Goal: Task Accomplishment & Management: Complete application form

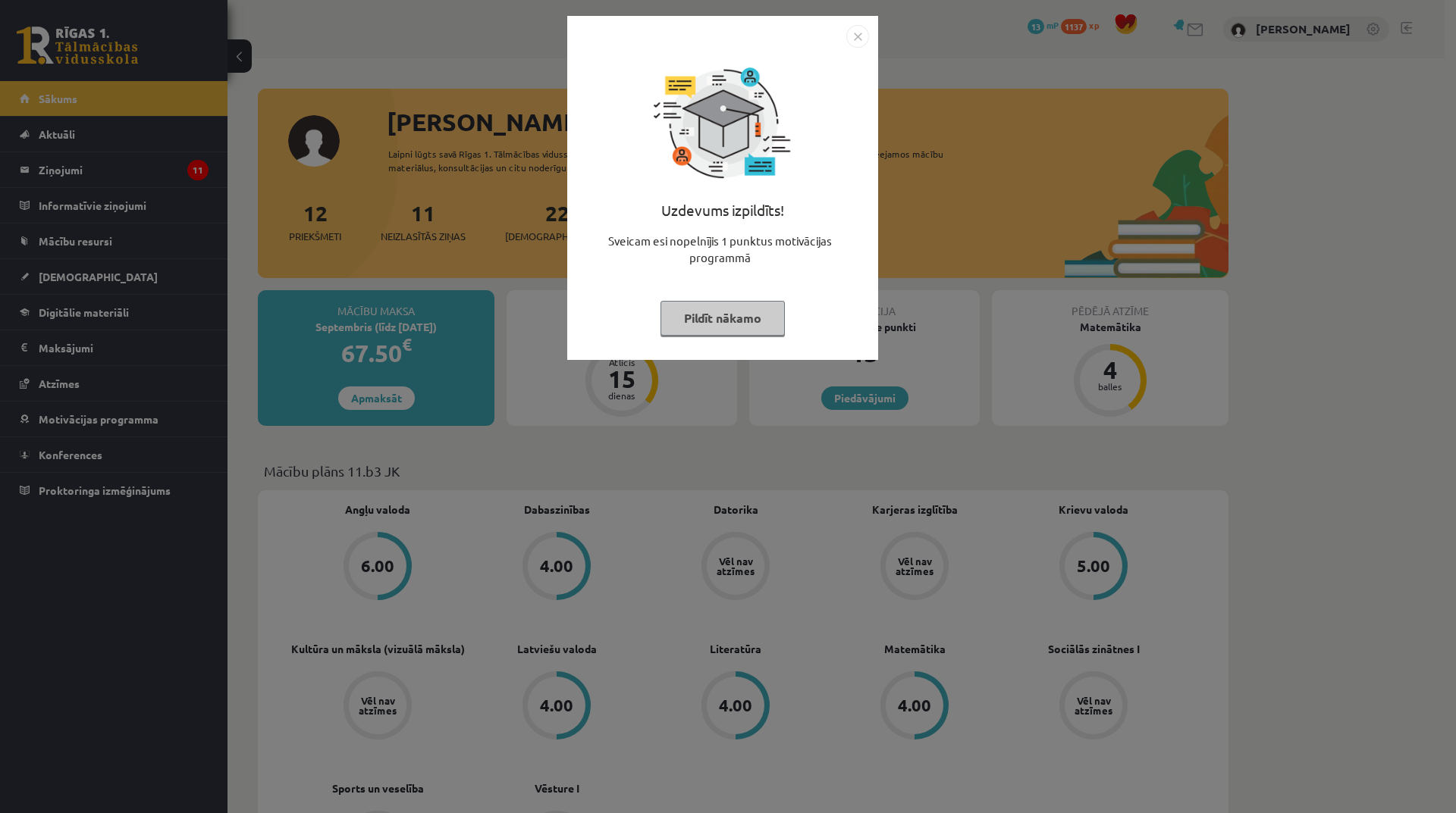
click at [718, 329] on button "Pildīt nākamo" at bounding box center [723, 318] width 125 height 35
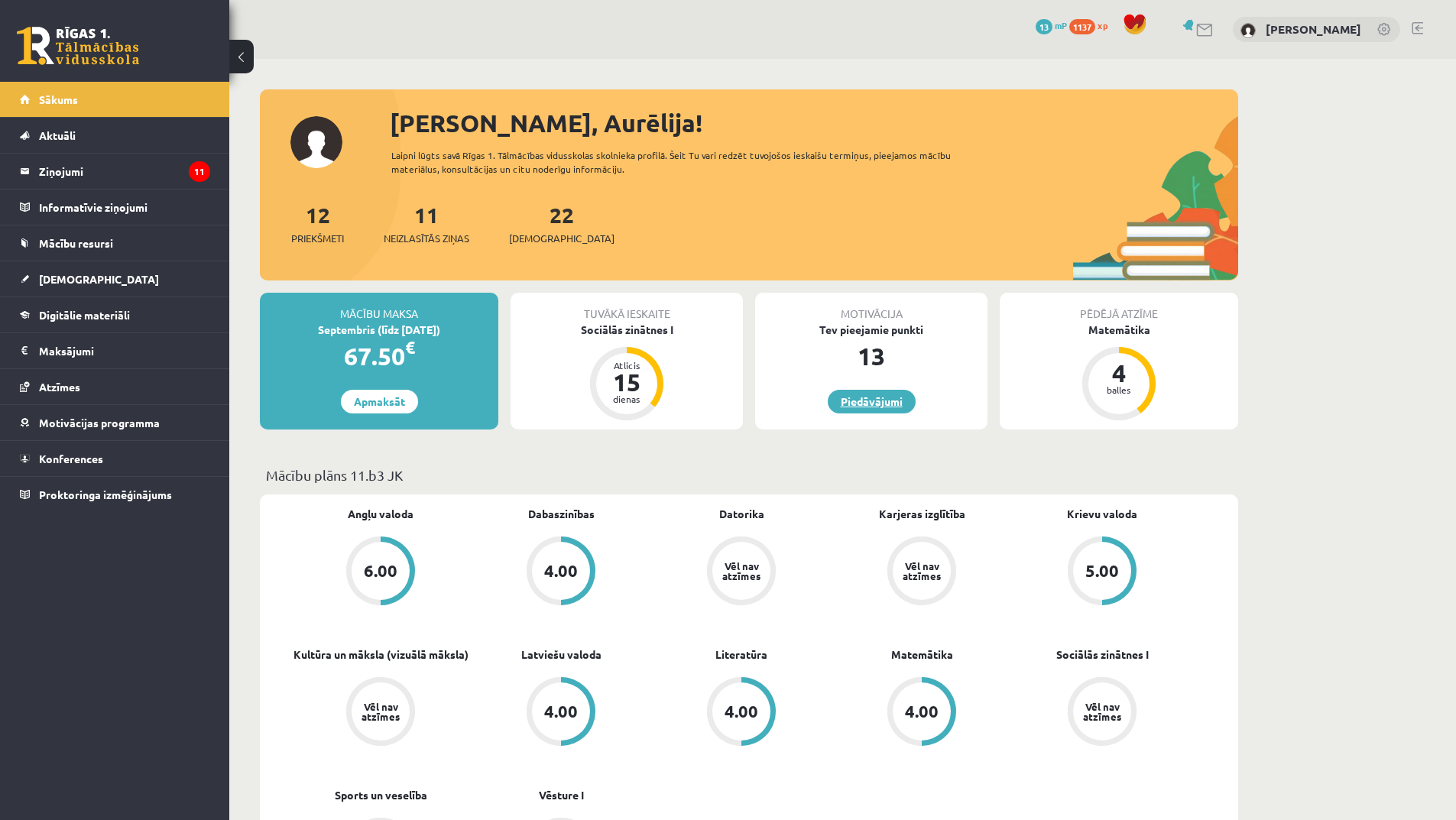
click at [893, 403] on link "Piedāvājumi" at bounding box center [871, 401] width 88 height 24
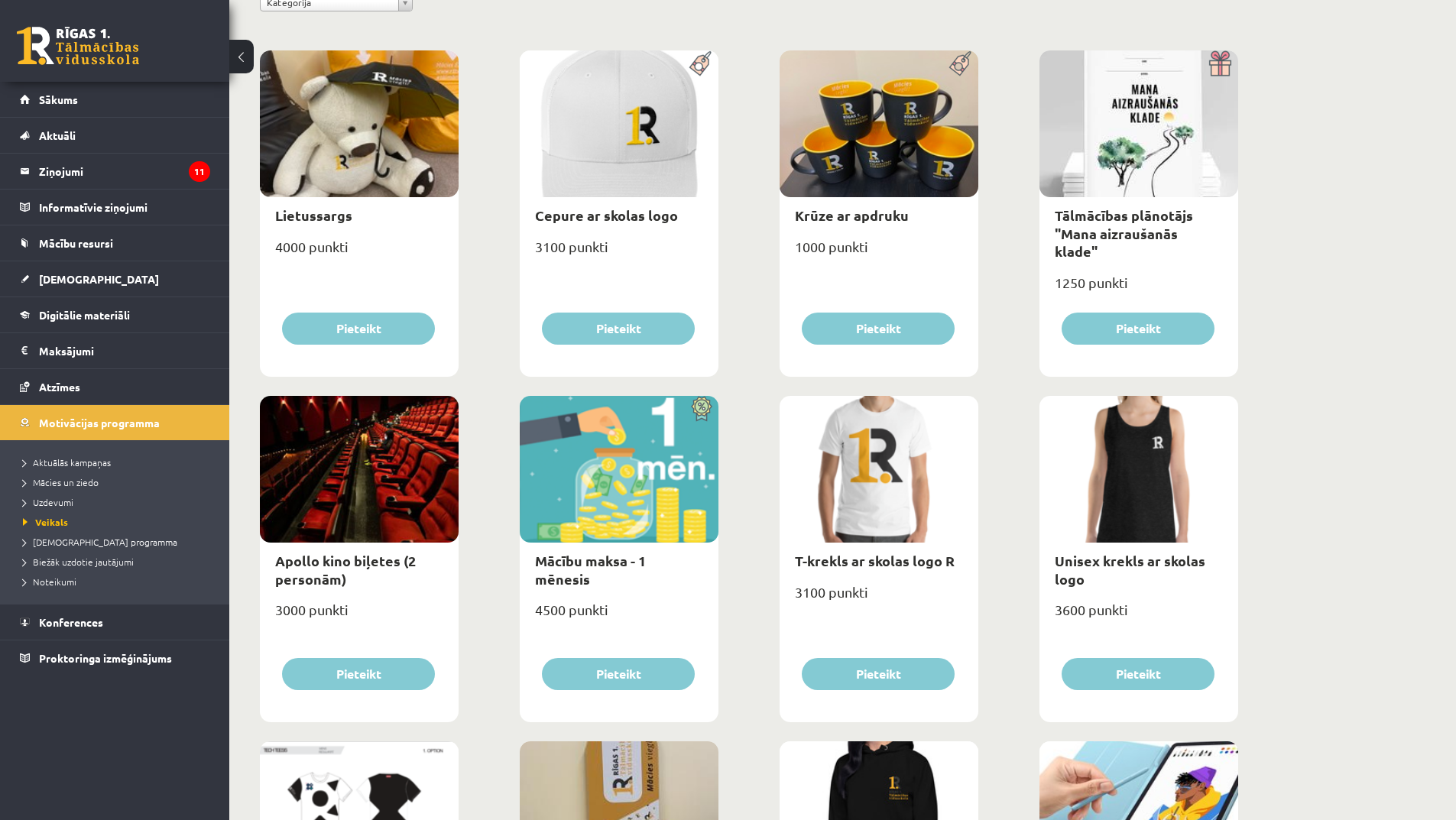
scroll to position [77, 0]
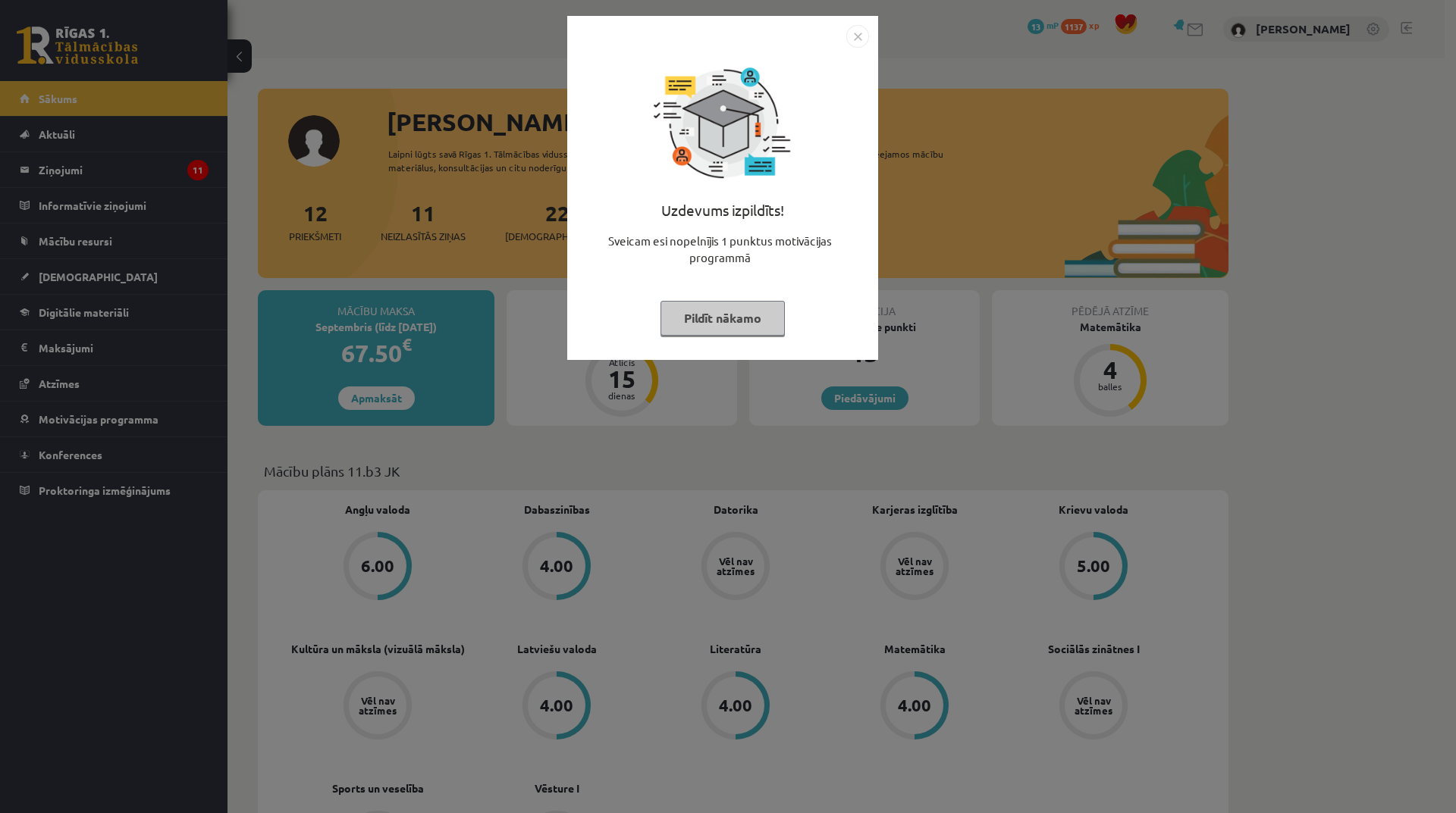
click at [852, 41] on img "Close" at bounding box center [857, 36] width 23 height 23
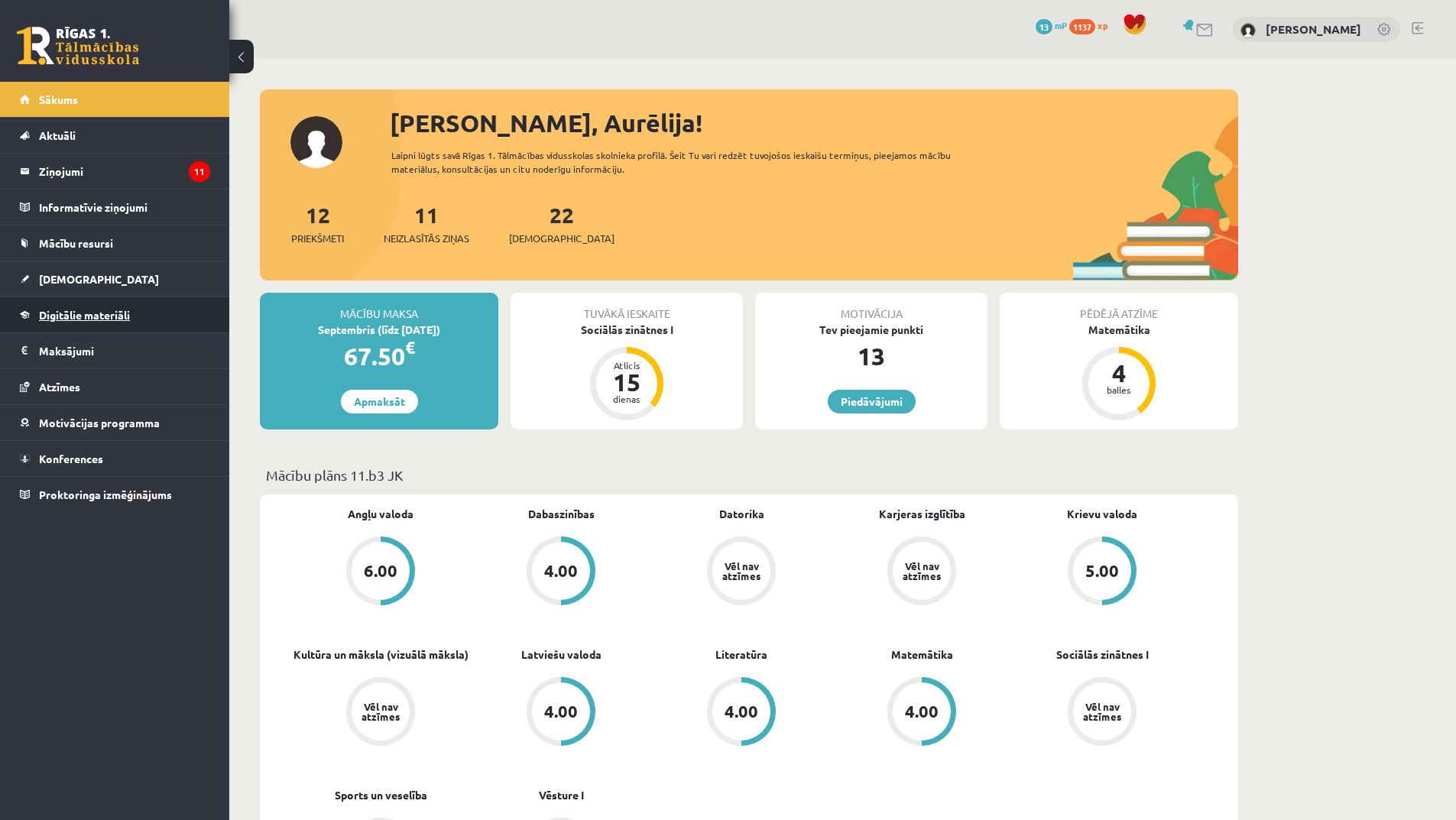
click at [87, 310] on span "Digitālie materiāli" at bounding box center [84, 315] width 91 height 14
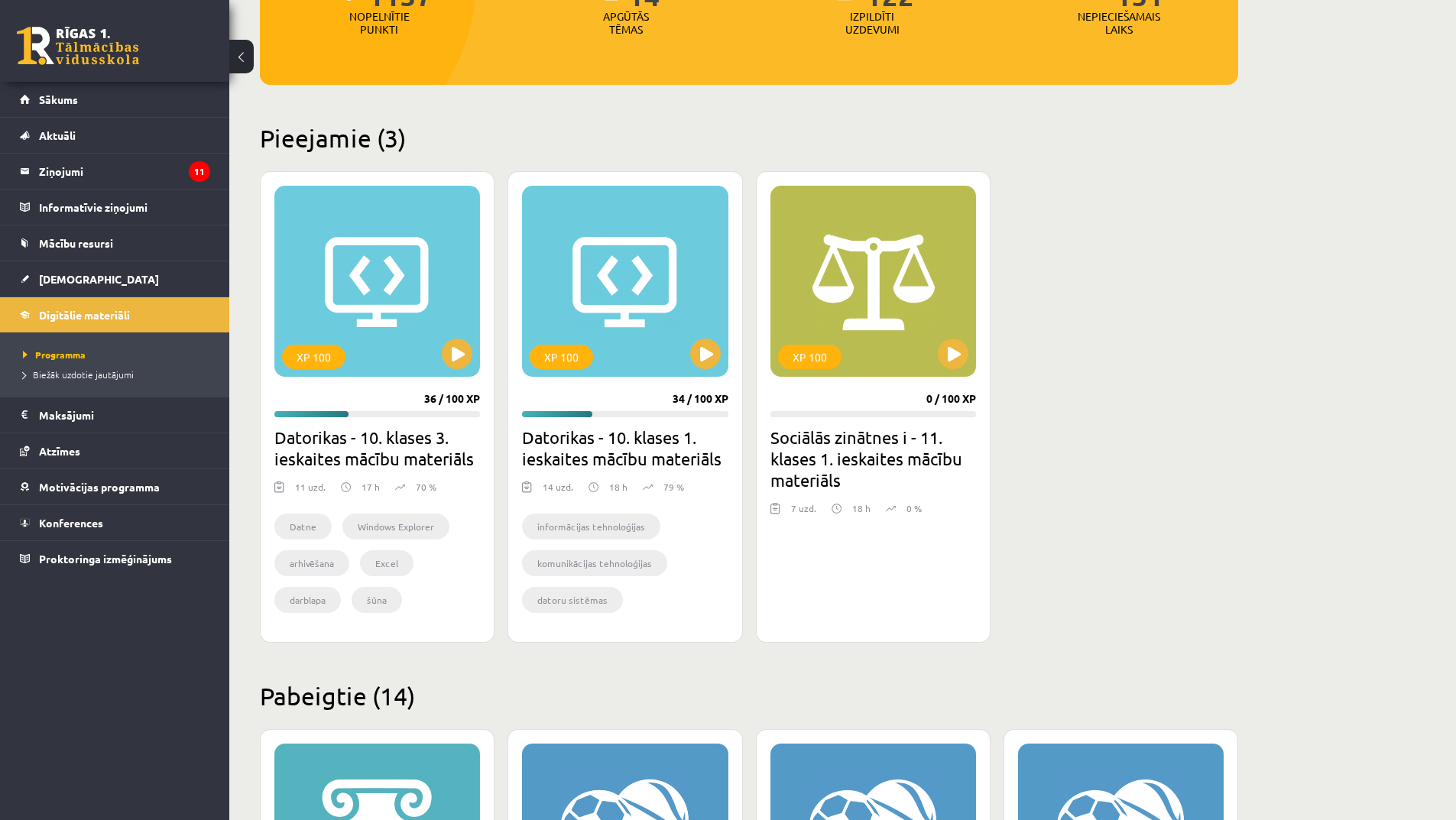
scroll to position [305, 0]
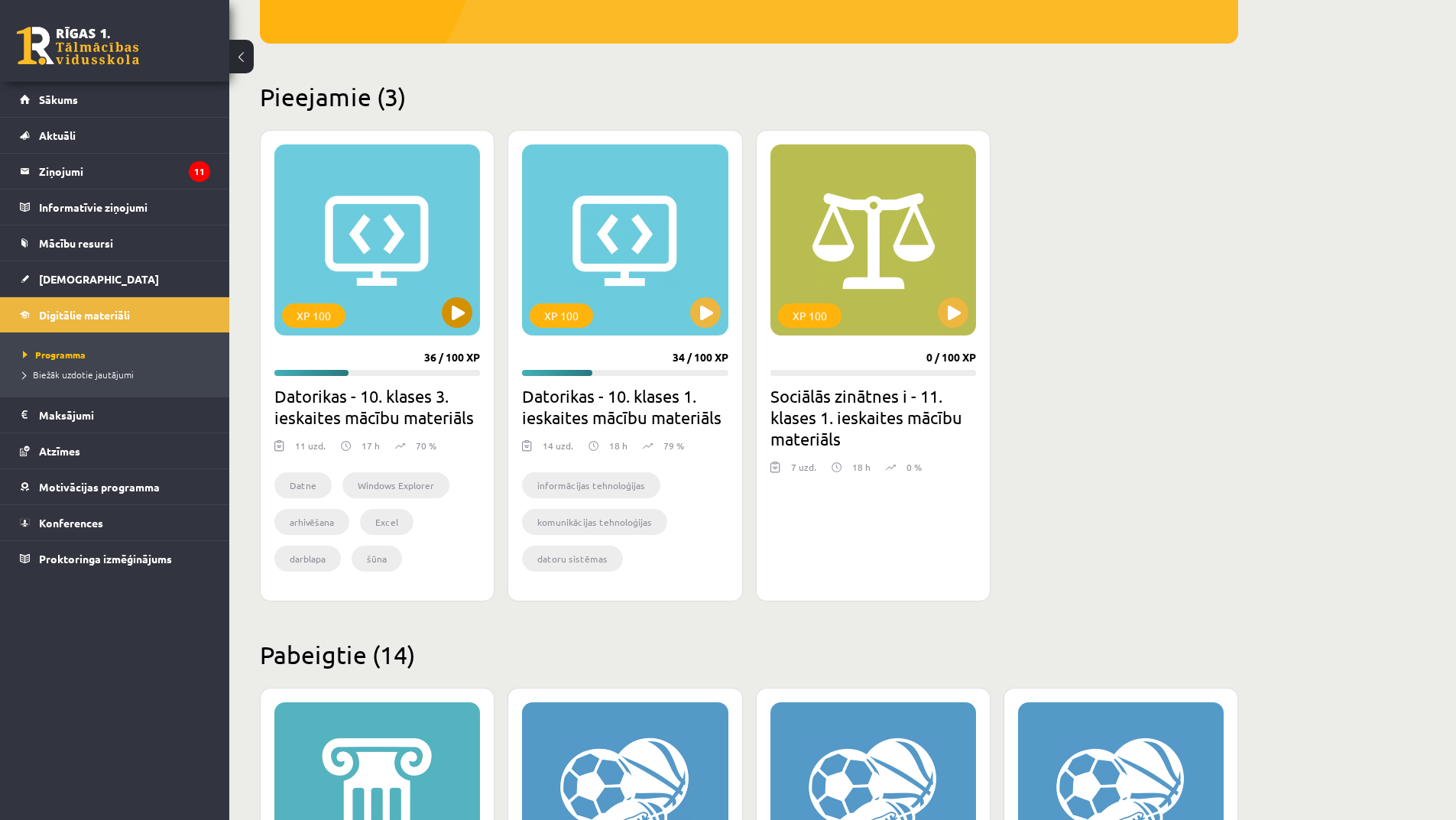
click at [407, 288] on div "XP 100" at bounding box center [377, 240] width 206 height 191
click at [75, 273] on span "[DEMOGRAPHIC_DATA]" at bounding box center [99, 279] width 120 height 14
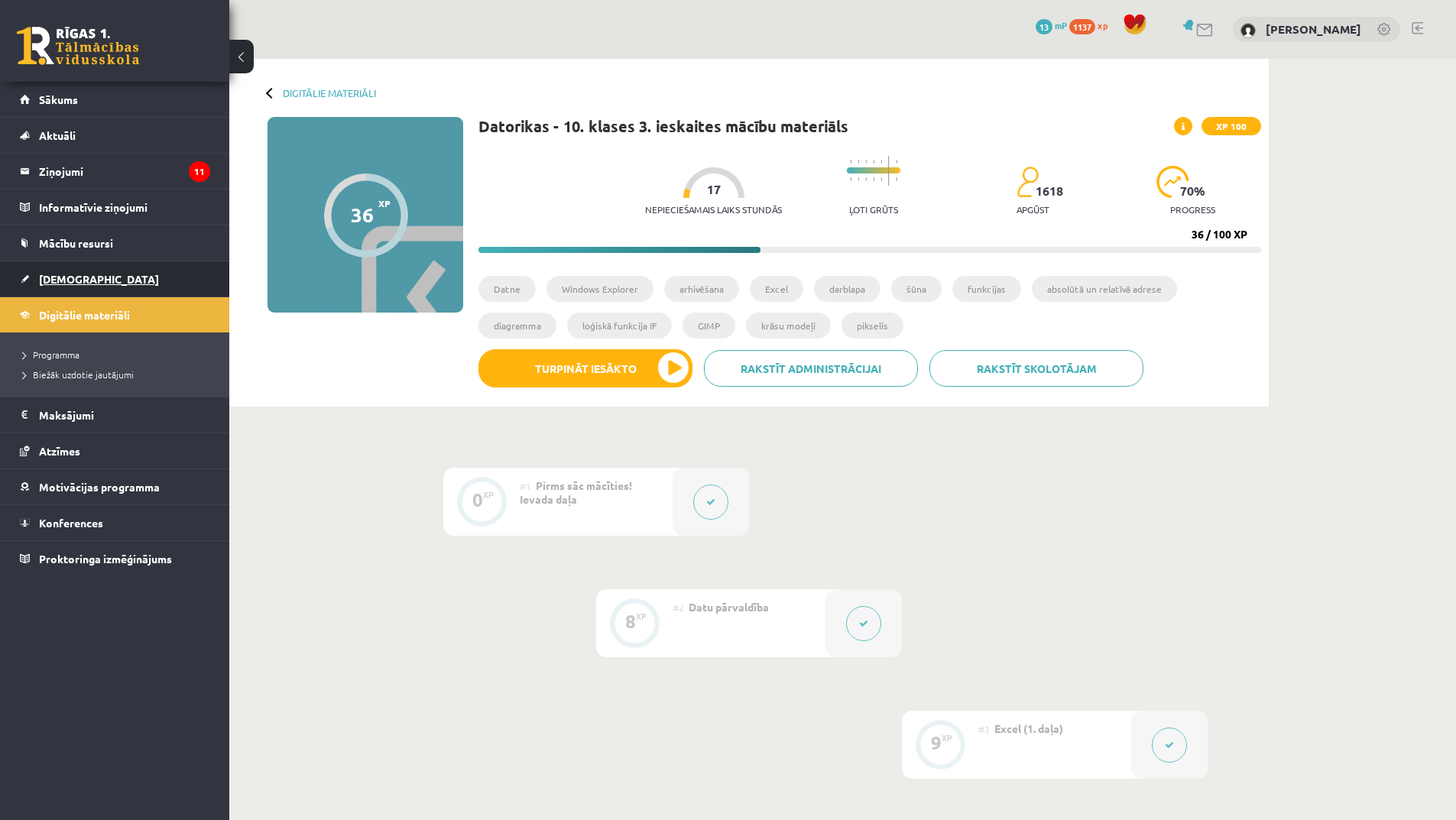
click at [122, 279] on link "[DEMOGRAPHIC_DATA]" at bounding box center [115, 279] width 191 height 35
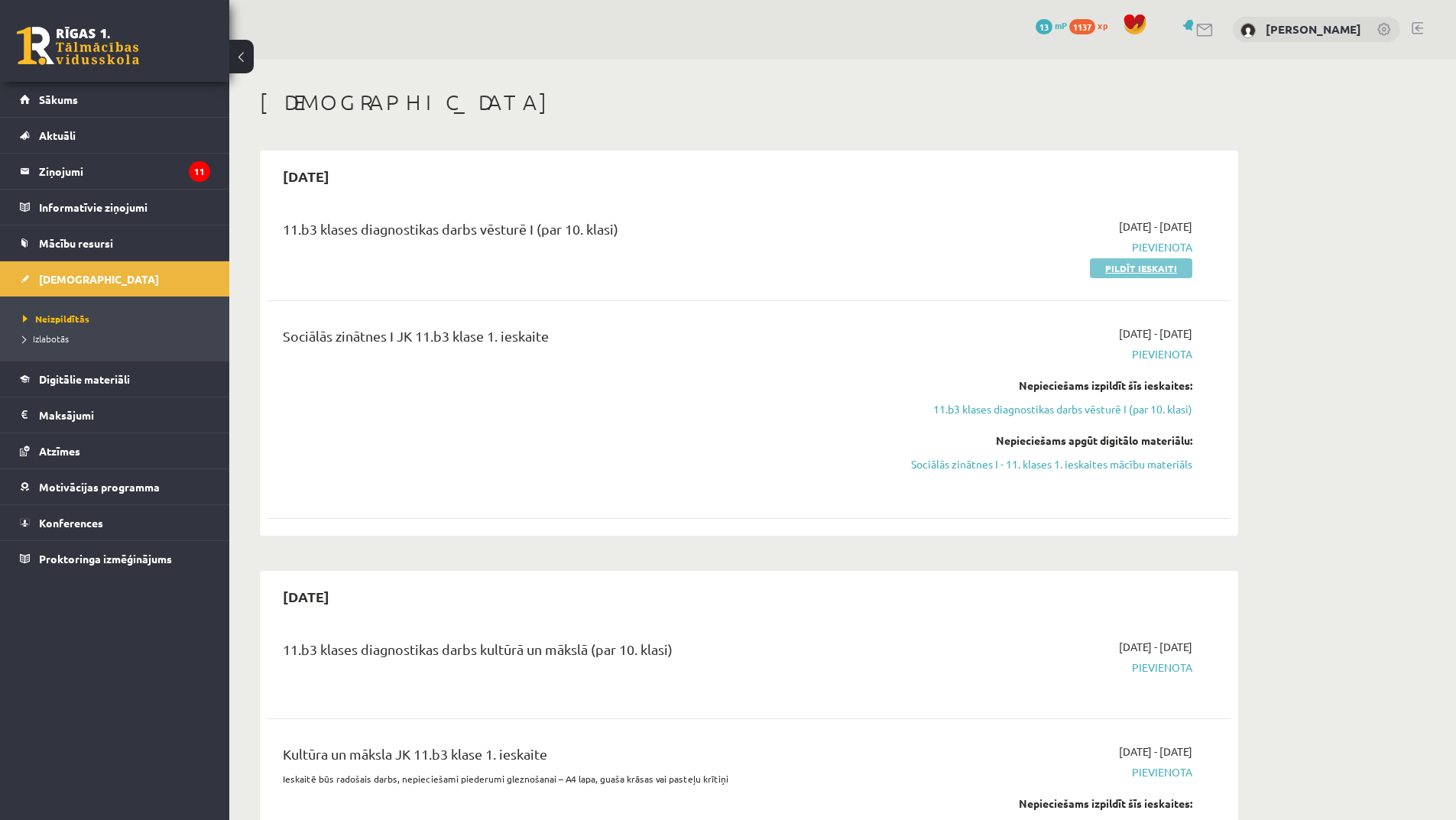
click at [1124, 268] on link "Pildīt ieskaiti" at bounding box center [1141, 268] width 103 height 20
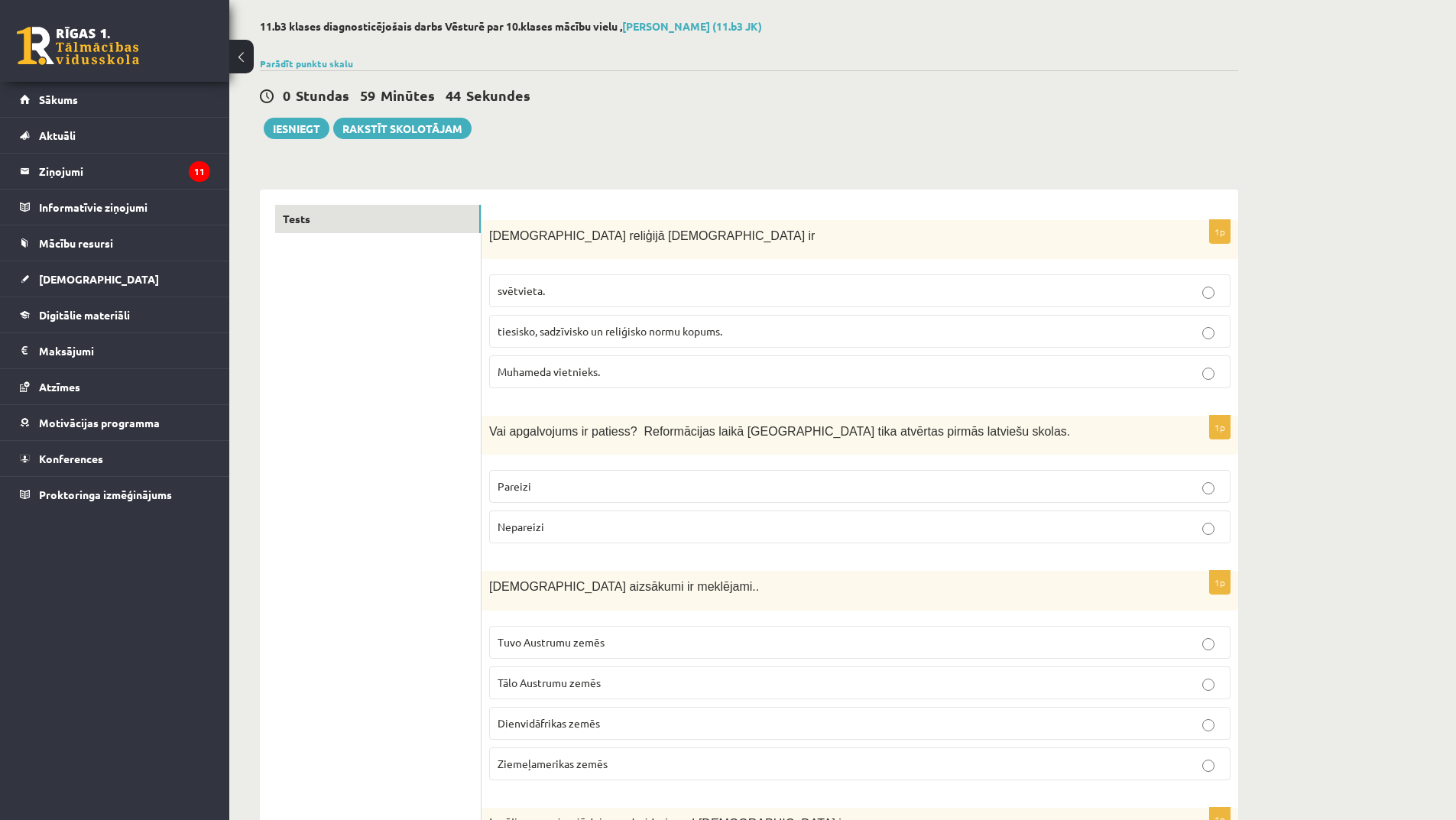
scroll to position [153, 0]
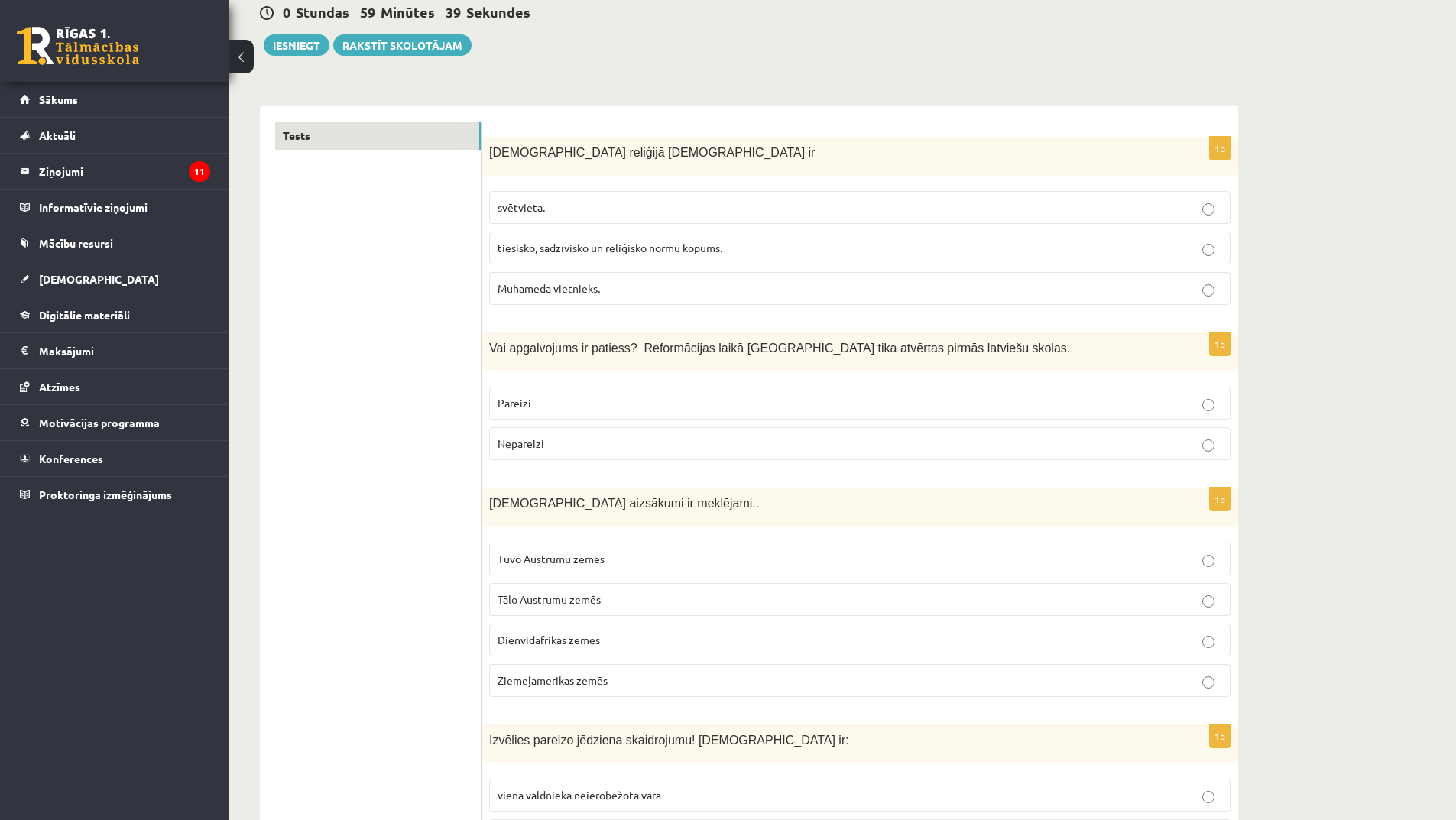
click at [658, 439] on p "Nepareizi" at bounding box center [860, 443] width 725 height 16
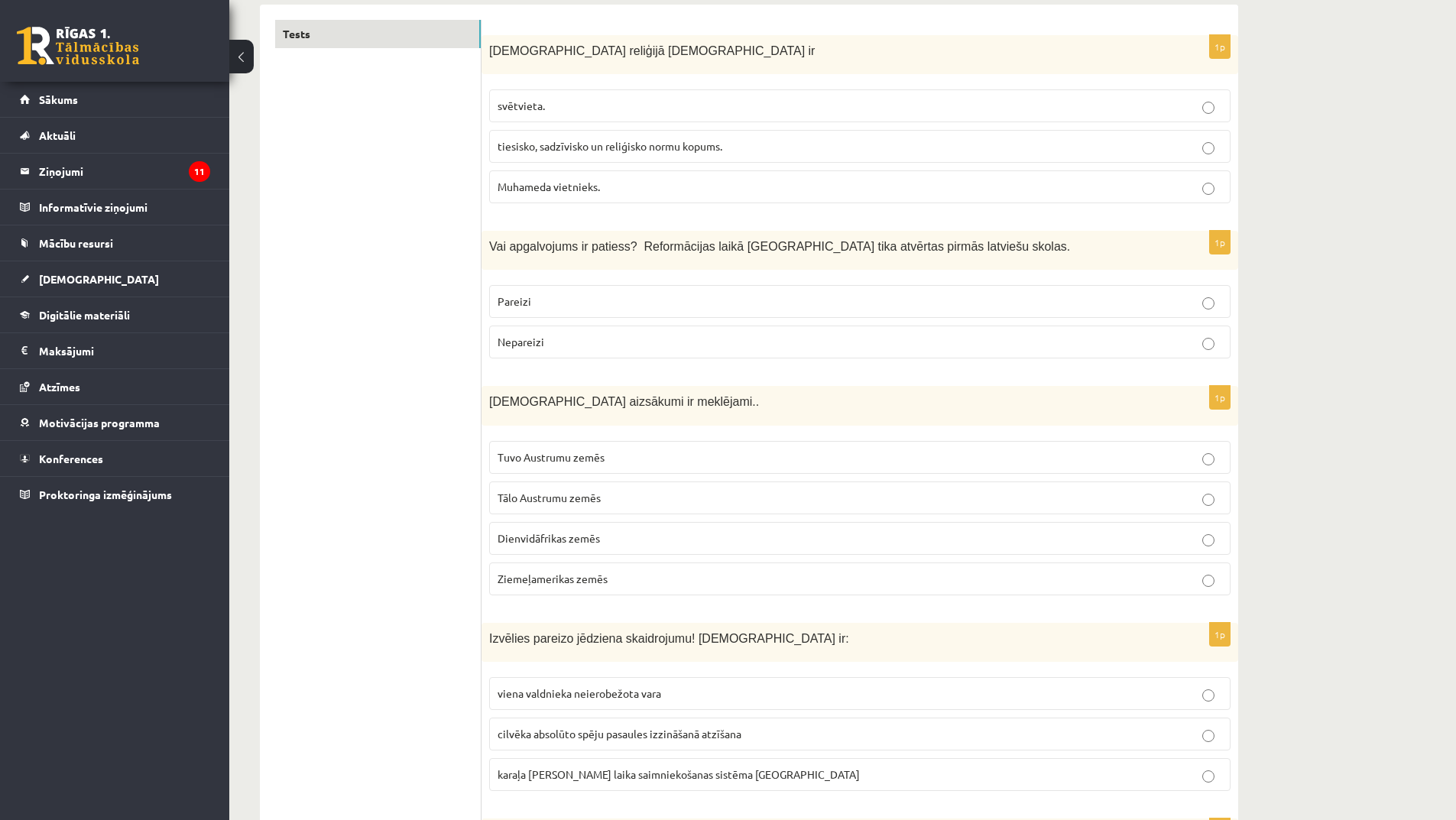
scroll to position [382, 0]
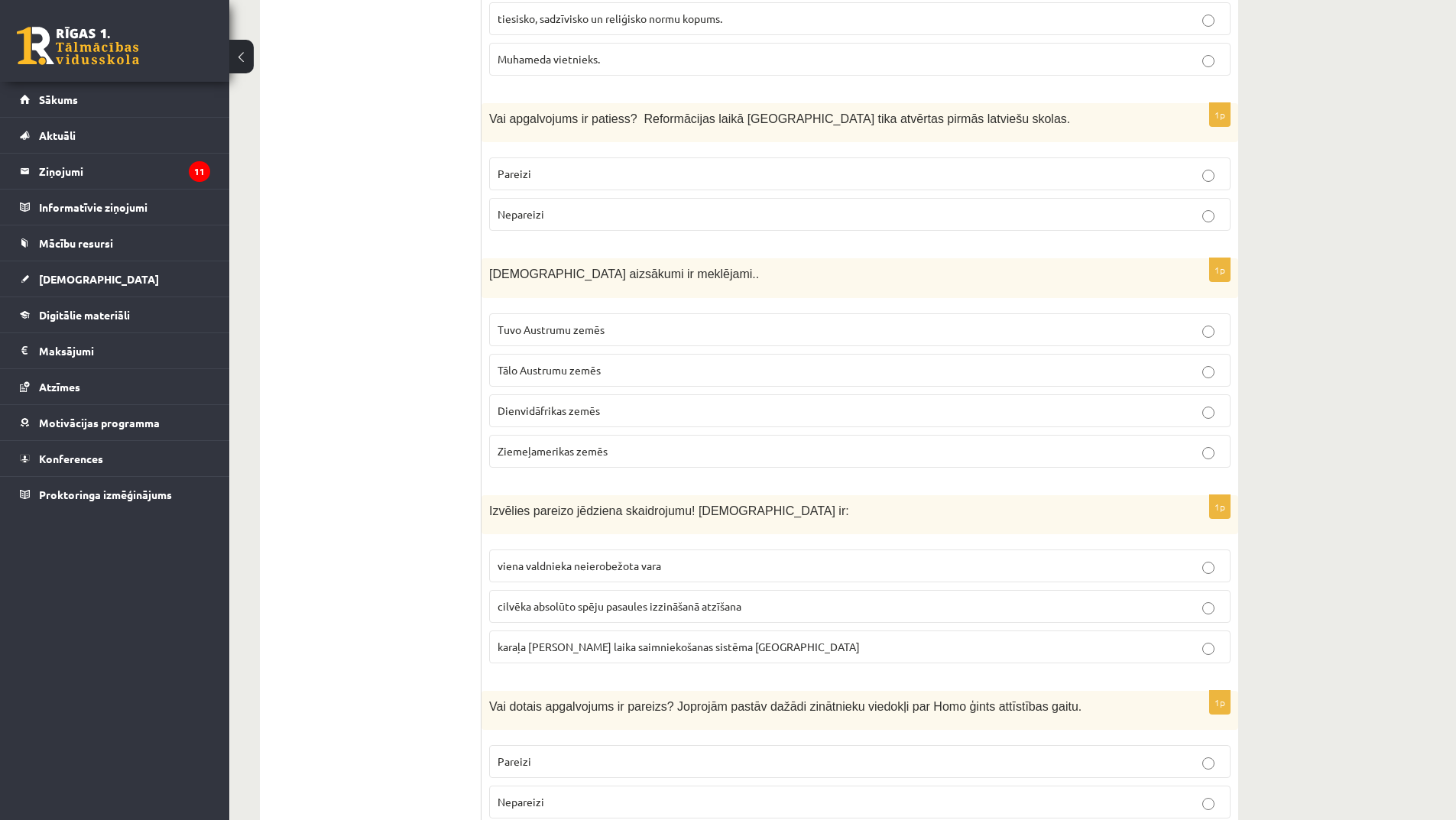
click at [599, 329] on span "Tuvo Austrumu zemēs" at bounding box center [551, 329] width 107 height 14
click at [557, 414] on span "Dienvidāfrikas zemēs" at bounding box center [549, 410] width 103 height 14
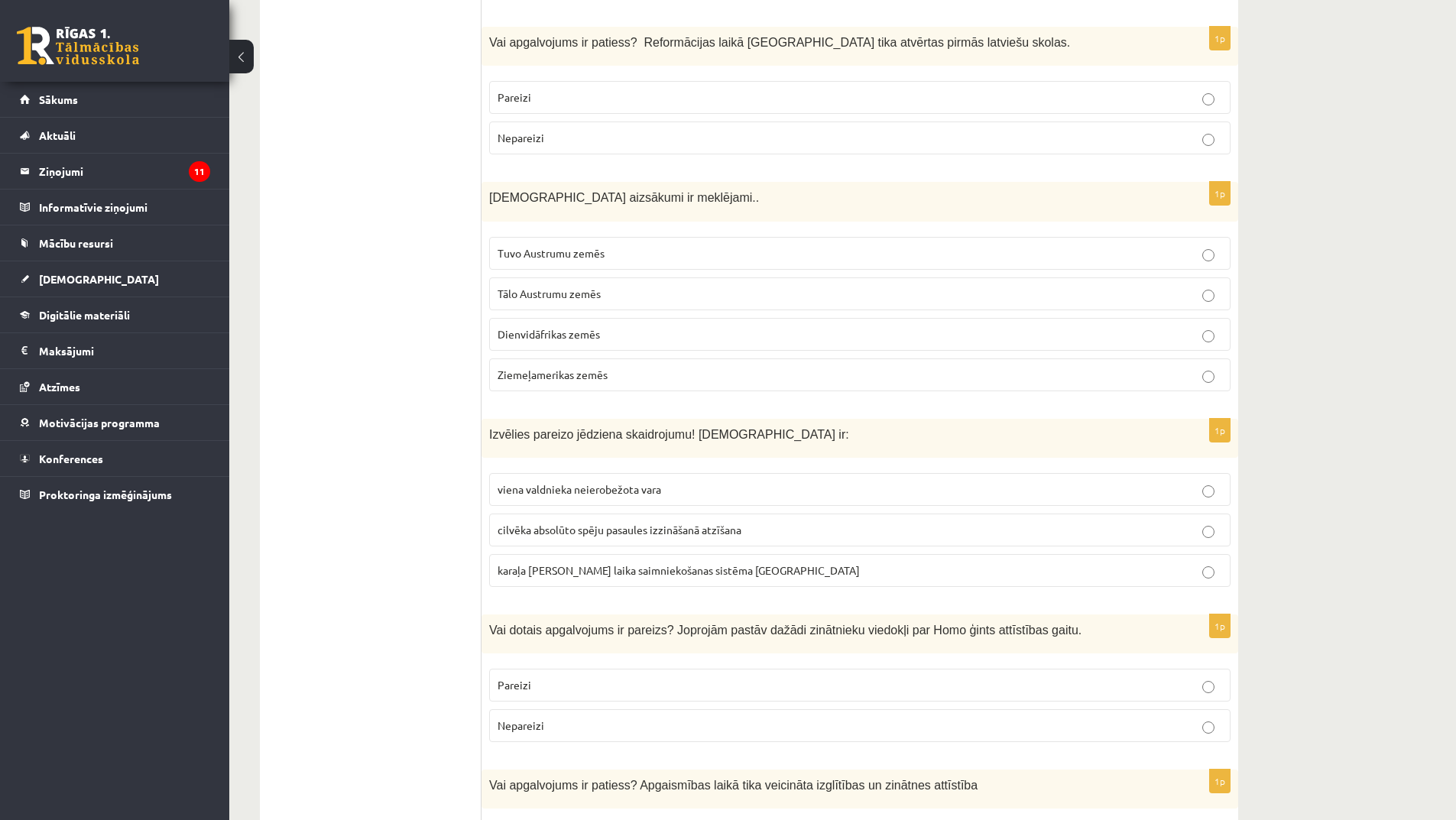
scroll to position [612, 0]
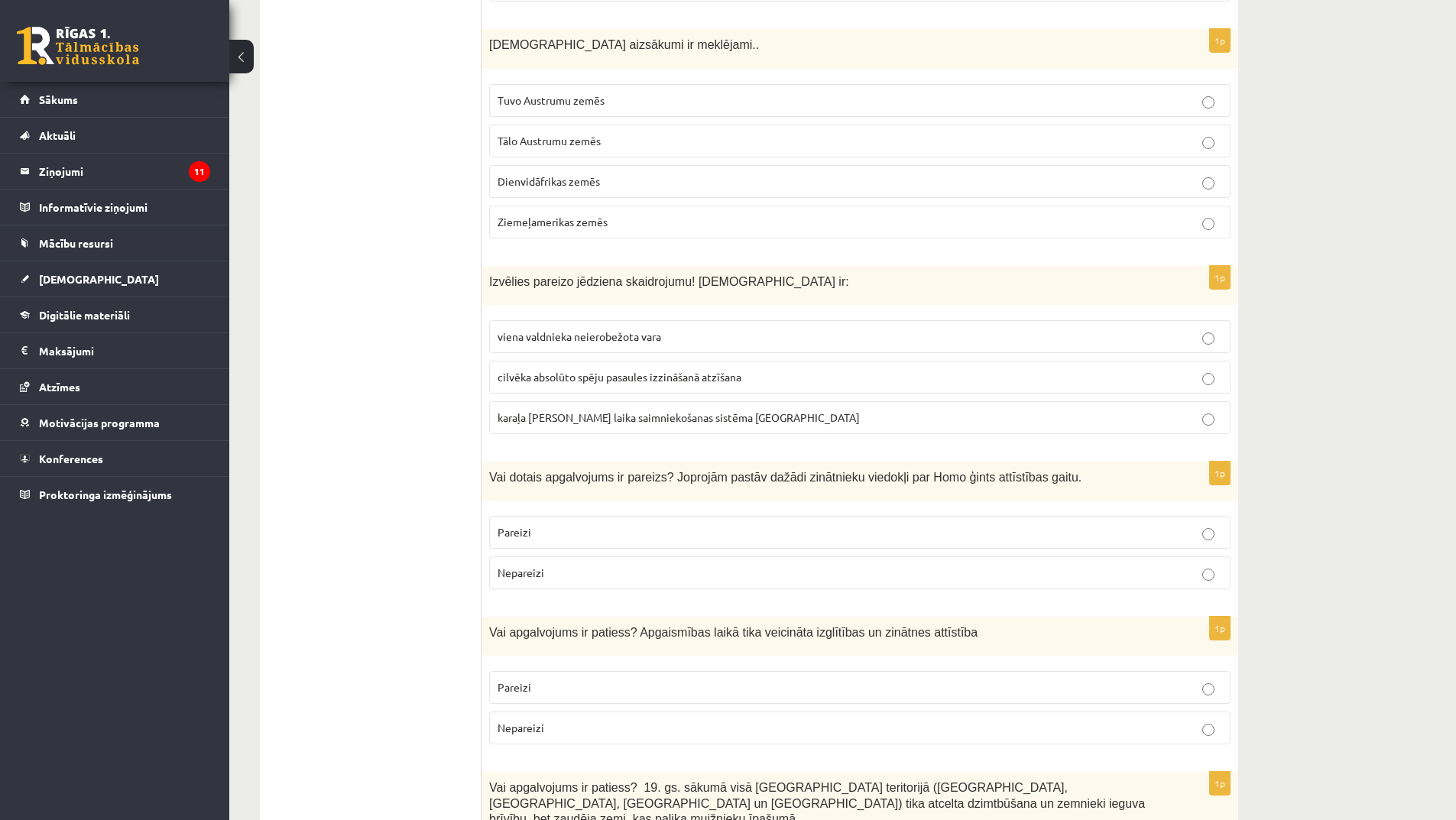
click at [583, 345] on p "viena valdnieka neierobežota vara" at bounding box center [860, 336] width 725 height 16
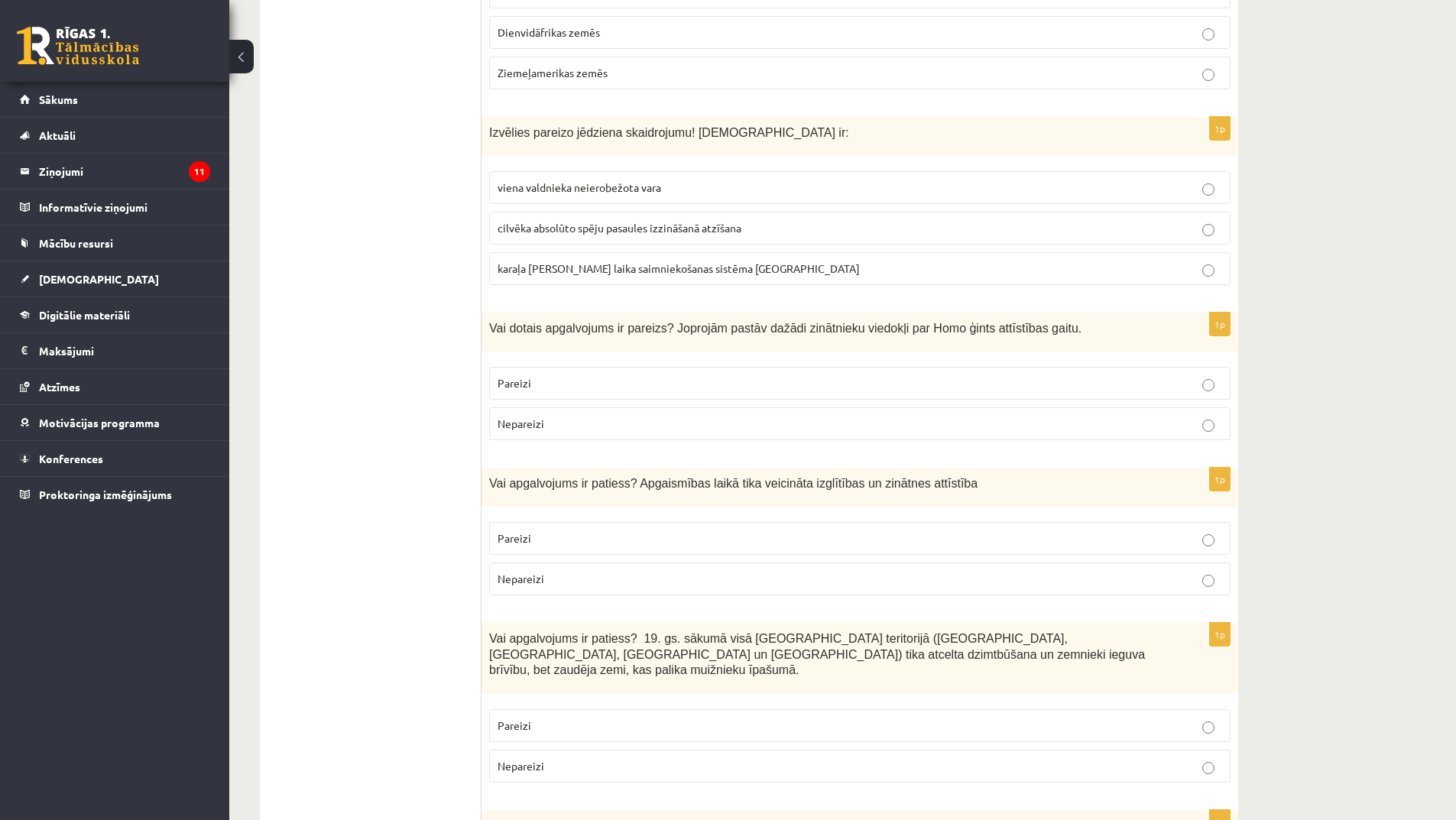
scroll to position [764, 0]
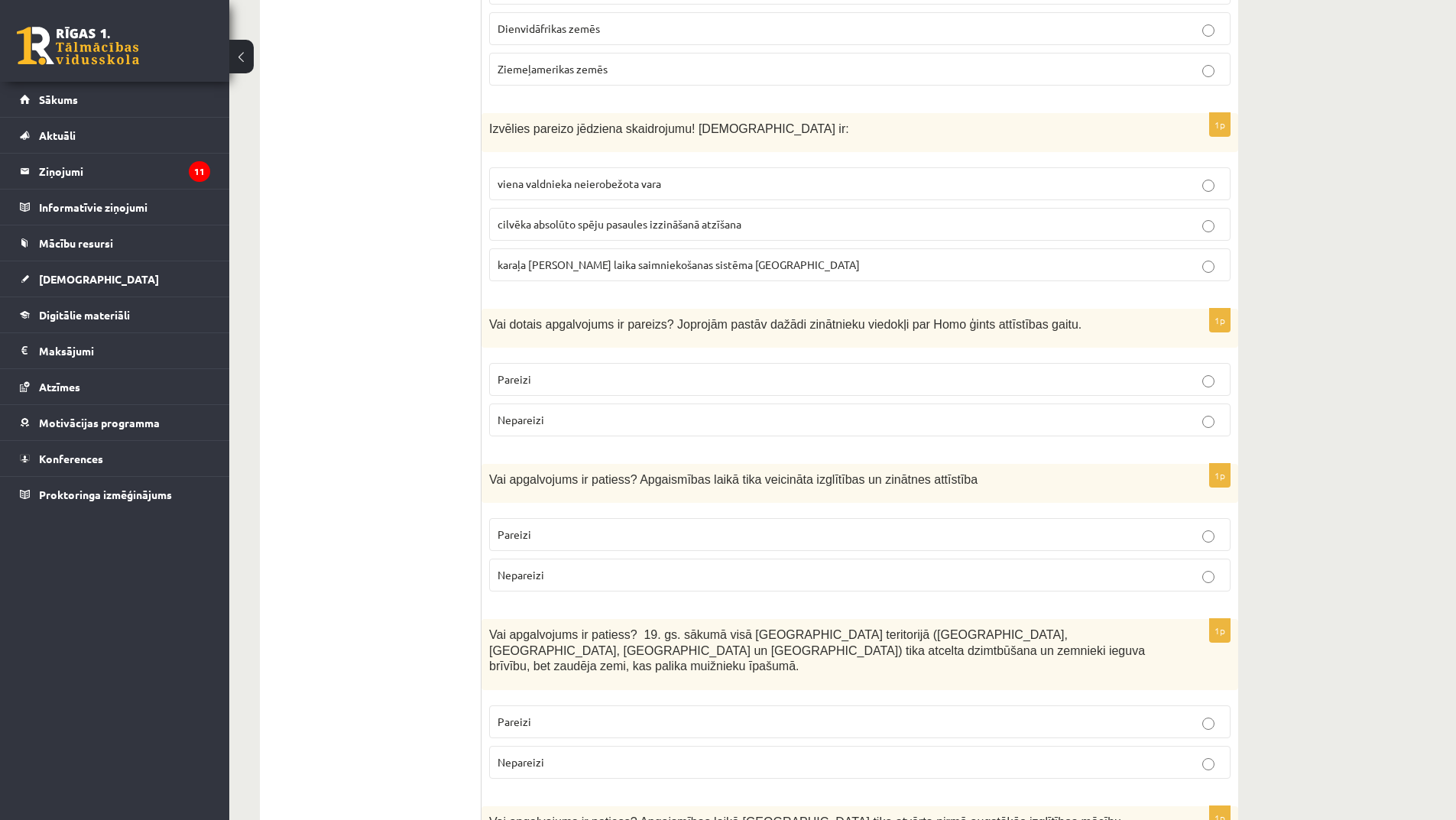
click at [624, 379] on p "Pareizi" at bounding box center [860, 379] width 725 height 16
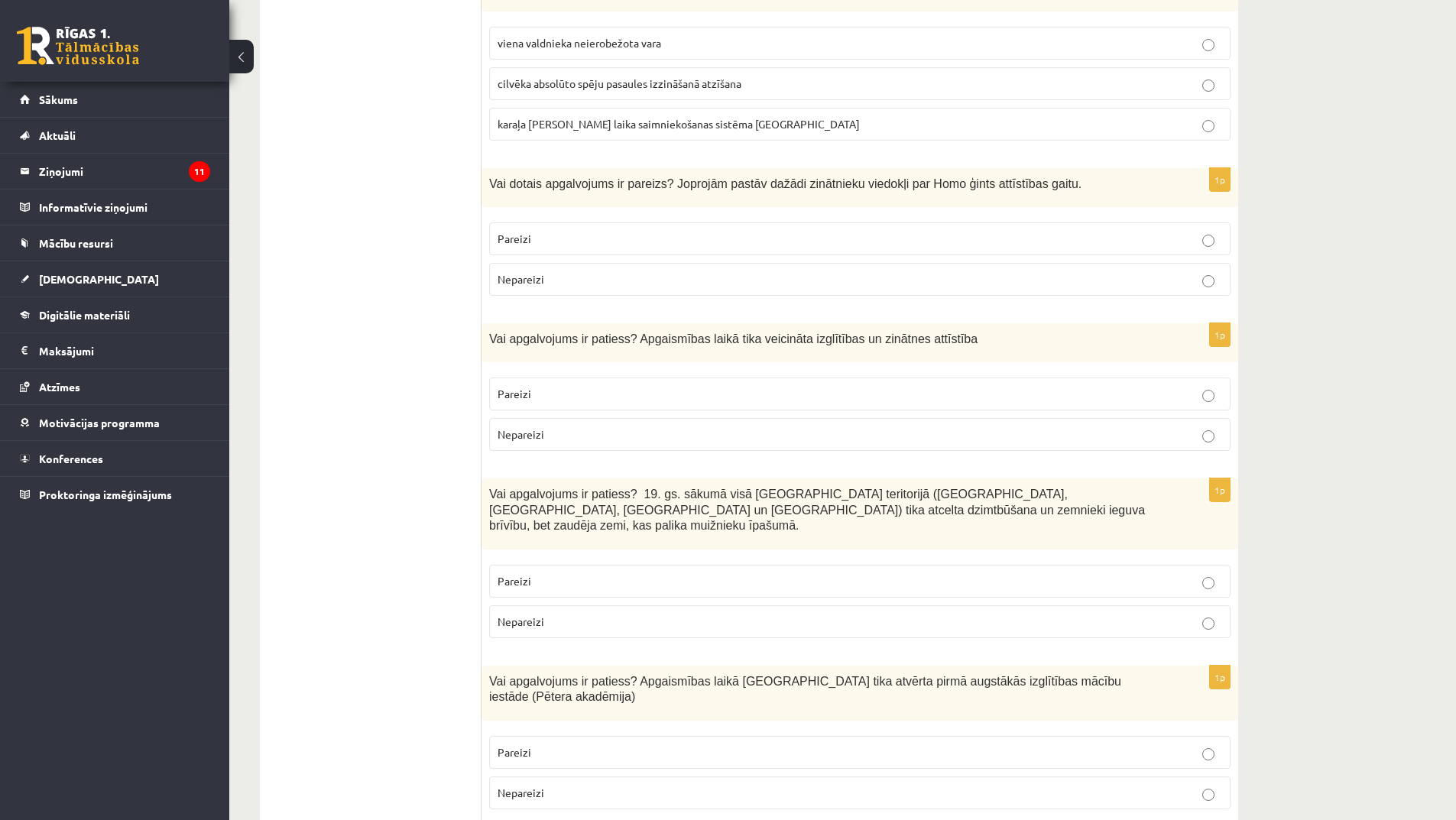
scroll to position [917, 0]
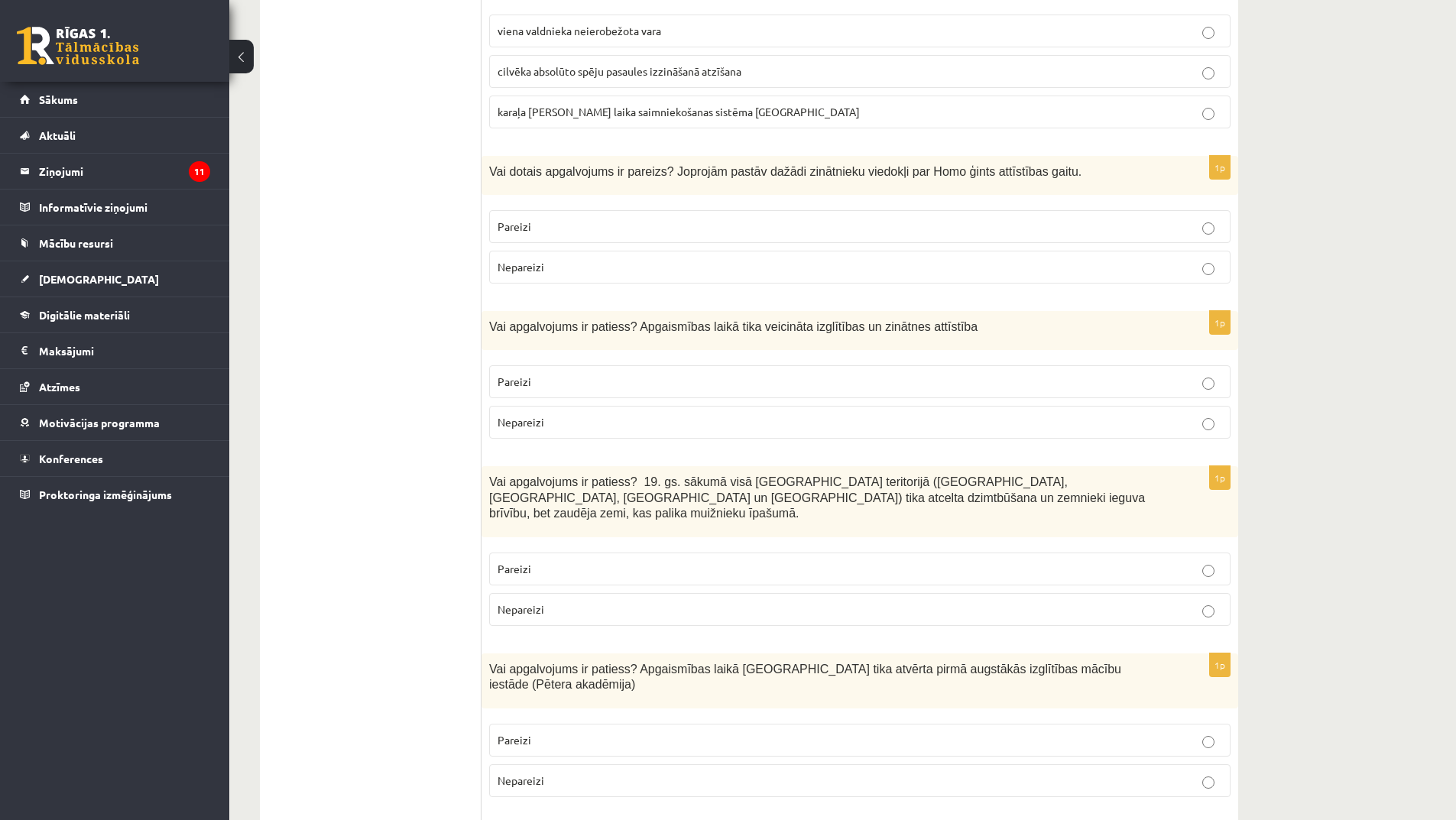
click at [576, 384] on p "Pareizi" at bounding box center [860, 381] width 725 height 16
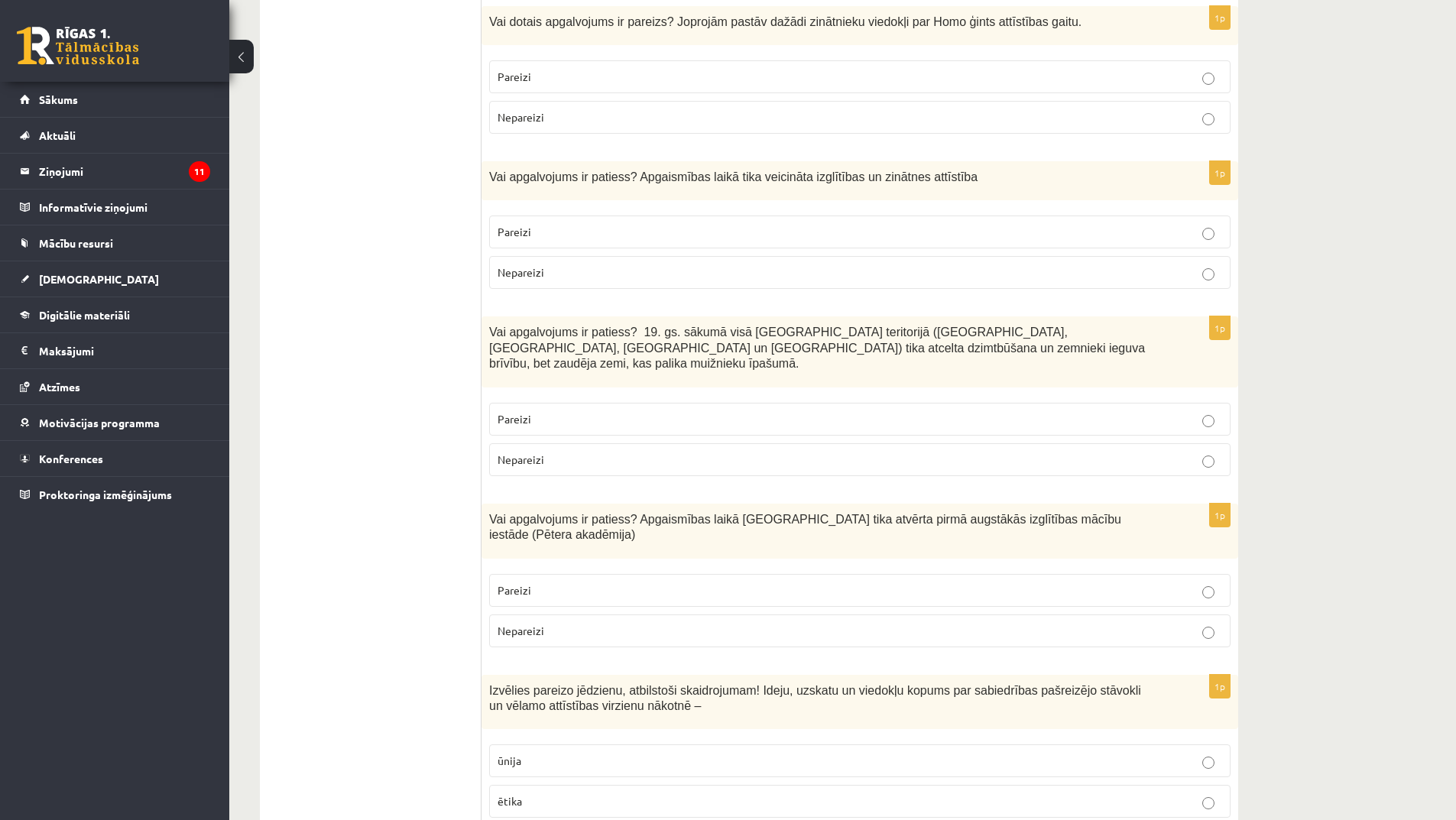
scroll to position [1070, 0]
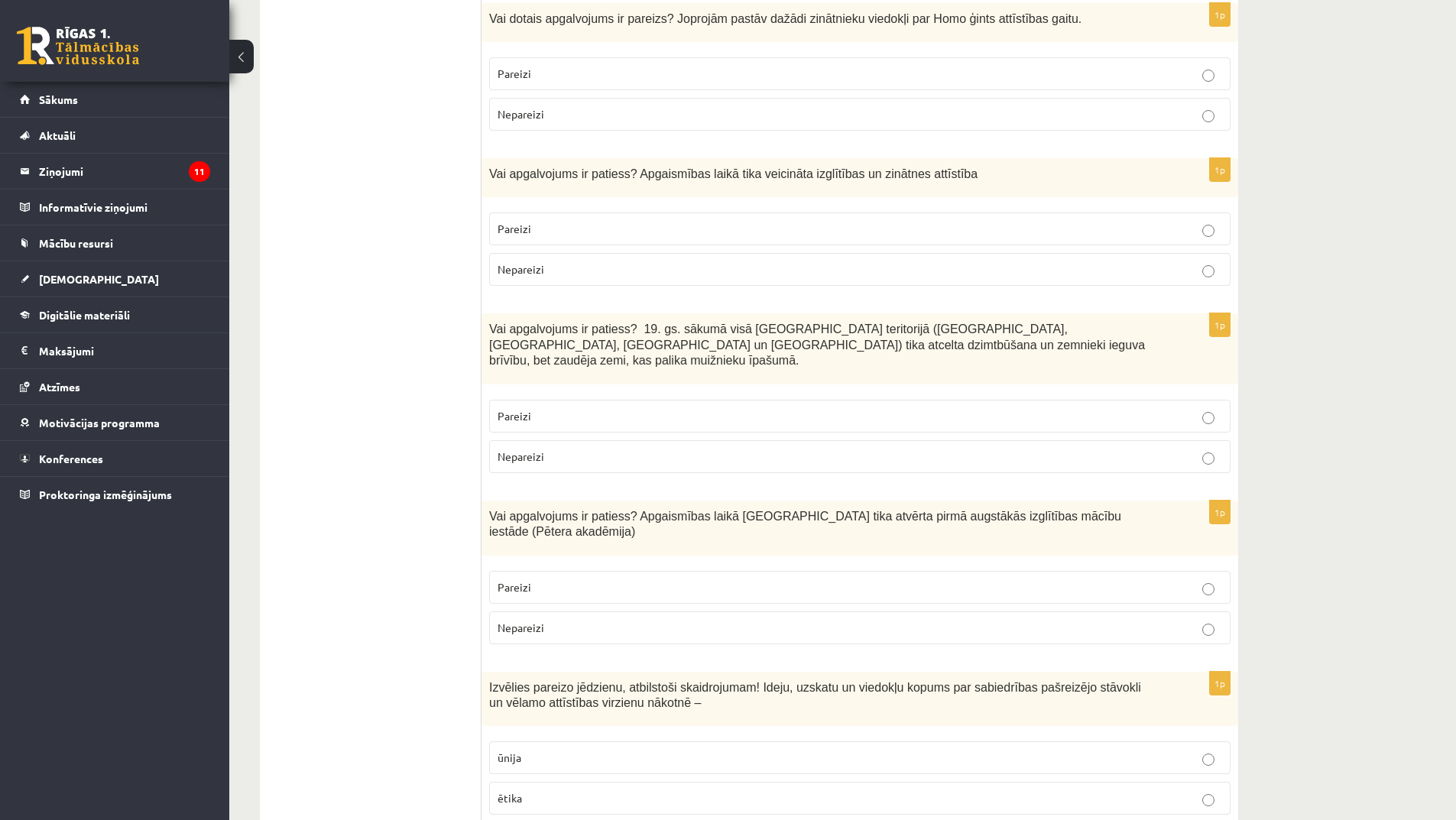
click at [642, 449] on p "Nepareizi" at bounding box center [860, 456] width 725 height 16
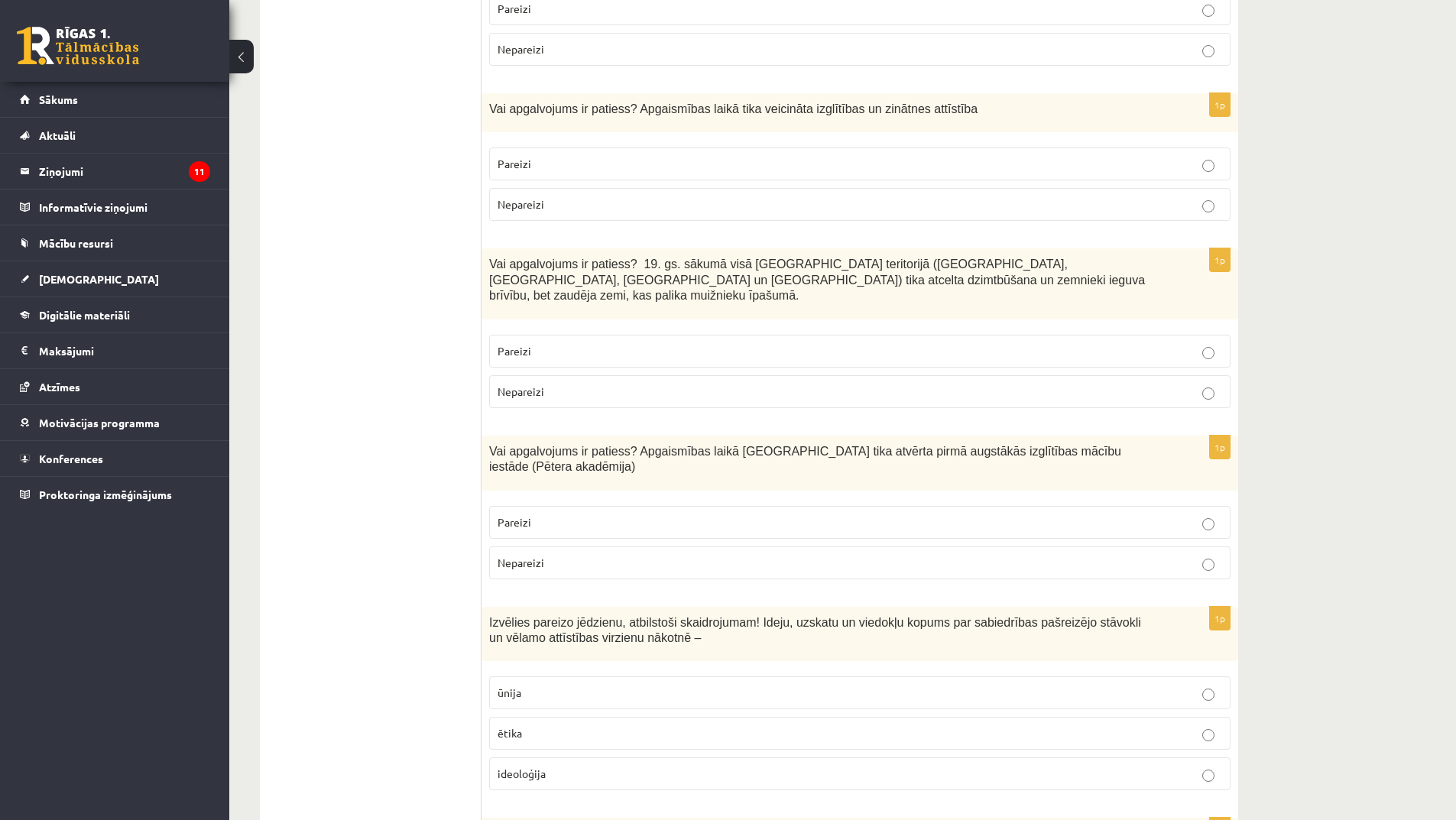
scroll to position [1223, 0]
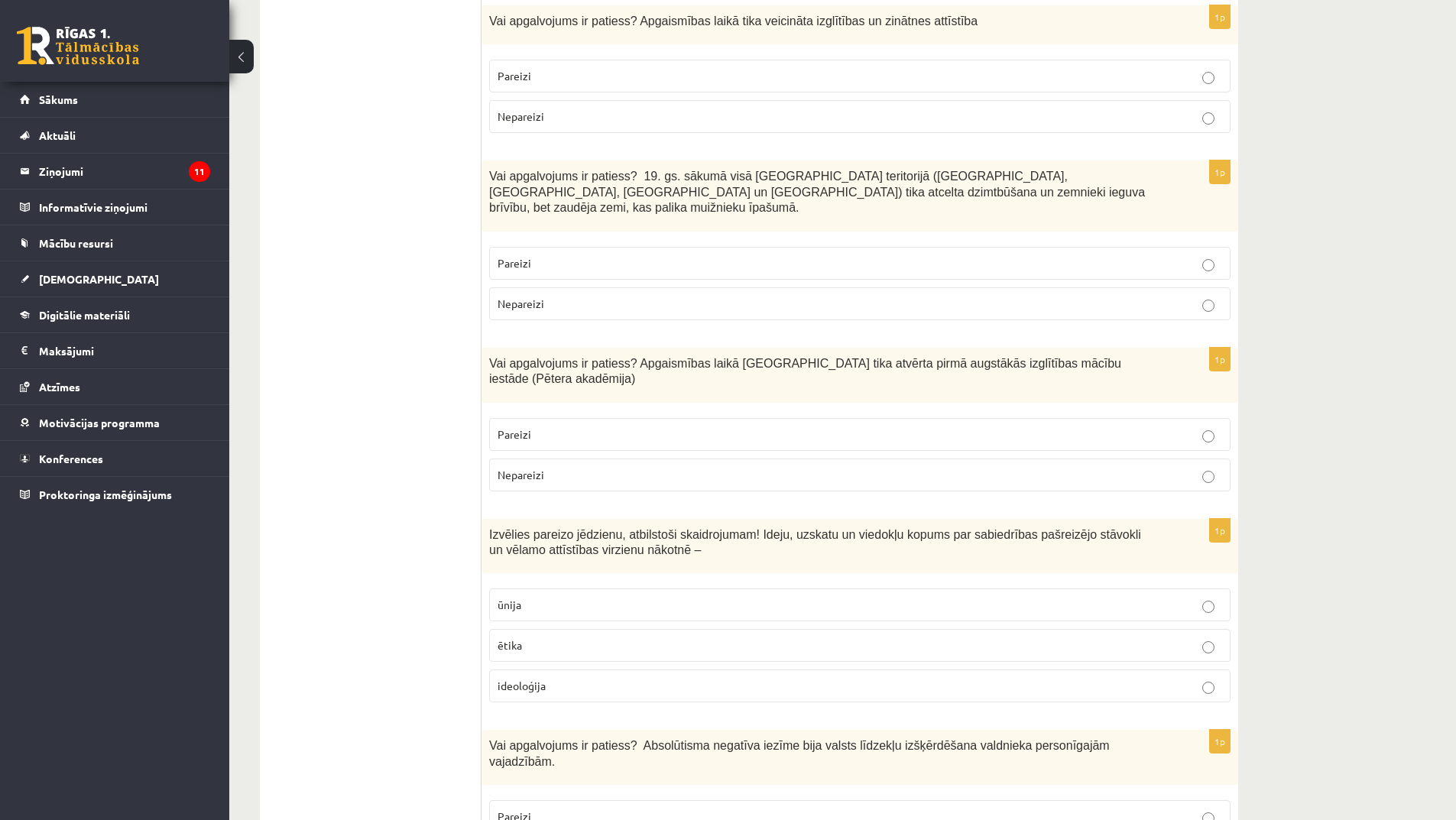
click at [665, 459] on label "Nepareizi" at bounding box center [860, 475] width 741 height 33
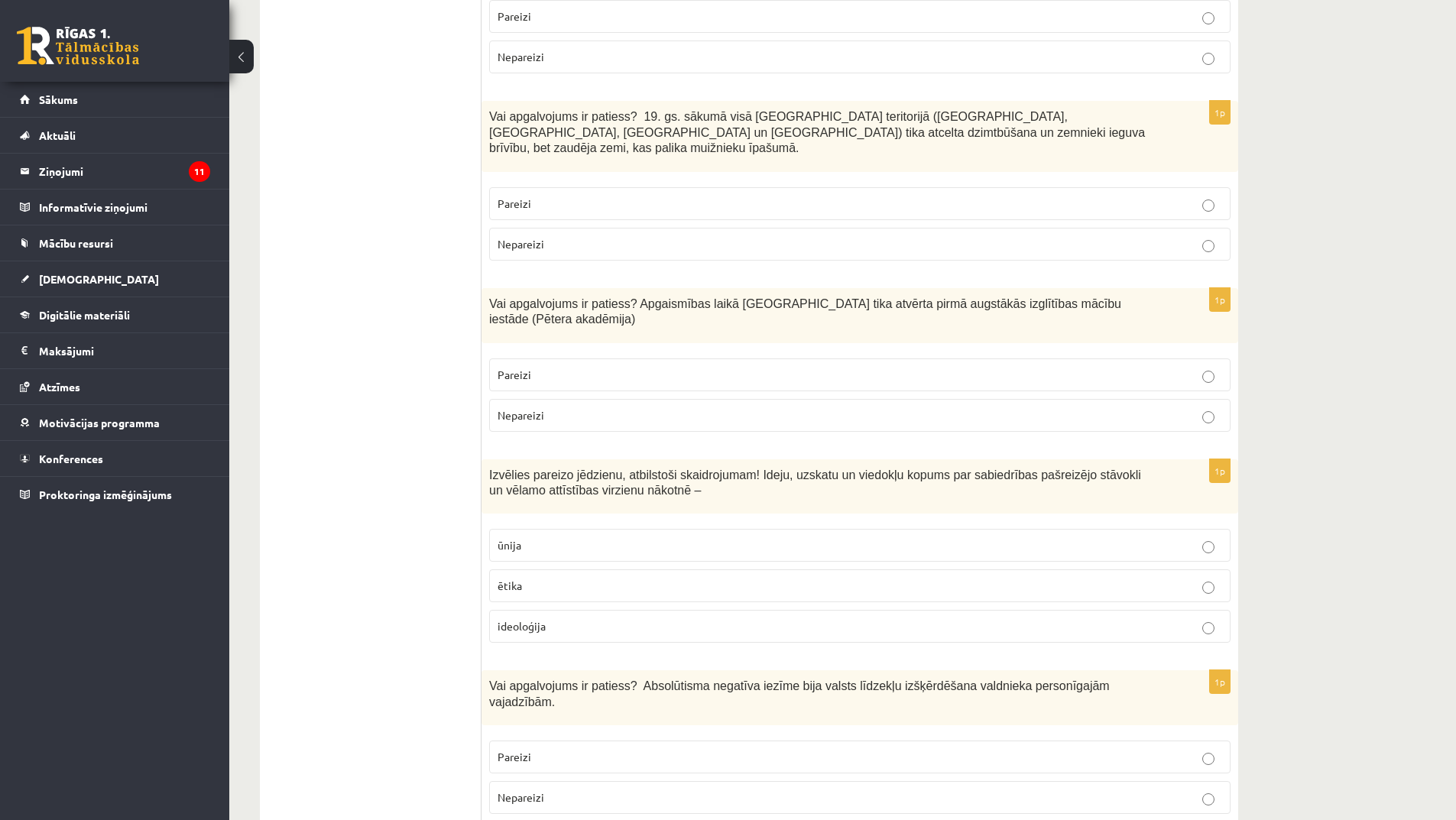
scroll to position [1376, 0]
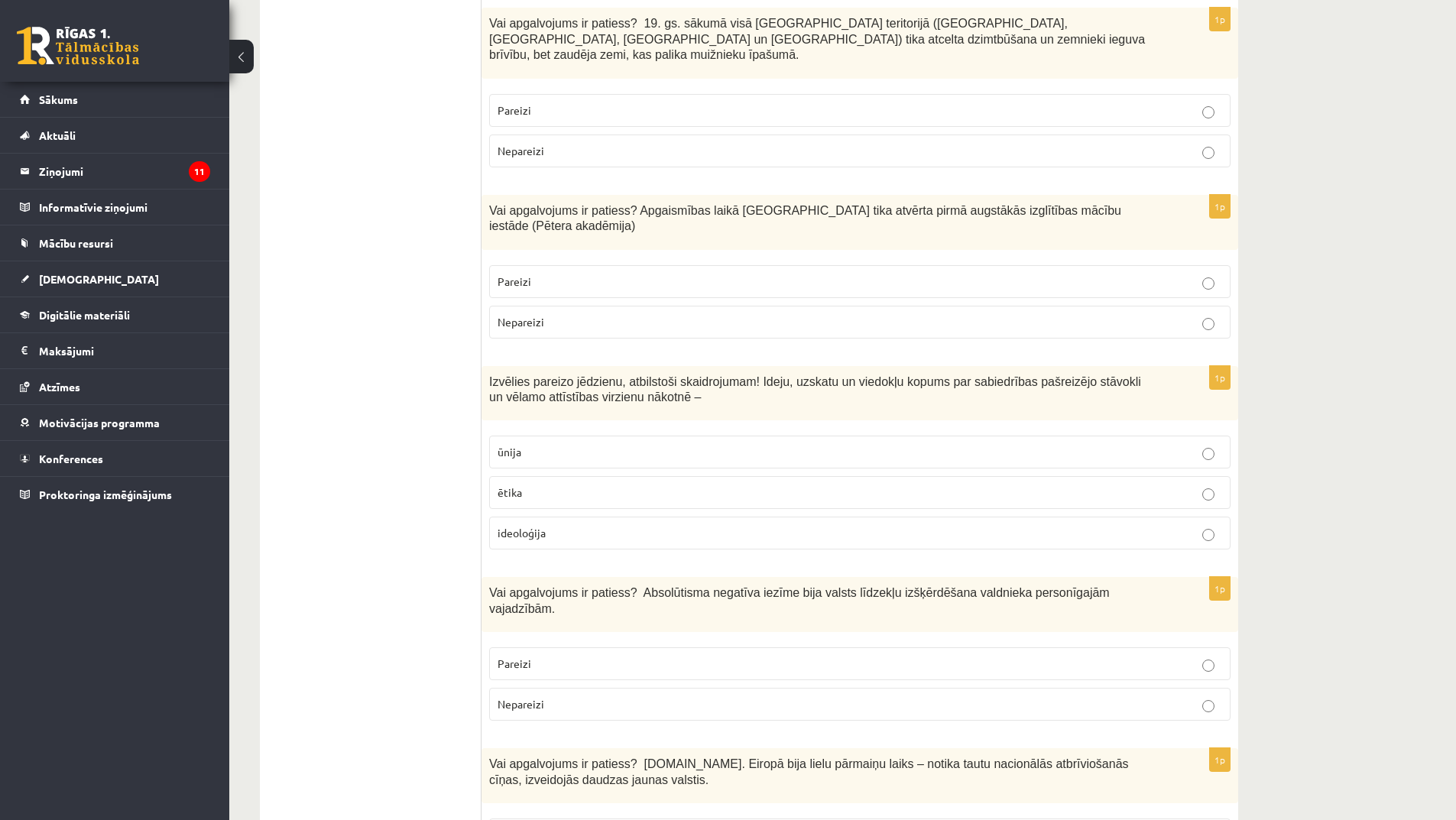
click at [583, 525] on p "ideoloģija" at bounding box center [860, 533] width 725 height 16
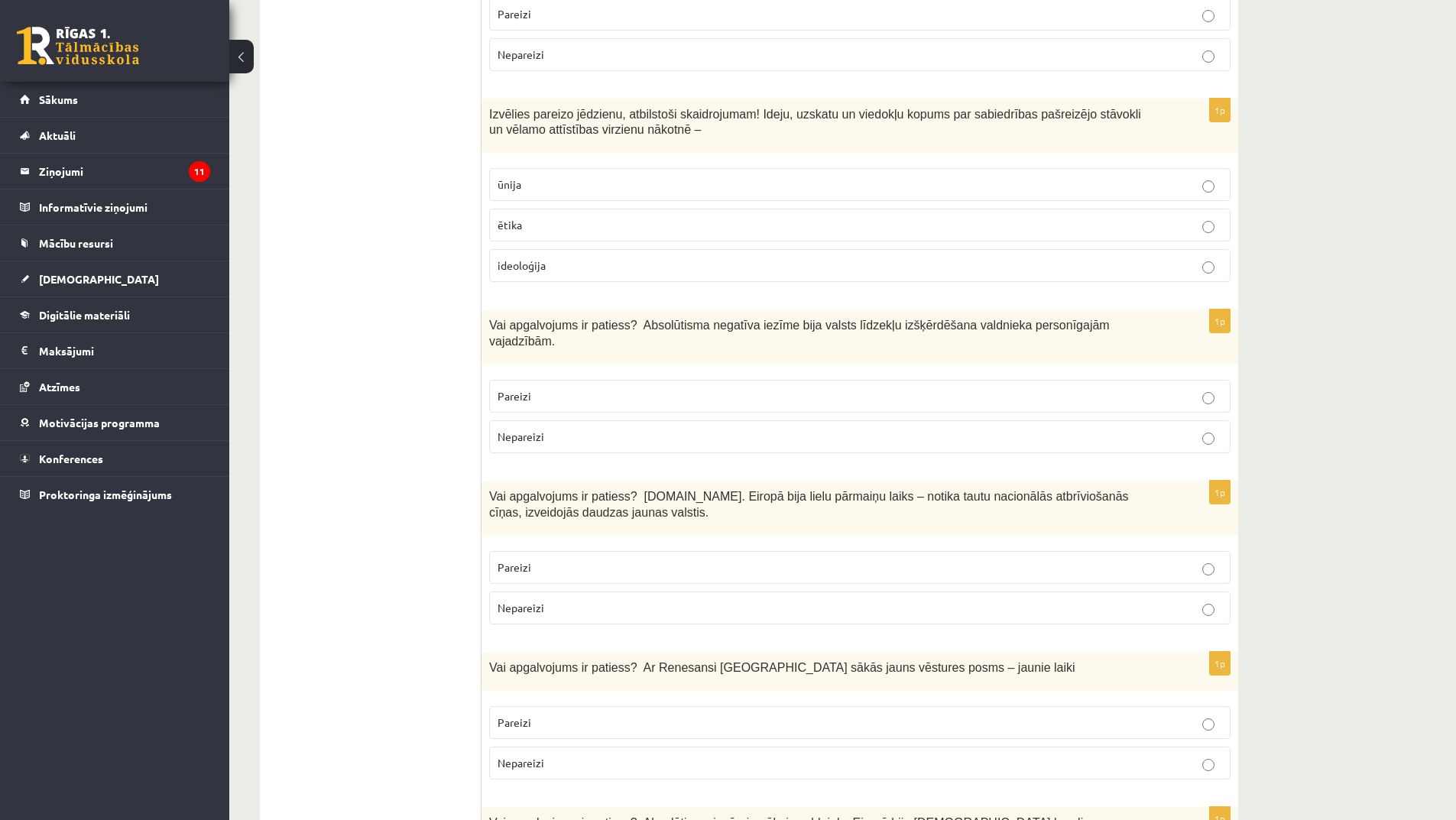
scroll to position [1682, 0]
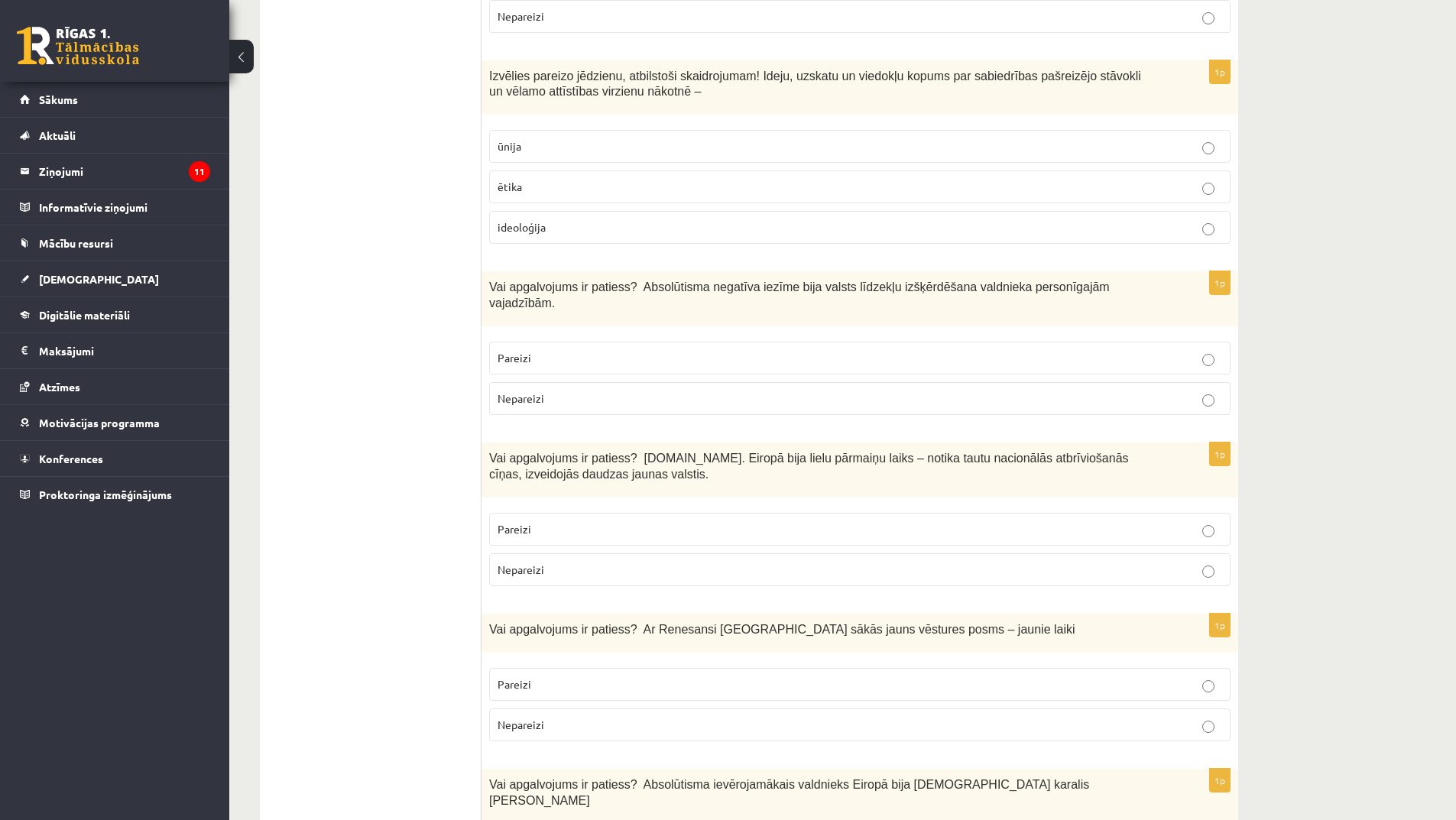
click at [704, 350] on p "Pareizi" at bounding box center [860, 358] width 725 height 16
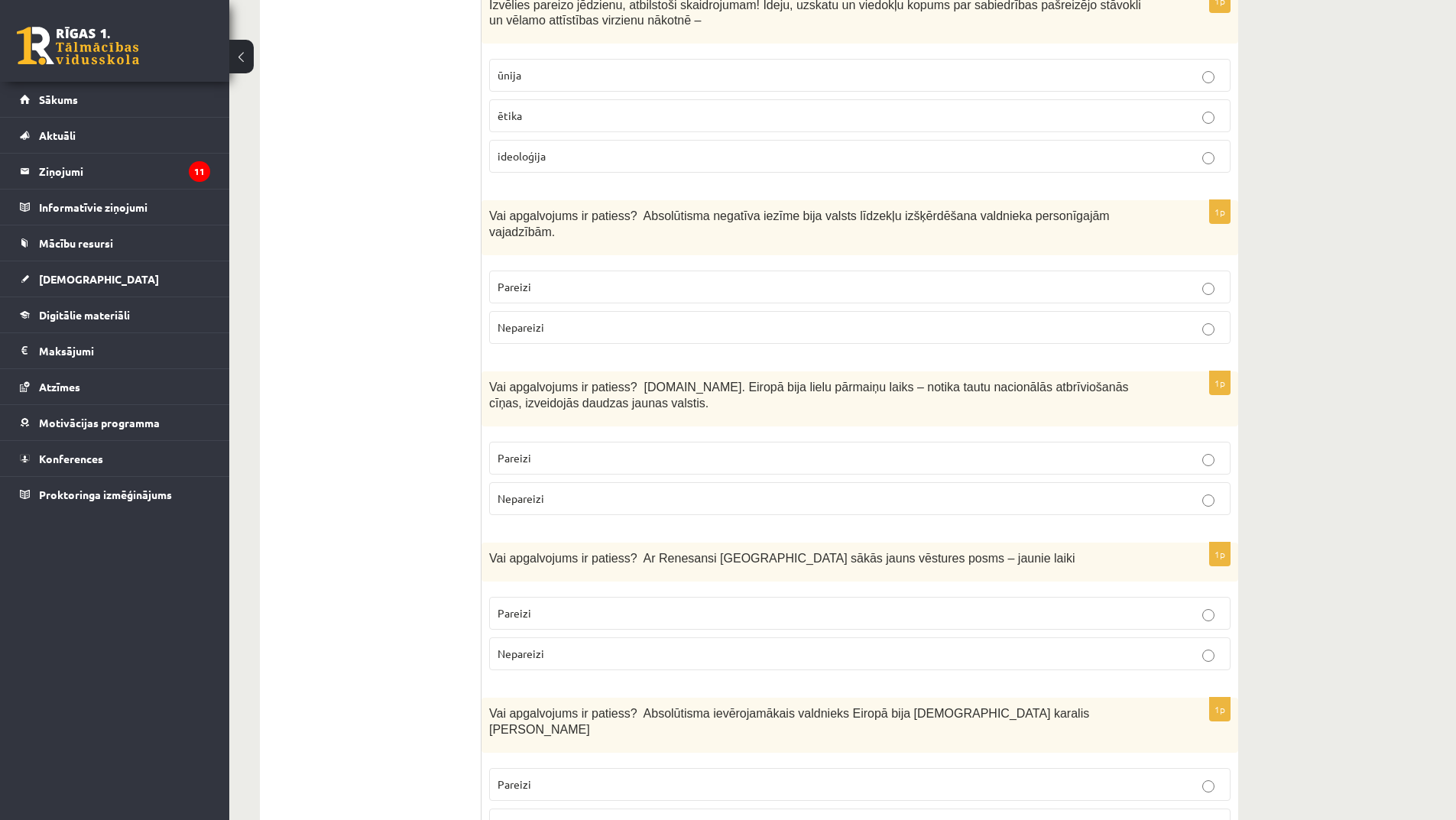
scroll to position [1834, 0]
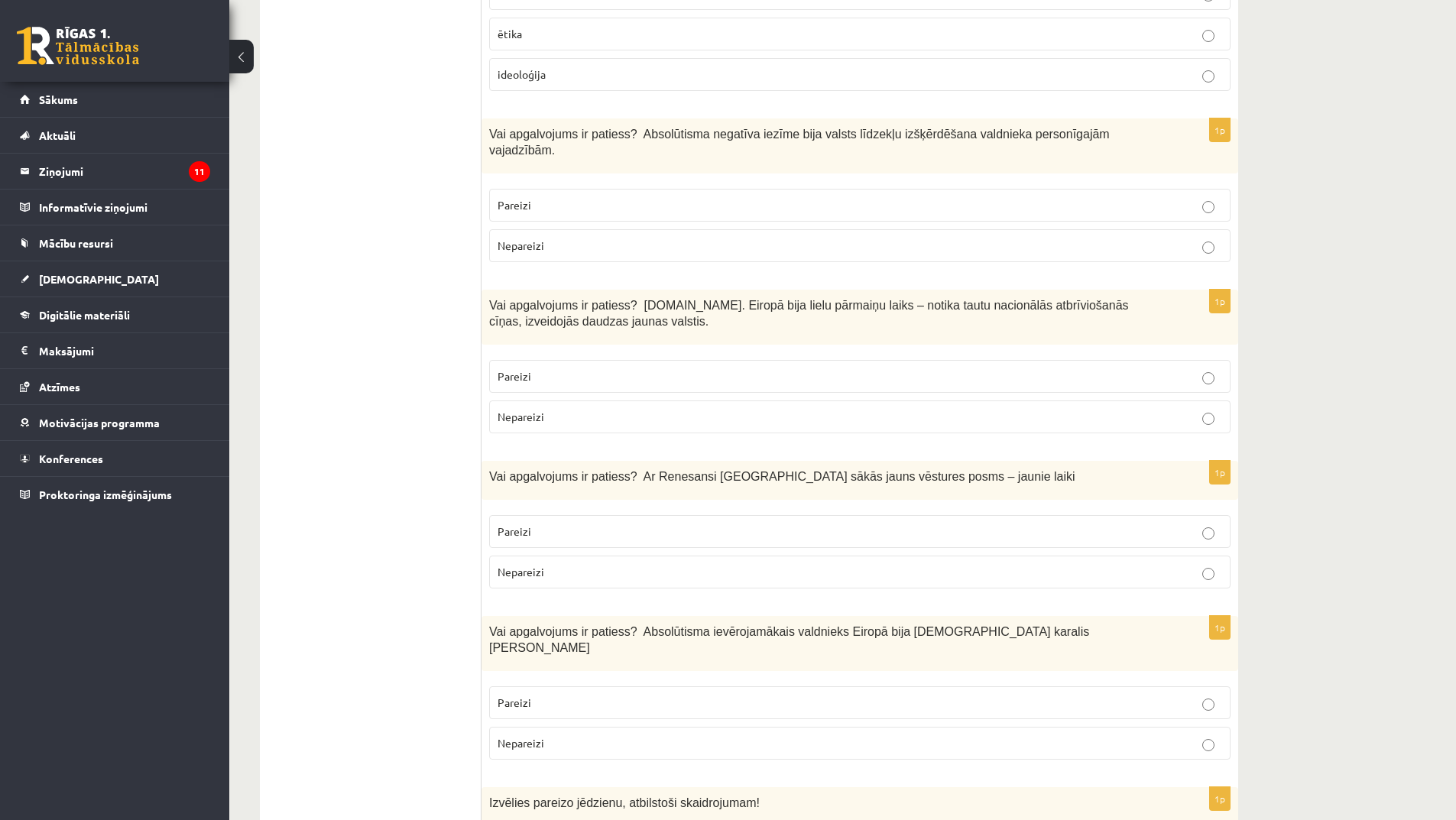
click at [658, 368] on p "Pareizi" at bounding box center [860, 376] width 725 height 16
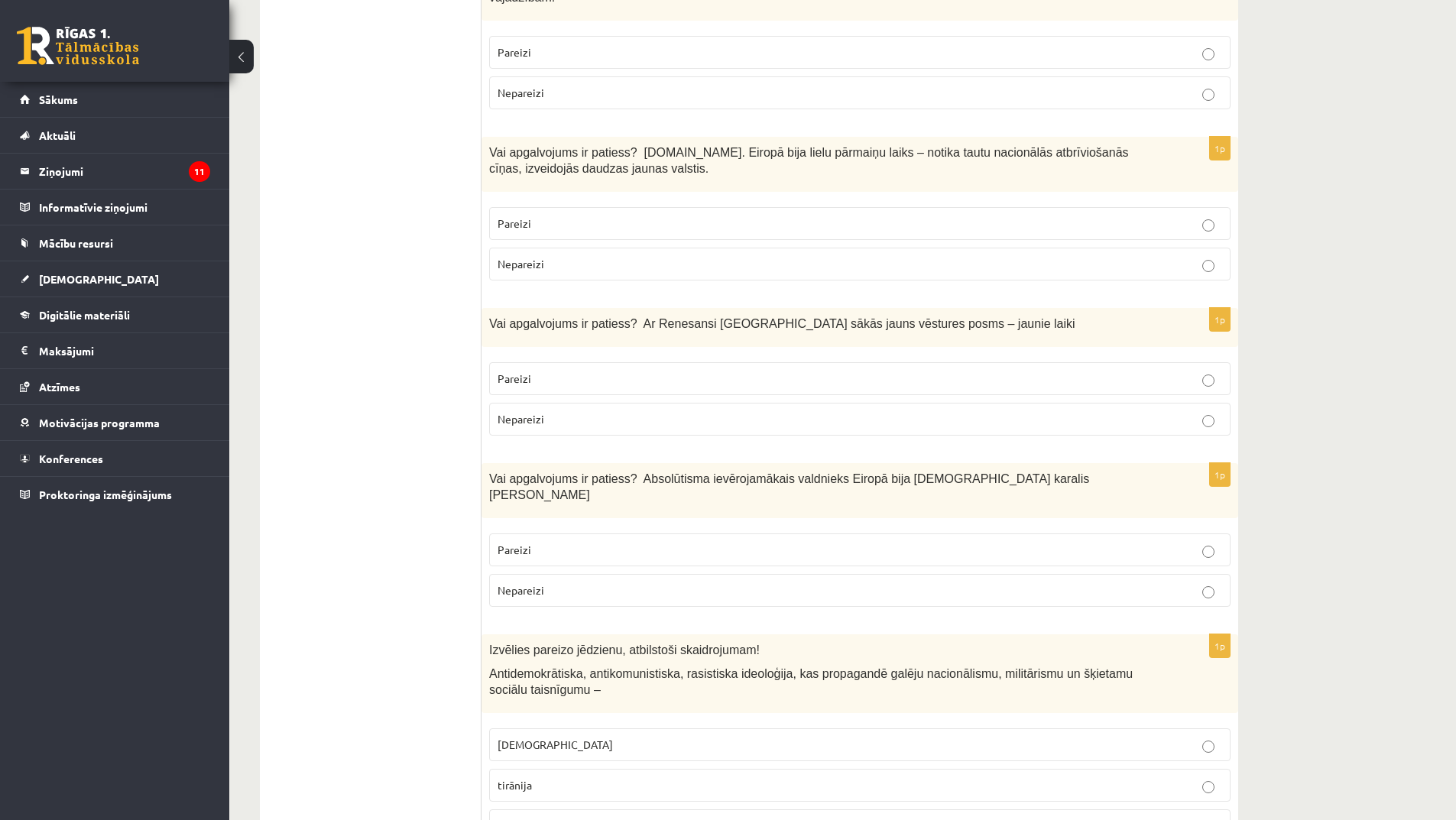
click at [600, 362] on label "Pareizi" at bounding box center [860, 378] width 741 height 33
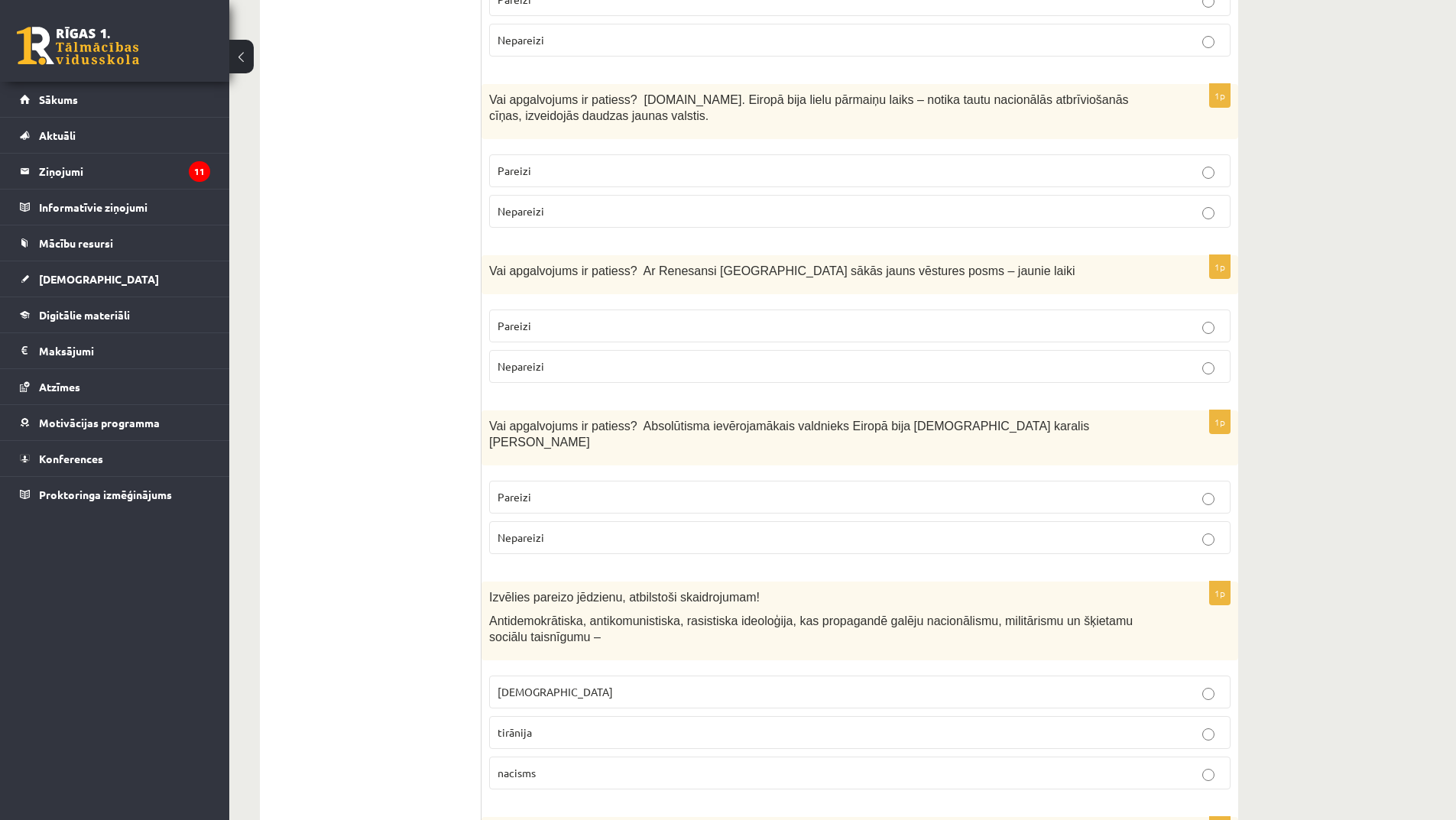
scroll to position [2064, 0]
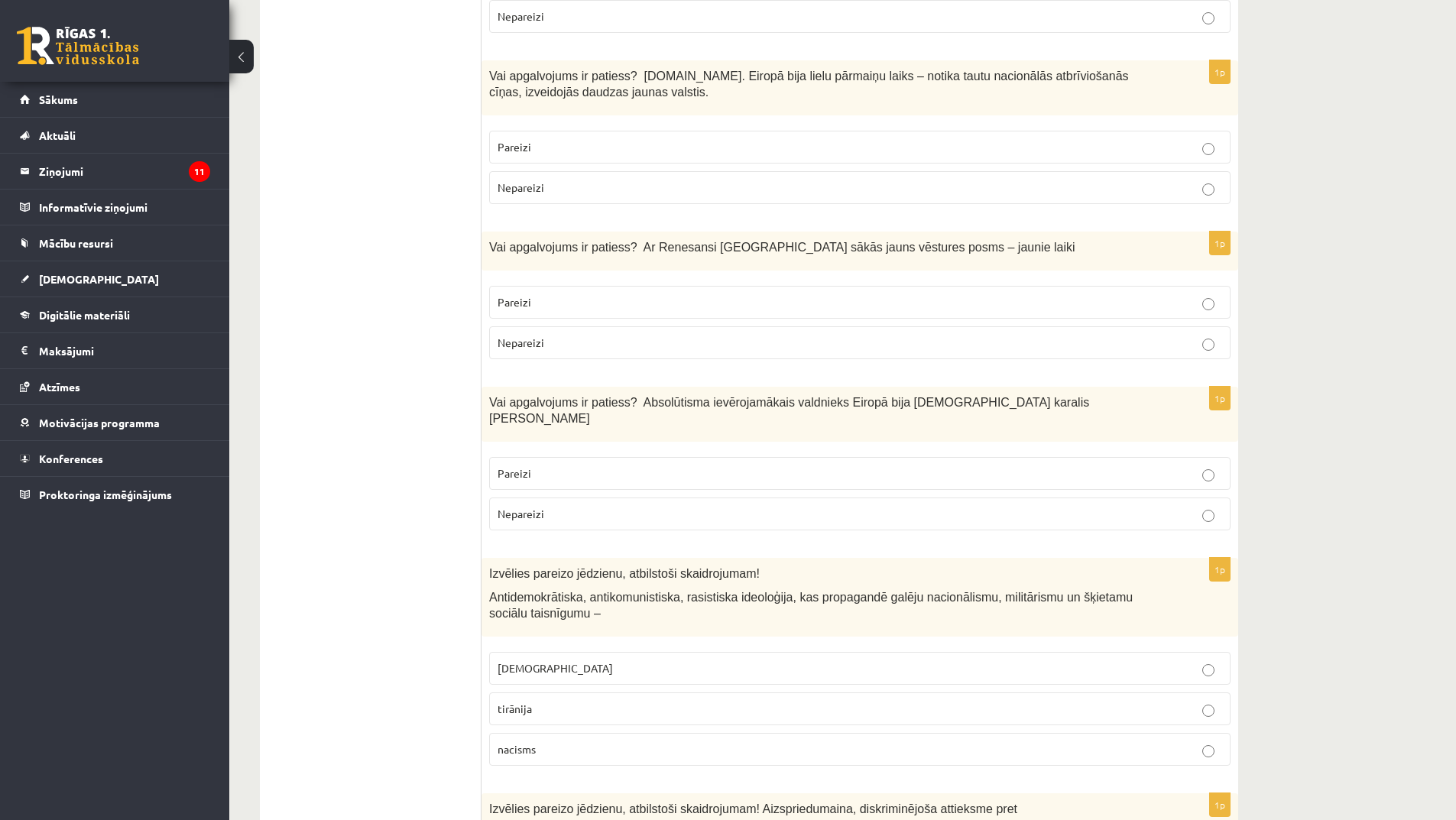
click at [672, 466] on p "Pareizi" at bounding box center [860, 473] width 725 height 16
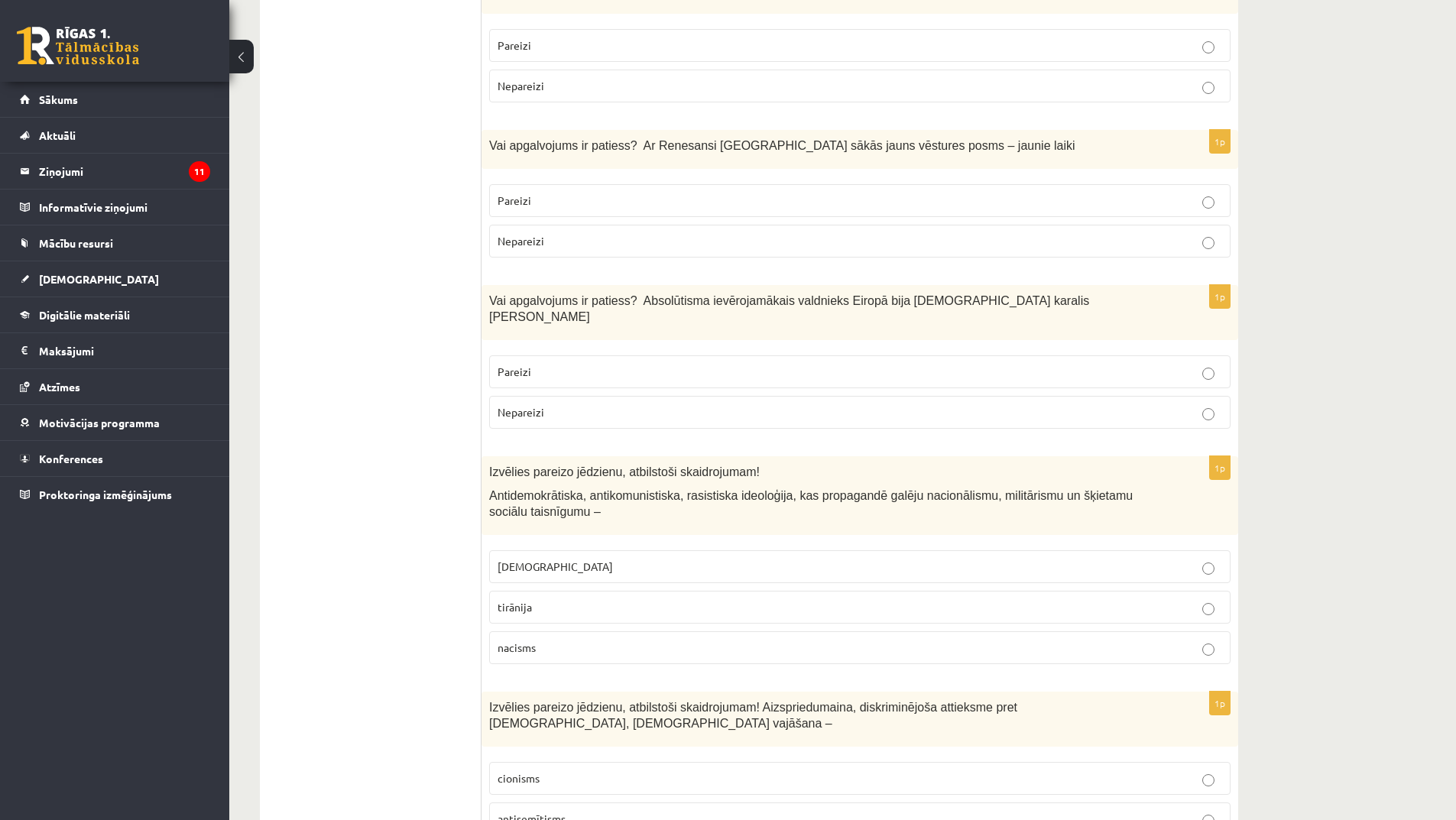
scroll to position [2293, 0]
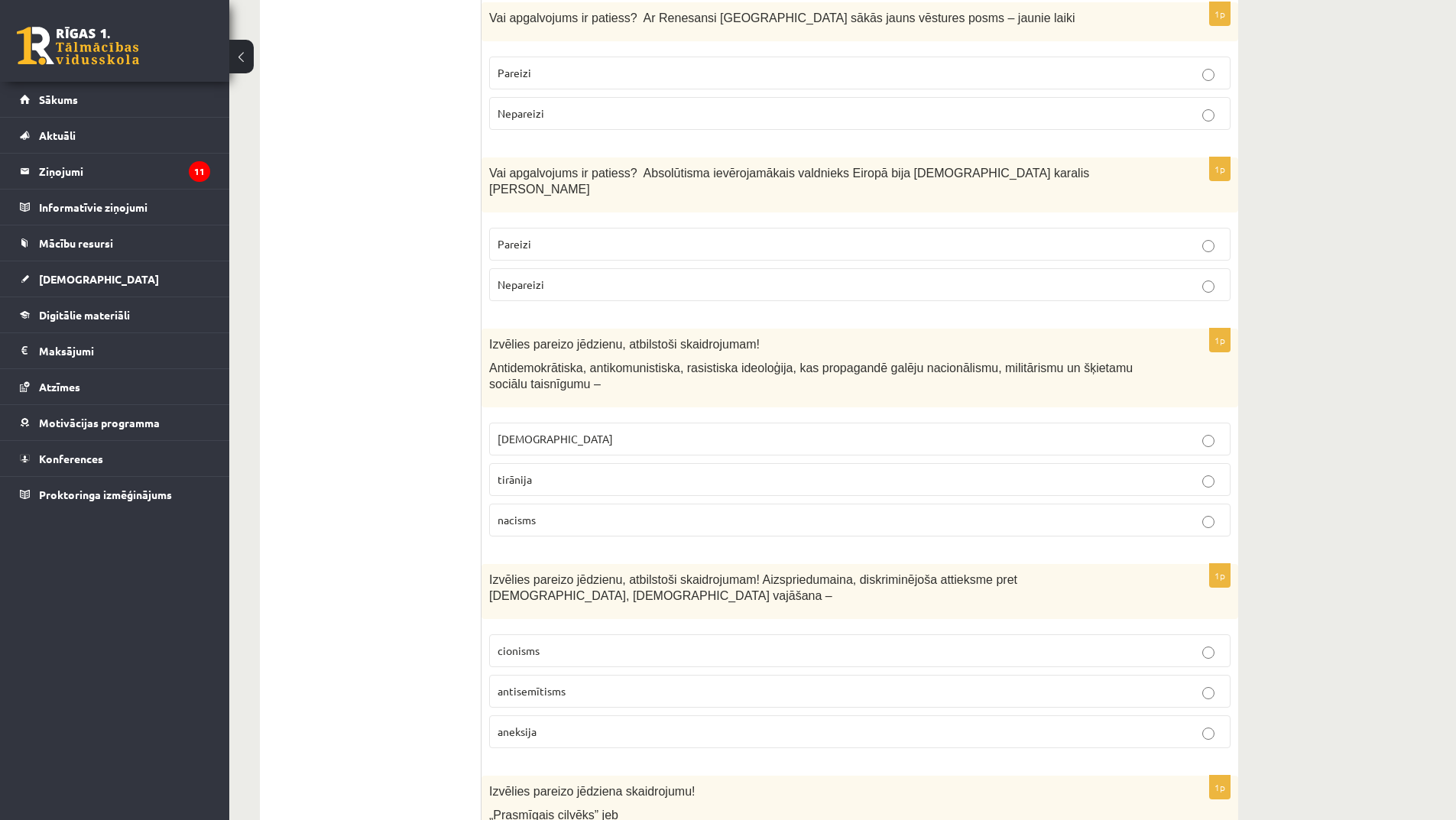
click at [566, 431] on p "fašisms" at bounding box center [860, 439] width 725 height 16
click at [770, 512] on p "nacisms" at bounding box center [860, 520] width 725 height 16
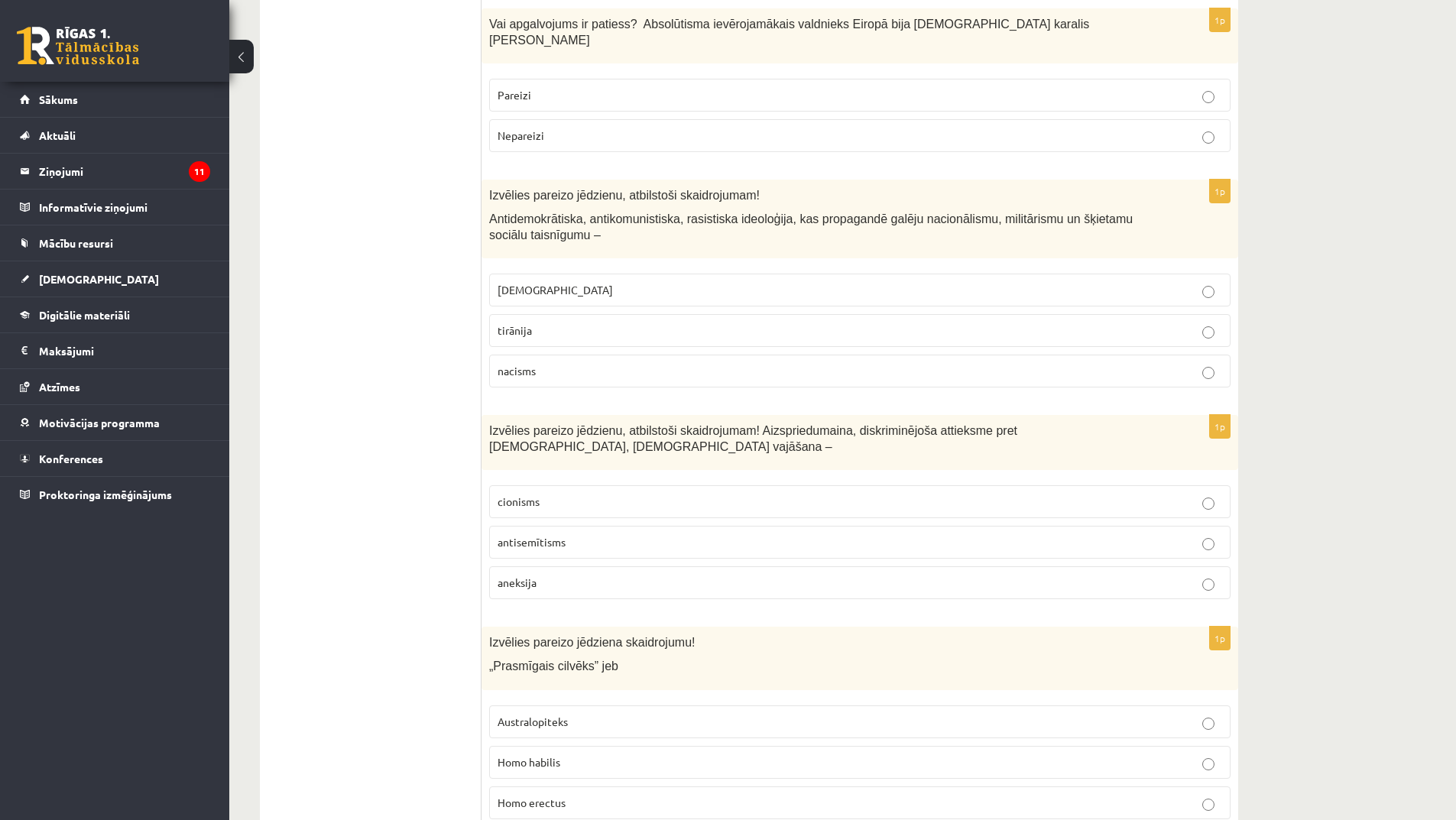
scroll to position [2446, 0]
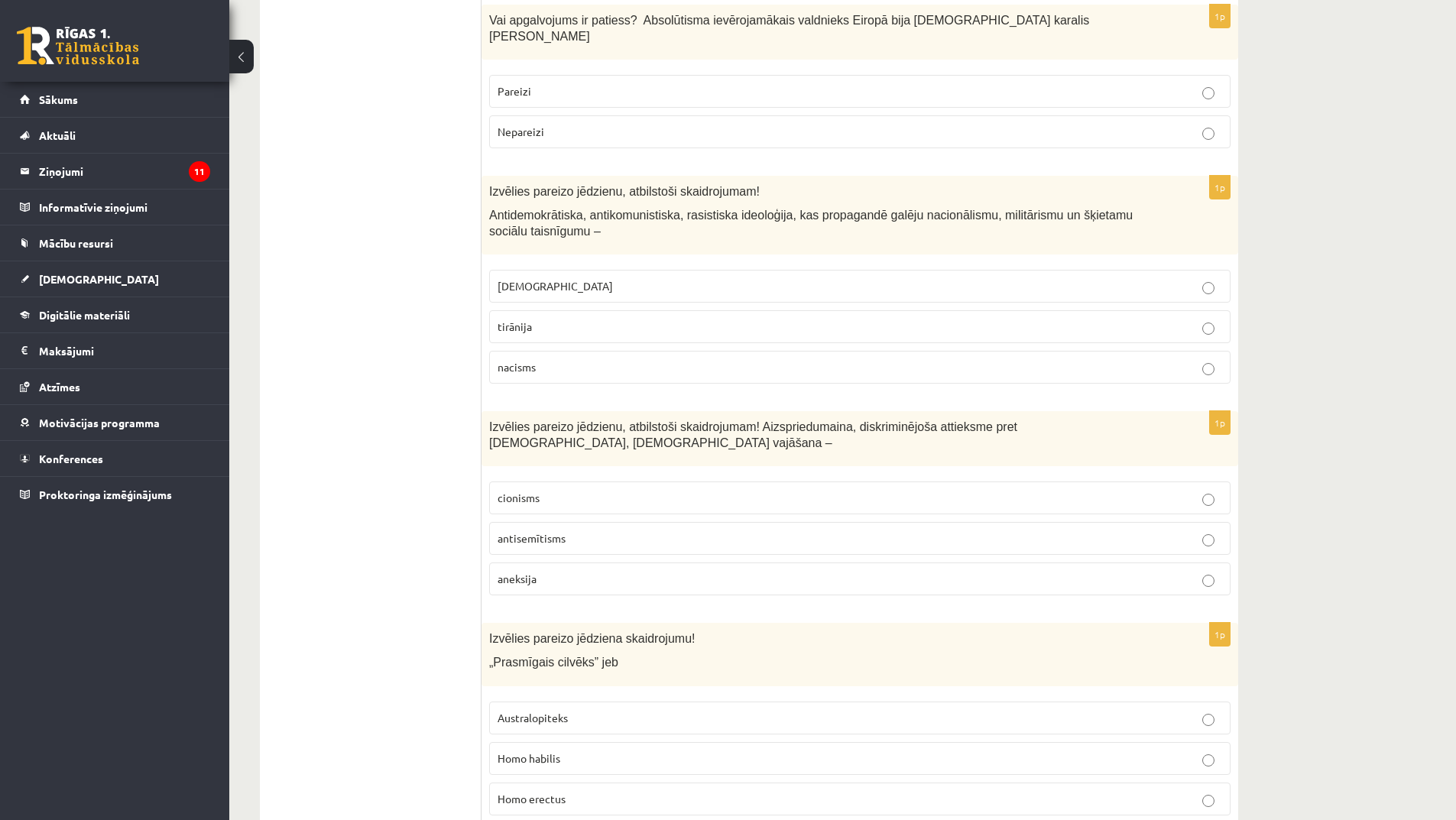
click at [563, 531] on span "antisemītisms" at bounding box center [531, 538] width 68 height 14
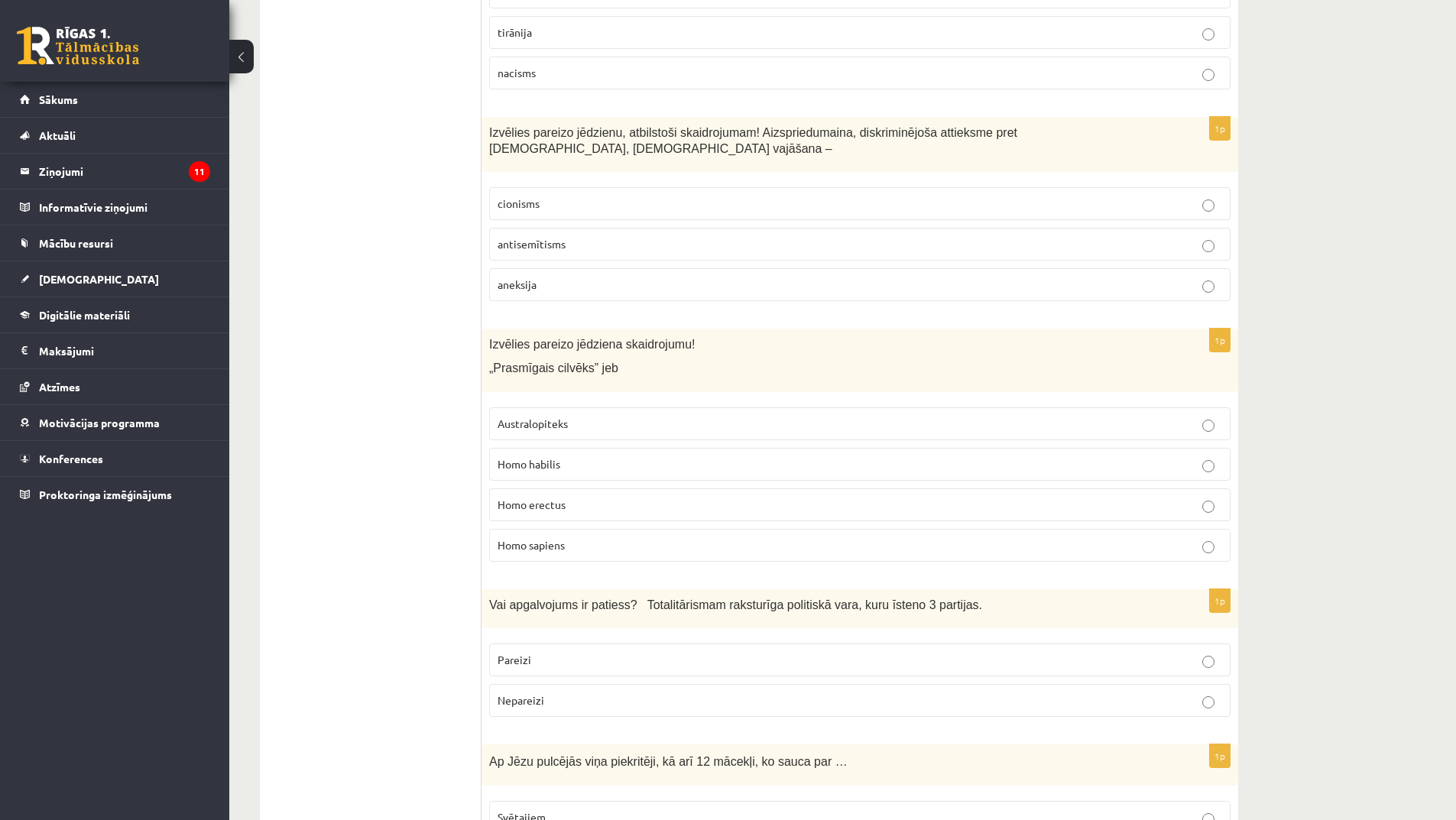
scroll to position [2828, 0]
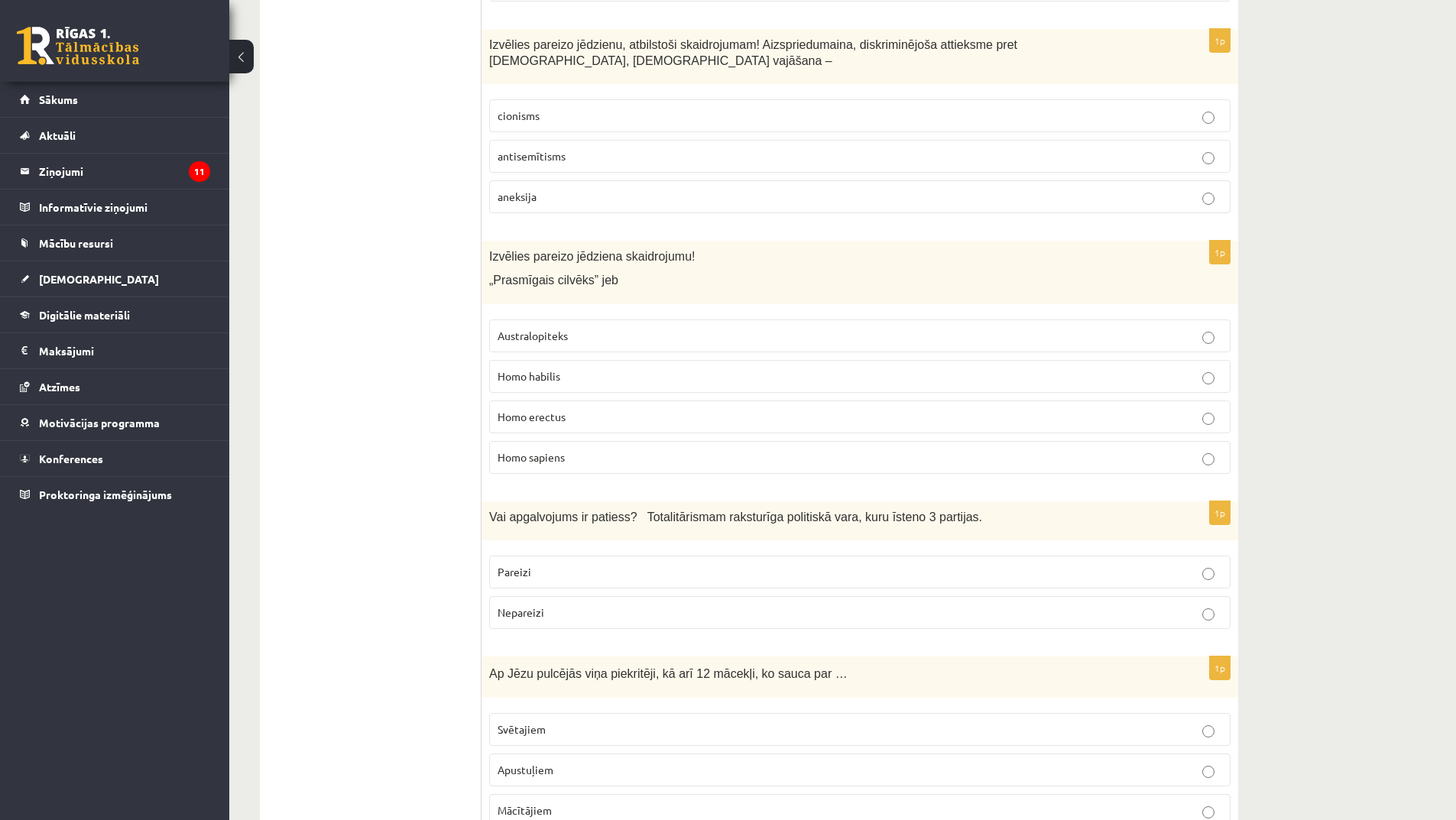
click at [569, 449] on p "Homo sapiens" at bounding box center [860, 457] width 725 height 16
click at [560, 369] on span "Homo habilis" at bounding box center [529, 376] width 63 height 14
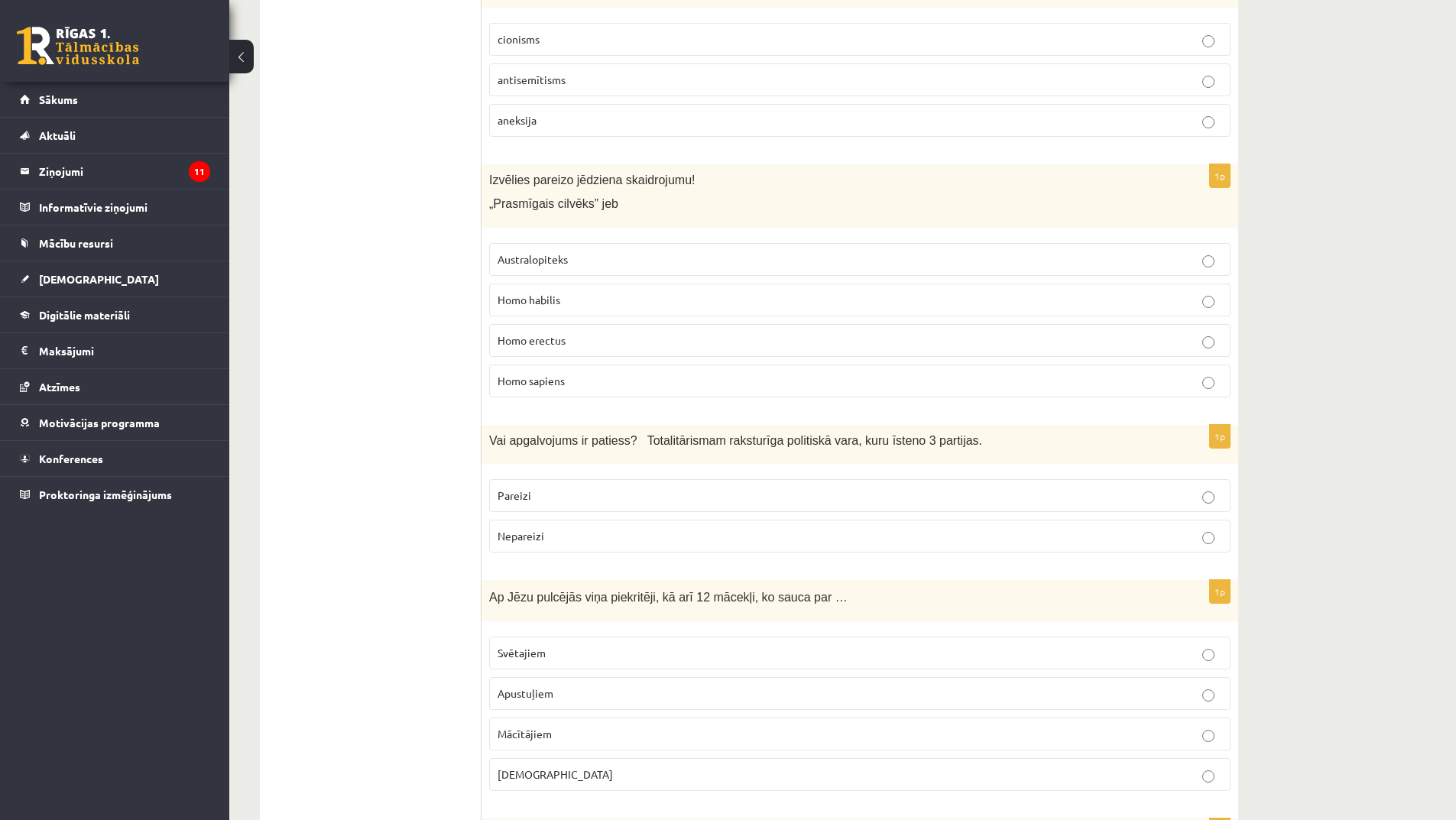
click at [583, 488] on p "Pareizi" at bounding box center [860, 495] width 725 height 16
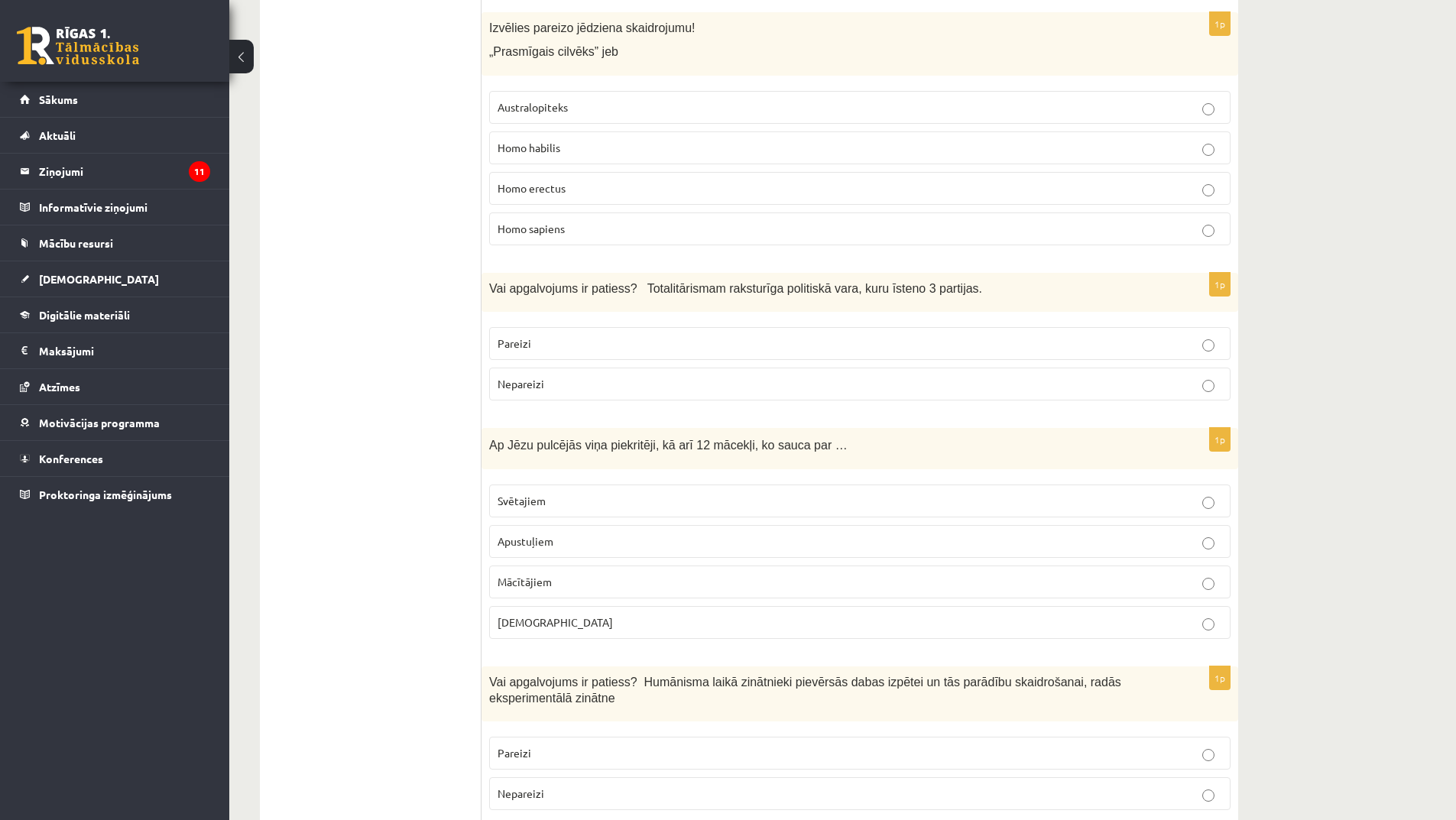
scroll to position [3058, 0]
click at [562, 533] on p "Apustuļiem" at bounding box center [860, 541] width 725 height 16
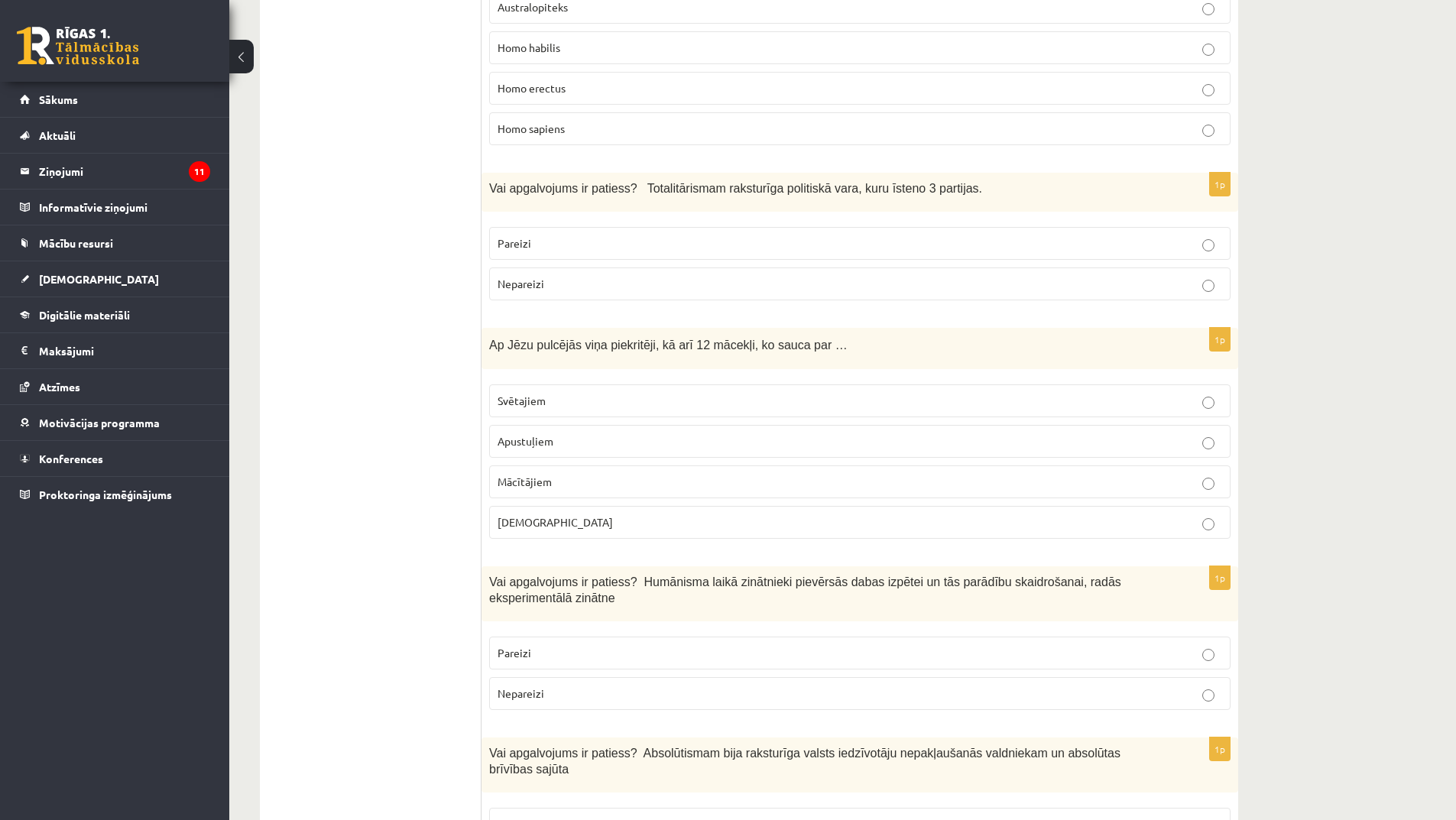
scroll to position [3287, 0]
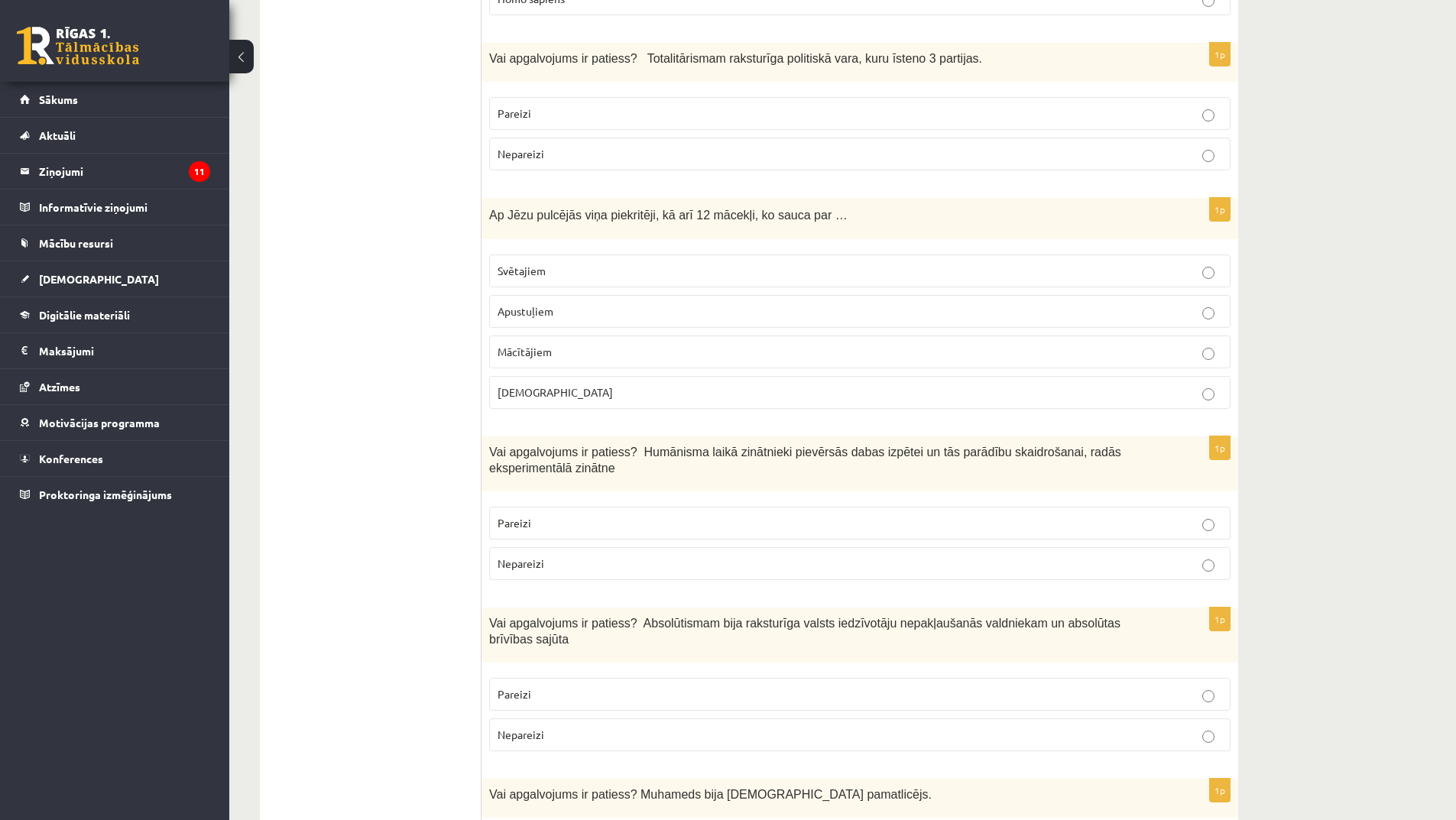
click at [601, 515] on p "Pareizi" at bounding box center [860, 523] width 725 height 16
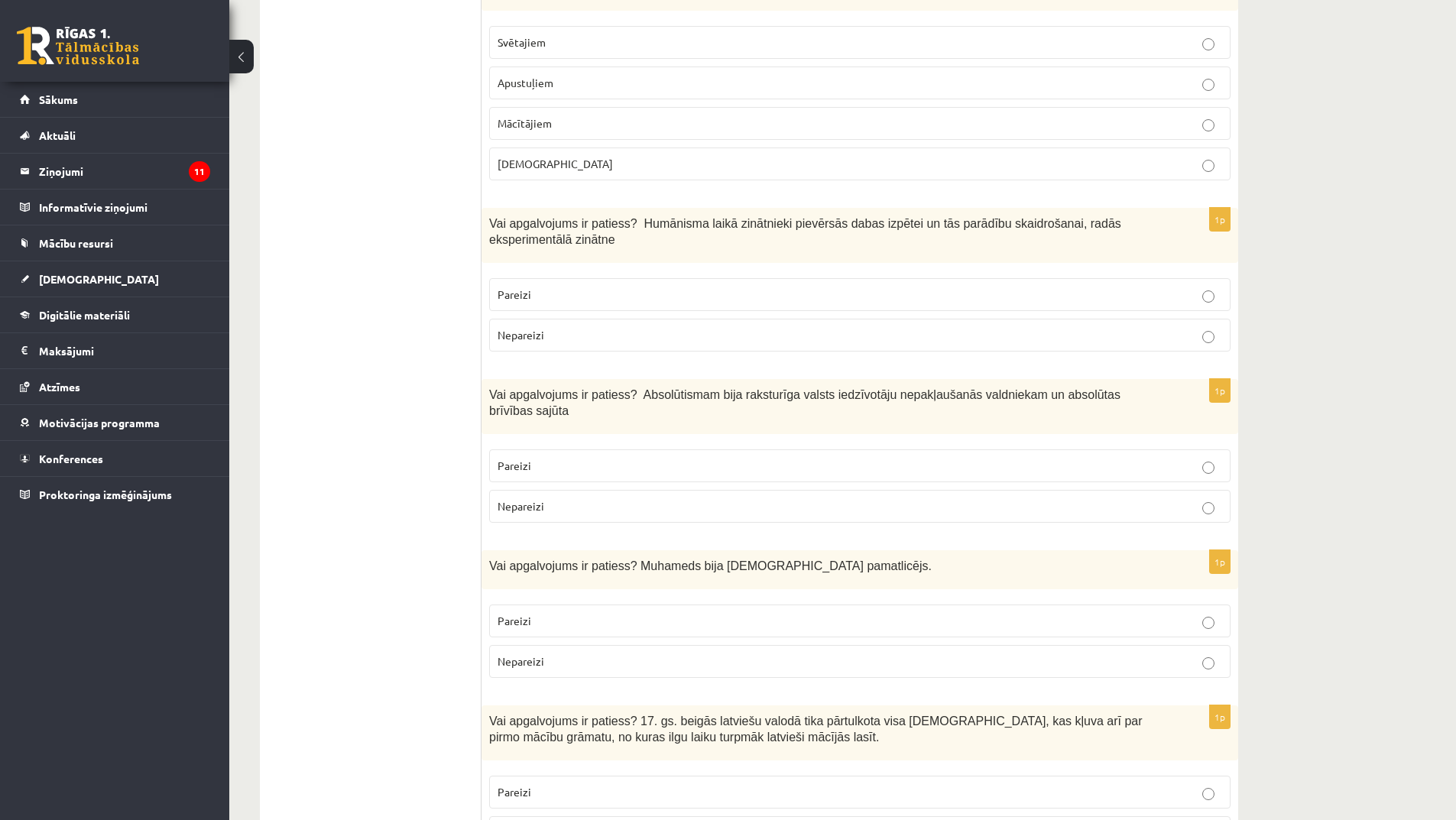
scroll to position [3517, 0]
click at [654, 489] on label "Nepareizi" at bounding box center [860, 505] width 741 height 33
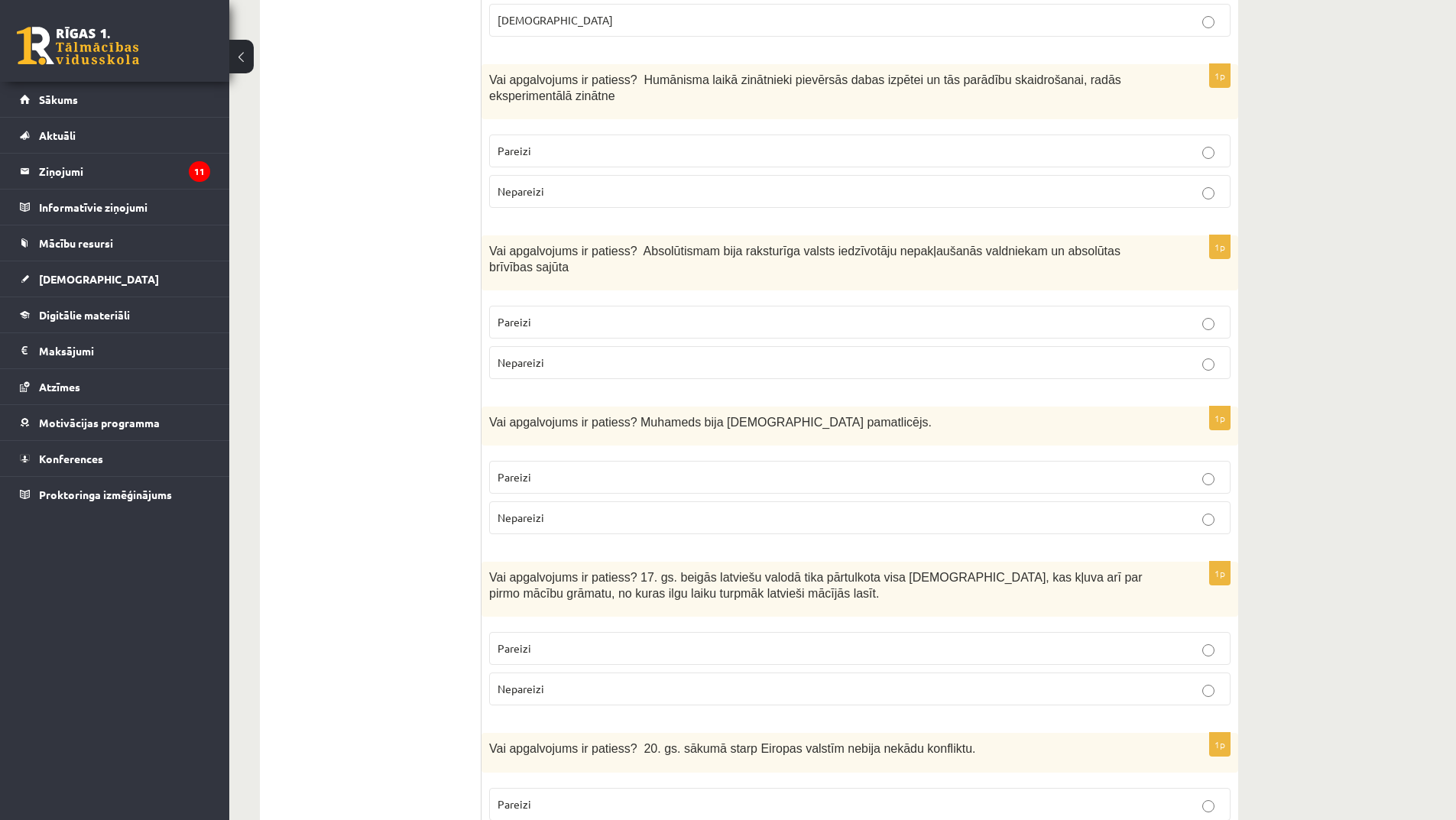
scroll to position [3670, 0]
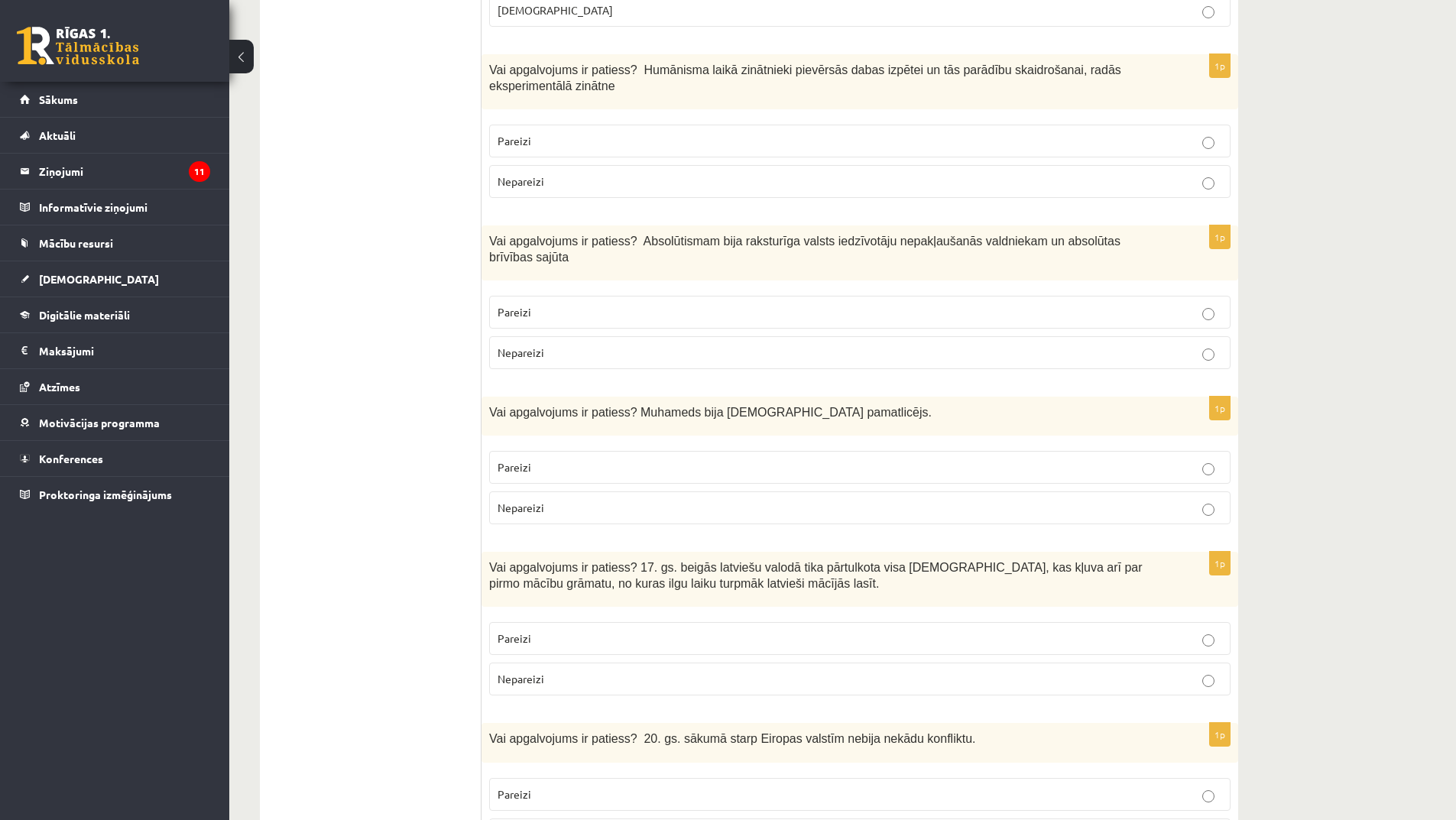
click at [576, 459] on p "Pareizi" at bounding box center [860, 467] width 725 height 16
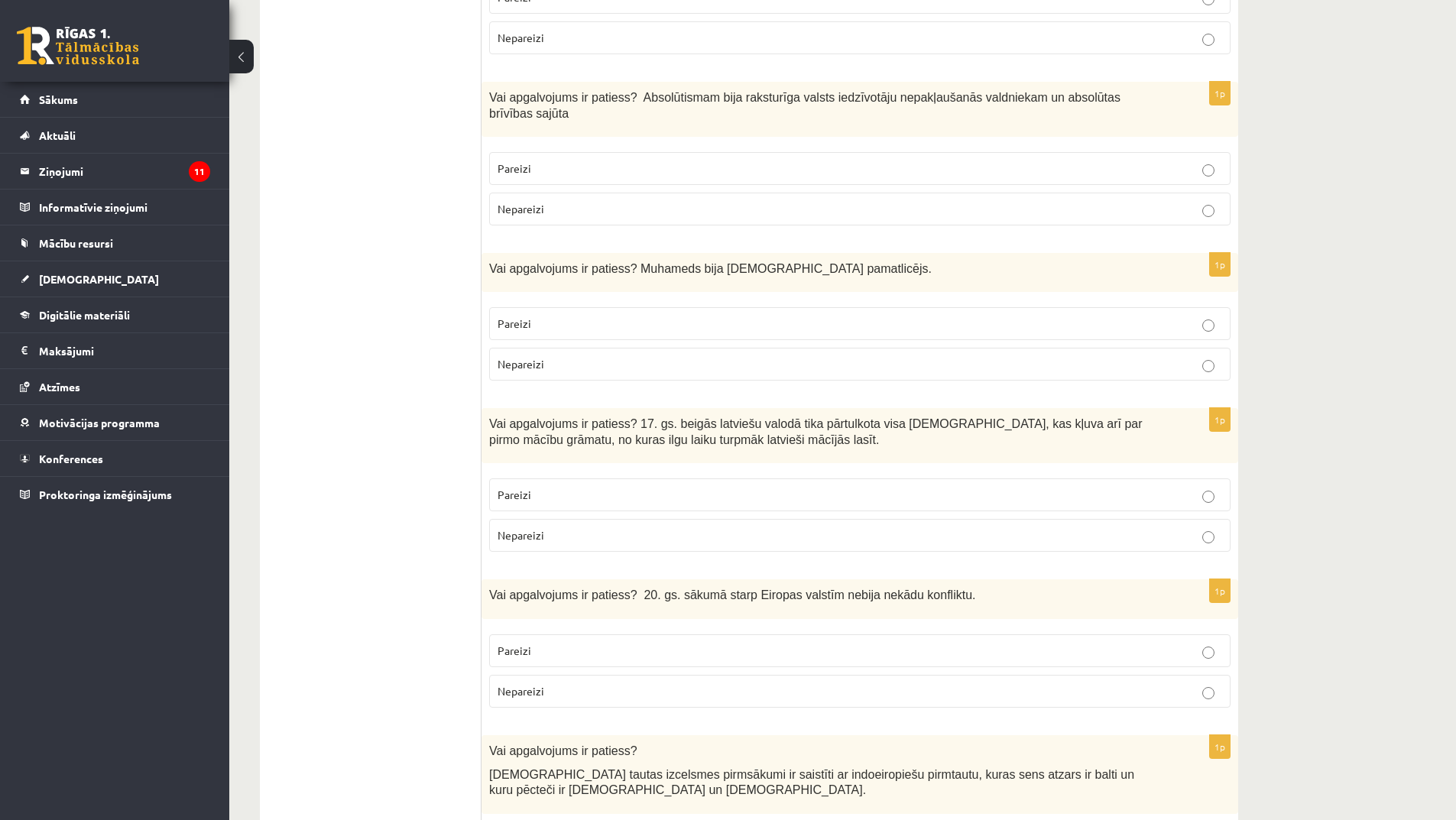
scroll to position [3822, 0]
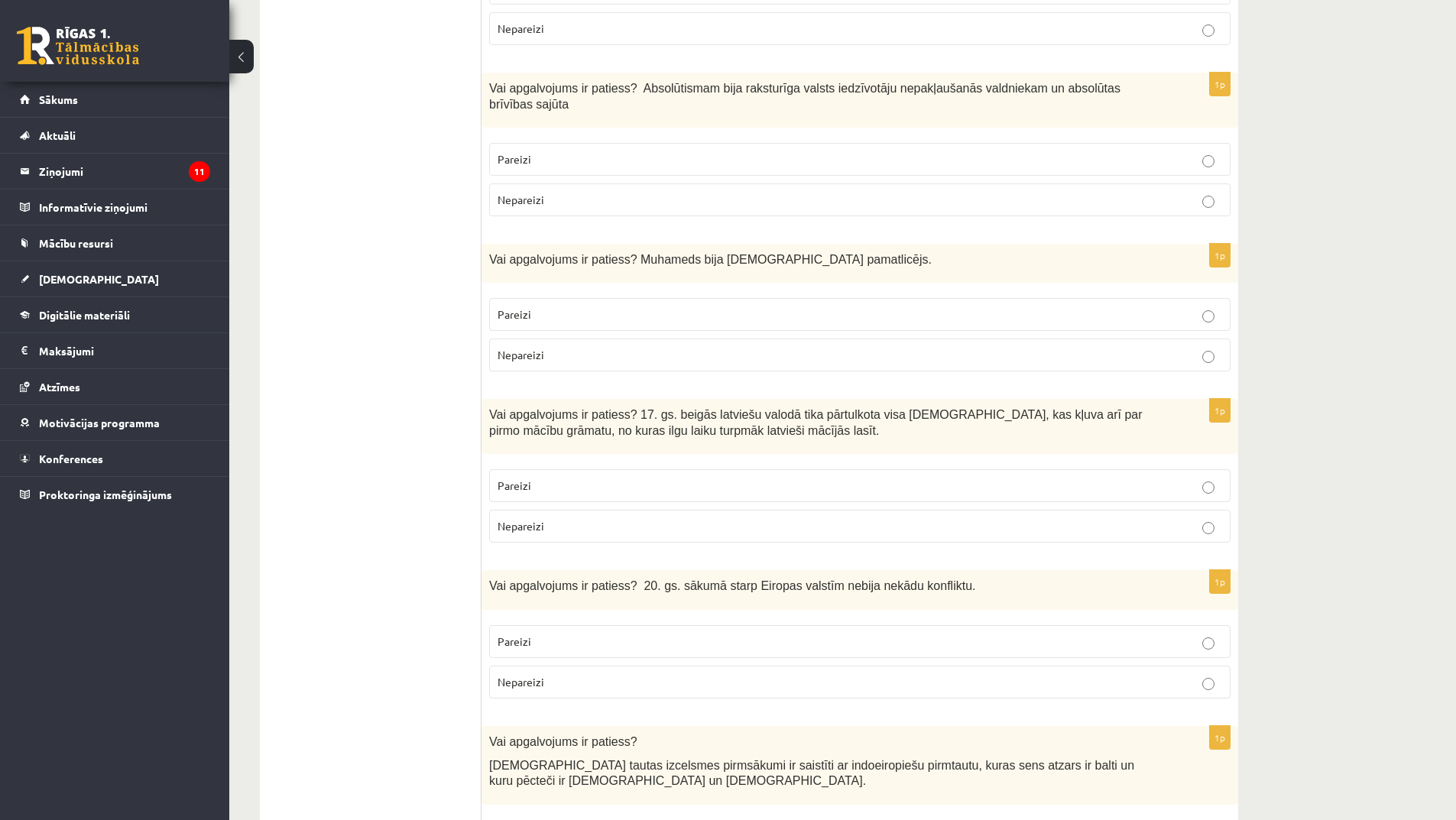
click at [603, 478] on p "Pareizi" at bounding box center [860, 485] width 725 height 16
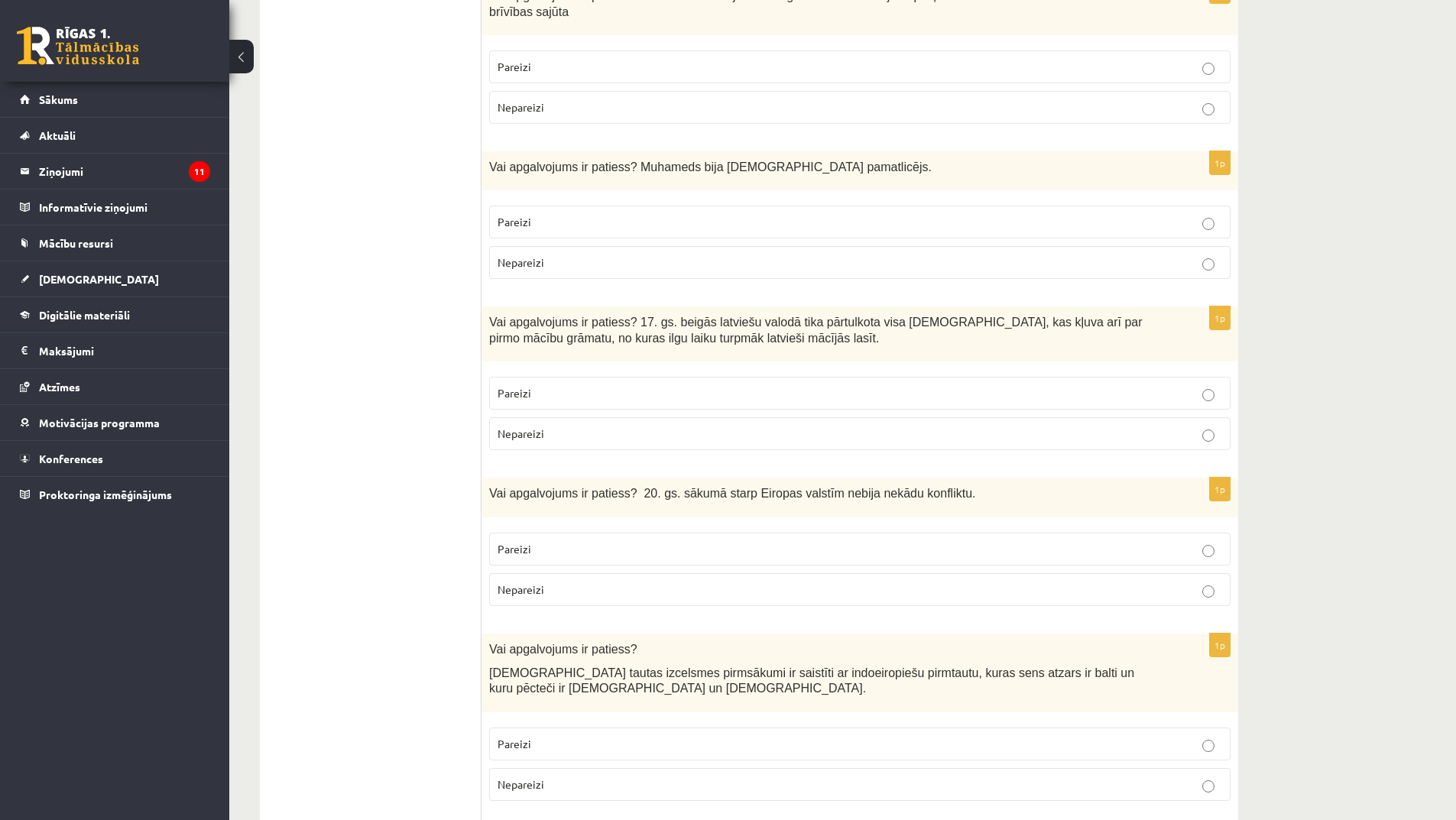
scroll to position [4052, 0]
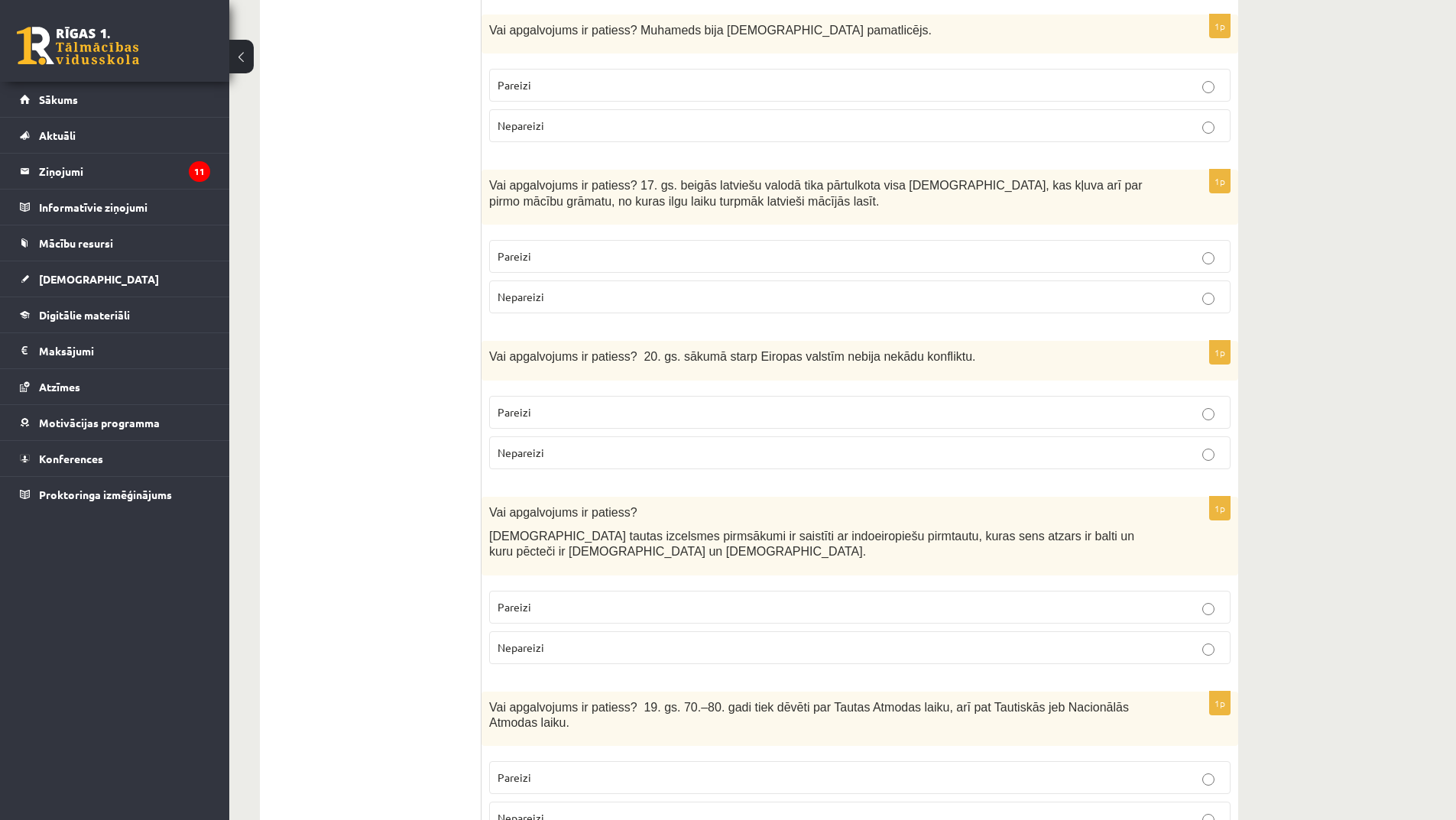
click at [638, 445] on p "Nepareizi" at bounding box center [860, 452] width 725 height 16
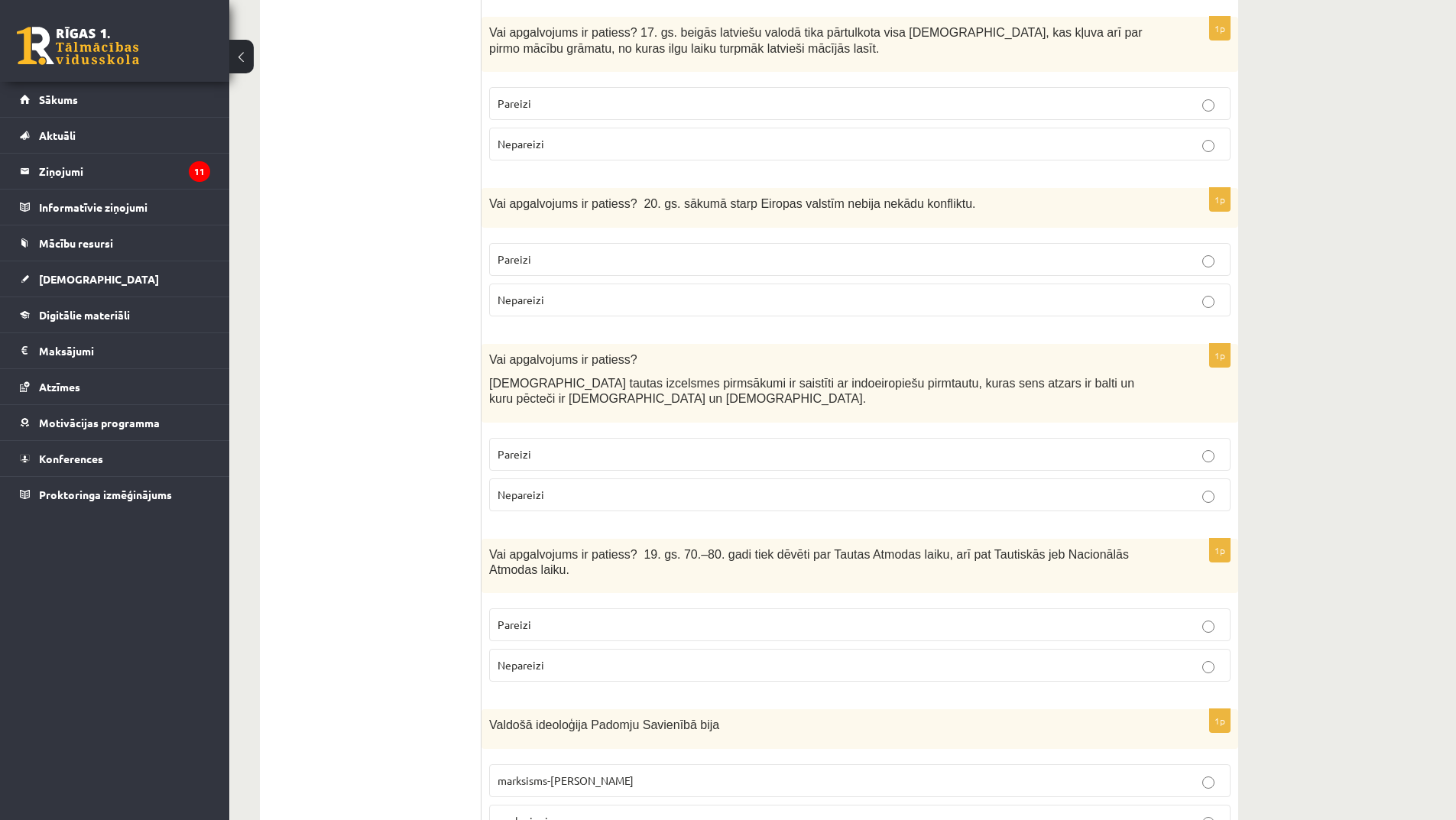
click at [671, 446] on p "Pareizi" at bounding box center [860, 454] width 725 height 16
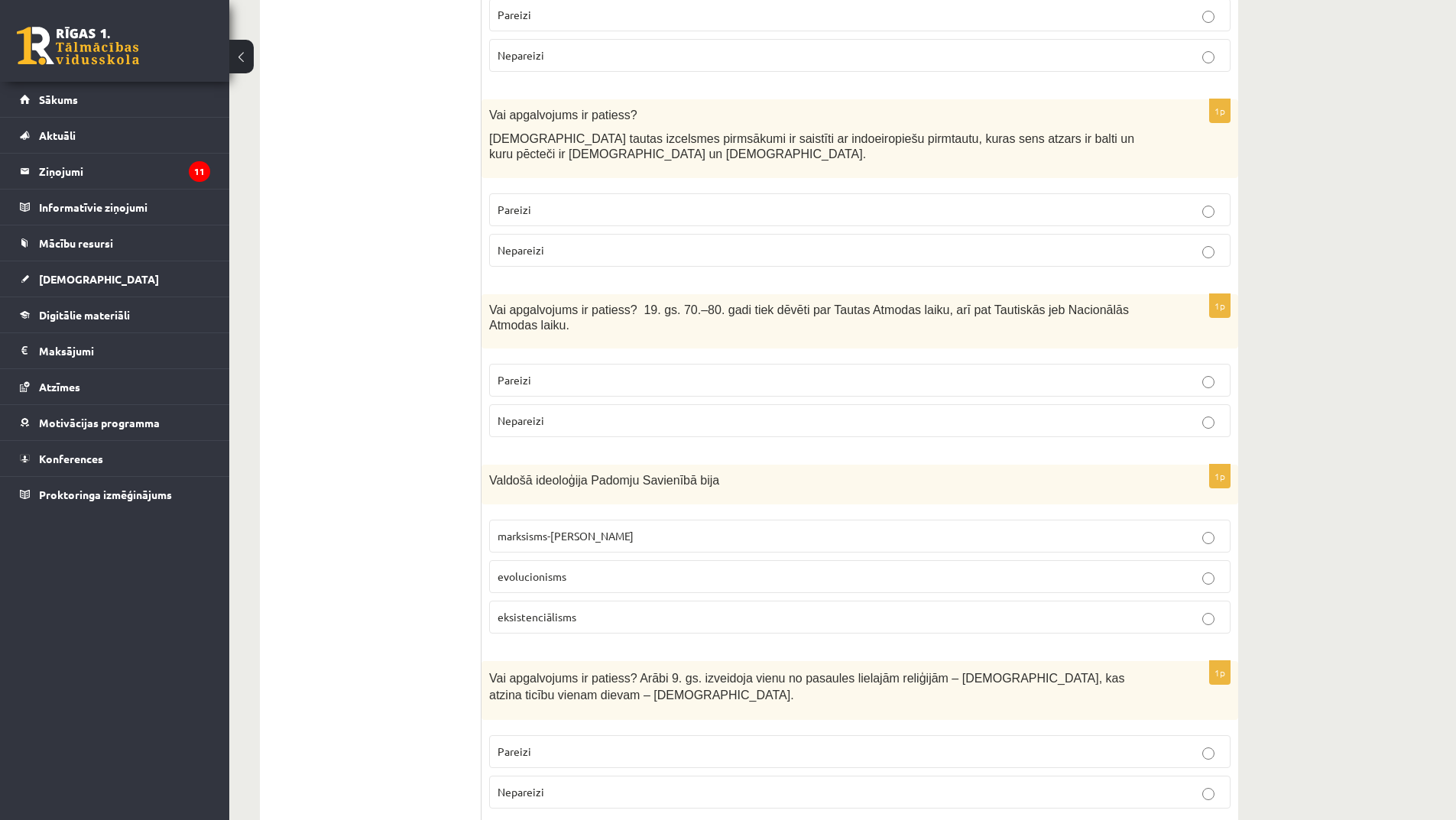
scroll to position [4510, 0]
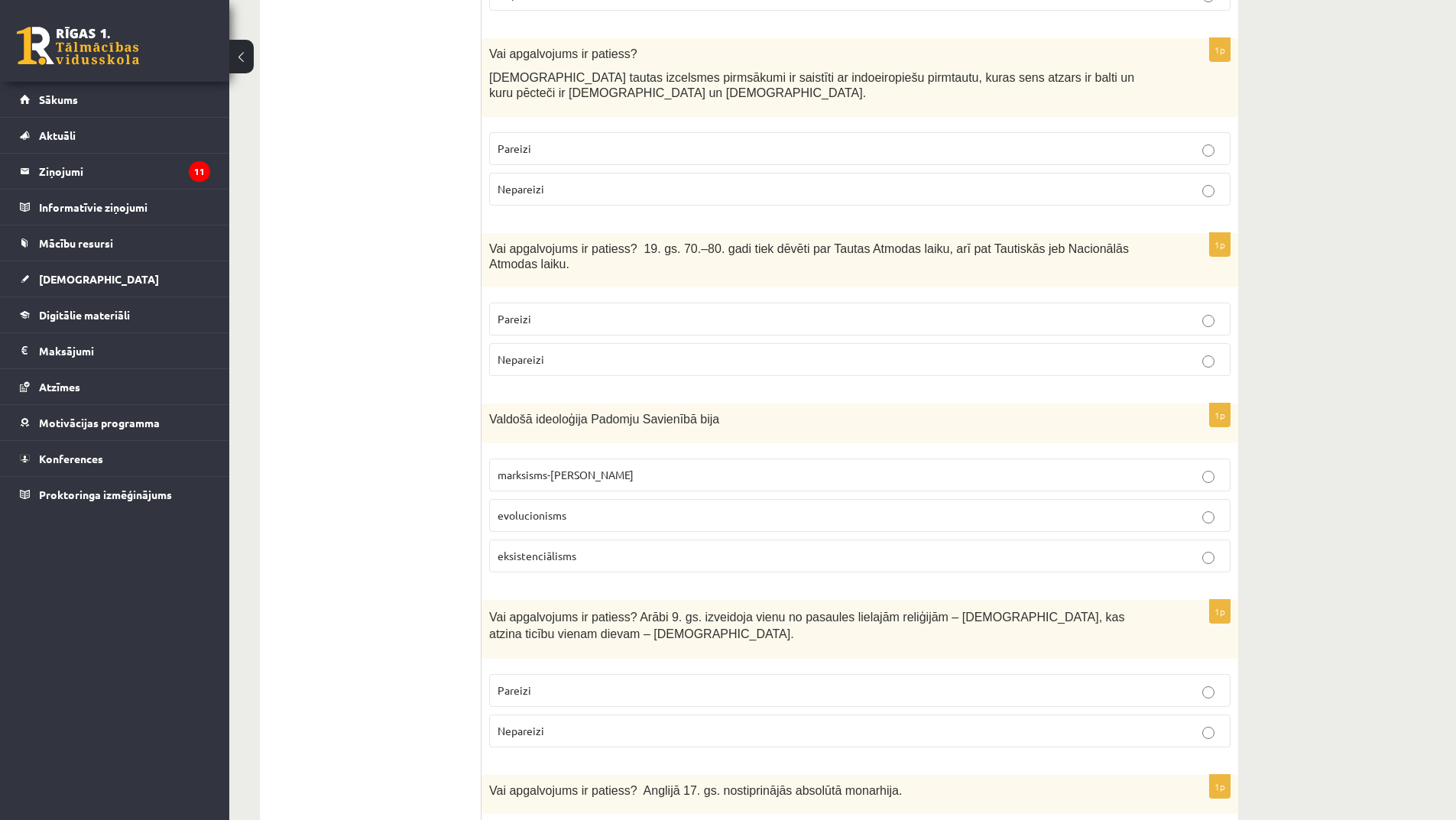
click at [628, 311] on p "Pareizi" at bounding box center [860, 319] width 725 height 16
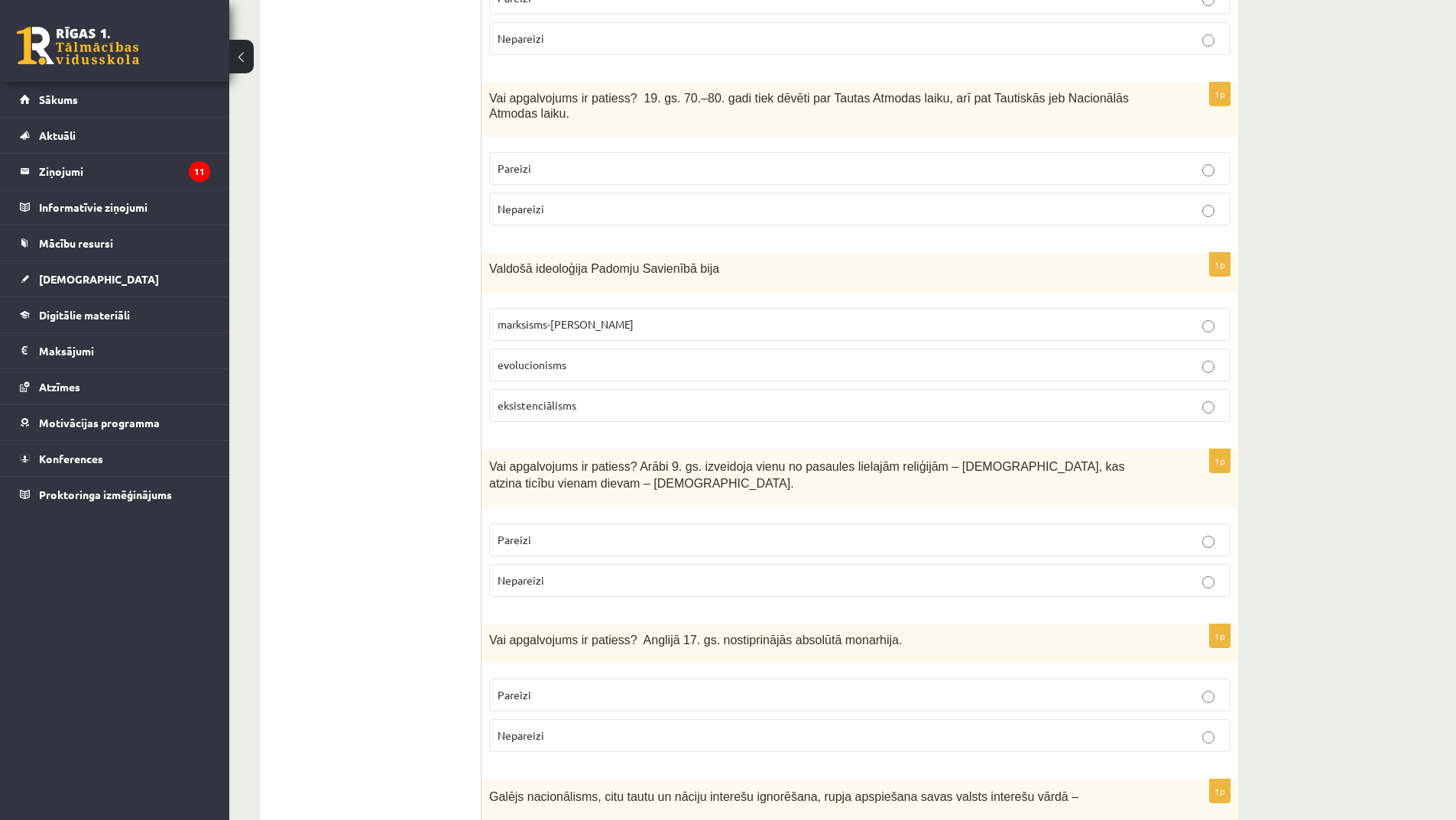
scroll to position [4664, 0]
click at [589, 305] on label "marksisms-ļeņinisms" at bounding box center [860, 322] width 741 height 33
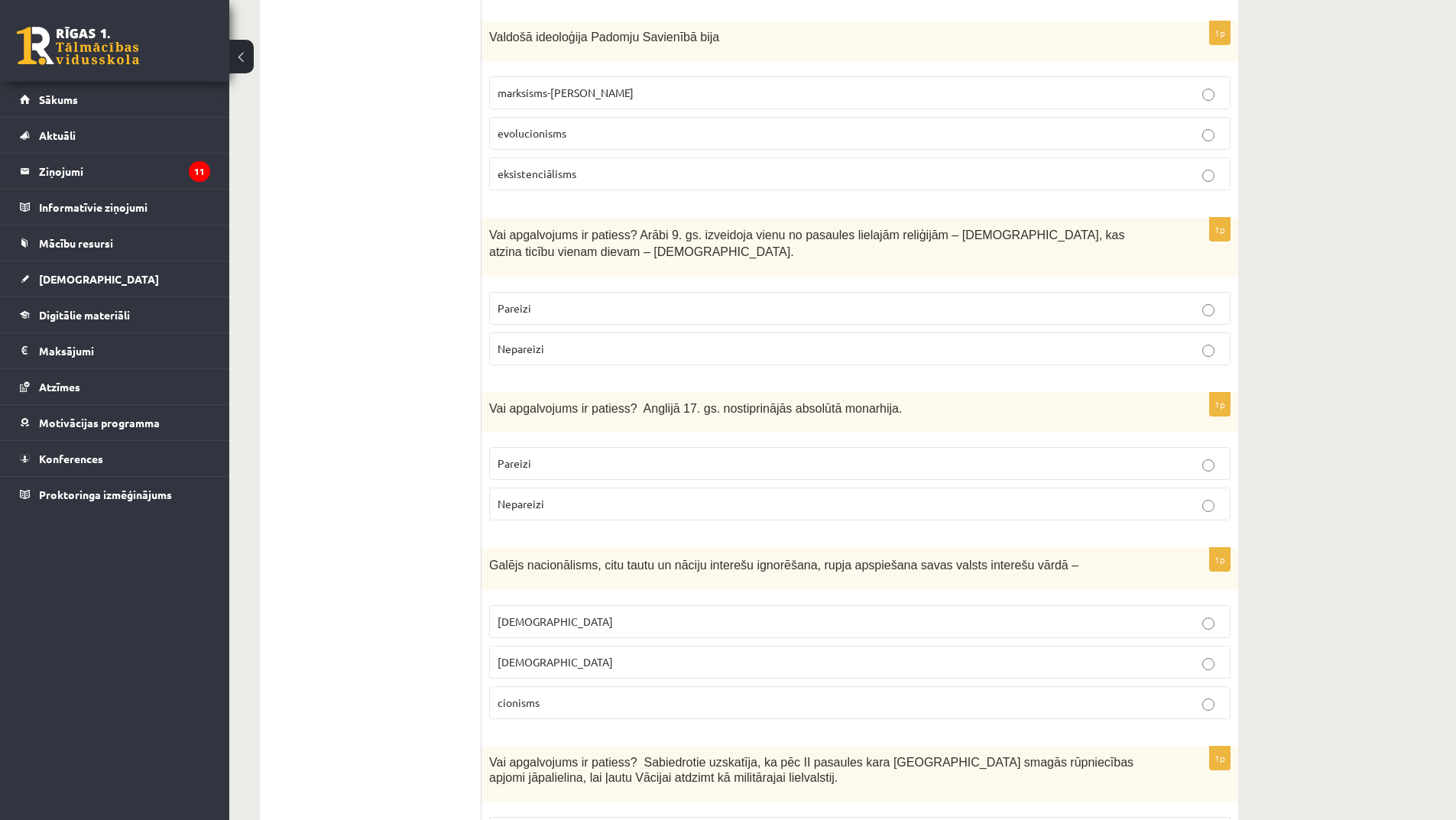
scroll to position [4816, 0]
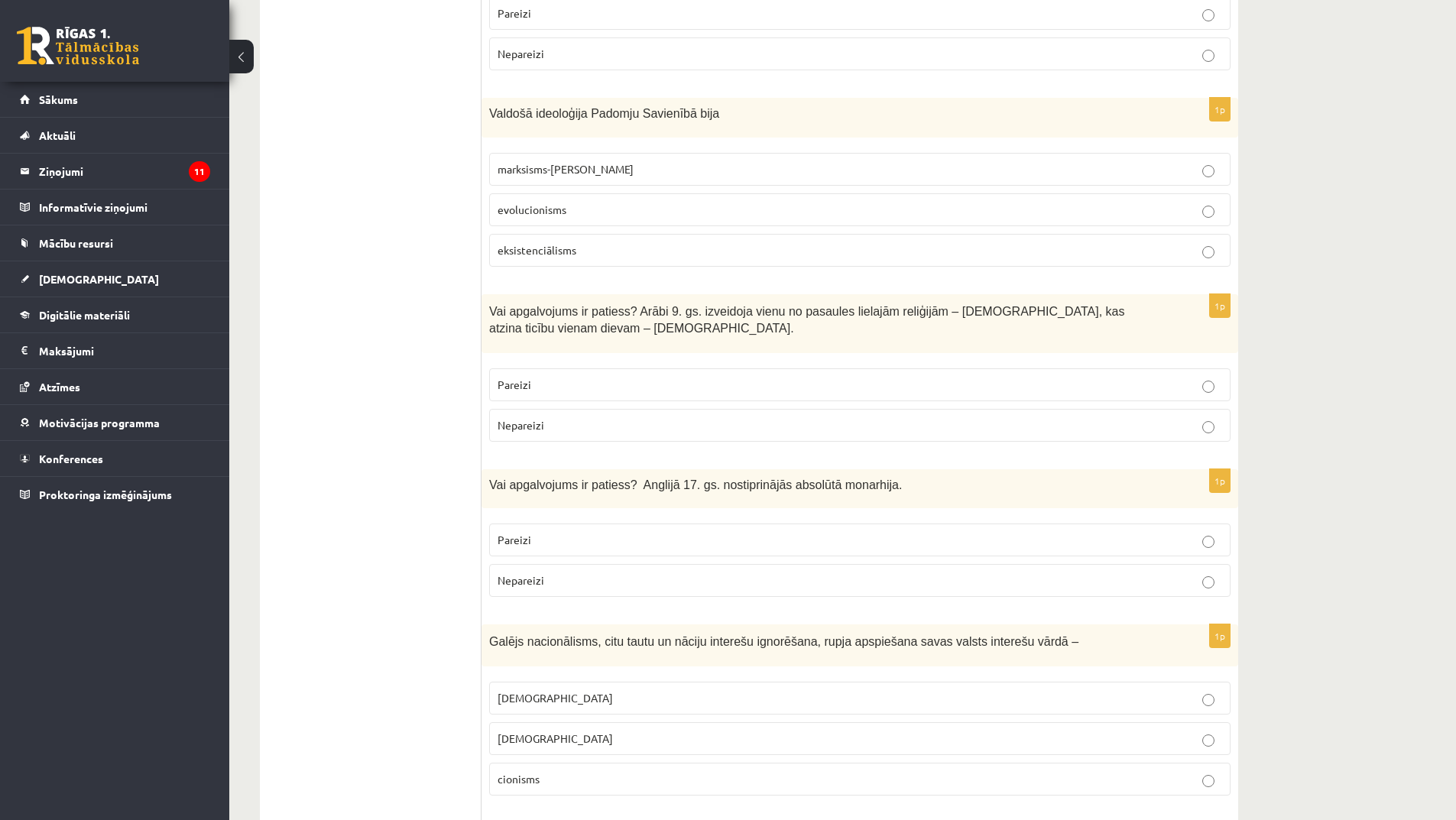
click at [560, 368] on label "Pareizi" at bounding box center [860, 384] width 741 height 33
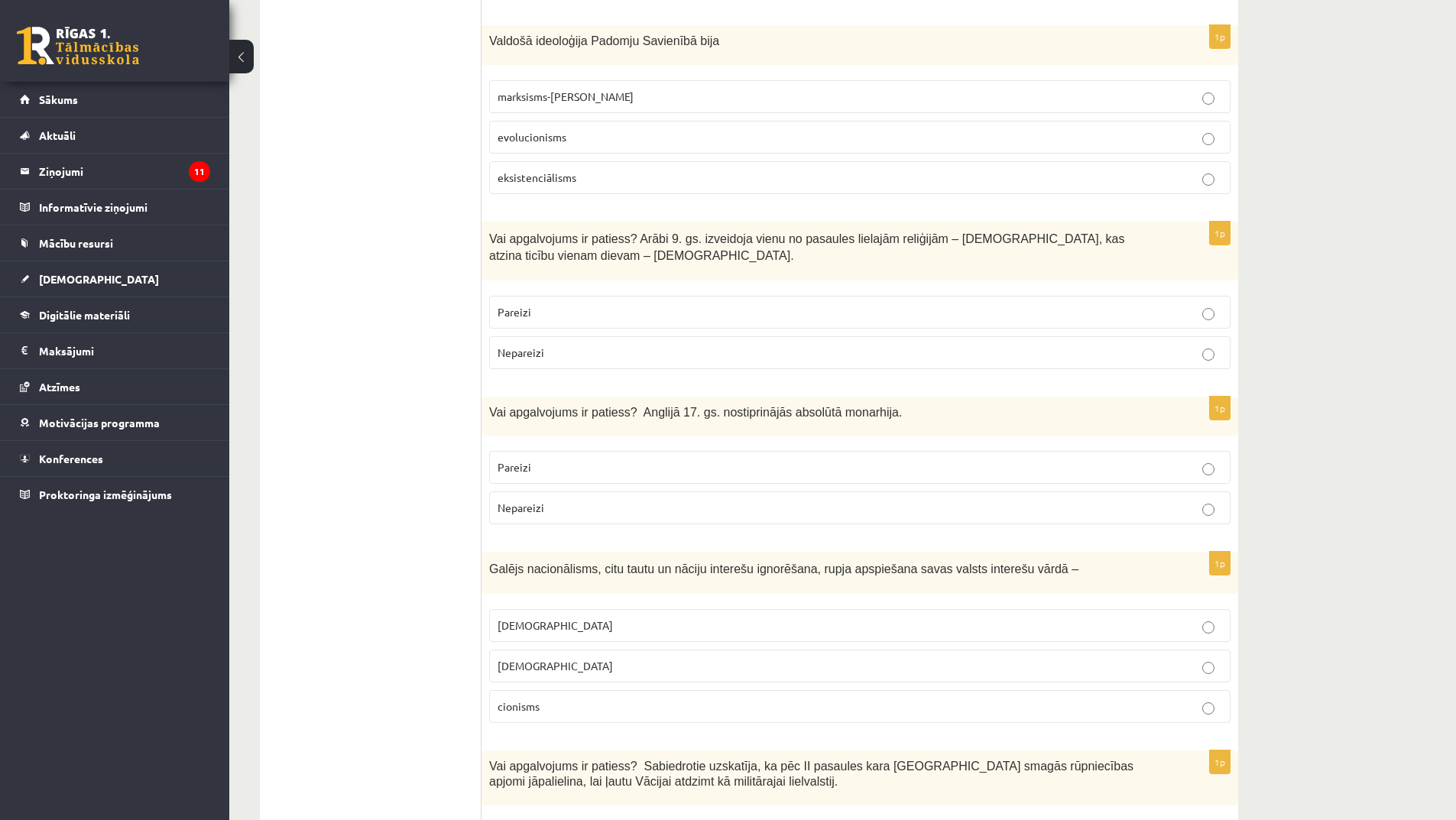
scroll to position [4892, 0]
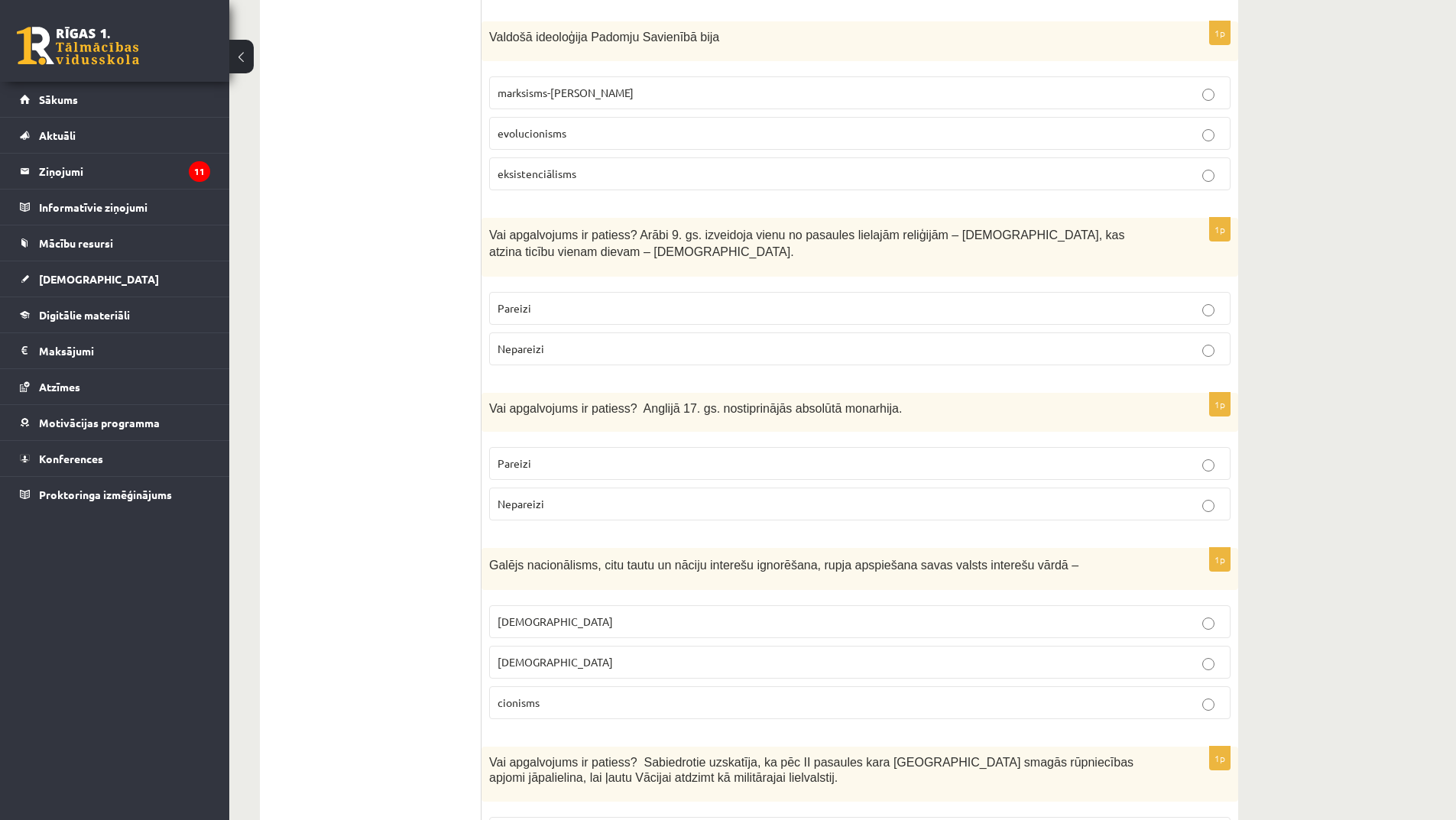
click at [576, 456] on p "Pareizi" at bounding box center [860, 463] width 725 height 16
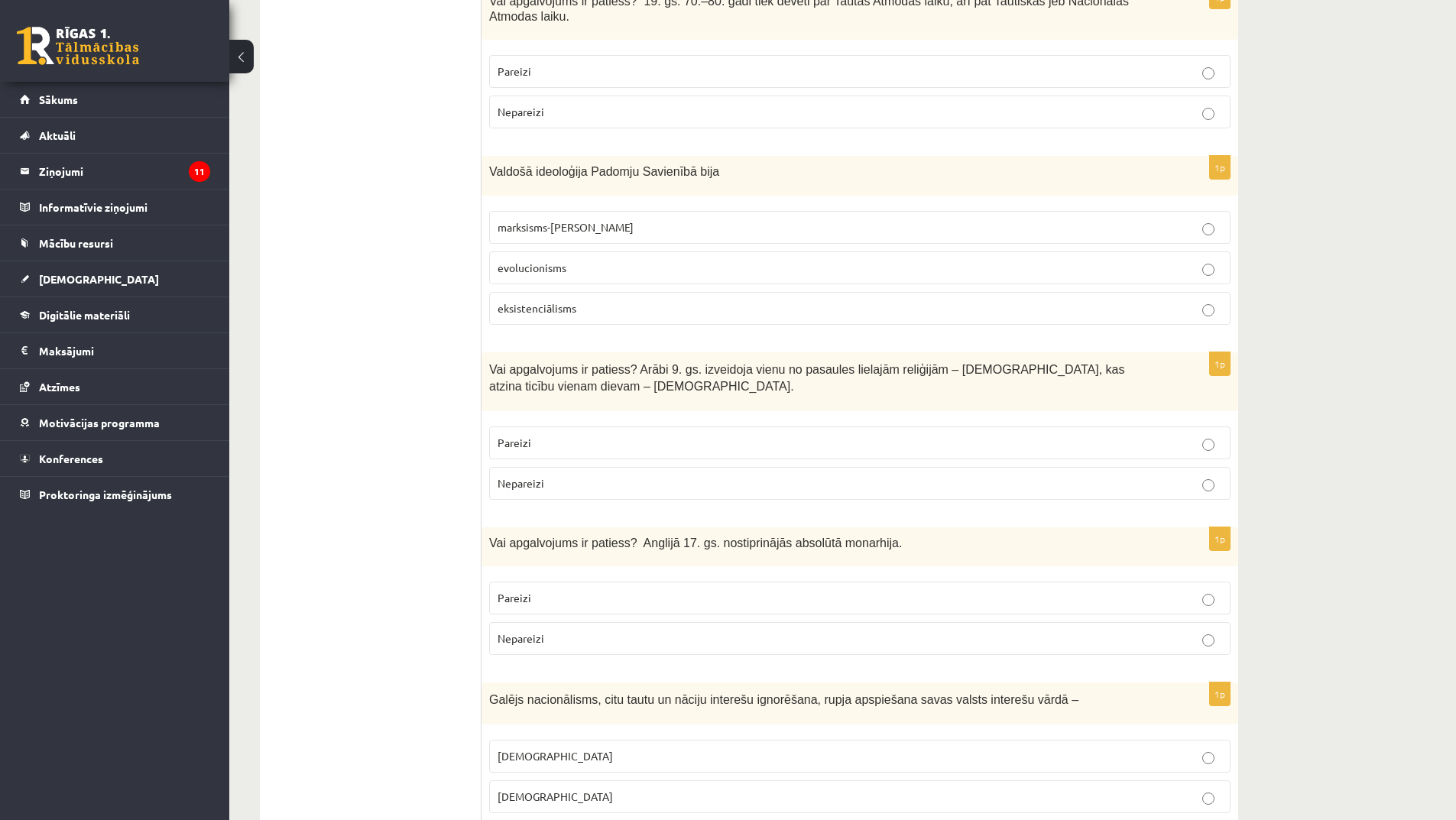
scroll to position [4911, 0]
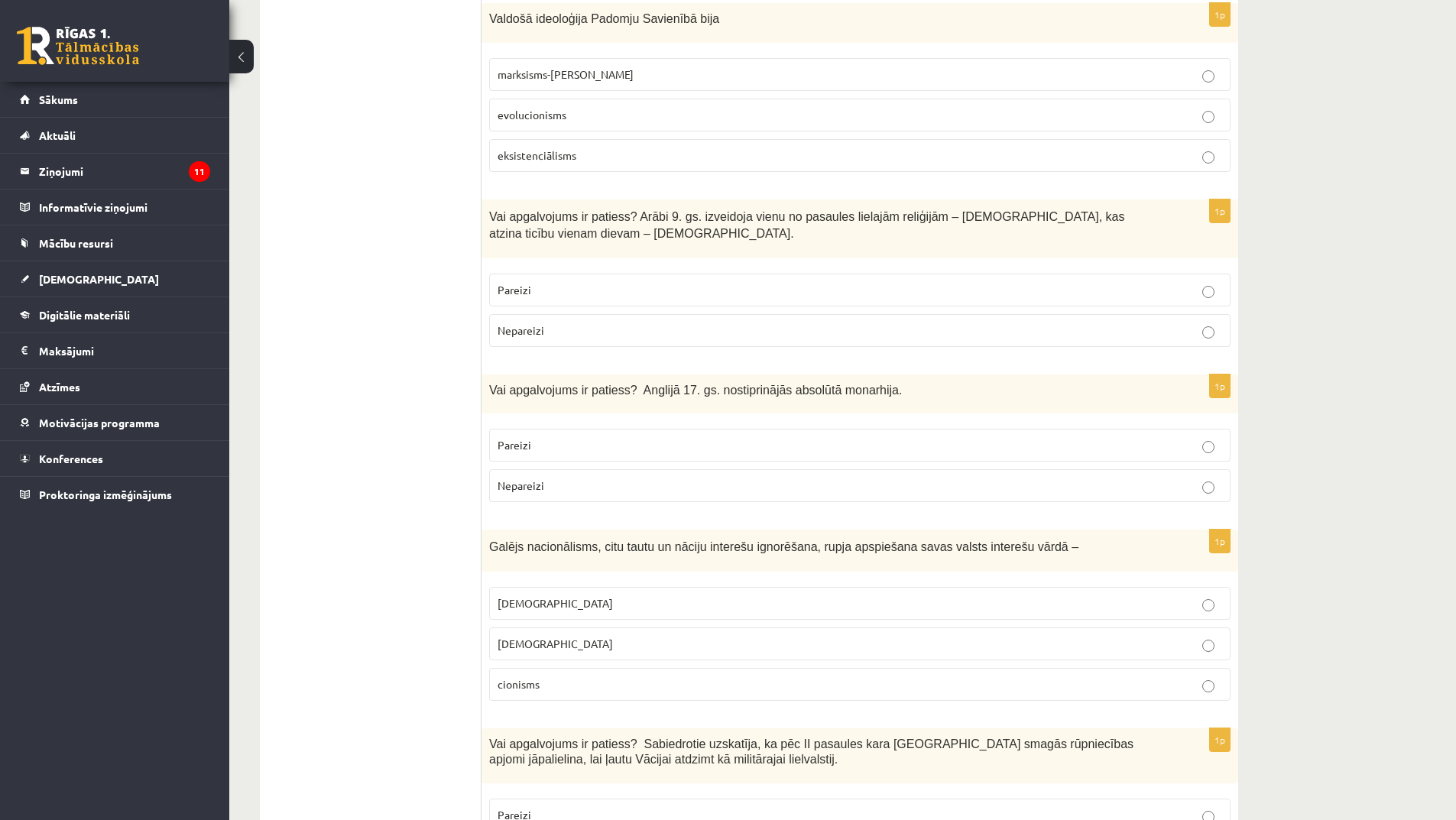
click at [557, 596] on p "šovinisms" at bounding box center [860, 603] width 725 height 16
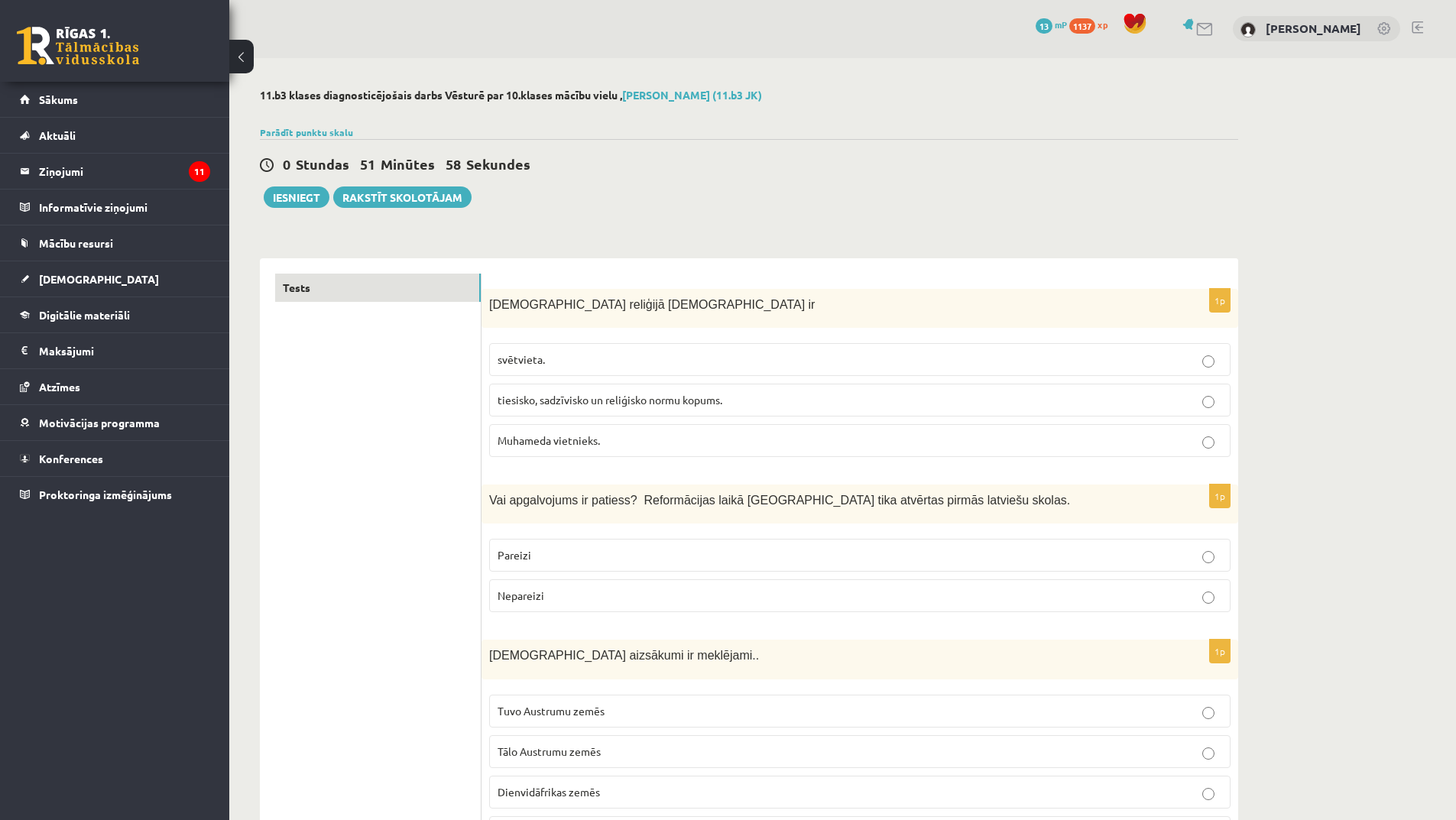
scroll to position [0, 0]
click at [697, 403] on span "tiesisko, sadzīvisko un reliģisko normu kopums." at bounding box center [610, 400] width 225 height 14
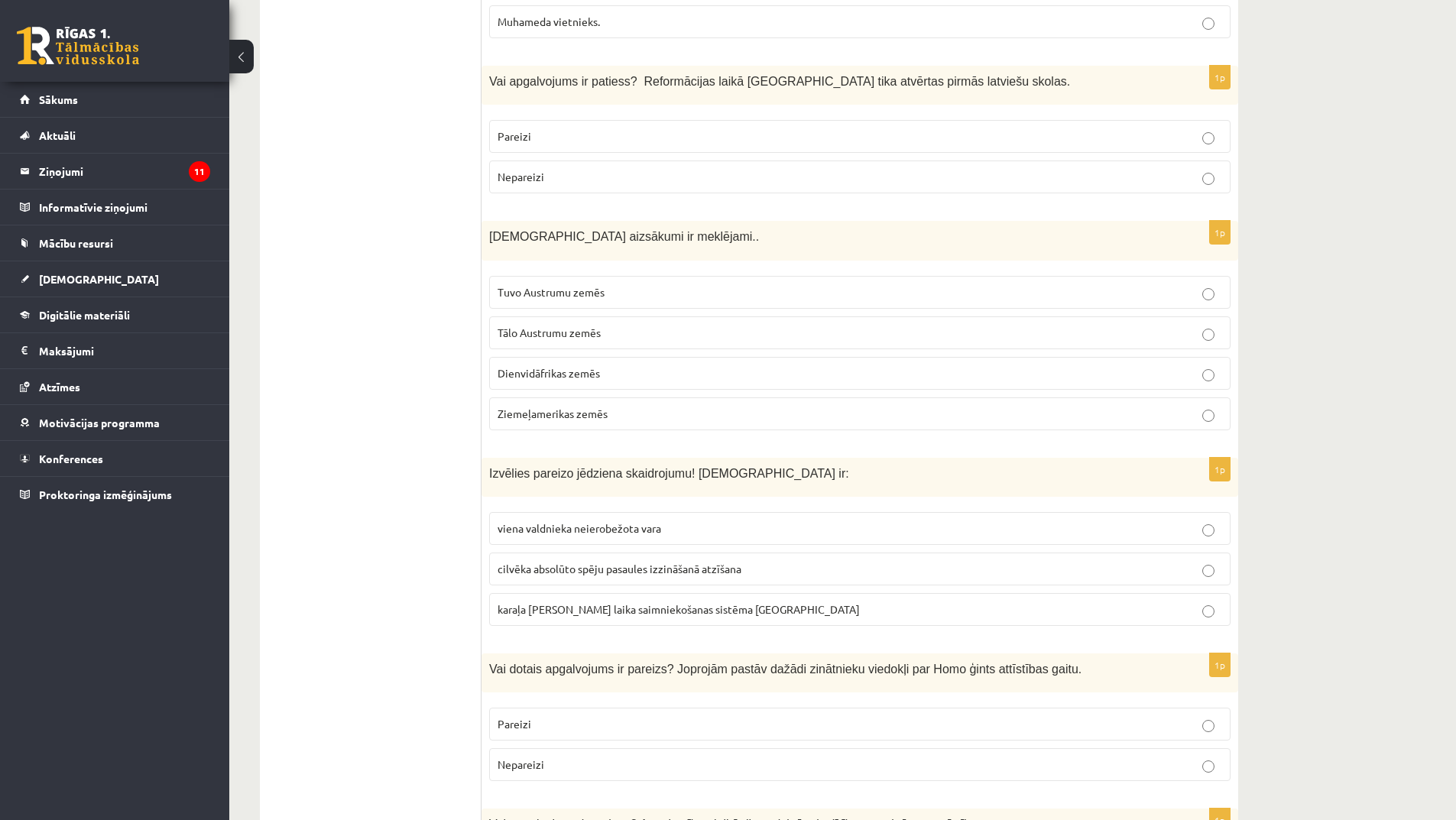
scroll to position [459, 0]
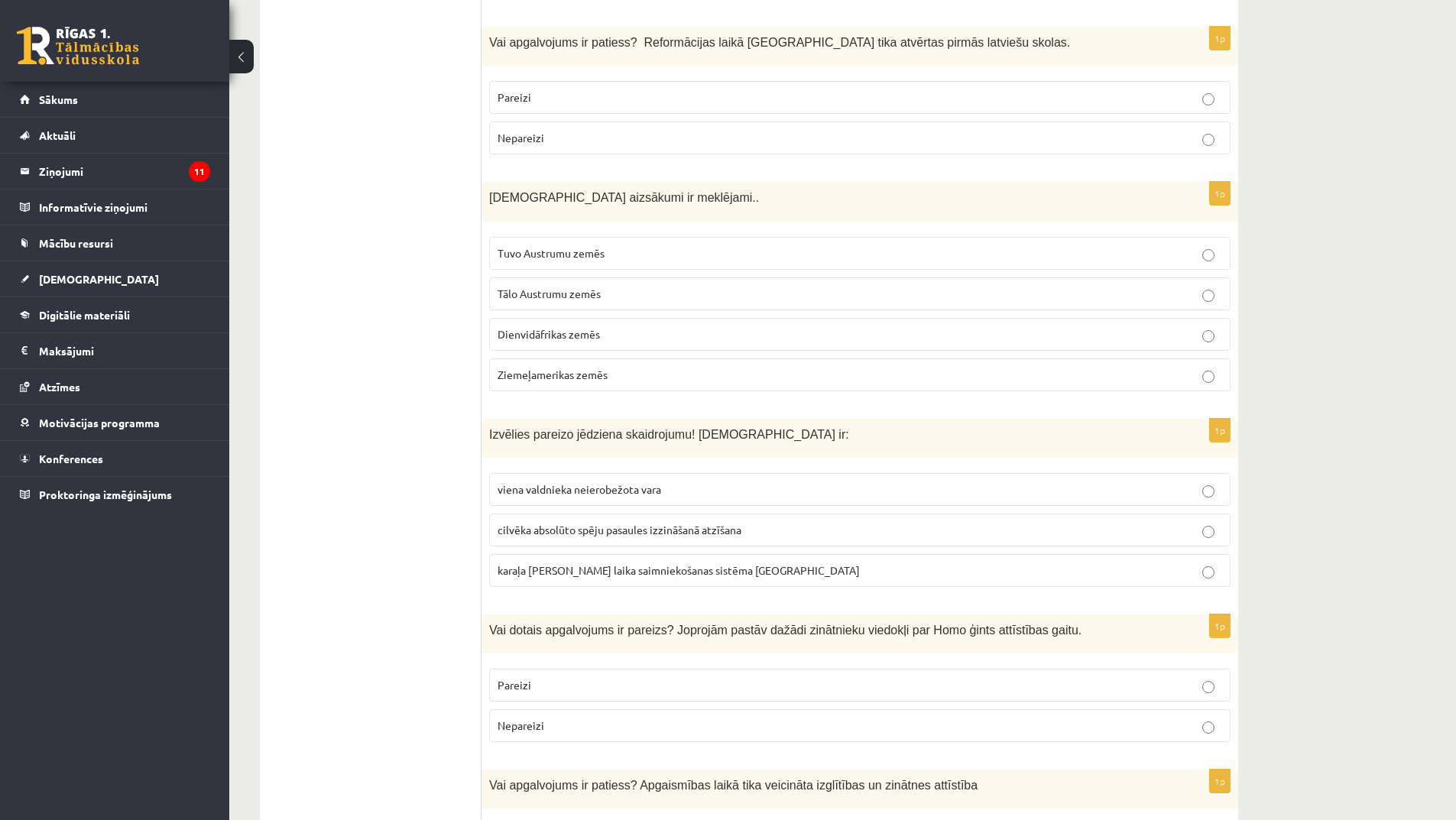
click at [598, 250] on span "Tuvo Austrumu zemēs" at bounding box center [551, 253] width 107 height 14
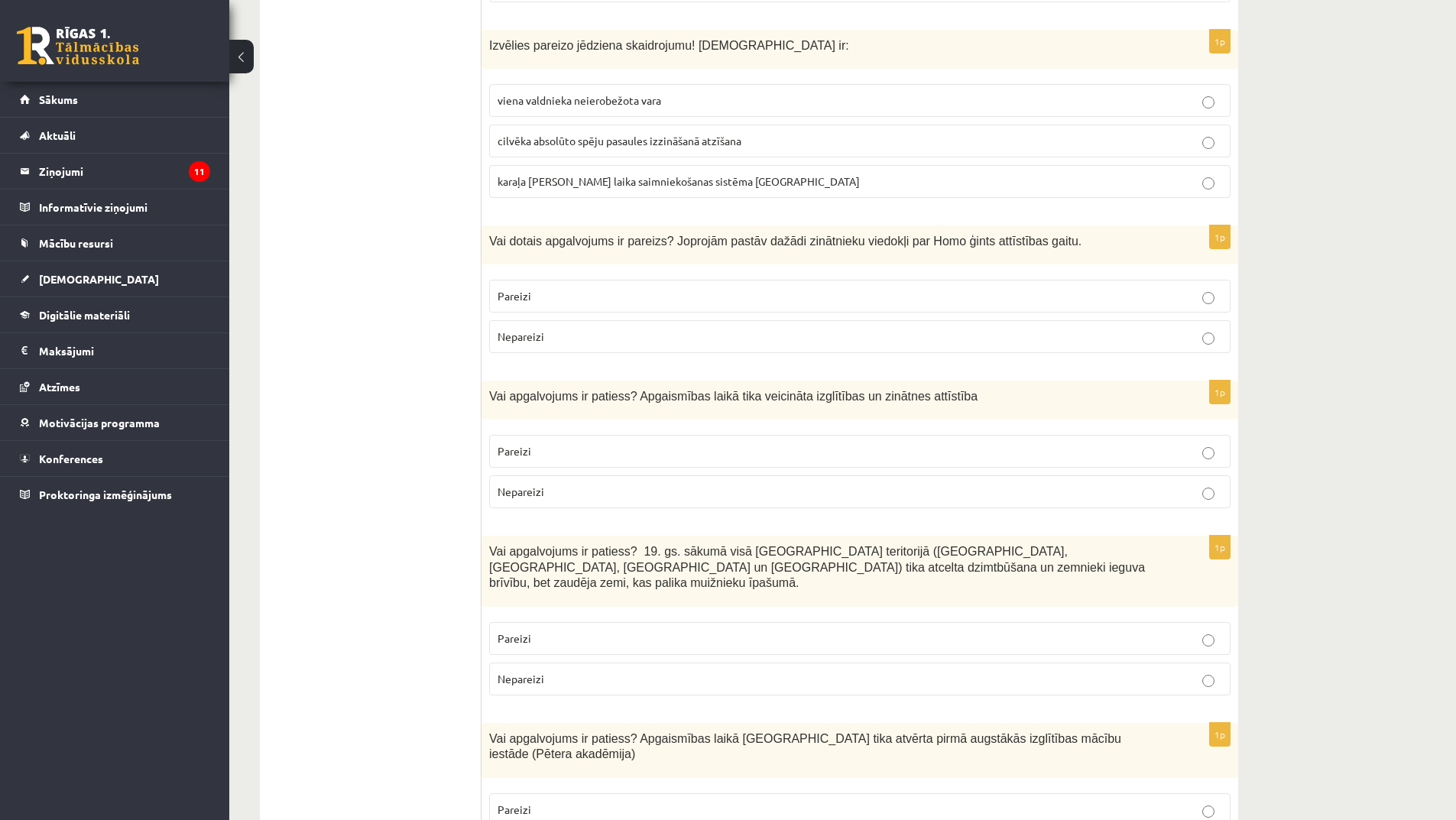
scroll to position [917, 0]
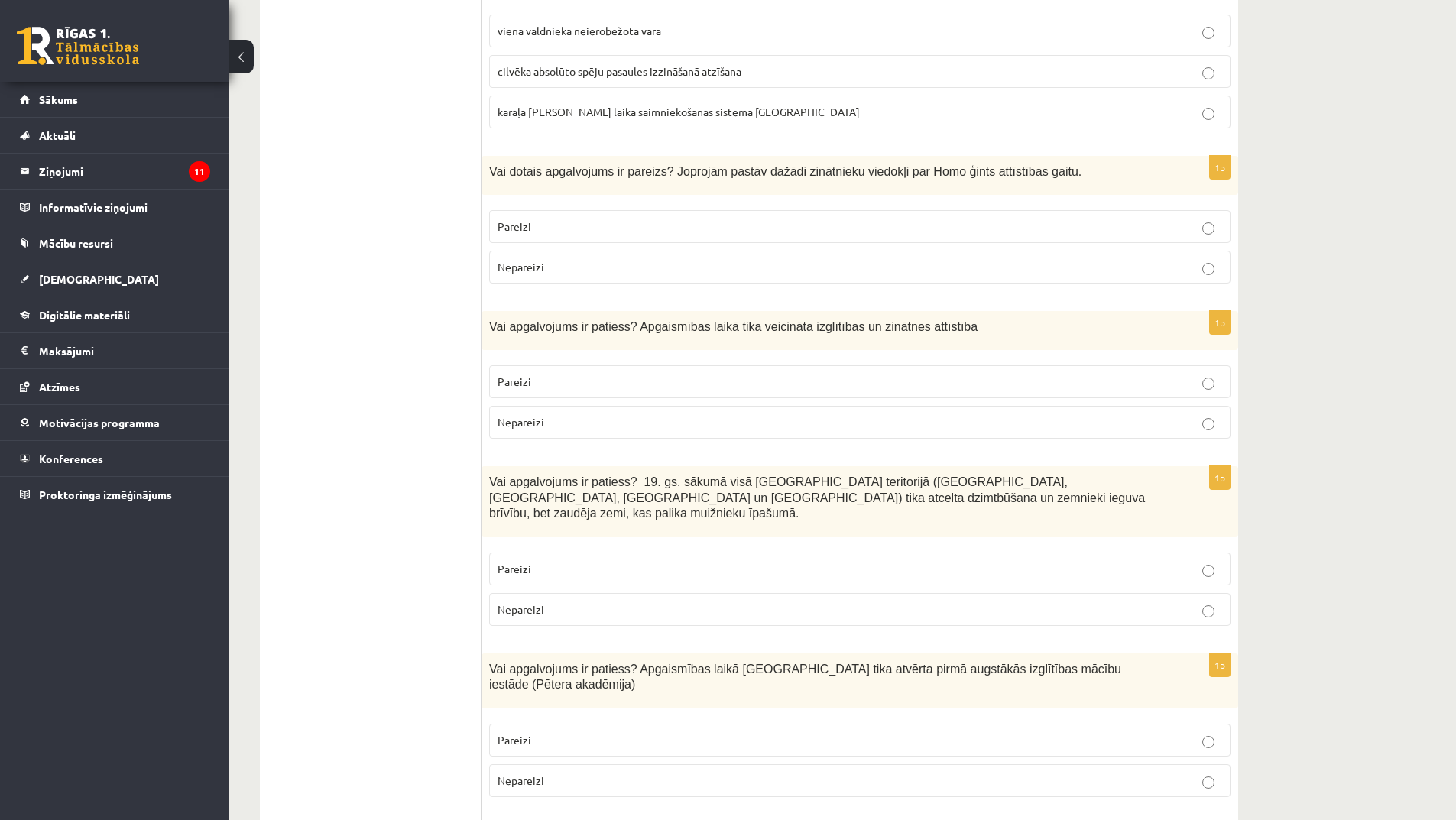
click at [674, 561] on p "Pareizi" at bounding box center [860, 569] width 725 height 16
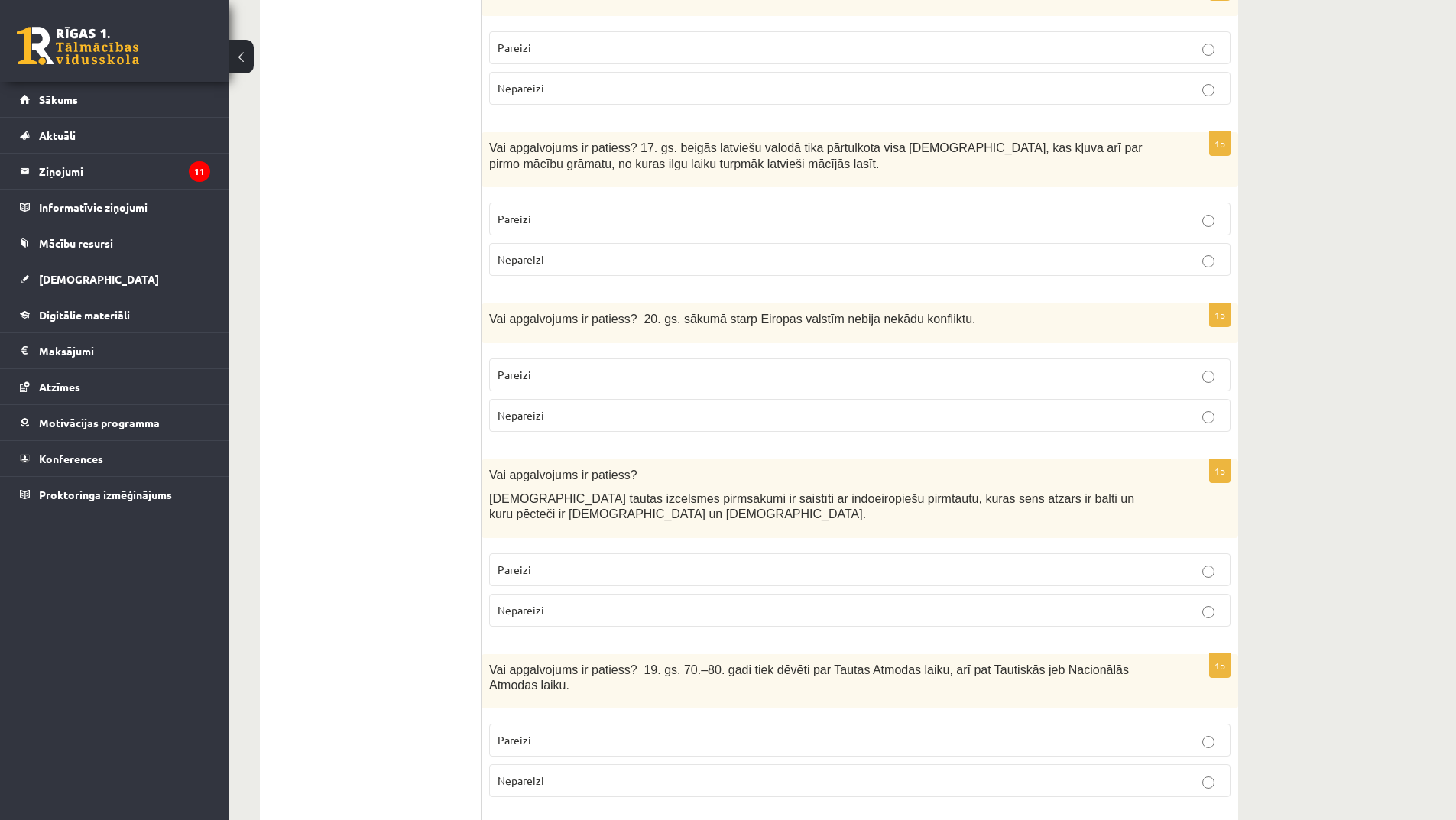
scroll to position [4128, 0]
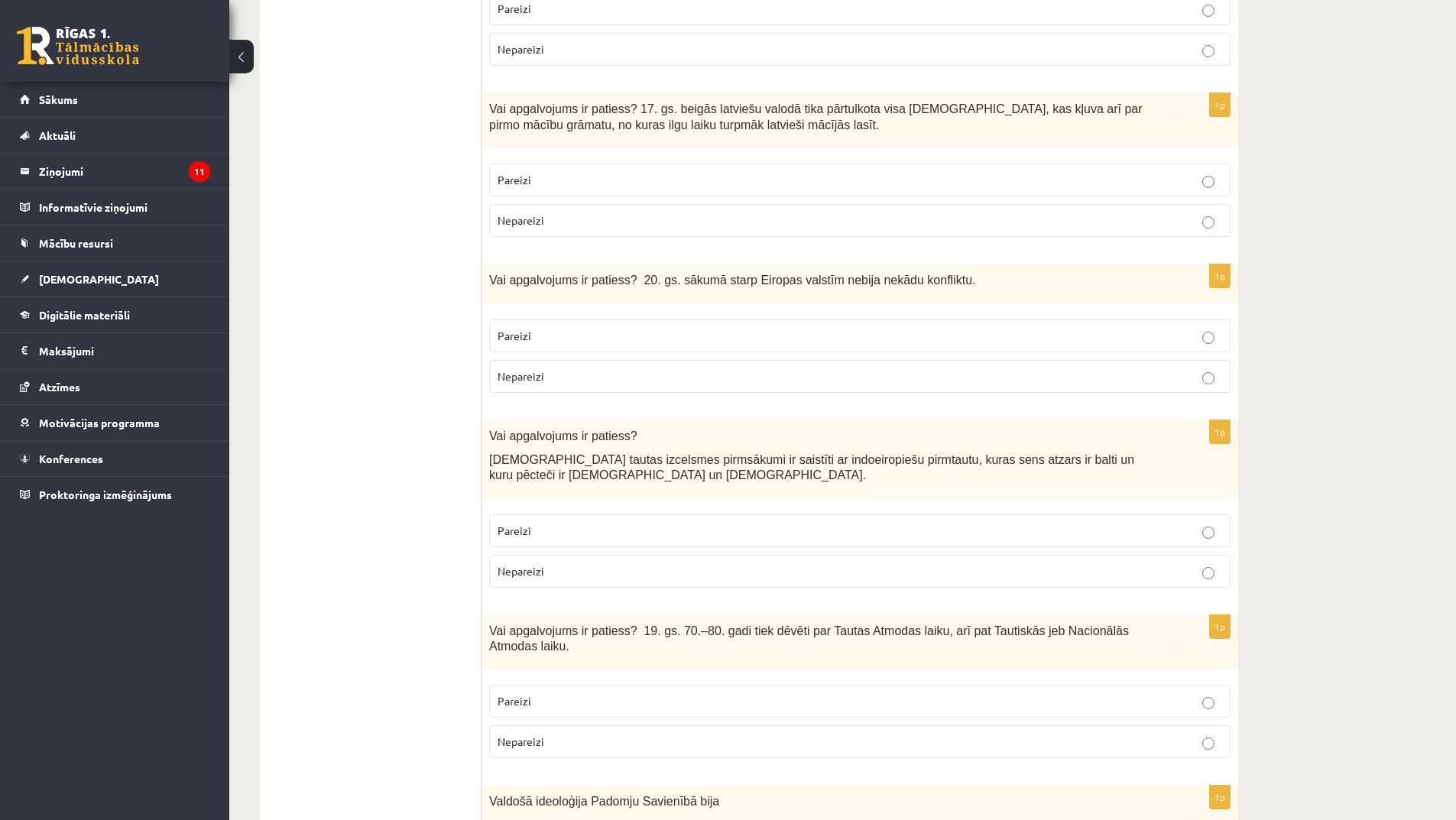
click at [1177, 328] on p "Pareizi" at bounding box center [860, 335] width 725 height 16
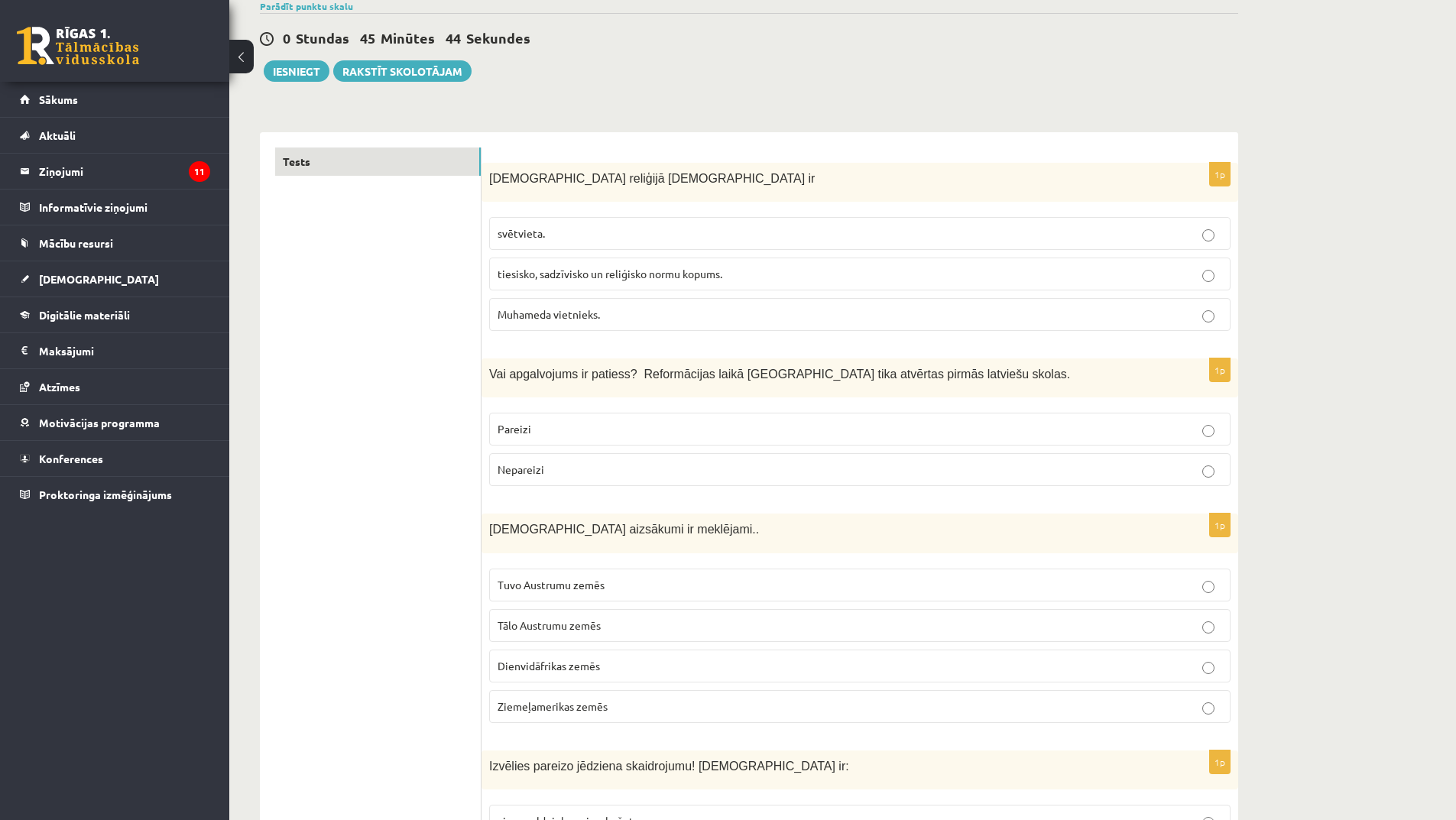
scroll to position [0, 0]
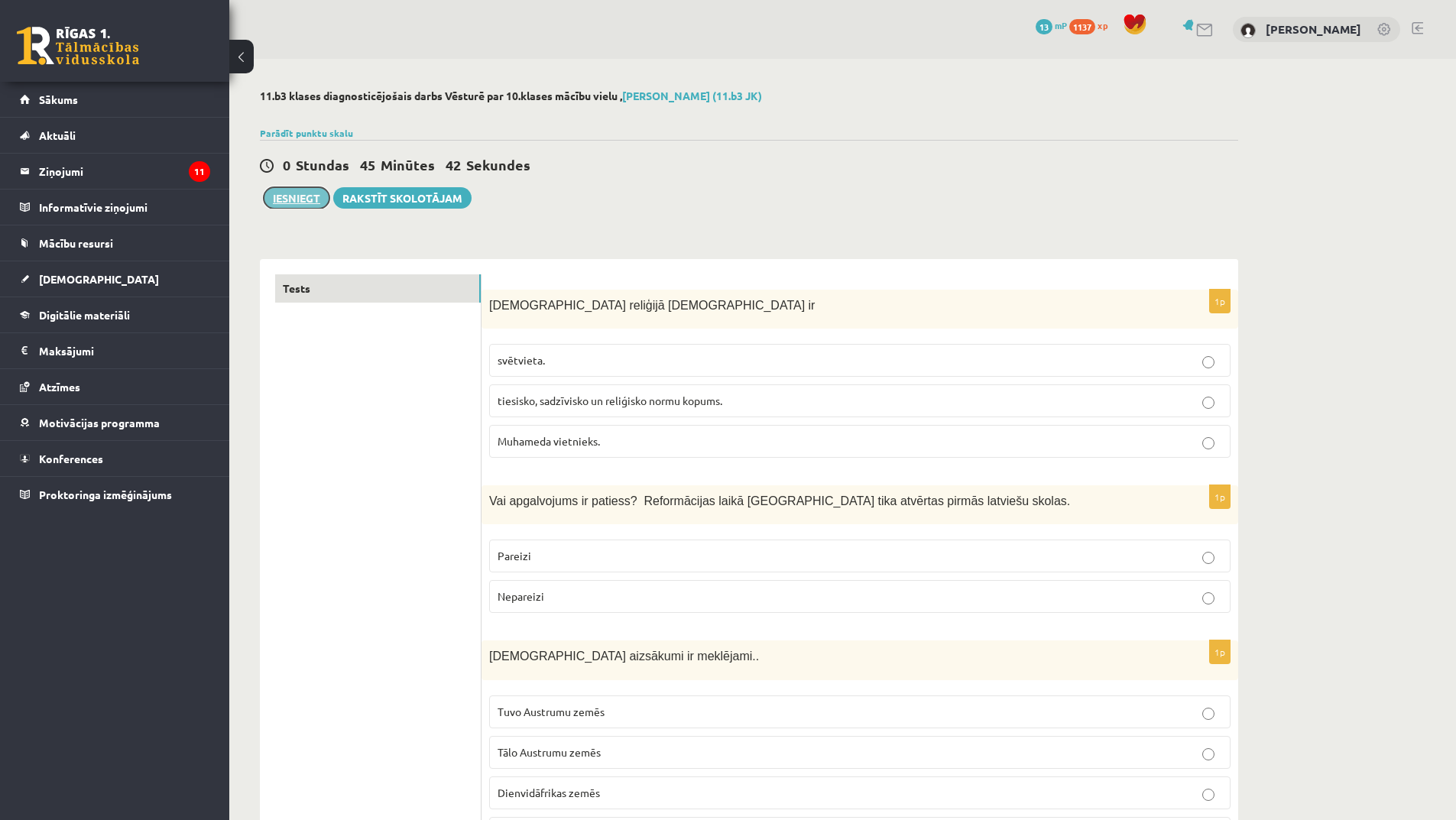
click at [299, 204] on button "Iesniegt" at bounding box center [296, 198] width 66 height 21
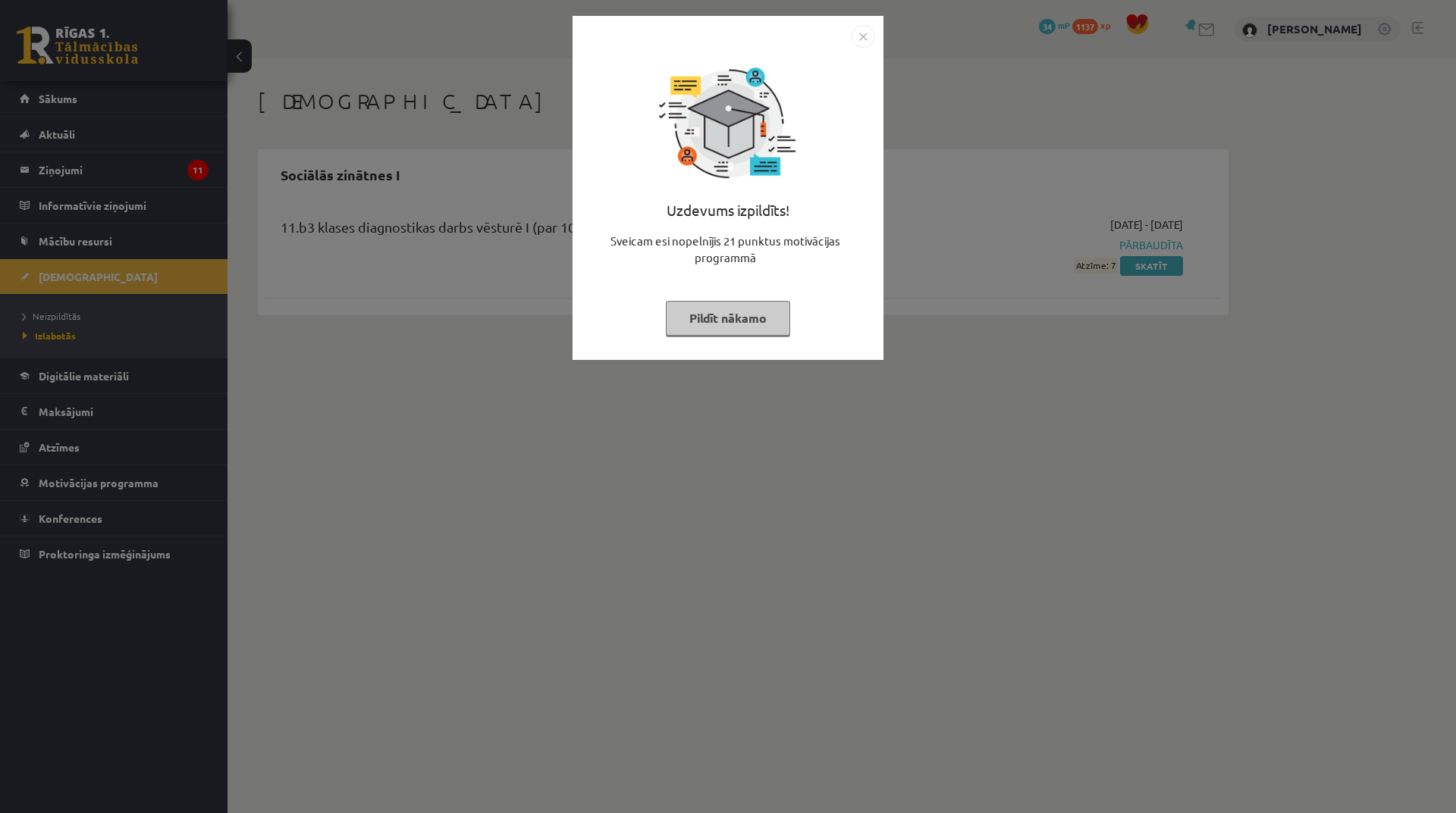
click at [731, 324] on button "Pildīt nākamo" at bounding box center [728, 318] width 125 height 35
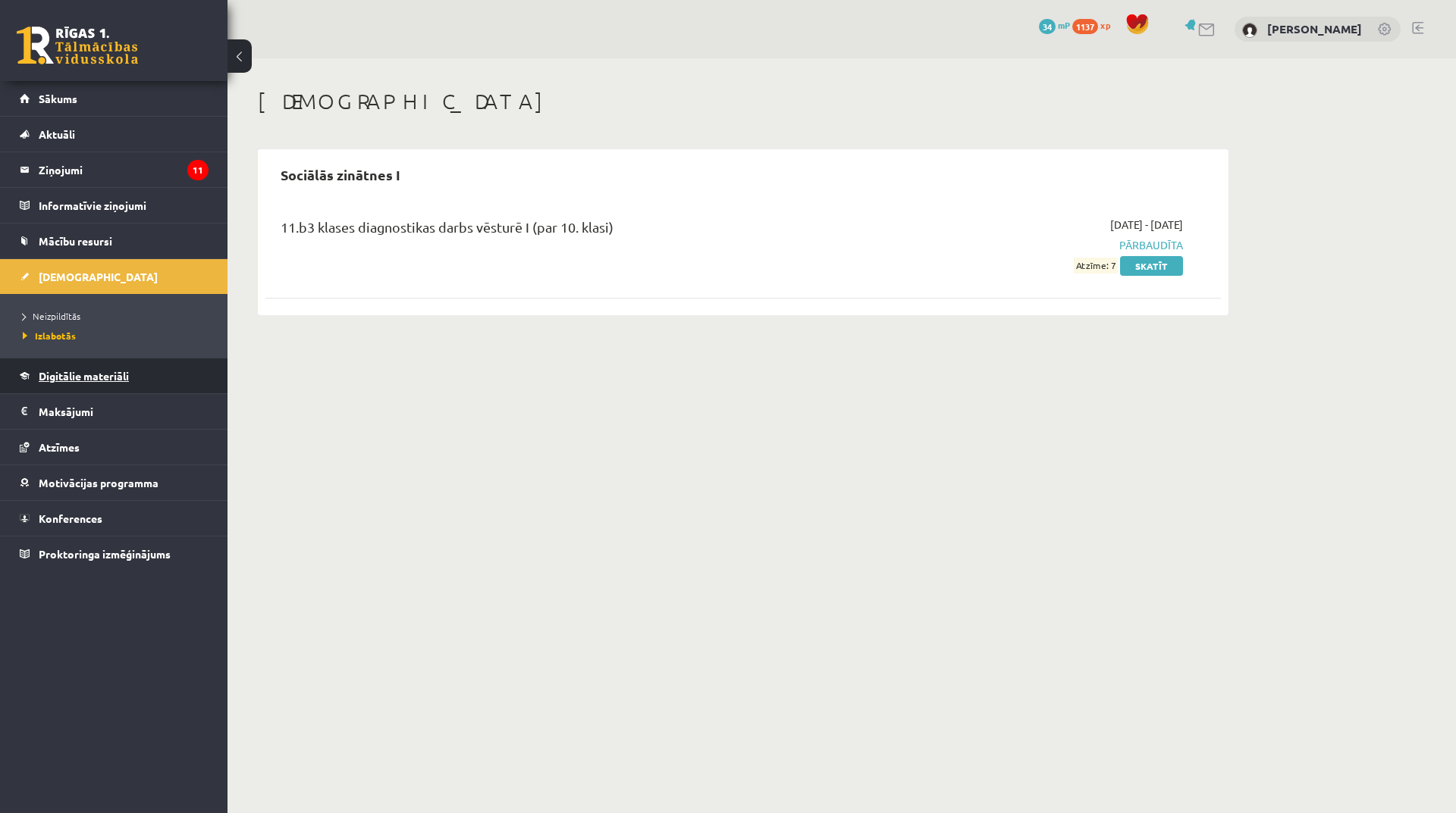
click at [75, 375] on span "Digitālie materiāli" at bounding box center [84, 376] width 90 height 14
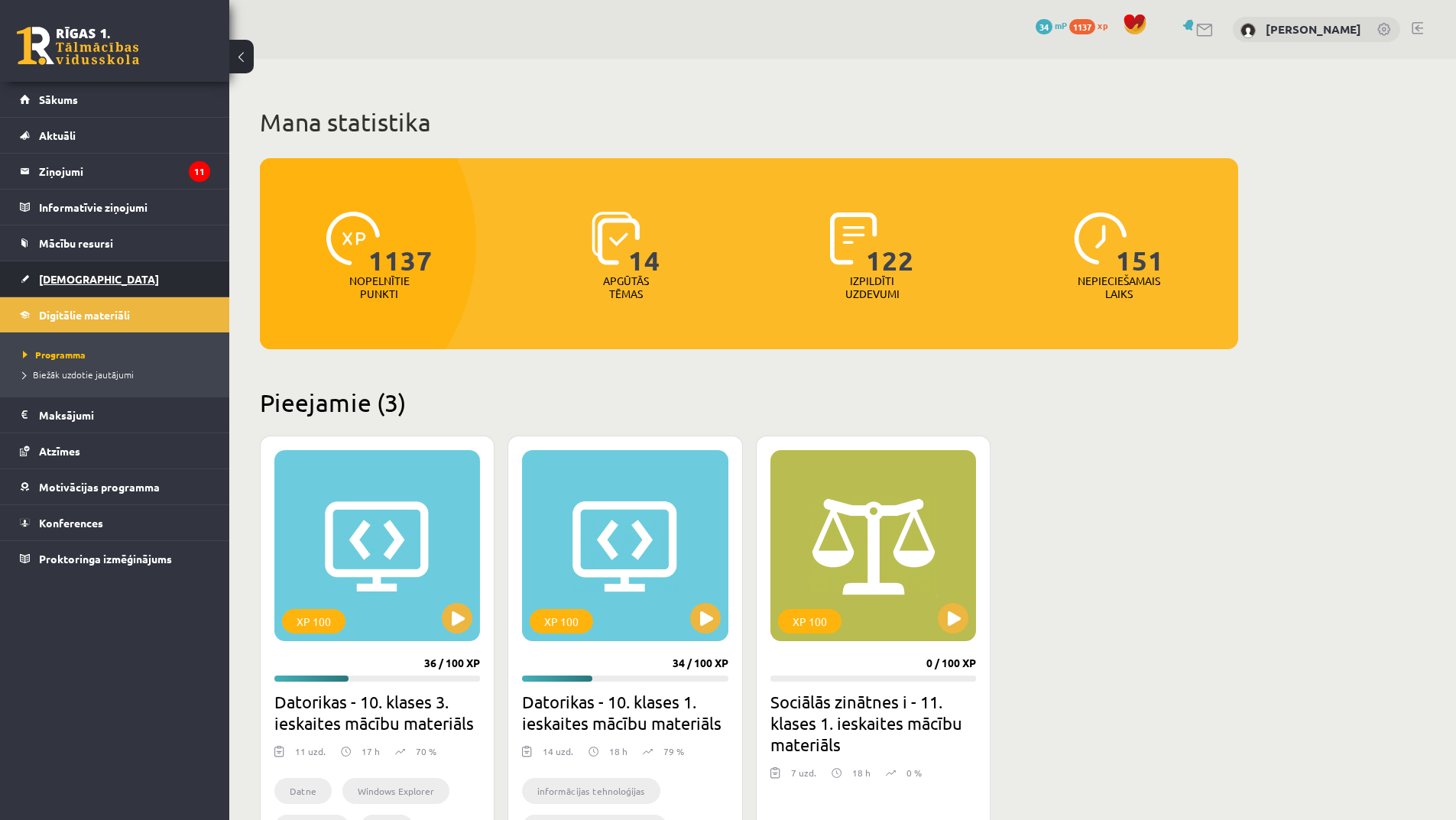
click at [68, 270] on link "[DEMOGRAPHIC_DATA]" at bounding box center [115, 279] width 191 height 35
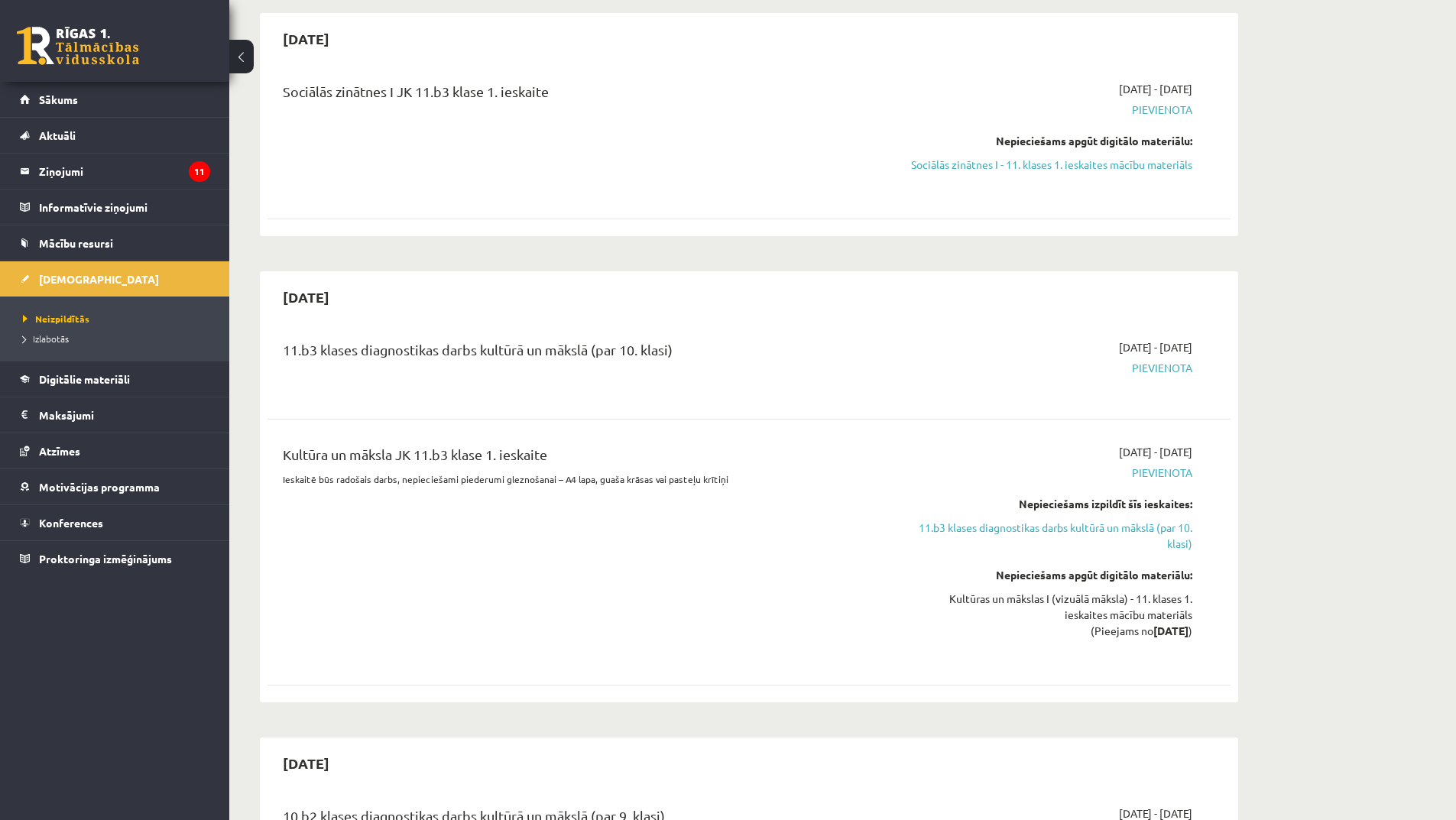
scroll to position [153, 0]
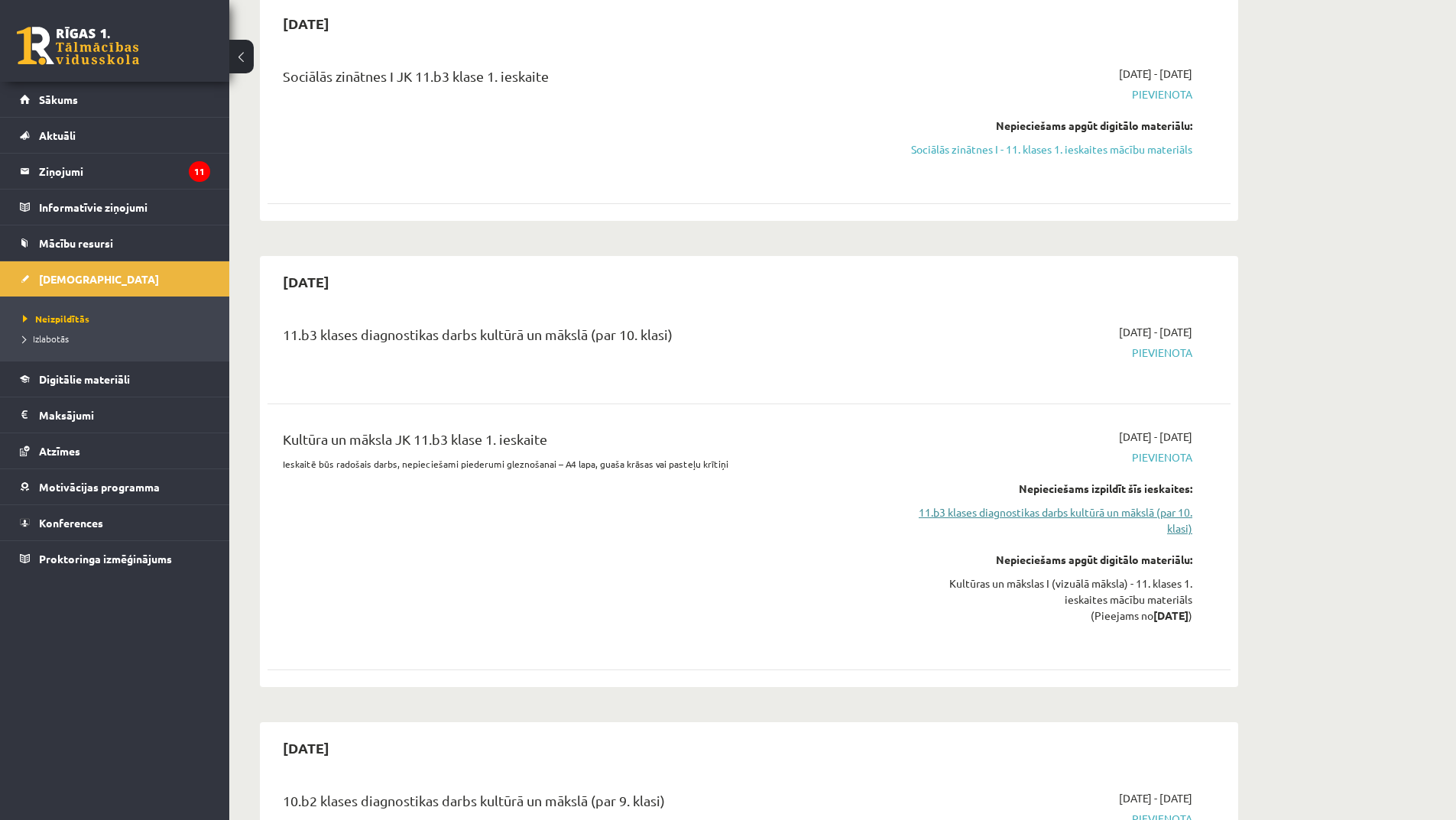
click at [1111, 512] on link "11.b3 klases diagnostikas darbs kultūrā un mākslā (par 10. klasi)" at bounding box center [1048, 521] width 288 height 32
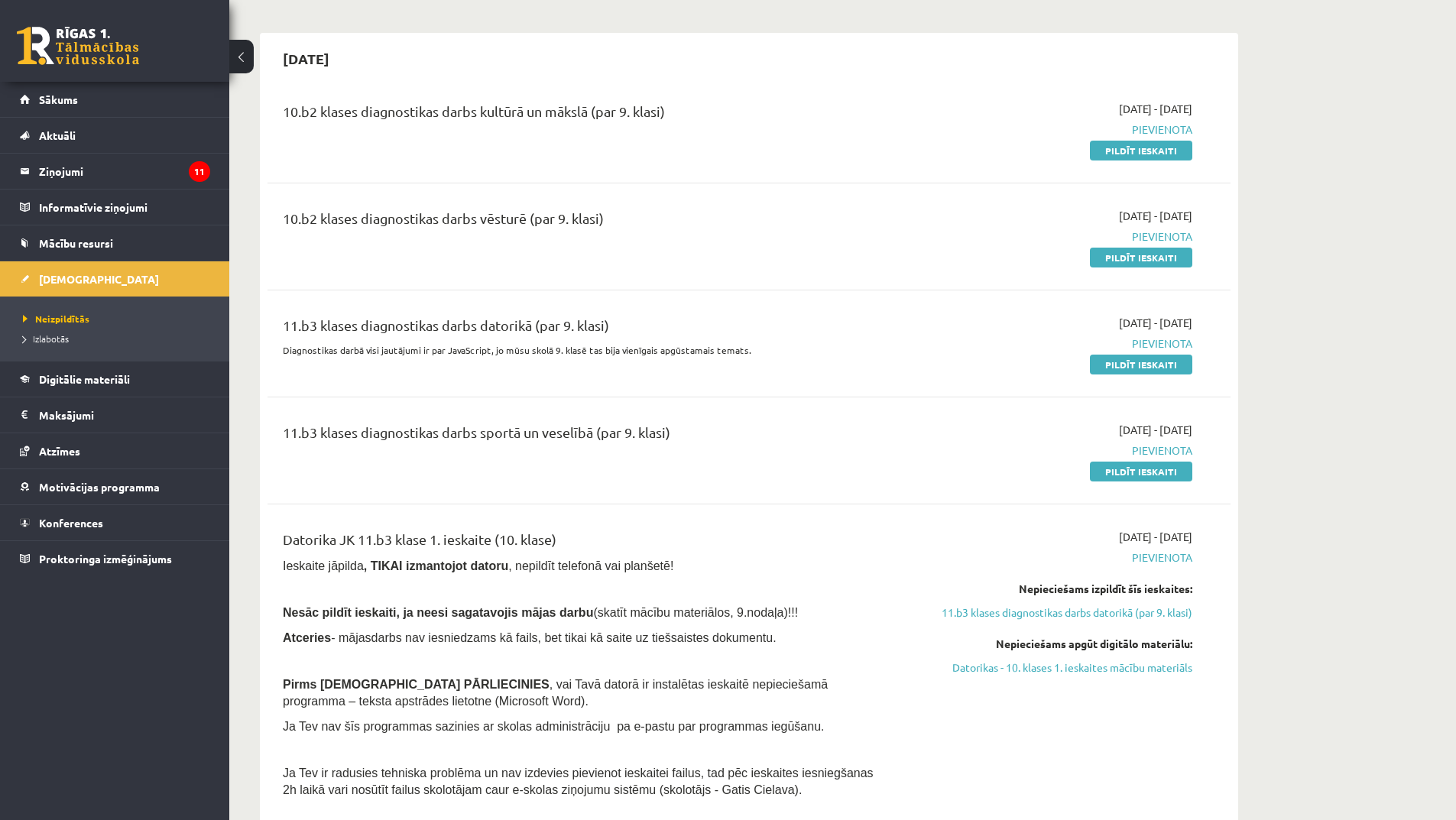
scroll to position [844, 0]
click at [1138, 472] on link "Pildīt ieskaiti" at bounding box center [1141, 470] width 103 height 20
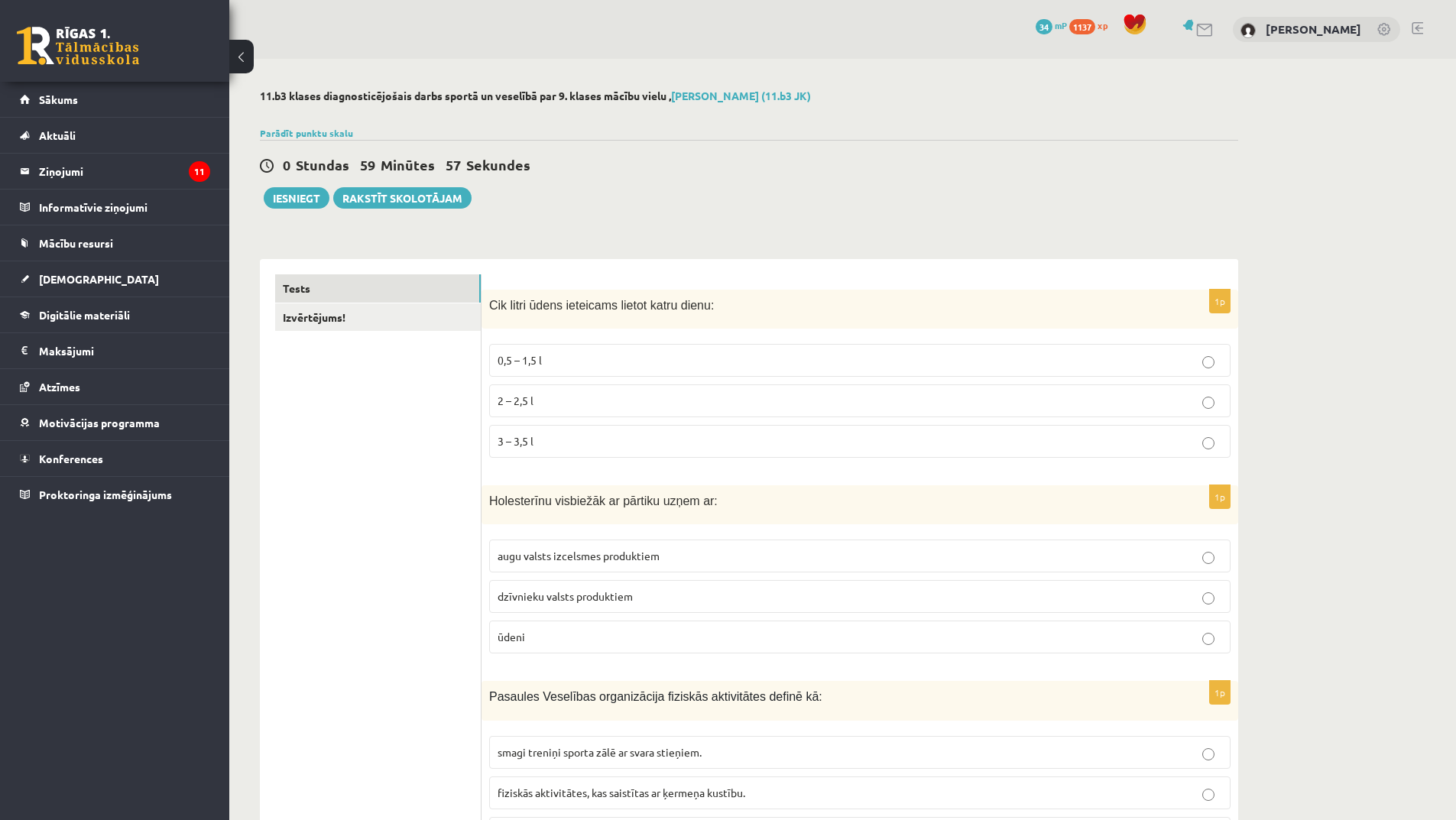
click at [590, 409] on p "2 – 2,5 l" at bounding box center [860, 400] width 725 height 16
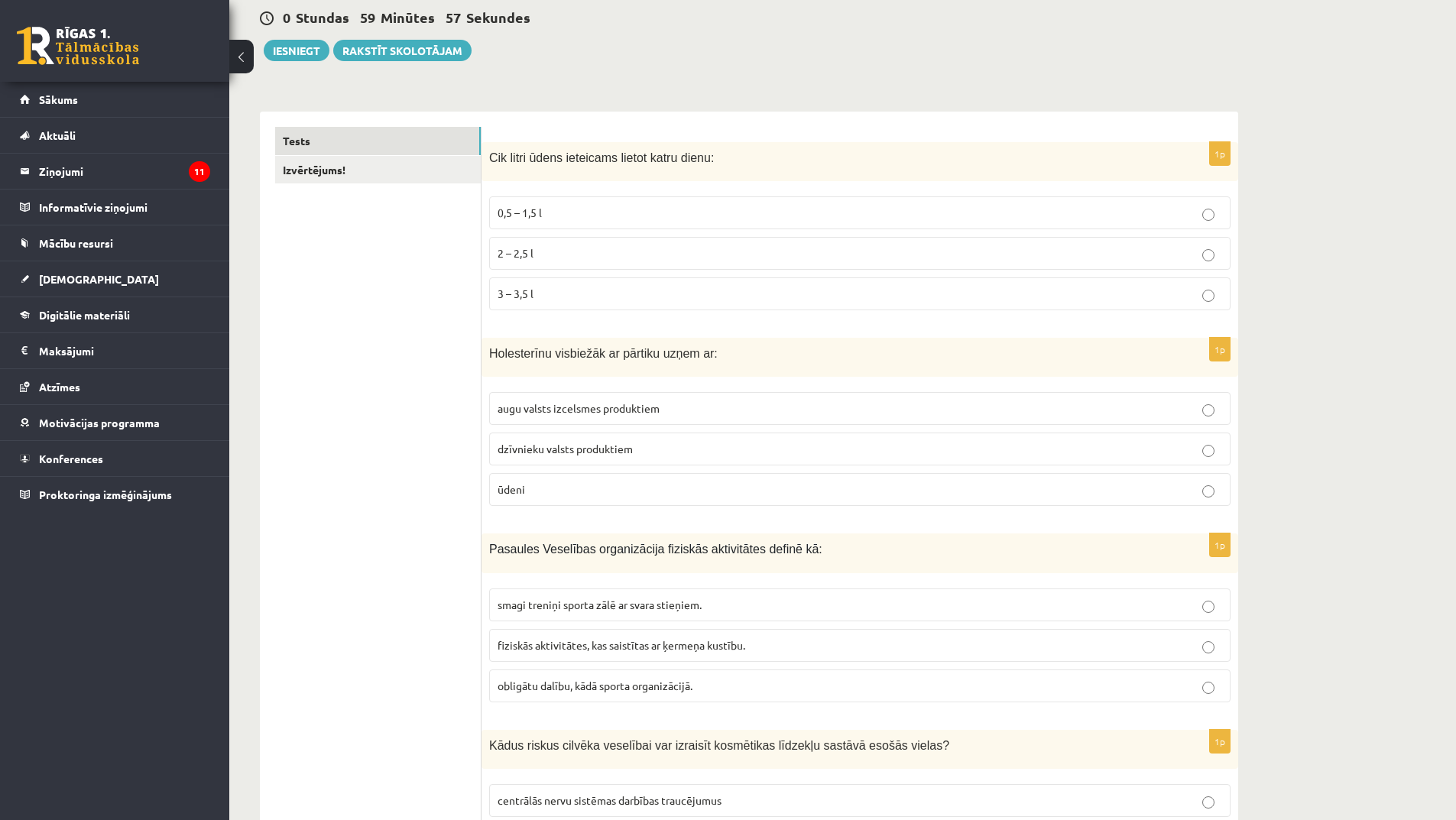
scroll to position [153, 0]
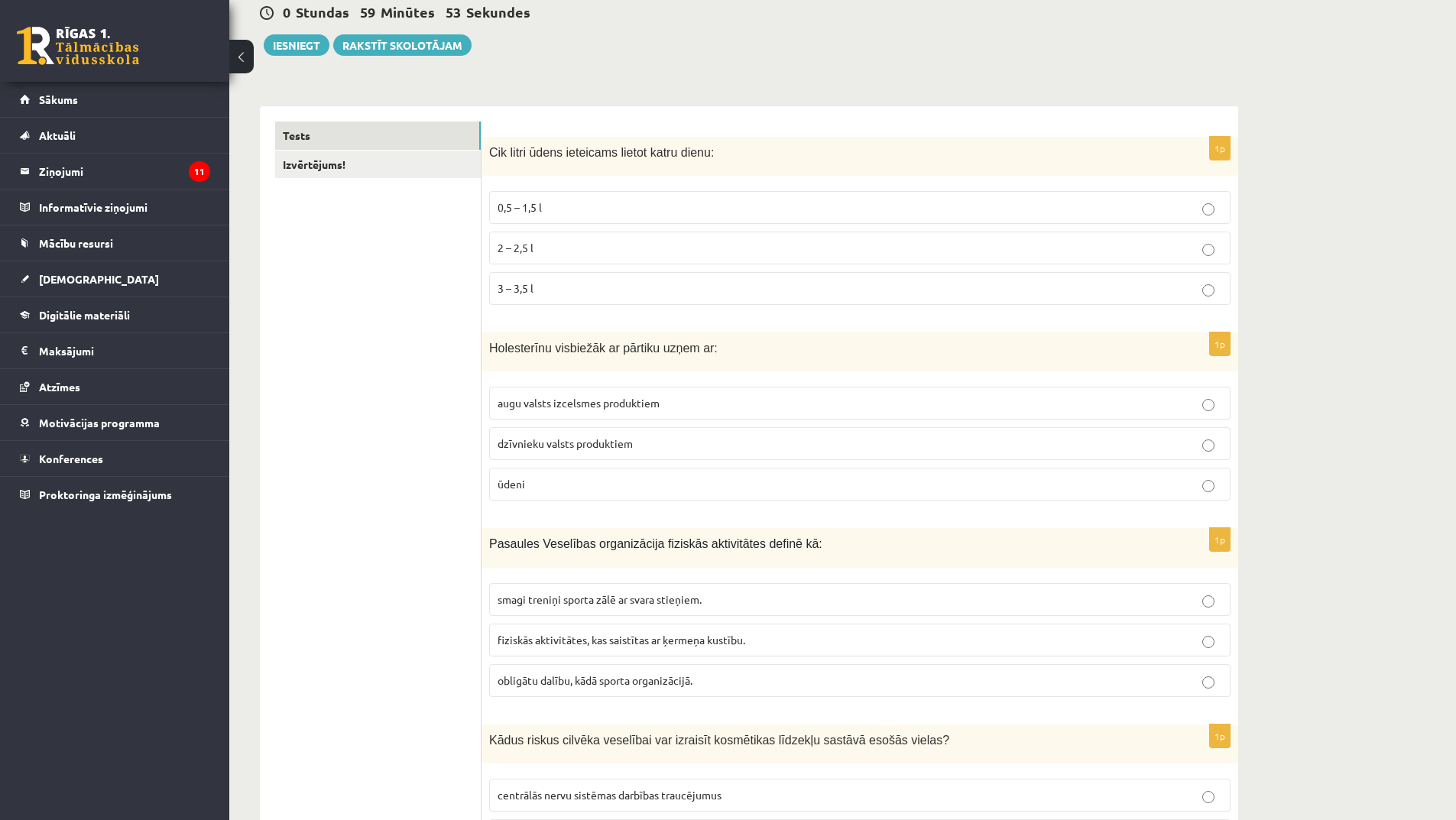
click at [618, 457] on label "dzīvnieku valsts produktiem" at bounding box center [860, 443] width 741 height 33
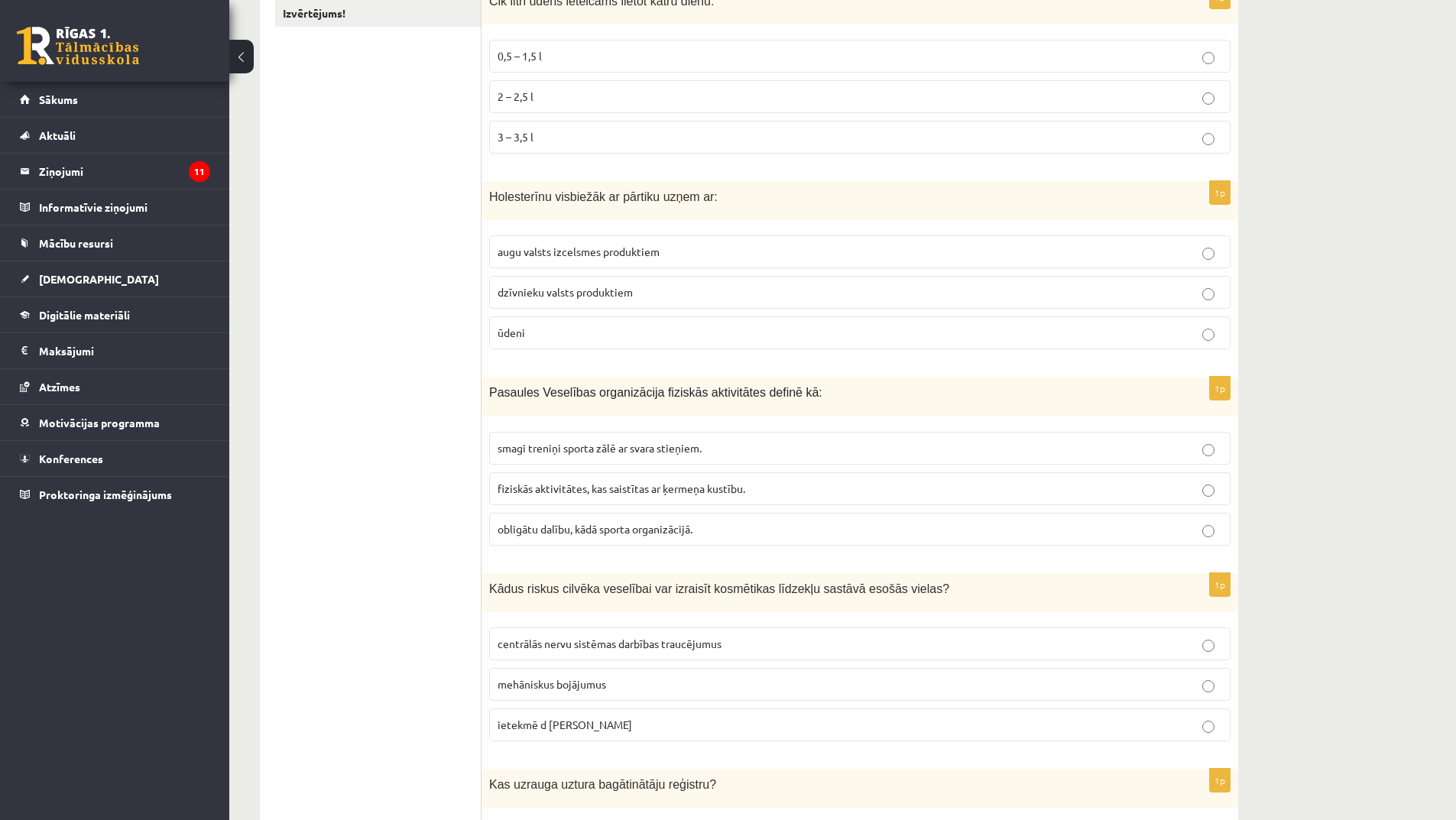
scroll to position [305, 0]
click at [694, 489] on span "fiziskās aktivitātes, kas saistītas ar ķermeņa kustību." at bounding box center [621, 487] width 247 height 14
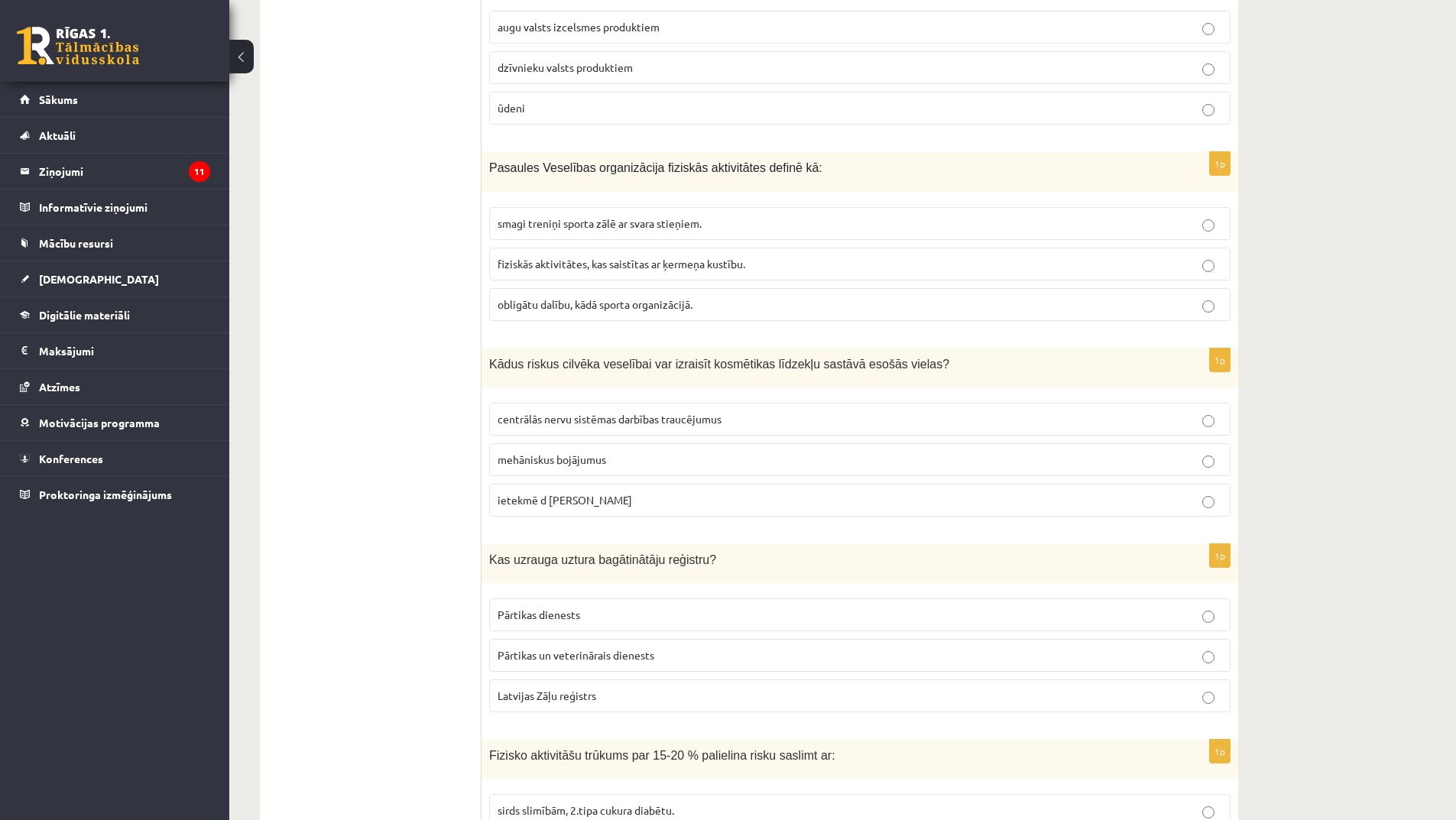
scroll to position [535, 0]
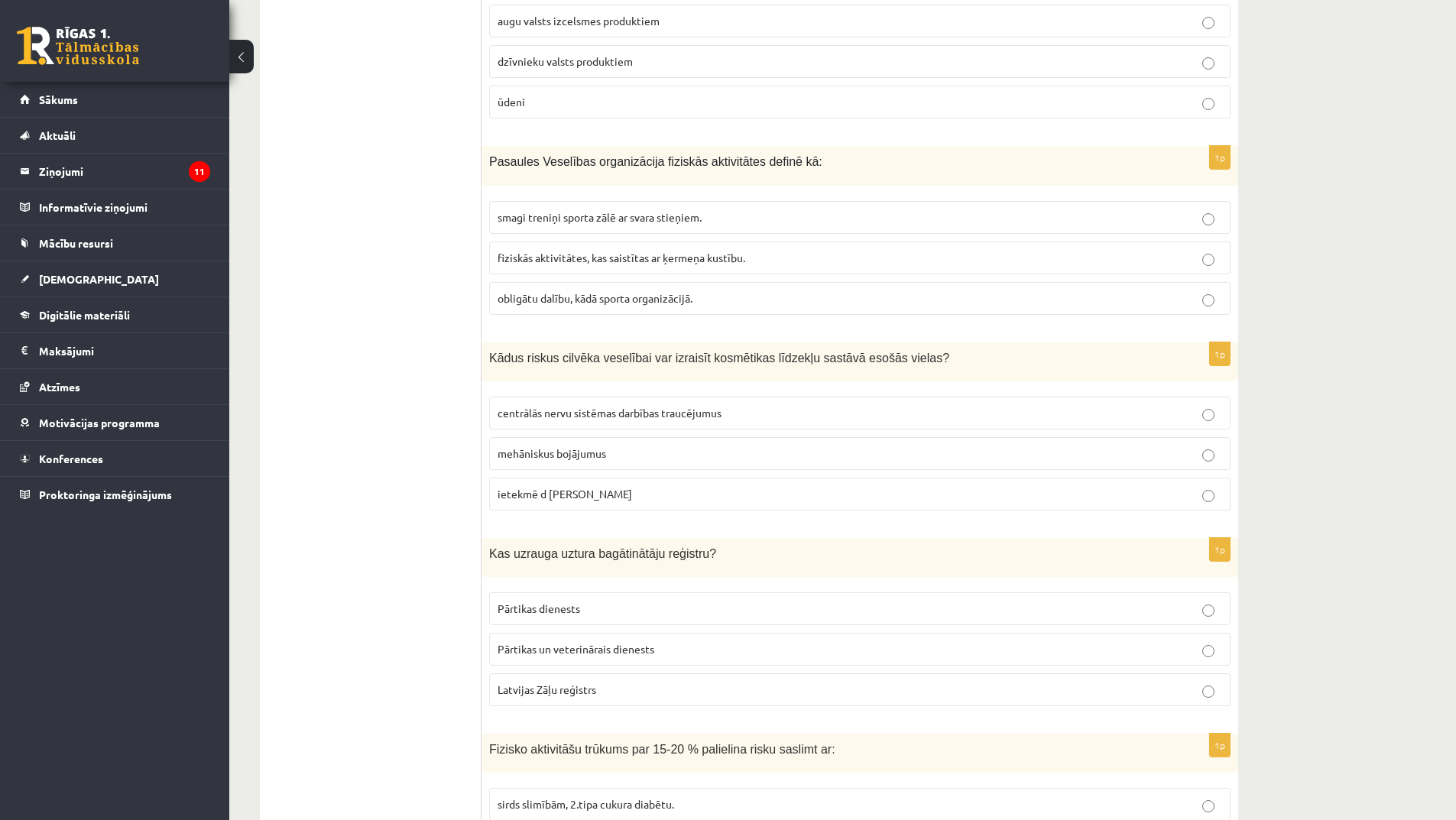
click at [604, 419] on span "centrālās nervu sistēmas darbības traucējumus" at bounding box center [609, 413] width 224 height 14
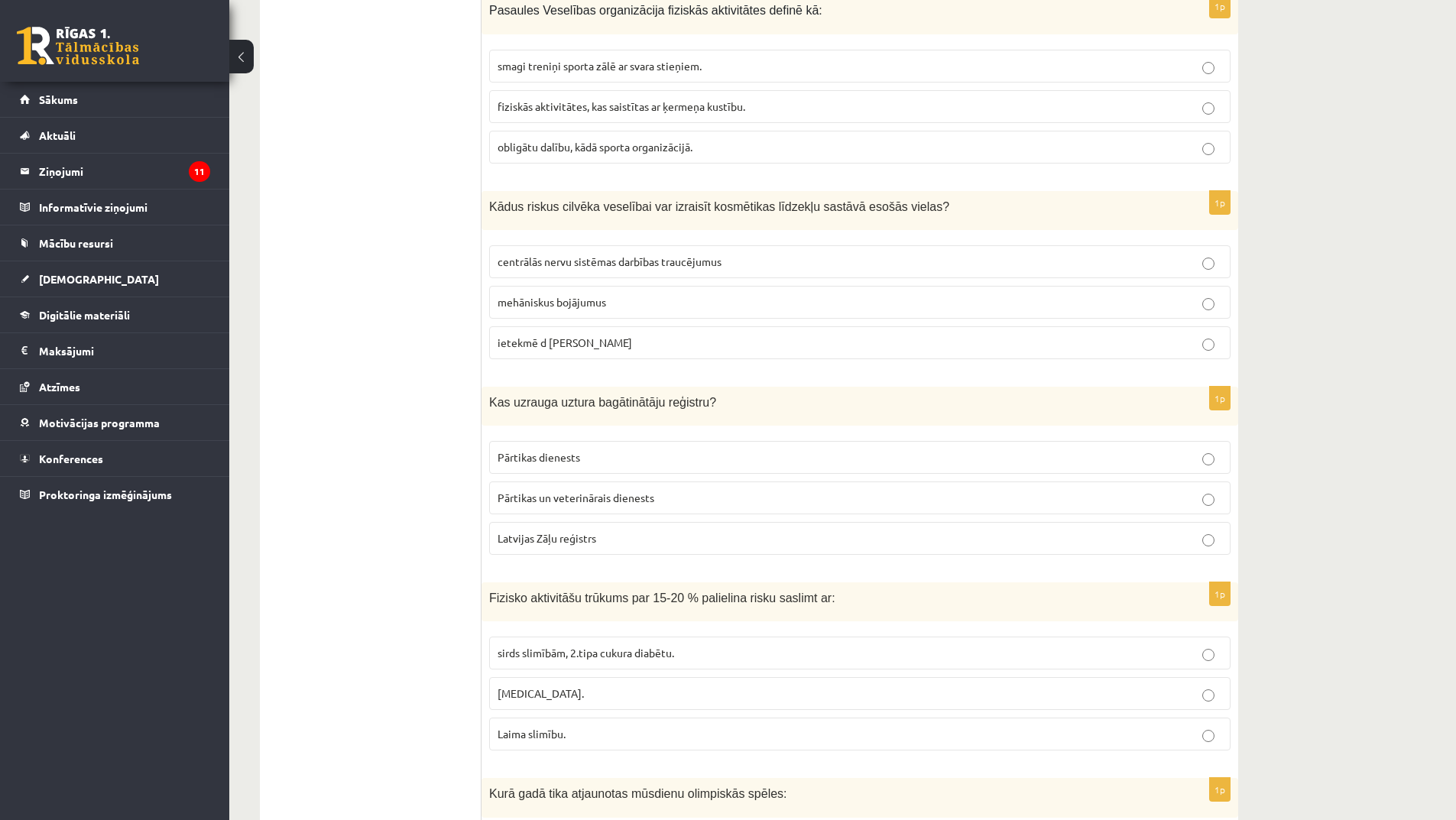
scroll to position [688, 0]
click at [614, 498] on span "Pārtikas un veterinārais dienests" at bounding box center [576, 496] width 157 height 14
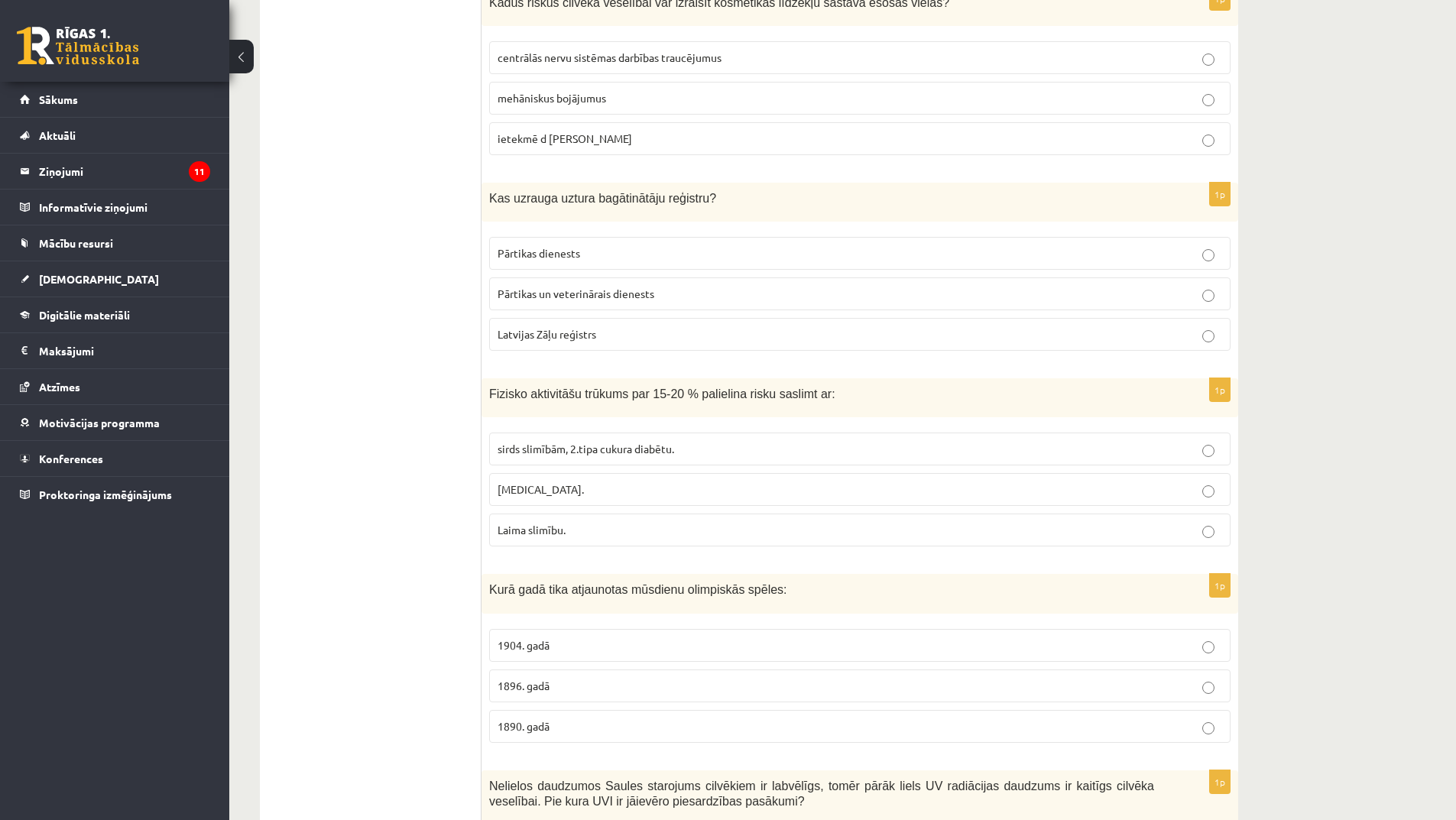
scroll to position [917, 0]
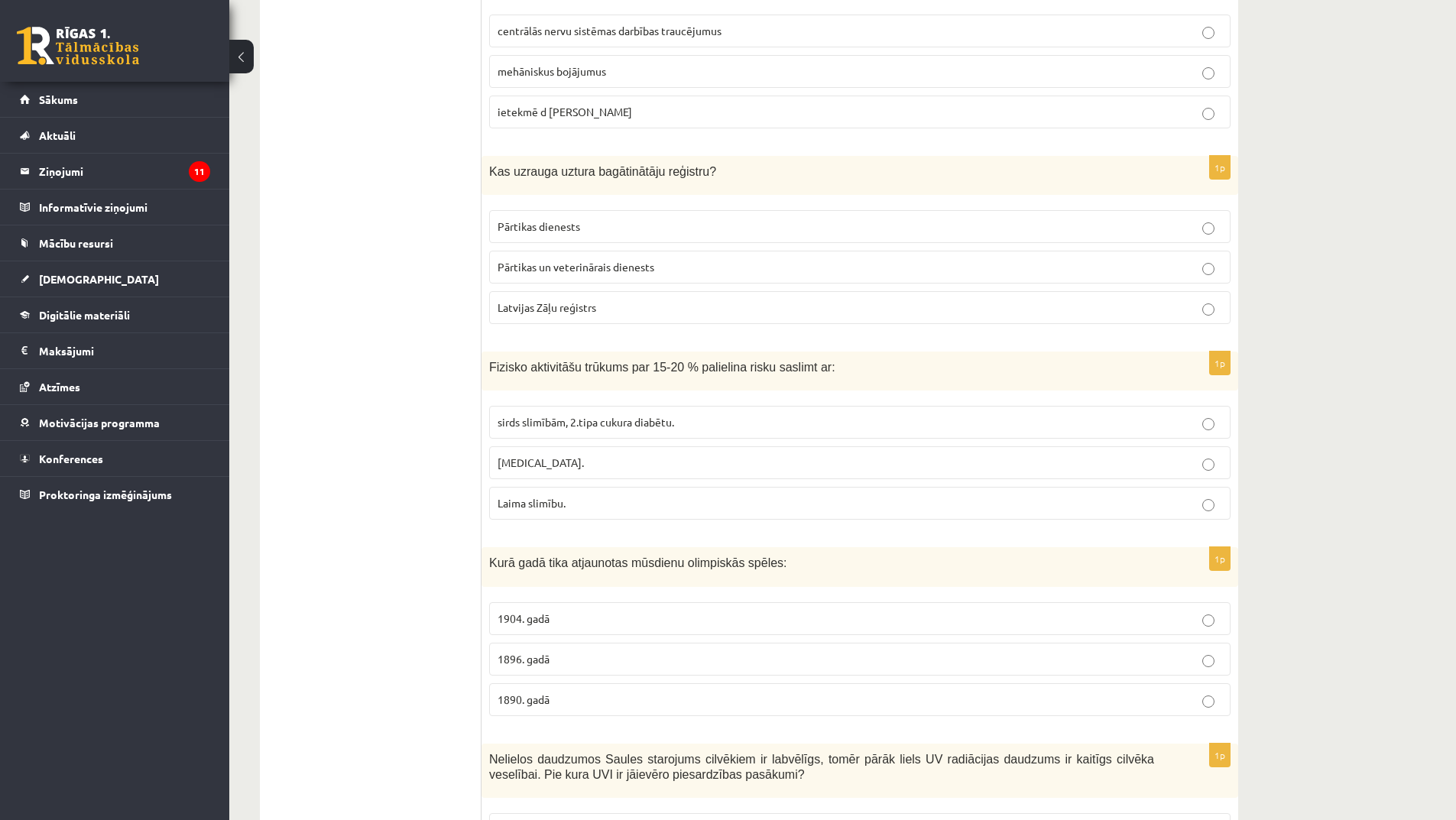
click at [580, 421] on span "sirds slimībām, 2.tipa cukura diabētu." at bounding box center [586, 422] width 177 height 14
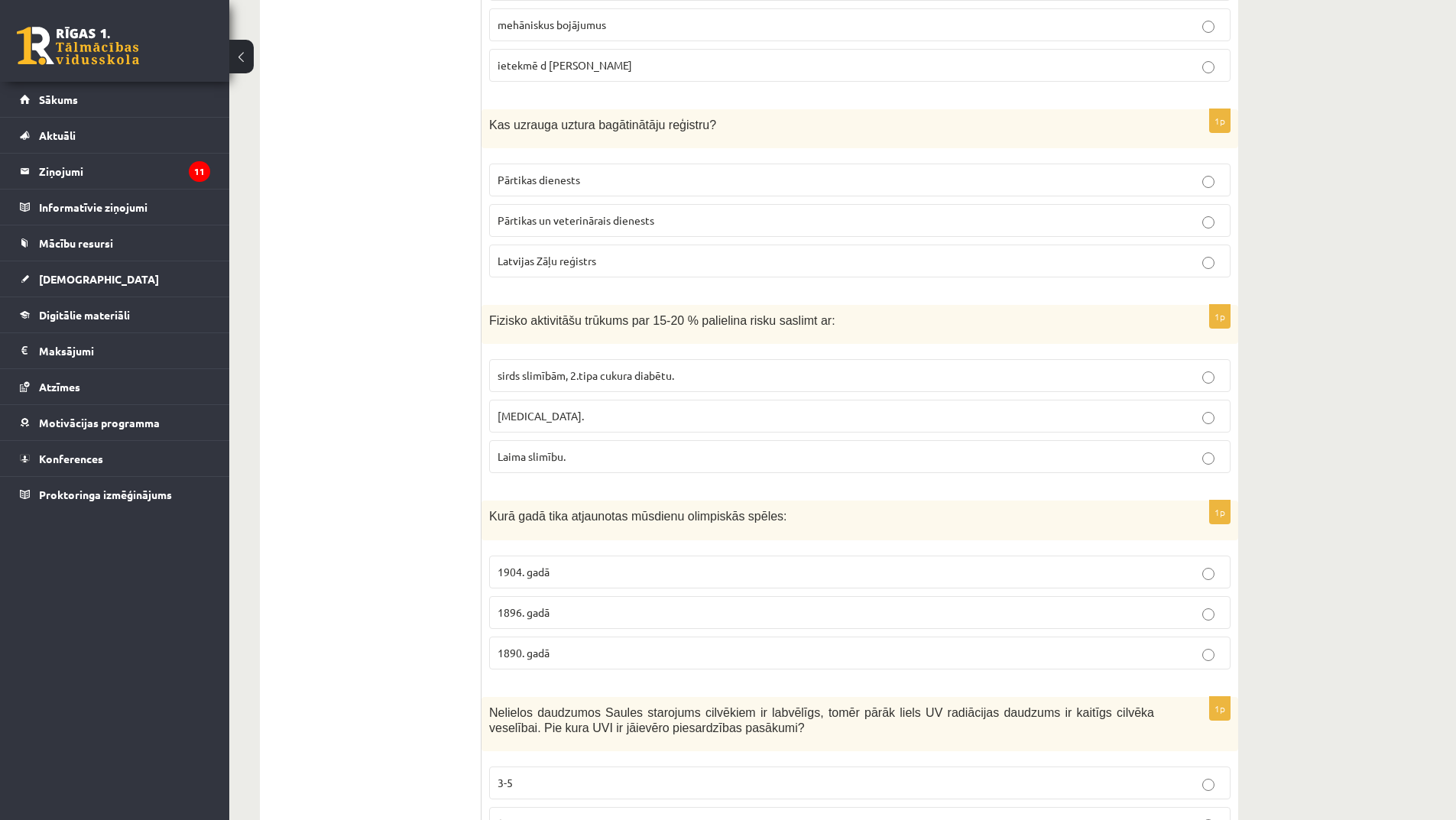
scroll to position [1070, 0]
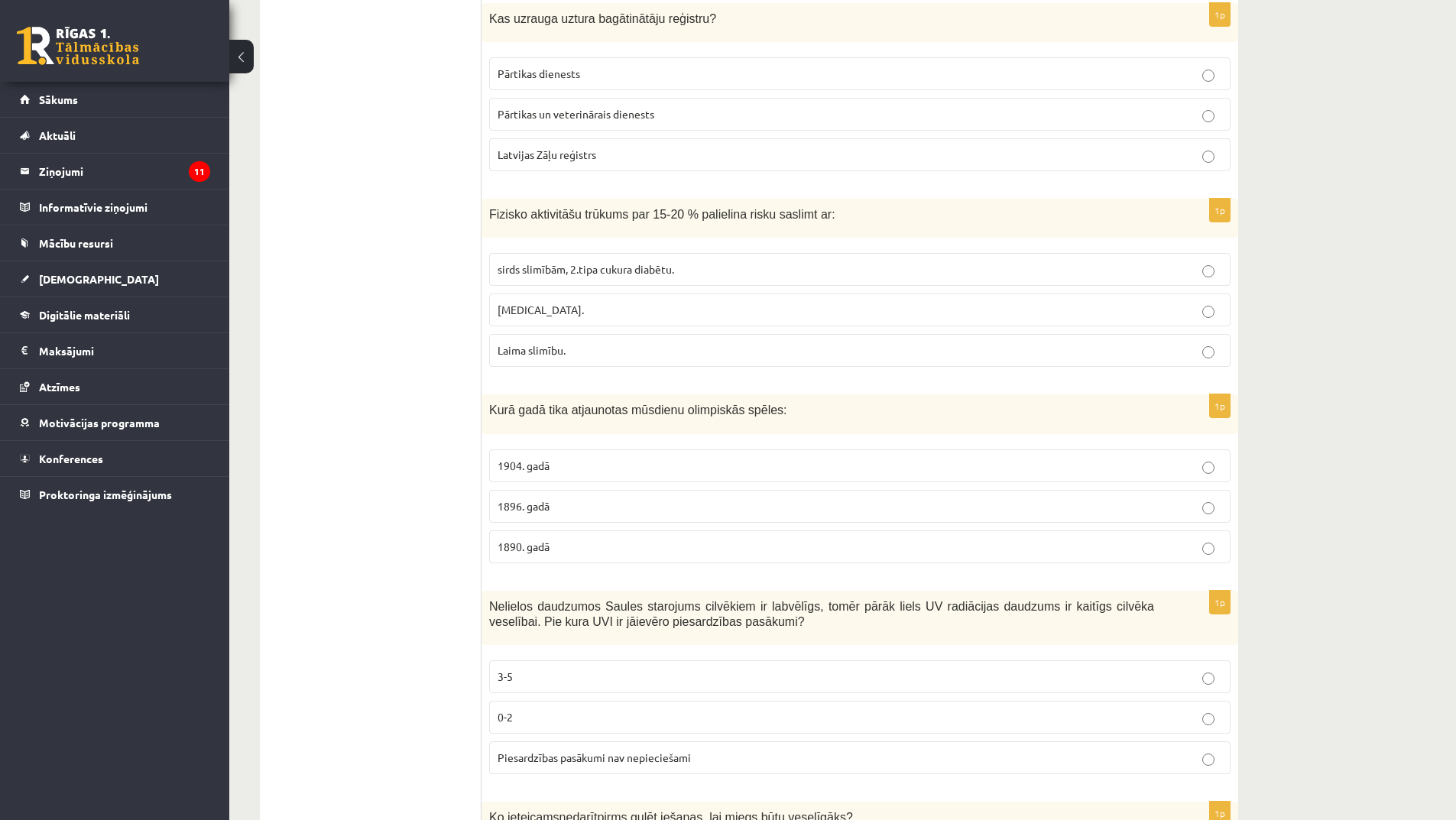
click at [568, 509] on p "1896. gadā" at bounding box center [860, 506] width 725 height 16
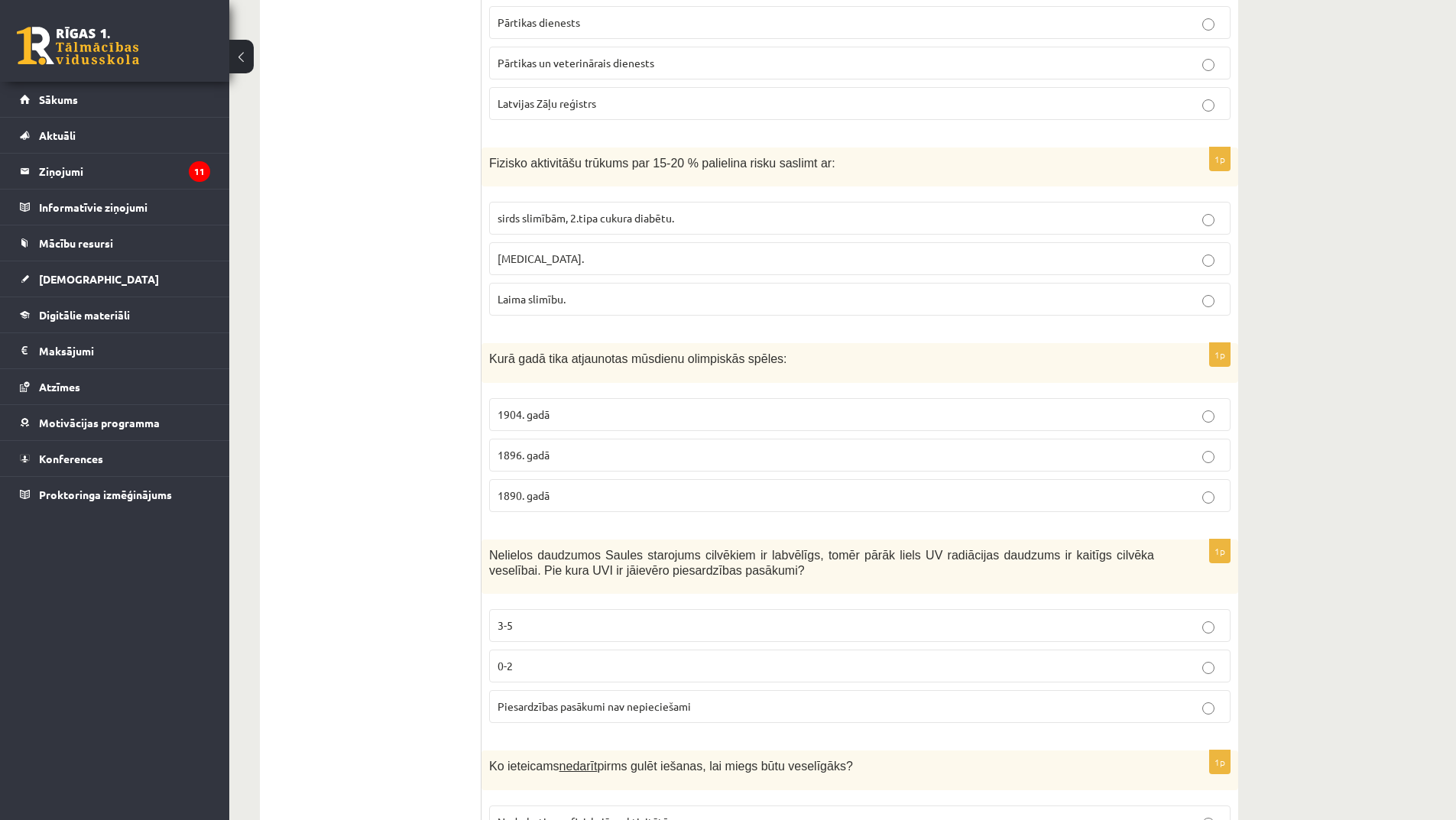
scroll to position [1223, 0]
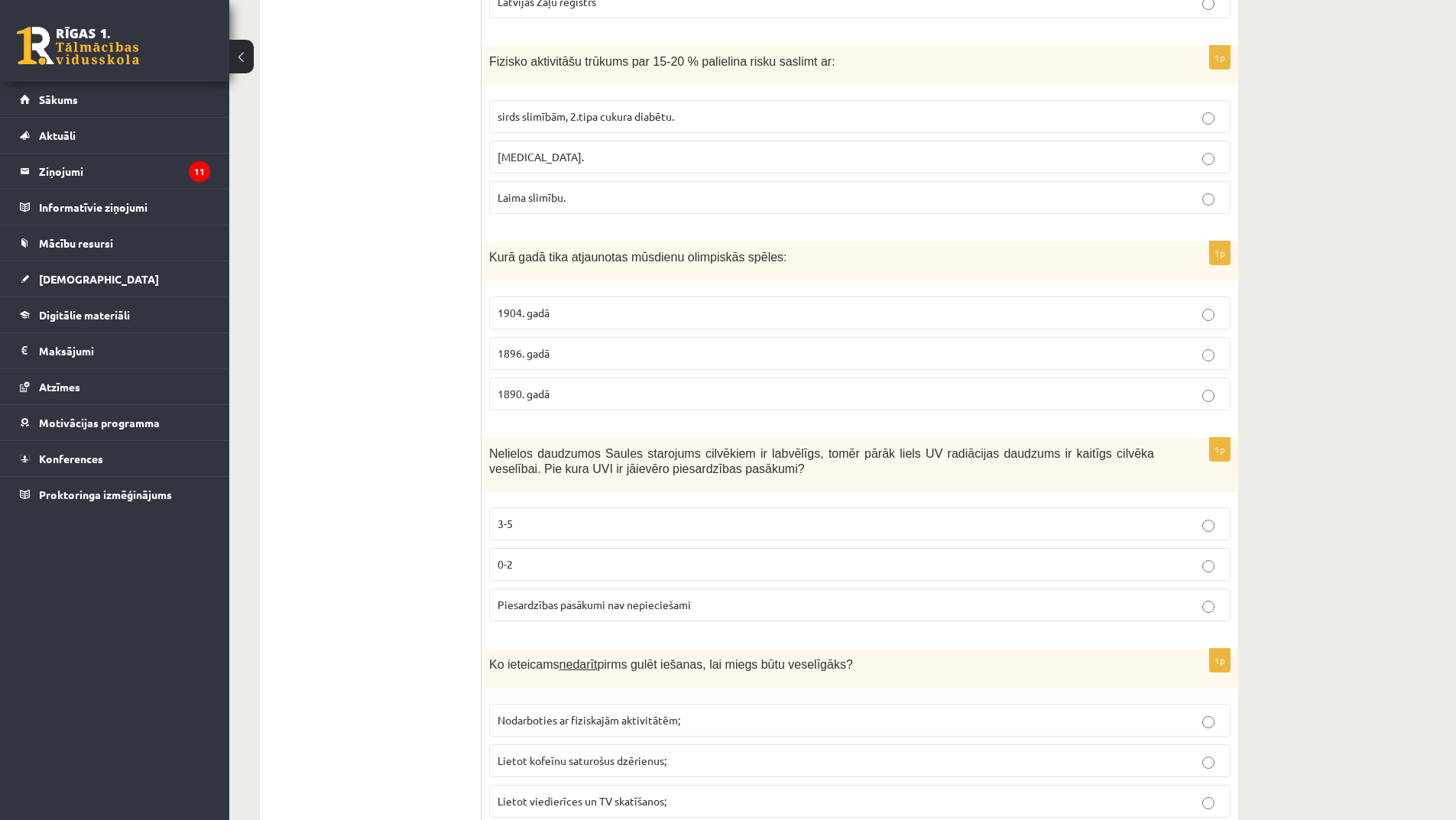
click at [560, 525] on p "3-5" at bounding box center [860, 524] width 725 height 16
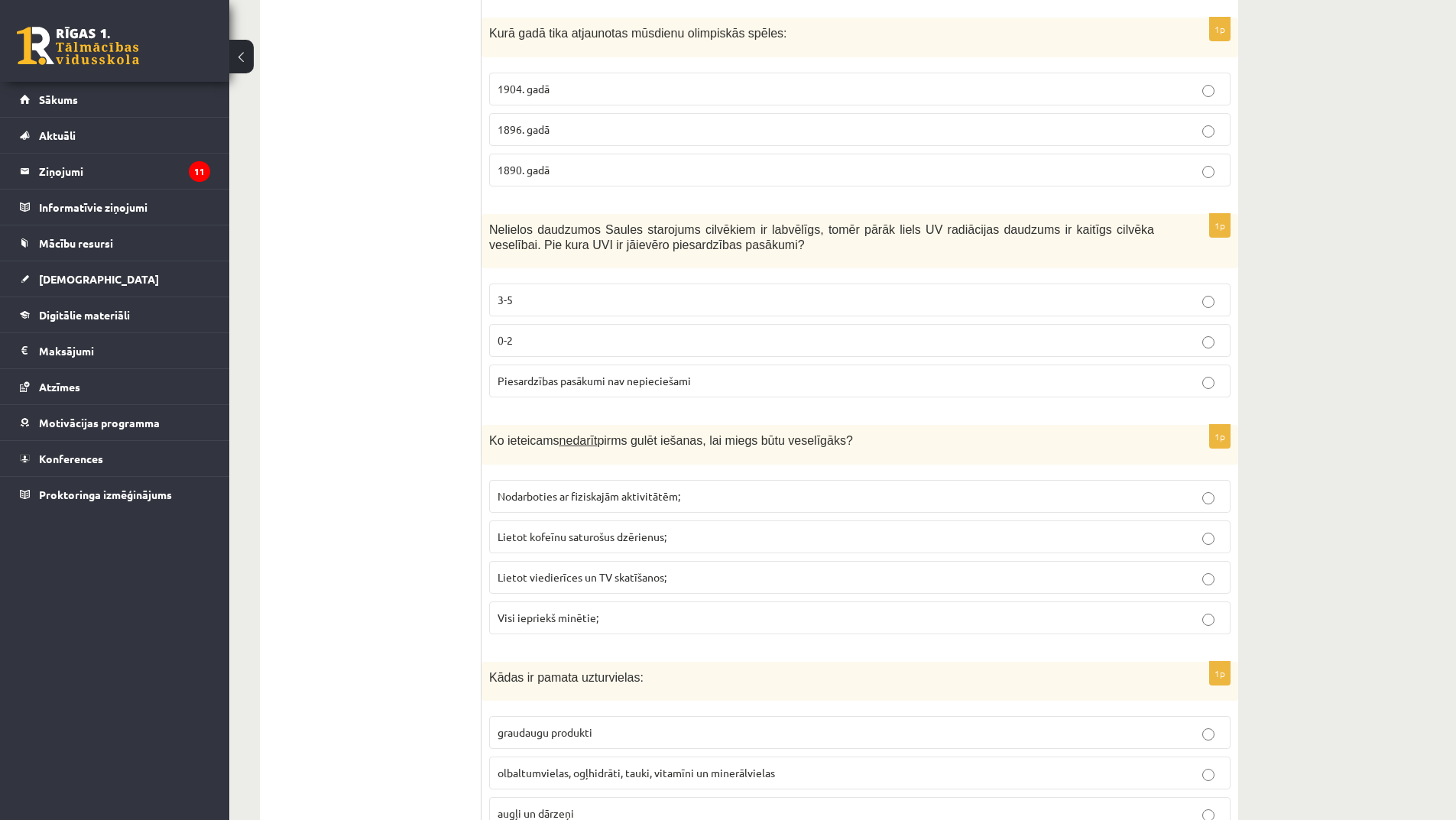
scroll to position [1452, 0]
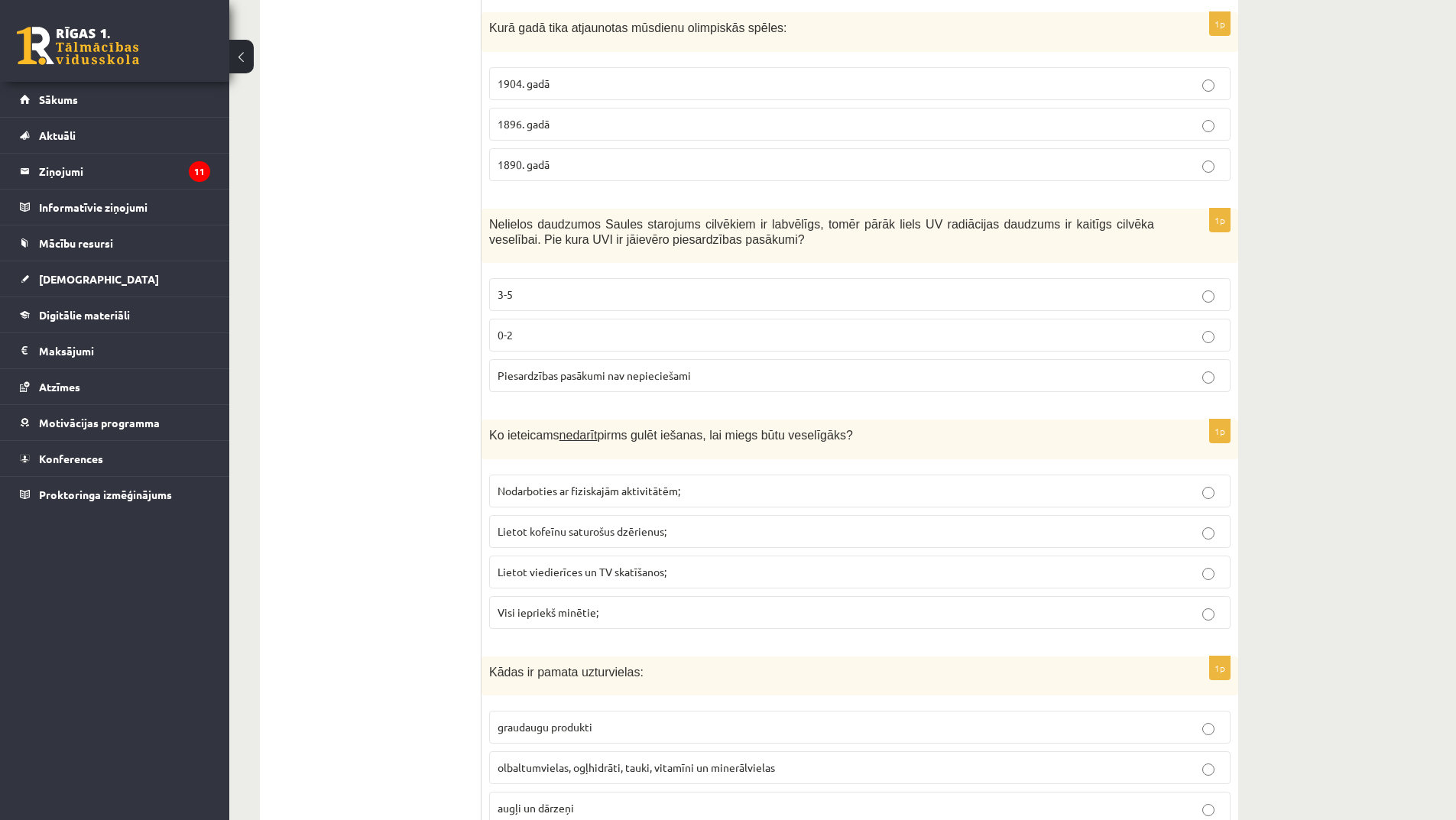
click at [567, 614] on span "Visi iepriekš minētie;" at bounding box center [548, 613] width 101 height 14
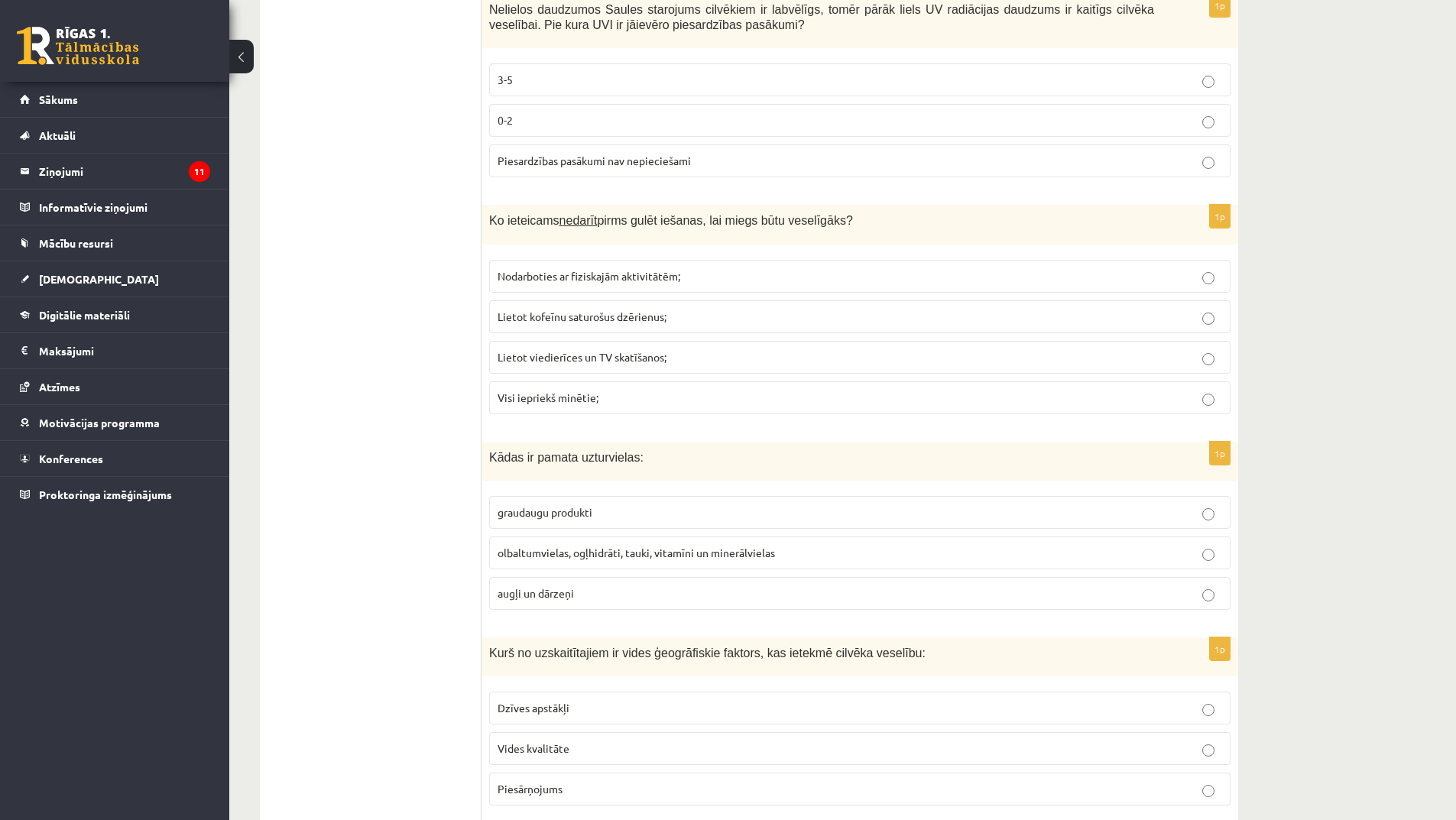
scroll to position [1758, 0]
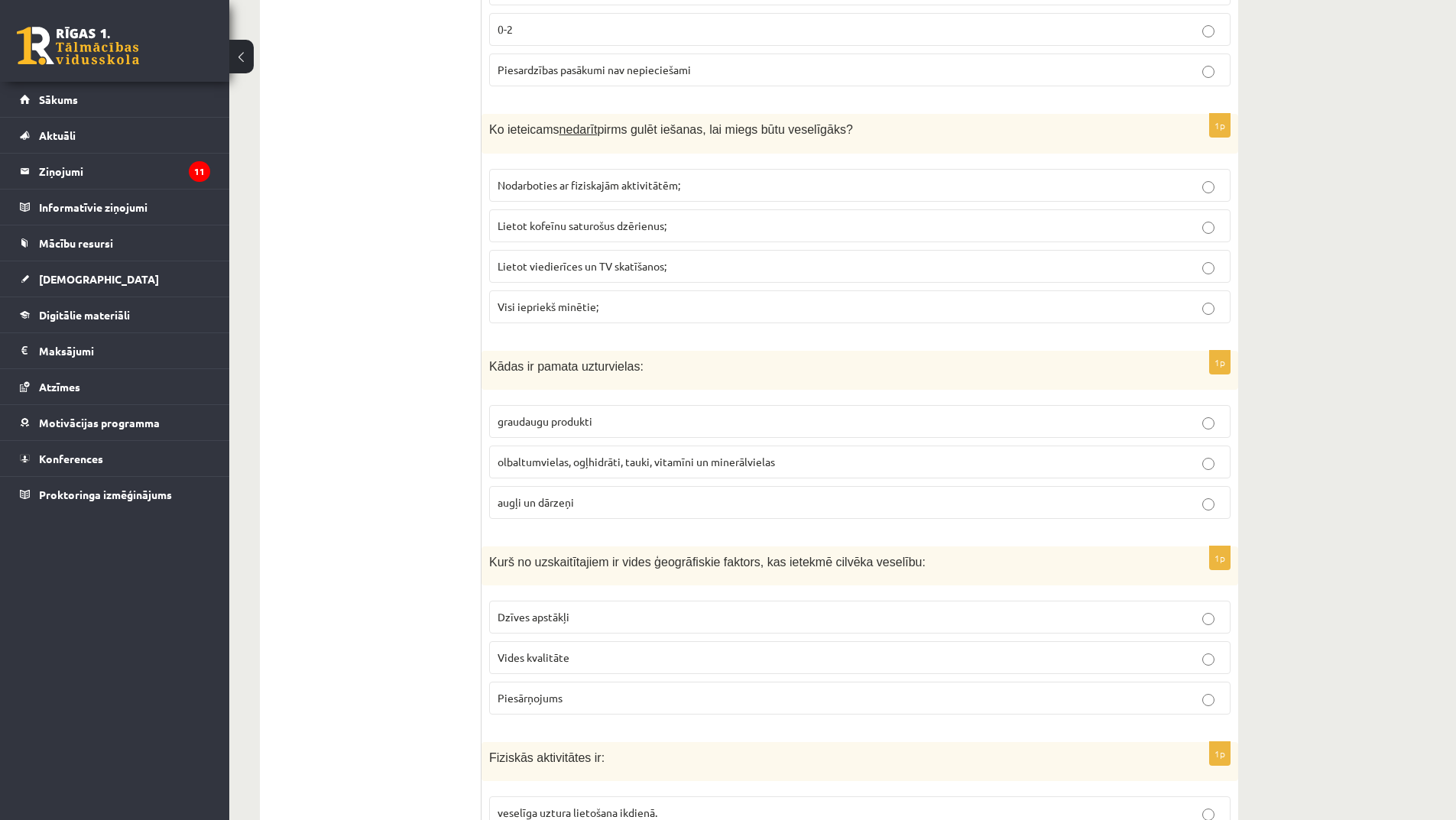
click at [608, 466] on span "olbaltumvielas, ogļhidrāti, tauki, vitamīni un minerālvielas" at bounding box center [636, 462] width 277 height 14
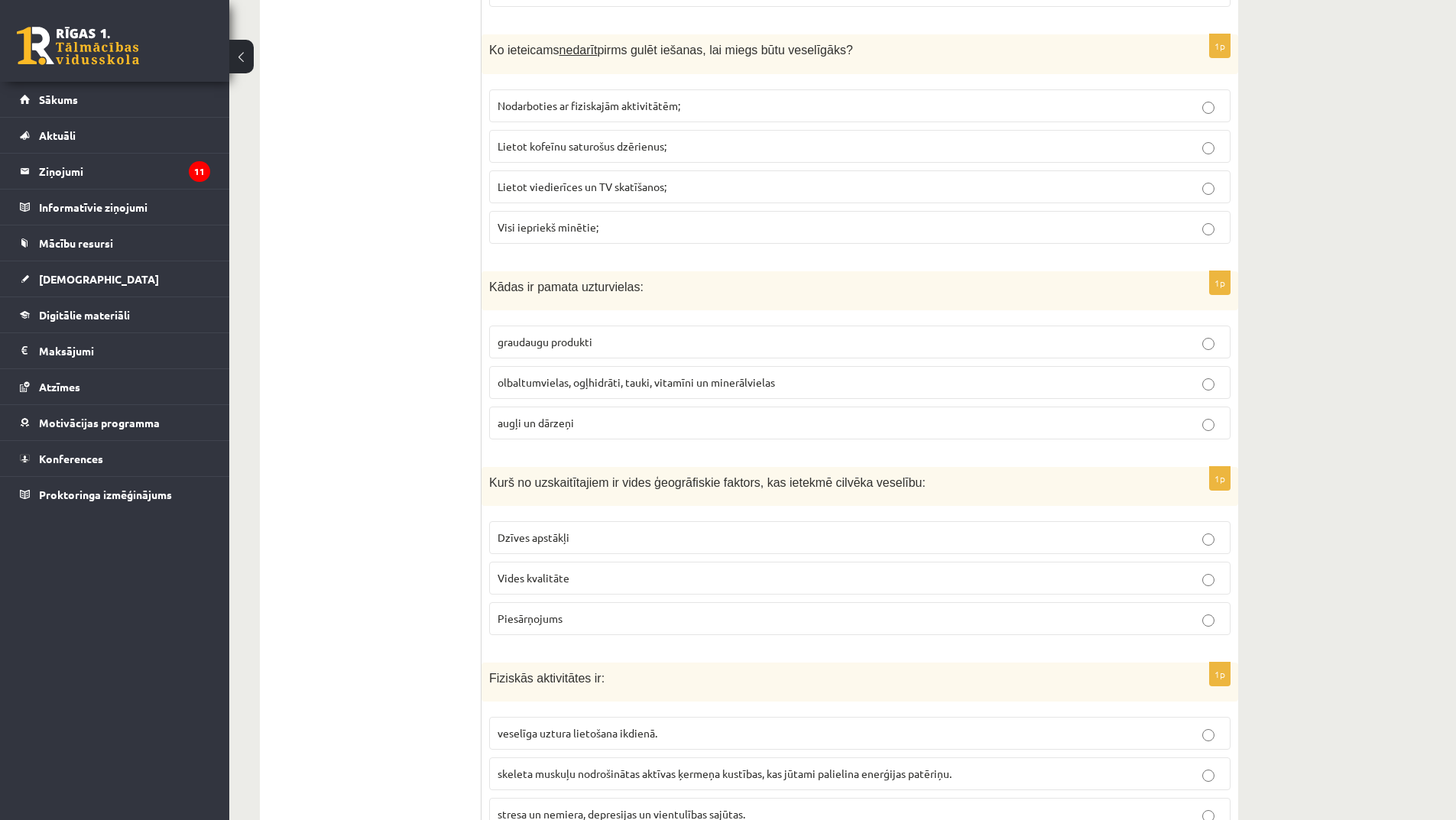
scroll to position [1911, 0]
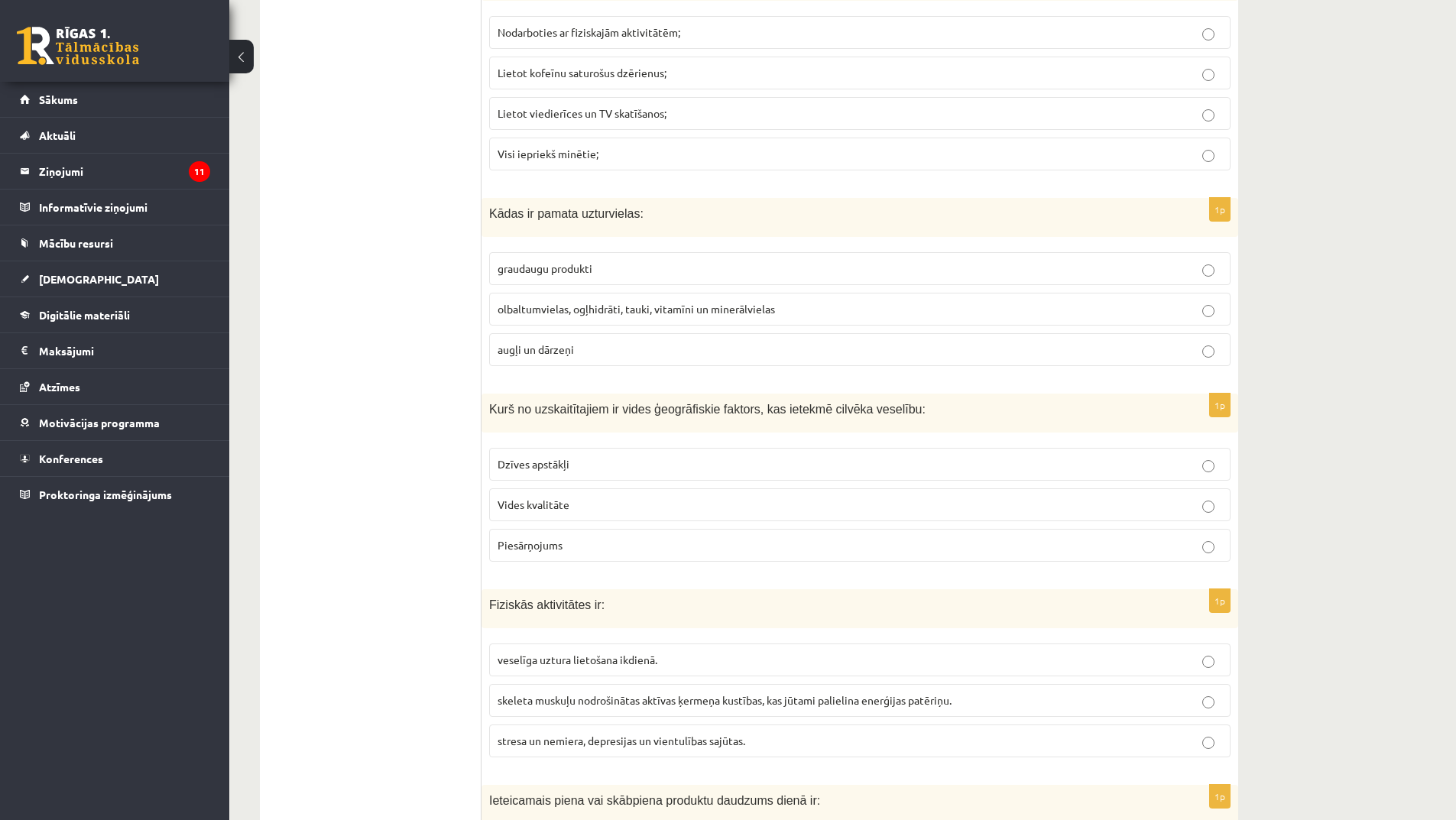
click at [577, 469] on p "Dzīves apstākļi" at bounding box center [860, 464] width 725 height 16
click at [593, 508] on p "Vides kvalitāte" at bounding box center [860, 505] width 725 height 16
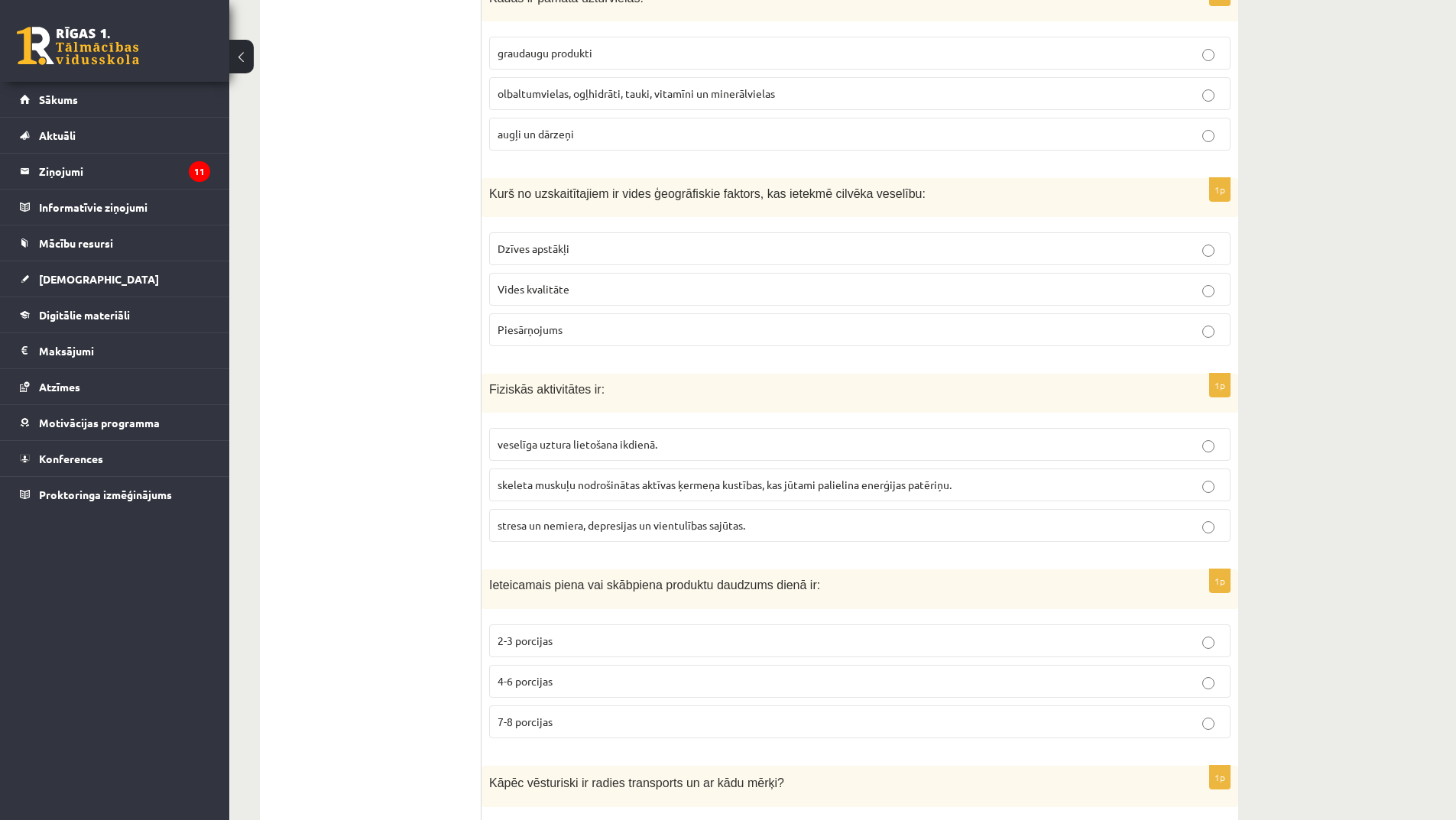
scroll to position [2141, 0]
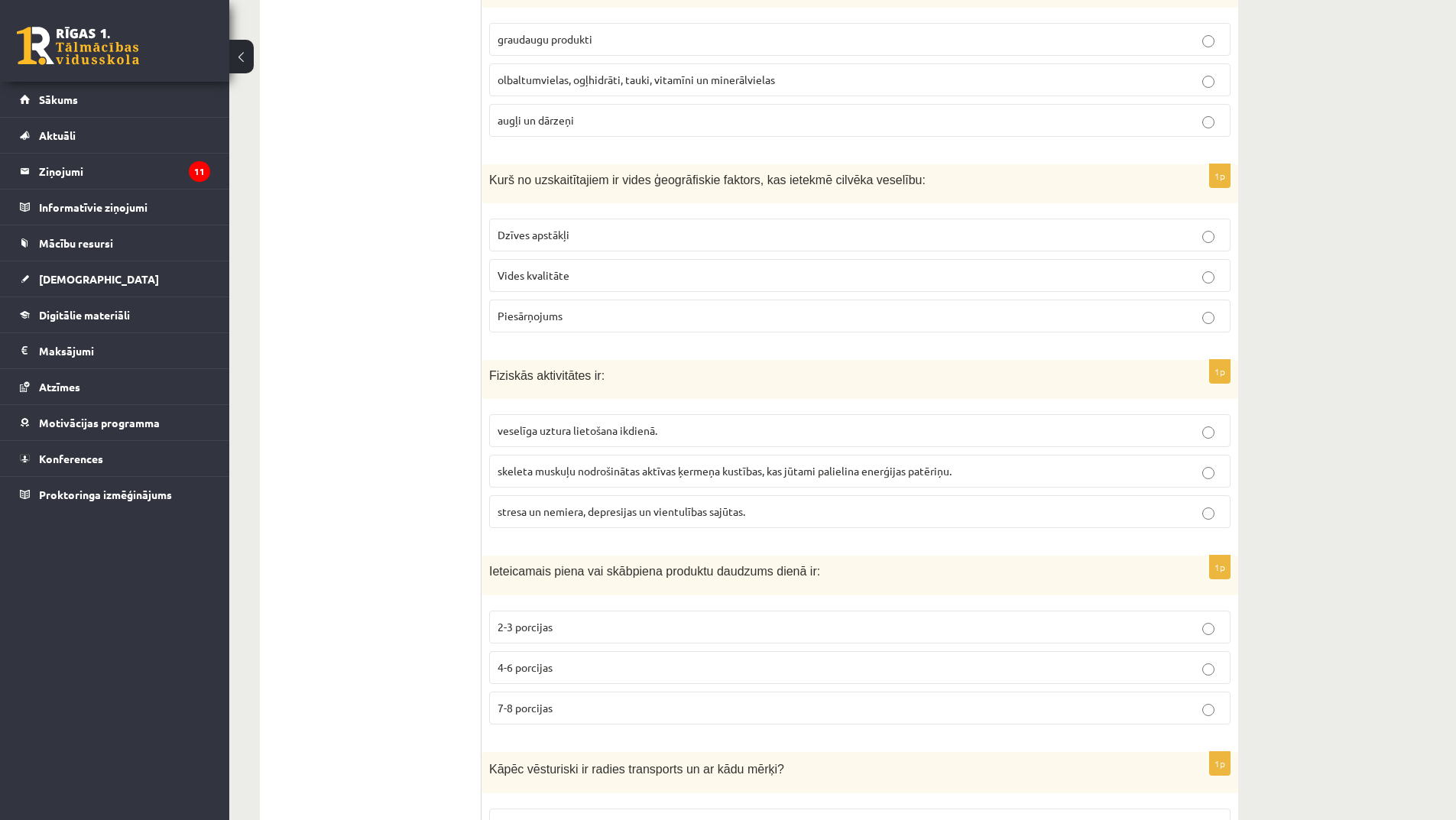
click at [610, 467] on span "skeleta muskuļu nodrošinātas aktīvas ķermeņa kustības, kas jūtami palielina ene…" at bounding box center [724, 471] width 454 height 14
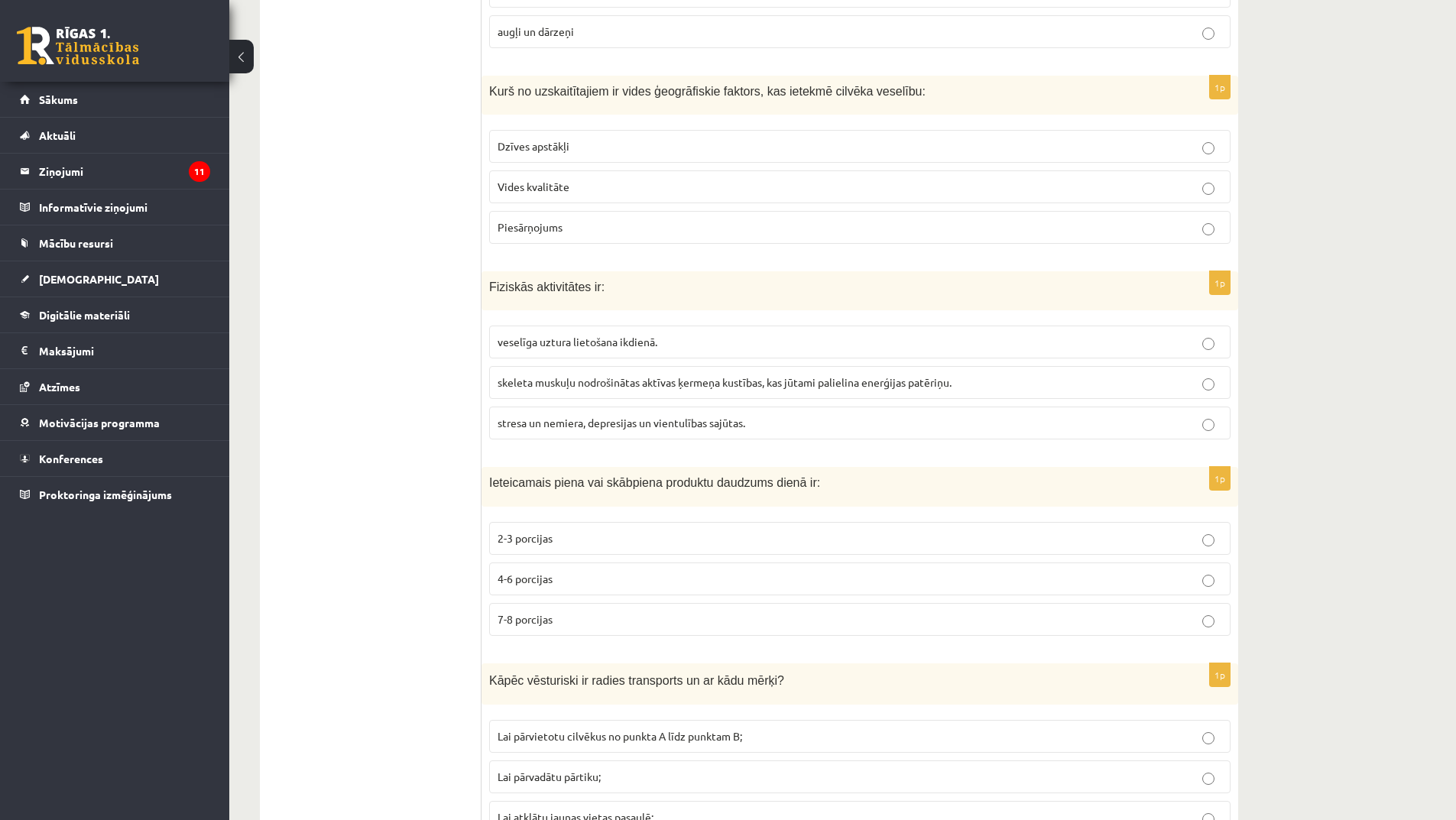
scroll to position [2370, 0]
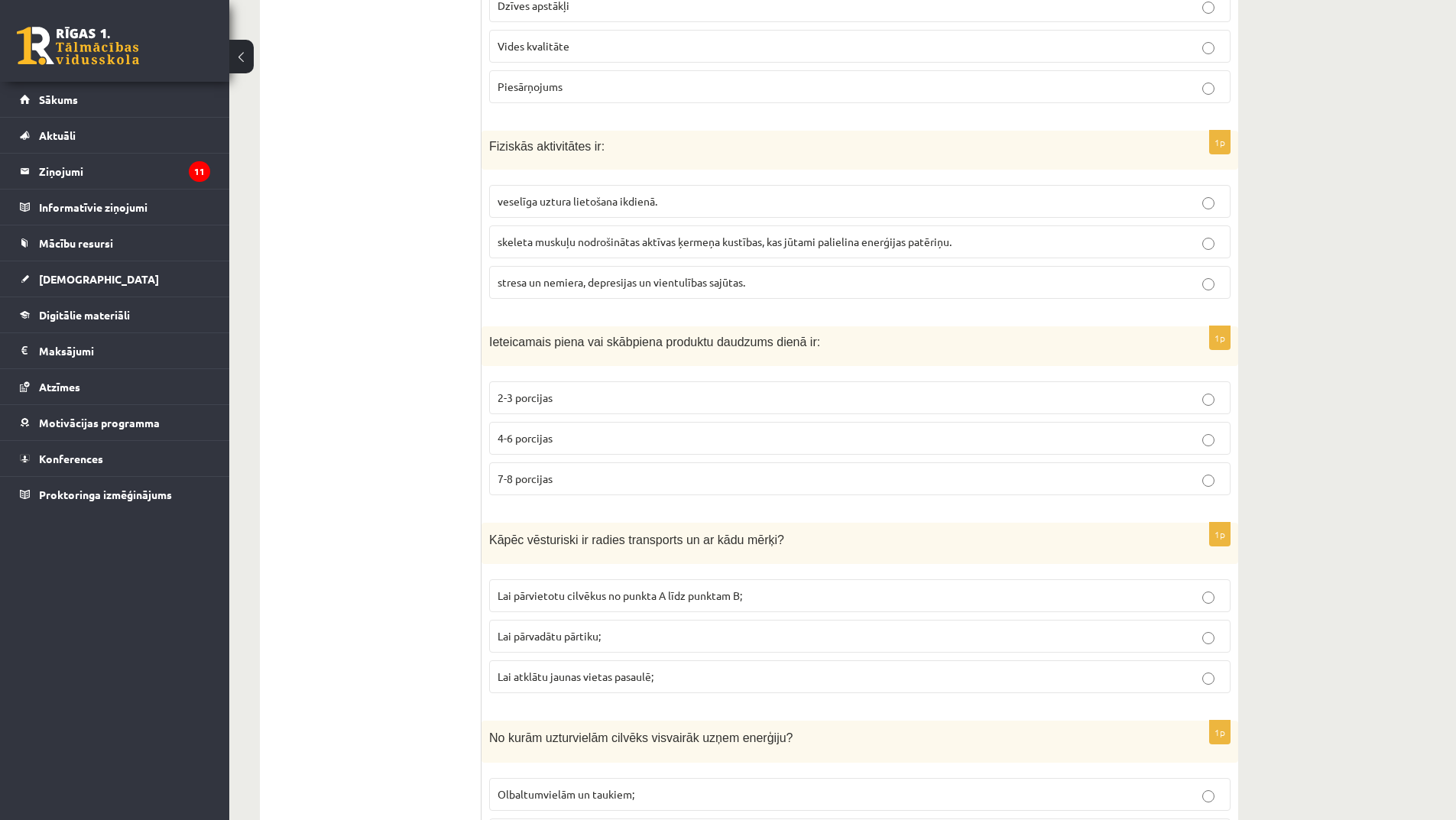
click at [619, 401] on p "2-3 porcijas" at bounding box center [860, 397] width 725 height 16
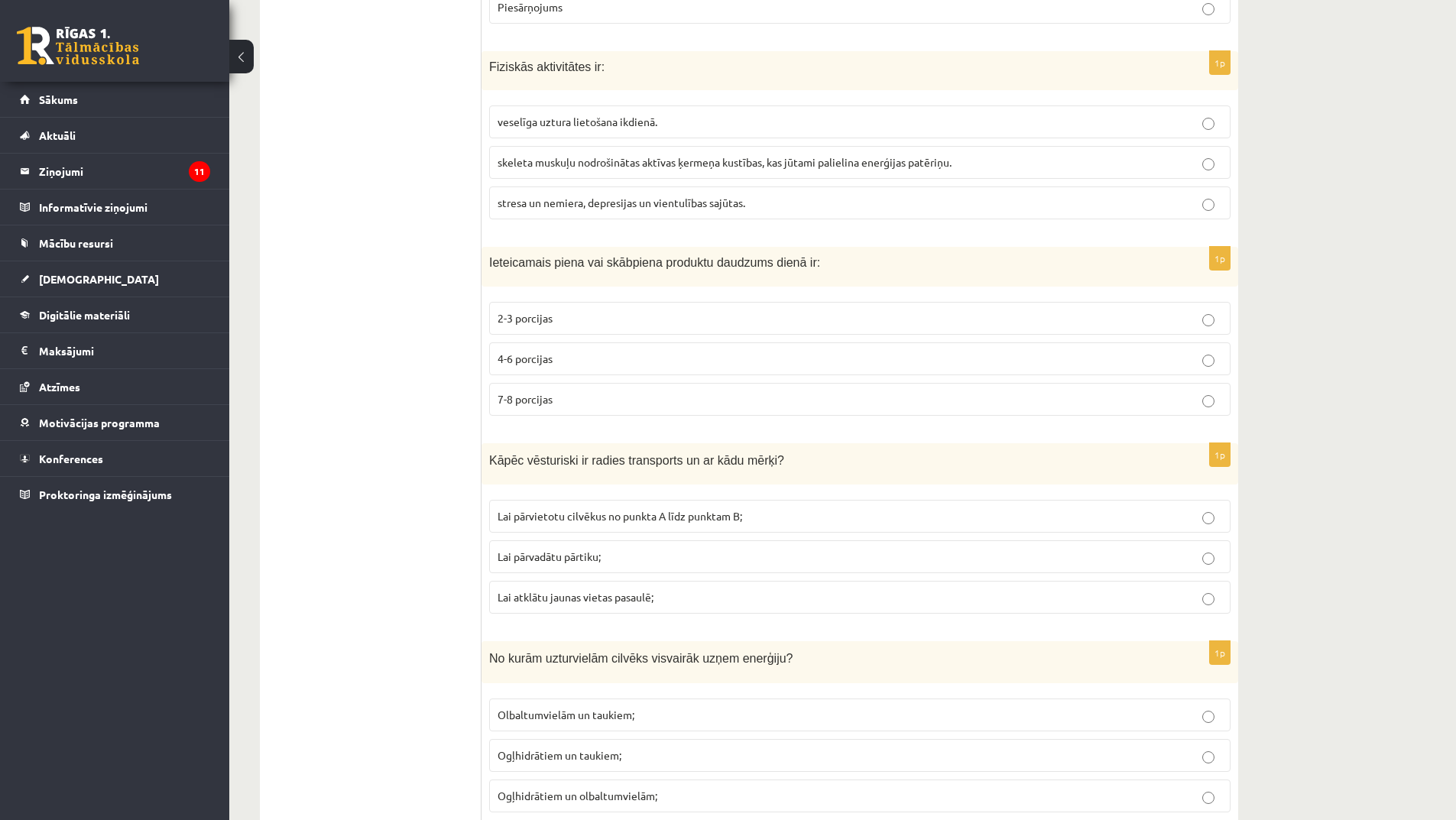
scroll to position [2523, 0]
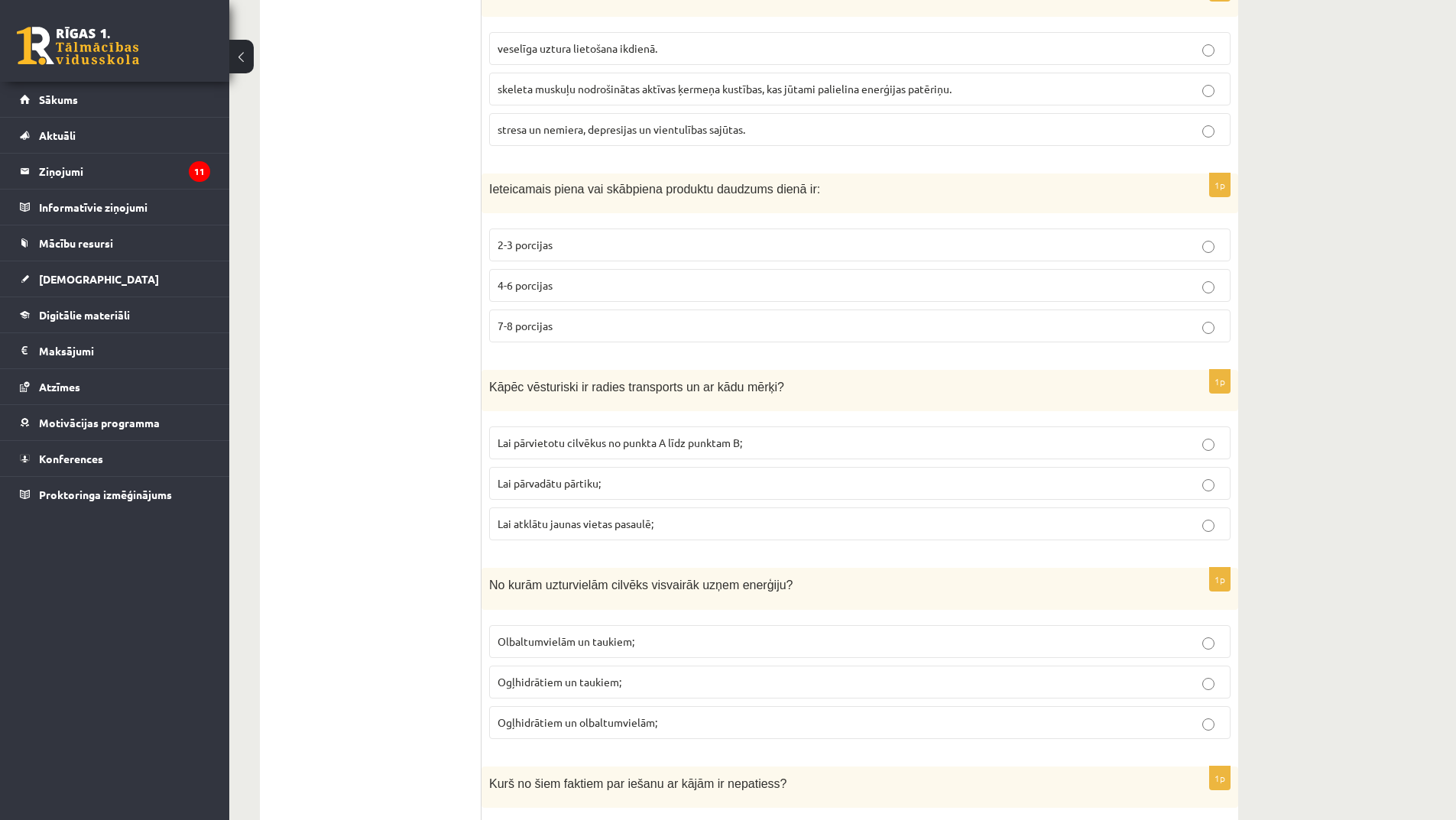
click at [683, 437] on span "Lai pārvietotu cilvēkus no punkta A līdz punktam B;" at bounding box center [620, 443] width 245 height 14
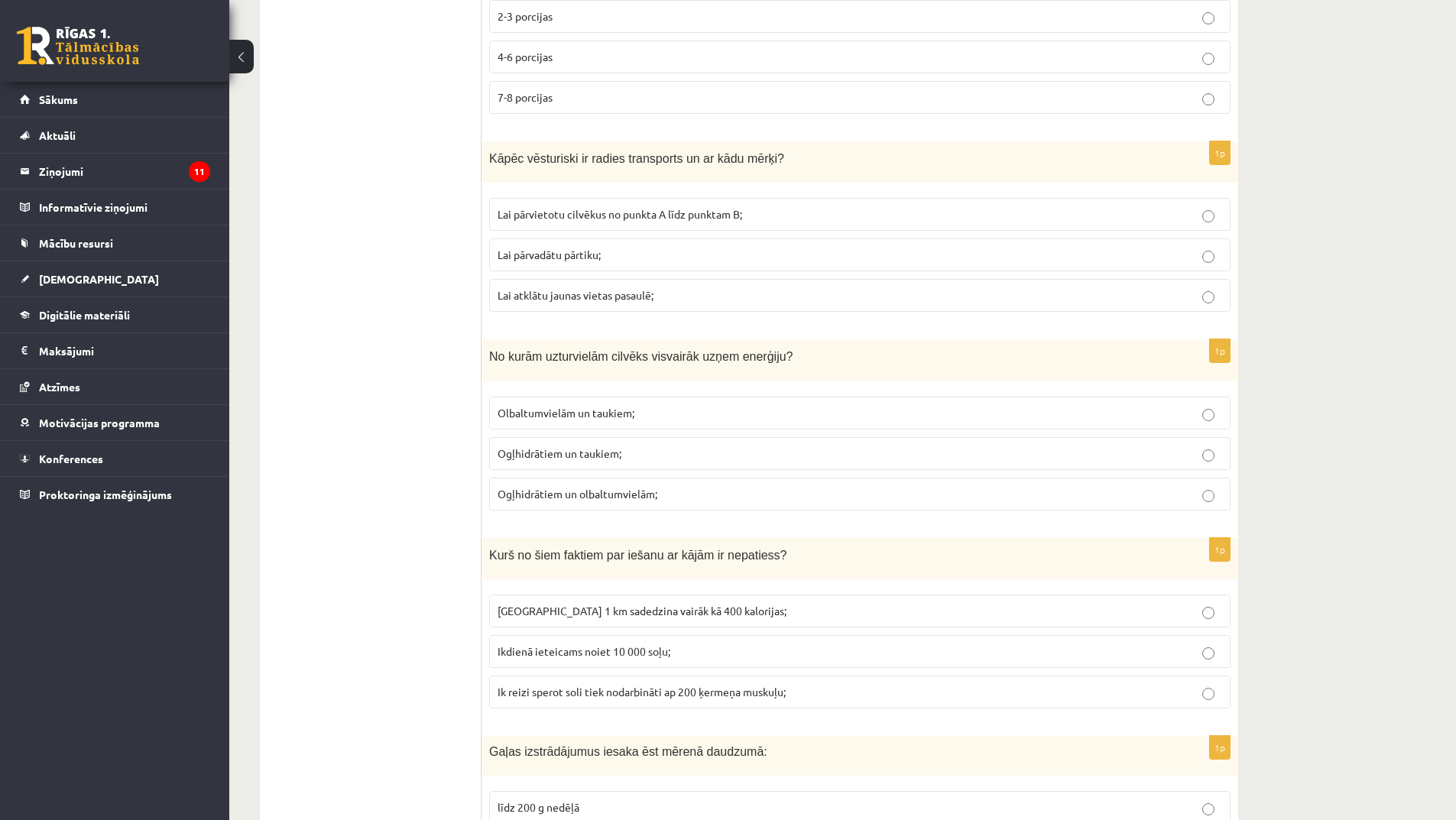
scroll to position [2752, 0]
click at [638, 416] on p "Olbaltumvielām un taukiem;" at bounding box center [860, 412] width 725 height 16
click at [616, 492] on span "Ogļhidrātiem un olbaltumvielām;" at bounding box center [577, 493] width 160 height 14
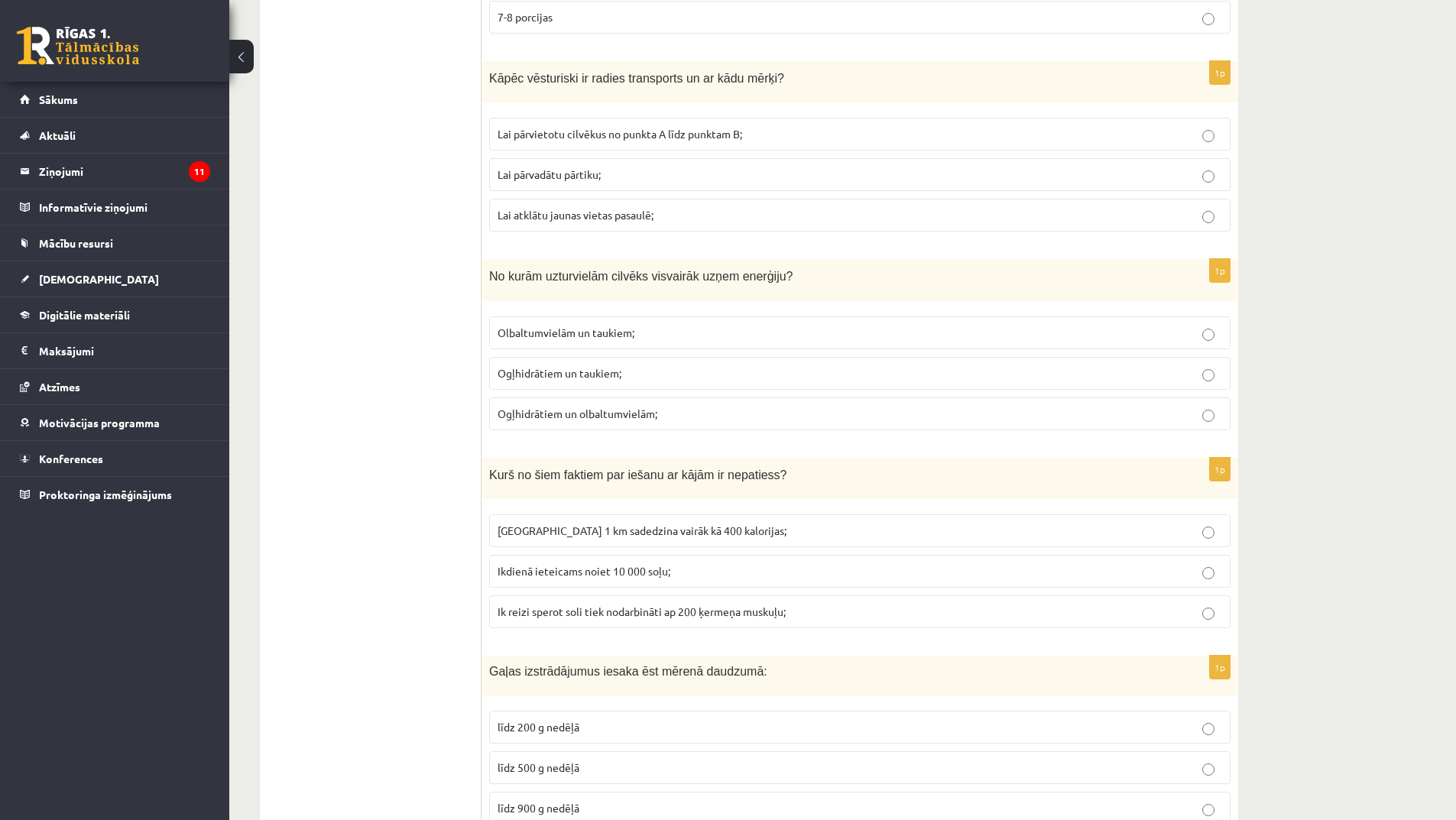
scroll to position [2905, 0]
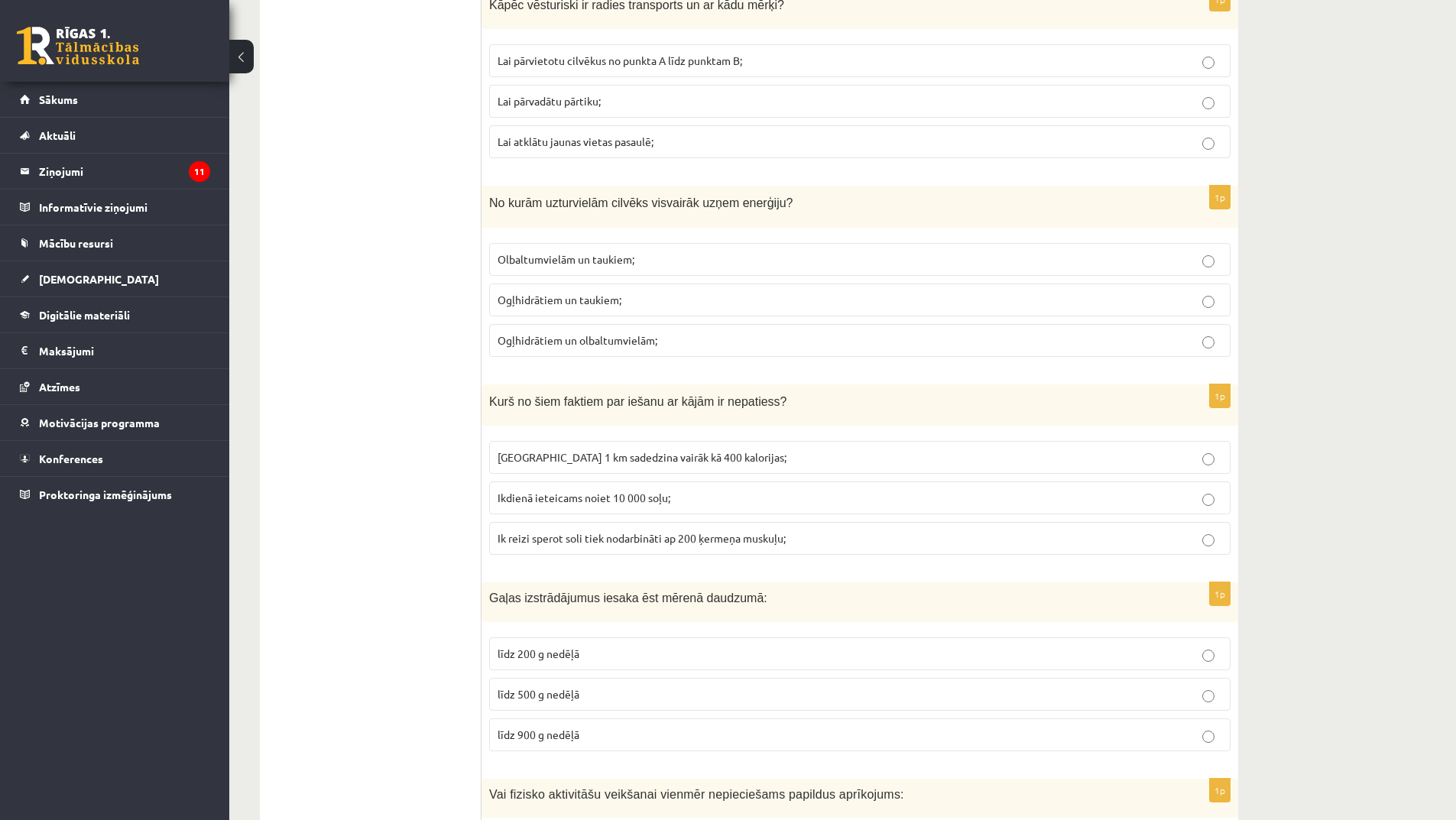
click at [658, 455] on span "Noiets 1 km sadedzina vairāk kā 400 kalorijas;" at bounding box center [641, 457] width 289 height 14
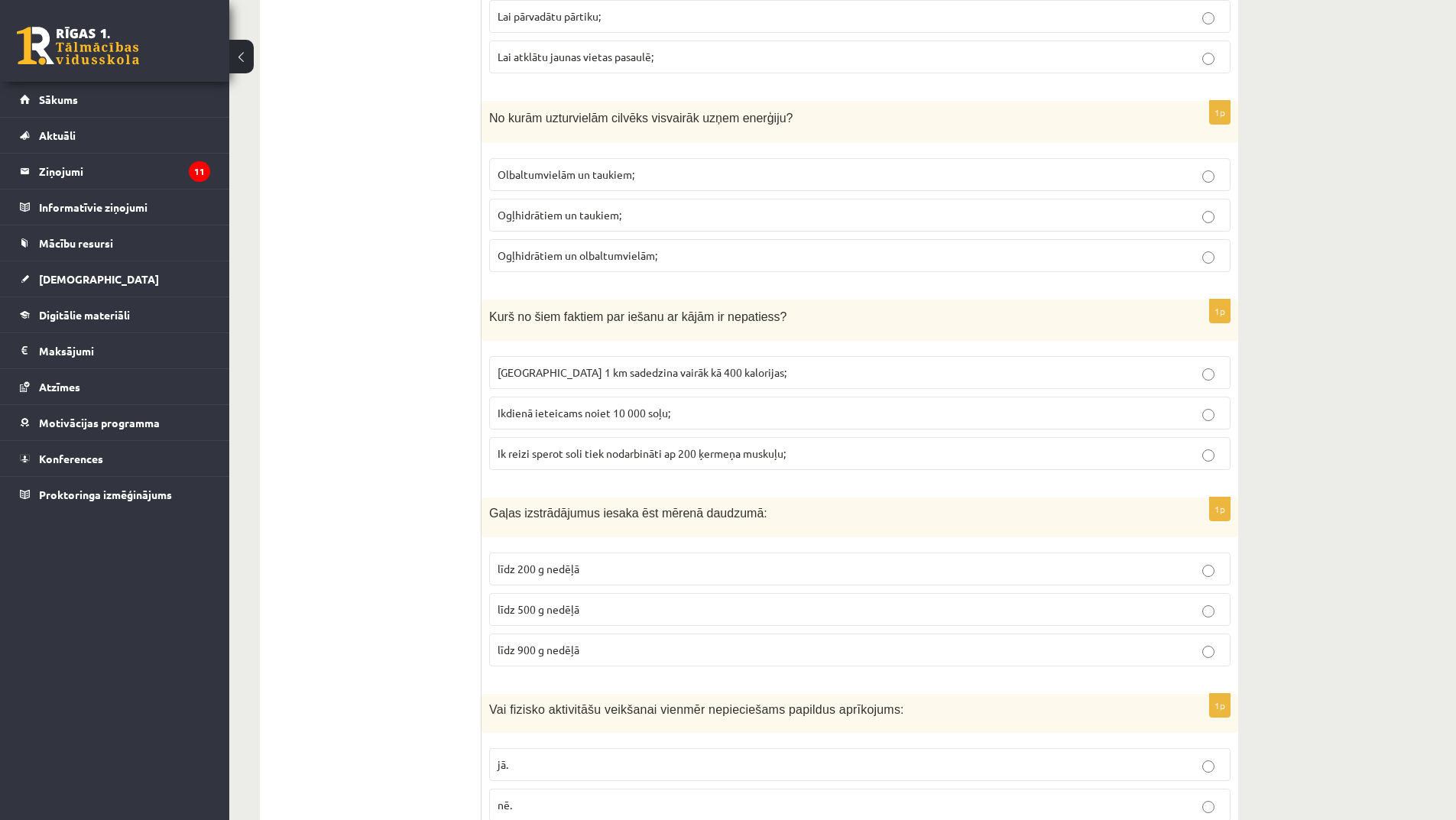
scroll to position [3058, 0]
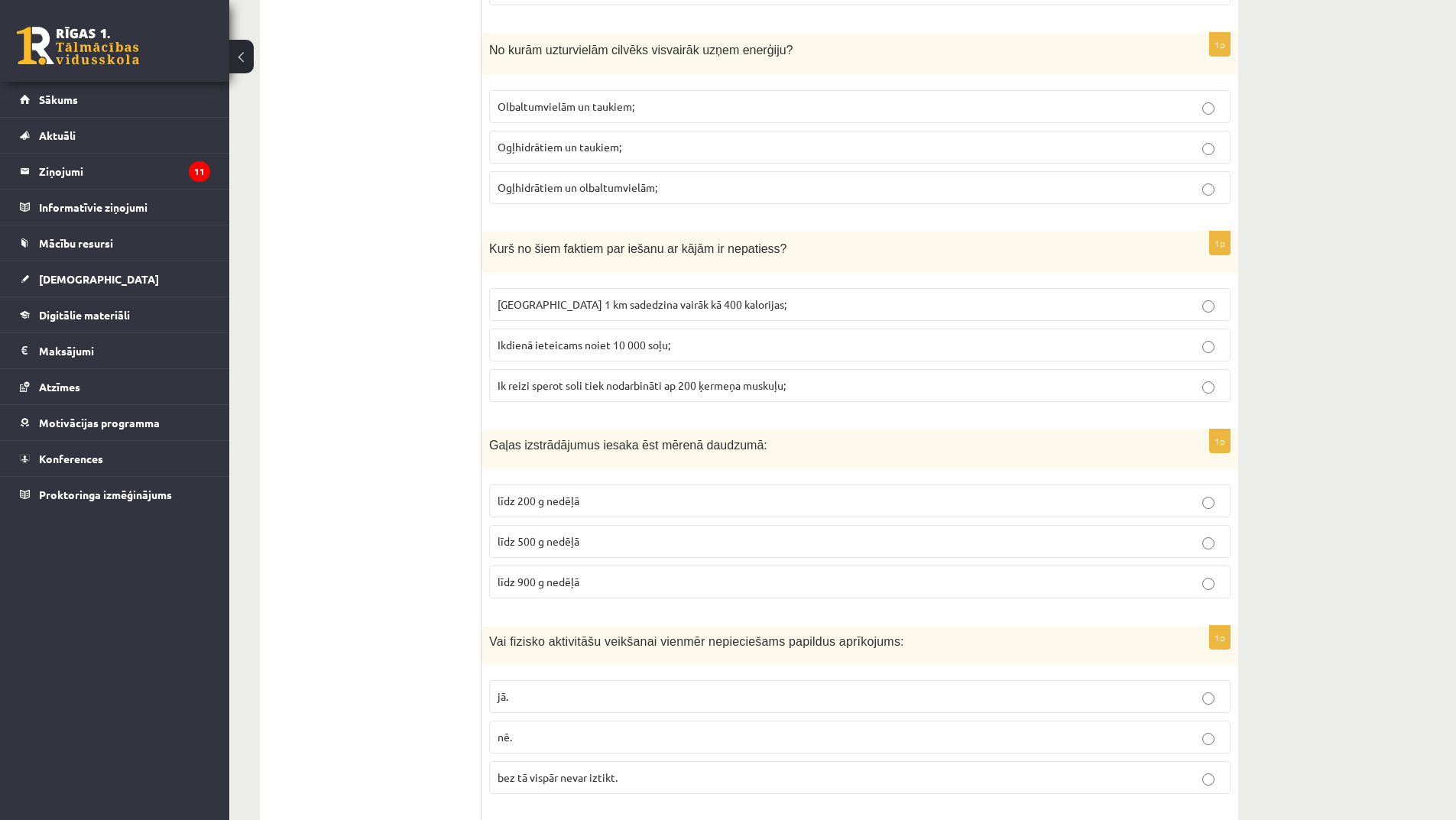
click at [597, 549] on p "līdz 500 g nedēļā" at bounding box center [860, 541] width 725 height 16
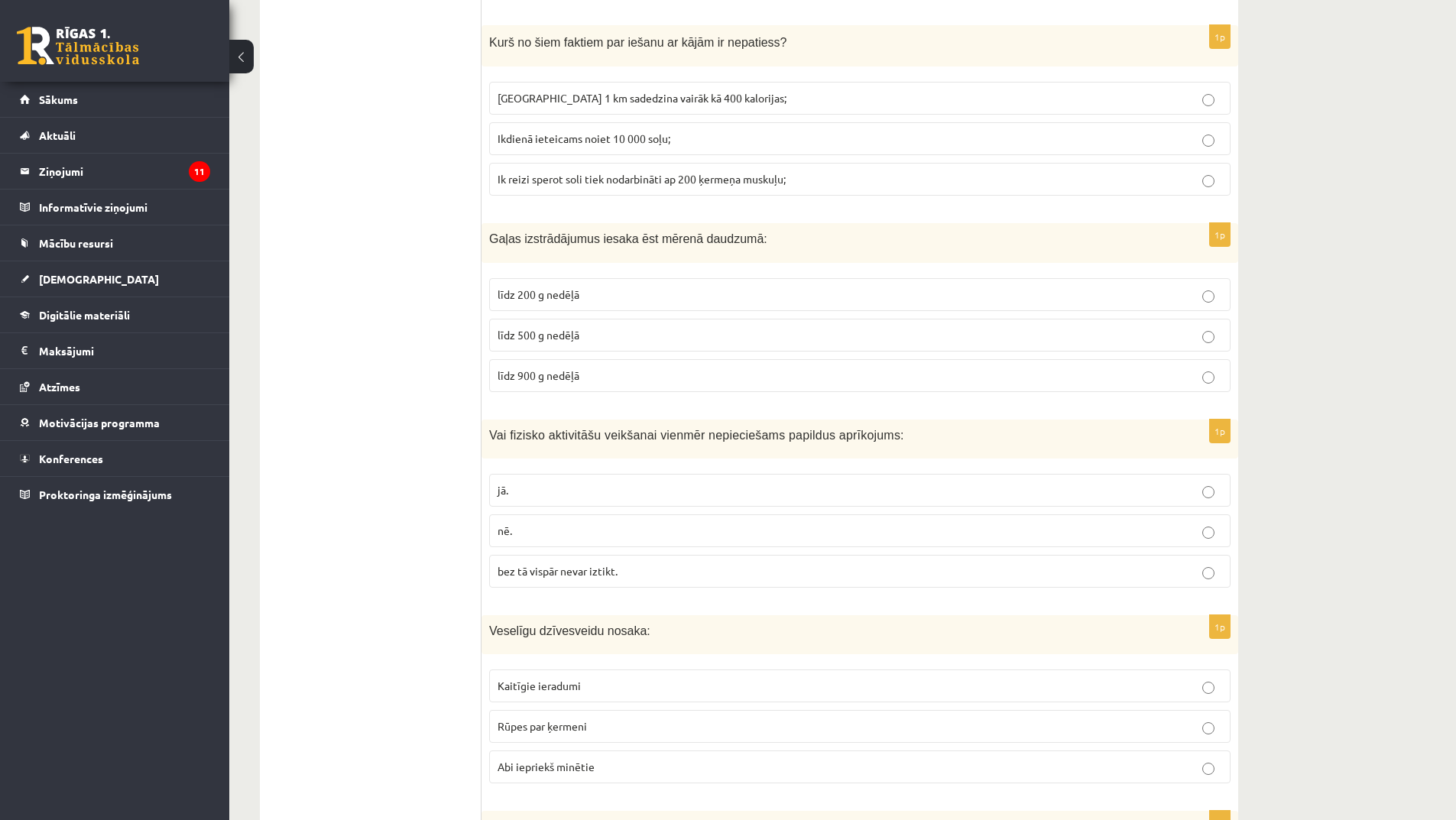
scroll to position [3287, 0]
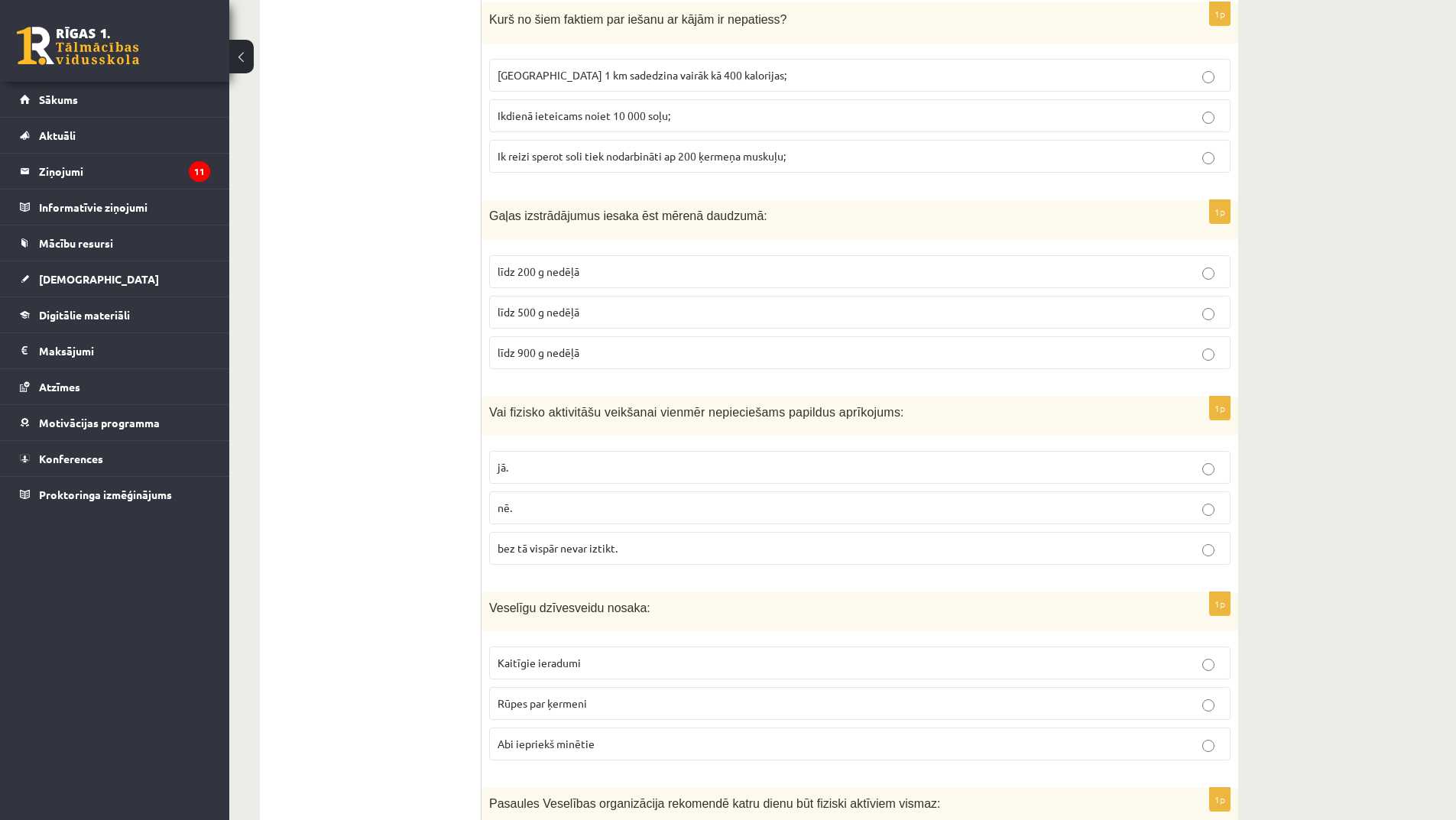
click at [596, 511] on p "nē." at bounding box center [860, 508] width 725 height 16
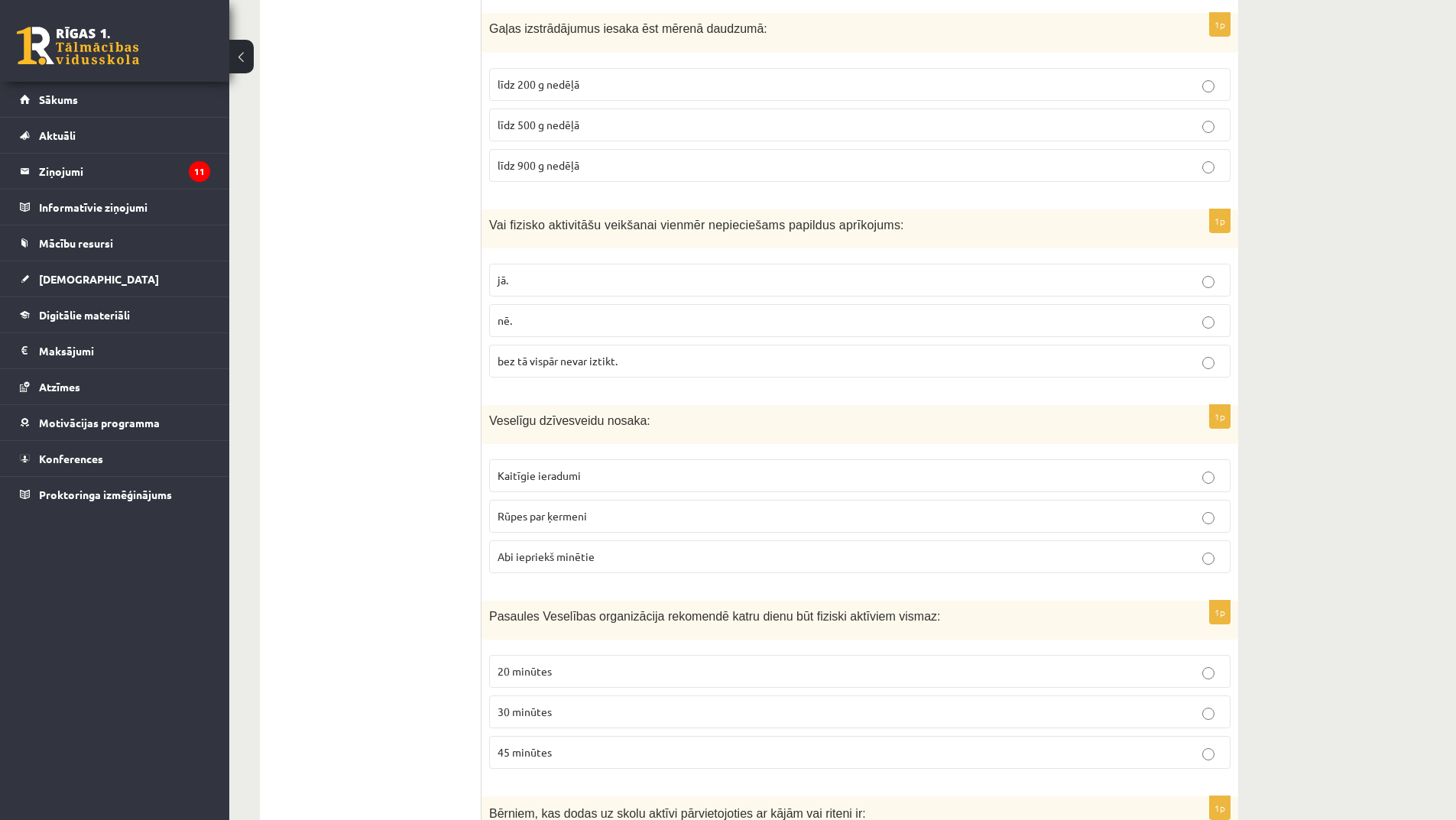
scroll to position [3517, 0]
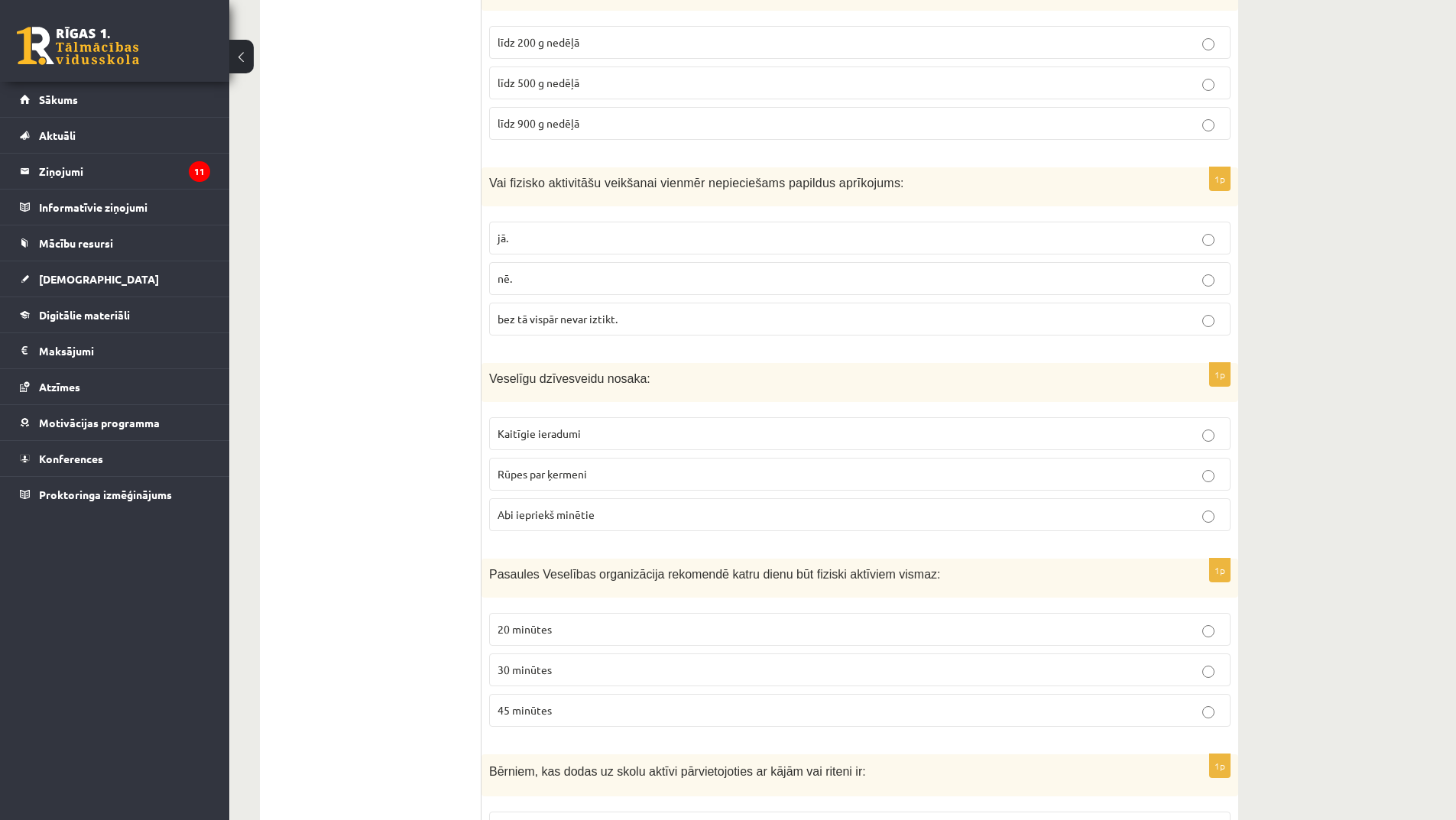
click at [575, 475] on span "Rūpes par ķermeni" at bounding box center [542, 474] width 90 height 14
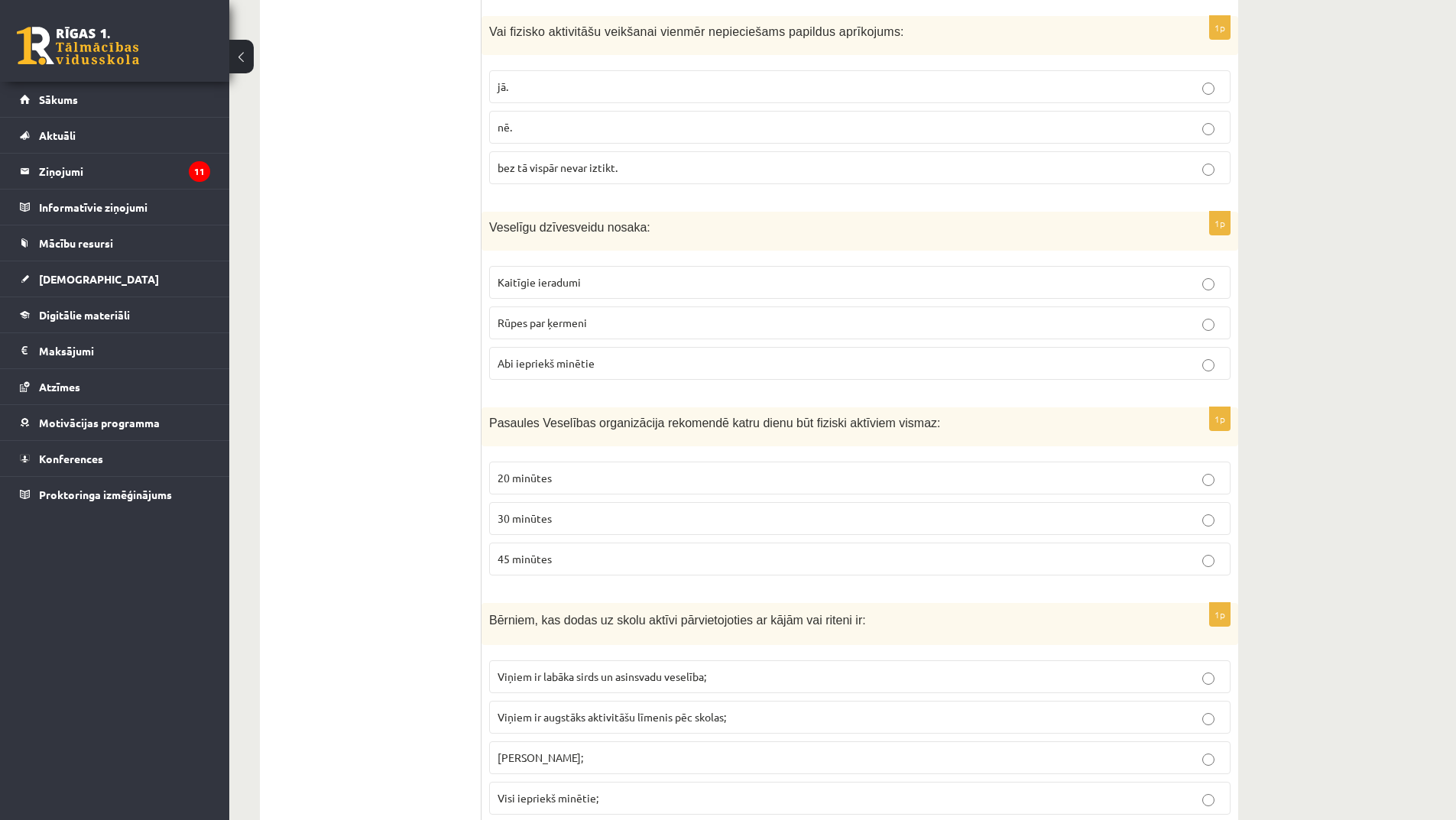
scroll to position [3670, 0]
click at [572, 363] on span "Abi iepriekš minētie" at bounding box center [546, 361] width 97 height 14
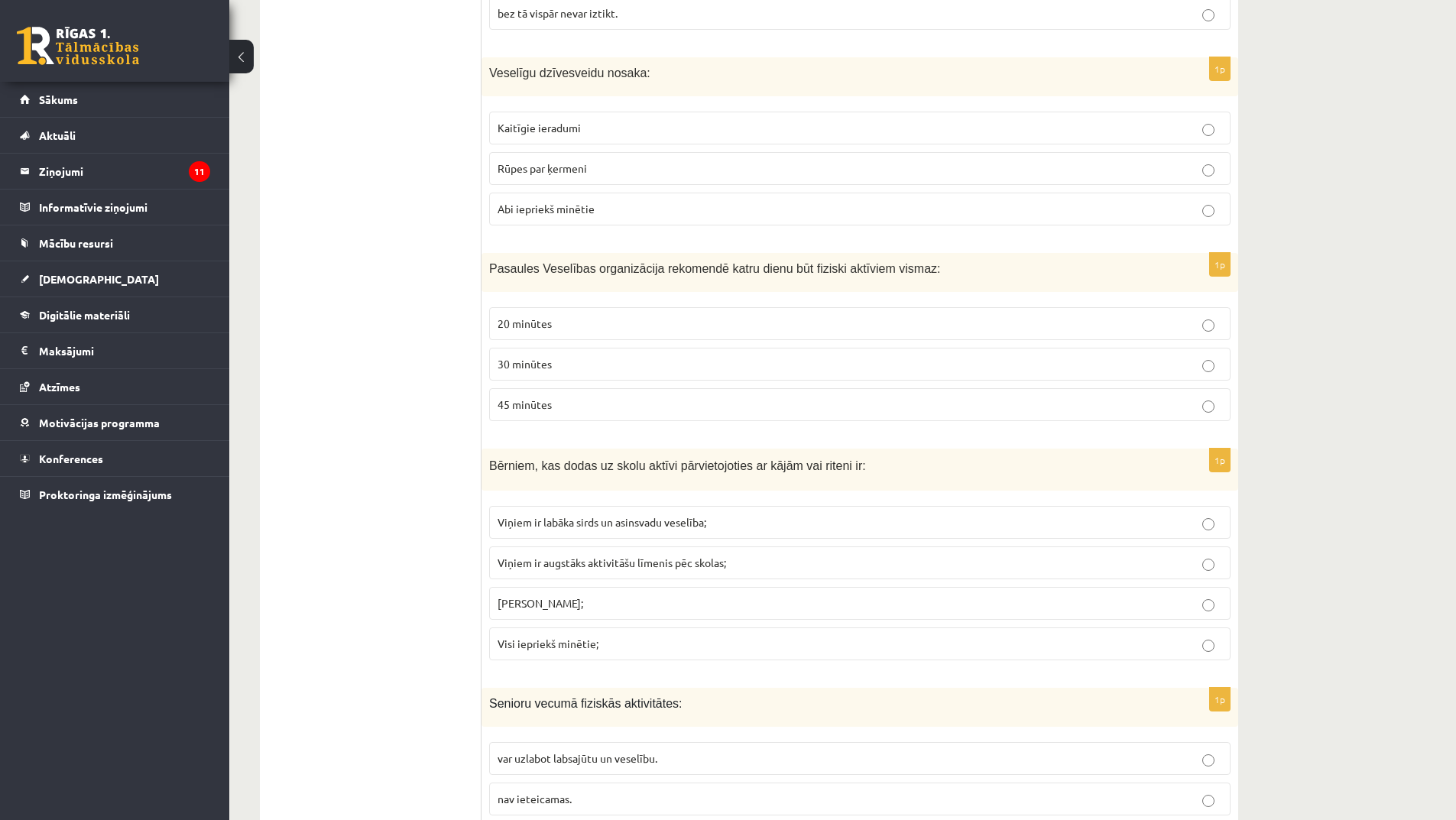
click at [612, 368] on p "30 minūtes" at bounding box center [860, 364] width 725 height 16
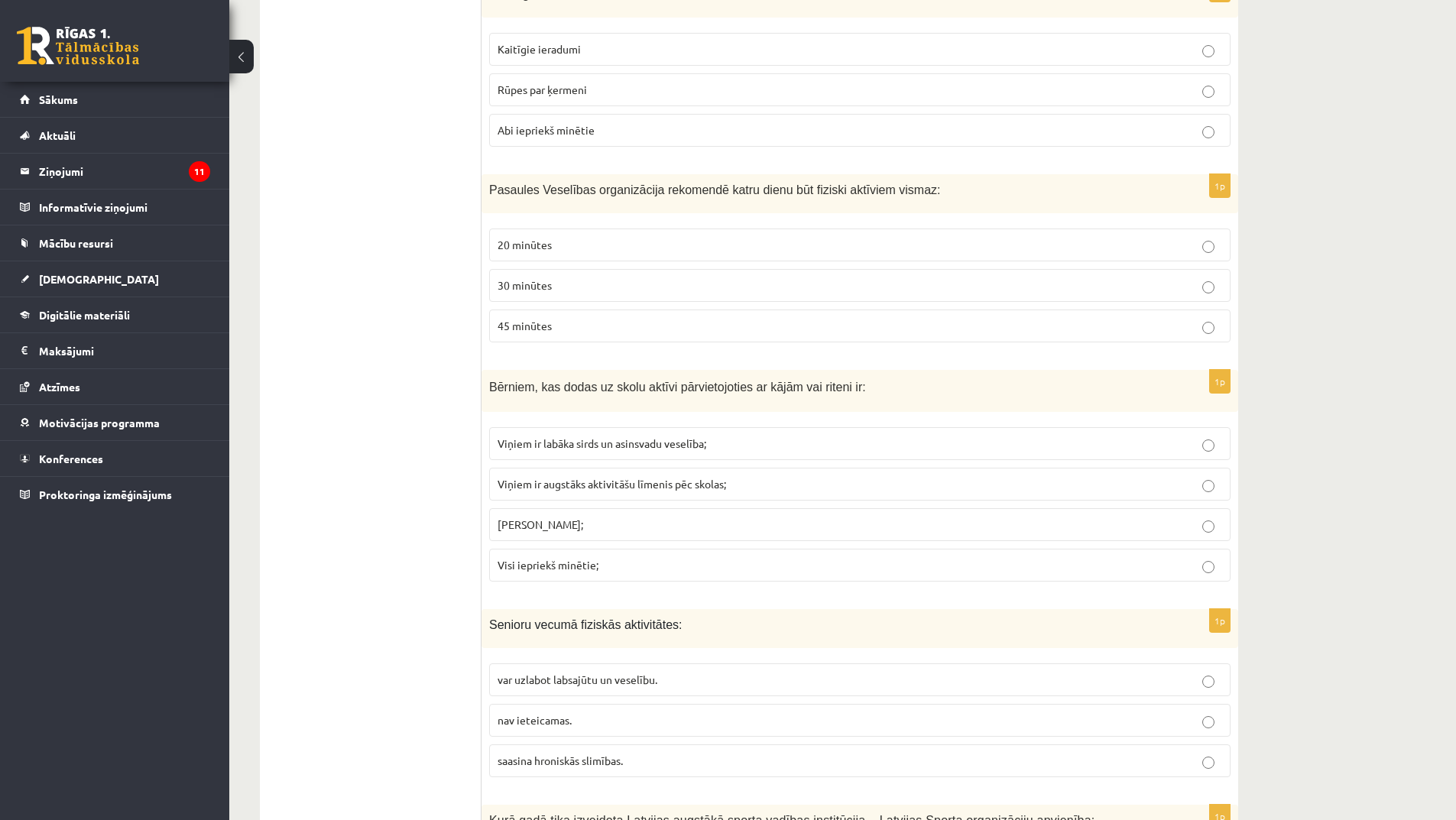
scroll to position [3975, 0]
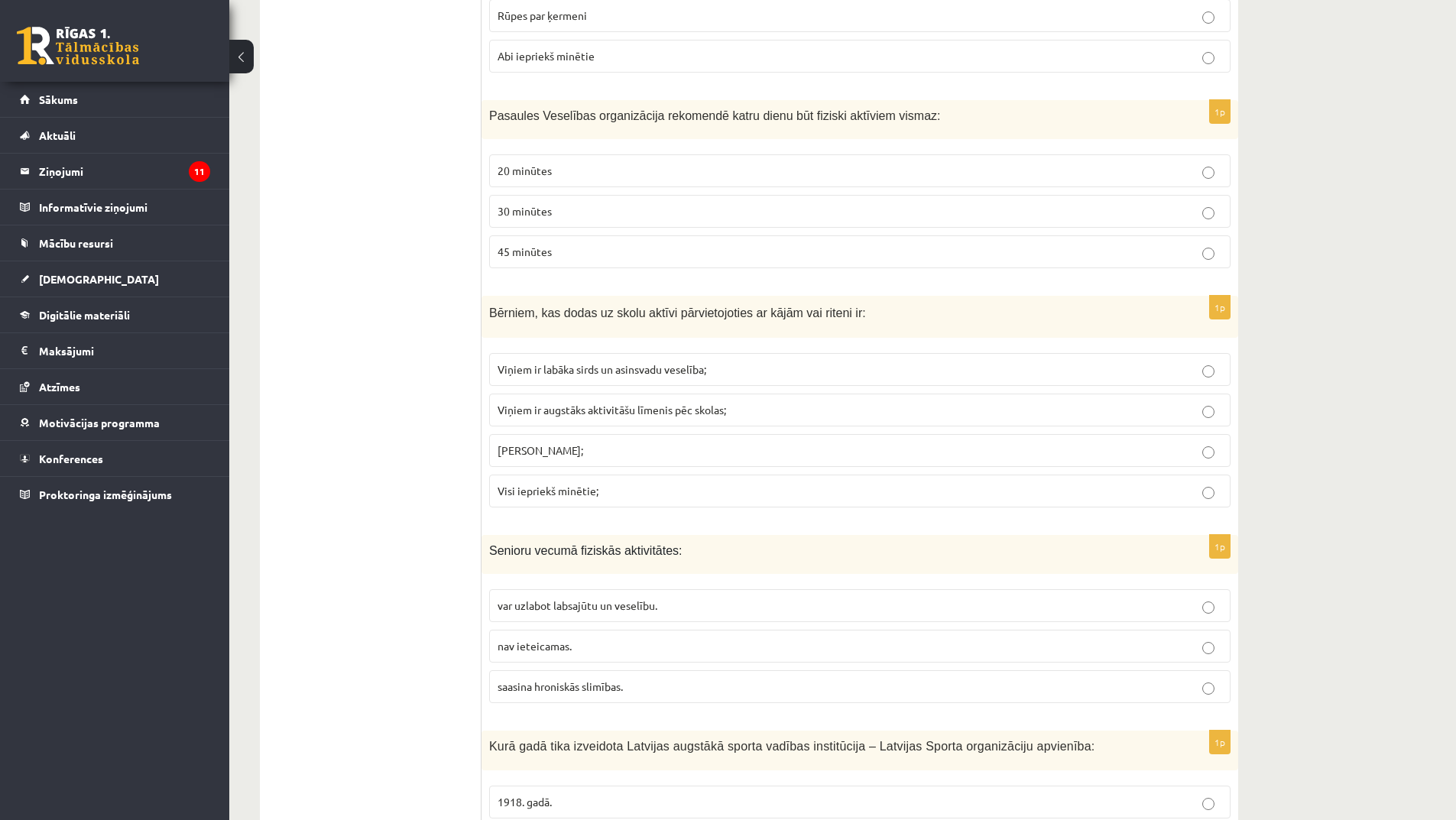
click at [569, 498] on p "Visi iepriekš minētie;" at bounding box center [860, 491] width 725 height 16
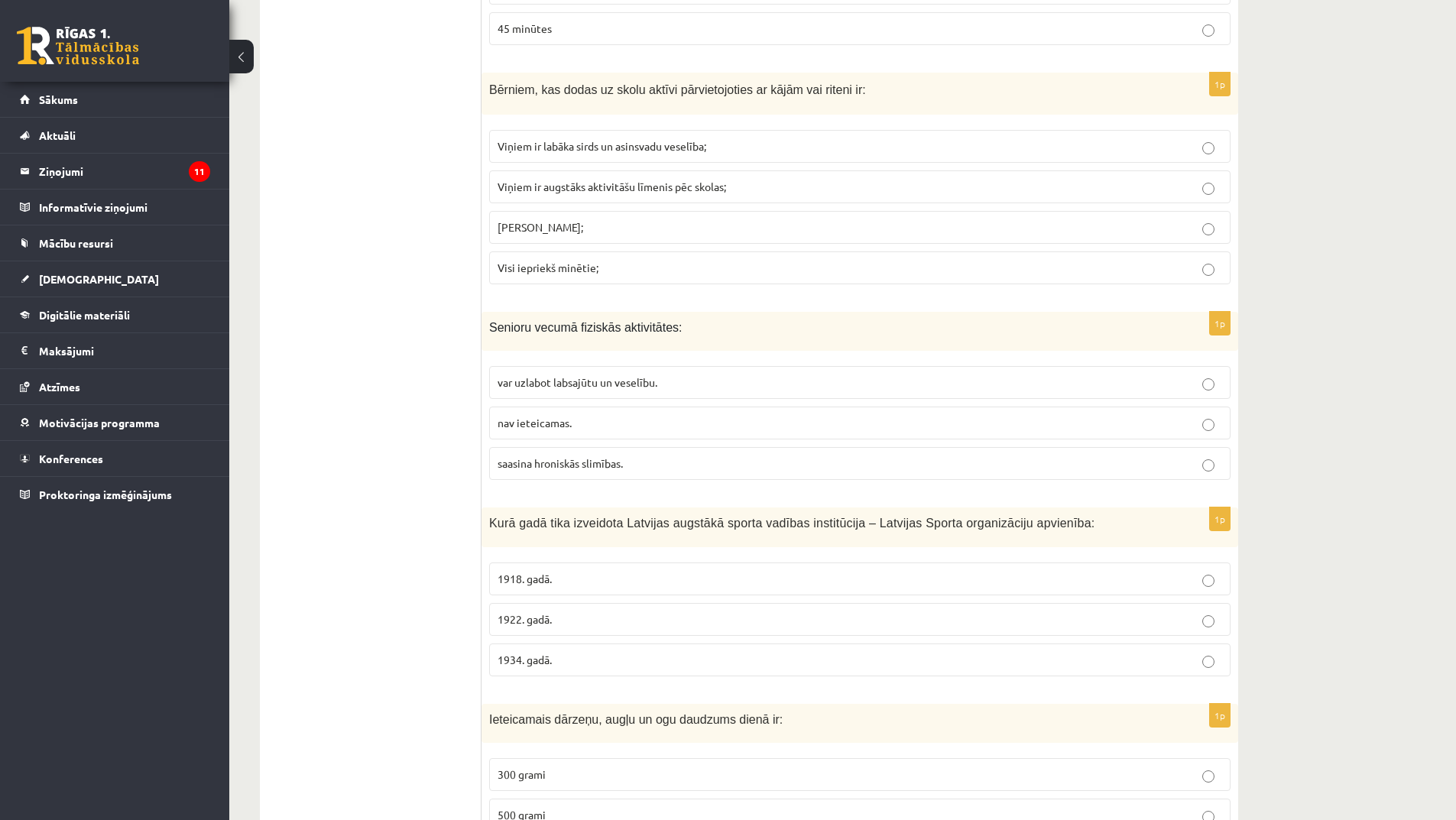
scroll to position [4204, 0]
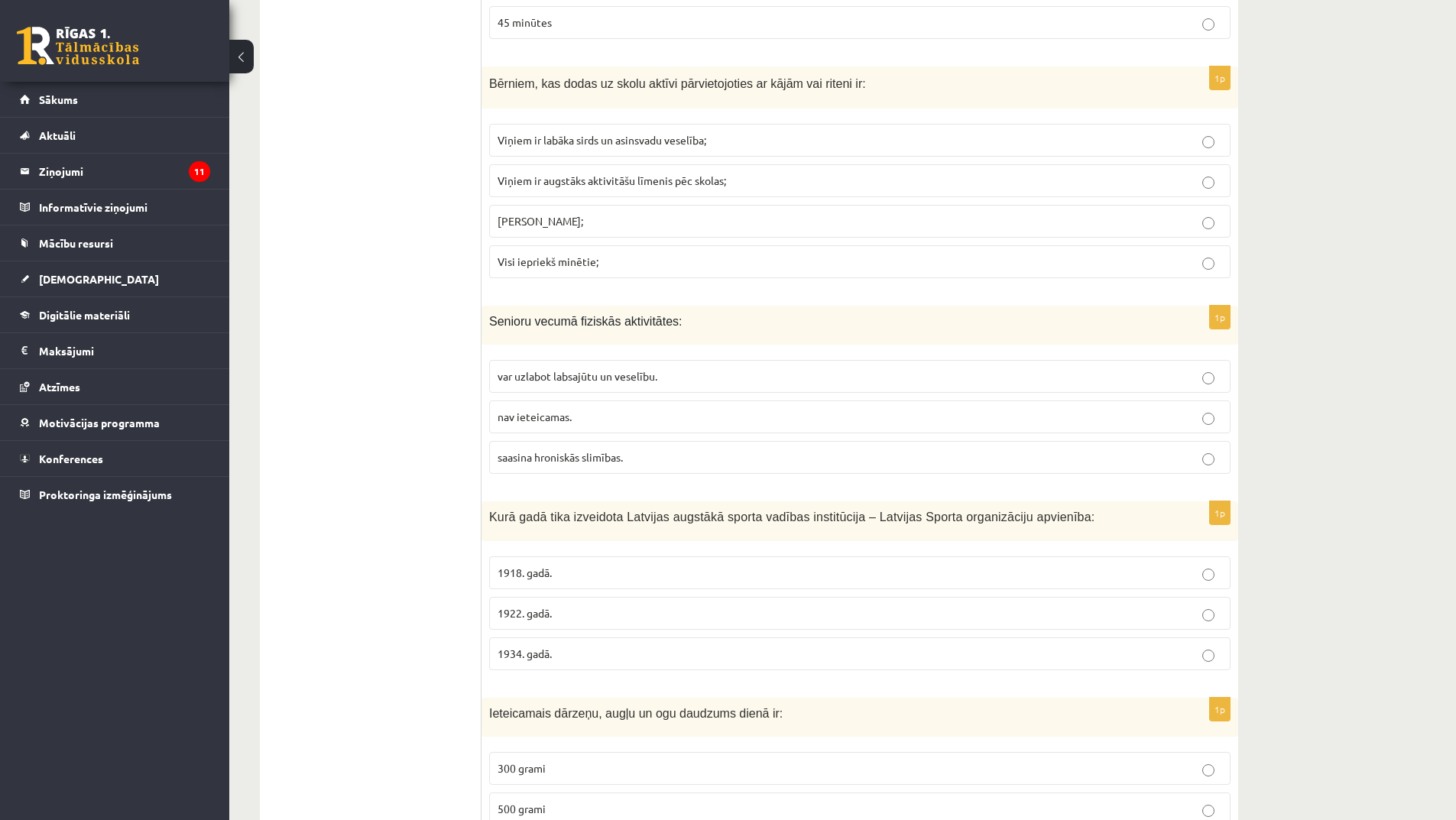
click at [602, 374] on span "var uzlabot labsajūtu un veselību." at bounding box center [577, 376] width 160 height 14
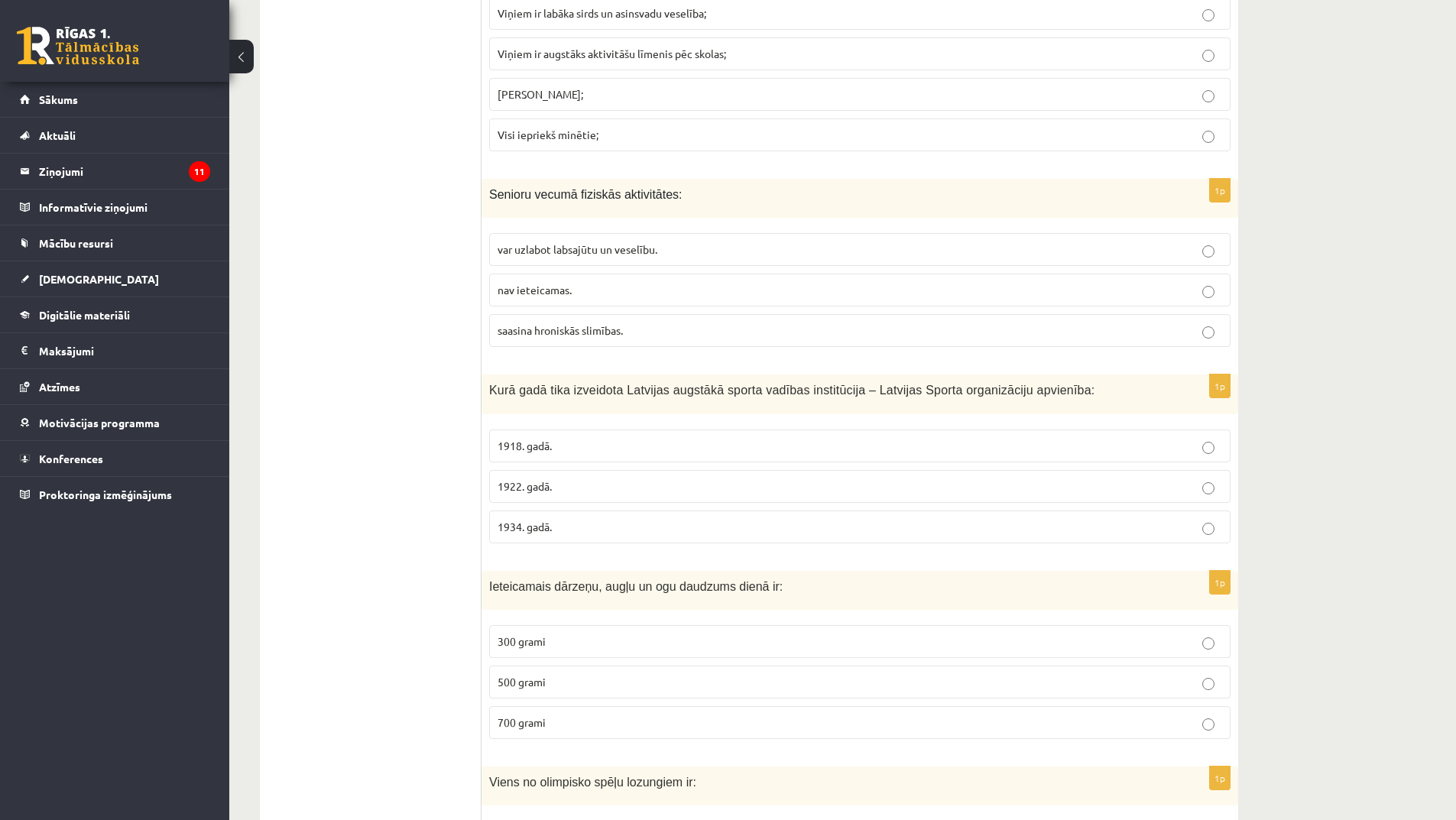
scroll to position [4357, 0]
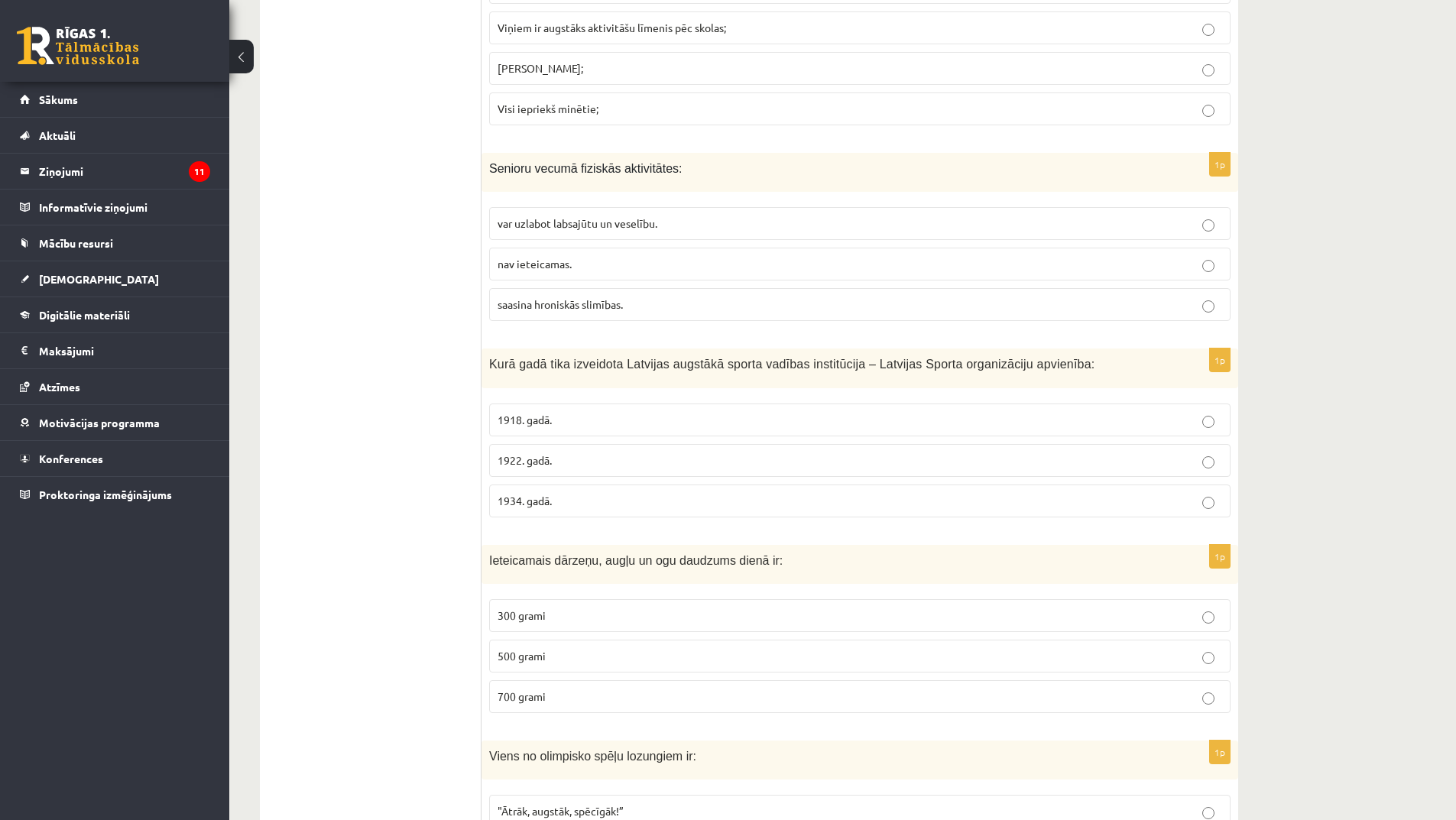
click at [582, 495] on p "1934. gadā." at bounding box center [860, 501] width 725 height 16
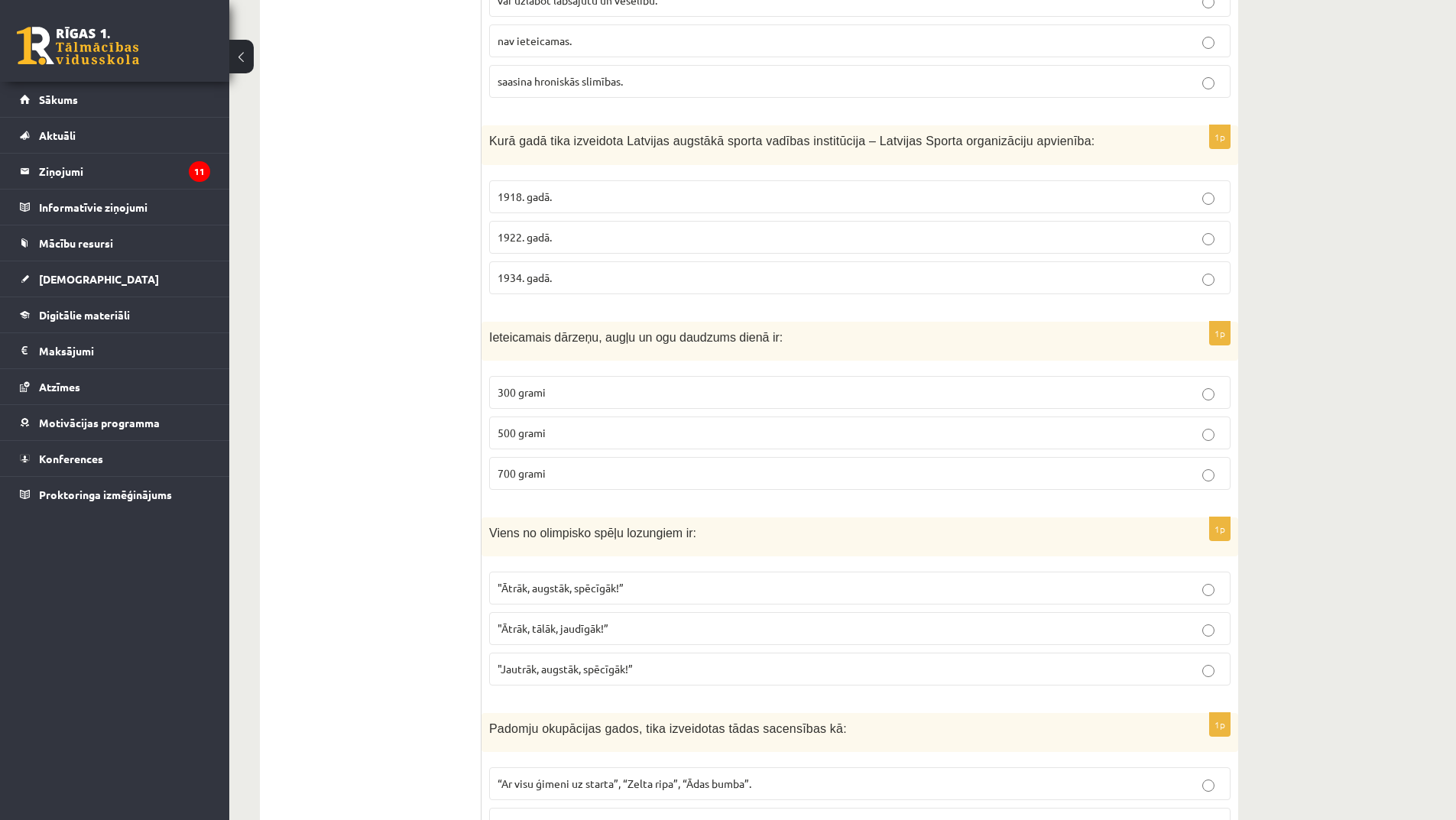
scroll to position [4587, 0]
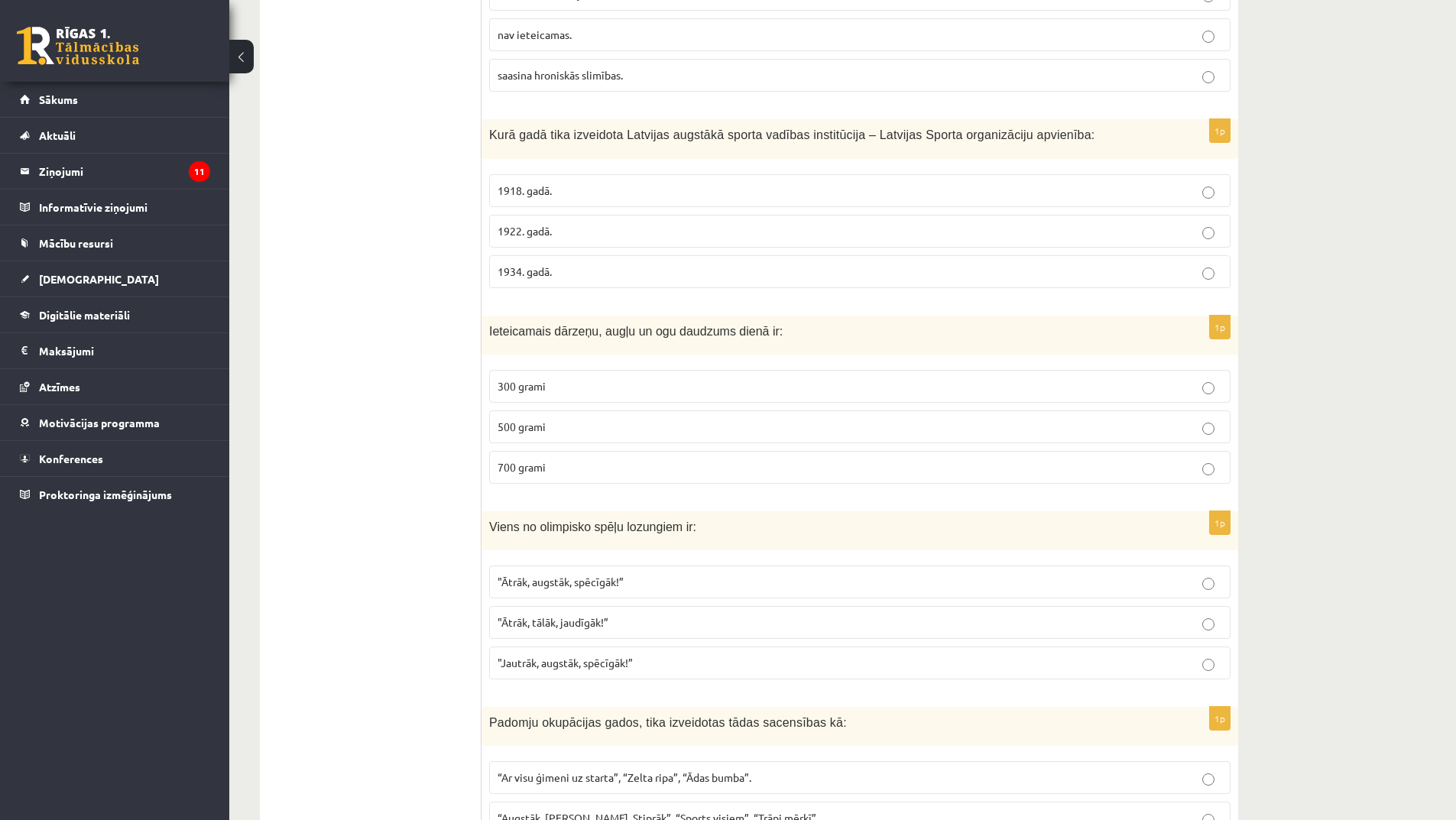
click at [589, 425] on p "500 grami" at bounding box center [860, 426] width 725 height 16
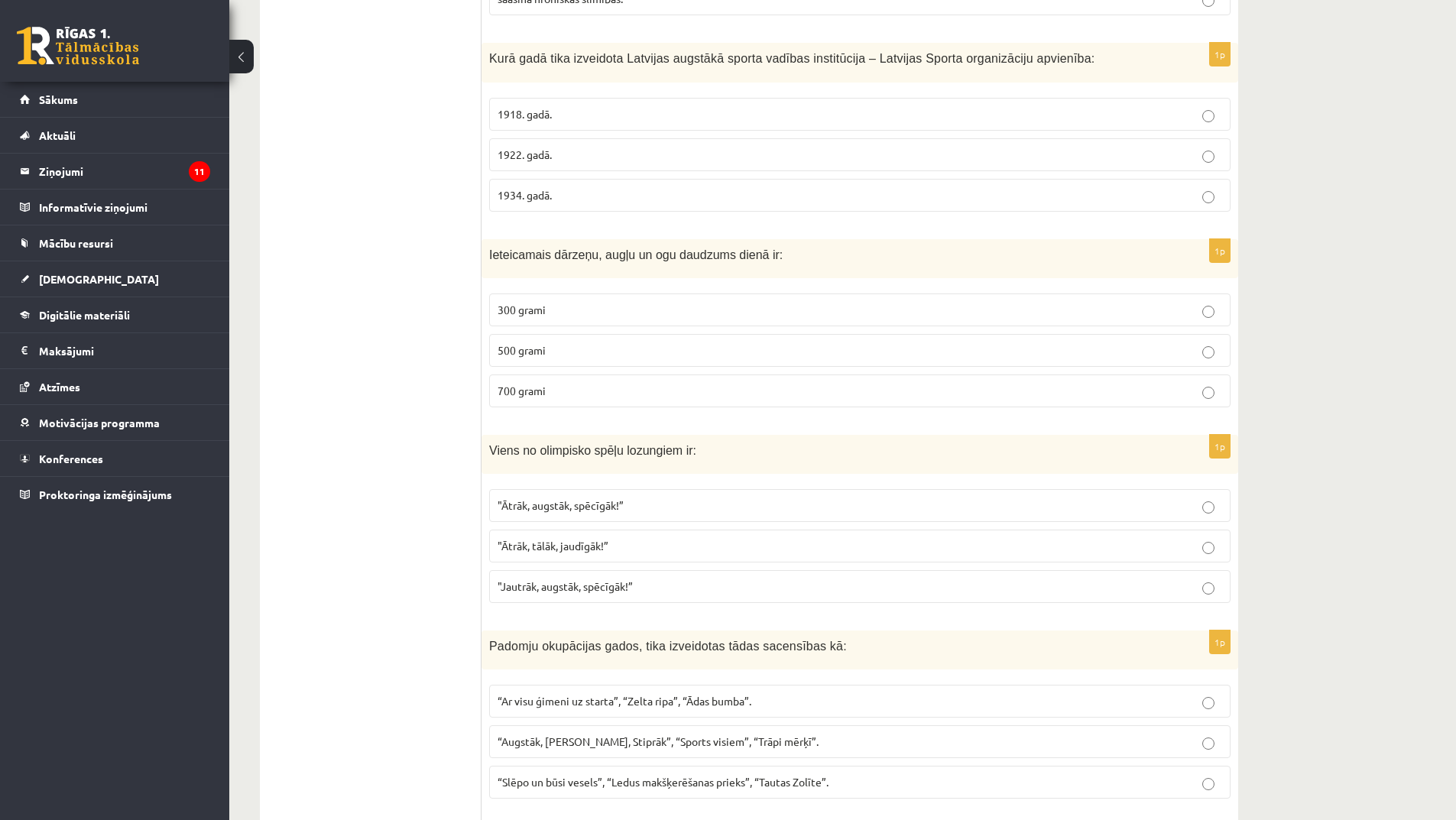
click at [641, 506] on p ""Ātrāk, augstāk, spēcīgāk!”" at bounding box center [860, 505] width 725 height 16
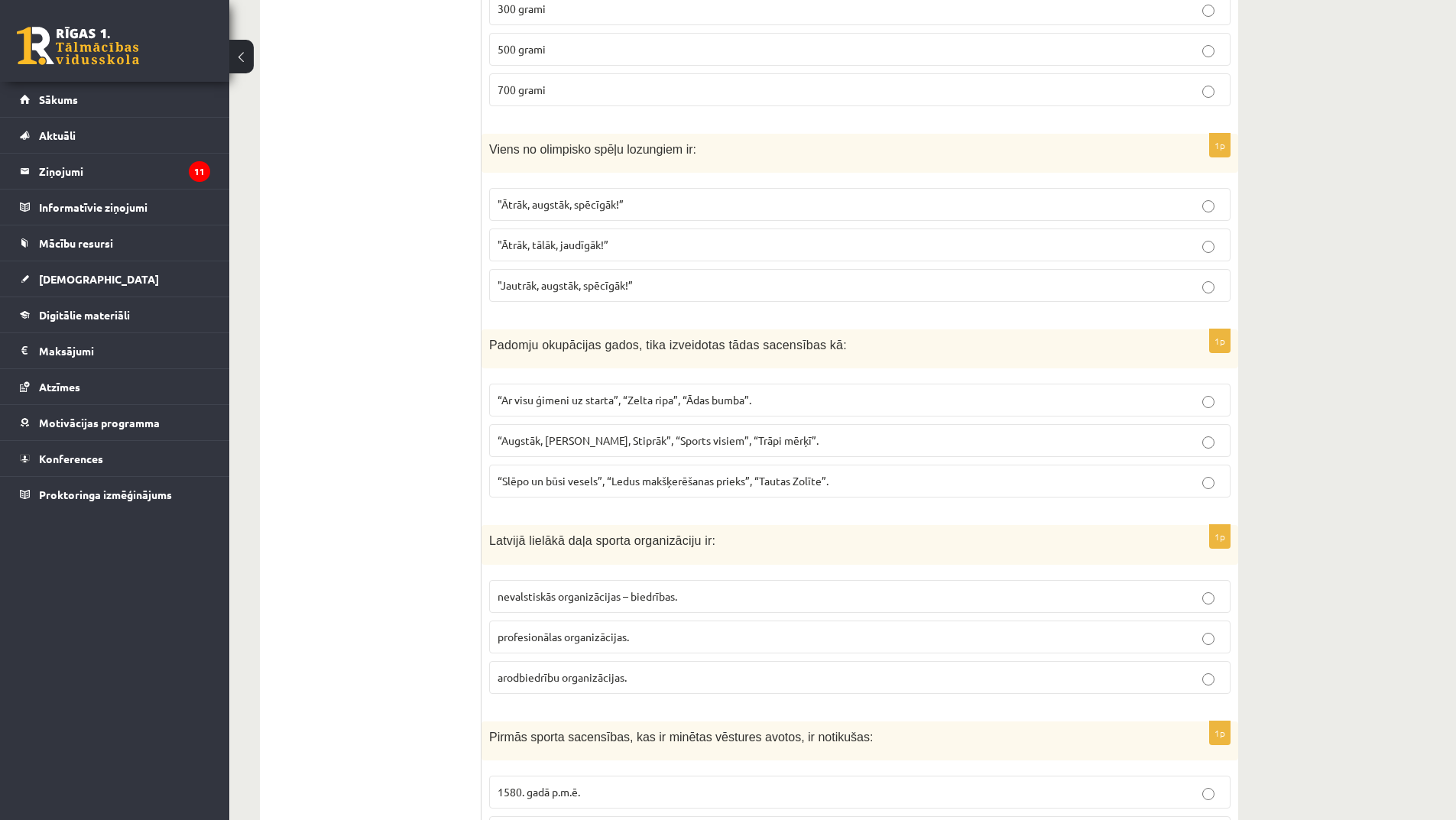
scroll to position [4969, 0]
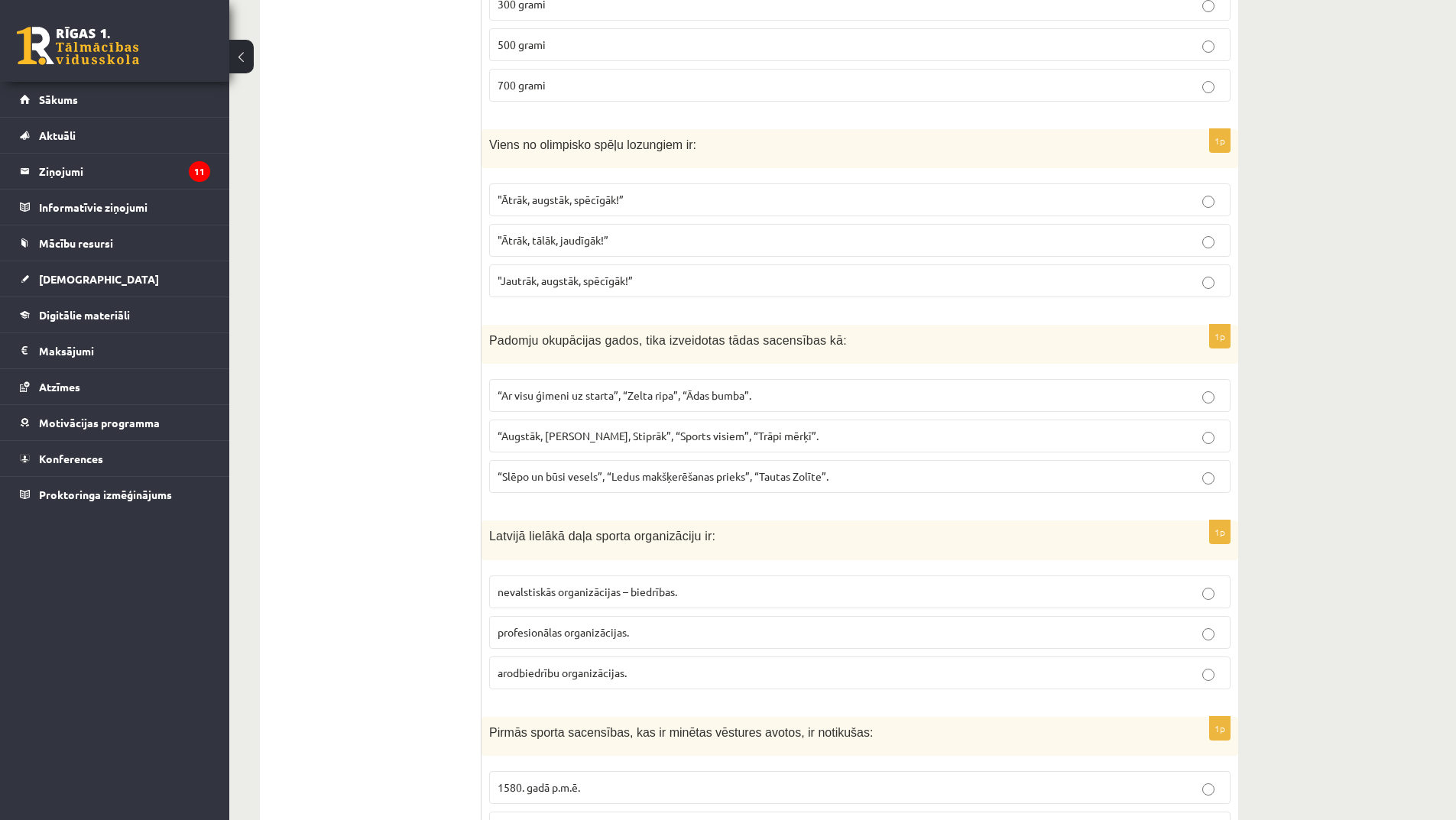
click at [660, 436] on span "“Augstāk, Tālāk, Stiprāk”, “Sports visiem”, “Trāpi mērķī”." at bounding box center [658, 436] width 321 height 14
click at [632, 473] on span "“Slēpo un būsi vesels”, “Ledus makšķerēšanas prieks”, “Tautas Zolīte”." at bounding box center [663, 476] width 331 height 14
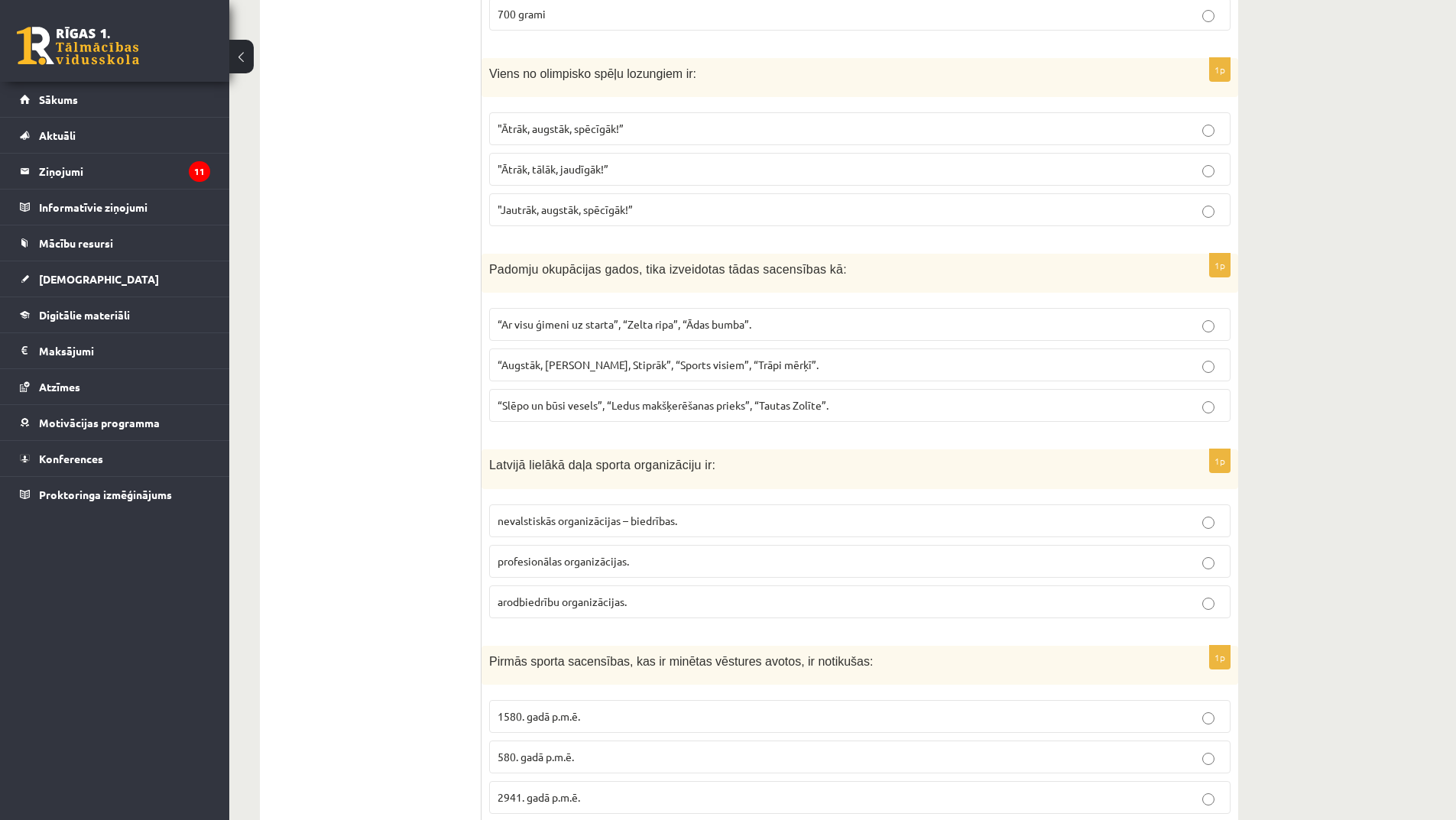
scroll to position [5122, 0]
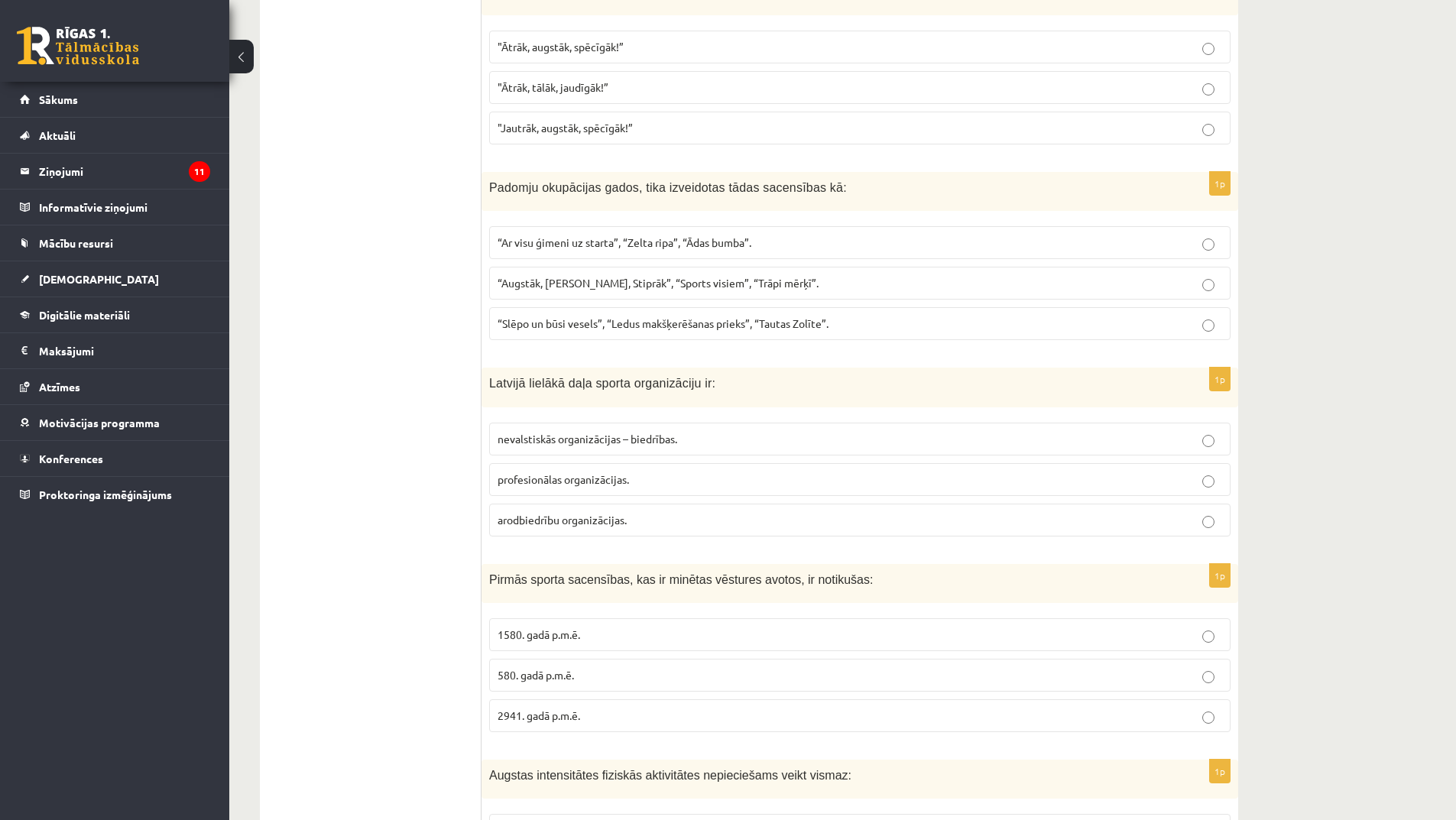
click at [626, 486] on p "profesionālas organizācijas." at bounding box center [860, 479] width 725 height 16
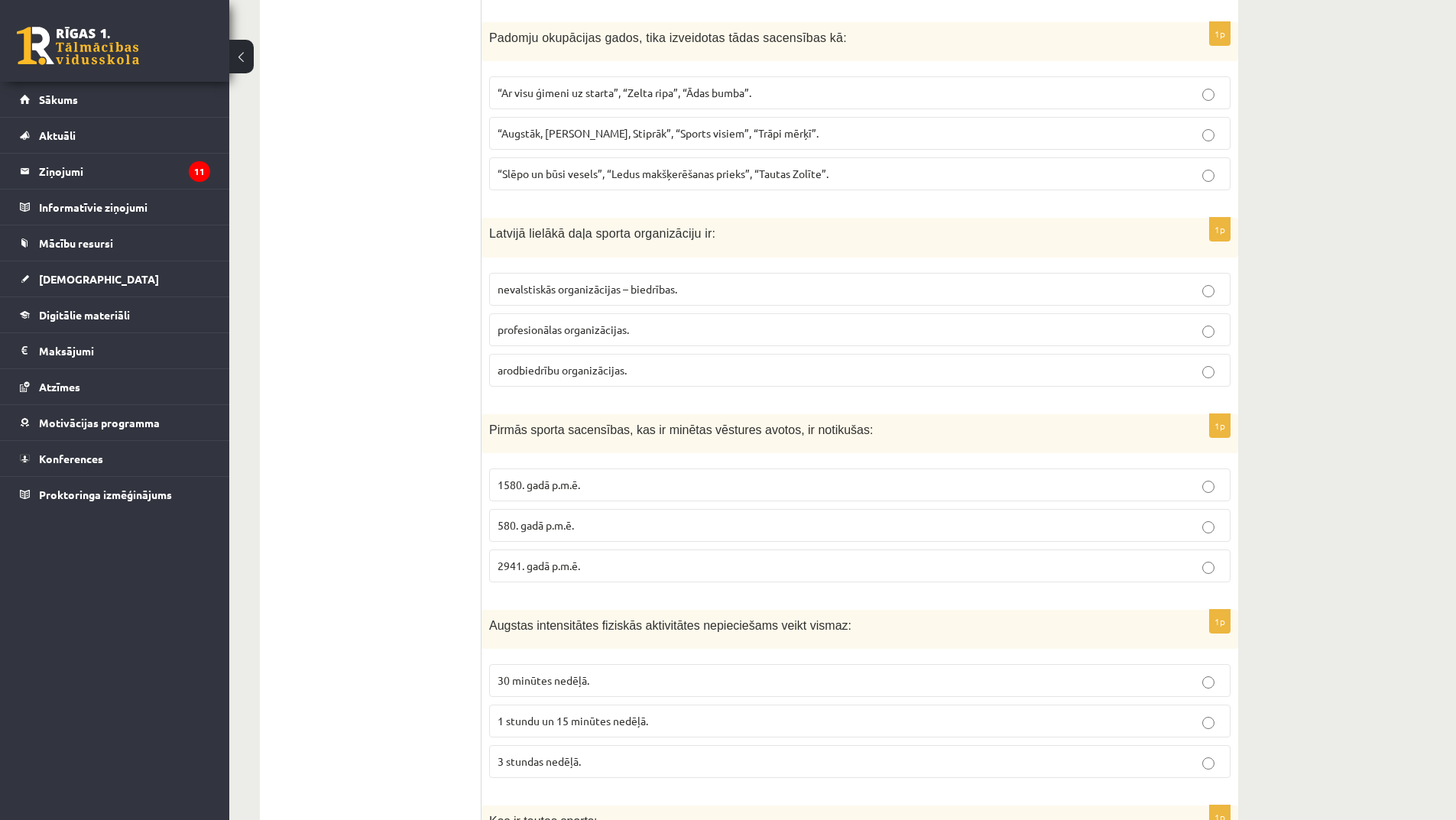
scroll to position [5274, 0]
click at [570, 484] on span "1580. gadā p.m.ē." at bounding box center [539, 482] width 83 height 14
click at [601, 521] on p "580. gadā p.m.ē." at bounding box center [860, 522] width 725 height 16
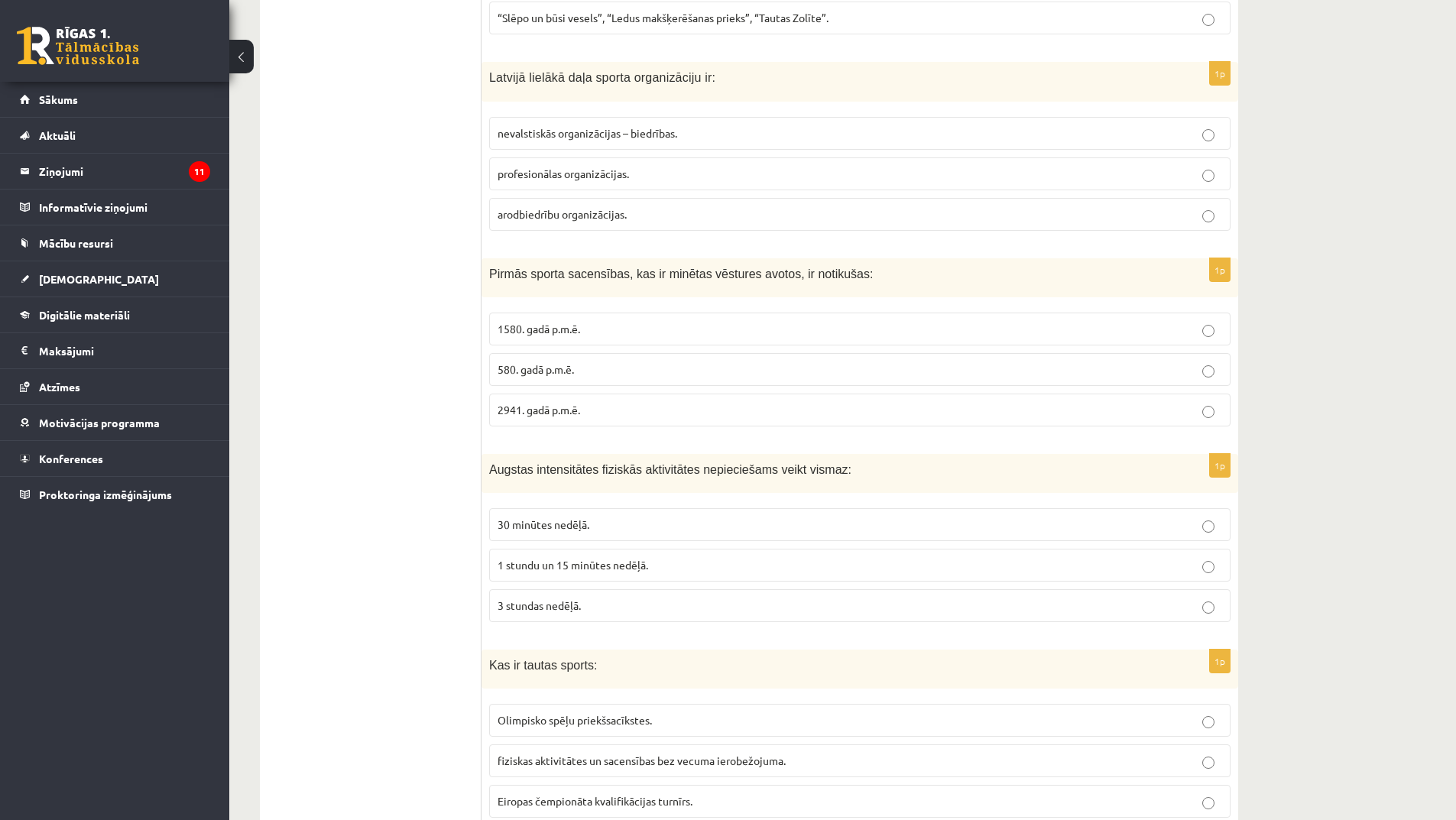
scroll to position [5484, 0]
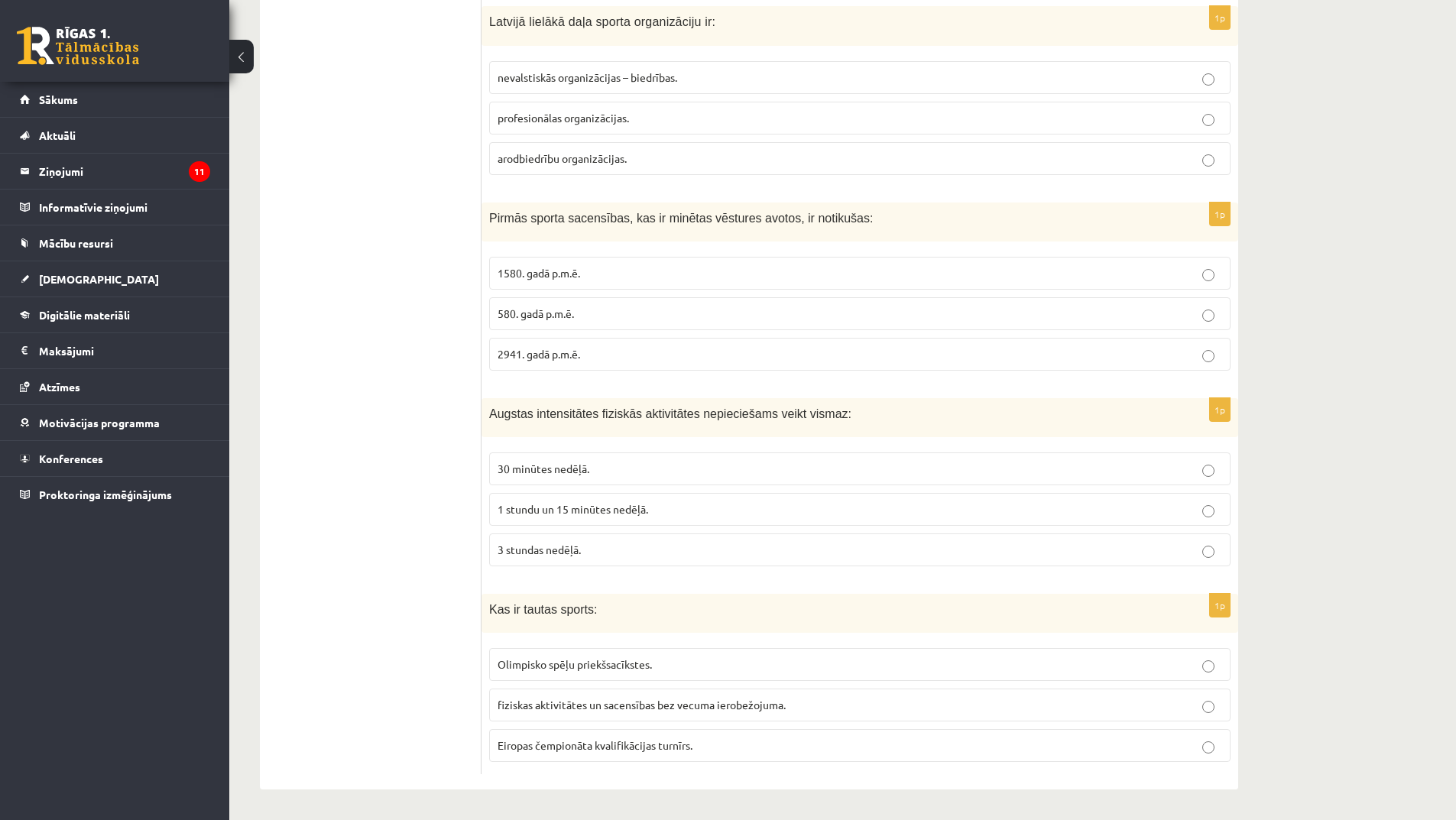
click at [571, 555] on span "3 stundas nedēļā." at bounding box center [539, 550] width 83 height 14
click at [691, 708] on span "fiziskas aktivitātes un sacensības bez vecuma ierobežojuma." at bounding box center [641, 705] width 288 height 14
click at [652, 470] on p "30 minūtes nedēļā." at bounding box center [860, 469] width 725 height 16
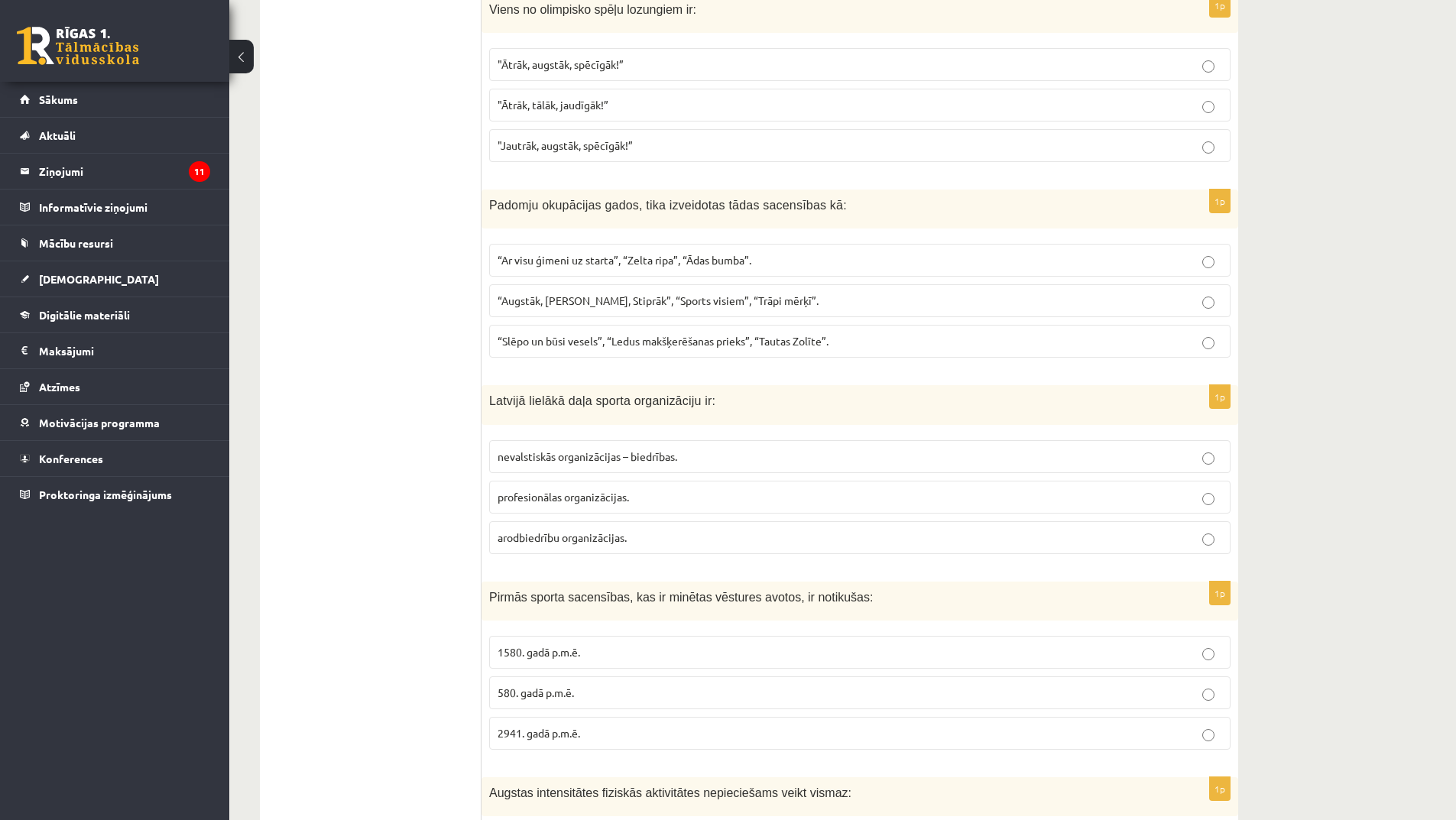
scroll to position [5102, 0]
click at [644, 542] on p "arodbiedrību organizācijas." at bounding box center [860, 540] width 725 height 16
click at [586, 465] on span "nevalstiskās organizācijas – biedrības." at bounding box center [587, 459] width 180 height 14
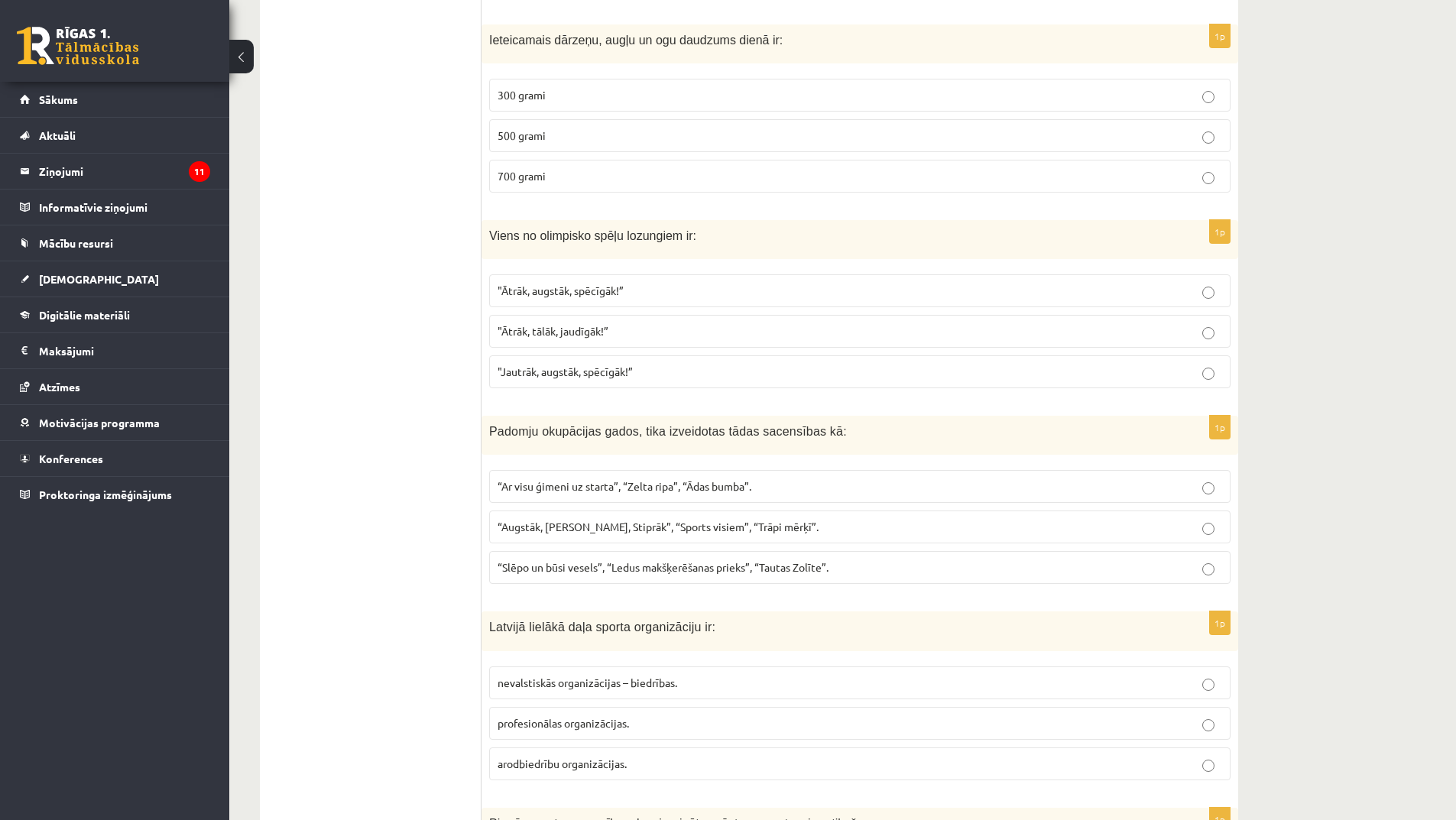
scroll to position [4873, 0]
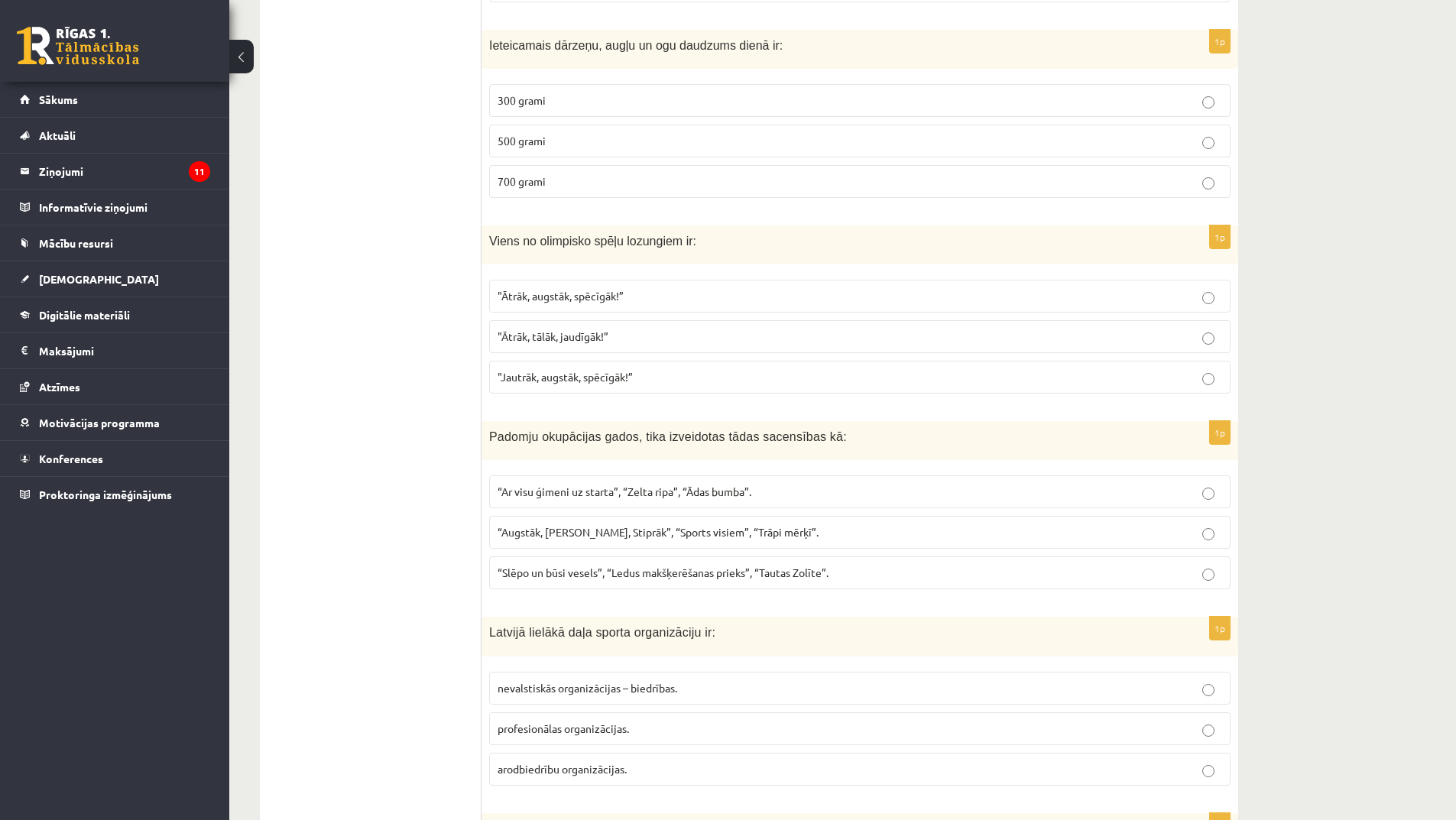
click at [720, 492] on span "“Ar visu ģimeni uz starta”, “Zelta ripa”, “Ādas bumba”." at bounding box center [624, 492] width 253 height 14
click at [725, 540] on p "“Augstāk, Tālāk, Stiprāk”, “Sports visiem”, “Trāpi mērķī”." at bounding box center [860, 532] width 725 height 16
click at [746, 581] on p "“Slēpo un būsi vesels”, “Ledus makšķerēšanas prieks”, “Tautas Zolīte”." at bounding box center [860, 573] width 725 height 16
click at [674, 488] on span "“Ar visu ģimeni uz starta”, “Zelta ripa”, “Ādas bumba”." at bounding box center [624, 492] width 253 height 14
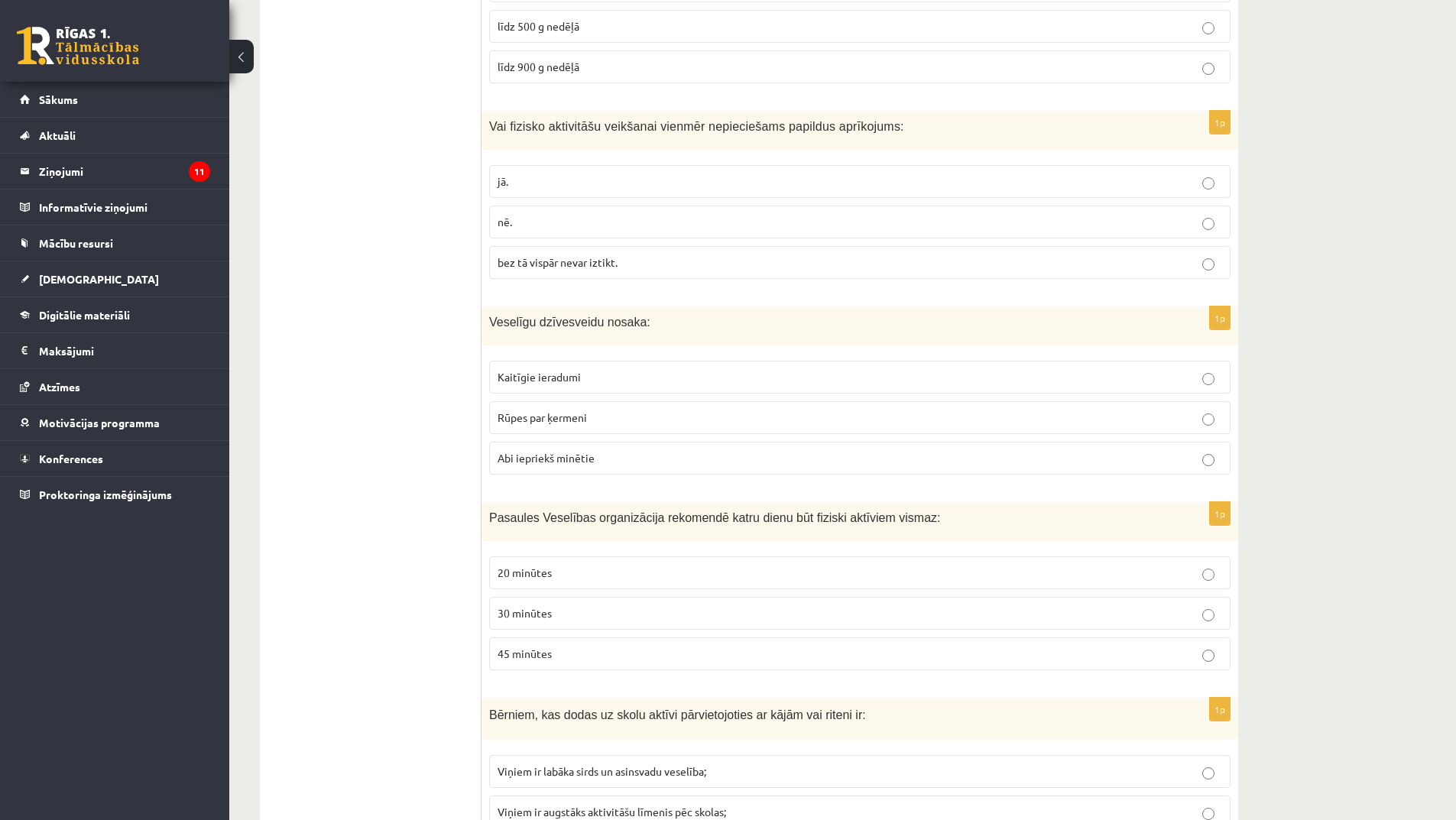
scroll to position [3497, 0]
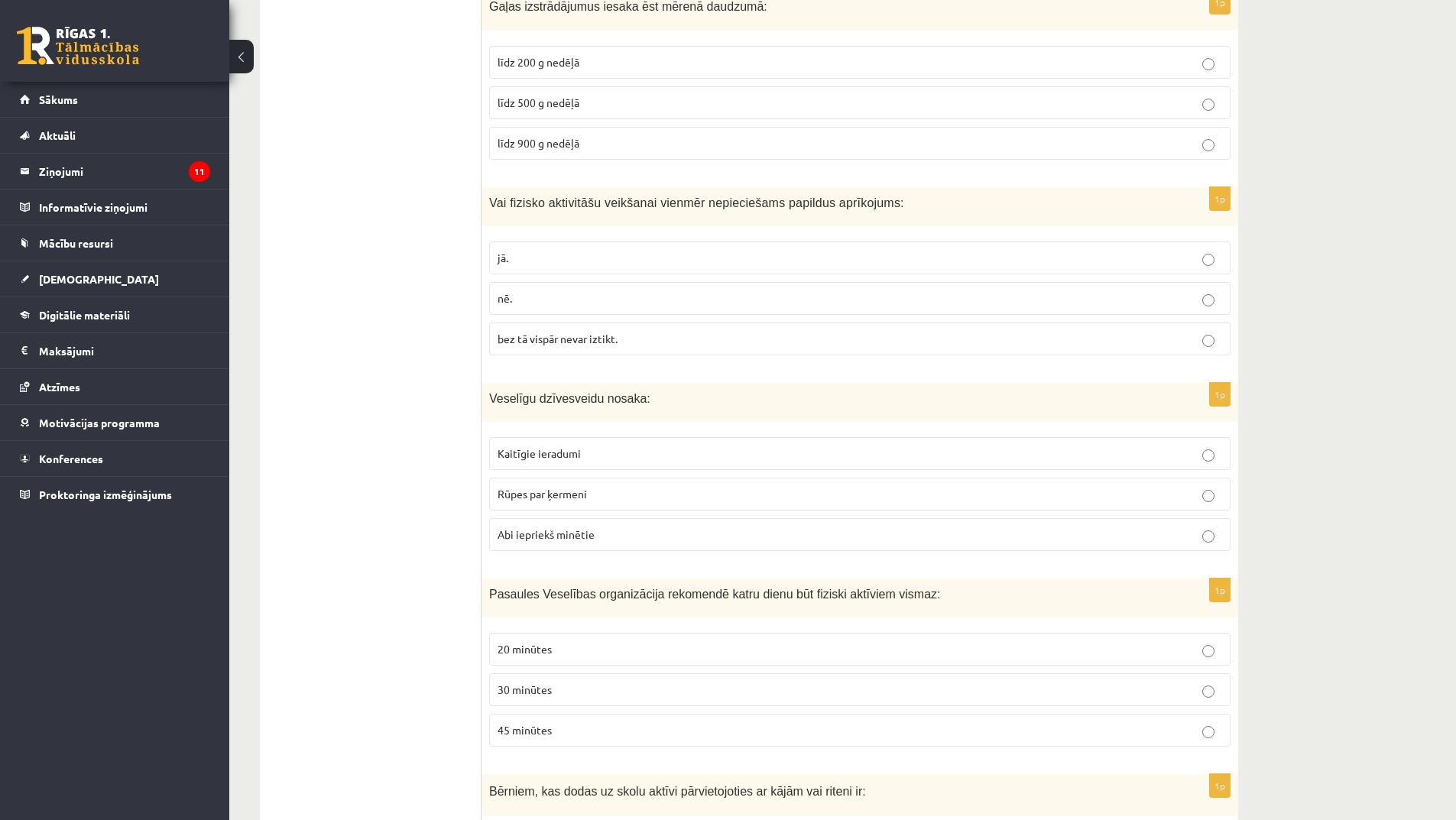
click at [609, 496] on p "Rūpes par ķermeni" at bounding box center [860, 494] width 725 height 16
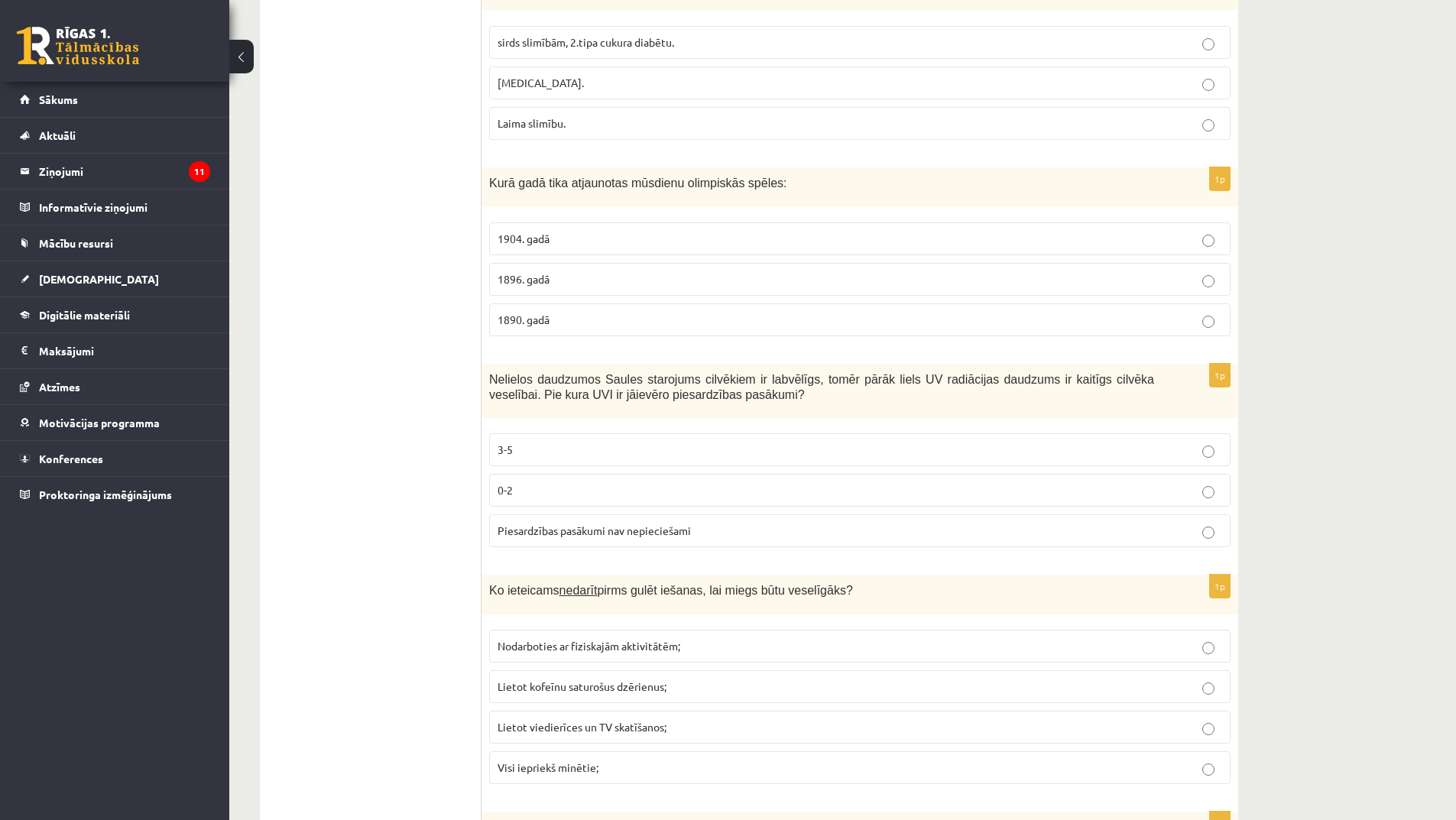
scroll to position [1204, 0]
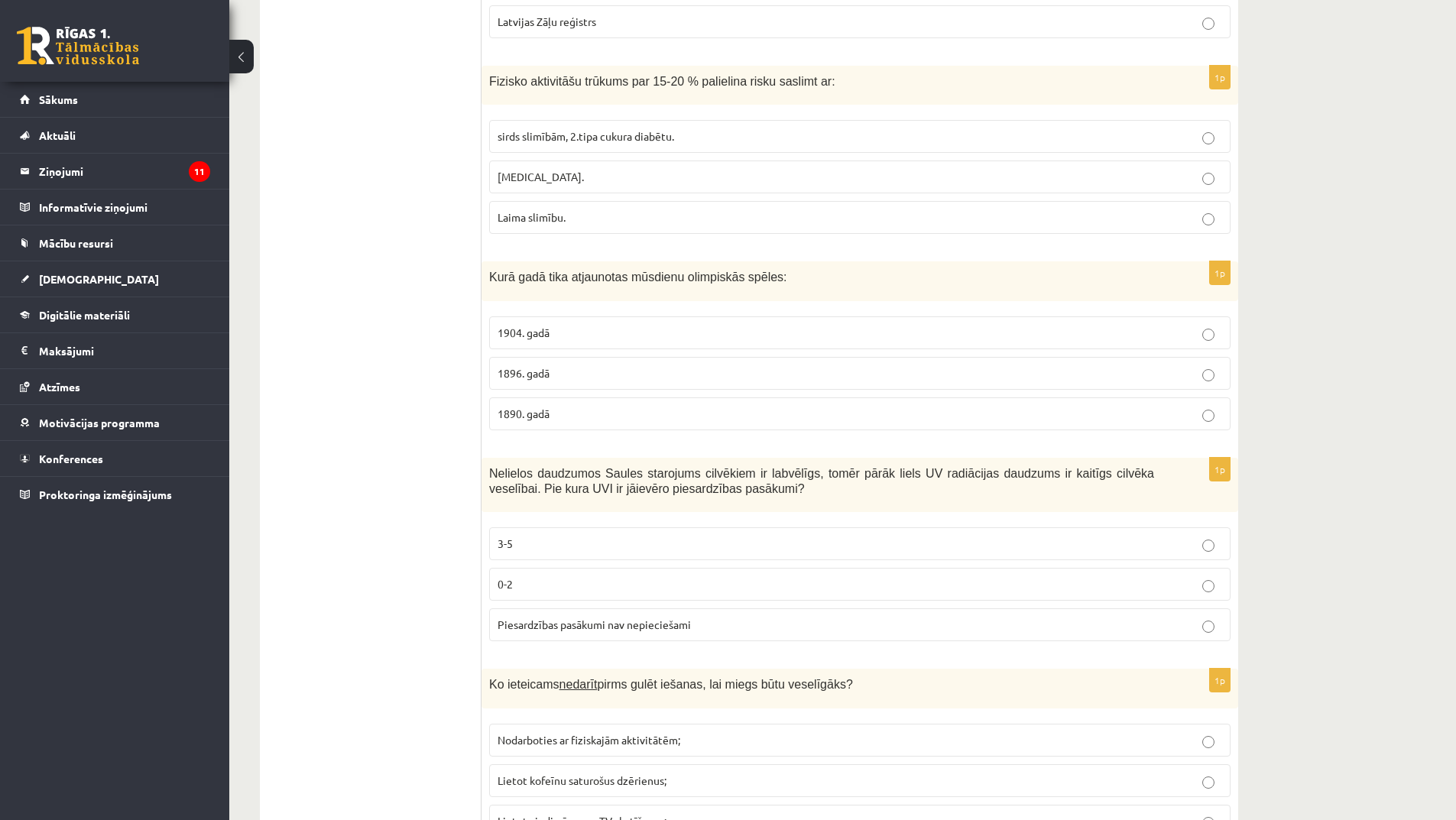
click at [596, 332] on p "1904. gadā" at bounding box center [860, 332] width 725 height 16
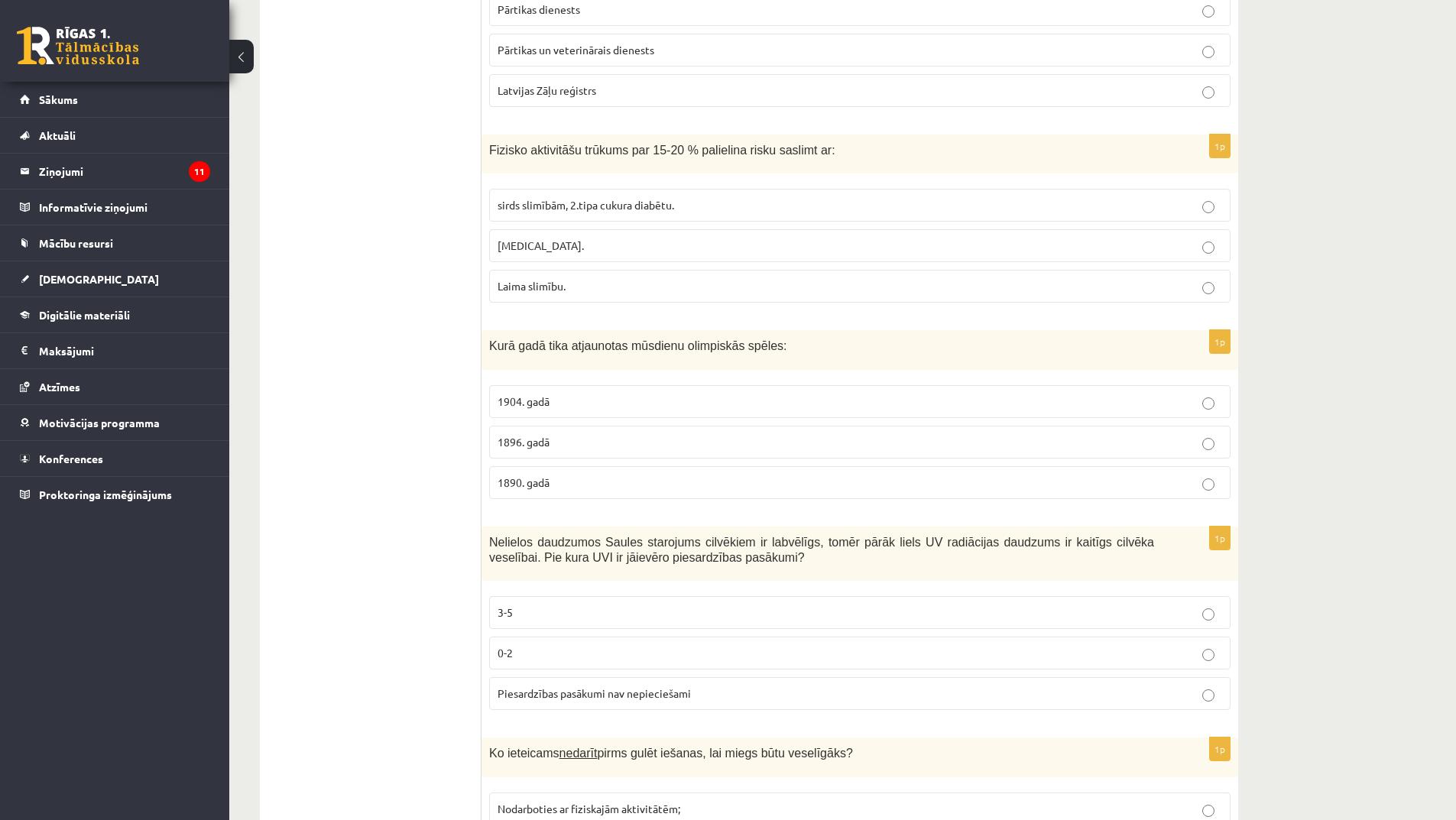
scroll to position [1050, 0]
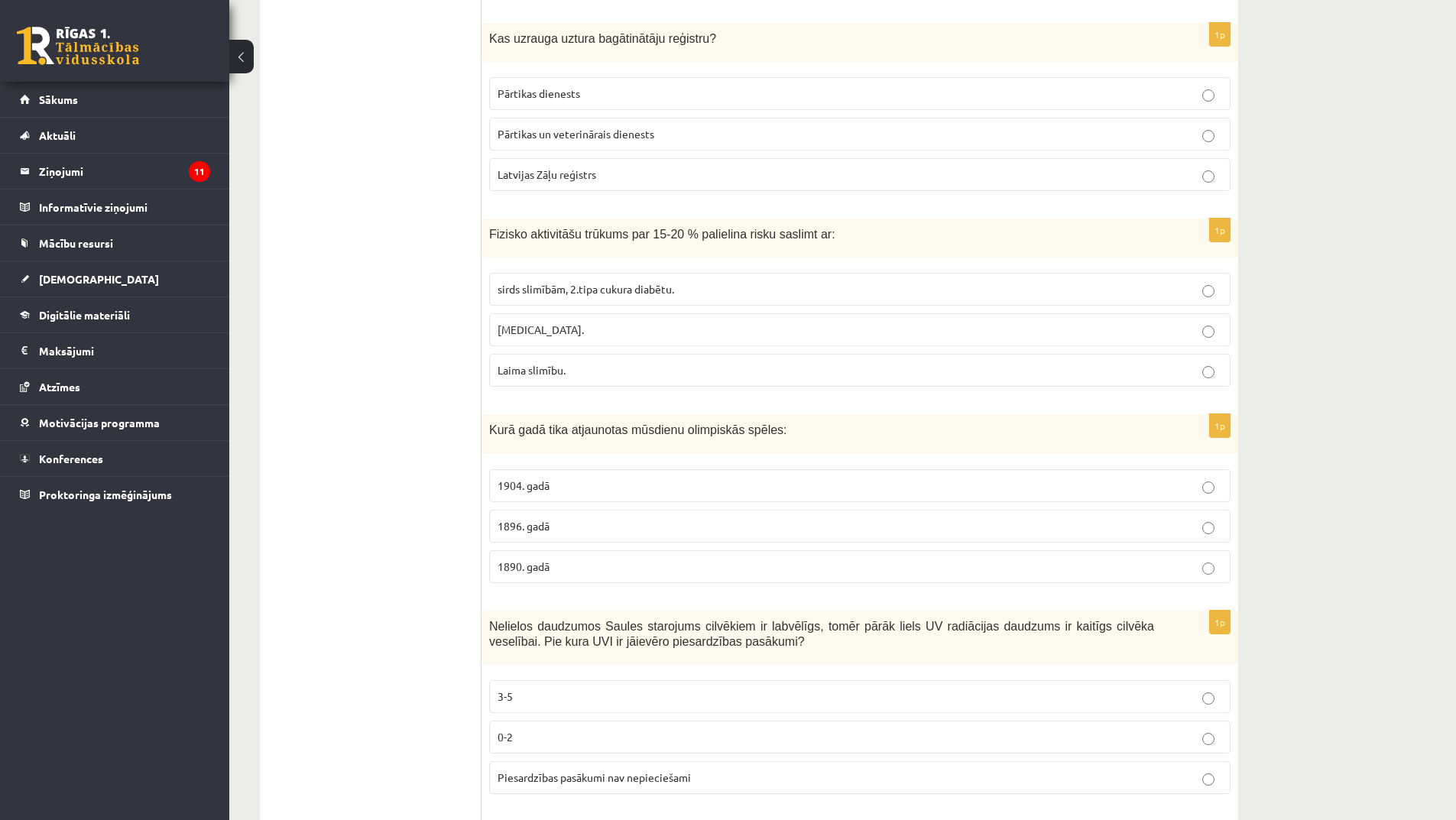
click at [625, 534] on p "1896. gadā" at bounding box center [860, 526] width 725 height 16
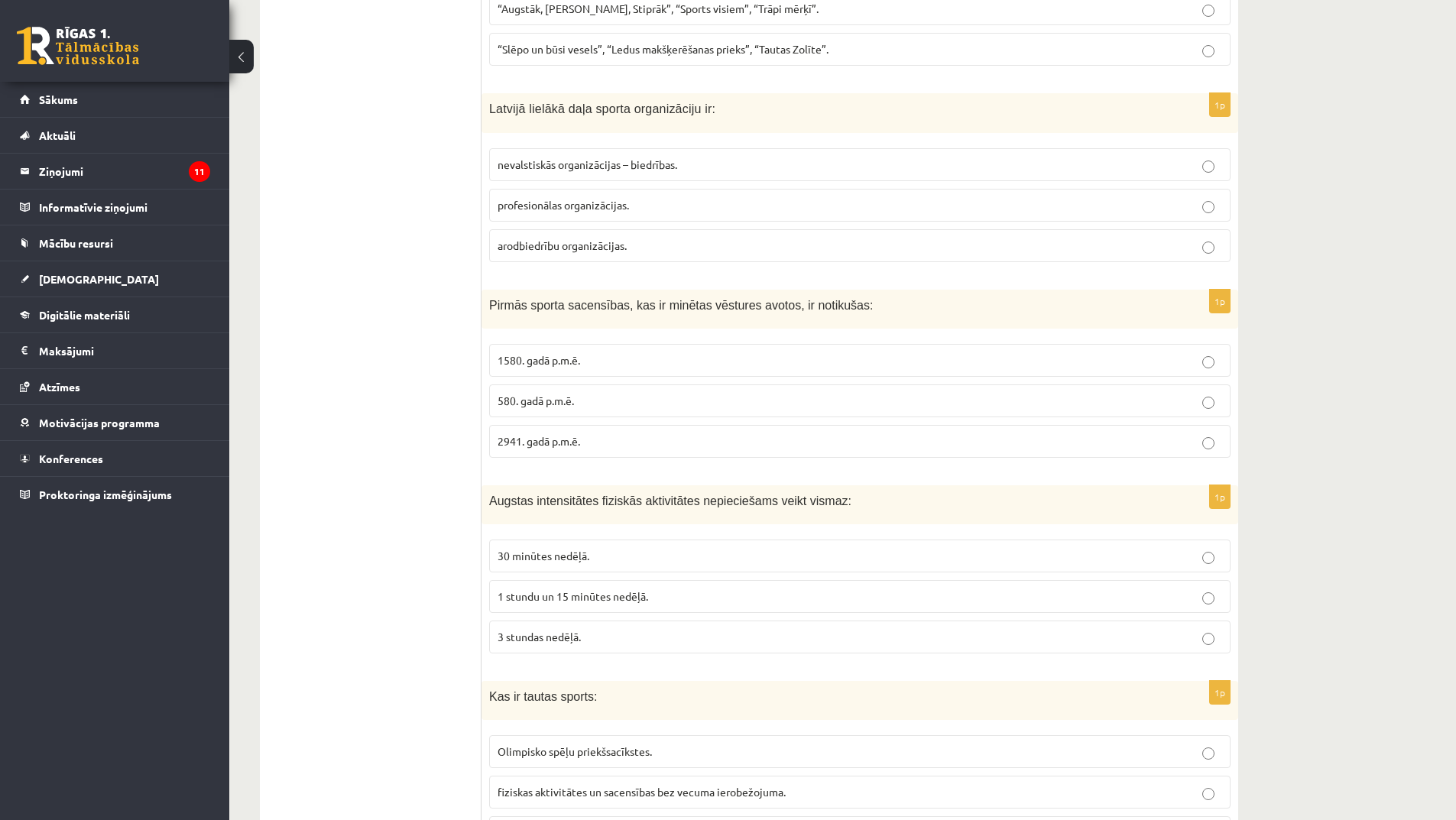
scroll to position [5484, 0]
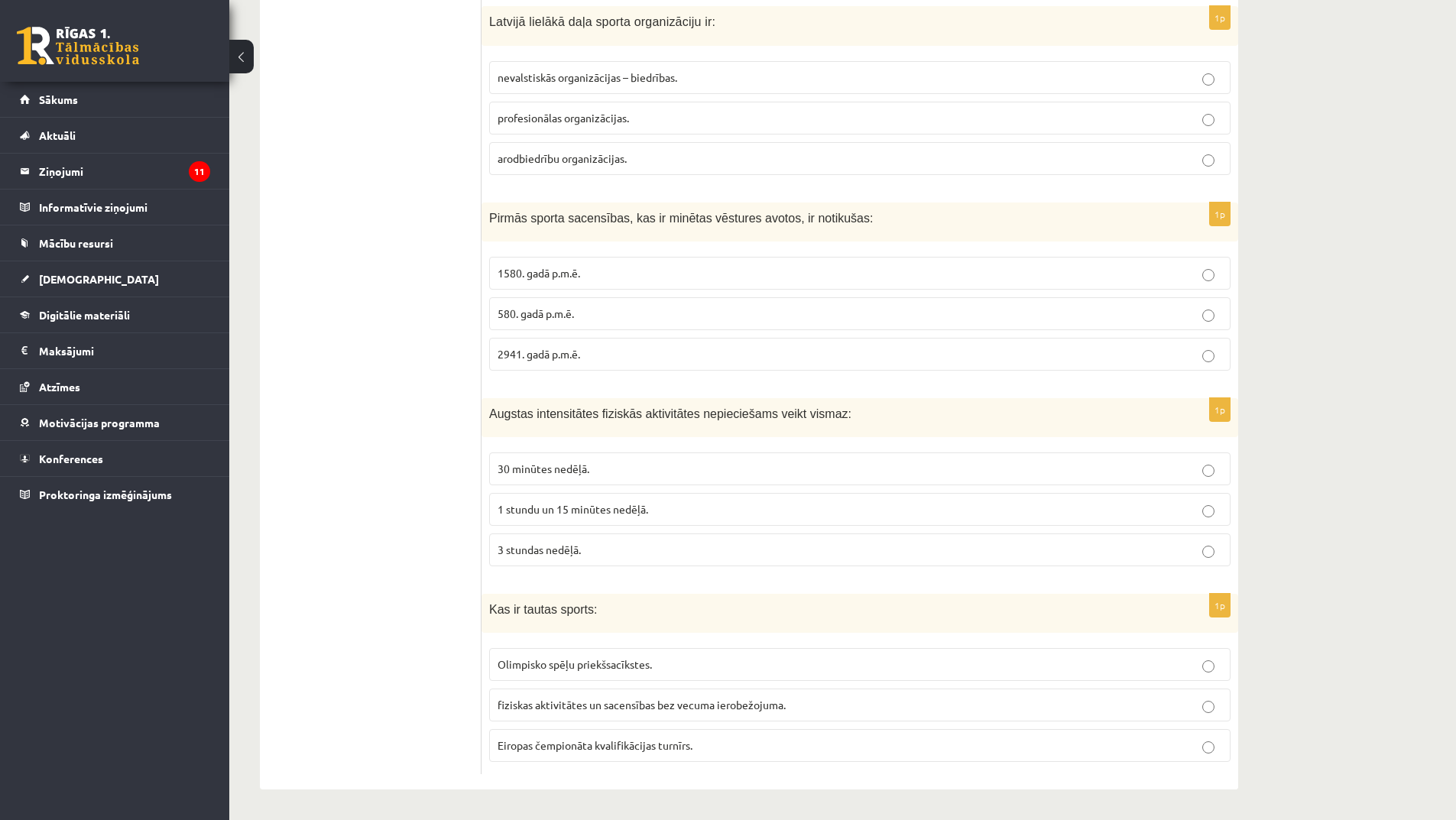
click at [618, 511] on span "1 stundu un 15 minūtes nedēļā." at bounding box center [573, 509] width 151 height 14
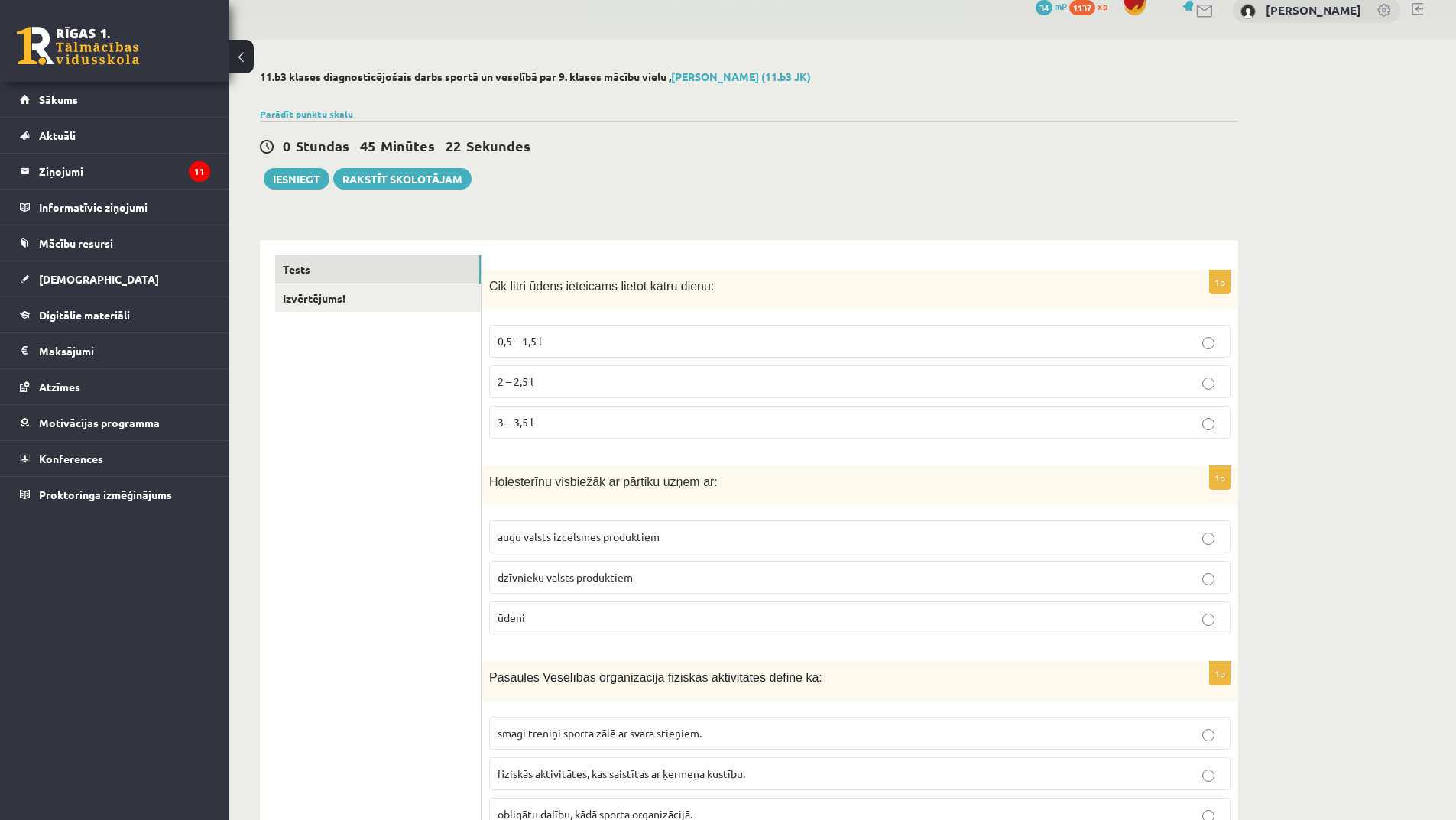
scroll to position [0, 0]
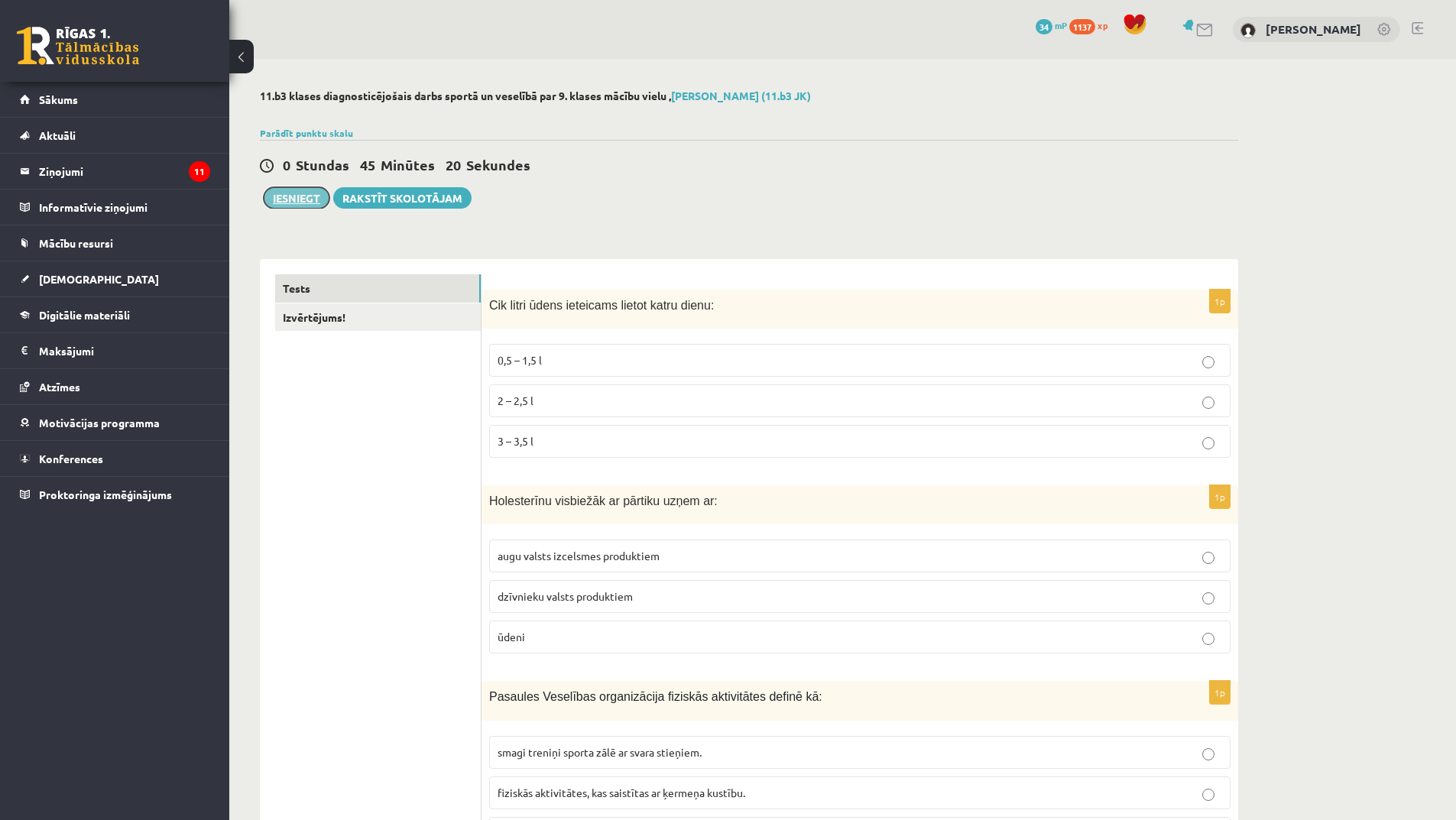
click at [295, 204] on button "Iesniegt" at bounding box center [296, 198] width 66 height 21
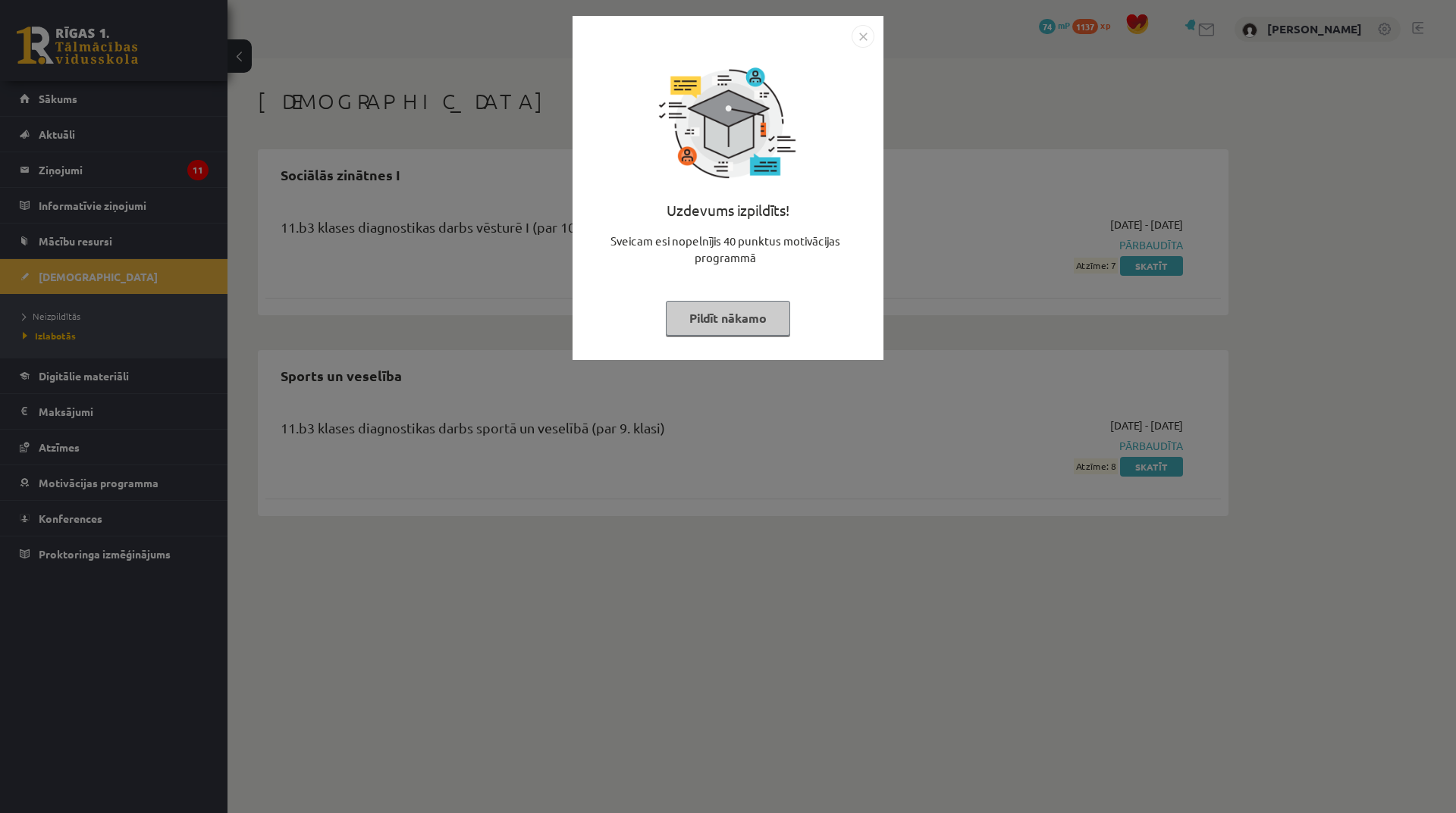
click at [741, 325] on button "Pildīt nākamo" at bounding box center [728, 318] width 125 height 35
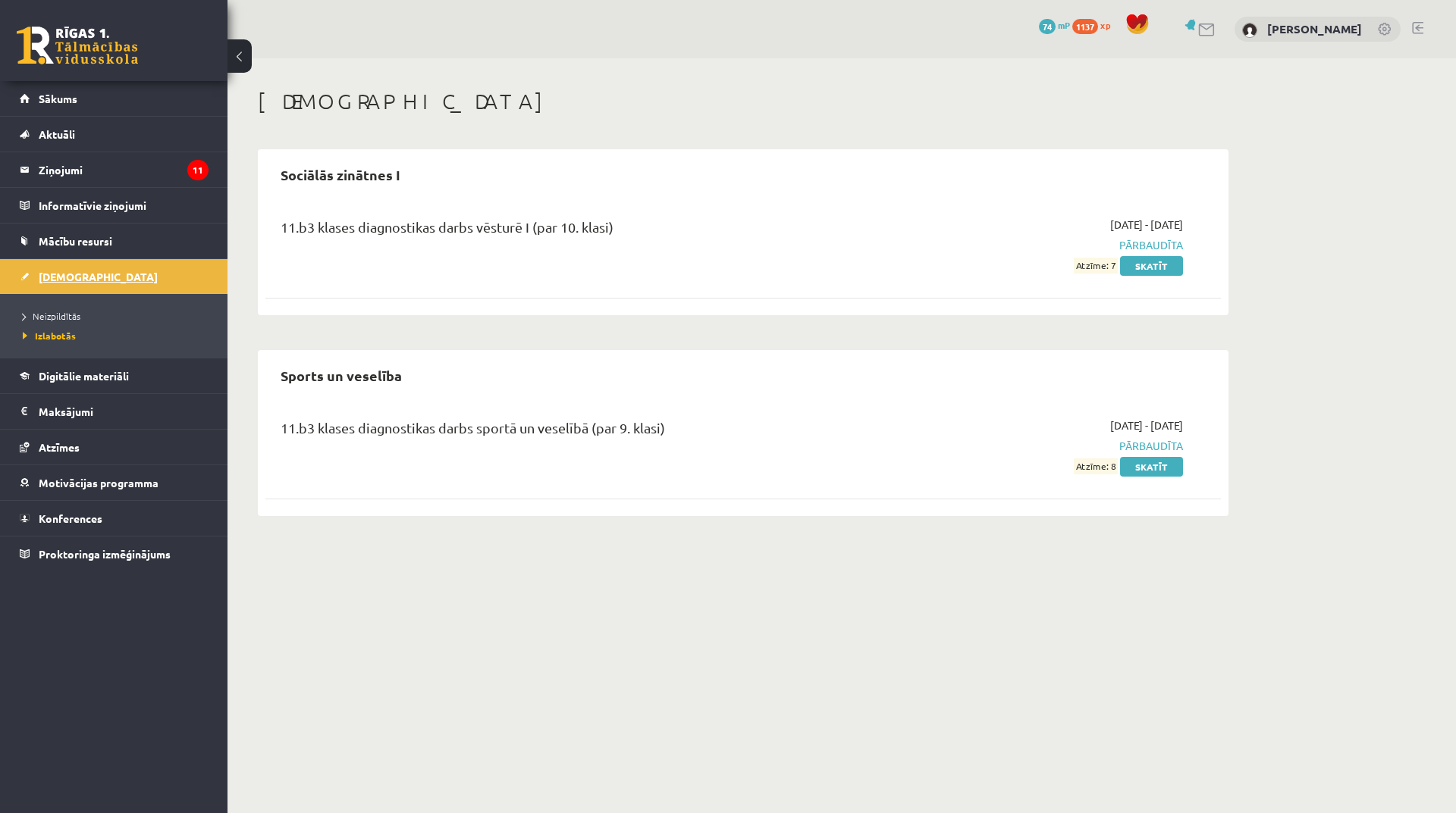
click at [65, 272] on span "[DEMOGRAPHIC_DATA]" at bounding box center [98, 276] width 119 height 14
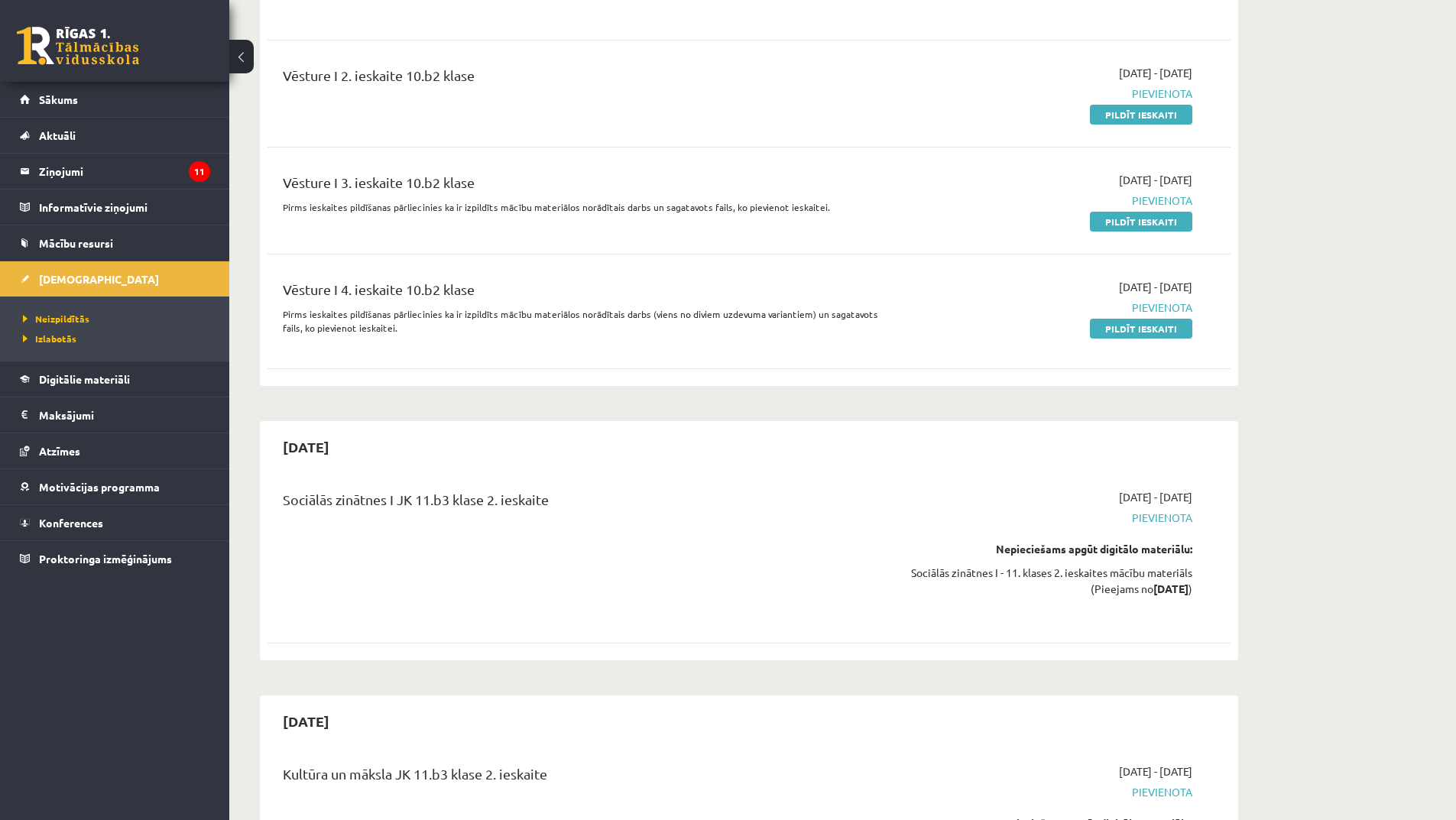
scroll to position [3287, 0]
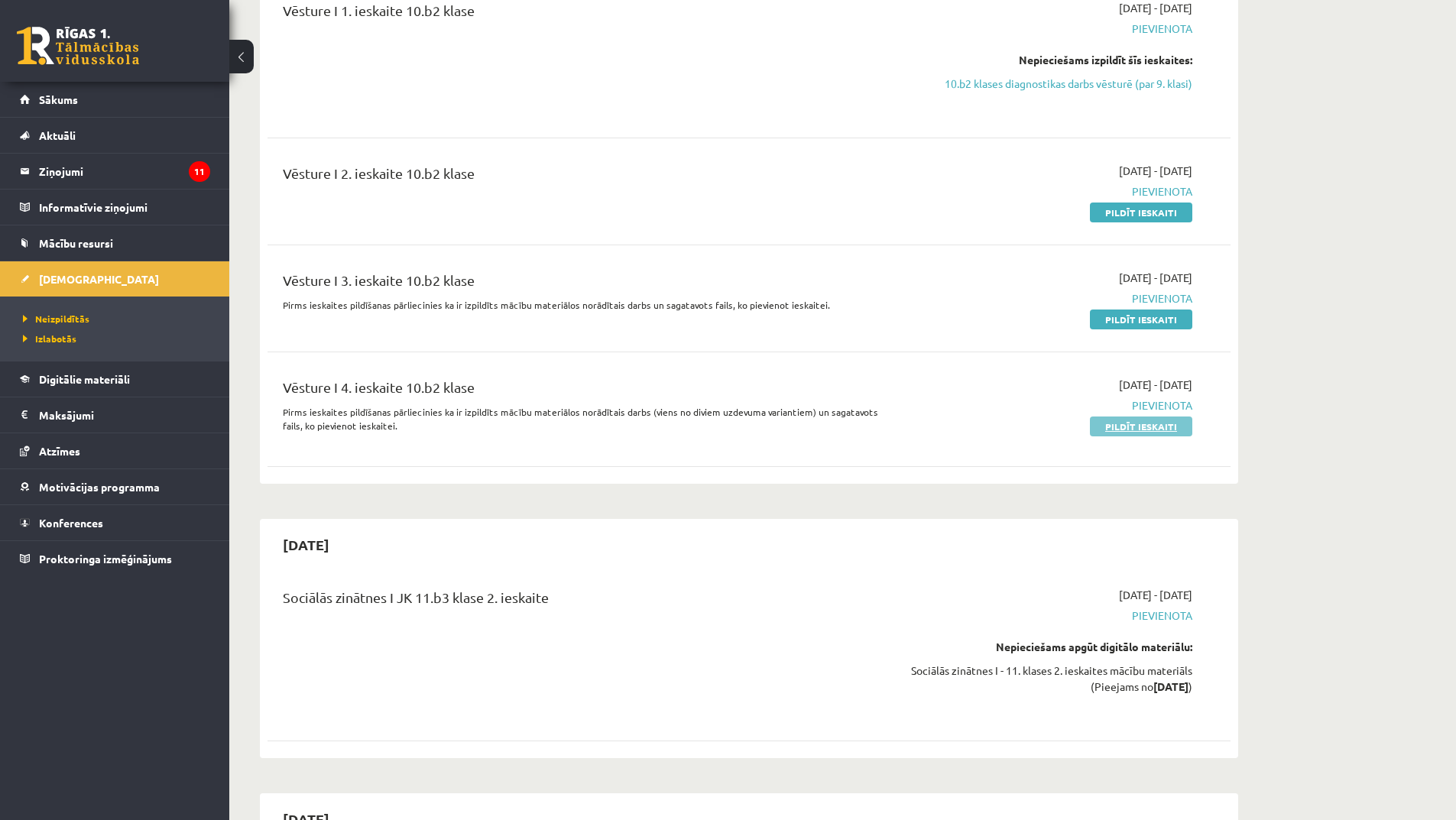
click at [1128, 417] on link "Pildīt ieskaiti" at bounding box center [1141, 426] width 103 height 20
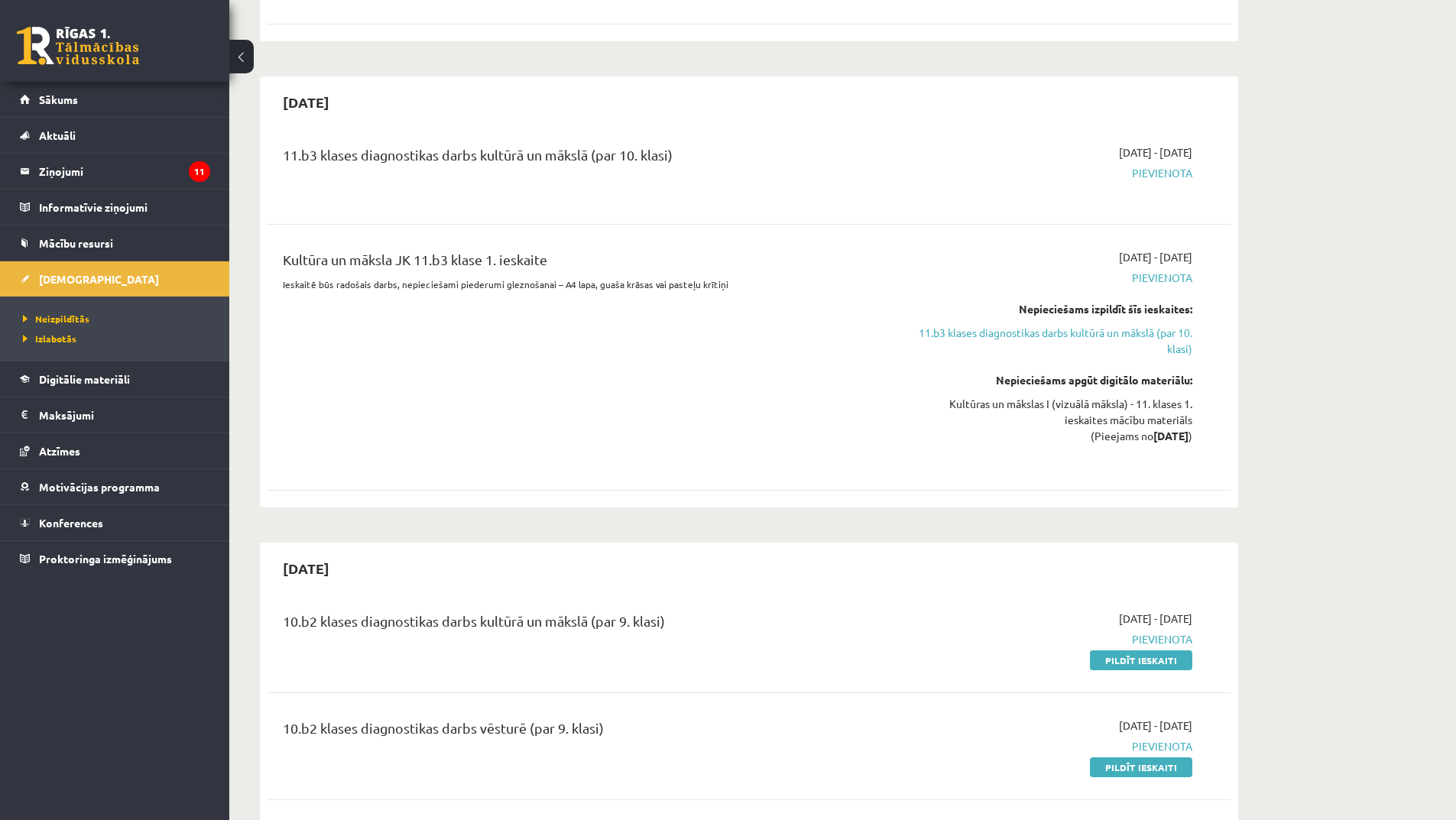
scroll to position [153, 0]
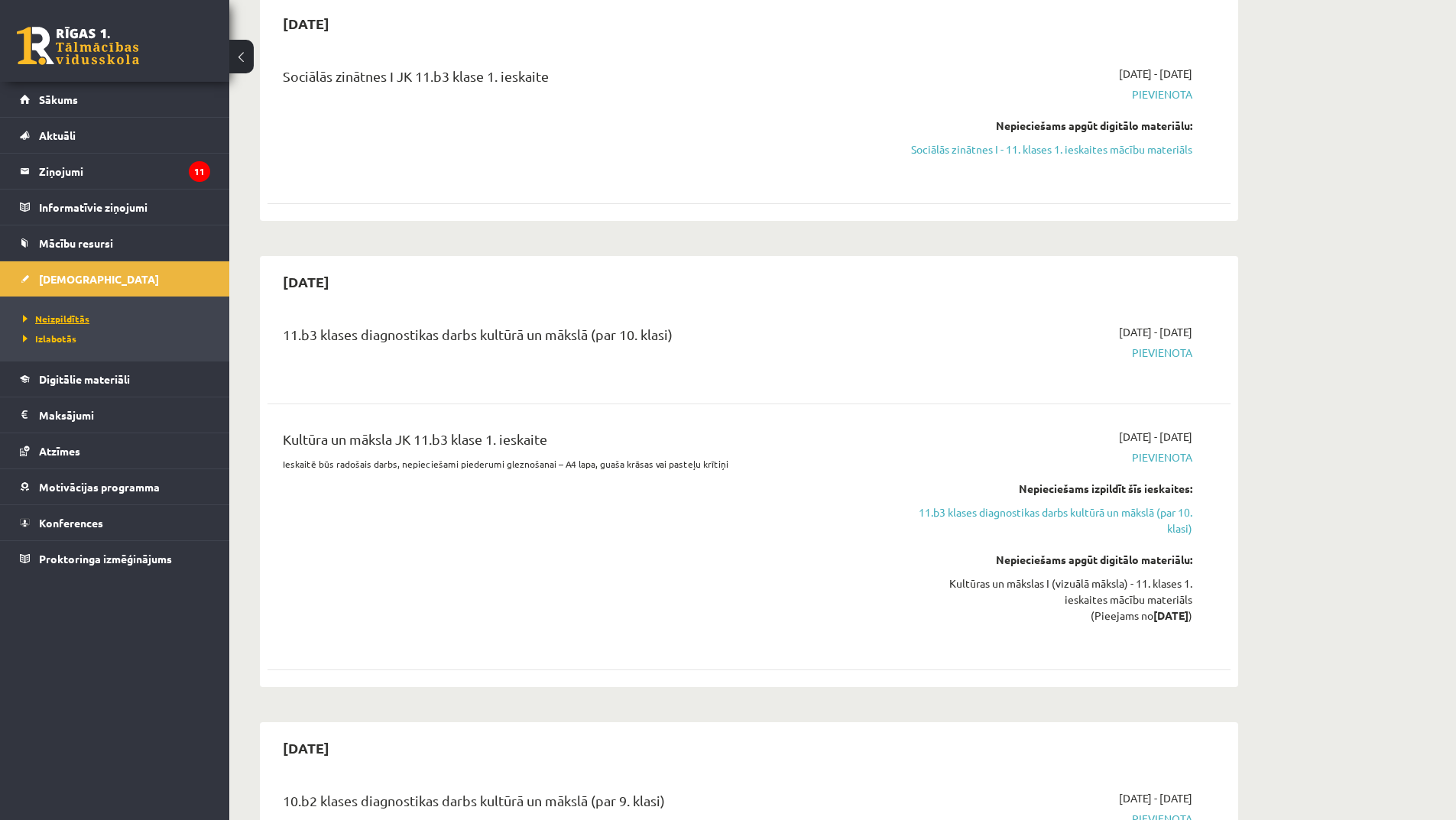
click at [54, 316] on span "Neizpildītās" at bounding box center [56, 319] width 67 height 12
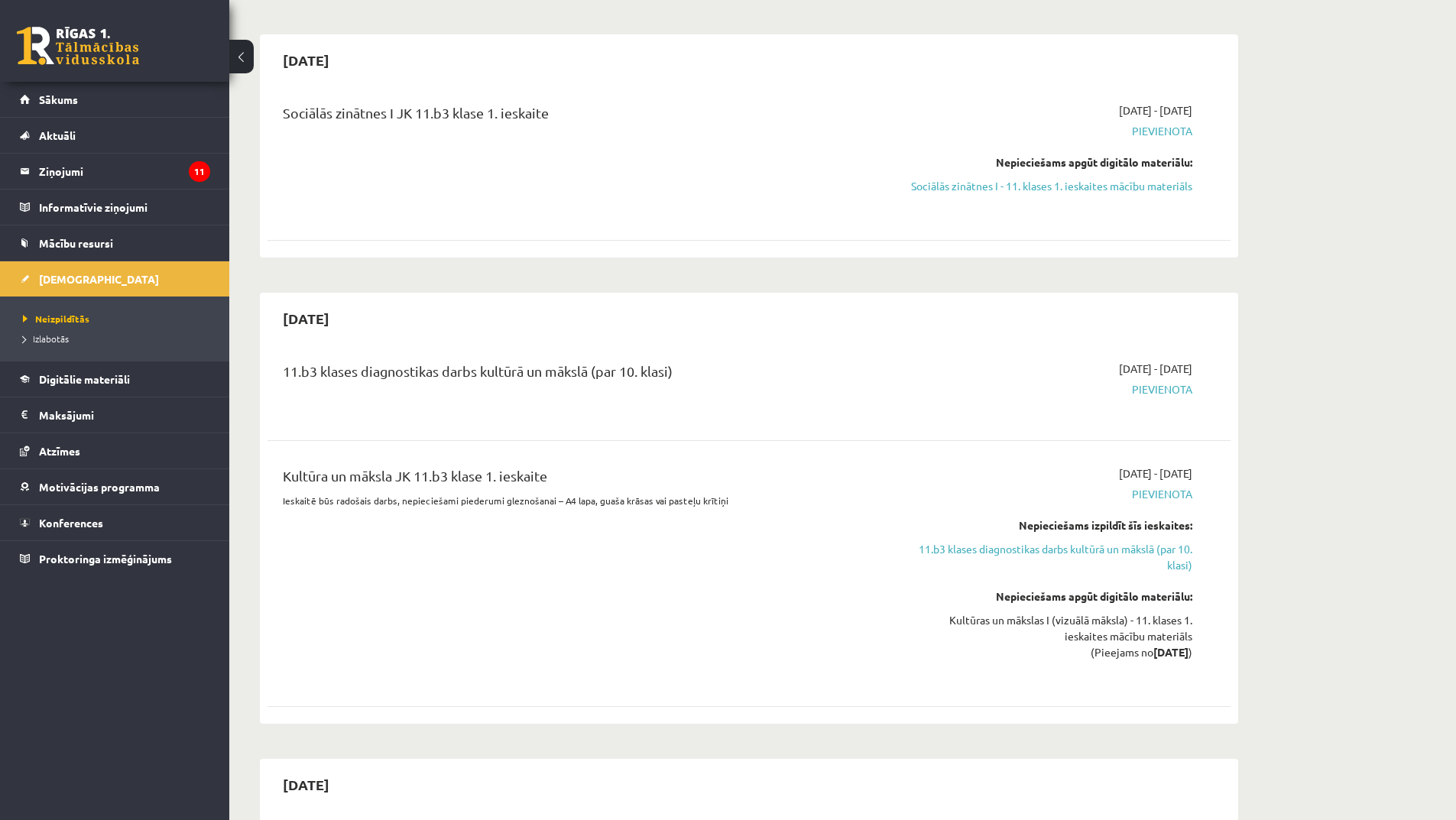
scroll to position [305, 0]
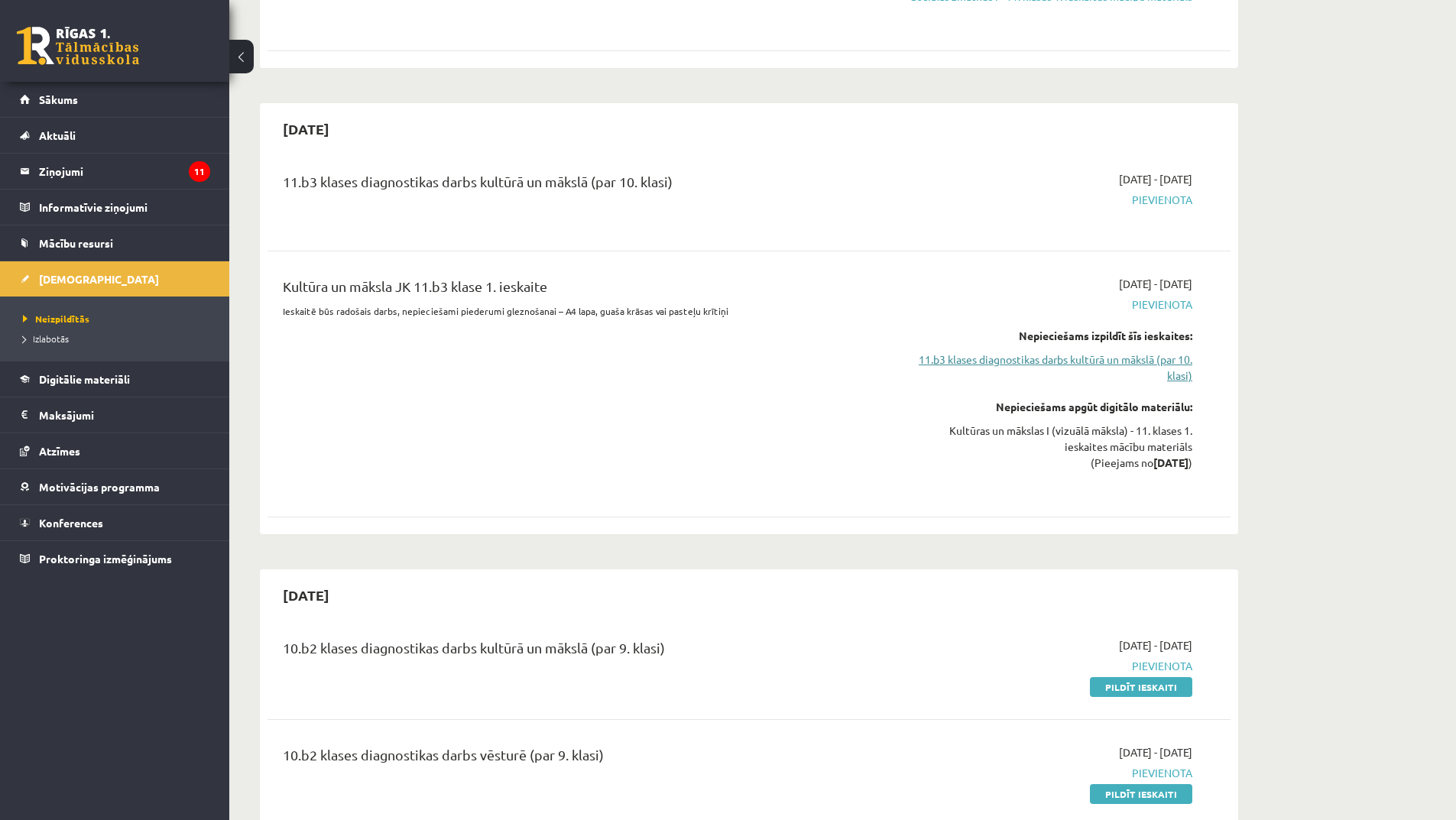
click at [1151, 363] on link "11.b3 klases diagnostikas darbs kultūrā un mākslā (par 10. klasi)" at bounding box center [1048, 368] width 288 height 32
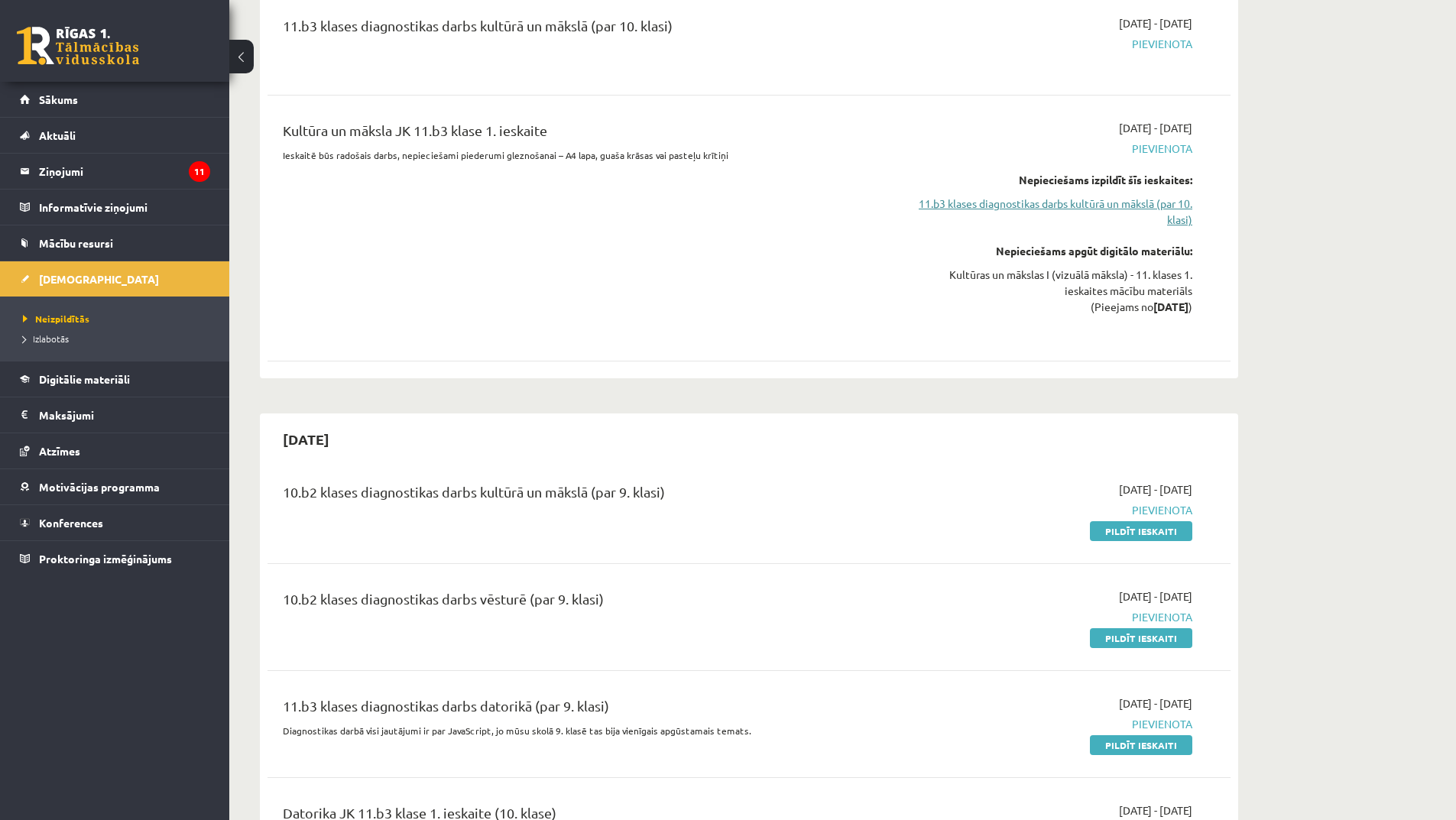
click at [992, 214] on link "11.b3 klases diagnostikas darbs kultūrā un mākslā (par 10. klasi)" at bounding box center [1048, 212] width 288 height 32
click at [982, 205] on link "11.b3 klases diagnostikas darbs kultūrā un mākslā (par 10. klasi)" at bounding box center [1048, 212] width 288 height 32
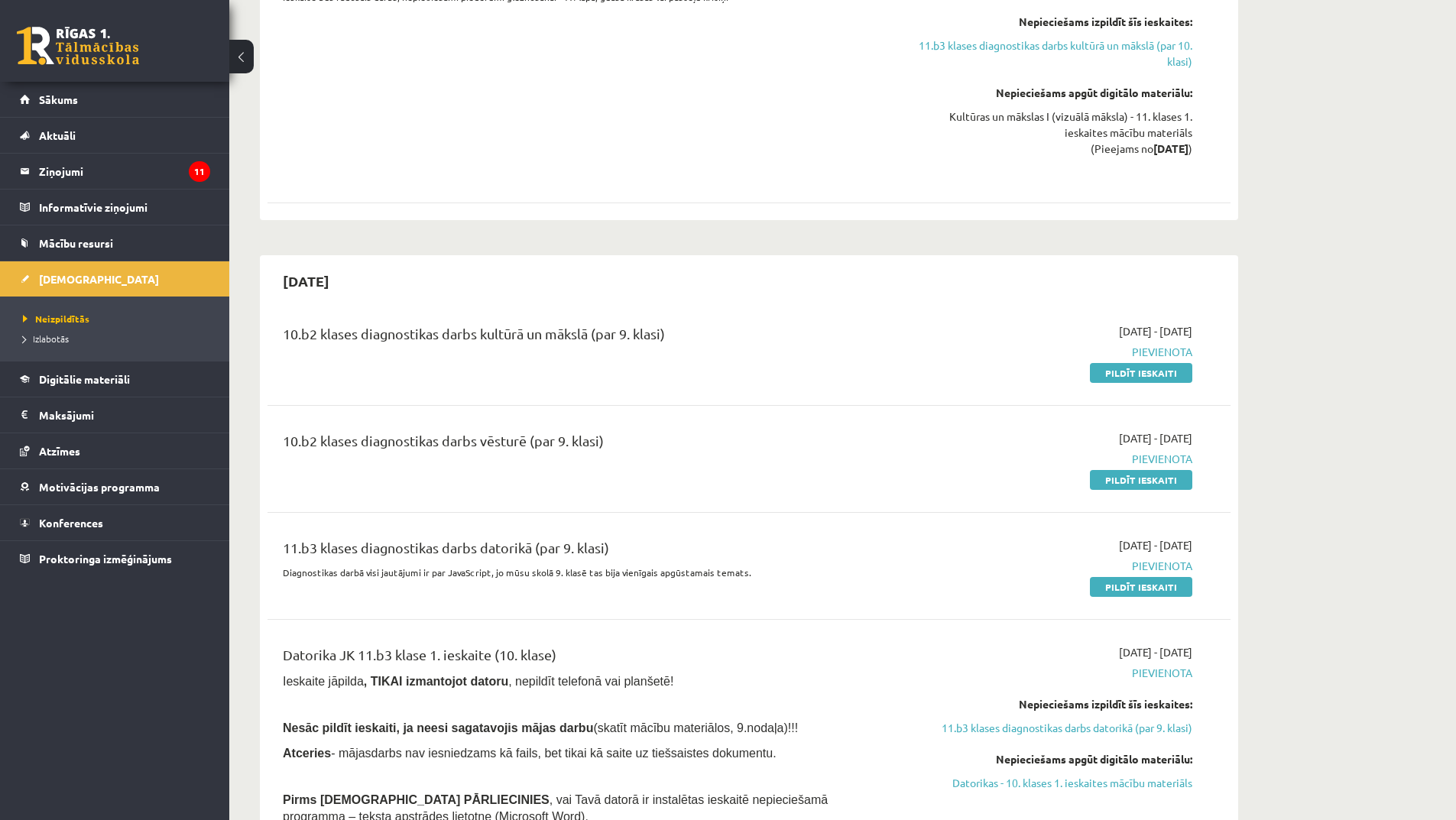
scroll to position [688, 0]
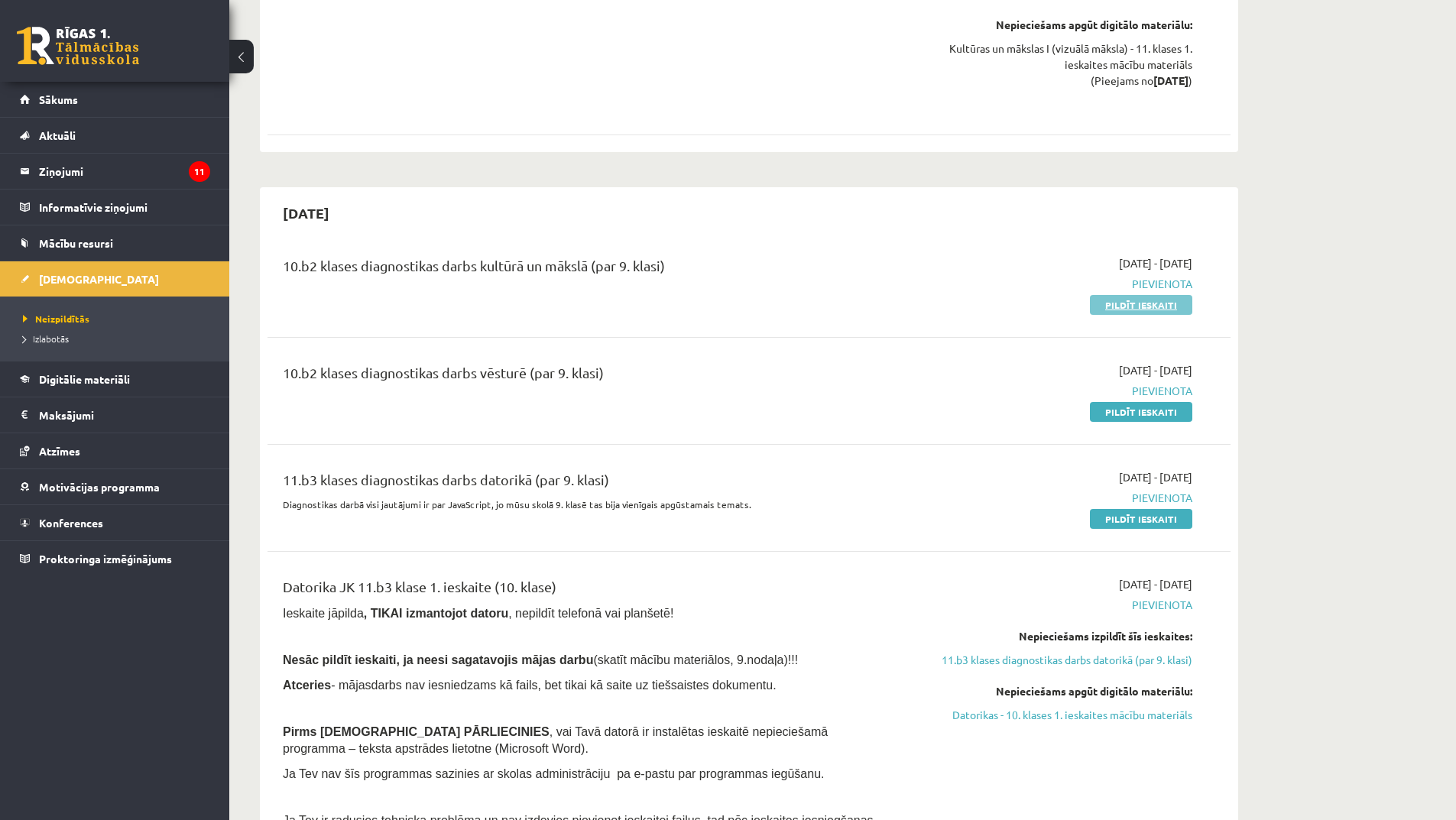
click at [1112, 304] on link "Pildīt ieskaiti" at bounding box center [1141, 305] width 103 height 20
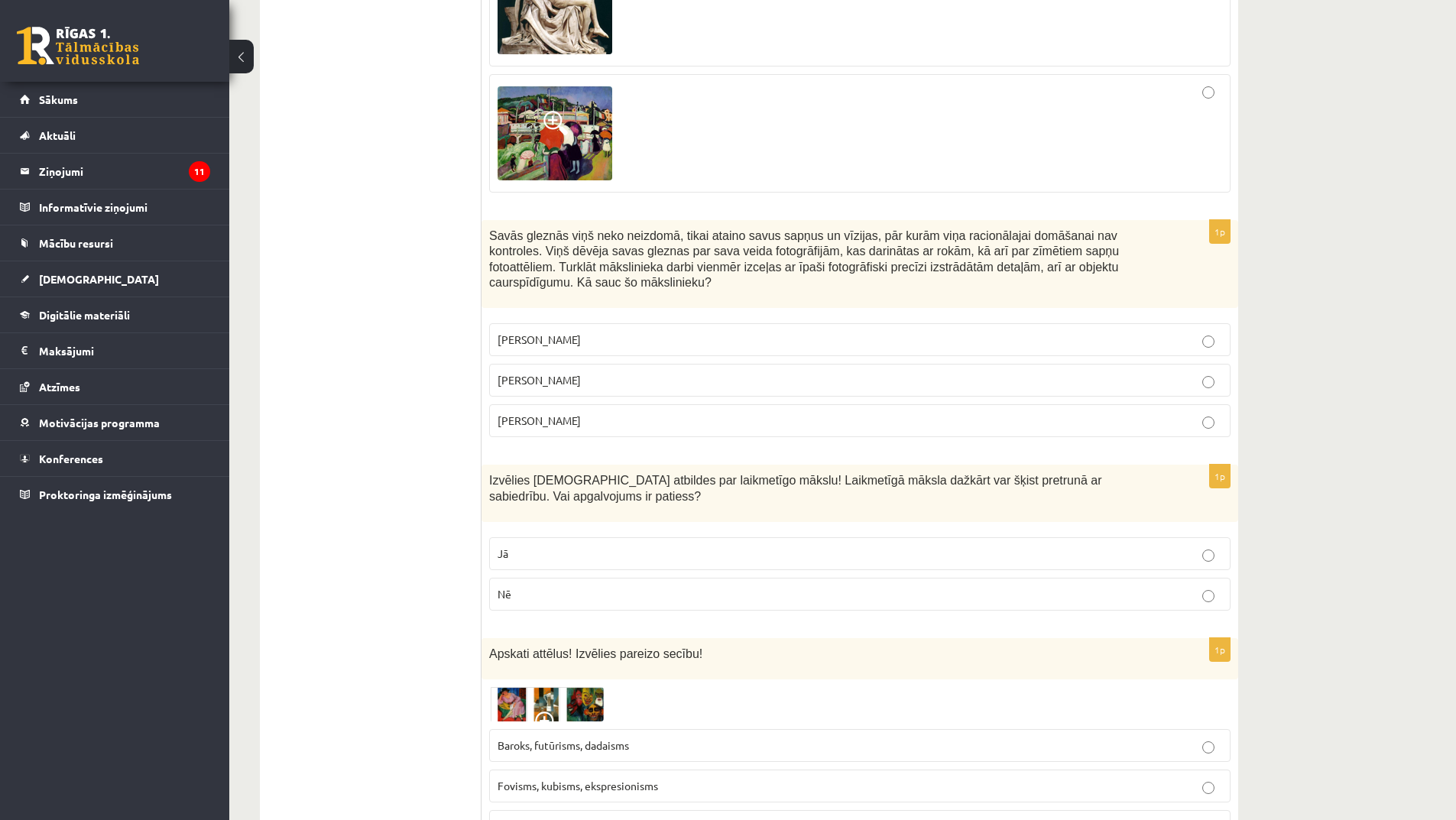
scroll to position [612, 0]
click at [595, 331] on p "[PERSON_NAME]" at bounding box center [860, 338] width 725 height 16
click at [625, 371] on p "[PERSON_NAME]" at bounding box center [860, 379] width 725 height 16
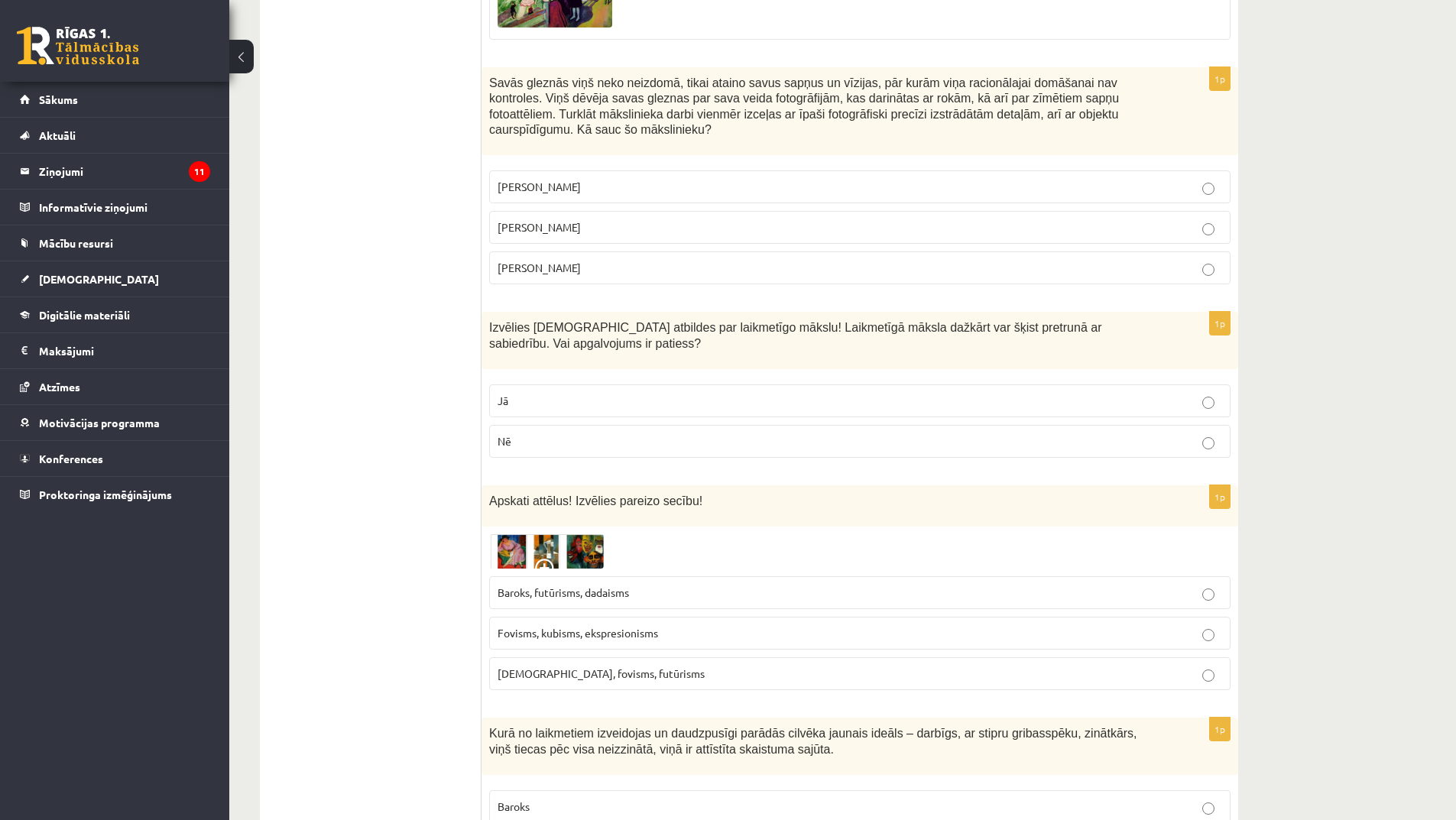
scroll to position [764, 0]
click at [629, 433] on p "Nē" at bounding box center [860, 440] width 725 height 16
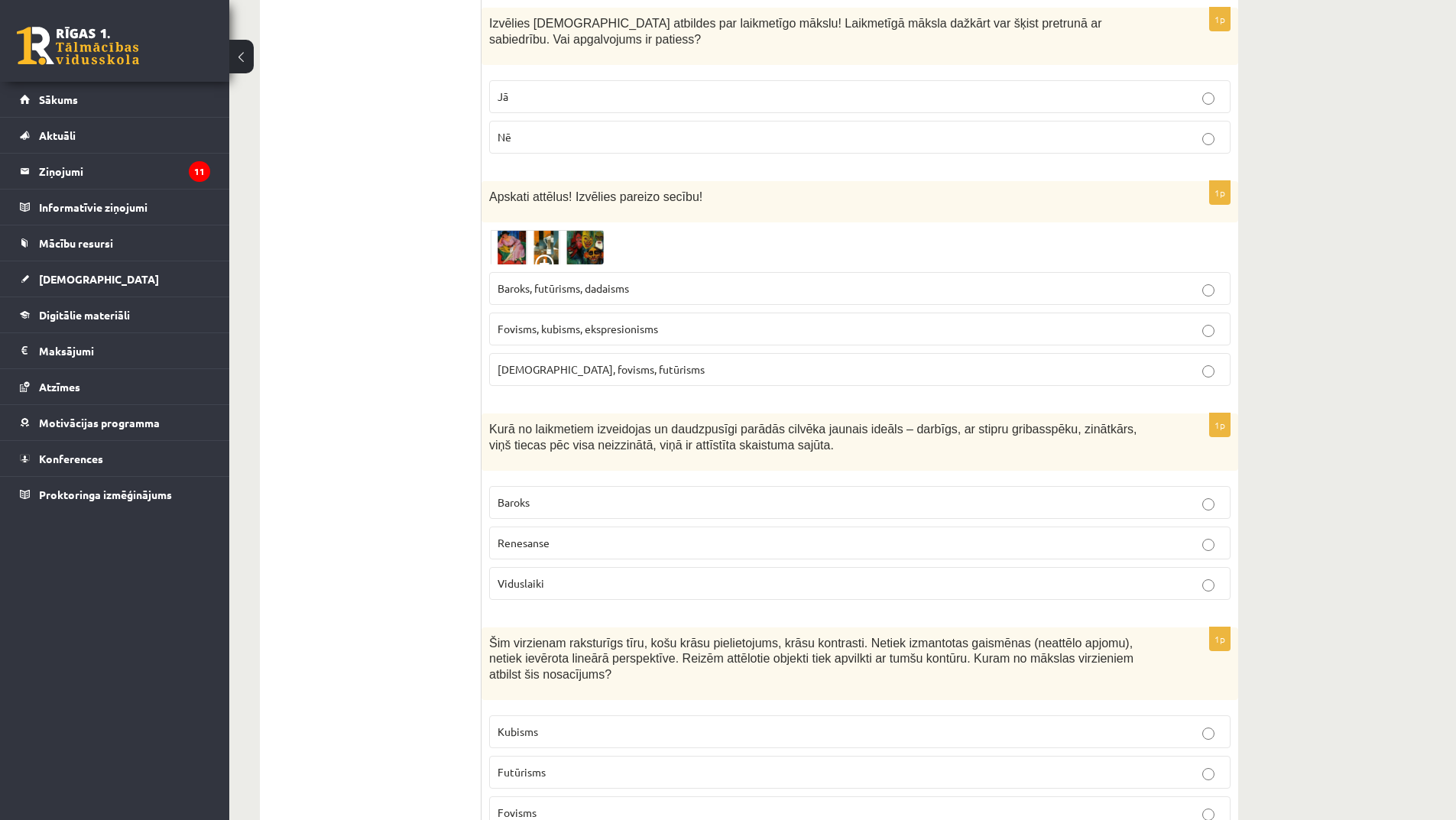
scroll to position [1070, 0]
click at [544, 252] on span at bounding box center [547, 264] width 24 height 25
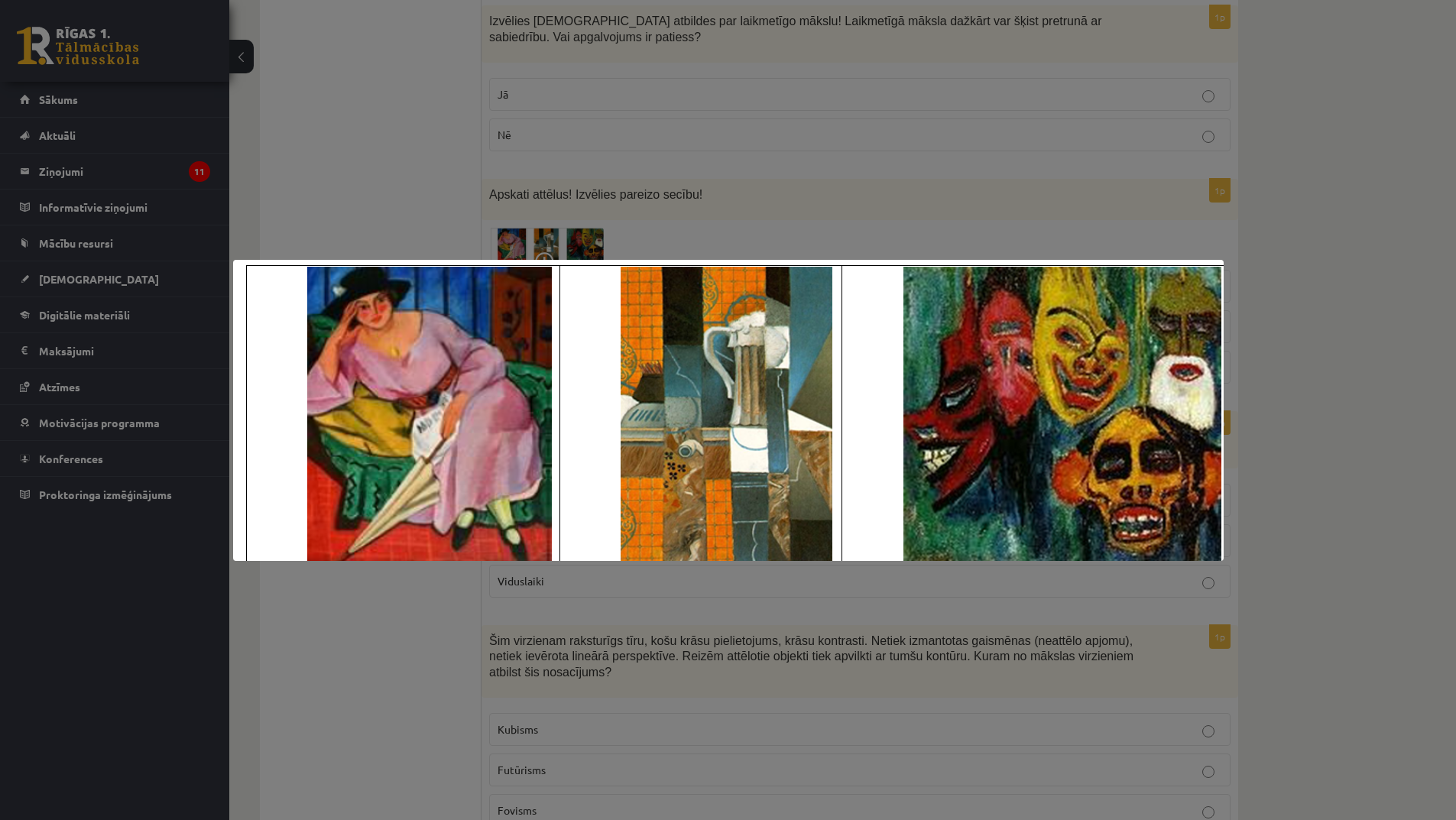
click at [958, 603] on div at bounding box center [728, 410] width 1456 height 820
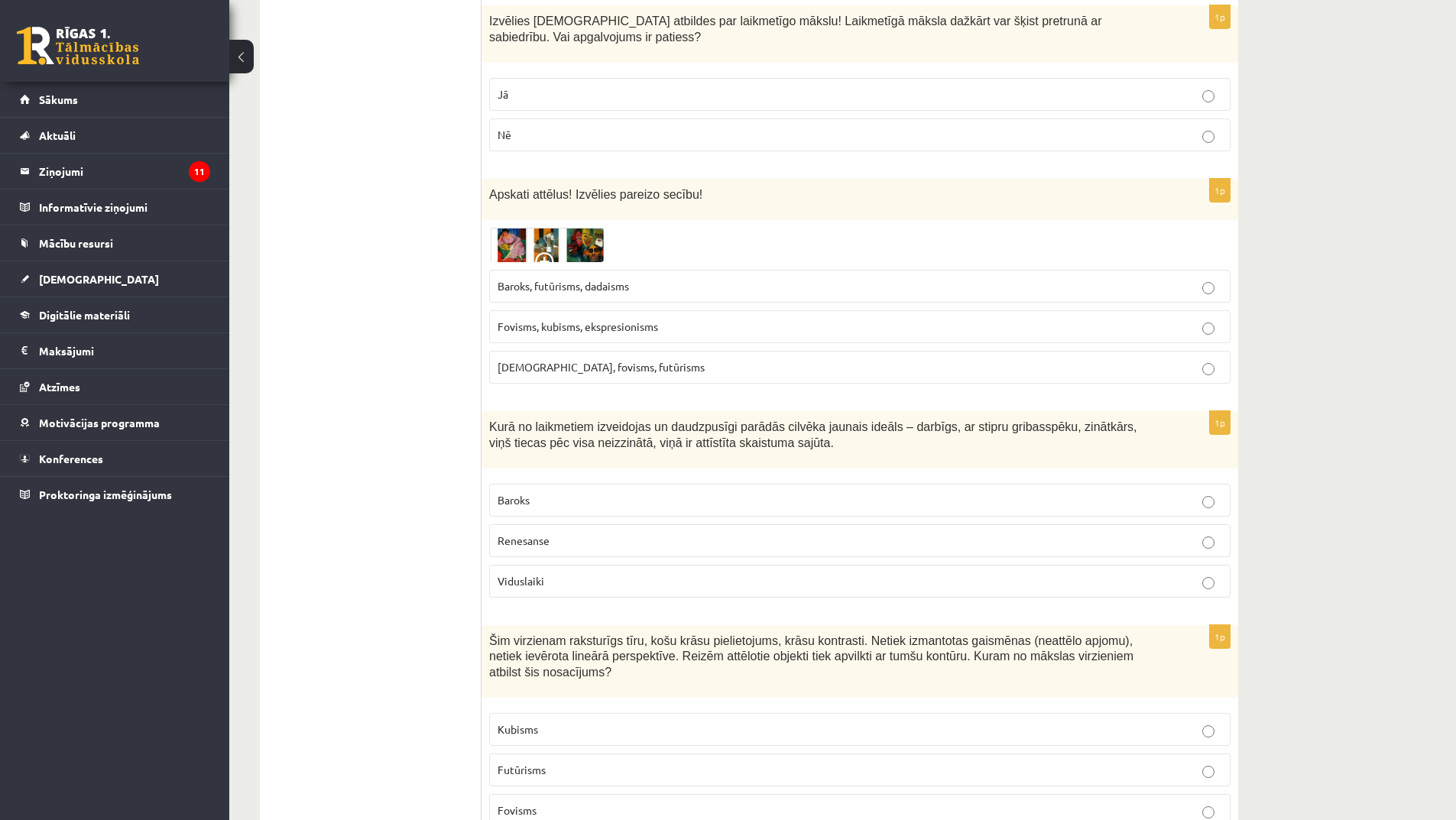
click at [549, 252] on span at bounding box center [547, 264] width 24 height 25
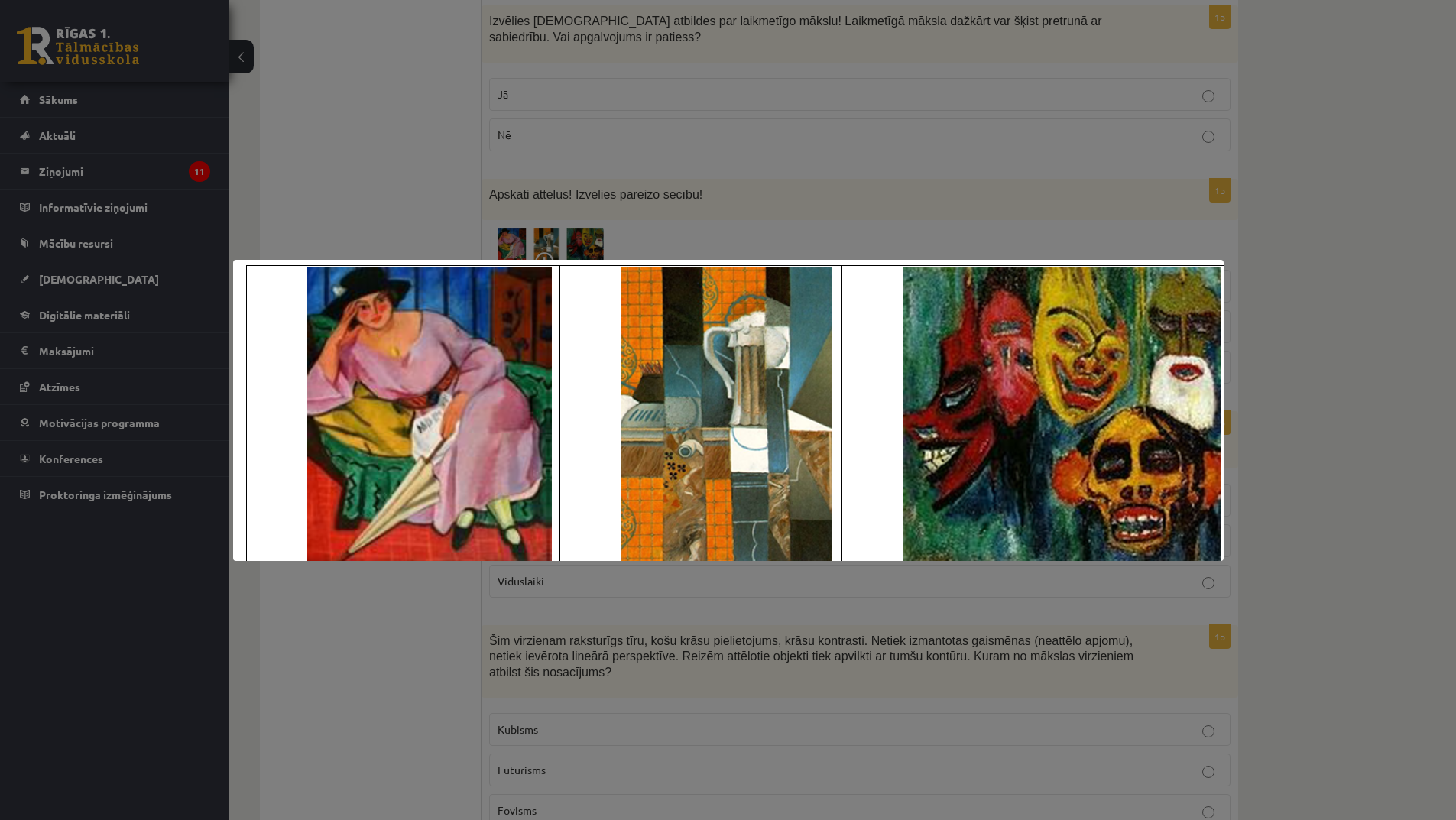
click at [799, 654] on div at bounding box center [728, 410] width 1456 height 820
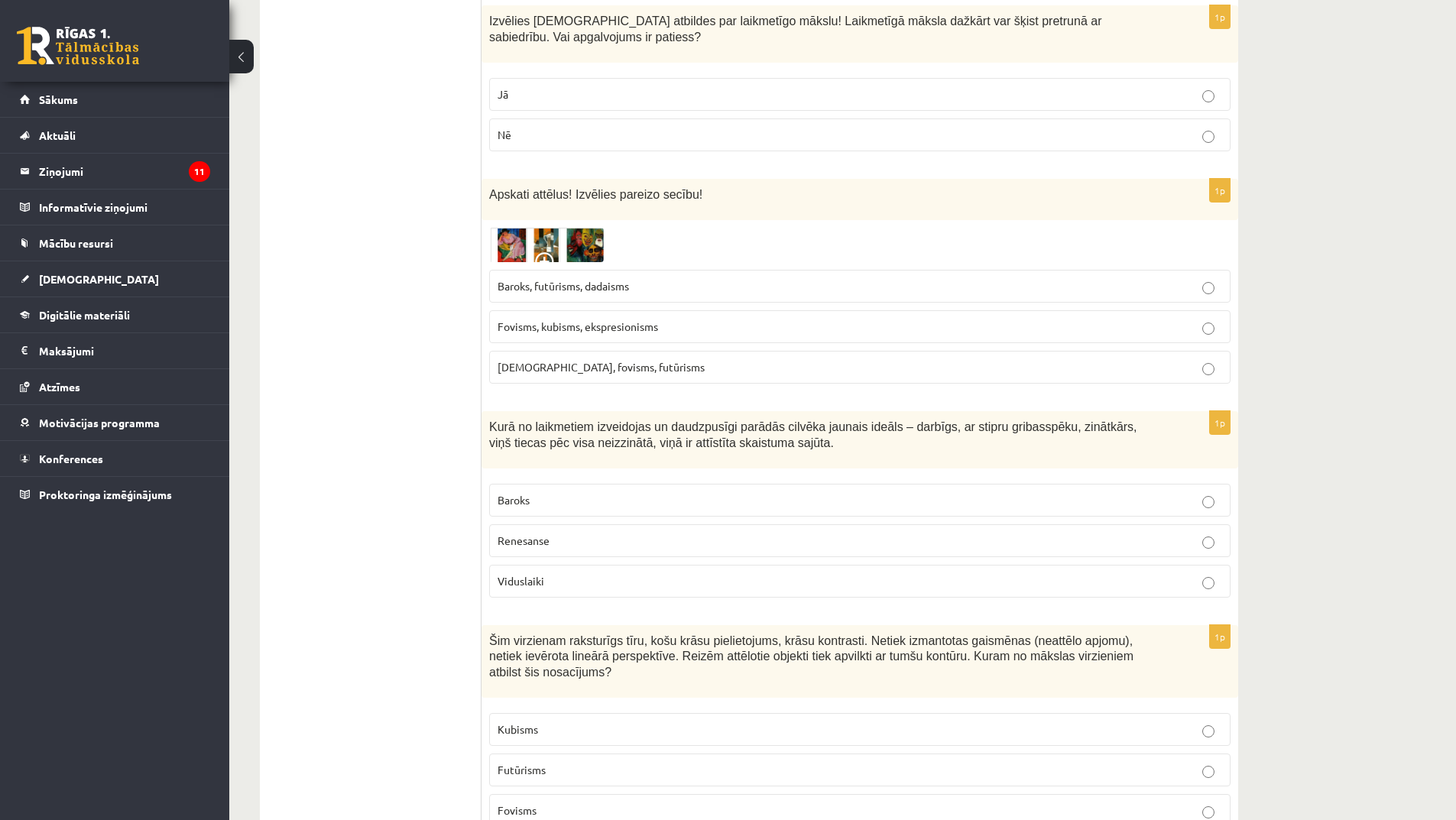
click at [595, 319] on span "Fovisms, kubisms, ekspresionisms" at bounding box center [578, 326] width 161 height 14
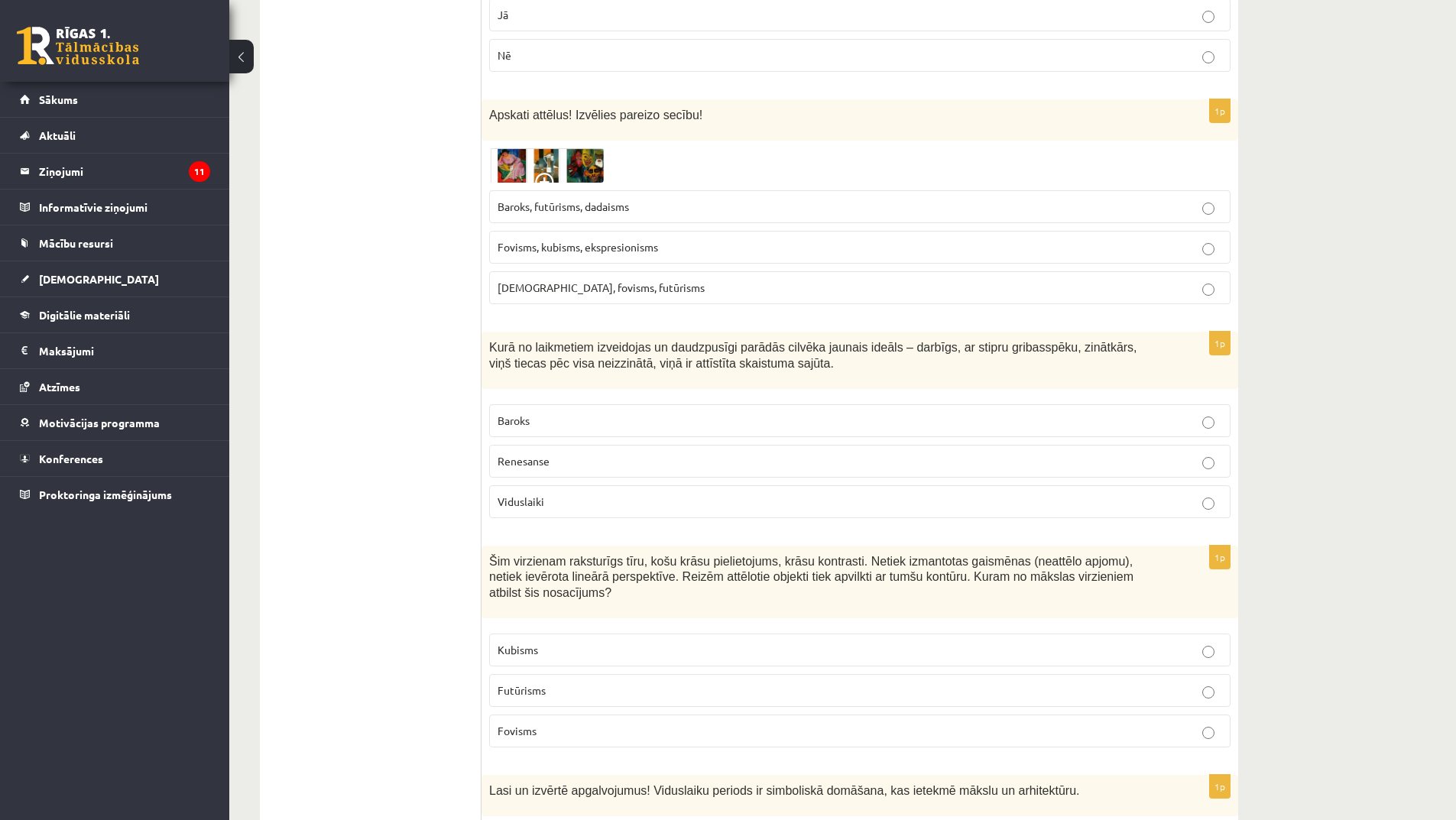
scroll to position [1223, 0]
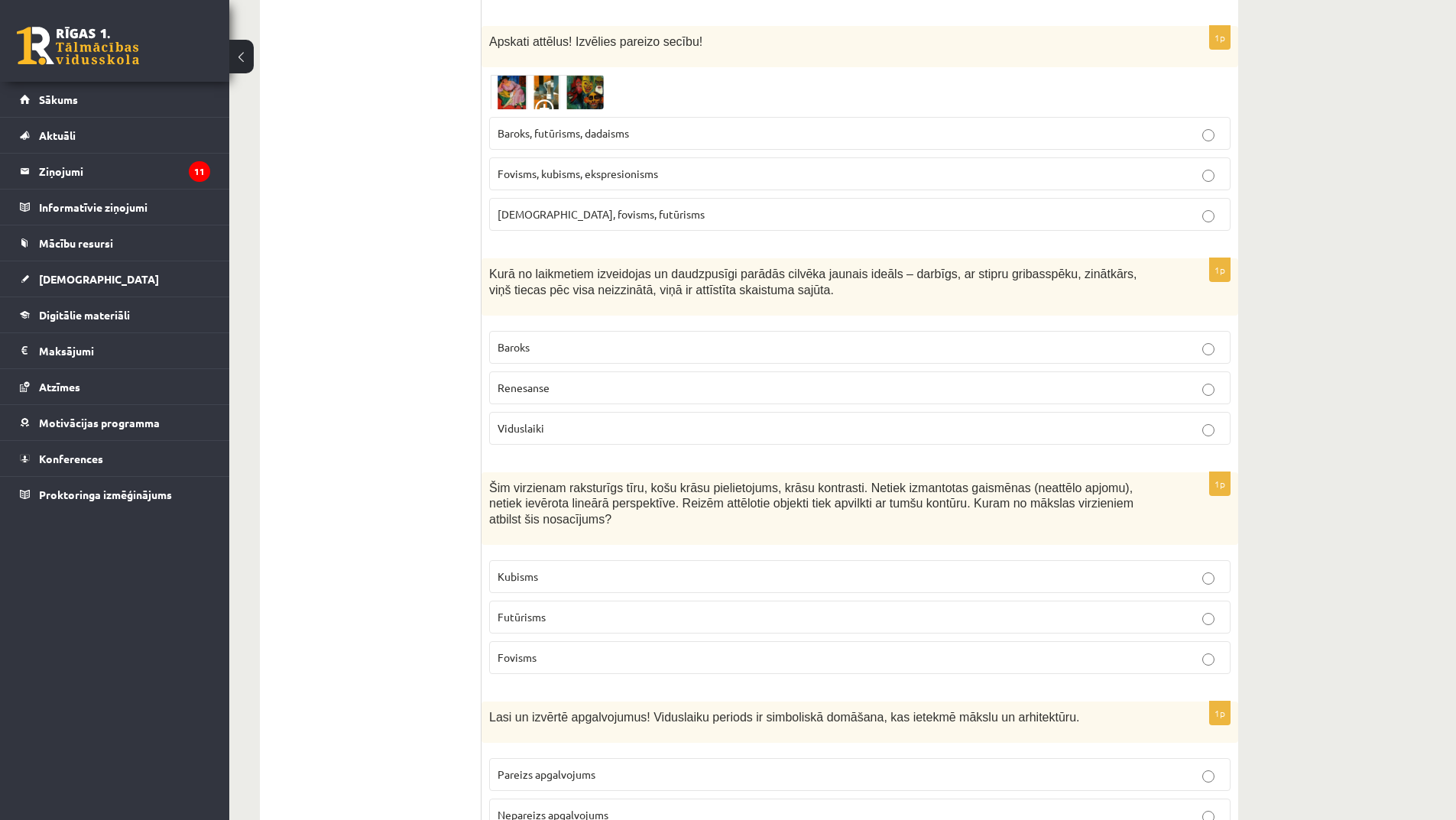
click at [590, 380] on p "Renesanse" at bounding box center [860, 387] width 725 height 16
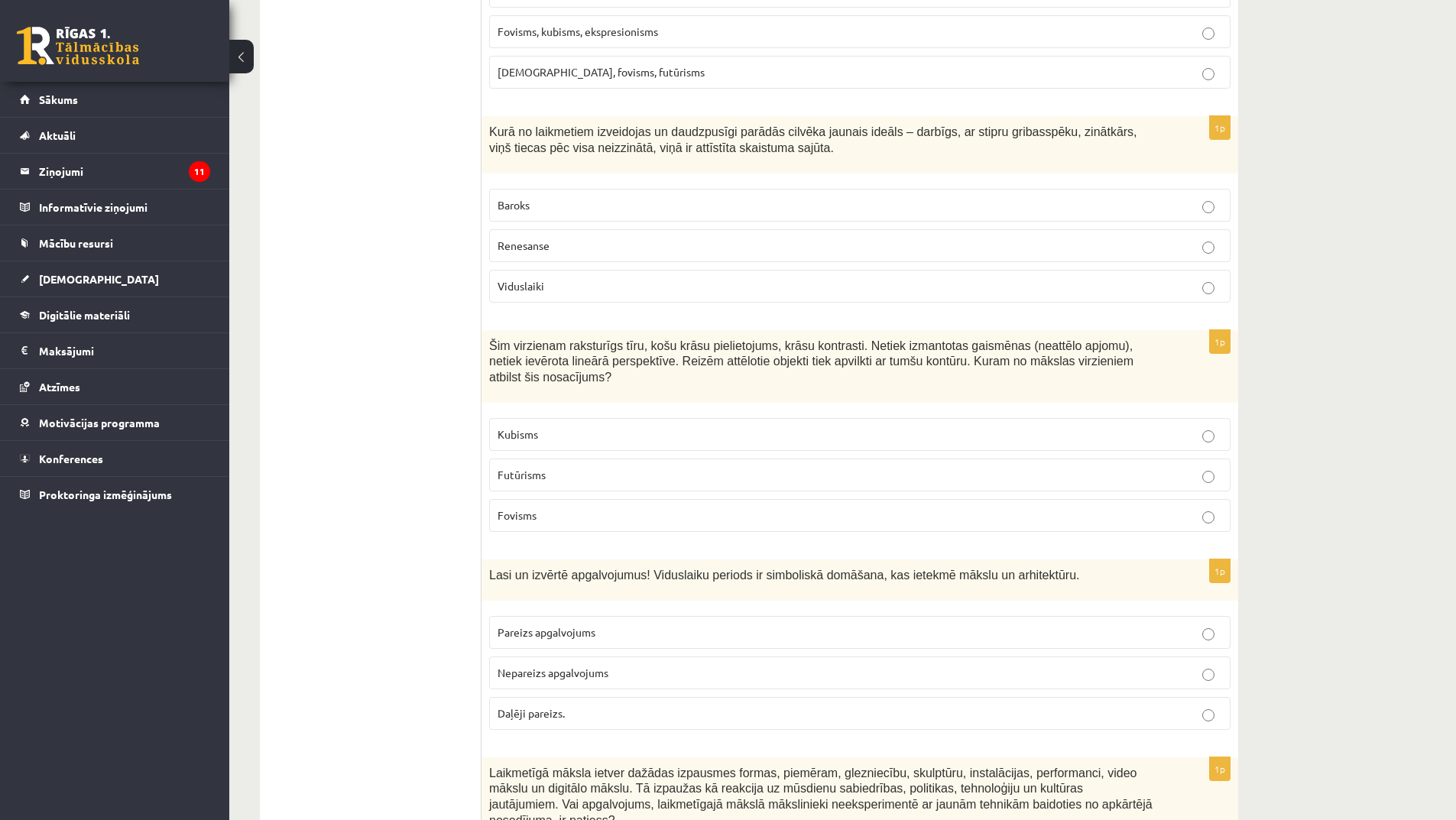
scroll to position [1376, 0]
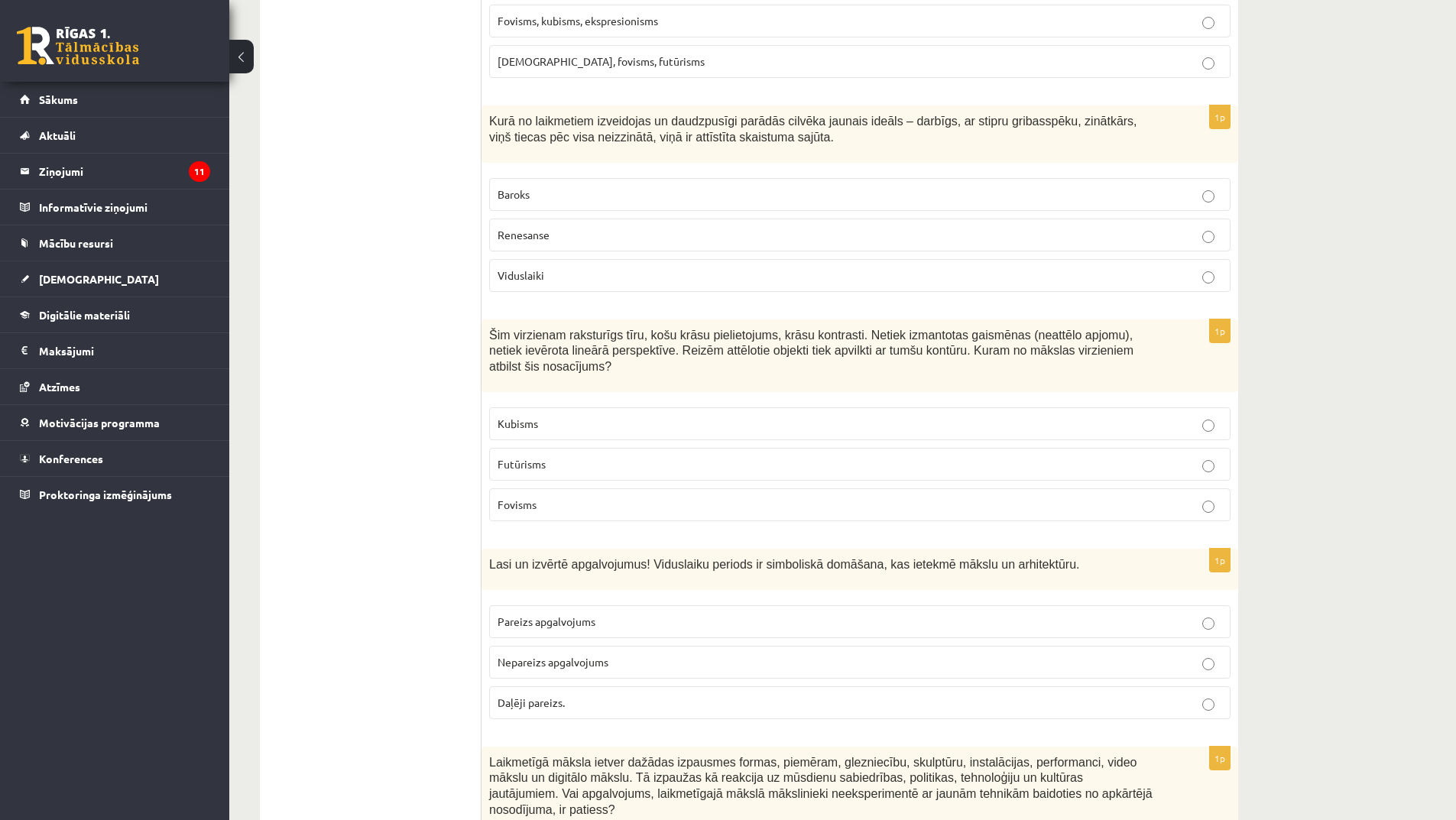
click at [613, 187] on p "Baroks" at bounding box center [860, 194] width 725 height 16
click at [667, 497] on p "Fovisms" at bounding box center [860, 505] width 725 height 16
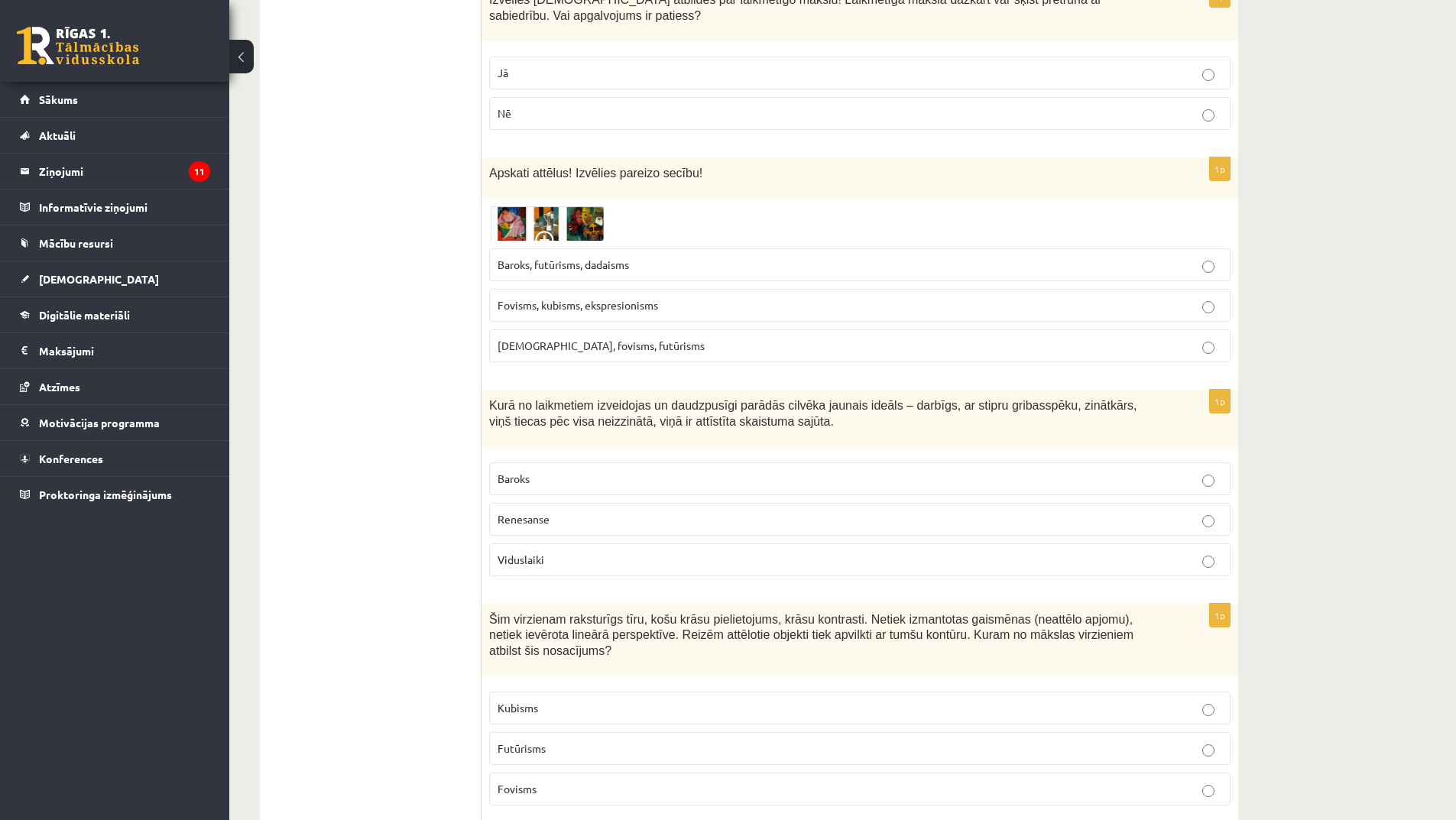
scroll to position [994, 0]
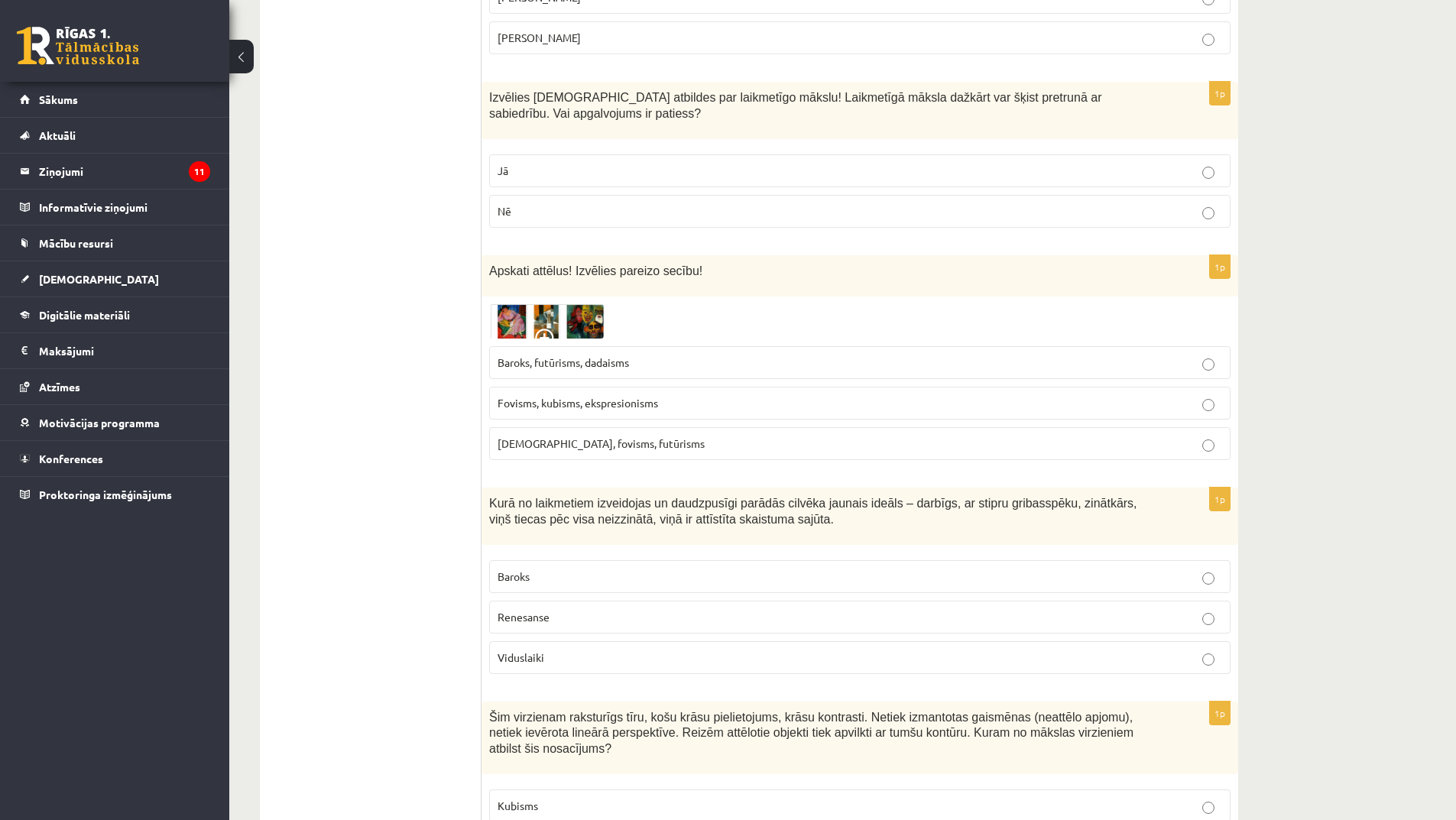
click at [550, 328] on span at bounding box center [547, 341] width 24 height 25
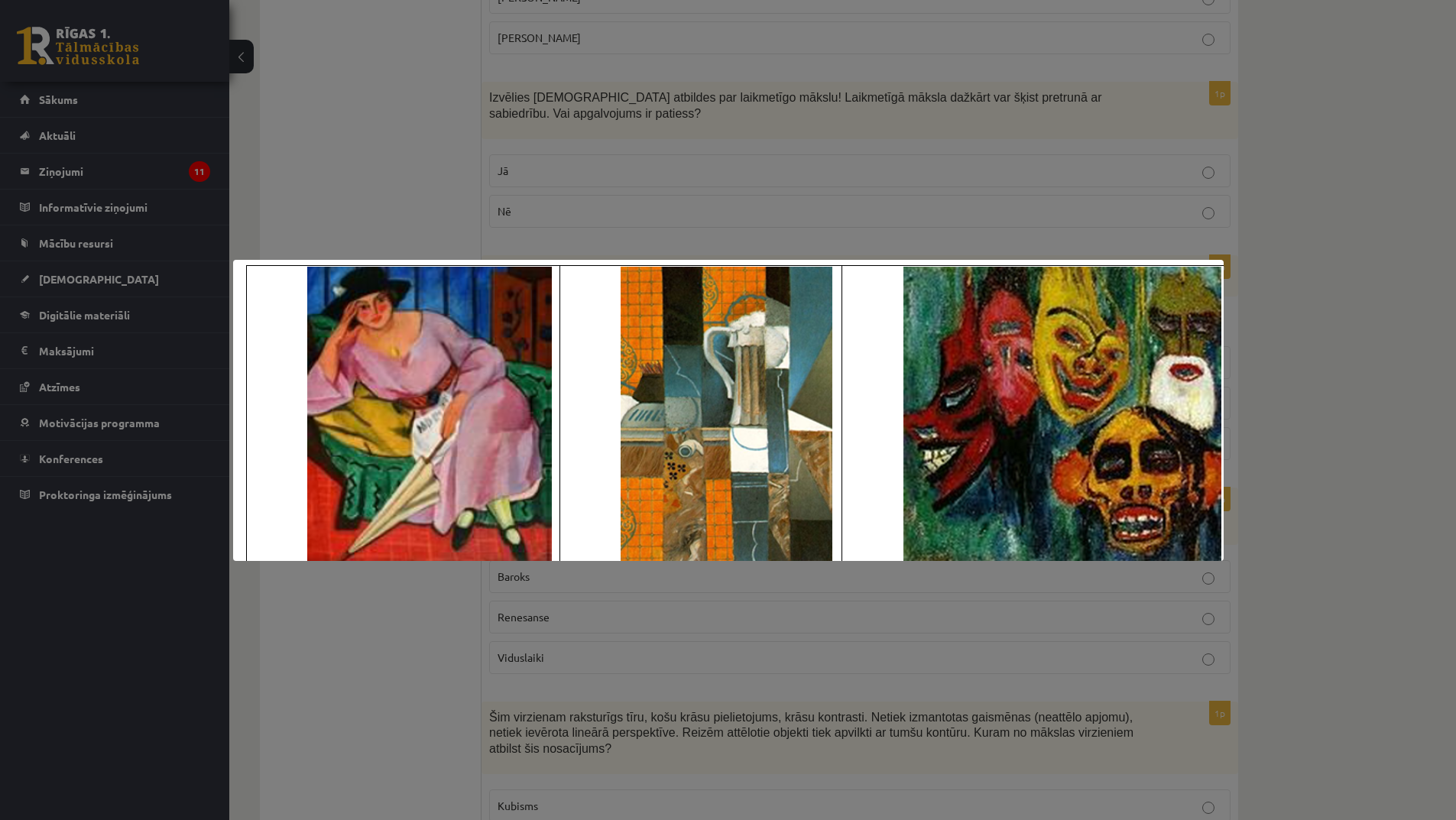
click at [863, 595] on div at bounding box center [728, 410] width 1456 height 820
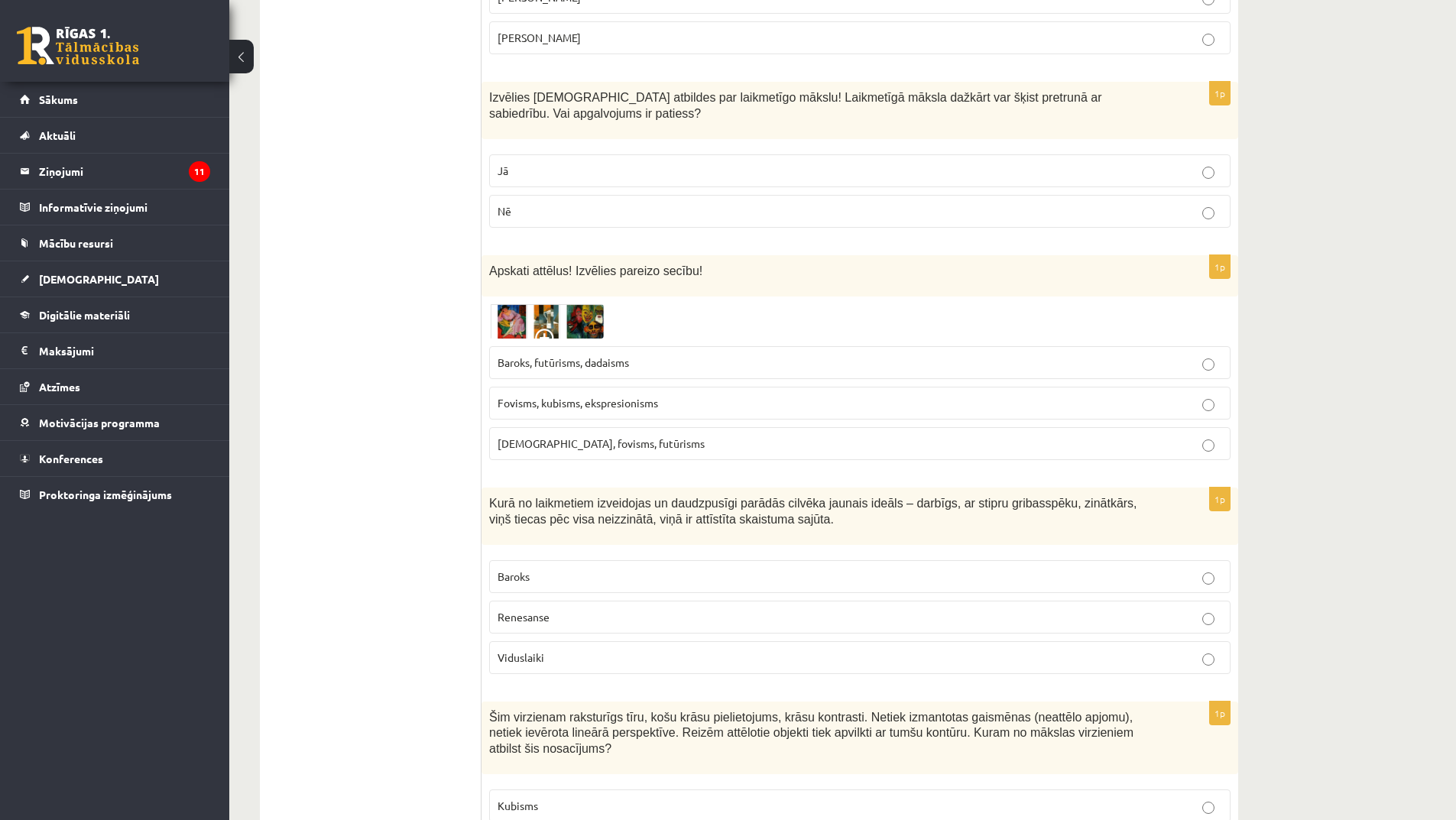
click at [549, 328] on span at bounding box center [547, 341] width 24 height 25
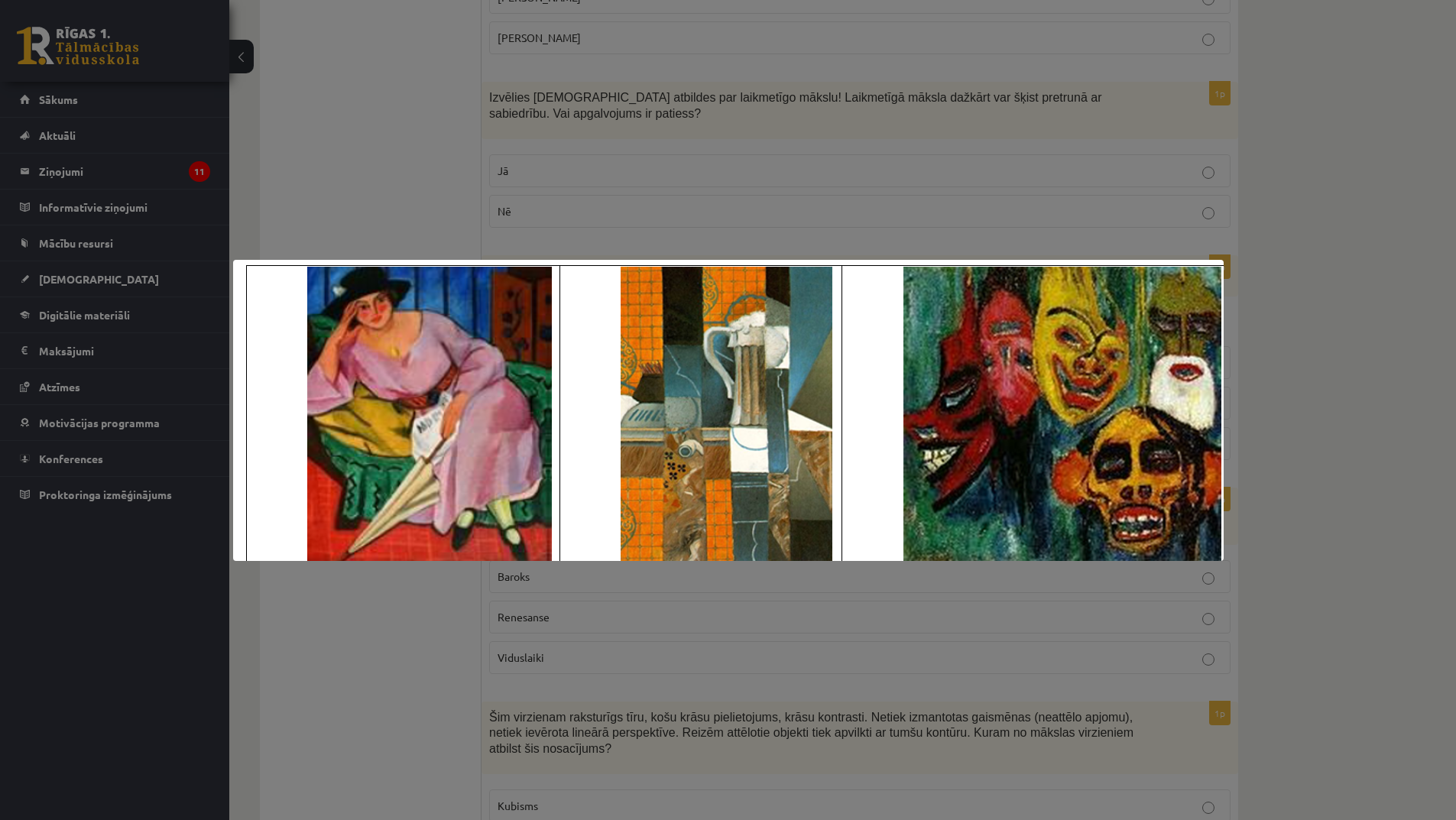
click at [728, 614] on div at bounding box center [728, 410] width 1456 height 820
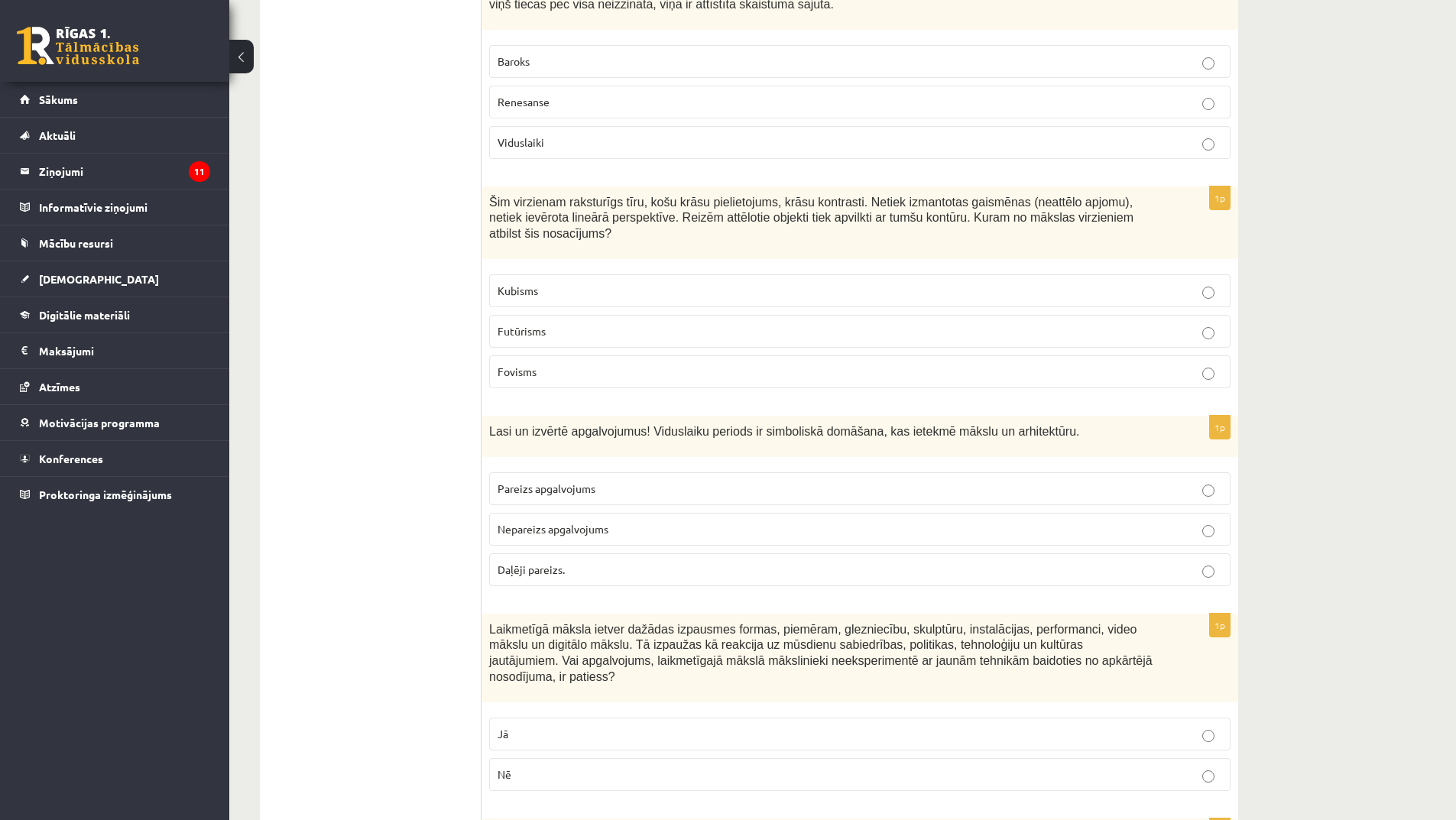
scroll to position [1529, 0]
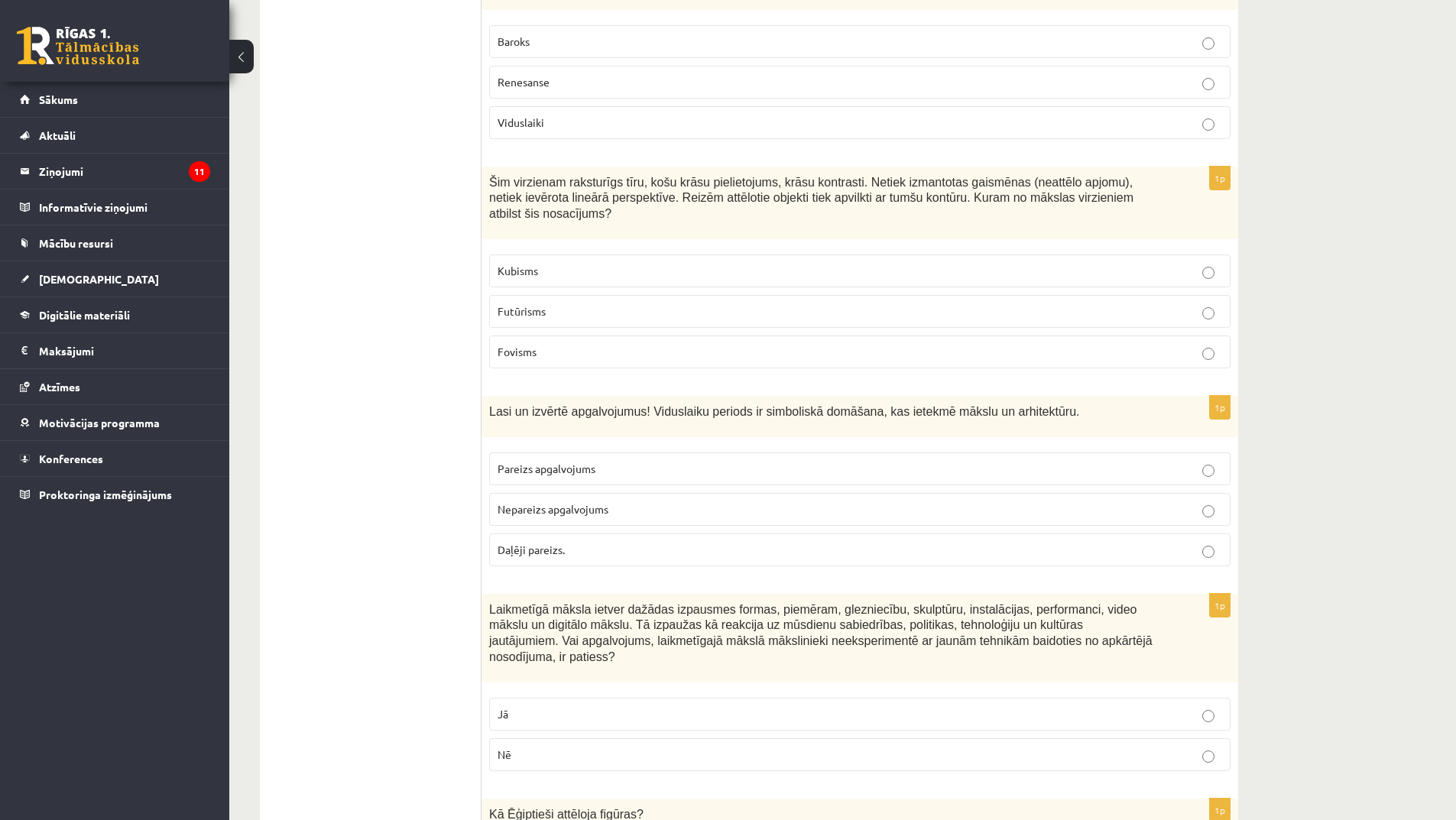
click at [606, 461] on p "Pareizs apgalvojums" at bounding box center [860, 469] width 725 height 16
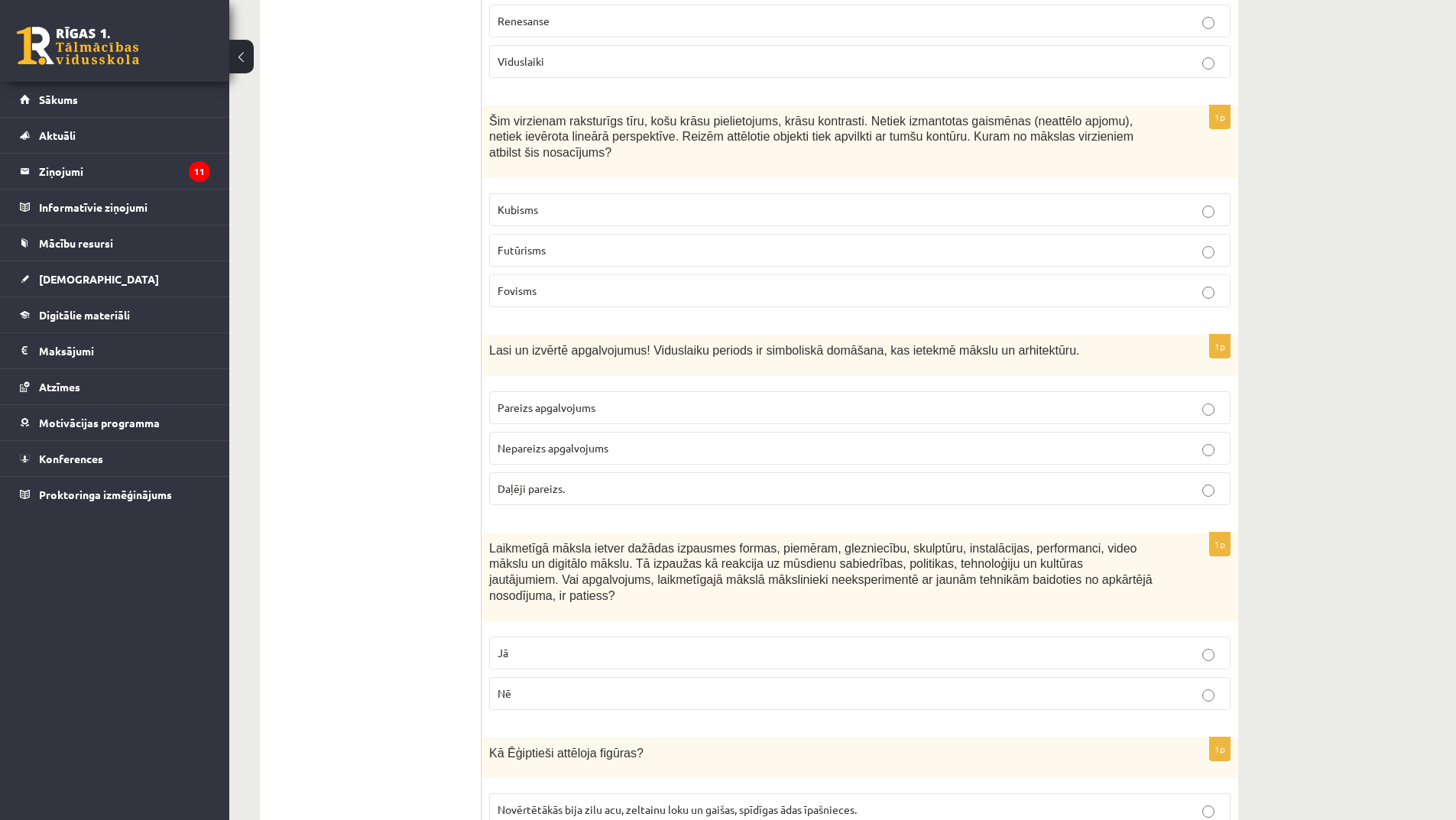
scroll to position [1682, 0]
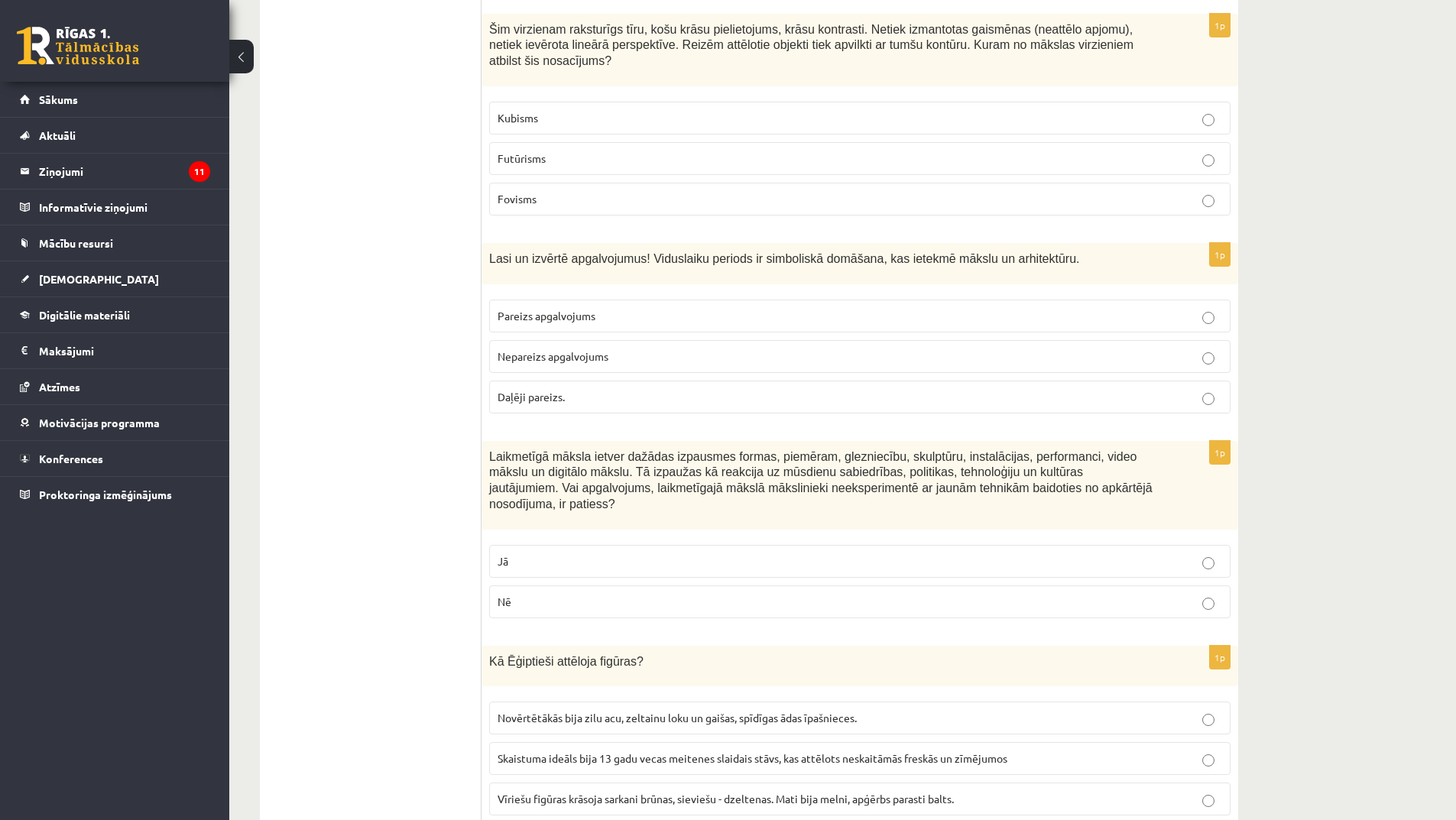
click at [662, 554] on p "Jā" at bounding box center [860, 561] width 725 height 16
click at [588, 594] on p "Nē" at bounding box center [860, 602] width 725 height 16
click at [600, 554] on p "Jā" at bounding box center [860, 561] width 725 height 16
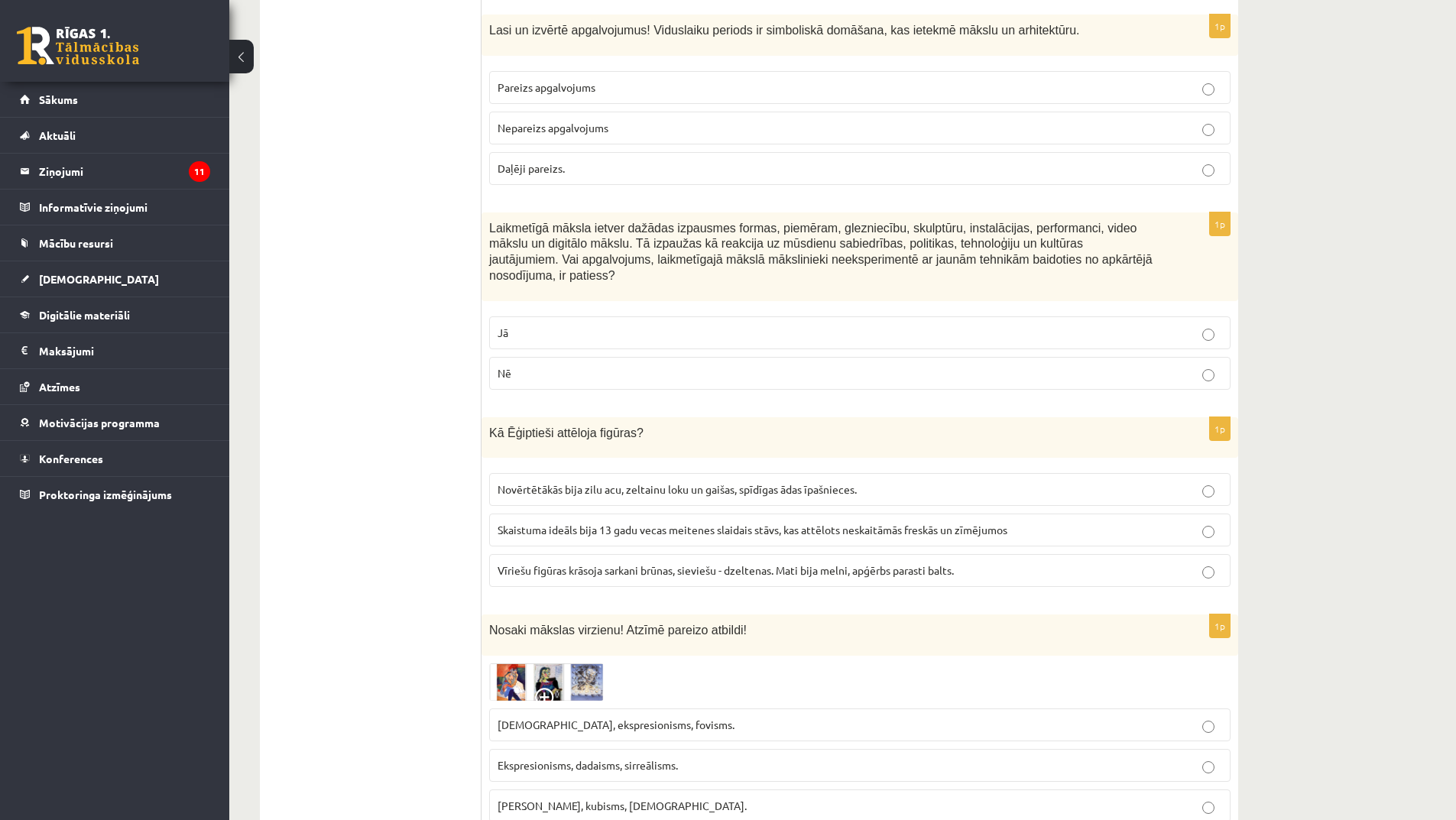
scroll to position [1911, 0]
click at [779, 563] on span "Vīriešu figūras krāsoja sarkani brūnas, sieviešu - dzeltenas. Mati bija melni, …" at bounding box center [726, 570] width 456 height 14
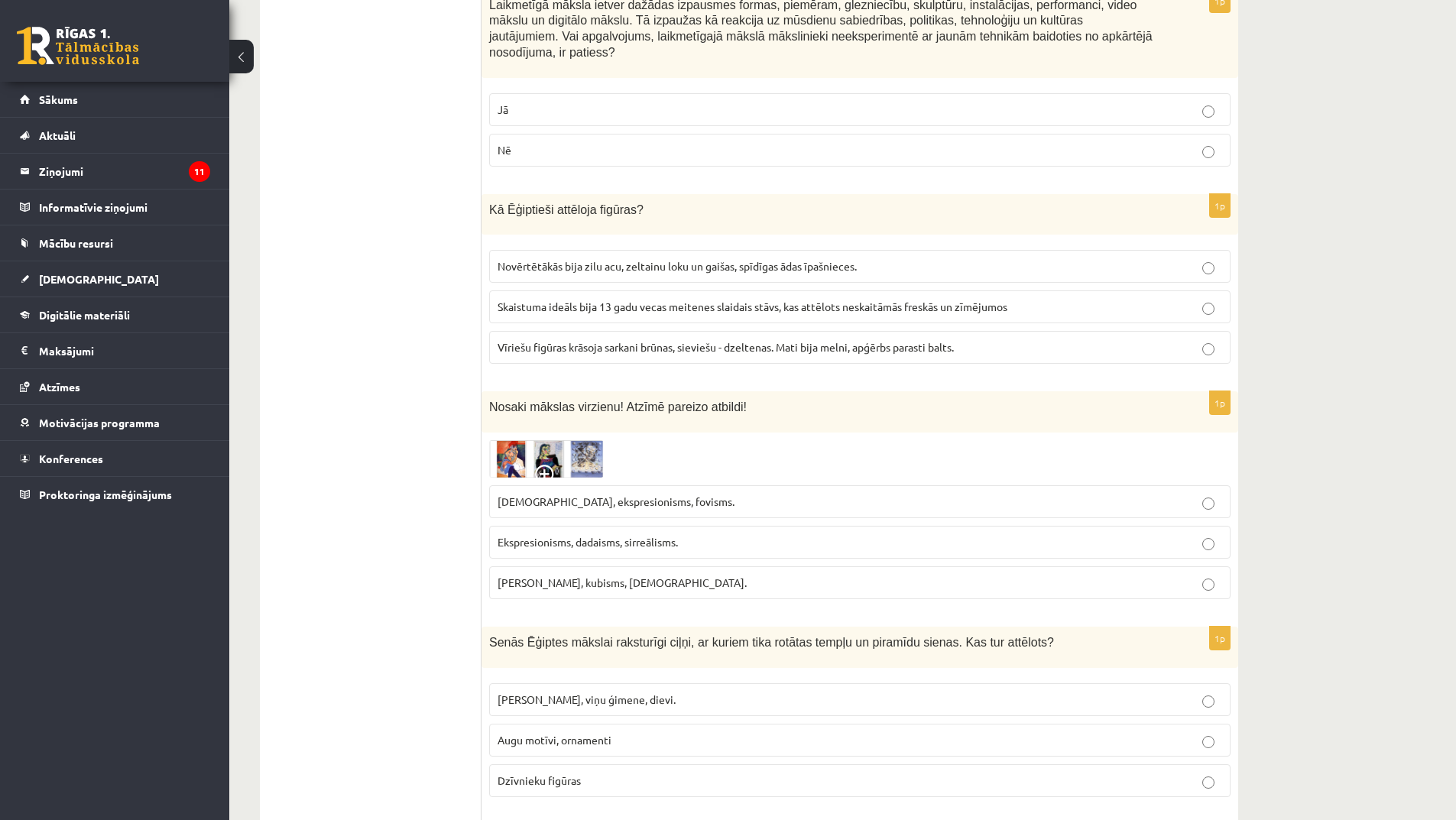
scroll to position [2141, 0]
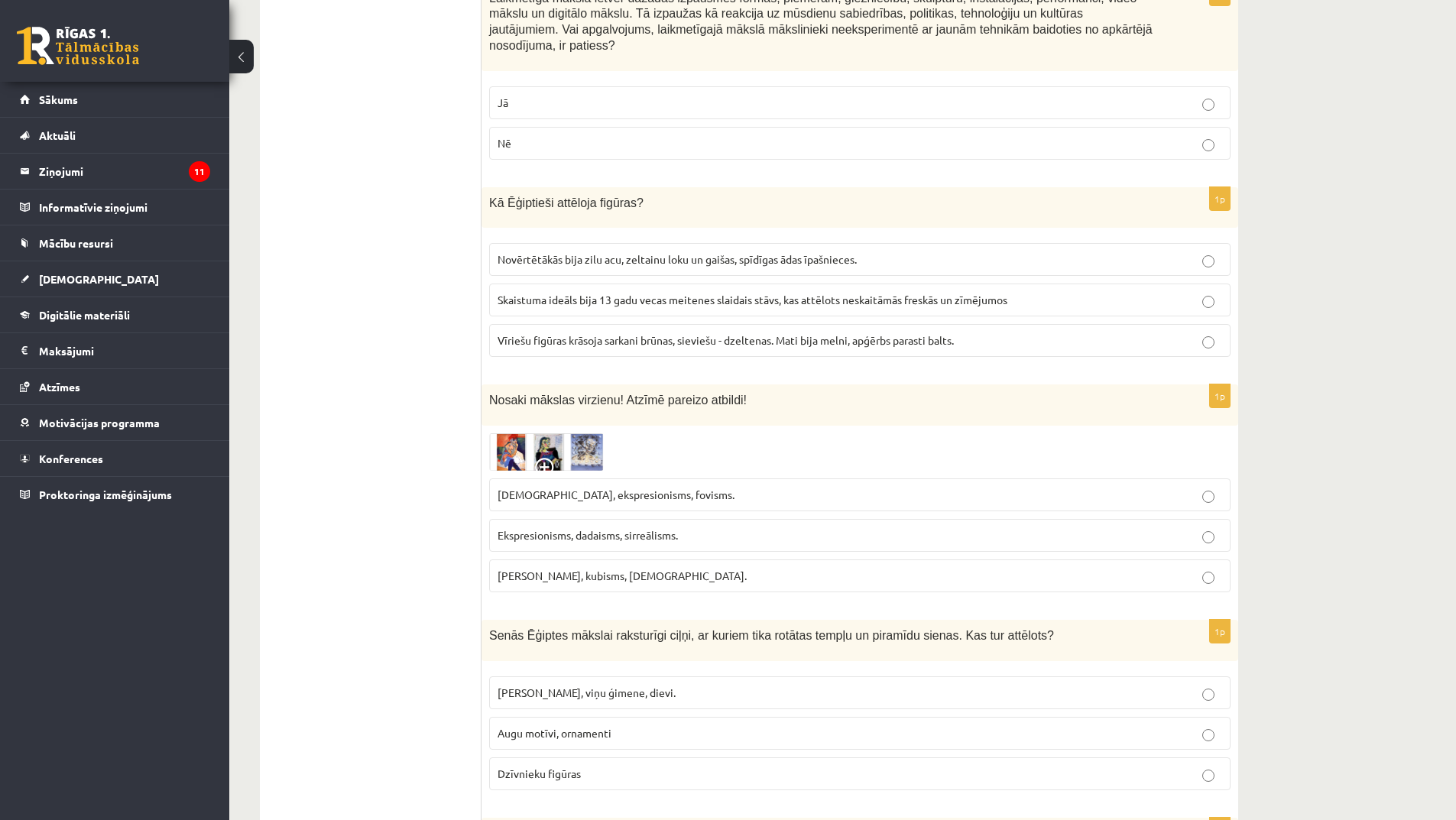
click at [548, 458] on span at bounding box center [547, 470] width 24 height 25
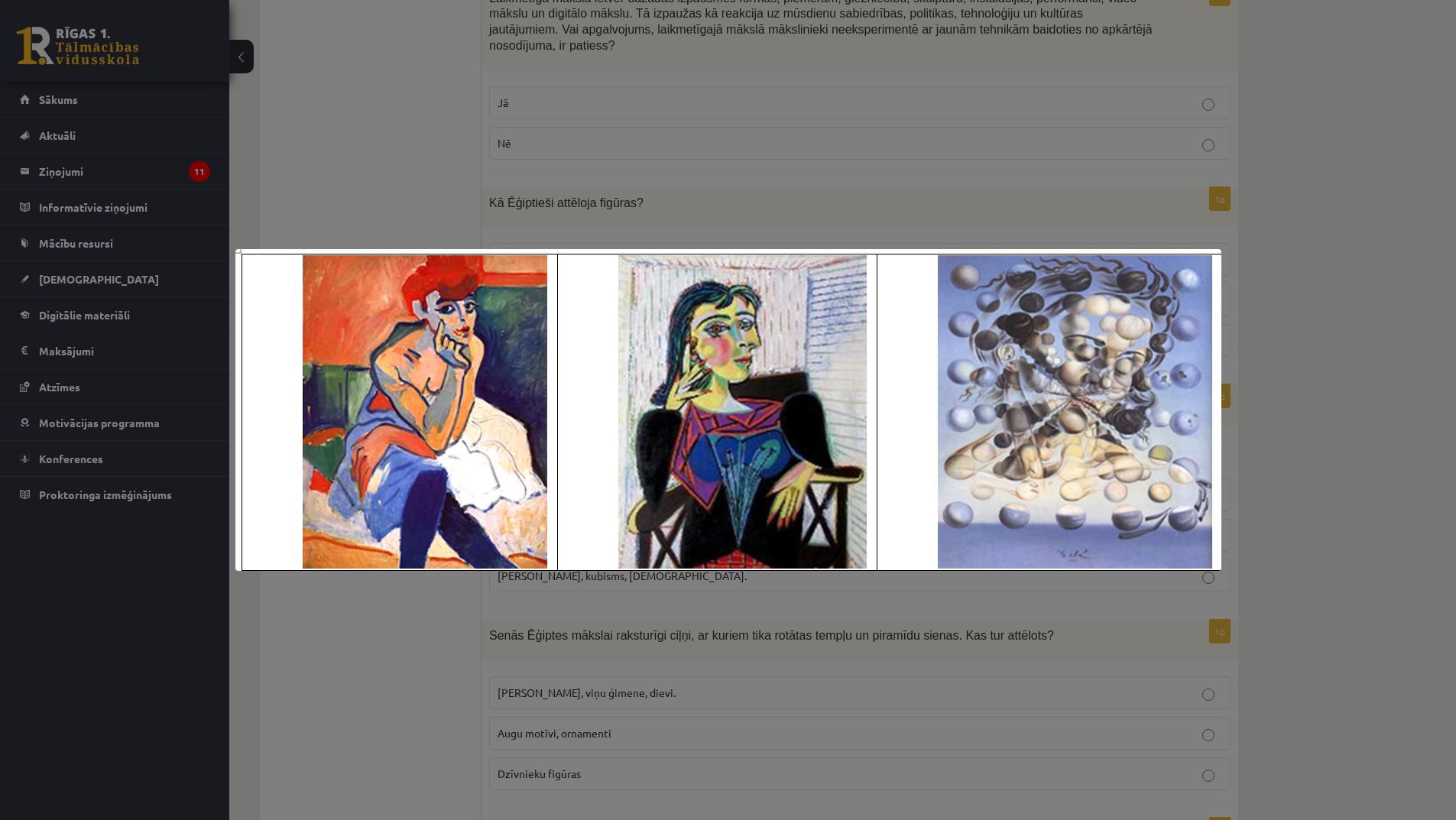
click at [925, 641] on div at bounding box center [728, 410] width 1456 height 820
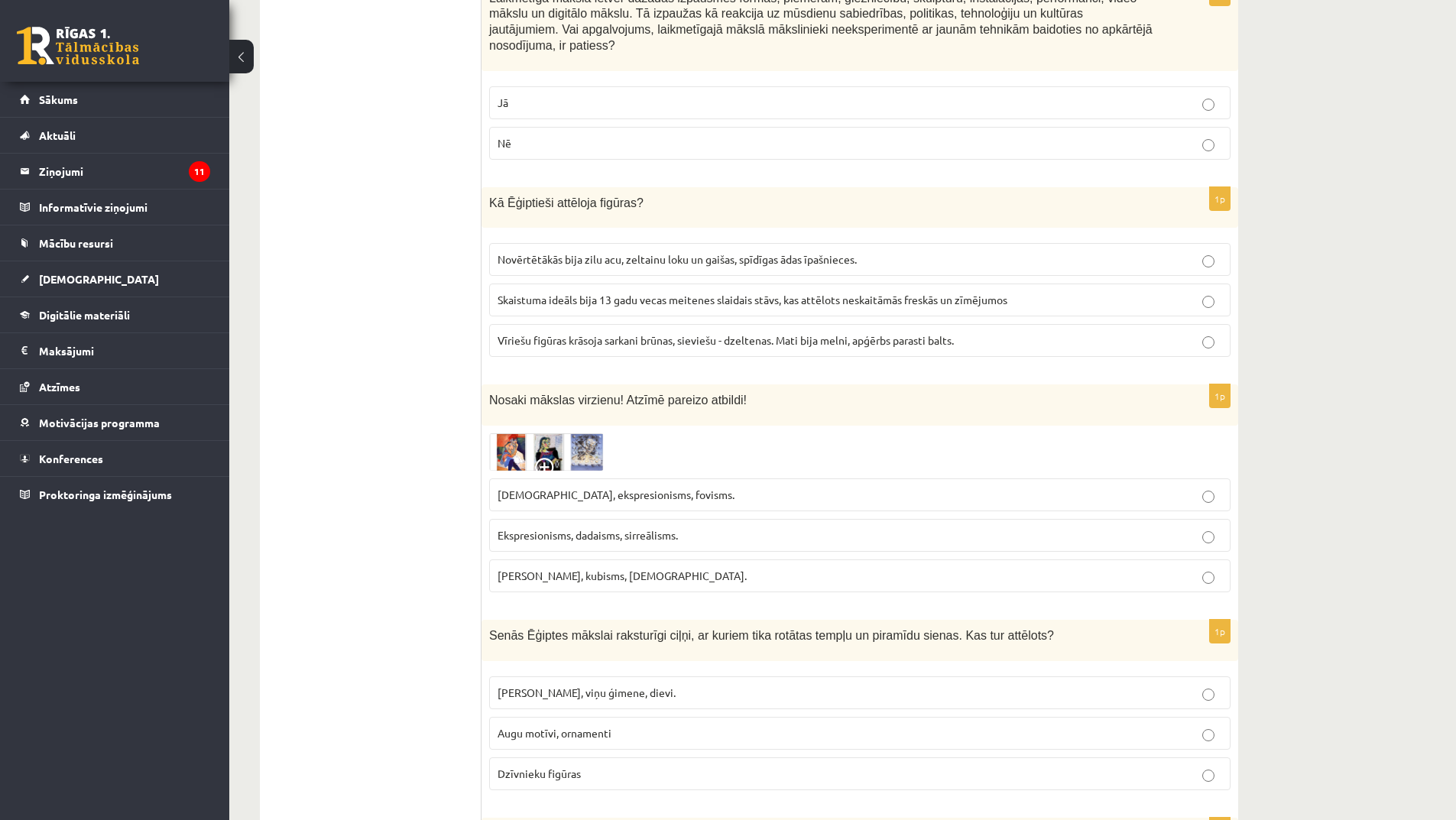
click at [655, 528] on span "Ekspresionisms, dadaisms, sirreālisms." at bounding box center [588, 535] width 181 height 14
click at [544, 458] on span at bounding box center [547, 470] width 24 height 25
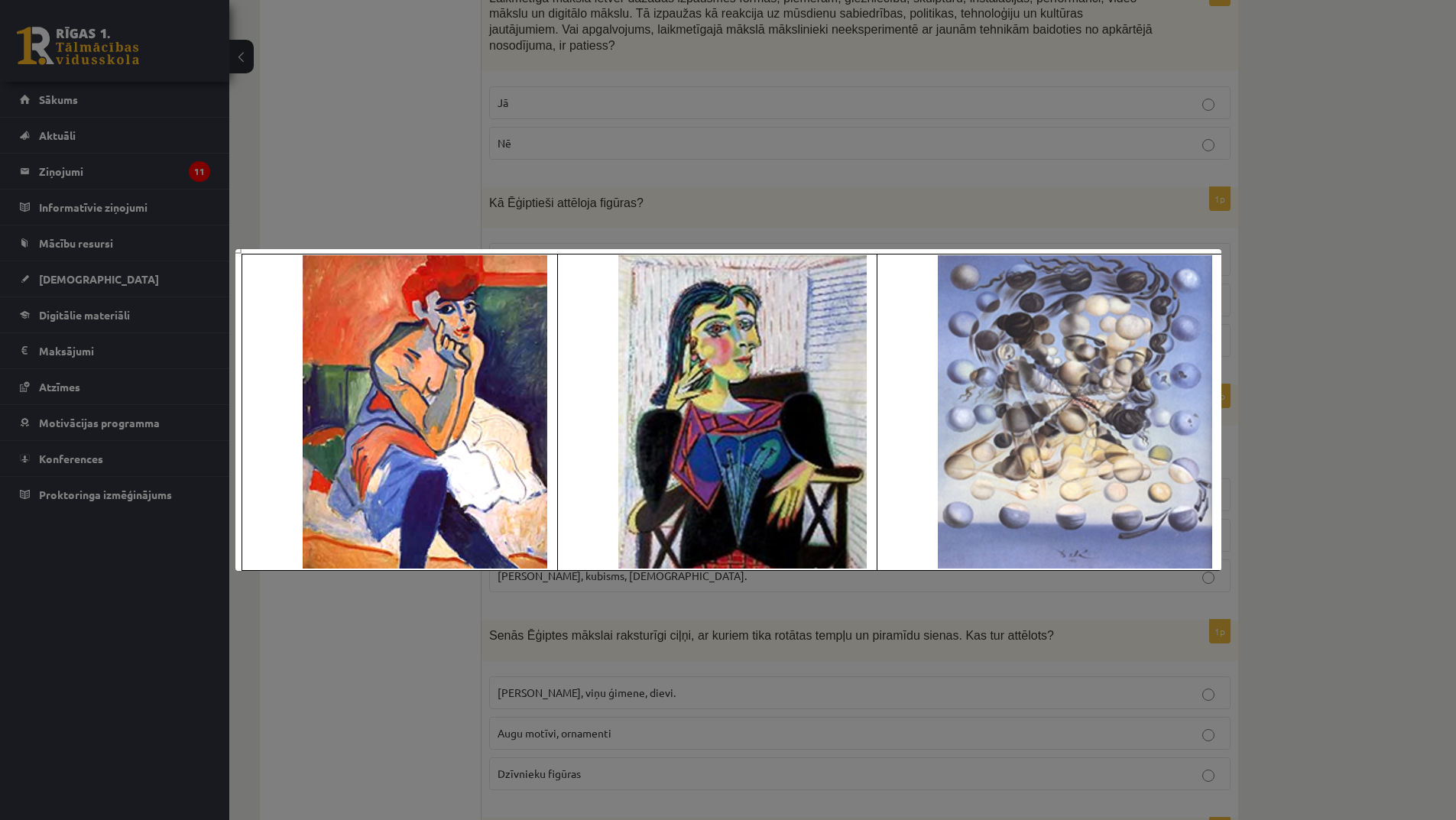
click at [754, 609] on div at bounding box center [728, 410] width 1456 height 820
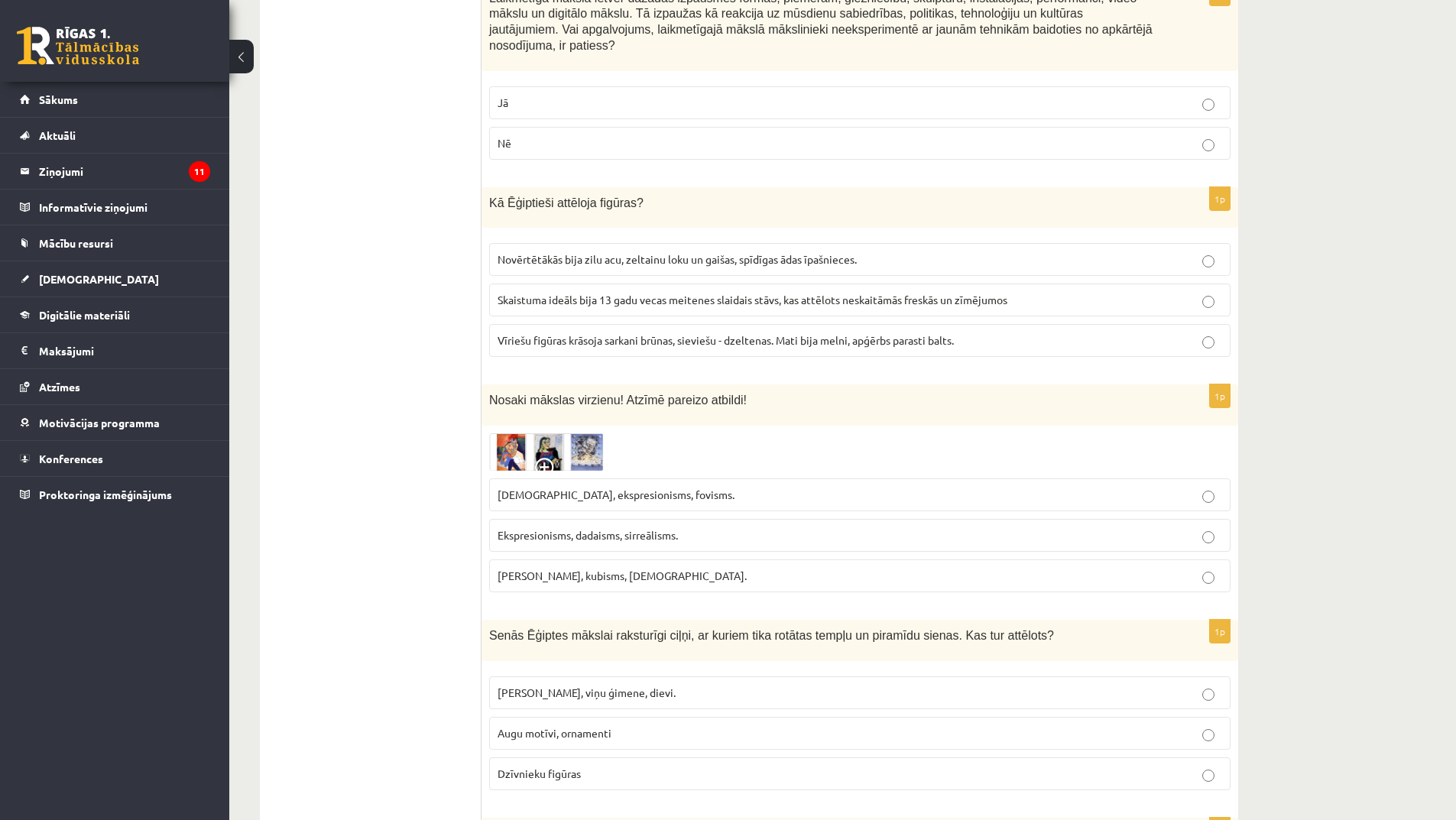
click at [541, 458] on span at bounding box center [547, 470] width 24 height 25
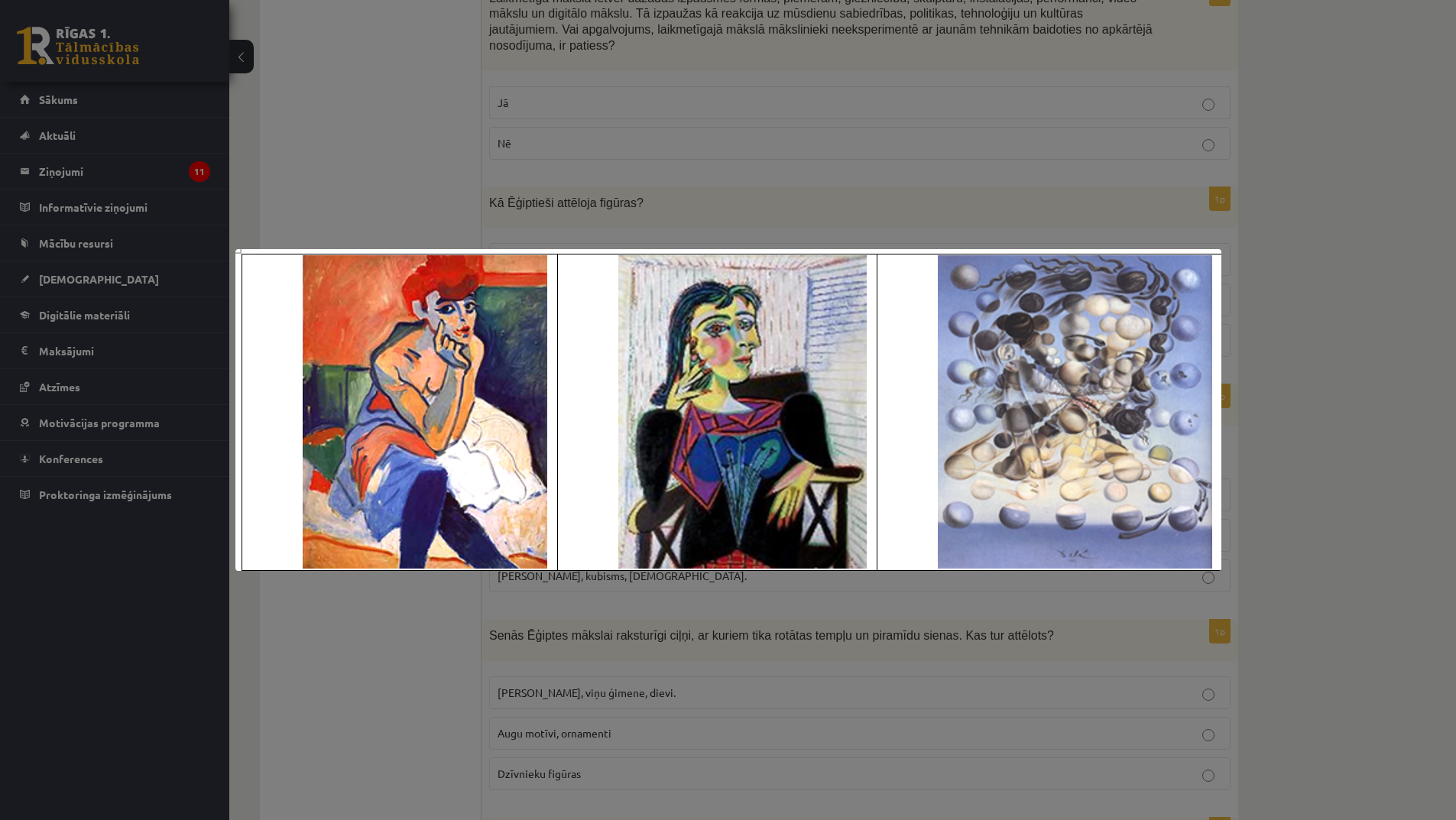
click at [721, 618] on div at bounding box center [728, 410] width 1456 height 820
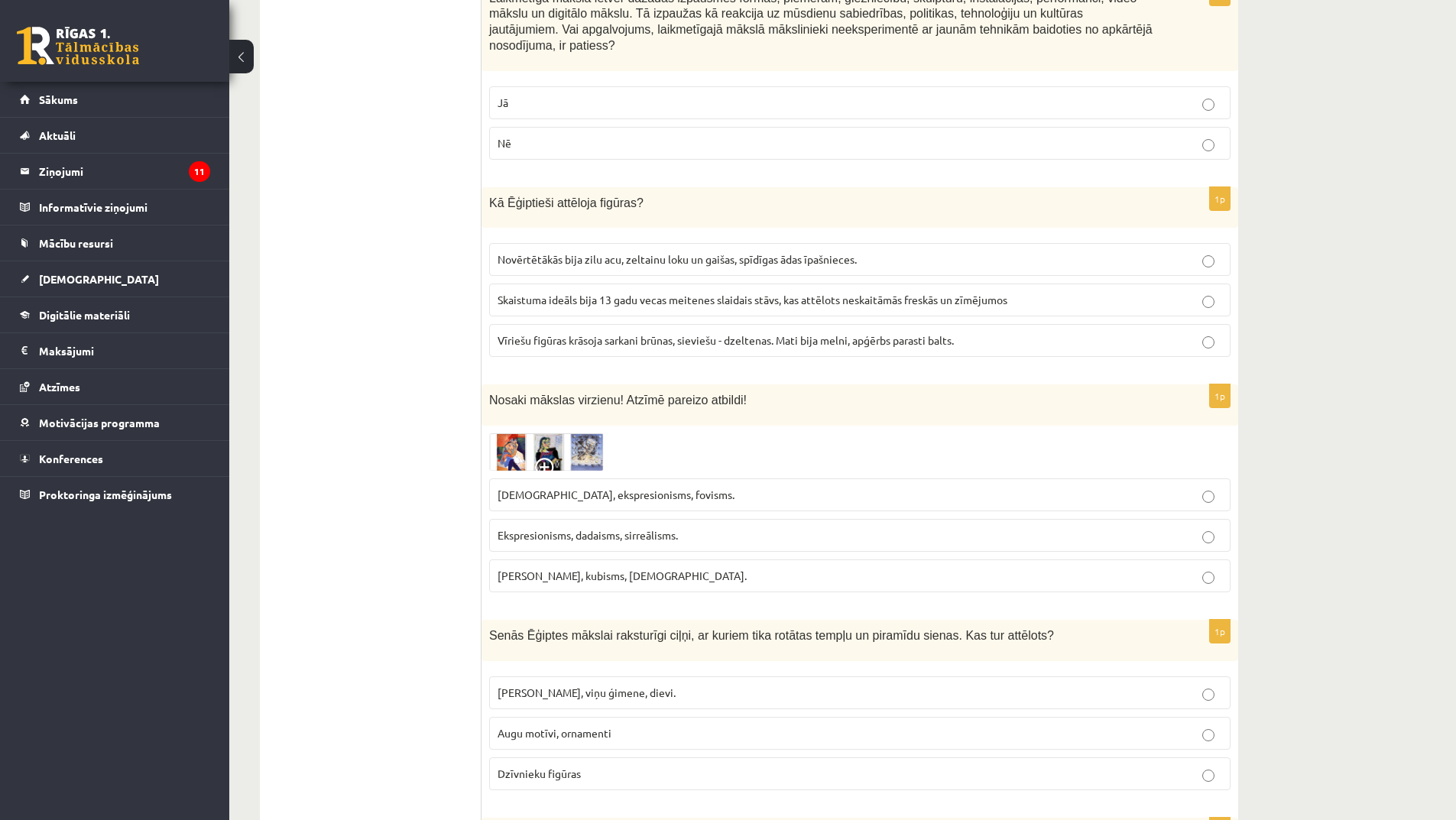
click at [574, 569] on span "Fovisms, kubisms, sirreālisms." at bounding box center [622, 576] width 249 height 14
click at [543, 458] on span at bounding box center [547, 470] width 24 height 25
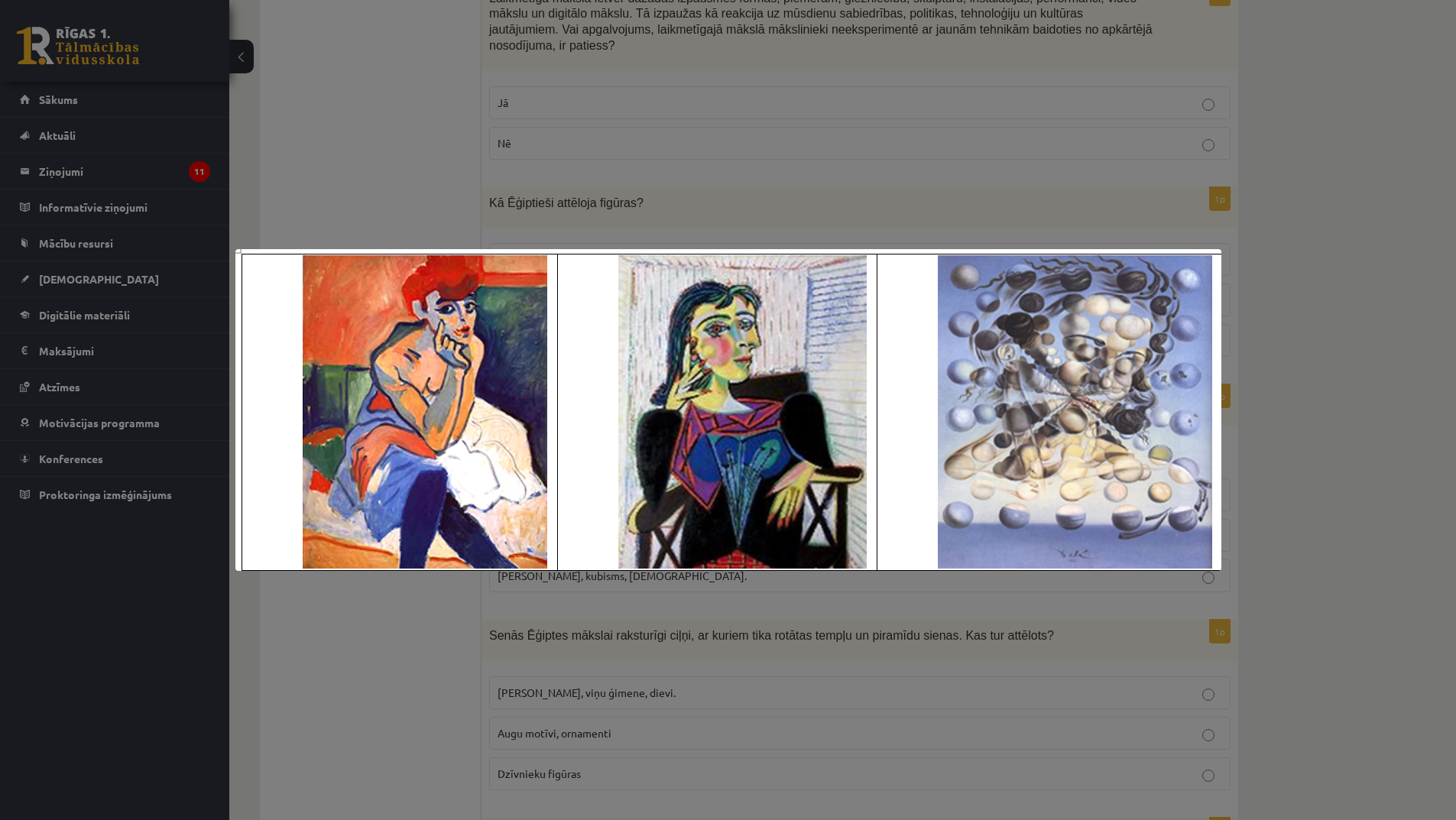
click at [691, 621] on div at bounding box center [728, 410] width 1456 height 820
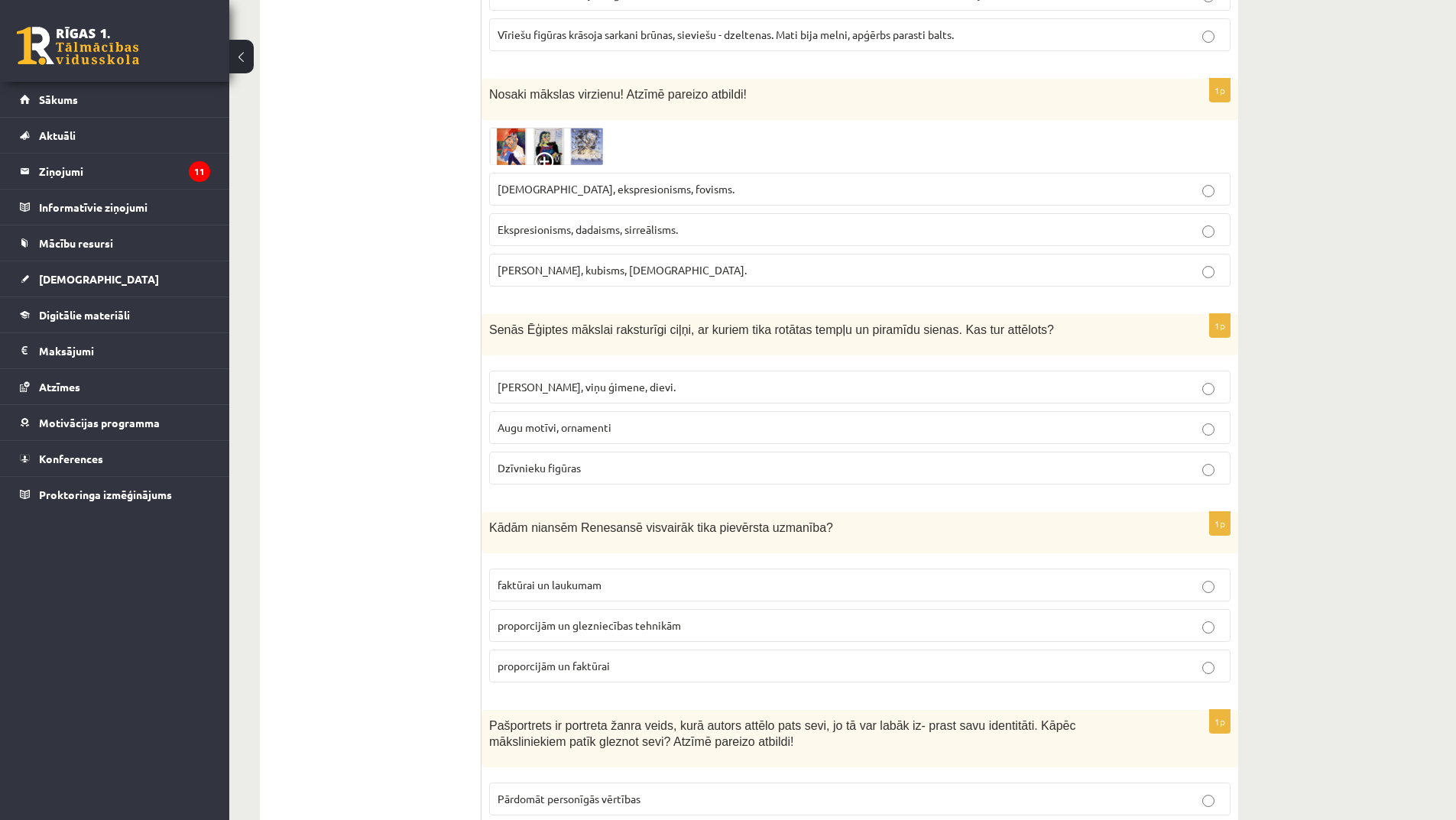
scroll to position [2523, 0]
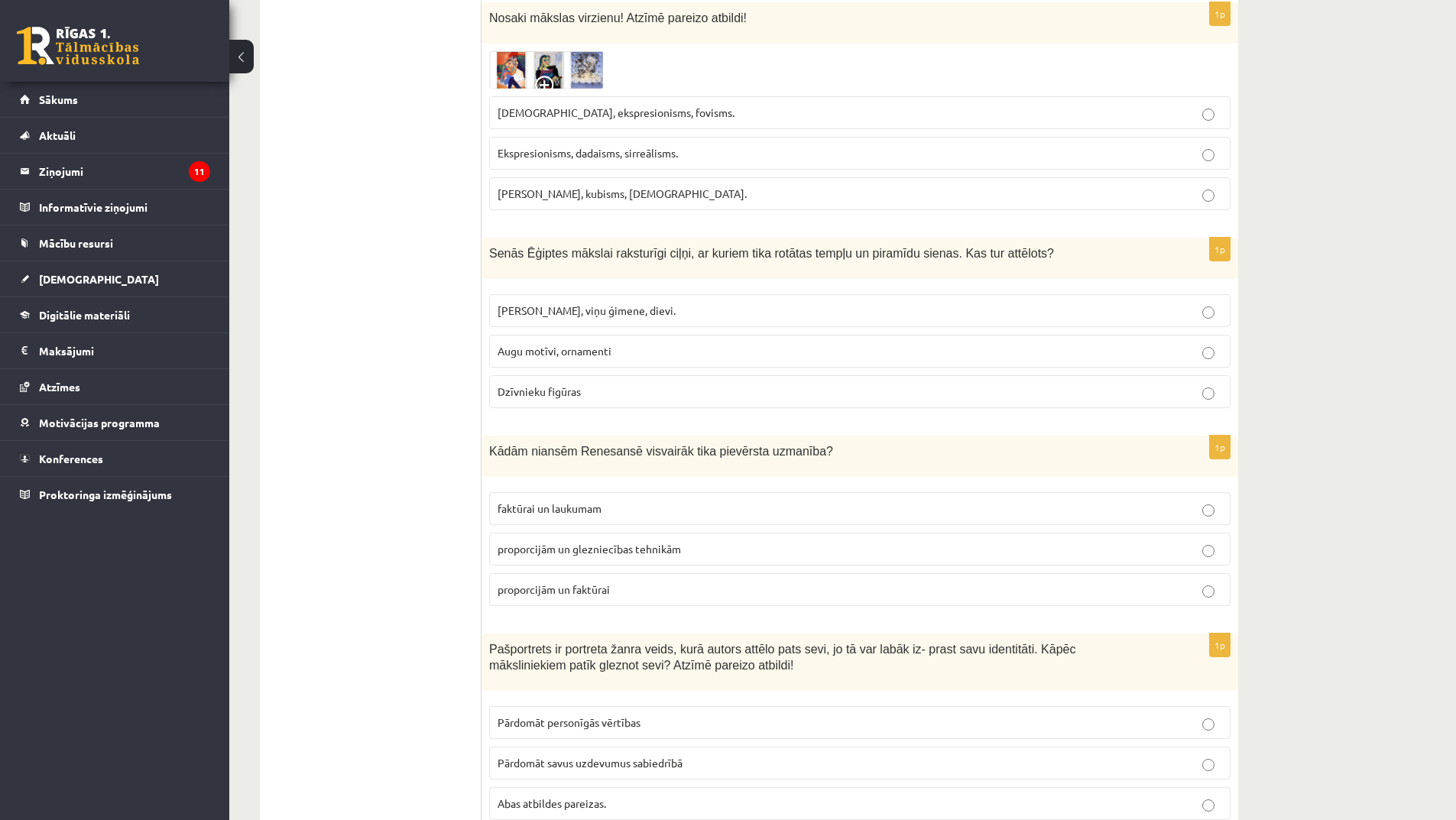
click at [612, 294] on label "Faraoni, viņu ģimene, dievi." at bounding box center [860, 310] width 741 height 33
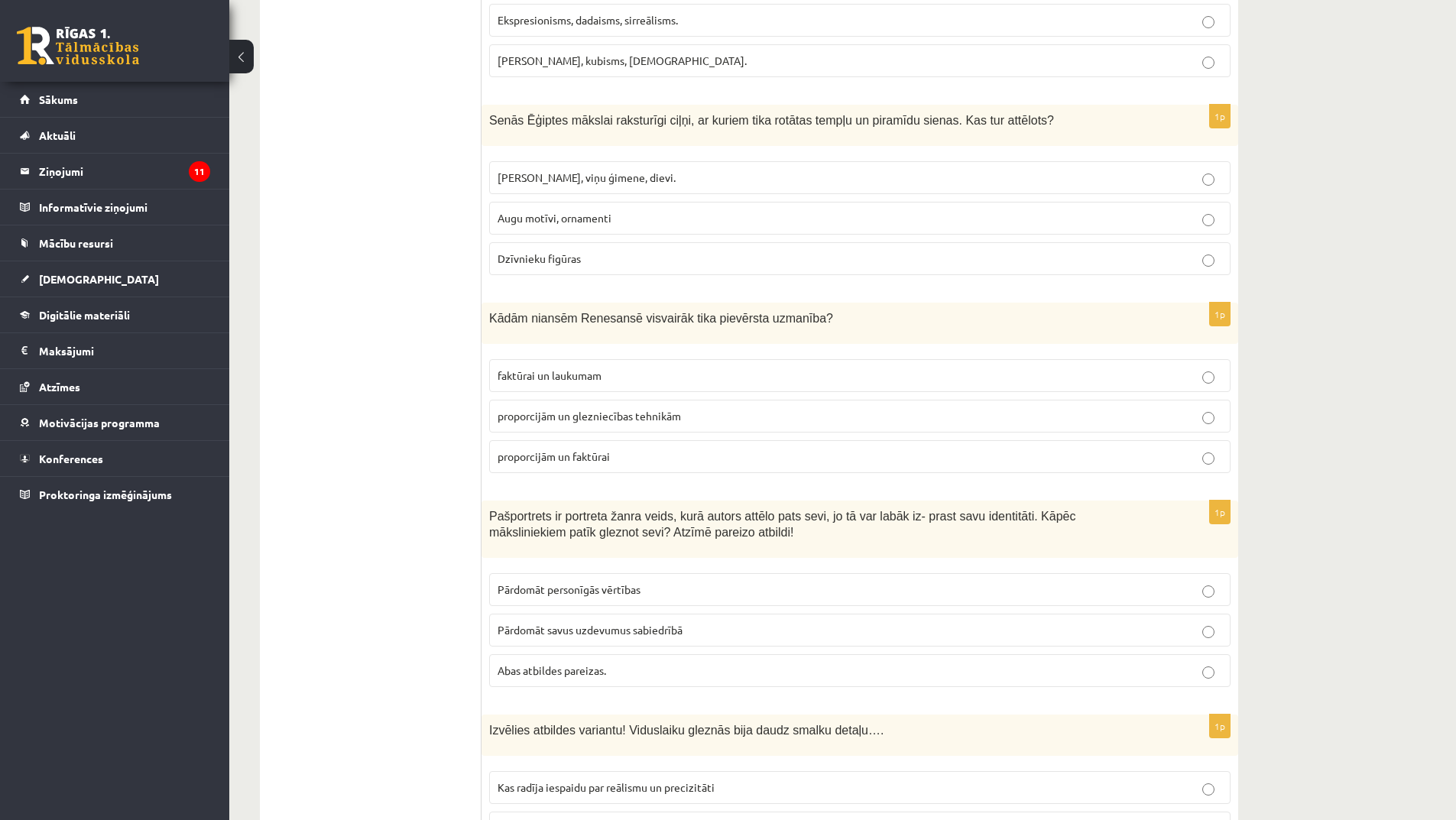
scroll to position [2676, 0]
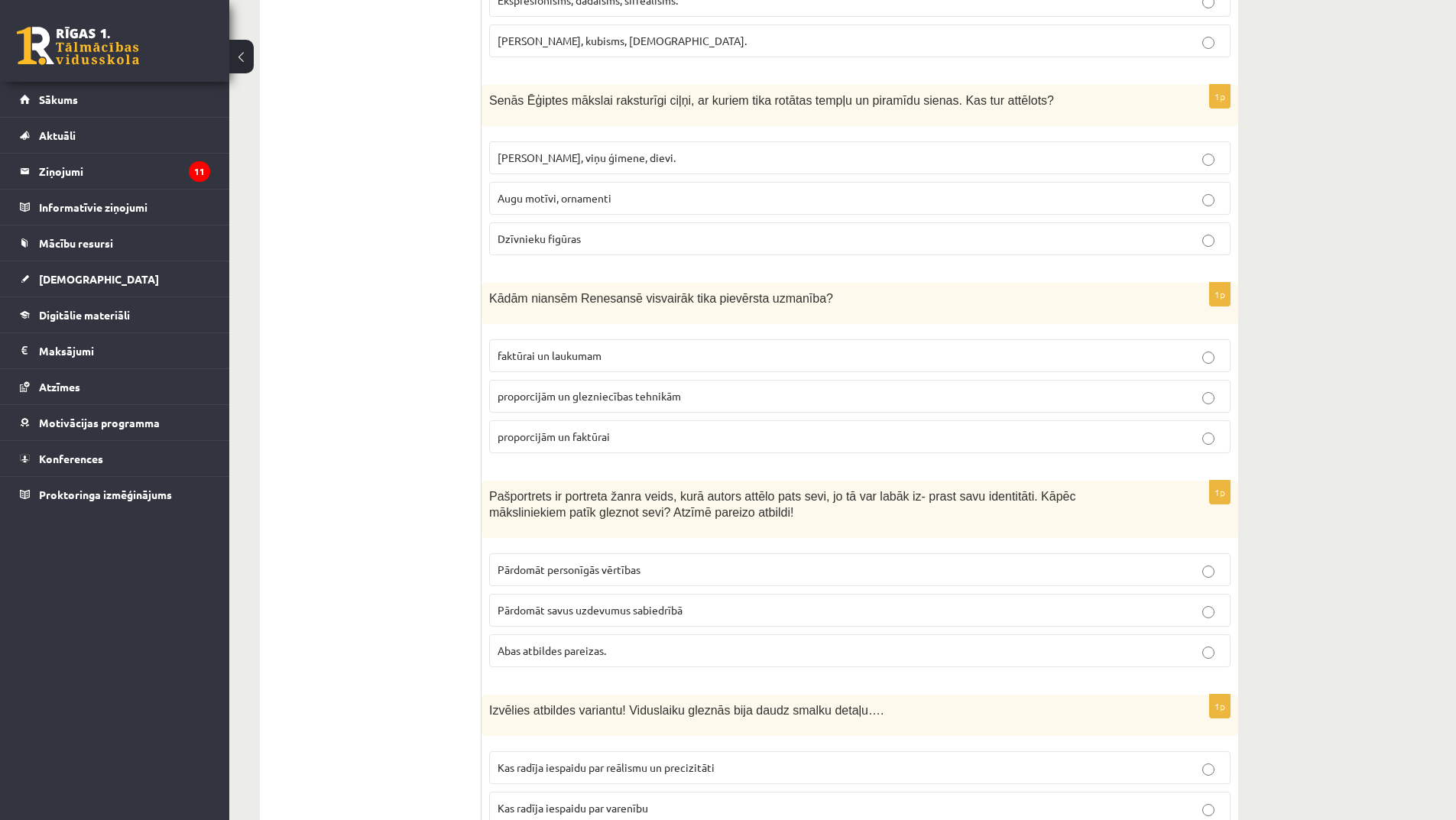
click at [592, 380] on label "proporcijām un glezniecības tehnikām" at bounding box center [860, 396] width 741 height 33
click at [602, 644] on span "Abas atbildes pareizas." at bounding box center [552, 651] width 109 height 14
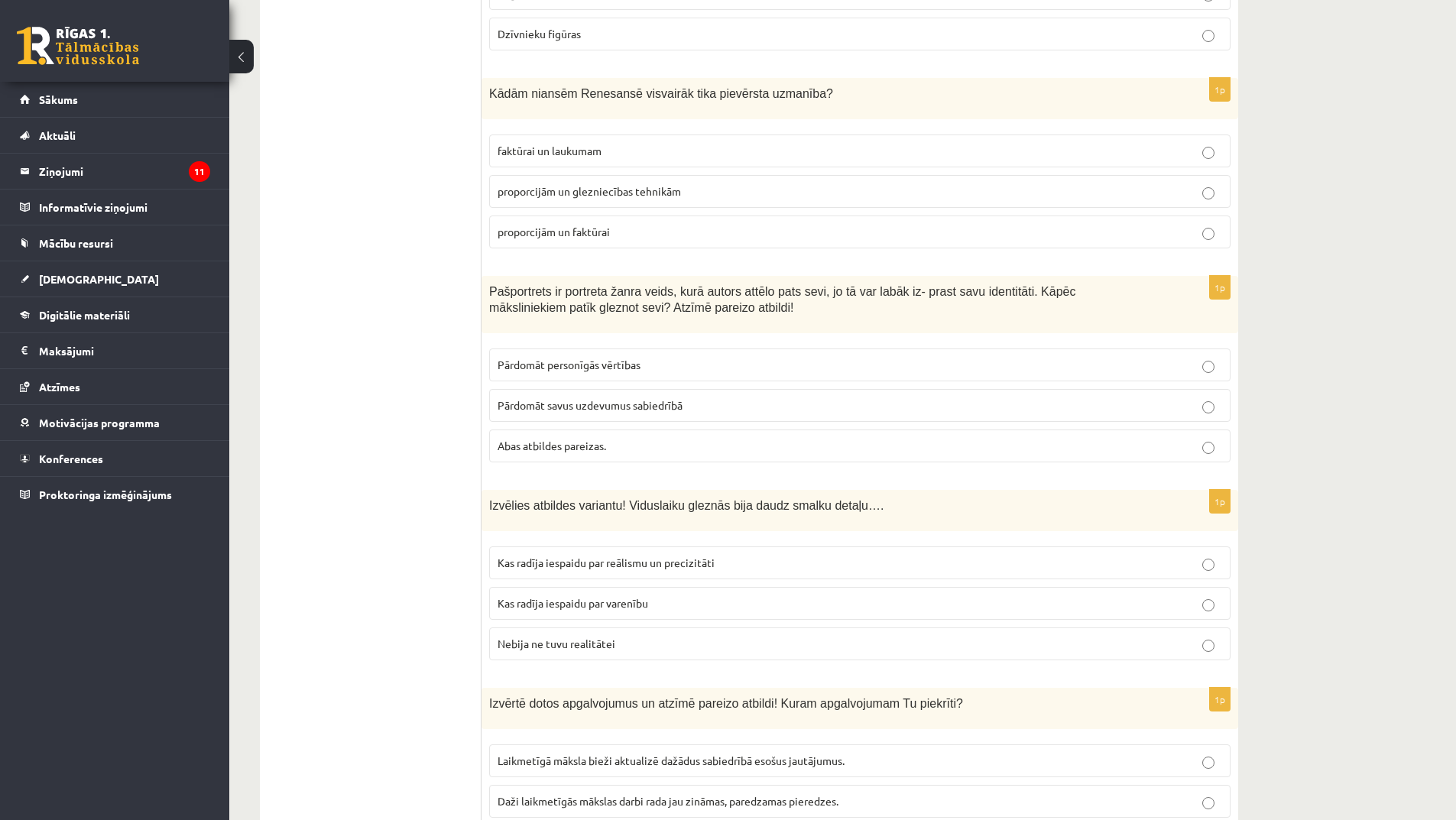
scroll to position [2981, 0]
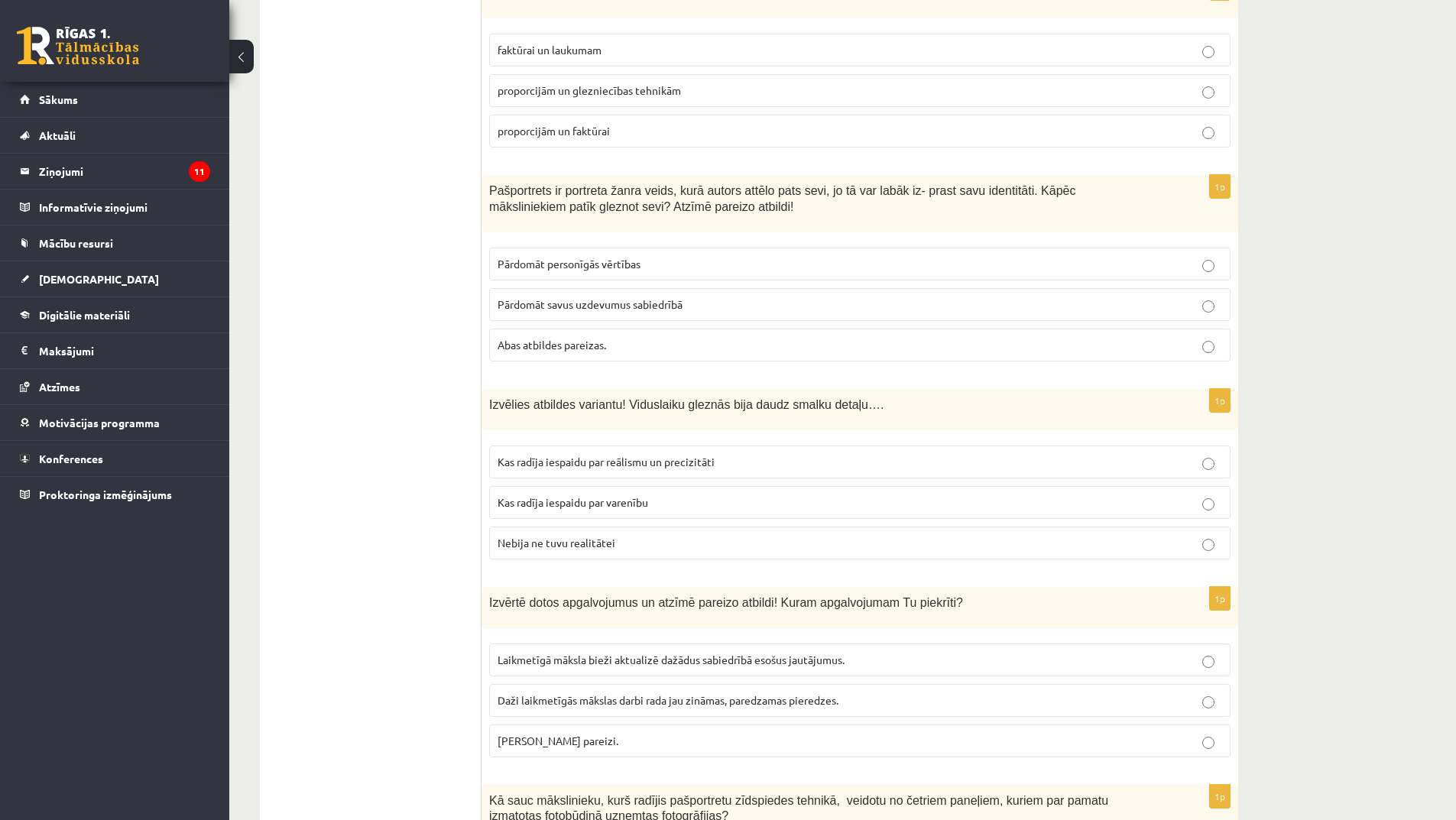
click at [643, 446] on label "Kas radīja iespaidu par reālismu un precizitāti" at bounding box center [860, 462] width 741 height 33
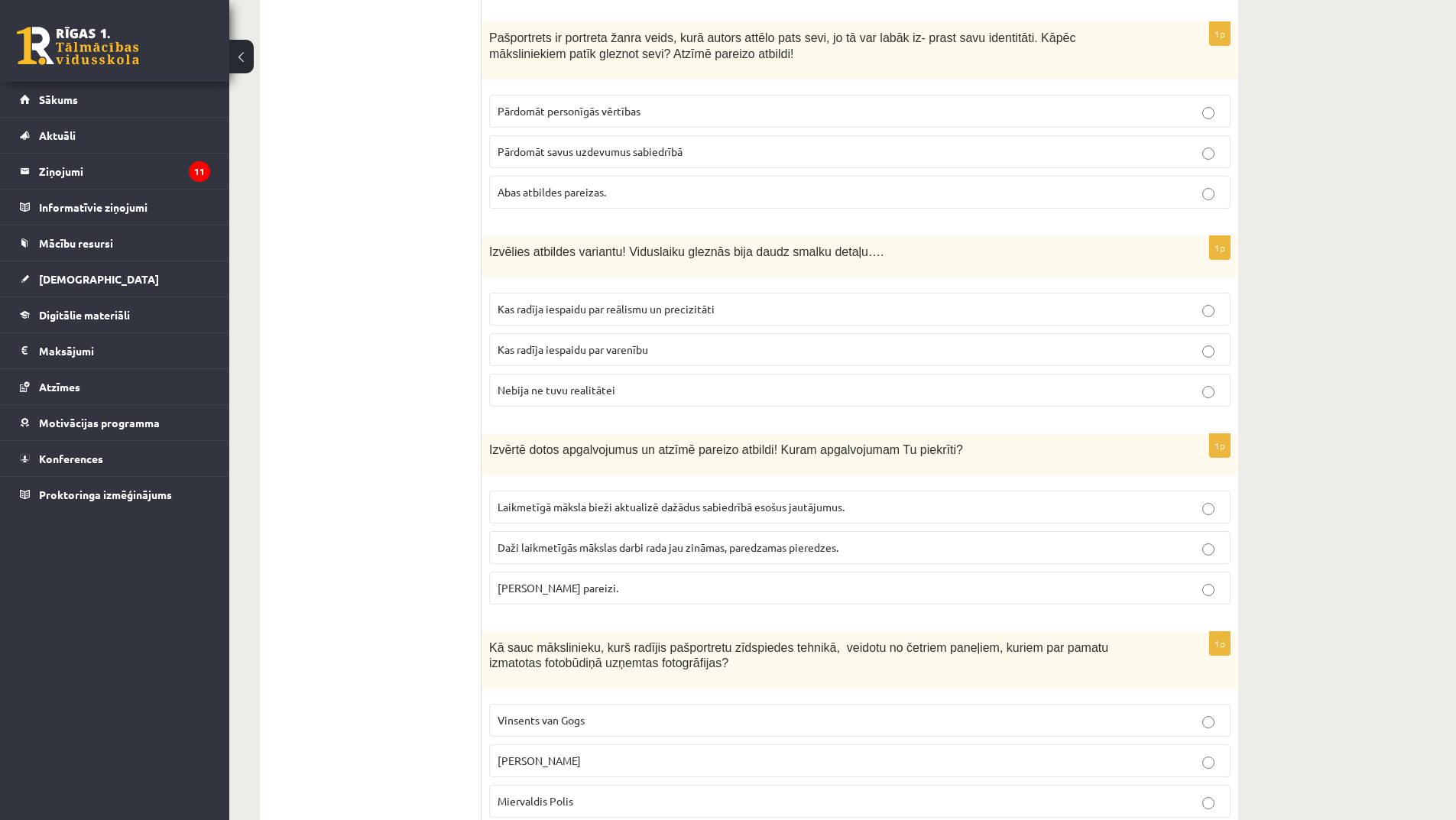
click at [762, 500] on span "Laikmetīgā māksla bieži aktualizē dažādus sabiedrībā esošus jautājumus." at bounding box center [671, 507] width 347 height 14
click at [626, 580] on p "Abi apgalvojumi pareizi." at bounding box center [860, 588] width 725 height 16
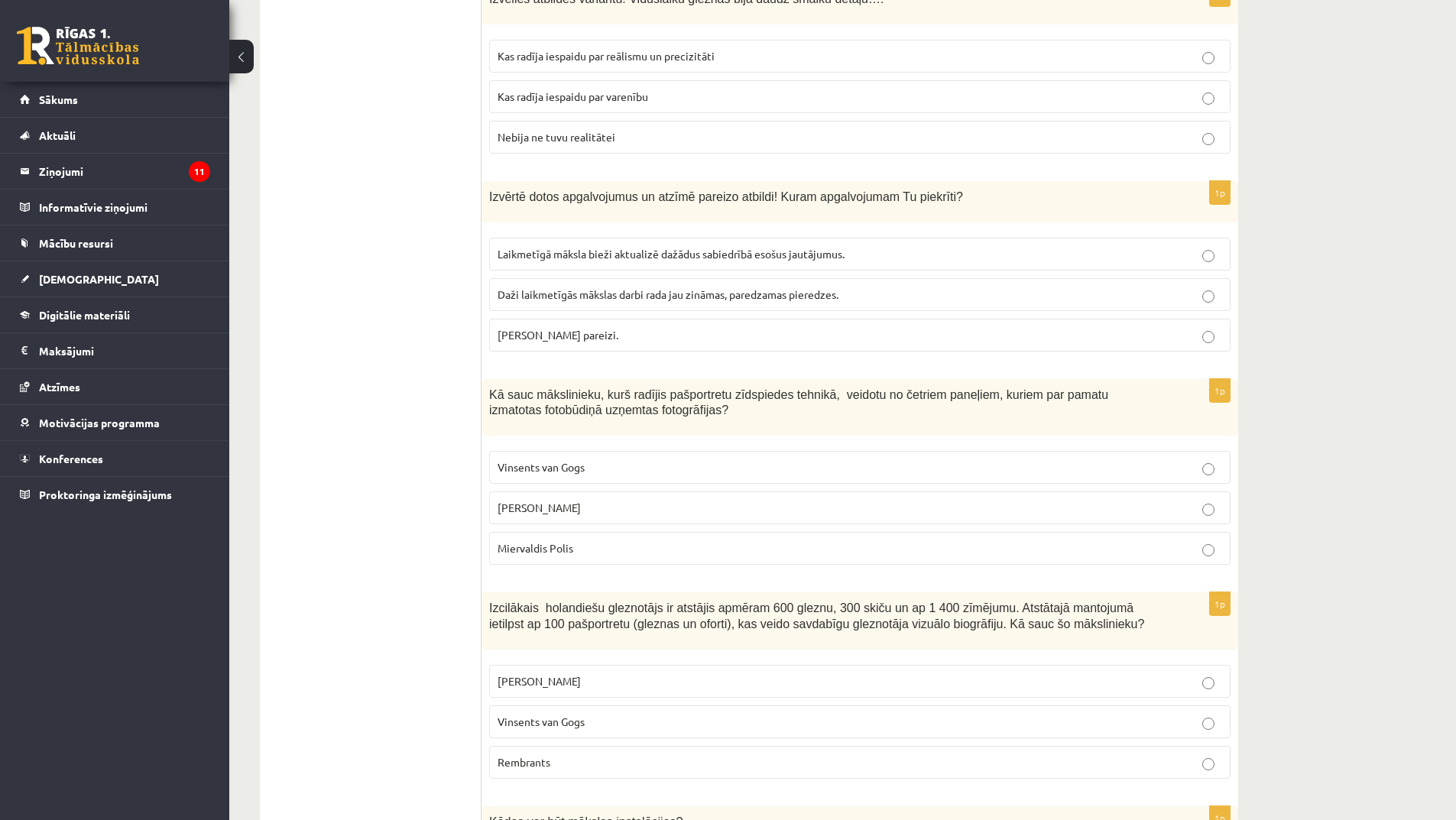
scroll to position [3363, 0]
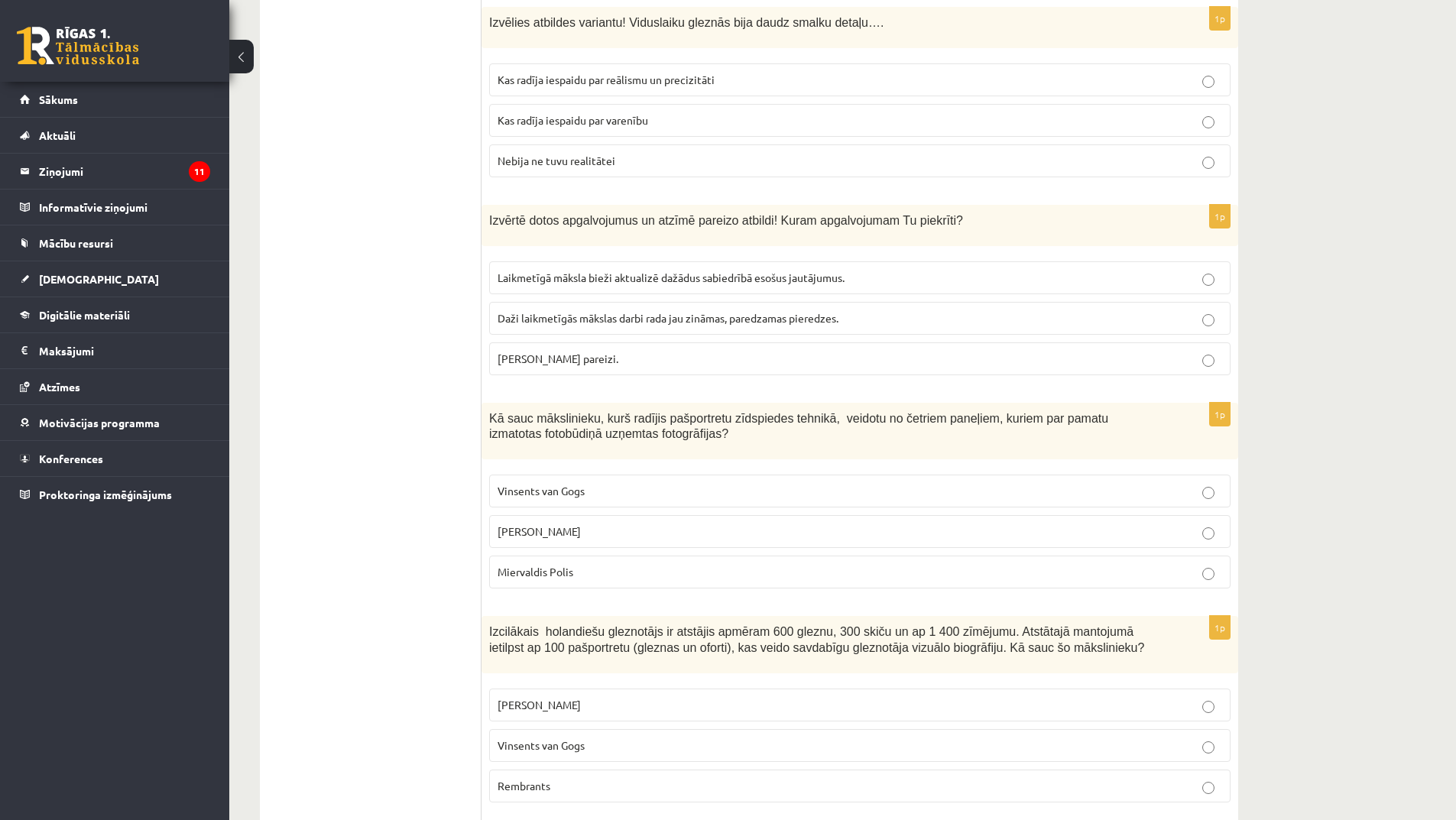
click at [596, 524] on p "Endijs Vorhols" at bounding box center [860, 531] width 725 height 16
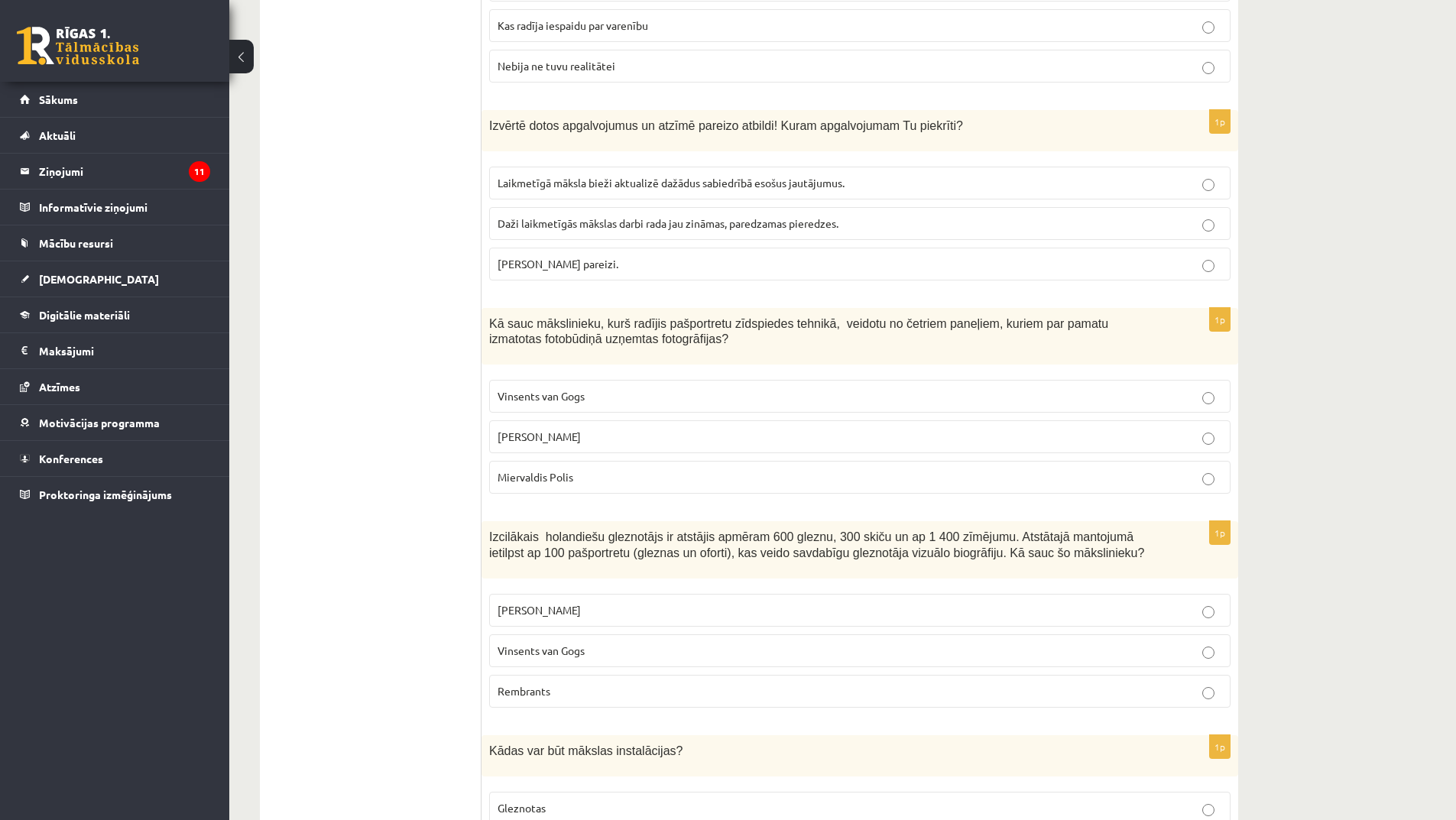
scroll to position [3593, 0]
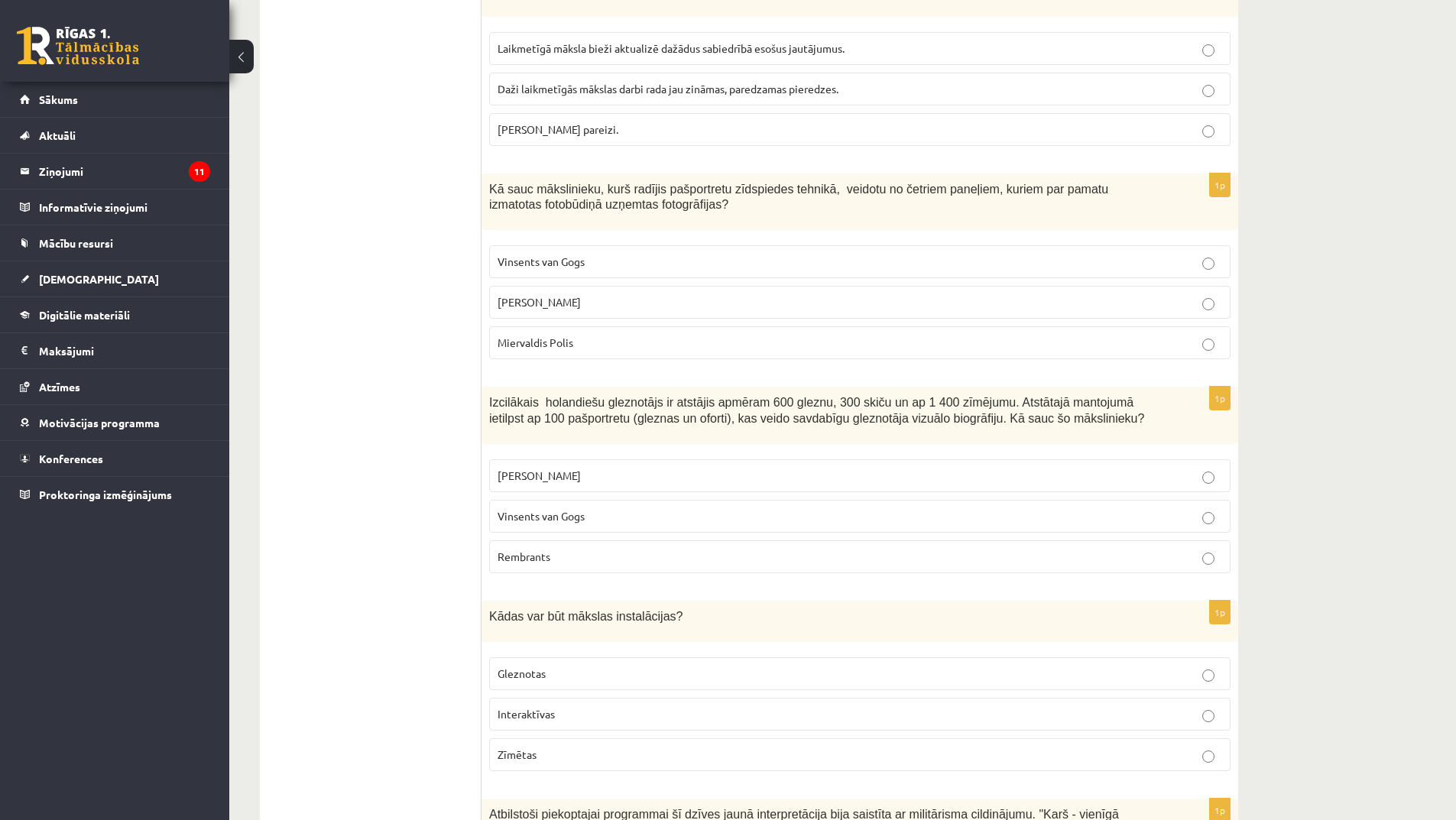
click at [609, 508] on p "Vinsents van Gogs" at bounding box center [860, 516] width 725 height 16
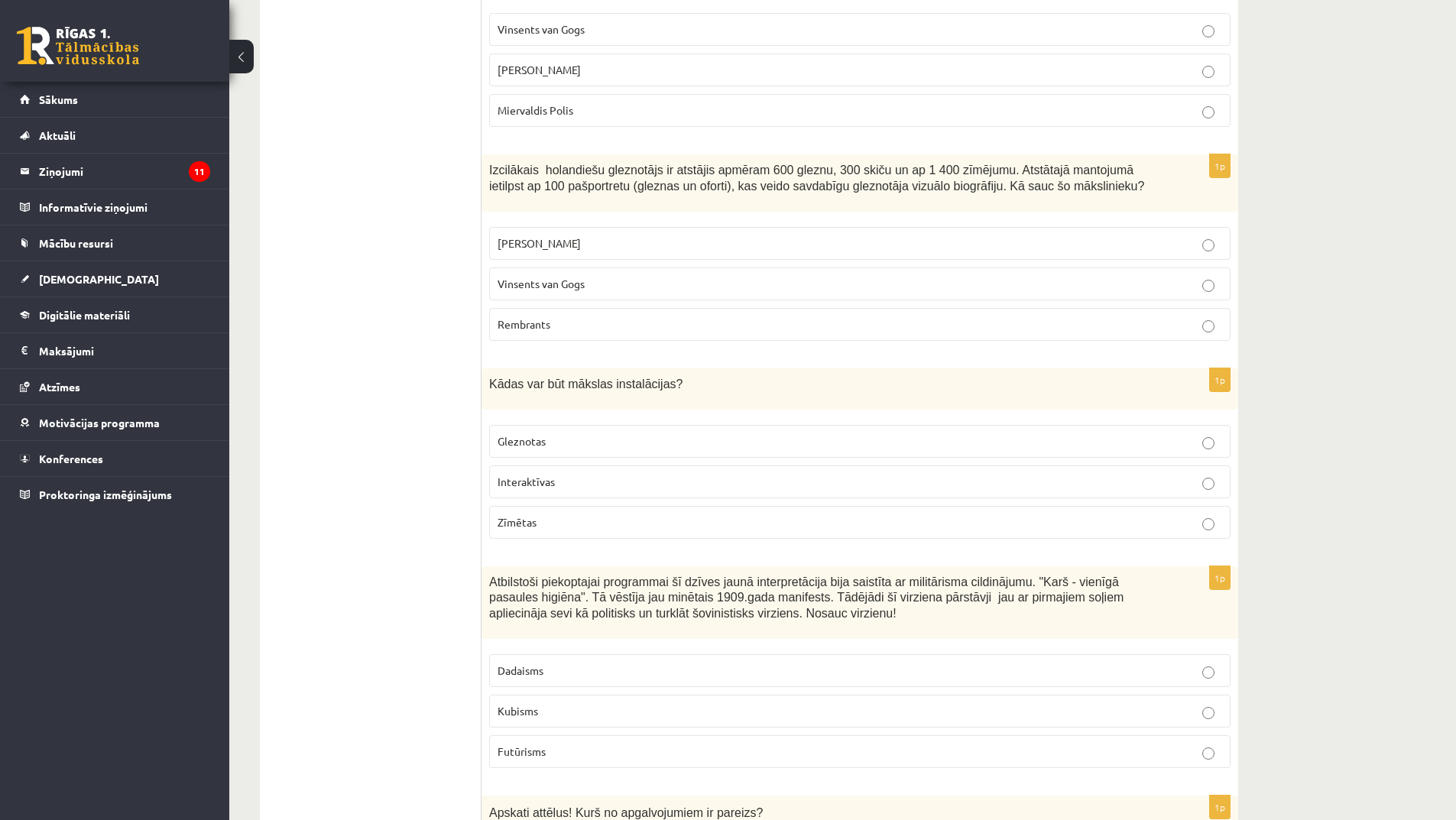
scroll to position [3899, 0]
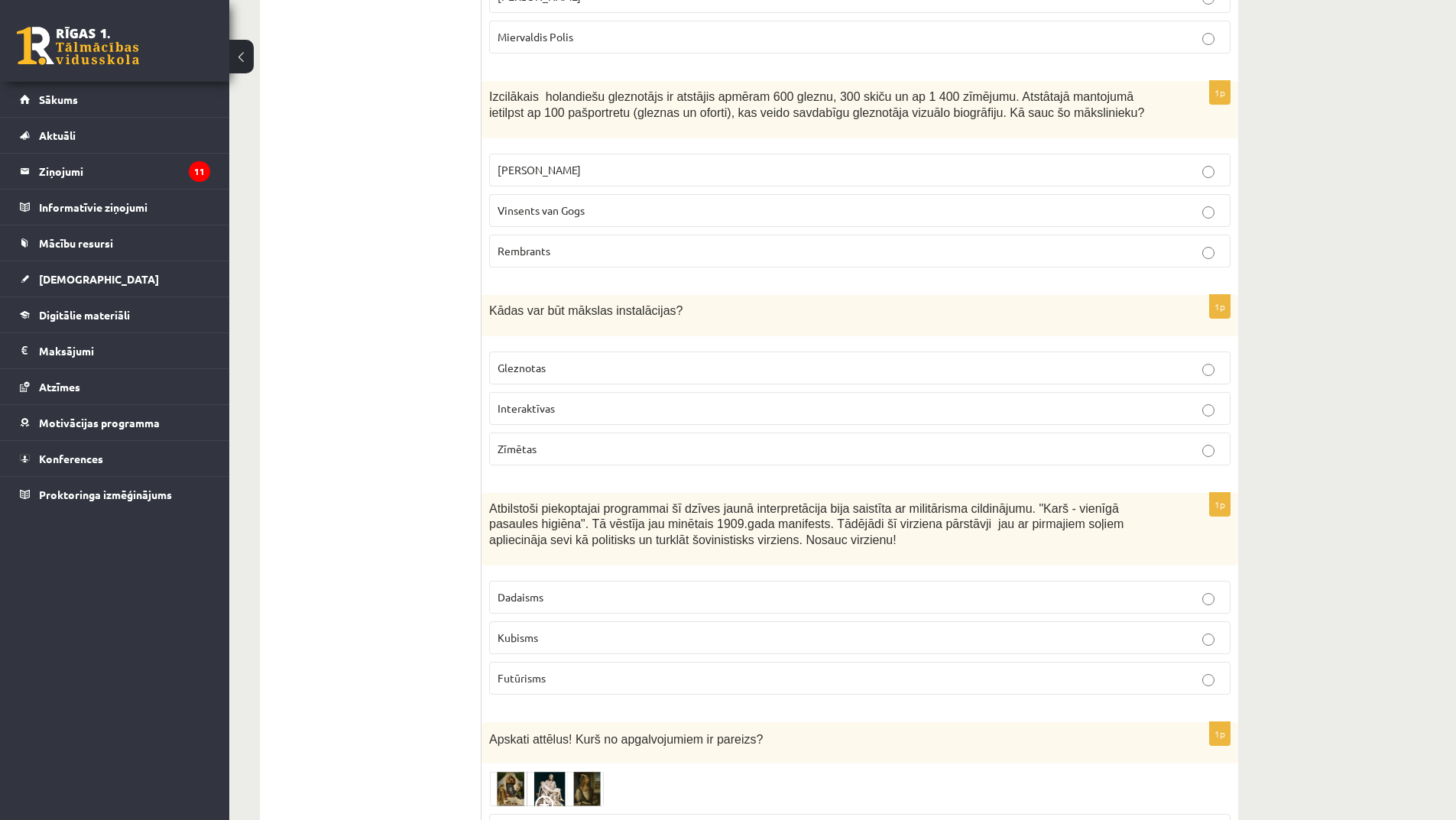
click at [553, 400] on p "Interaktīvas" at bounding box center [860, 408] width 725 height 16
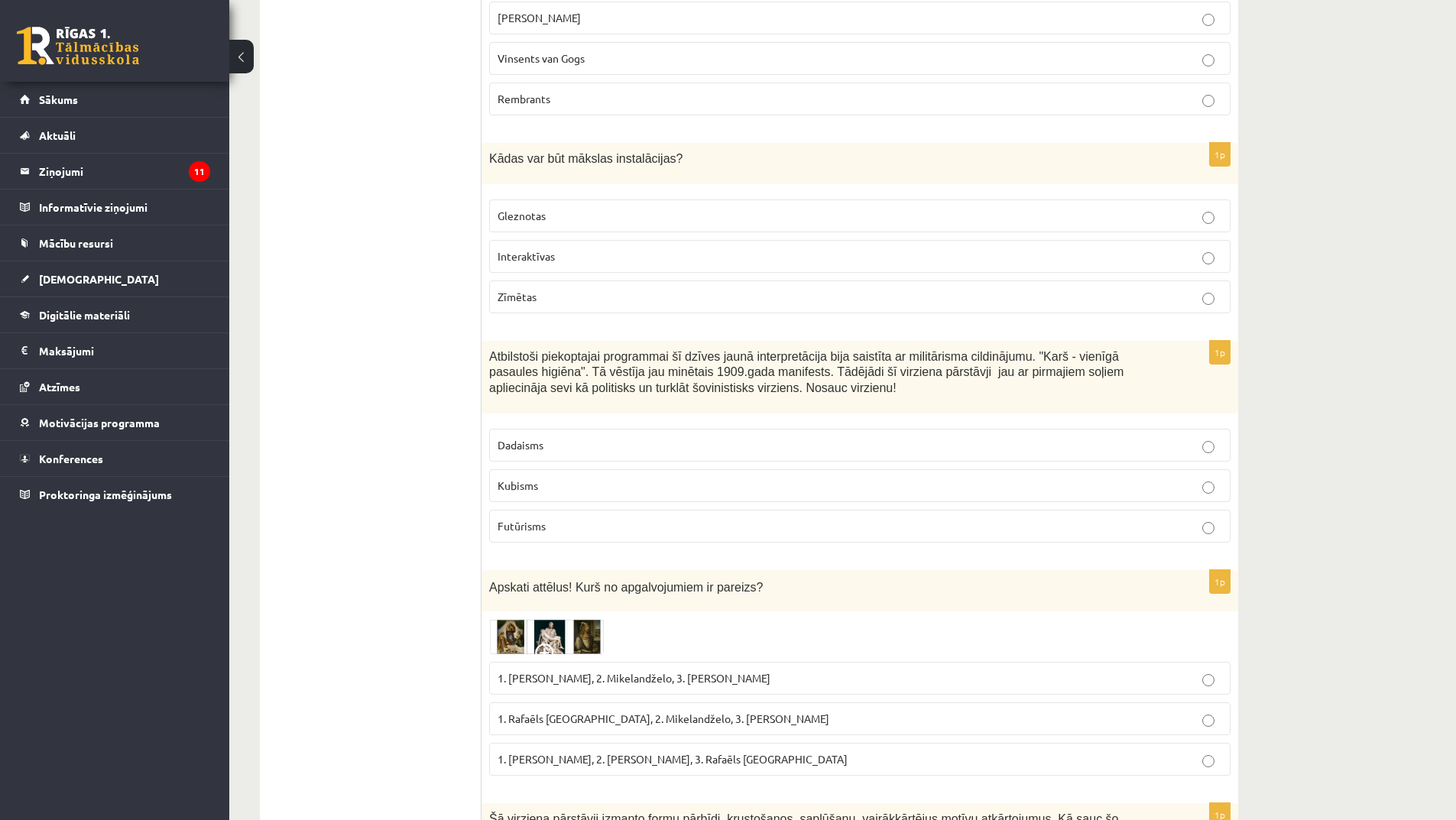
scroll to position [4052, 0]
click at [573, 518] on p "Futūrisms" at bounding box center [860, 525] width 725 height 16
click at [561, 477] on p "Kubisms" at bounding box center [860, 485] width 725 height 16
click at [572, 518] on p "Futūrisms" at bounding box center [860, 525] width 725 height 16
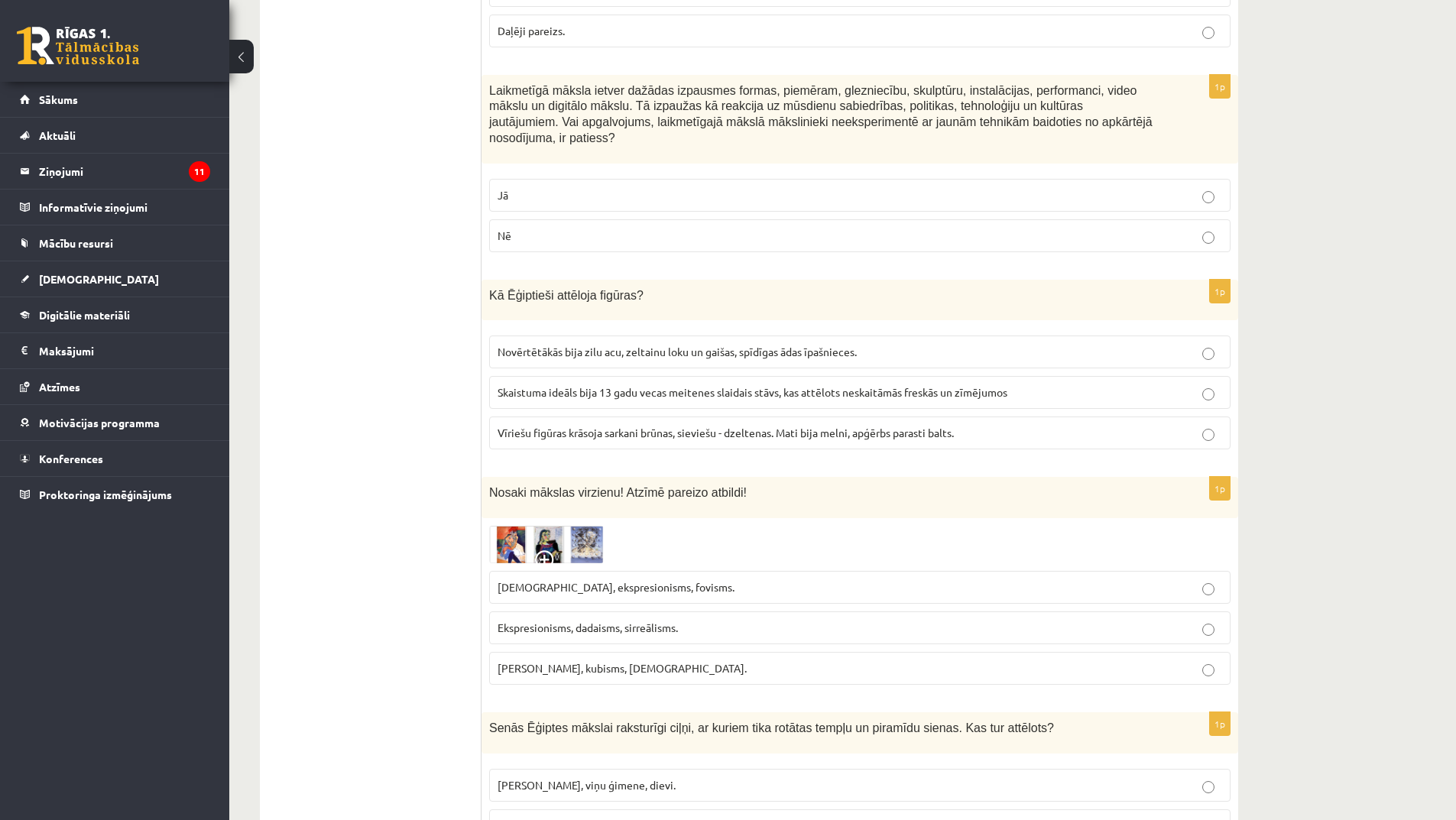
scroll to position [1988, 0]
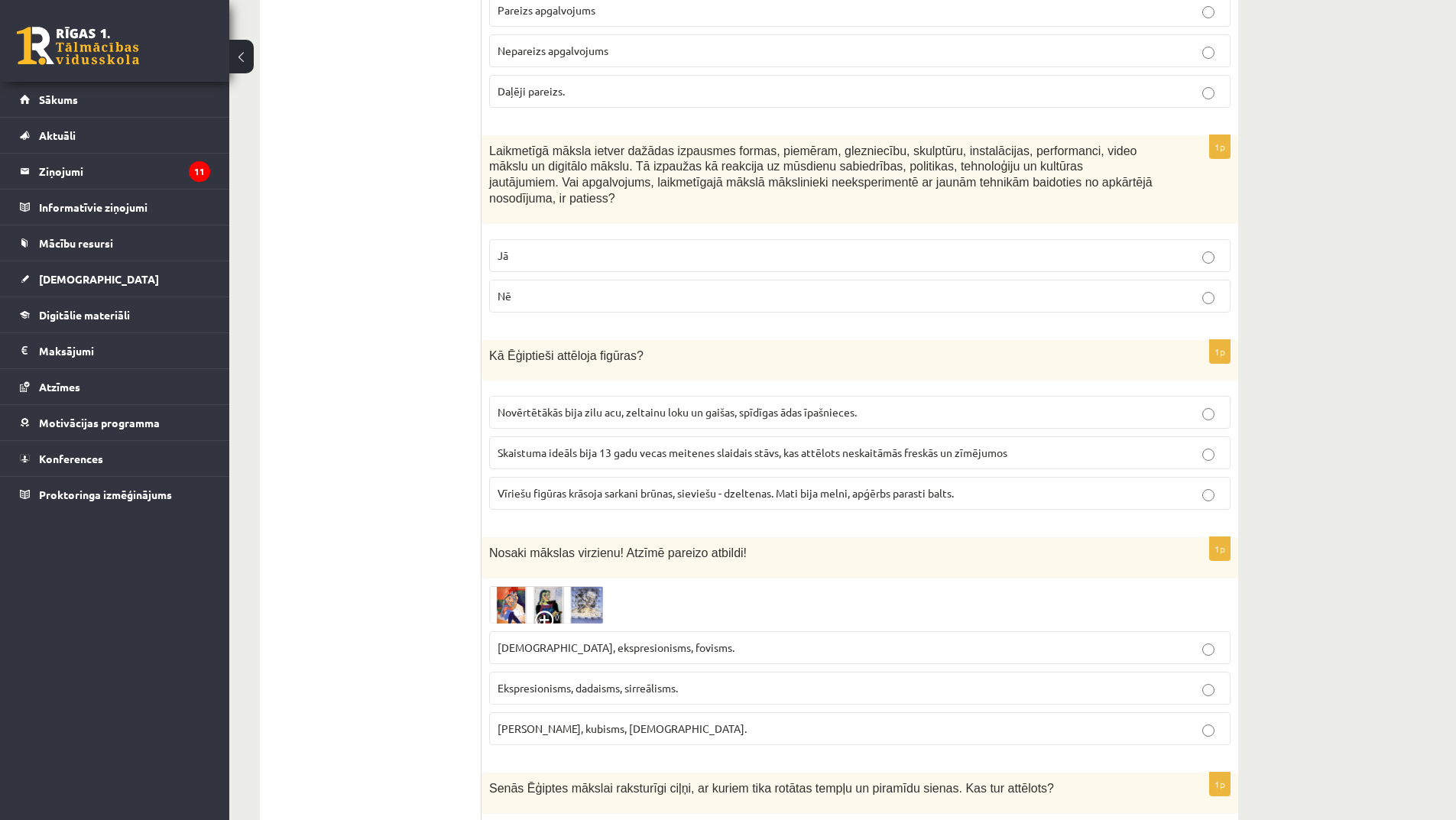
click at [547, 611] on span at bounding box center [547, 623] width 24 height 25
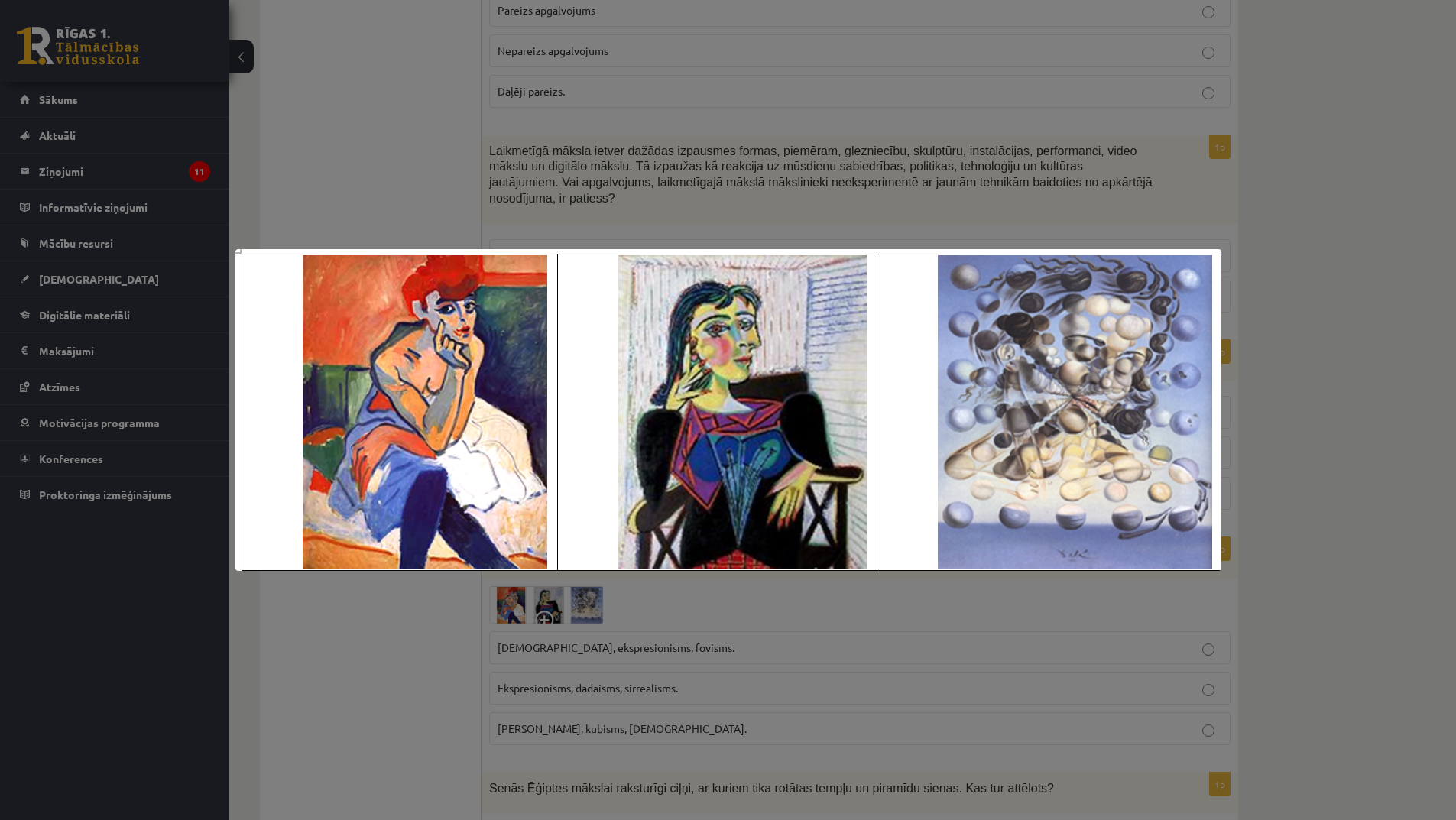
click at [649, 636] on div at bounding box center [728, 410] width 1456 height 820
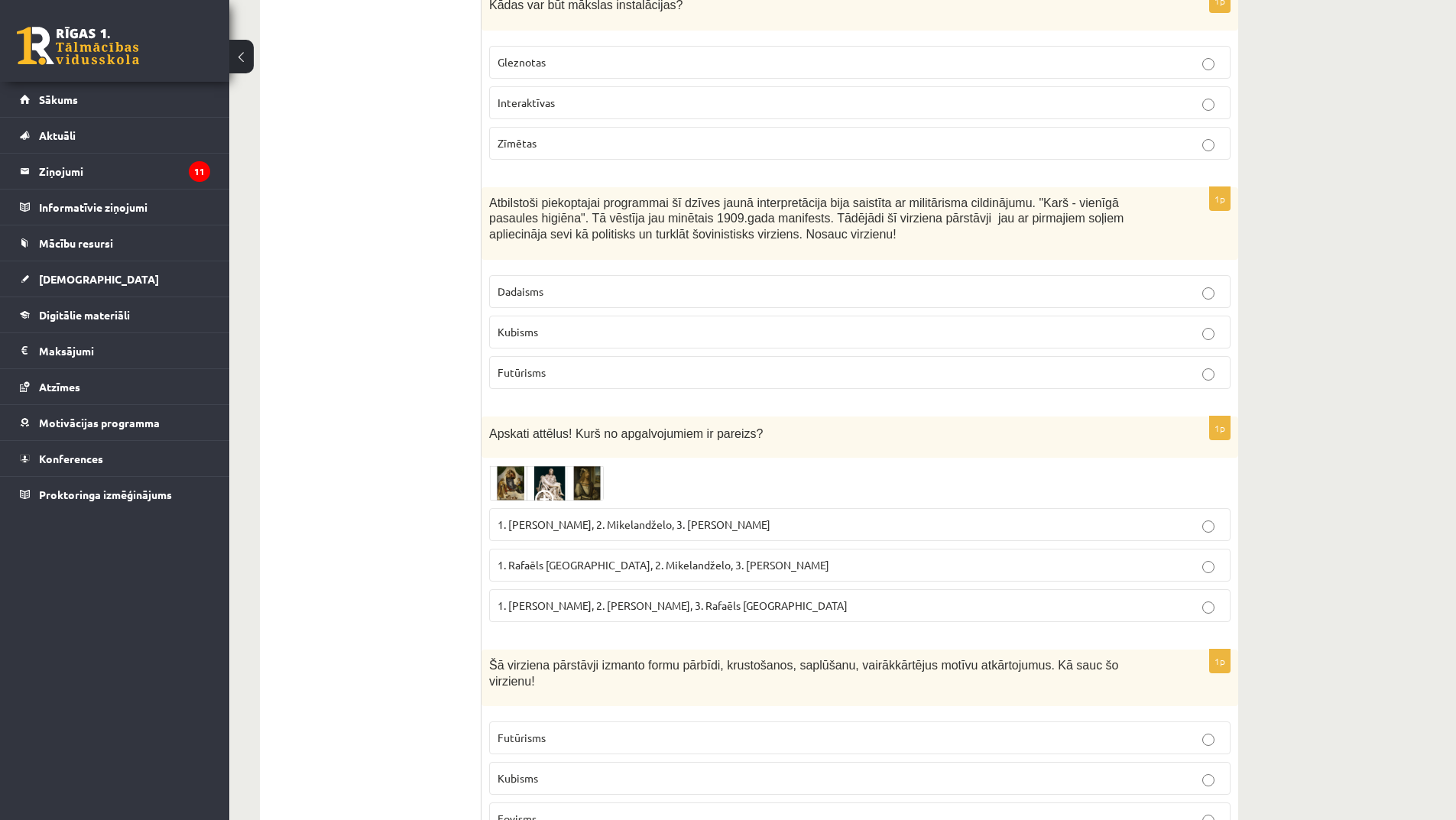
scroll to position [4281, 0]
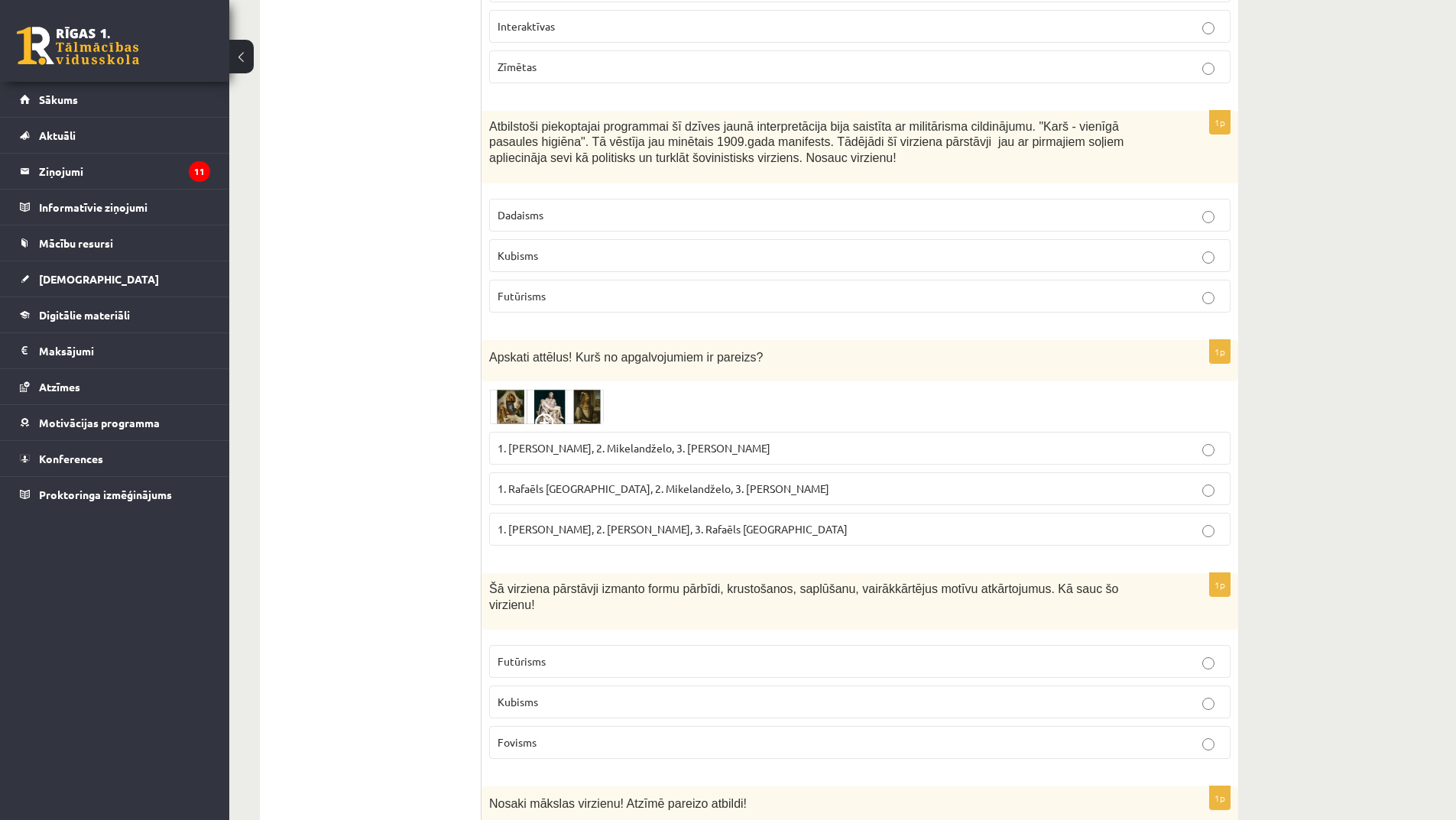
click at [544, 413] on span at bounding box center [547, 426] width 24 height 25
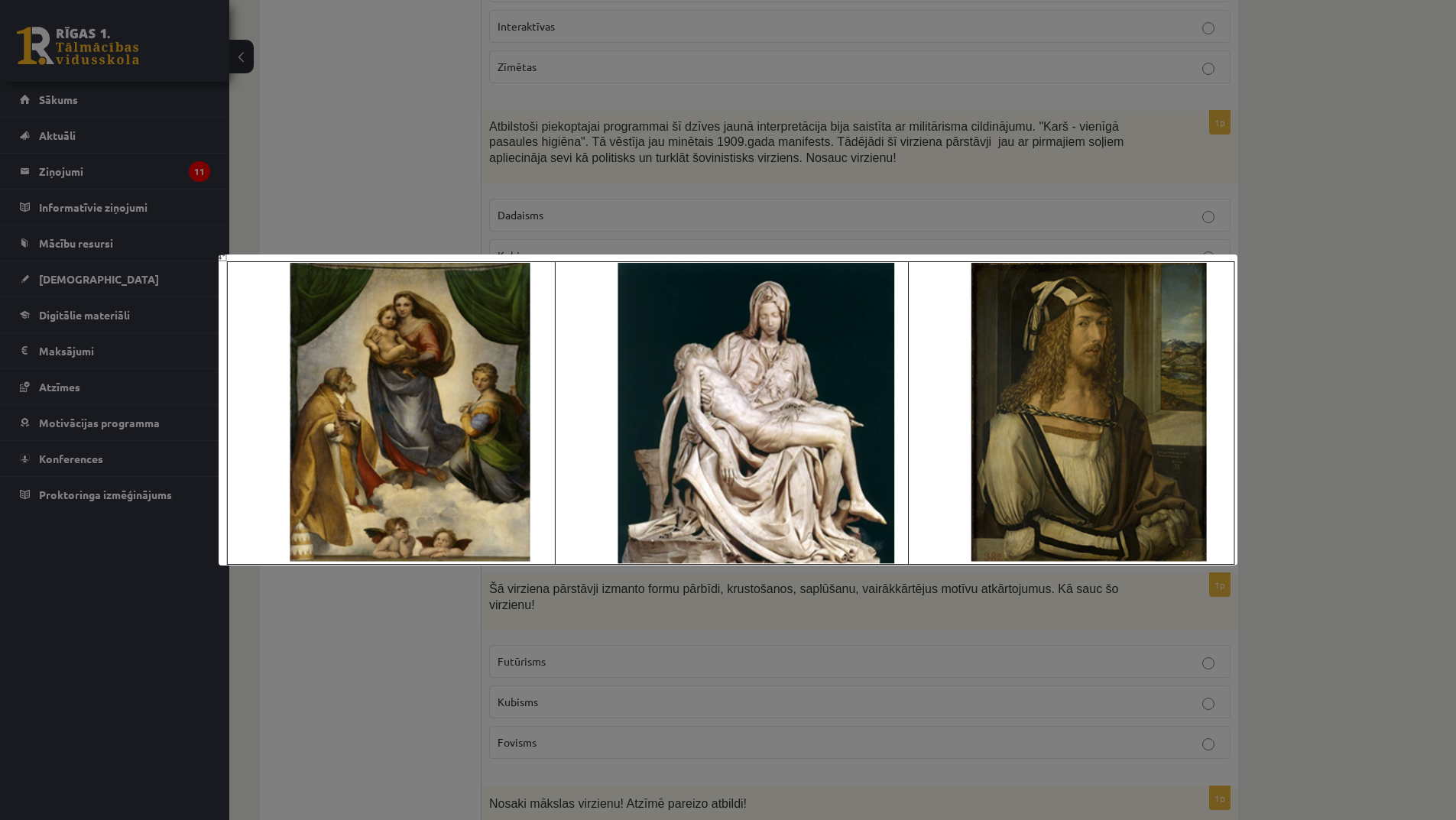
click at [766, 662] on div at bounding box center [728, 410] width 1456 height 820
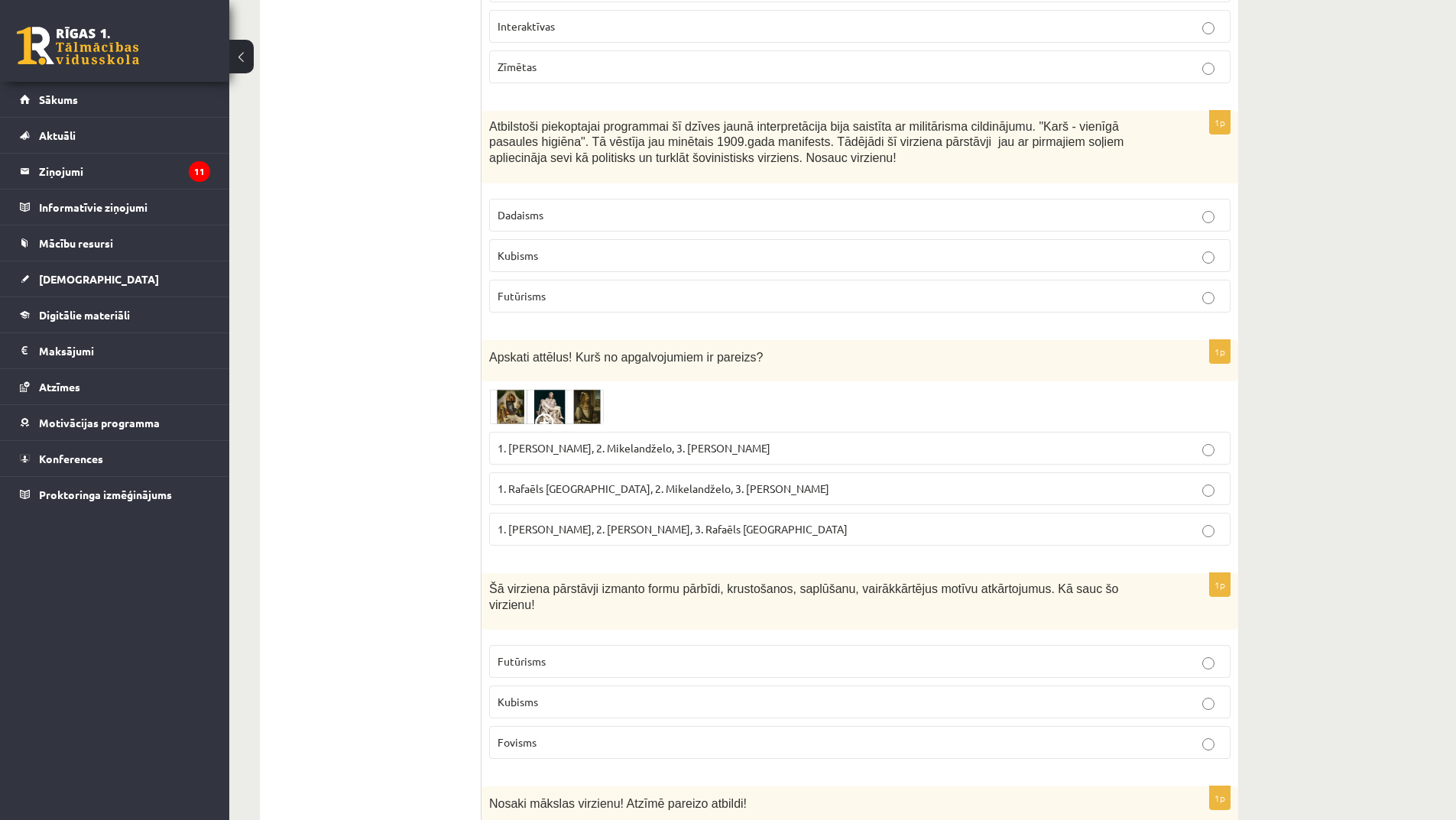
click at [654, 441] on span "1. Leonardo da Vinči, 2. Mikelandželo, 3. Albrehts Dīrers" at bounding box center [634, 448] width 273 height 14
click at [546, 389] on img at bounding box center [547, 407] width 115 height 35
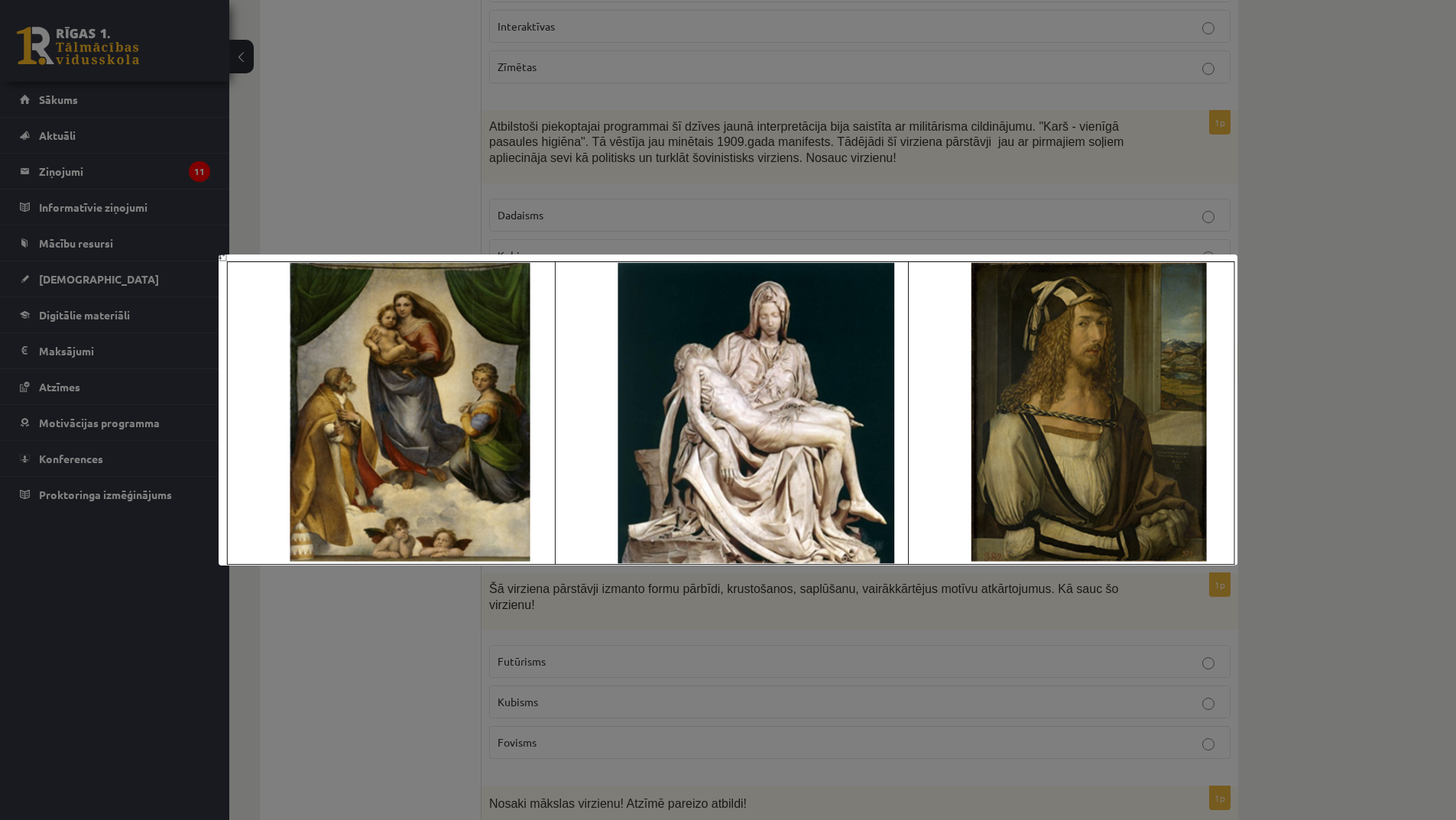
click at [745, 646] on div at bounding box center [728, 410] width 1456 height 820
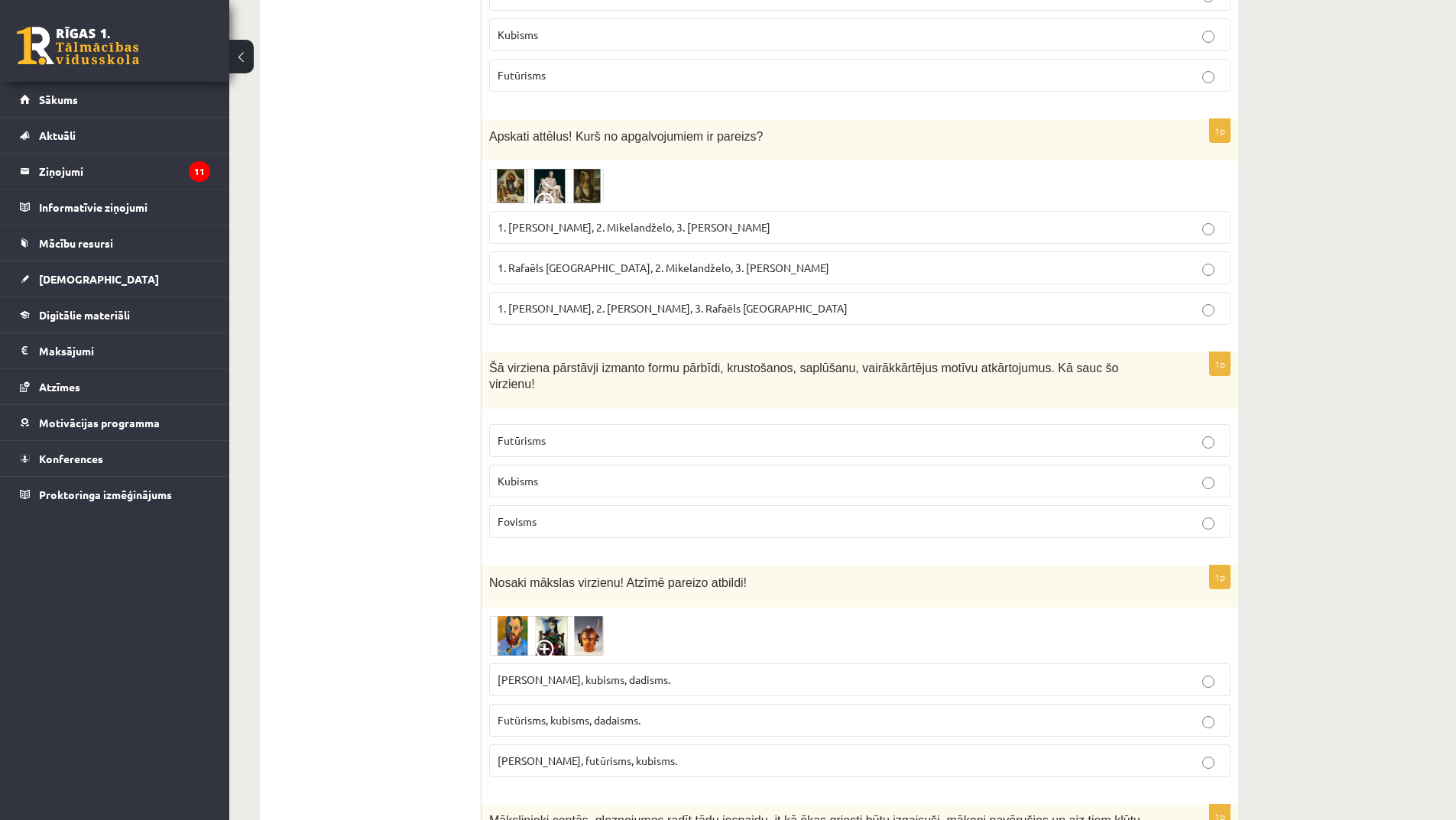
scroll to position [4510, 0]
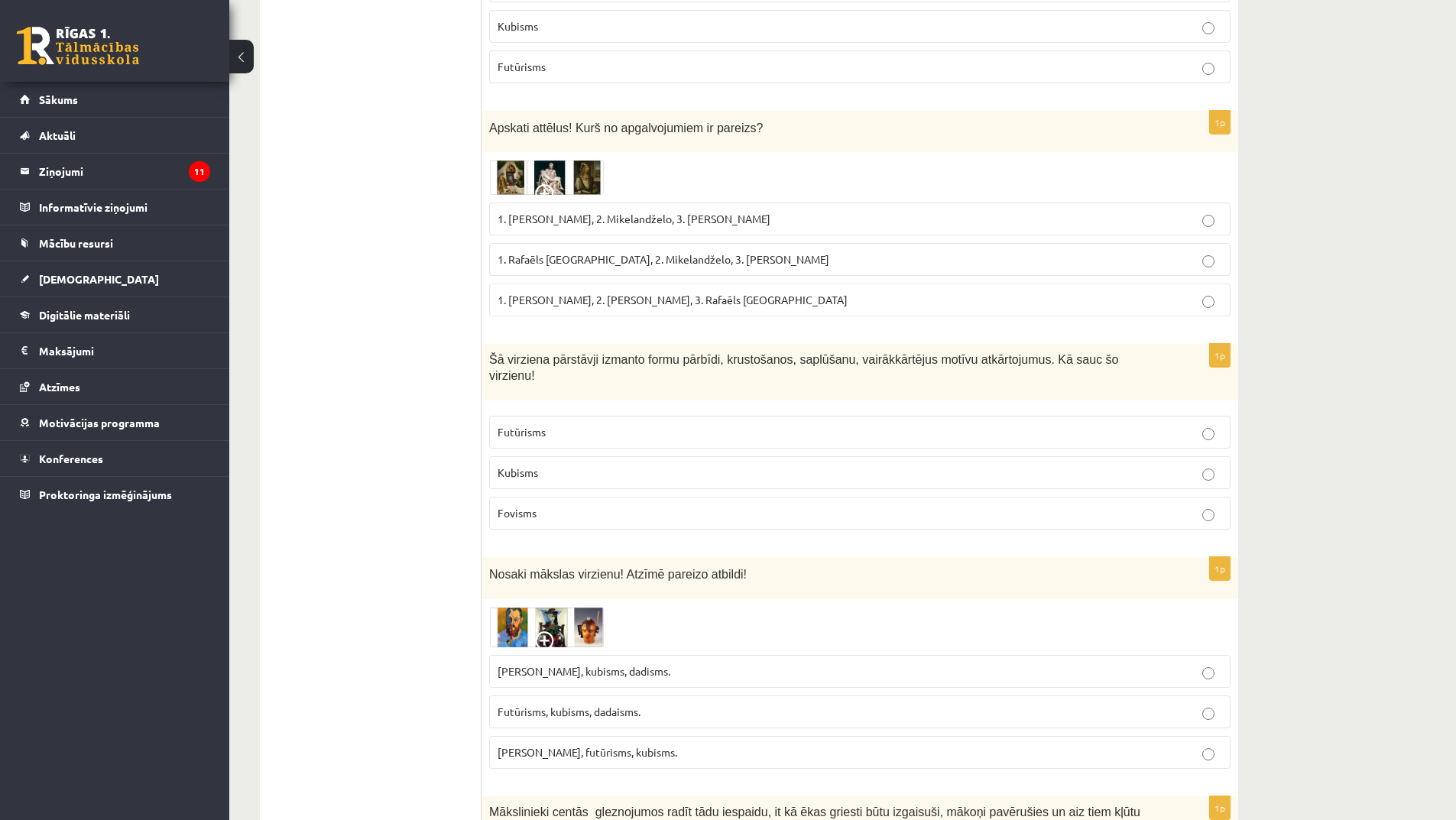
click at [553, 465] on p "Kubisms" at bounding box center [860, 472] width 725 height 16
click at [594, 424] on p "Futūrisms" at bounding box center [860, 432] width 725 height 16
click at [555, 465] on p "Kubisms" at bounding box center [860, 472] width 725 height 16
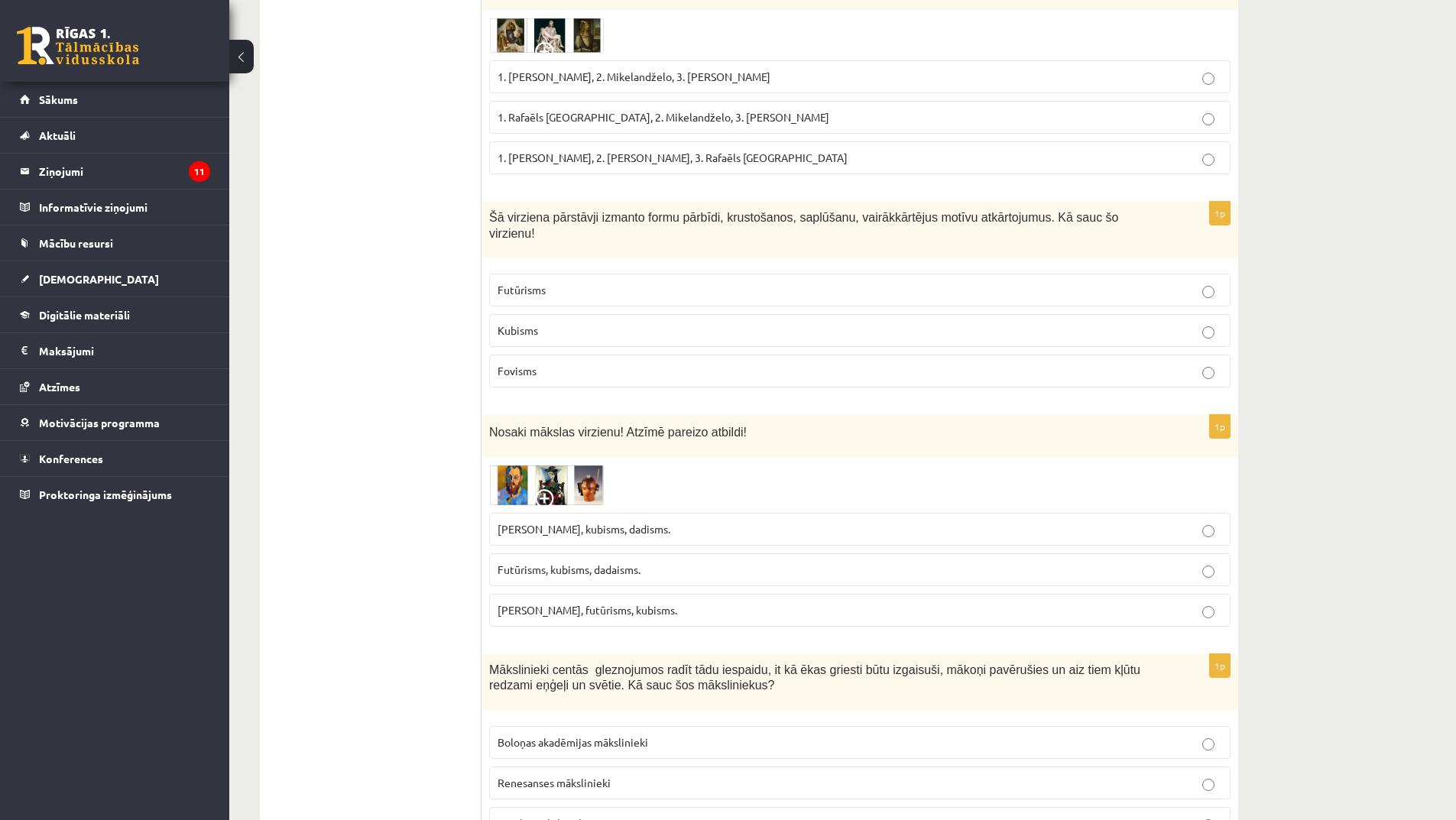
scroll to position [4664, 0]
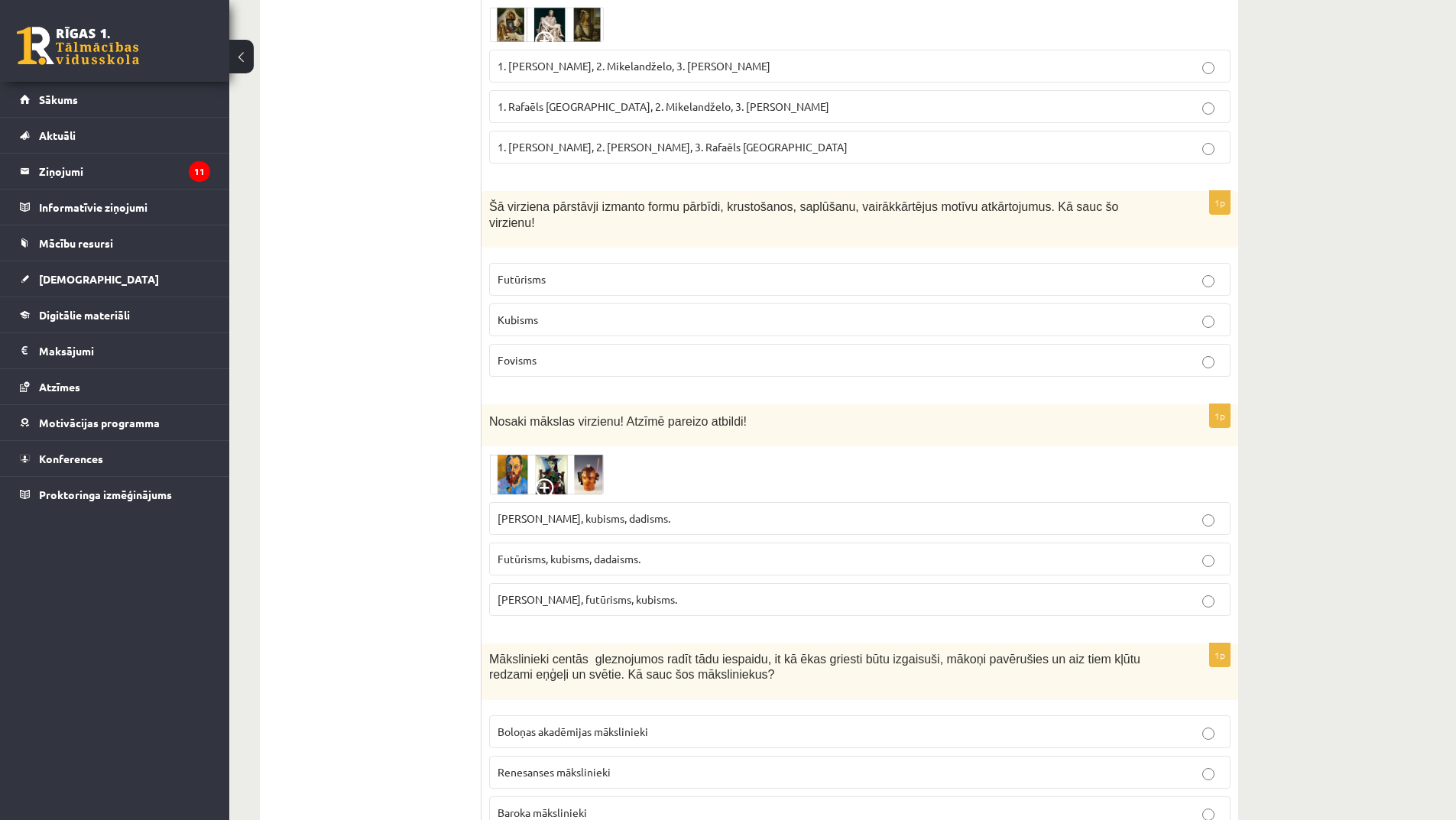
click at [544, 479] on span at bounding box center [547, 491] width 24 height 25
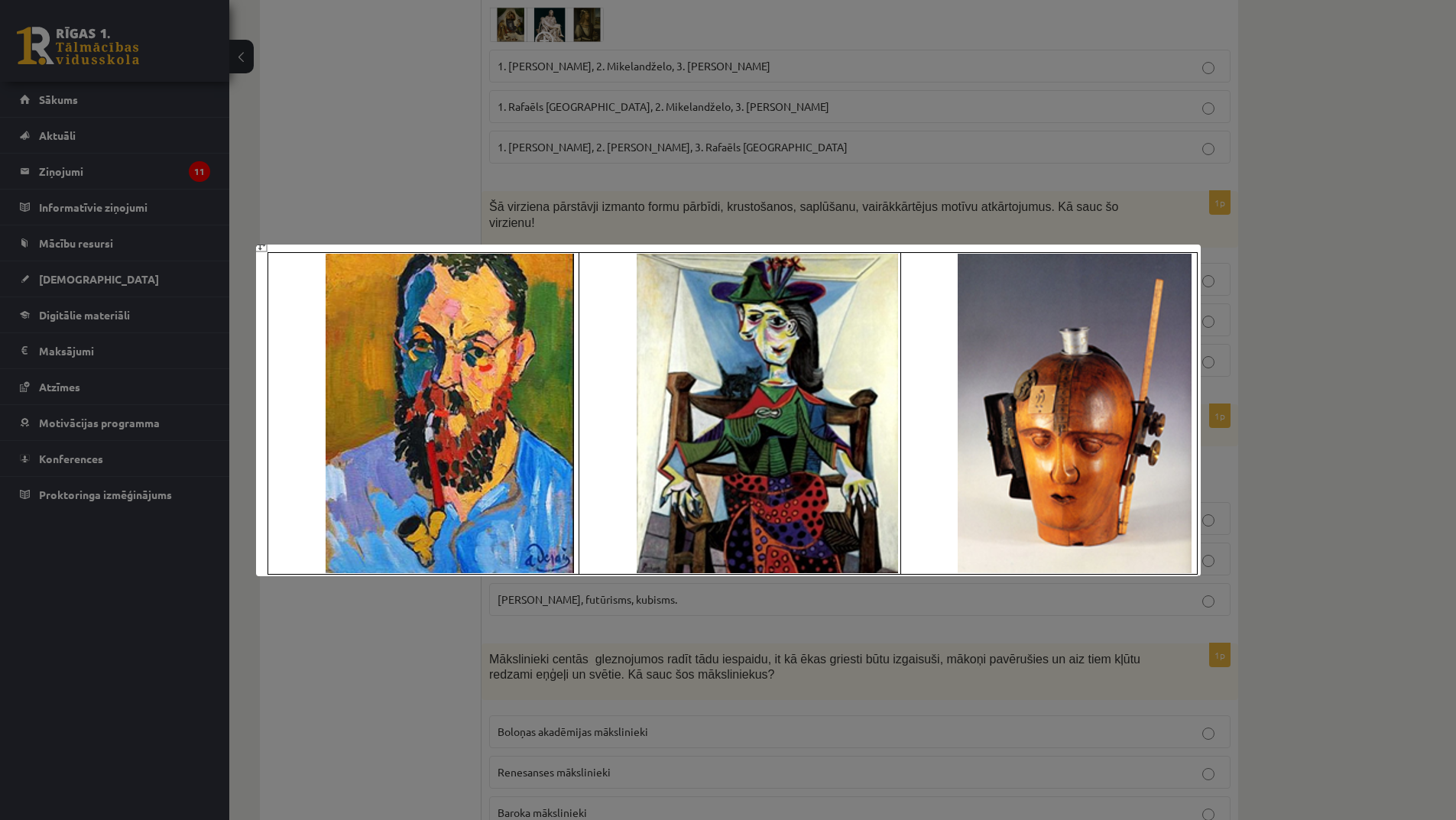
click at [790, 613] on div at bounding box center [728, 410] width 1456 height 820
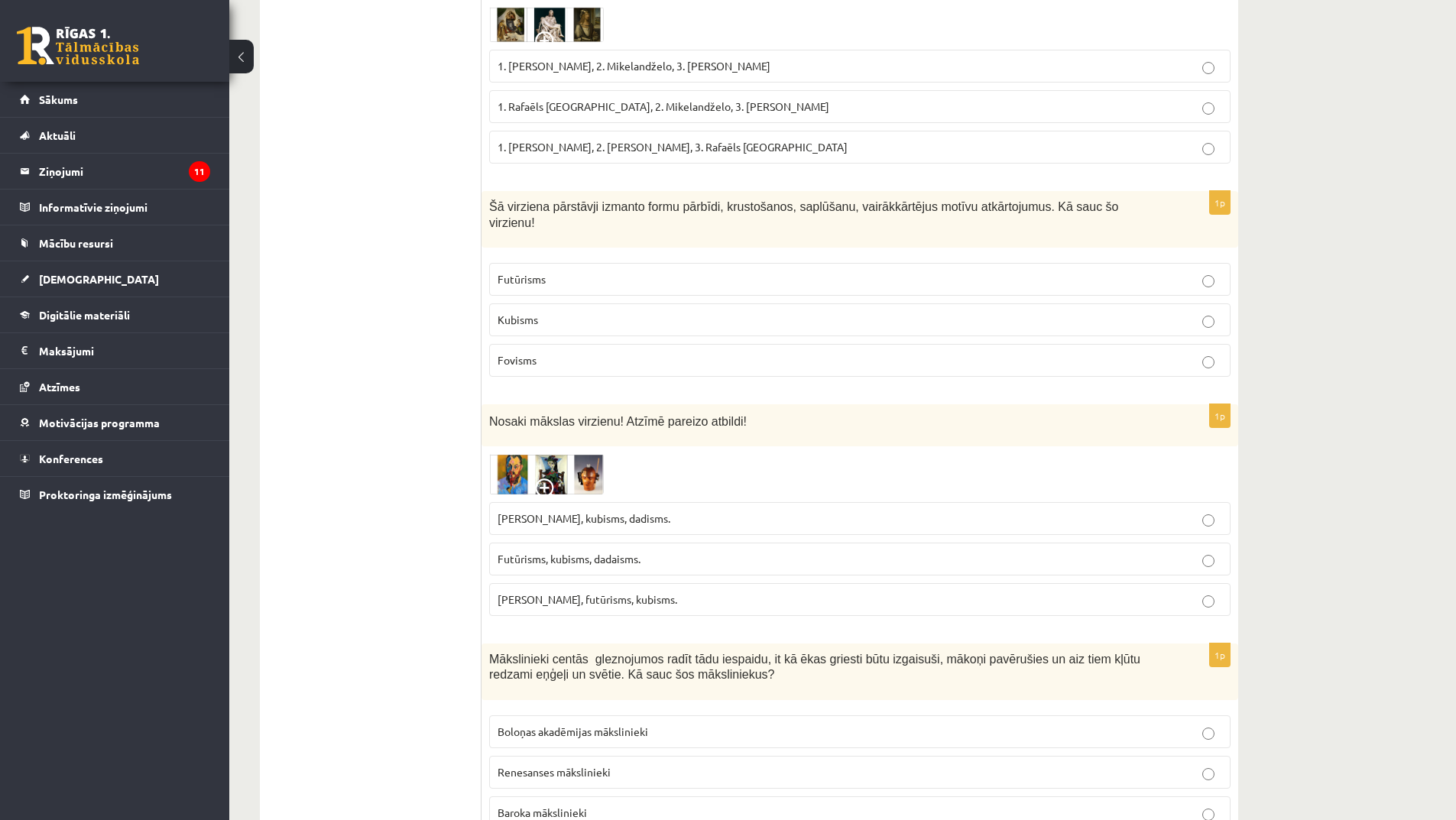
click at [545, 479] on span at bounding box center [547, 491] width 24 height 25
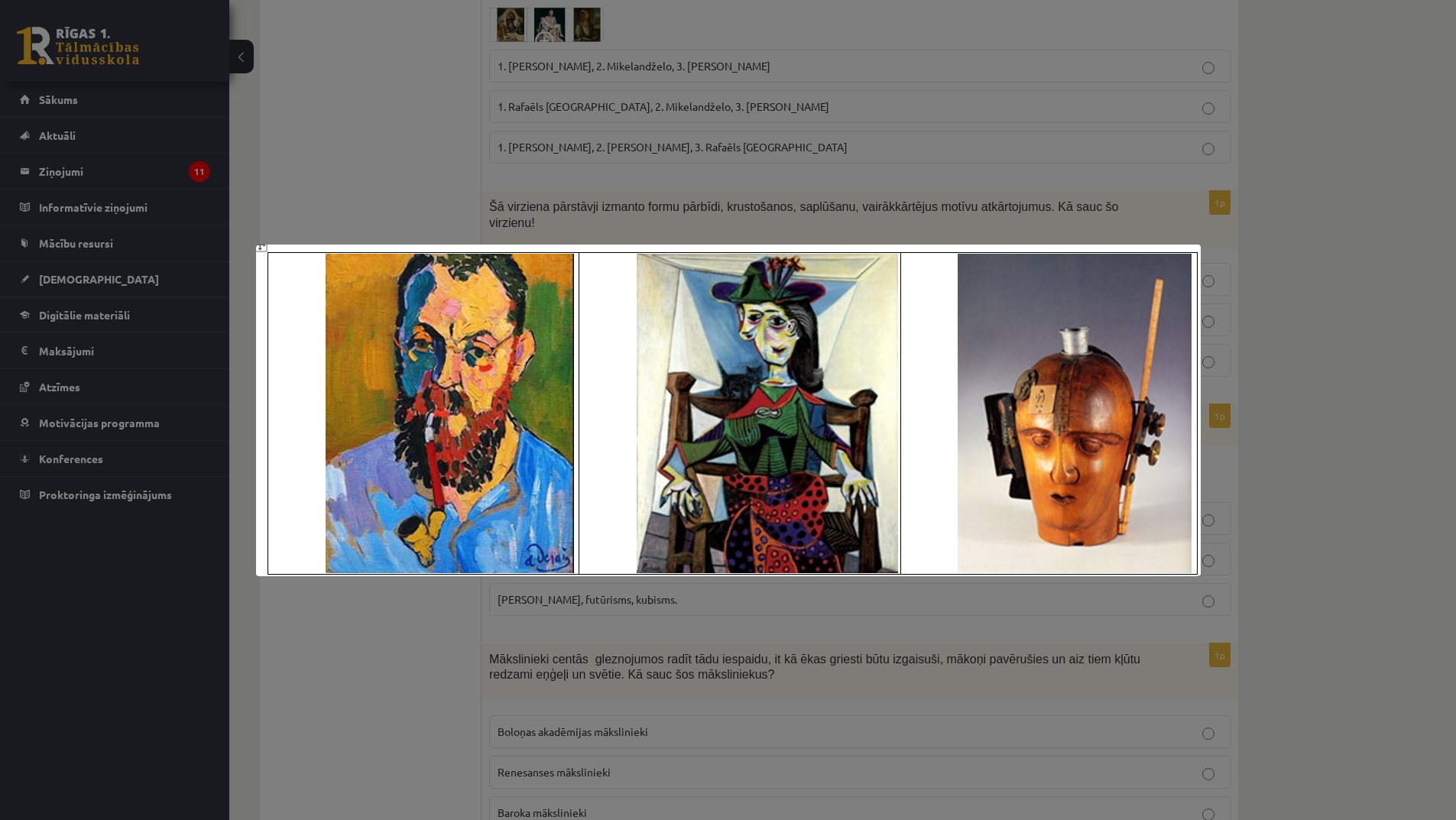
click at [681, 665] on div at bounding box center [728, 410] width 1456 height 820
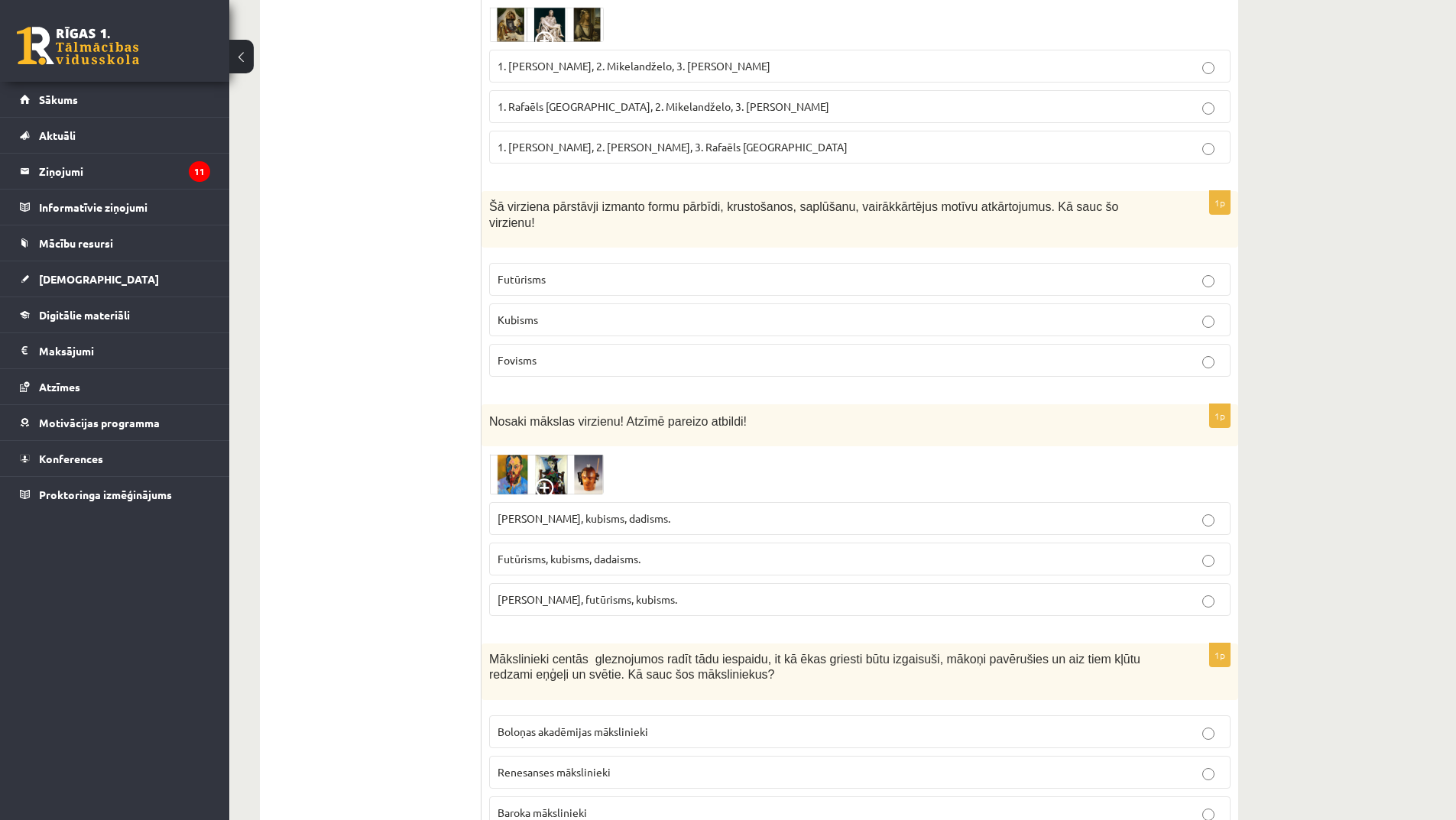
click at [540, 479] on span at bounding box center [547, 491] width 24 height 25
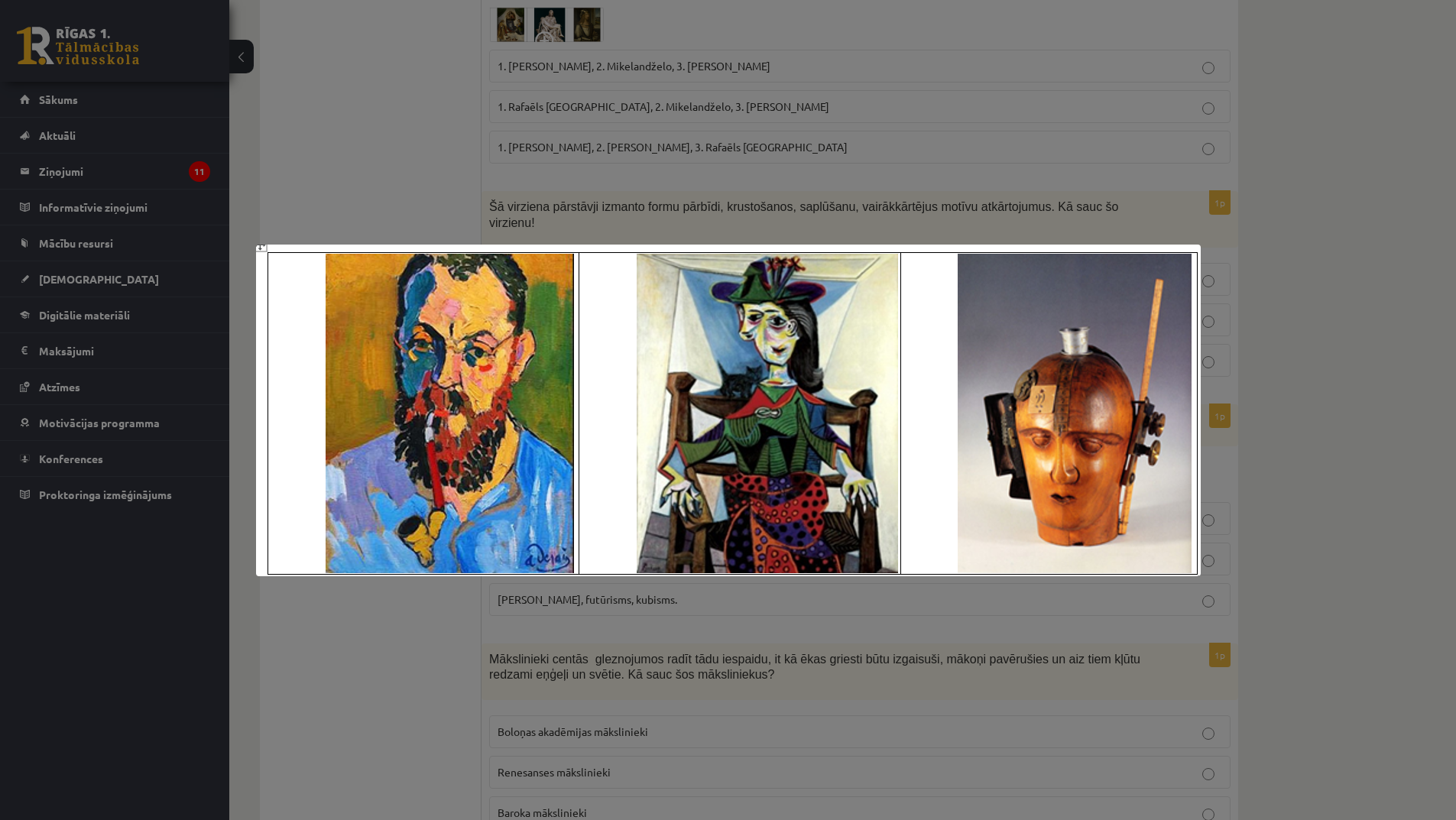
click at [744, 621] on div at bounding box center [728, 410] width 1456 height 820
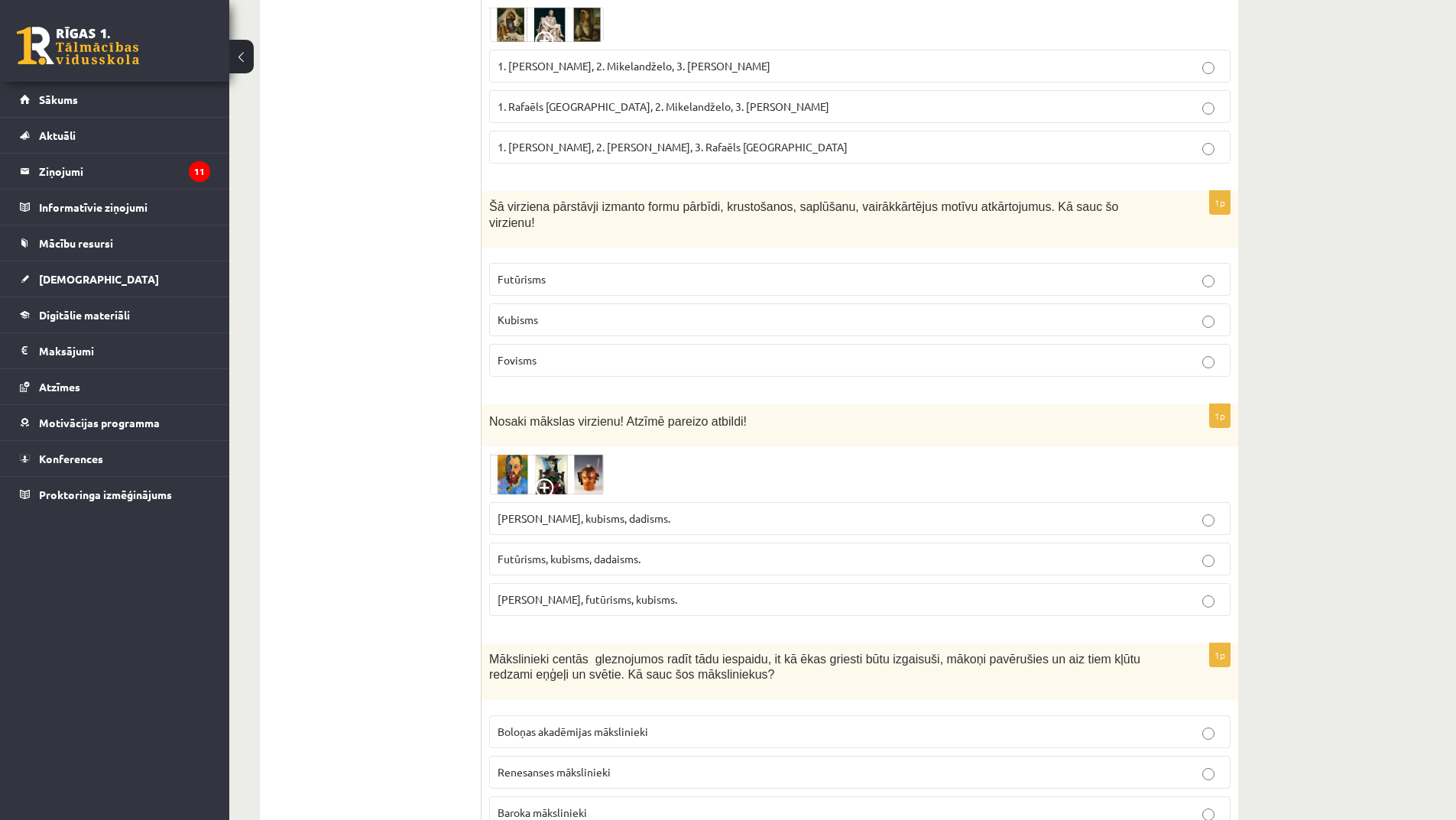
click at [581, 552] on span "Futūrisms, kubisms, dadaisms." at bounding box center [569, 559] width 143 height 14
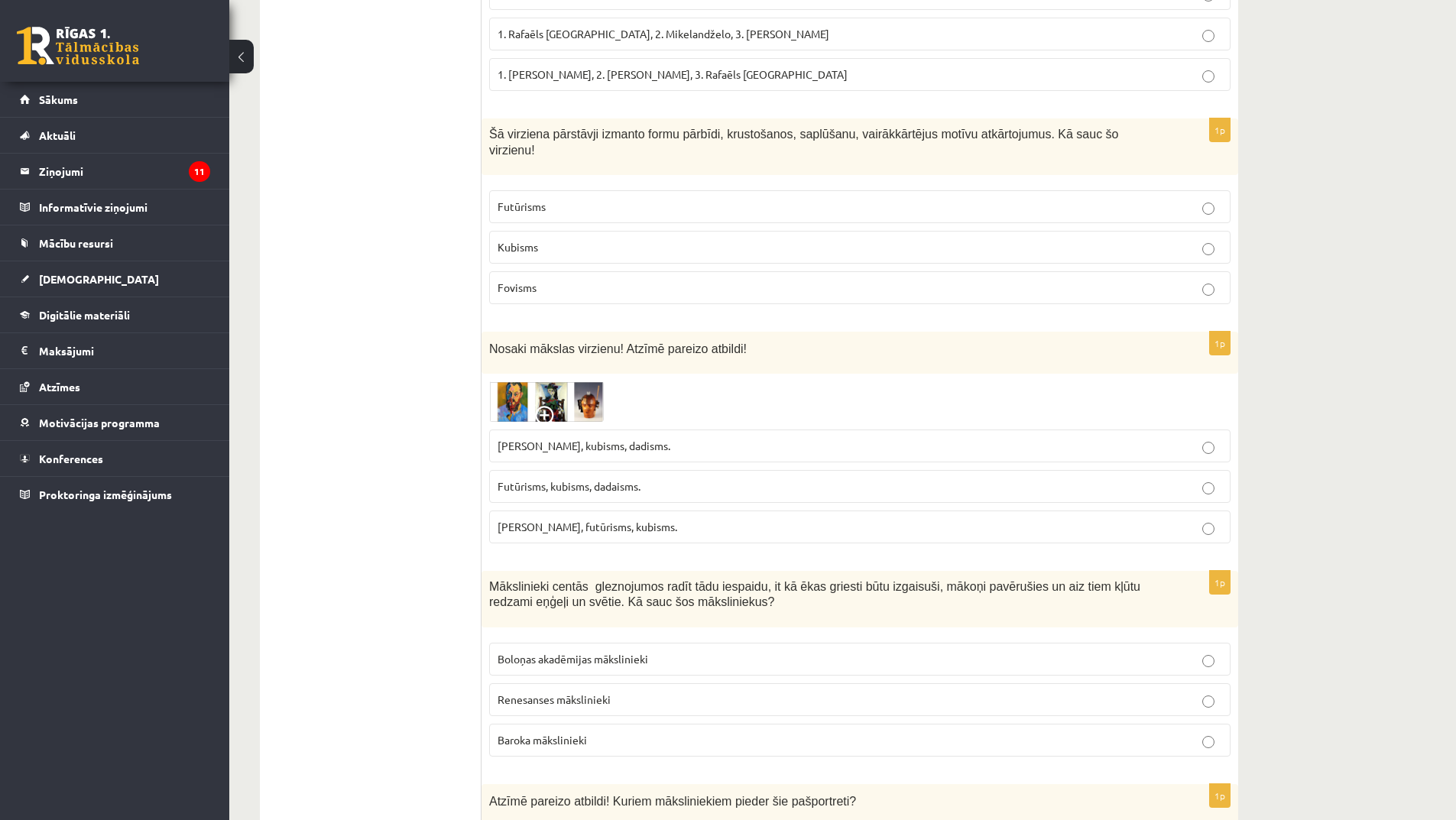
scroll to position [4816, 0]
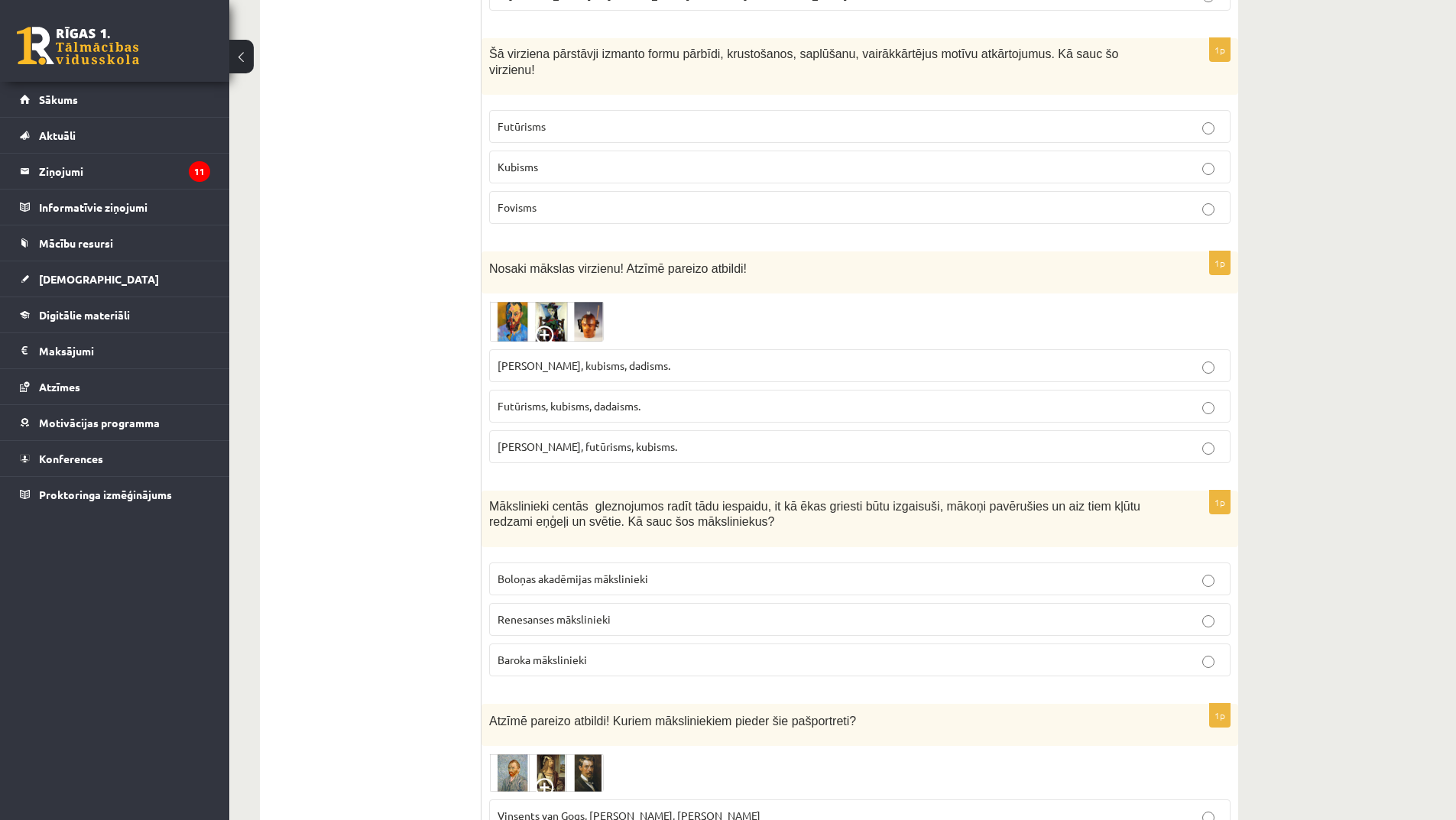
click at [613, 612] on p "Renesanses mākslinieki" at bounding box center [860, 619] width 725 height 16
click at [628, 572] on span "Boloņas akadēmijas mākslinieki" at bounding box center [573, 579] width 151 height 14
click at [615, 612] on p "Renesanses mākslinieki" at bounding box center [860, 619] width 725 height 16
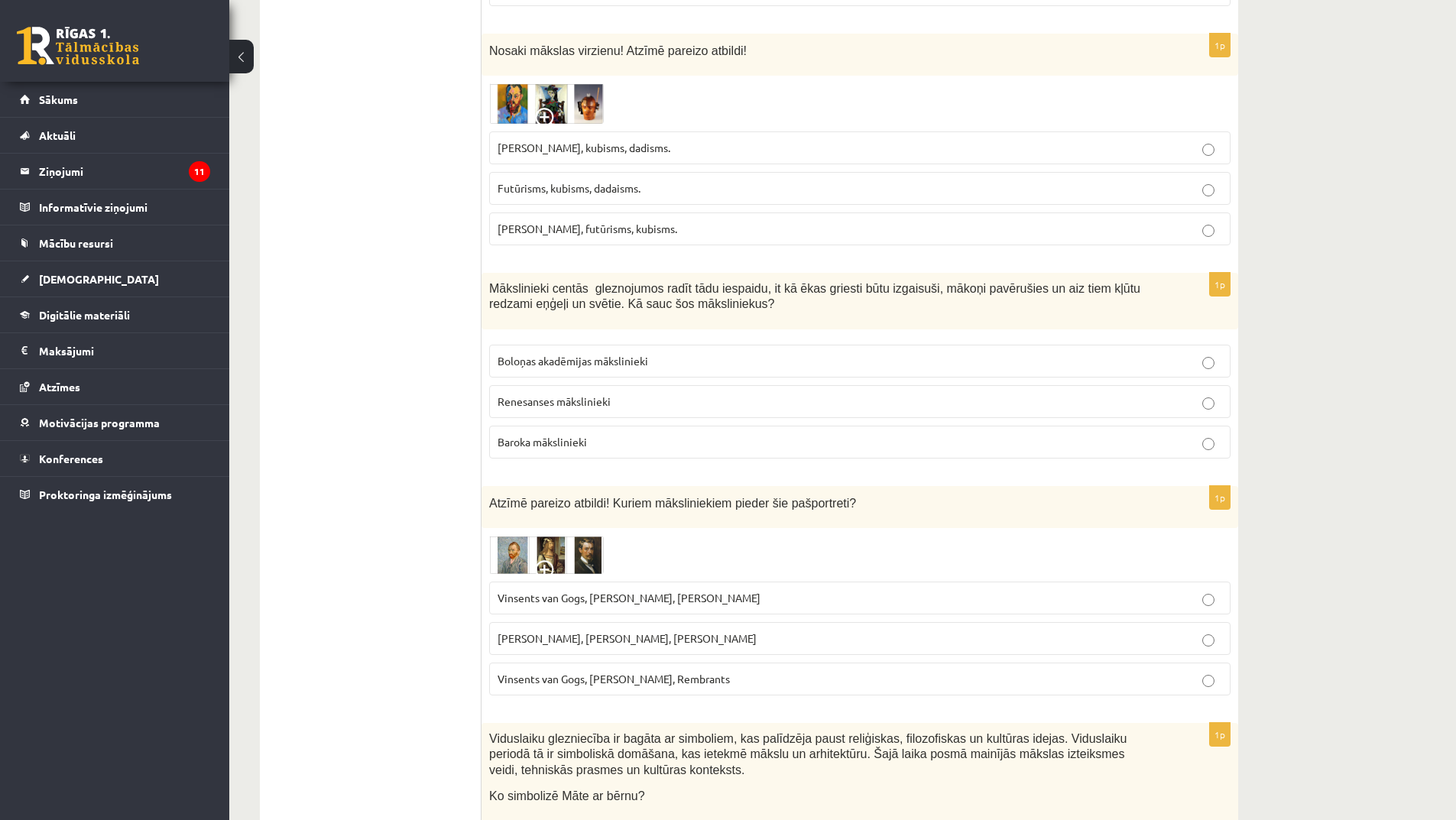
scroll to position [5122, 0]
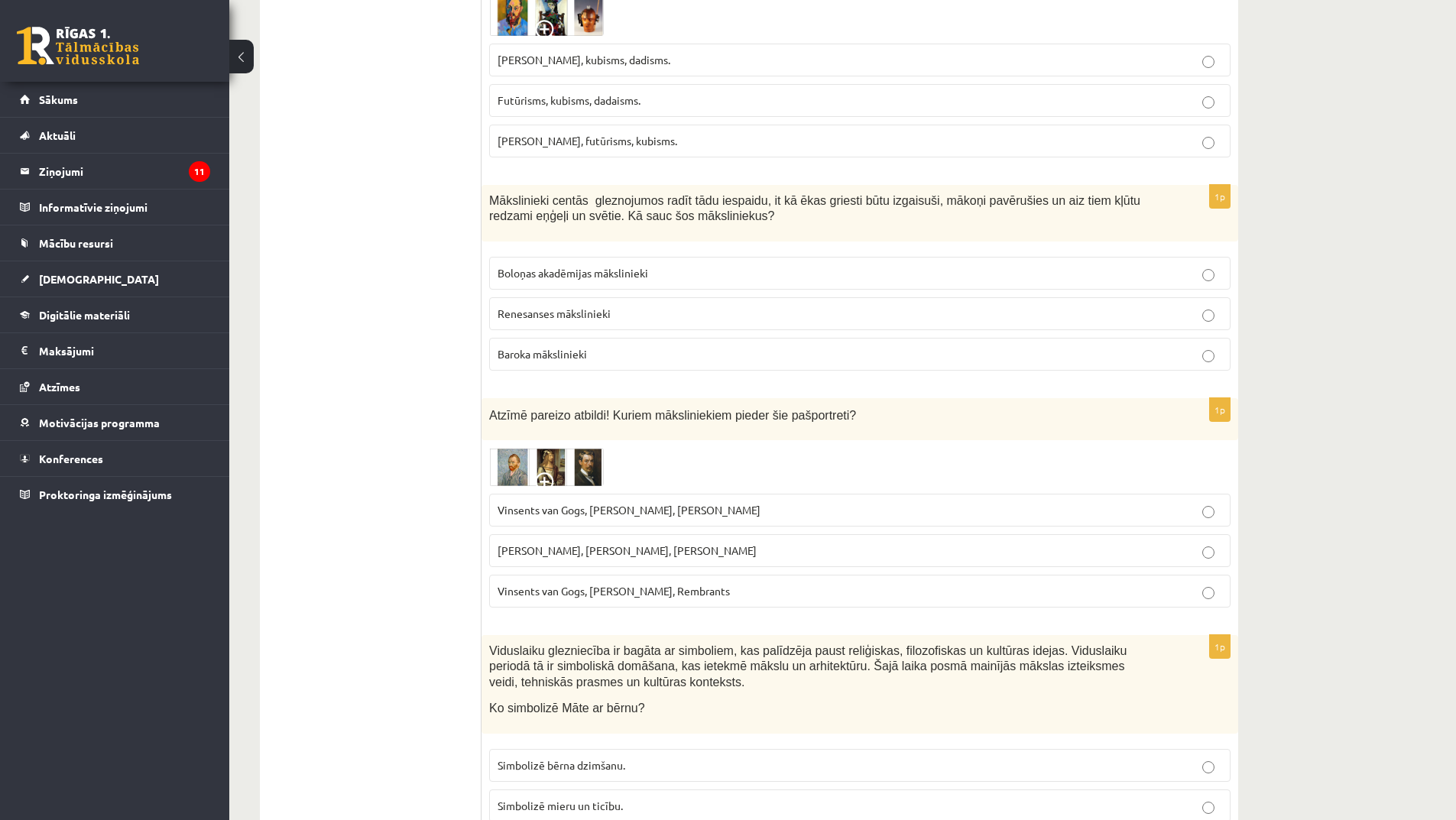
click at [625, 265] on p "Boloņas akadēmijas mākslinieki" at bounding box center [860, 273] width 725 height 16
click at [545, 472] on span at bounding box center [547, 485] width 24 height 25
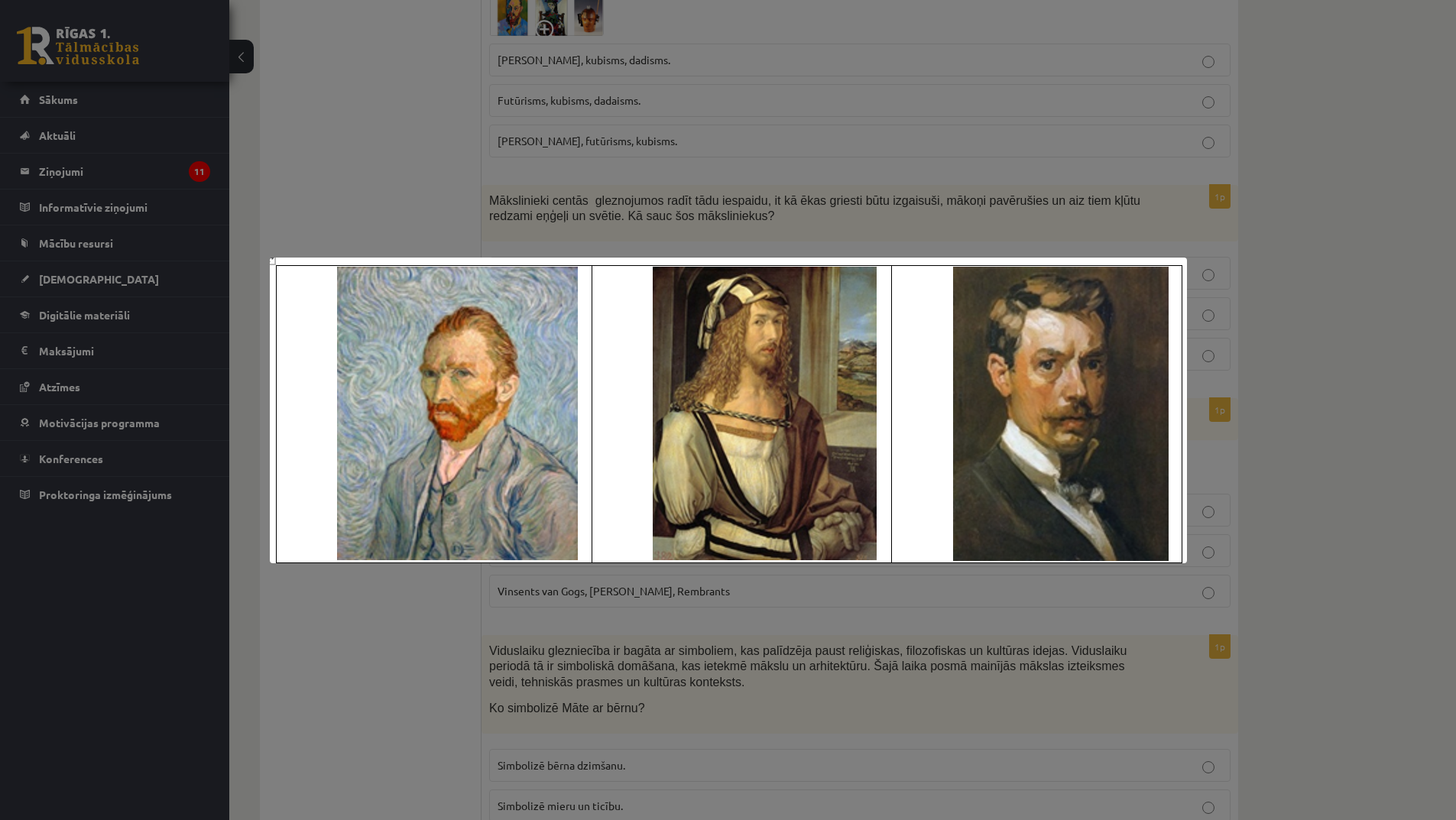
click at [756, 619] on div at bounding box center [728, 410] width 1456 height 820
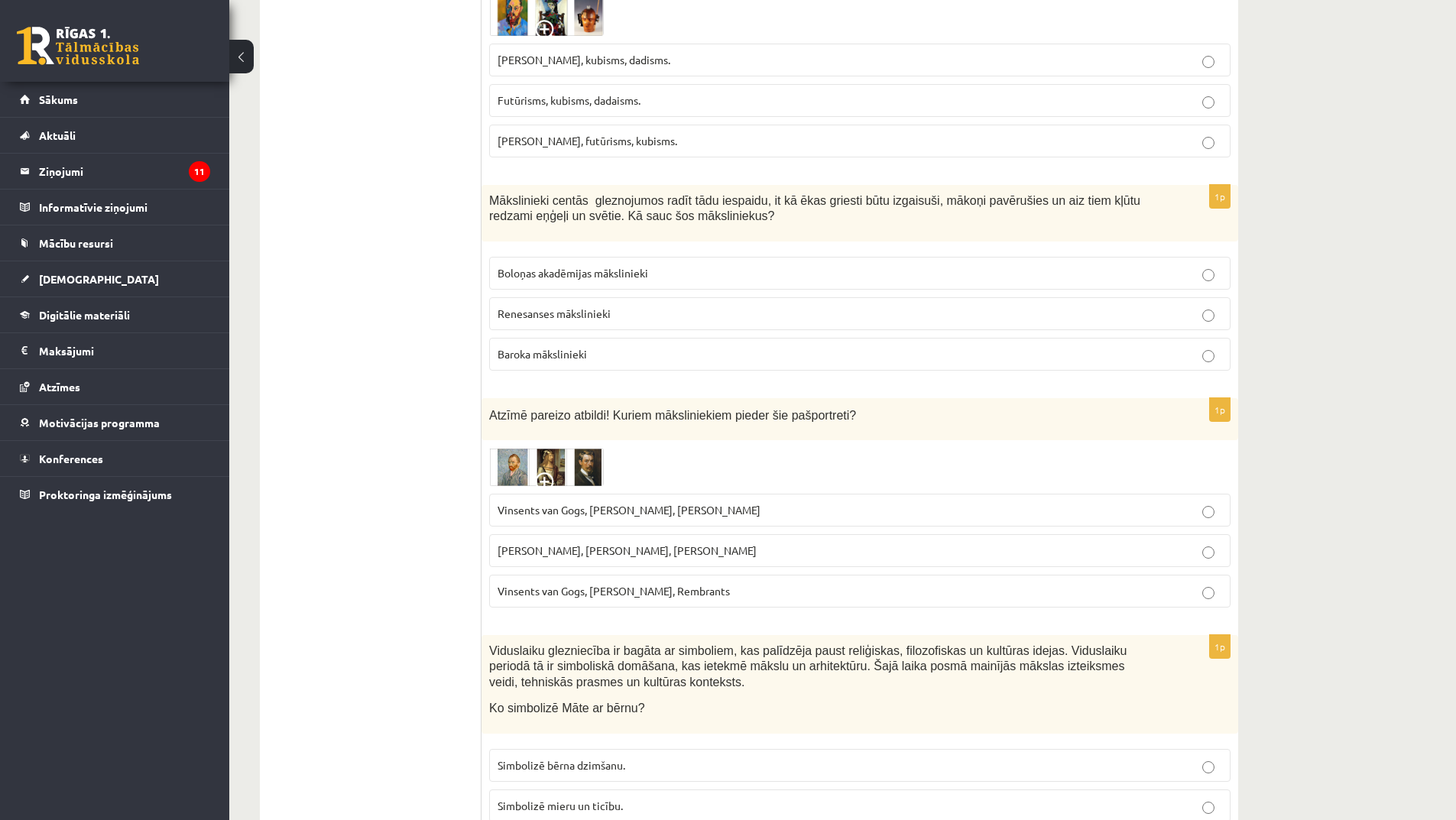
click at [649, 503] on span "Vinsents van Gogs, Albrehts Dīrers, Janis Rozentāls" at bounding box center [628, 510] width 263 height 14
click at [551, 472] on span at bounding box center [547, 485] width 24 height 25
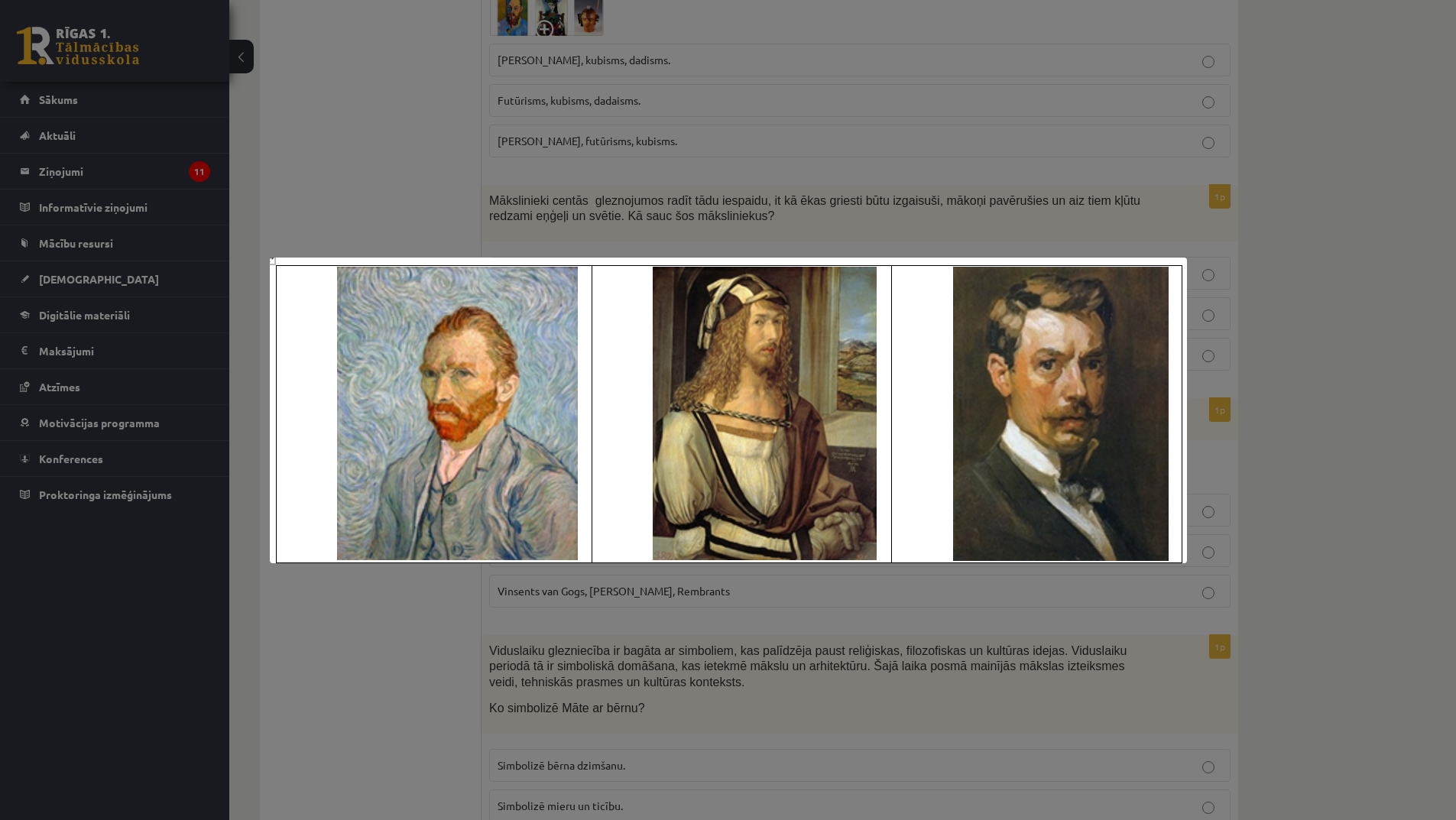
click at [670, 629] on div at bounding box center [728, 410] width 1456 height 820
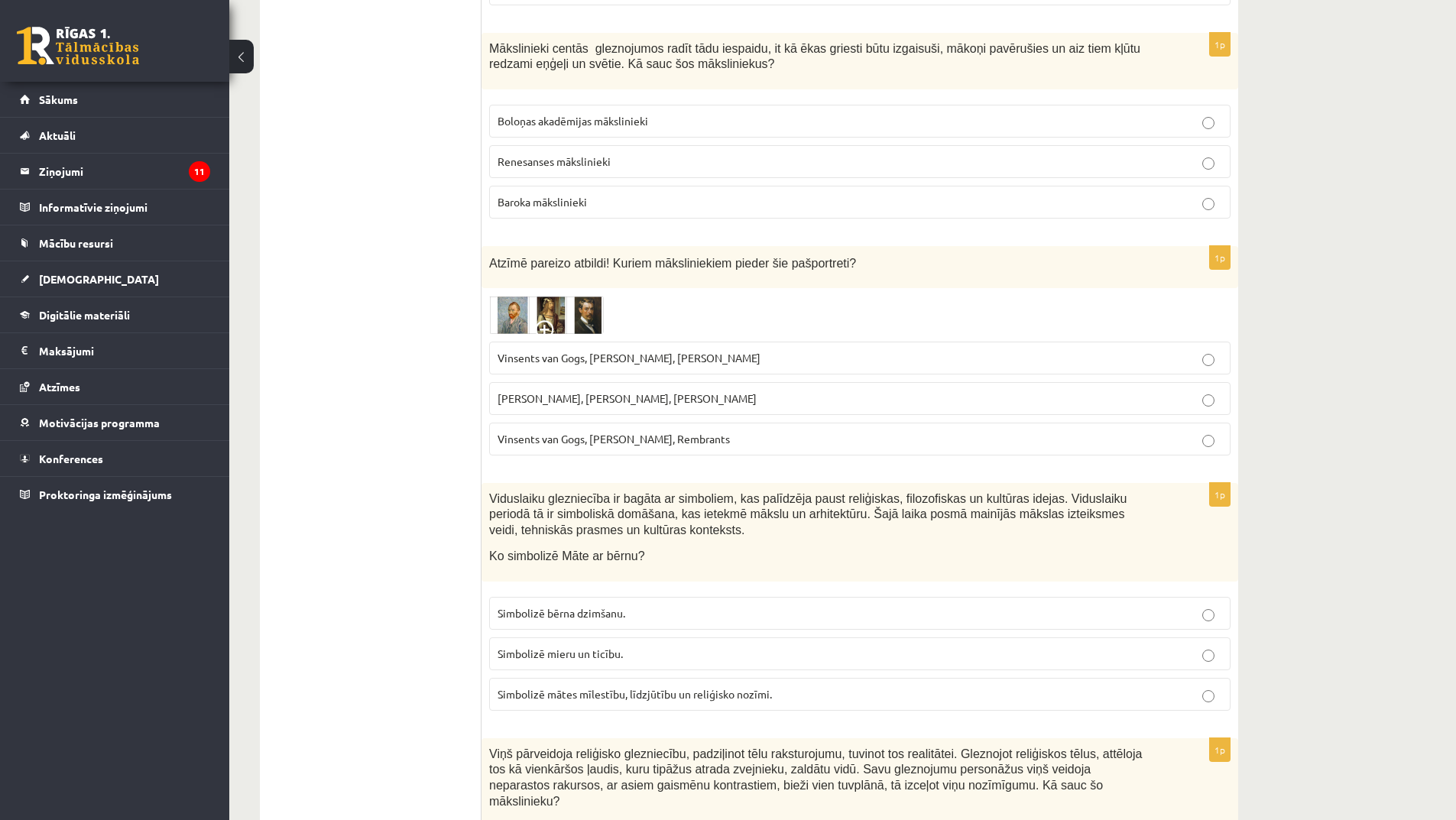
scroll to position [5274, 0]
click at [631, 645] on p "Simbolizē mieru un ticību." at bounding box center [860, 653] width 725 height 16
click at [655, 687] on span "Simbolizē mātes mīlestību, līdzjūtību un reliģisko nozīmi." at bounding box center [635, 694] width 274 height 14
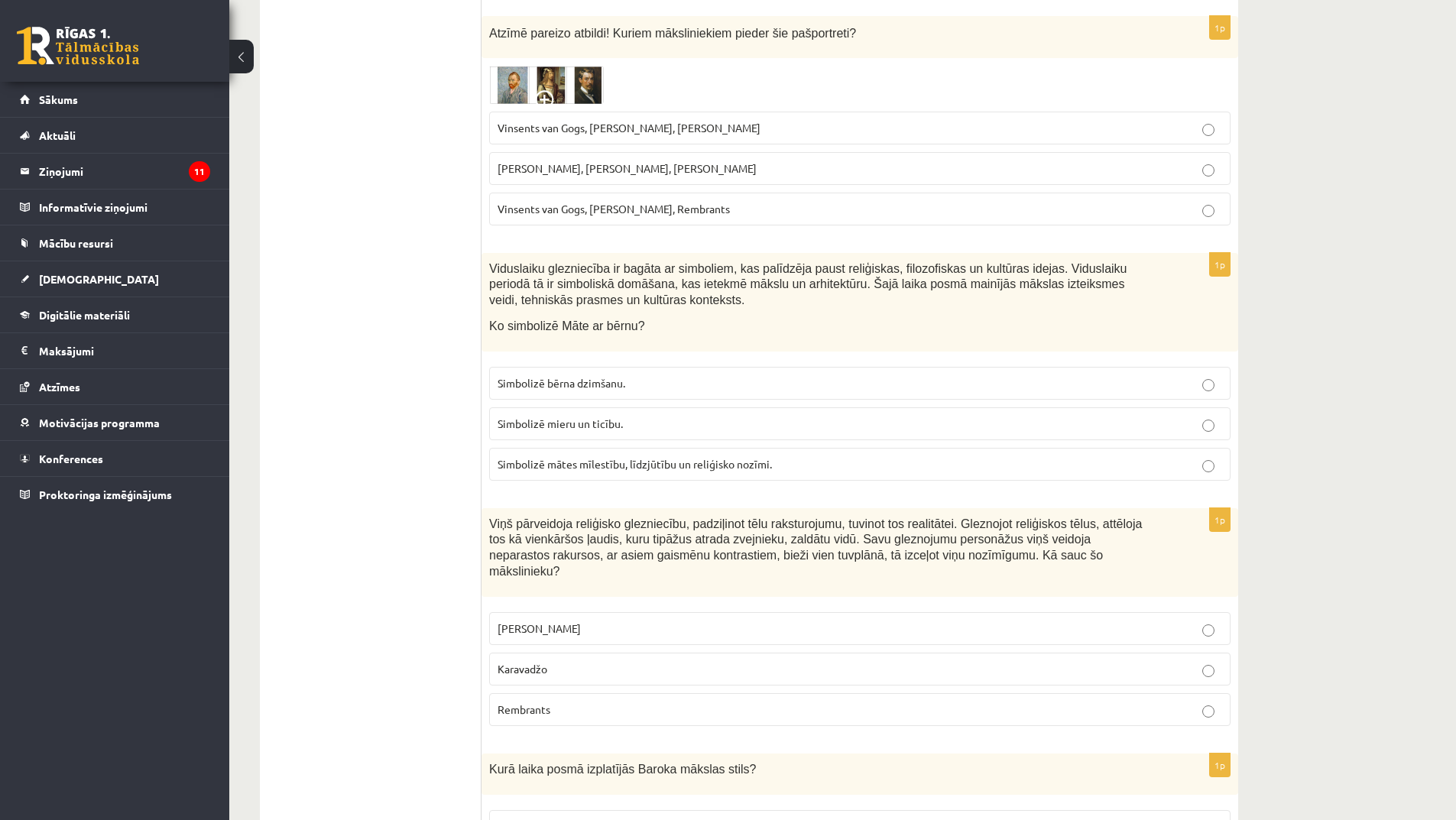
click at [596, 662] on p "Karavadžo" at bounding box center [860, 669] width 725 height 16
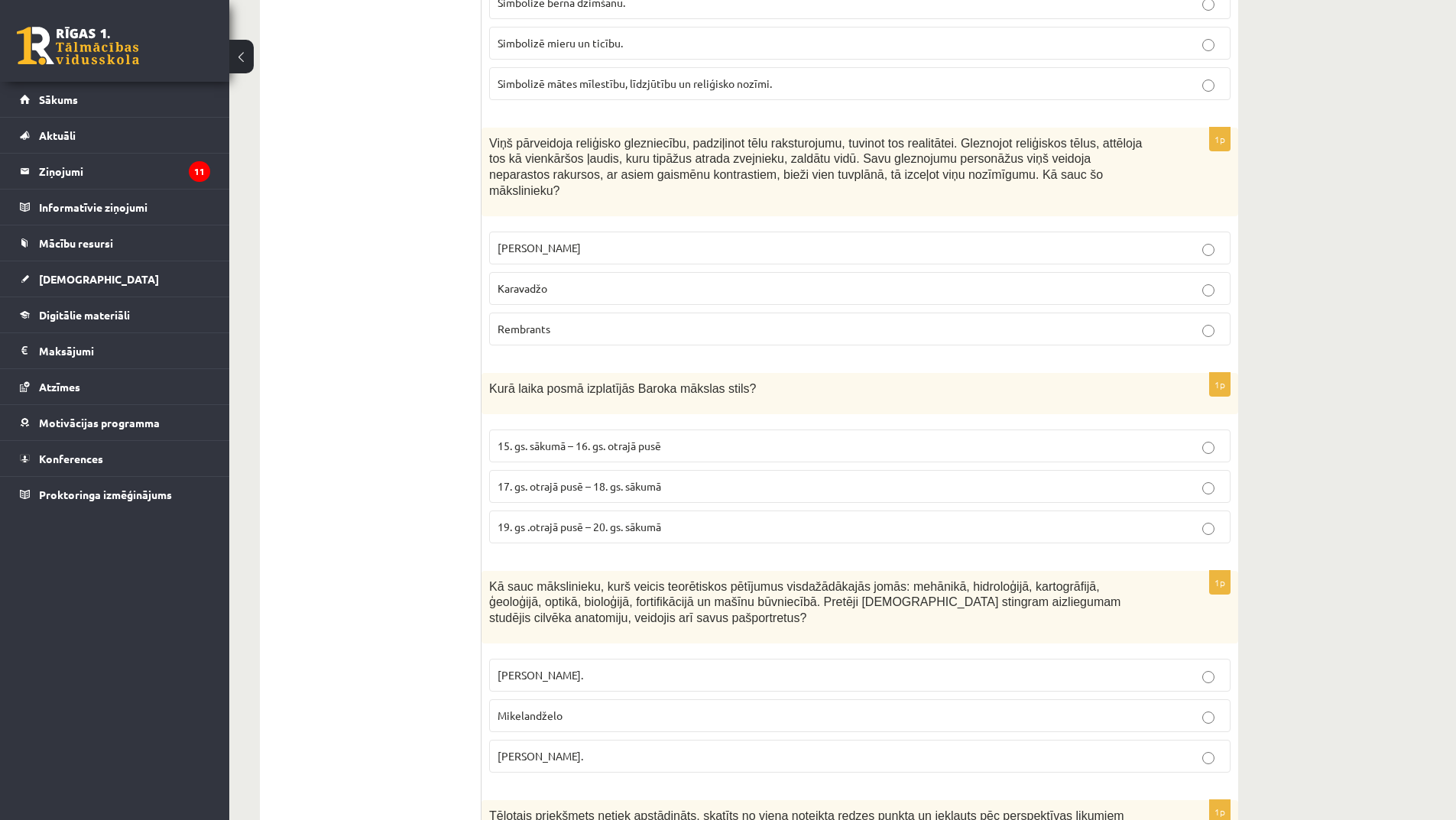
scroll to position [5886, 0]
click at [619, 478] on span "17. gs. otrajā pusē – 18. gs. sākumā" at bounding box center [579, 485] width 164 height 14
click at [627, 518] on span "19. gs .otrajā pusē – 20. gs. sākumā" at bounding box center [579, 525] width 164 height 14
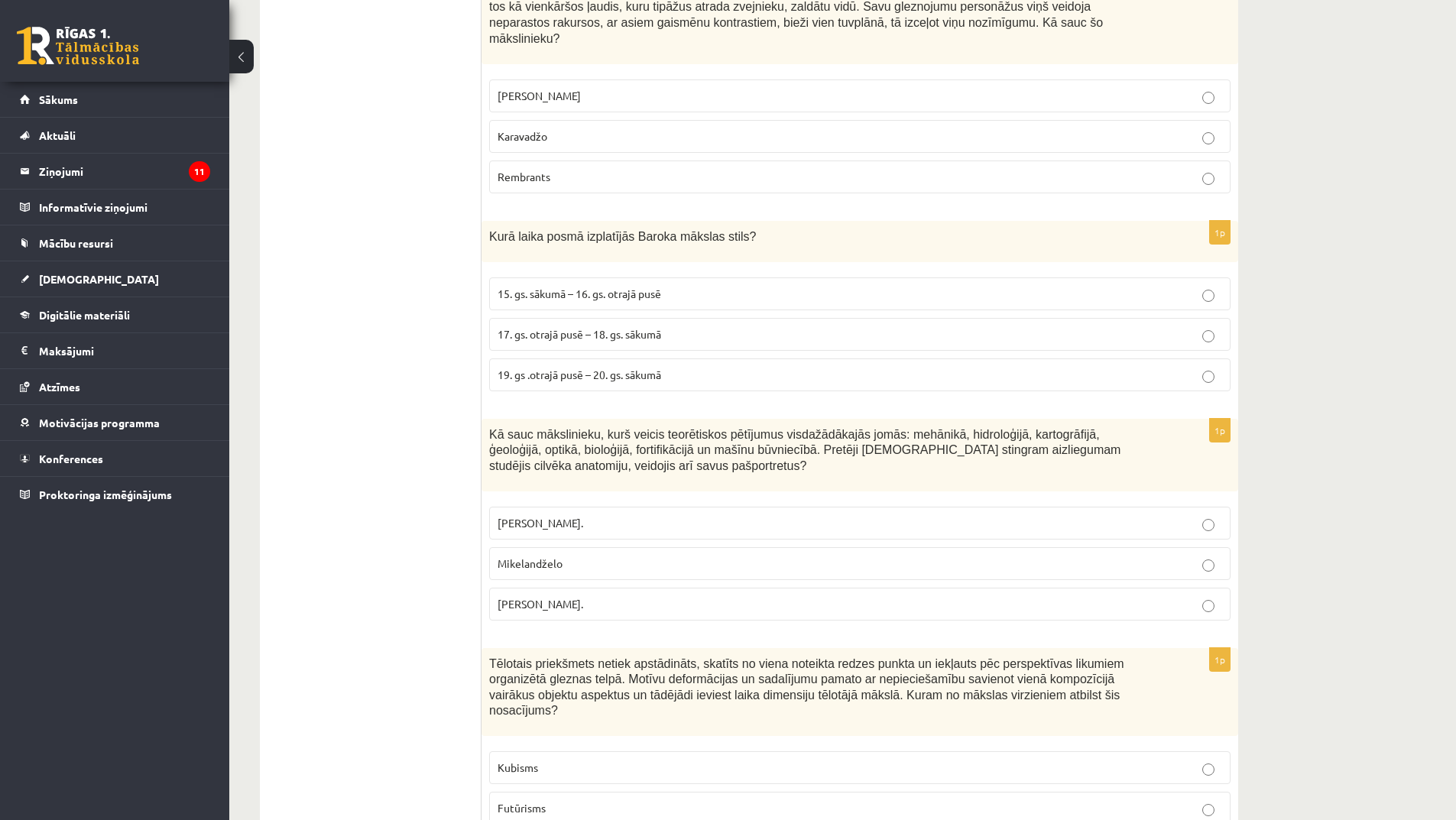
scroll to position [6039, 0]
click at [608, 594] on p "Leonardo da Vinči." at bounding box center [860, 602] width 725 height 16
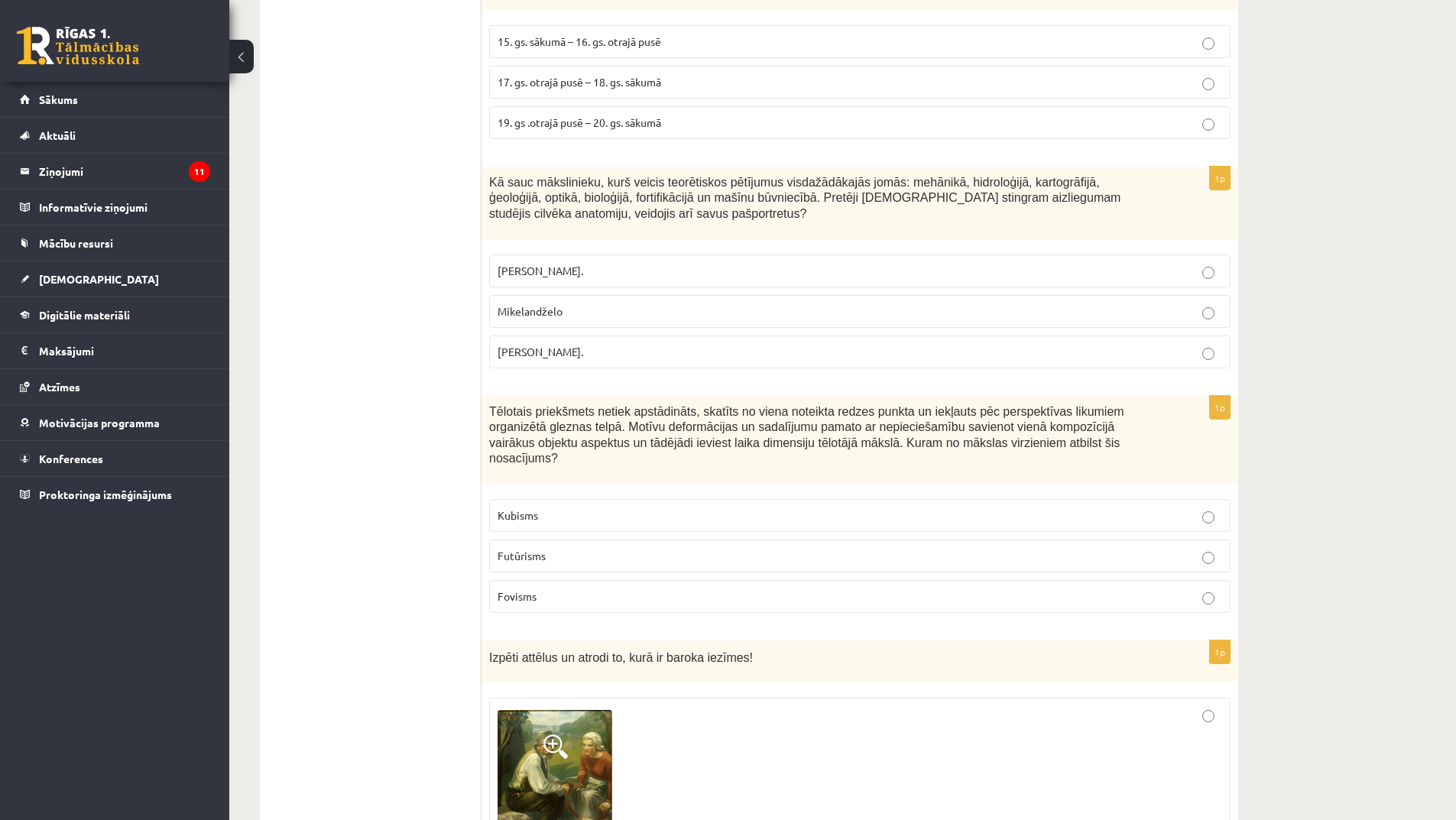
scroll to position [6345, 0]
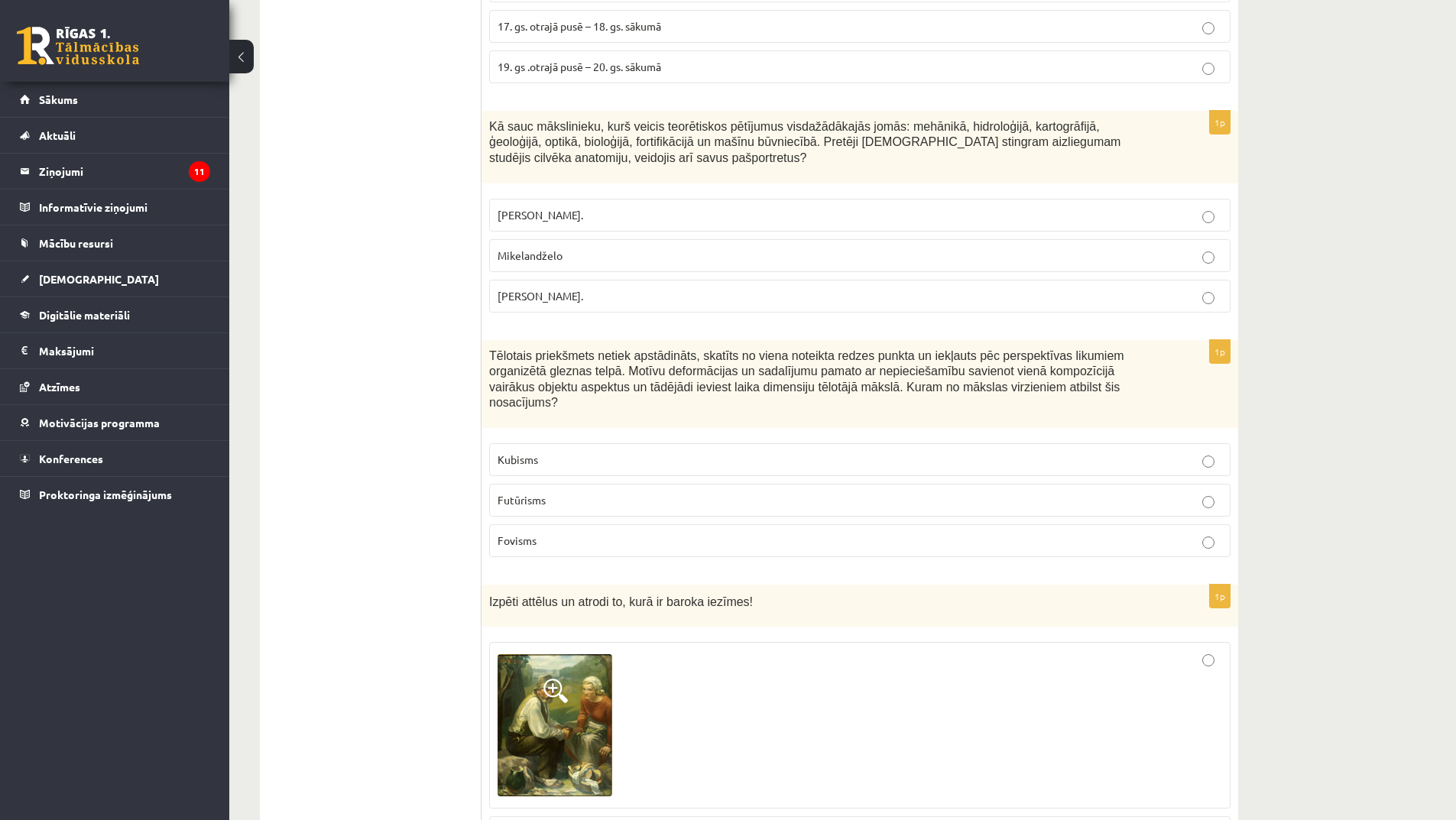
click at [593, 492] on p "Futūrisms" at bounding box center [860, 500] width 725 height 16
click at [589, 443] on label "Kubisms" at bounding box center [860, 459] width 741 height 33
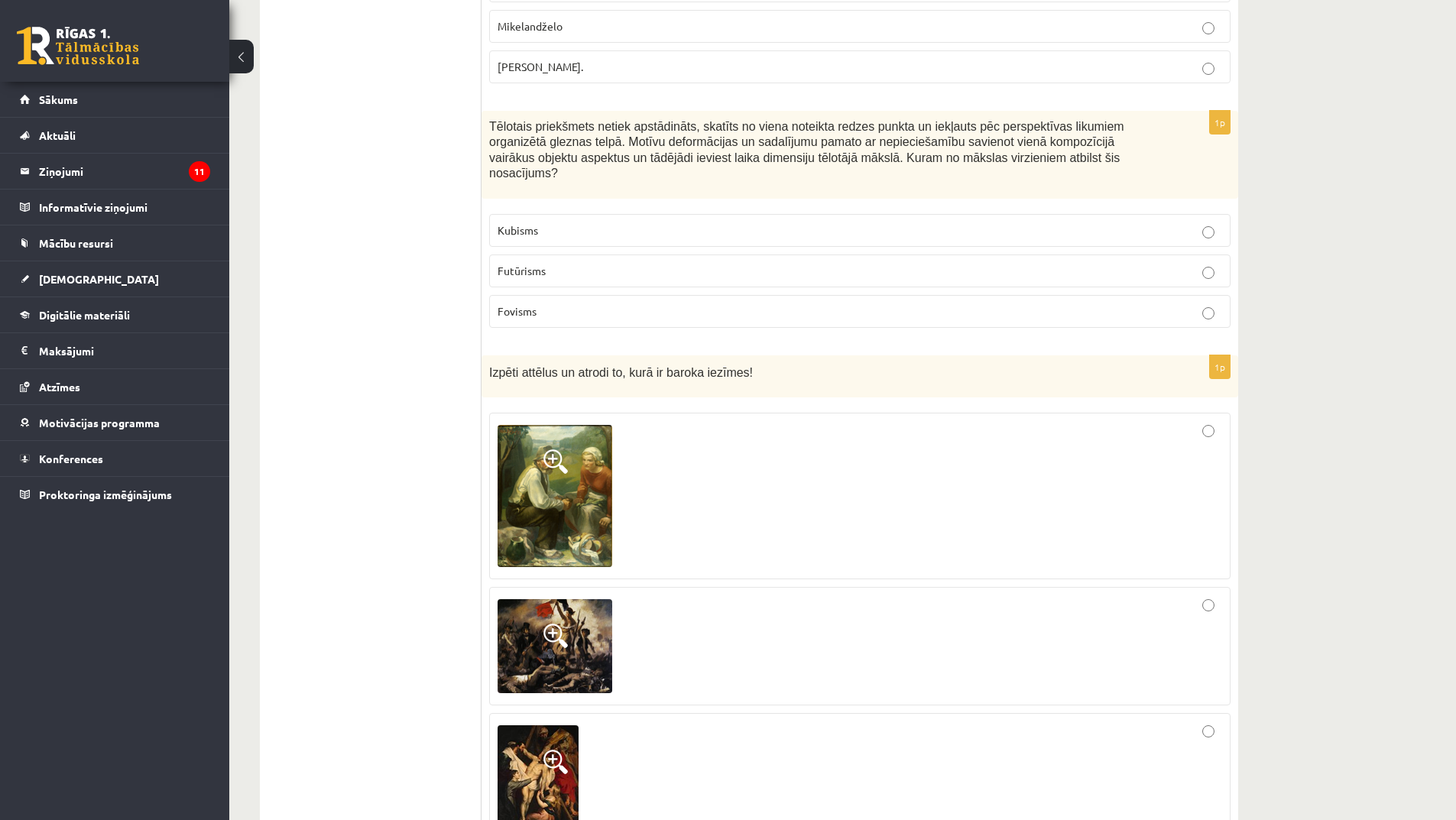
scroll to position [6578, 0]
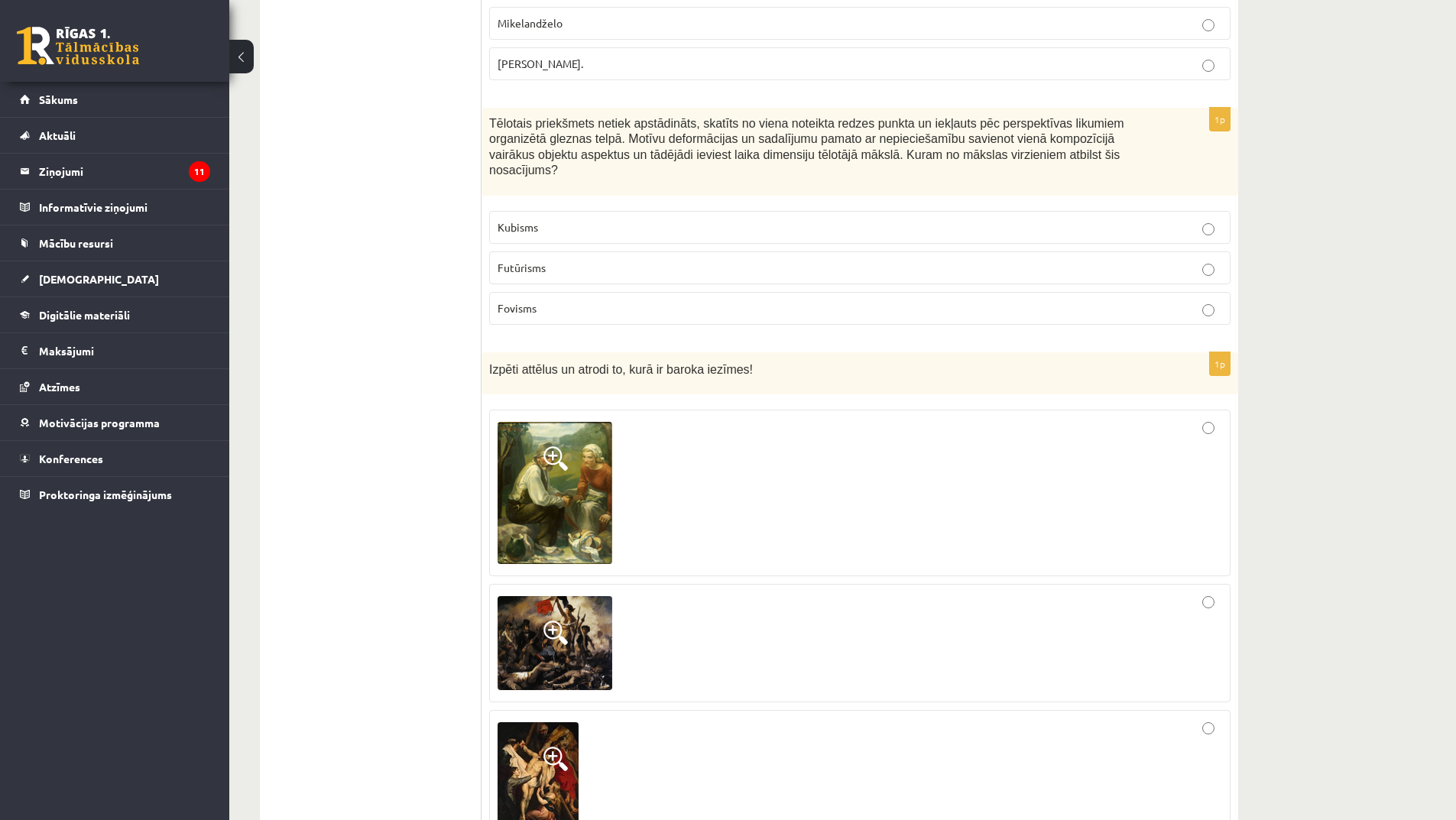
click at [556, 746] on span at bounding box center [556, 759] width 24 height 25
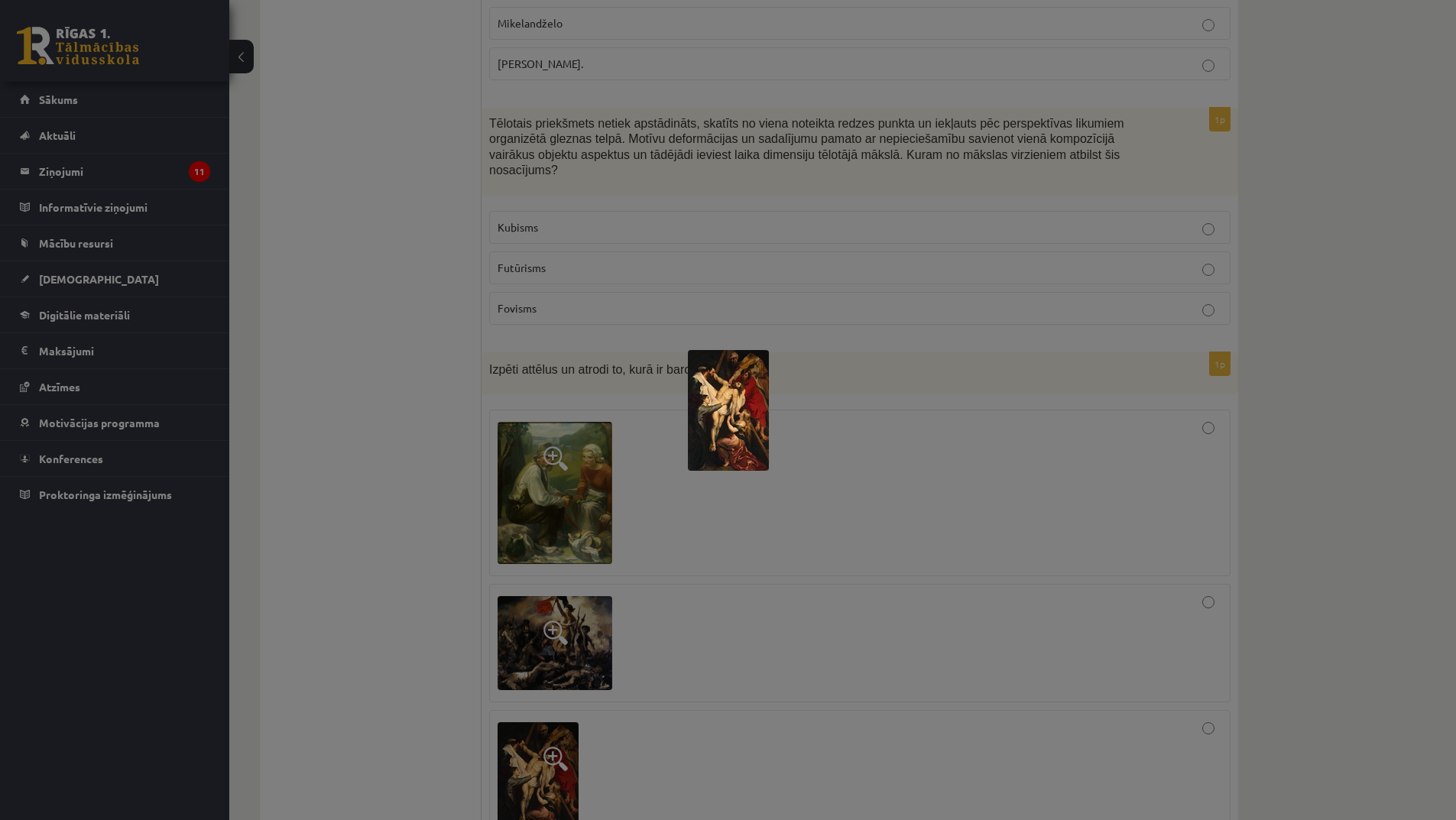
click at [752, 573] on div at bounding box center [728, 410] width 1456 height 820
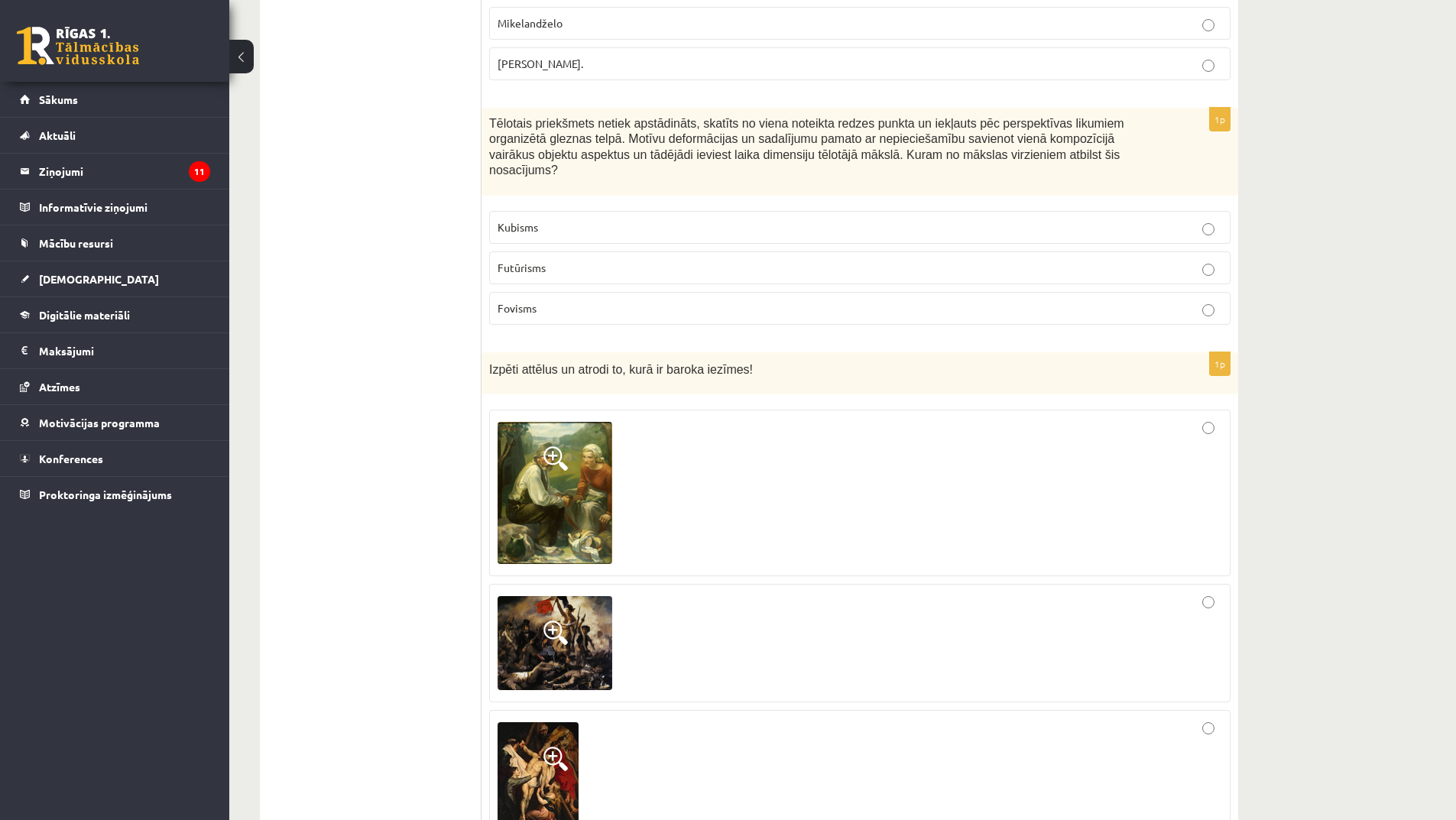
click at [560, 621] on span at bounding box center [556, 633] width 24 height 25
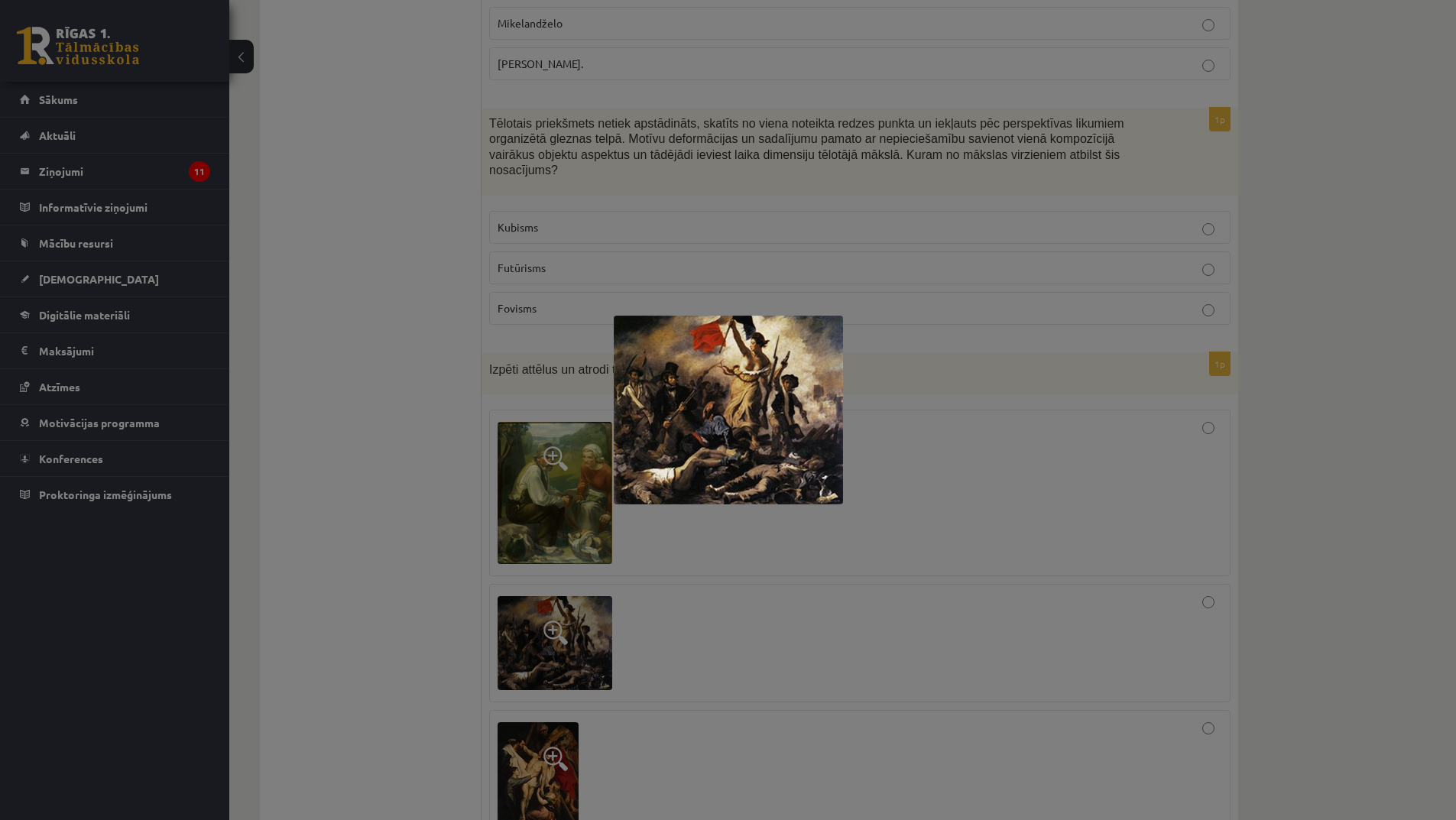
click at [713, 563] on div at bounding box center [728, 410] width 1456 height 820
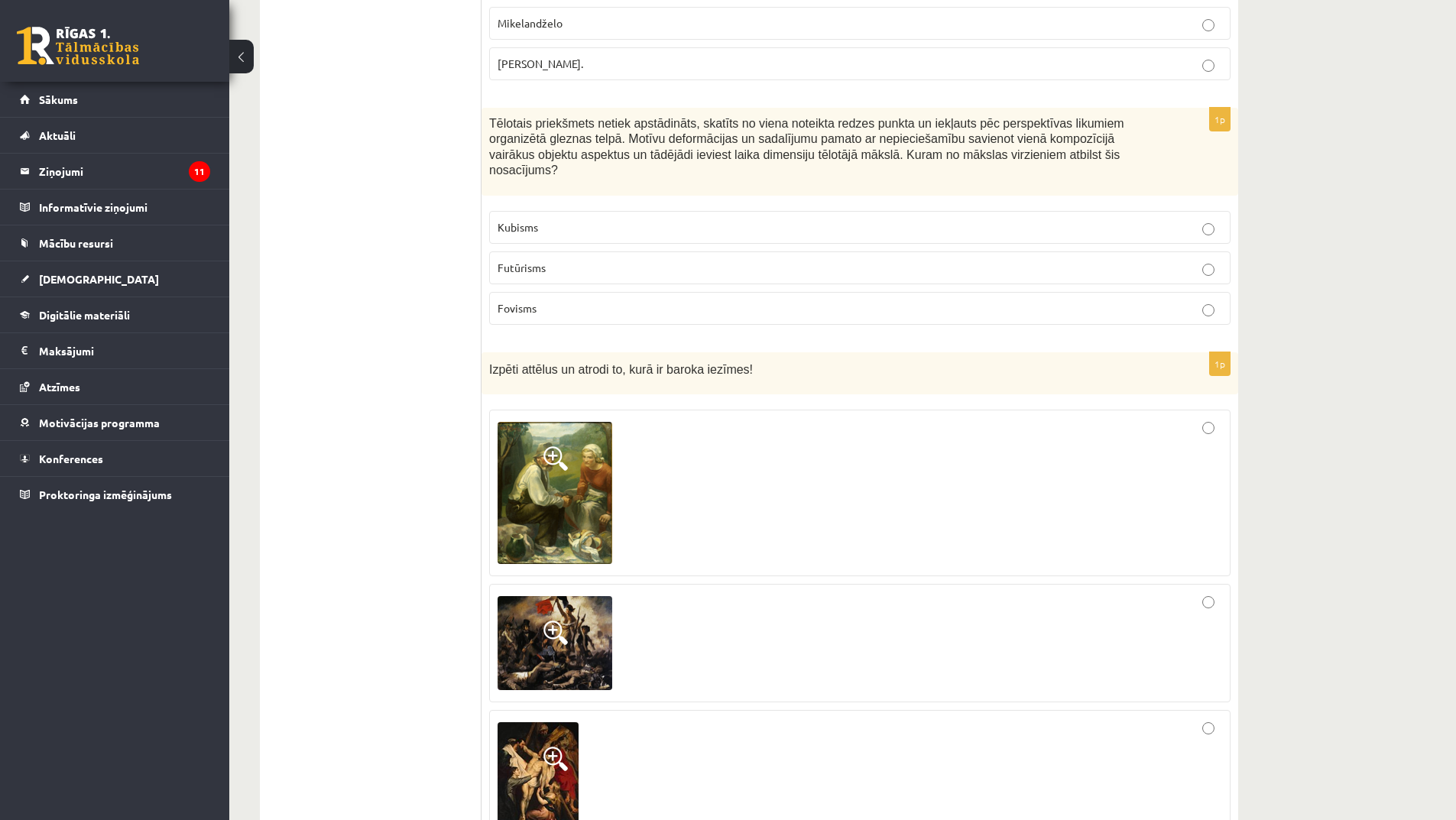
click at [547, 746] on span at bounding box center [556, 759] width 24 height 25
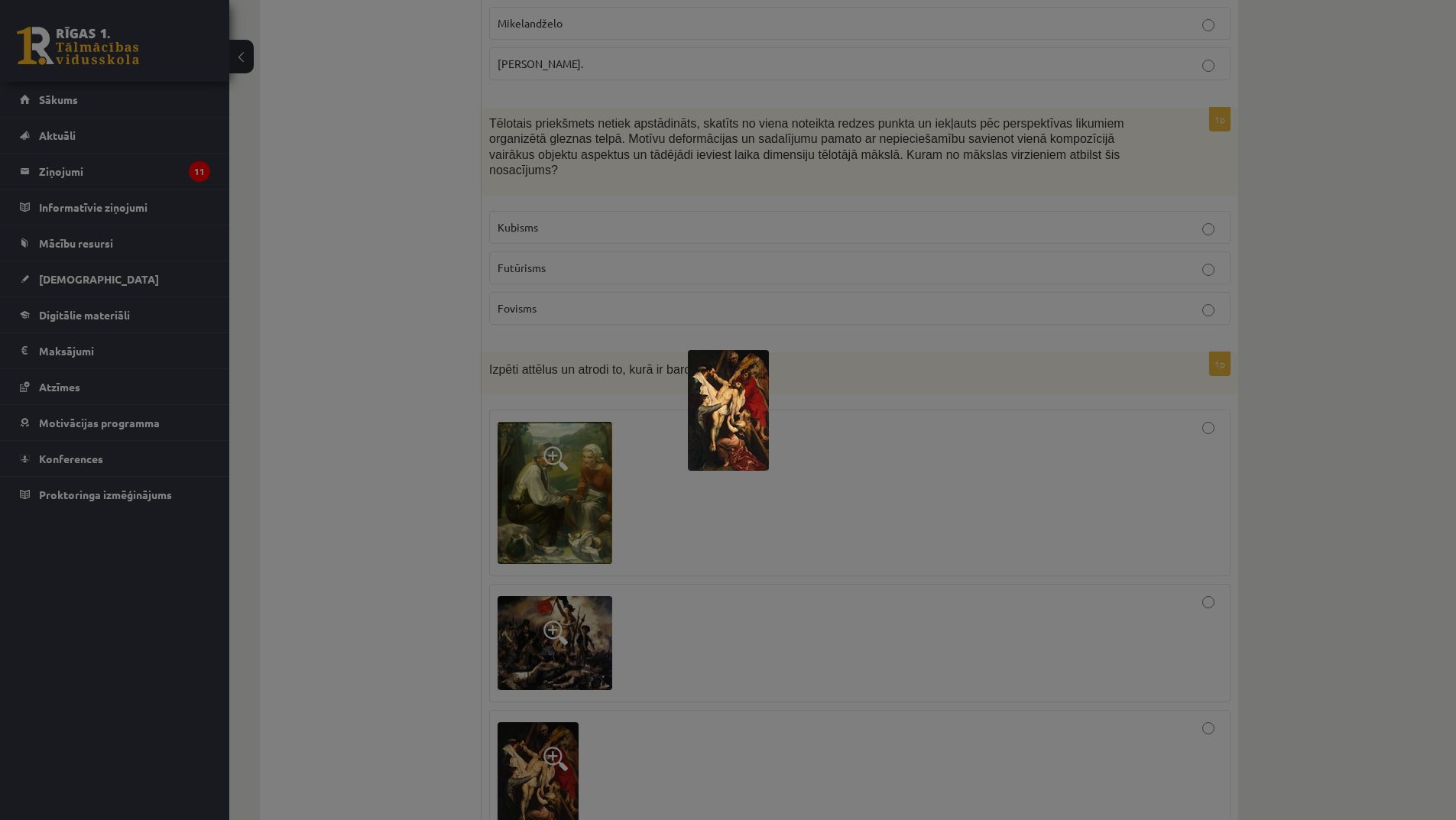
click at [675, 655] on div at bounding box center [728, 410] width 1456 height 820
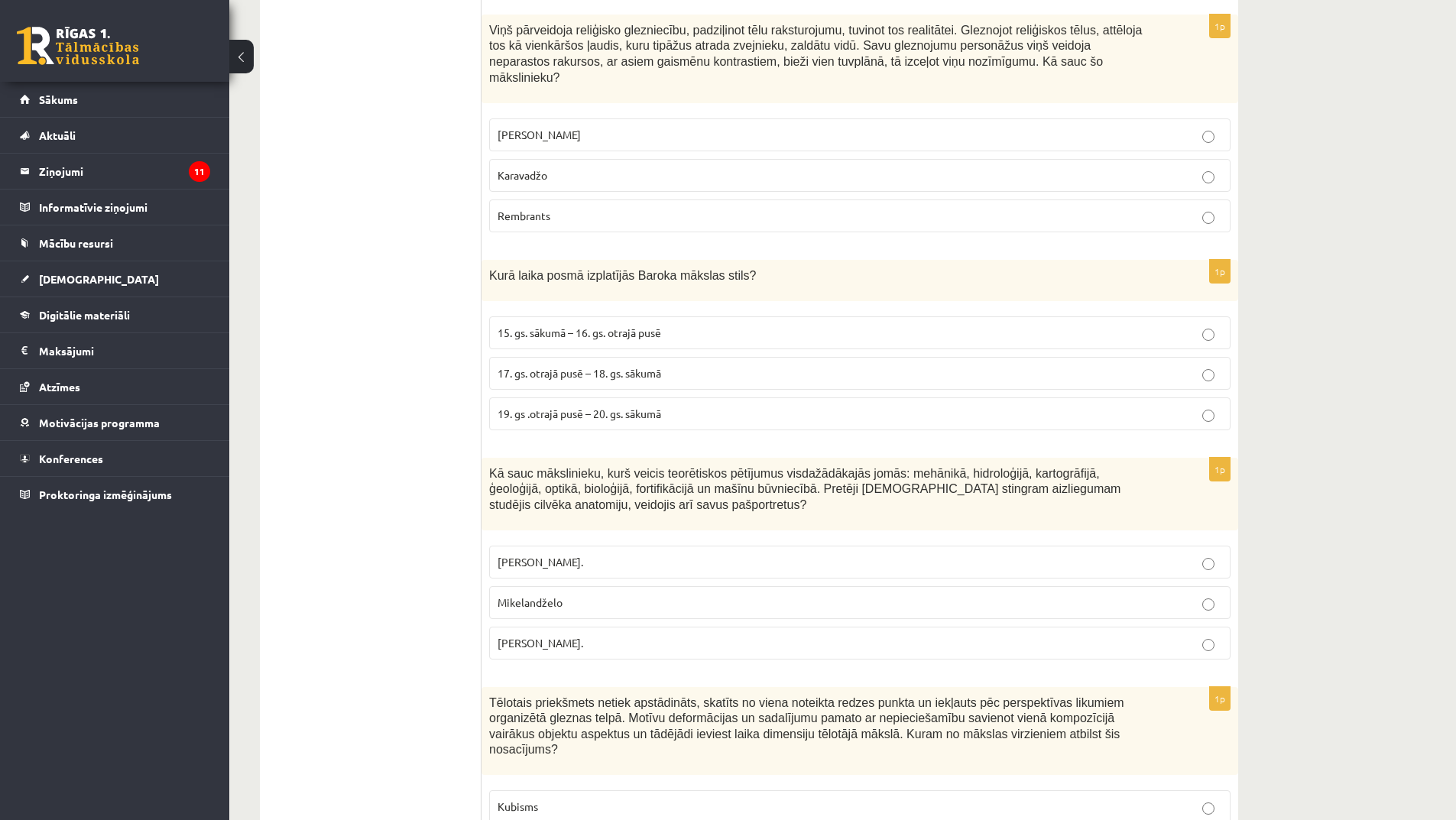
scroll to position [5966, 0]
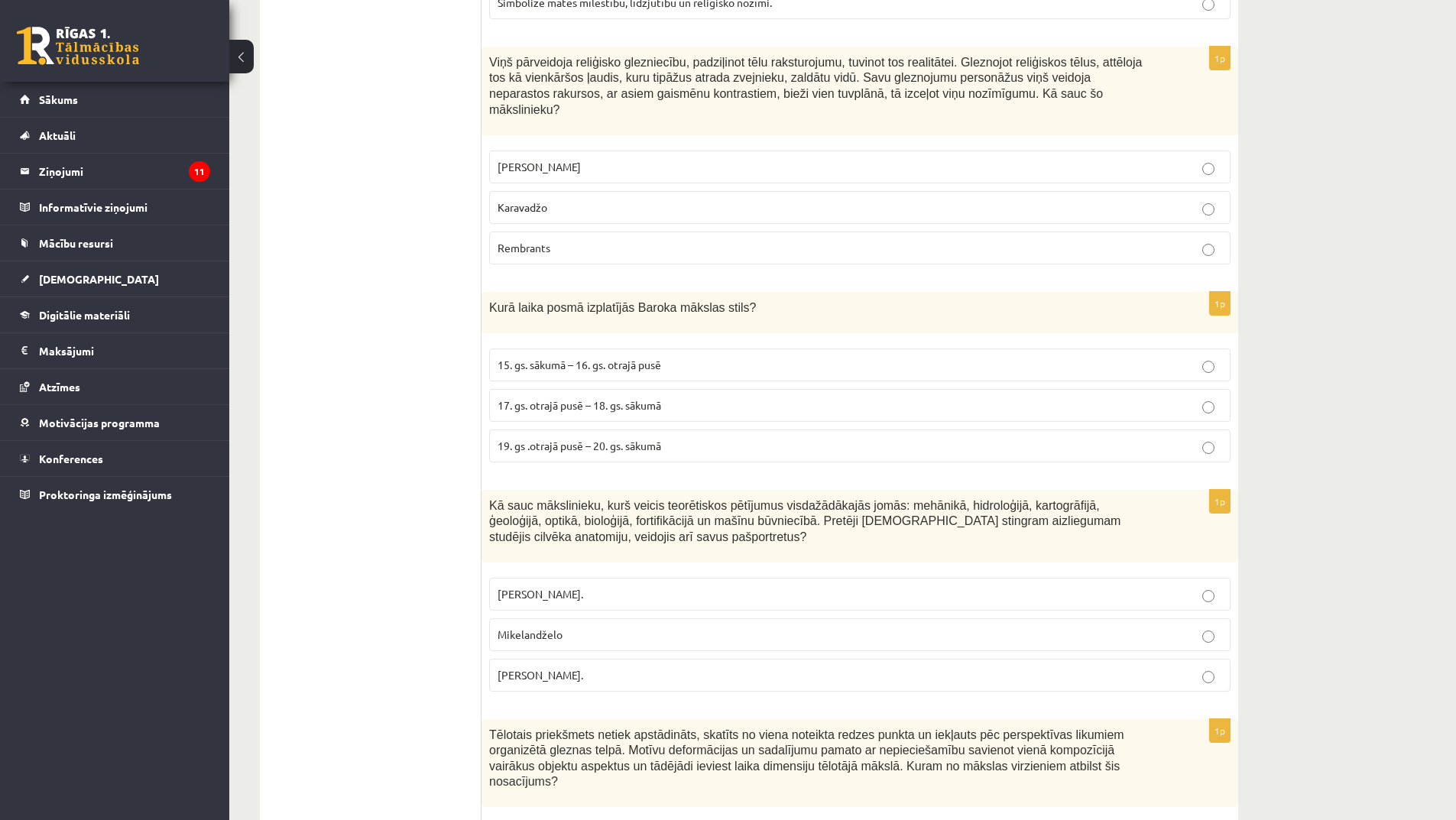
click at [646, 397] on p "17. gs. otrajā pusē – 18. gs. sākumā" at bounding box center [860, 405] width 725 height 16
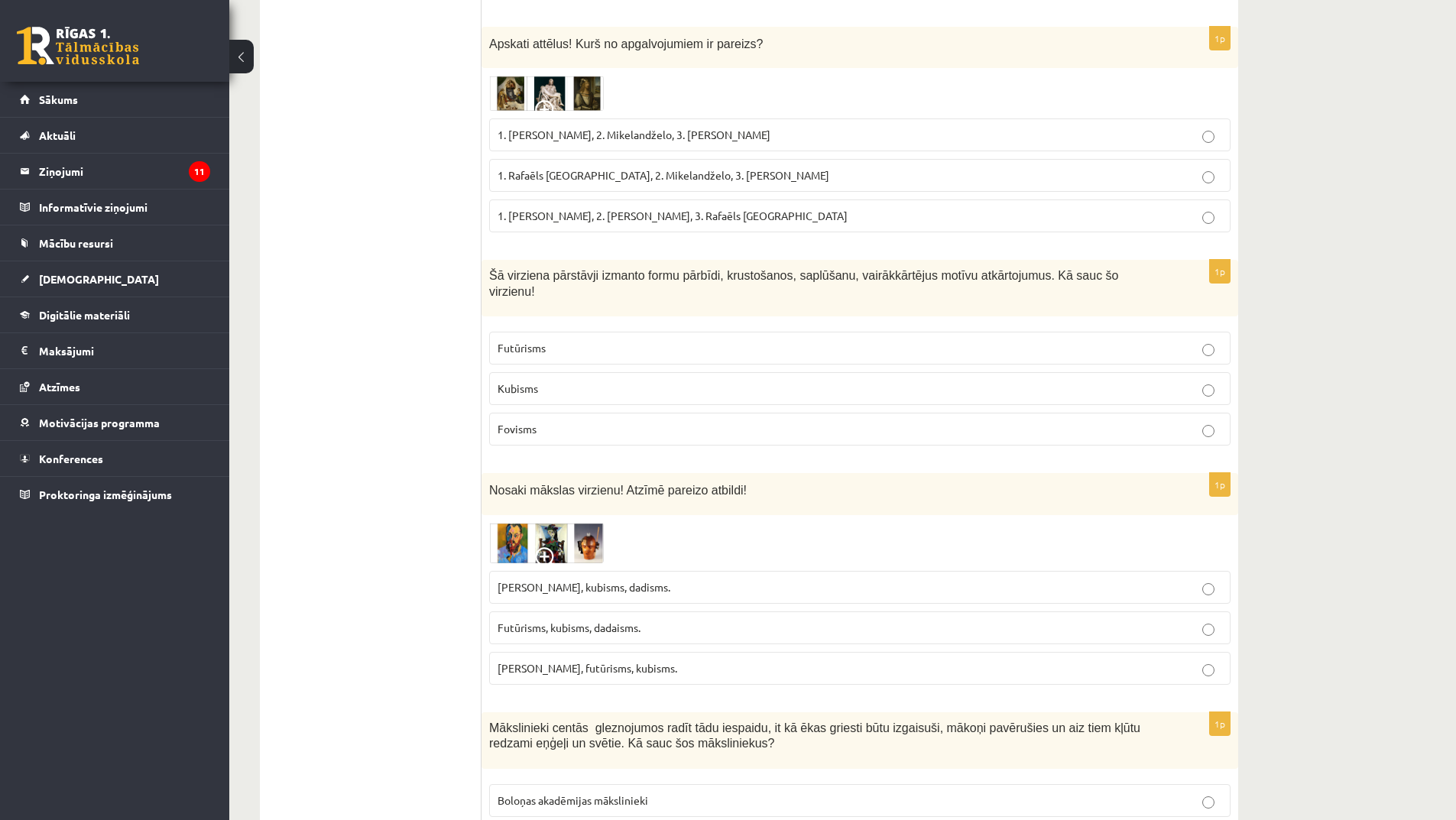
scroll to position [4590, 0]
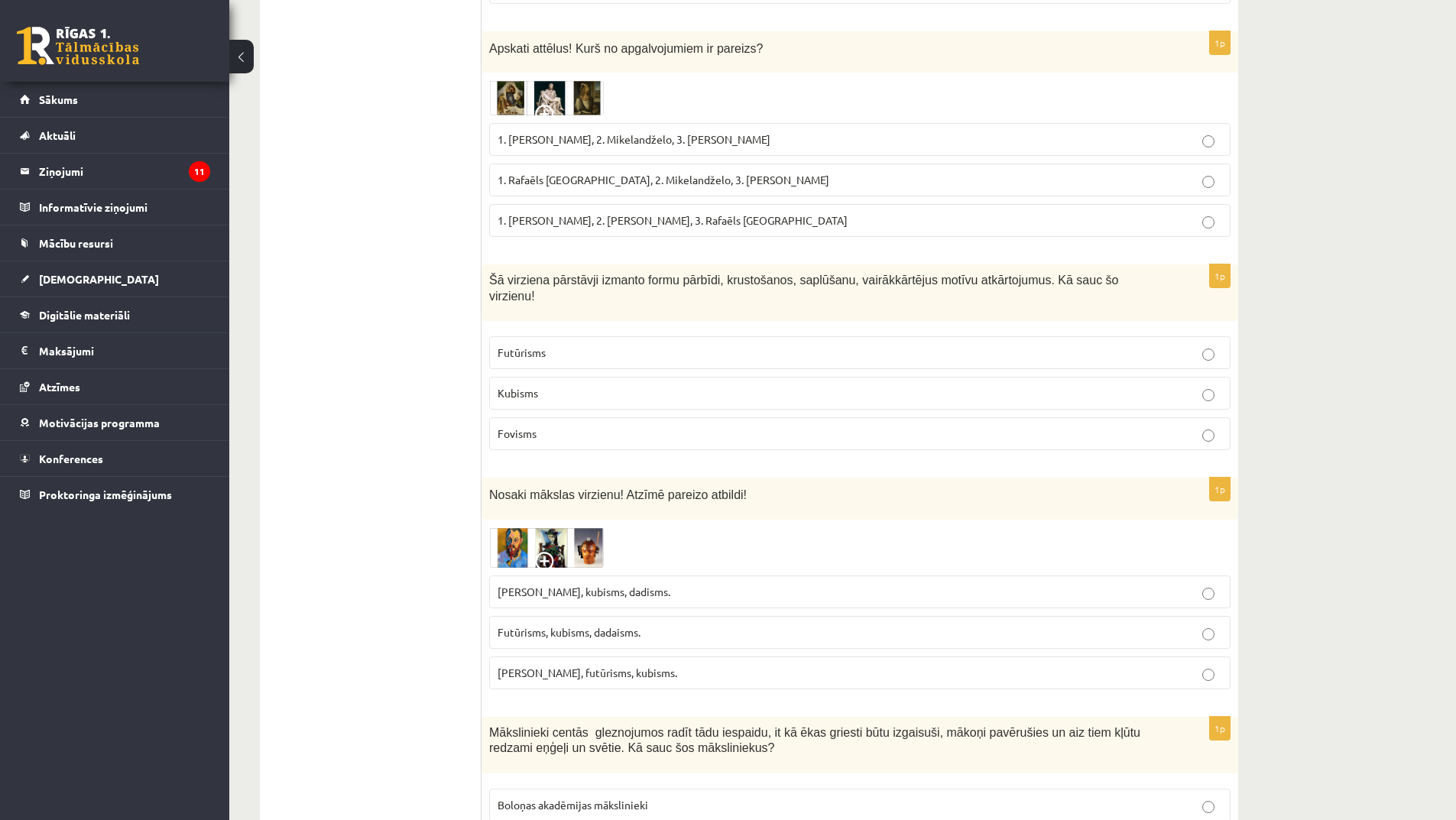
click at [586, 345] on p "Futūrisms" at bounding box center [860, 352] width 725 height 16
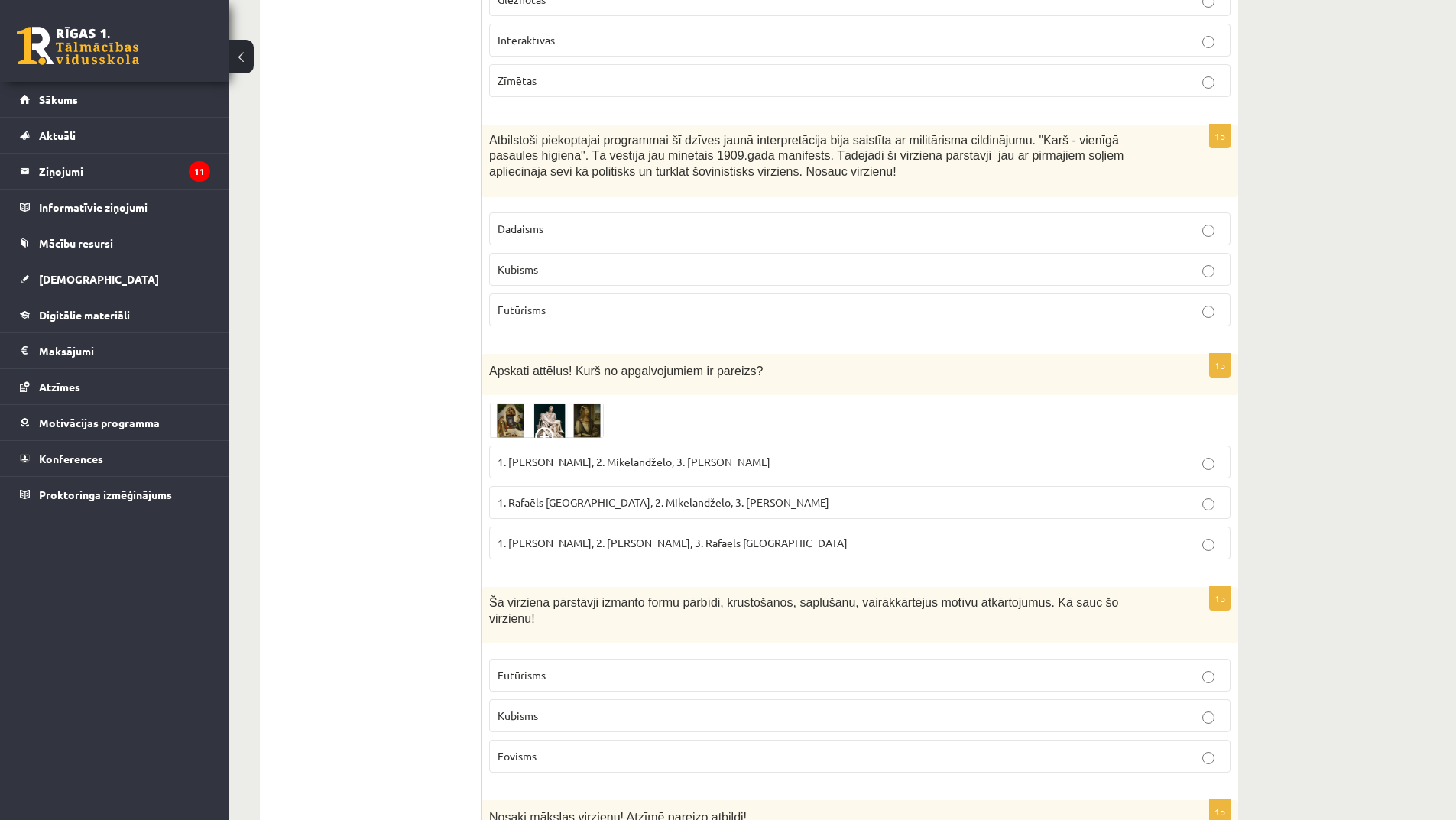
scroll to position [4131, 0]
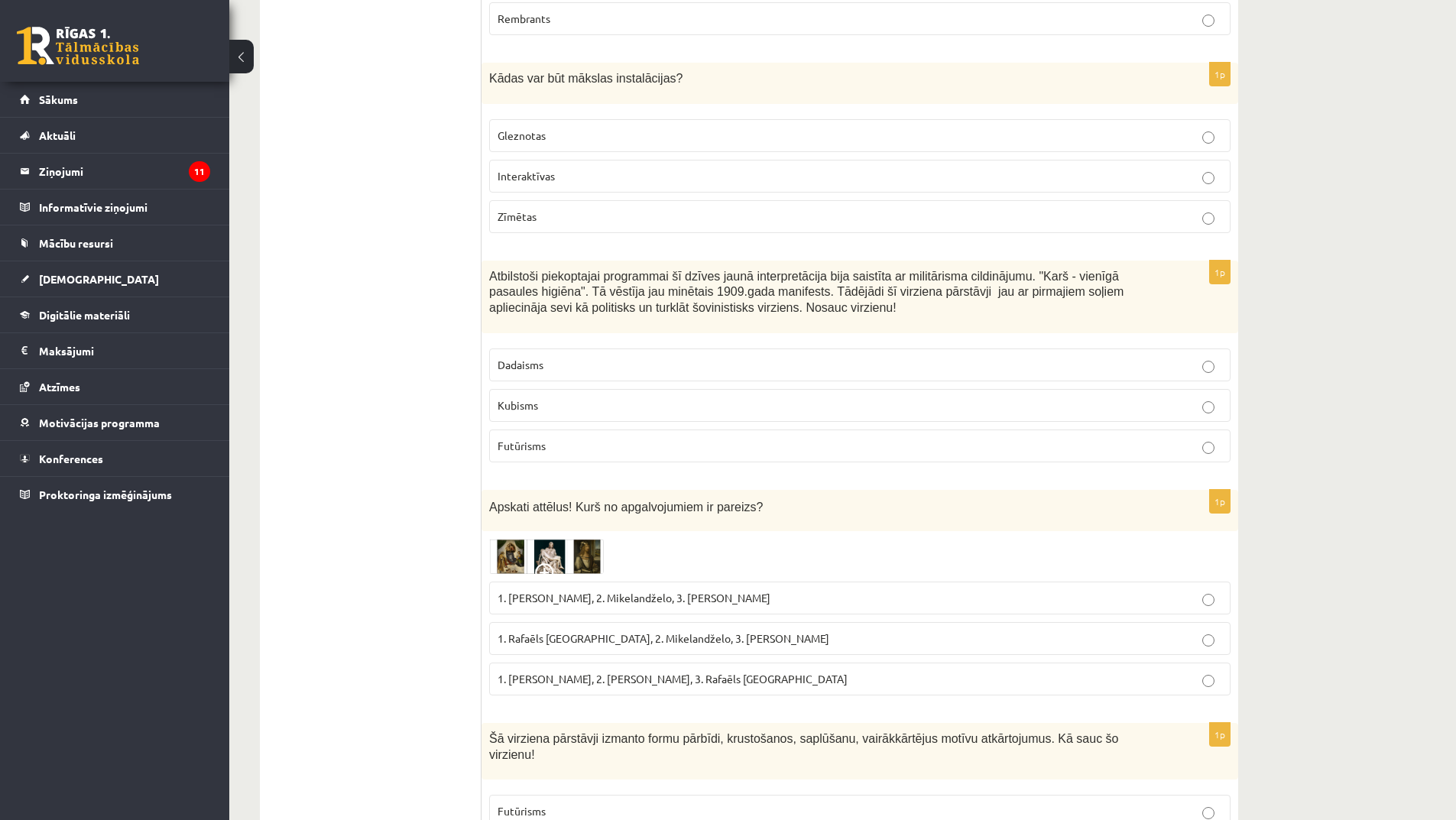
click at [633, 357] on p "Dadaisms" at bounding box center [860, 364] width 725 height 16
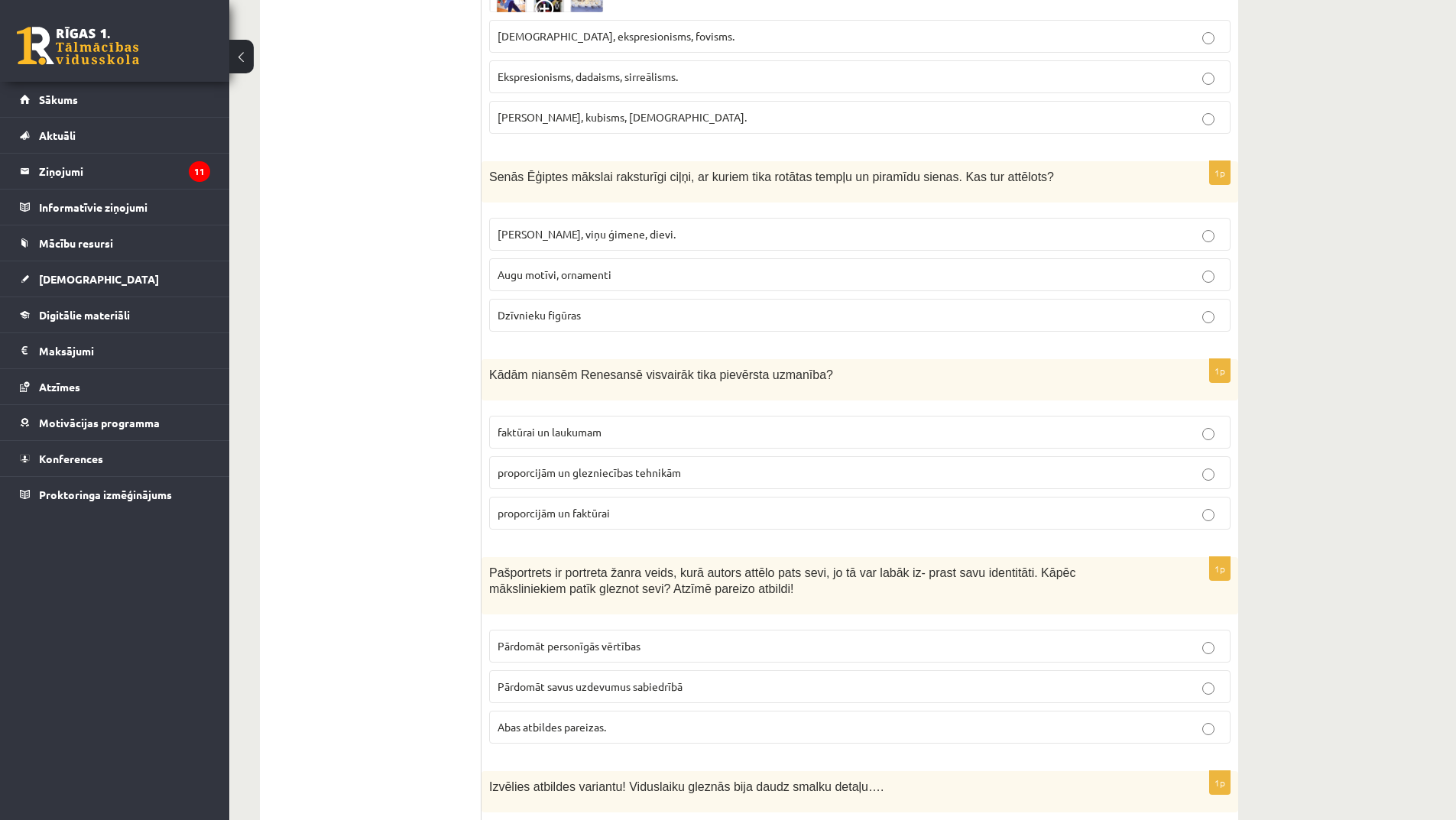
scroll to position [2526, 0]
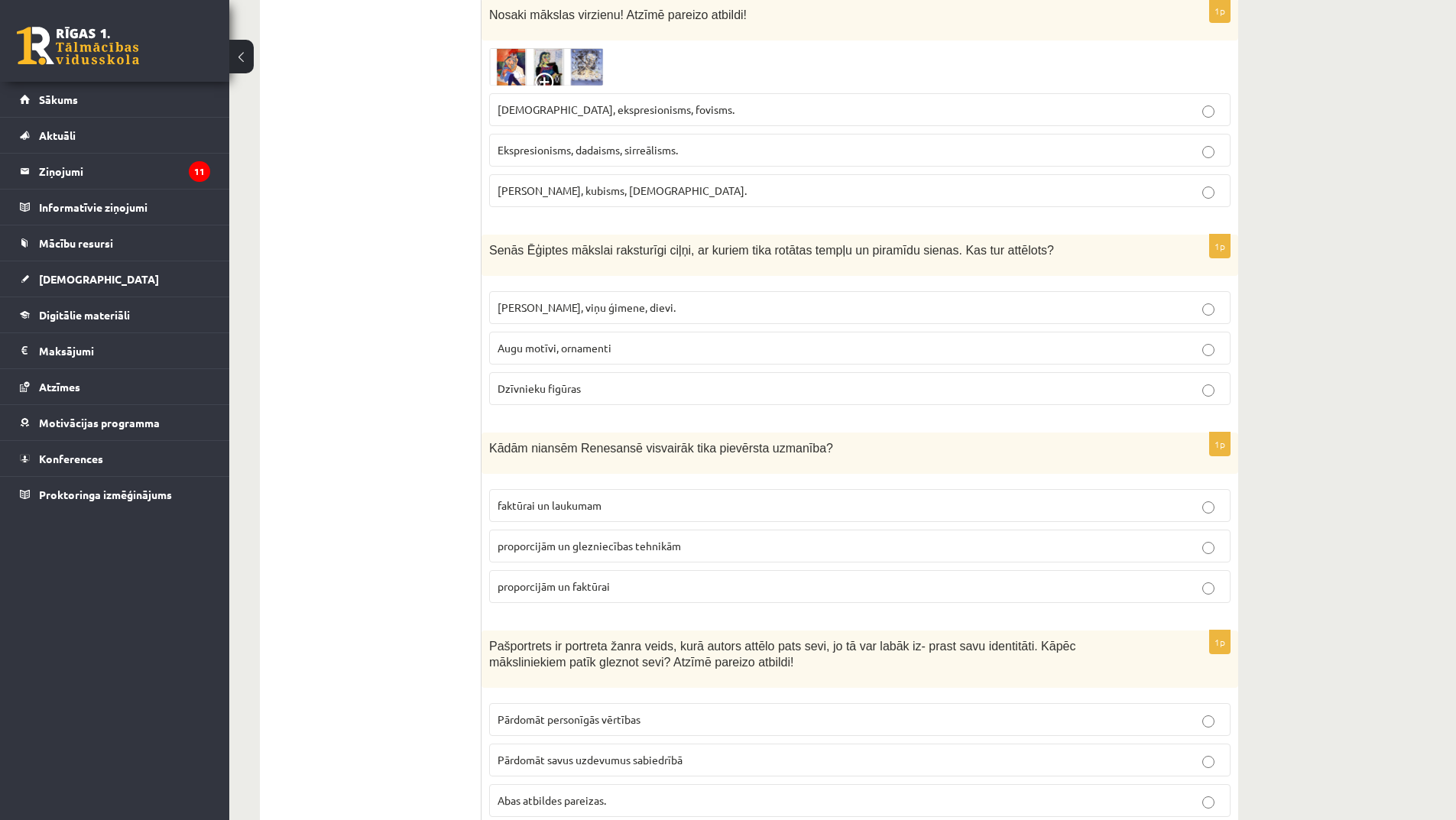
click at [658, 579] on p "proporcijām un faktūrai" at bounding box center [860, 586] width 725 height 16
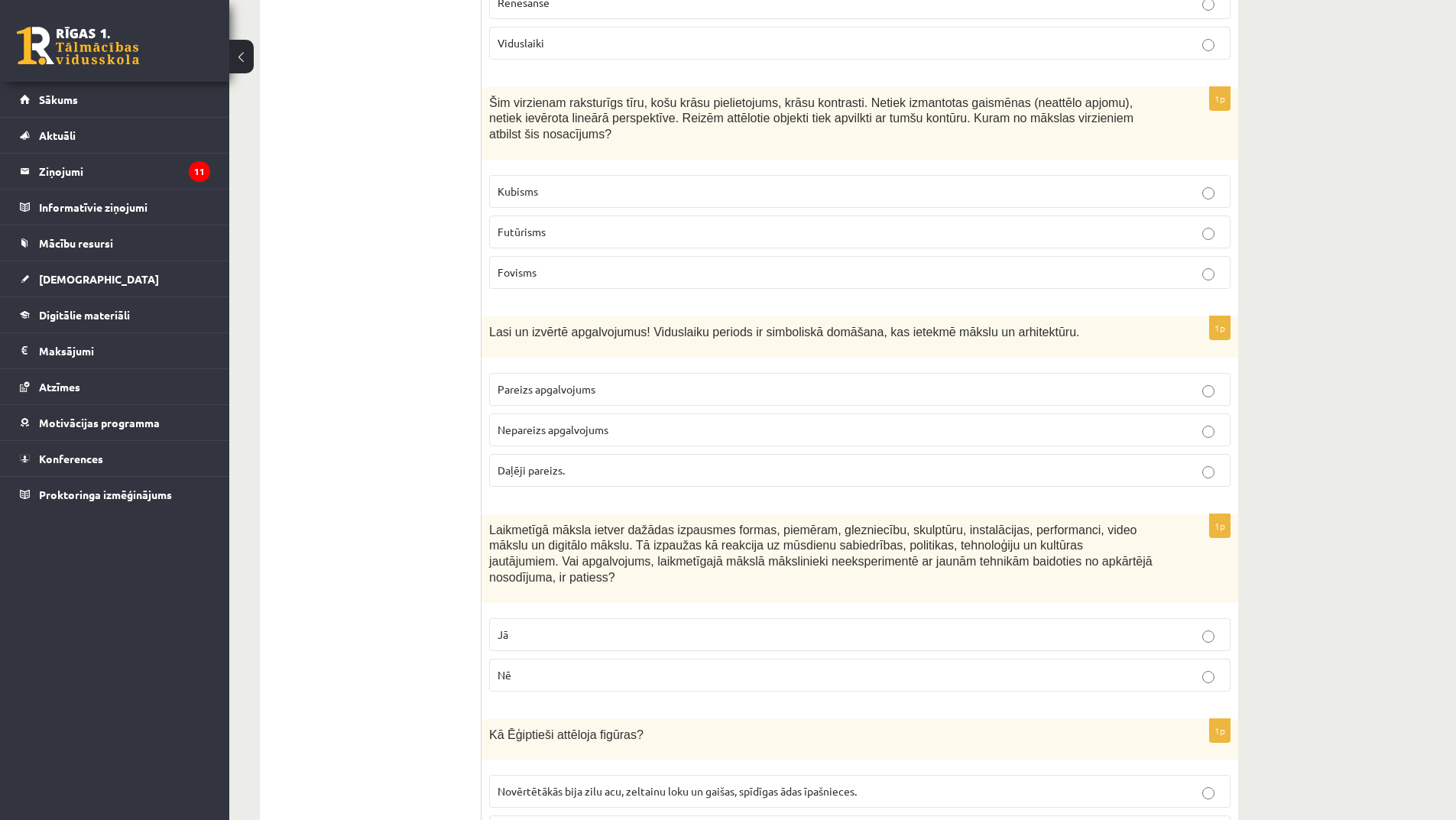
scroll to position [1379, 0]
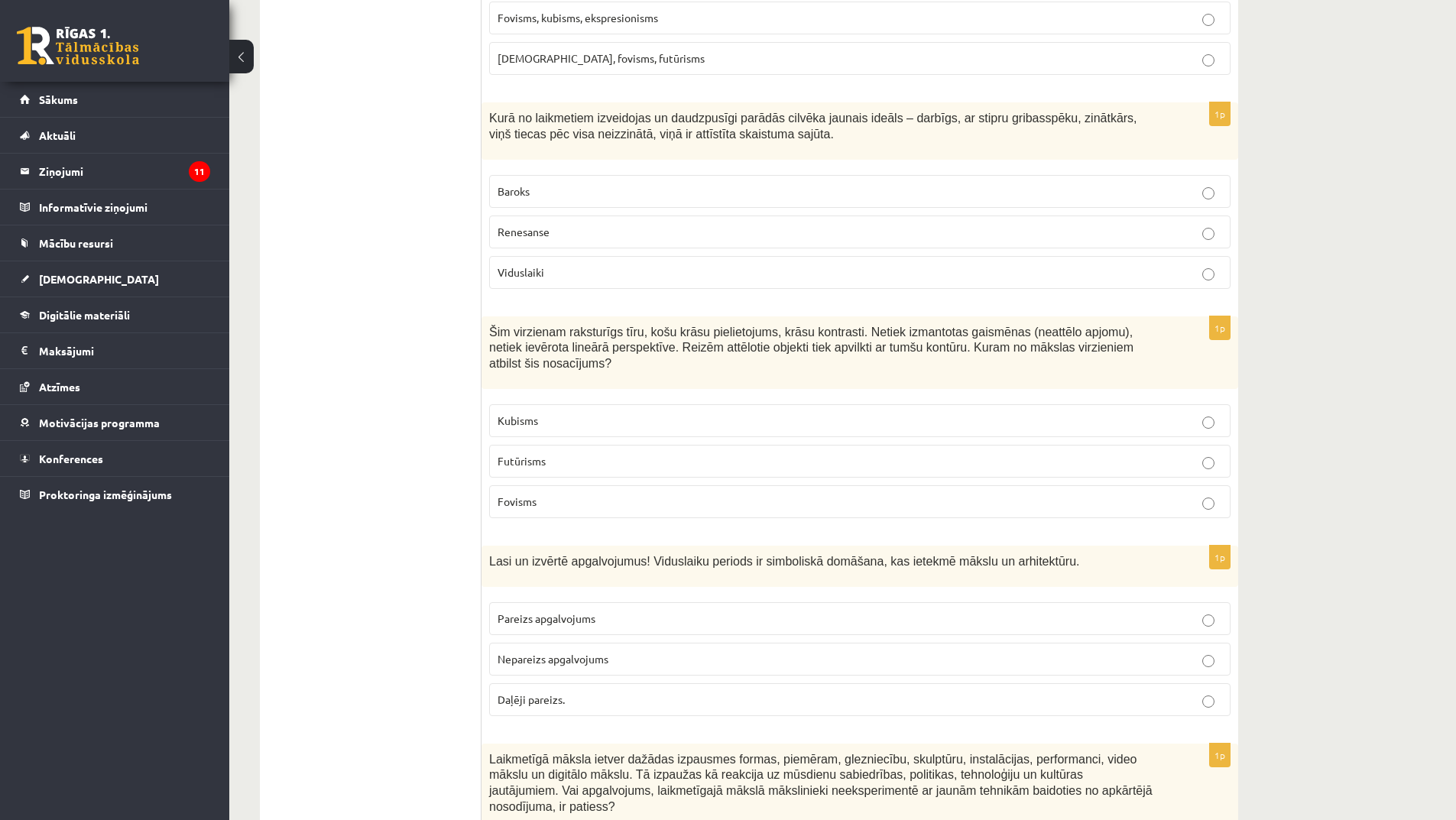
click at [658, 692] on p "Daļēji pareizs." at bounding box center [860, 700] width 725 height 16
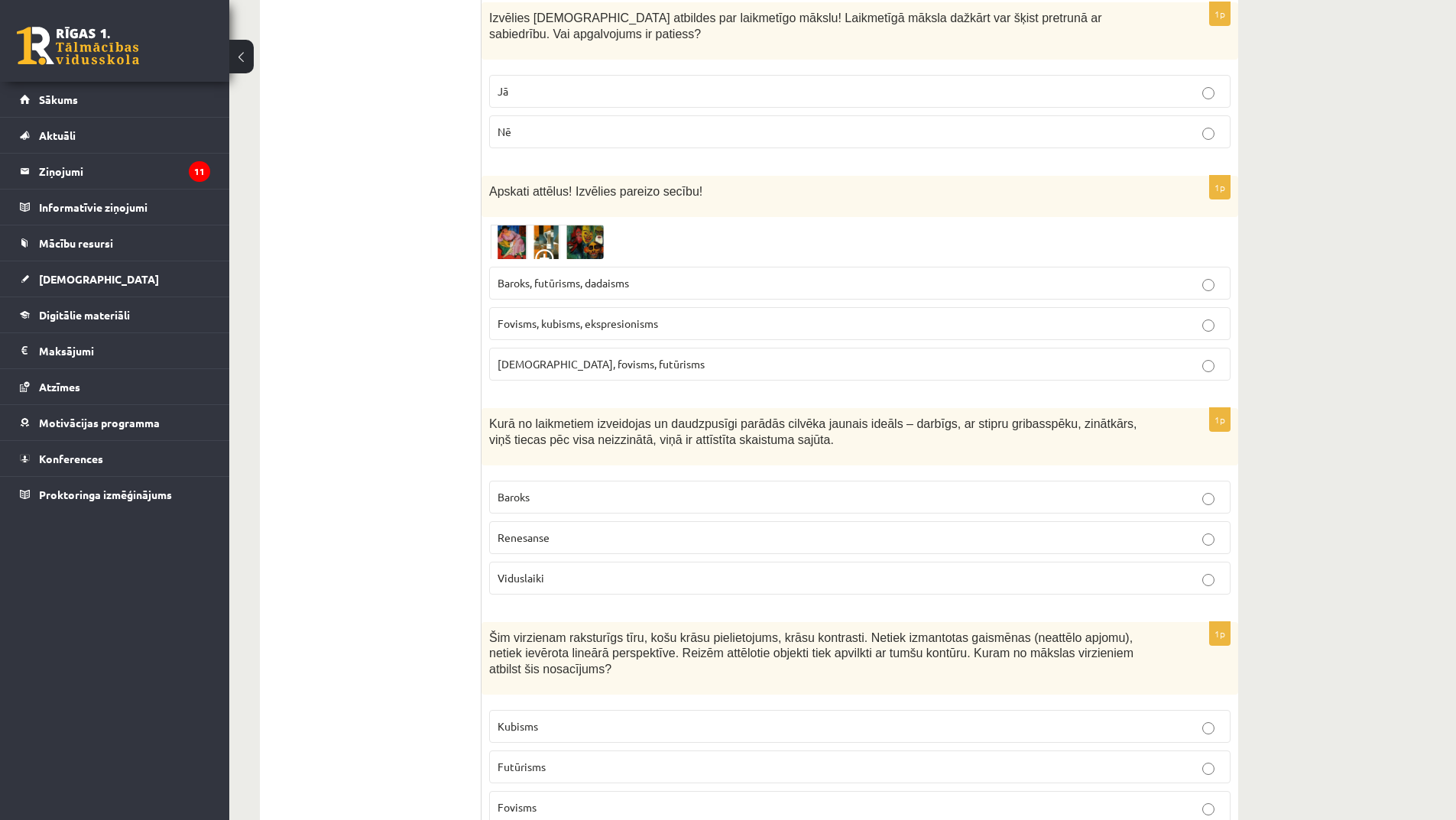
scroll to position [920, 0]
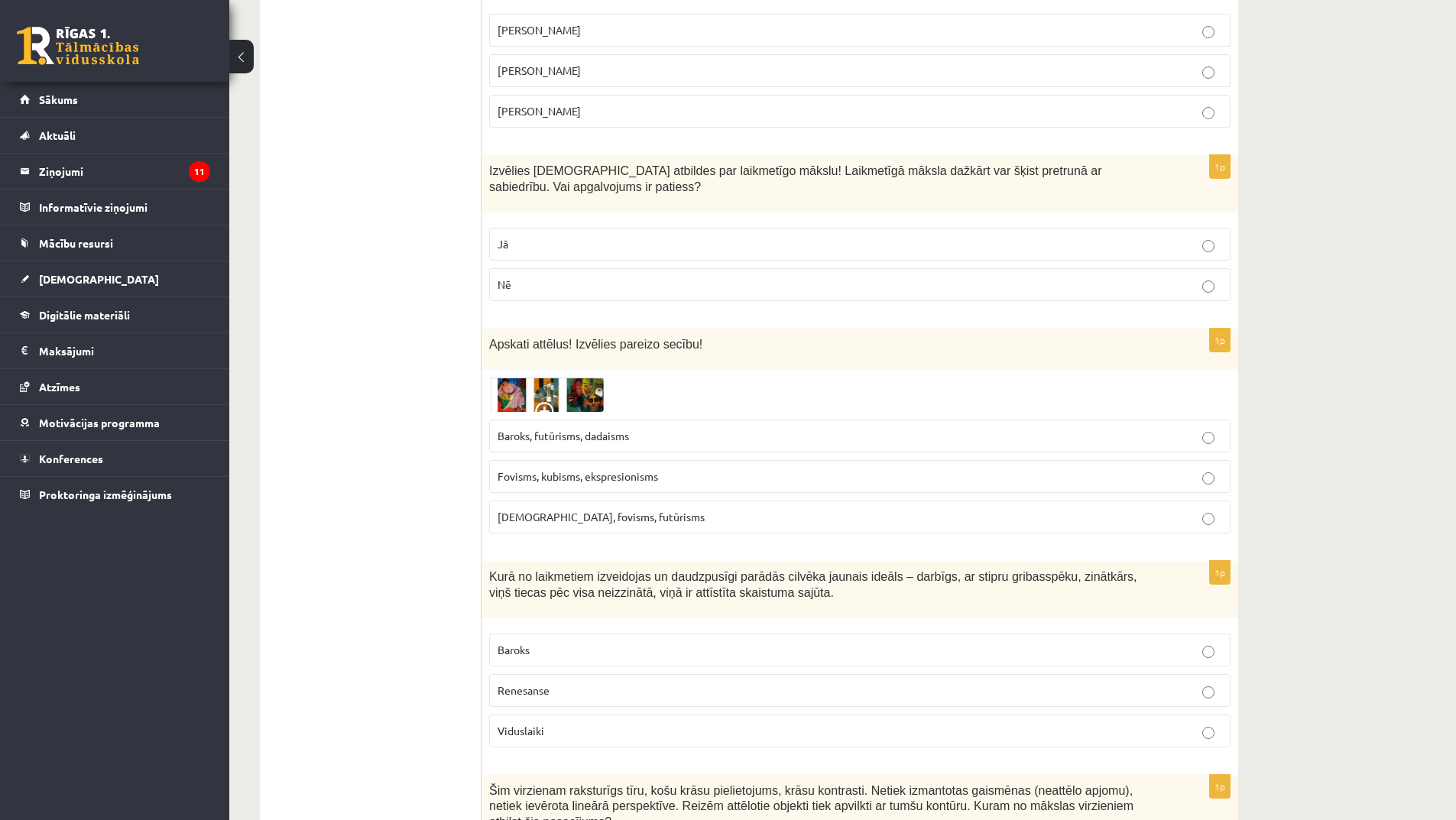
click at [622, 683] on p "Renesanse" at bounding box center [860, 691] width 725 height 16
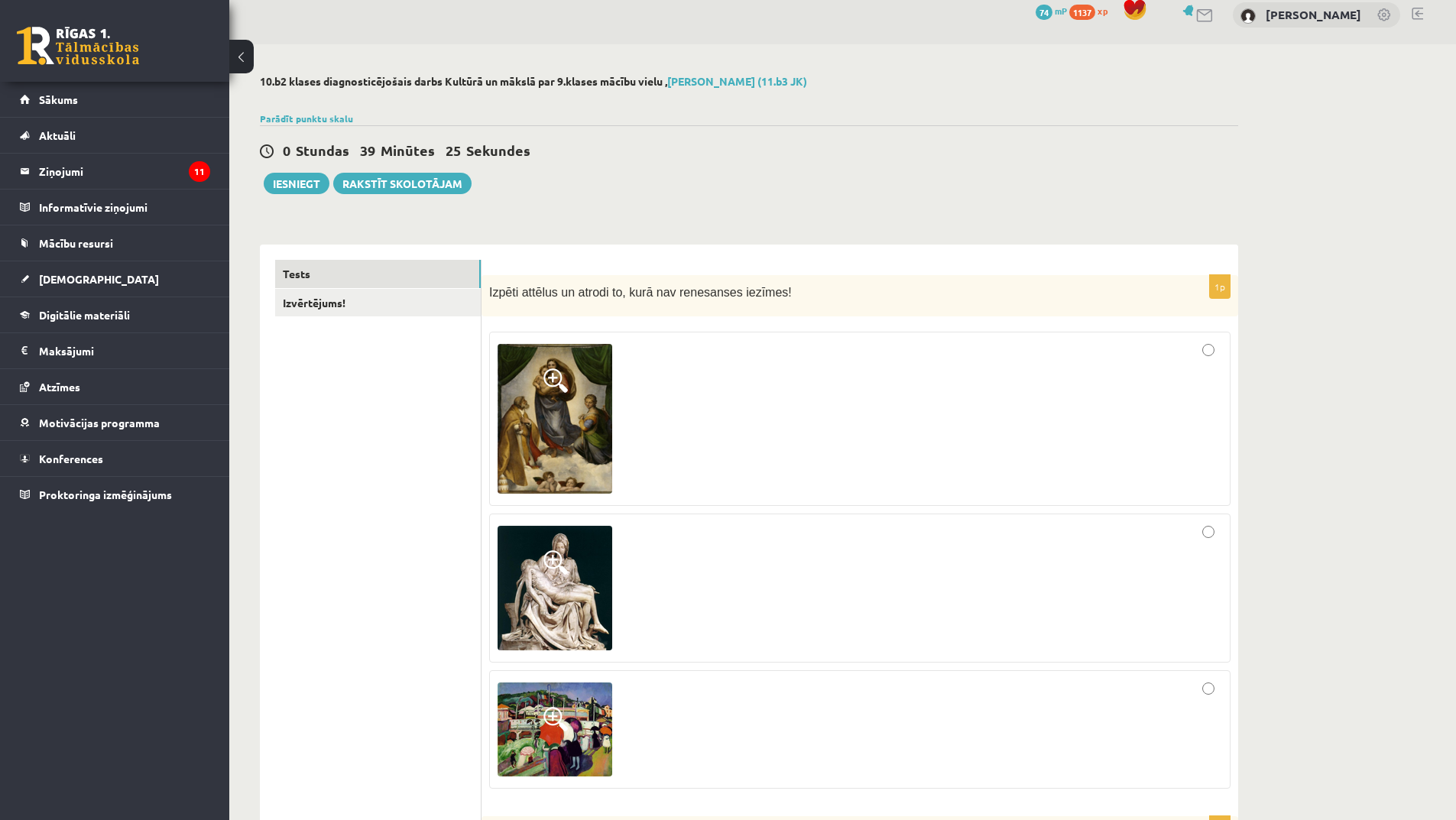
scroll to position [0, 0]
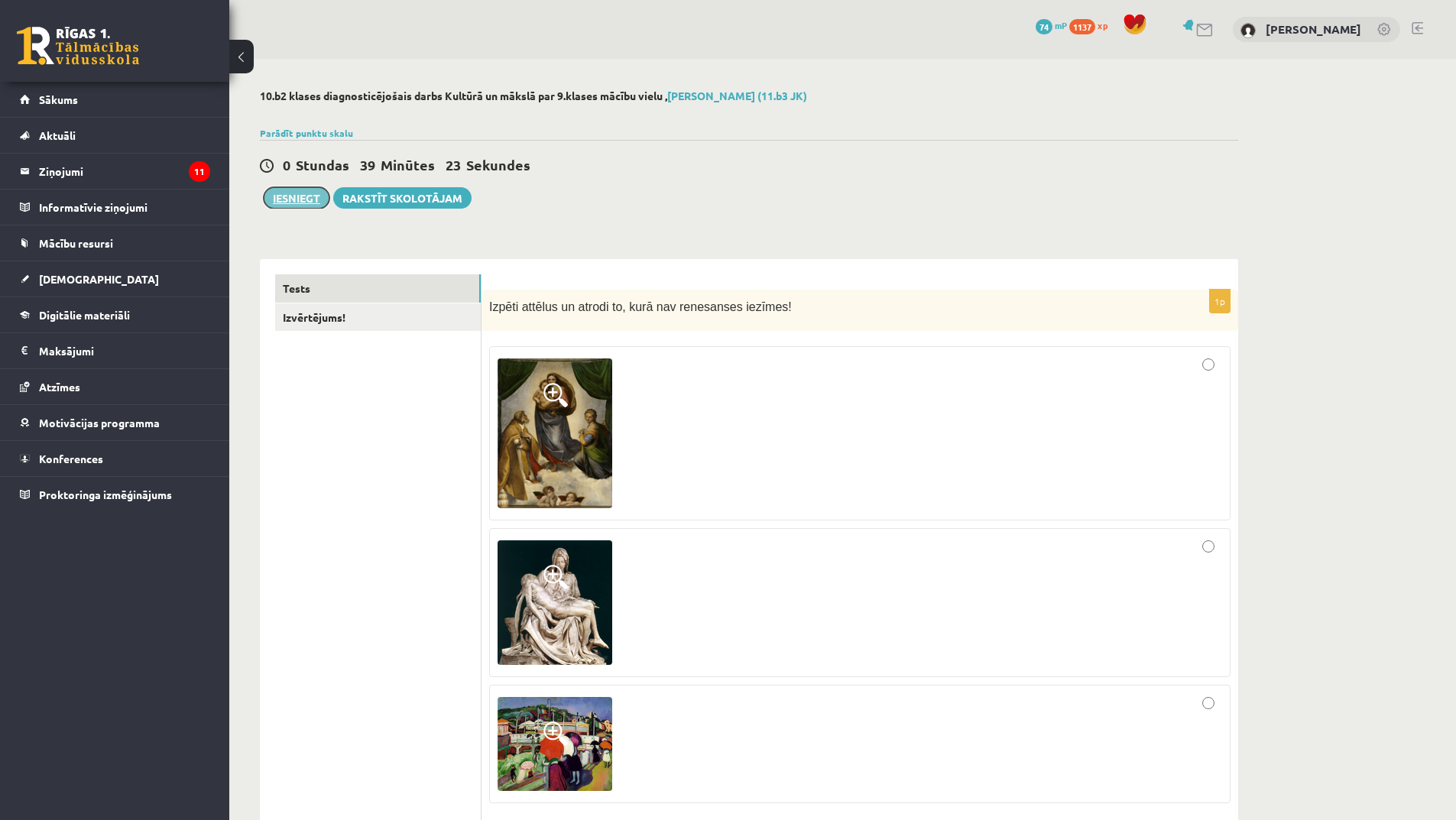
click at [303, 203] on button "Iesniegt" at bounding box center [296, 198] width 66 height 21
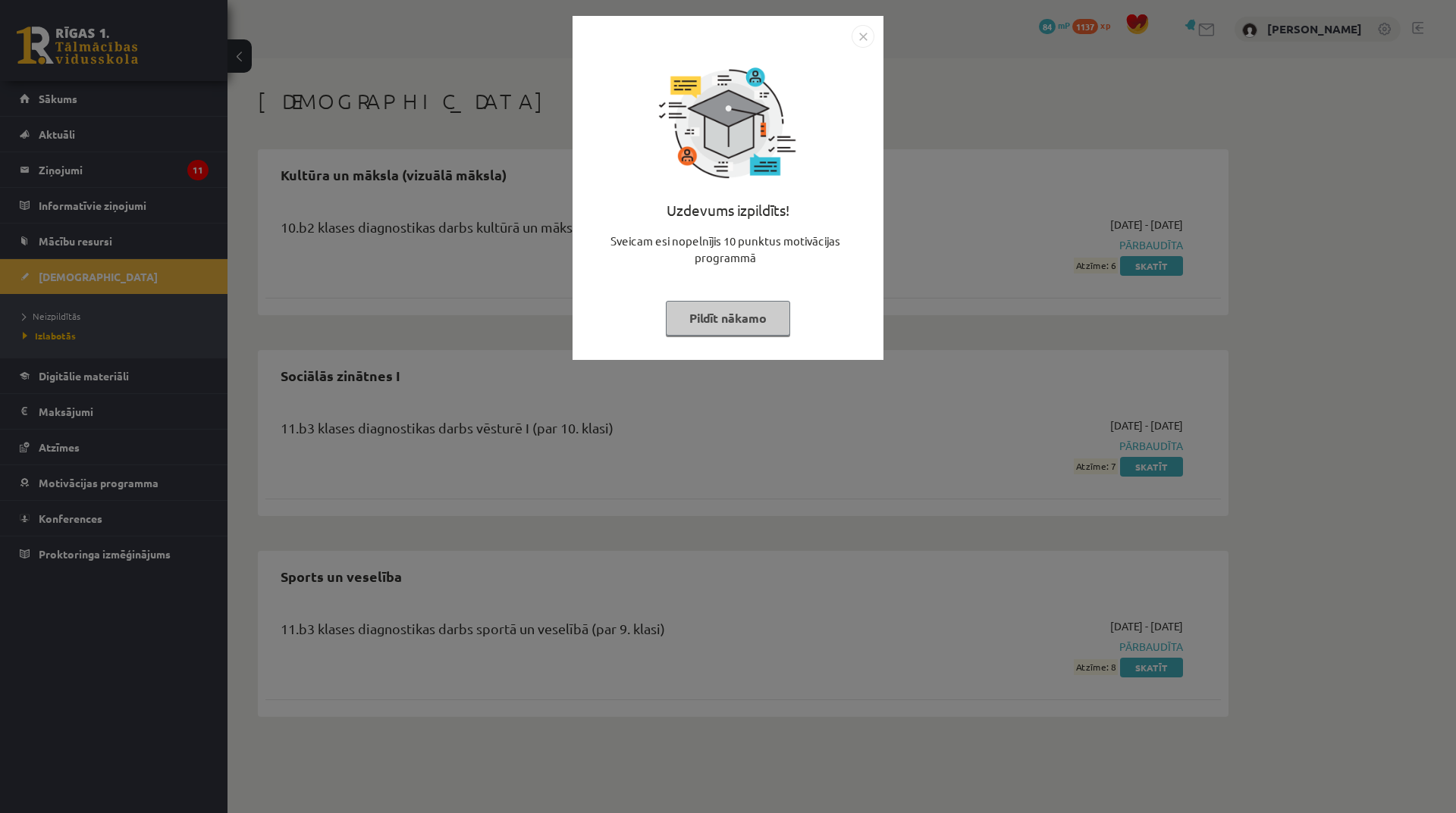
click at [759, 324] on button "Pildīt nākamo" at bounding box center [728, 318] width 125 height 35
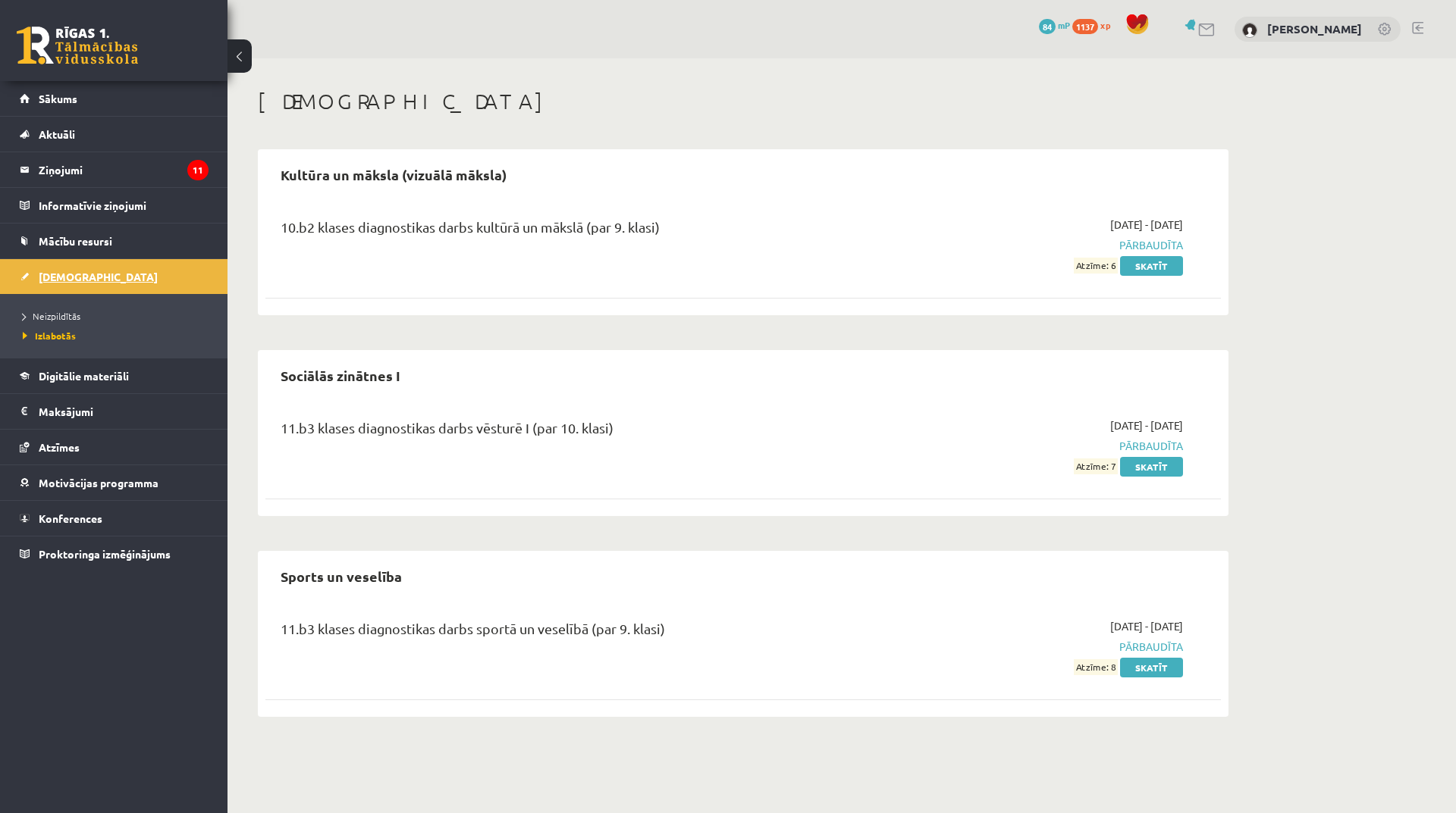
click at [66, 276] on span "[DEMOGRAPHIC_DATA]" at bounding box center [98, 276] width 119 height 14
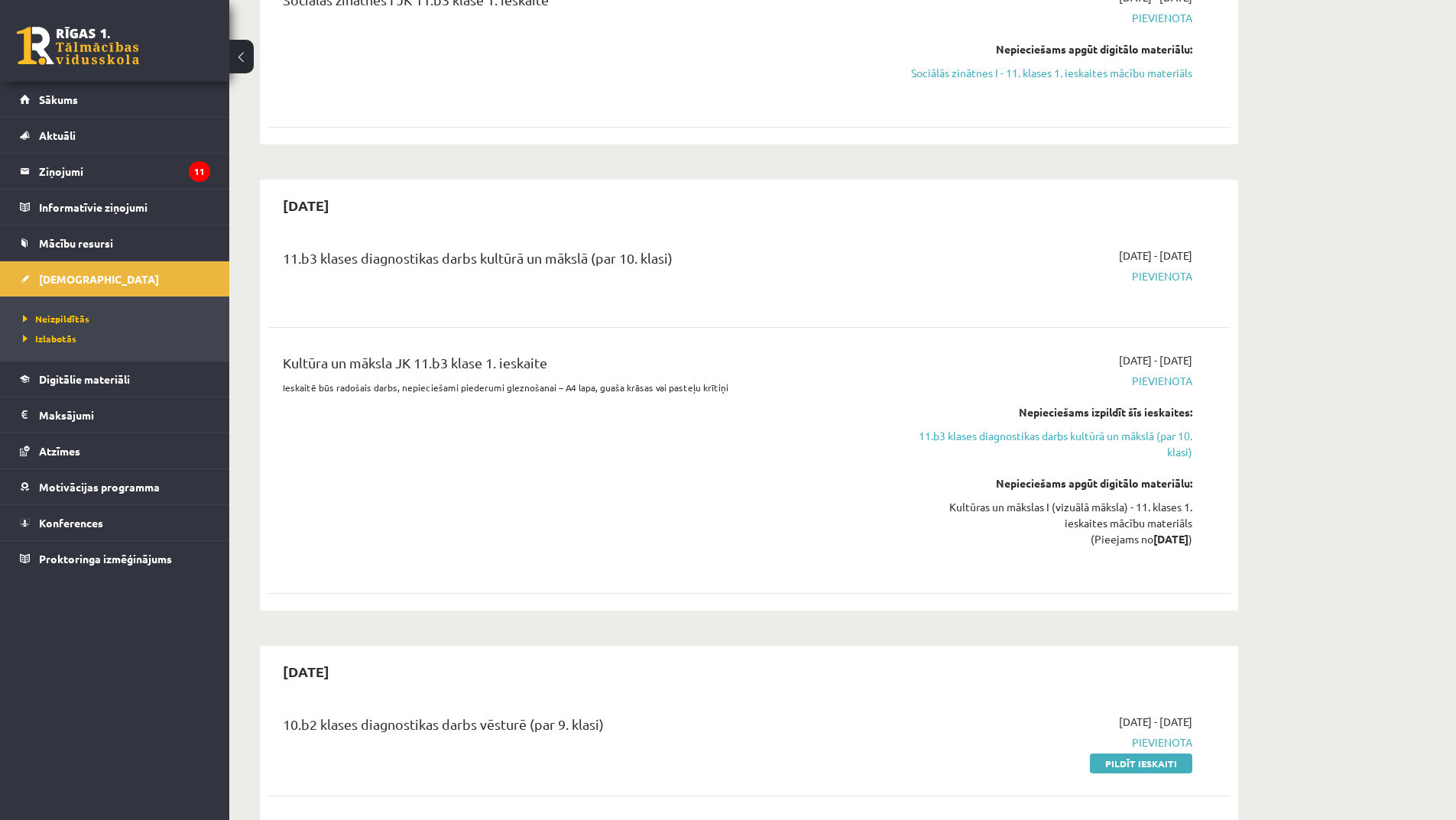
scroll to position [535, 0]
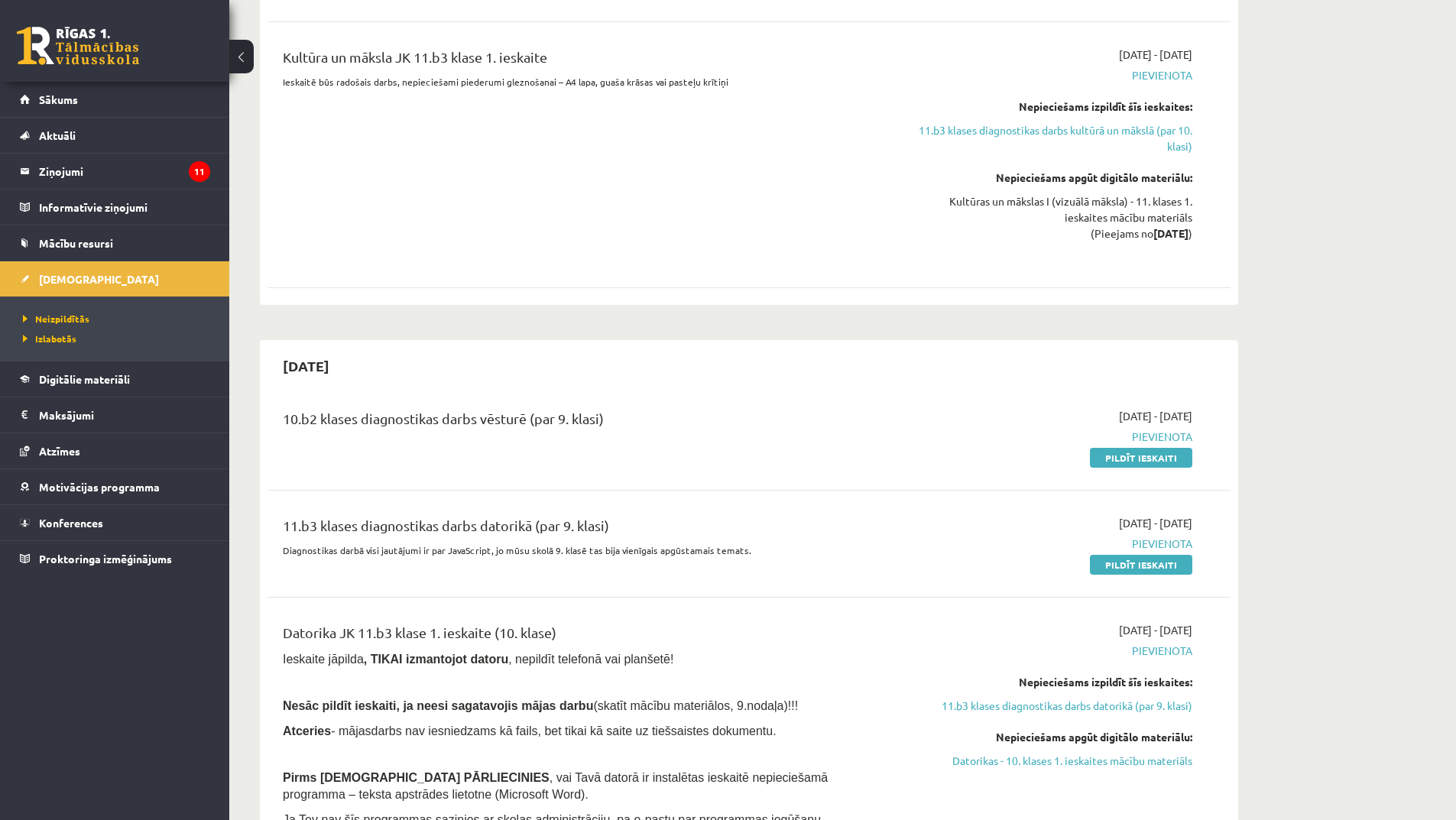
click at [1118, 459] on link "Pildīt ieskaiti" at bounding box center [1141, 458] width 103 height 20
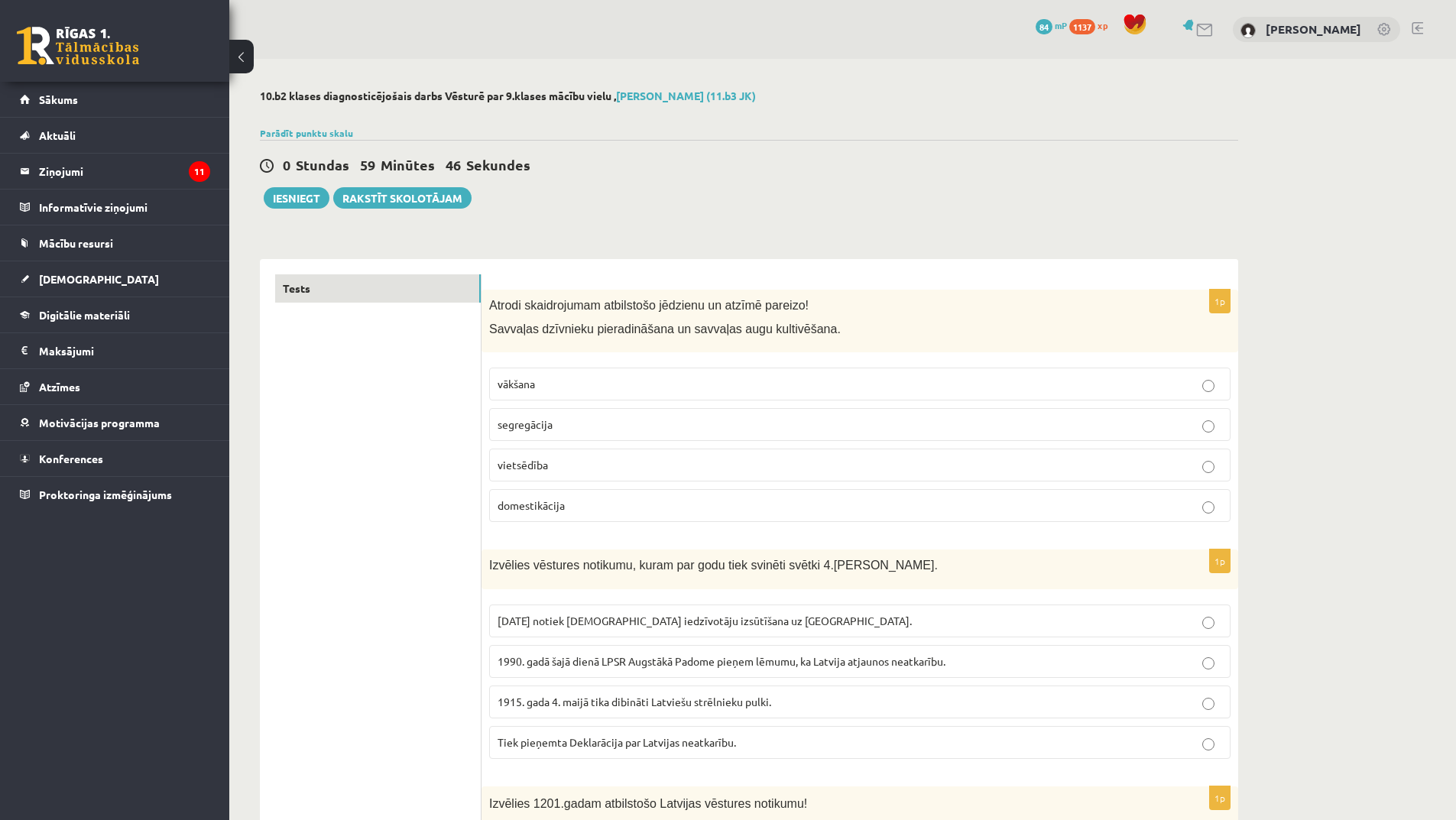
click at [574, 381] on p "vākšana" at bounding box center [860, 384] width 725 height 16
click at [622, 505] on p "domestikācija" at bounding box center [860, 505] width 725 height 16
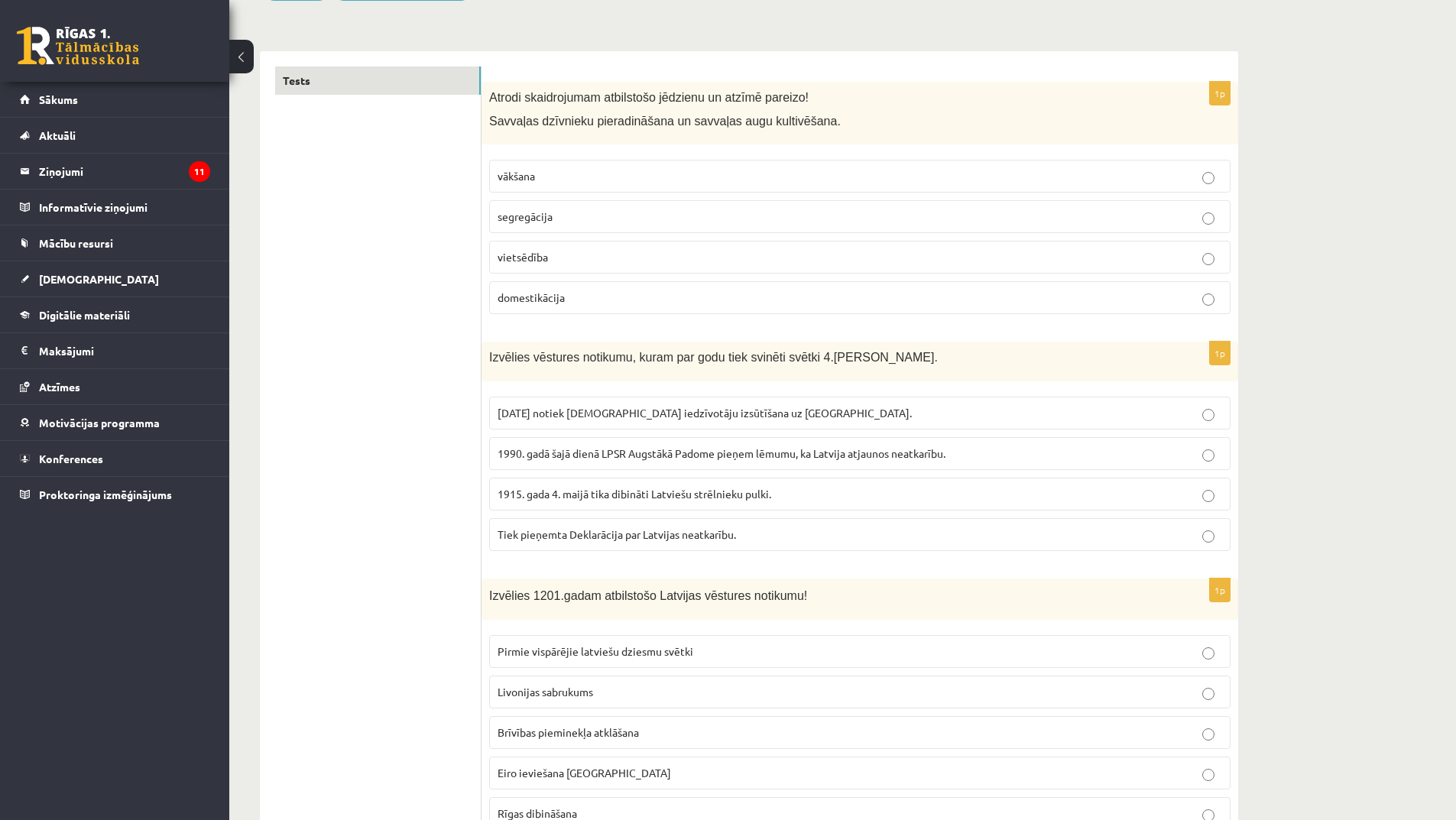
scroll to position [230, 0]
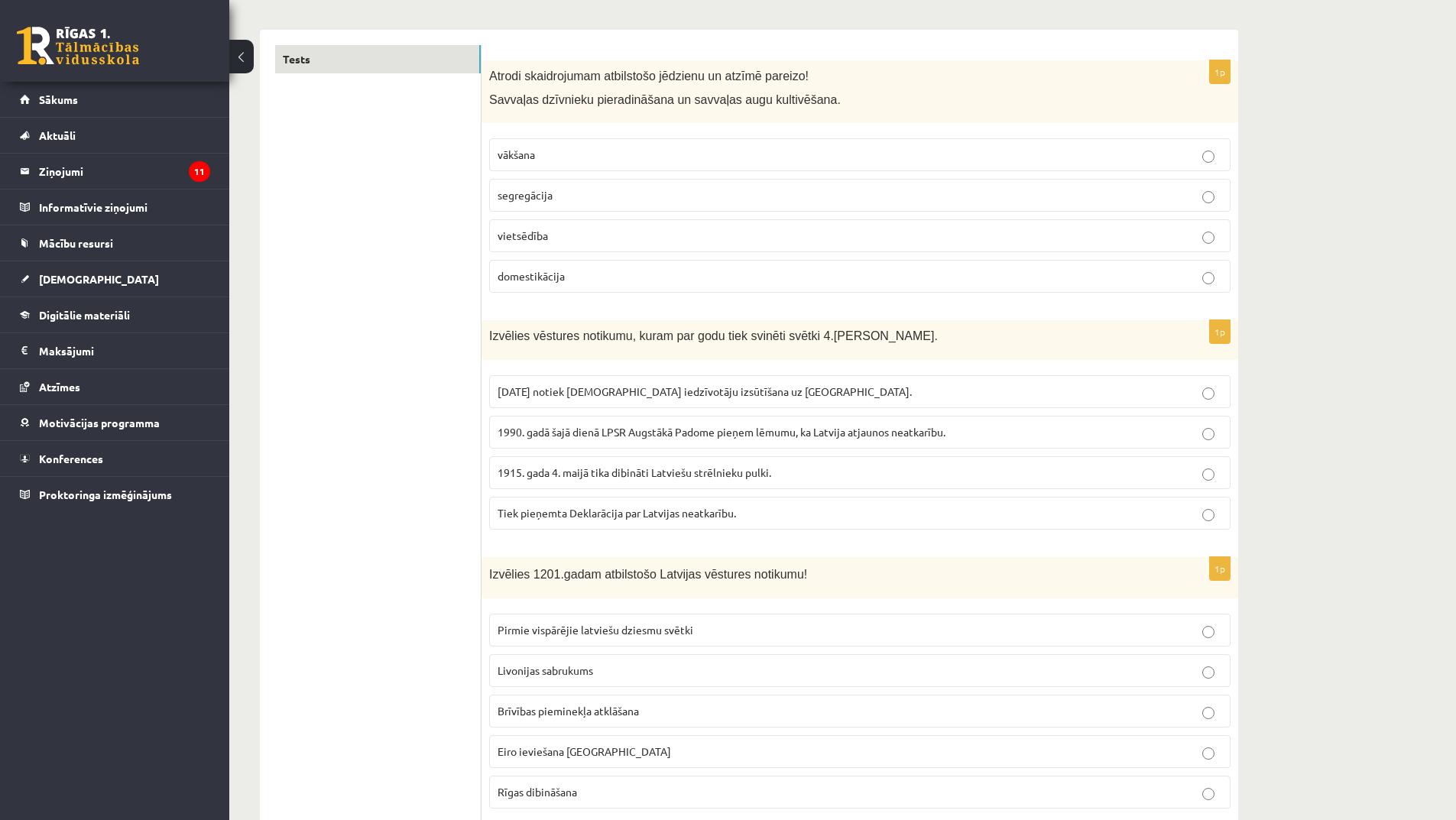
click at [577, 240] on p "vietsēdība" at bounding box center [860, 236] width 725 height 16
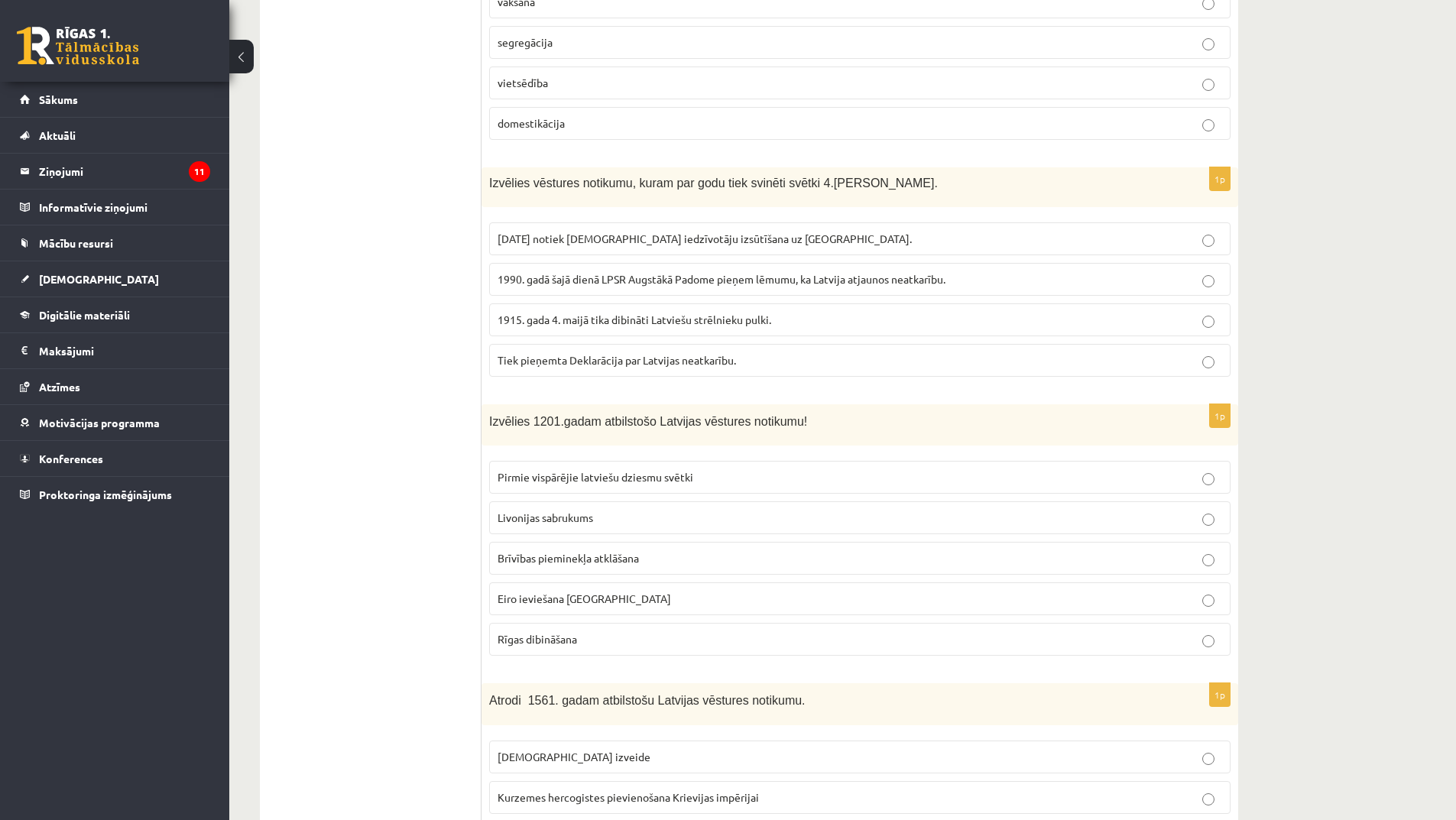
click at [669, 247] on p "[DATE] notiek [DEMOGRAPHIC_DATA] iedzīvotāju izsūtīšana uz [GEOGRAPHIC_DATA]." at bounding box center [860, 239] width 725 height 16
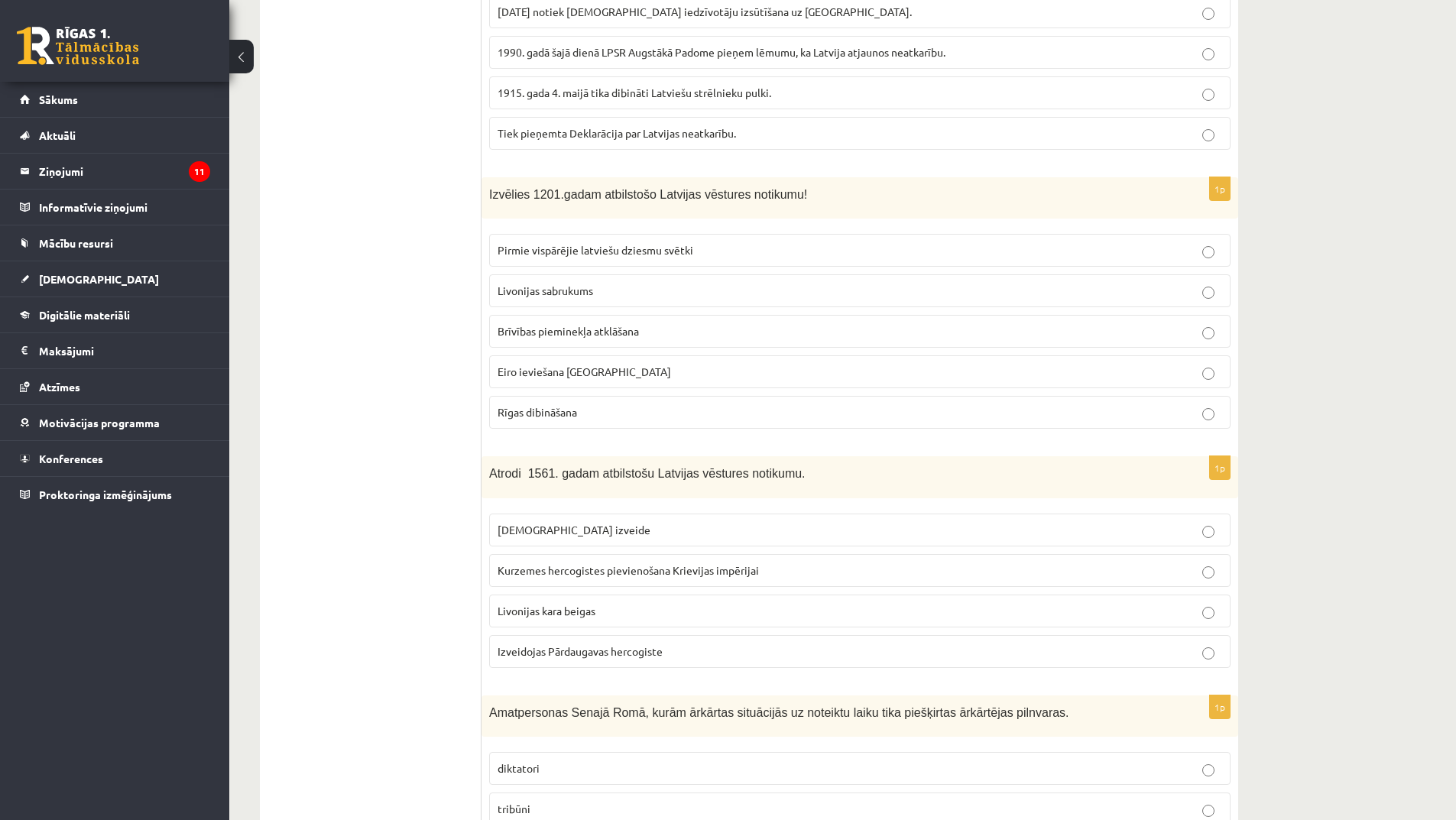
scroll to position [612, 0]
click at [602, 291] on p "Livonijas sabrukums" at bounding box center [860, 288] width 725 height 16
click at [593, 408] on p "Rīgas dibināšana" at bounding box center [860, 410] width 725 height 16
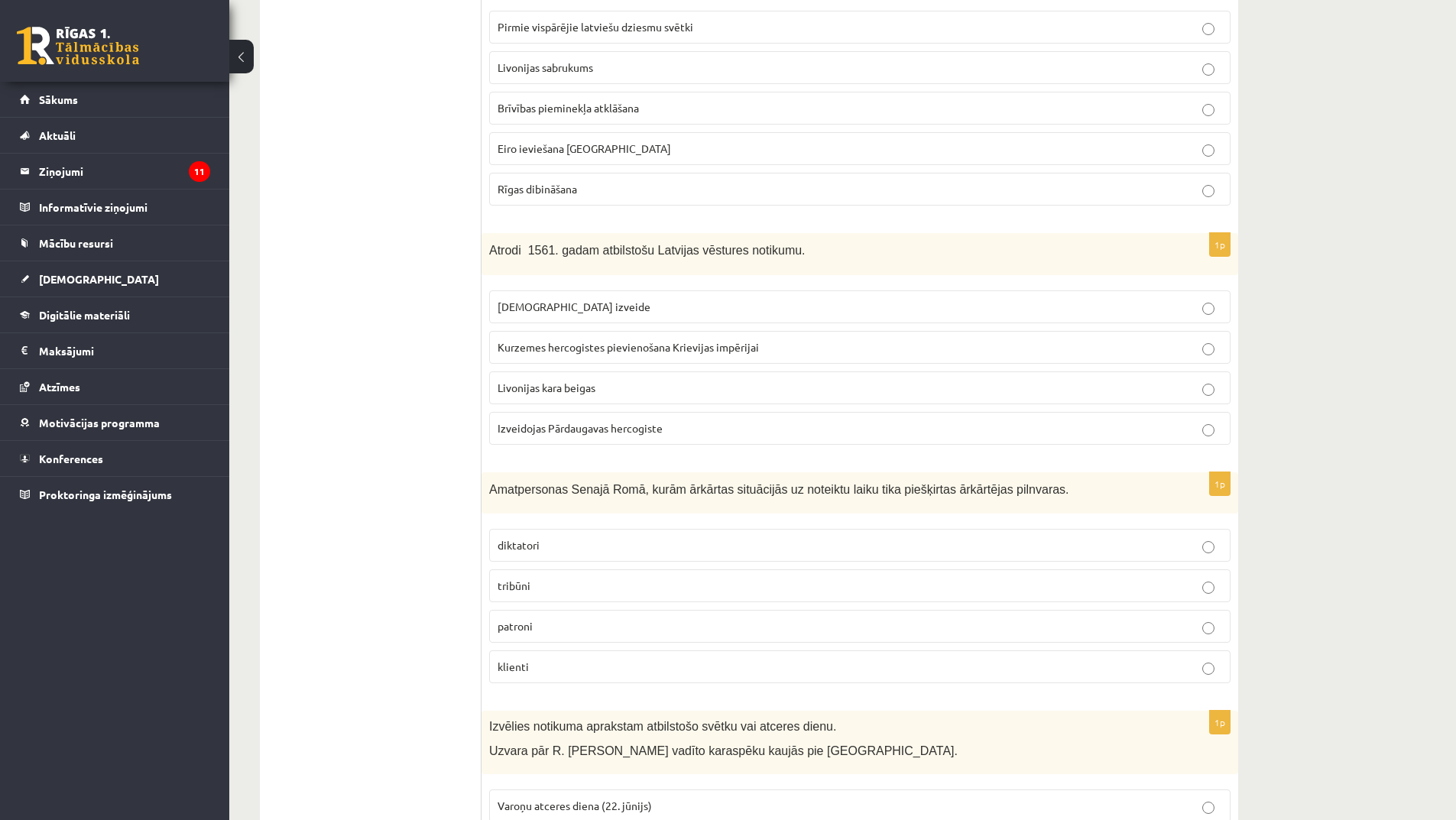
scroll to position [841, 0]
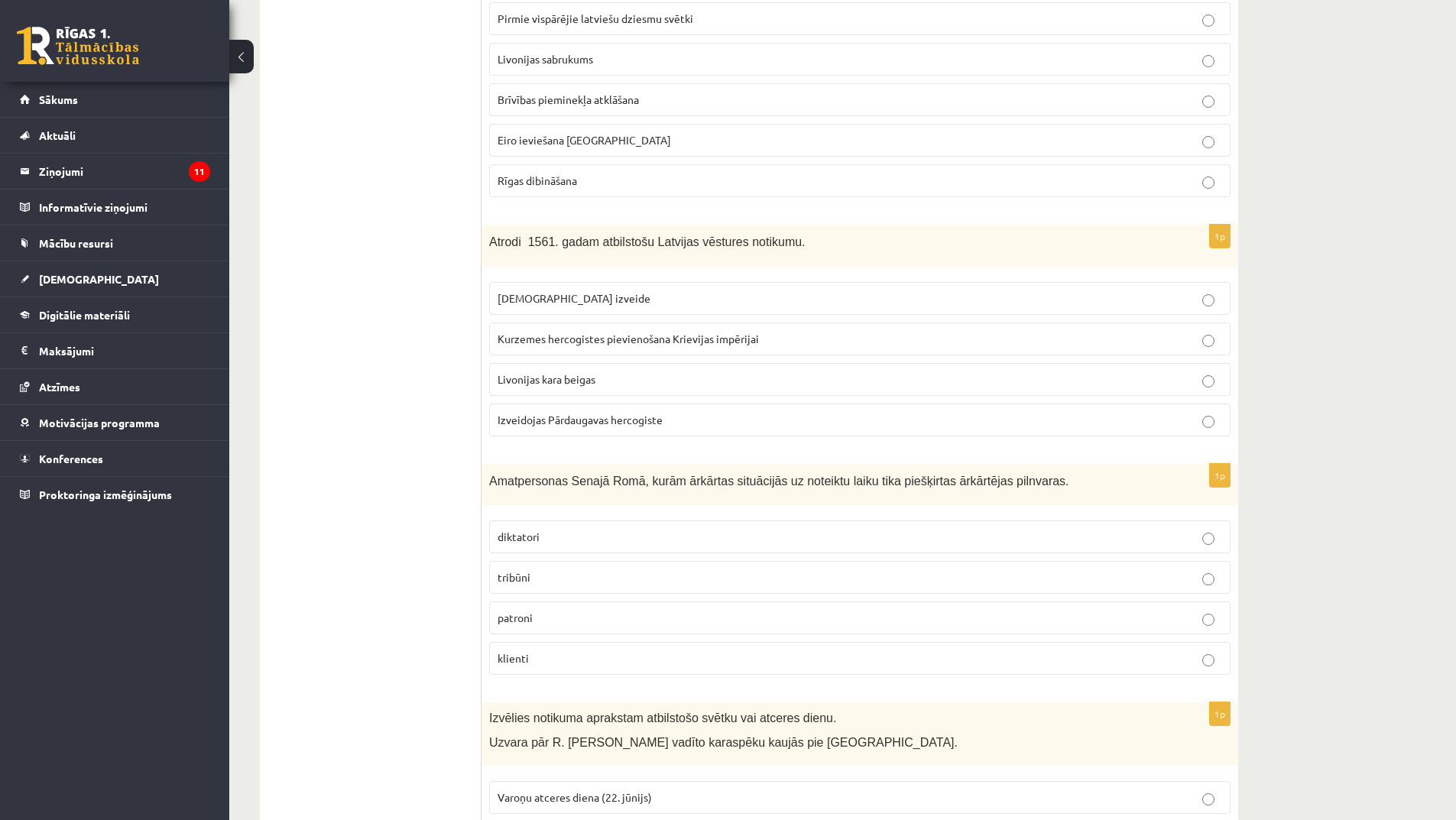
click at [649, 341] on span "Kurzemes hercogistes pievienošana Krievijas impērijai" at bounding box center [628, 338] width 261 height 14
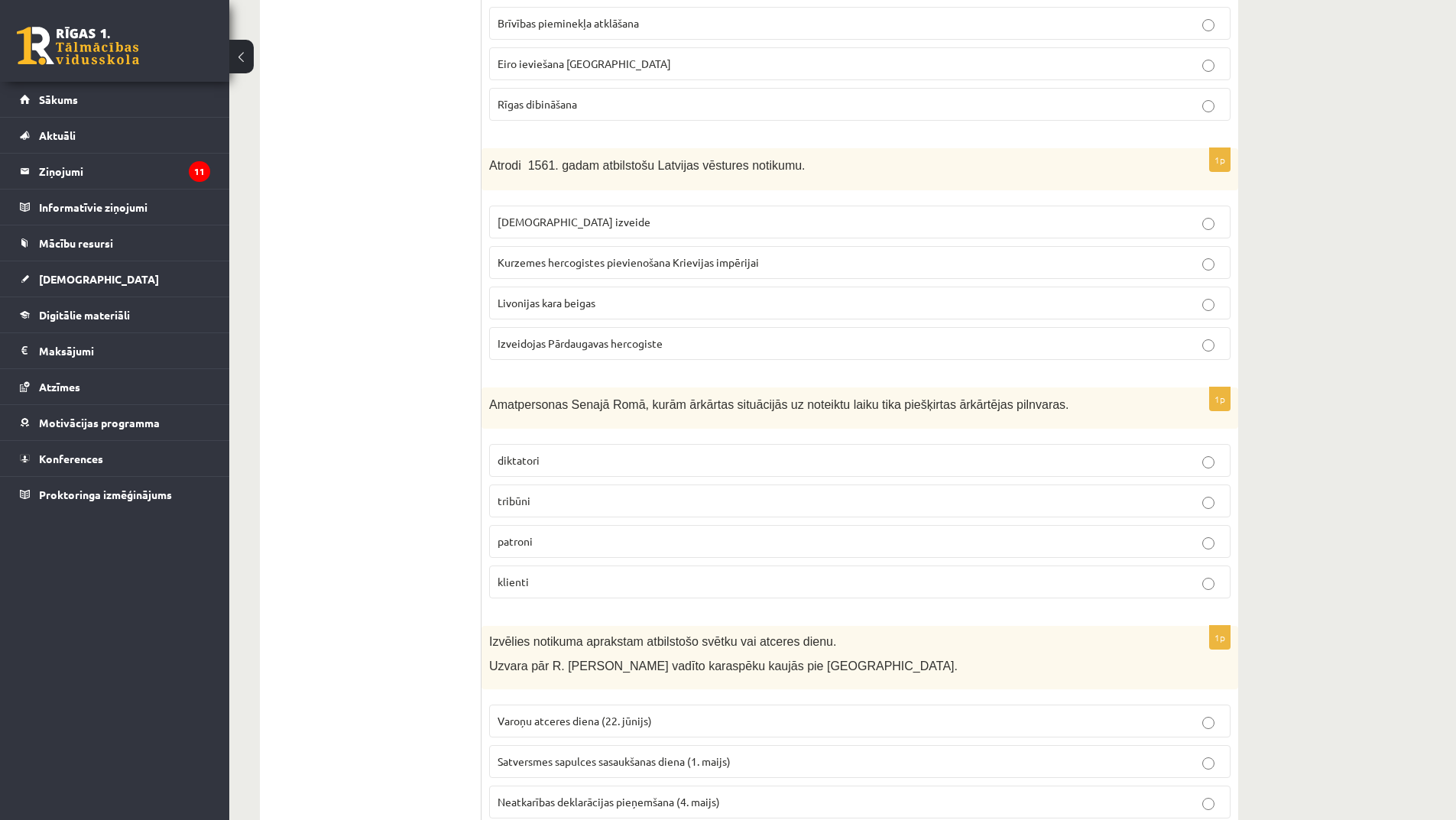
scroll to position [1070, 0]
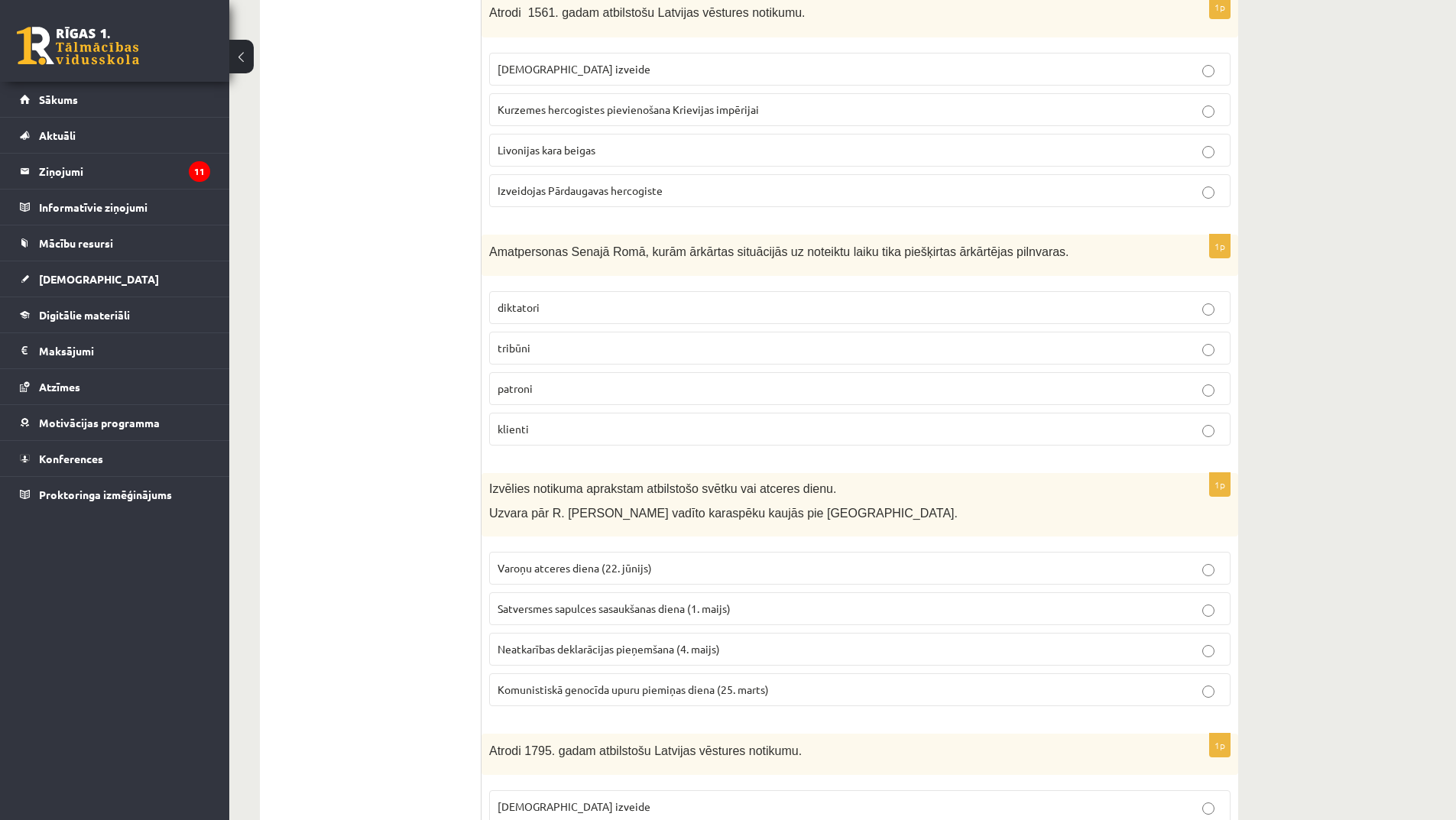
click at [653, 191] on span "Izveidojas Pārdaugavas hercogiste" at bounding box center [580, 191] width 165 height 14
click at [534, 400] on label "patroni" at bounding box center [860, 388] width 741 height 33
click at [530, 354] on p "tribūni" at bounding box center [860, 348] width 725 height 16
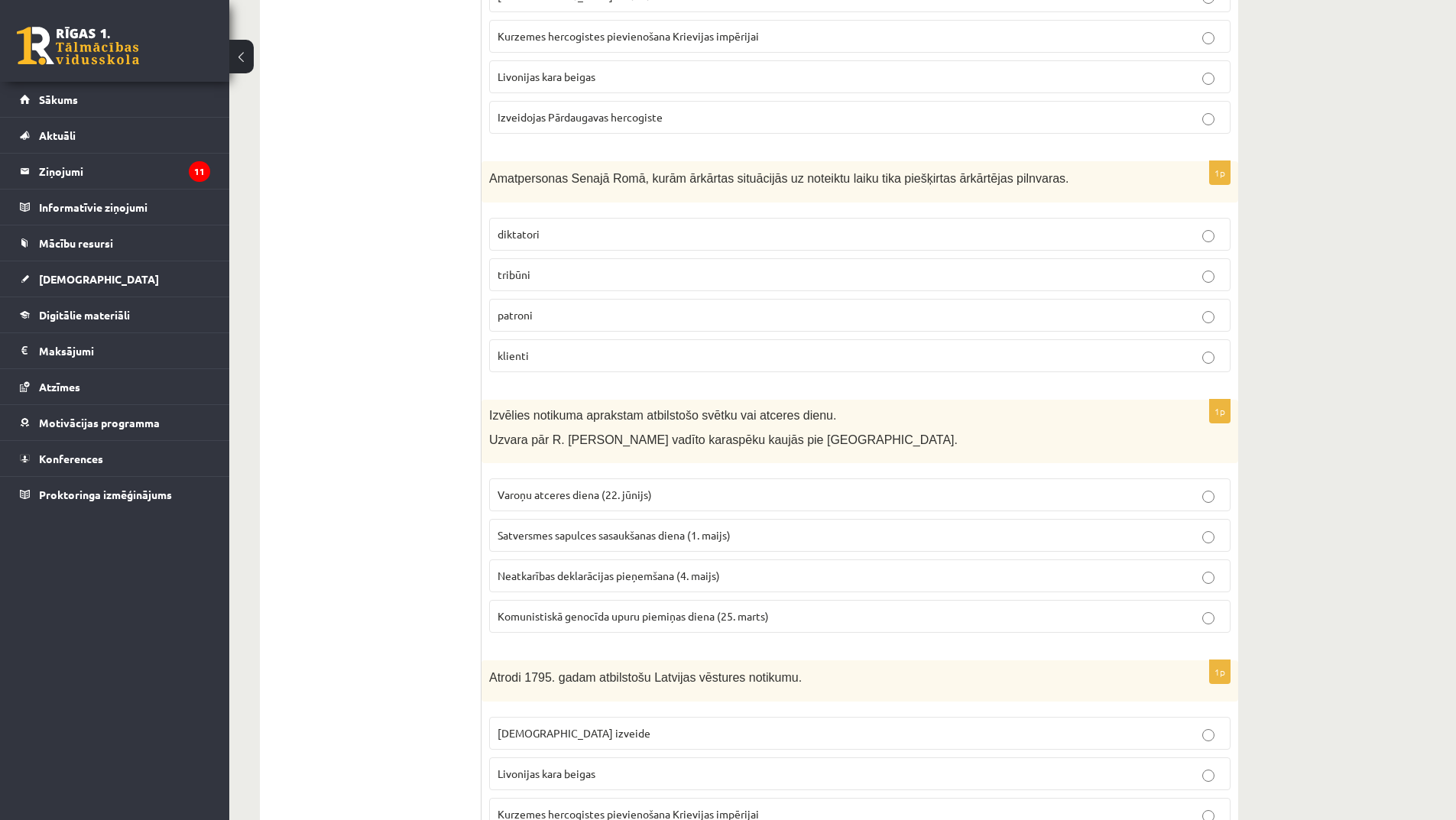
scroll to position [1223, 0]
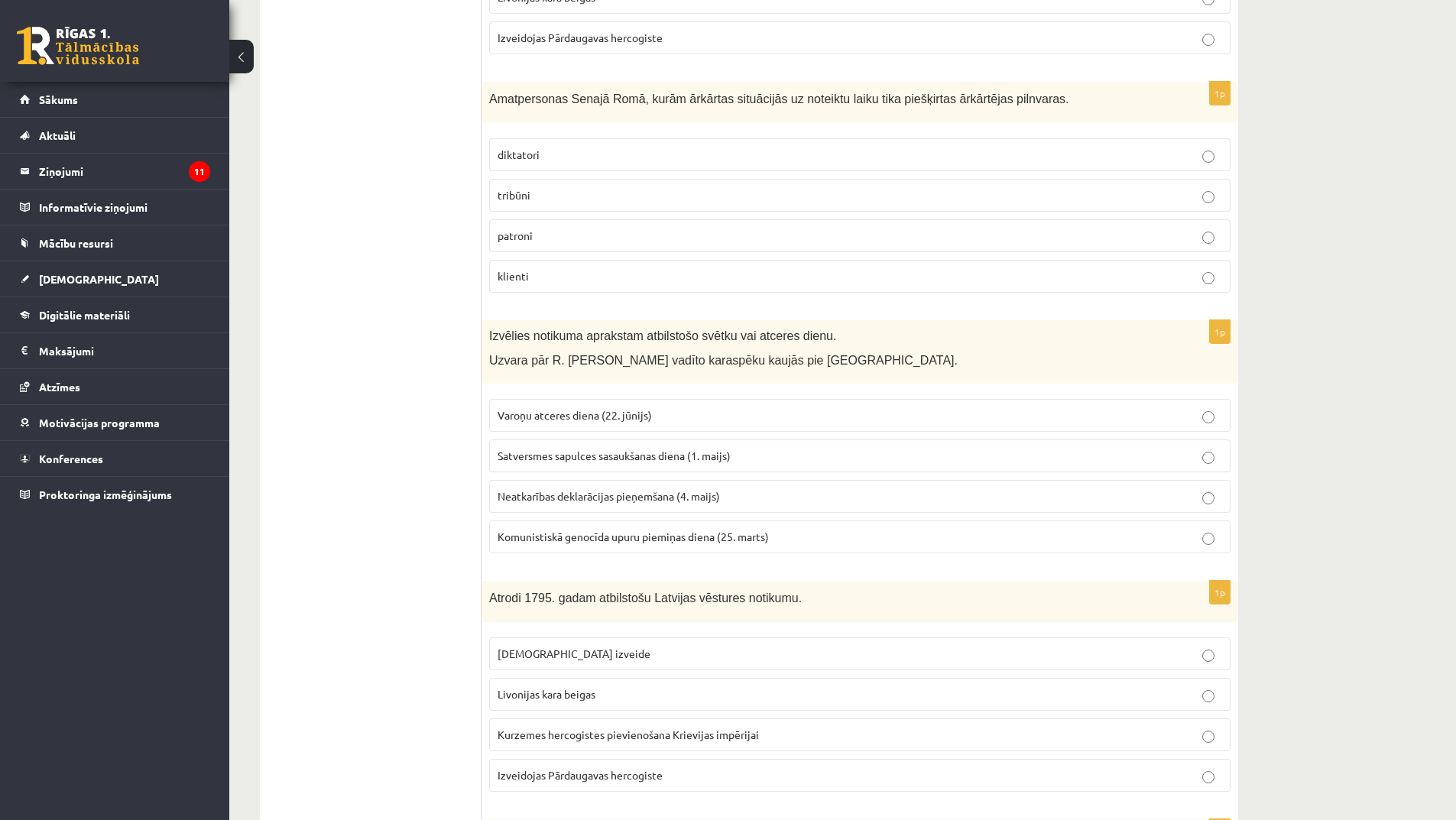
click at [567, 417] on span "Varoņu atceres diena (22. jūnijs)" at bounding box center [575, 415] width 155 height 14
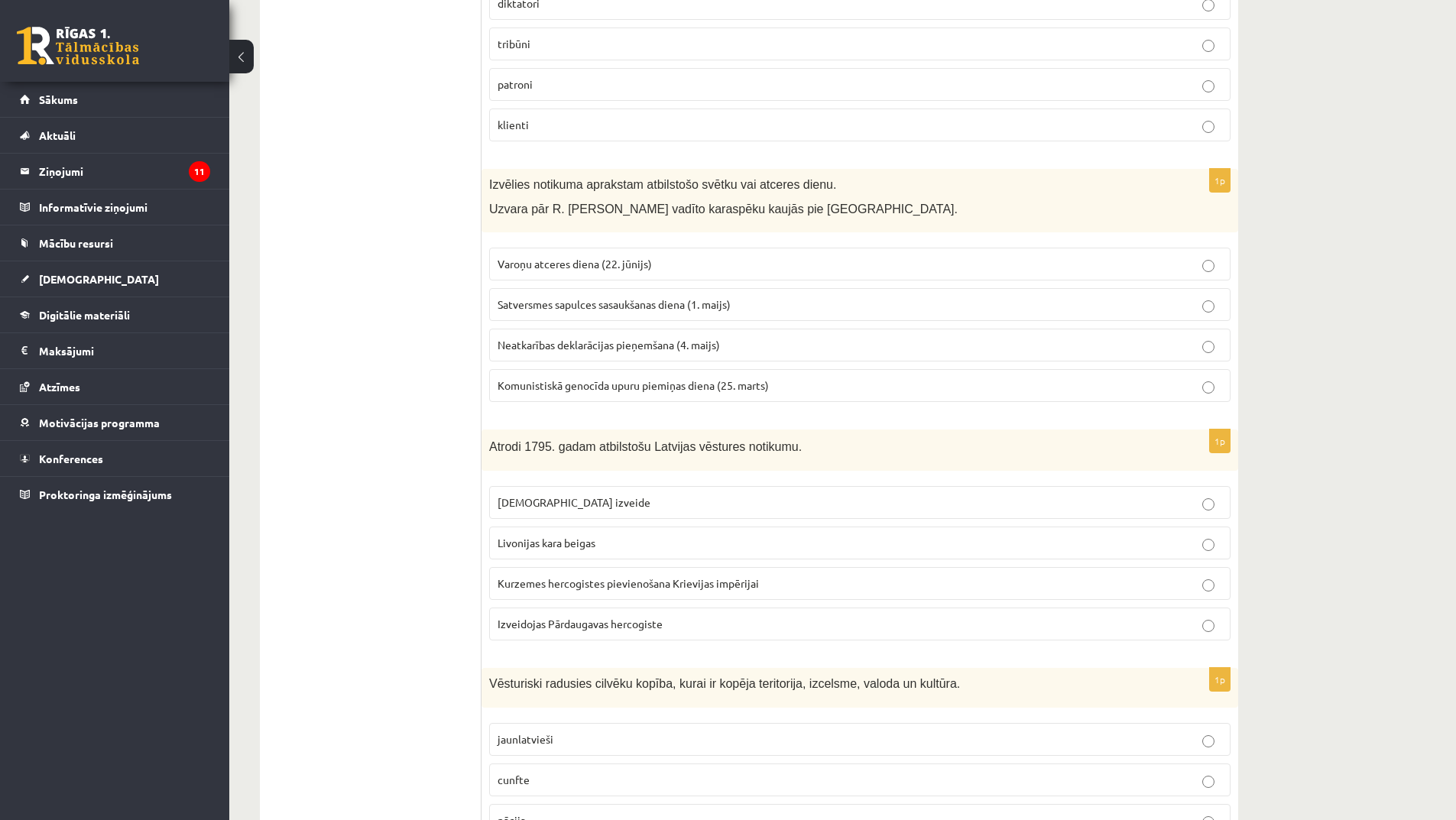
scroll to position [1376, 0]
click at [592, 544] on span "Livonijas kara beigas" at bounding box center [547, 541] width 98 height 14
click at [626, 589] on span "Kurzemes hercogistes pievienošana Krievijas impērijai" at bounding box center [628, 582] width 261 height 14
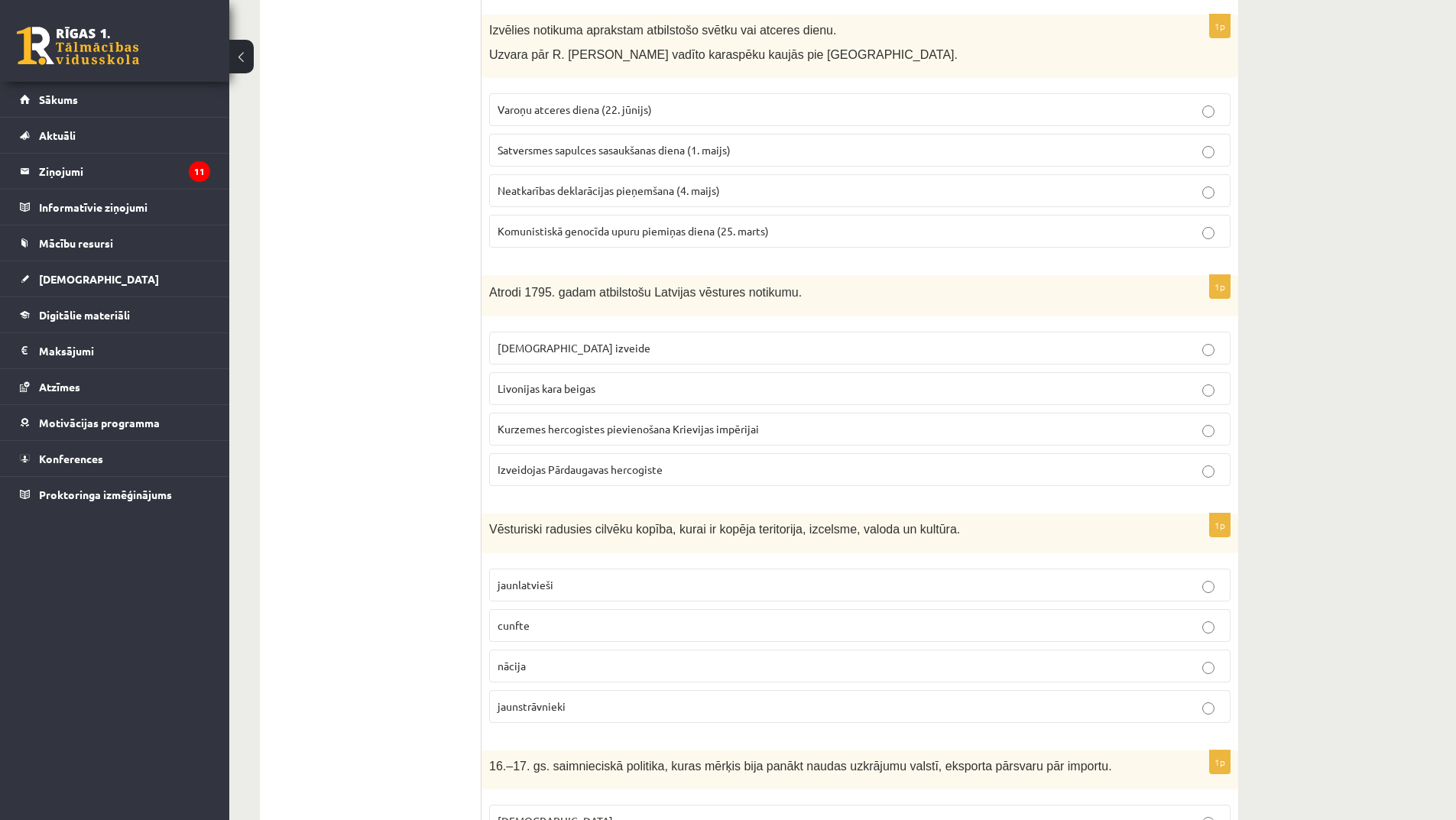
scroll to position [1682, 0]
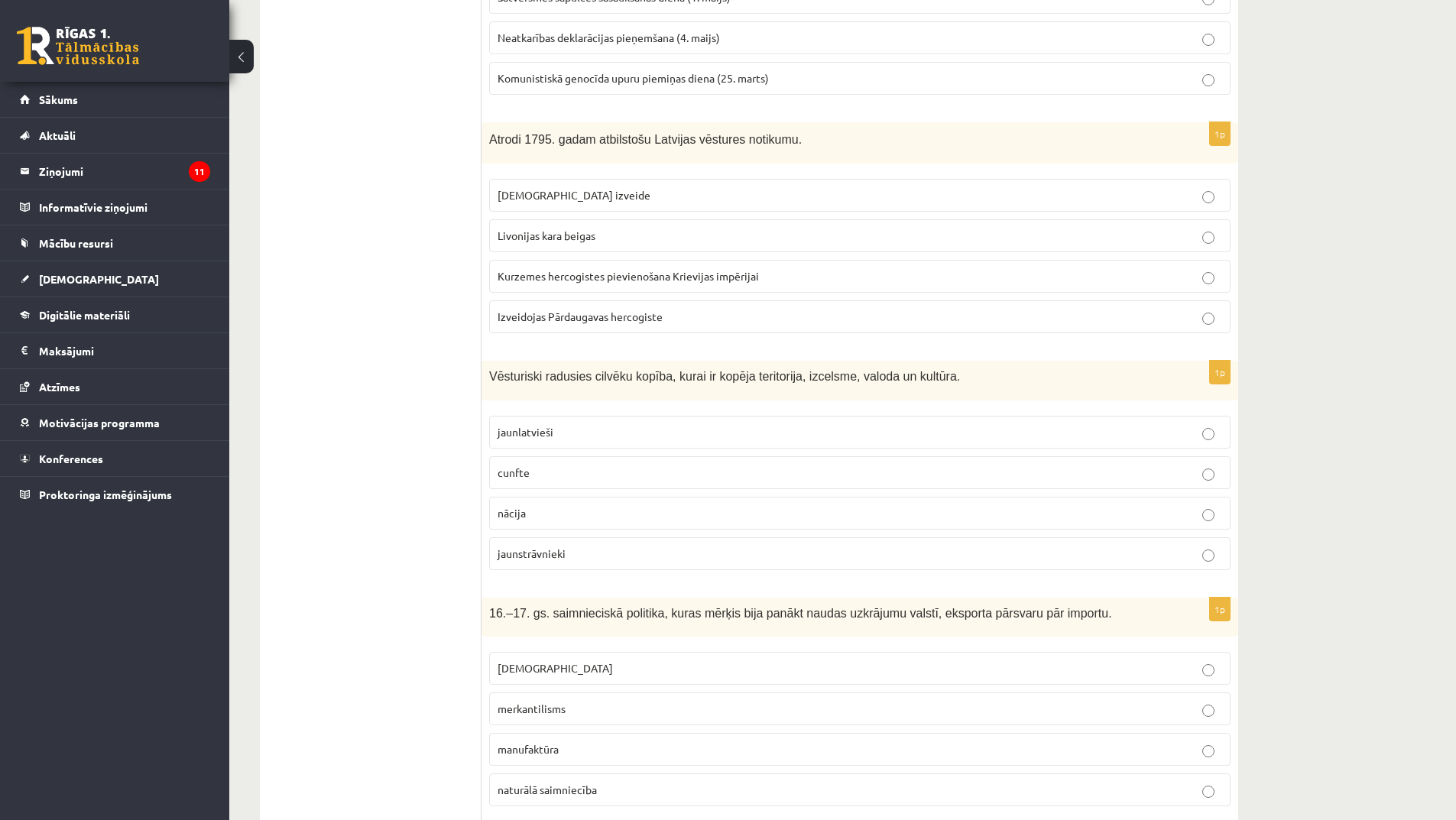
click at [560, 517] on p "nācija" at bounding box center [860, 513] width 725 height 16
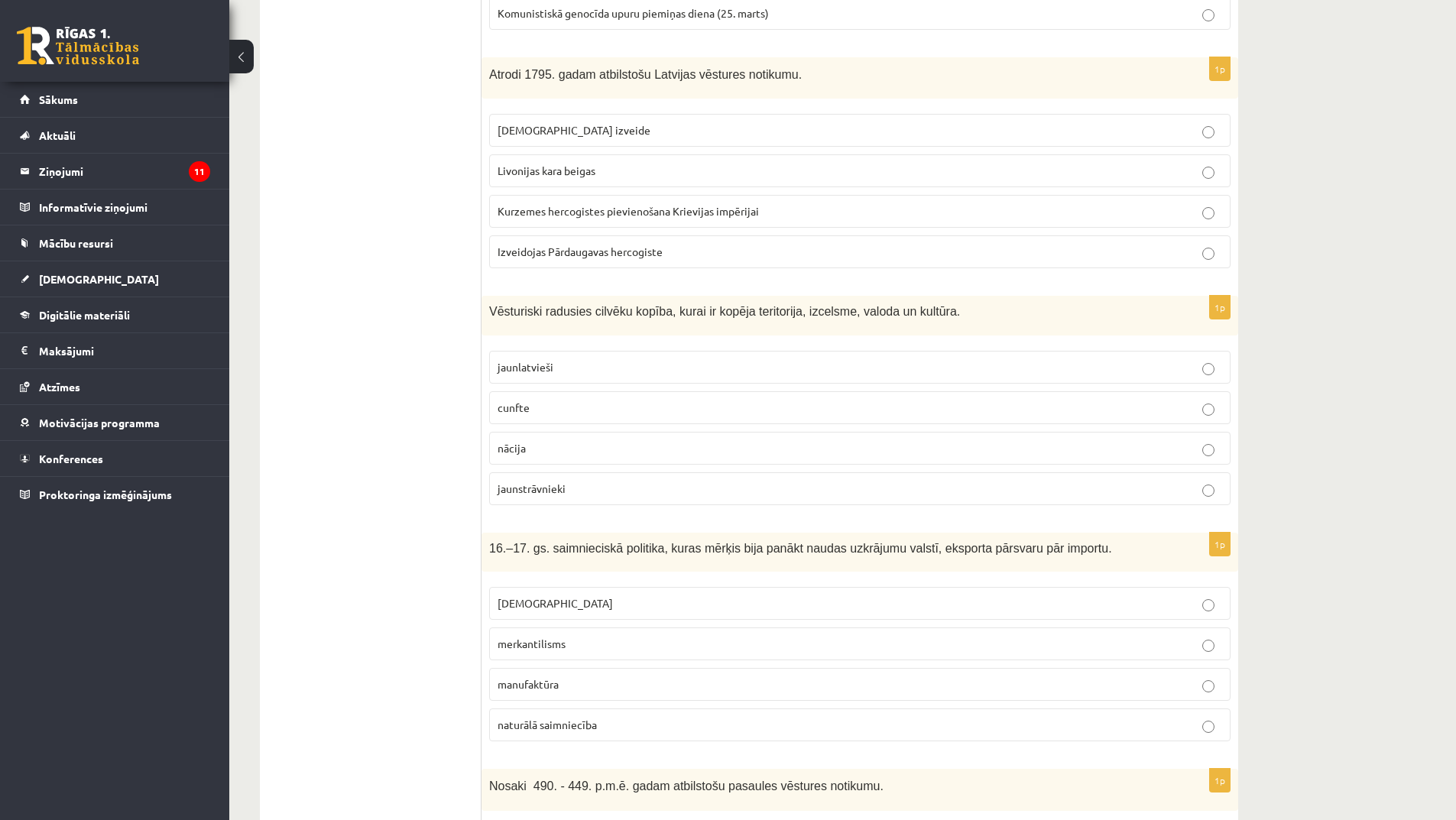
scroll to position [1834, 0]
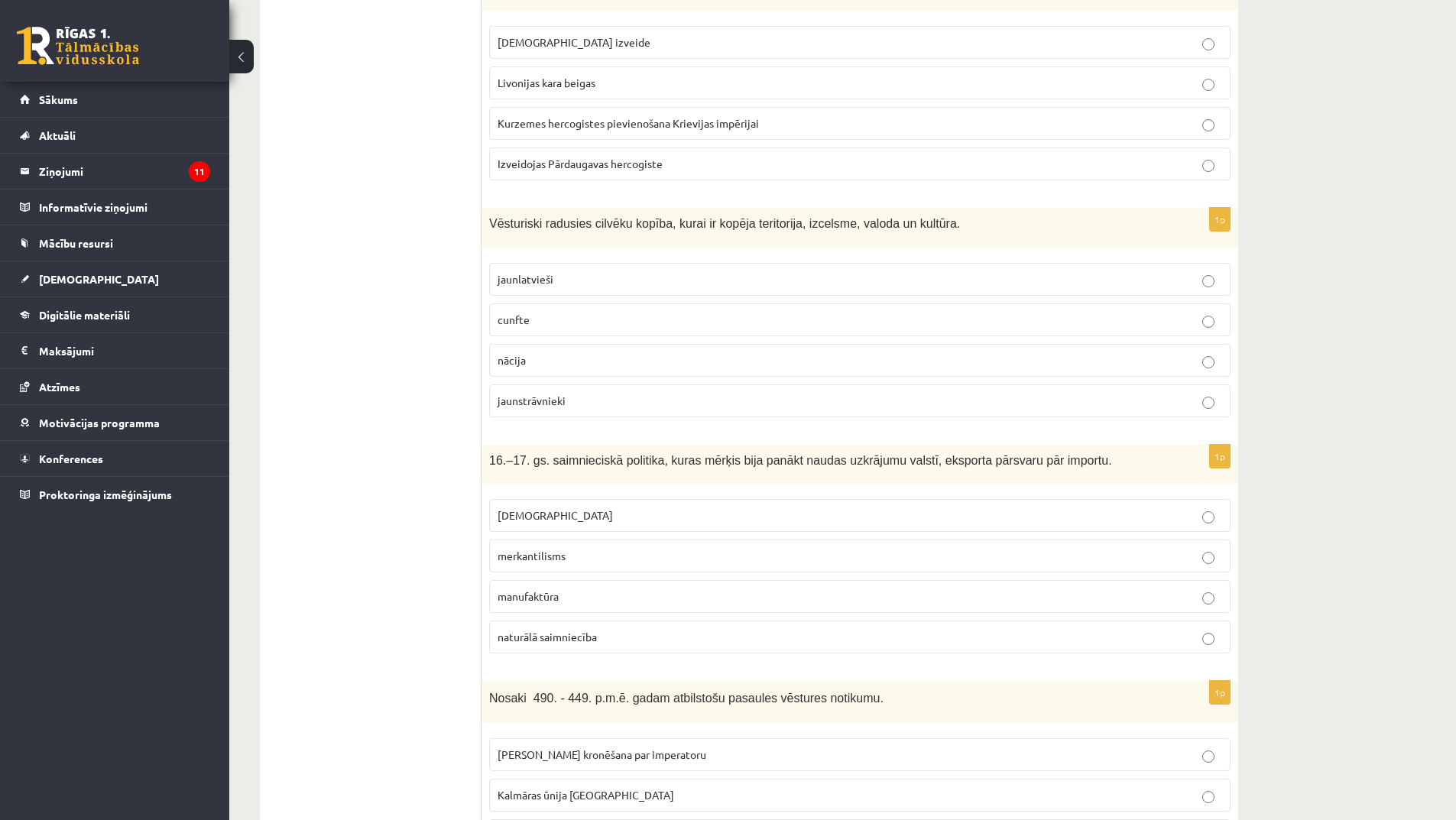
click at [581, 564] on p "merkantilisms" at bounding box center [860, 556] width 725 height 16
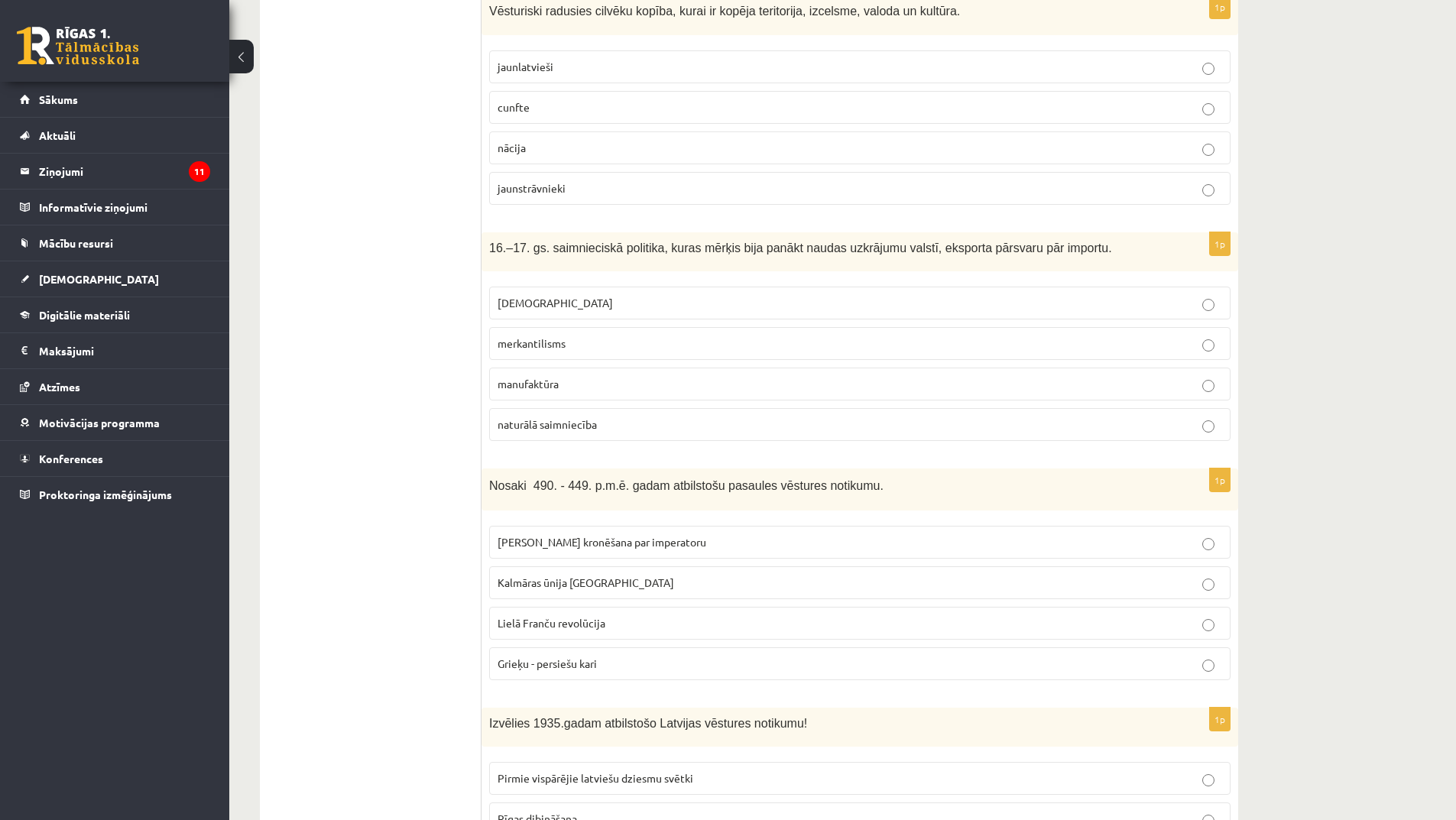
scroll to position [2064, 0]
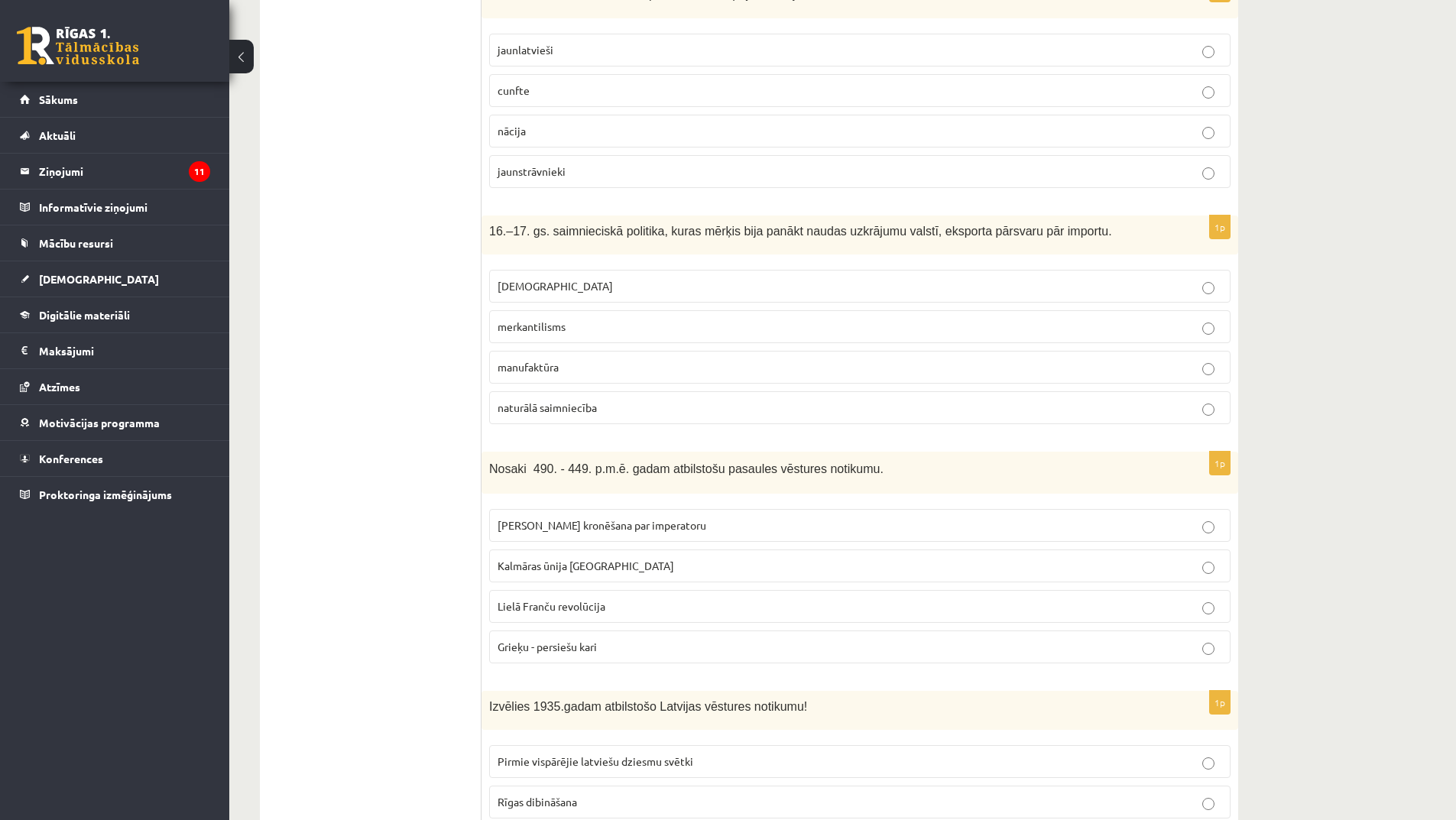
click at [590, 560] on span "Kalmāras ūnija [GEOGRAPHIC_DATA]" at bounding box center [586, 566] width 177 height 14
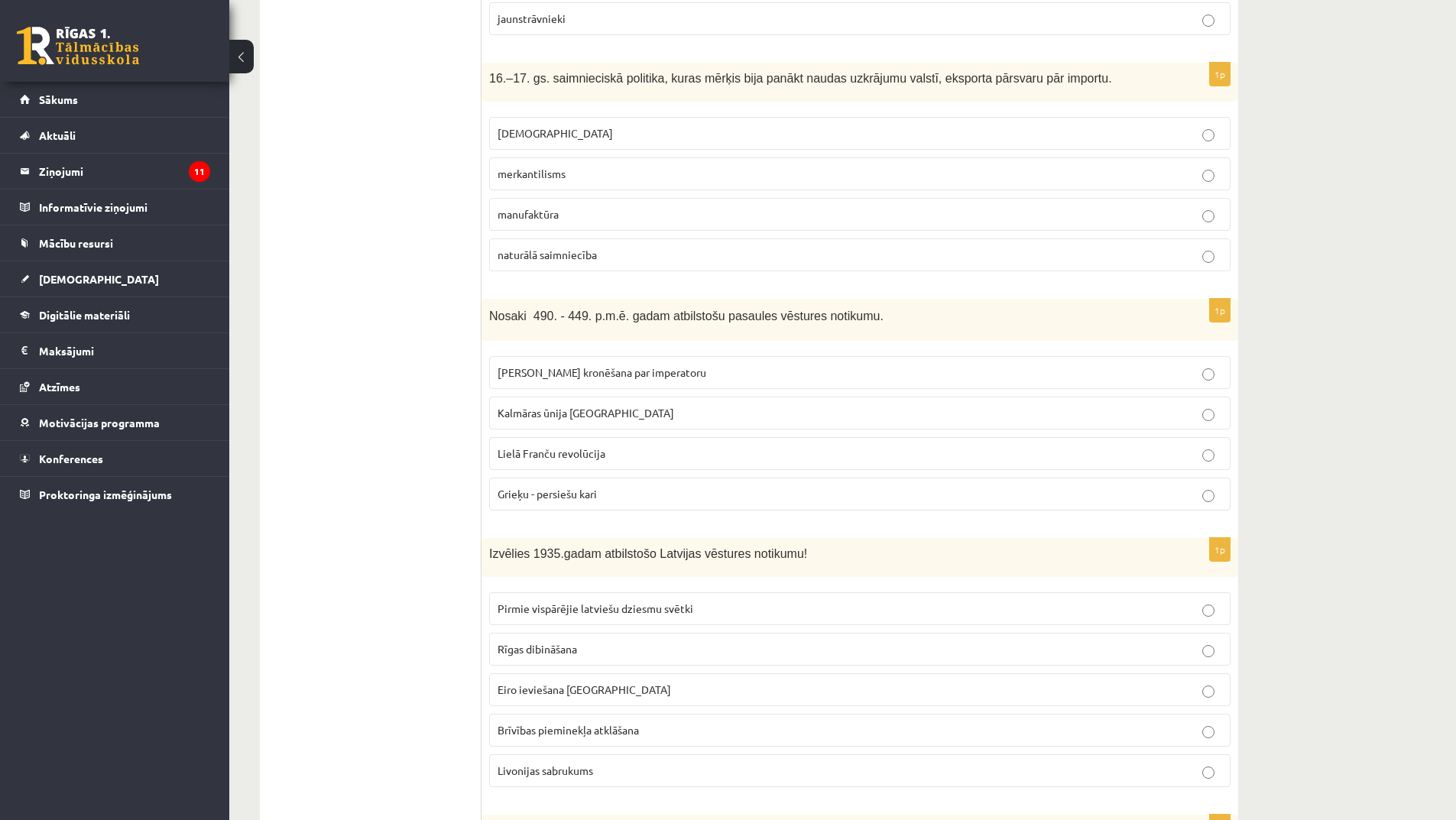
scroll to position [2523, 0]
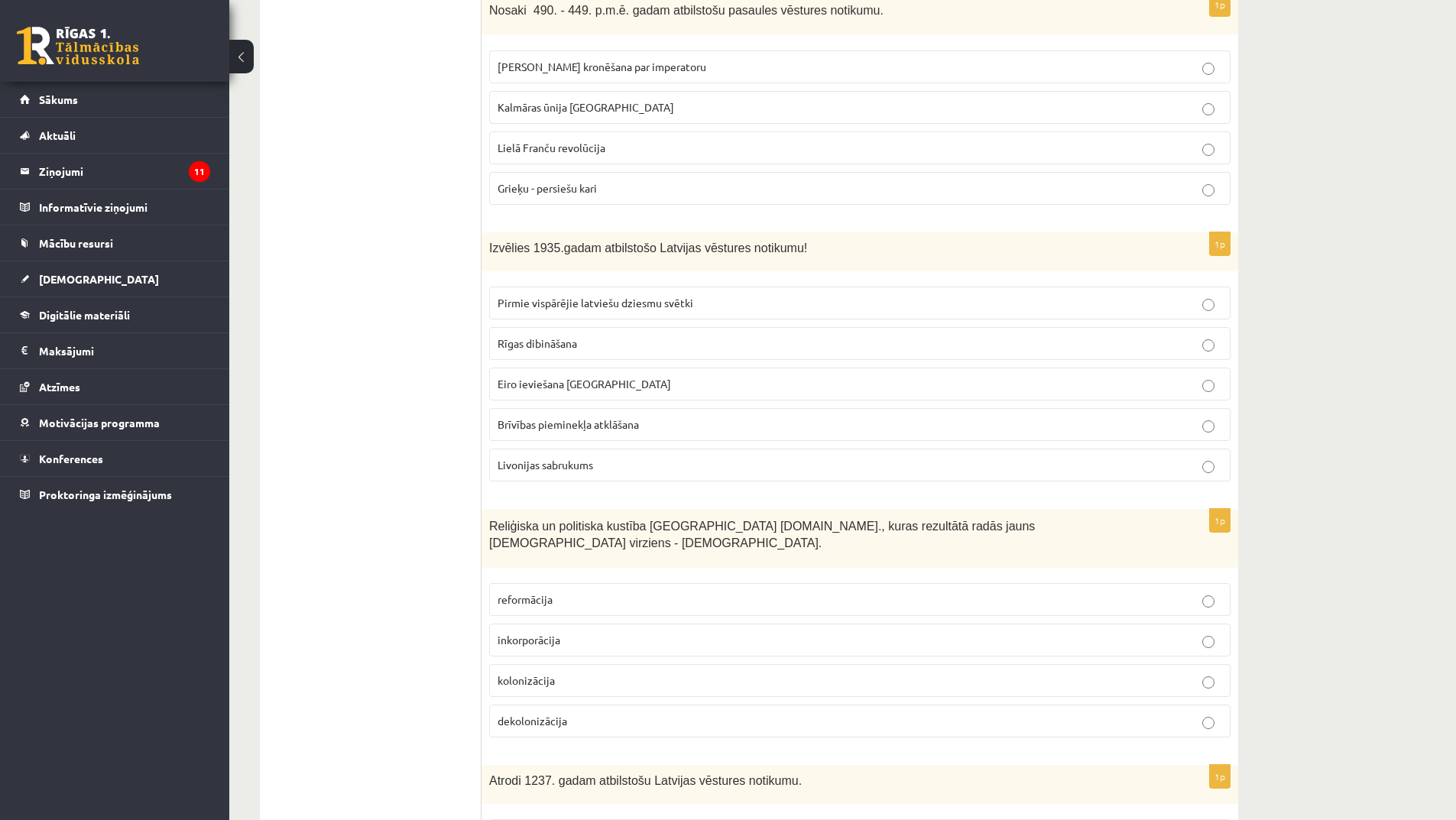
click at [692, 309] on p "Pirmie vispārējie latviešu dziesmu svētki" at bounding box center [860, 302] width 725 height 16
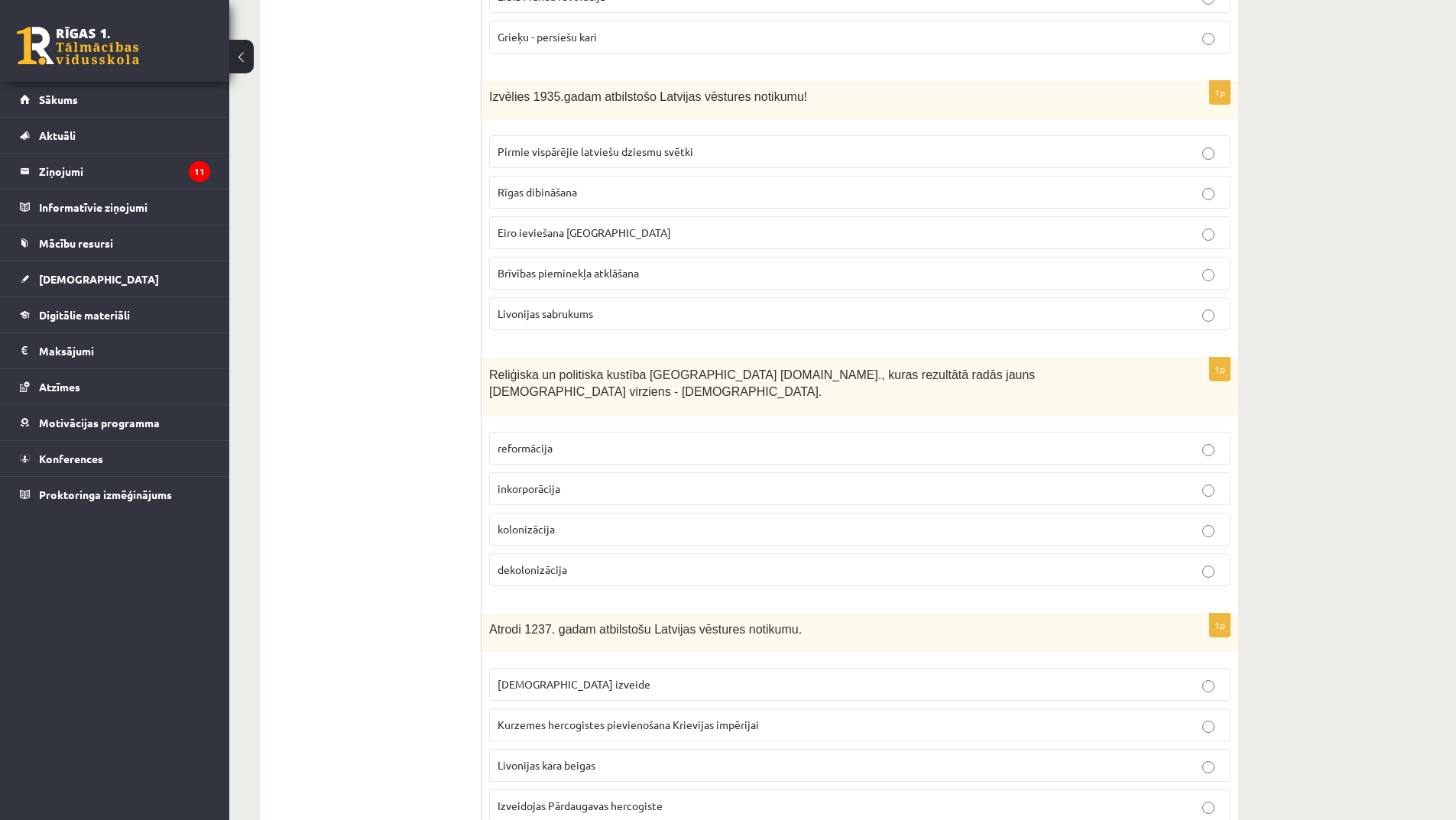
scroll to position [2676, 0]
click at [560, 439] on p "reformācija" at bounding box center [860, 446] width 725 height 16
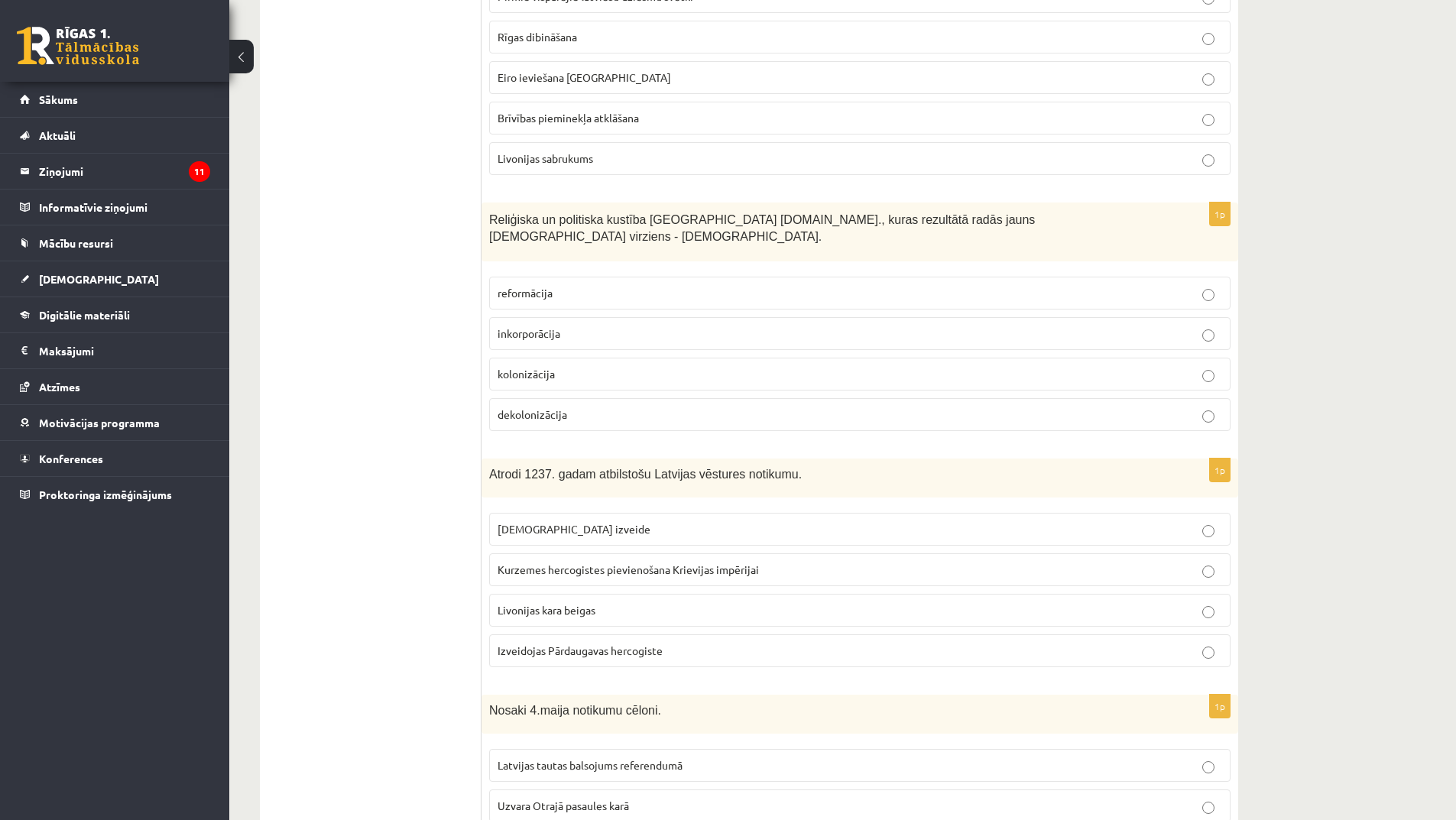
scroll to position [2905, 0]
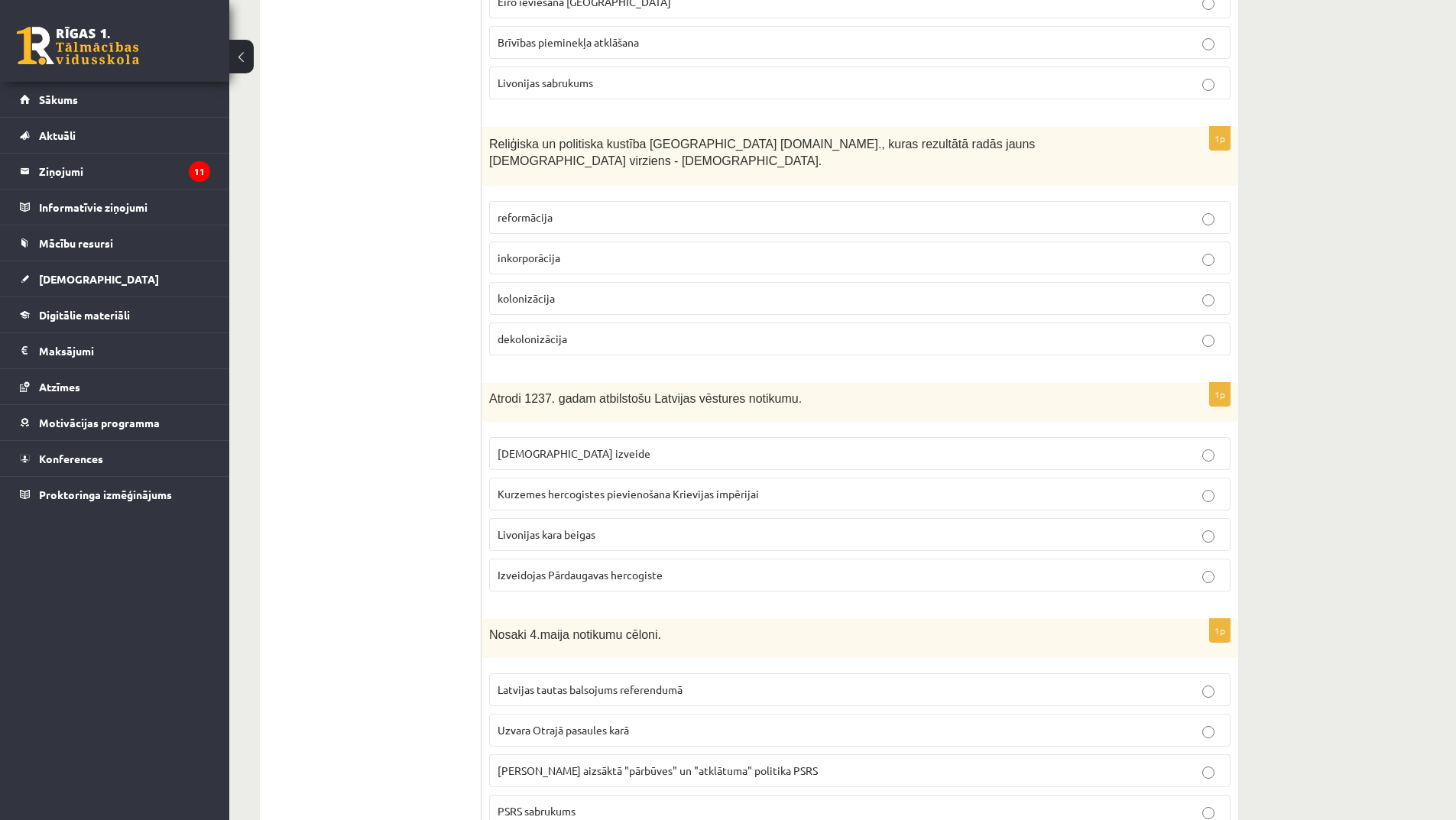
click at [631, 446] on p "Livonijas ordeņa izveide" at bounding box center [860, 453] width 725 height 16
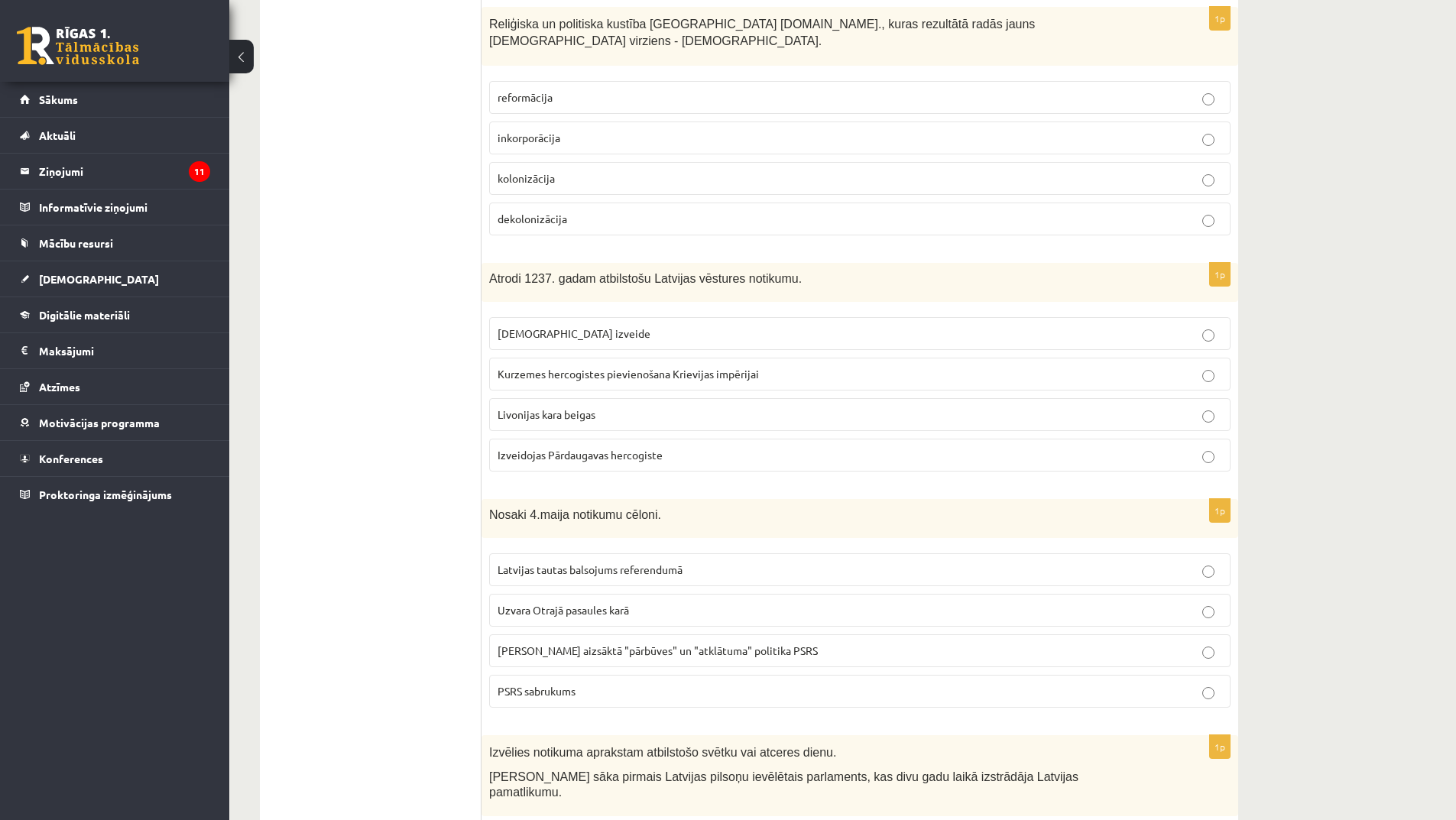
scroll to position [3135, 0]
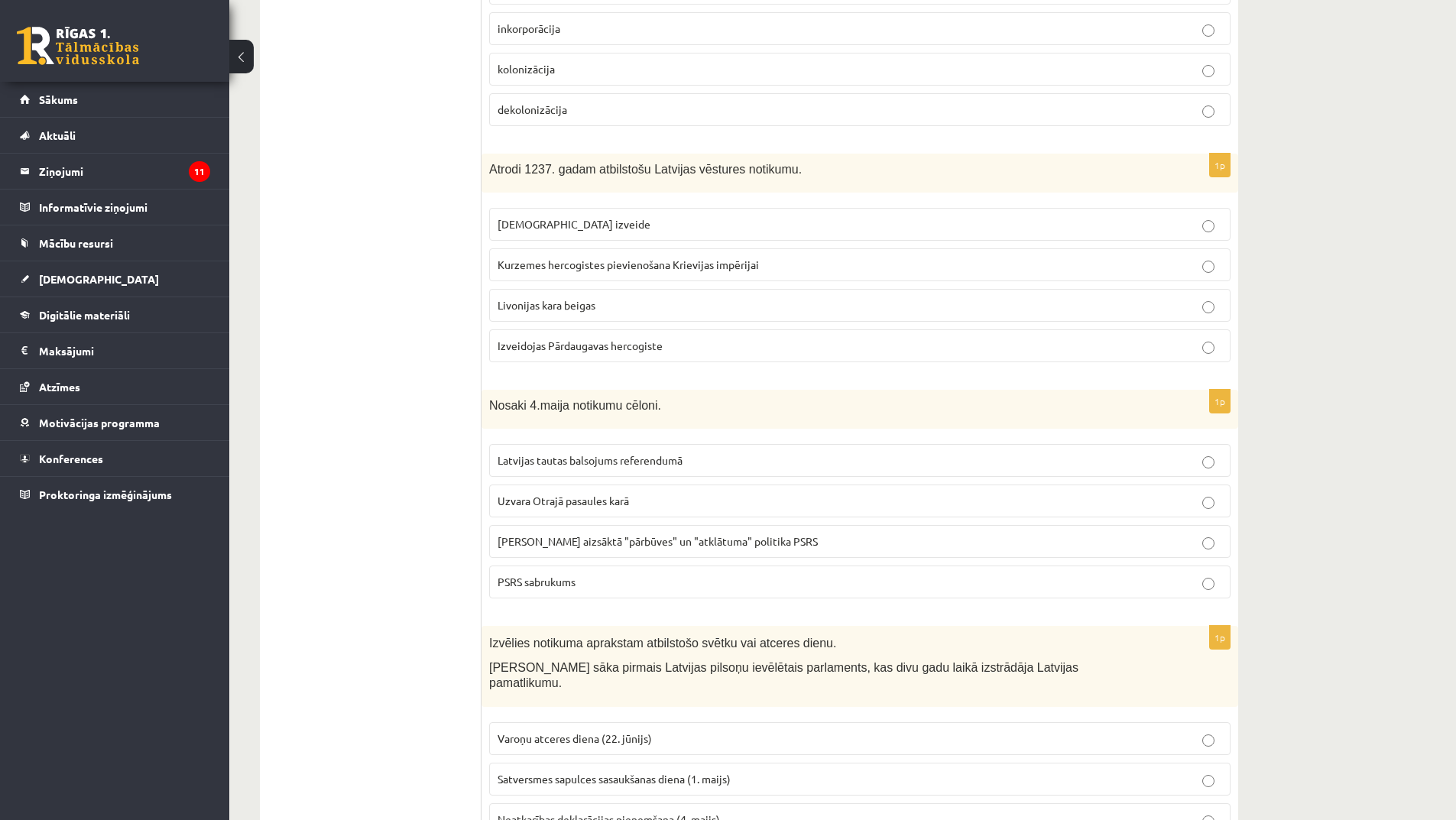
click at [612, 534] on span "Gorbačova aizsāktā "pārbūves" un "atklātuma" politika PSRS" at bounding box center [658, 541] width 320 height 14
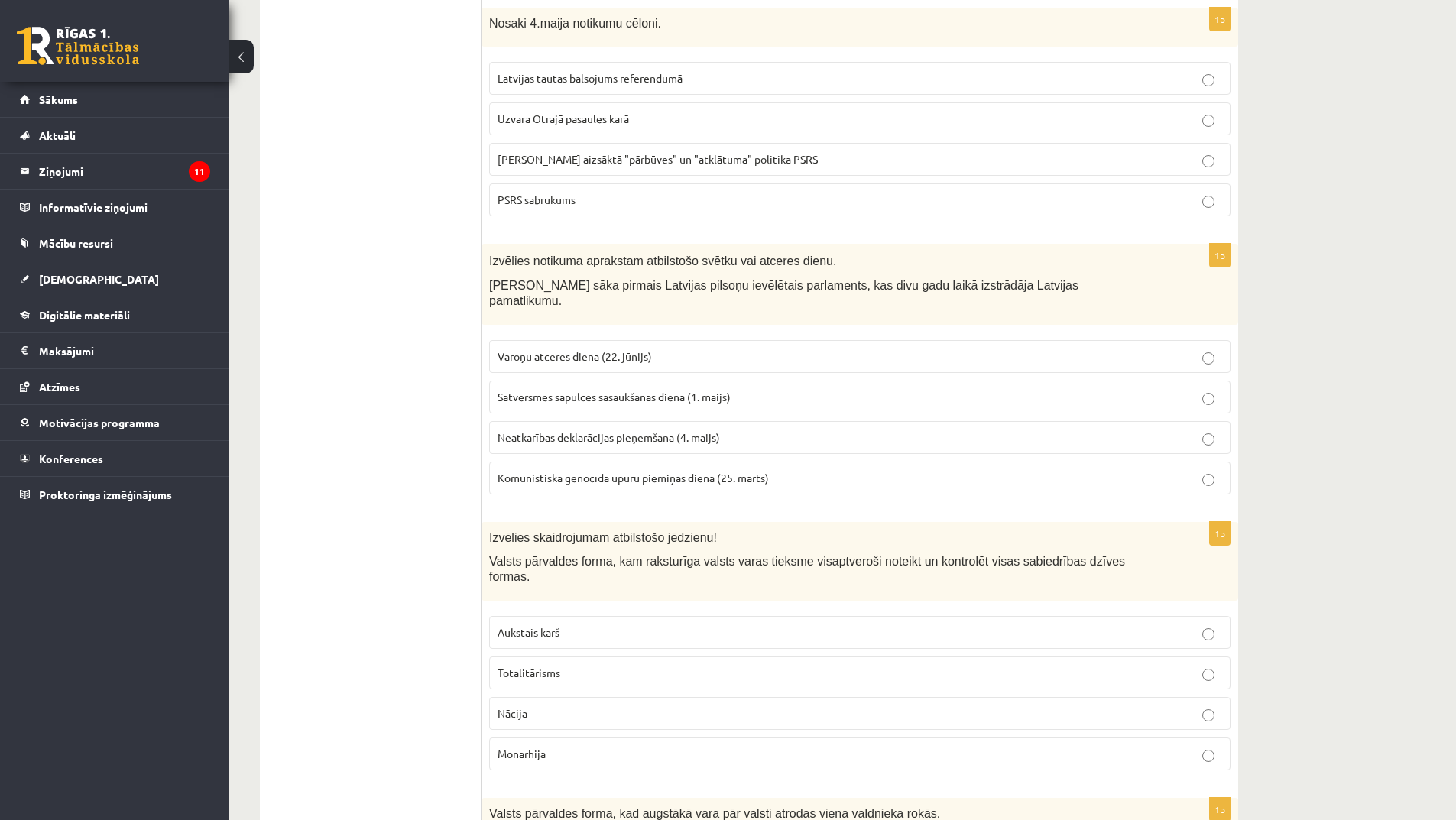
scroll to position [3363, 0]
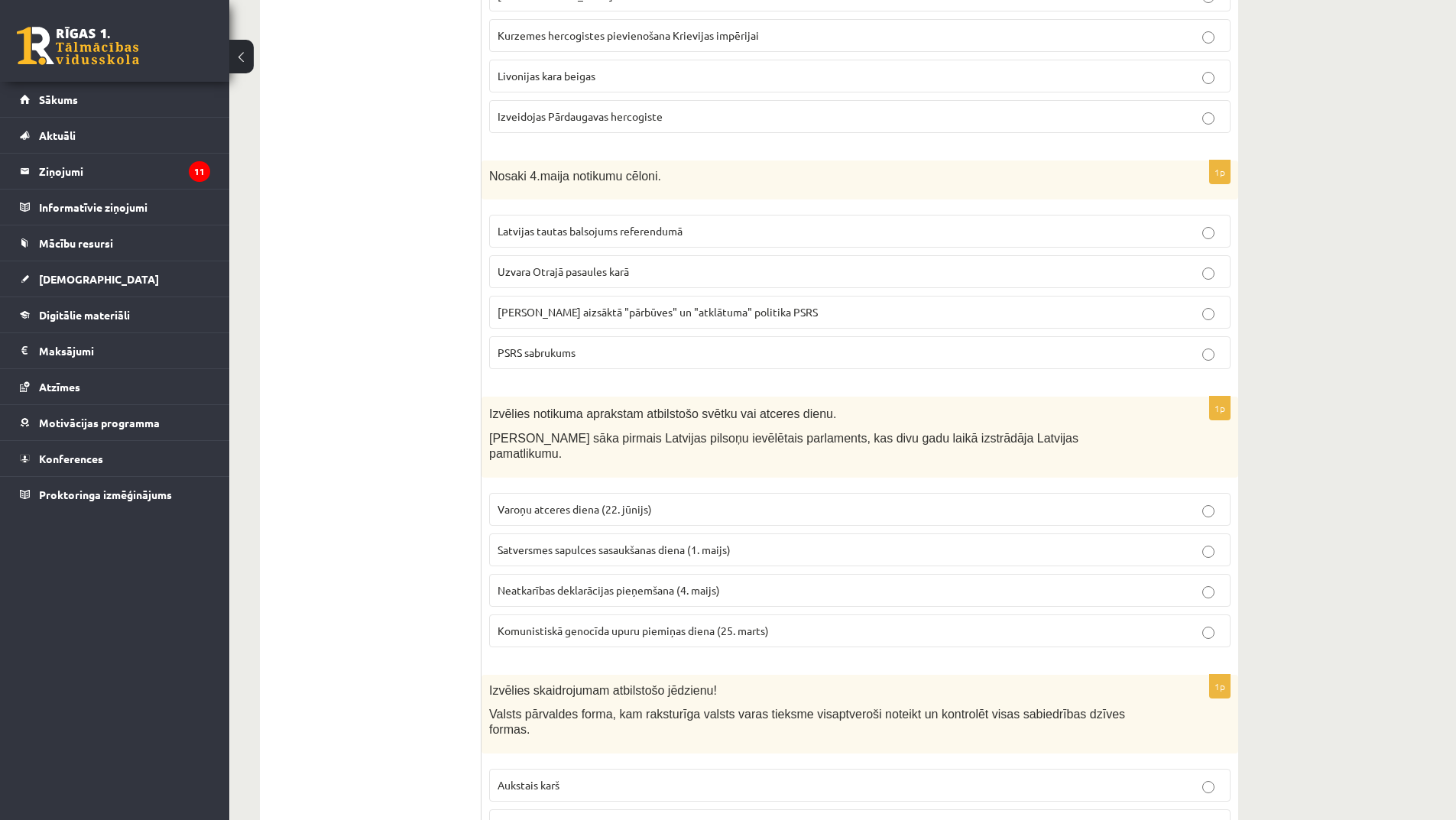
click at [576, 345] on span "PSRS sabrukums" at bounding box center [537, 352] width 78 height 14
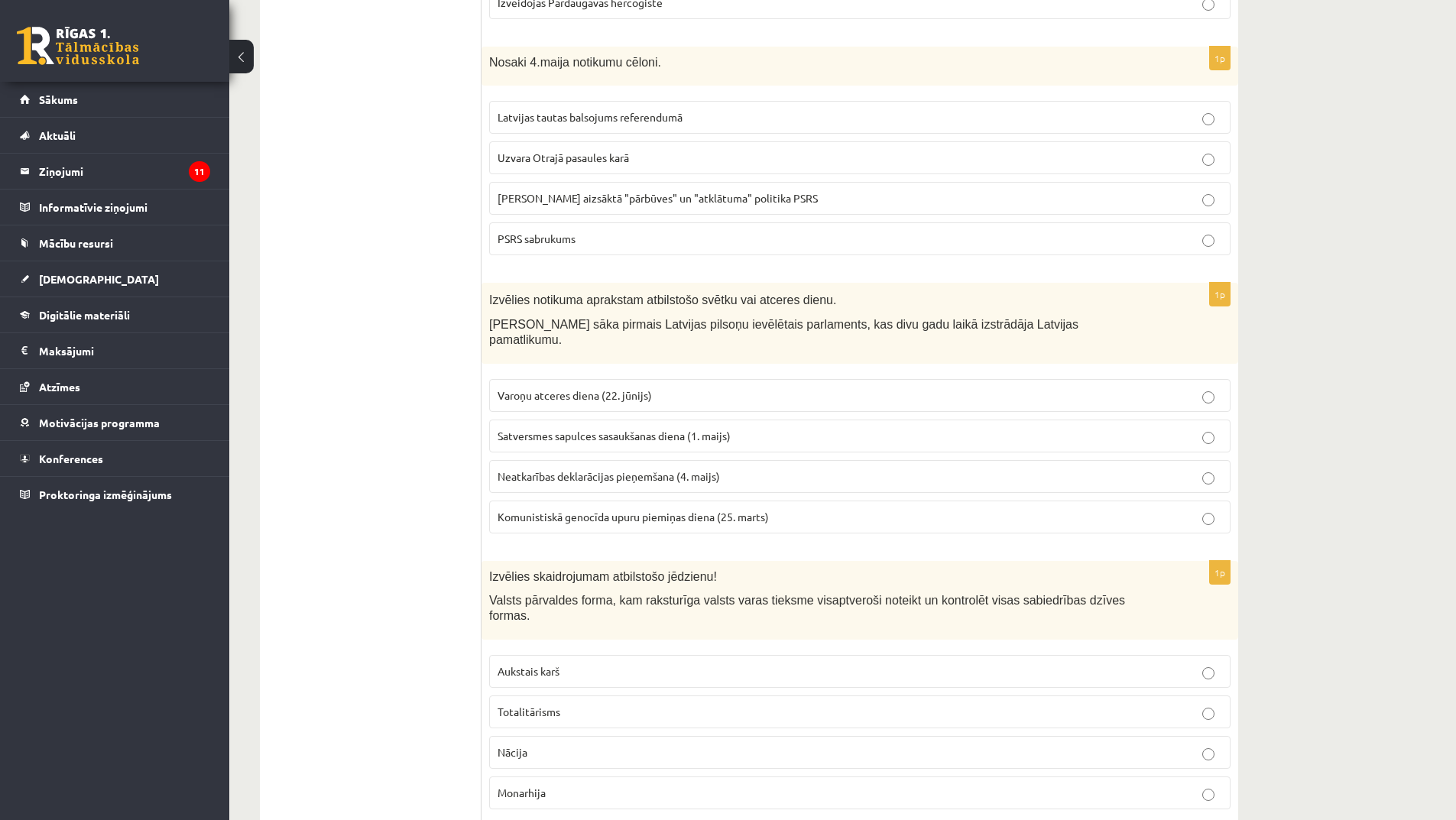
scroll to position [3517, 0]
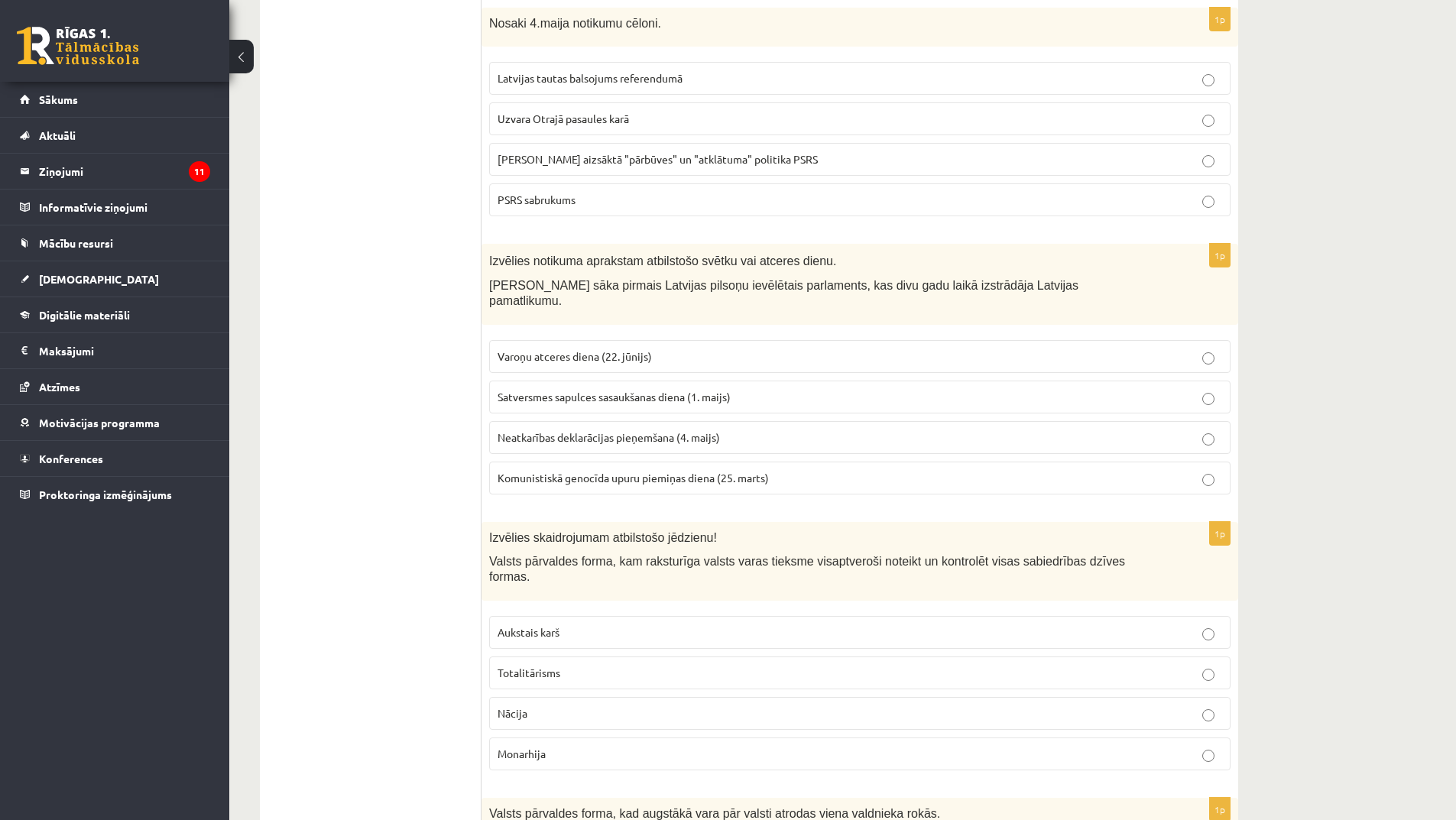
click at [647, 390] on span "Satversmes sapulces sasaukšanas diena (1. maijs)" at bounding box center [614, 397] width 233 height 14
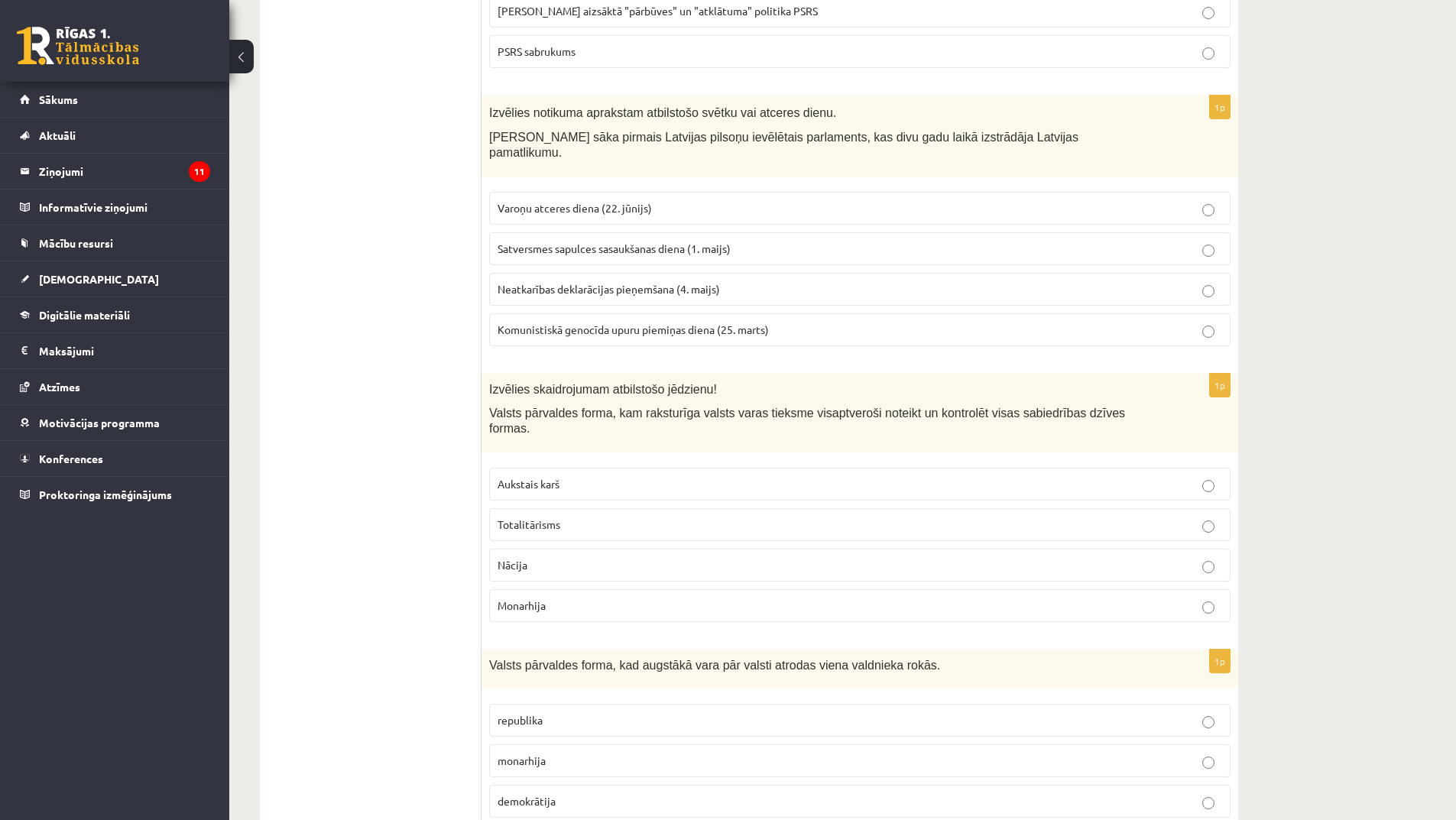
scroll to position [3670, 0]
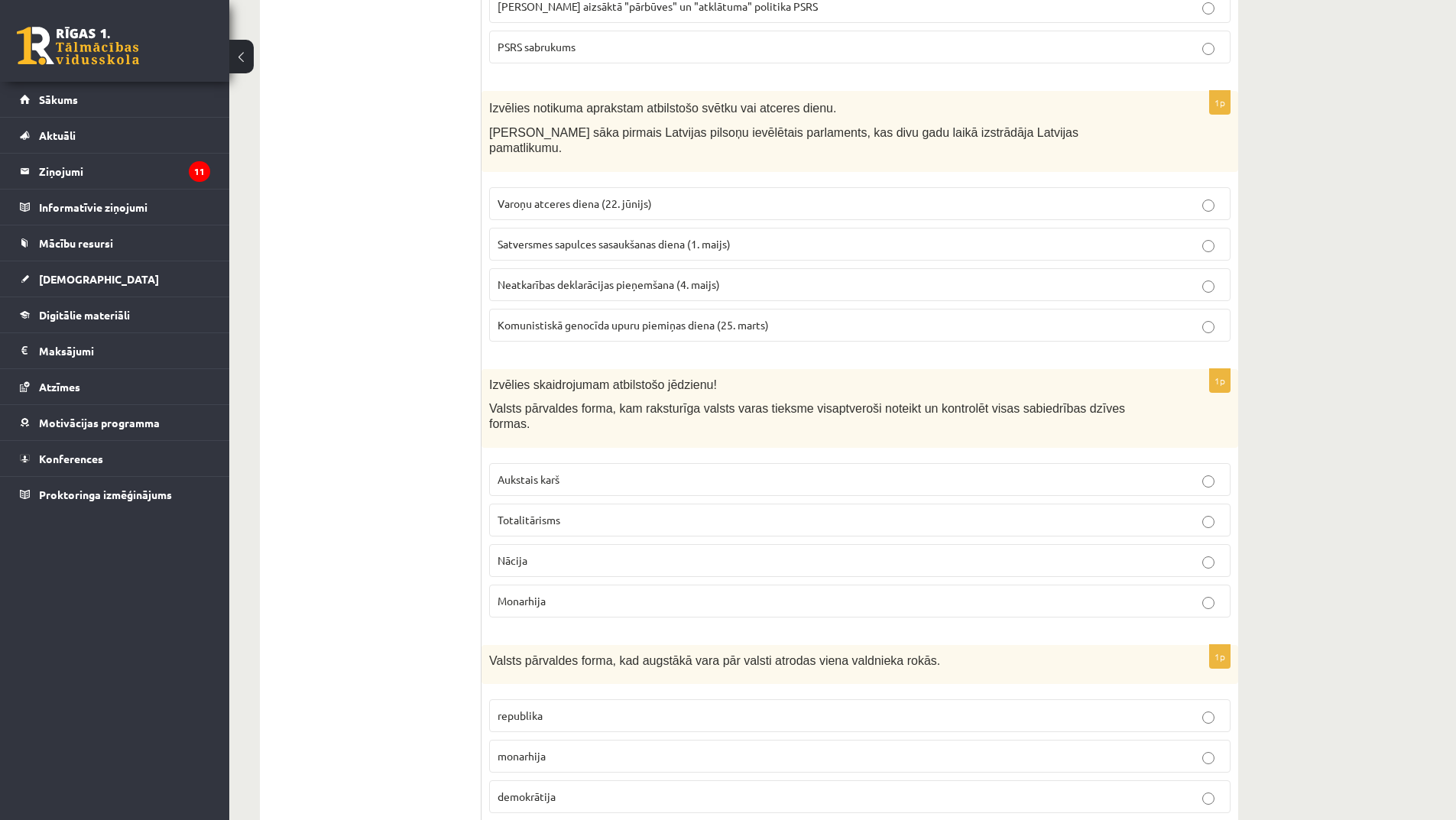
click at [548, 593] on p "Monarhija" at bounding box center [860, 601] width 725 height 16
click at [571, 512] on p "Totalitārisms" at bounding box center [860, 520] width 725 height 16
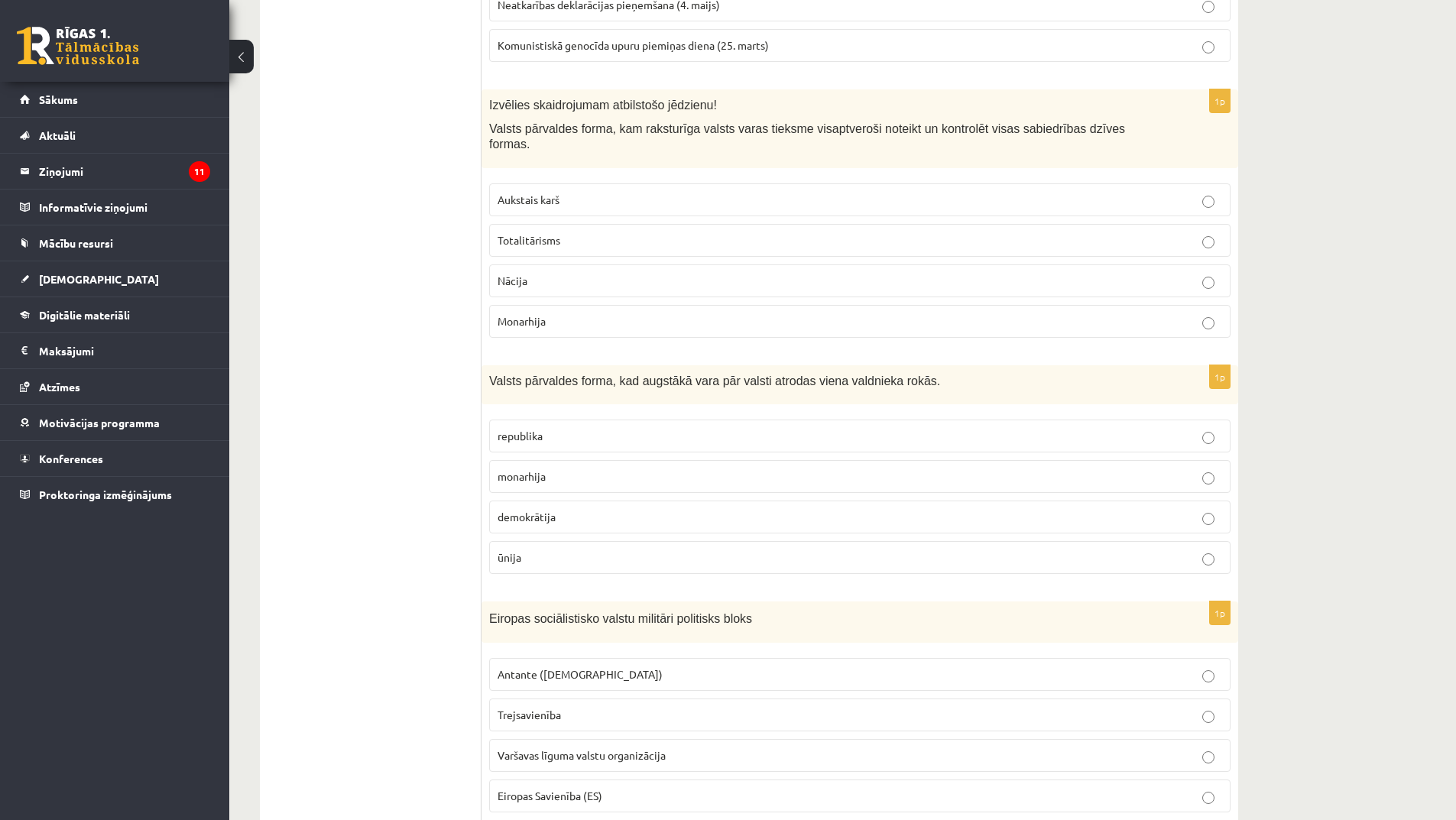
scroll to position [3975, 0]
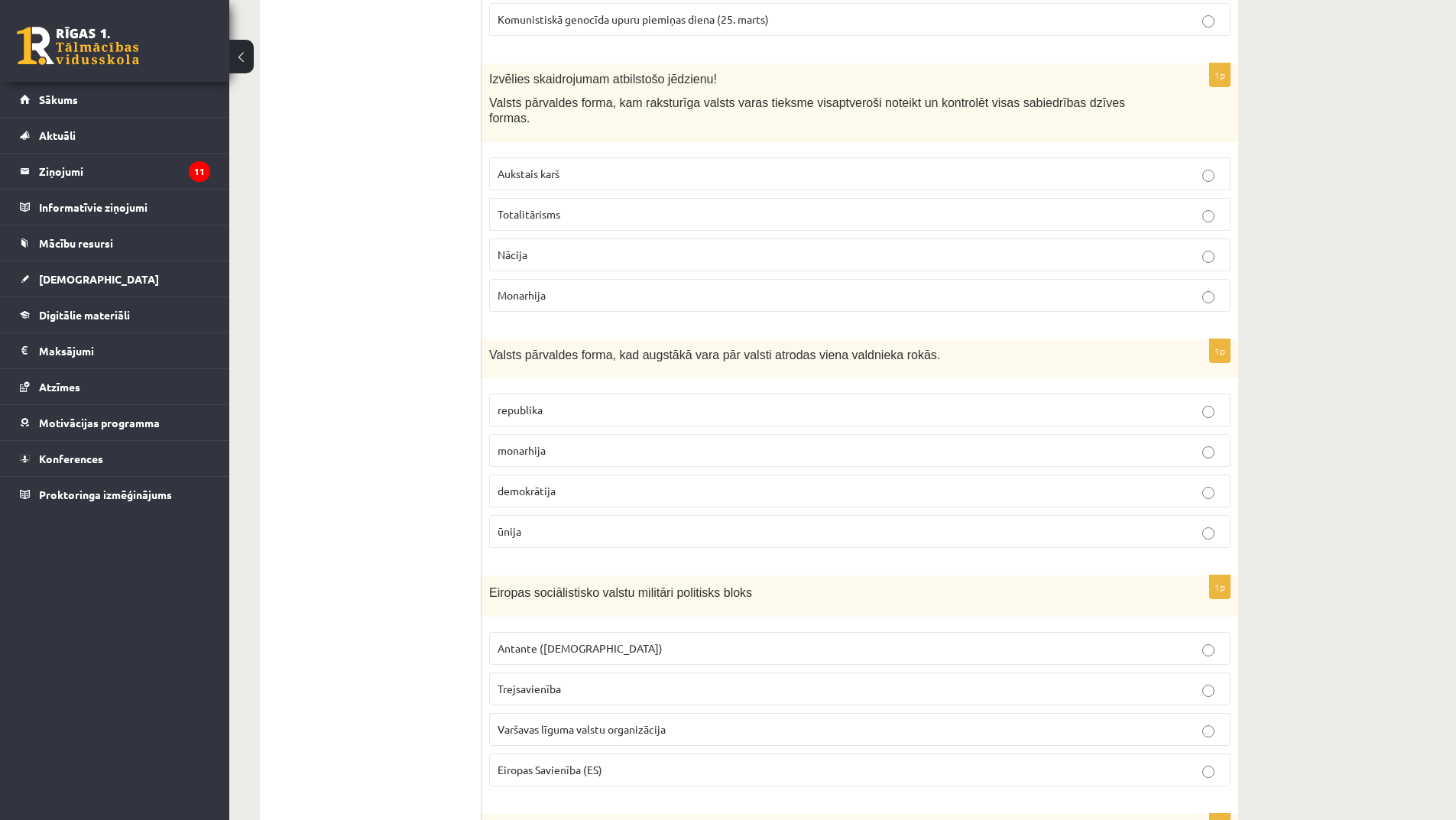
click at [596, 443] on p "monarhija" at bounding box center [860, 450] width 725 height 16
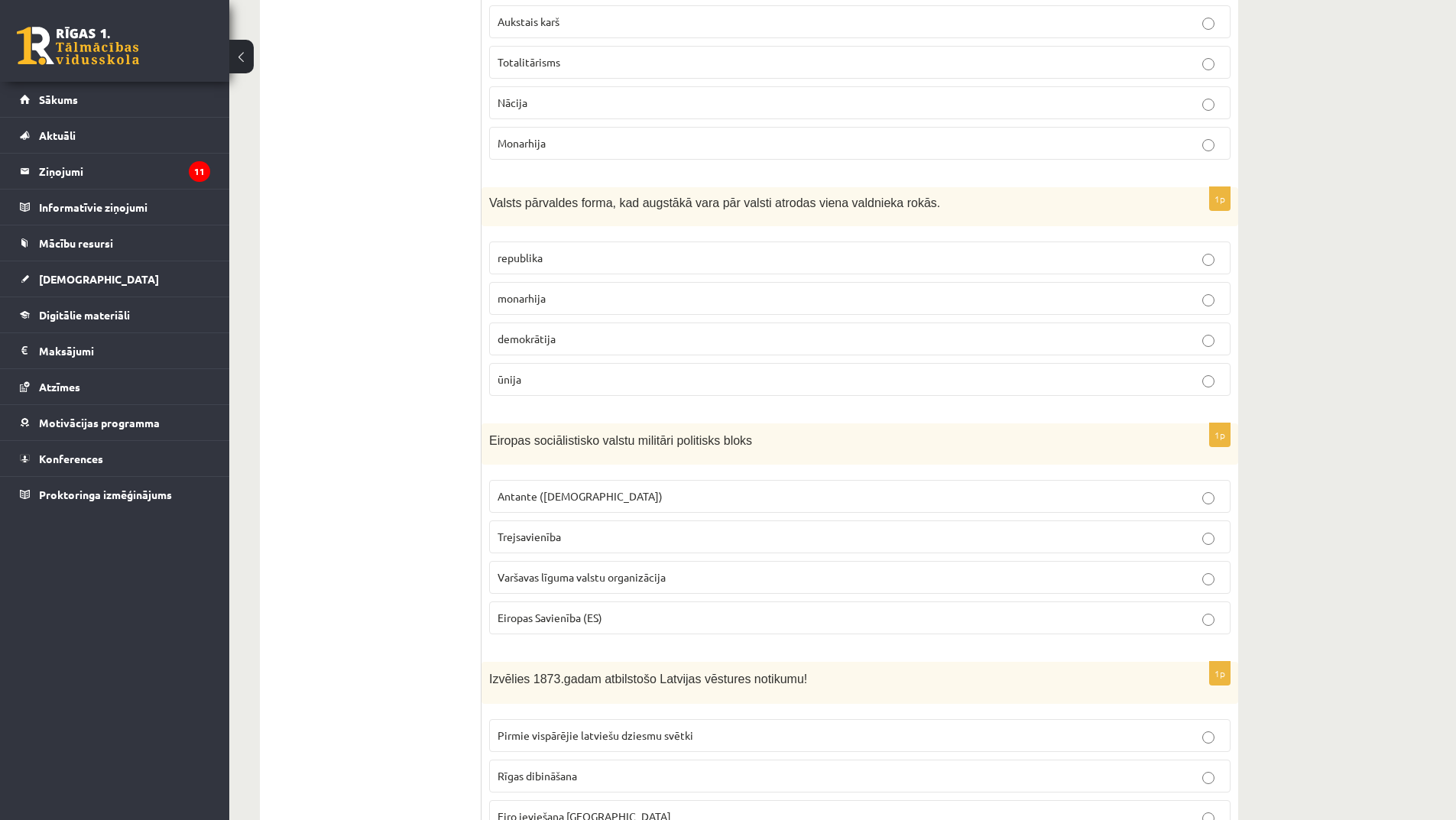
scroll to position [4128, 0]
click at [596, 488] on span "Antante (Svētā savienība)" at bounding box center [580, 495] width 165 height 14
click at [614, 560] on label "Varšavas līguma valstu organizācija" at bounding box center [860, 577] width 741 height 33
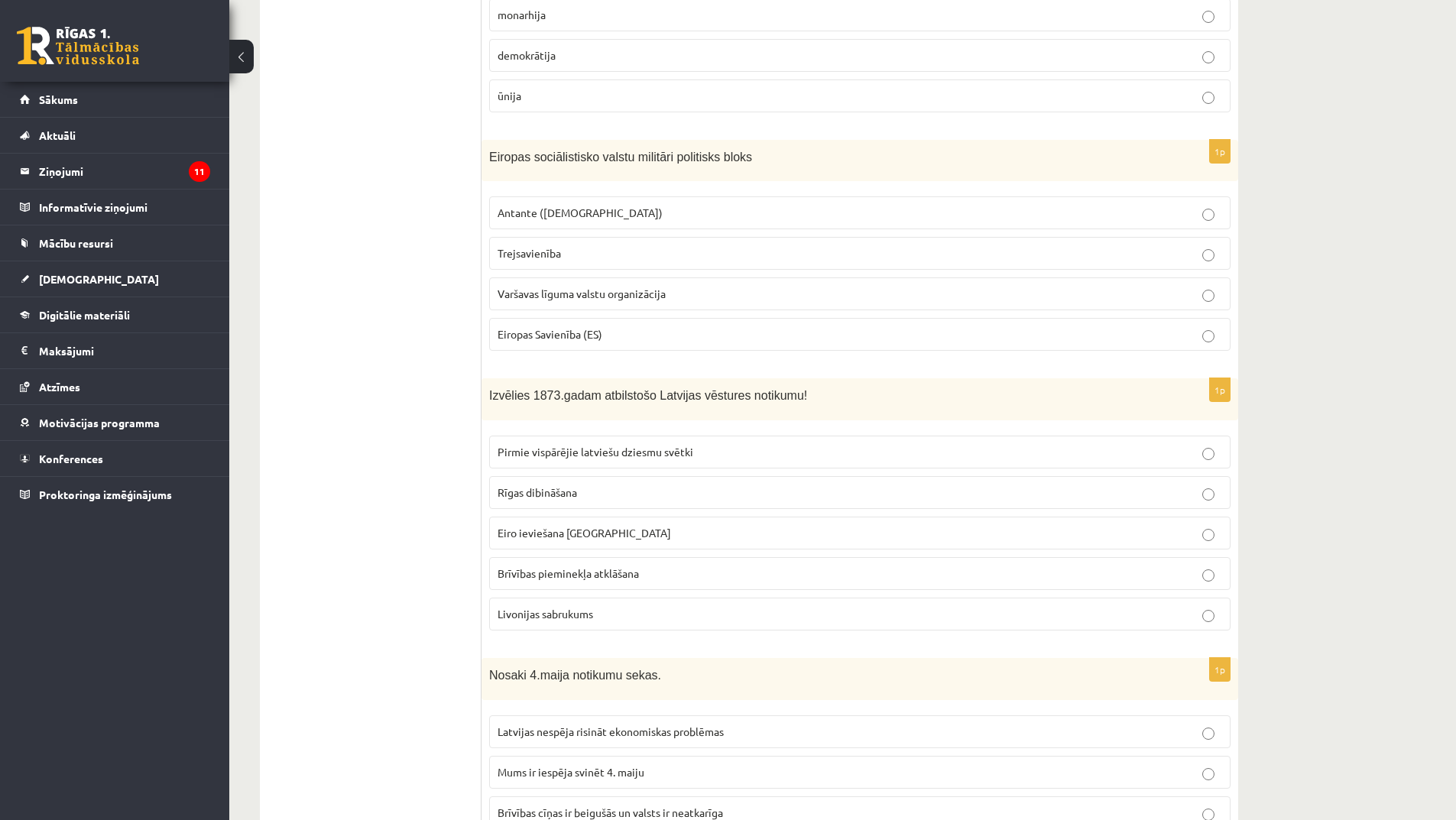
scroll to position [4434, 0]
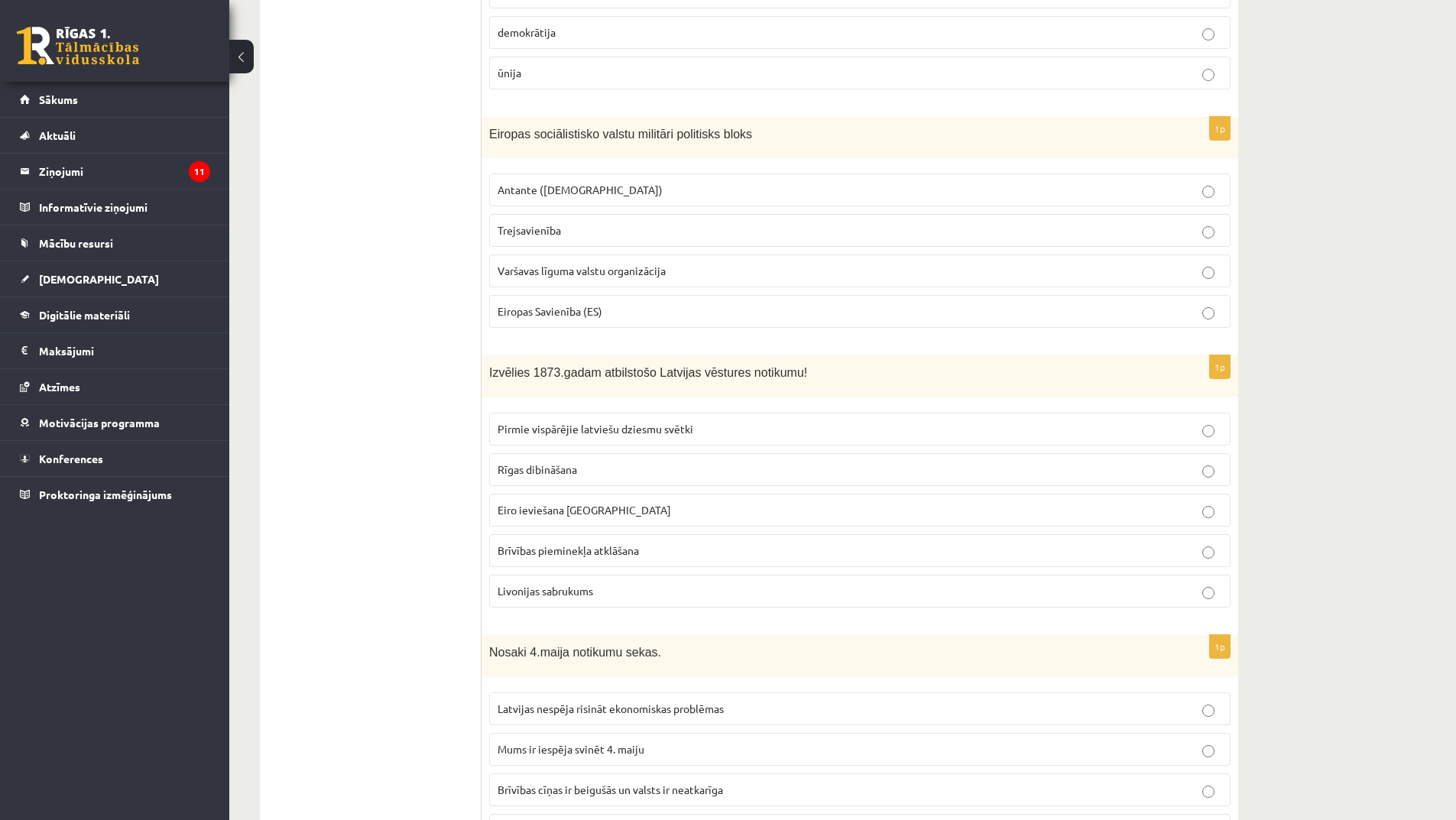
click at [577, 584] on span "Livonijas sabrukums" at bounding box center [545, 591] width 96 height 14
click at [587, 462] on p "Rīgas dibināšana" at bounding box center [860, 469] width 725 height 16
click at [702, 421] on p "Pirmie vispārējie latviešu dziesmu svētki" at bounding box center [860, 429] width 725 height 16
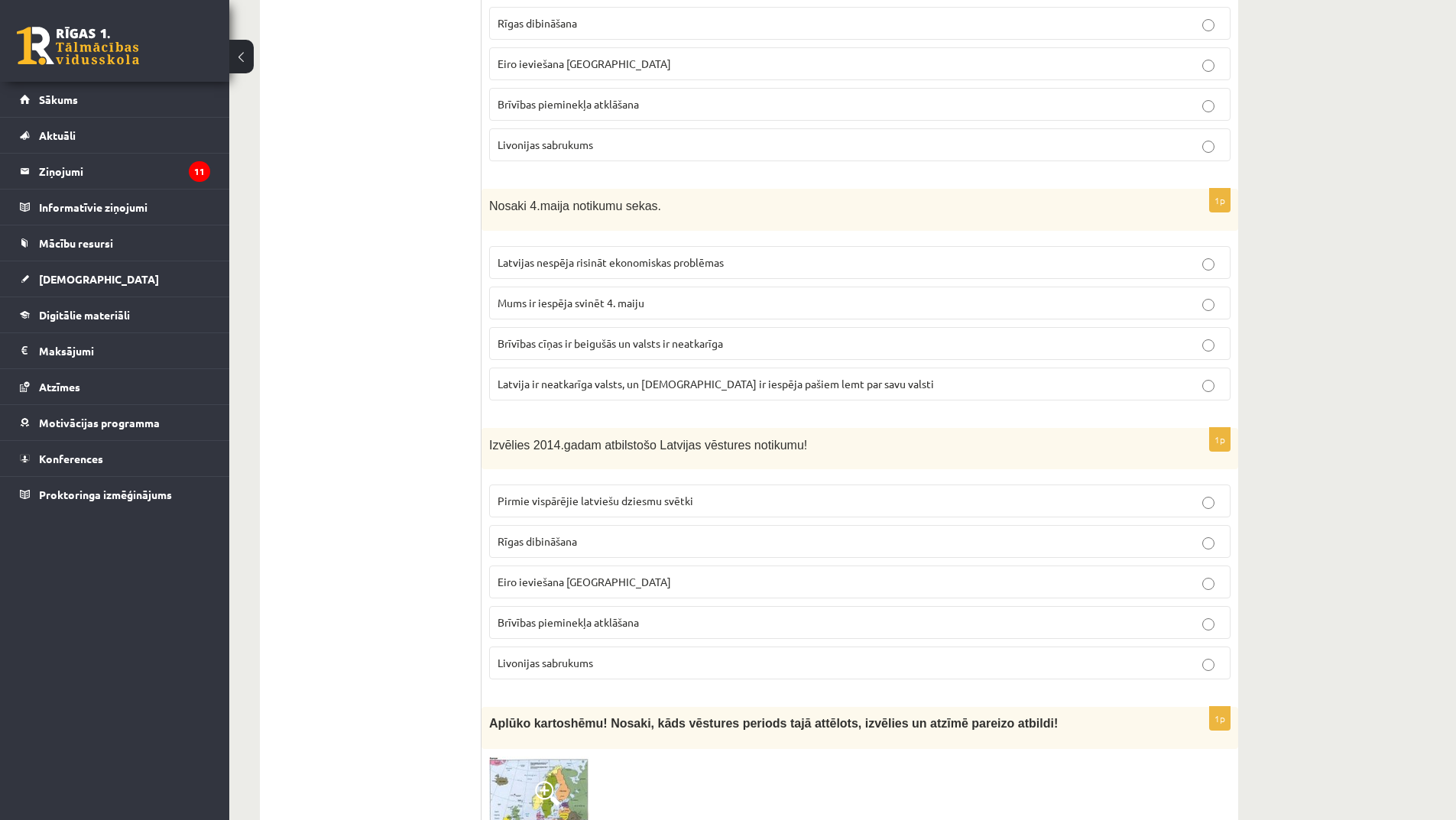
scroll to position [4892, 0]
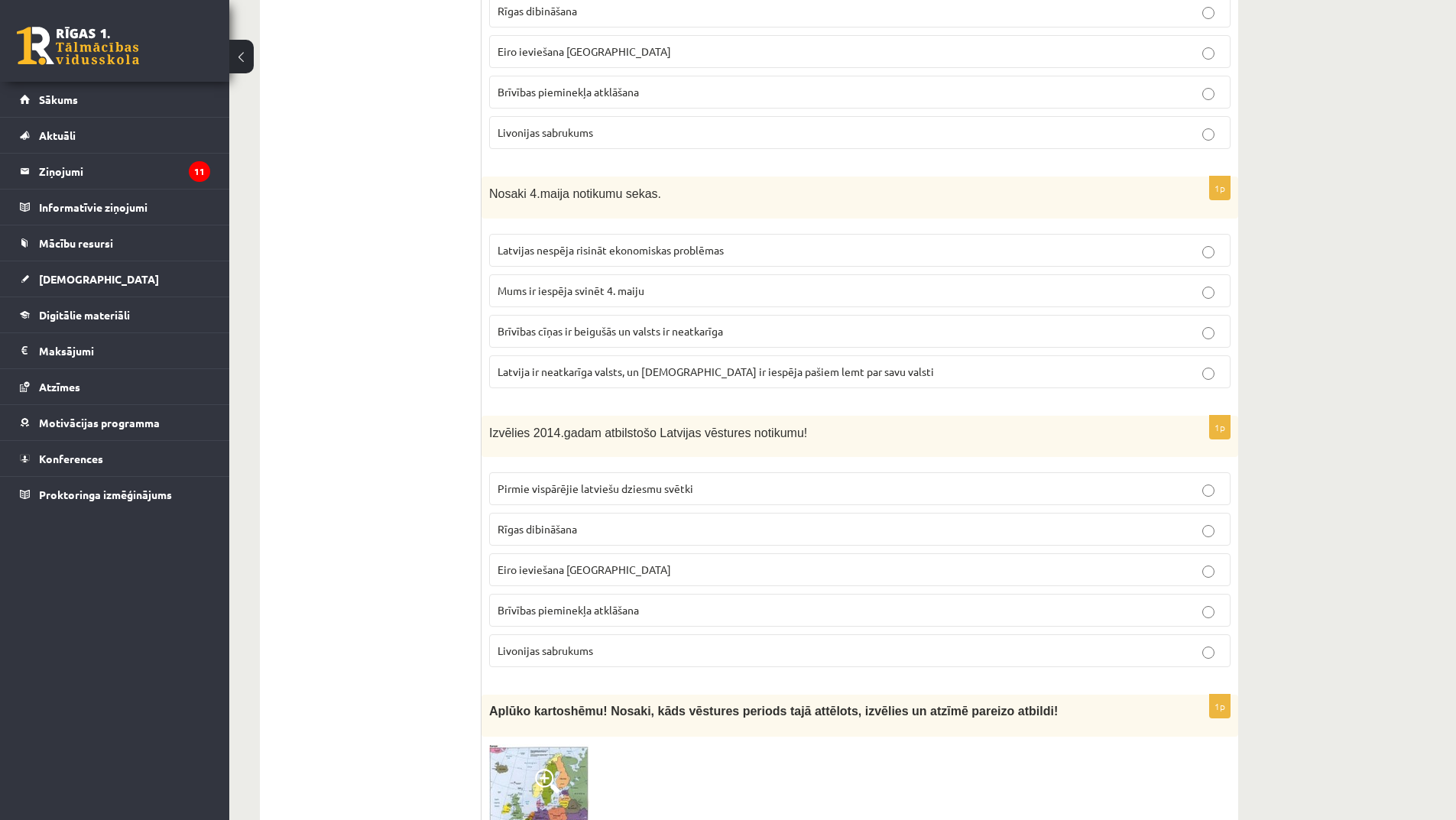
click at [649, 364] on span "Latvija ir neatkarīga valsts, un latviešiem ir iespēja pašiem lemt par savu val…" at bounding box center [716, 371] width 436 height 14
click at [625, 324] on span "Brīvības cīņas ir beigušās un valsts ir neatkarīga" at bounding box center [610, 331] width 226 height 14
click at [606, 364] on p "Latvija ir neatkarīga valsts, un latviešiem ir iespēja pašiem lemt par savu val…" at bounding box center [860, 371] width 725 height 16
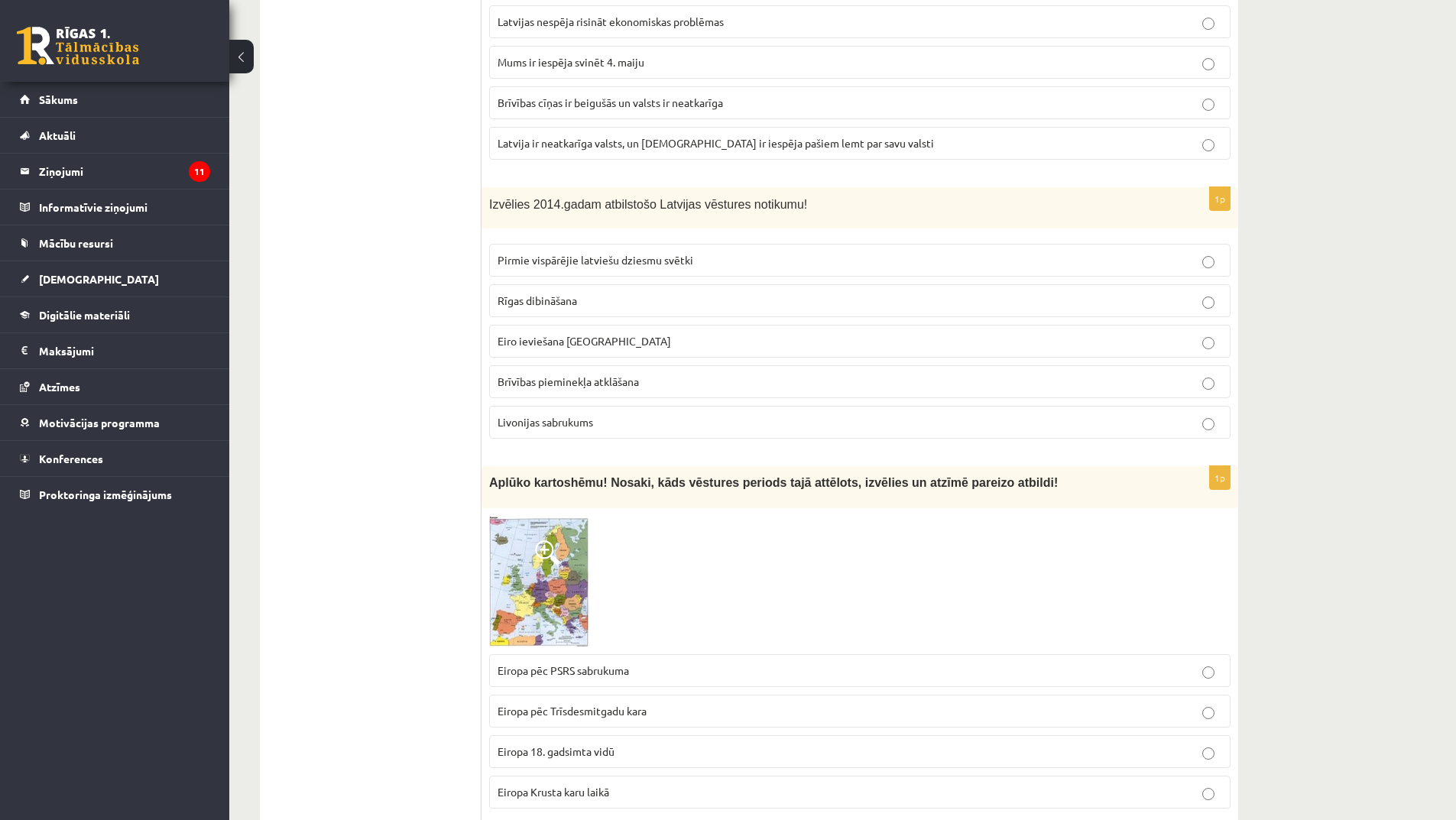
scroll to position [5122, 0]
click at [586, 333] on span "Eiro ieviešana Latvijā" at bounding box center [584, 340] width 174 height 14
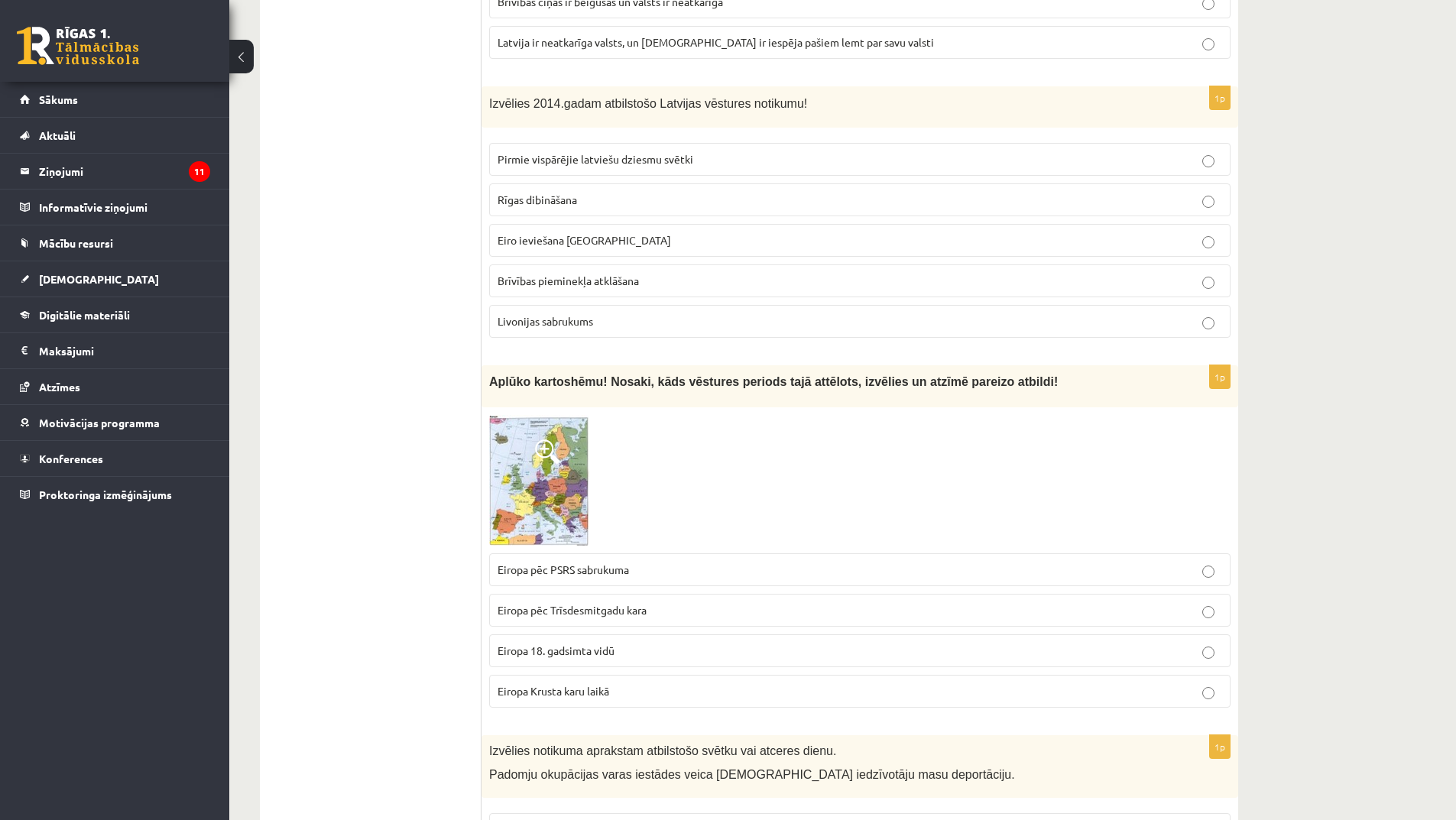
scroll to position [5351, 0]
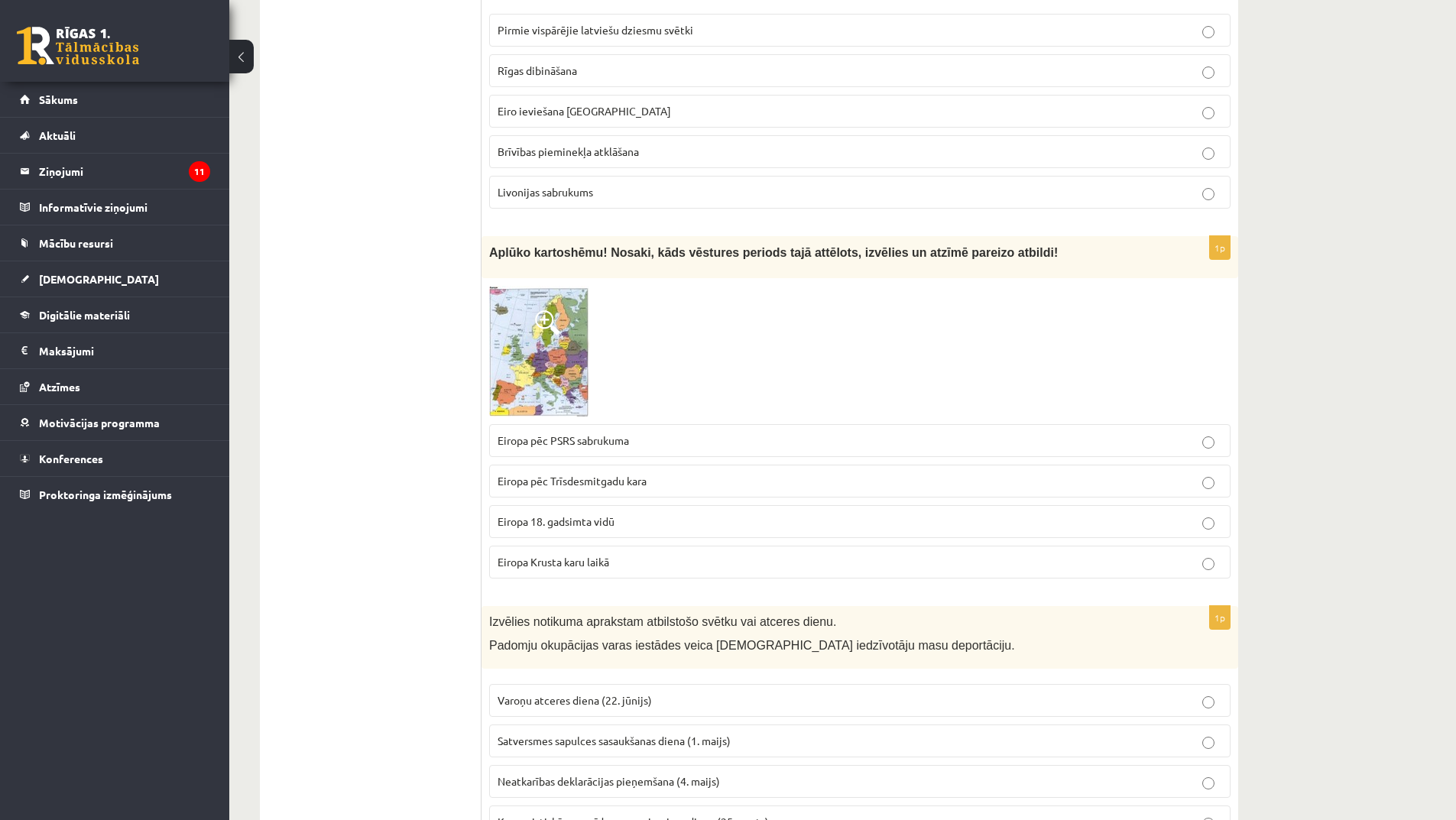
click at [538, 310] on span at bounding box center [547, 322] width 24 height 25
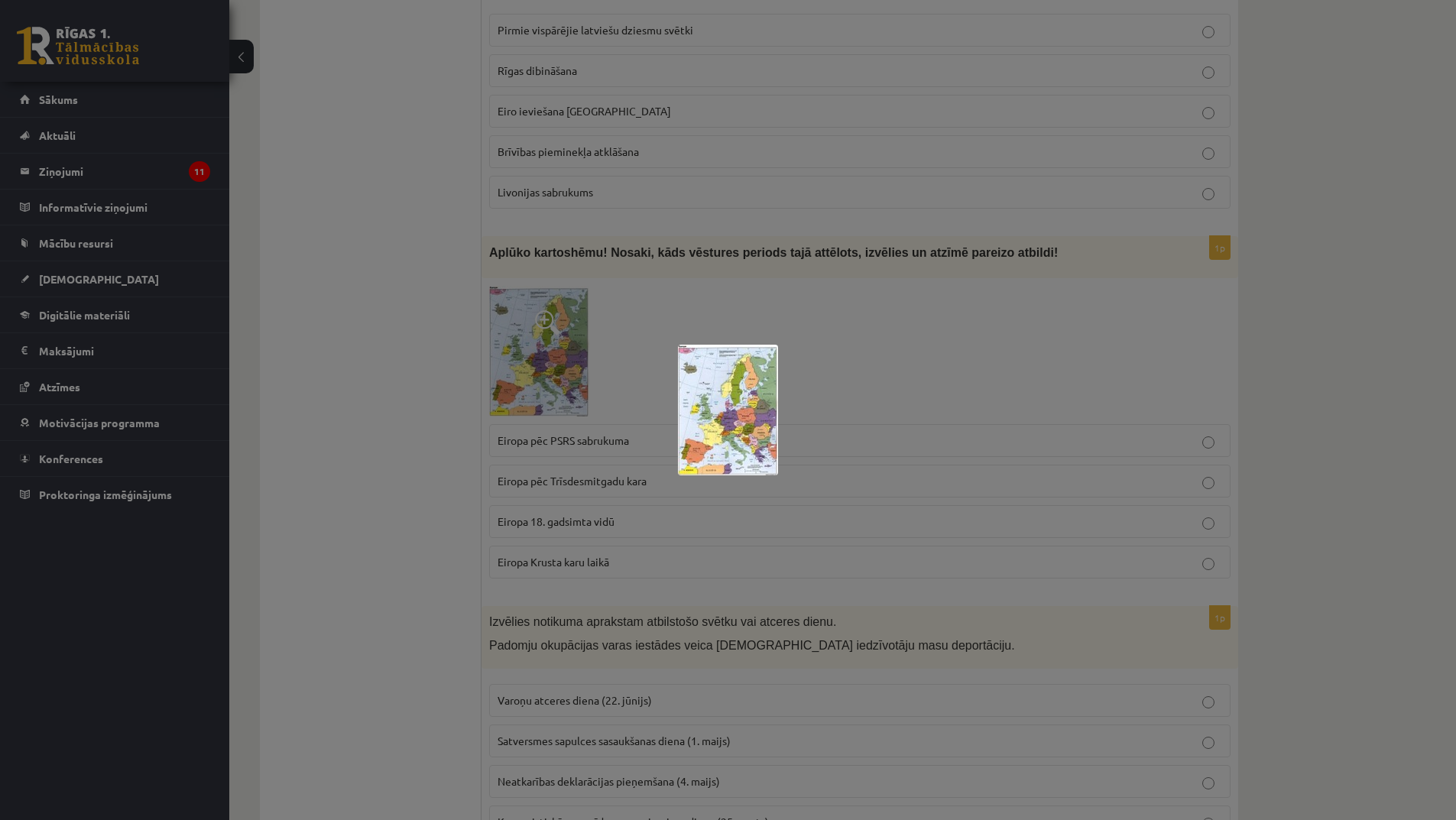
click at [738, 503] on div at bounding box center [728, 410] width 1456 height 820
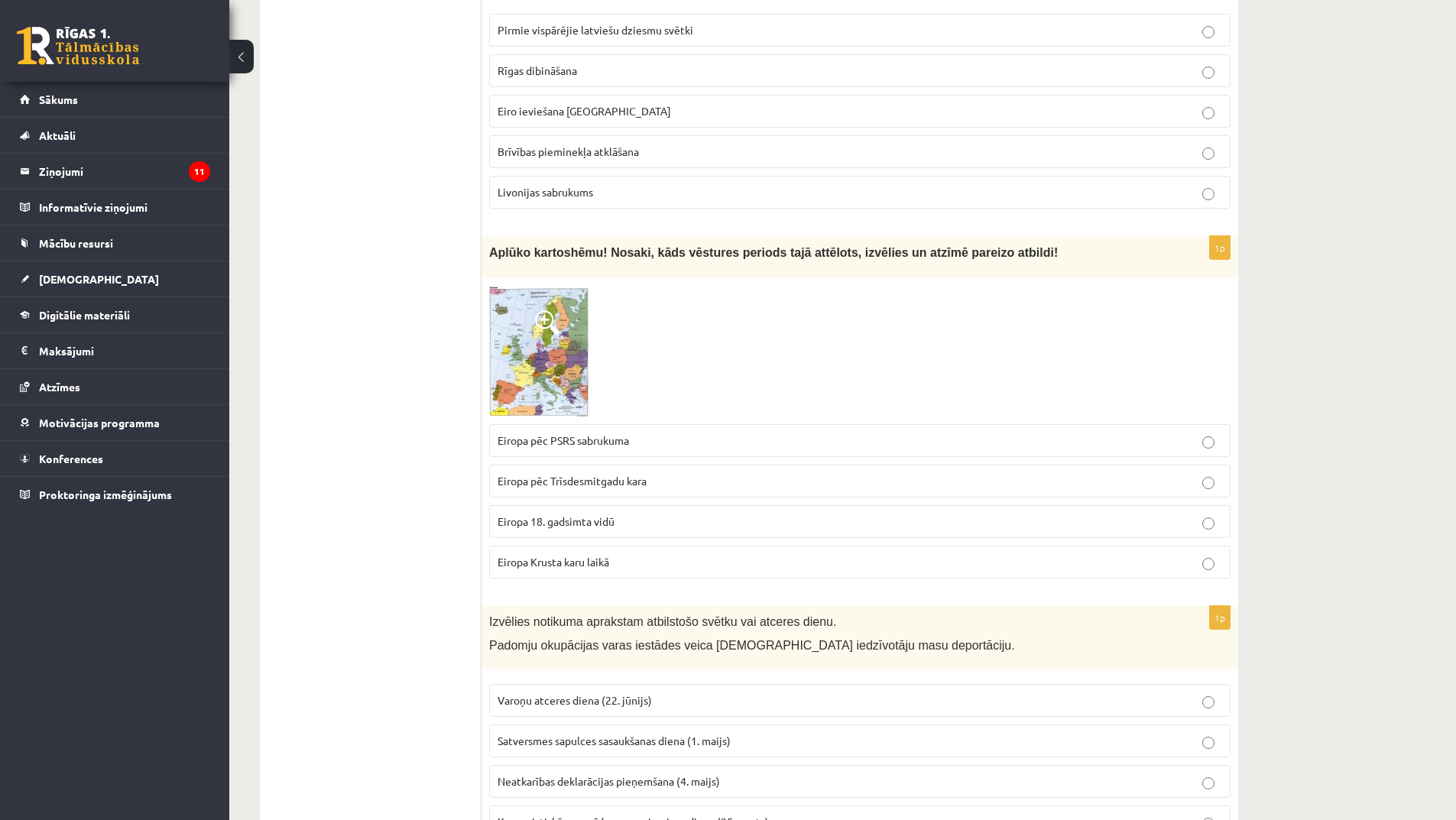
click at [556, 317] on img at bounding box center [539, 351] width 100 height 131
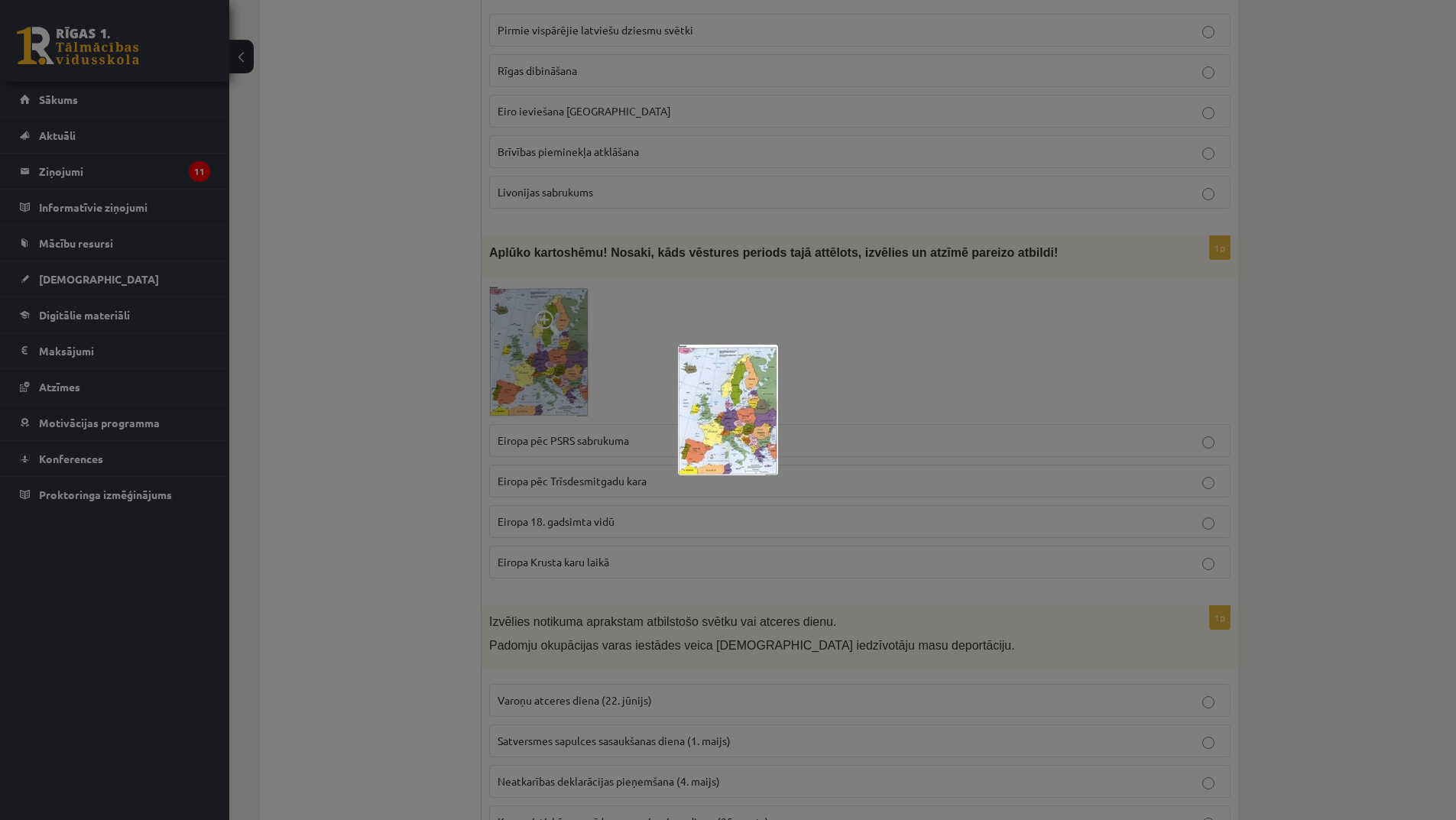
click at [641, 484] on div at bounding box center [728, 410] width 1456 height 820
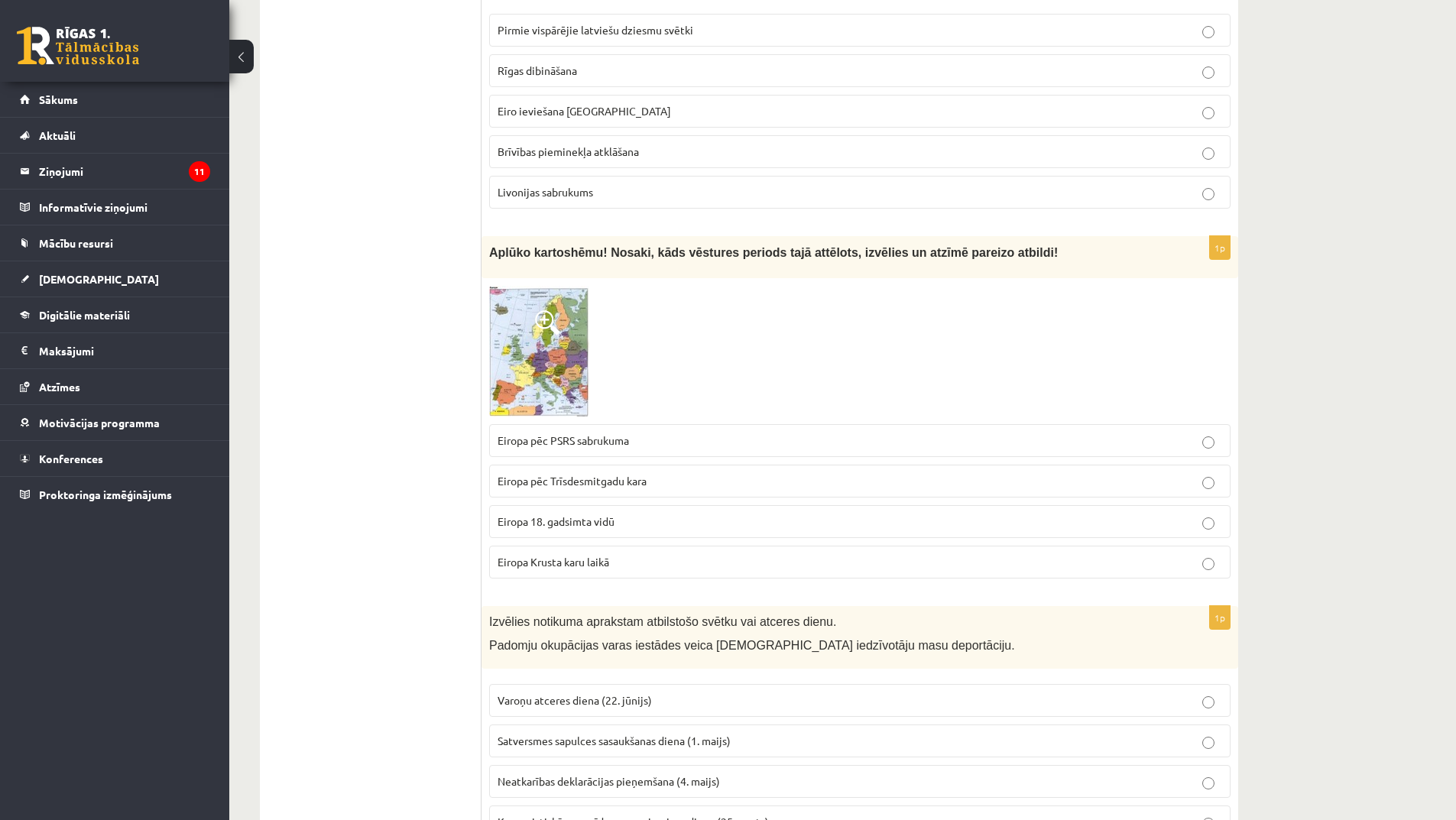
click at [547, 310] on span at bounding box center [547, 322] width 24 height 25
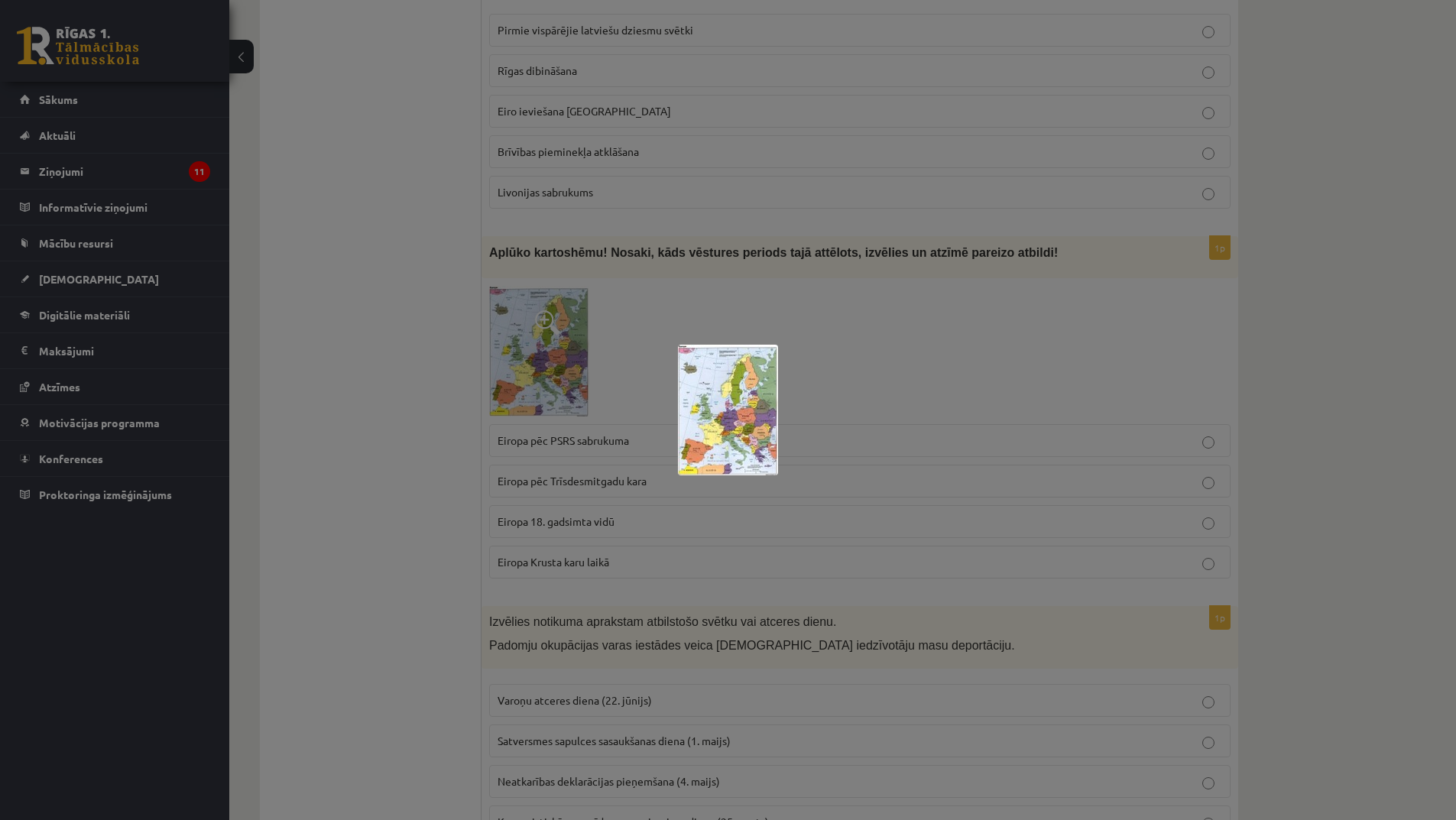
click at [746, 505] on div at bounding box center [728, 410] width 1456 height 820
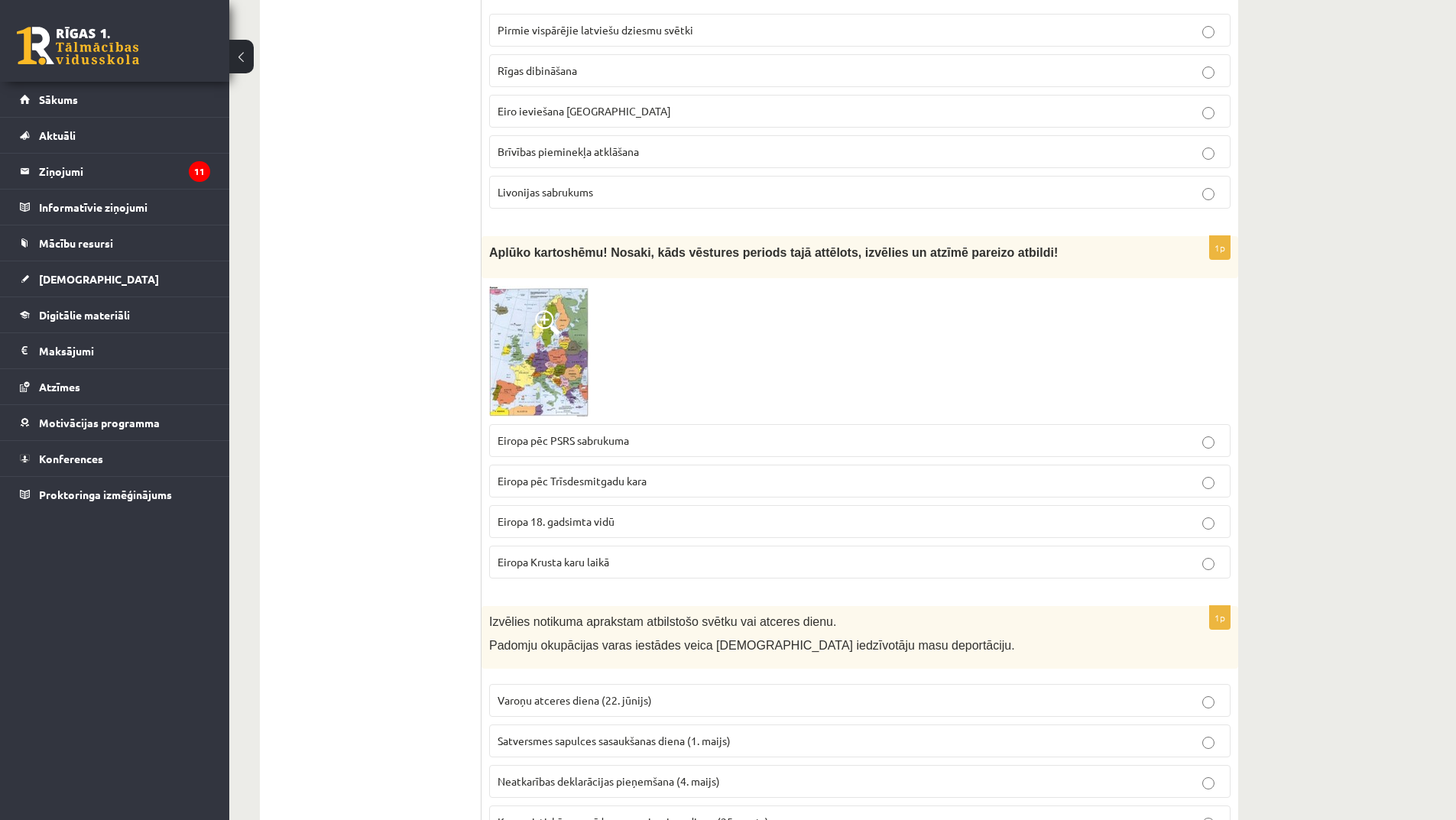
click at [565, 312] on img at bounding box center [539, 351] width 100 height 131
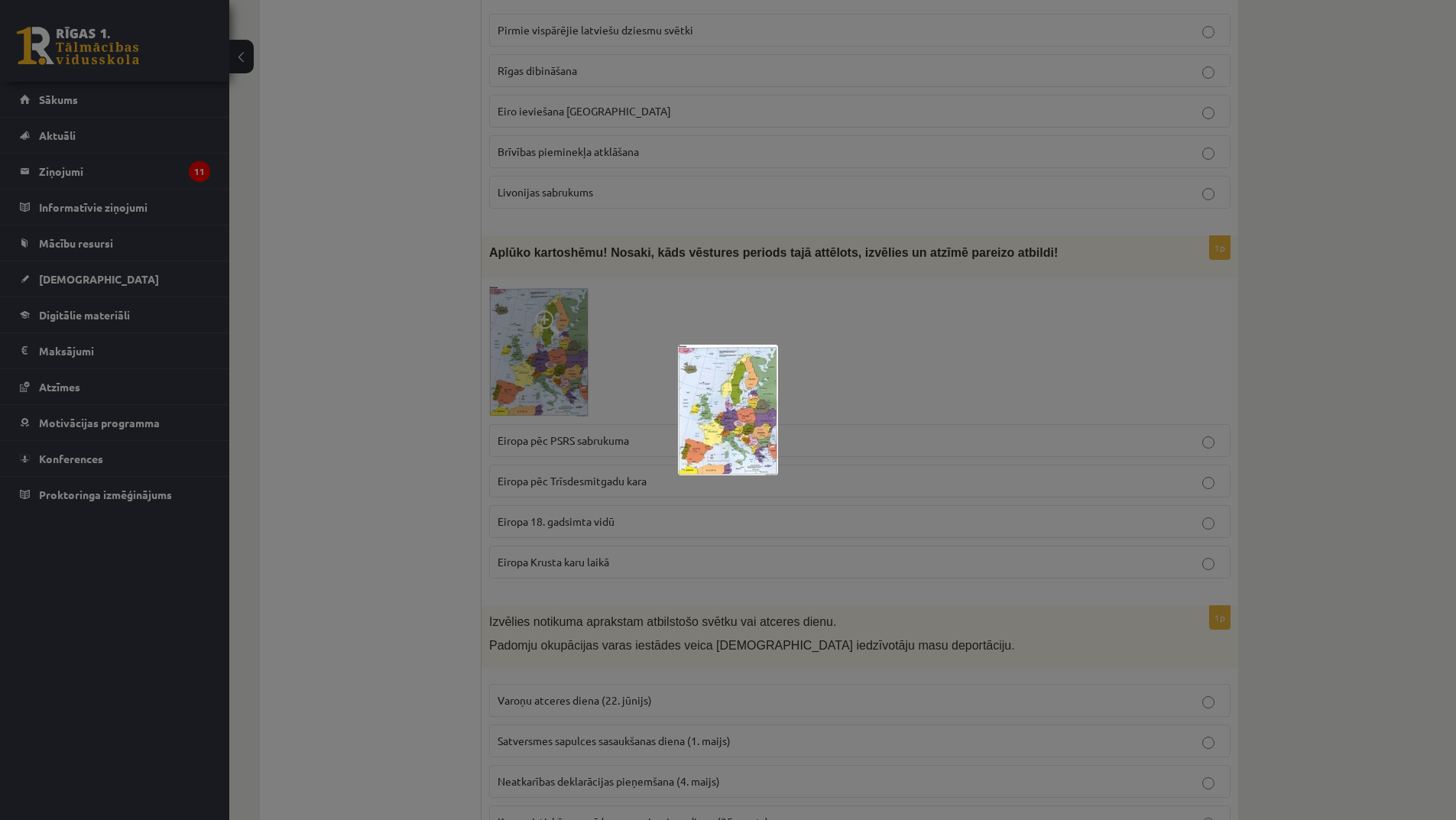
click at [716, 531] on div at bounding box center [728, 410] width 1456 height 820
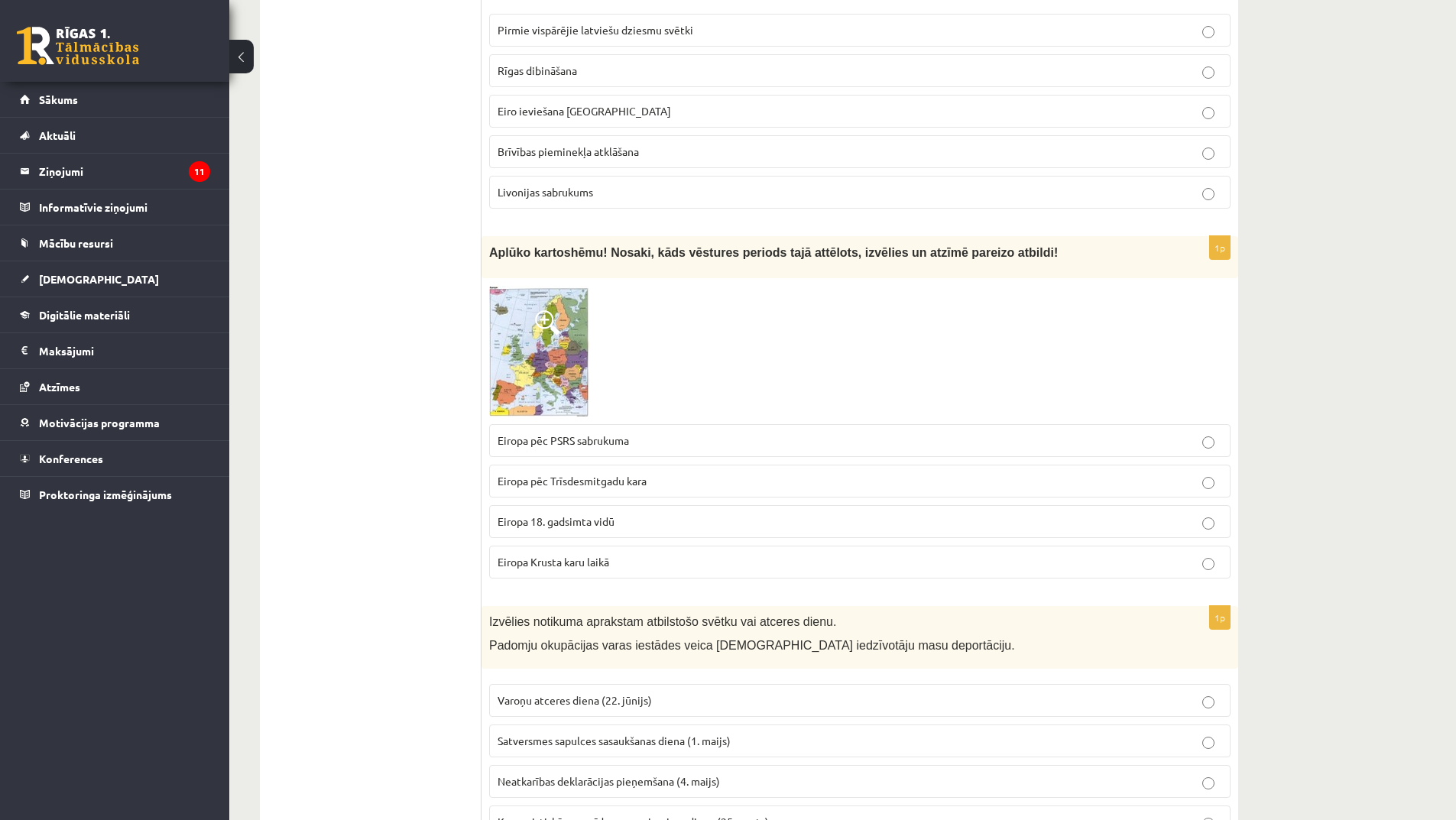
click at [556, 515] on span "Eiropa 18. gadsimta vidū" at bounding box center [556, 521] width 117 height 14
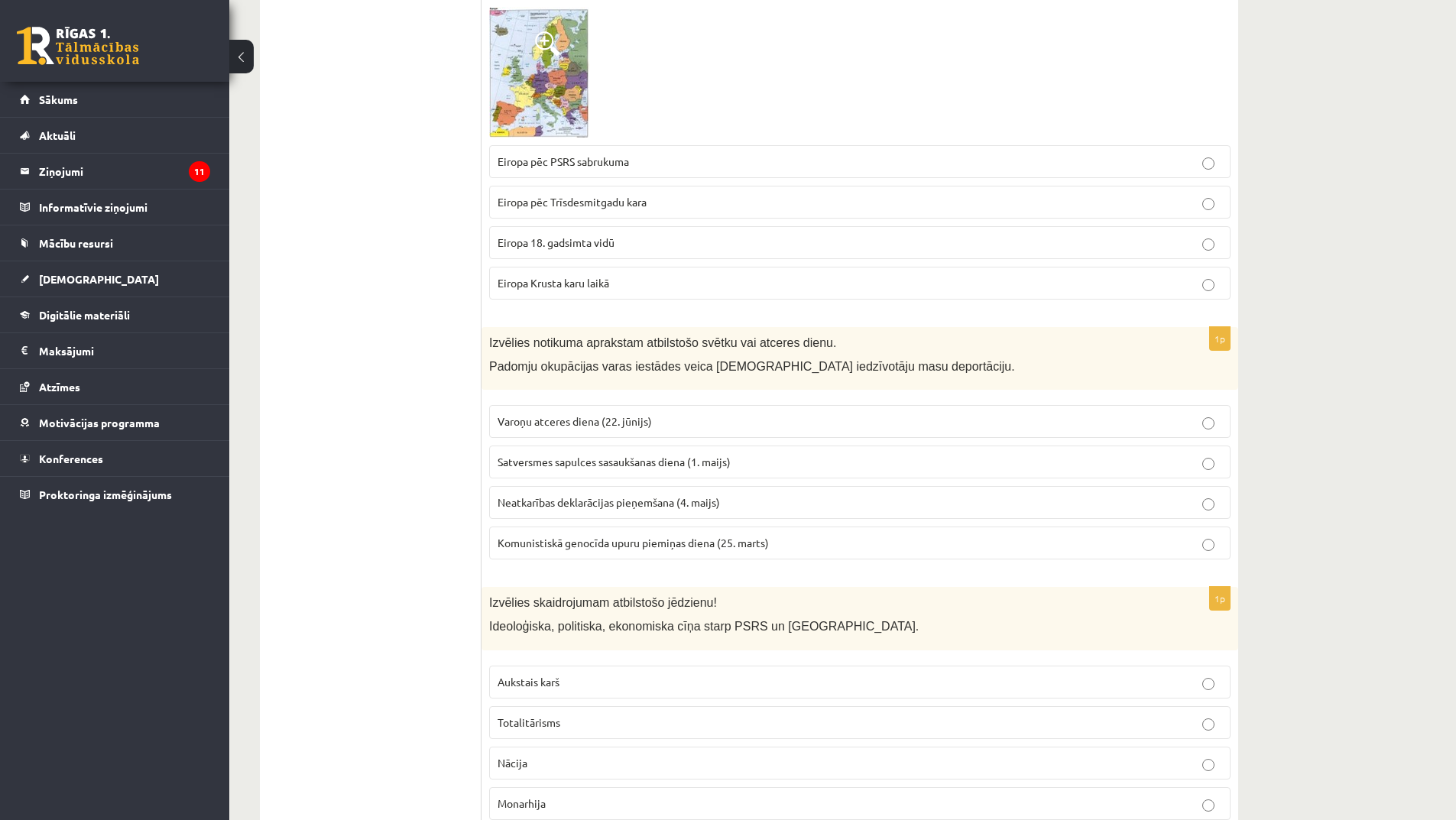
scroll to position [5657, 0]
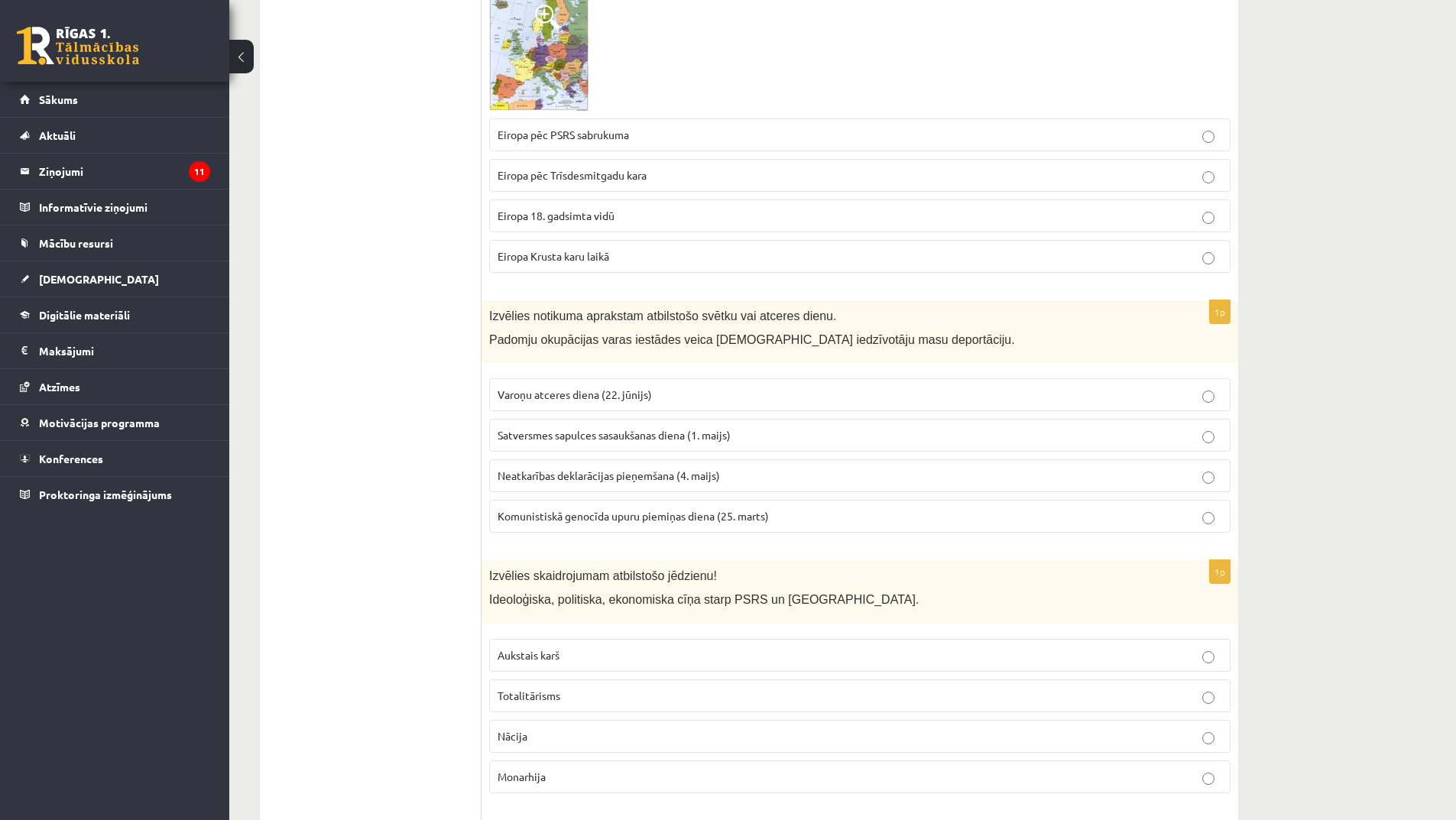
click at [617, 509] on span "Komunistiskā genocīda upuru piemiņas diena (25. marts)" at bounding box center [633, 516] width 271 height 14
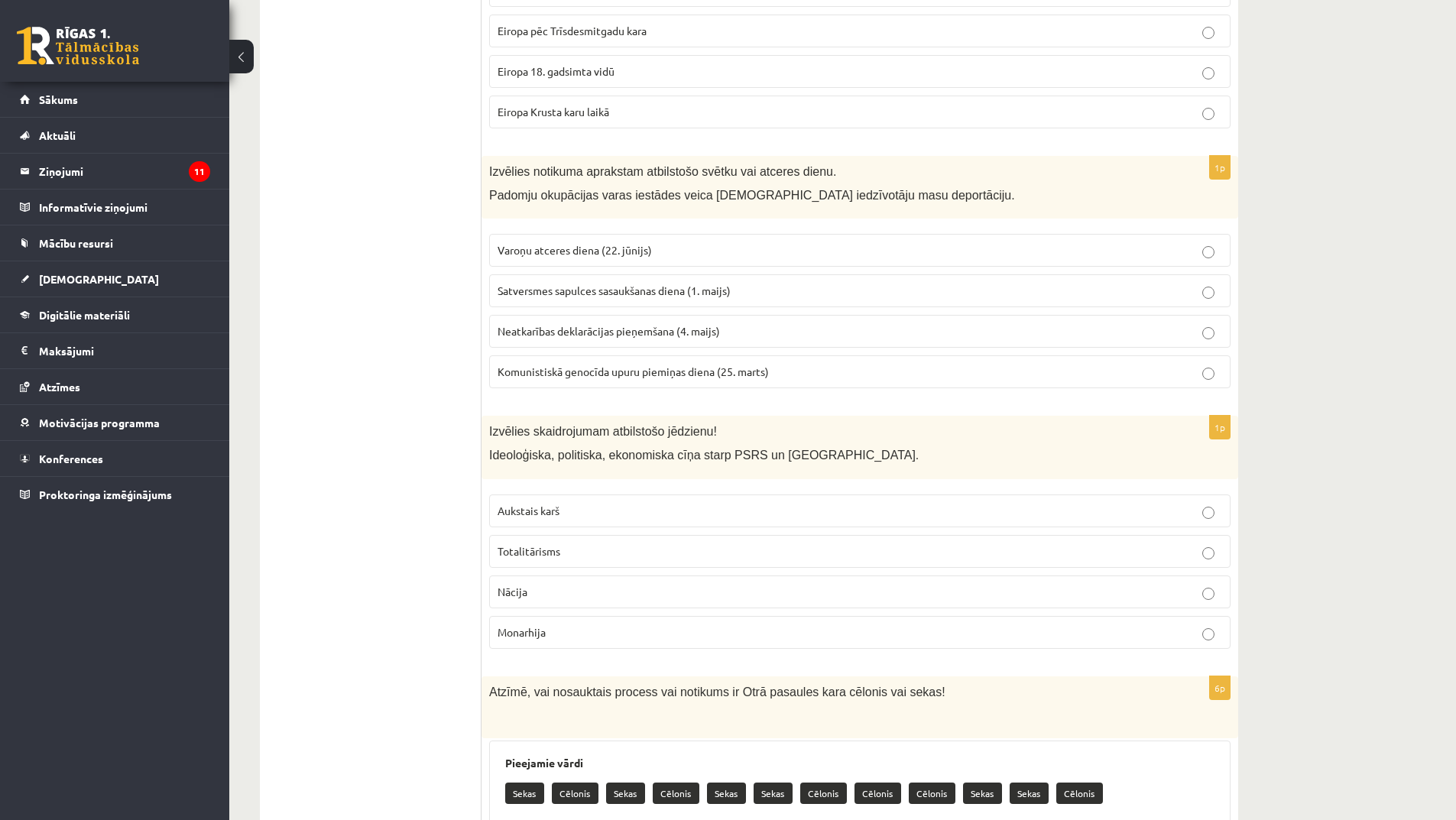
scroll to position [5810, 0]
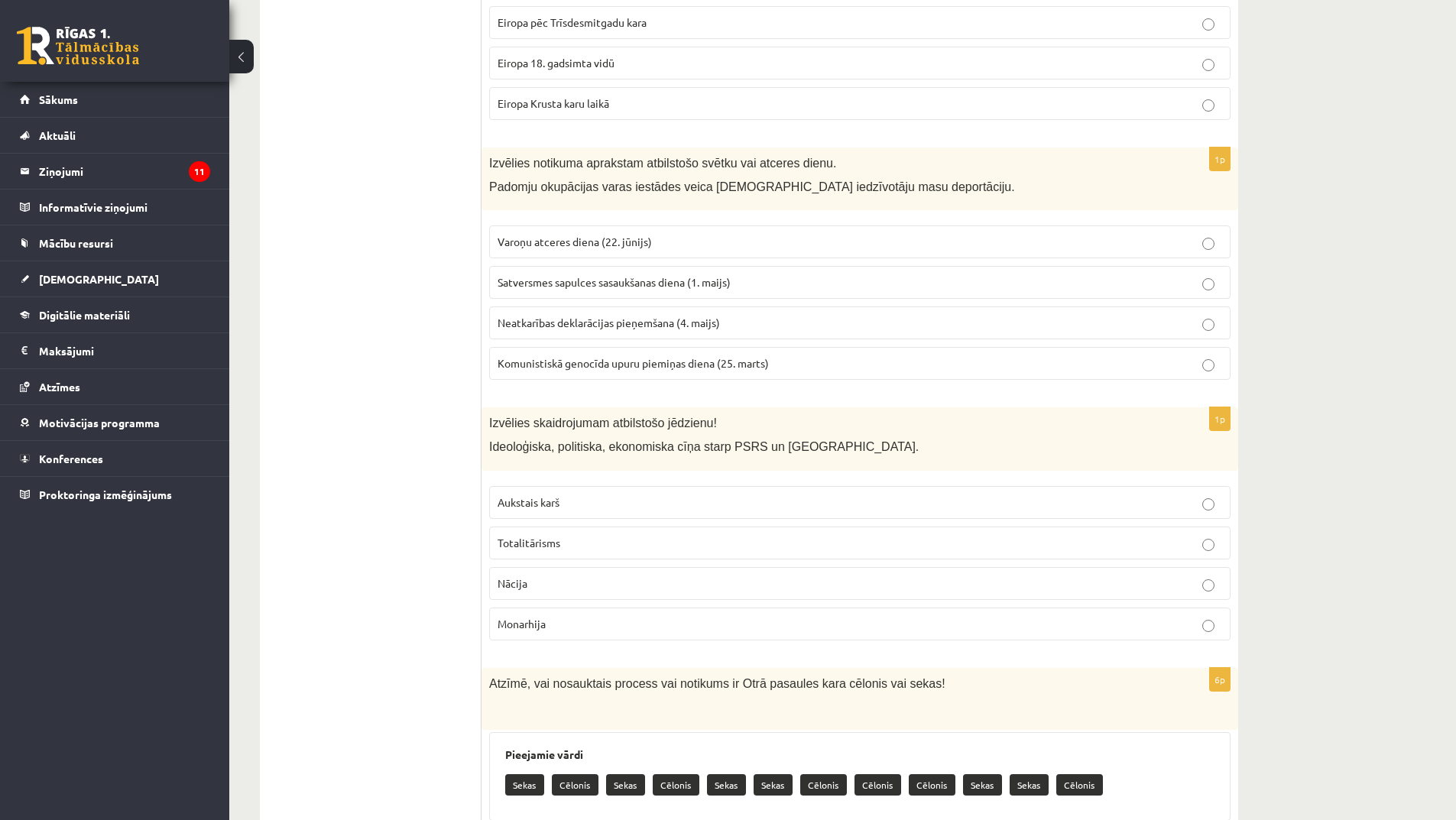
click at [560, 495] on span "Aukstais karš" at bounding box center [528, 502] width 62 height 14
click at [589, 535] on p "Totalitārisms" at bounding box center [860, 543] width 725 height 16
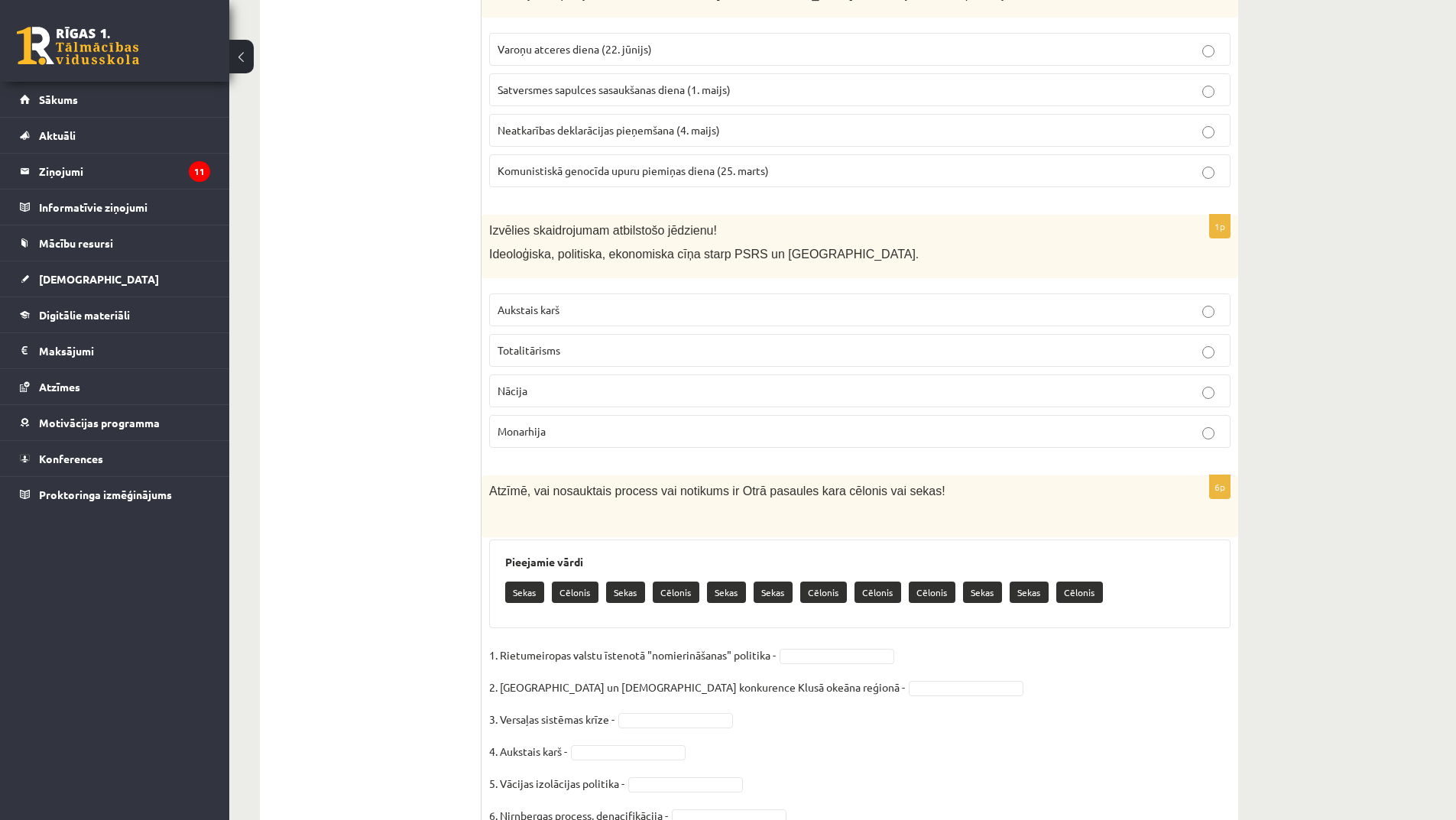
scroll to position [6024, 0]
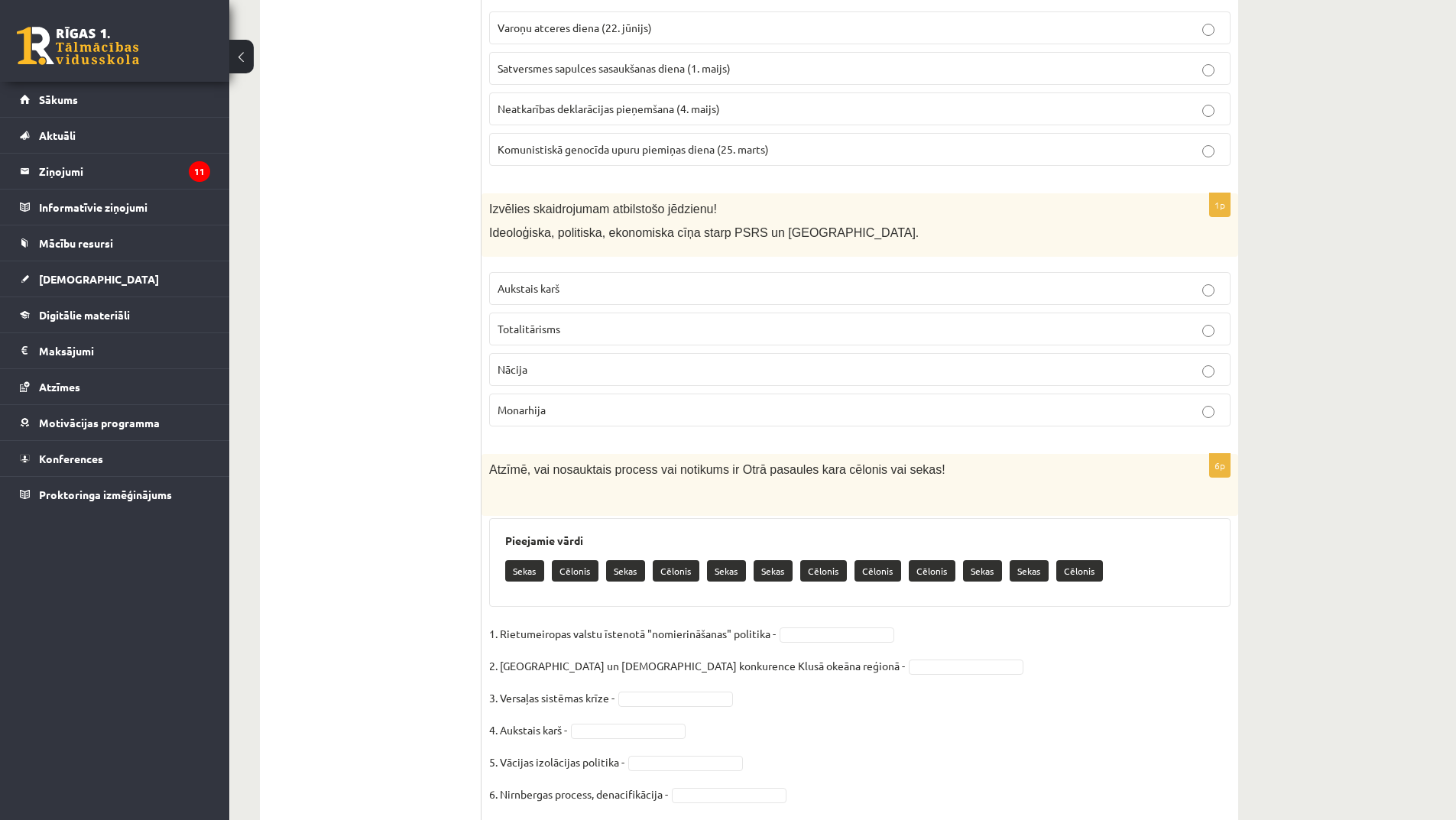
click at [632, 560] on p "Sekas" at bounding box center [625, 571] width 39 height 21
drag, startPoint x: 635, startPoint y: 521, endPoint x: 709, endPoint y: 583, distance: 96.5
click at [697, 577] on div "6p Atzīmē, vai nosauktais process vai notikums ir Otrā pasaules kara cēlonis va…" at bounding box center [860, 638] width 756 height 368
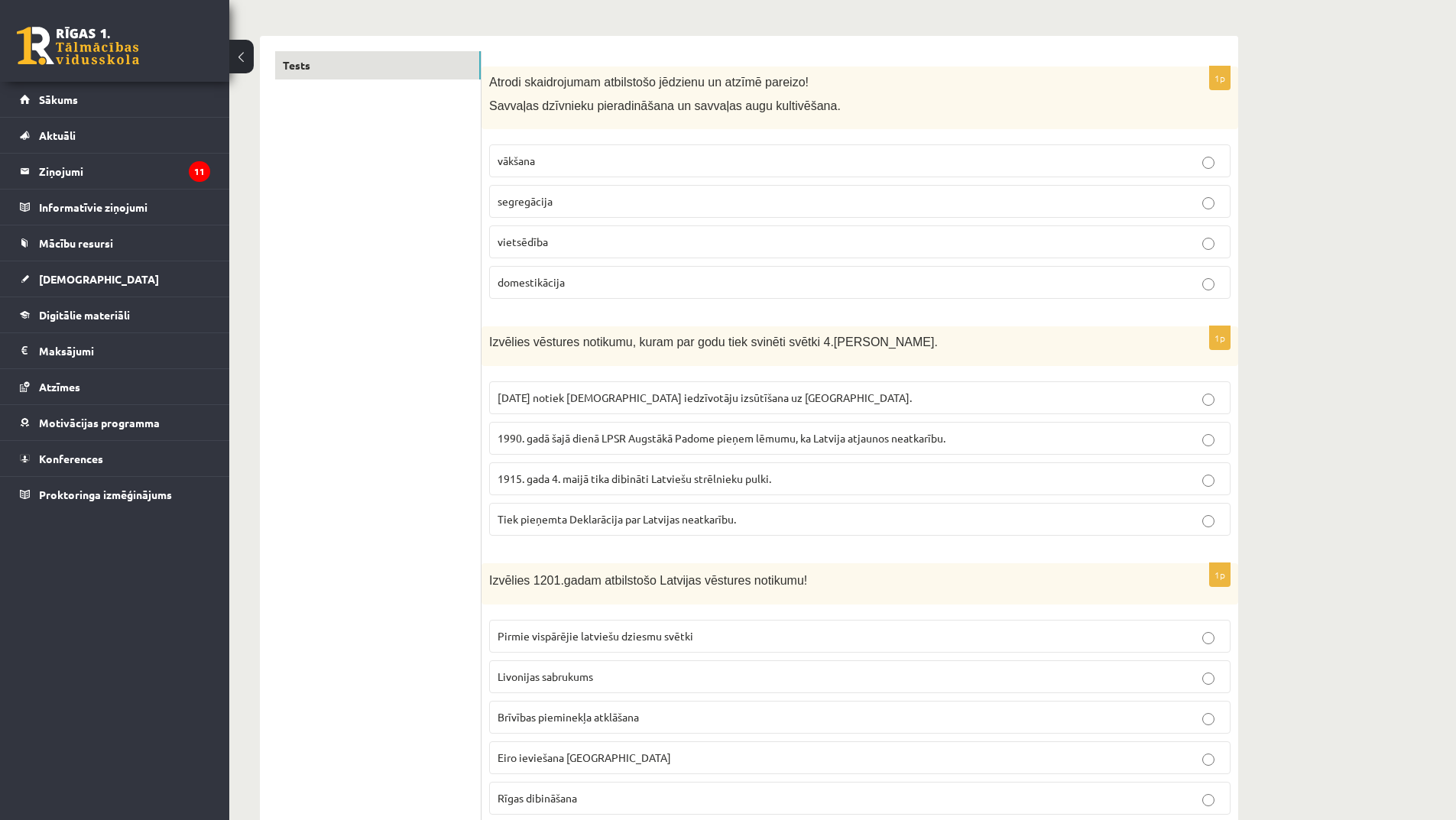
scroll to position [230, 0]
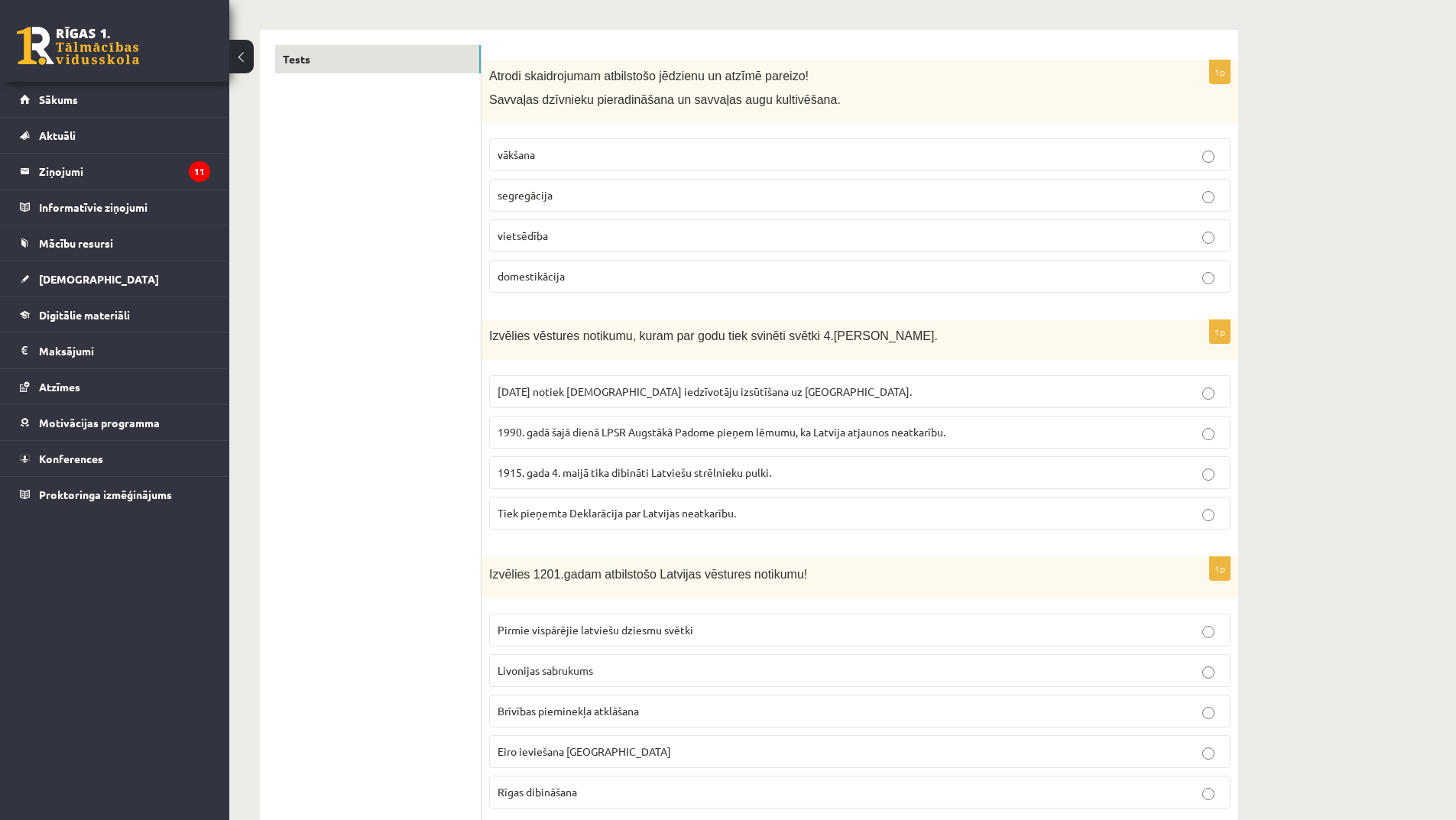
click at [696, 430] on span "1990. gadā šajā dienā LPSR Augstākā Padome pieņem lēmumu, ka Latvija atjaunos n…" at bounding box center [721, 432] width 448 height 14
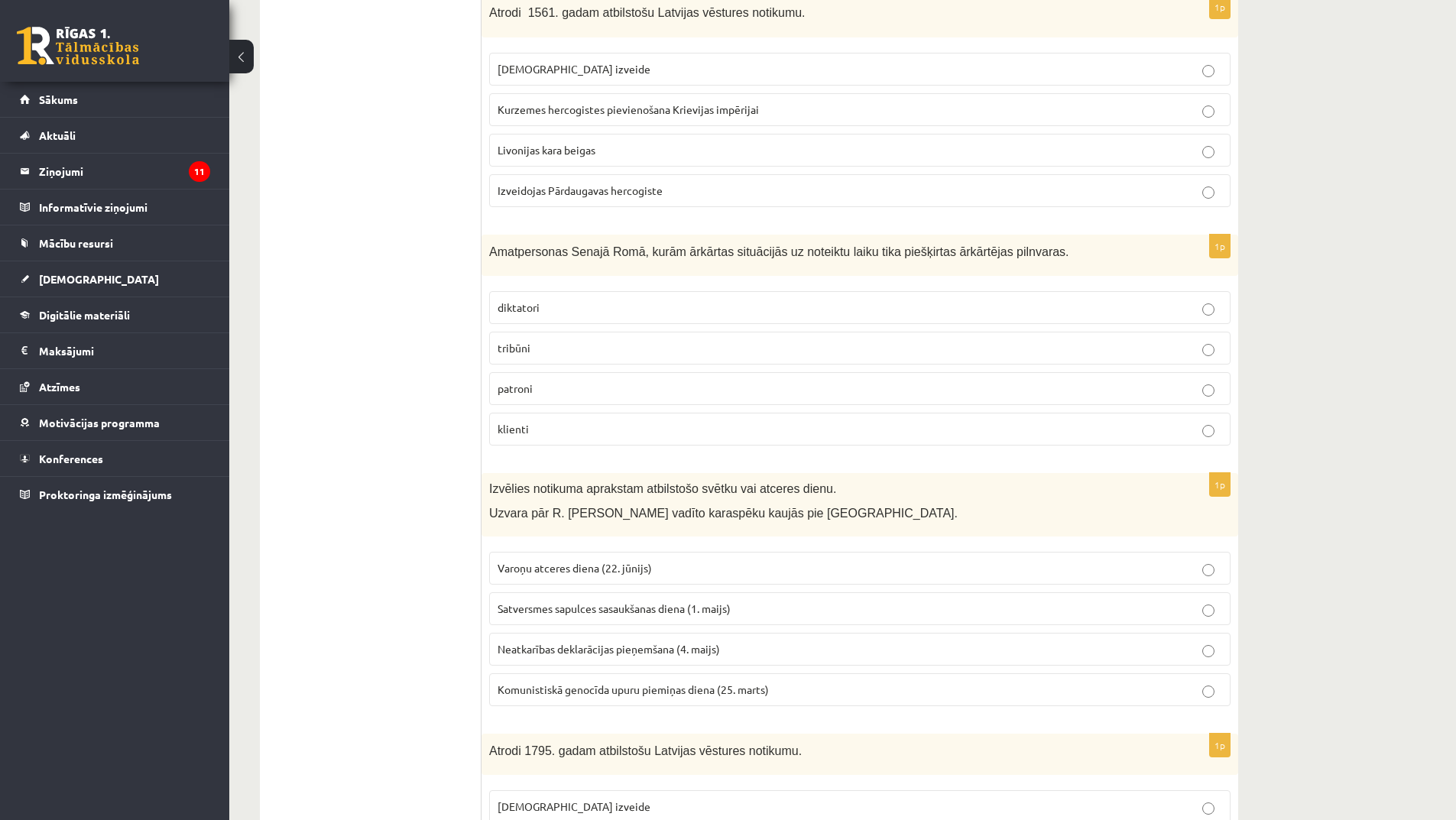
scroll to position [1147, 0]
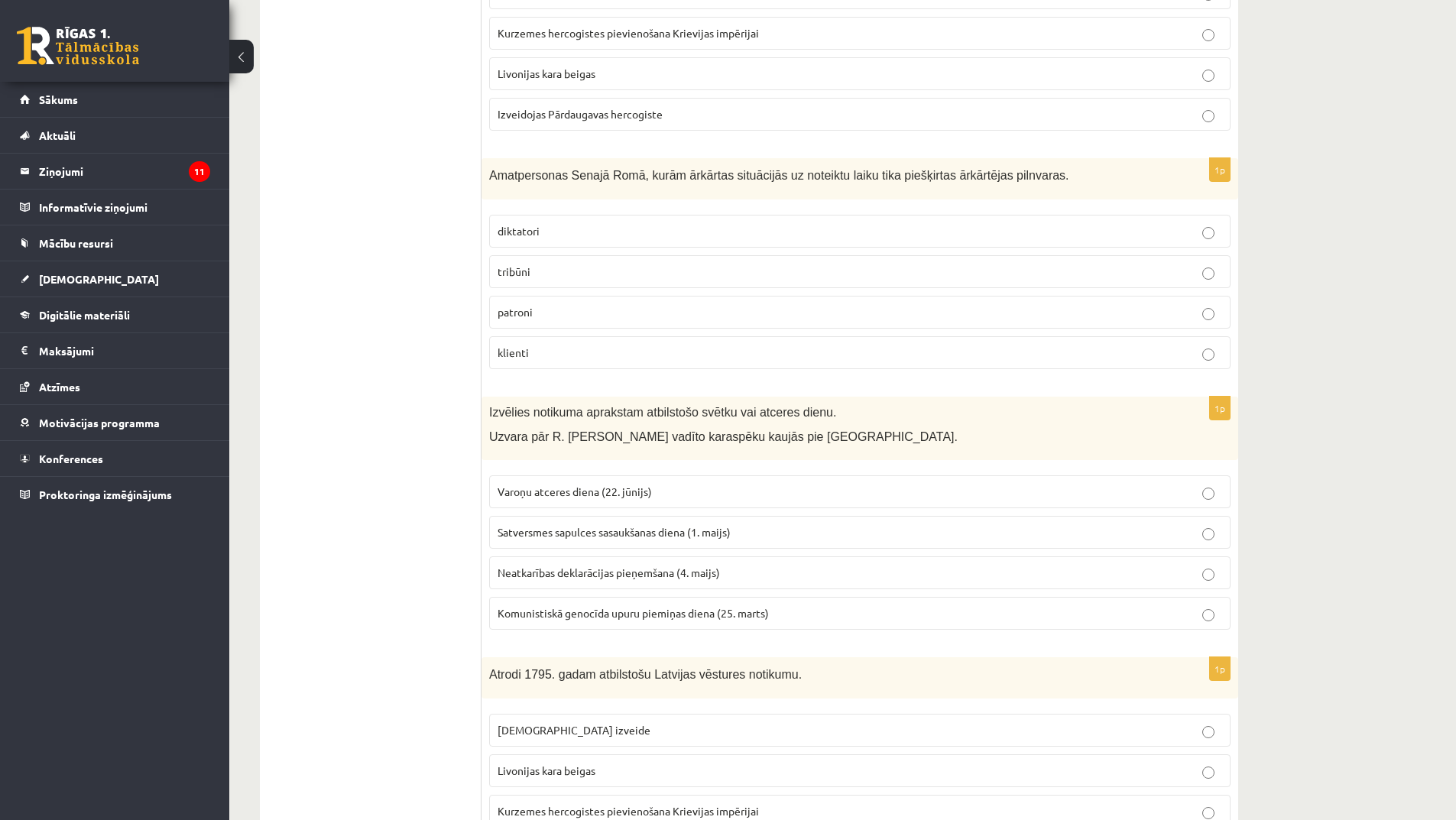
click at [549, 319] on p "patroni" at bounding box center [860, 312] width 725 height 16
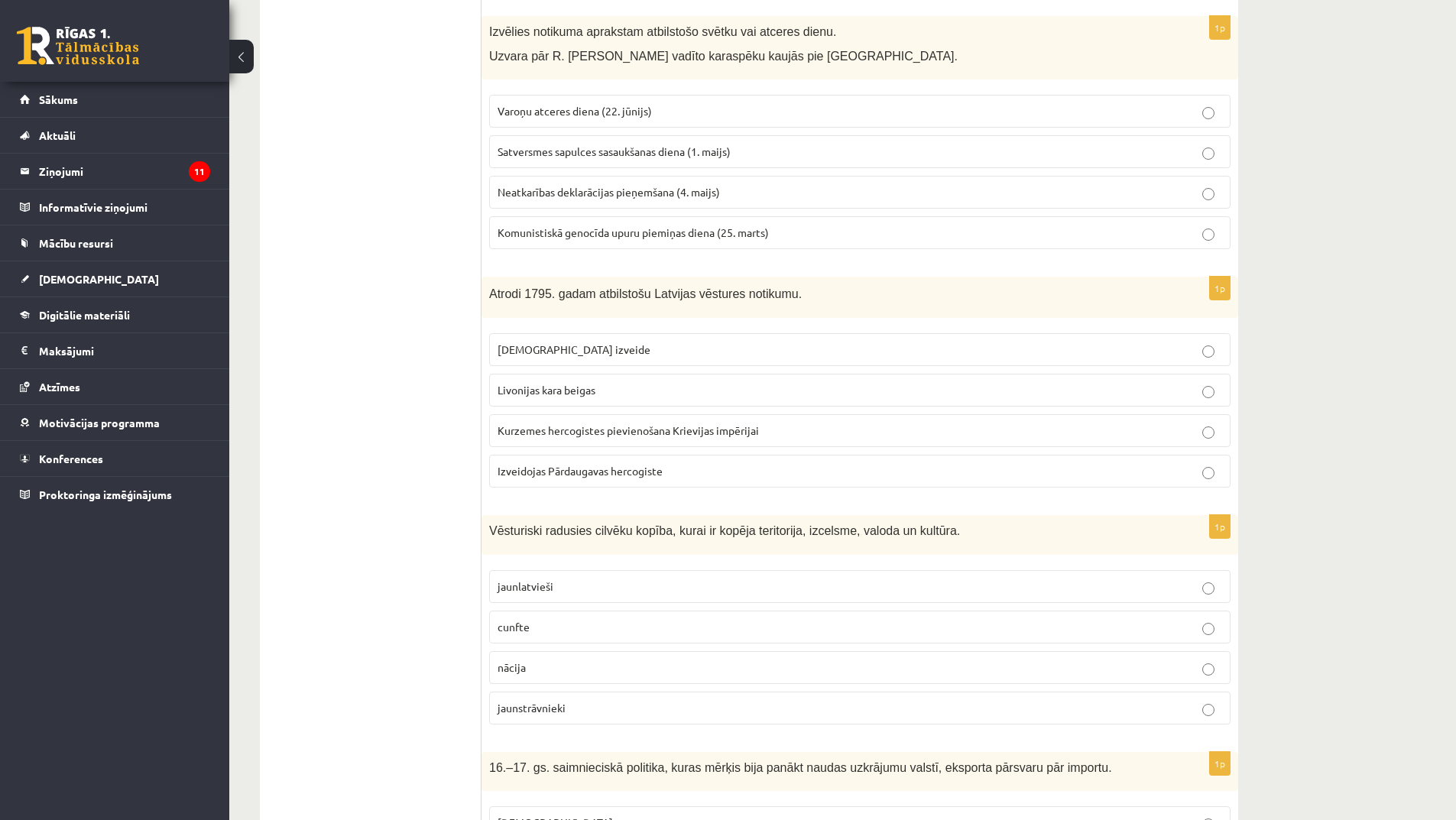
scroll to position [1529, 0]
click at [633, 345] on p "Livonijas ordeņa izveide" at bounding box center [860, 348] width 725 height 16
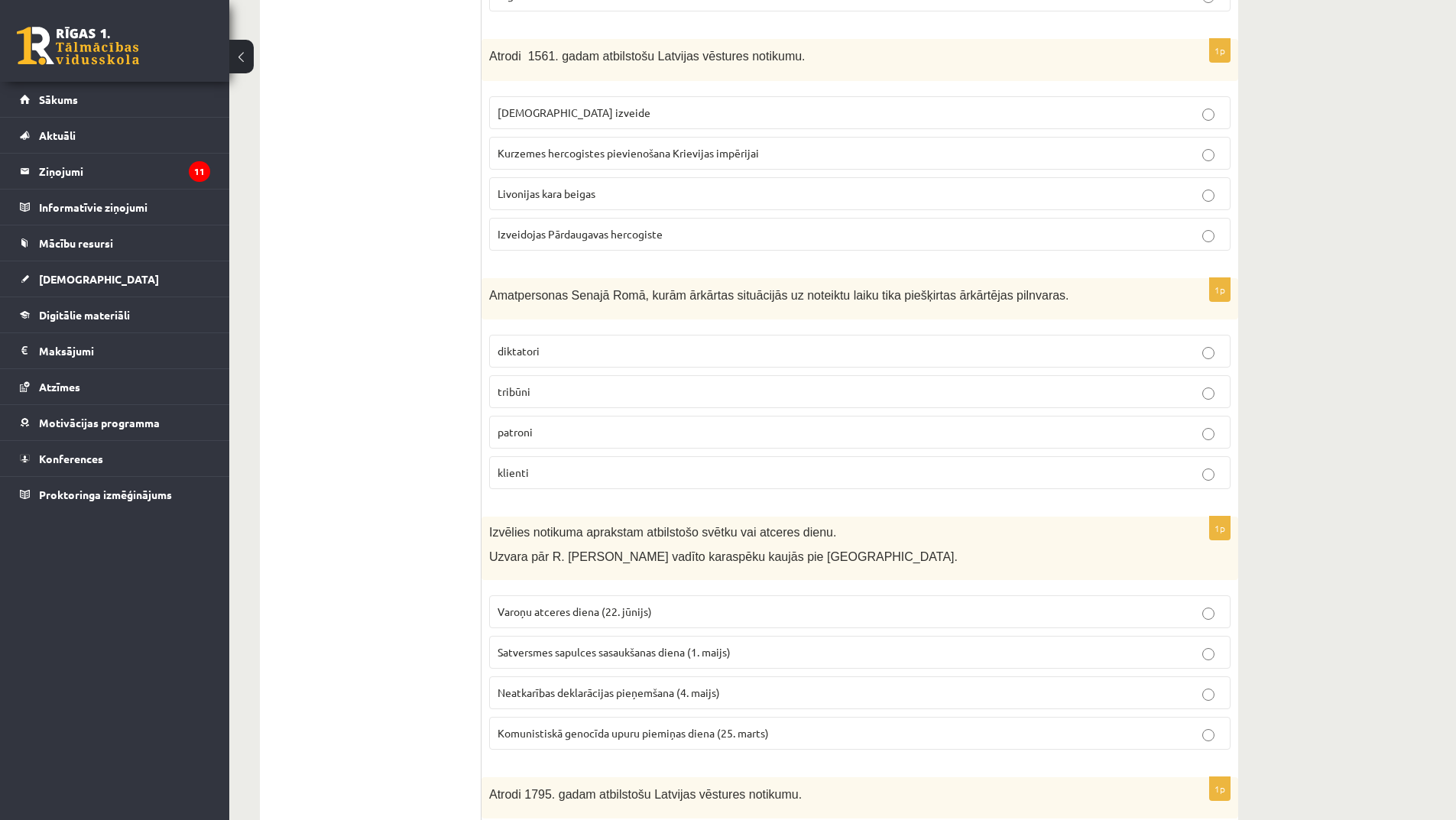
scroll to position [917, 0]
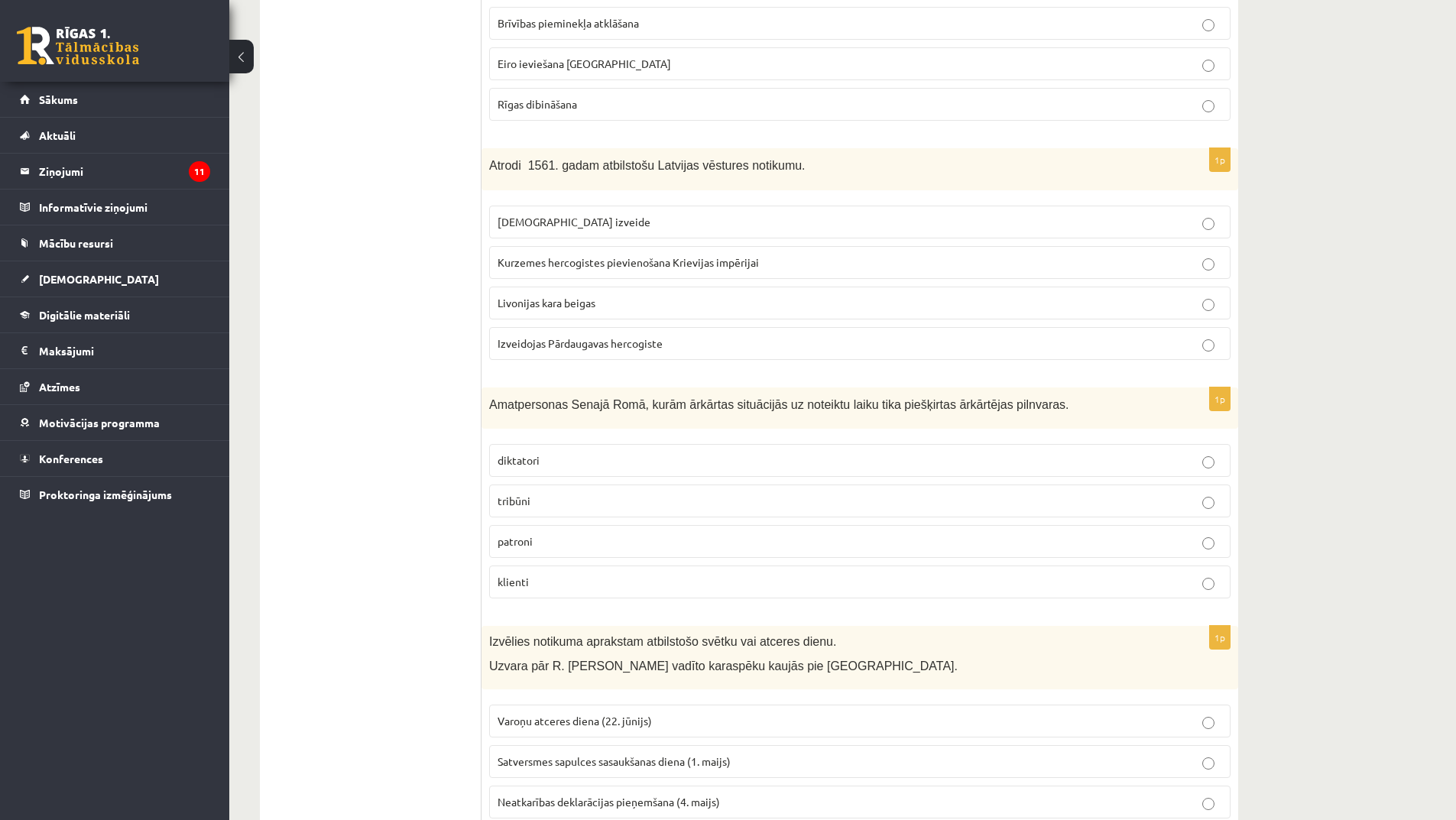
click at [622, 224] on p "Livonijas ordeņa izveide" at bounding box center [860, 222] width 725 height 16
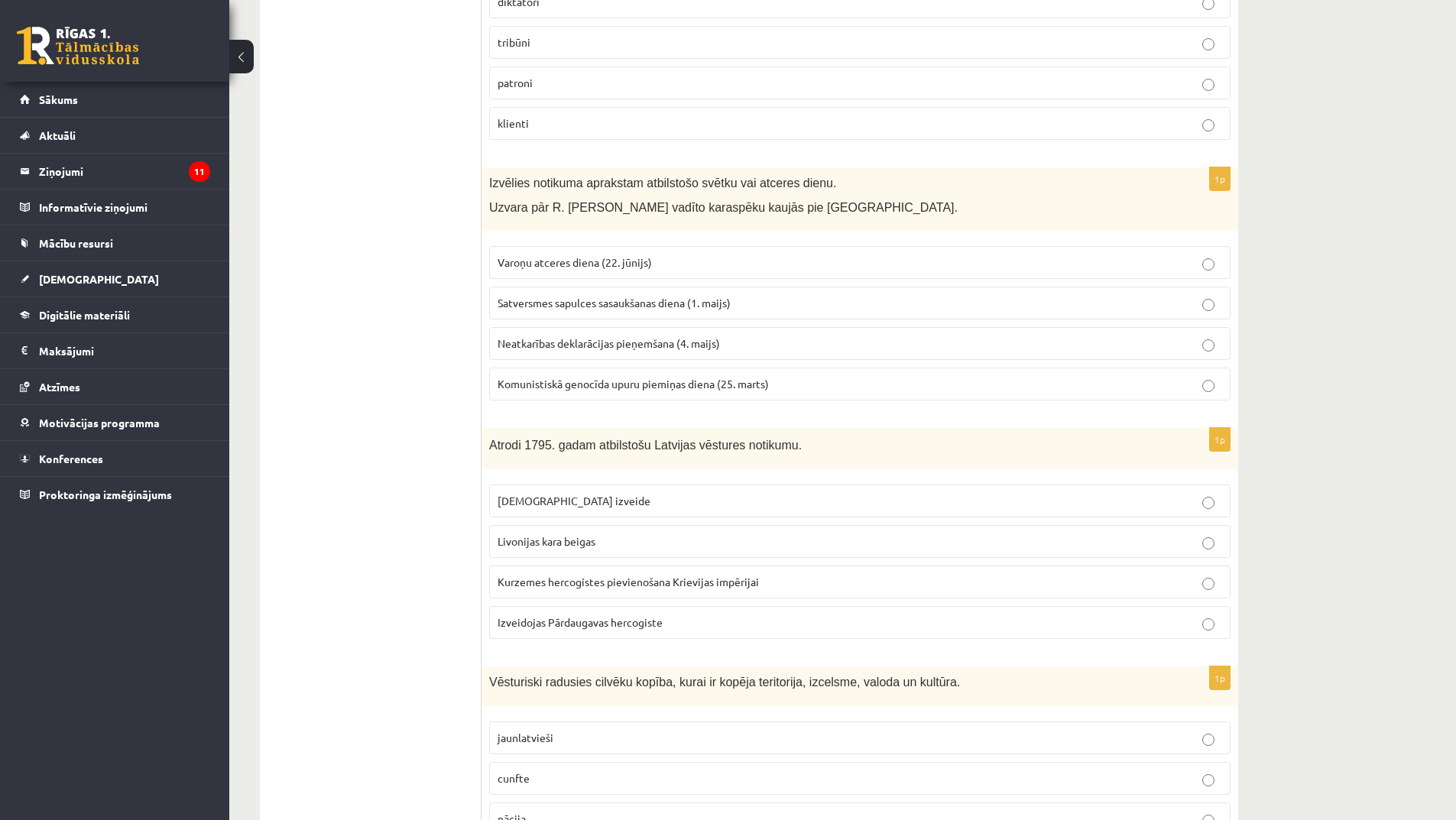
scroll to position [1452, 0]
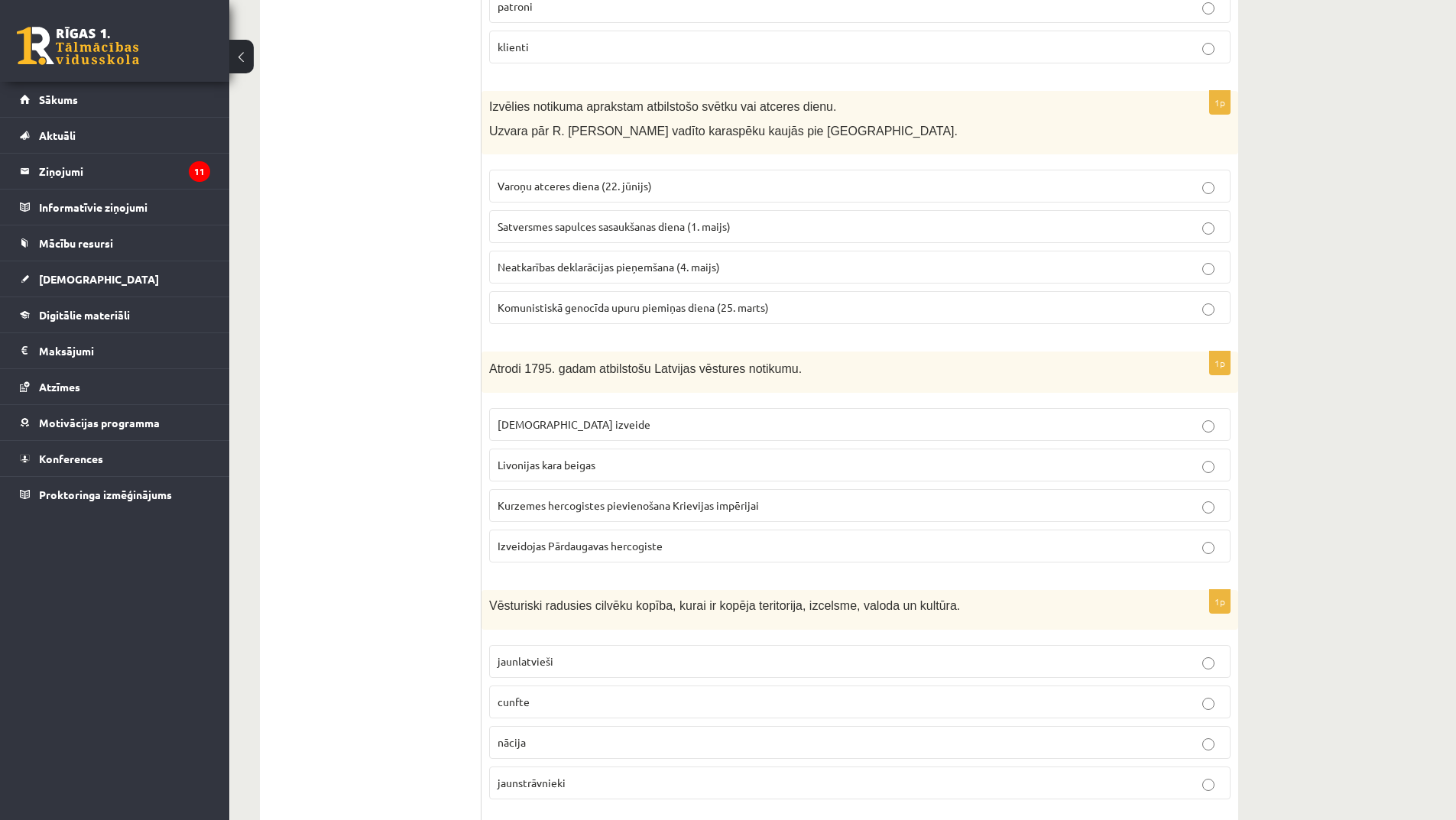
click at [606, 471] on p "Livonijas kara beigas" at bounding box center [860, 465] width 725 height 16
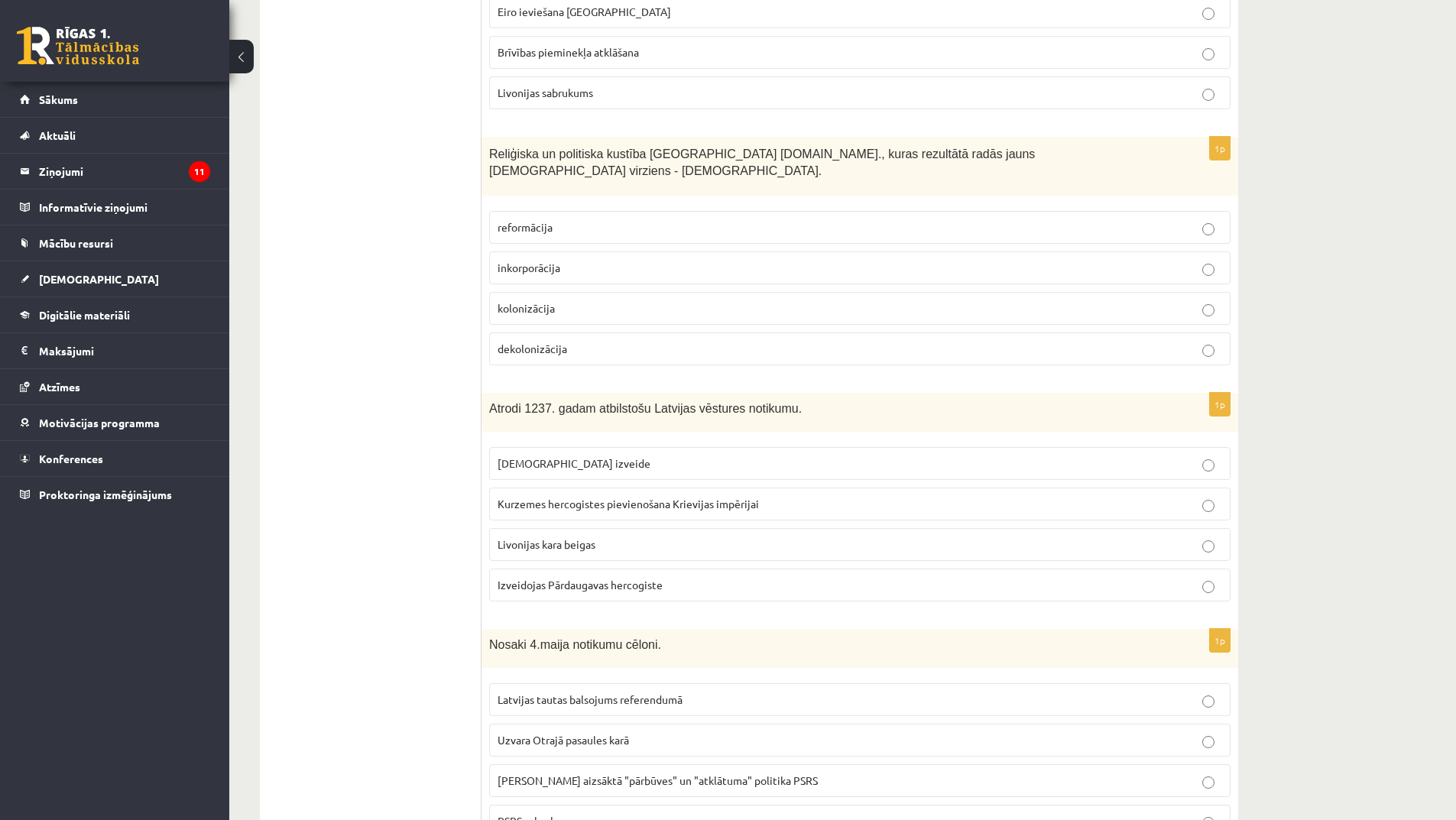
scroll to position [2905, 0]
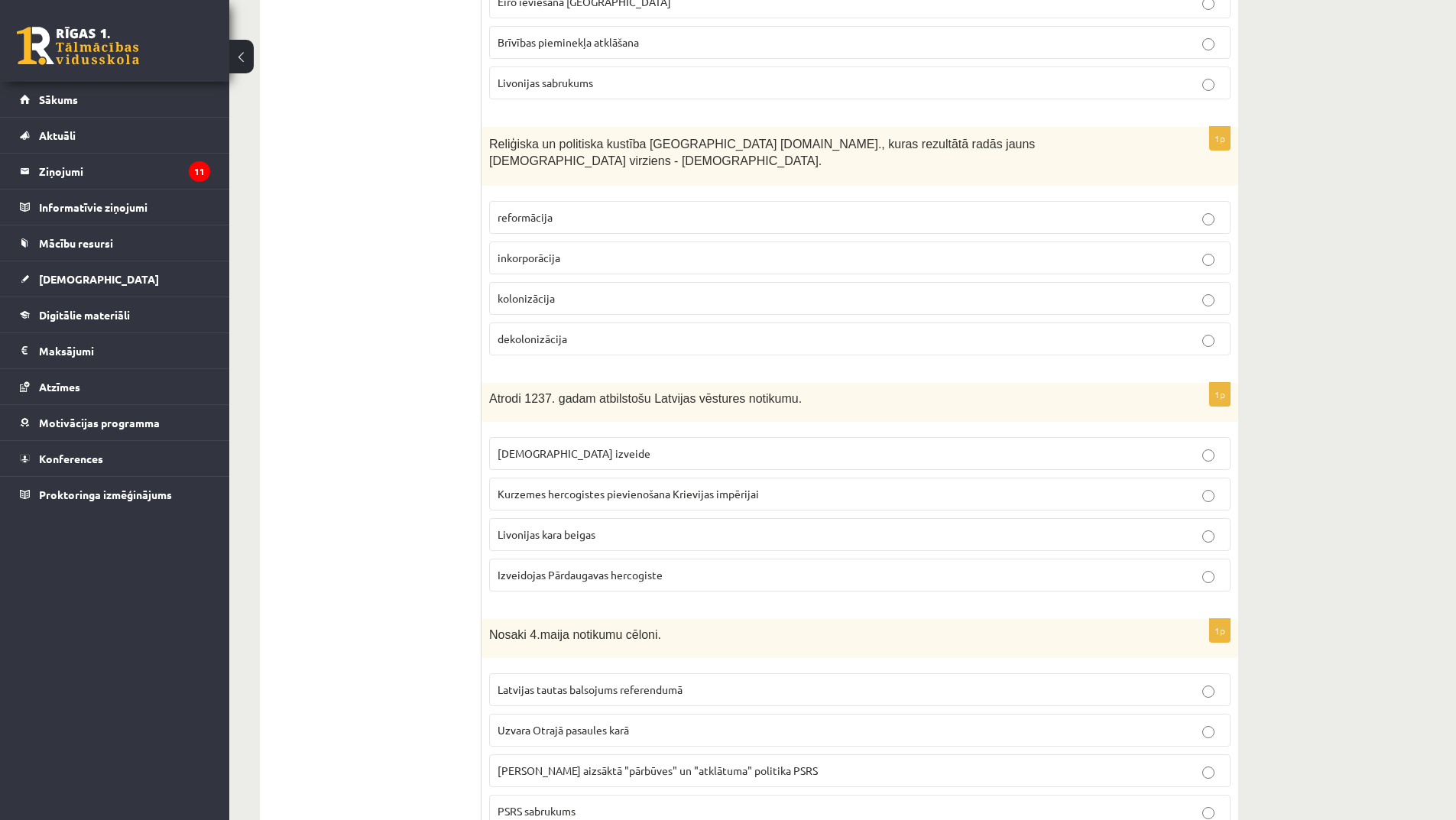
click at [674, 486] on p "Kurzemes hercogistes pievienošana Krievijas impērijai" at bounding box center [860, 494] width 725 height 16
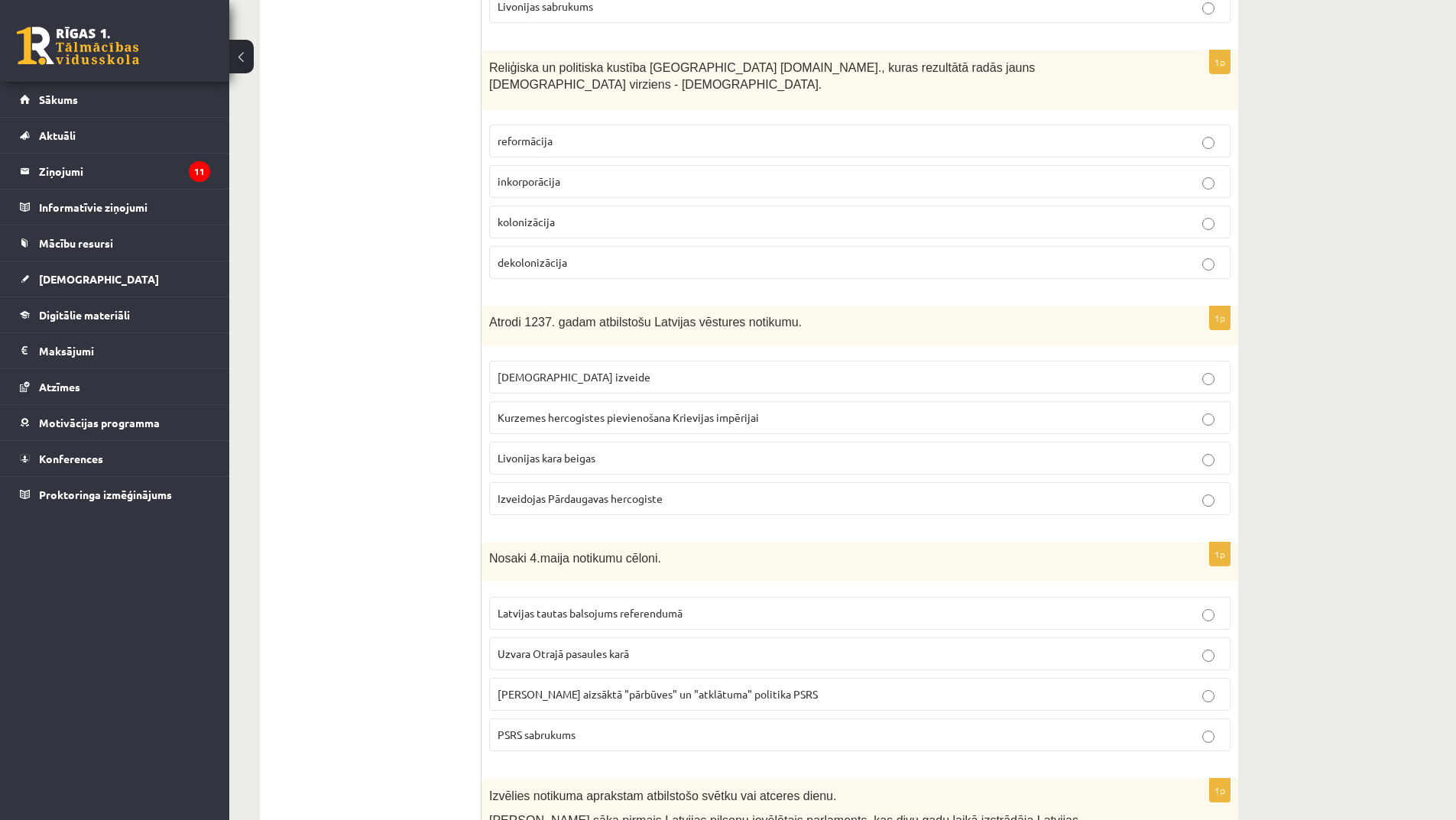
click at [626, 492] on span "Izveidojas Pārdaugavas hercogiste" at bounding box center [580, 498] width 165 height 14
click at [598, 370] on span "Livonijas ordeņa izveide" at bounding box center [574, 377] width 153 height 14
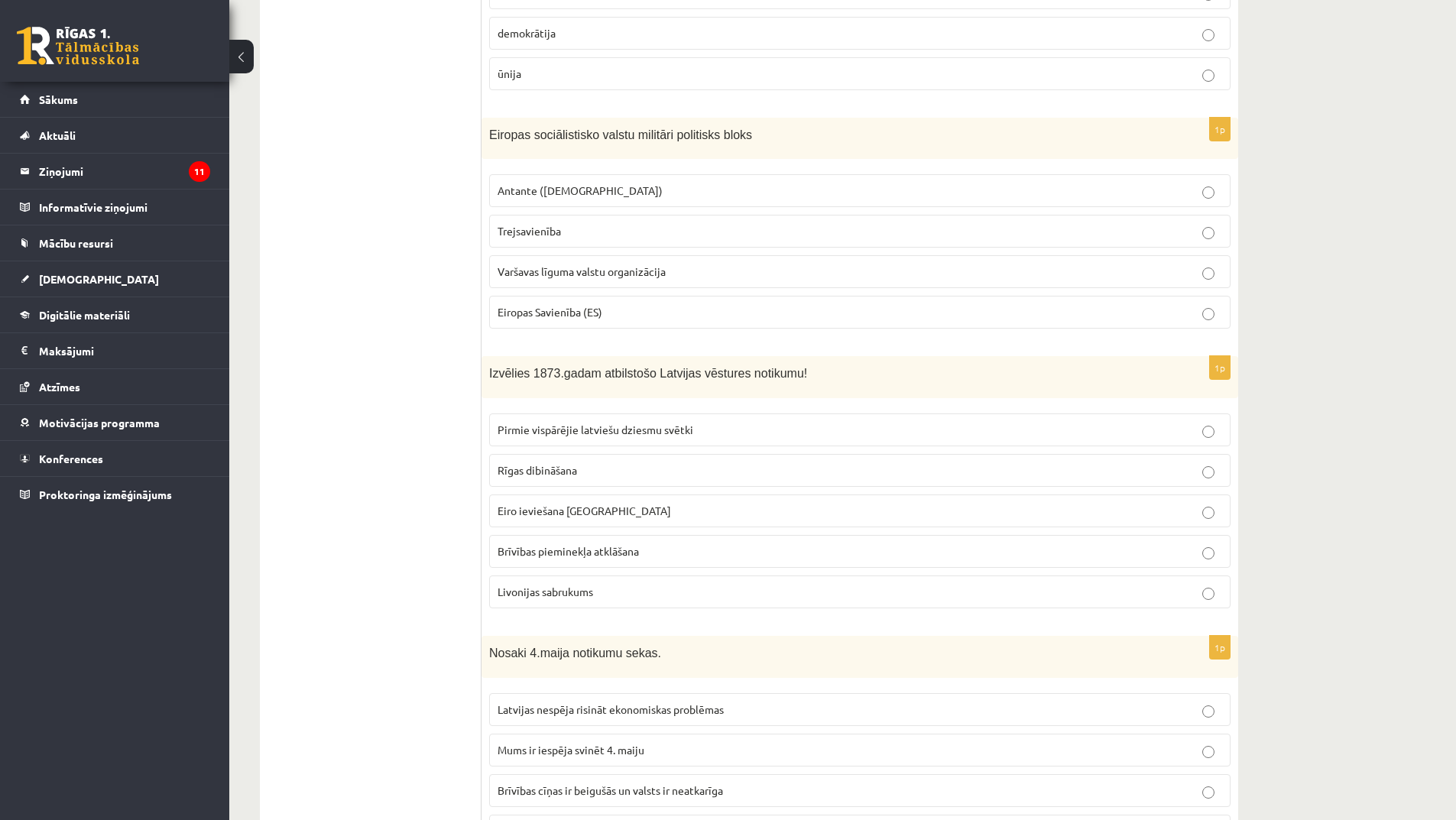
scroll to position [4434, 0]
click at [602, 583] on p "Livonijas sabrukums" at bounding box center [860, 591] width 725 height 16
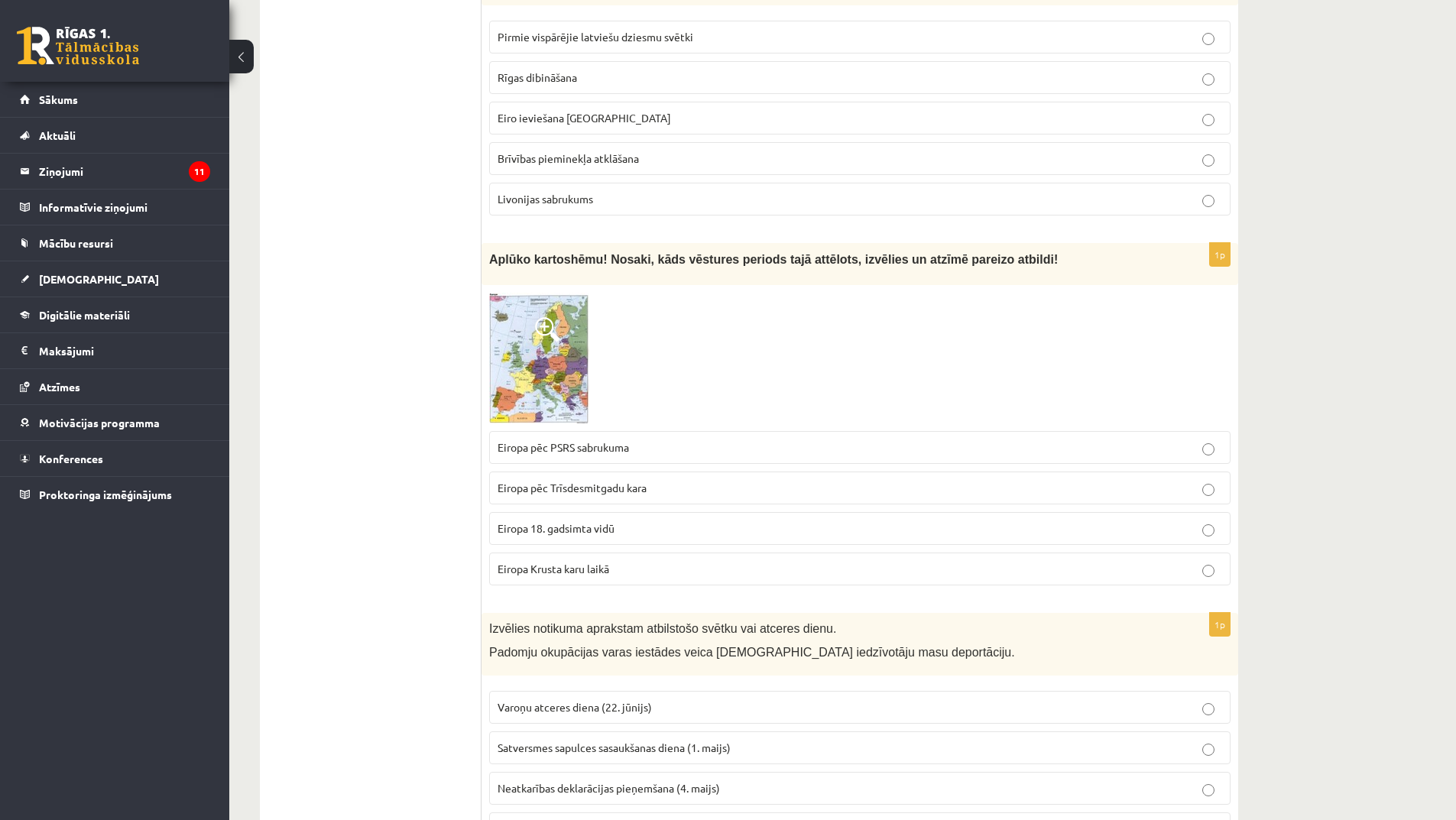
scroll to position [5351, 0]
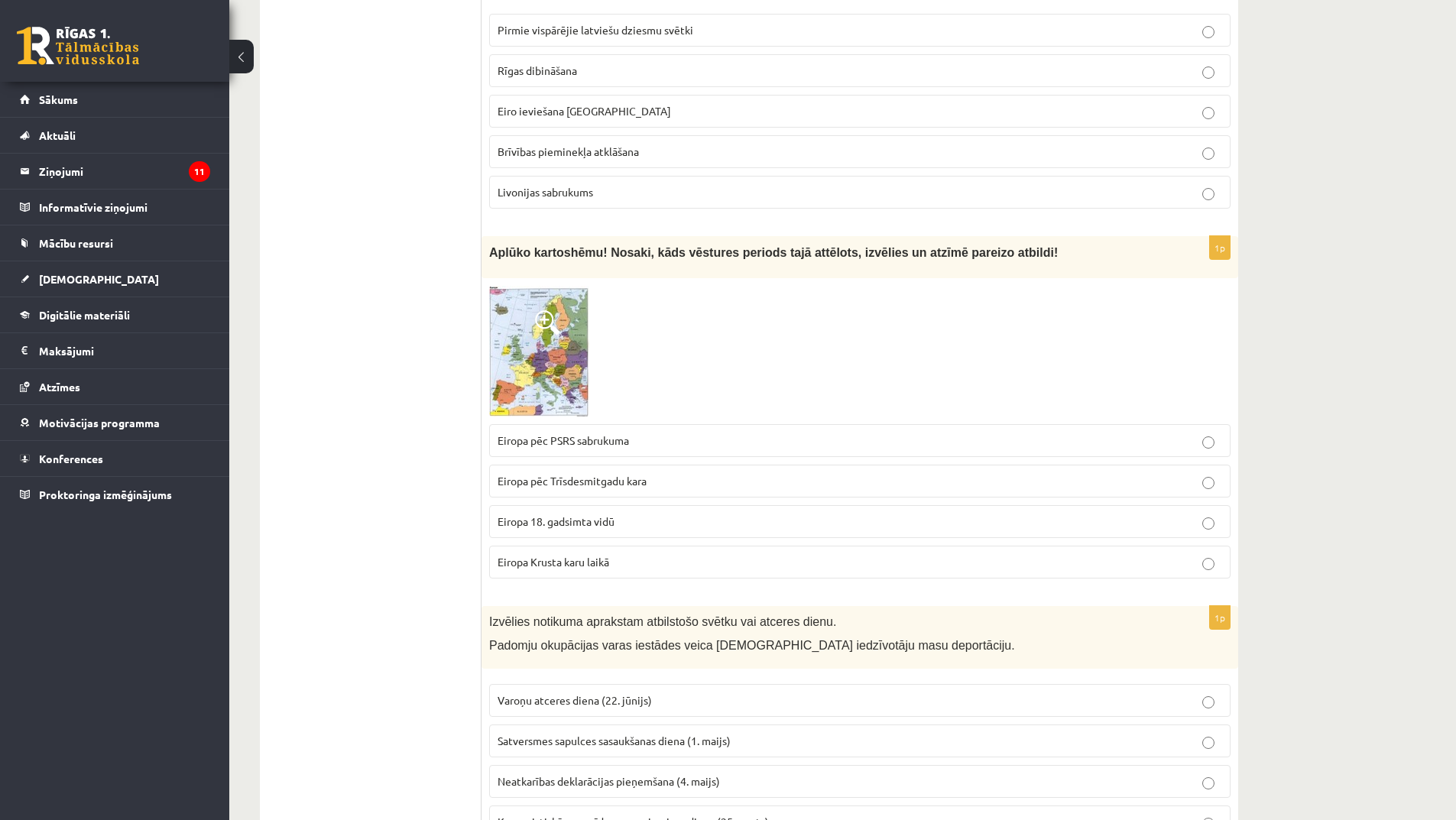
click at [638, 474] on span "Eiropa pēc Trīsdesmitgadu kara" at bounding box center [572, 481] width 149 height 14
click at [563, 312] on img at bounding box center [539, 351] width 100 height 131
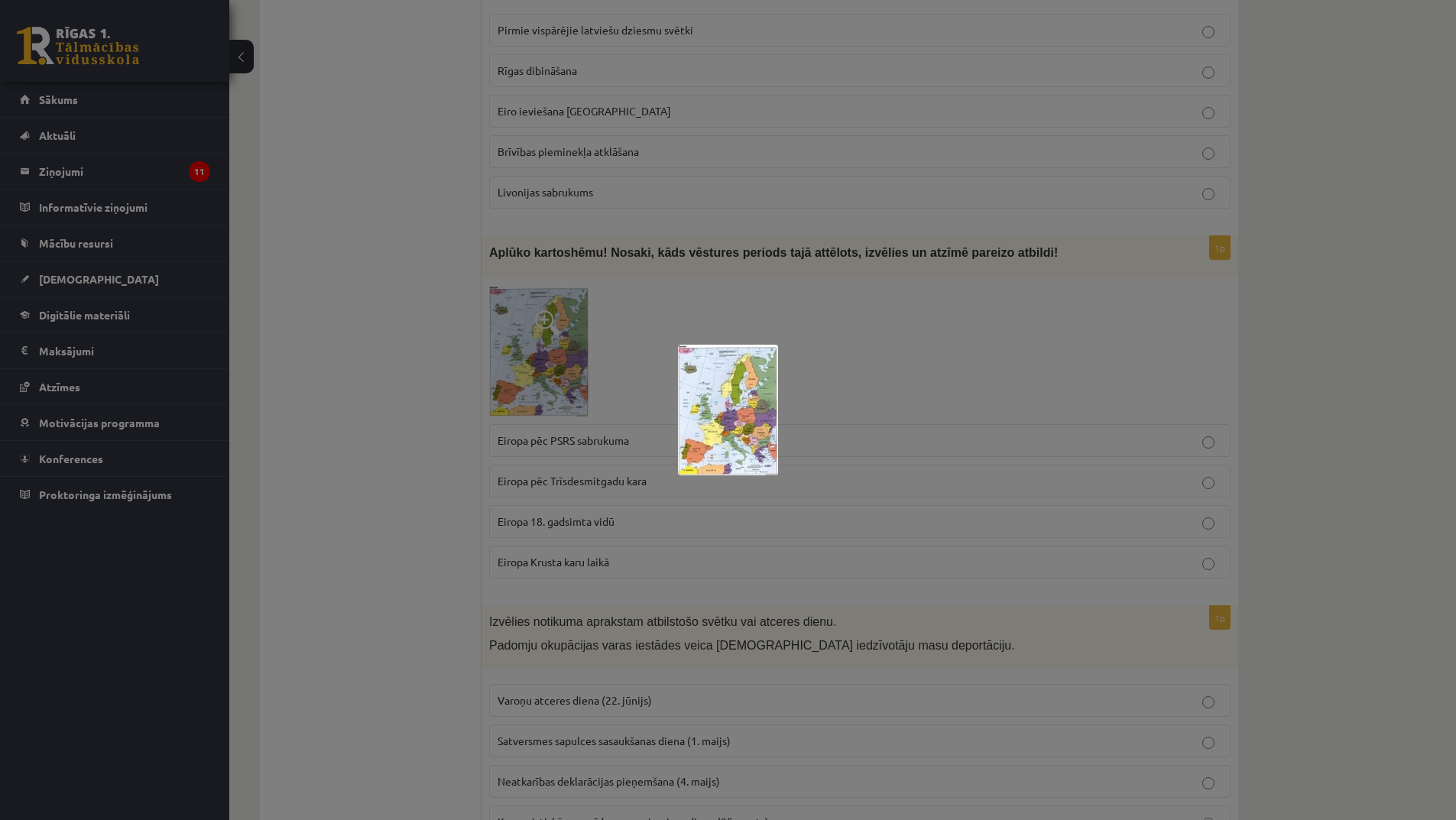
click at [612, 461] on div at bounding box center [728, 410] width 1456 height 820
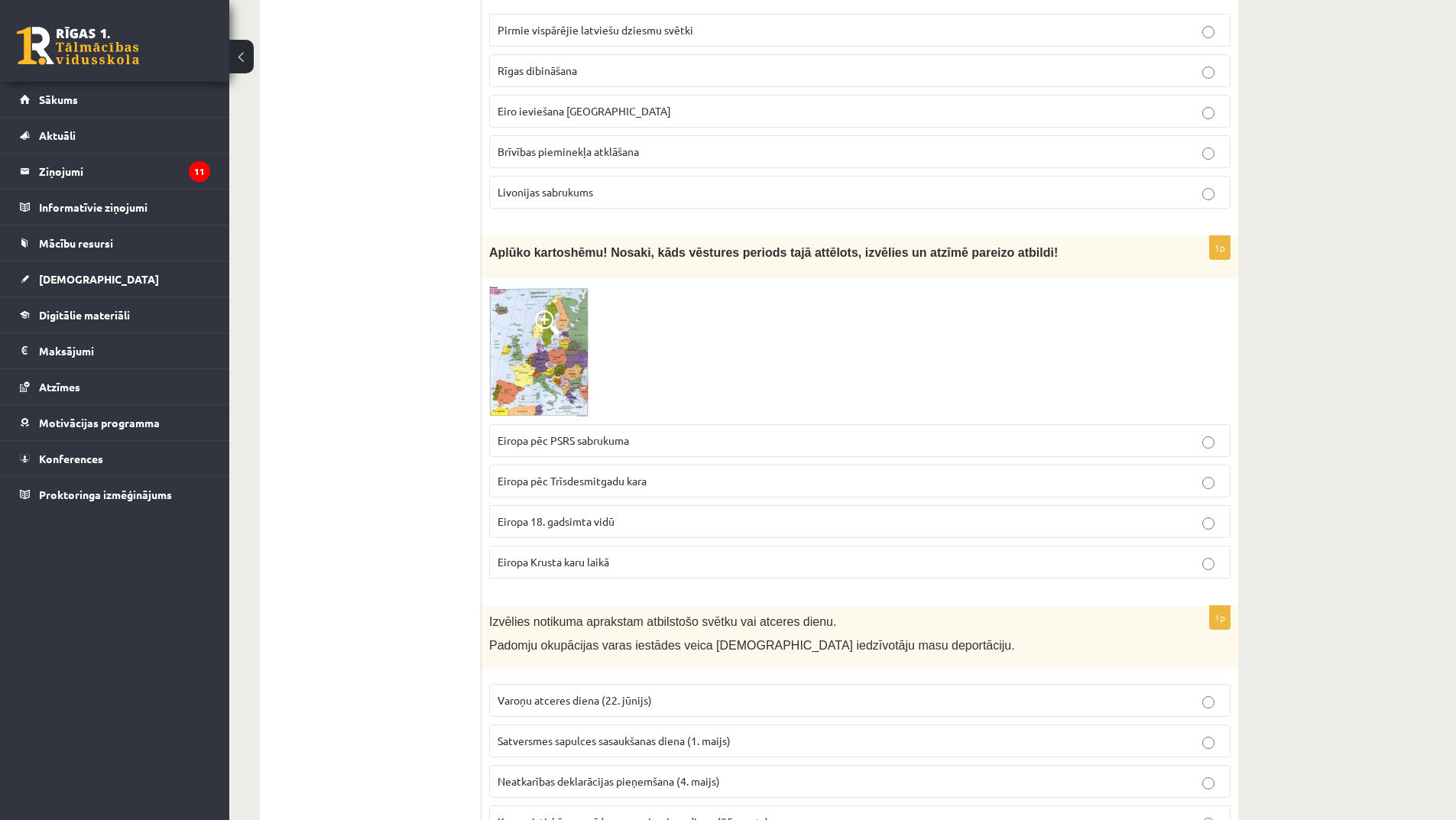
click at [589, 515] on span "Eiropa 18. gadsimta vidū" at bounding box center [556, 521] width 117 height 14
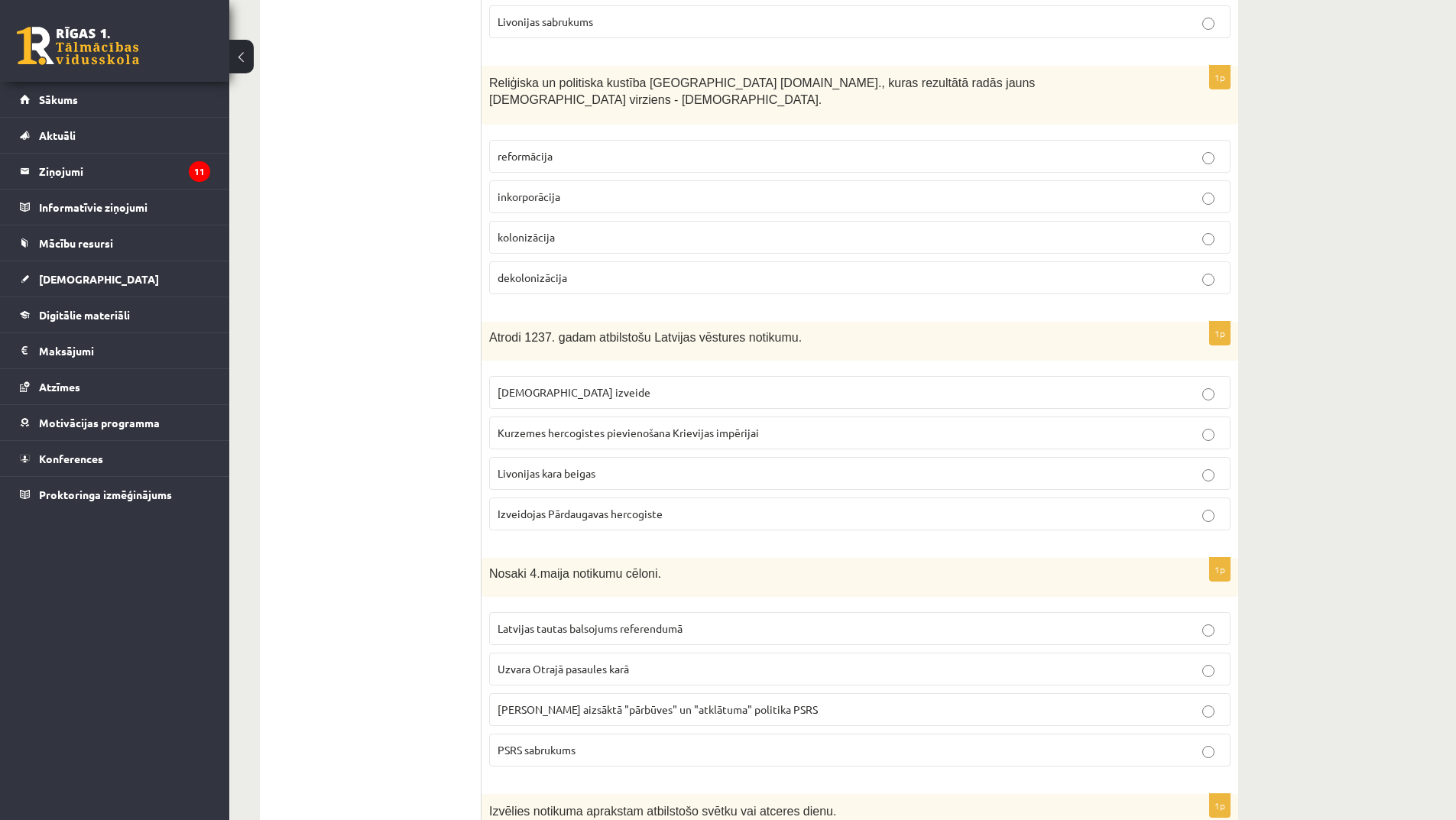
scroll to position [3043, 0]
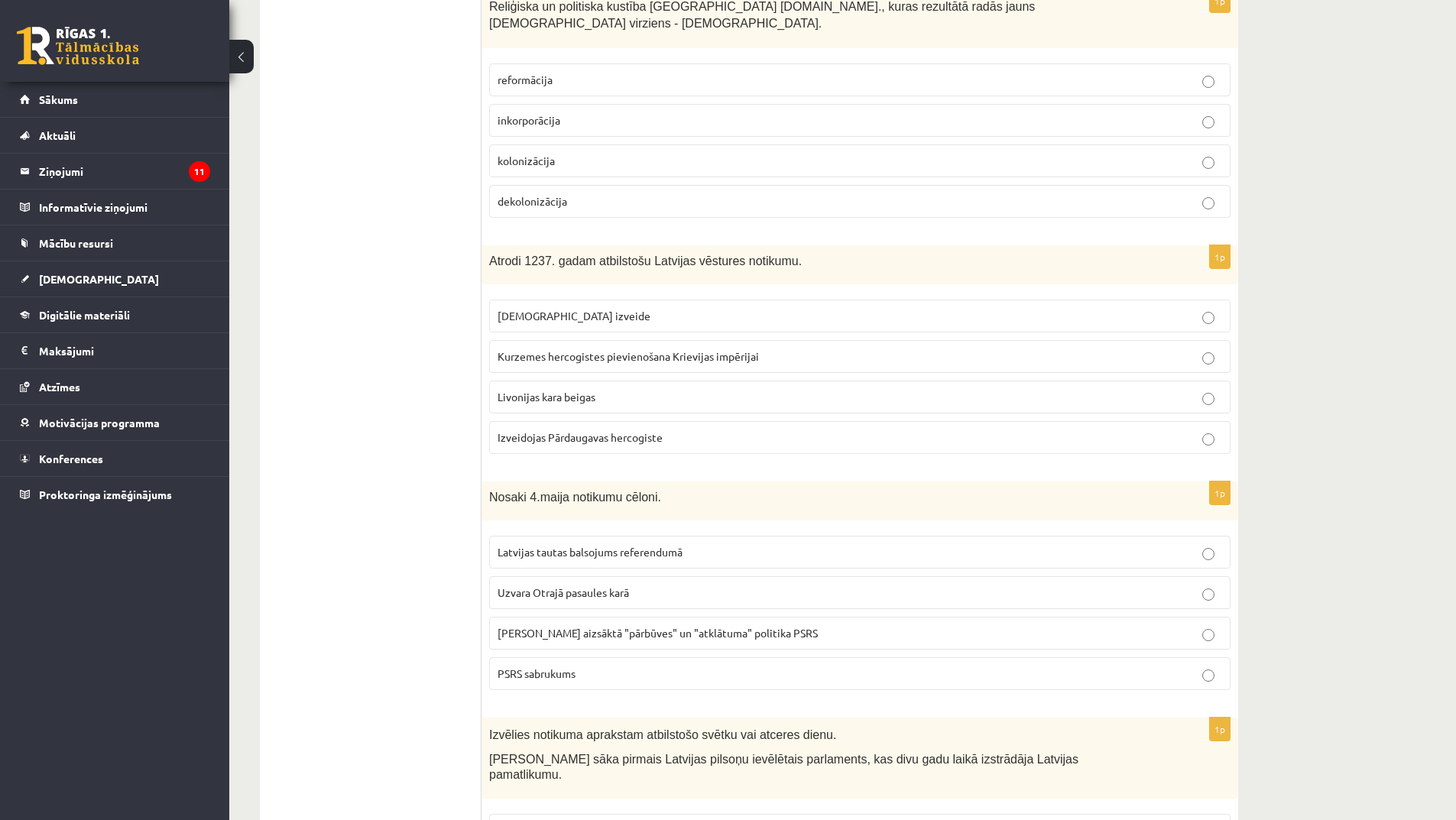
click at [639, 430] on span "Izveidojas Pārdaugavas hercogiste" at bounding box center [580, 437] width 165 height 14
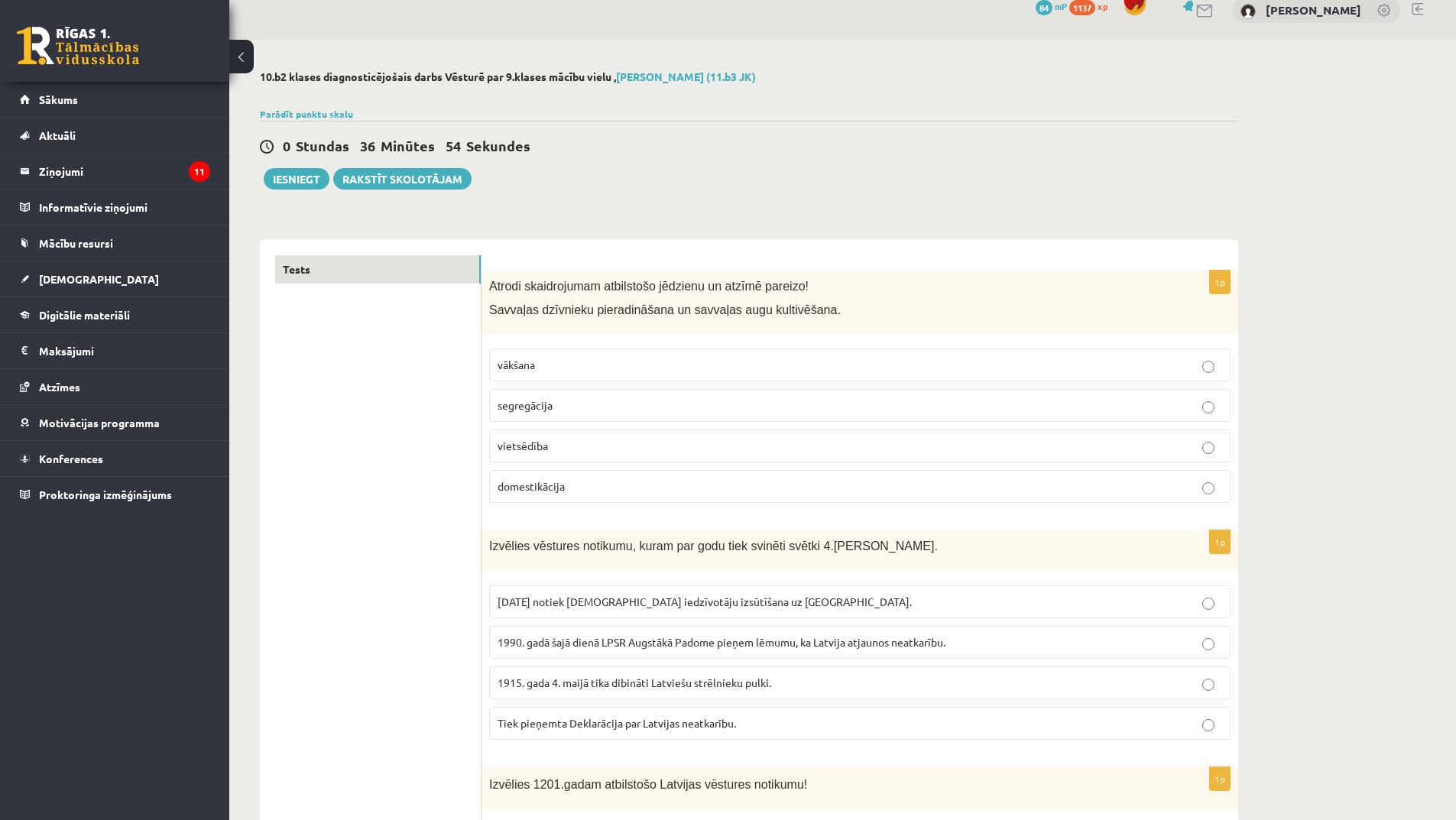
scroll to position [0, 0]
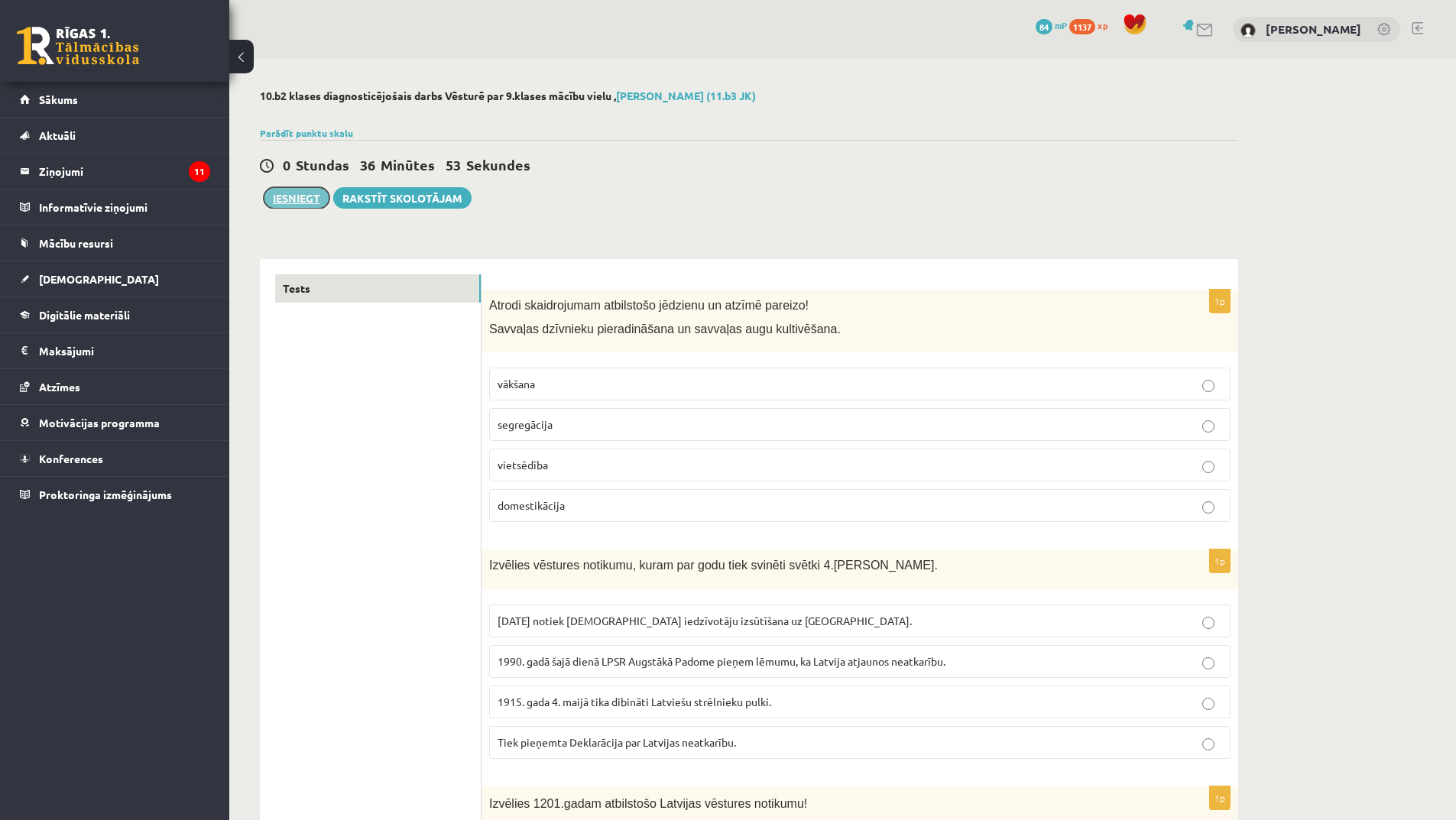
click at [305, 197] on button "Iesniegt" at bounding box center [296, 198] width 66 height 21
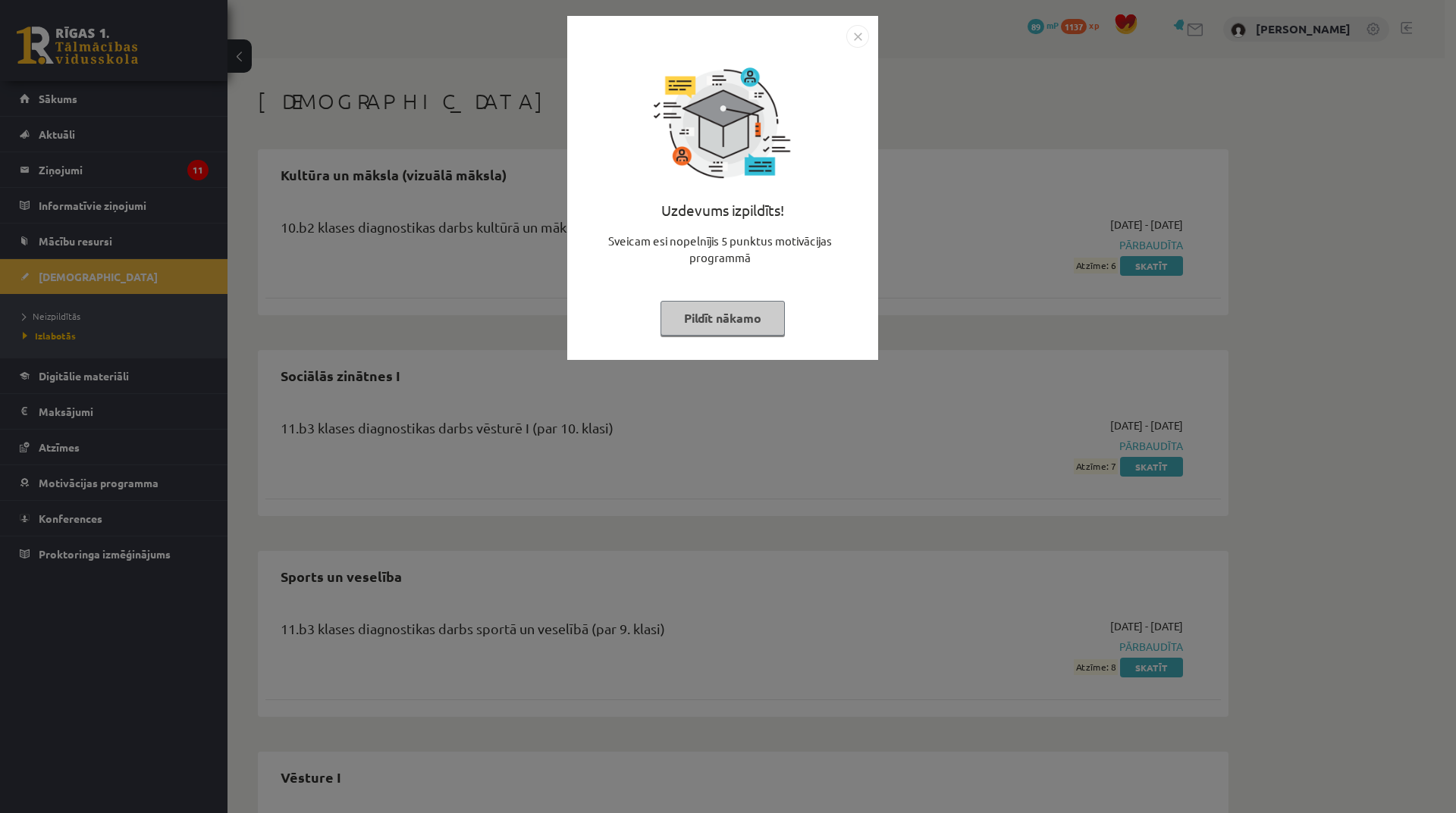
click at [748, 325] on button "Pildīt nākamo" at bounding box center [723, 318] width 125 height 35
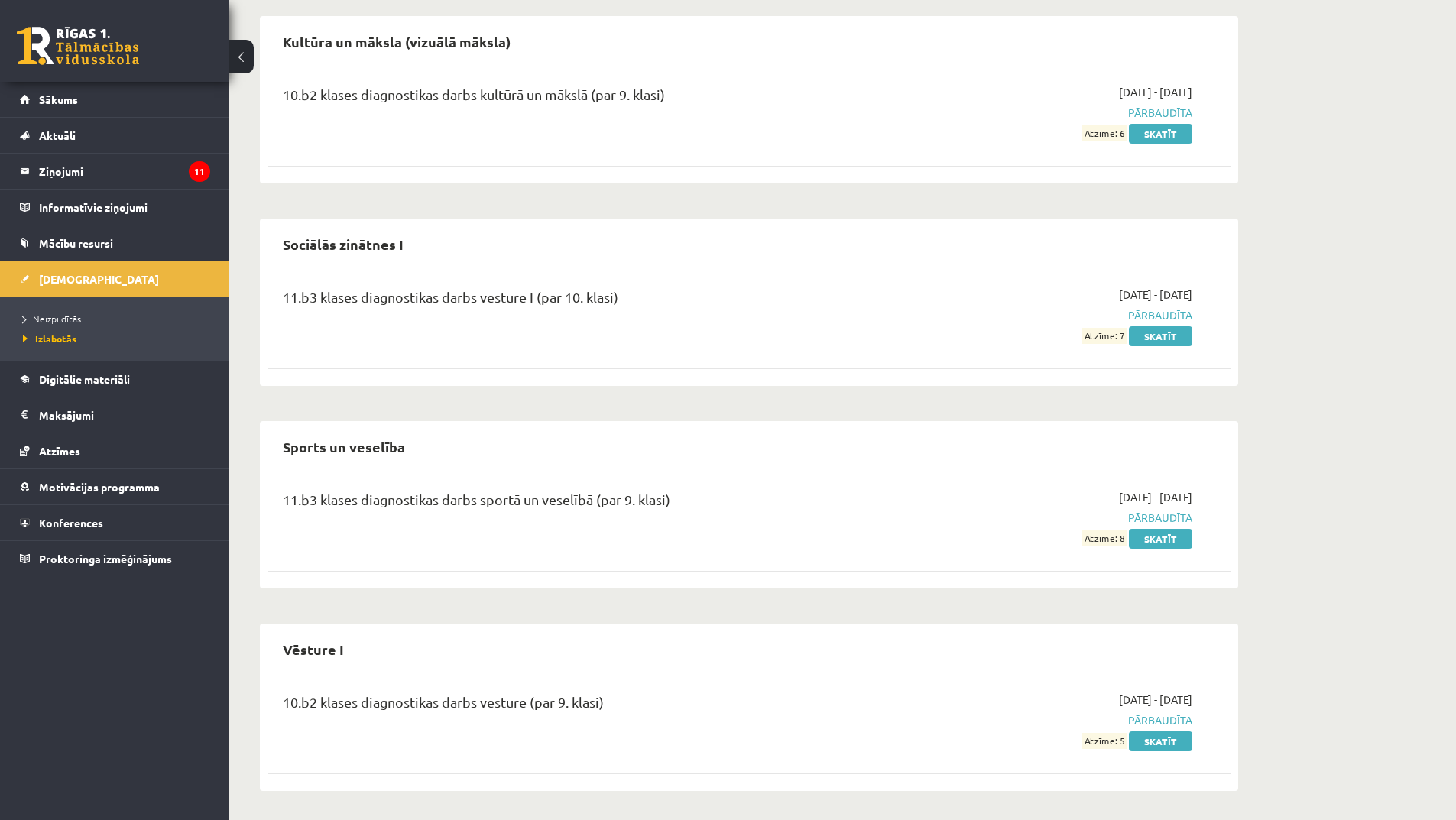
scroll to position [136, 0]
click at [80, 276] on span "[DEMOGRAPHIC_DATA]" at bounding box center [99, 279] width 120 height 14
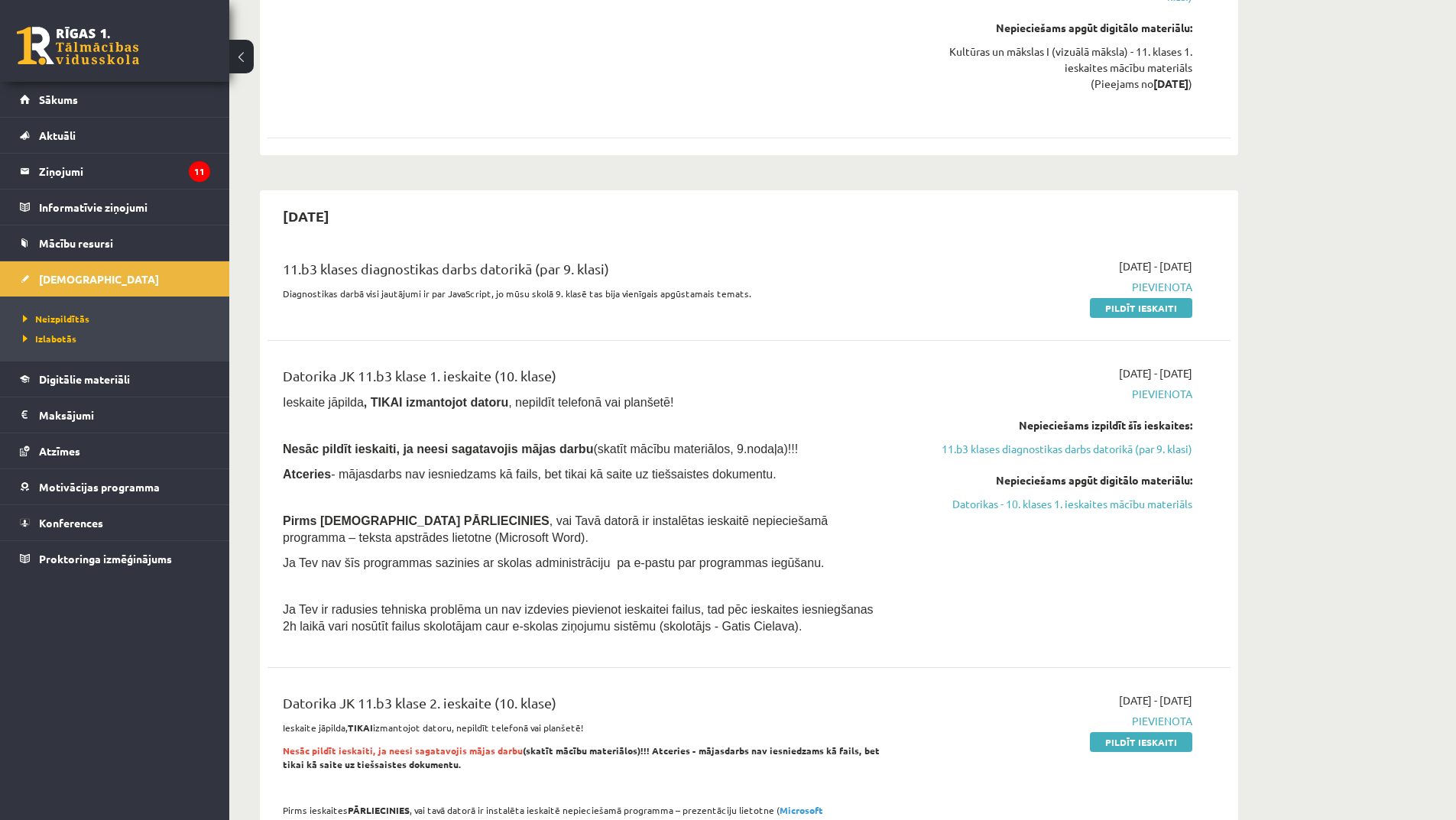
scroll to position [824, 0]
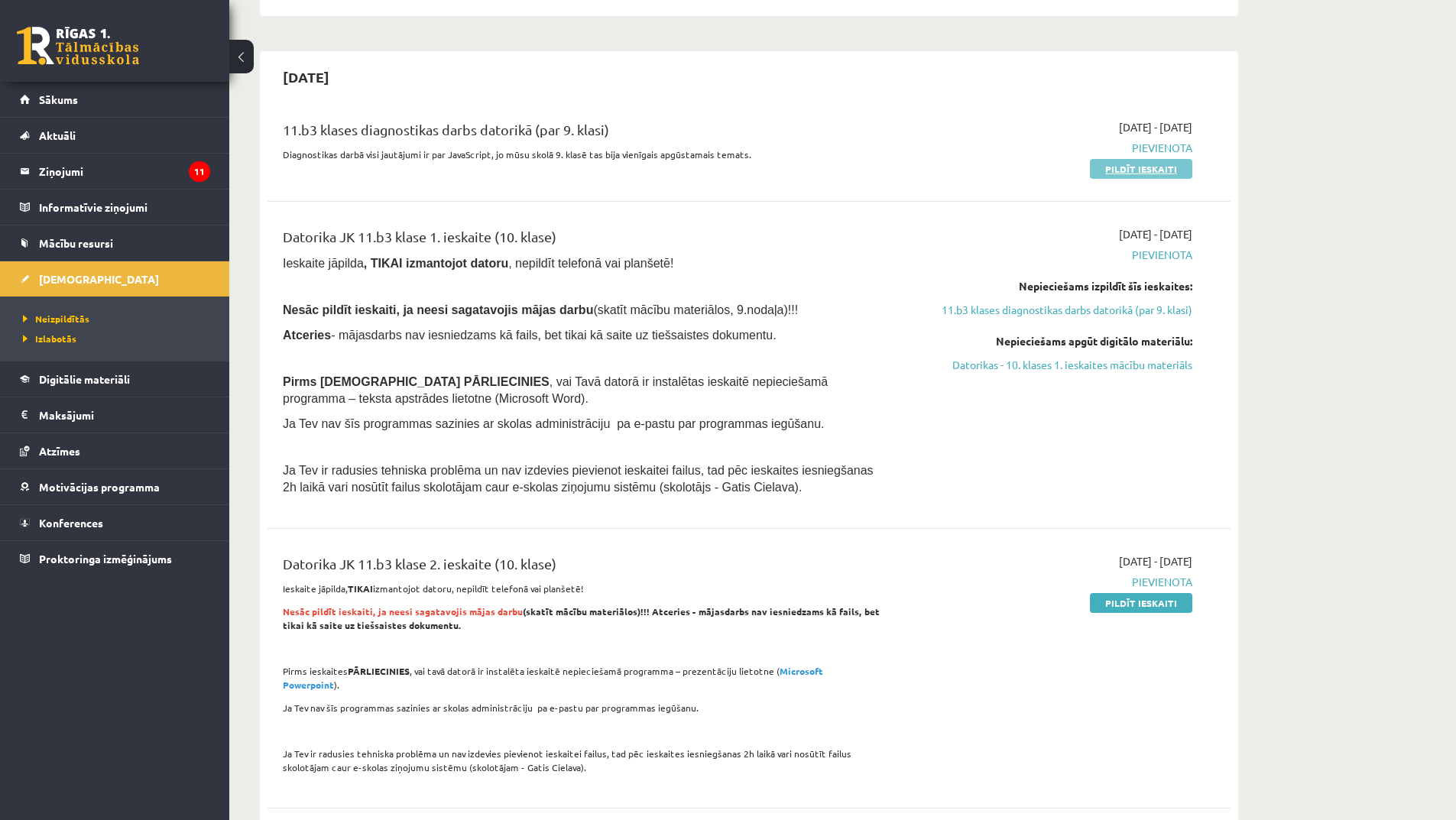
click at [1134, 175] on link "Pildīt ieskaiti" at bounding box center [1141, 169] width 103 height 20
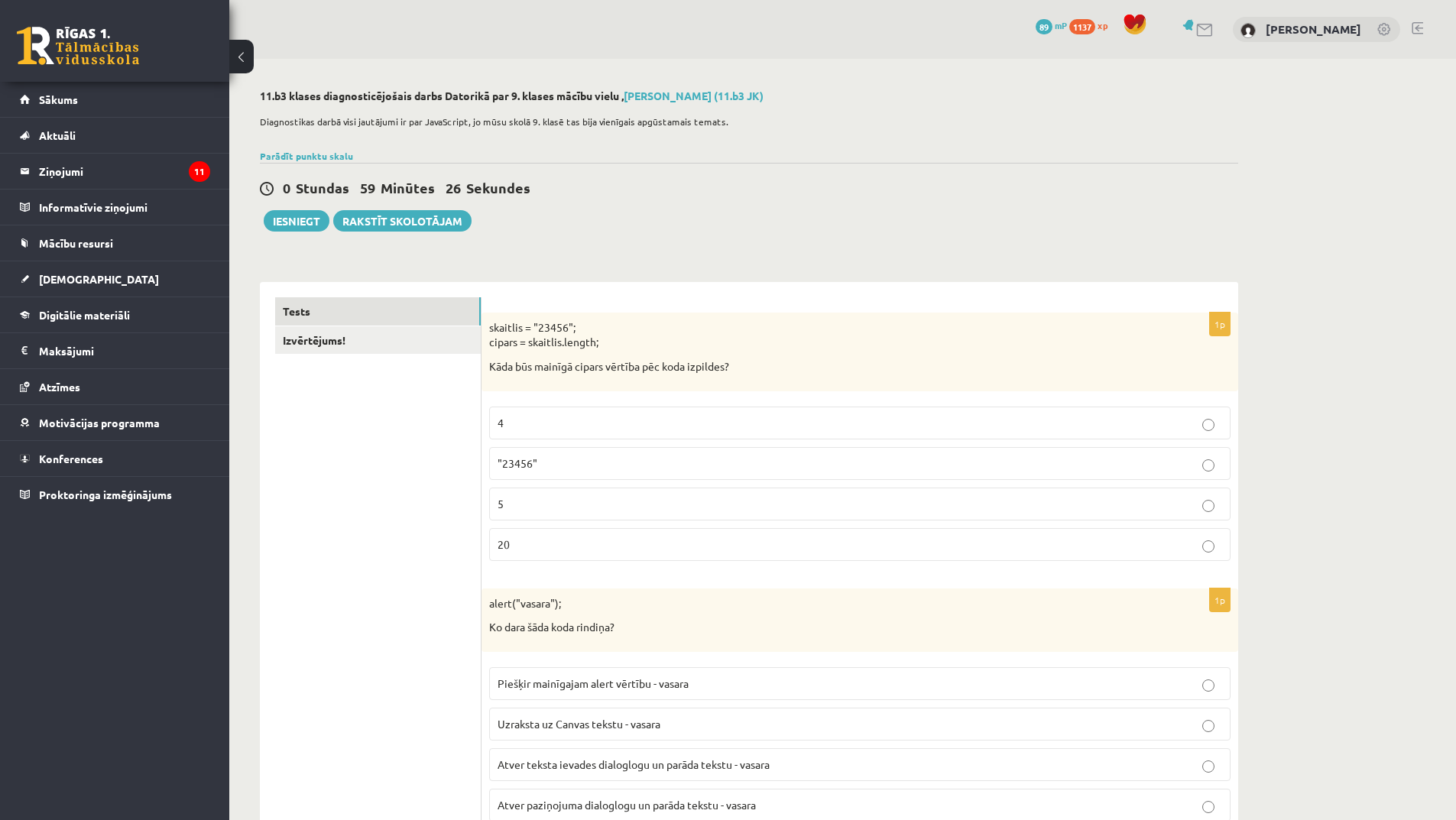
click at [564, 501] on p "5" at bounding box center [860, 504] width 725 height 16
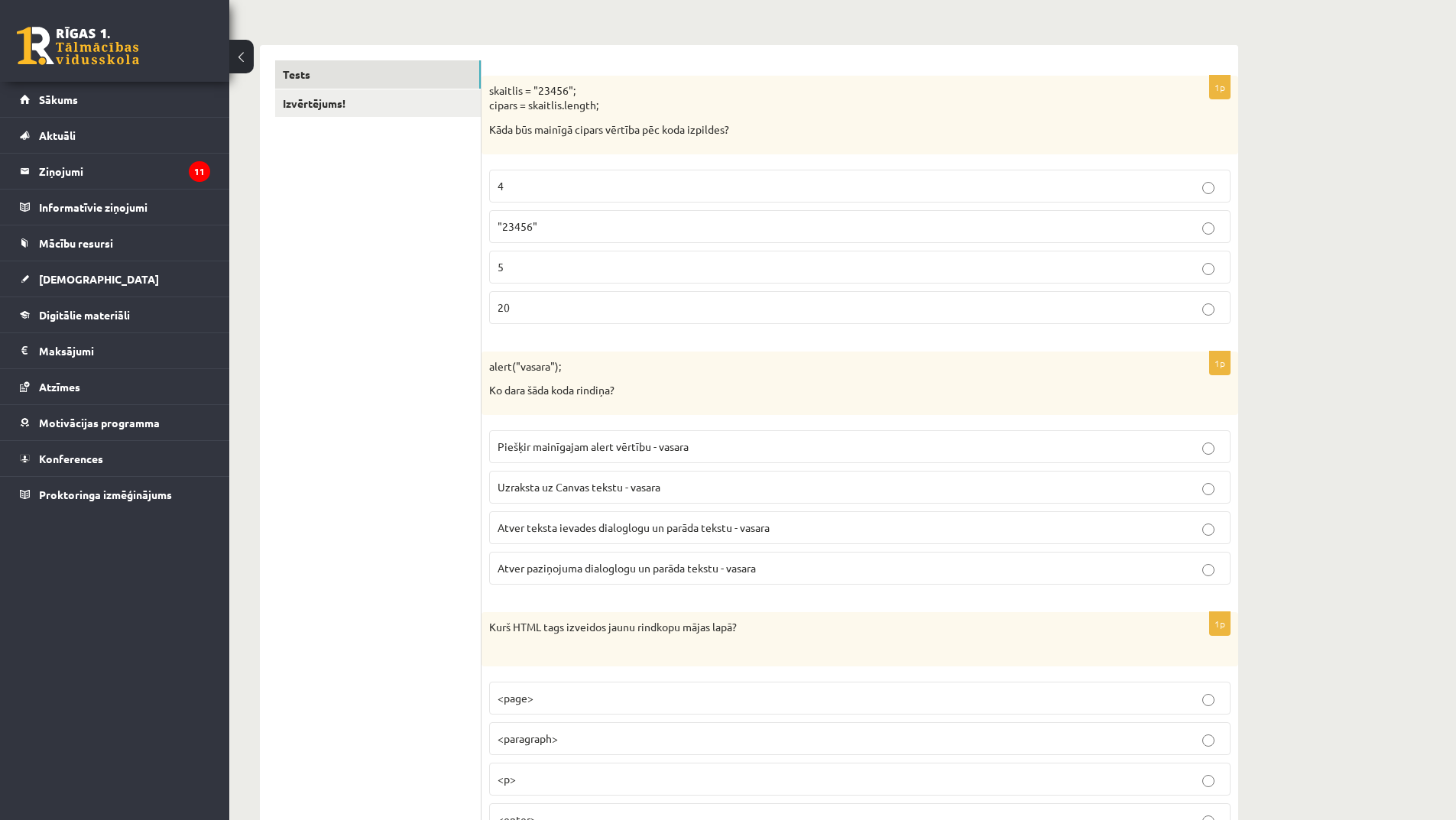
scroll to position [305, 0]
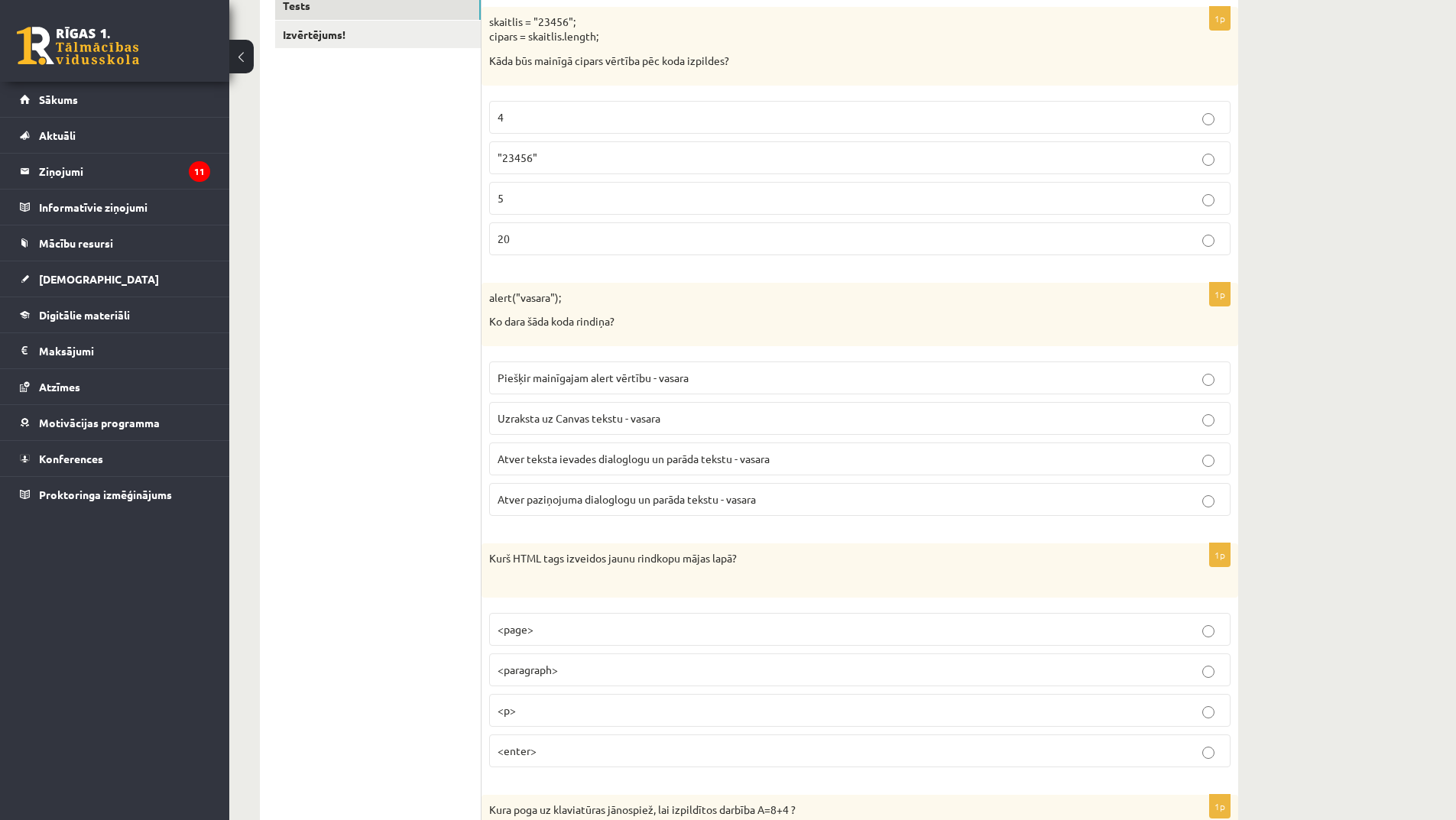
click at [619, 384] on p "Piešķir mainīgajam alert vērtību - vasara" at bounding box center [860, 377] width 725 height 16
click at [712, 504] on span "Atver paziņojuma dialoglogu un parāda tekstu - vasara" at bounding box center [626, 499] width 258 height 14
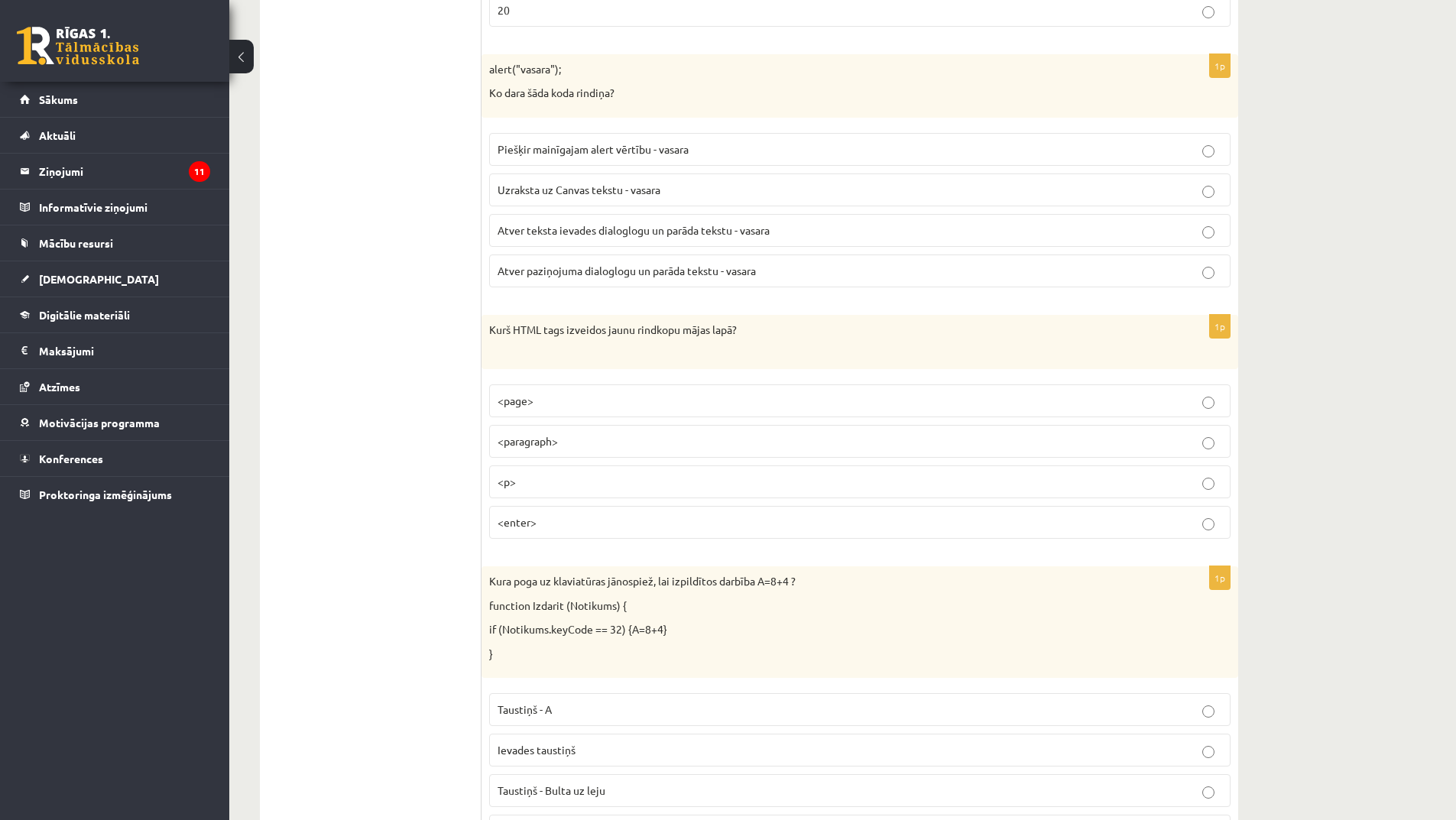
scroll to position [535, 0]
click at [570, 521] on p "<enter>" at bounding box center [860, 521] width 725 height 16
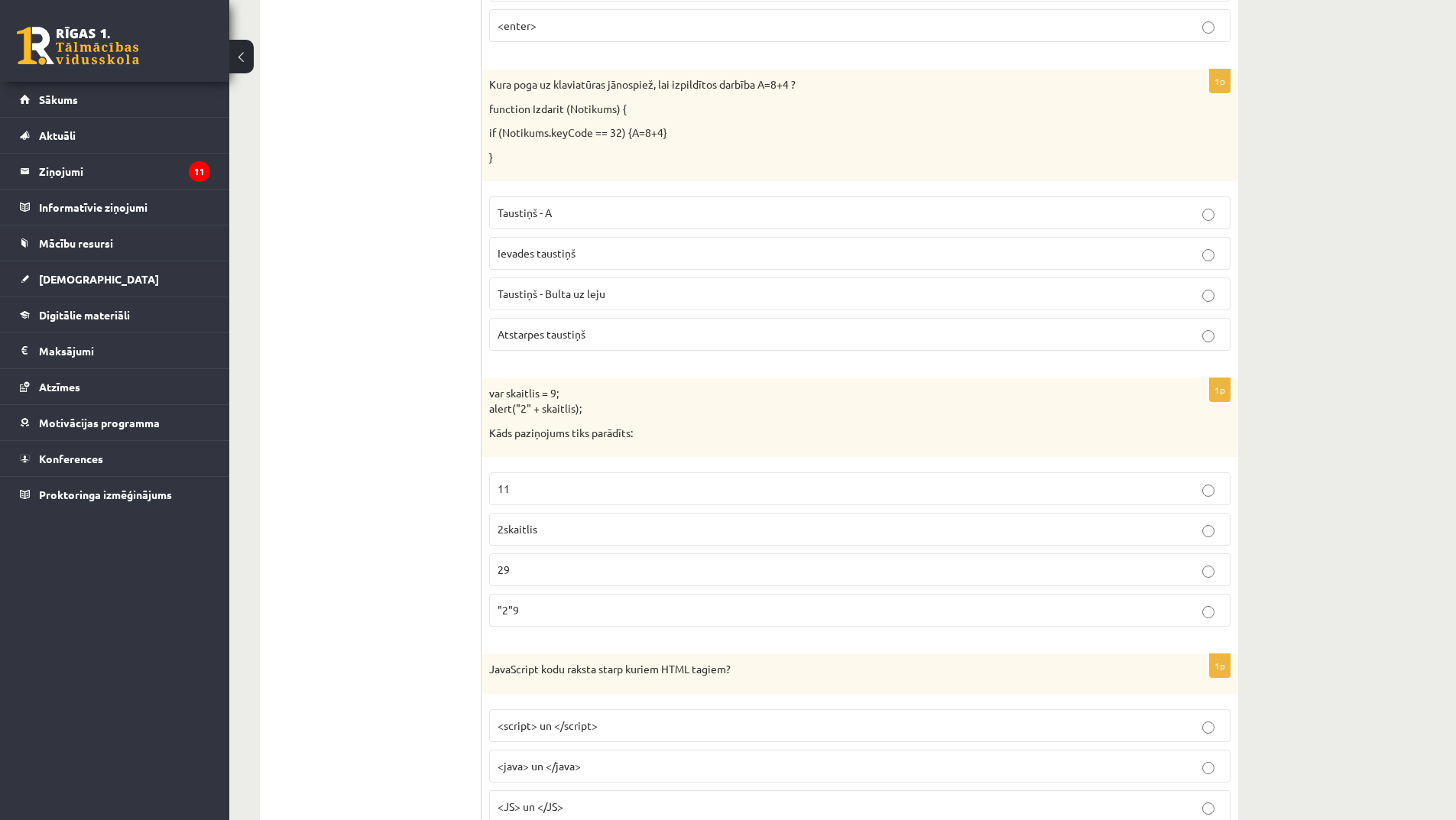
scroll to position [1147, 0]
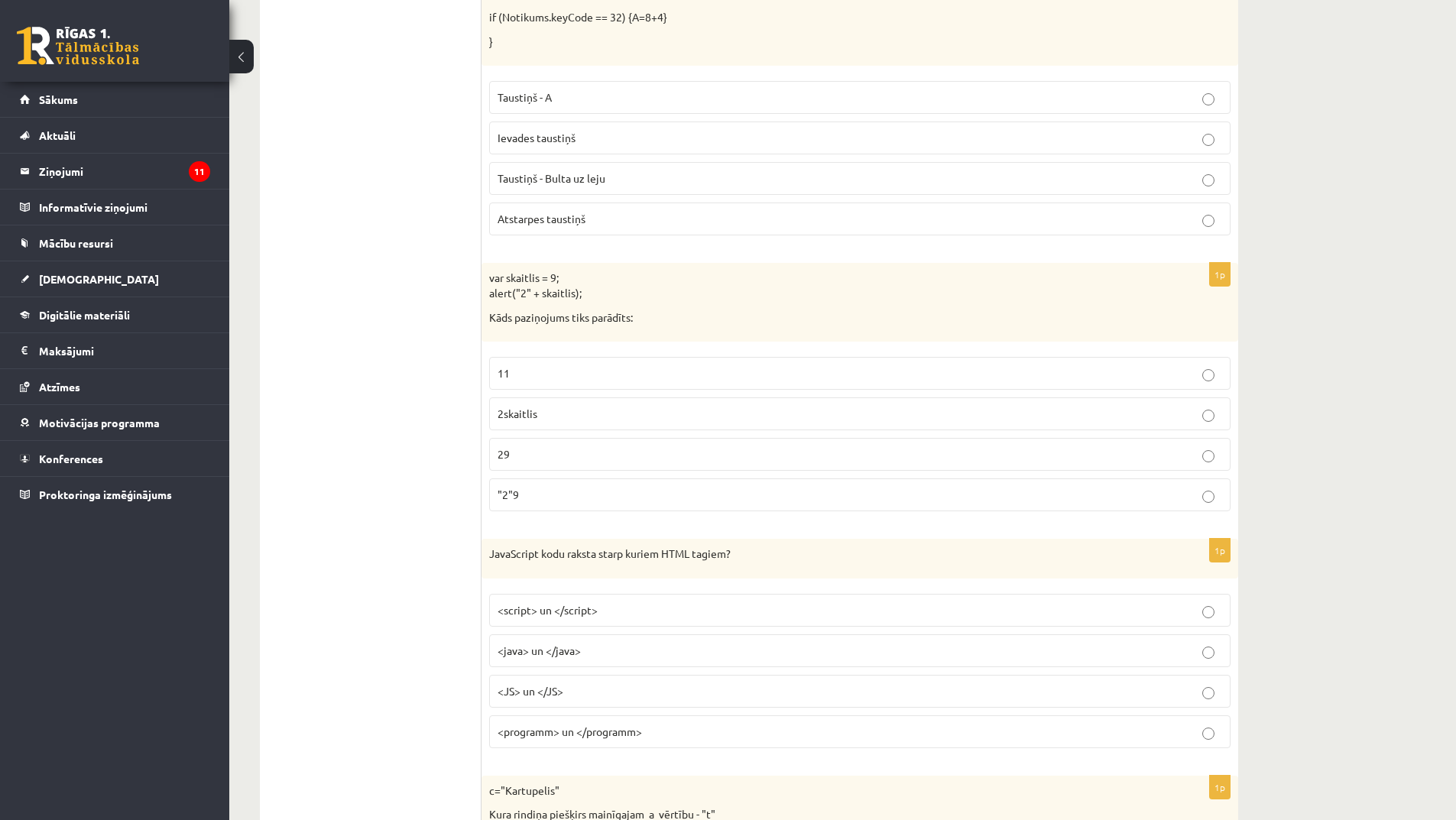
click at [543, 498] on p ""2"9" at bounding box center [860, 495] width 725 height 16
click at [586, 452] on p "29" at bounding box center [860, 454] width 725 height 16
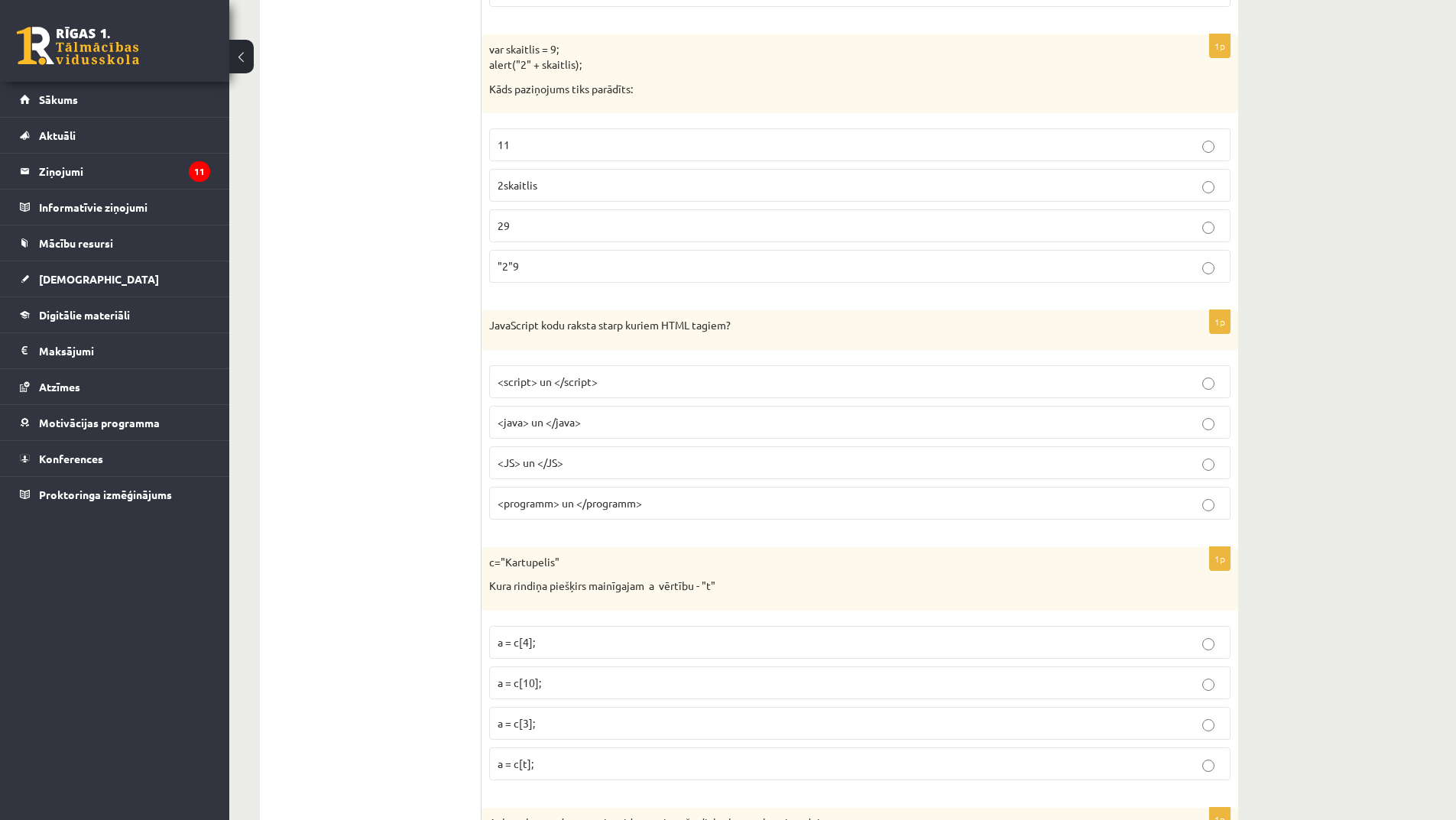
scroll to position [1376, 0]
click at [566, 424] on span "<java> un </java>" at bounding box center [539, 421] width 83 height 14
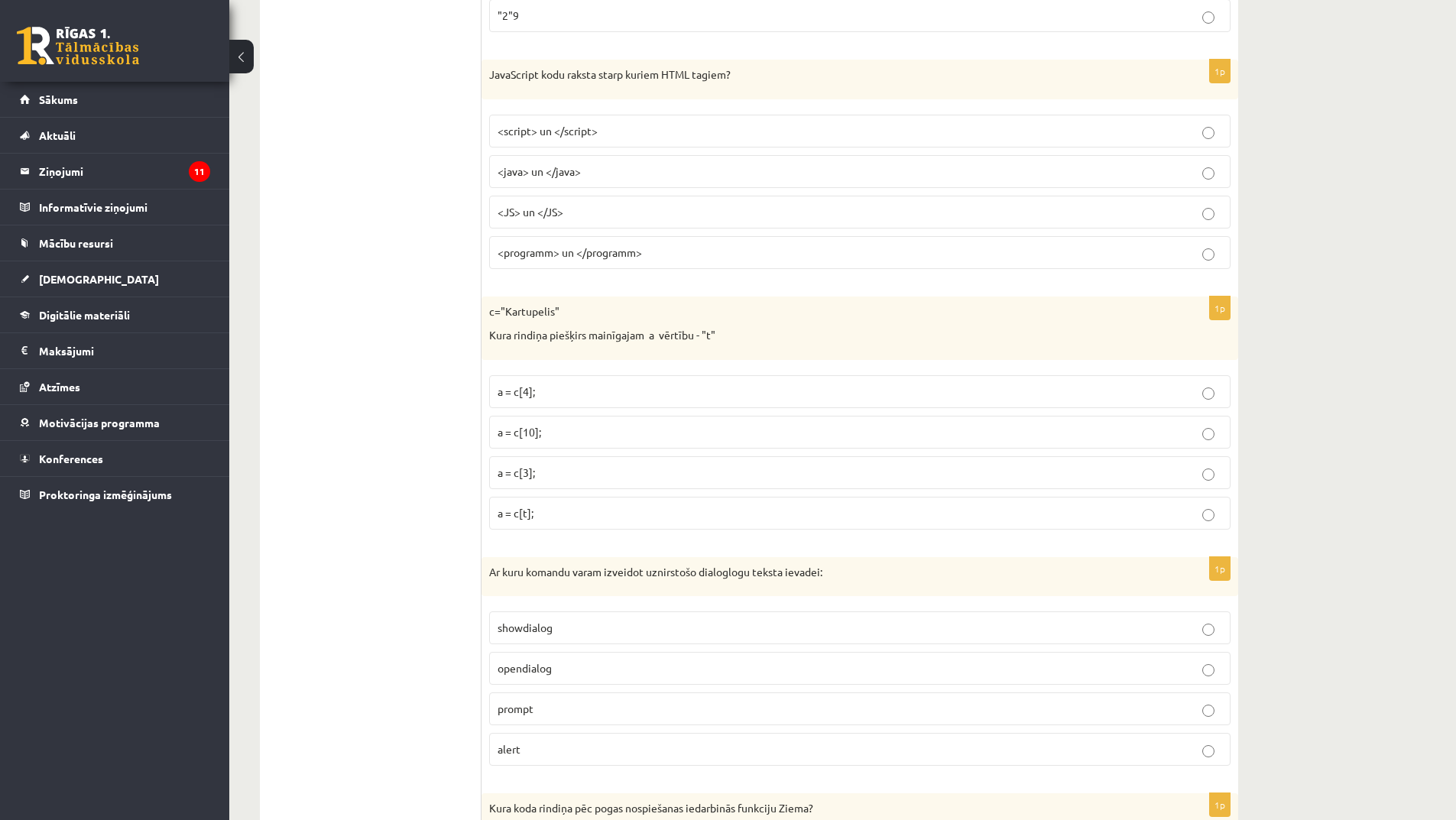
scroll to position [1682, 0]
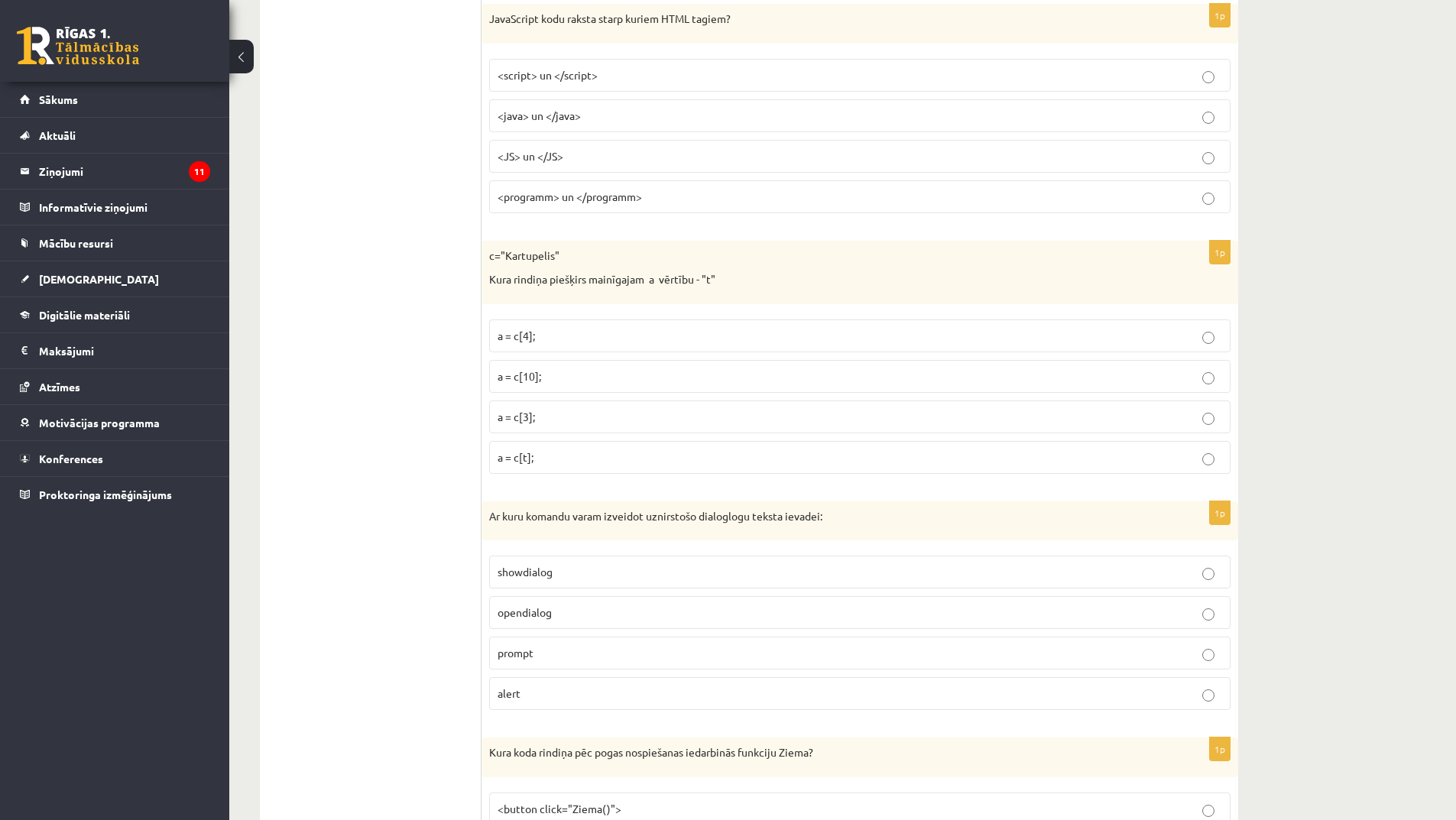
click at [556, 462] on p "a = c[t];" at bounding box center [860, 457] width 725 height 16
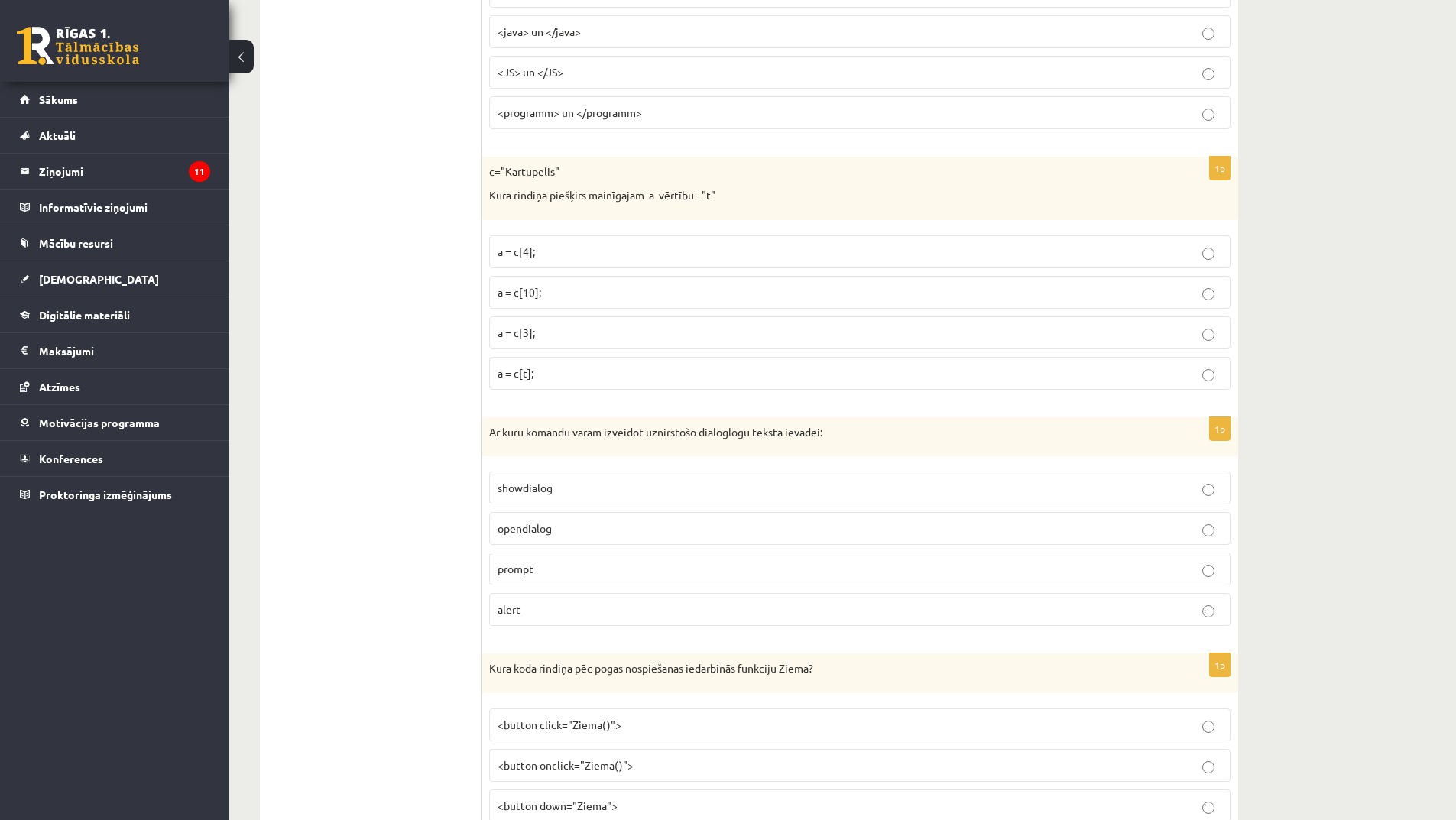
scroll to position [1834, 0]
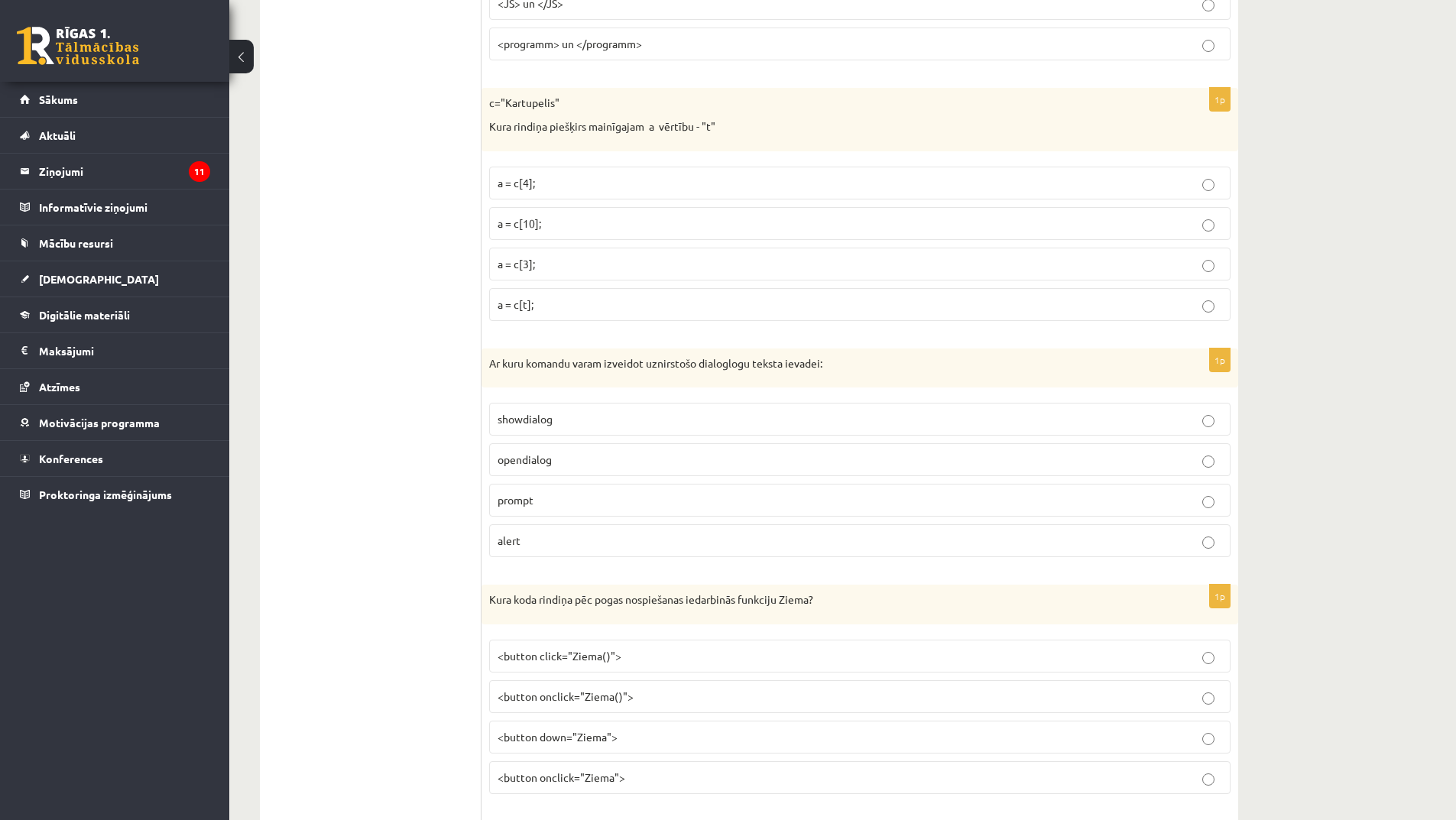
click at [605, 543] on p "alert" at bounding box center [860, 541] width 725 height 16
click at [586, 423] on p "showdialog" at bounding box center [860, 419] width 725 height 16
click at [574, 465] on p "opendialog" at bounding box center [860, 459] width 725 height 16
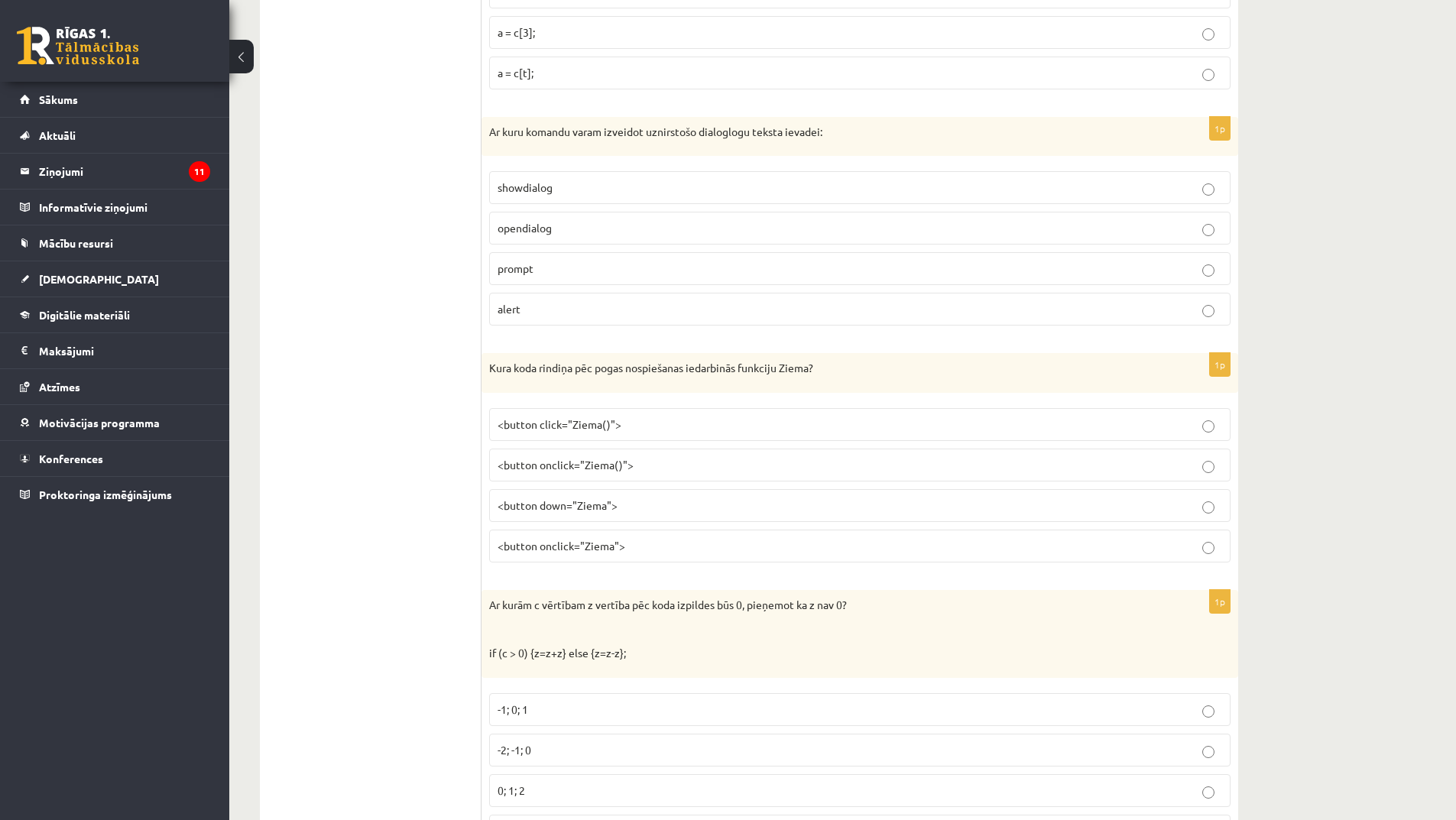
scroll to position [2141, 0]
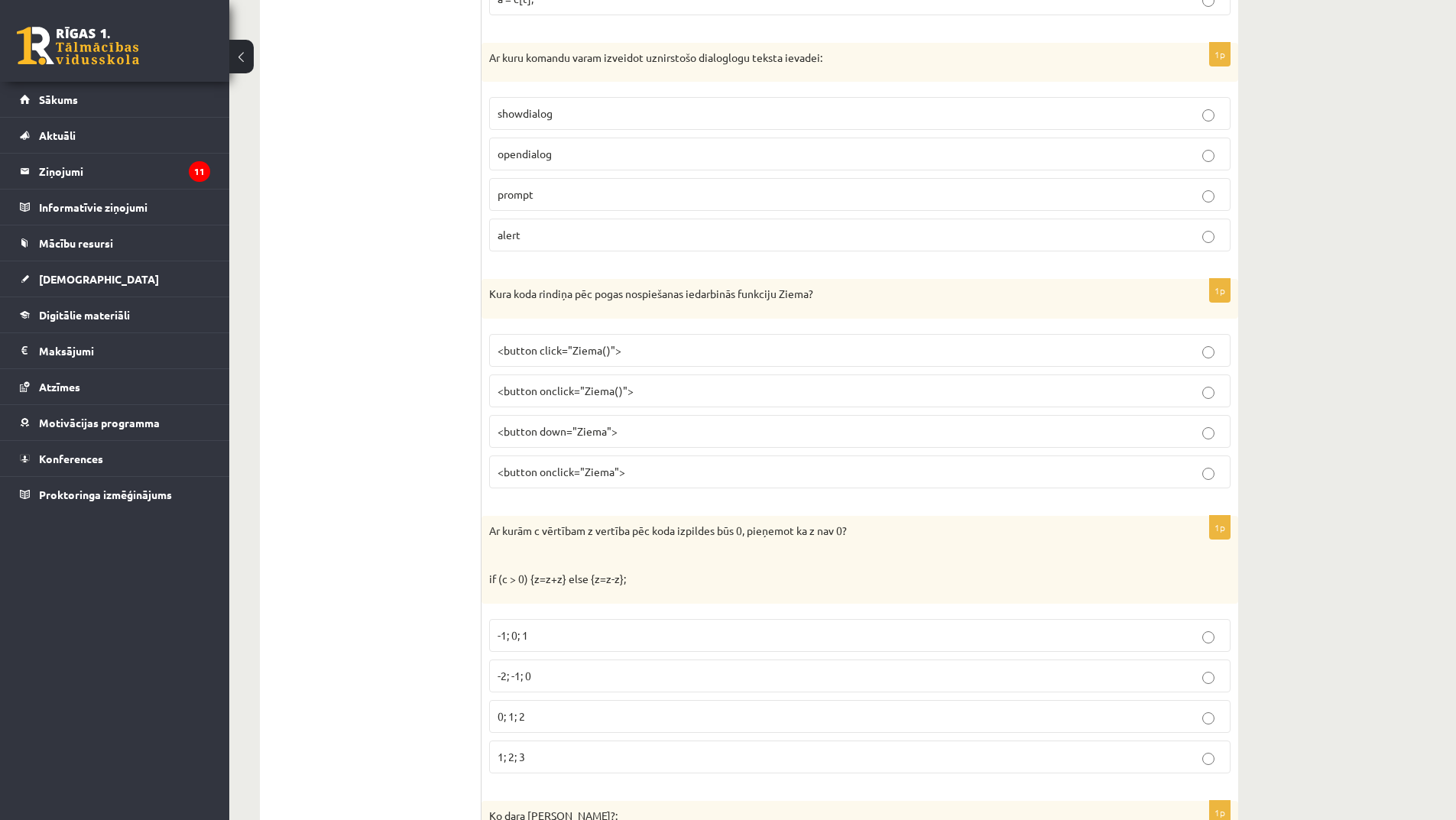
click at [593, 356] on span "<button click="Ziema()">" at bounding box center [560, 350] width 124 height 14
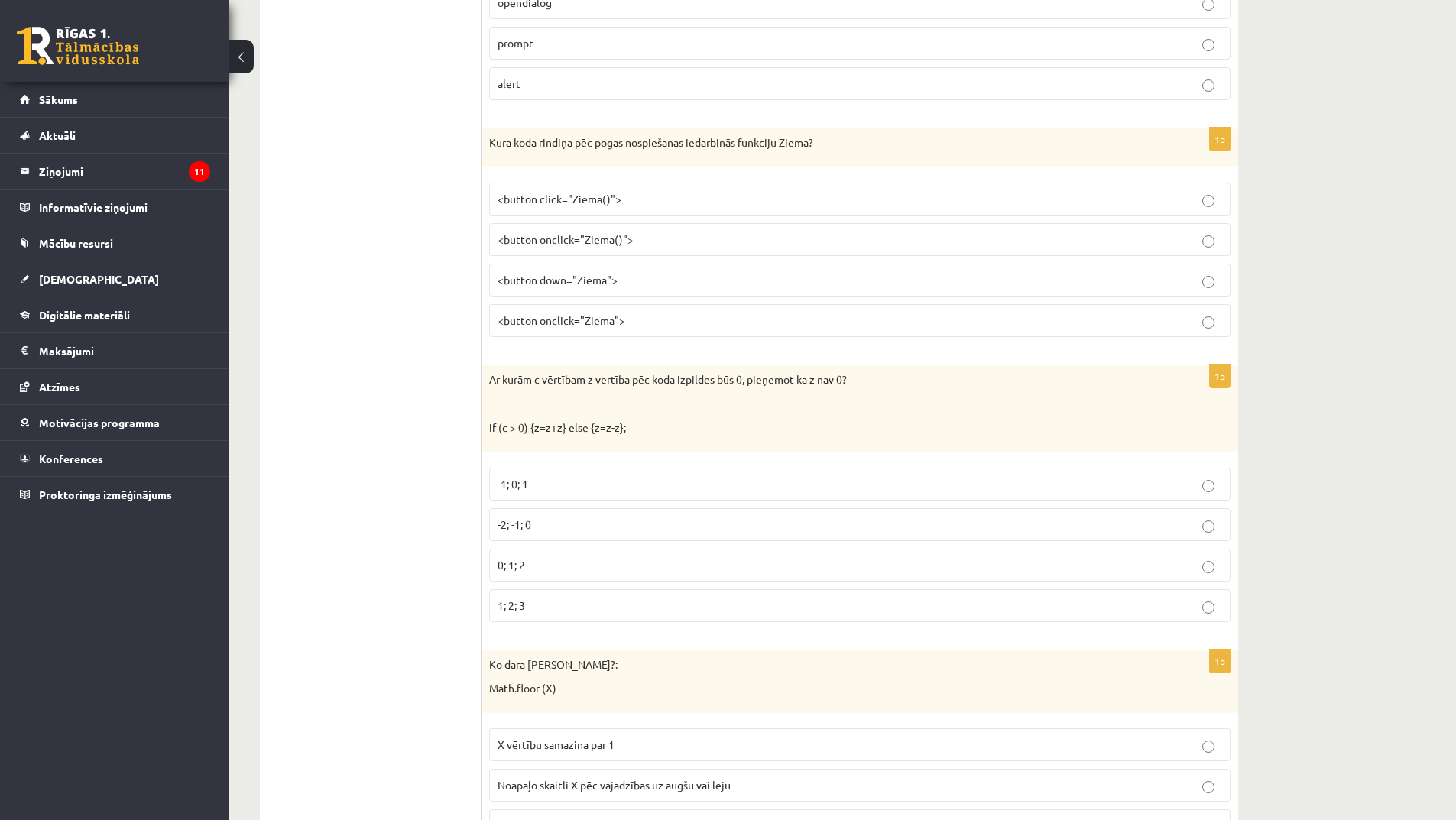
scroll to position [2293, 0]
click at [549, 597] on p "1; 2; 3" at bounding box center [860, 604] width 725 height 16
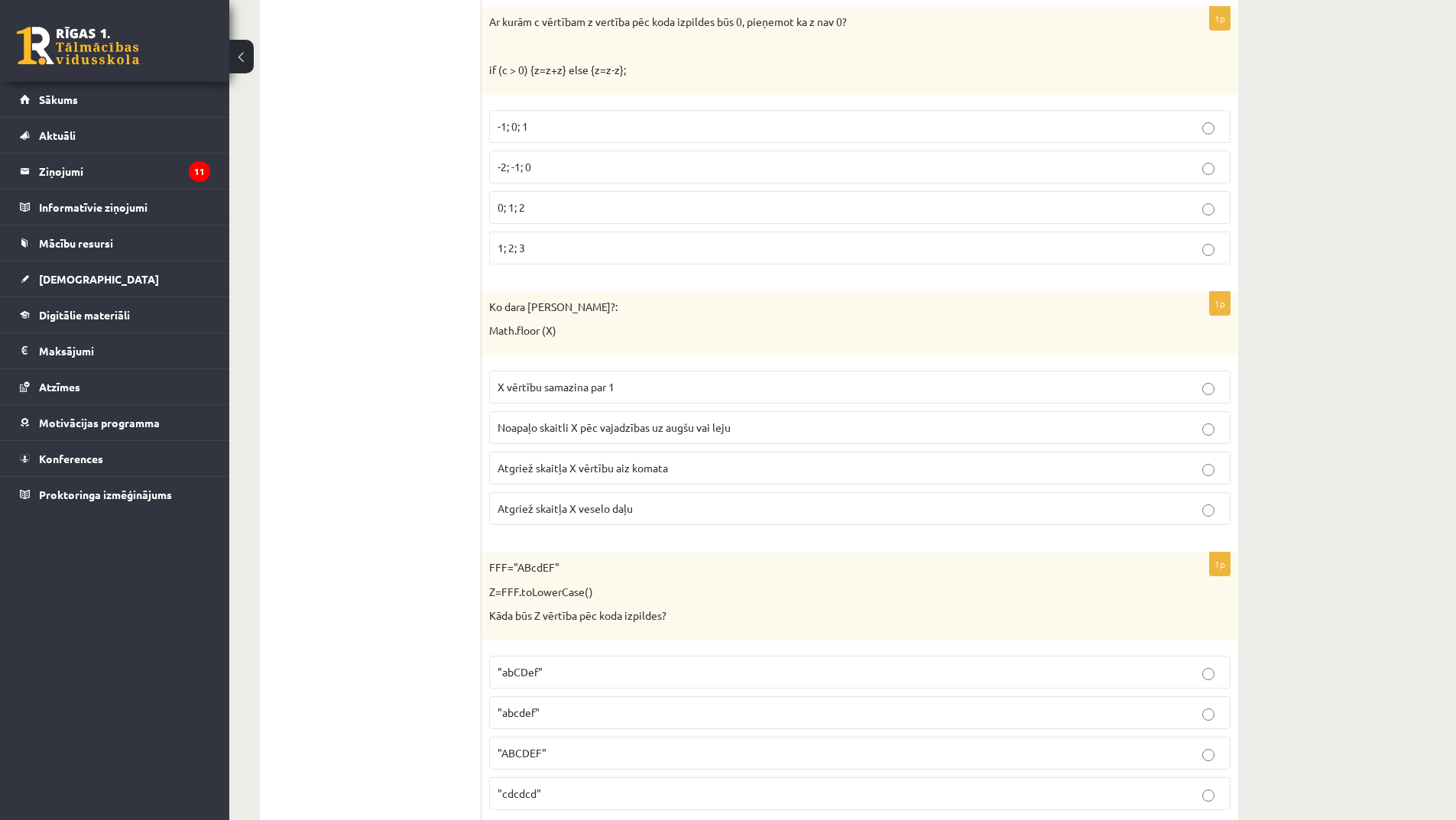
scroll to position [2676, 0]
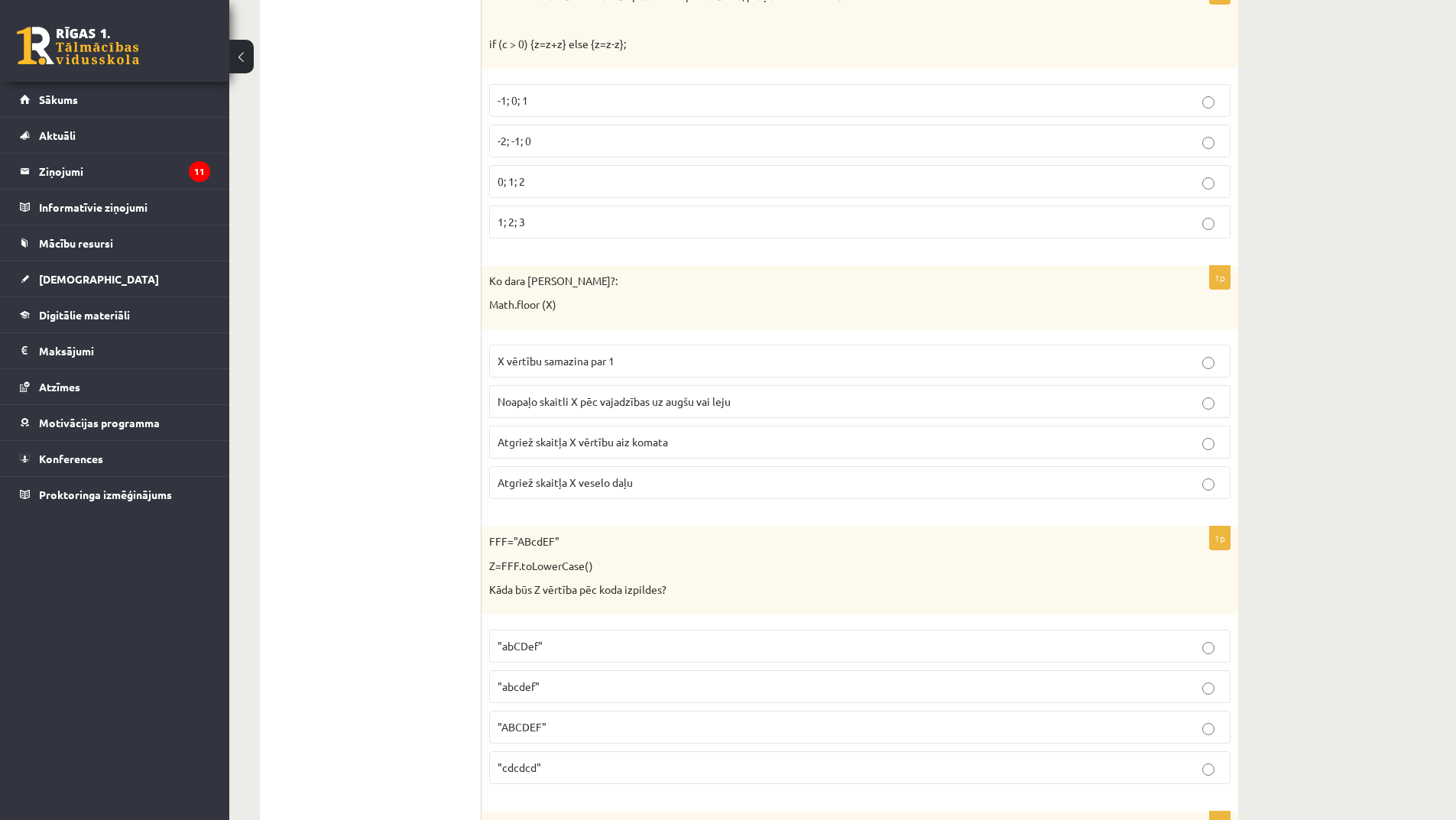
click at [576, 484] on span "Atgriež skaitļa X veselo daļu" at bounding box center [565, 482] width 135 height 14
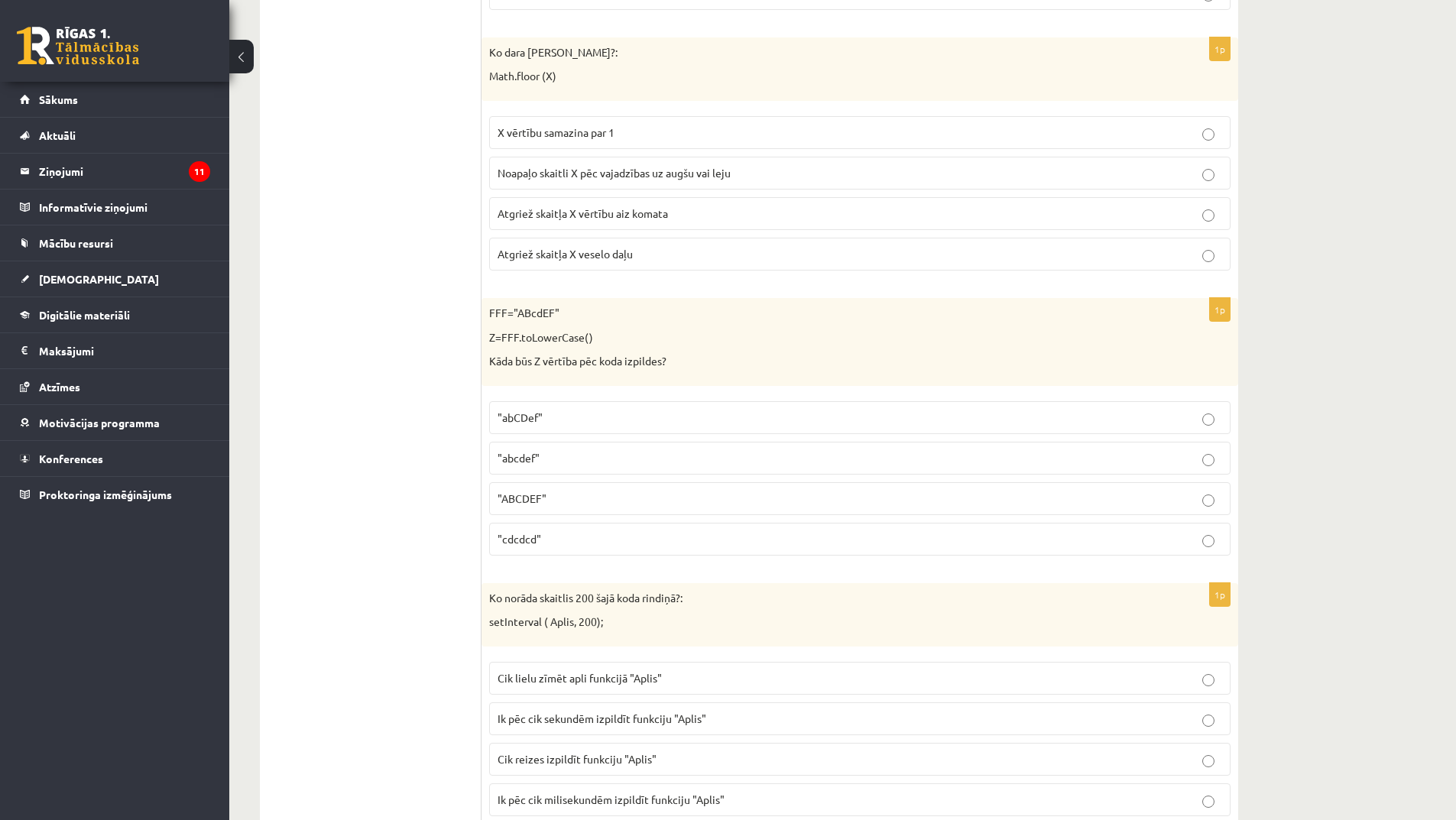
scroll to position [2905, 0]
click at [572, 464] on p ""abcdef"" at bounding box center [860, 457] width 725 height 16
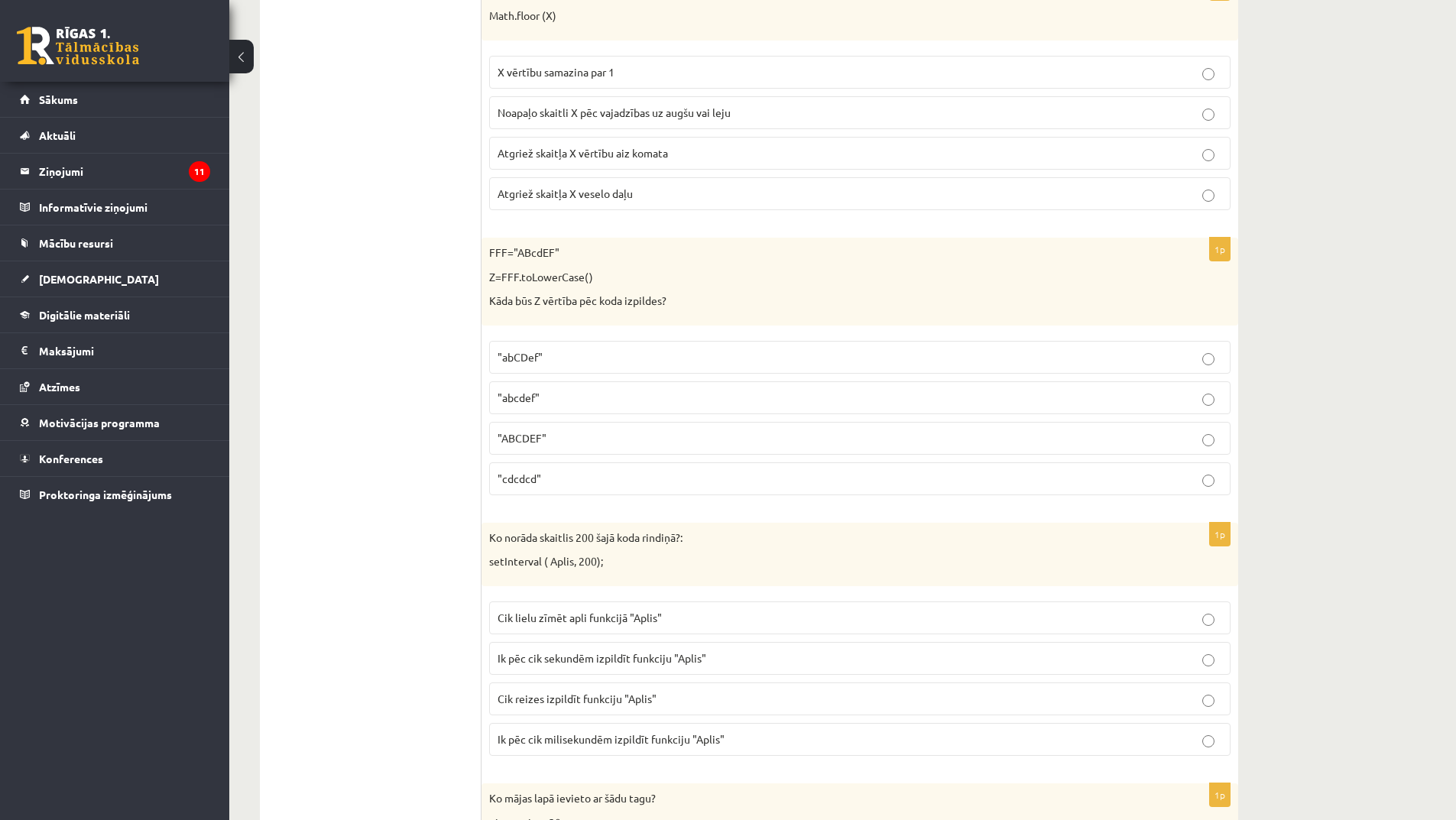
scroll to position [3058, 0]
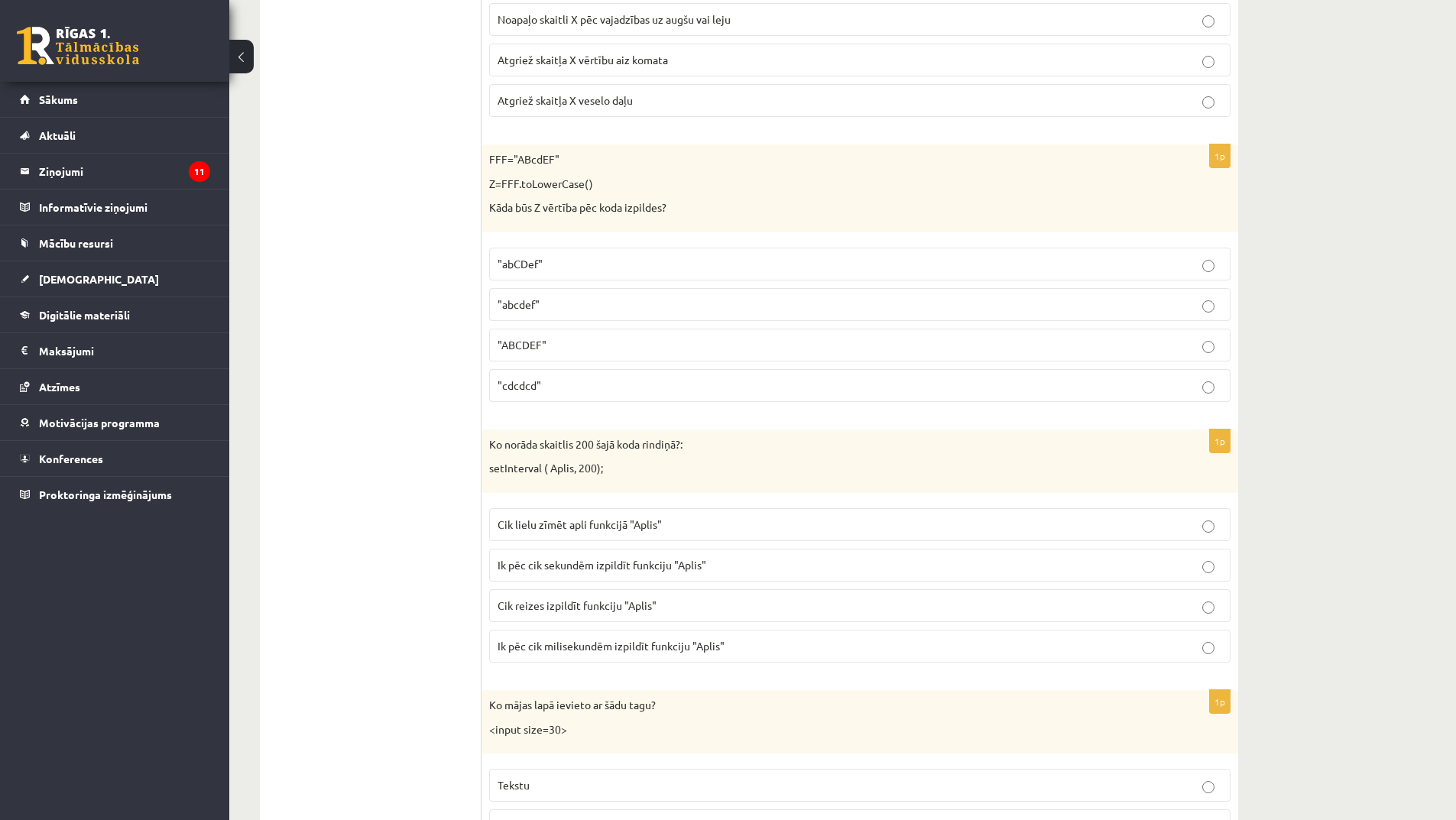
click at [615, 602] on span "Cik reizes izpildīt funkciju "Aplis"" at bounding box center [577, 606] width 159 height 14
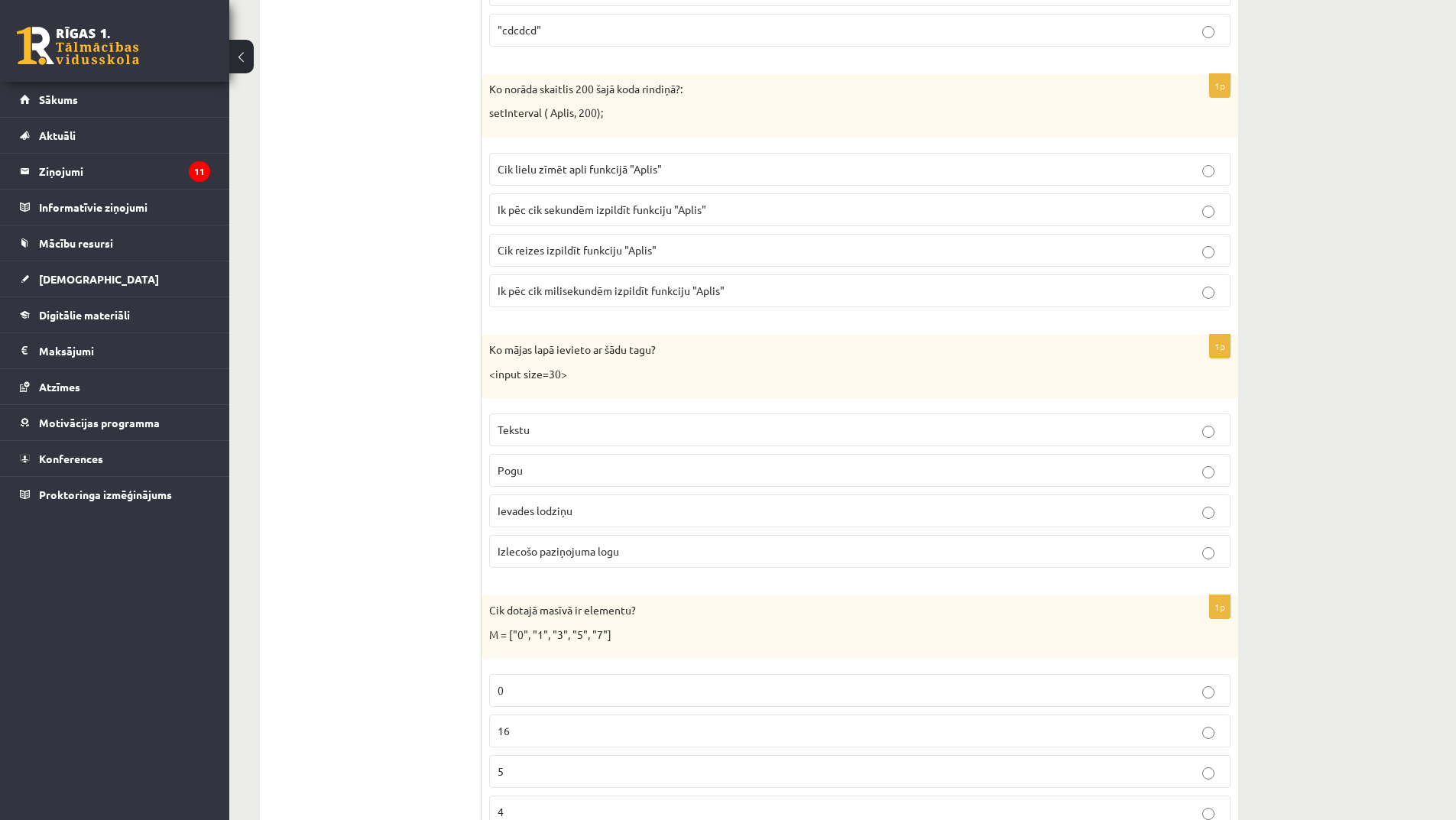
scroll to position [3440, 0]
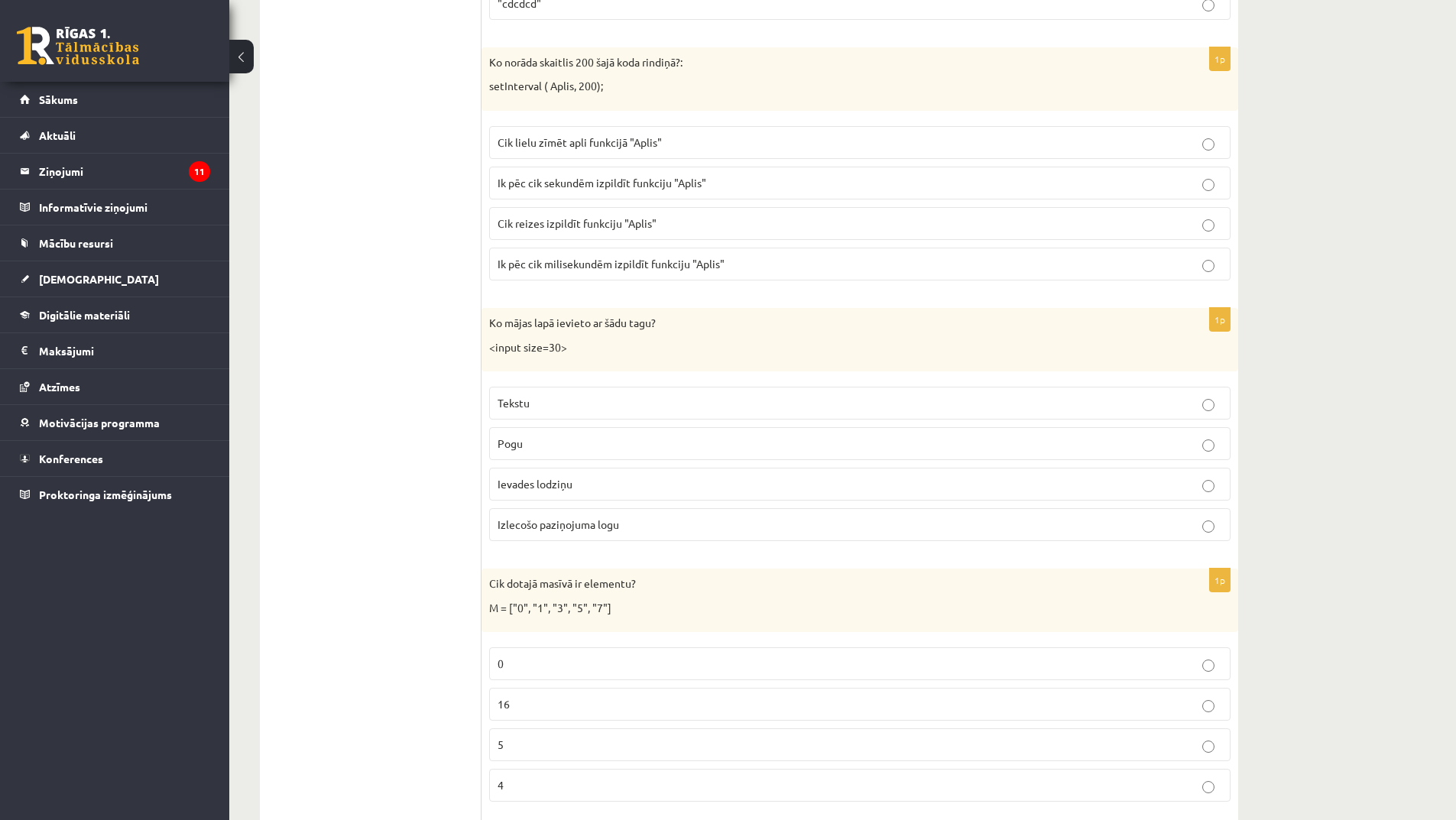
click at [570, 446] on p "Pogu" at bounding box center [860, 443] width 725 height 16
click at [594, 486] on p "Ievades lodziņu" at bounding box center [860, 484] width 725 height 16
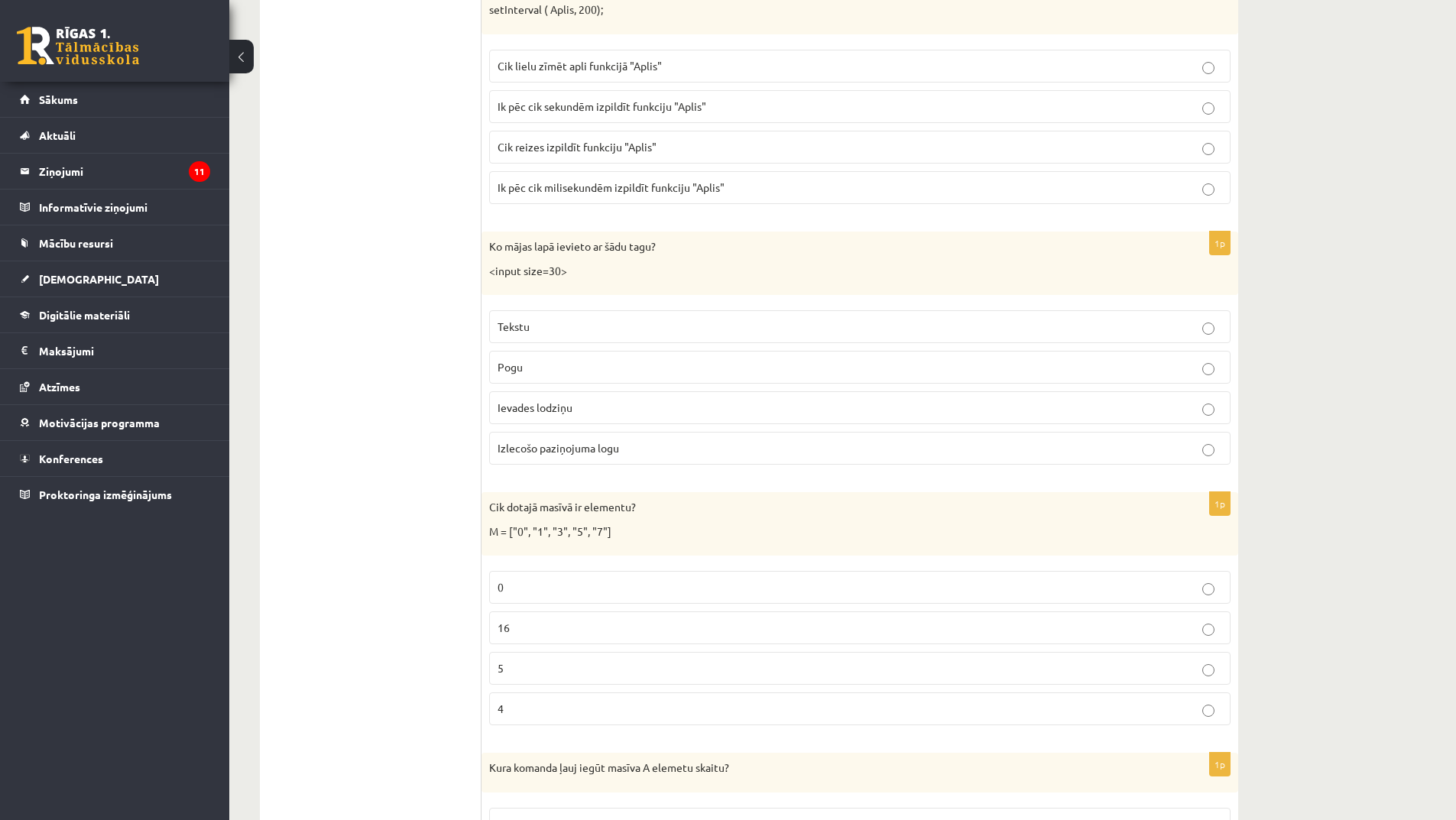
scroll to position [3593, 0]
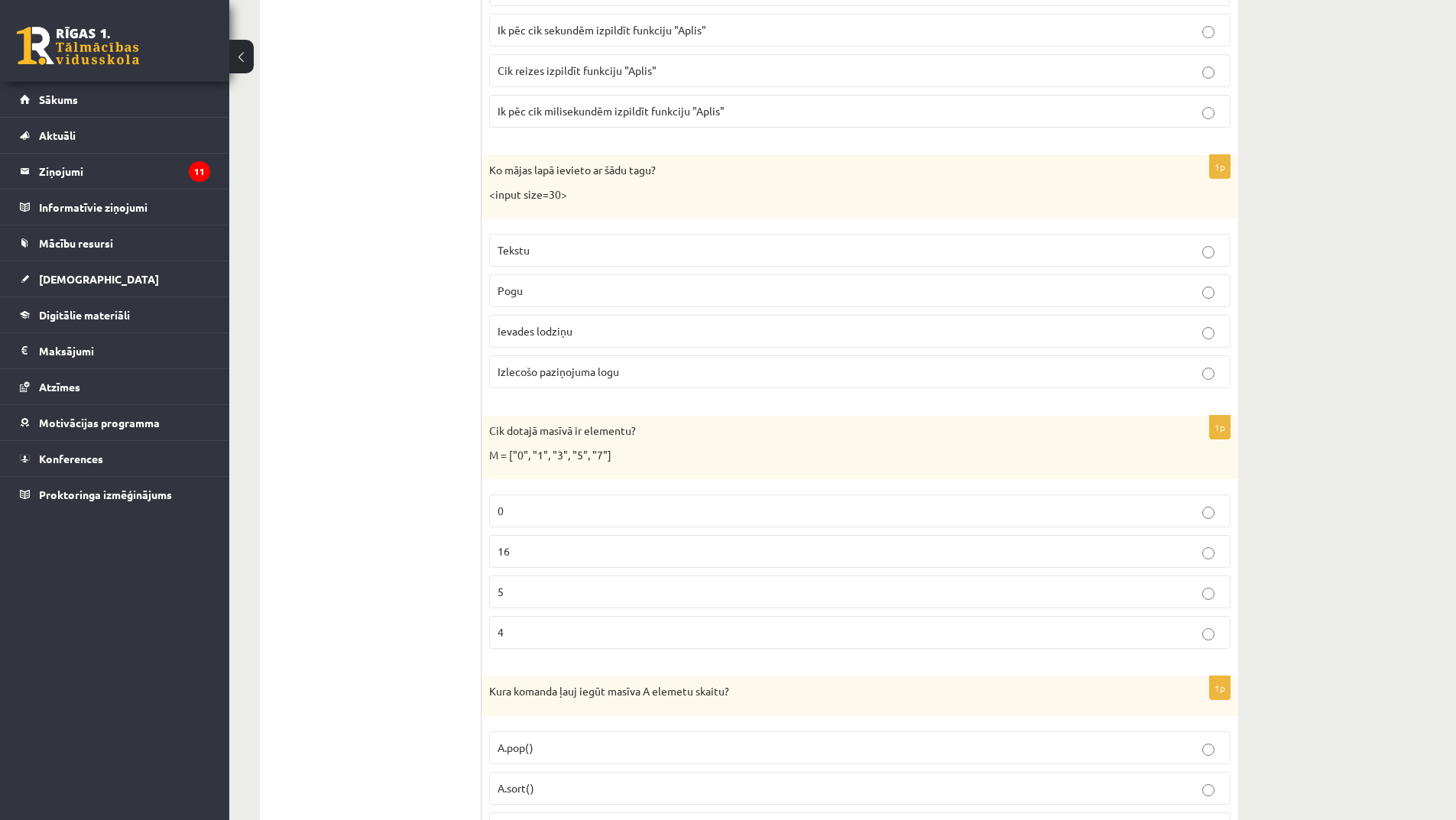
click at [576, 593] on p "5" at bounding box center [860, 592] width 725 height 16
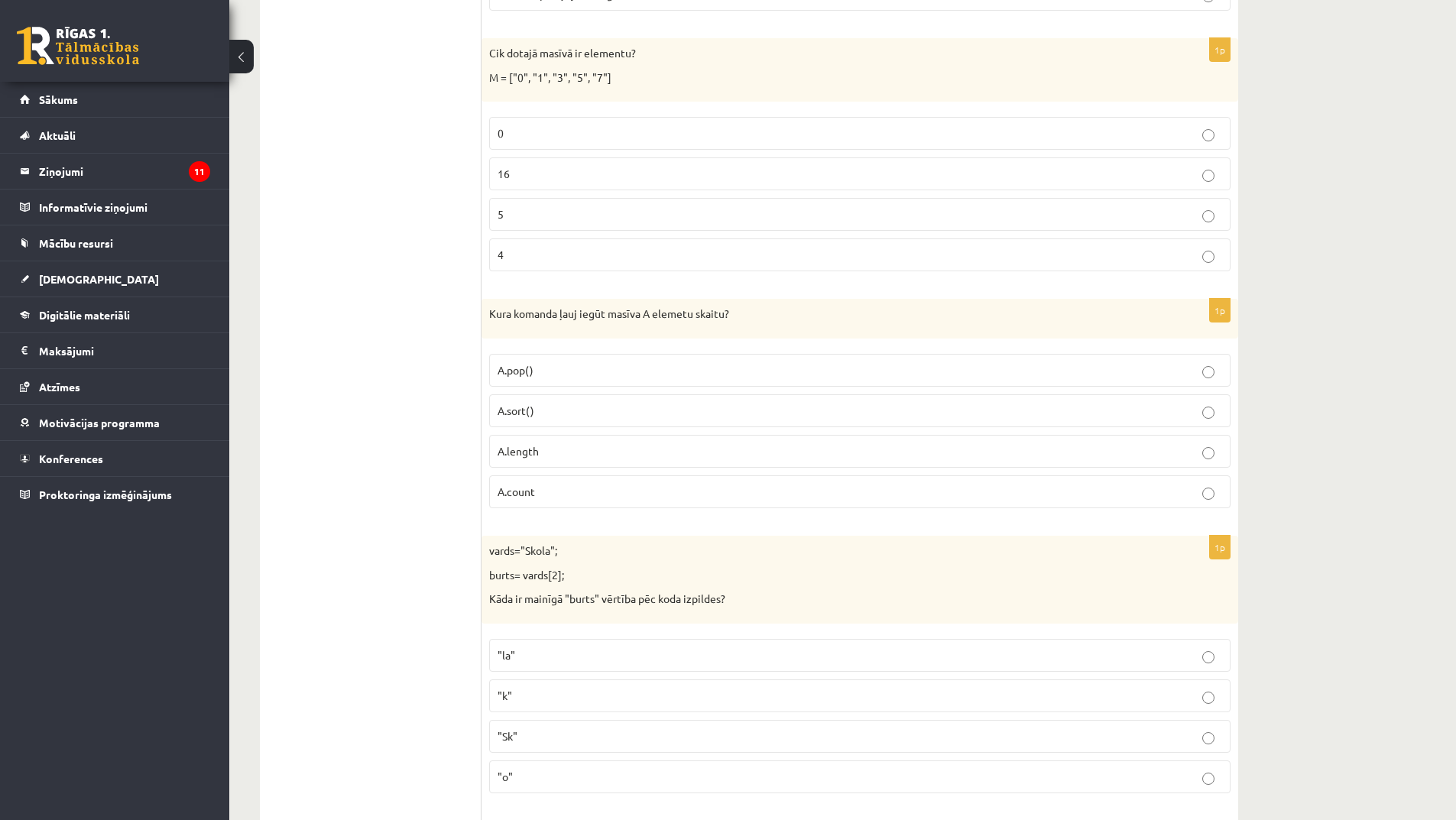
scroll to position [3975, 0]
click at [566, 486] on p "A.count" at bounding box center [860, 487] width 725 height 16
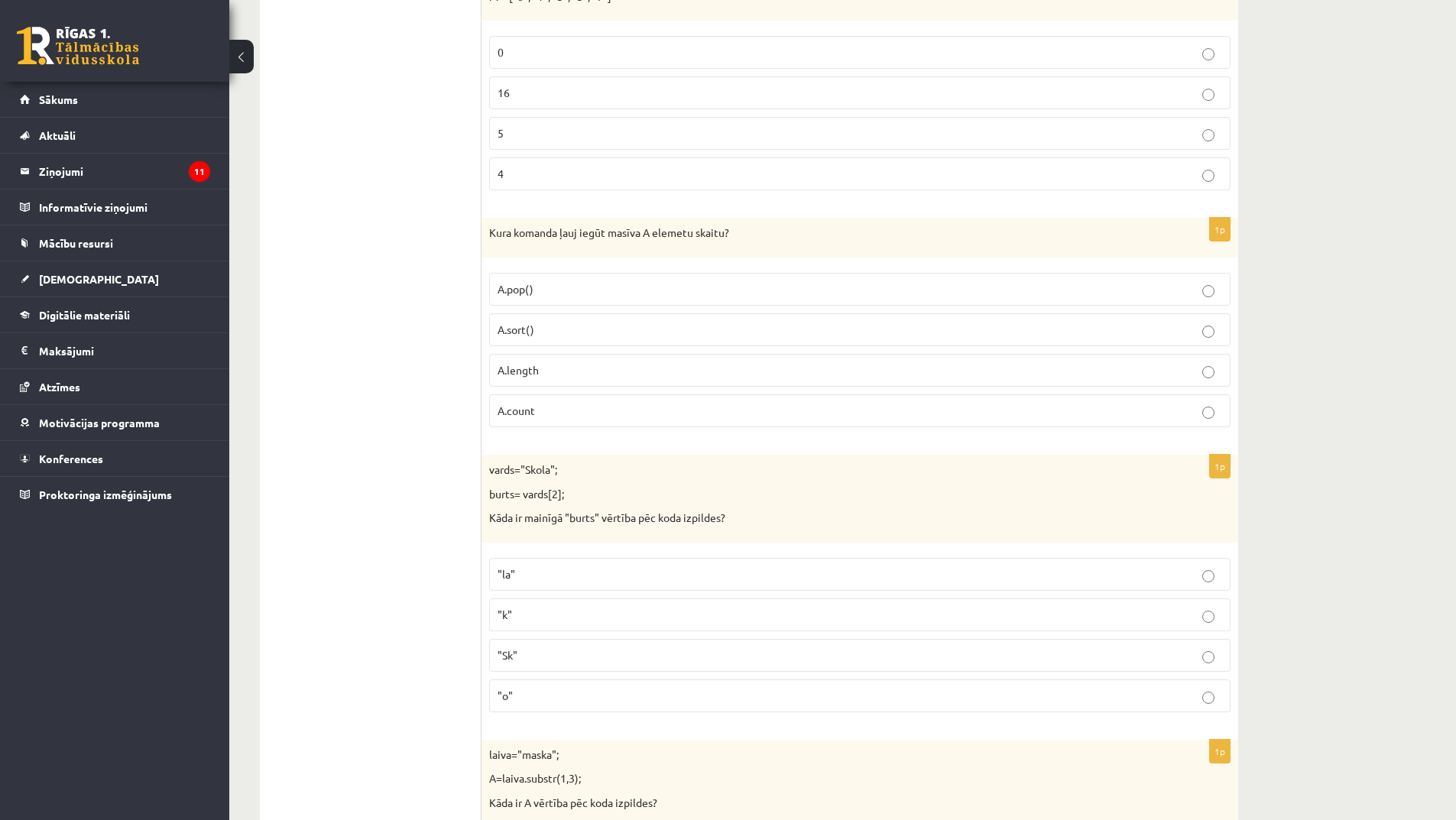
click at [574, 369] on p "A.length" at bounding box center [860, 370] width 725 height 16
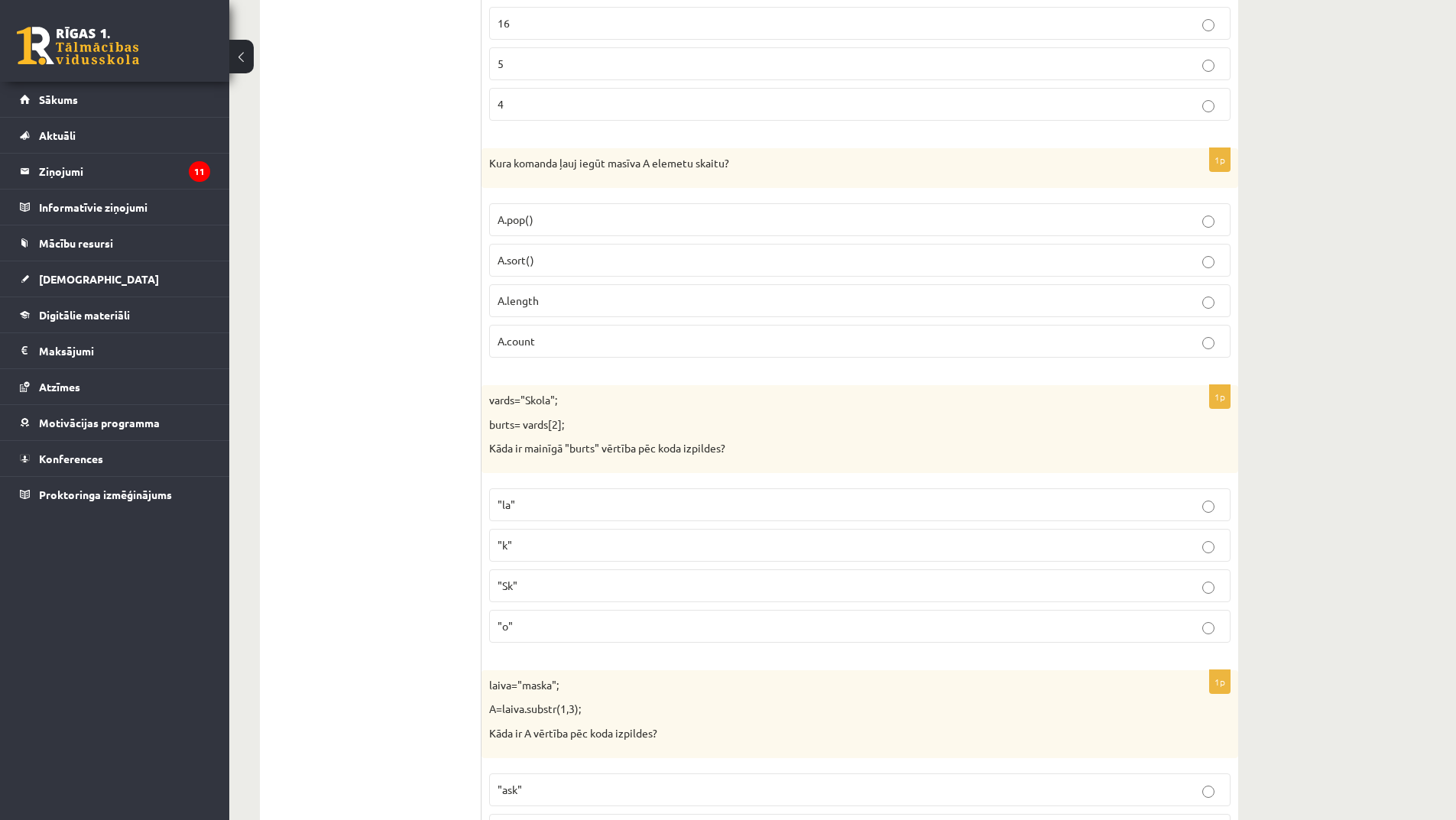
scroll to position [4204, 0]
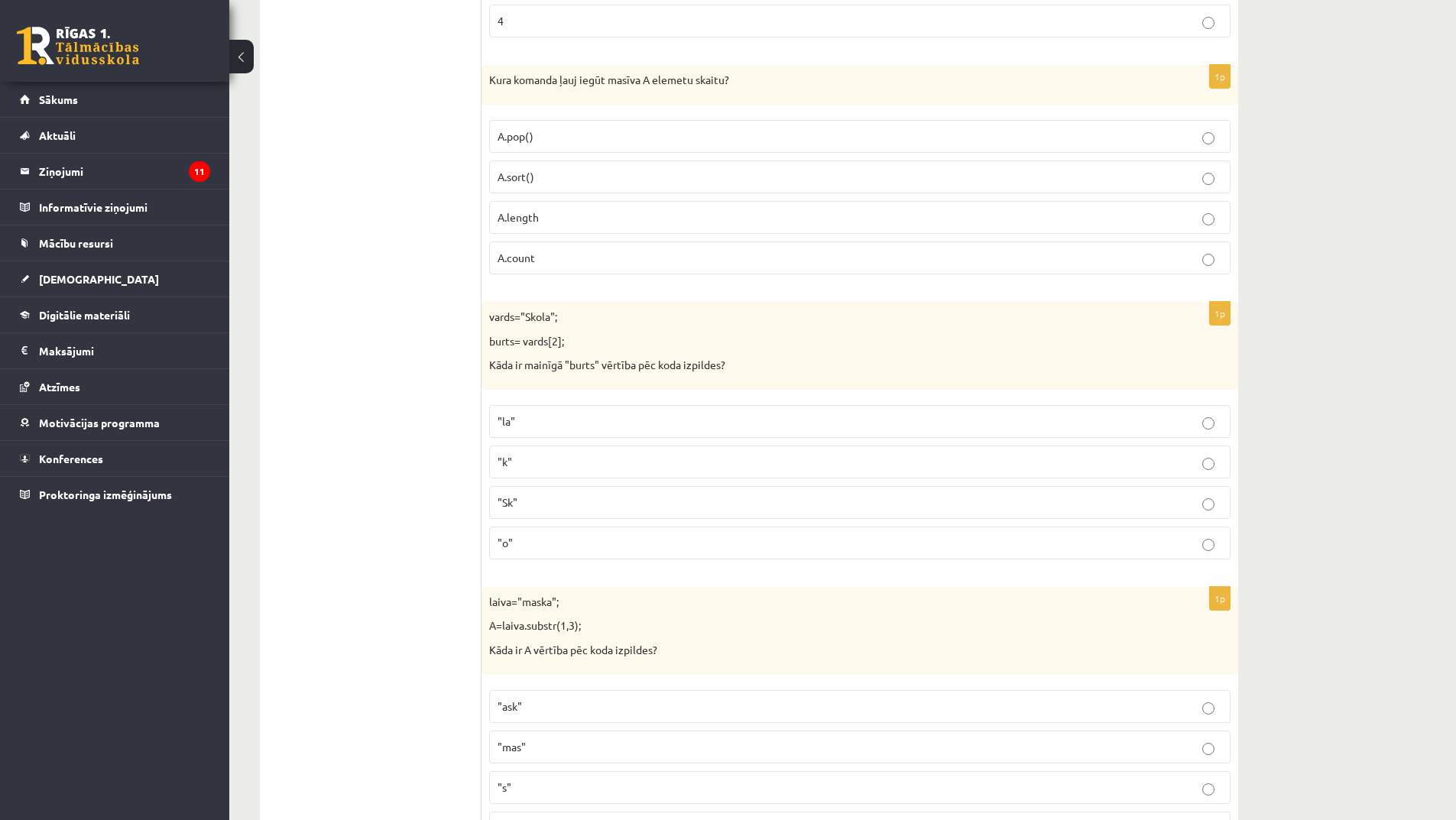
click at [579, 500] on p ""Sk"" at bounding box center [860, 502] width 725 height 16
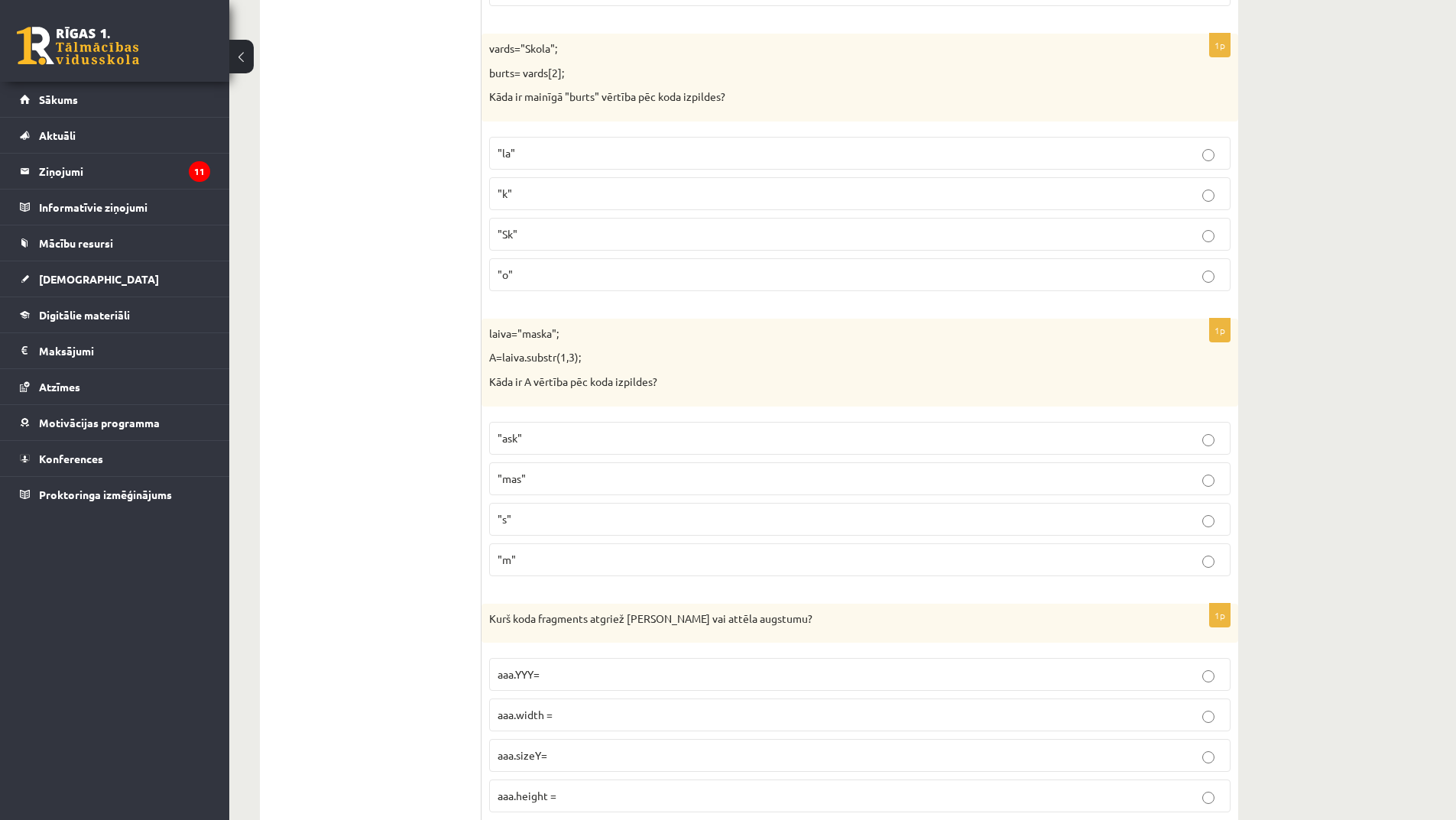
scroll to position [4510, 0]
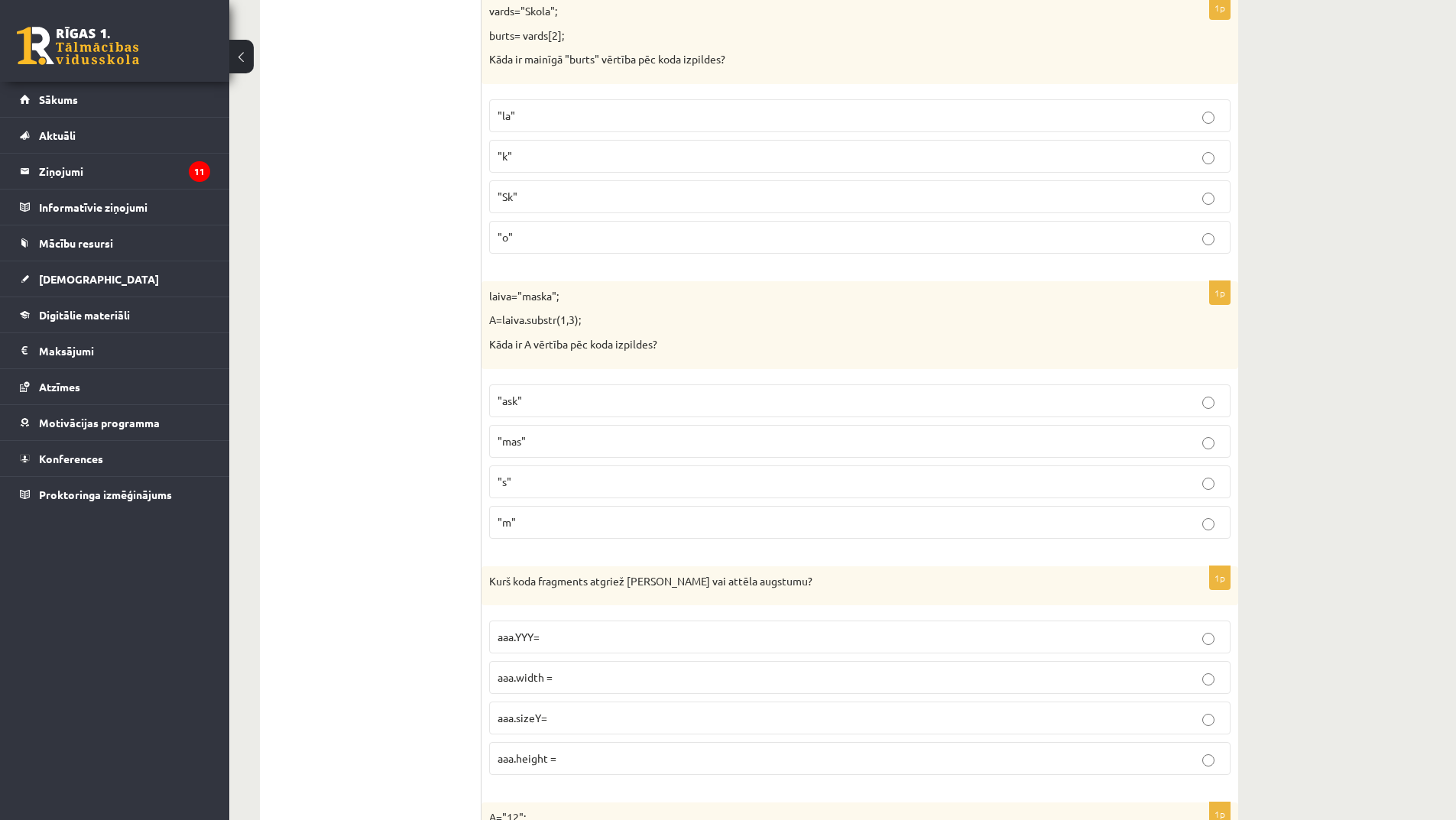
click at [538, 522] on p ""m"" at bounding box center [860, 522] width 725 height 16
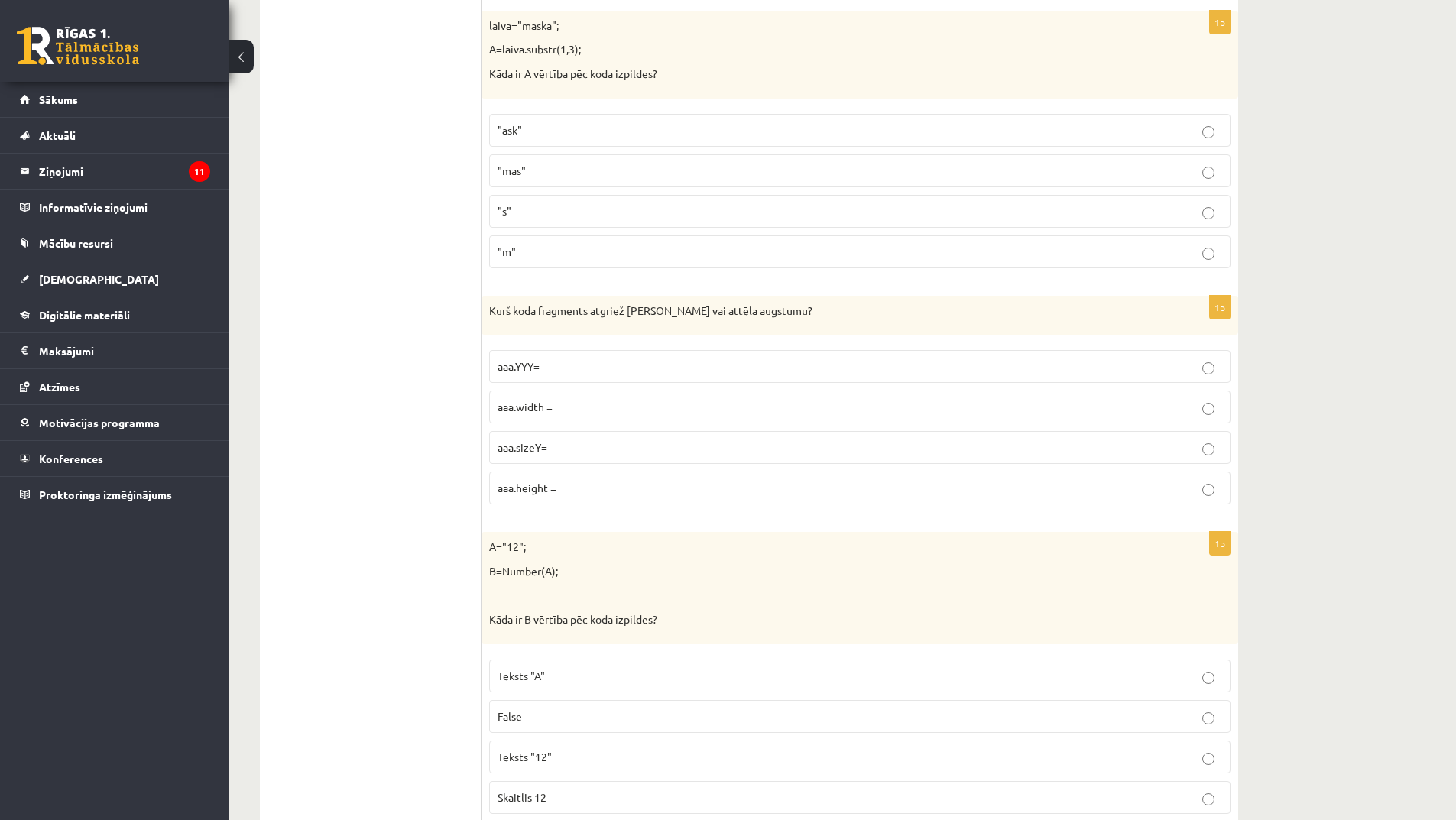
scroll to position [4816, 0]
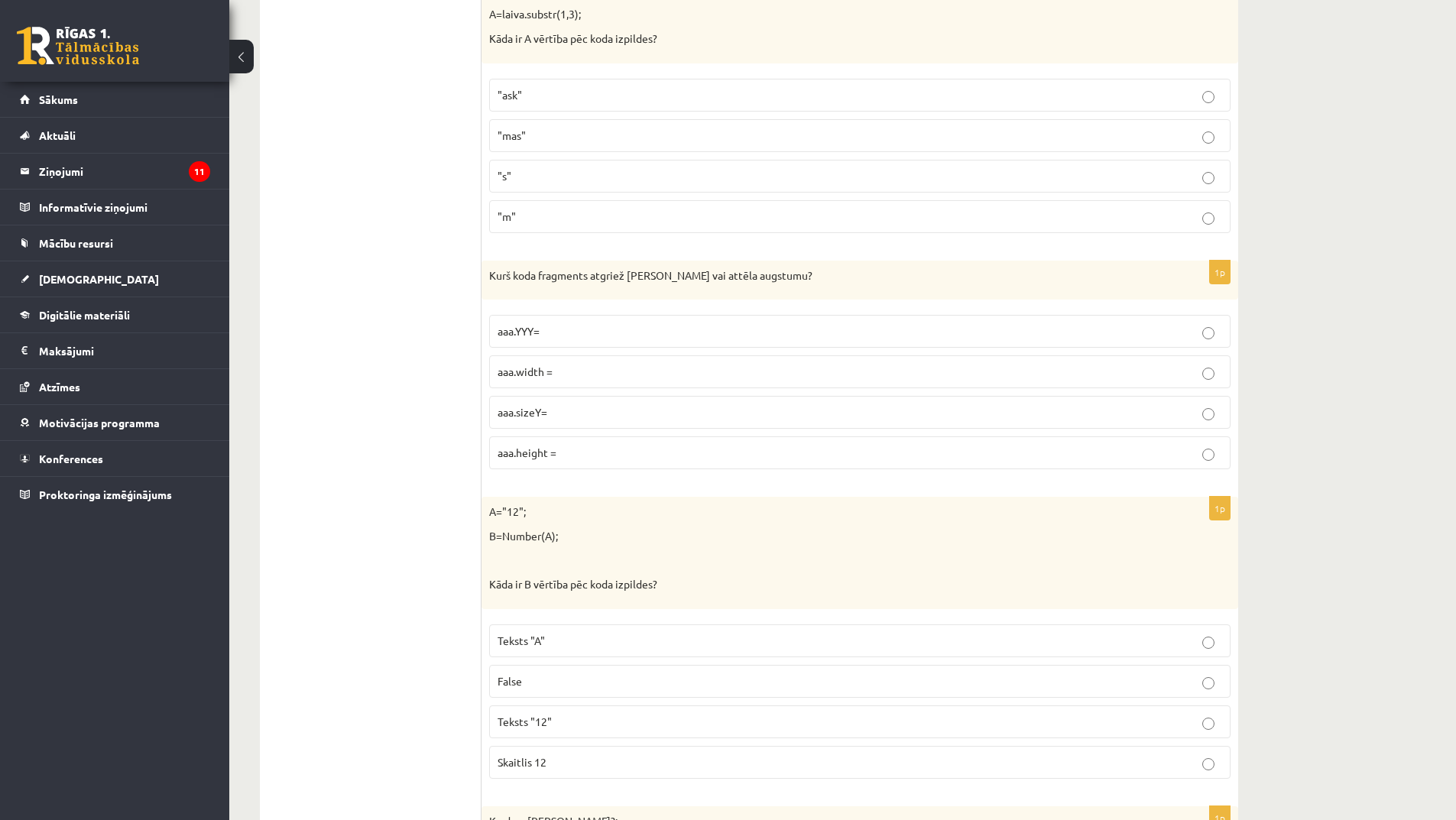
click at [590, 411] on p "aaa.sizeY=" at bounding box center [860, 412] width 725 height 16
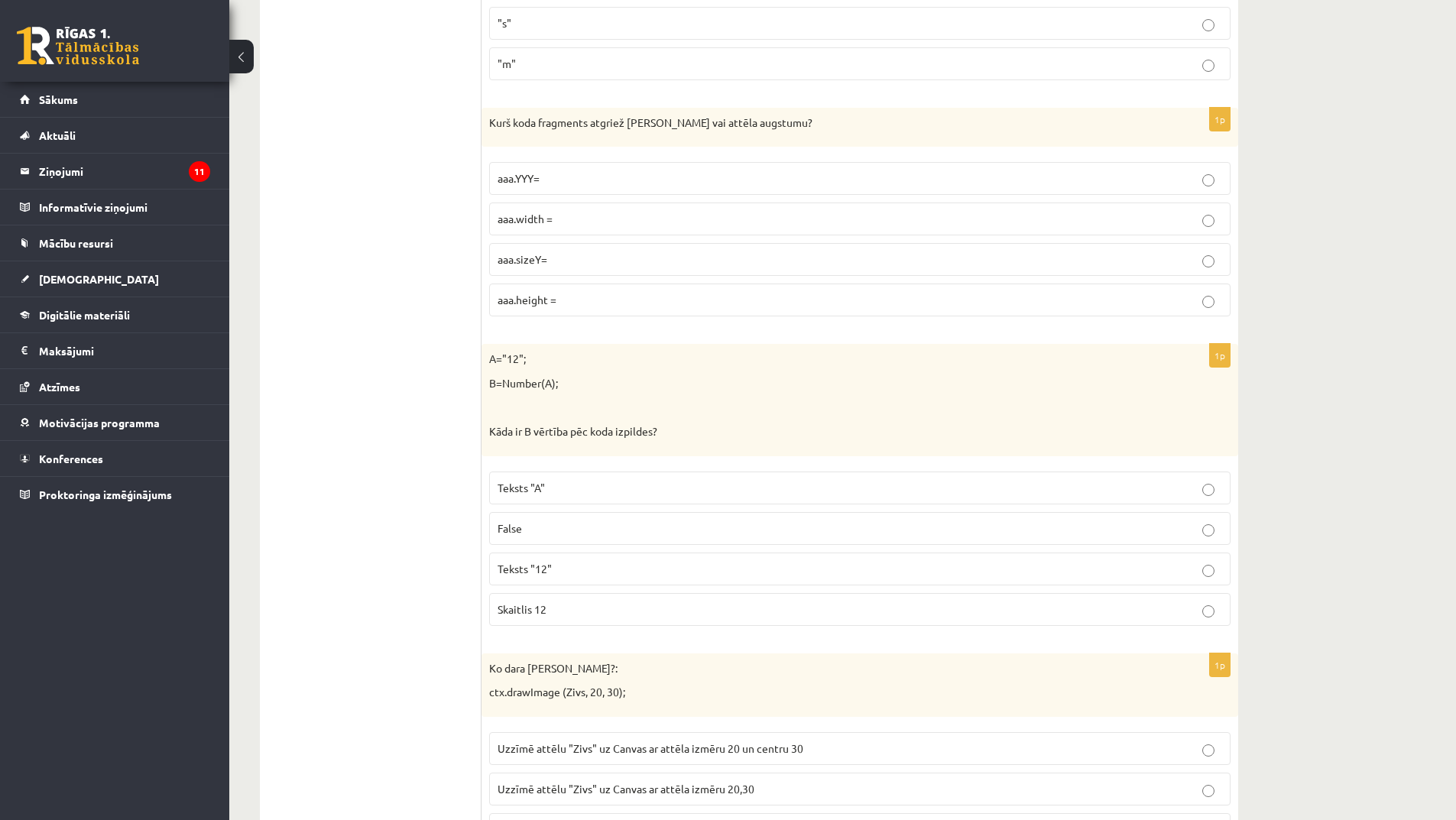
scroll to position [5046, 0]
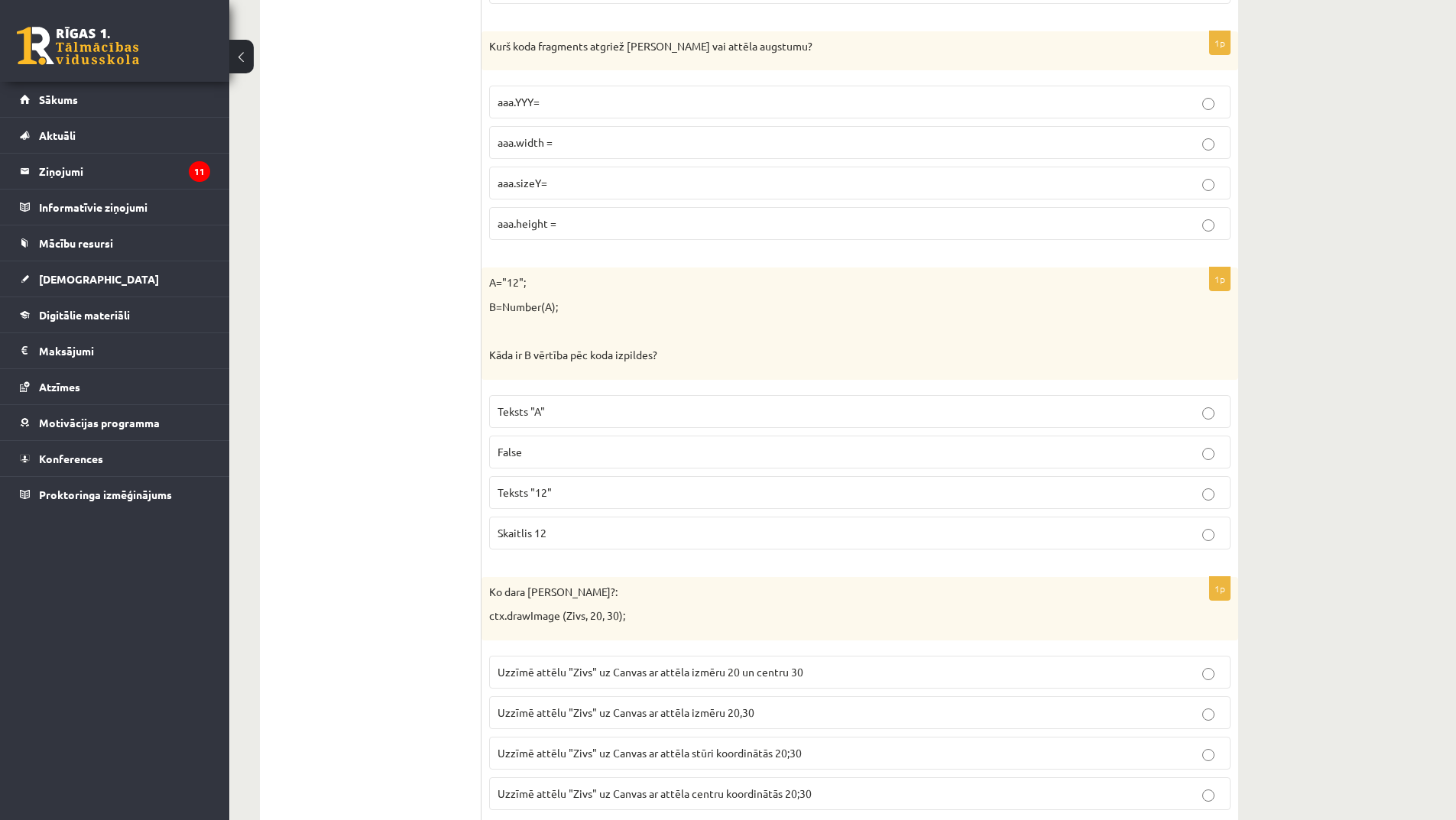
click at [573, 529] on p "Skaitlis 12" at bounding box center [860, 533] width 725 height 16
click at [561, 447] on p "False" at bounding box center [860, 452] width 725 height 16
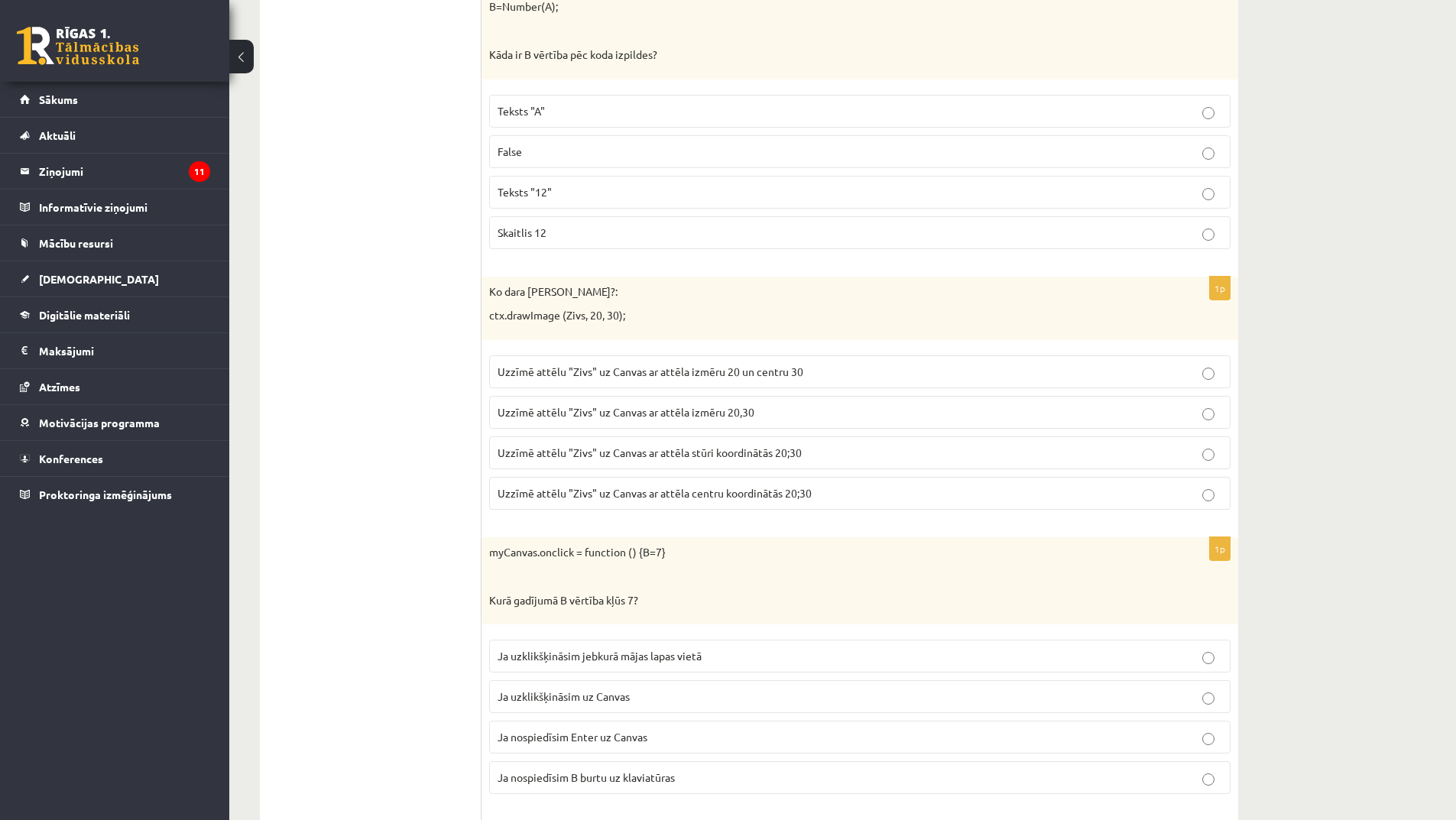
scroll to position [5351, 0]
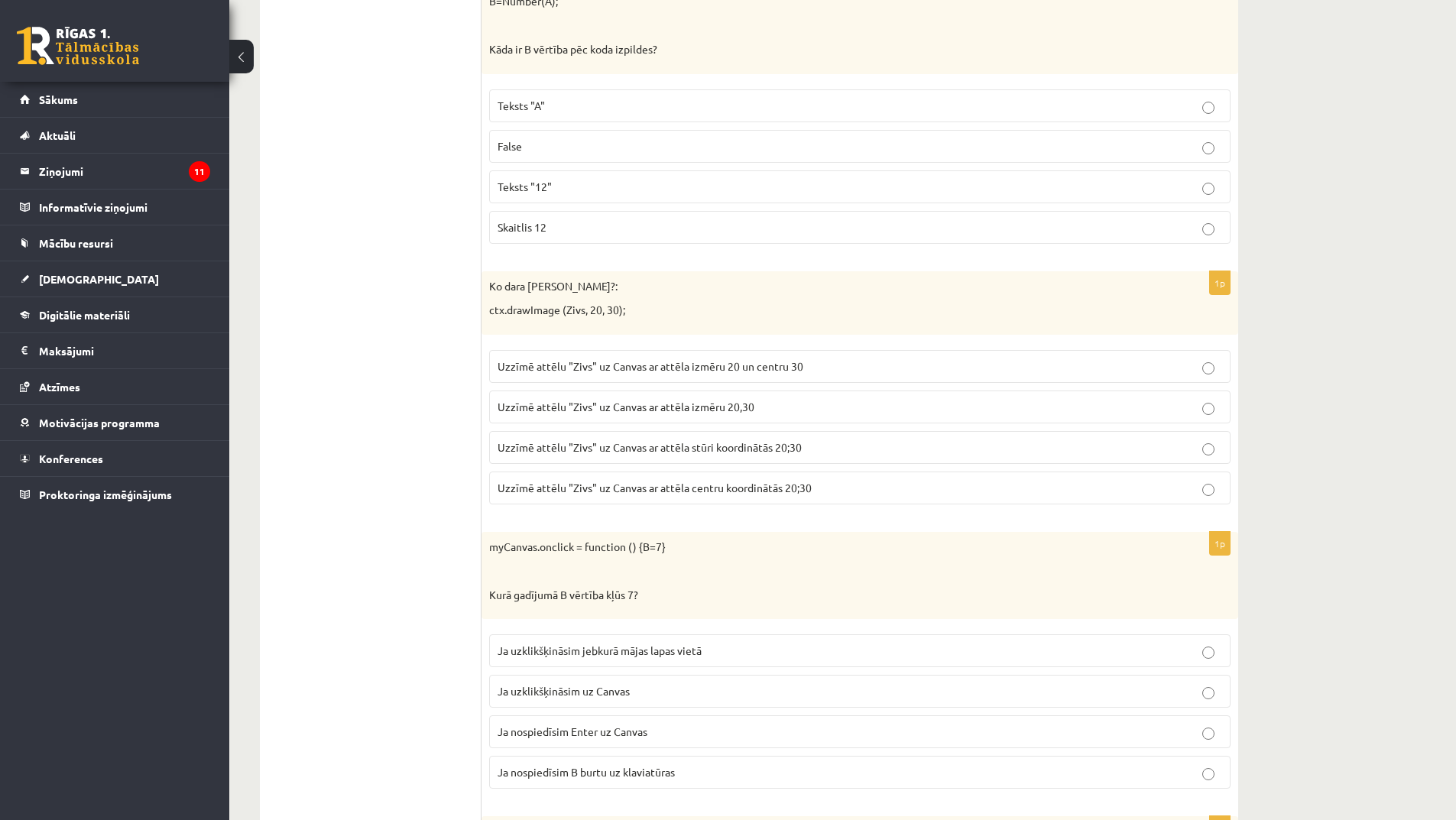
click at [640, 407] on span "Uzzīmē attēlu "Zivs" uz Canvas ar attēla izmēru 20,30" at bounding box center [625, 407] width 256 height 14
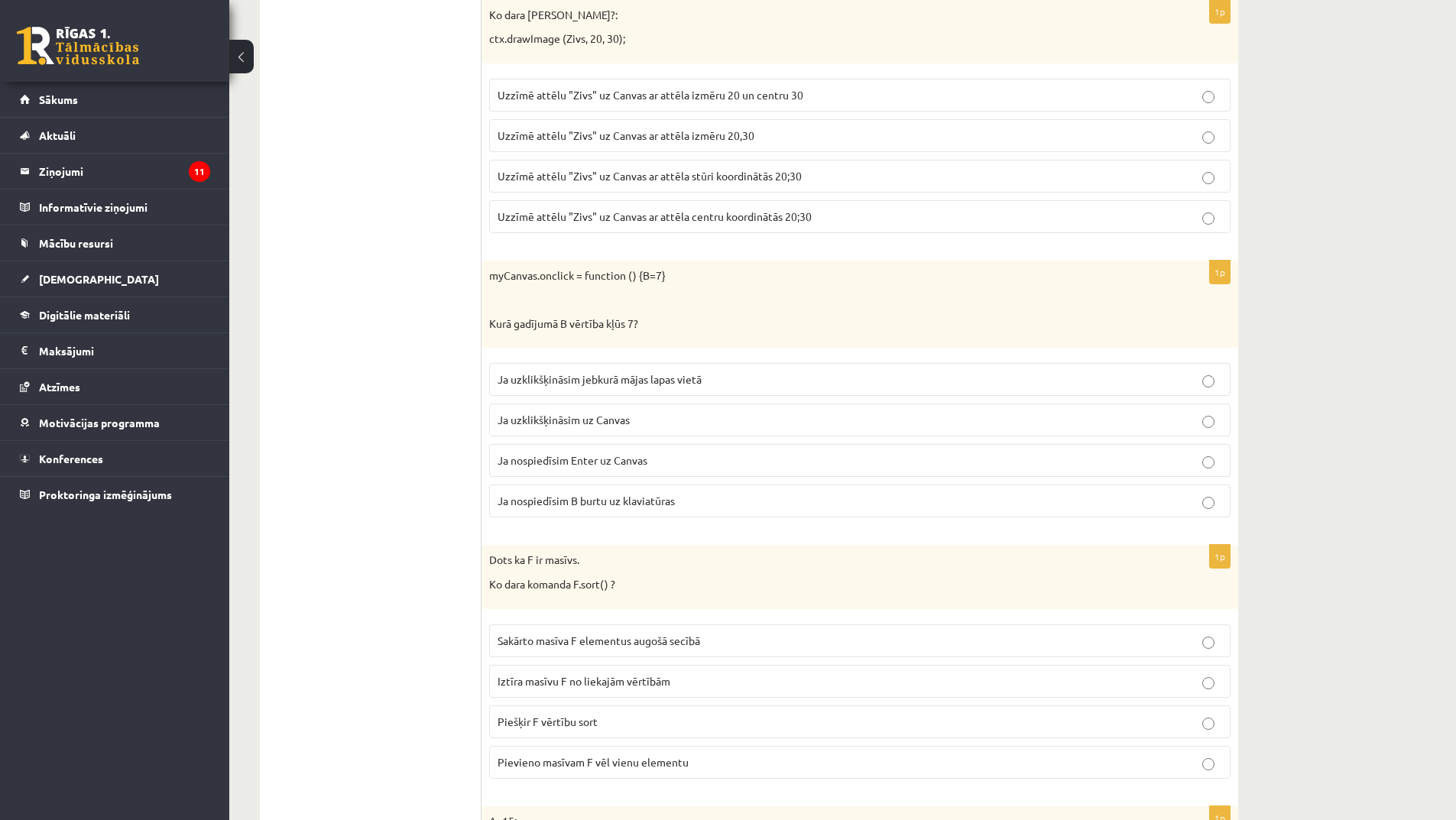
scroll to position [5657, 0]
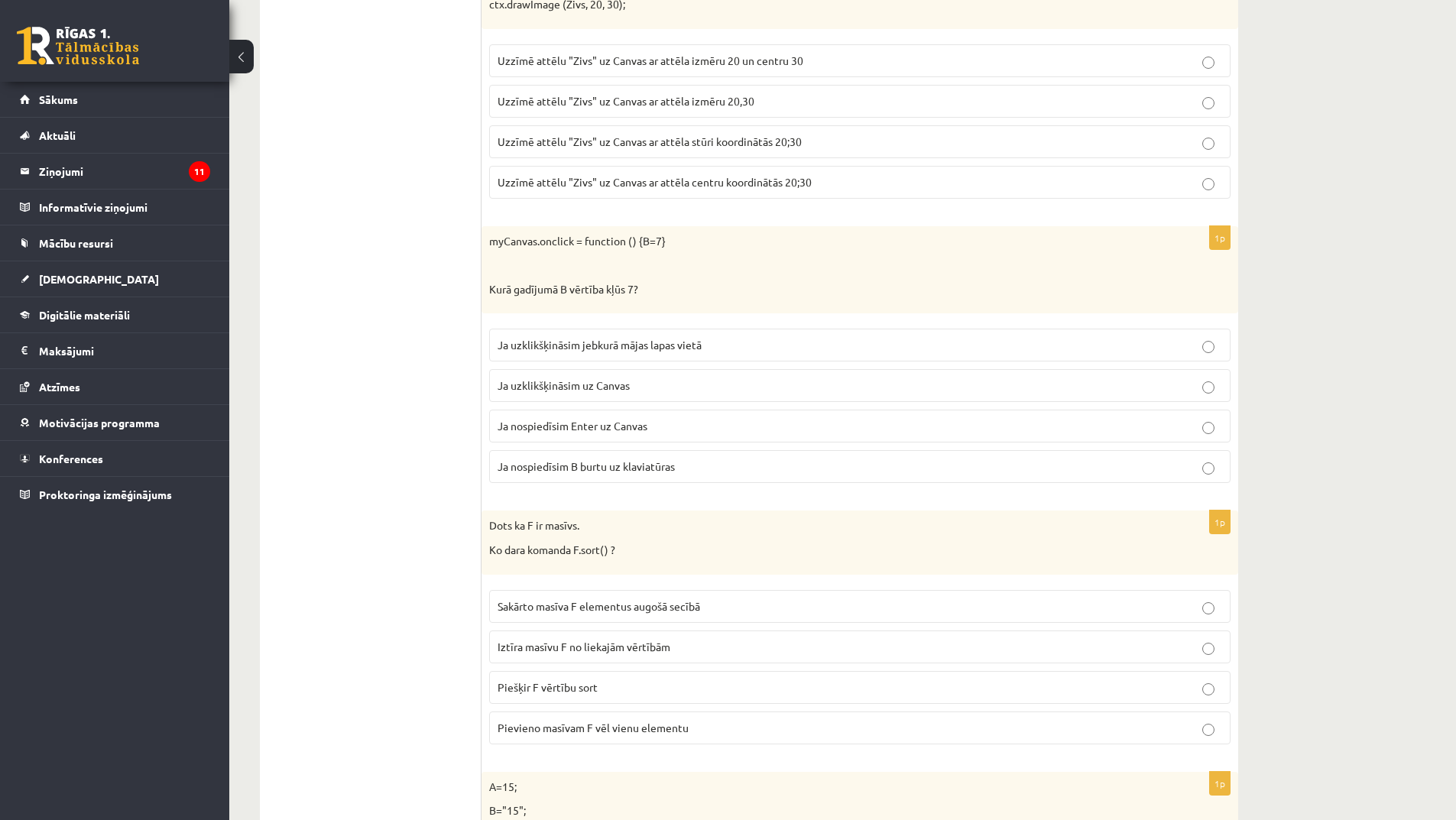
click at [608, 384] on span "Ja uzklikšķināsim uz Canvas" at bounding box center [563, 385] width 132 height 14
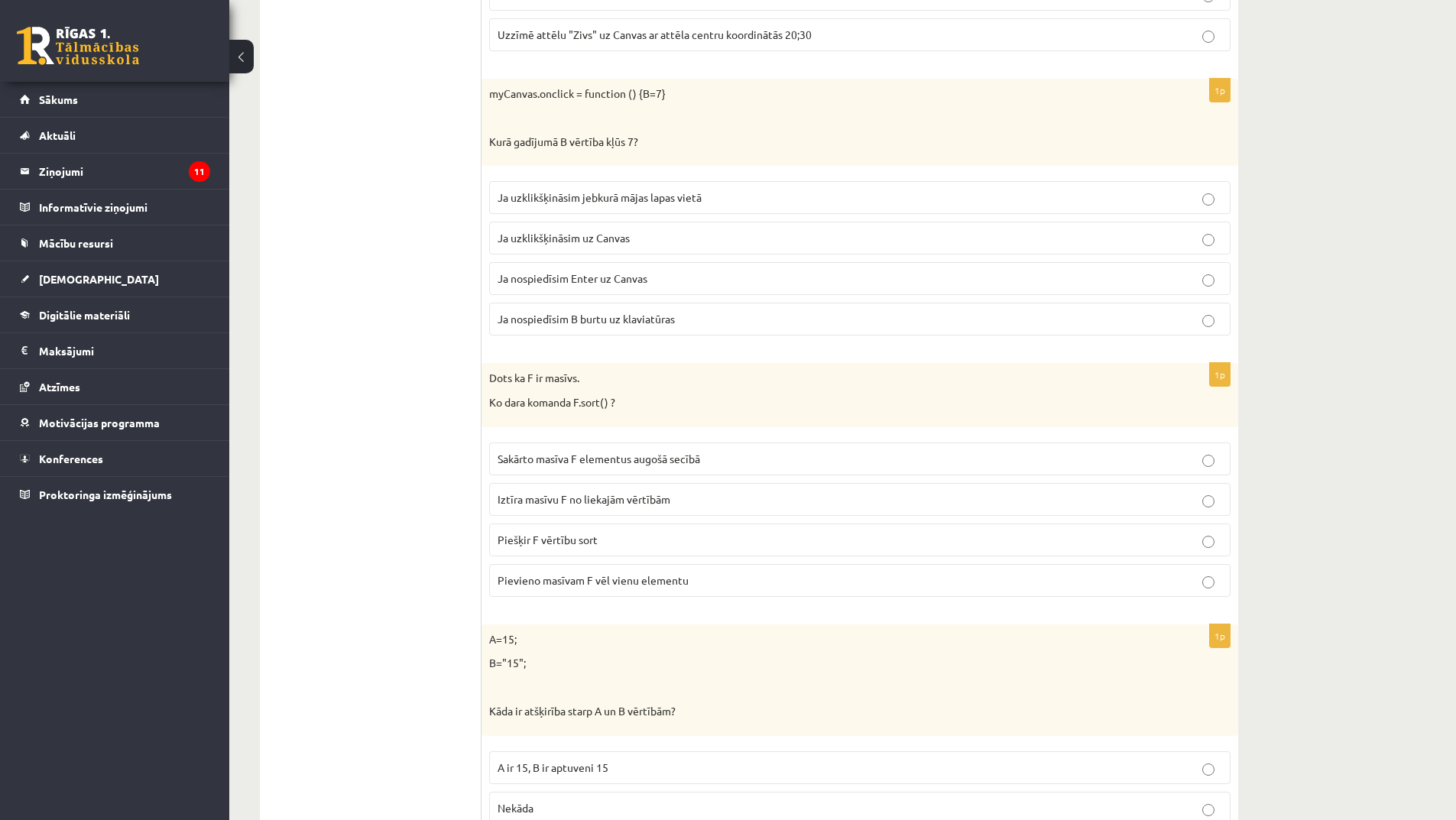
scroll to position [5810, 0]
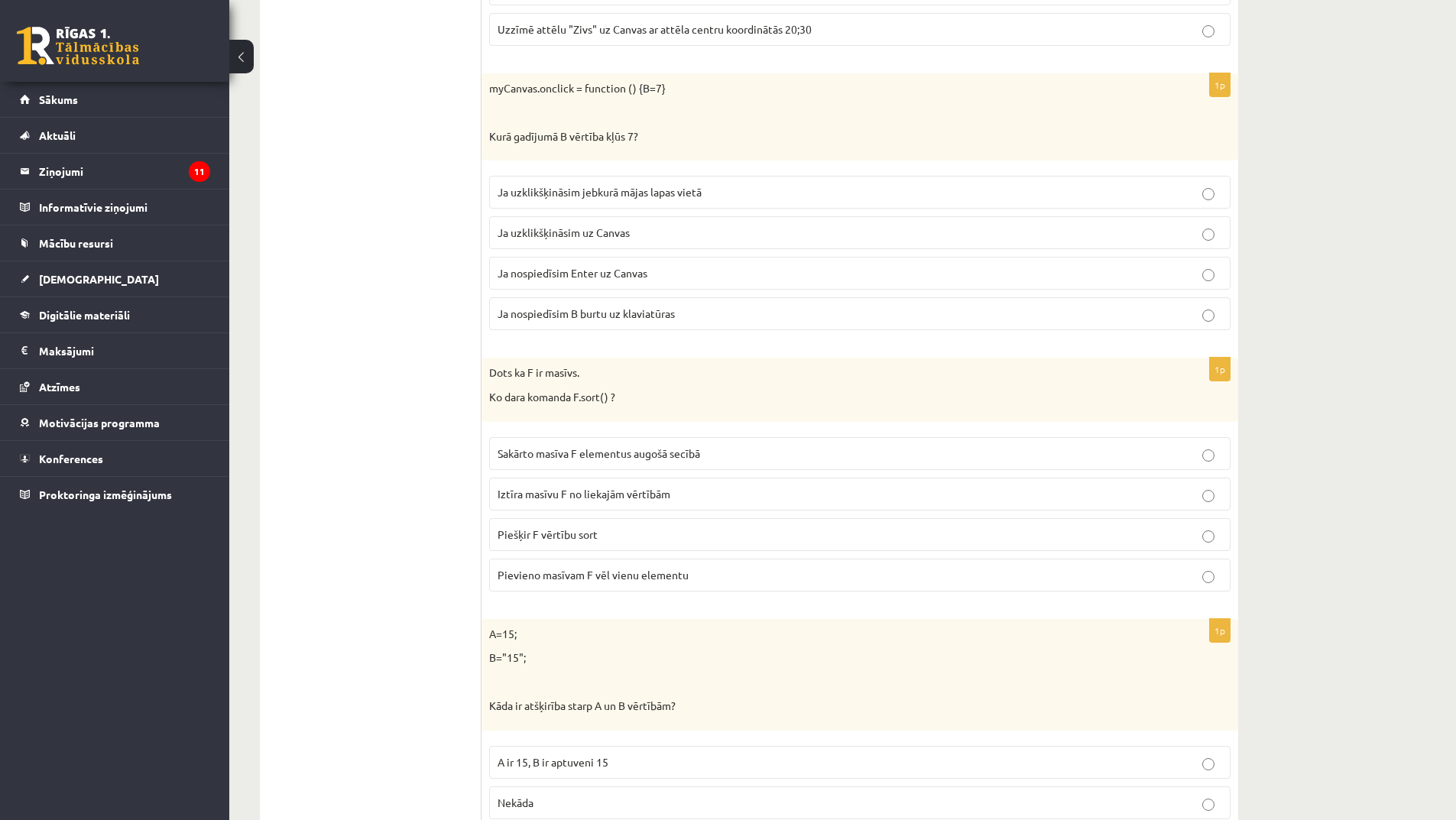
click at [621, 499] on span "Iztīra masīvu F no liekajām vērtībām" at bounding box center [584, 494] width 173 height 14
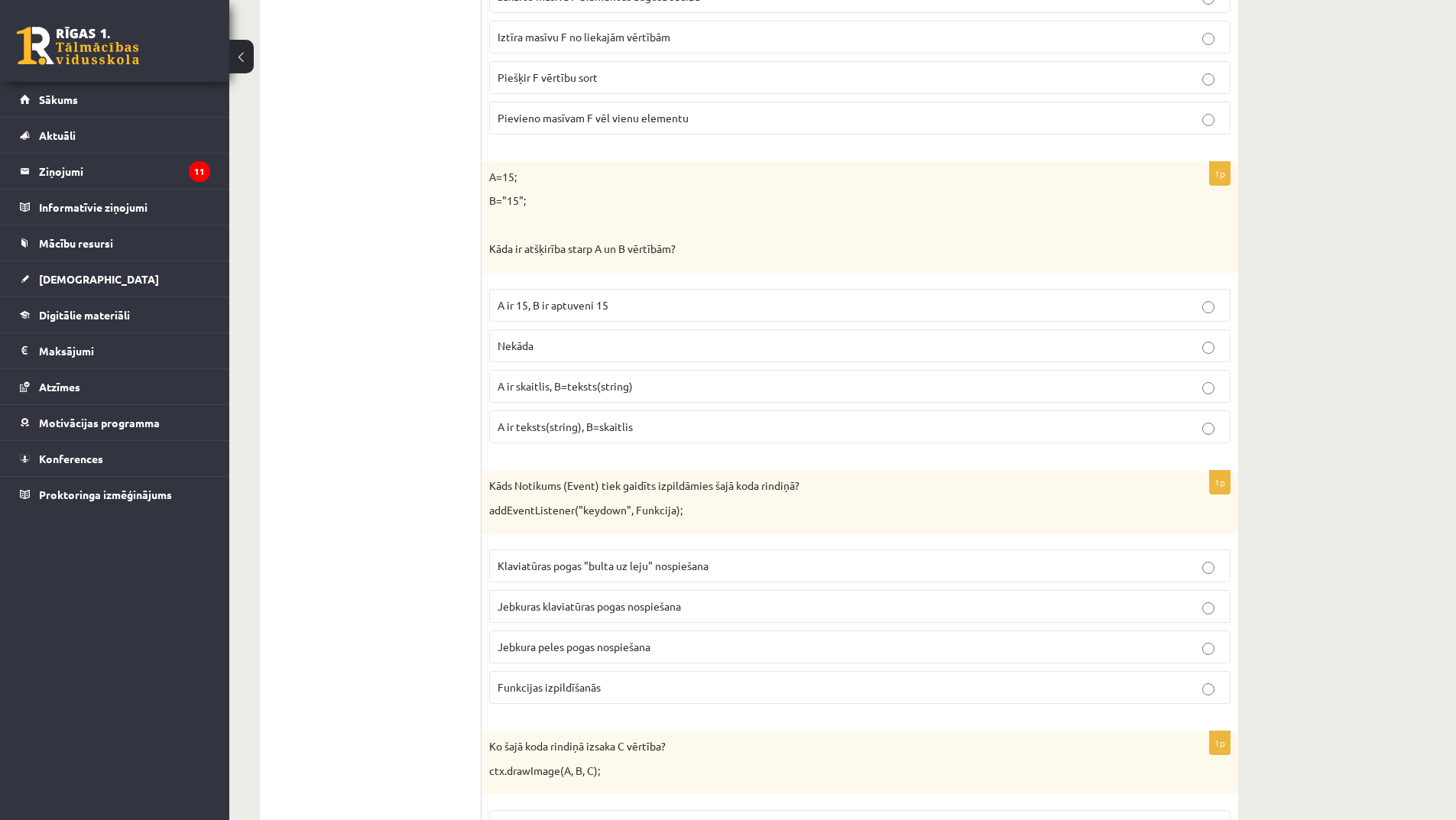
scroll to position [6268, 0]
click at [560, 310] on span "A ir 15, B ir aptuveni 15" at bounding box center [553, 303] width 111 height 14
click at [643, 386] on p "A ir skaitlis, B=teksts(string)" at bounding box center [860, 384] width 725 height 16
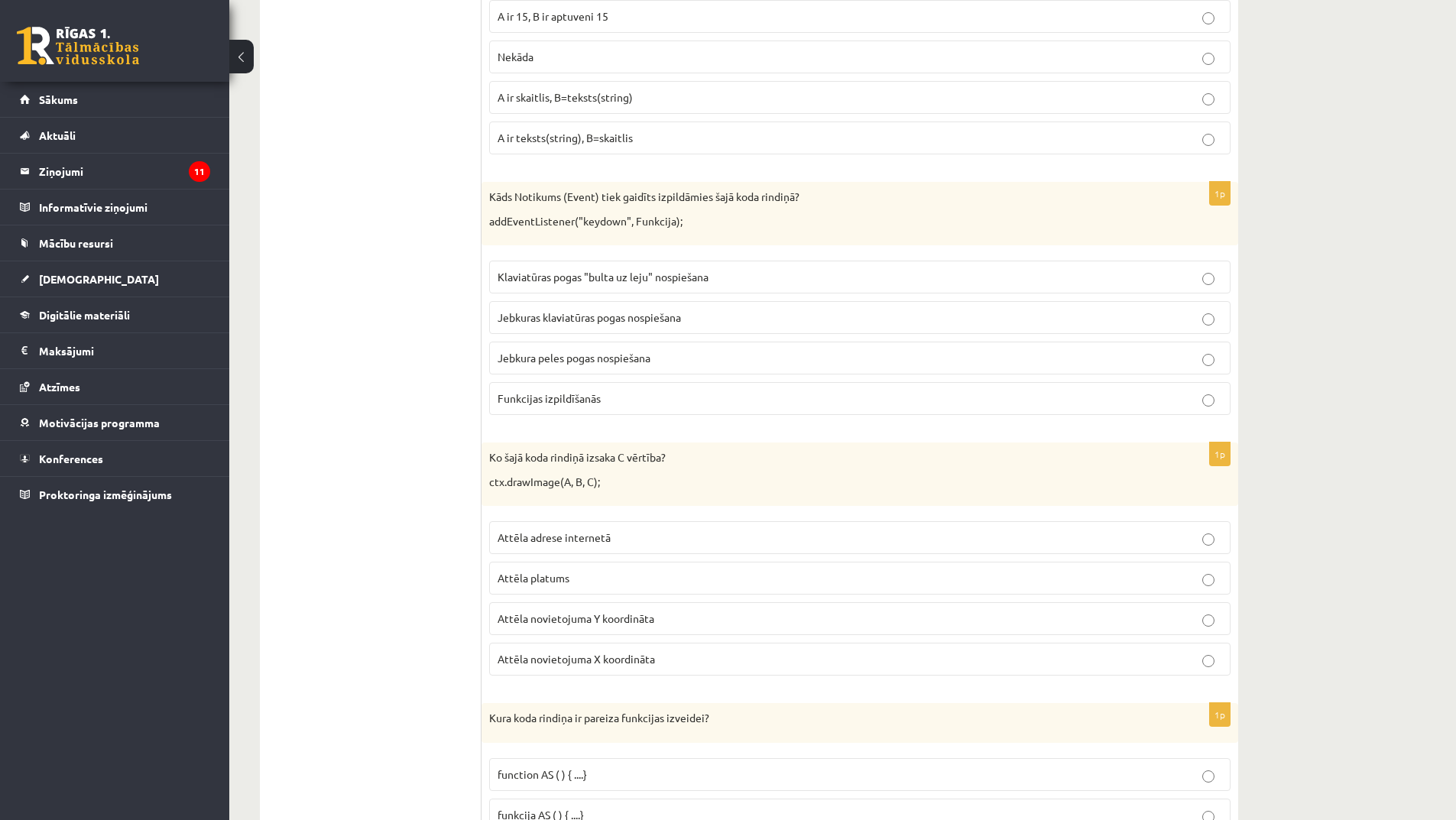
scroll to position [6575, 0]
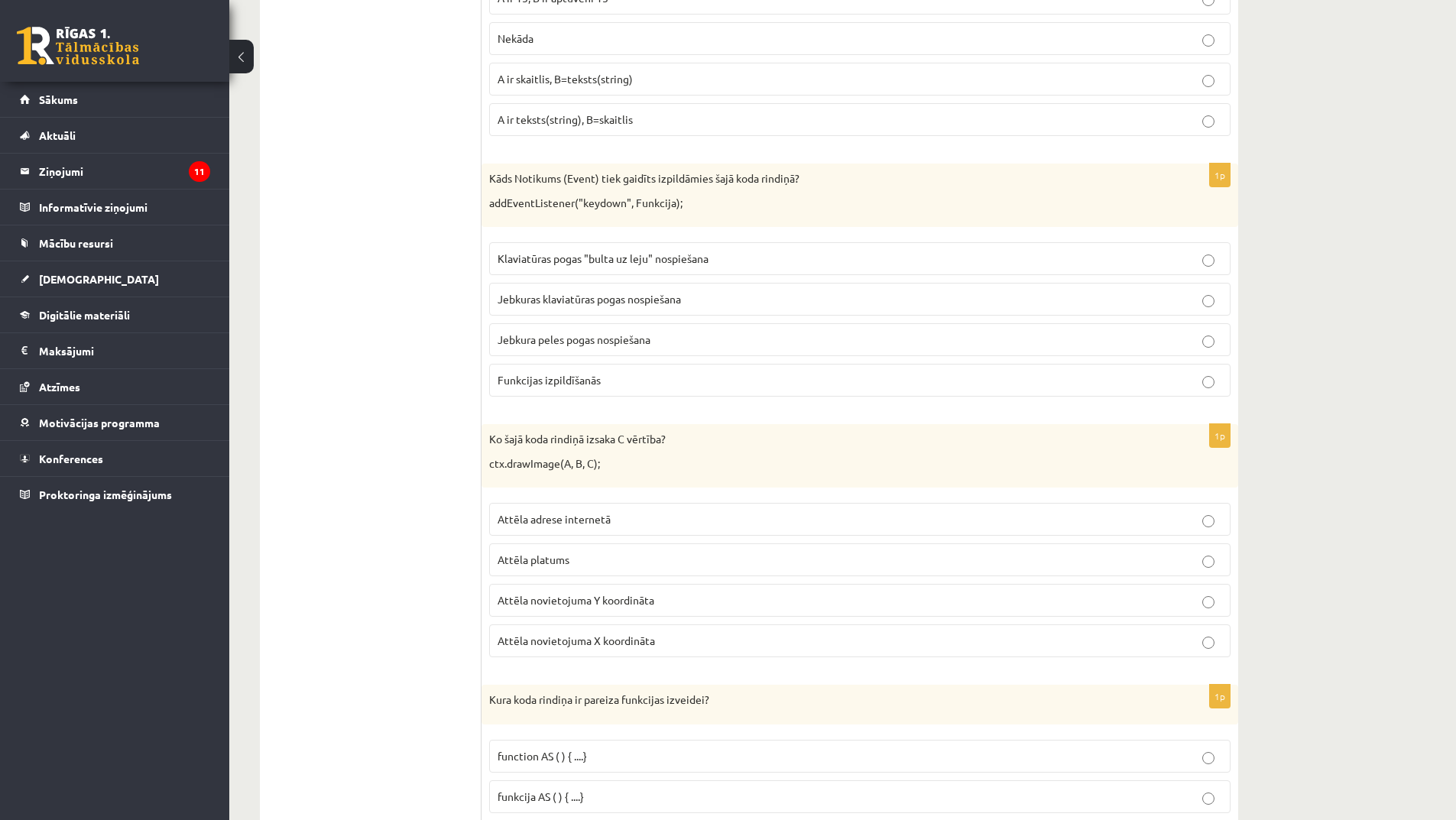
click at [612, 259] on span "Klaviatūras pogas "bulta uz leju" nospiešana" at bounding box center [603, 258] width 211 height 14
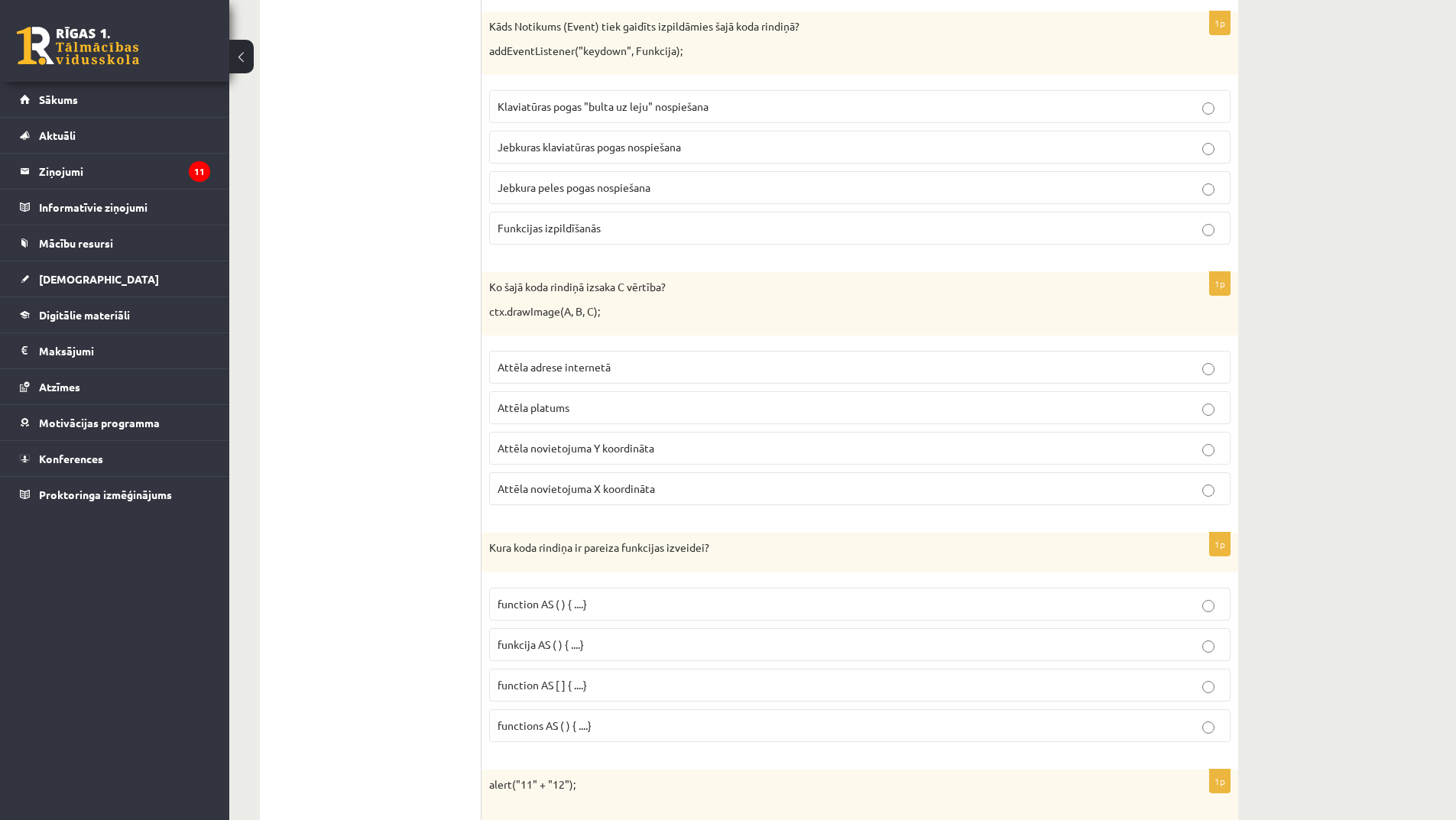
scroll to position [6727, 0]
click at [558, 368] on span "Attēla adrese internetā" at bounding box center [554, 366] width 113 height 14
click at [600, 448] on span "Attēla novietojuma Y koordināta" at bounding box center [576, 447] width 157 height 14
click at [581, 408] on p "Attēla platums" at bounding box center [860, 407] width 725 height 16
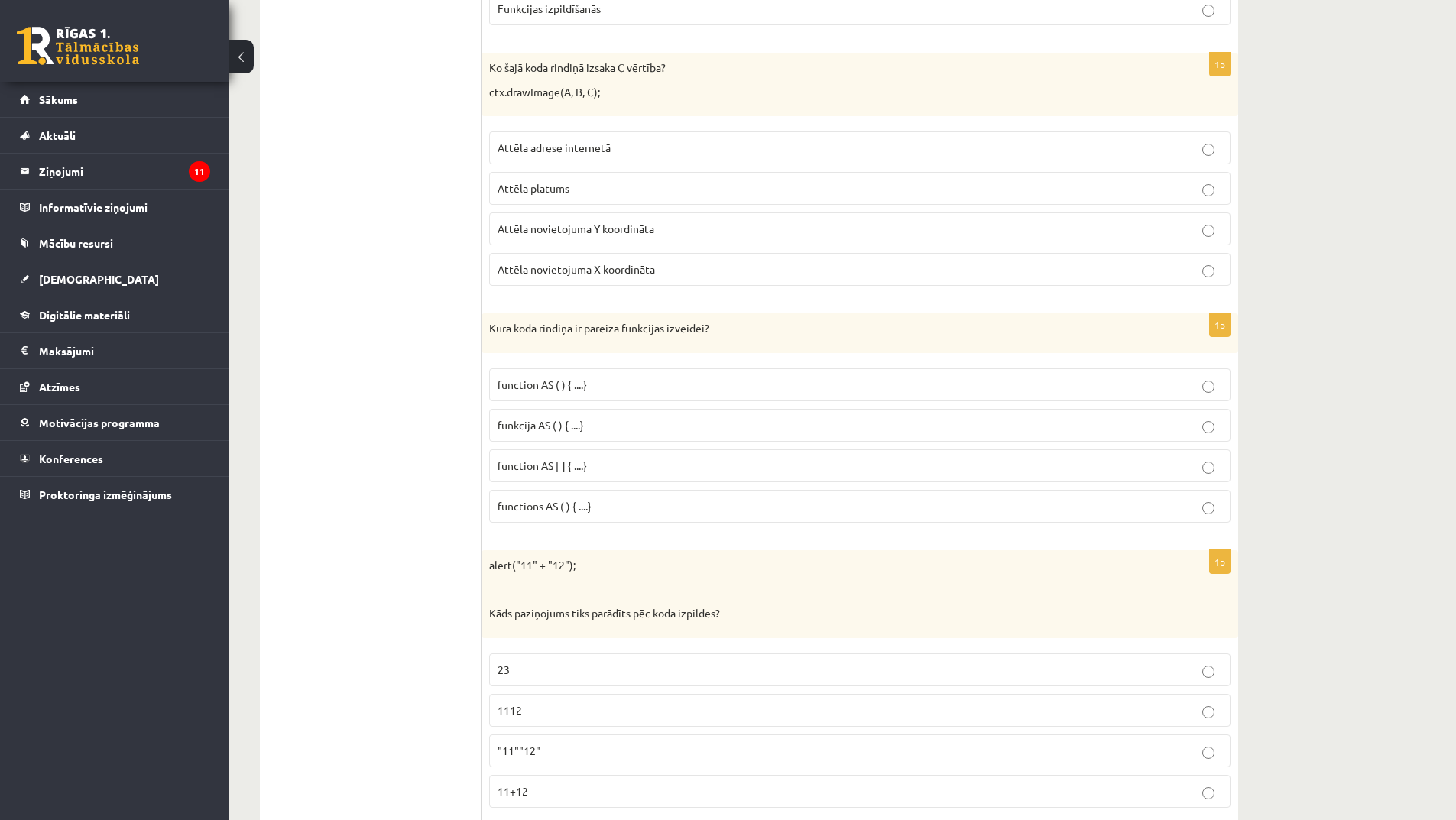
scroll to position [7033, 0]
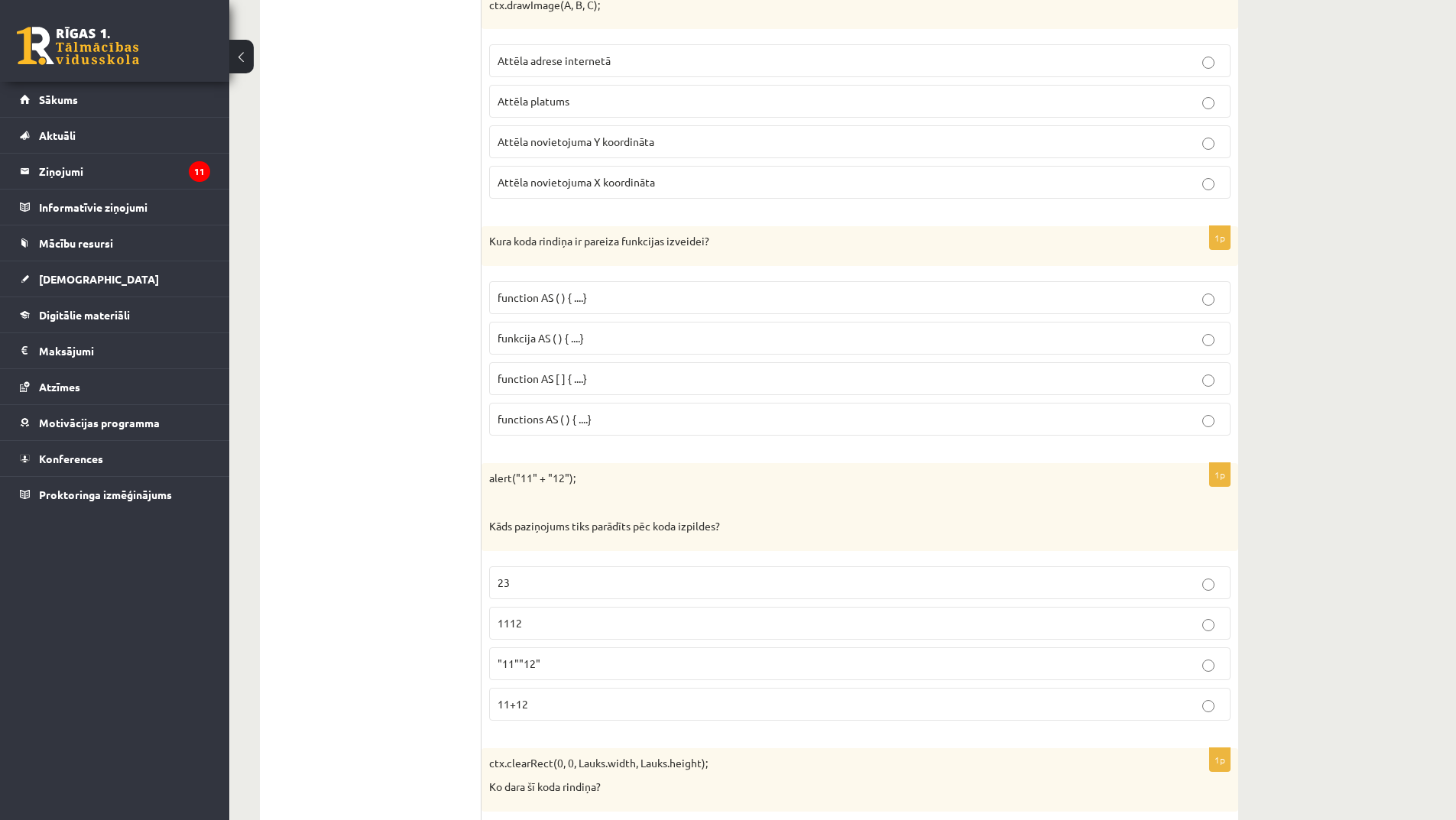
click at [583, 337] on span "funkcija AS ( ) { ....}" at bounding box center [540, 338] width 87 height 14
click at [582, 375] on span "function AS [ ] { ....}" at bounding box center [542, 378] width 90 height 14
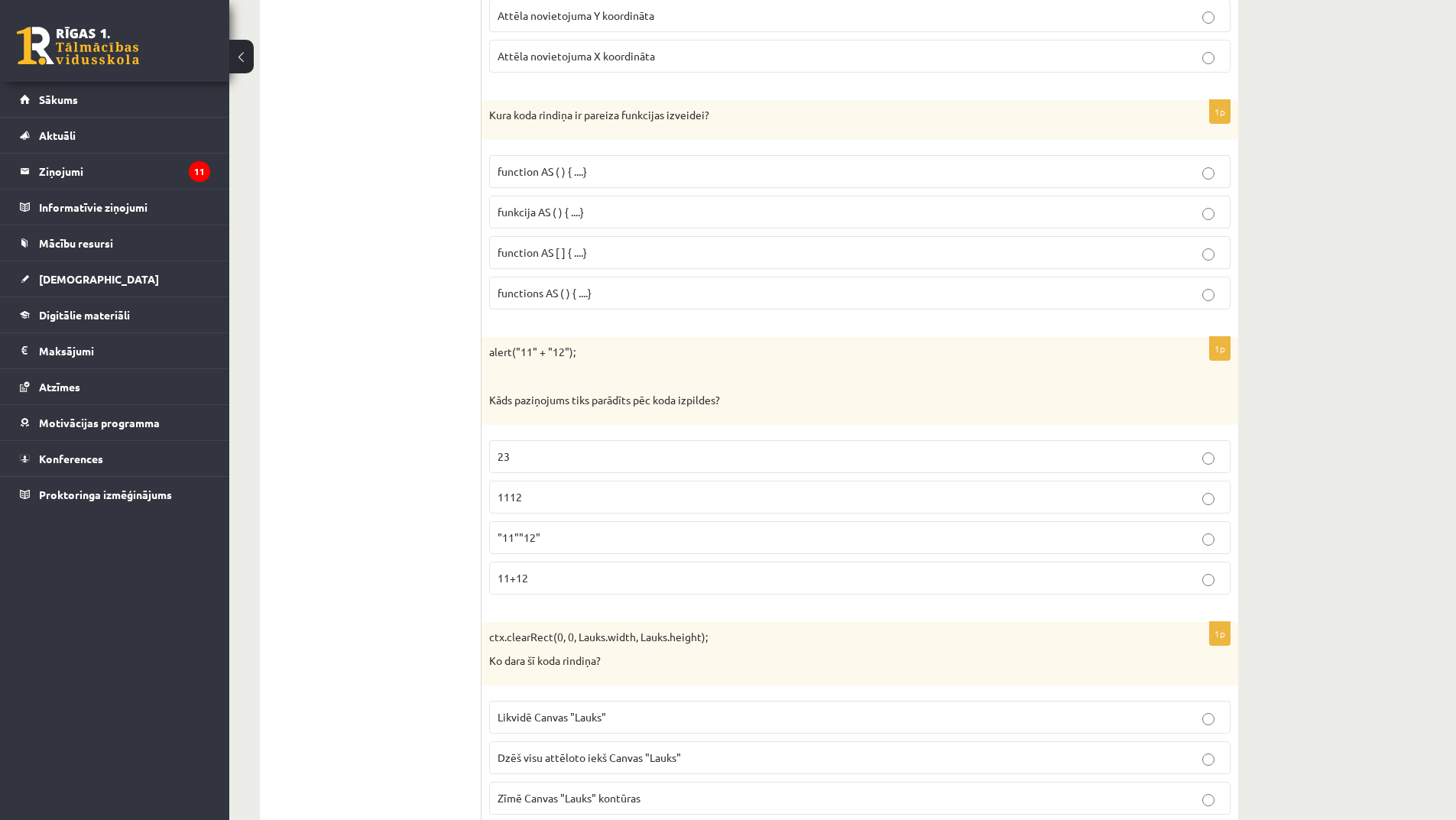
scroll to position [7186, 0]
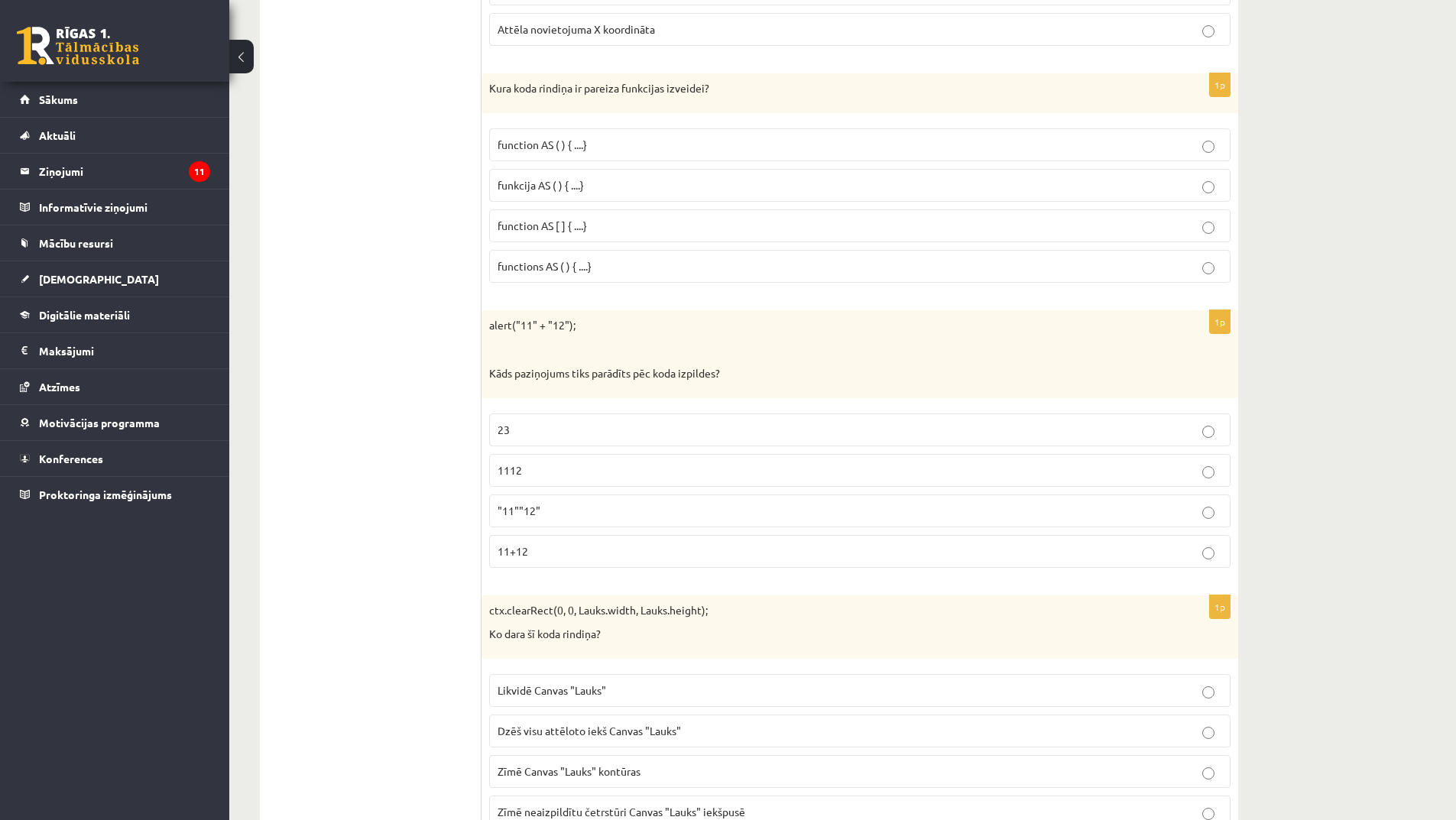
click at [577, 426] on p "23" at bounding box center [860, 430] width 725 height 16
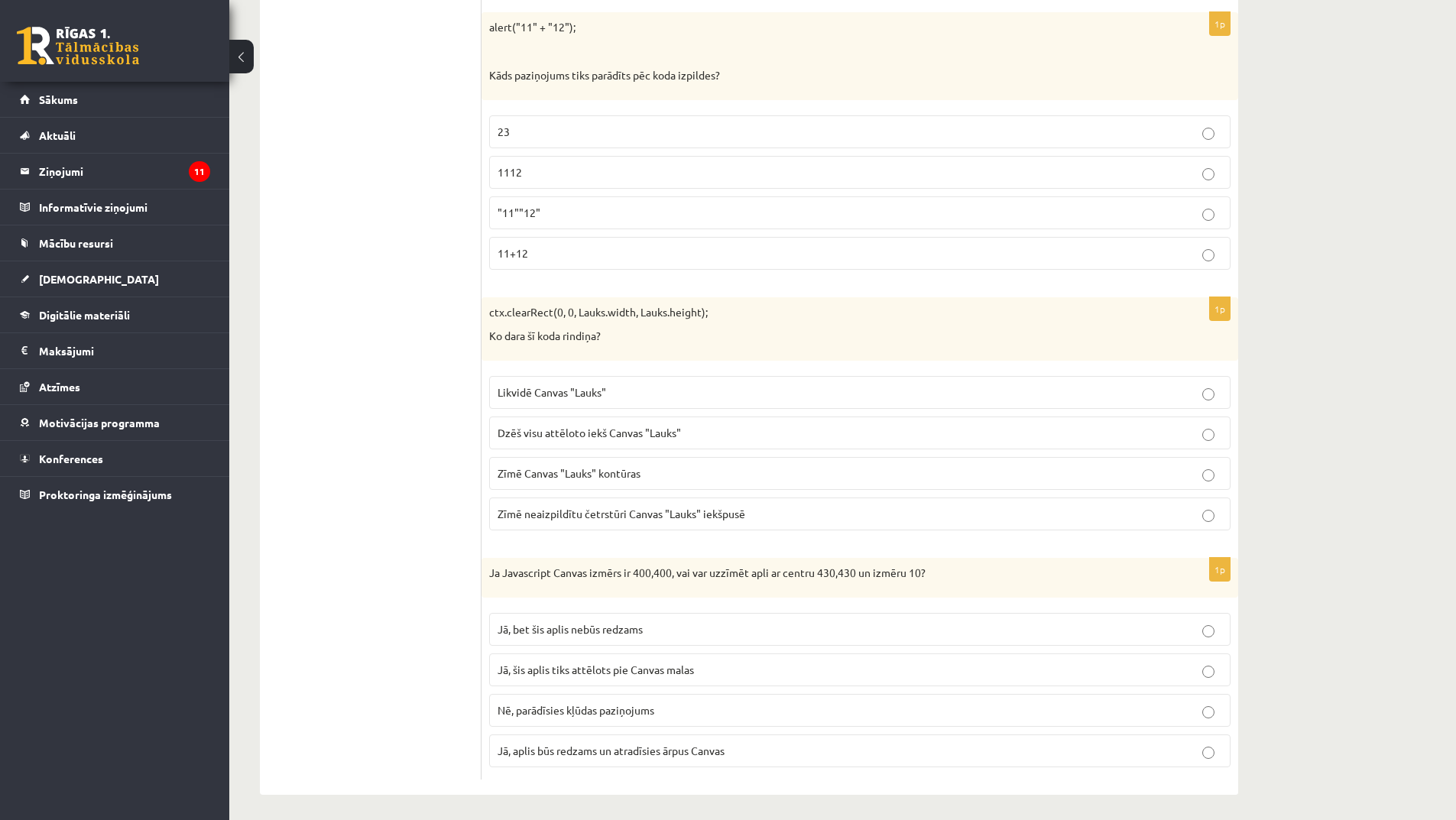
scroll to position [7490, 0]
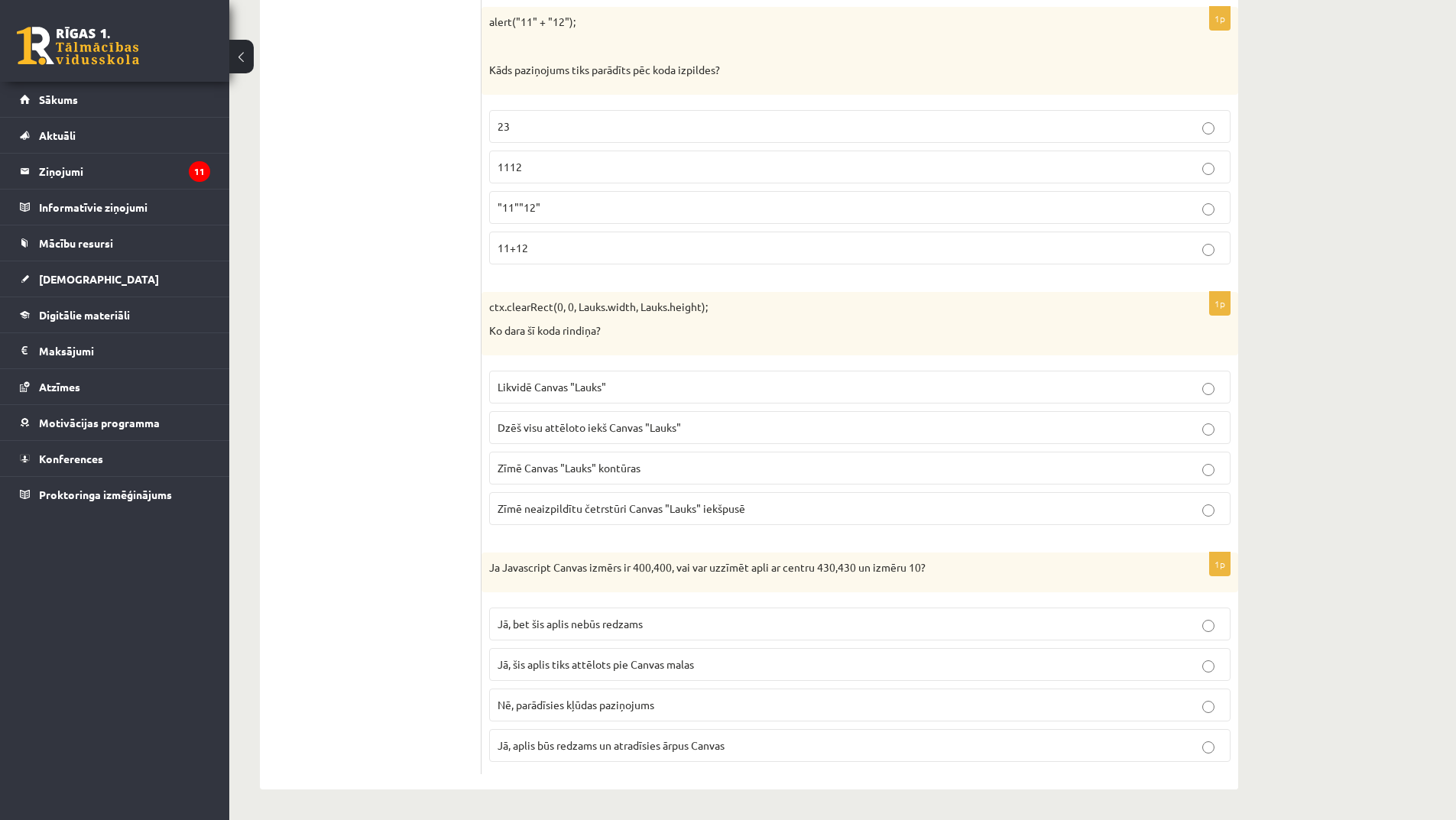
click at [638, 432] on span "Dzēš visu attēloto iekš Canvas "Lauks"" at bounding box center [589, 427] width 184 height 14
click at [611, 704] on span "Nē, parādīsies kļūdas paziņojums" at bounding box center [576, 705] width 157 height 14
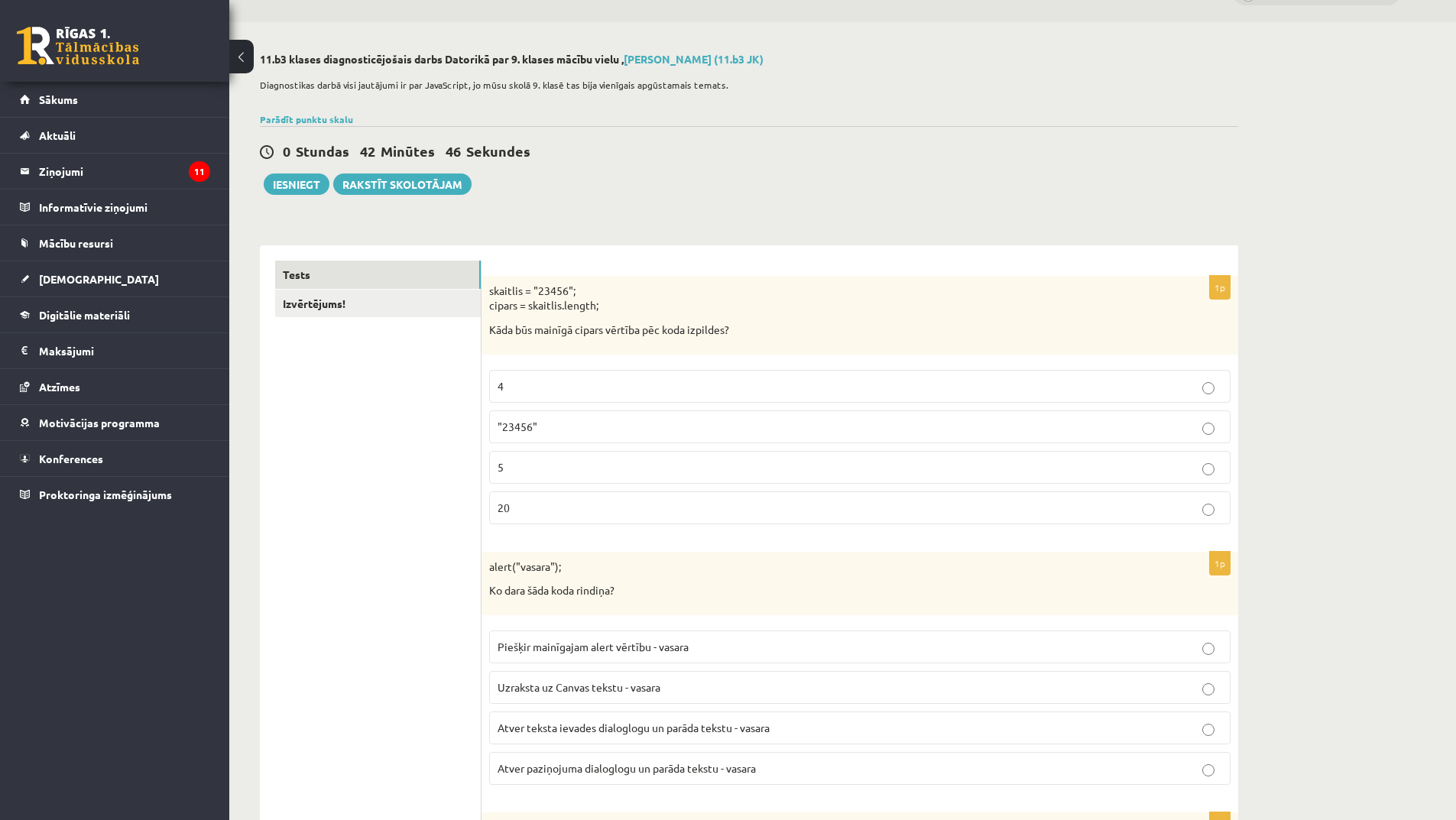
scroll to position [0, 0]
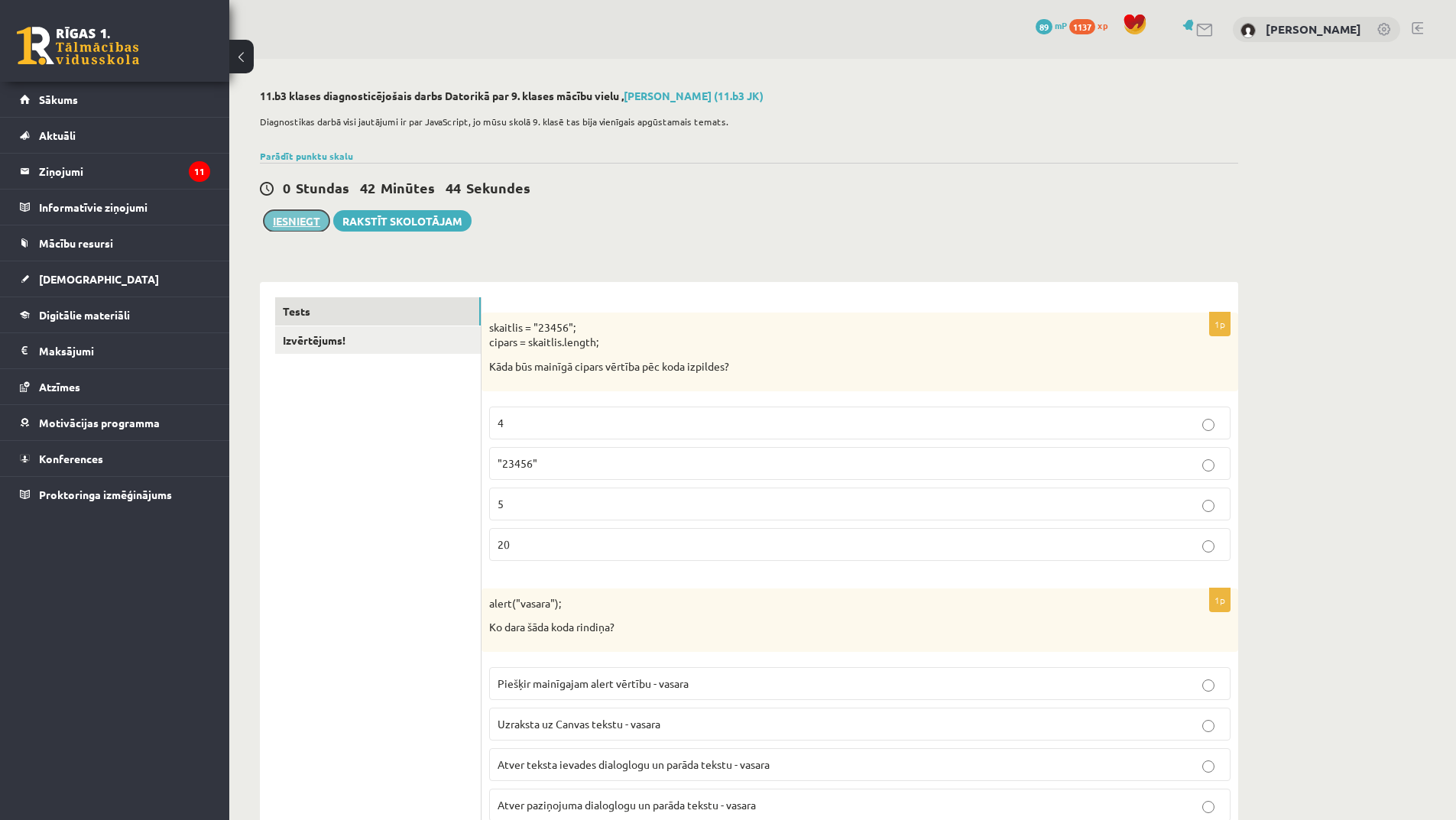
click at [312, 217] on button "Iesniegt" at bounding box center [296, 221] width 66 height 21
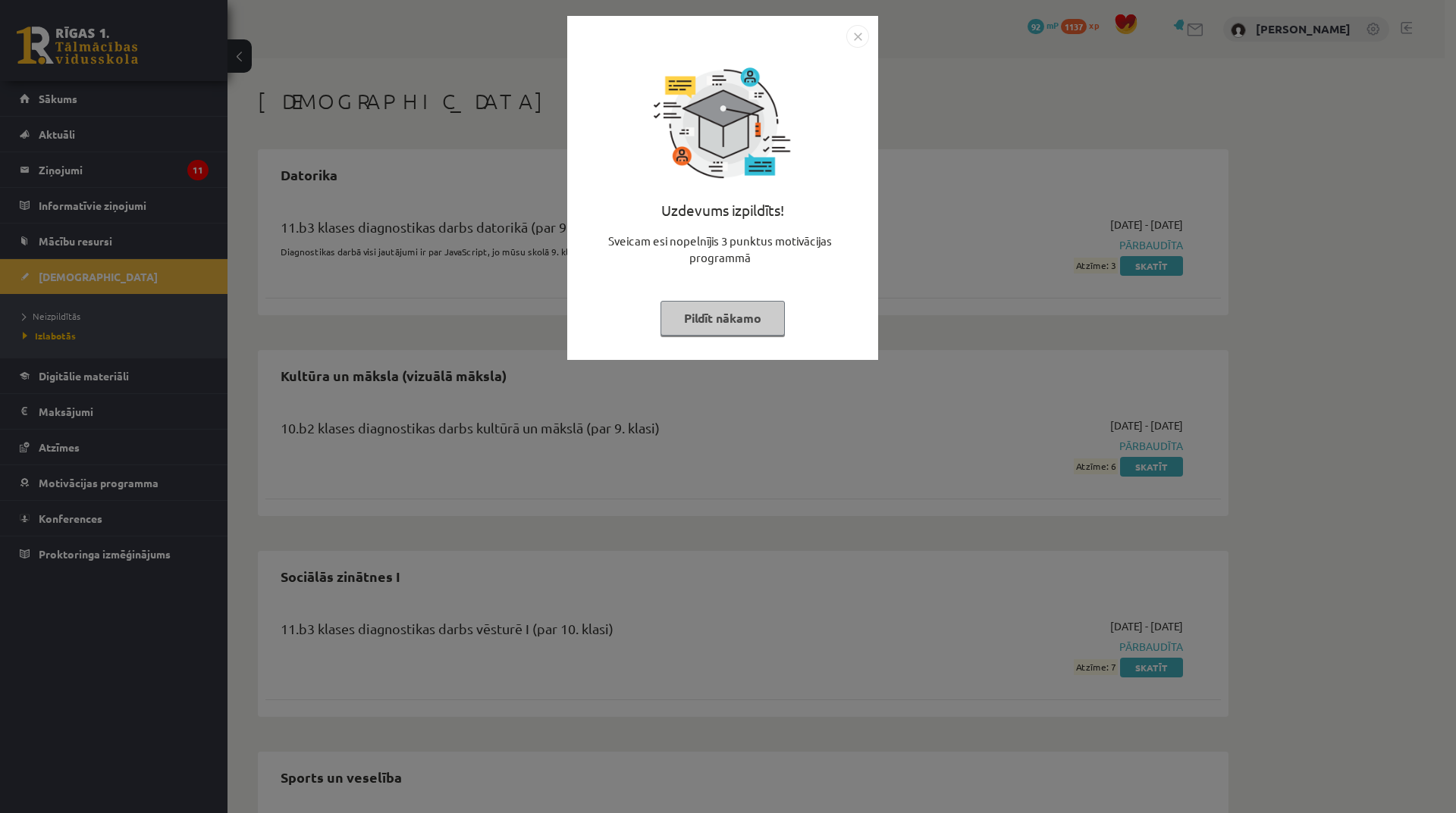
click at [759, 329] on button "Pildīt nākamo" at bounding box center [723, 318] width 125 height 35
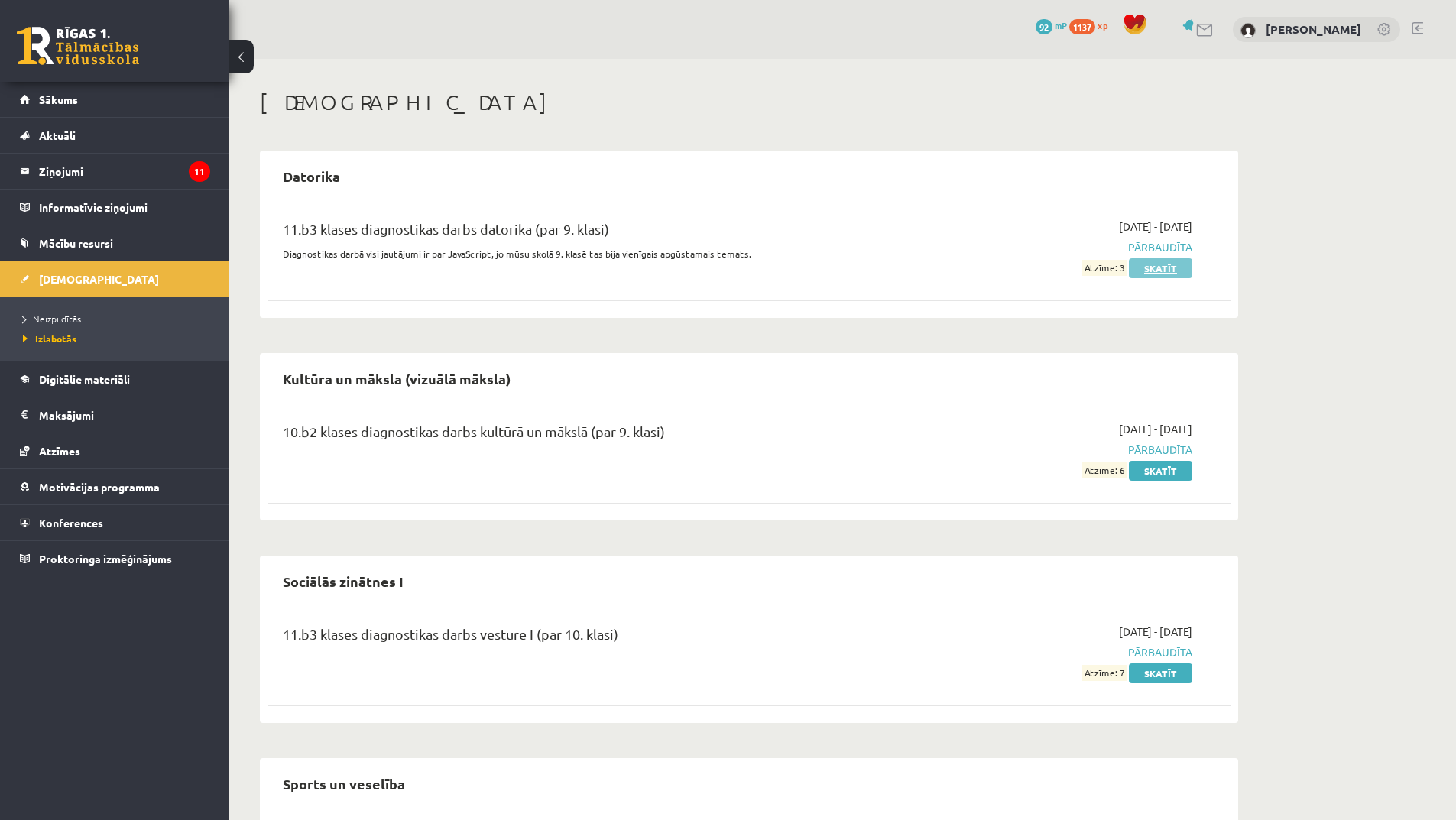
click at [1144, 268] on link "Skatīt" at bounding box center [1161, 268] width 64 height 20
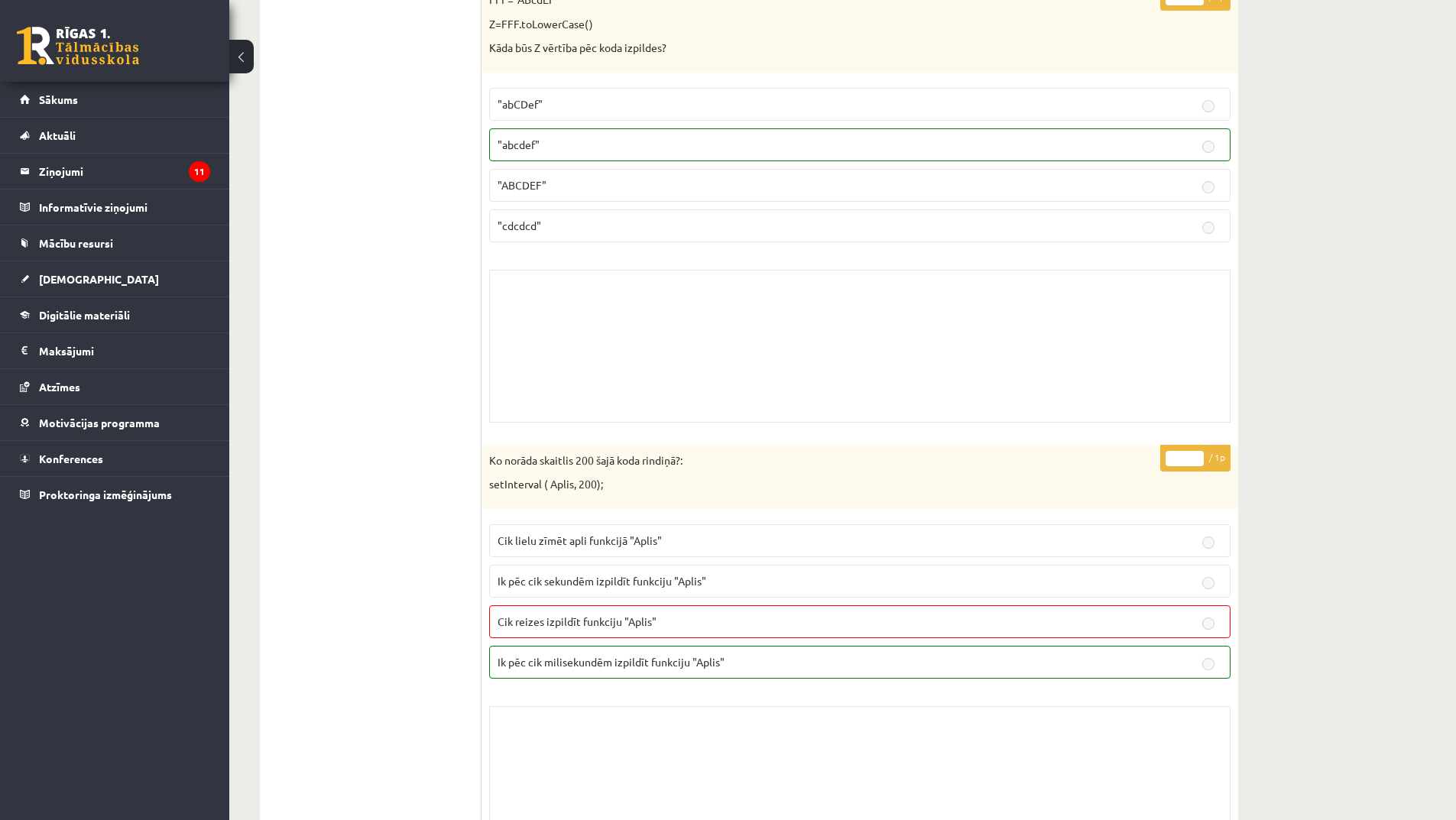
scroll to position [5428, 0]
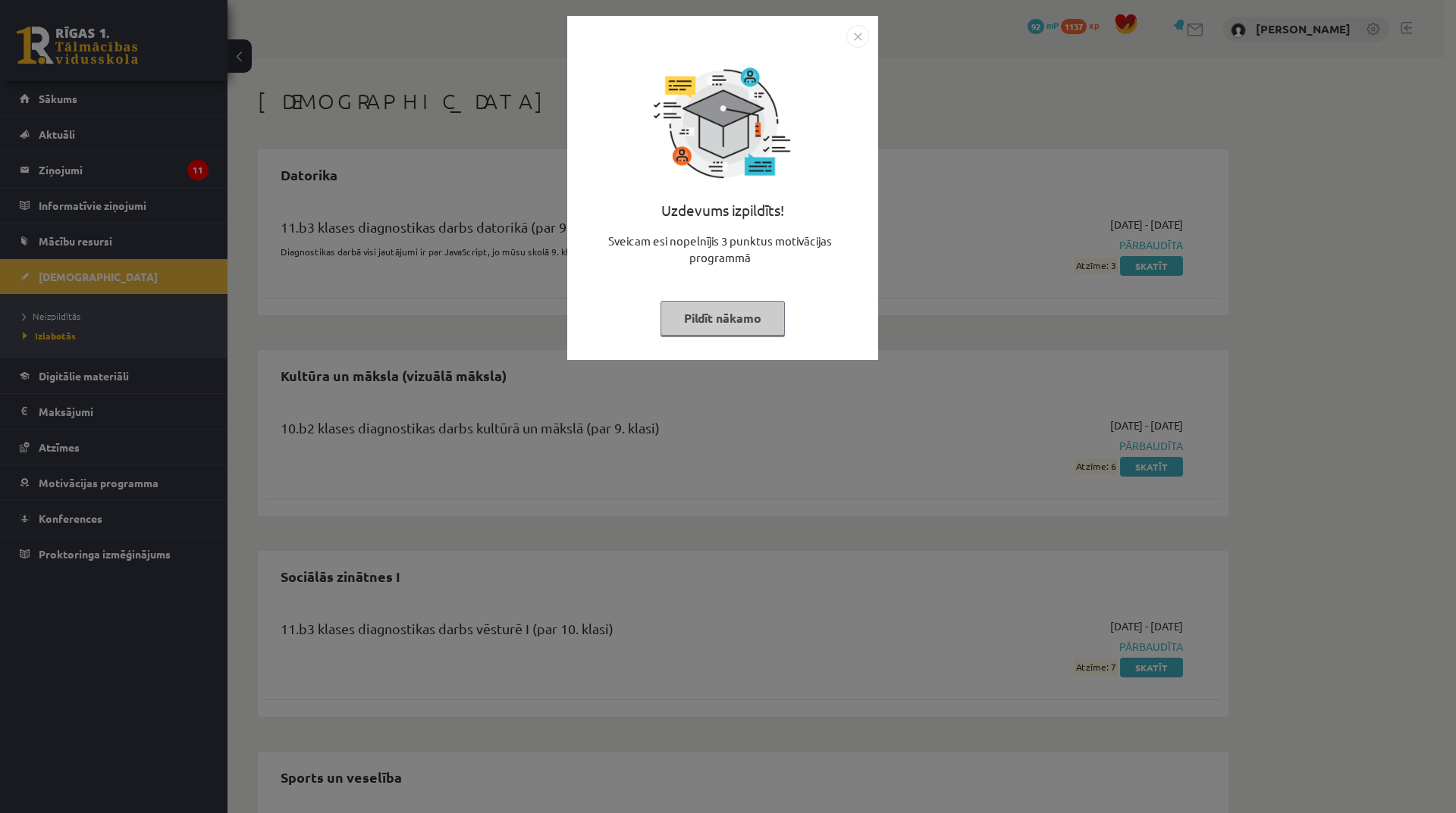
click at [863, 44] on img "Close" at bounding box center [857, 36] width 23 height 23
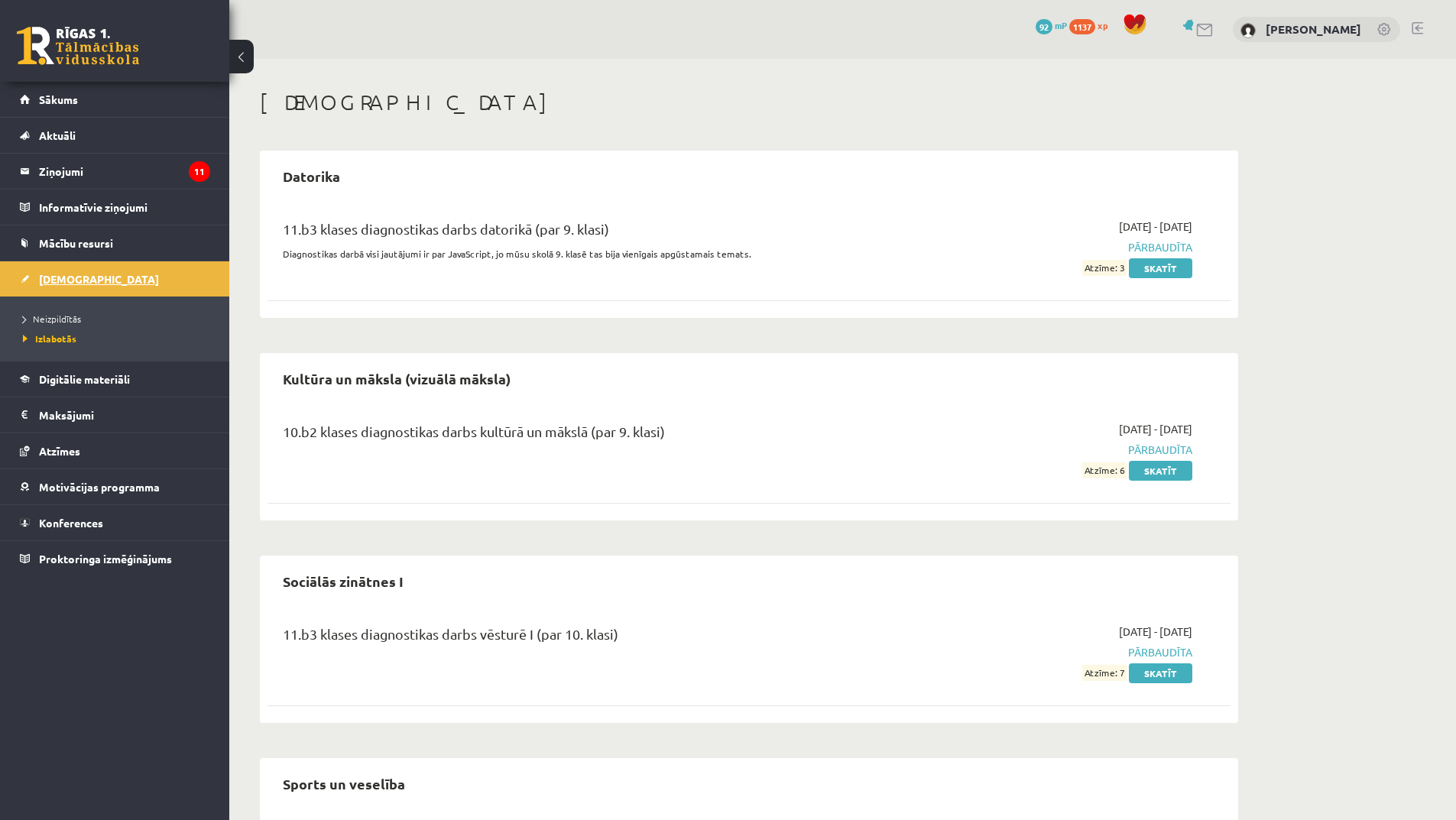
click at [72, 277] on span "[DEMOGRAPHIC_DATA]" at bounding box center [99, 279] width 120 height 14
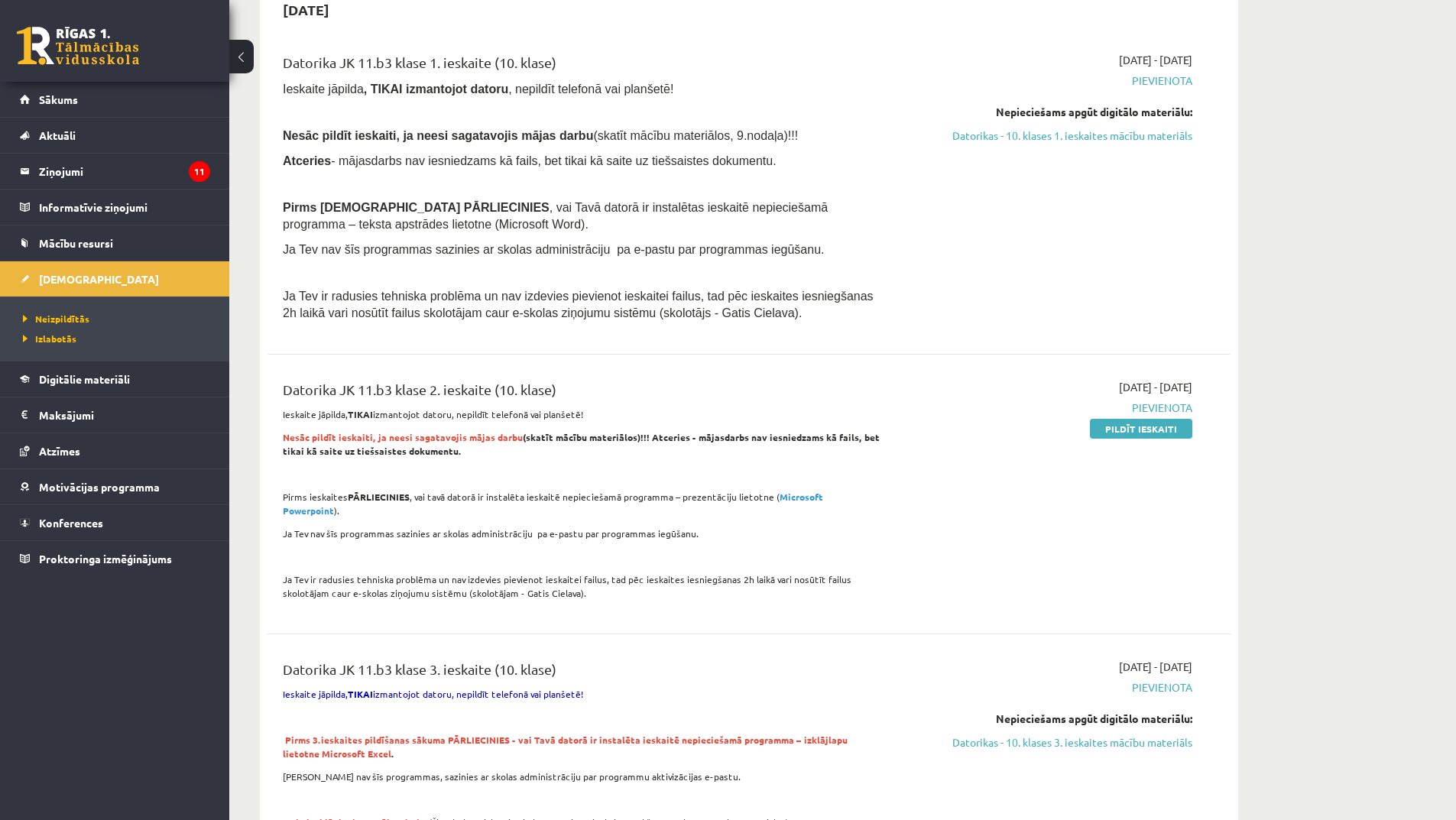
scroll to position [994, 0]
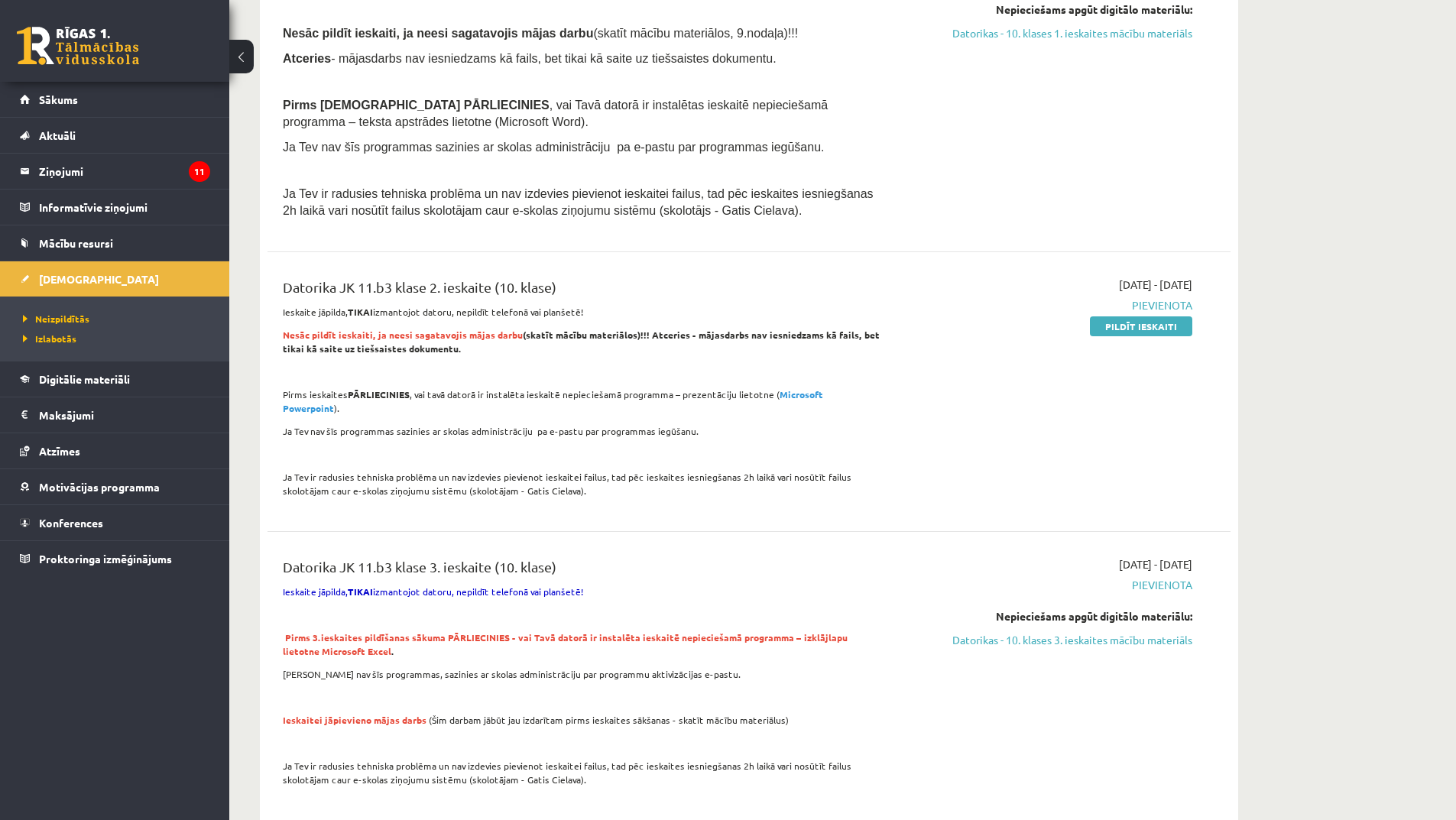
click at [1153, 312] on span "Pievienota" at bounding box center [1048, 305] width 288 height 16
click at [1157, 336] on div "[DATE] - [DATE] [GEOGRAPHIC_DATA] Pildīt ieskaiti" at bounding box center [1048, 391] width 311 height 230
click at [1156, 330] on link "Pildīt ieskaiti" at bounding box center [1141, 326] width 103 height 20
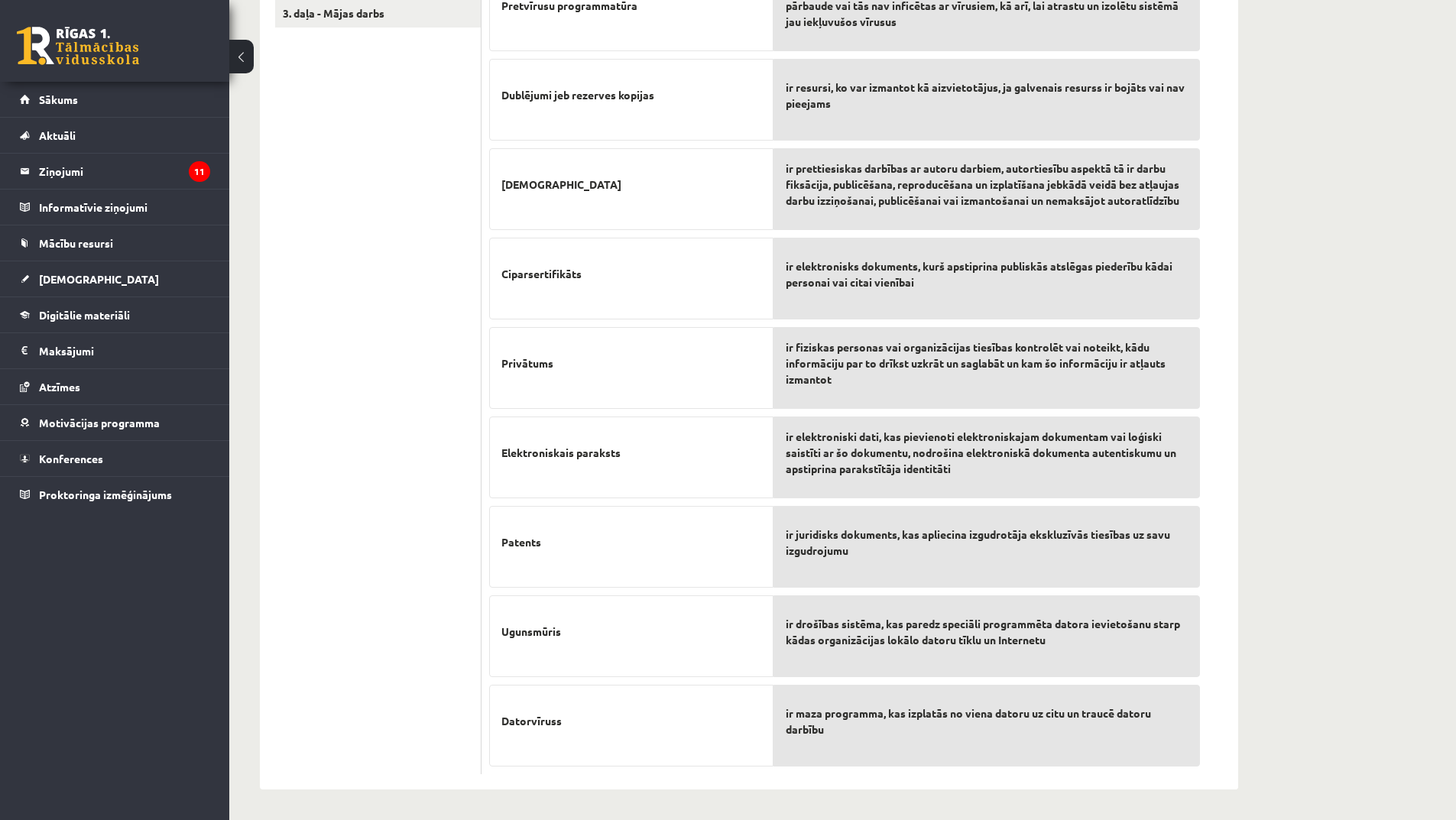
scroll to position [154, 0]
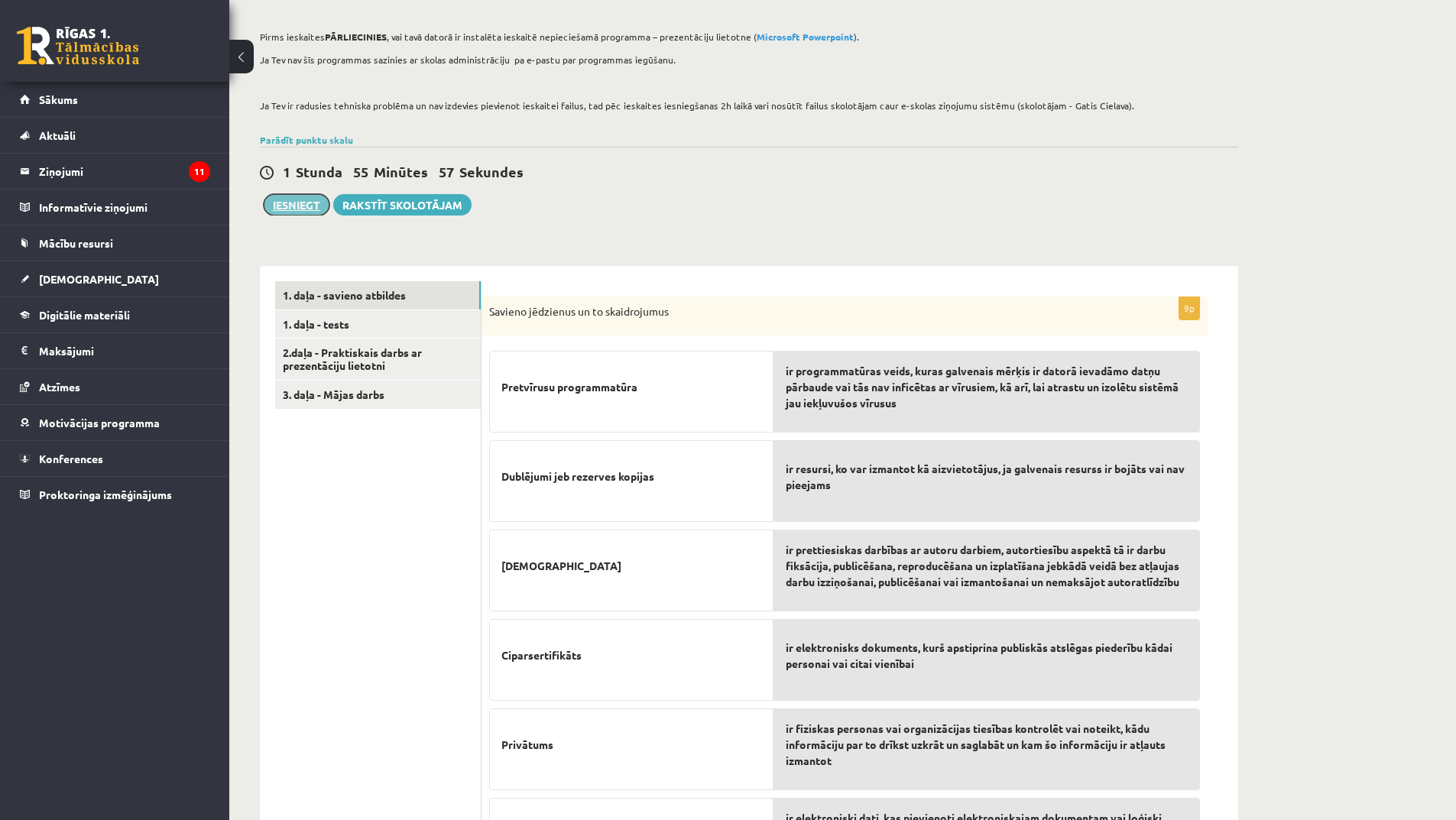
click at [306, 206] on button "Iesniegt" at bounding box center [296, 205] width 66 height 21
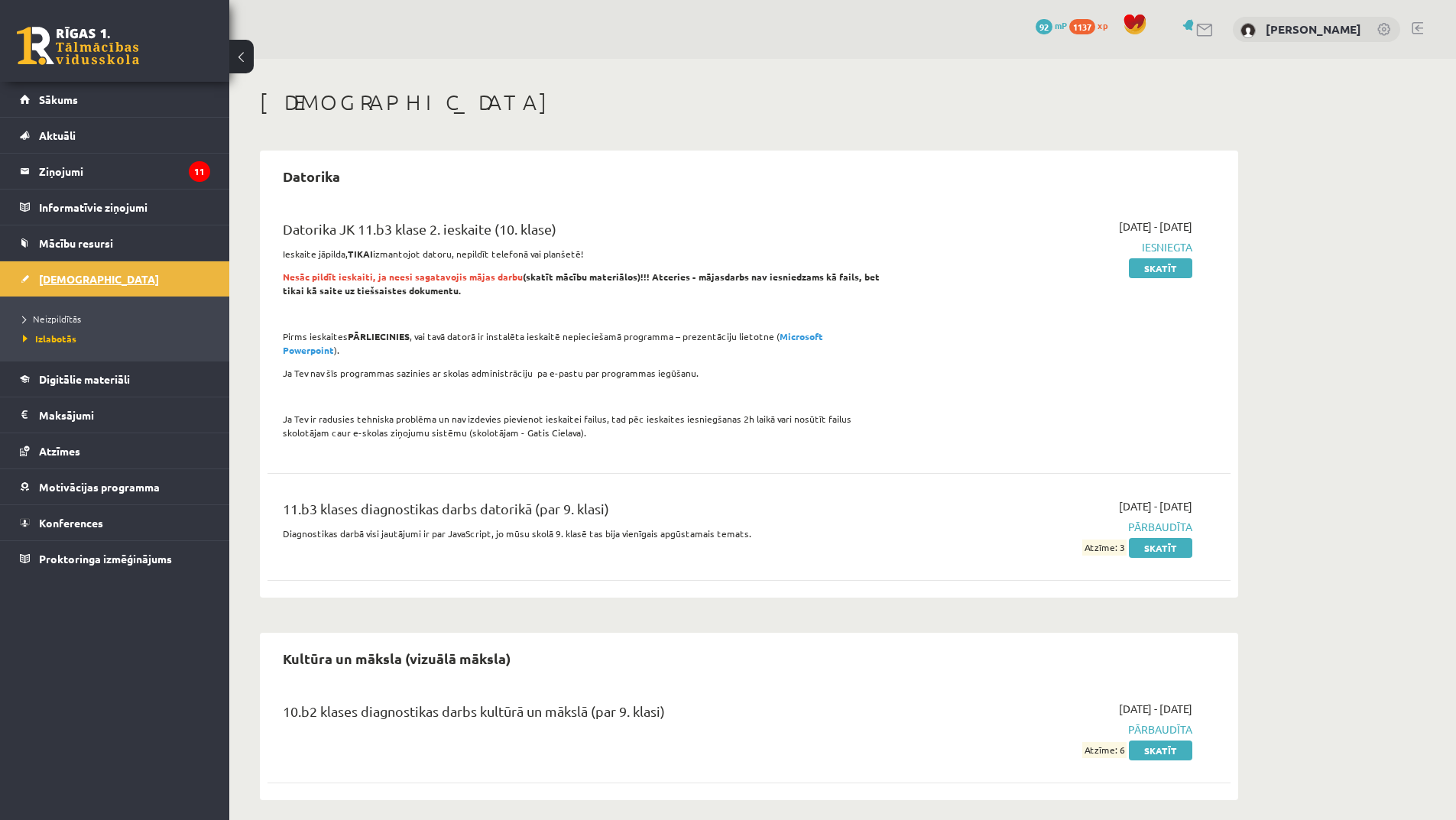
click at [93, 275] on link "[DEMOGRAPHIC_DATA]" at bounding box center [115, 279] width 191 height 35
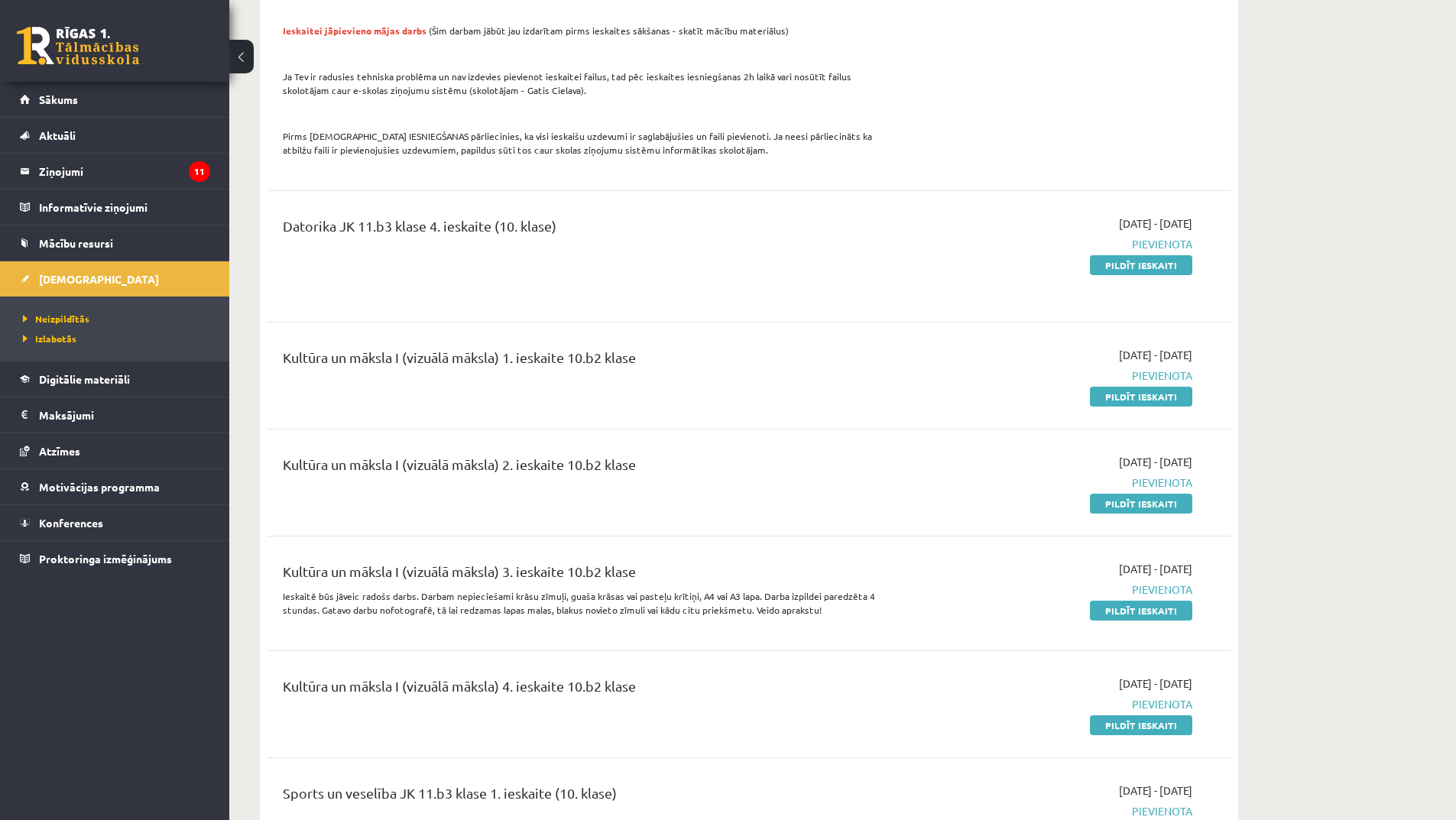
scroll to position [1682, 0]
click at [1112, 256] on link "Pildīt ieskaiti" at bounding box center [1141, 266] width 103 height 20
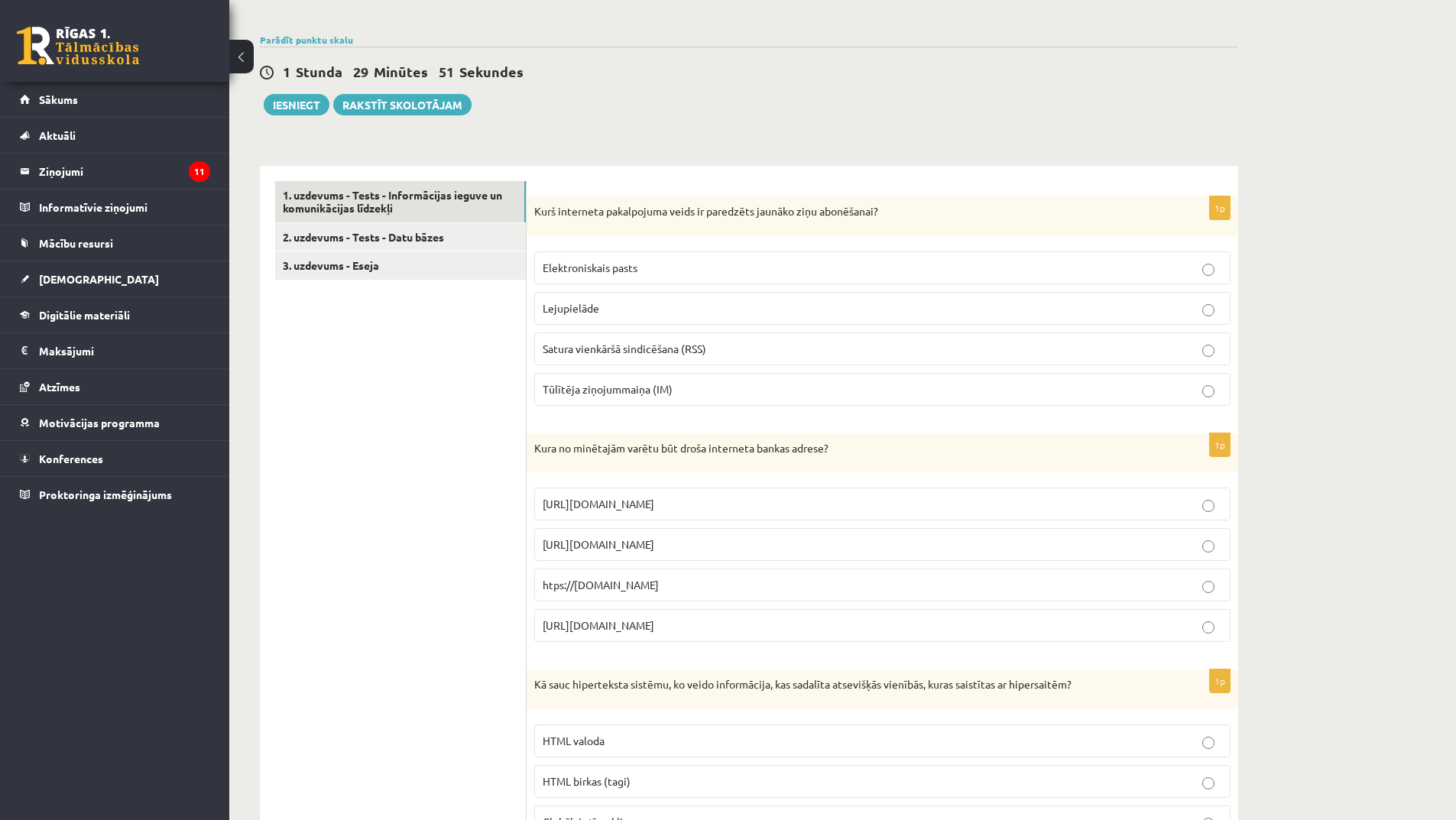
scroll to position [153, 0]
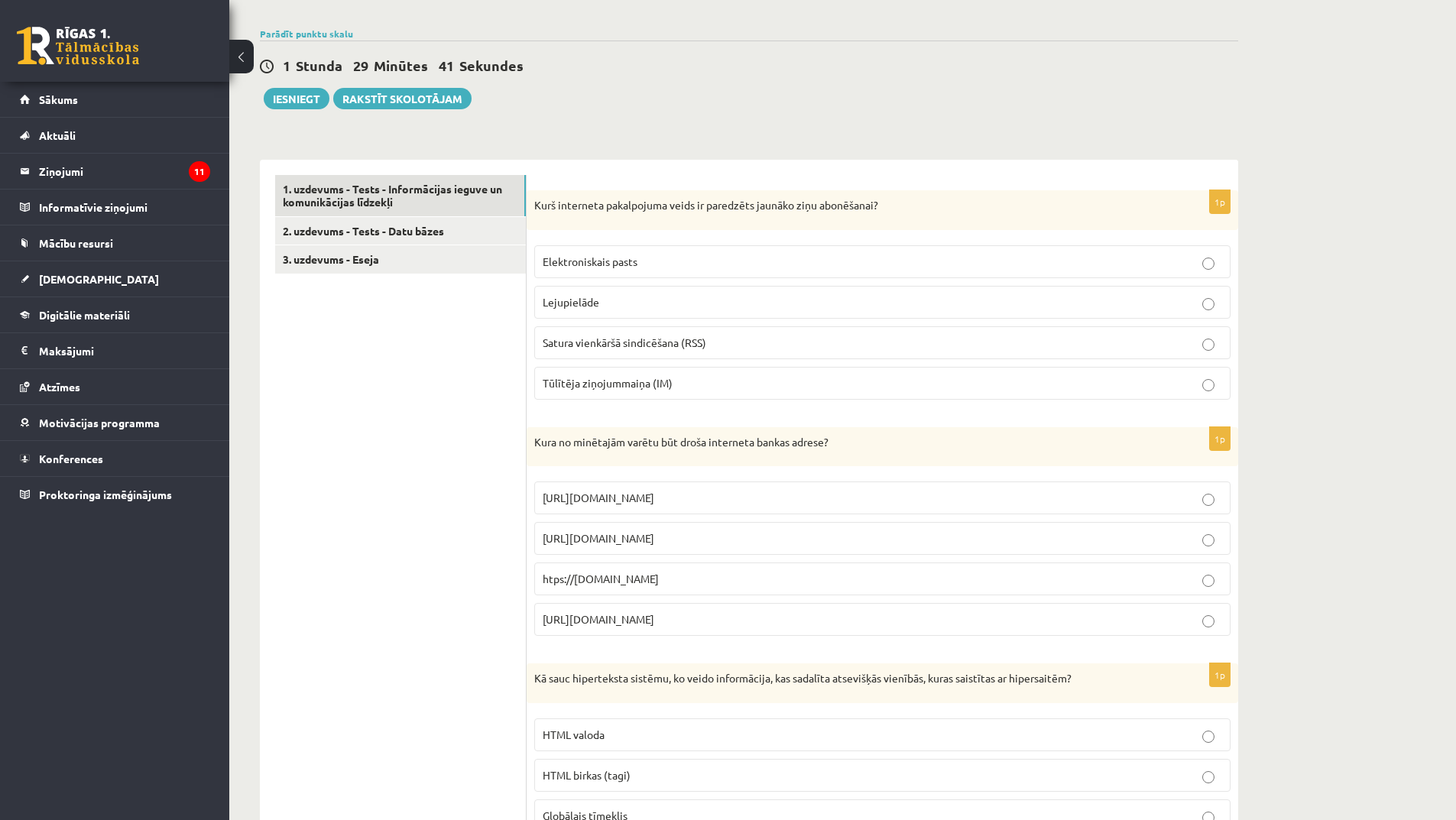
click at [650, 265] on p "Elektroniskais pasts" at bounding box center [883, 261] width 680 height 16
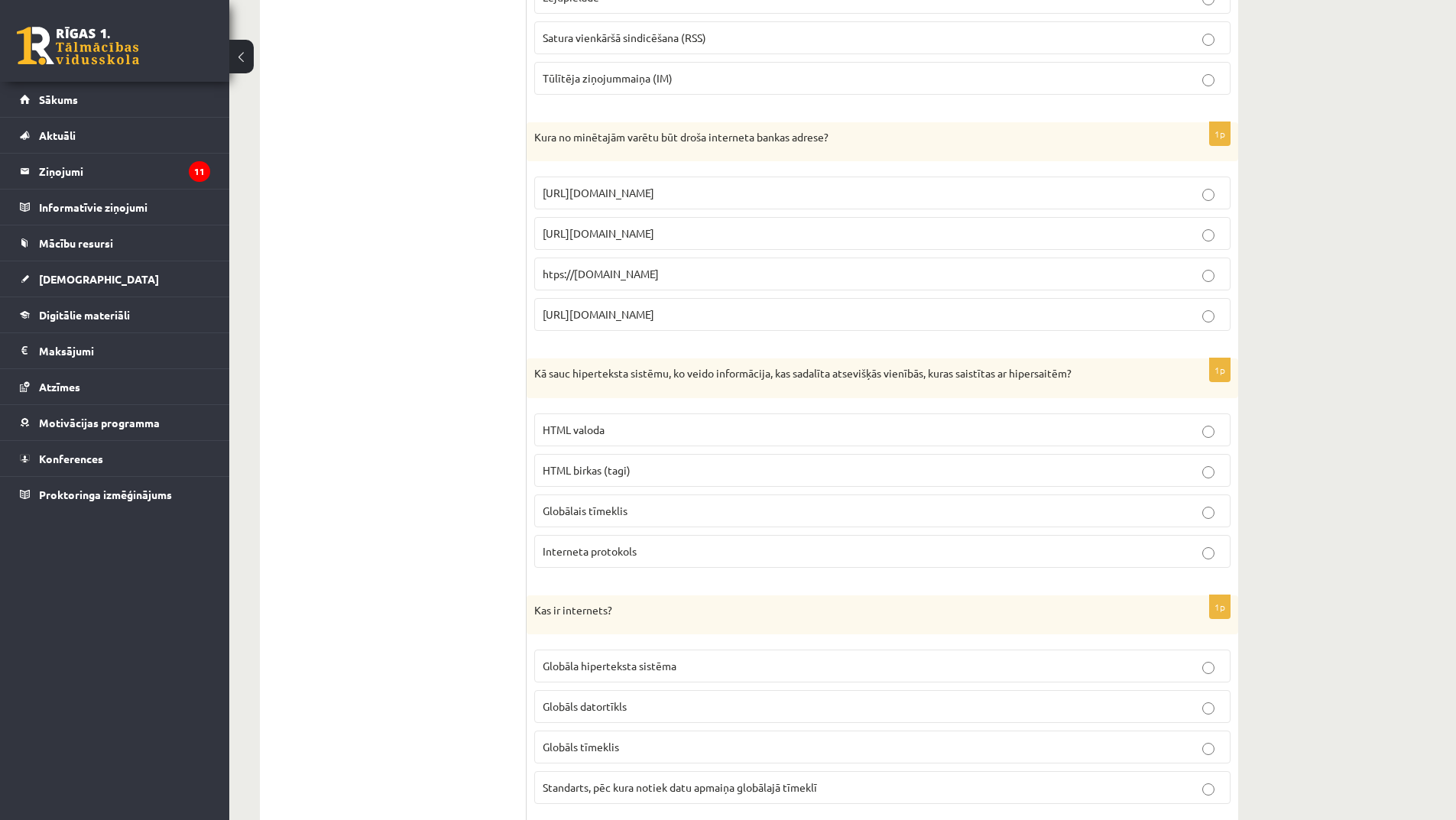
scroll to position [459, 0]
click at [658, 196] on p "[URL][DOMAIN_NAME]" at bounding box center [883, 192] width 680 height 16
click at [613, 313] on span "[URL][DOMAIN_NAME]" at bounding box center [599, 313] width 112 height 14
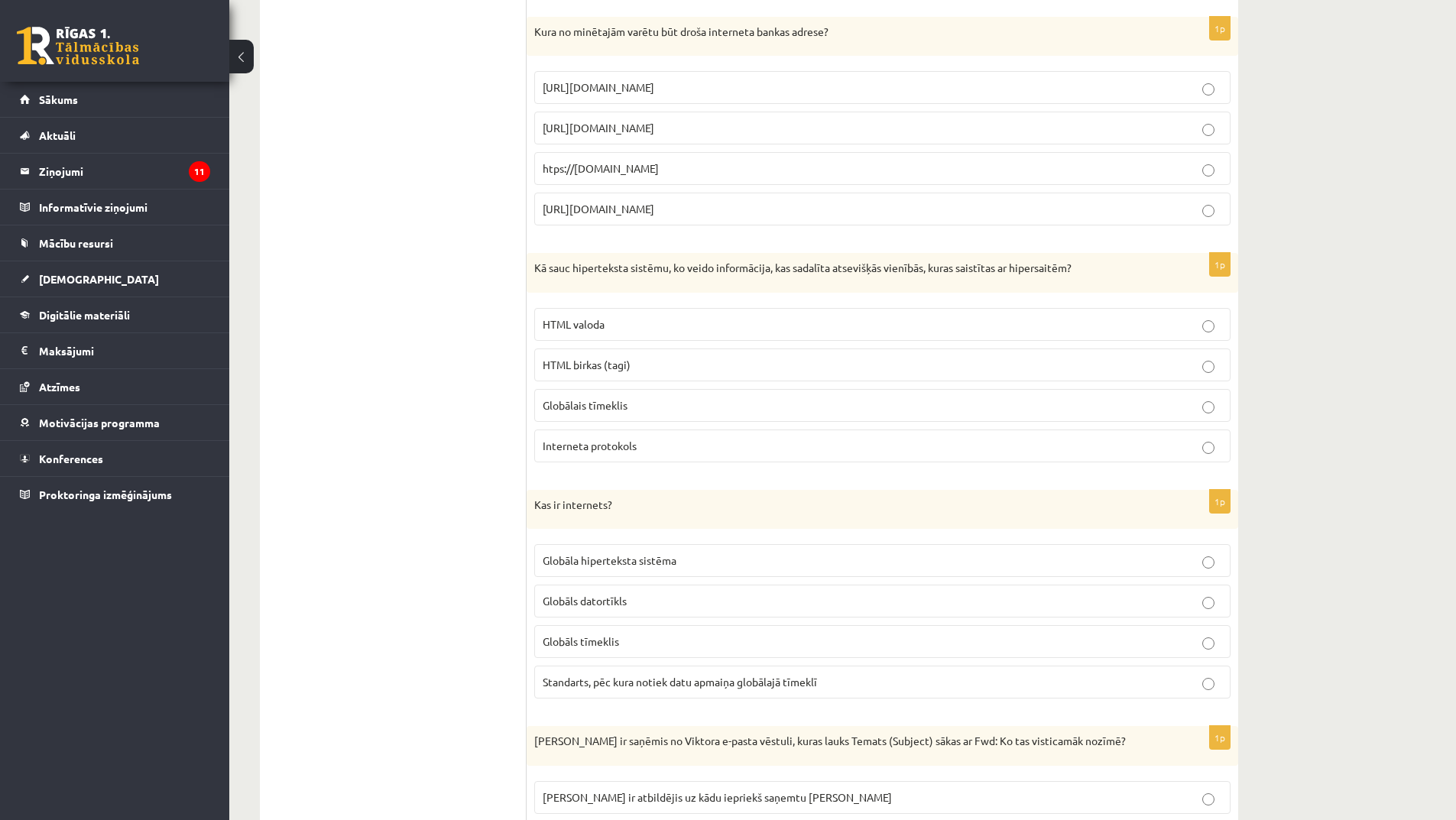
scroll to position [688, 0]
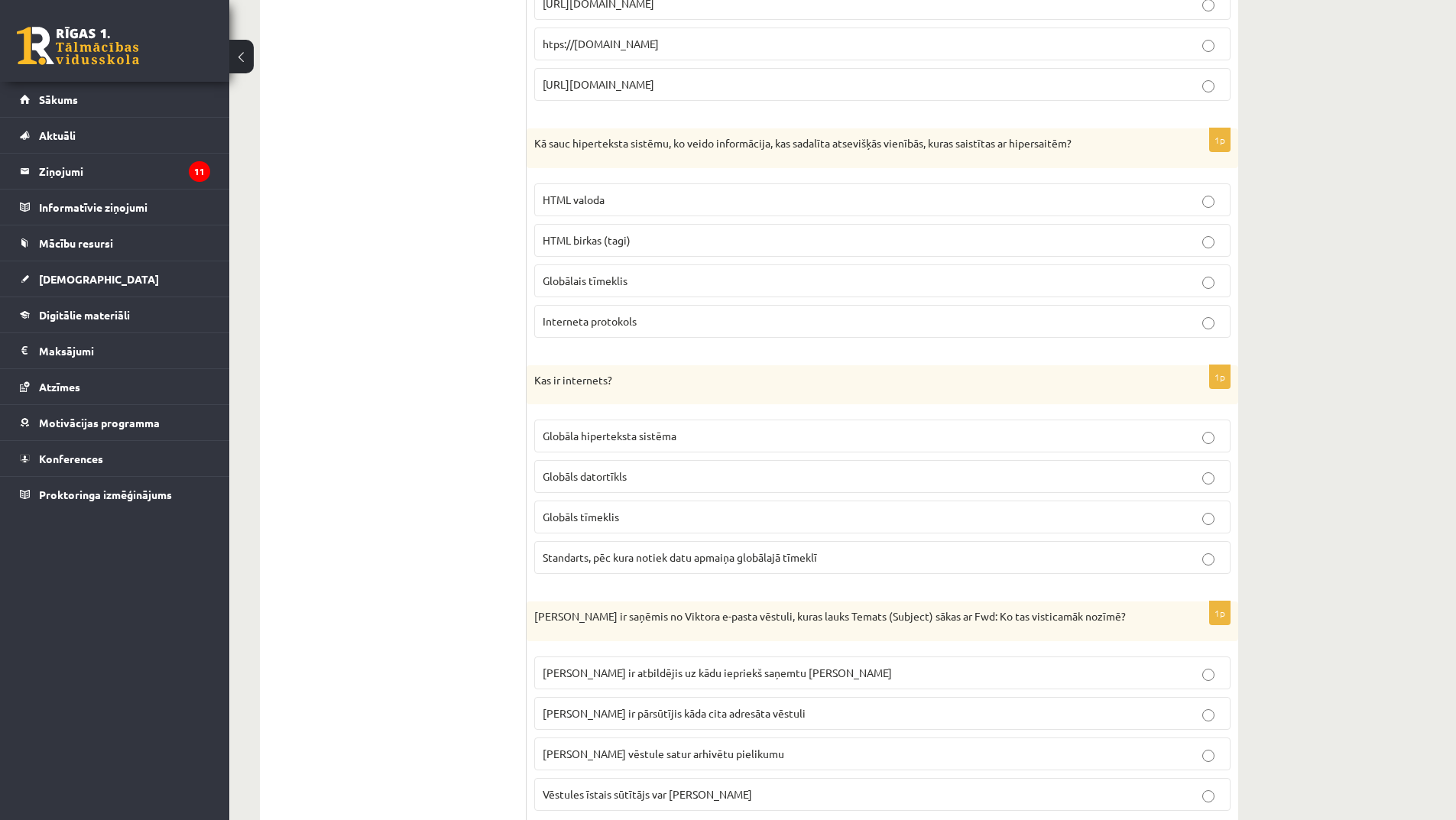
click at [648, 285] on p "Globālais tīmeklis" at bounding box center [883, 280] width 680 height 16
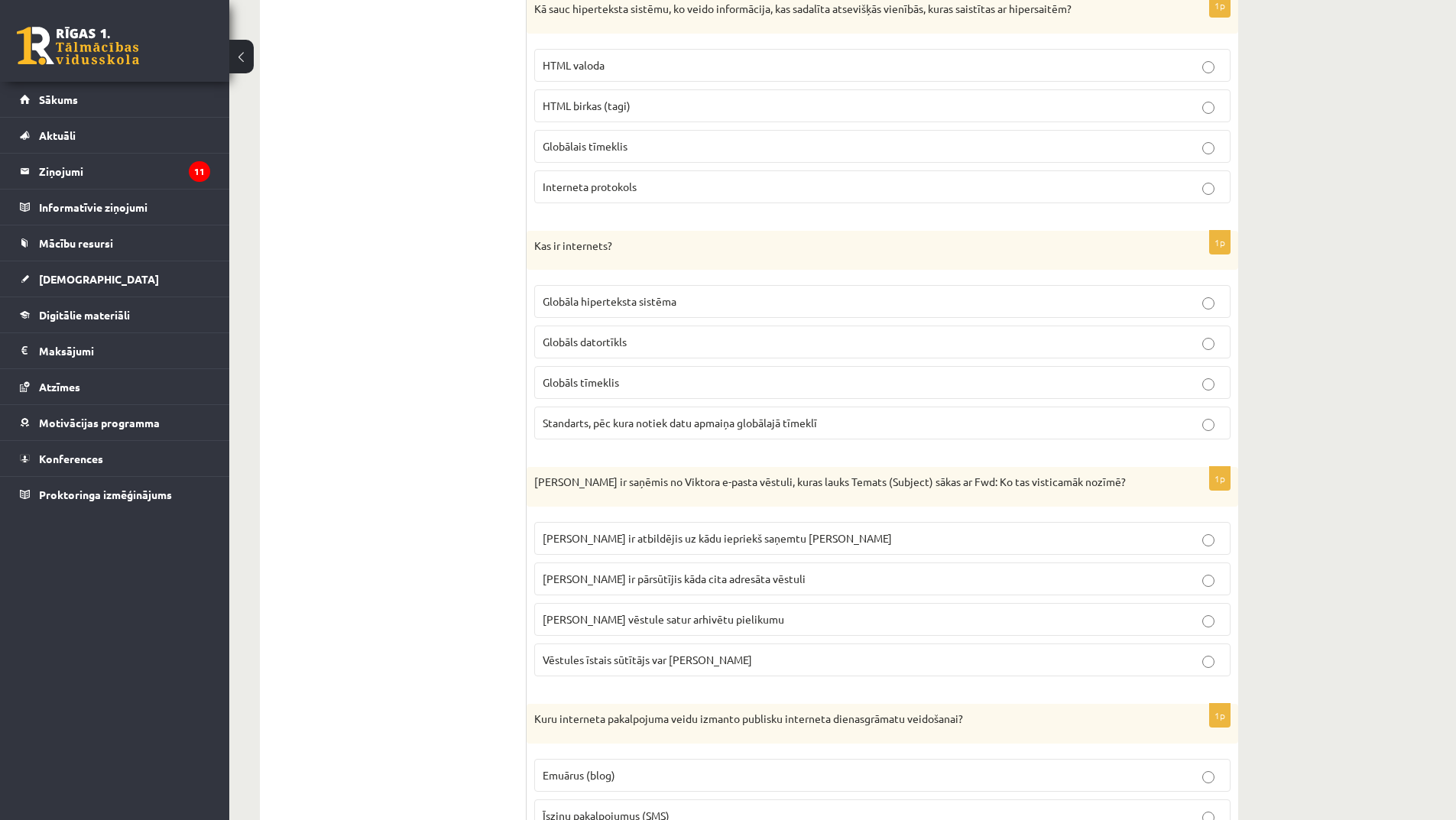
scroll to position [841, 0]
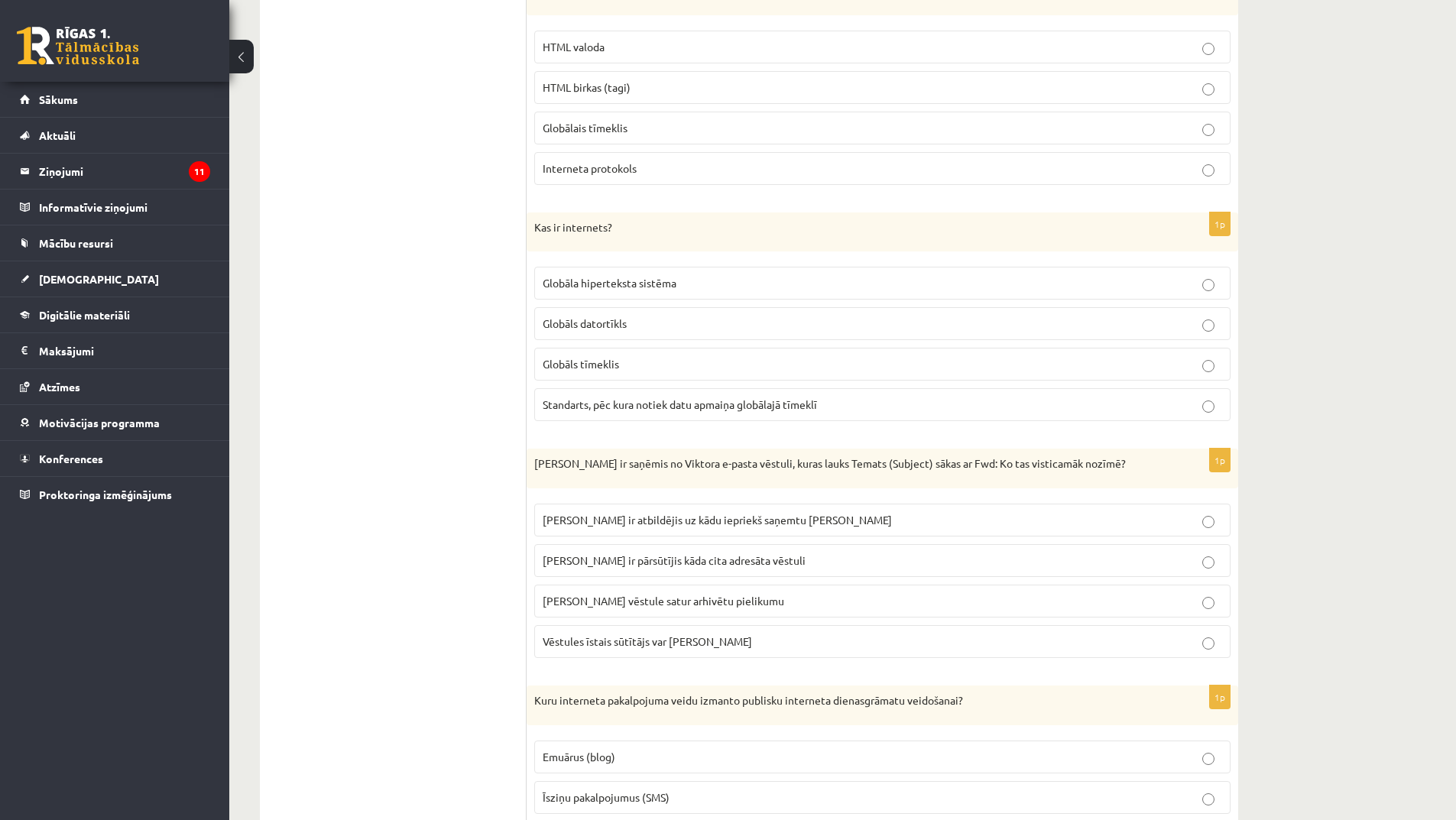
click at [663, 281] on span "Globāla hiperteksta sistēma" at bounding box center [609, 283] width 134 height 14
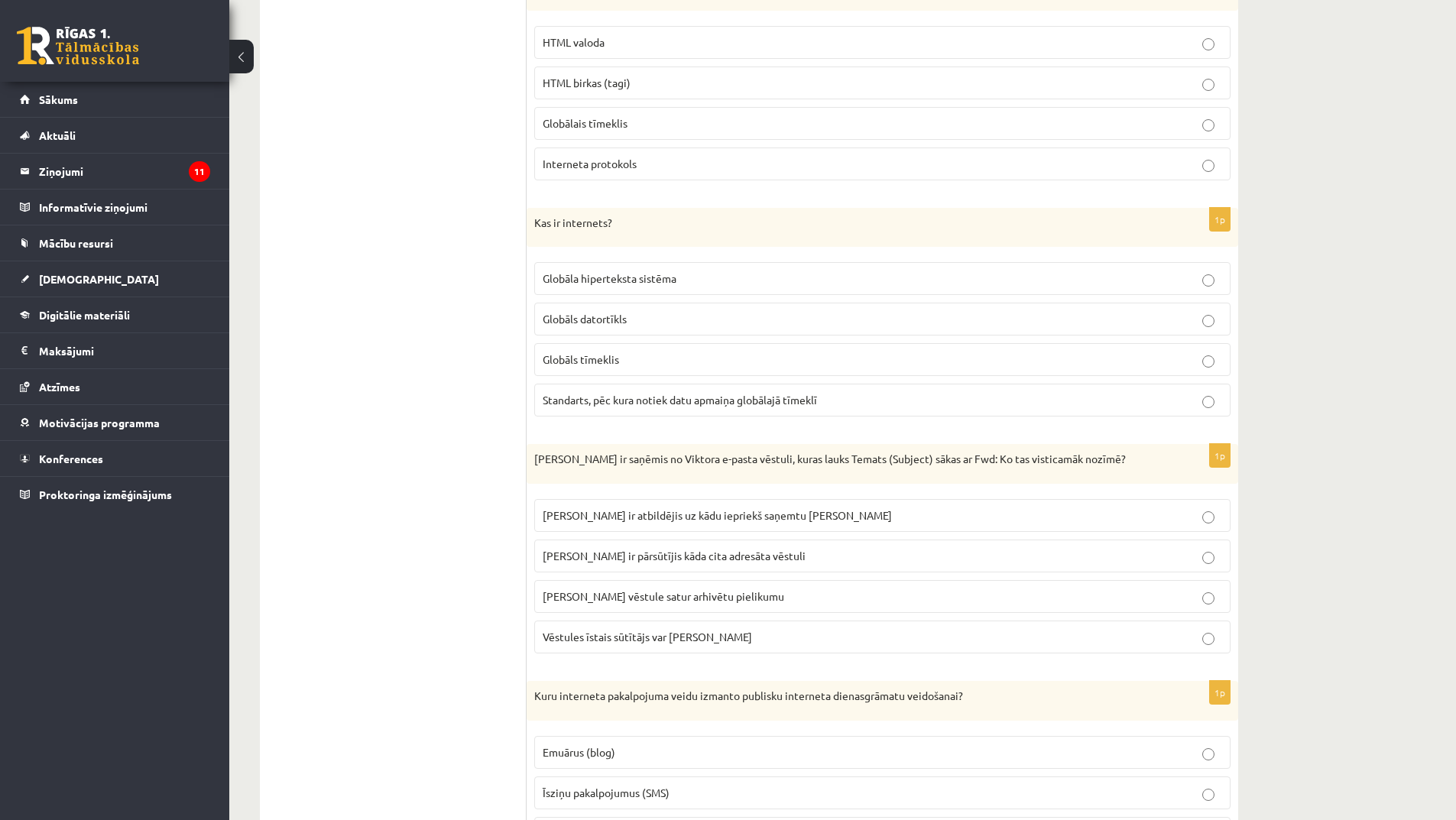
scroll to position [994, 0]
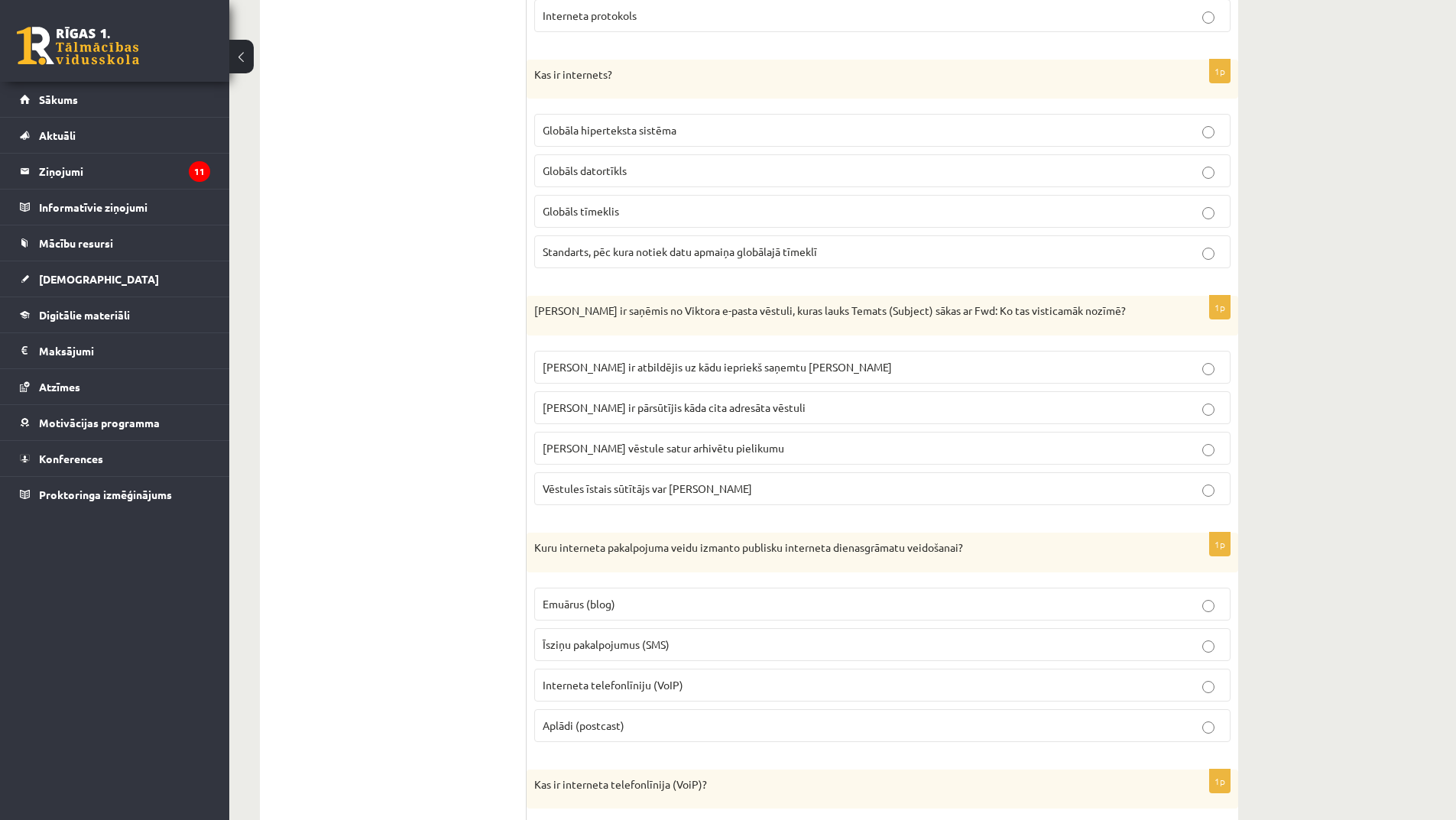
click at [733, 409] on span "Viktors Jānim ir pārsūtījis kāda cita adresāta vēstuli" at bounding box center [674, 407] width 263 height 14
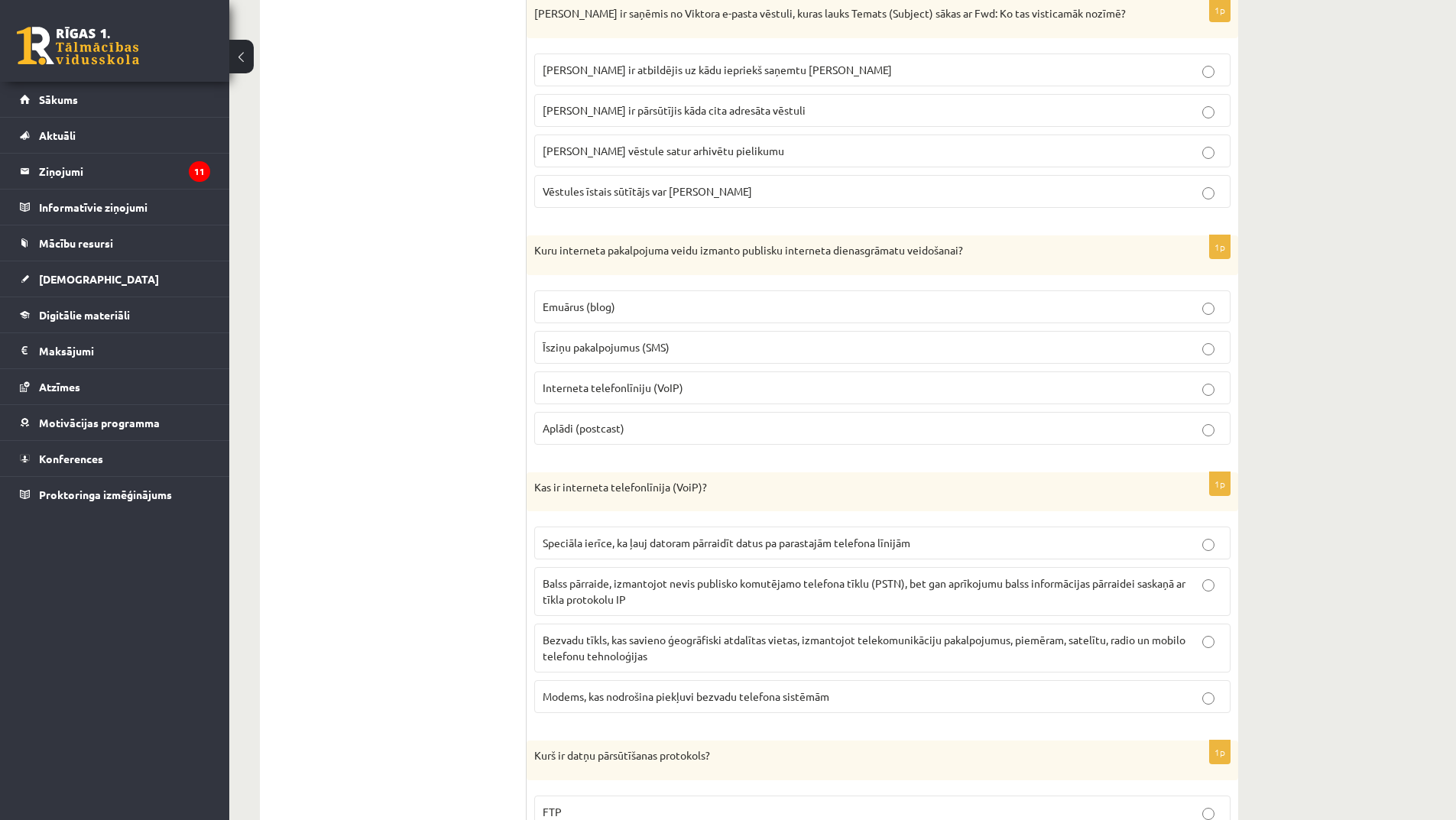
scroll to position [1299, 0]
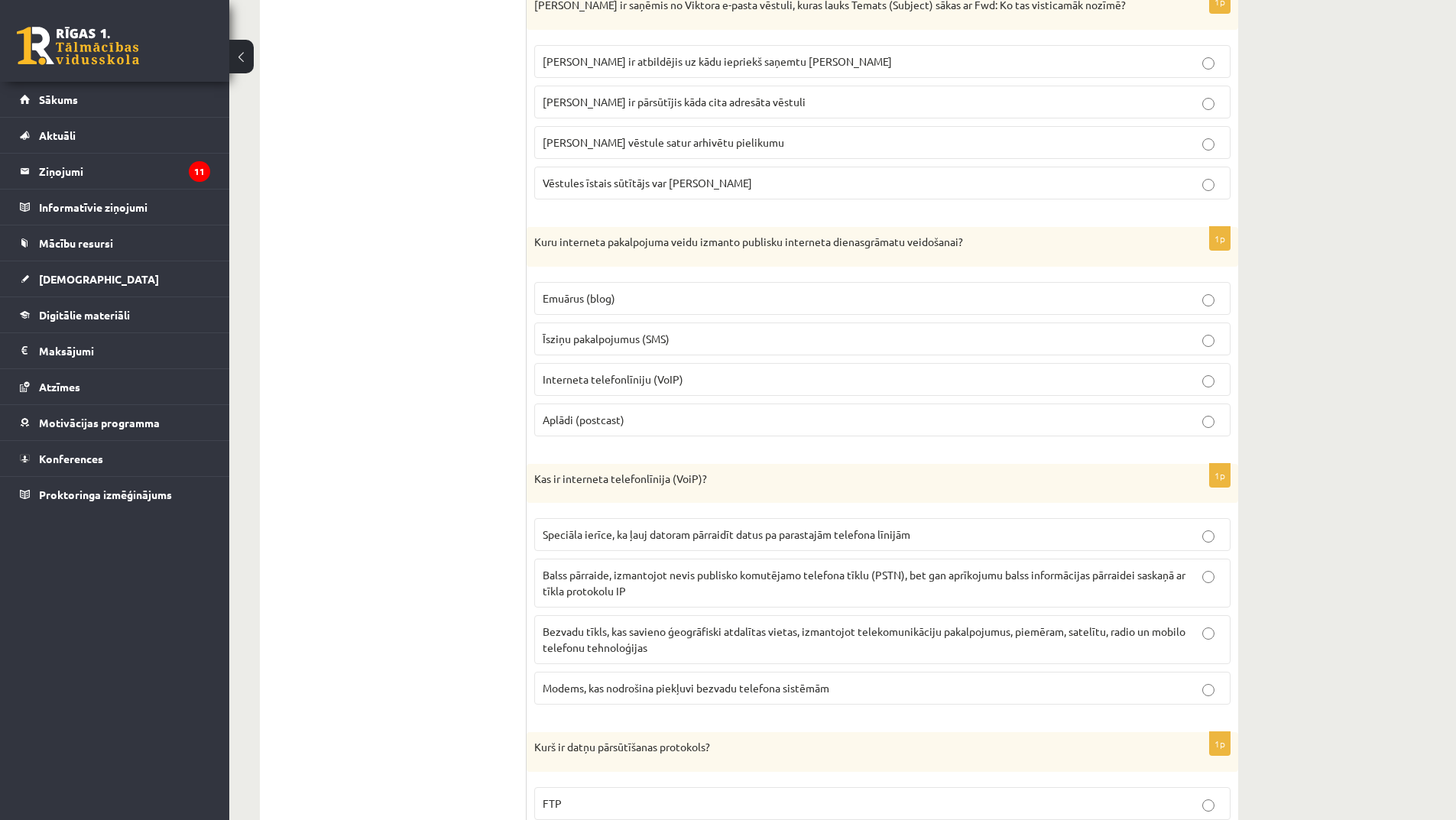
click at [604, 304] on span "Emuārus (blog)" at bounding box center [579, 298] width 73 height 14
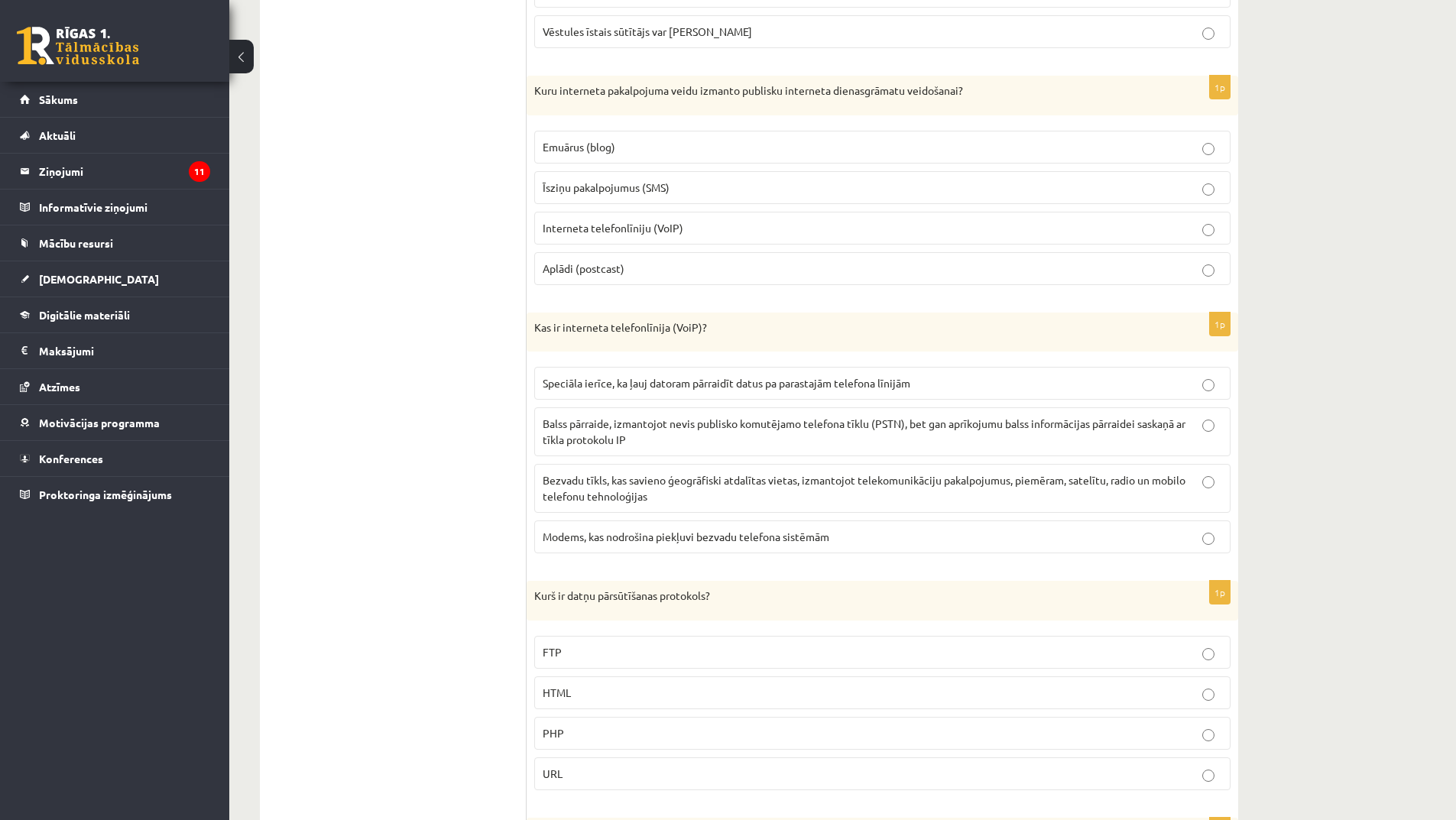
scroll to position [1452, 0]
click at [694, 437] on p "Balss pārraide, izmantojot nevis publisko komutējamo telefona tīklu (PSTN), bet…" at bounding box center [883, 430] width 680 height 32
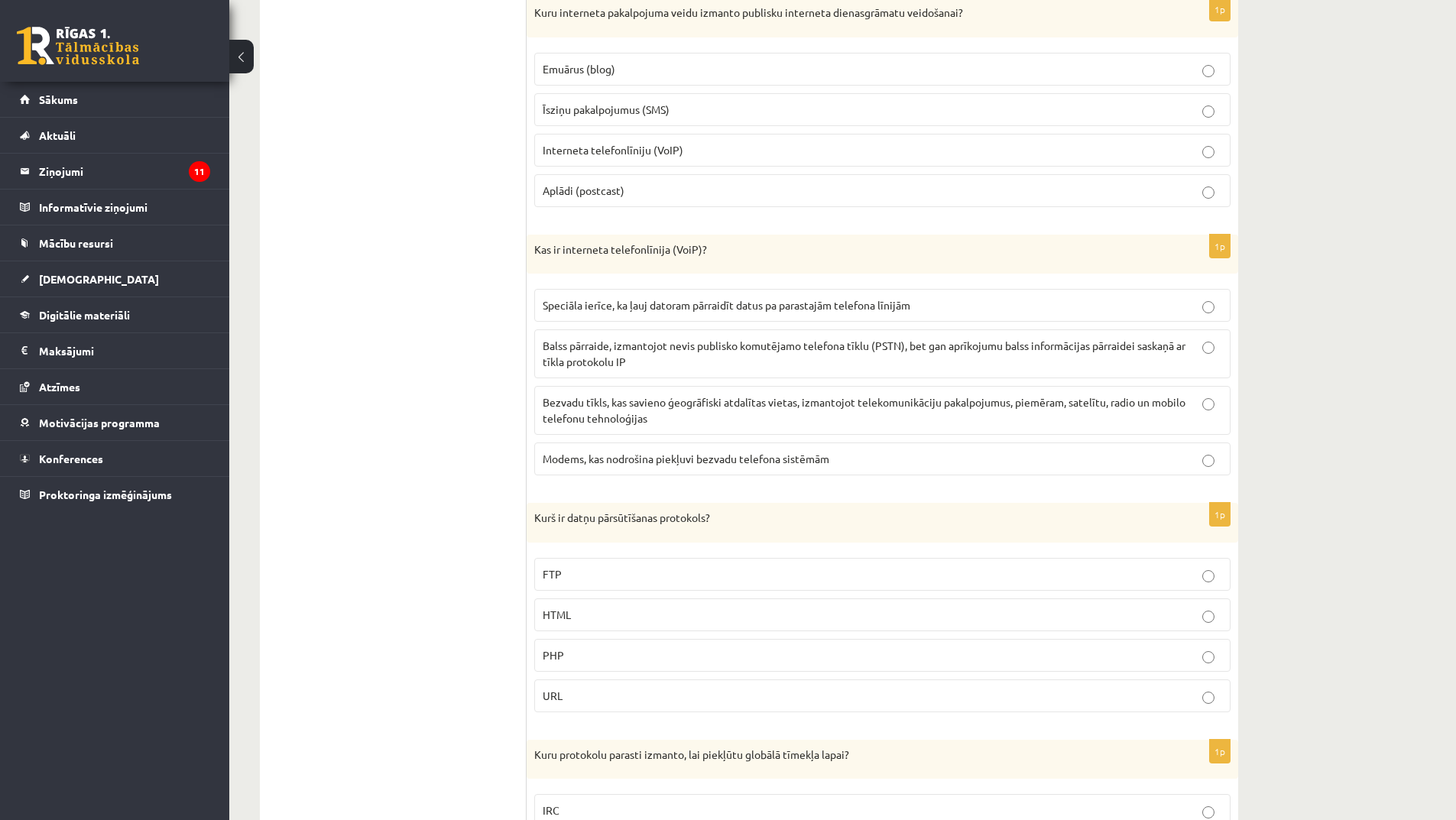
click at [705, 414] on p "Bezvadu tīkls, kas savieno ģeogrāfiski atdalītas vietas, izmantojot telekomunik…" at bounding box center [883, 410] width 680 height 32
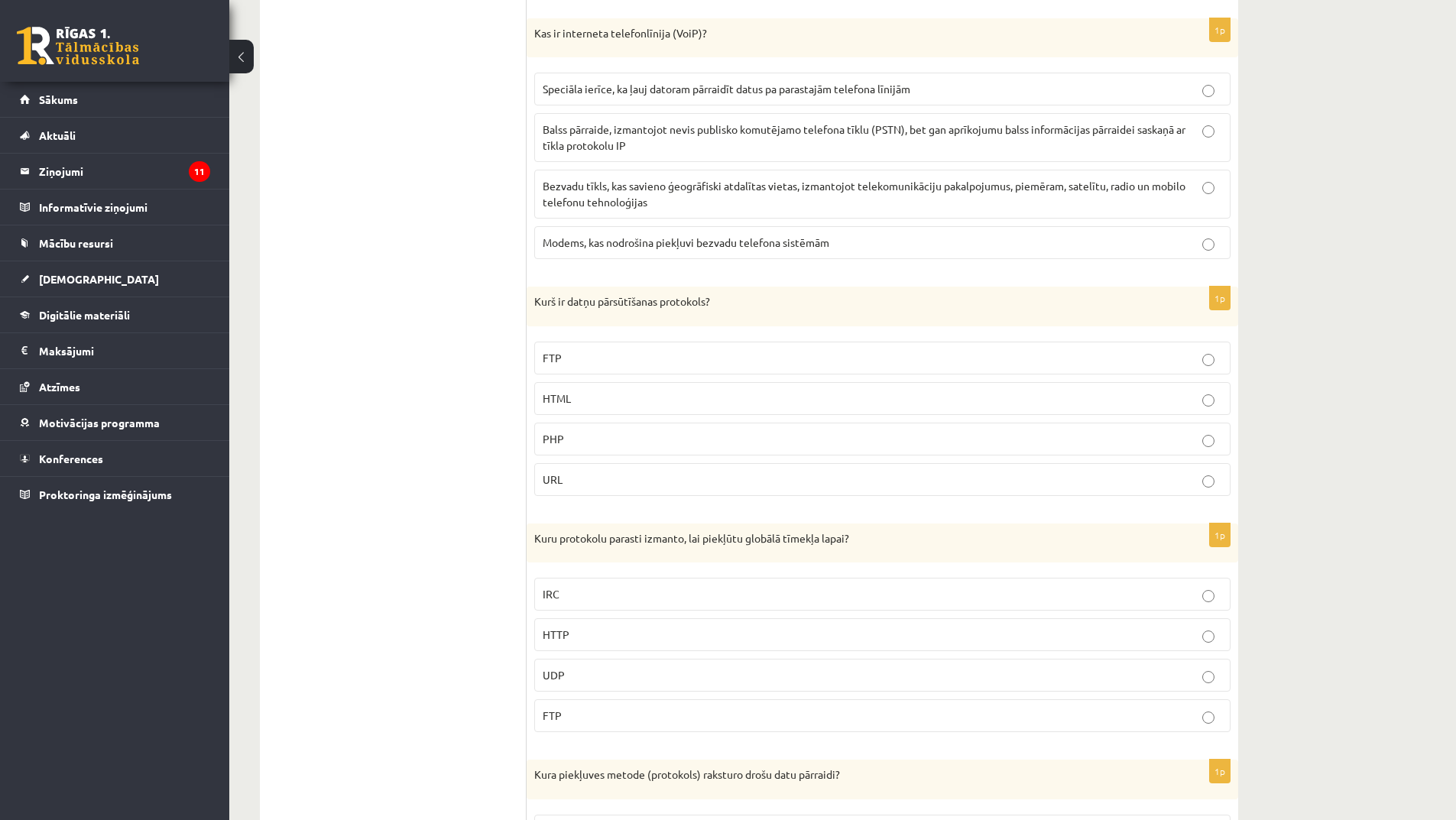
scroll to position [1758, 0]
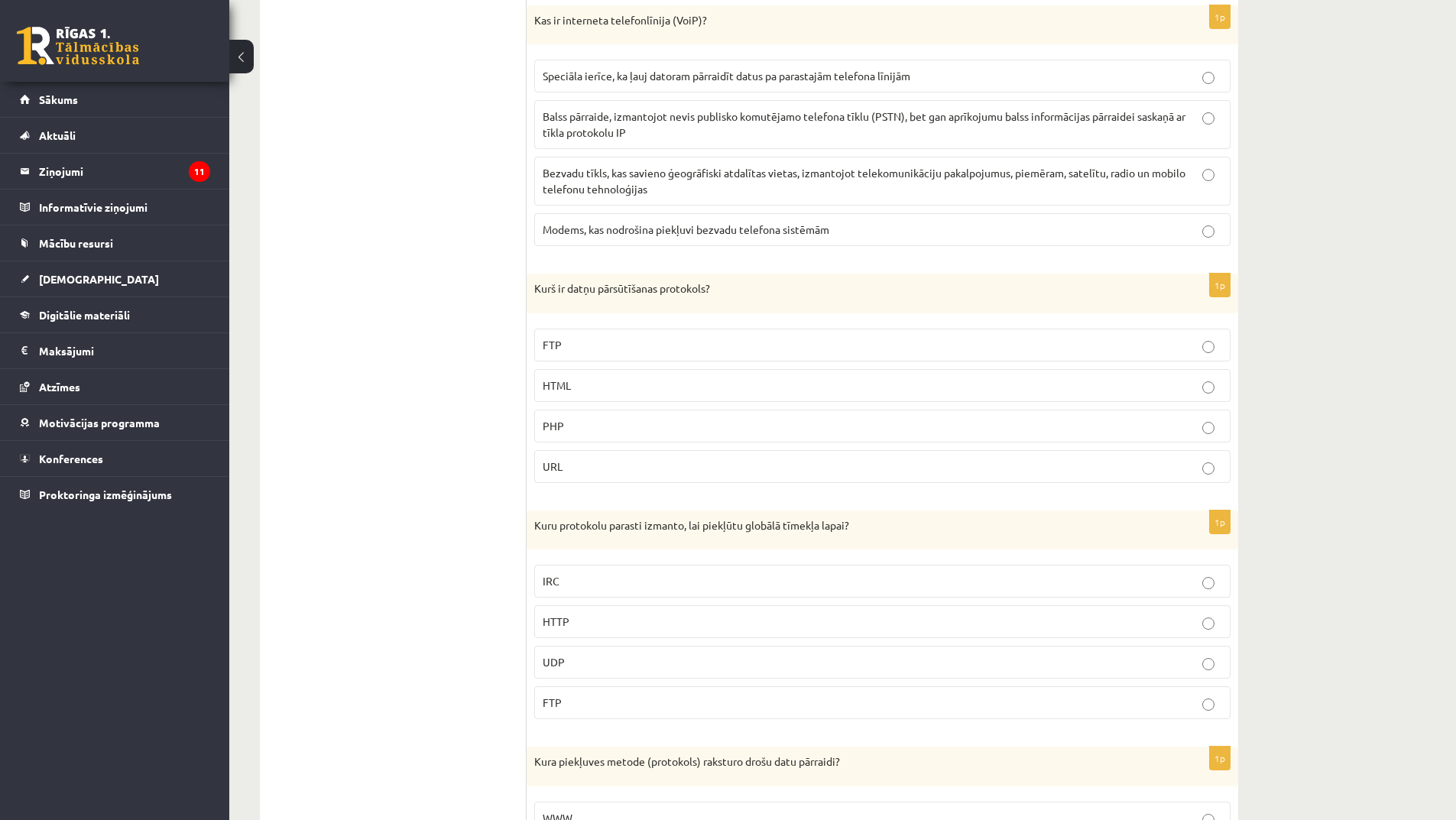
click at [604, 341] on p "FTP" at bounding box center [883, 345] width 680 height 16
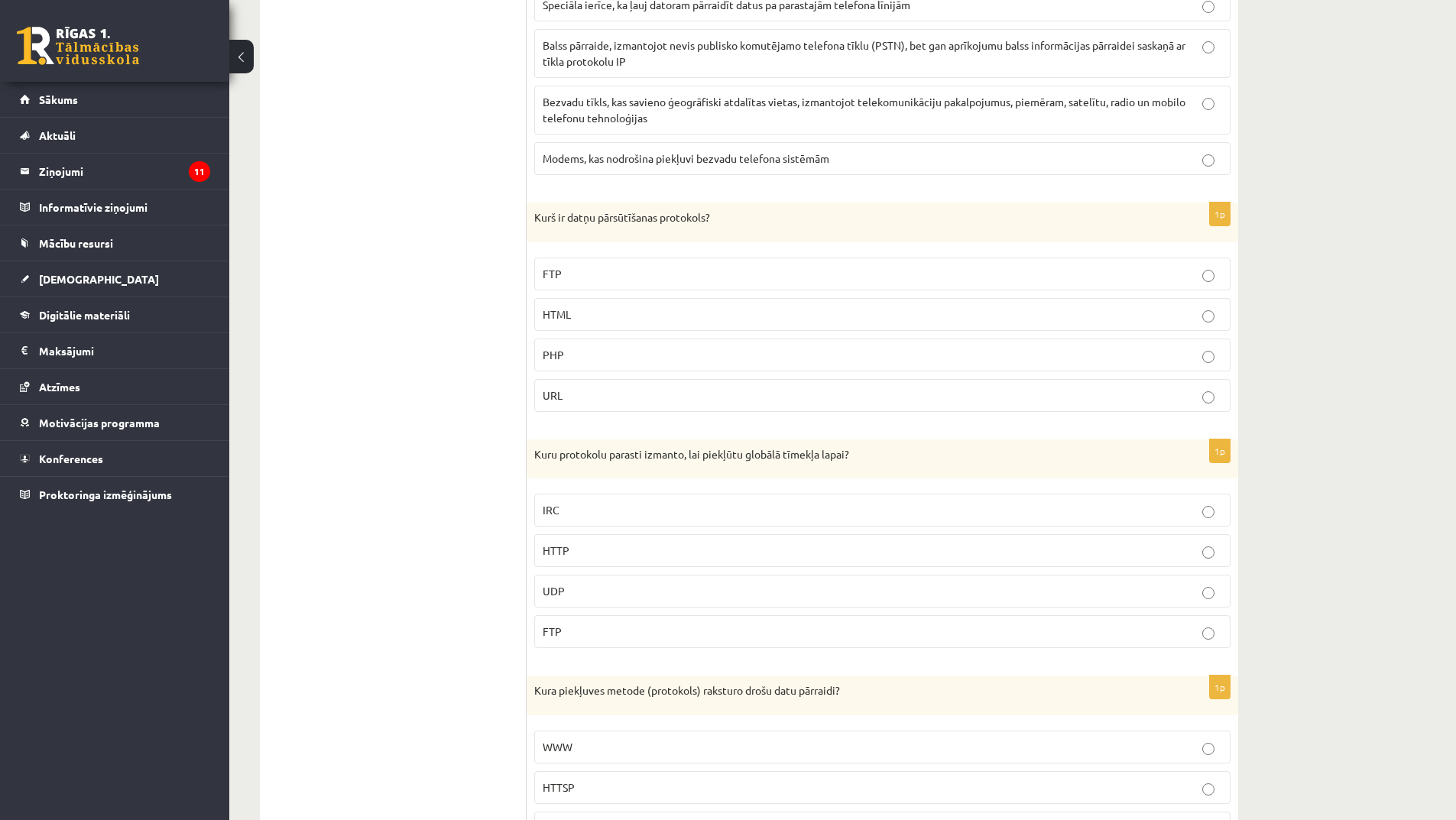
scroll to position [1911, 0]
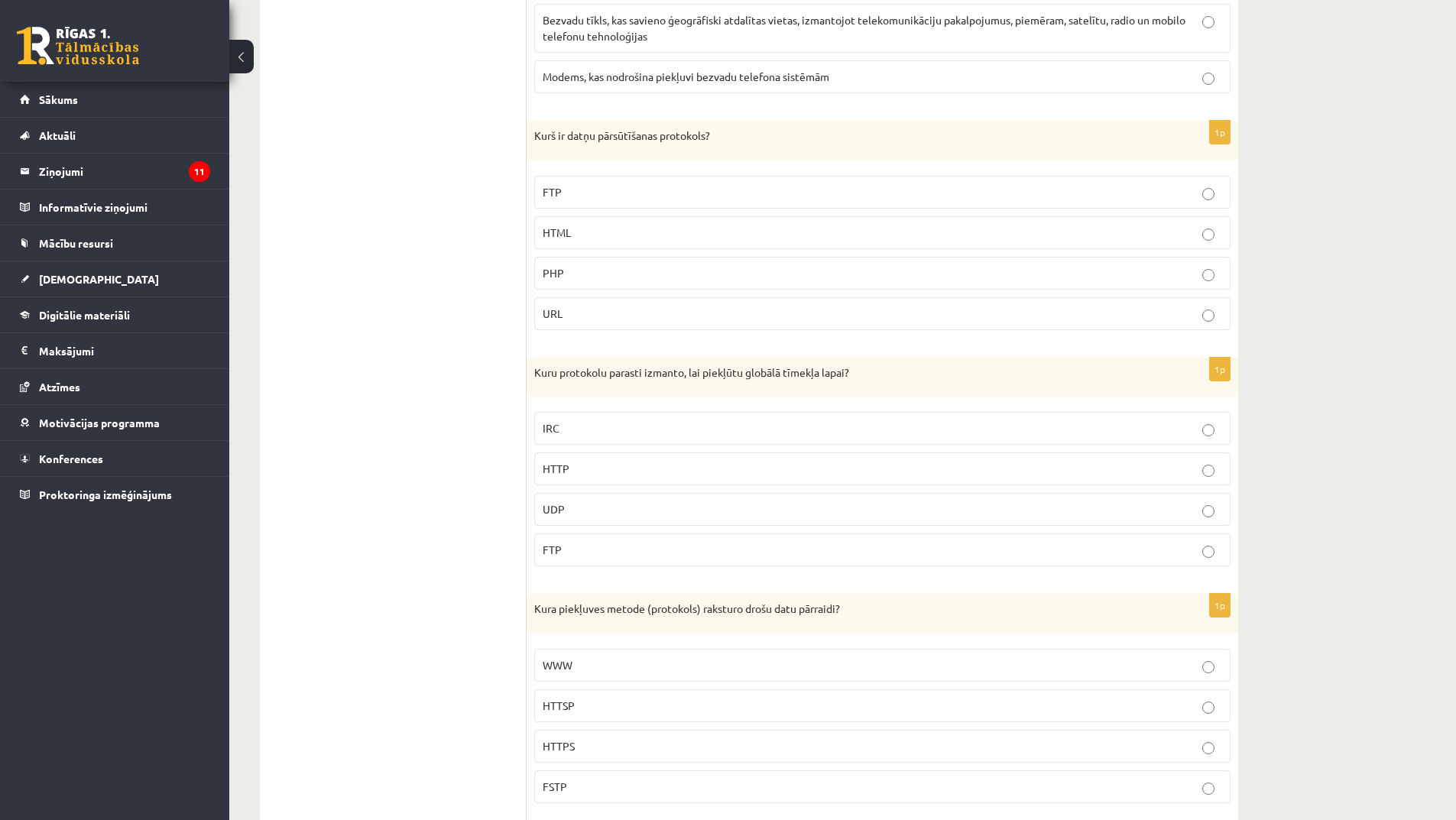
click at [691, 470] on p "HTTP" at bounding box center [883, 469] width 680 height 16
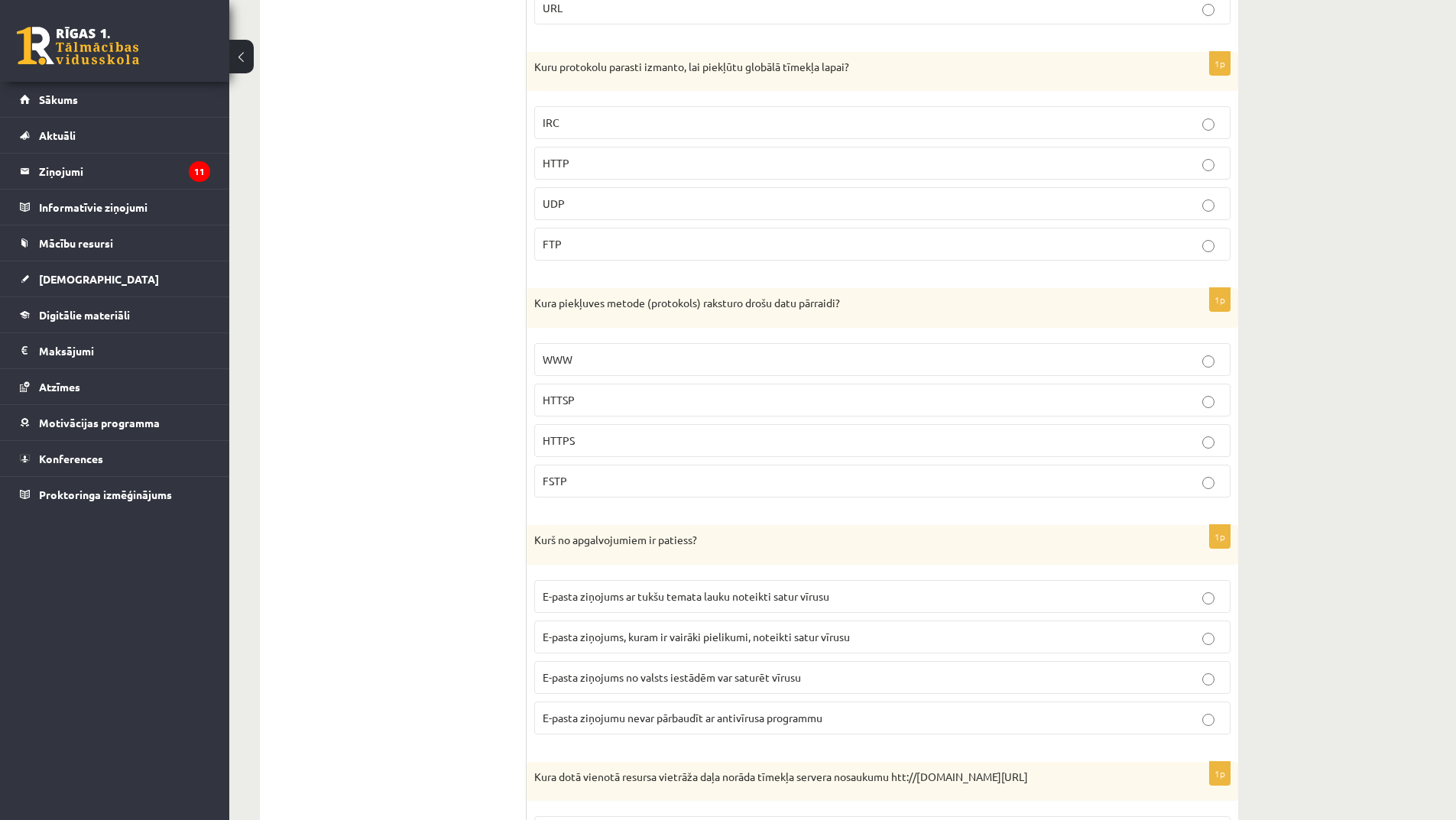
click at [621, 445] on p "HTTPS" at bounding box center [883, 440] width 680 height 16
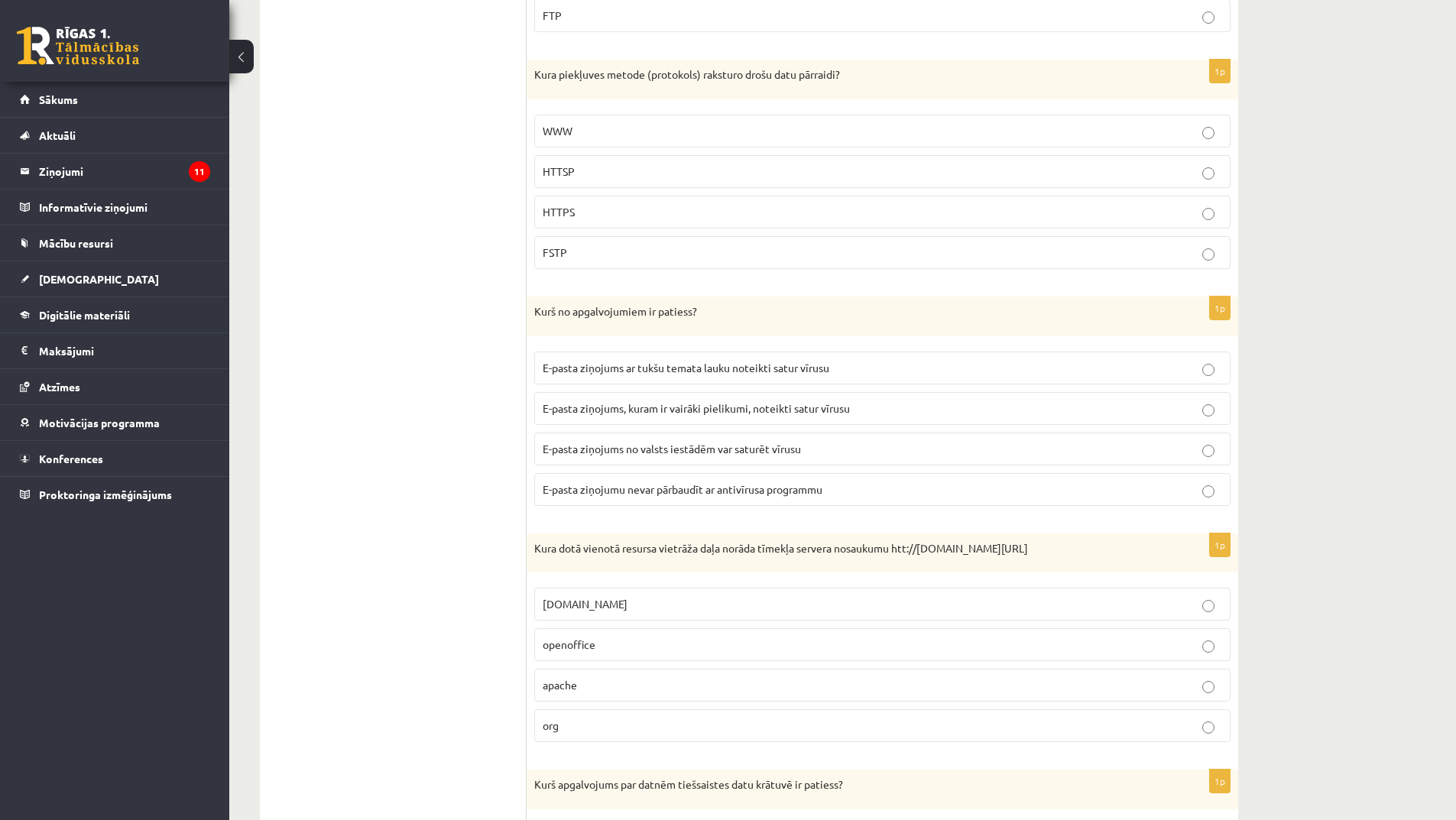
scroll to position [2446, 0]
click at [655, 493] on span "E-pasta ziņojumu nevar pārbaudīt ar antivīrusa programmu" at bounding box center [682, 488] width 279 height 14
click at [636, 421] on label "E-pasta ziņojums, kuram ir vairāki pielikumi, noteikti satur vīrusu" at bounding box center [883, 407] width 697 height 33
click at [661, 368] on span "E-pasta ziņojums ar tukšu temata lauku noteikti satur vīrusu" at bounding box center [686, 367] width 286 height 14
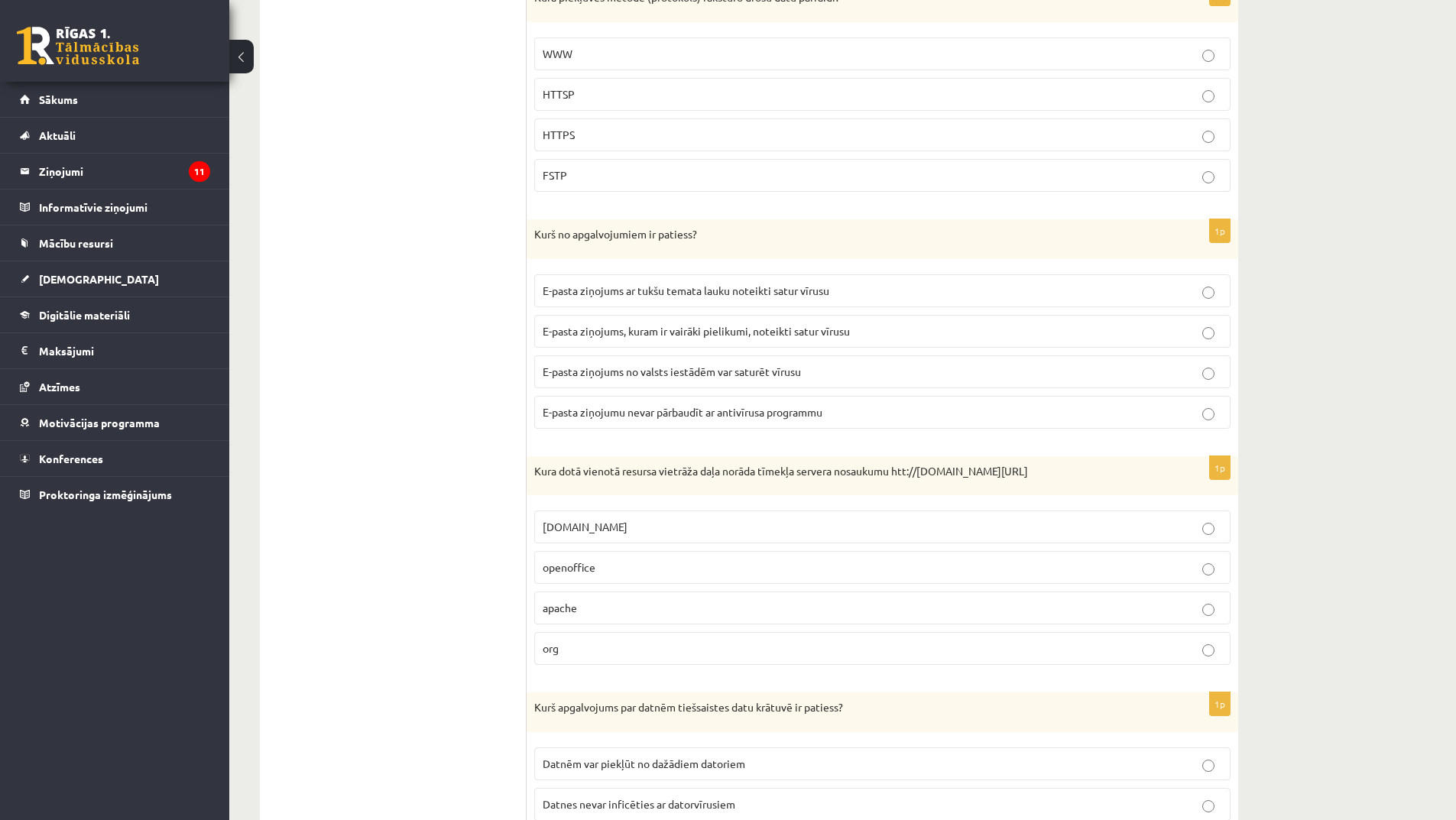
click at [707, 417] on span "E-pasta ziņojumu nevar pārbaudīt ar antivīrusa programmu" at bounding box center [682, 412] width 279 height 14
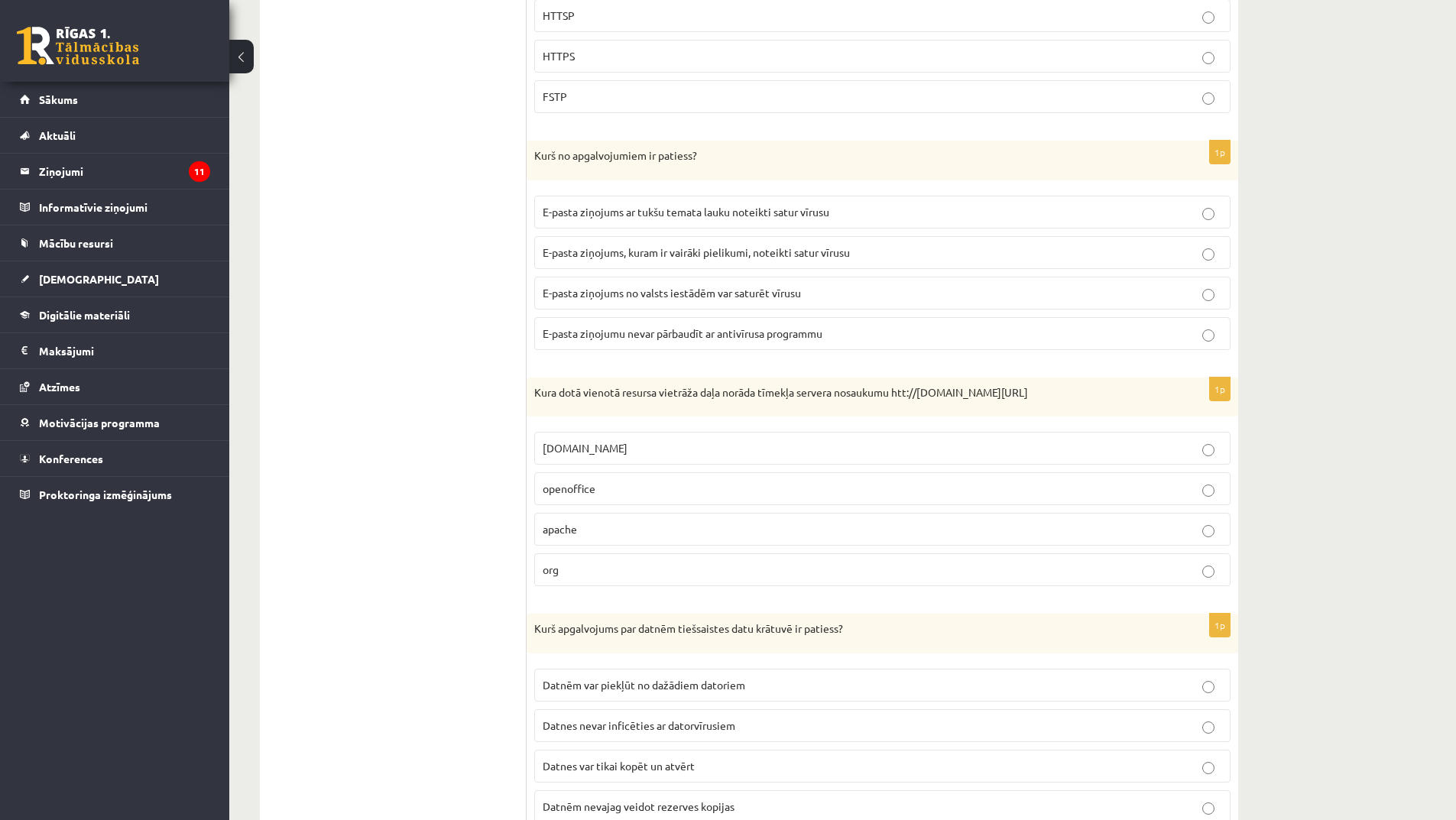
scroll to position [2676, 0]
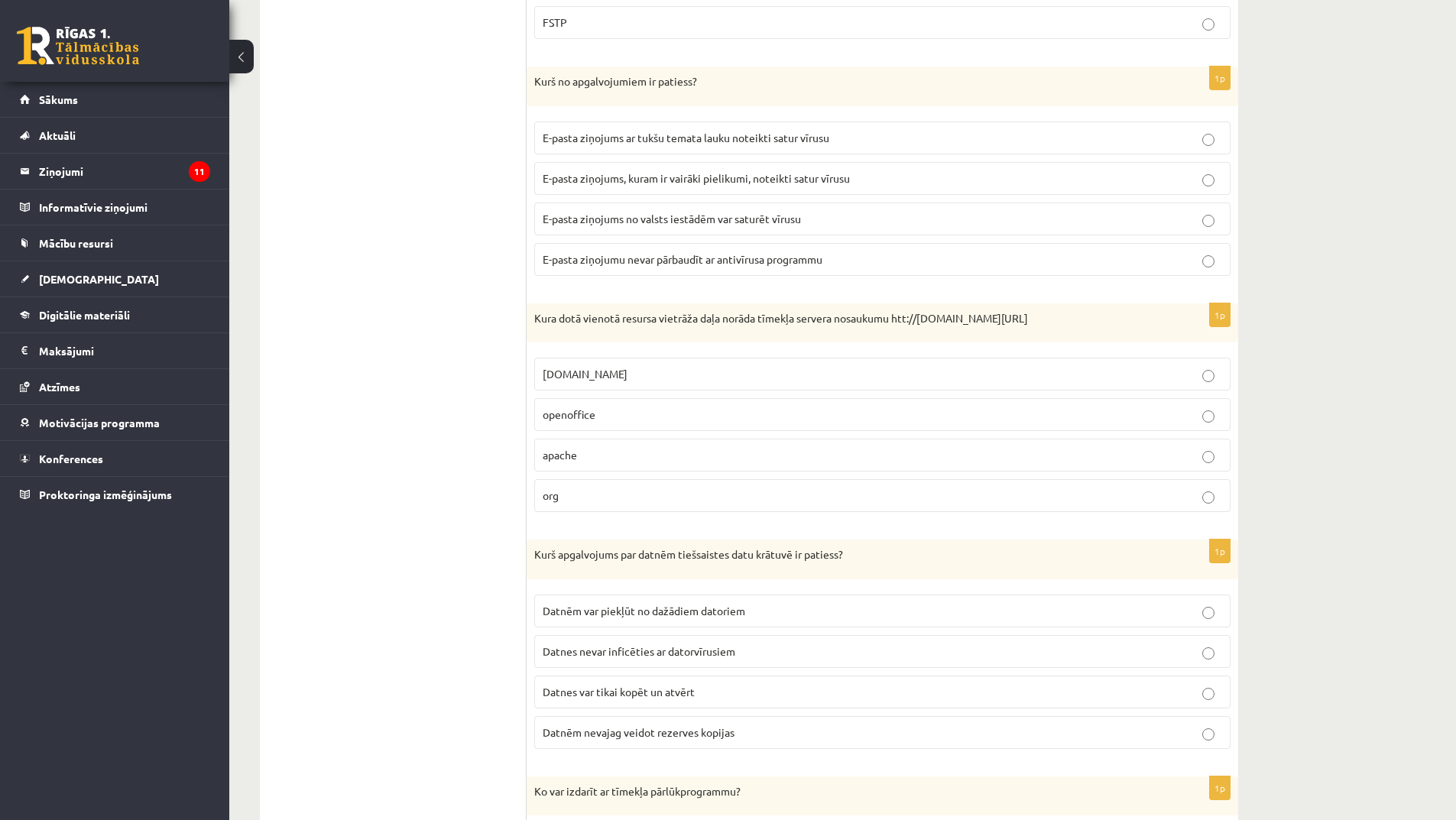
click at [632, 414] on p "openoffice" at bounding box center [883, 414] width 680 height 16
click at [628, 370] on span "openoffice.apache.org" at bounding box center [585, 374] width 85 height 14
click at [622, 412] on p "openoffice" at bounding box center [883, 414] width 680 height 16
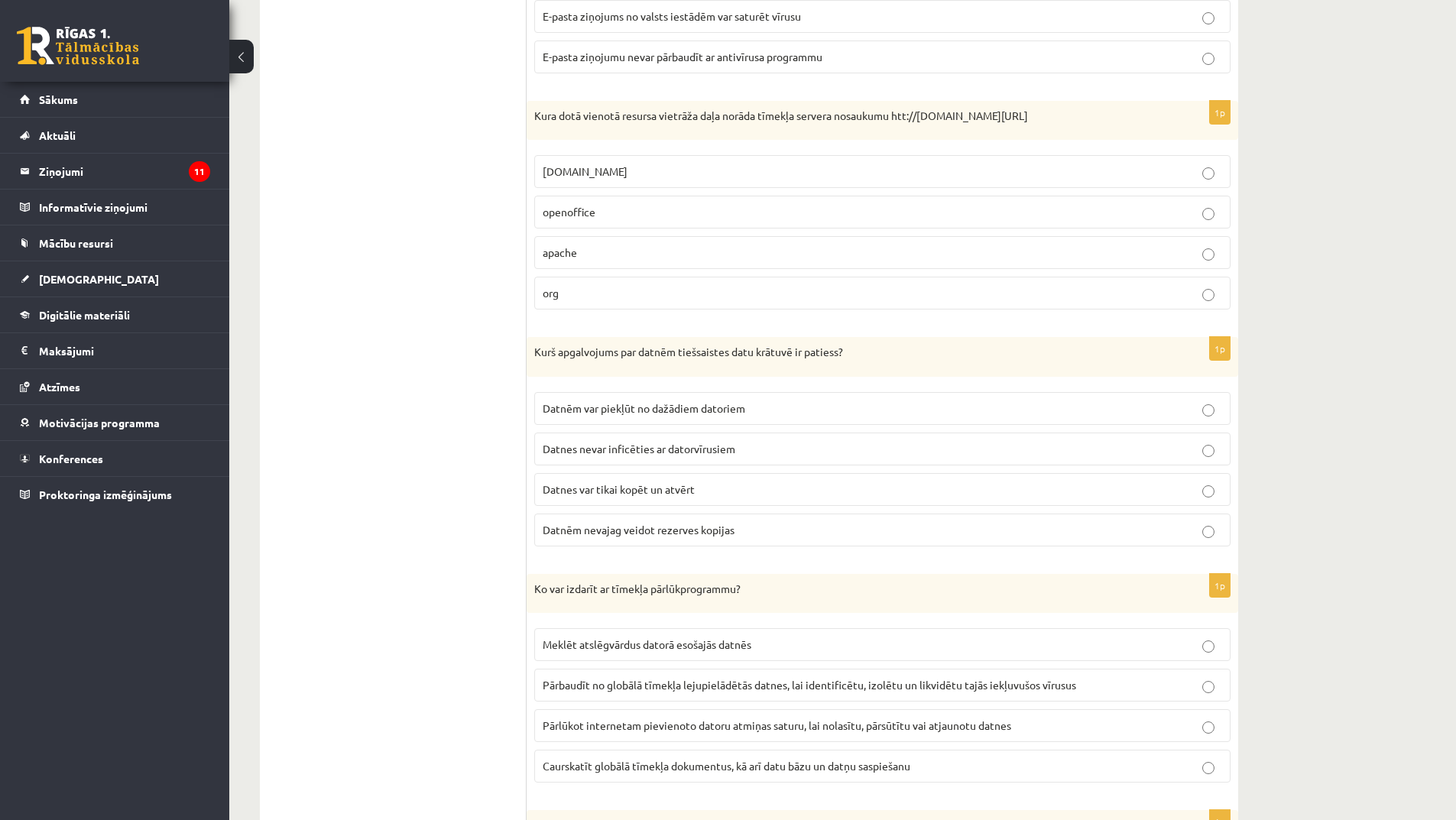
scroll to position [2905, 0]
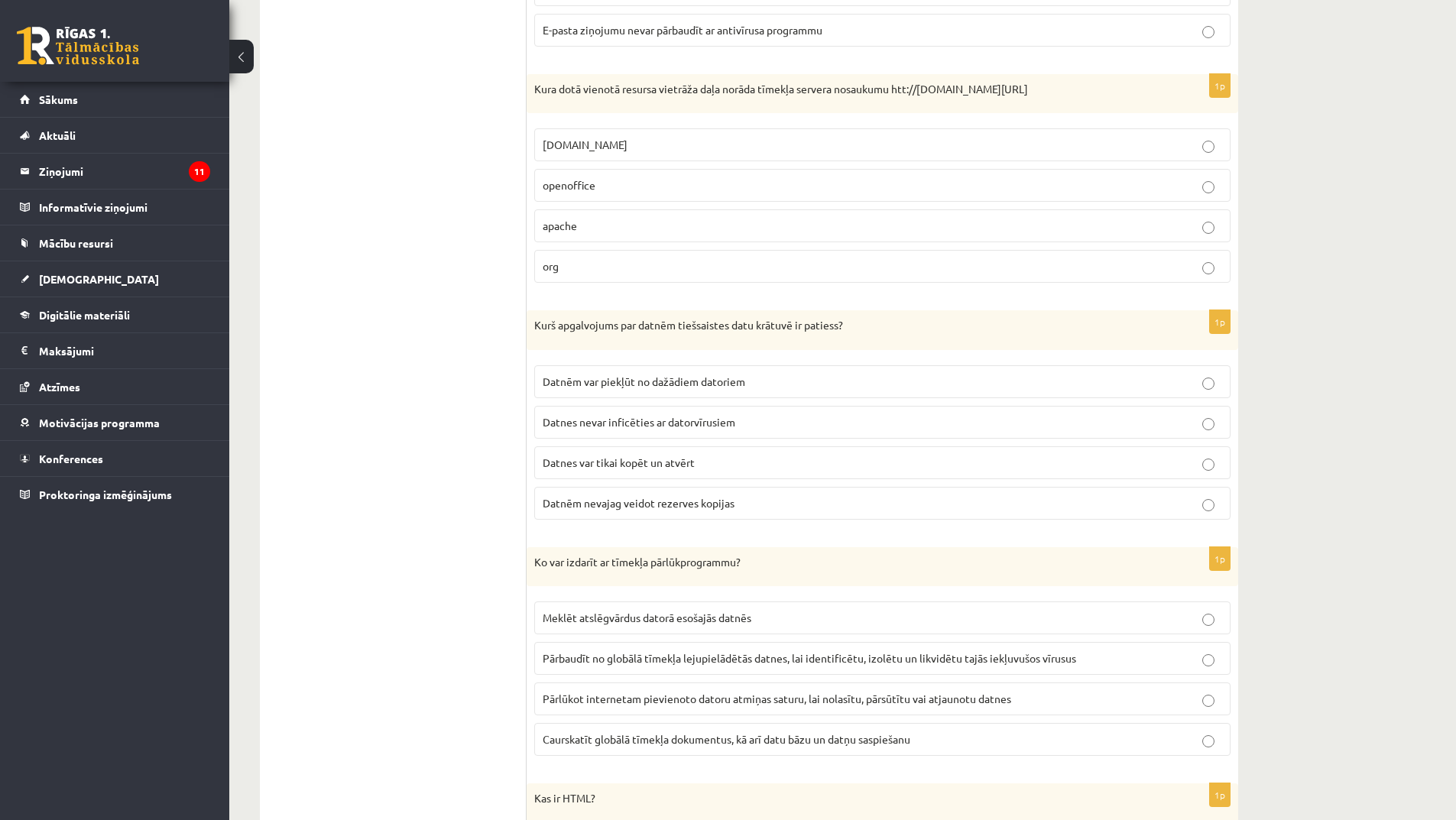
click at [705, 383] on span "Datnēm var piekļūt no dažādiem datoriem" at bounding box center [644, 381] width 203 height 14
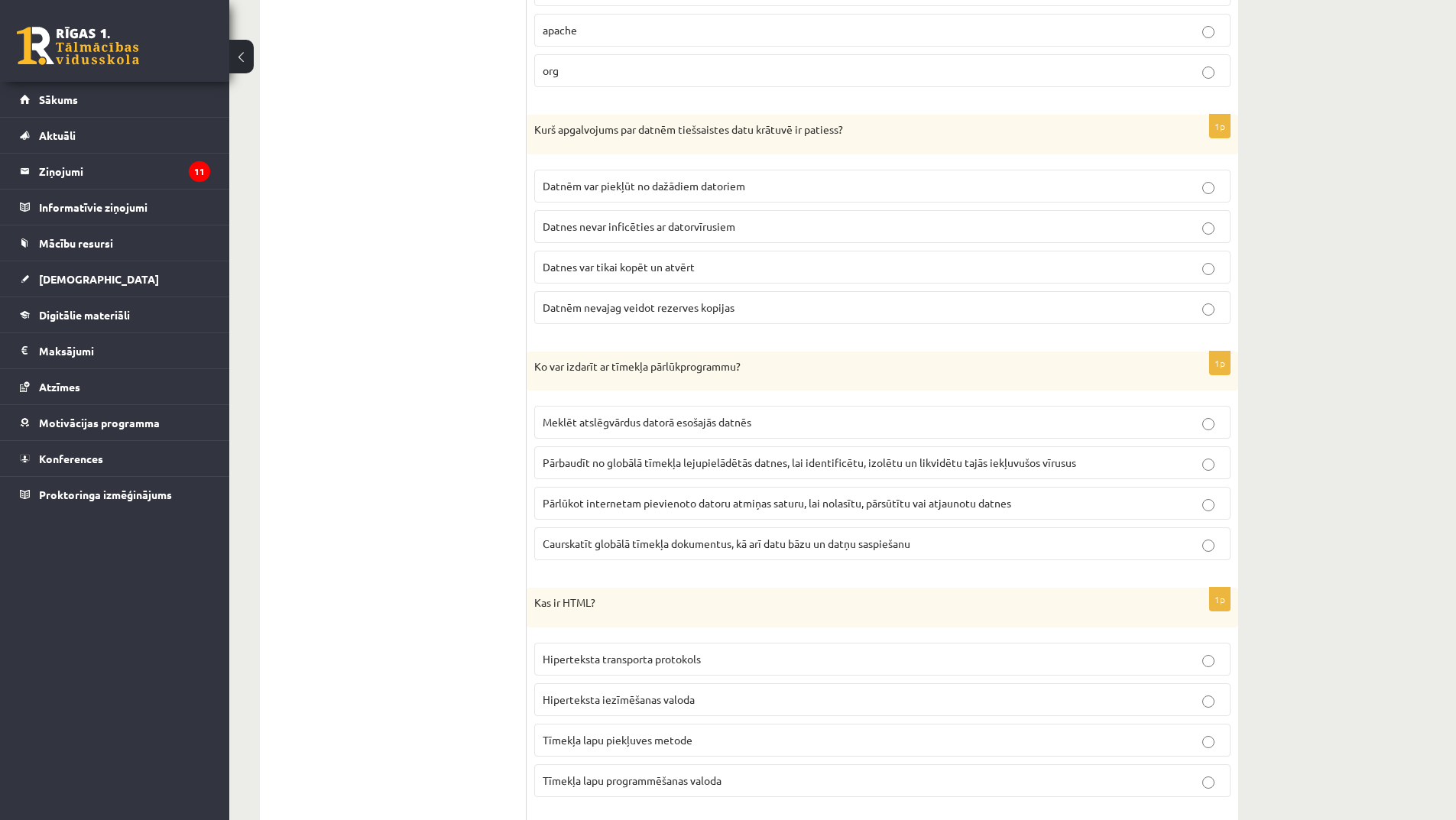
scroll to position [3135, 0]
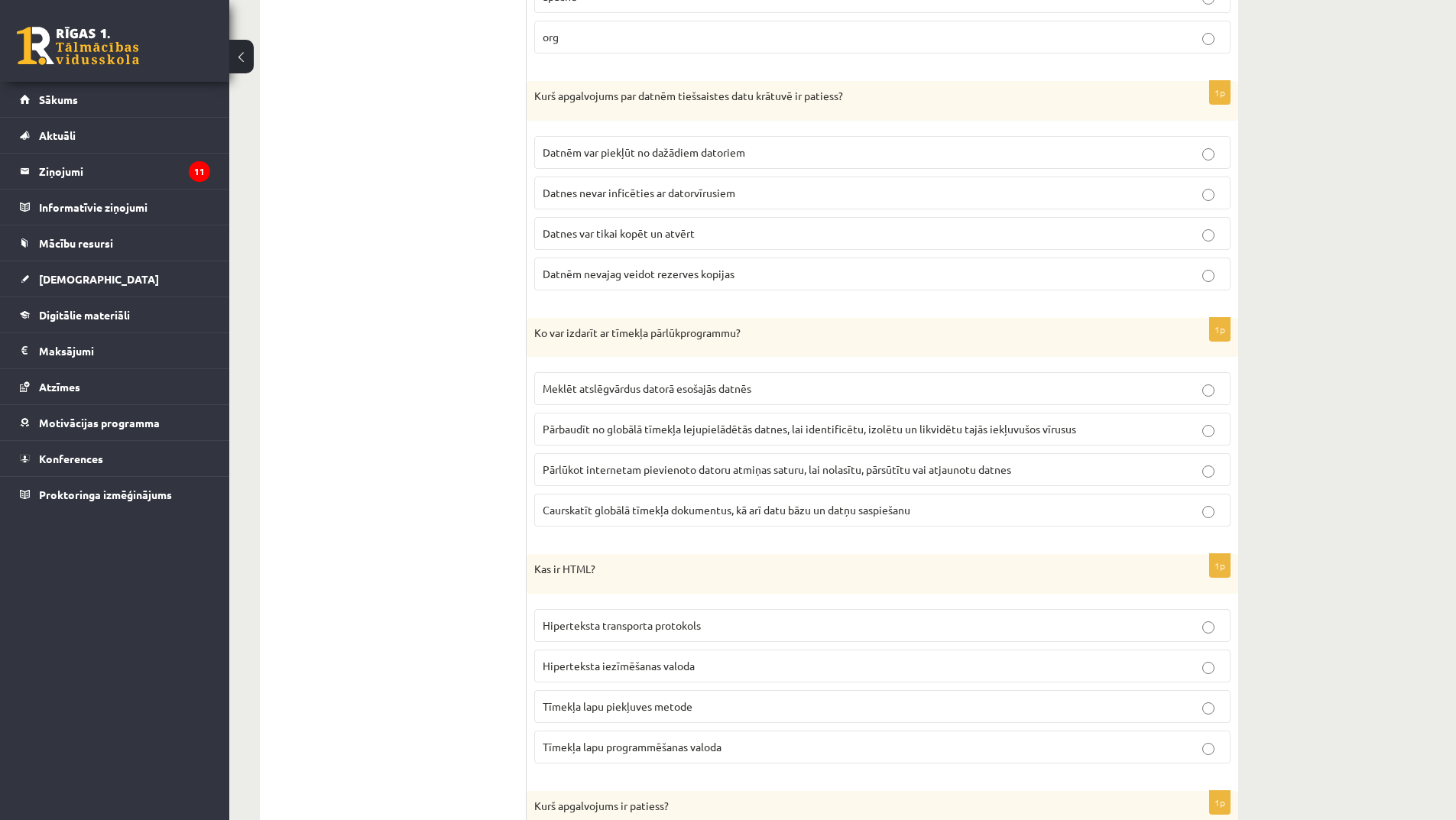
click at [689, 426] on span "Pārbaudīt no globālā tīmekļa lejupielādētās datnes, lai identificētu, izolētu u…" at bounding box center [809, 429] width 534 height 14
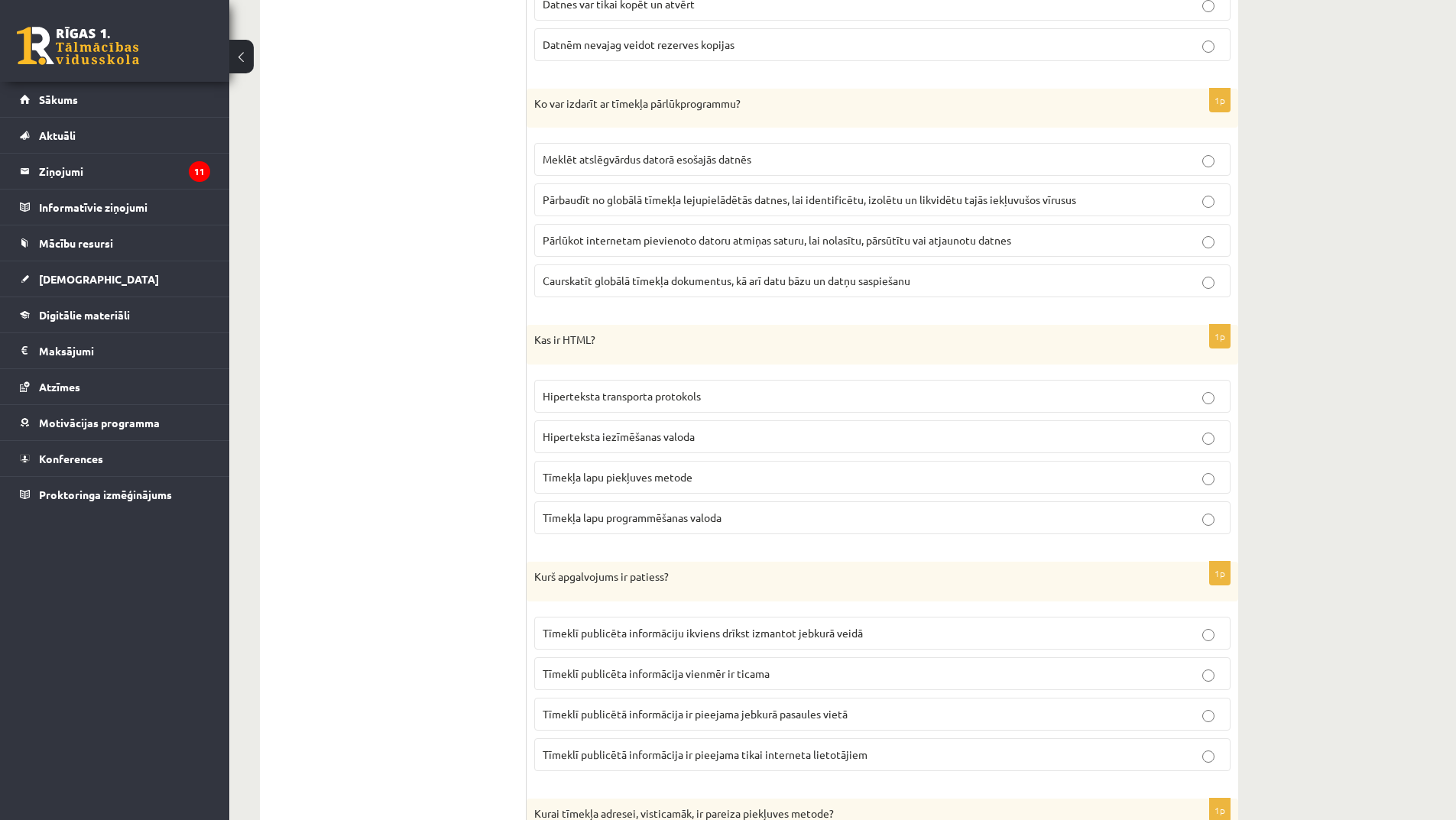
click at [648, 401] on span "Hiperteksta transporta protokols" at bounding box center [622, 396] width 158 height 14
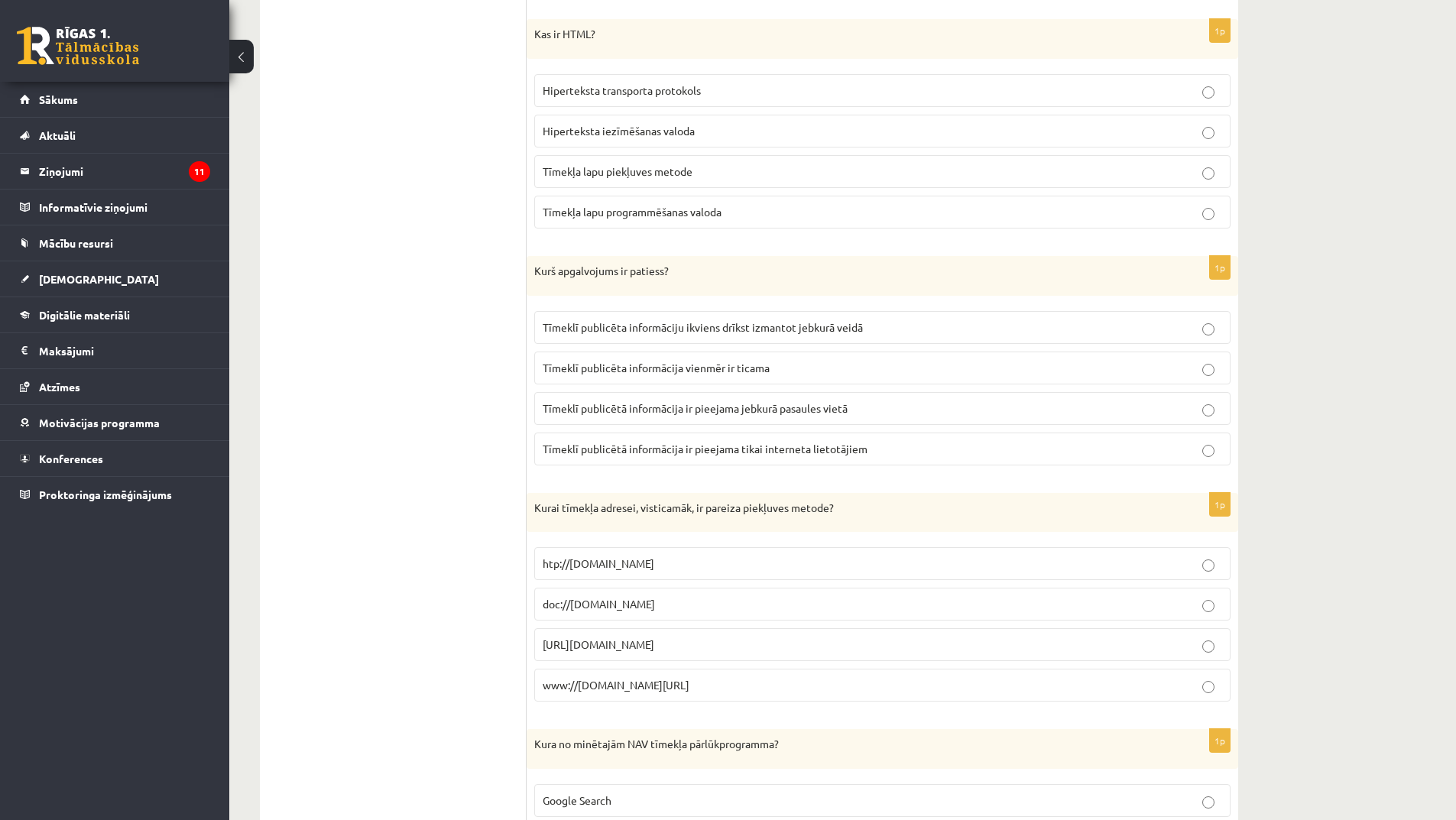
click at [776, 407] on span "Tīmeklī publicētā informācija ir pieejama jebkurā pasaules vietā" at bounding box center [695, 408] width 305 height 14
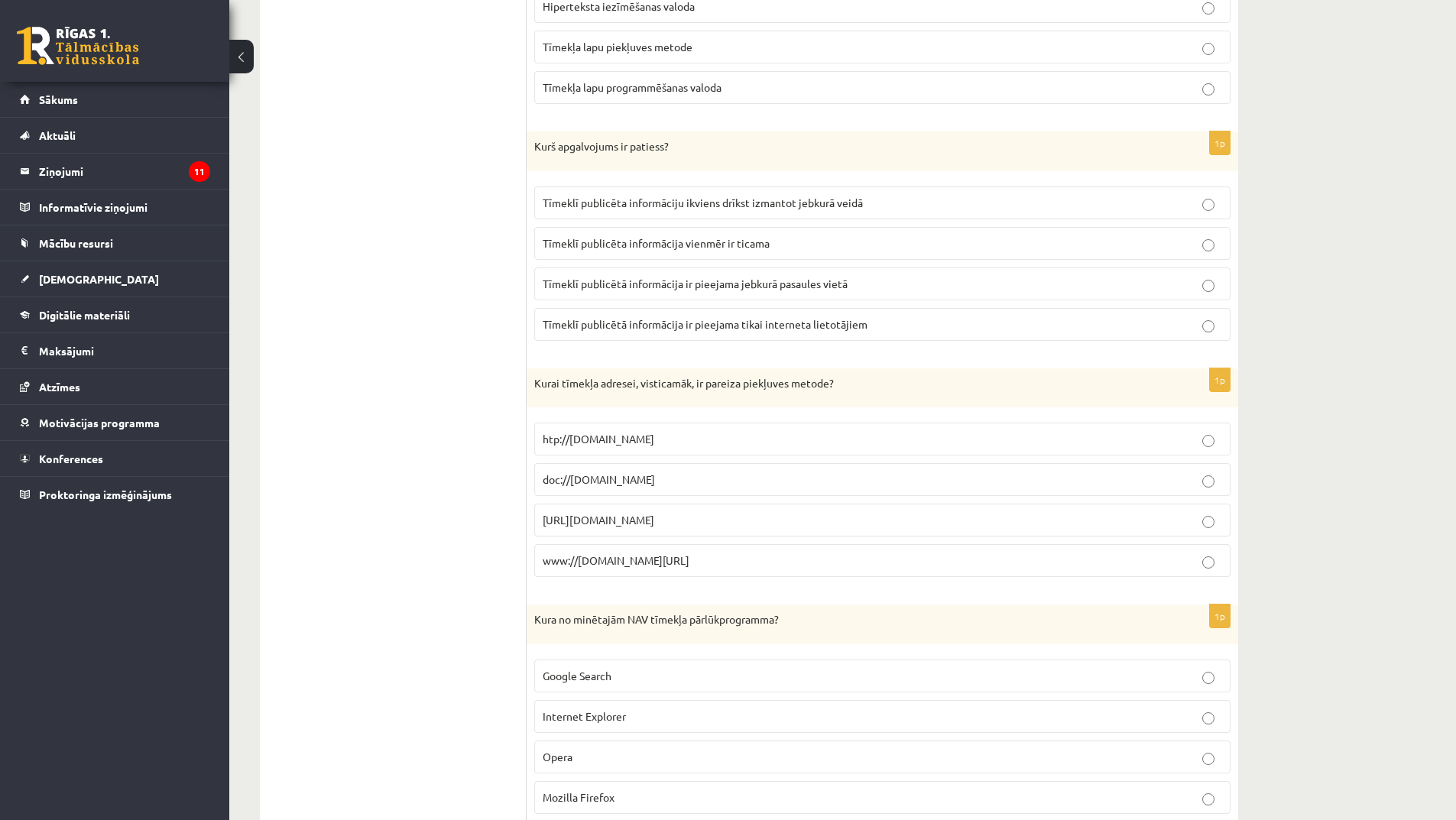
scroll to position [3899, 0]
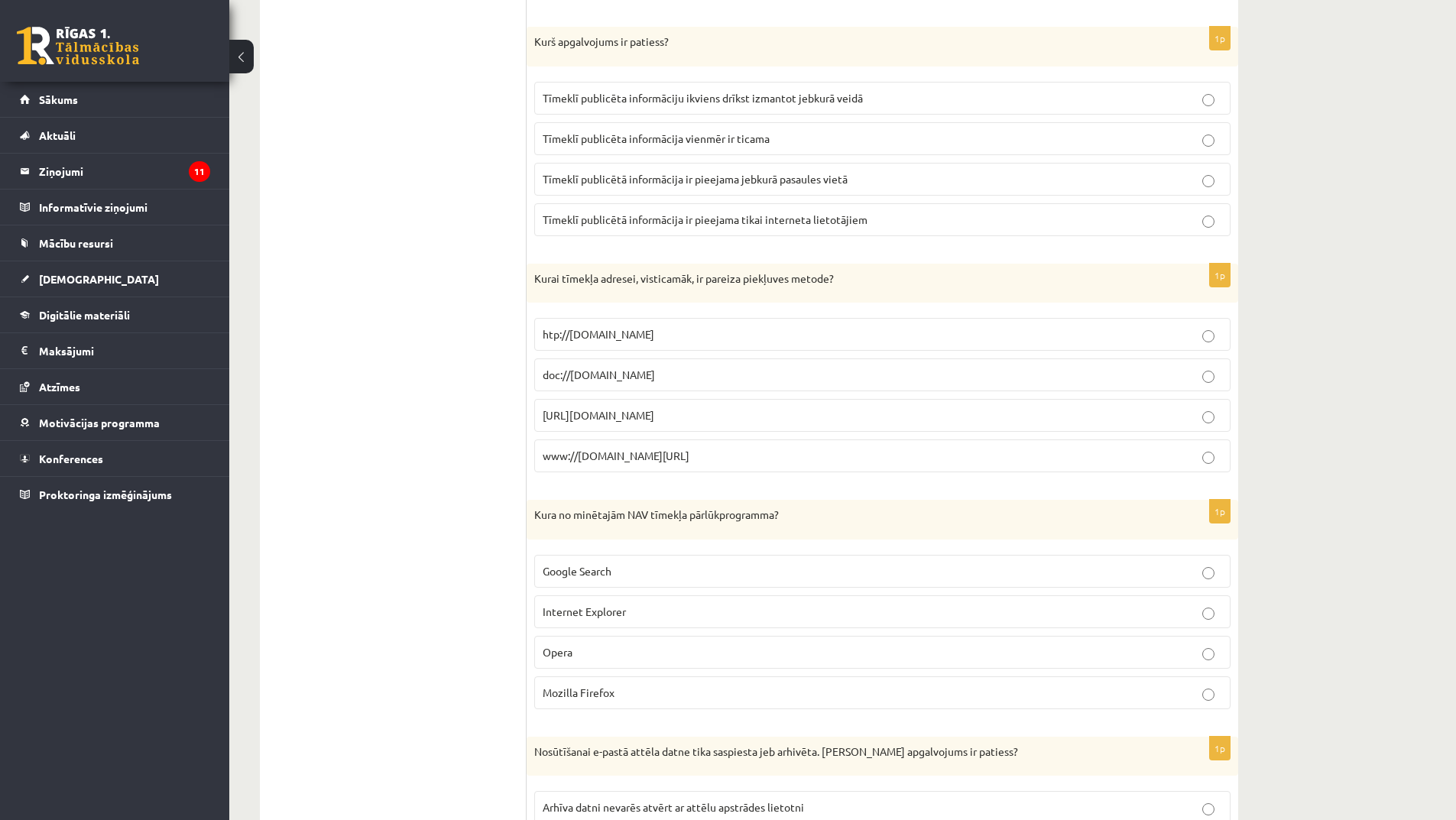
click at [707, 228] on p "Tīmeklī publicētā informācija ir pieejama tikai interneta lietotājiem" at bounding box center [883, 220] width 680 height 16
click at [625, 338] on span "htp://termini.lza.lv" at bounding box center [599, 334] width 112 height 14
click at [630, 417] on span "ftp://ftp.cs.uct.ac.za/" at bounding box center [599, 415] width 112 height 14
click at [641, 458] on span "www://filesearch.org/index.html" at bounding box center [616, 456] width 147 height 14
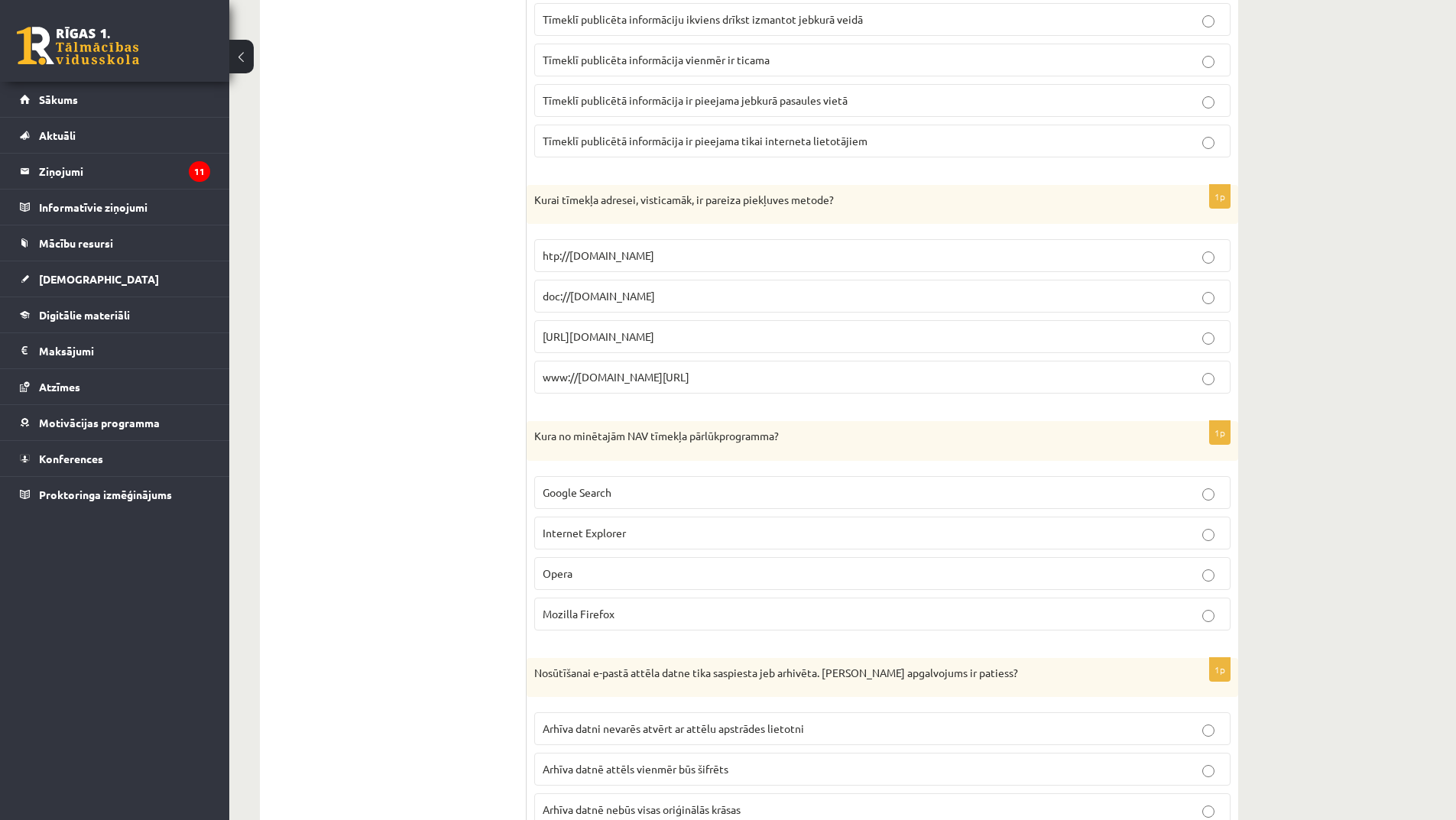
scroll to position [4052, 0]
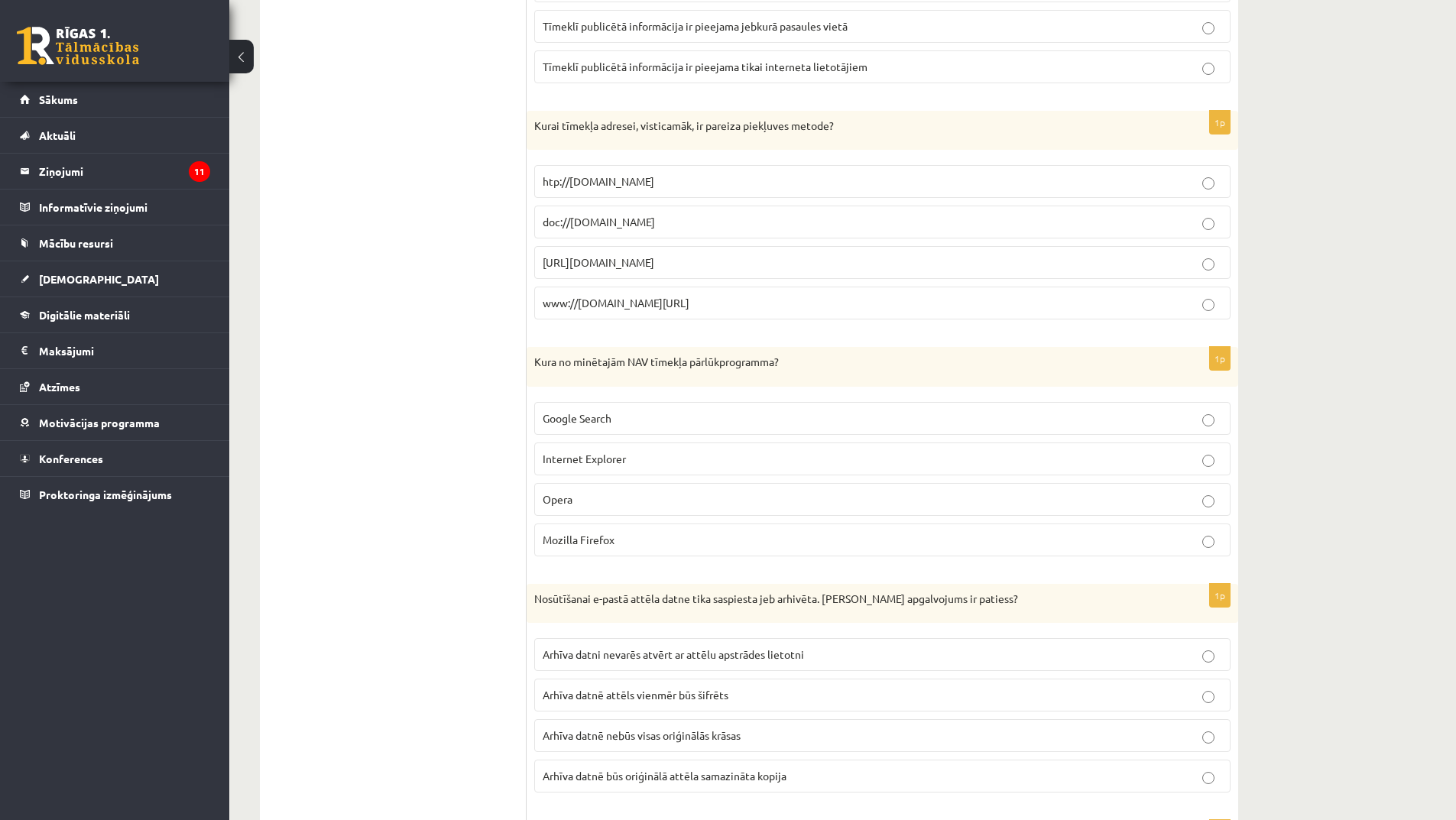
click at [638, 456] on p "Internet Explorer" at bounding box center [883, 459] width 680 height 16
click at [634, 417] on p "Google Search" at bounding box center [883, 418] width 680 height 16
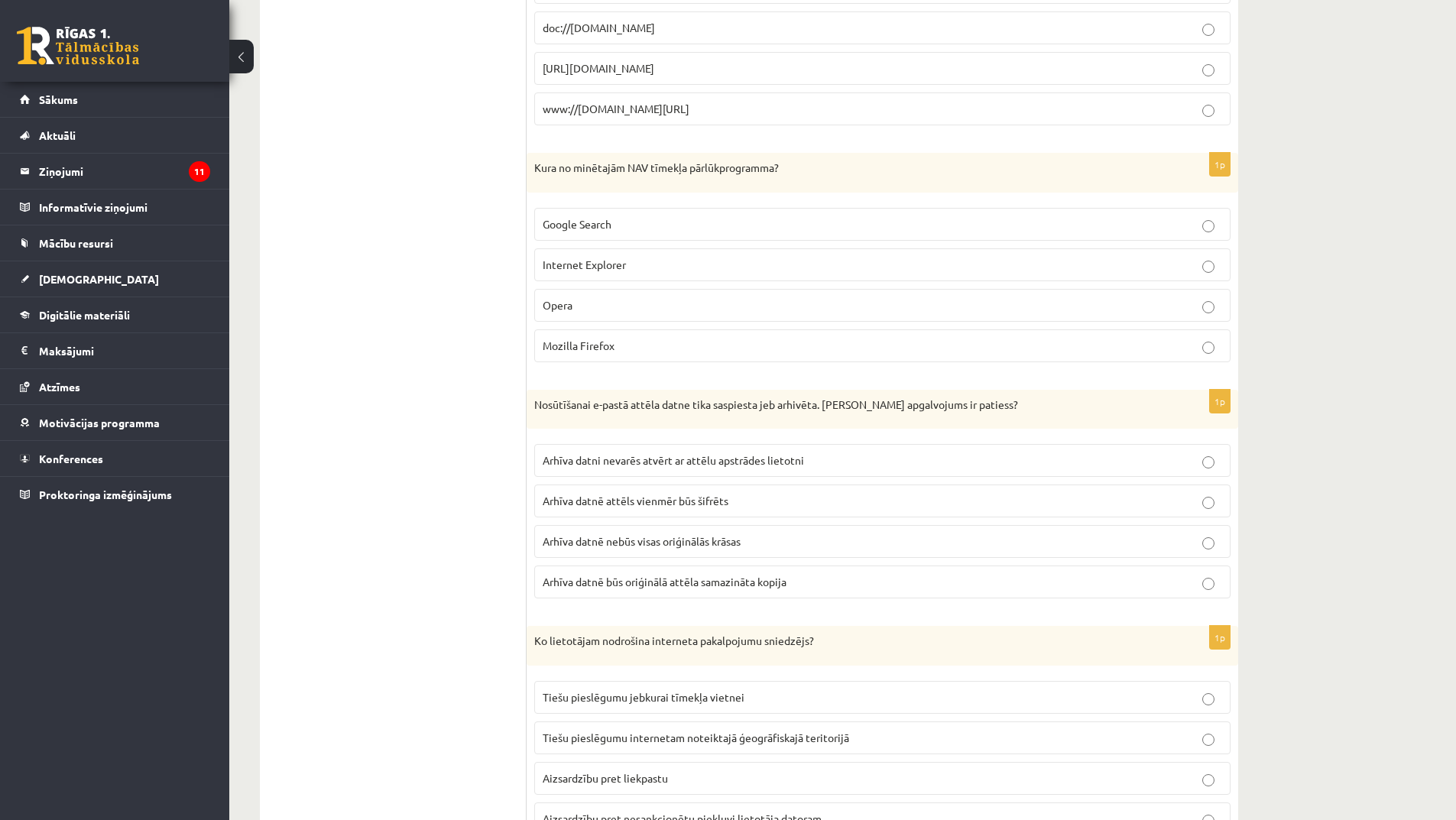
scroll to position [4357, 0]
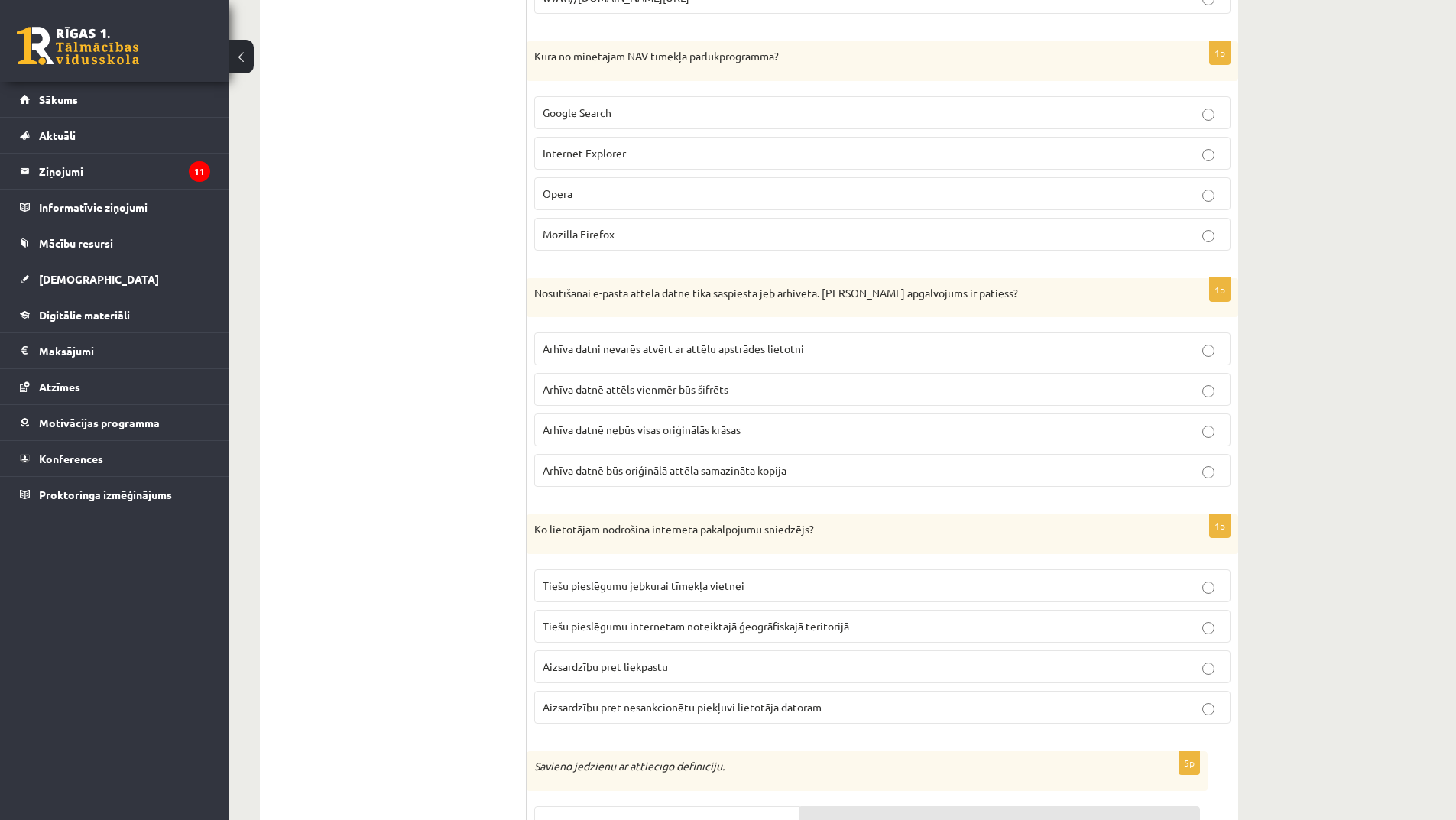
click at [736, 351] on span "Arhīva datni nevarēs atvērt ar attēlu apstrādes lietotni" at bounding box center [673, 348] width 261 height 14
click at [687, 393] on span "Arhīva datnē attēls vienmēr būs šifrēts" at bounding box center [635, 389] width 186 height 14
click at [739, 347] on span "Arhīva datni nevarēs atvērt ar attēlu apstrādes lietotni" at bounding box center [673, 348] width 261 height 14
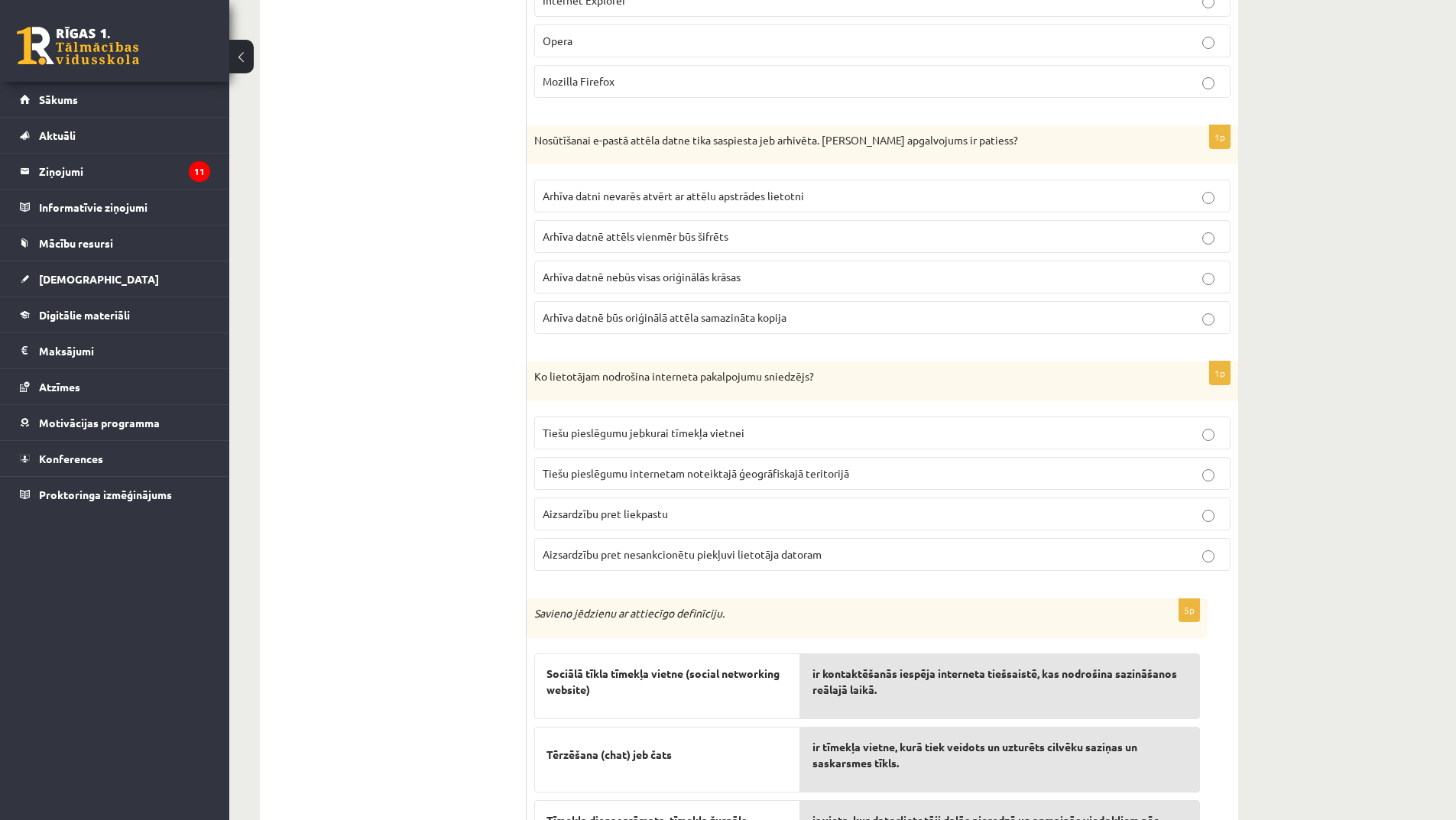
click at [707, 242] on span "Arhīva datnē attēls vienmēr būs šifrēts" at bounding box center [635, 237] width 186 height 14
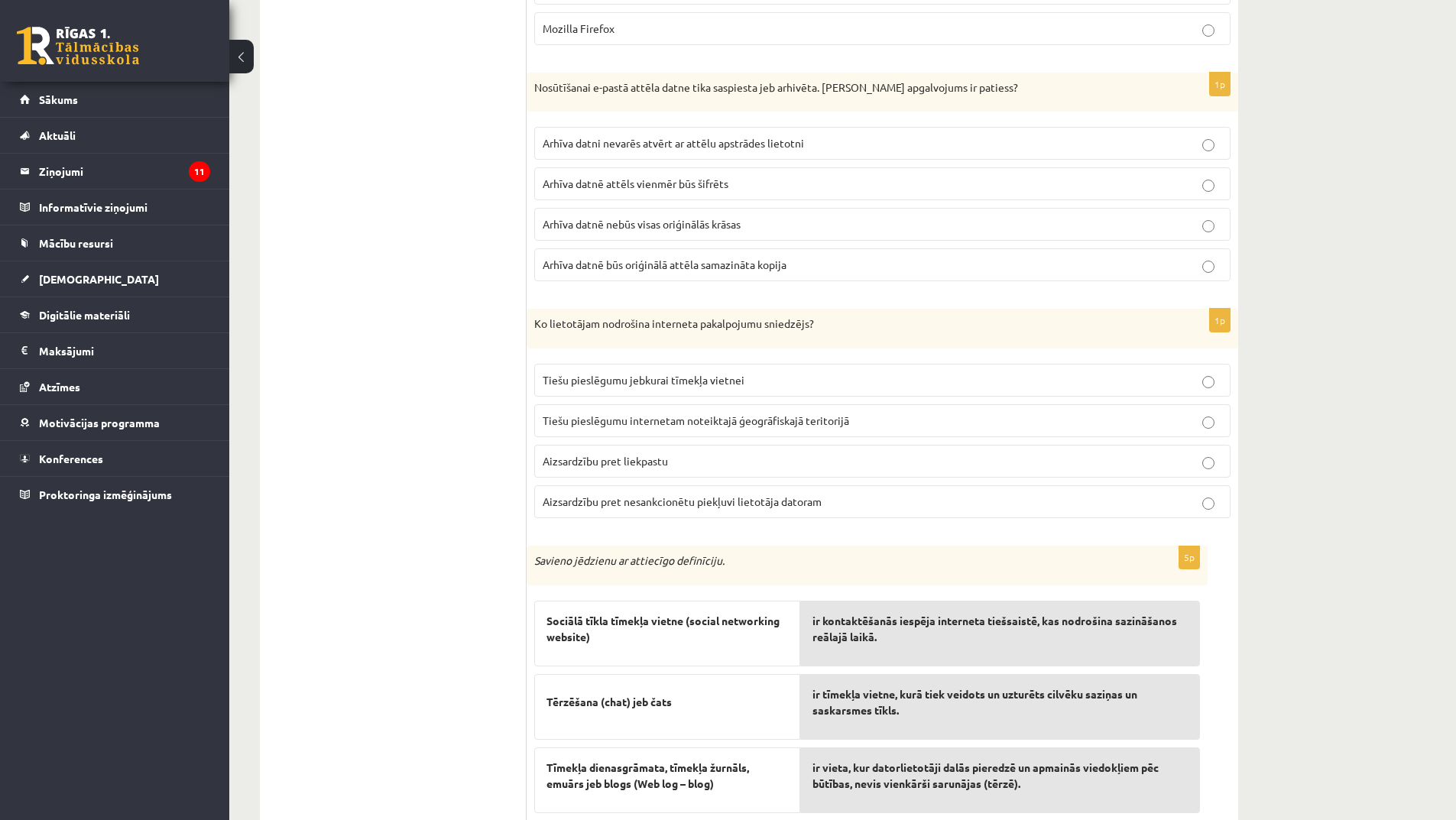
scroll to position [4587, 0]
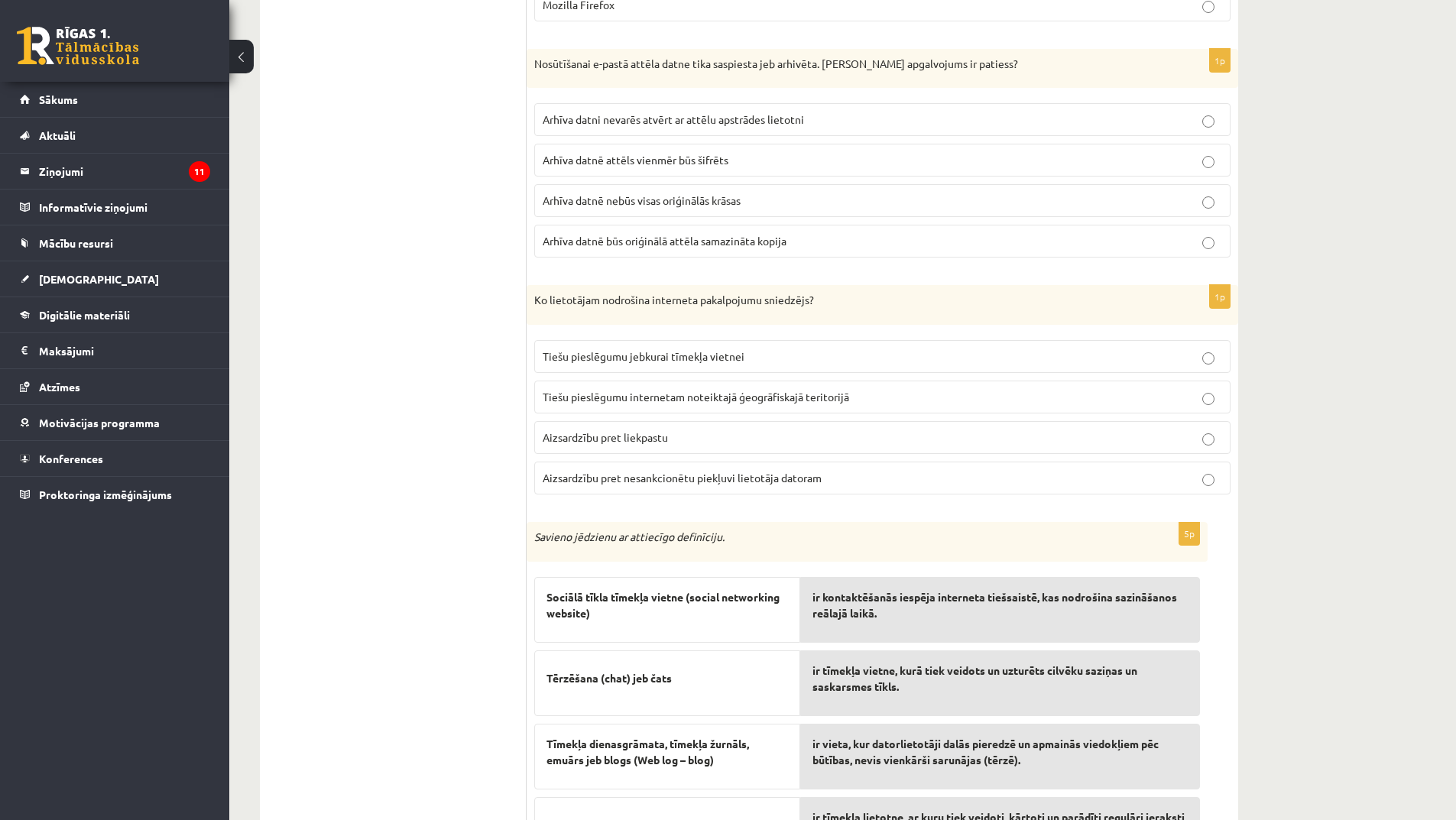
click at [766, 117] on span "Arhīva datni nevarēs atvērt ar attēlu apstrādes lietotni" at bounding box center [673, 119] width 261 height 14
click at [732, 403] on p "Tiešu pieslēgumu internetam noteiktajā ģeogrāfiskajā teritorijā" at bounding box center [883, 397] width 680 height 16
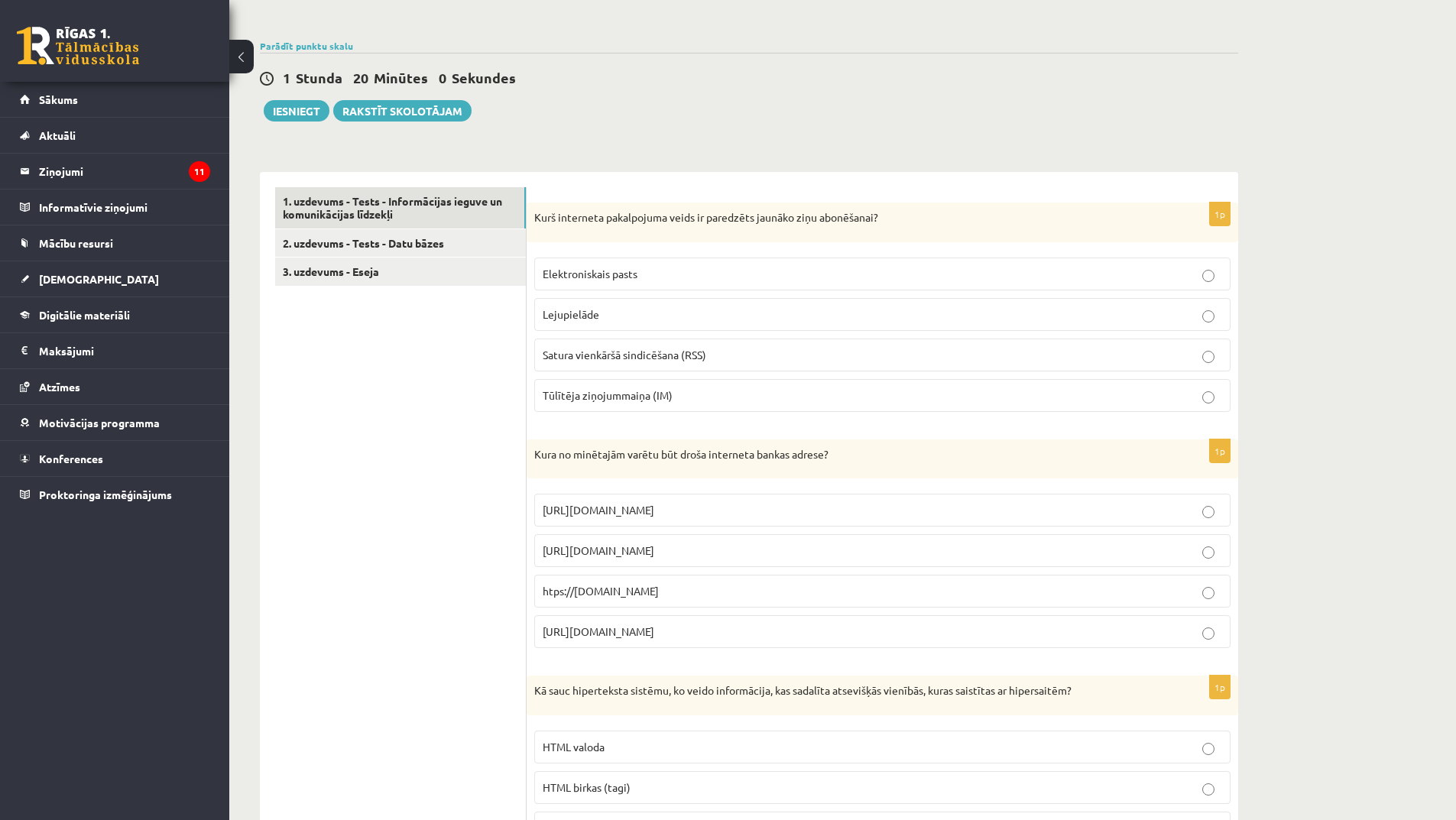
scroll to position [0, 0]
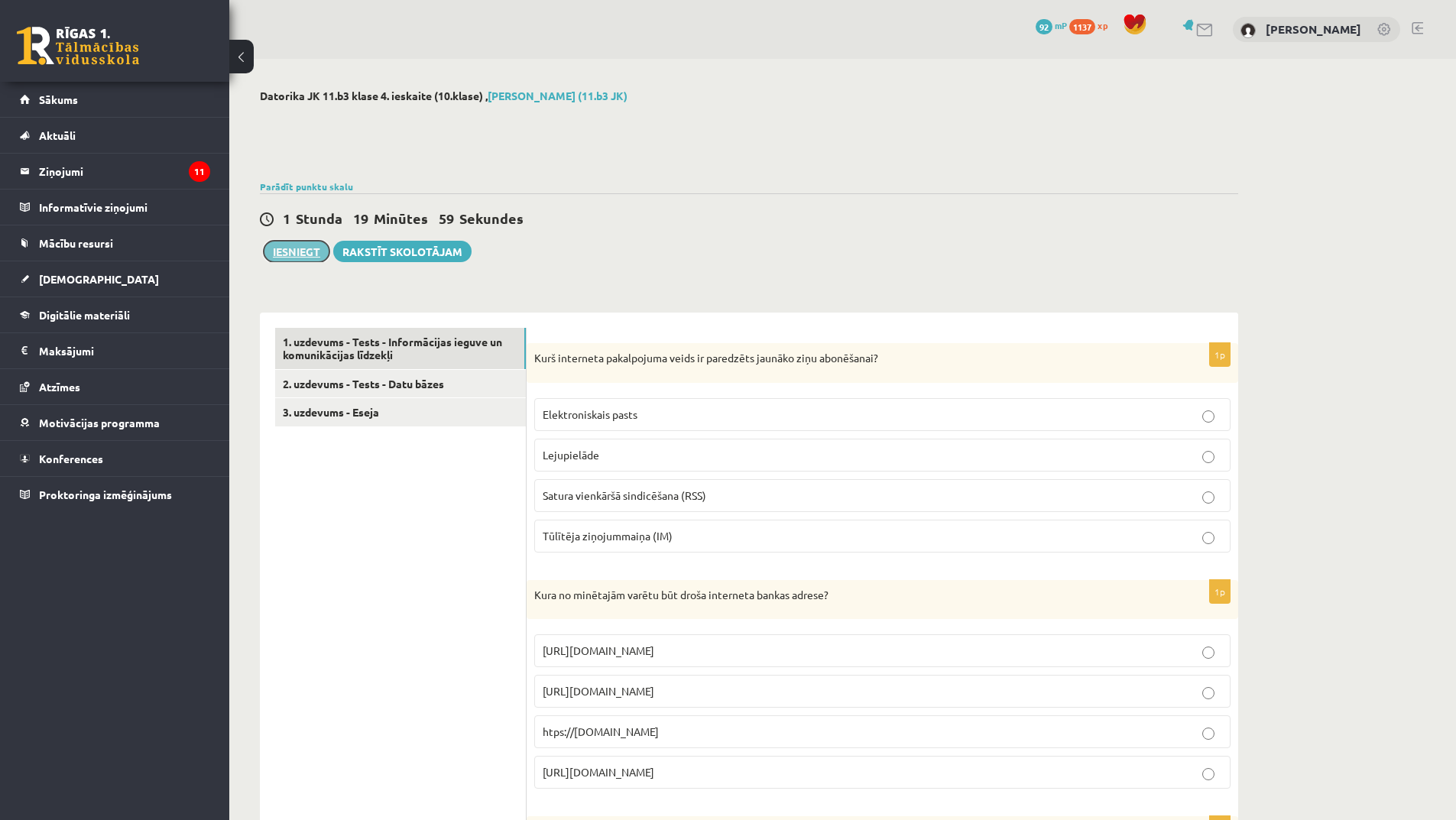
click at [315, 260] on button "Iesniegt" at bounding box center [296, 252] width 66 height 21
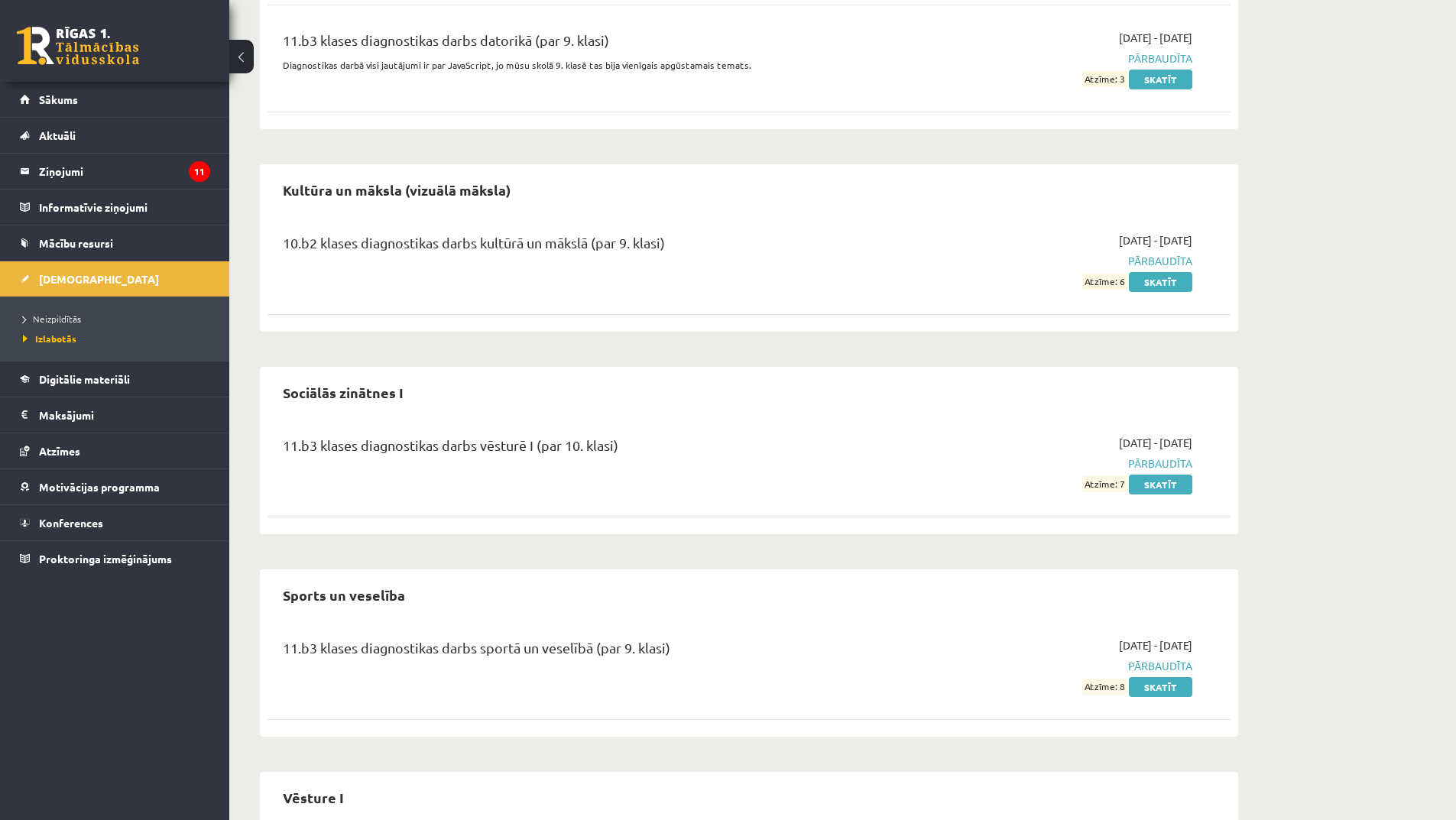
scroll to position [737, 0]
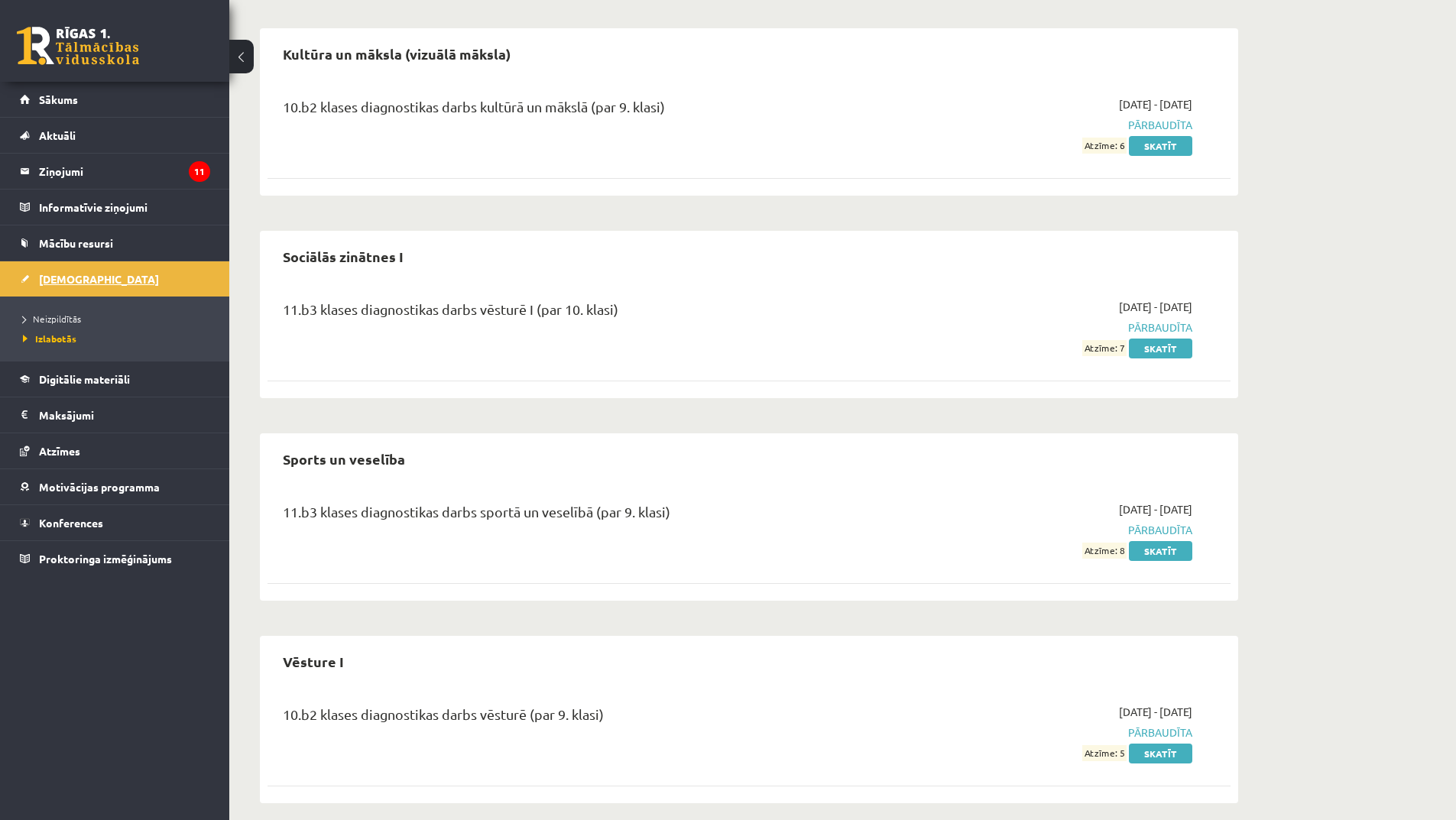
click at [82, 286] on link "[DEMOGRAPHIC_DATA]" at bounding box center [115, 279] width 191 height 35
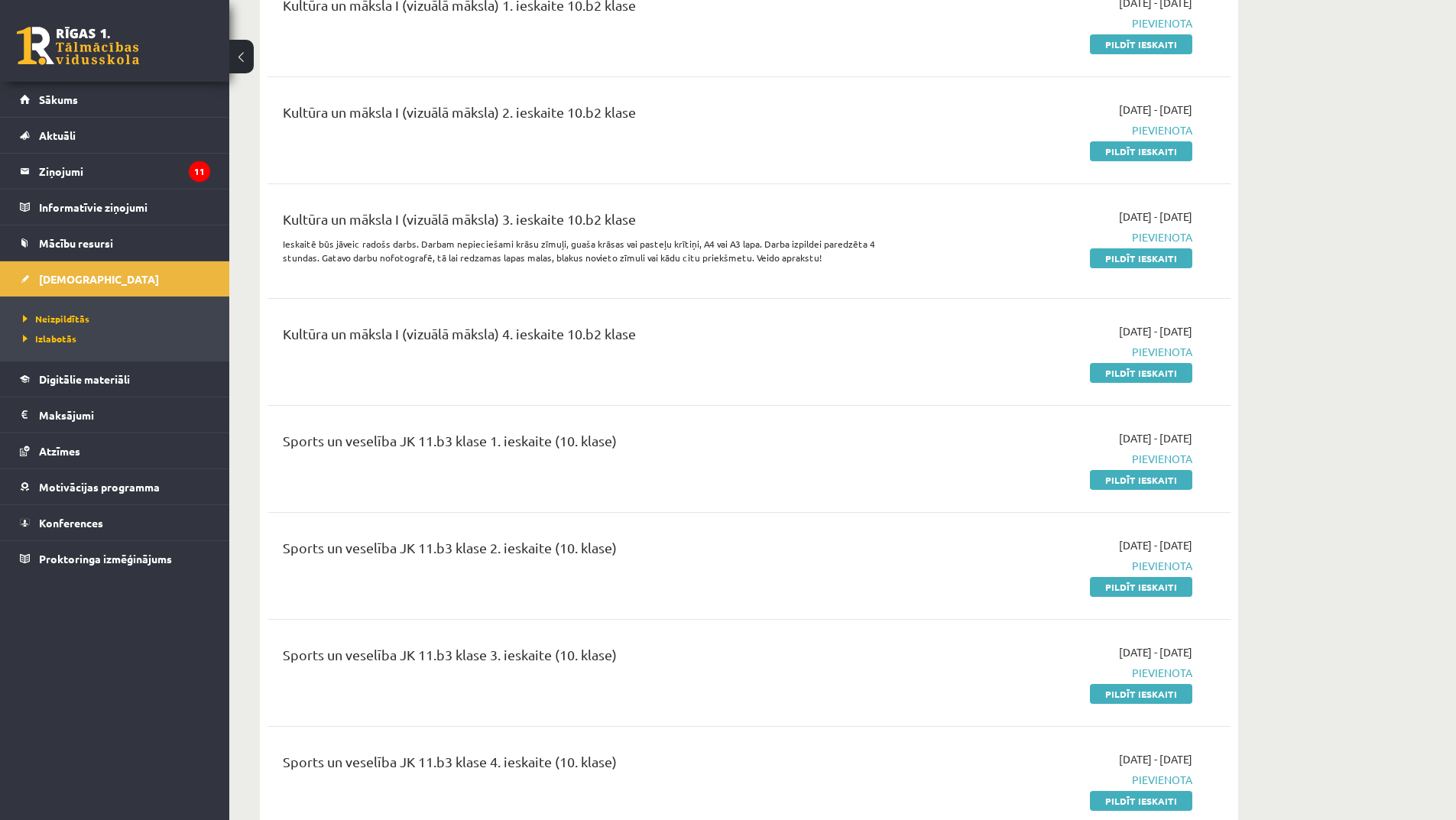
scroll to position [1806, 0]
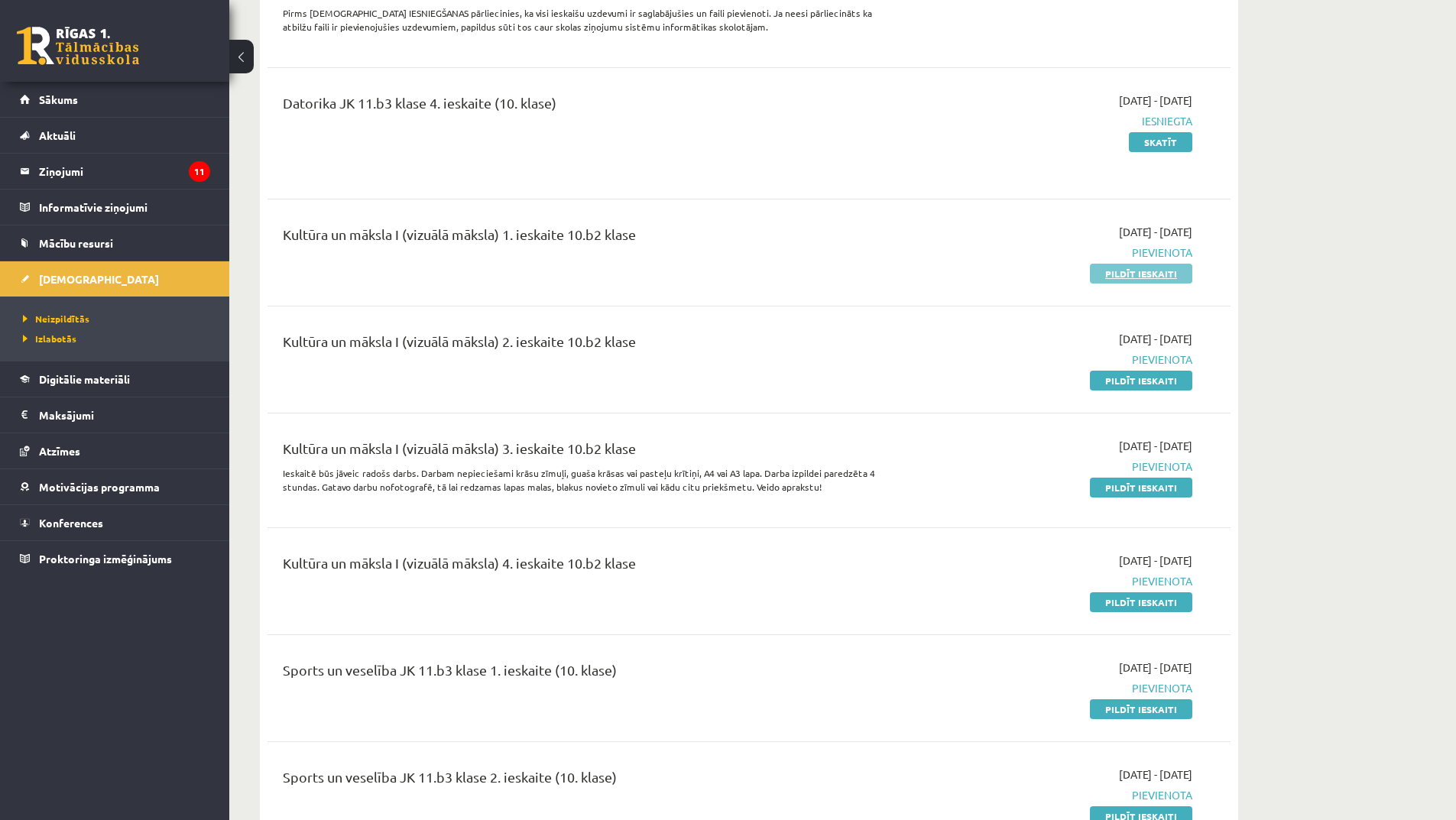
click at [1116, 263] on link "Pildīt ieskaiti" at bounding box center [1141, 273] width 103 height 20
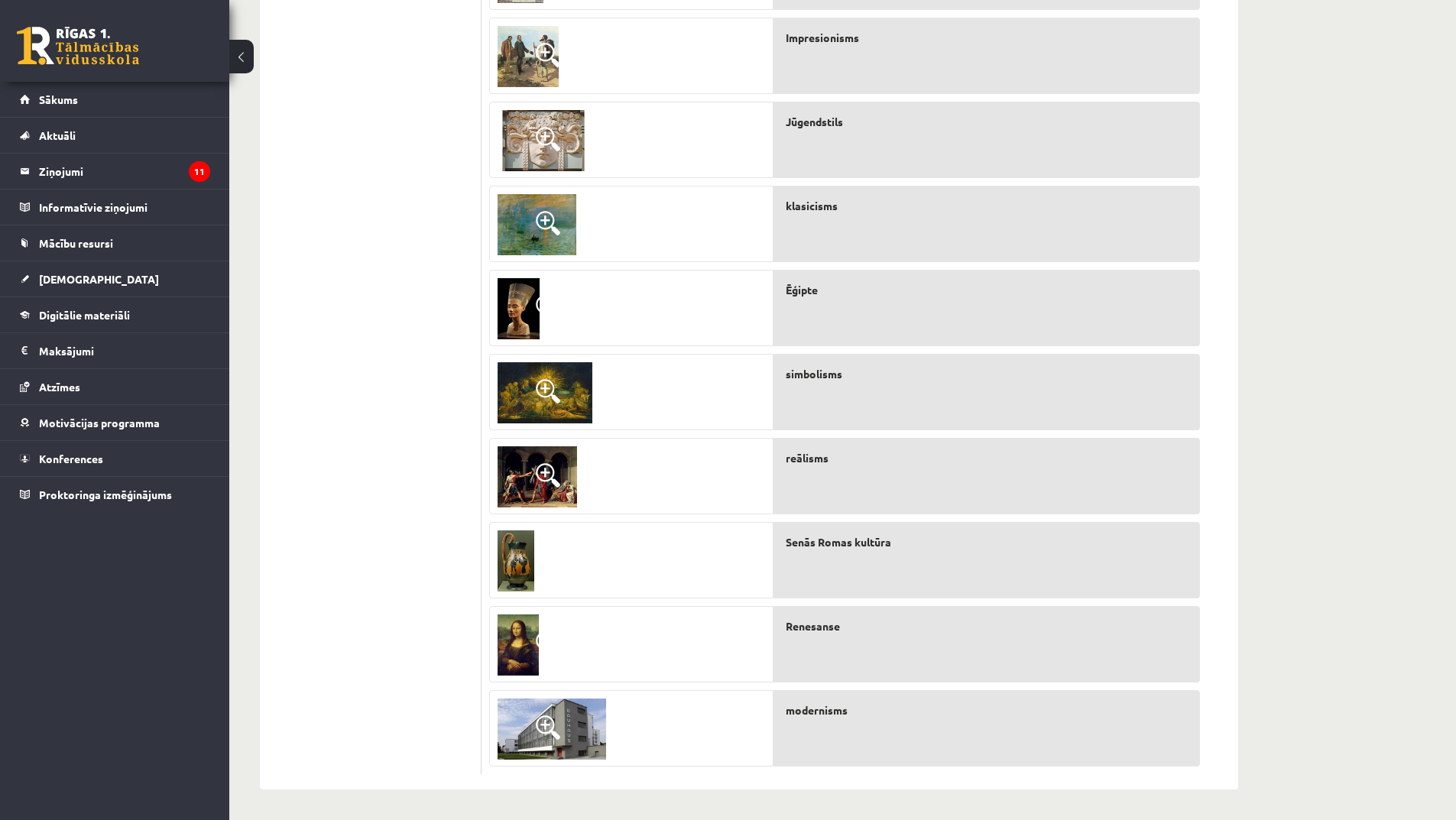
scroll to position [285, 0]
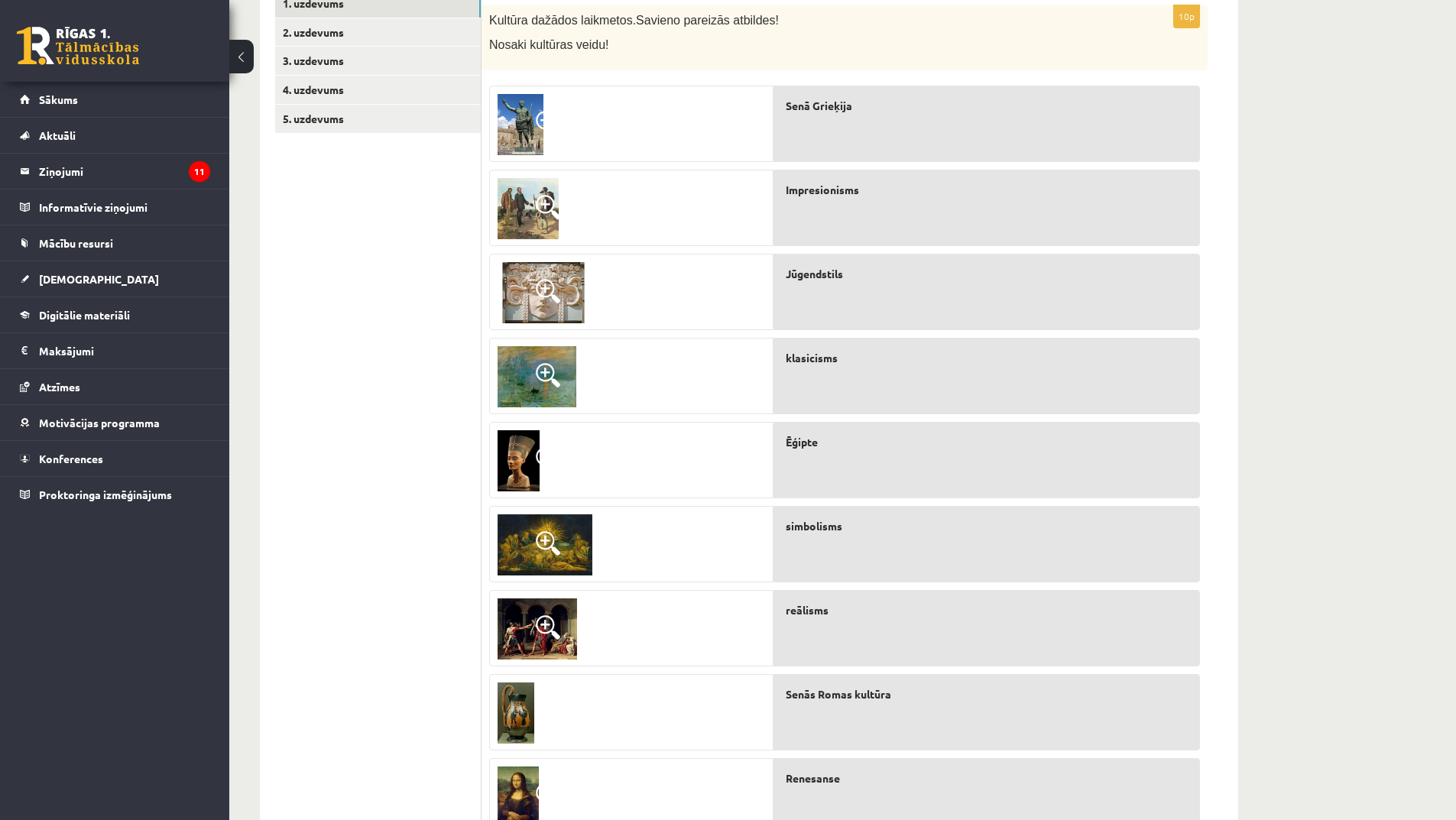
click at [547, 207] on span at bounding box center [548, 207] width 24 height 25
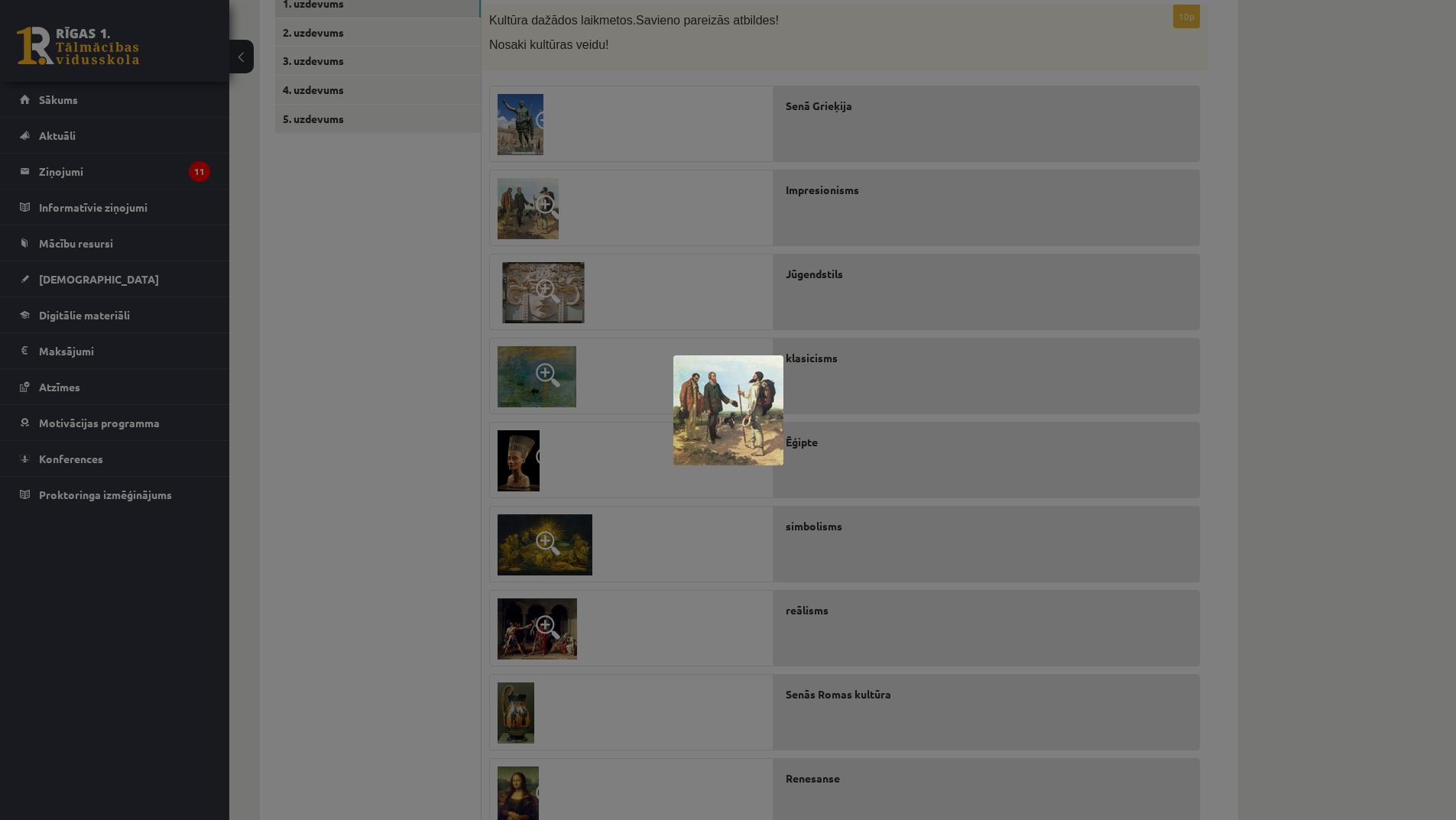
click at [720, 546] on div at bounding box center [728, 410] width 1456 height 820
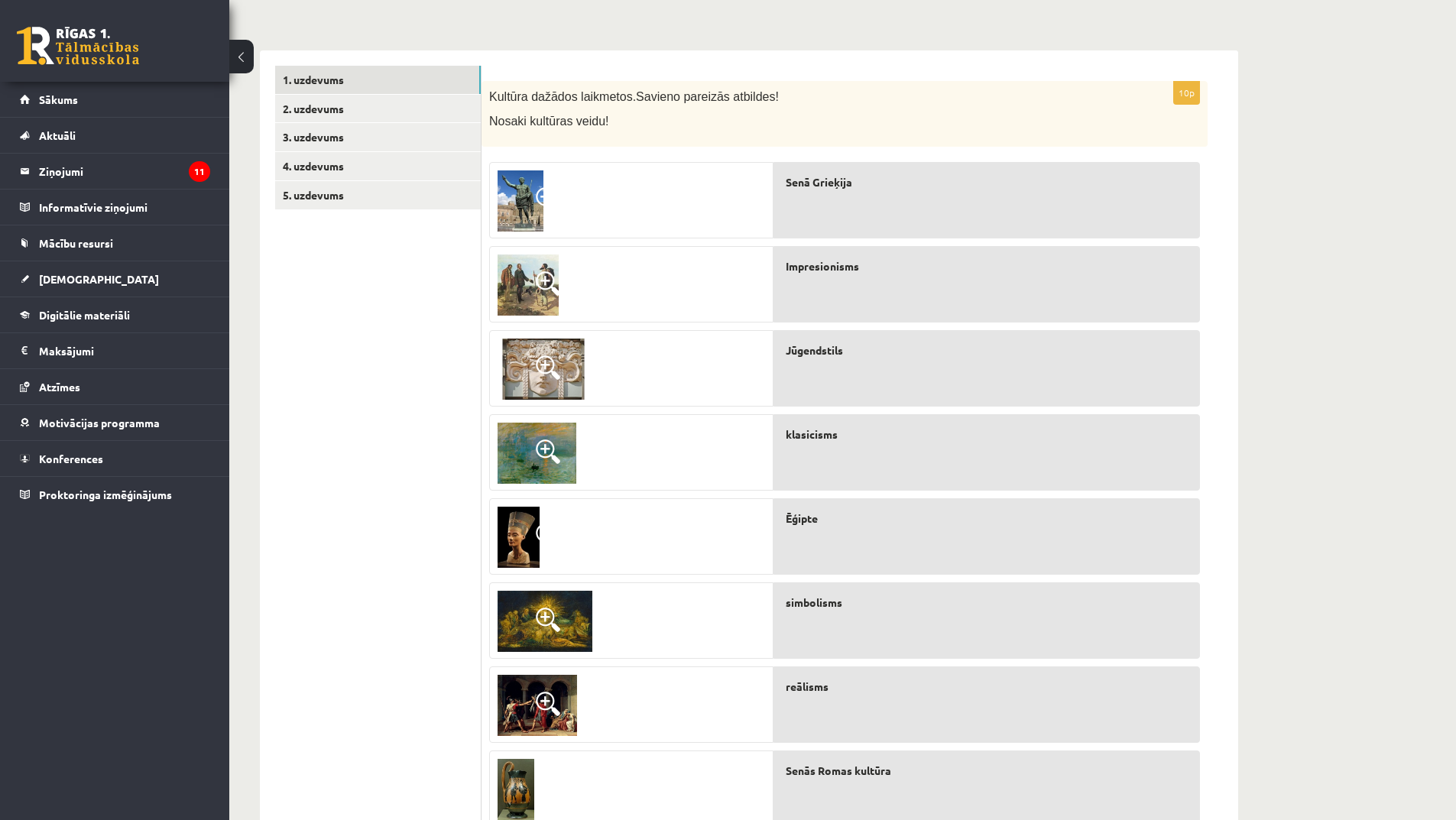
scroll to position [438, 0]
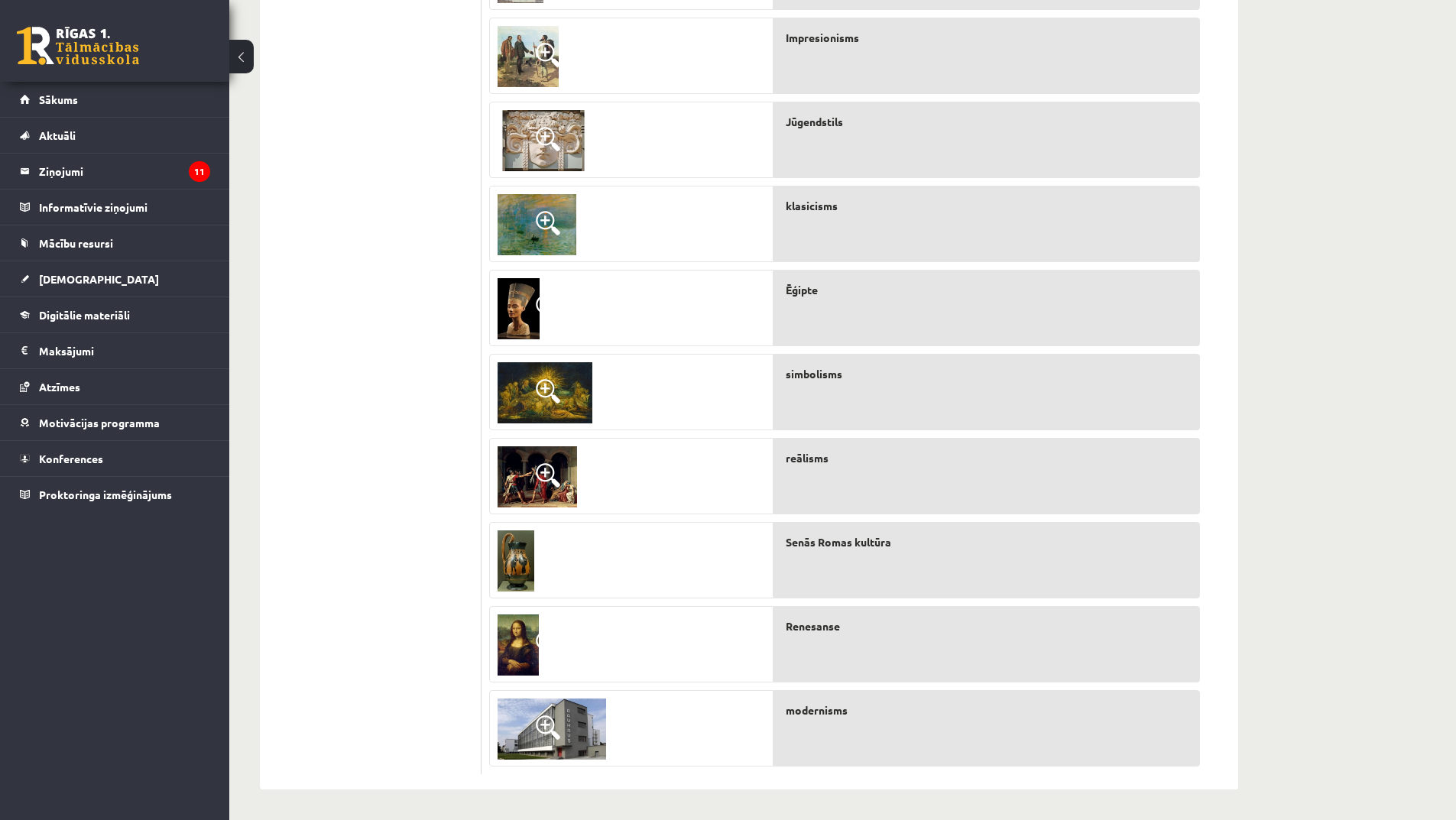
click at [540, 716] on span at bounding box center [548, 728] width 24 height 25
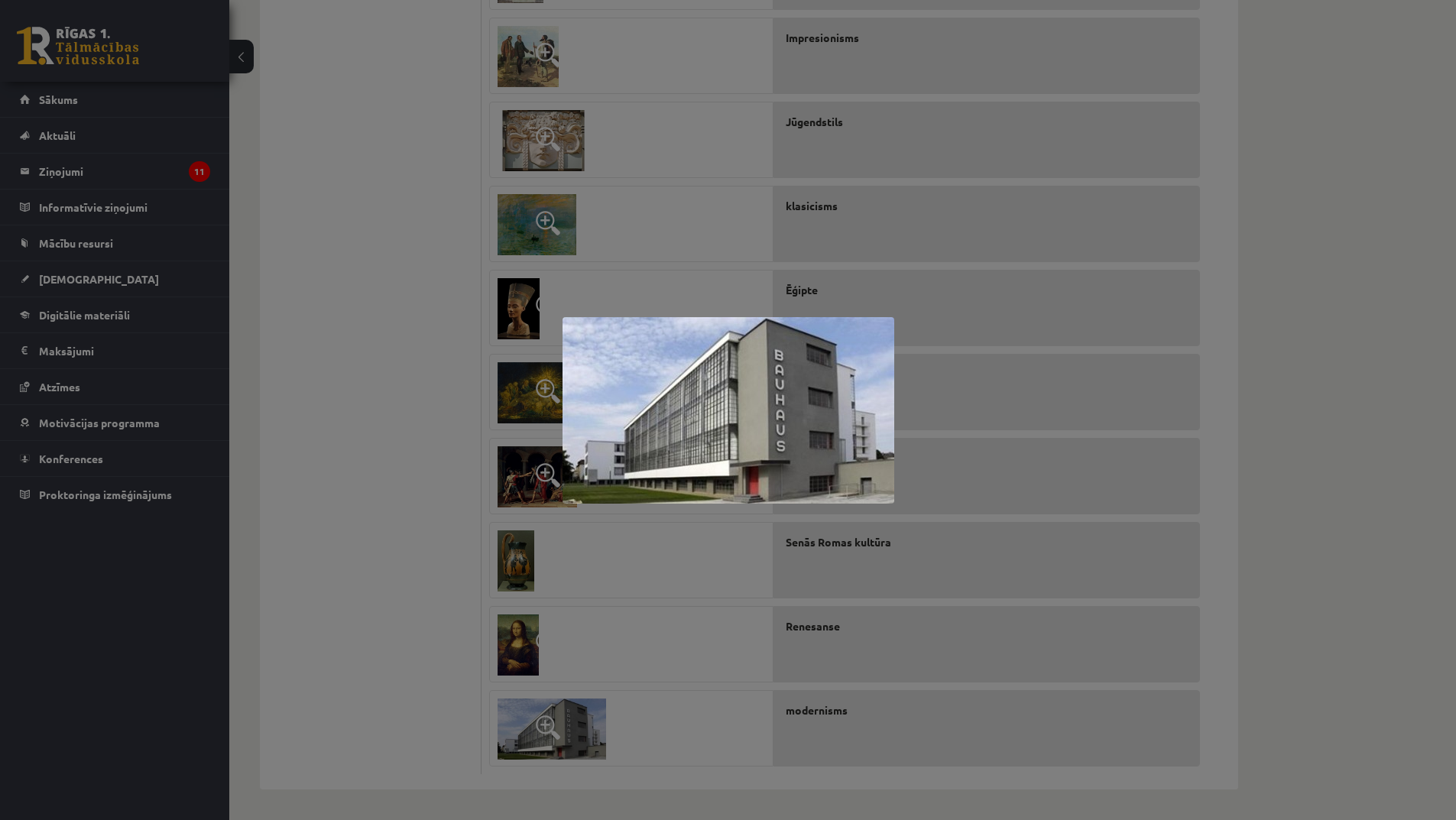
click at [679, 585] on div at bounding box center [728, 410] width 1456 height 820
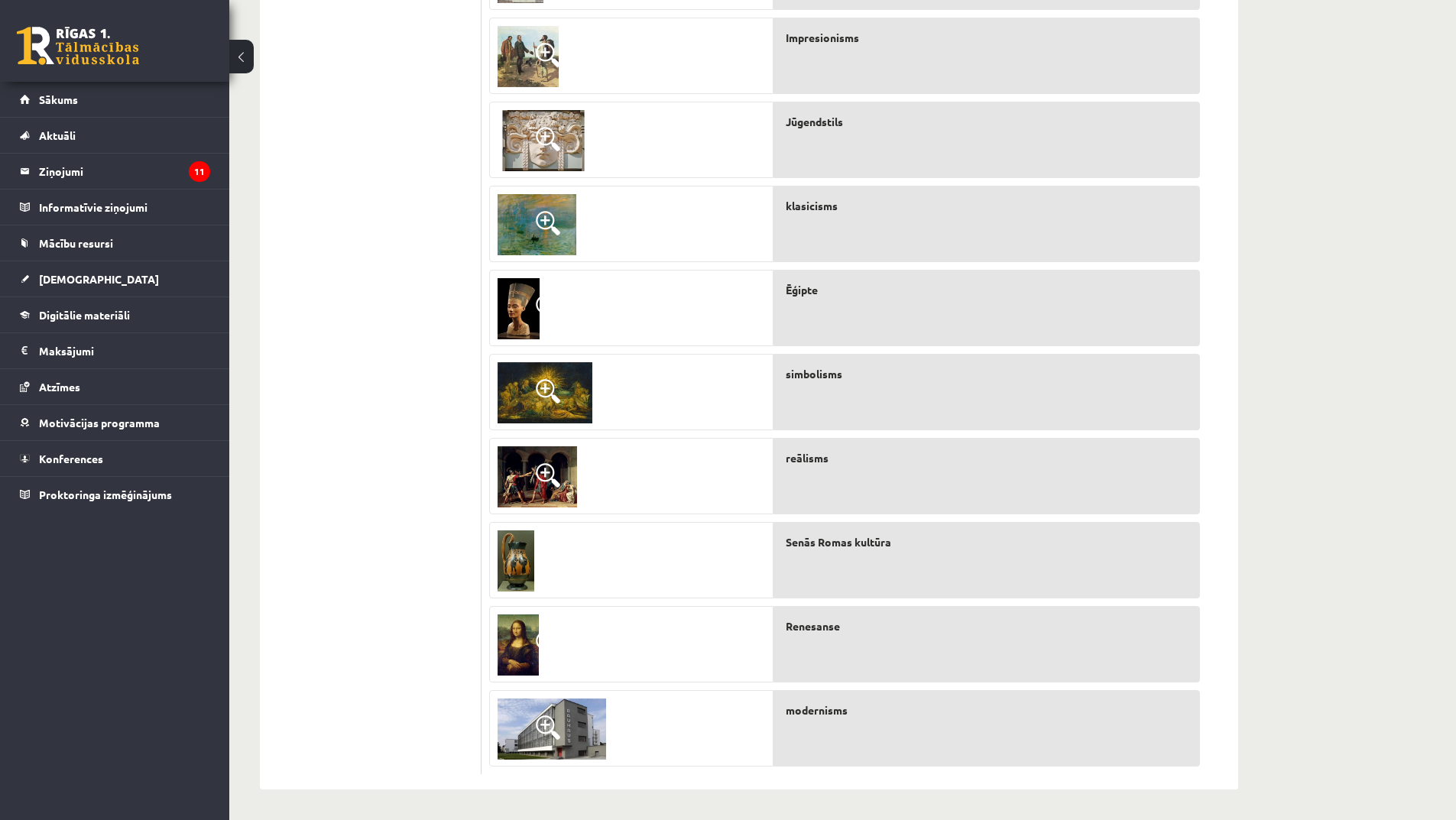
click at [528, 554] on img at bounding box center [516, 561] width 37 height 61
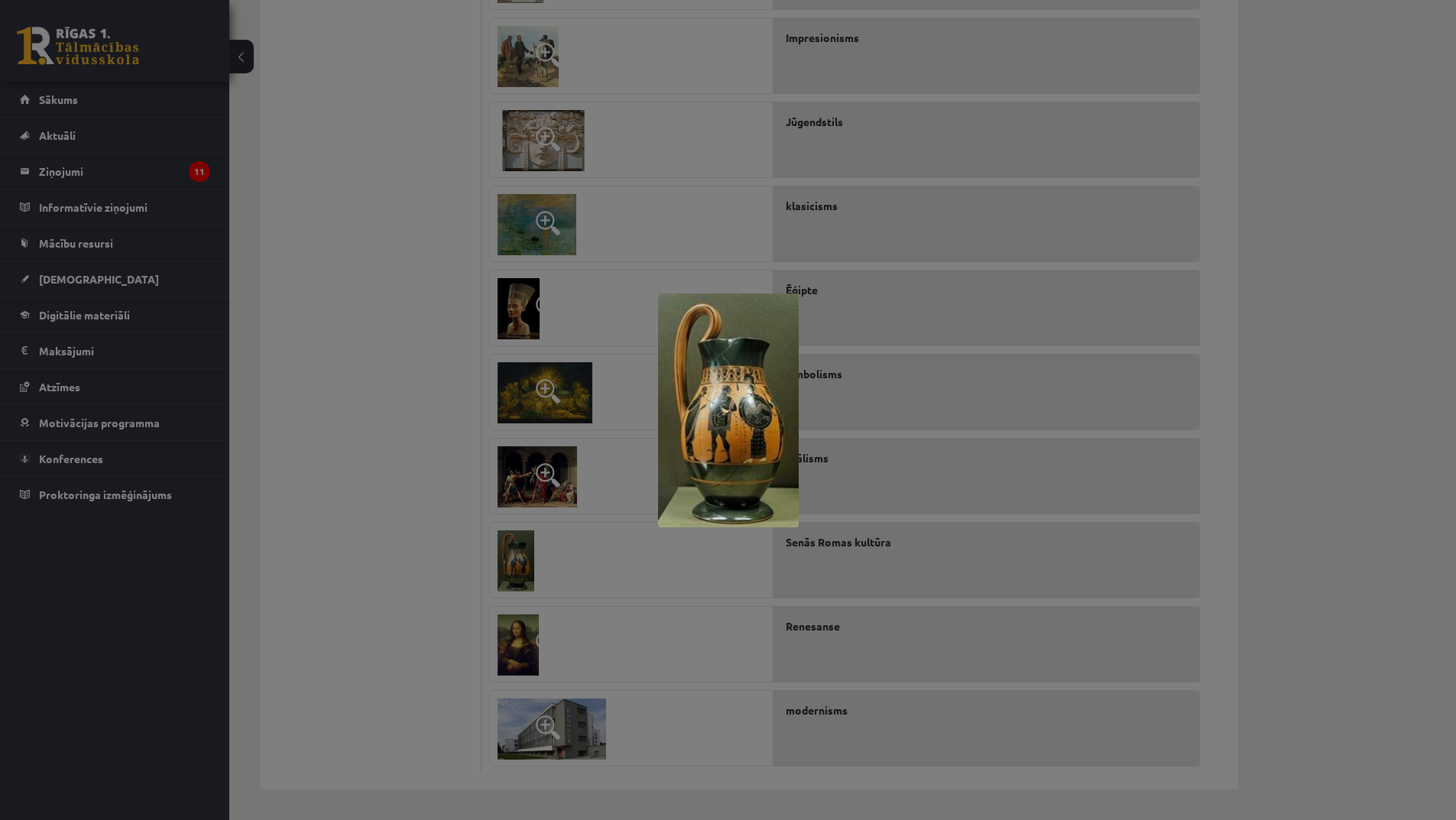
click at [614, 546] on div at bounding box center [728, 410] width 1456 height 820
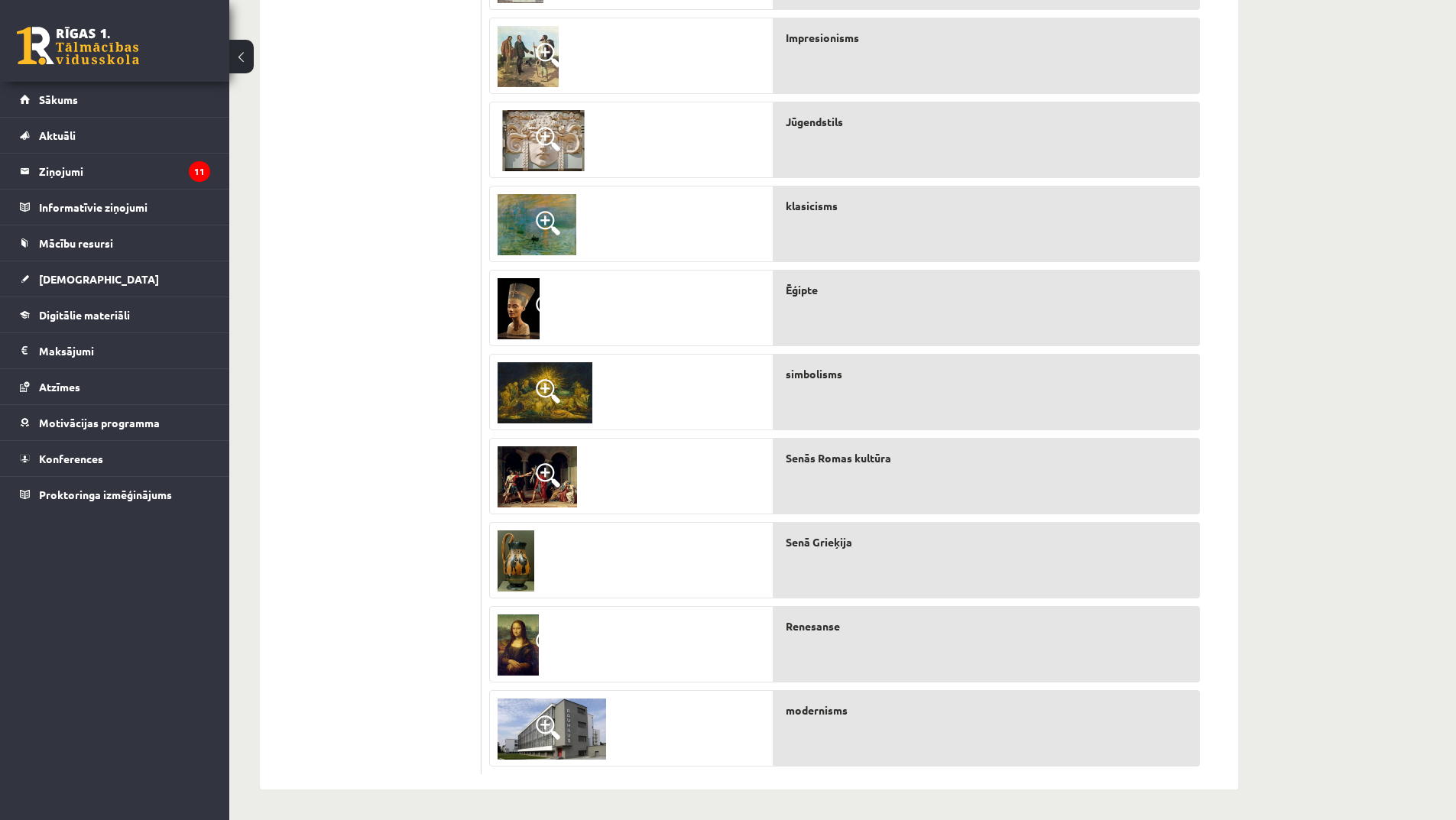
click at [549, 475] on span at bounding box center [548, 475] width 24 height 25
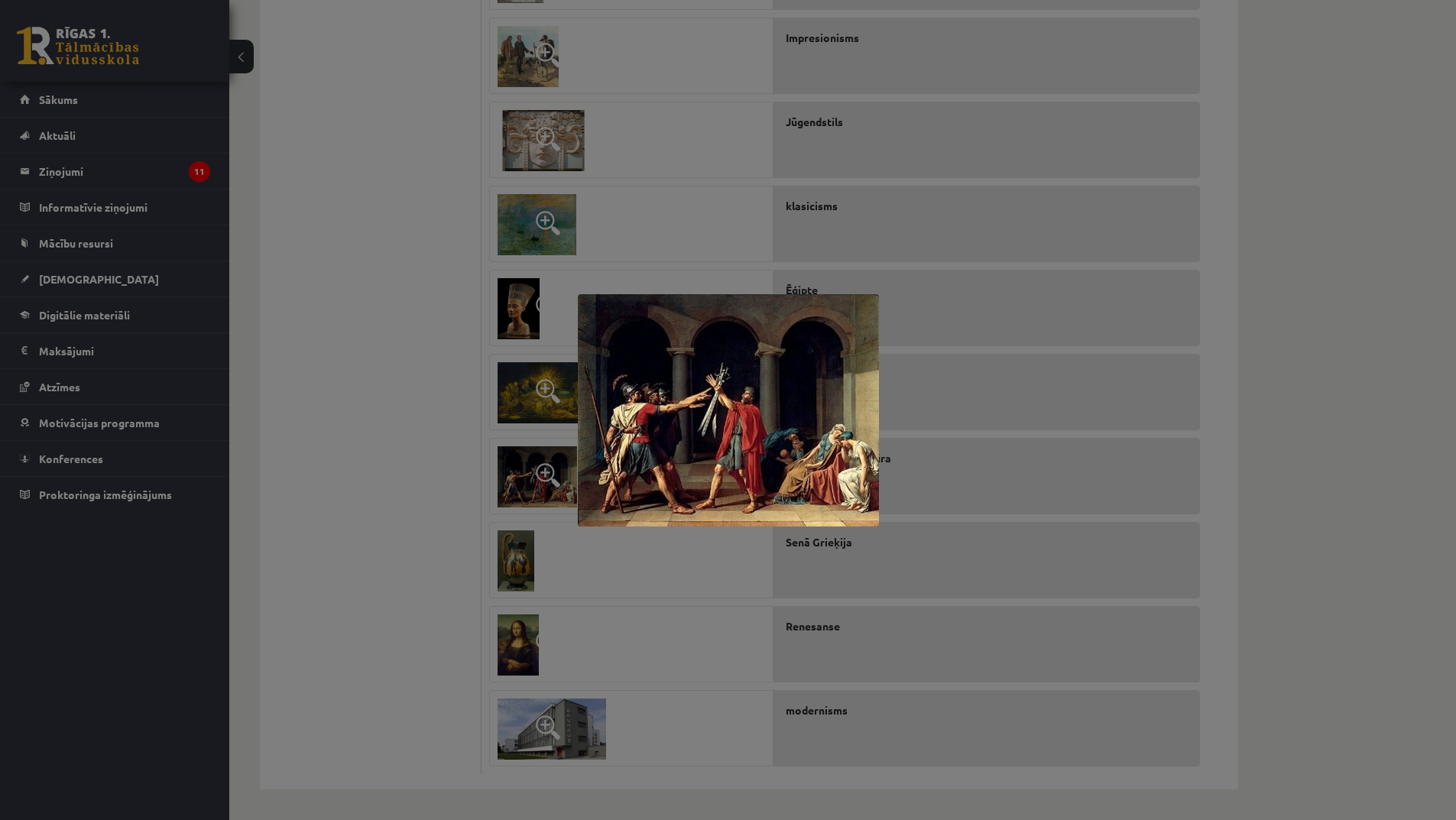
click at [685, 635] on div at bounding box center [728, 410] width 1456 height 820
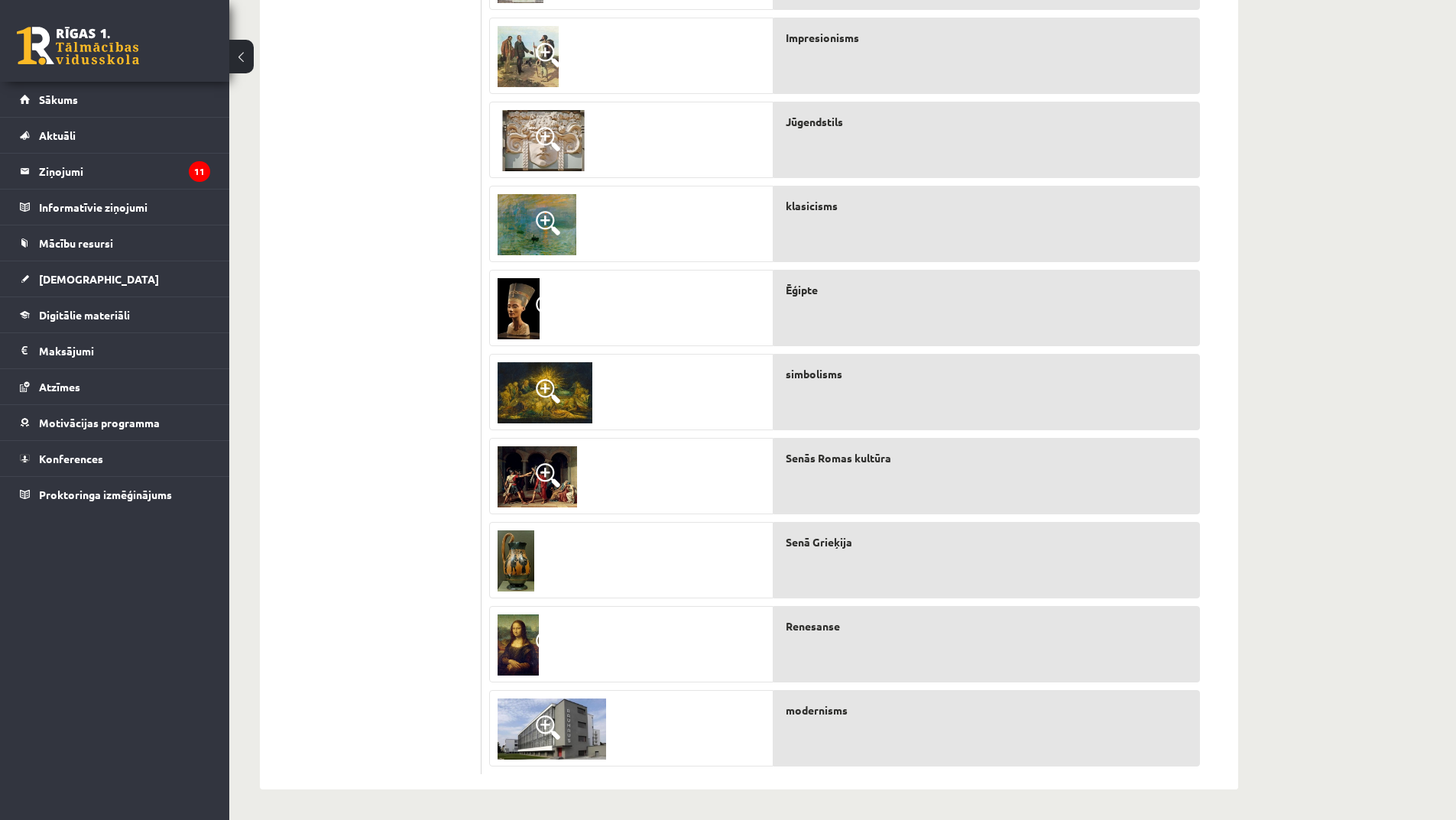
click at [566, 395] on img at bounding box center [545, 393] width 95 height 61
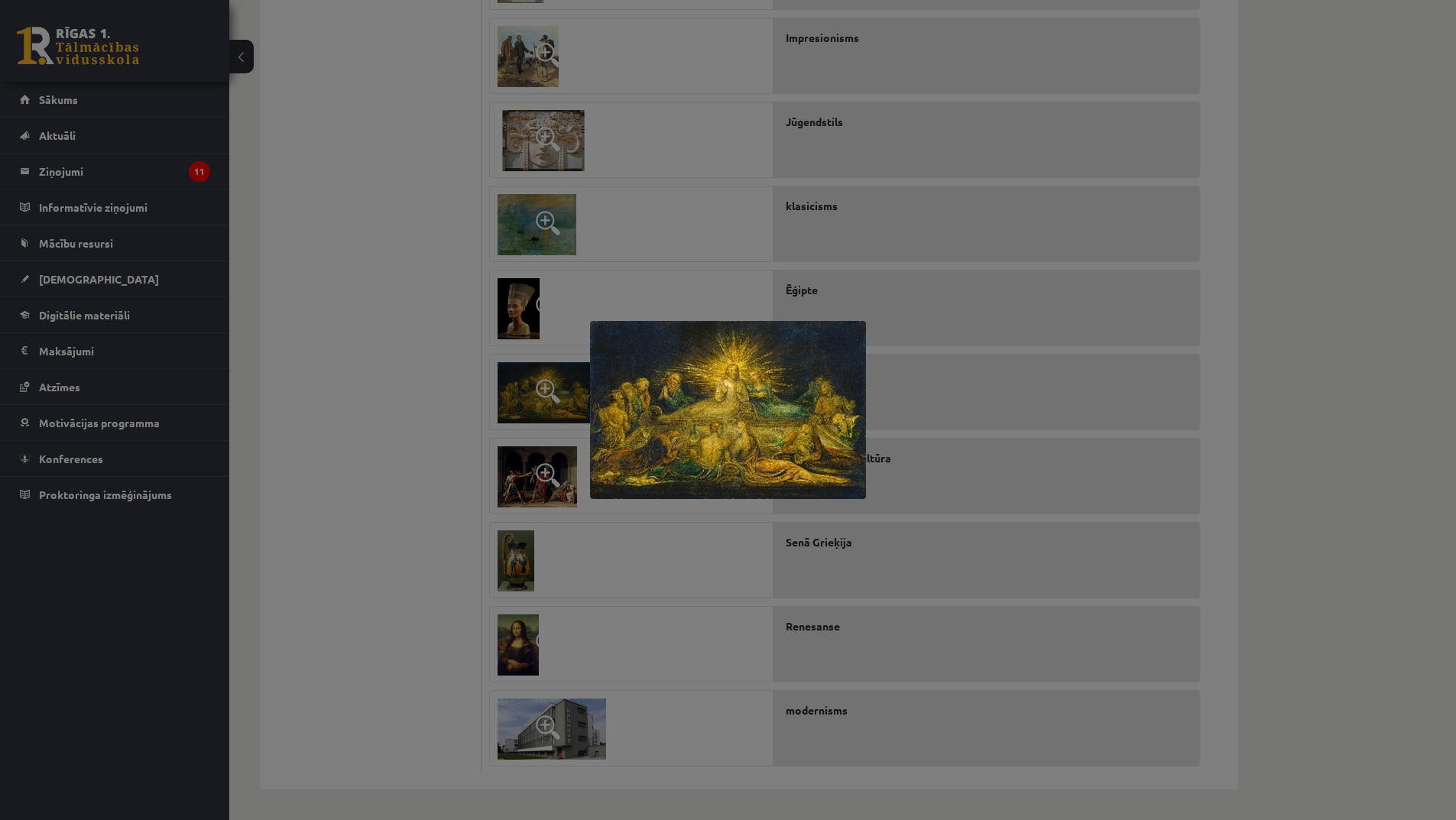
click at [674, 571] on div at bounding box center [728, 410] width 1456 height 820
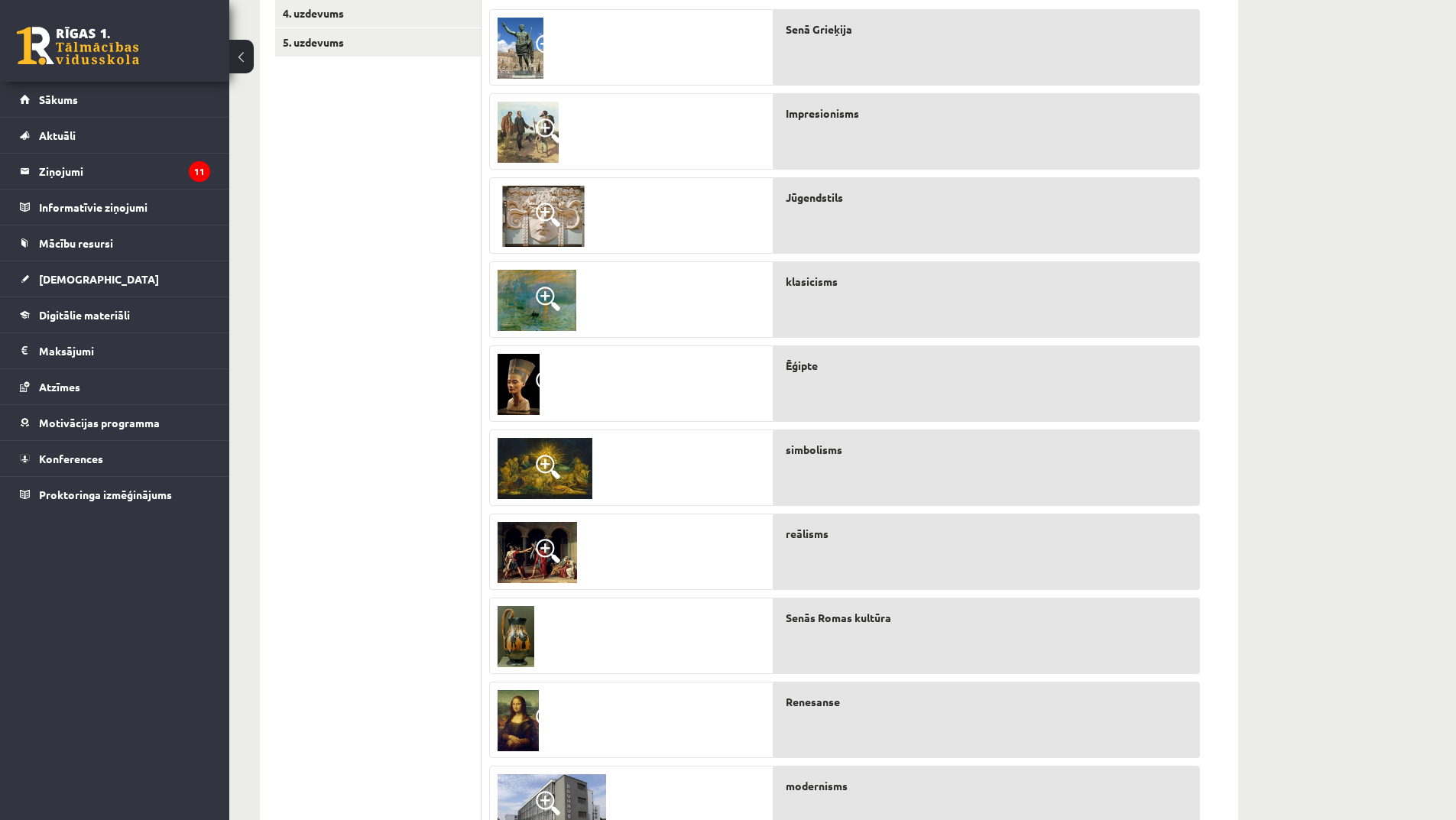
scroll to position [0, 0]
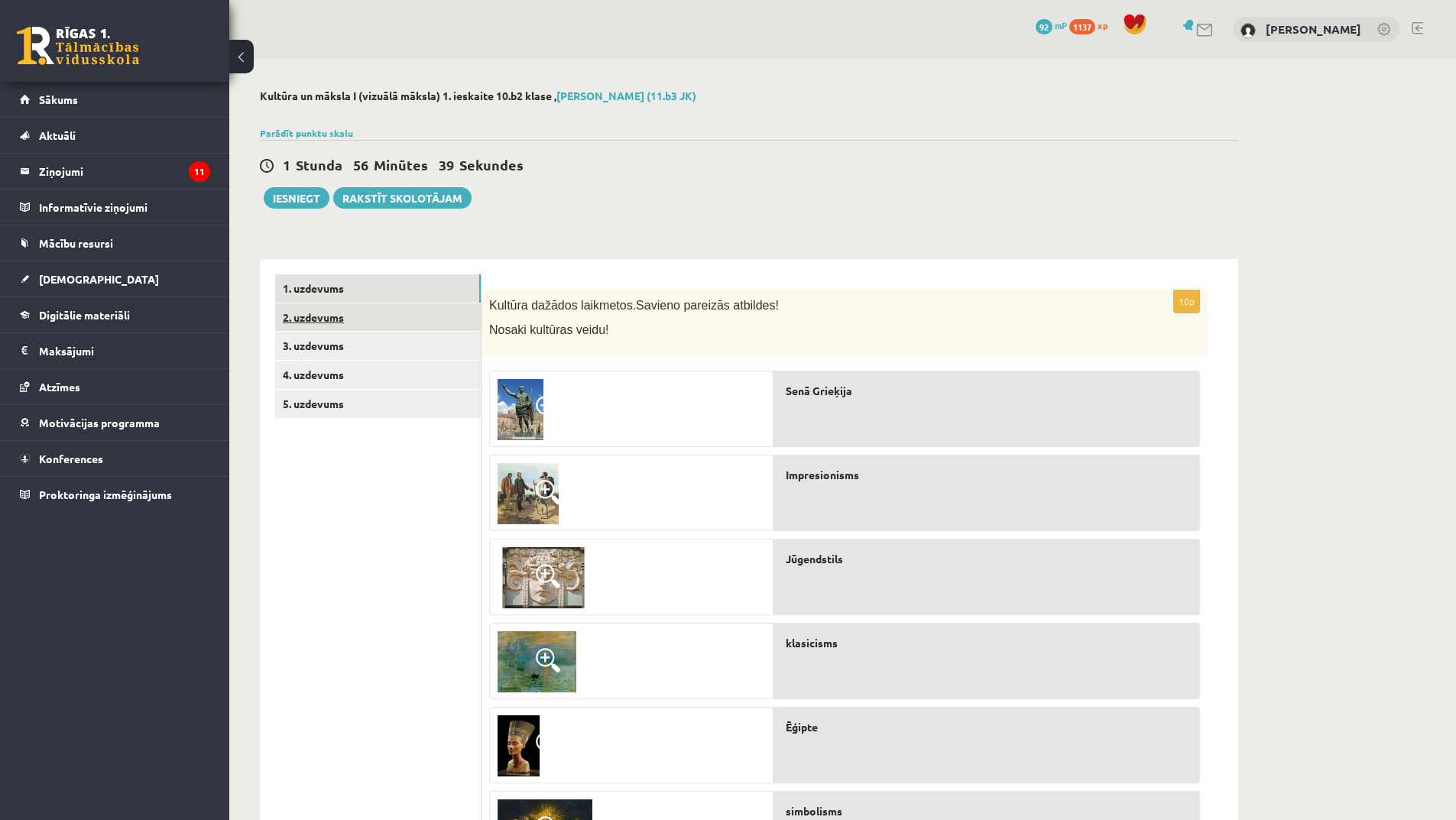
click at [341, 314] on link "2. uzdevums" at bounding box center [377, 317] width 206 height 28
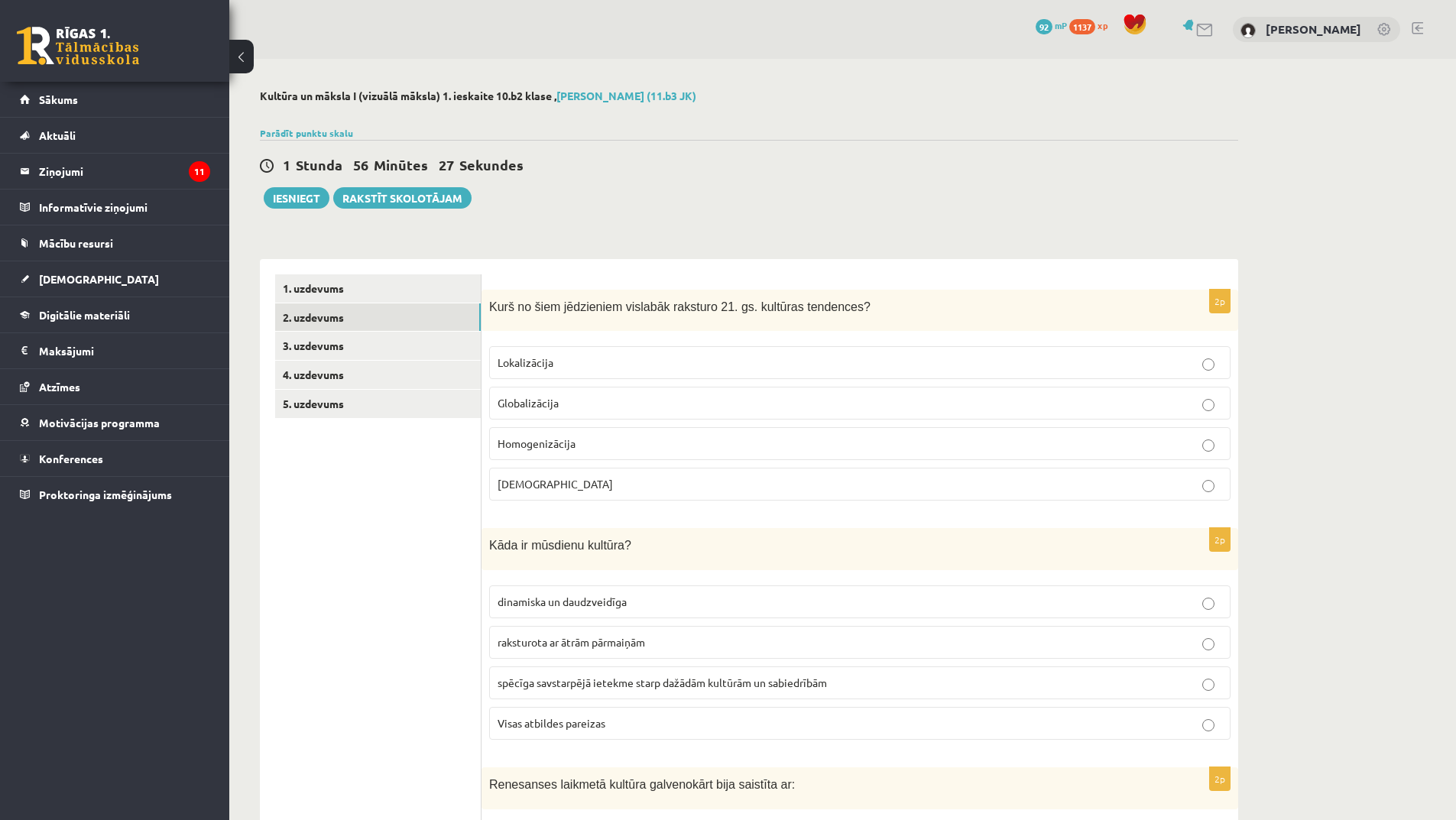
click at [567, 407] on p "Globalizācija" at bounding box center [860, 403] width 725 height 16
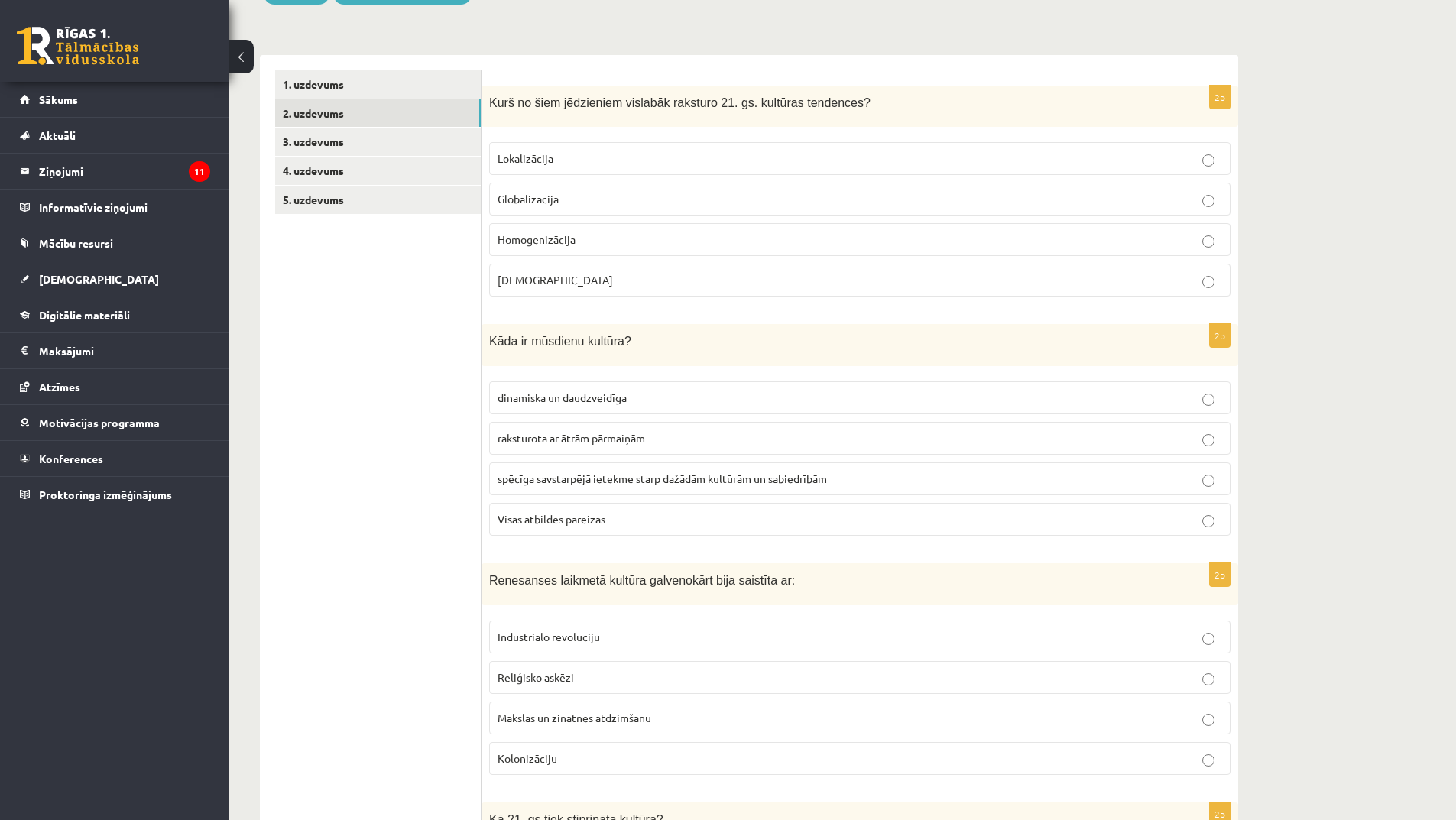
scroll to position [305, 0]
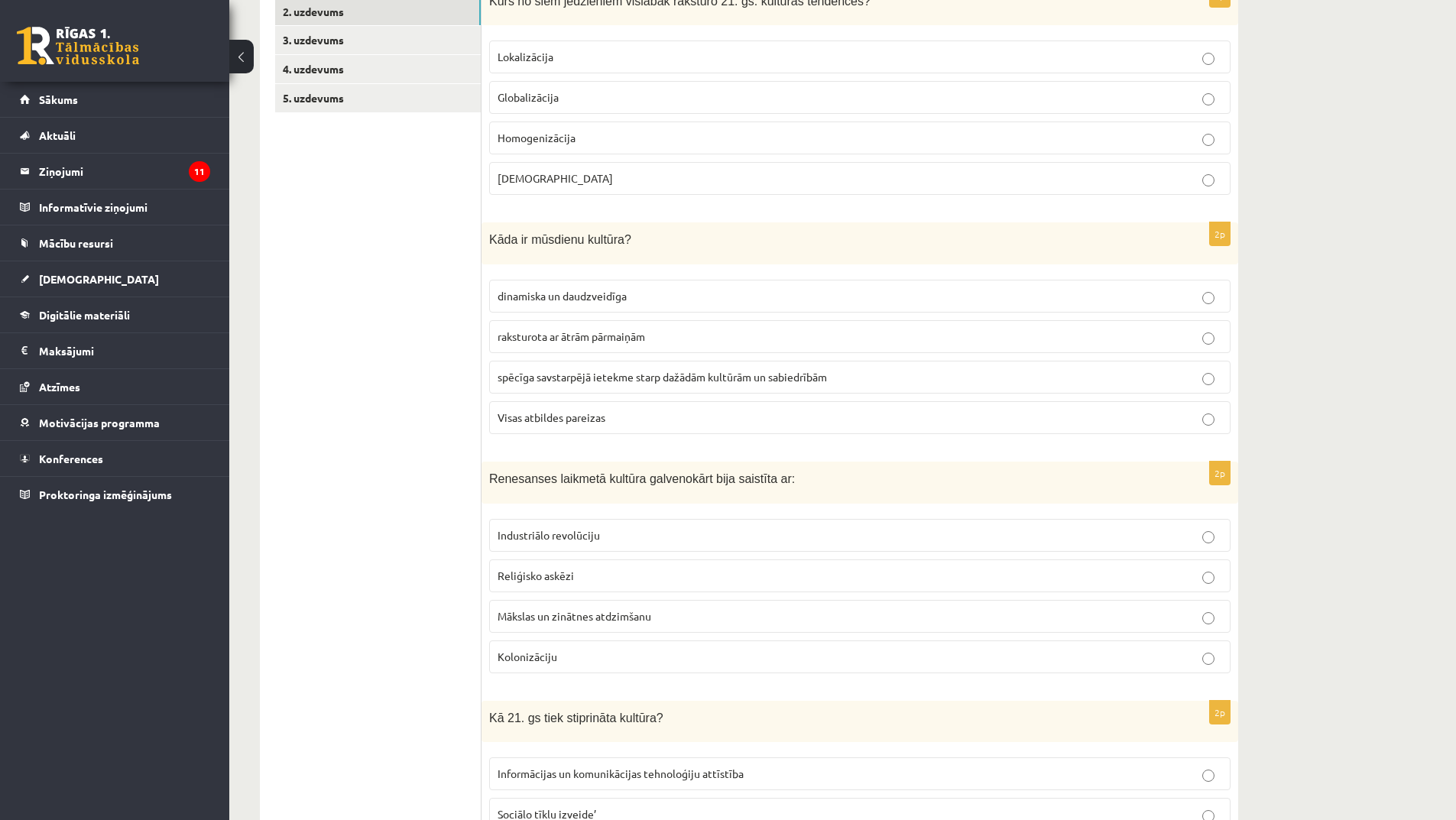
click at [602, 338] on span "raksturota ar ātrām pārmaiņām" at bounding box center [571, 336] width 148 height 14
click at [615, 381] on span "spēcīga savstarpējā ietekme starp dažādām kultūrām un sabiedrībām" at bounding box center [662, 377] width 329 height 14
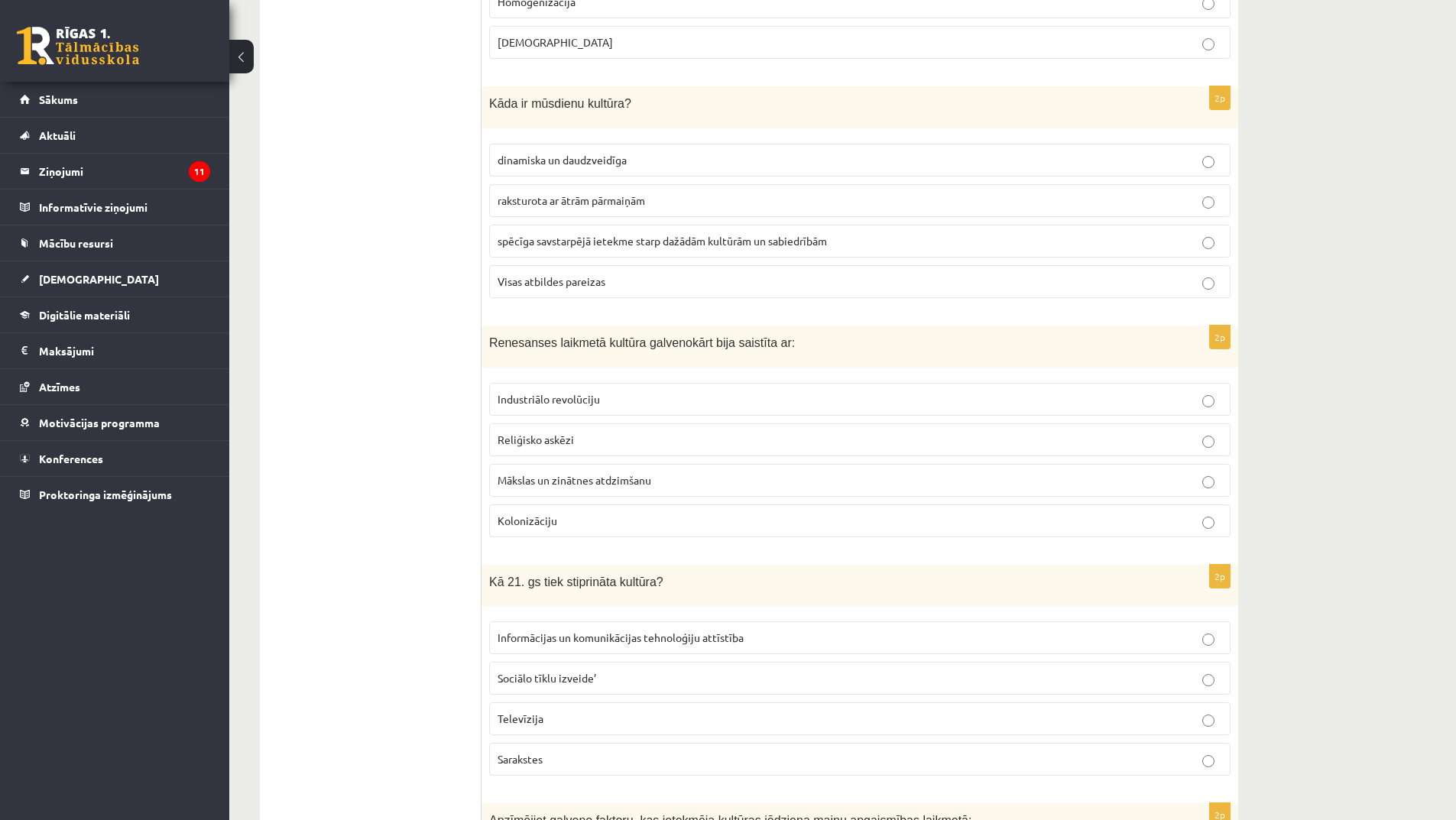
scroll to position [535, 0]
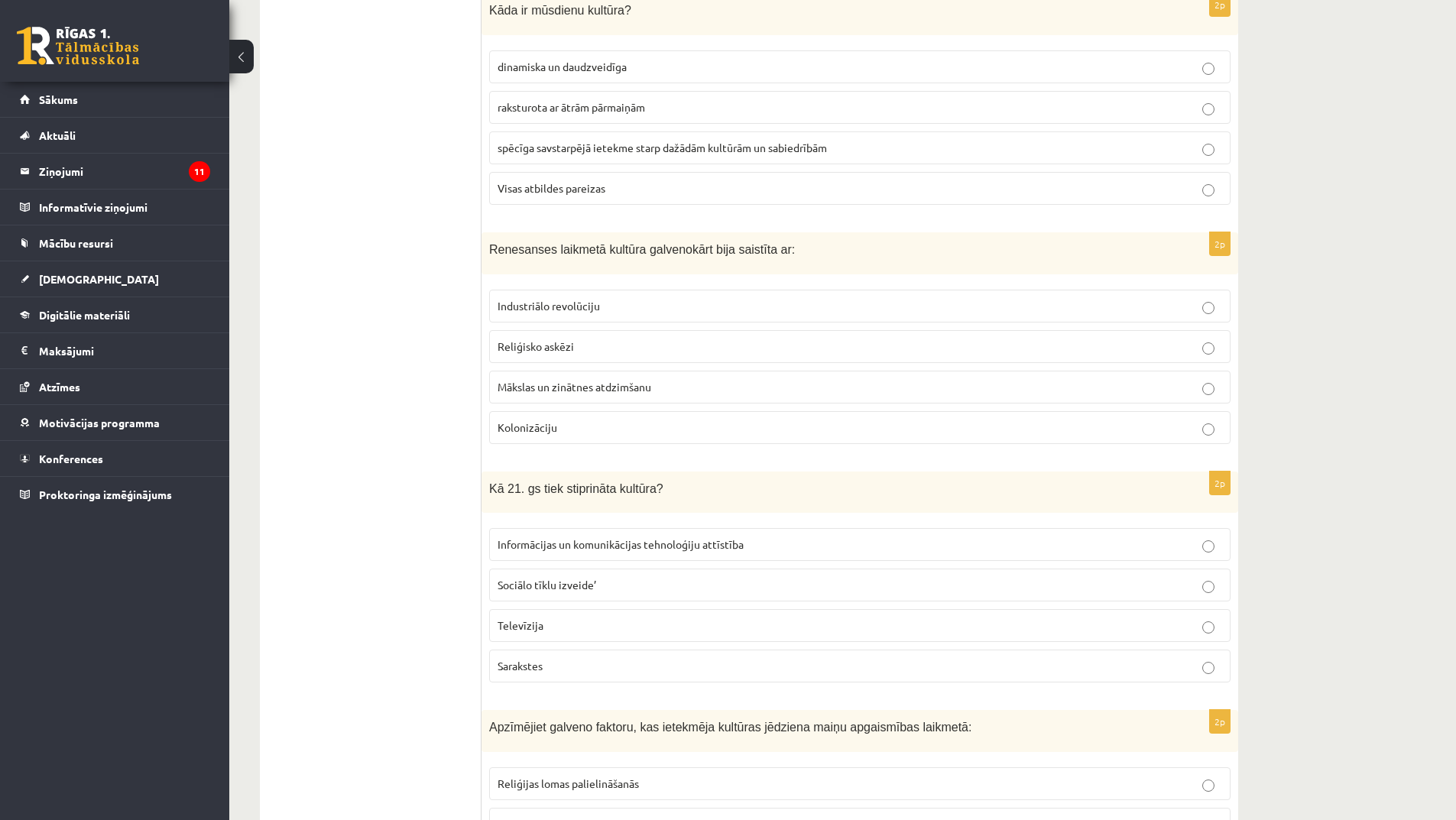
click at [576, 349] on p "Reliģisko askēzi" at bounding box center [860, 346] width 725 height 16
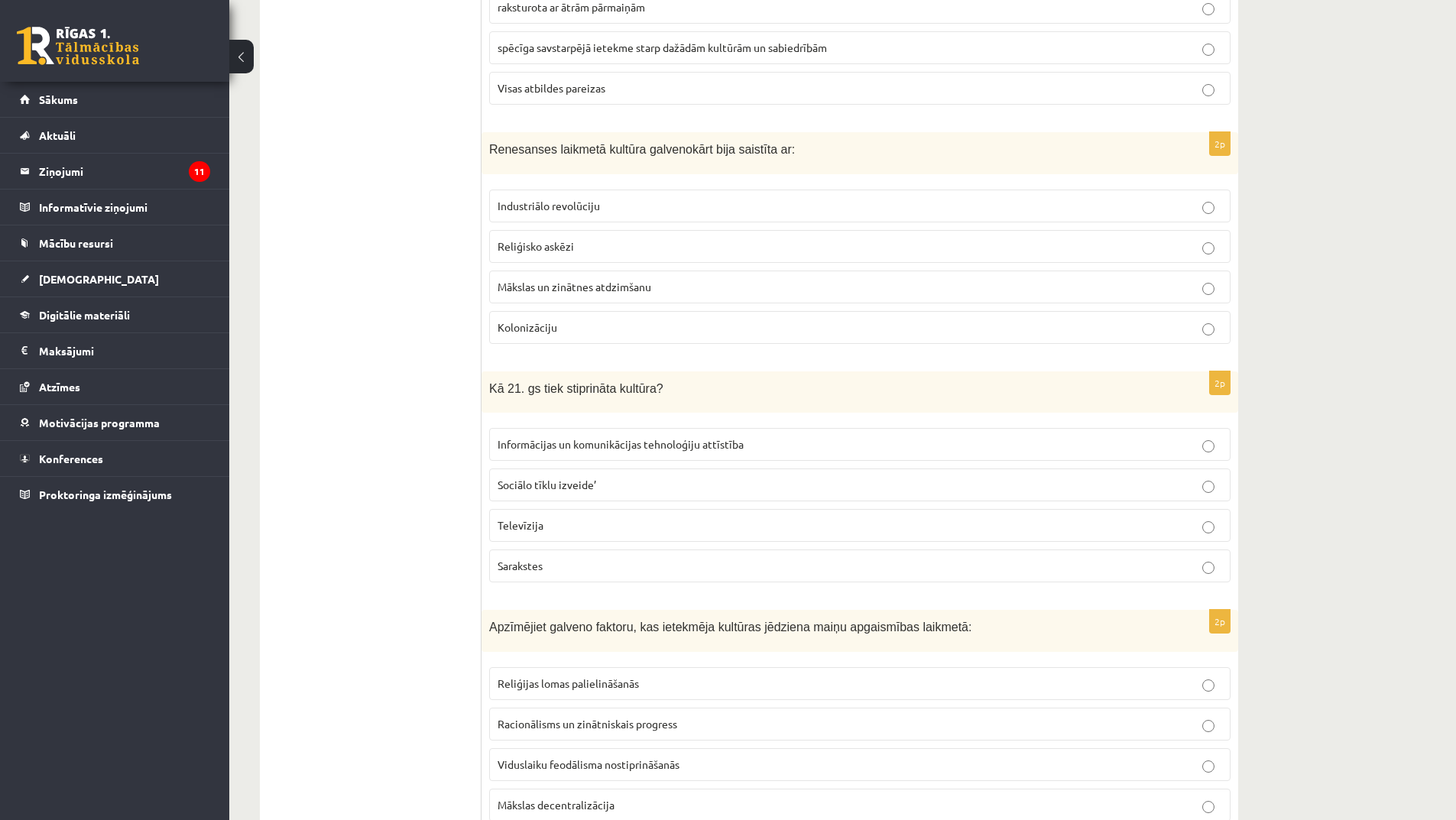
scroll to position [612, 0]
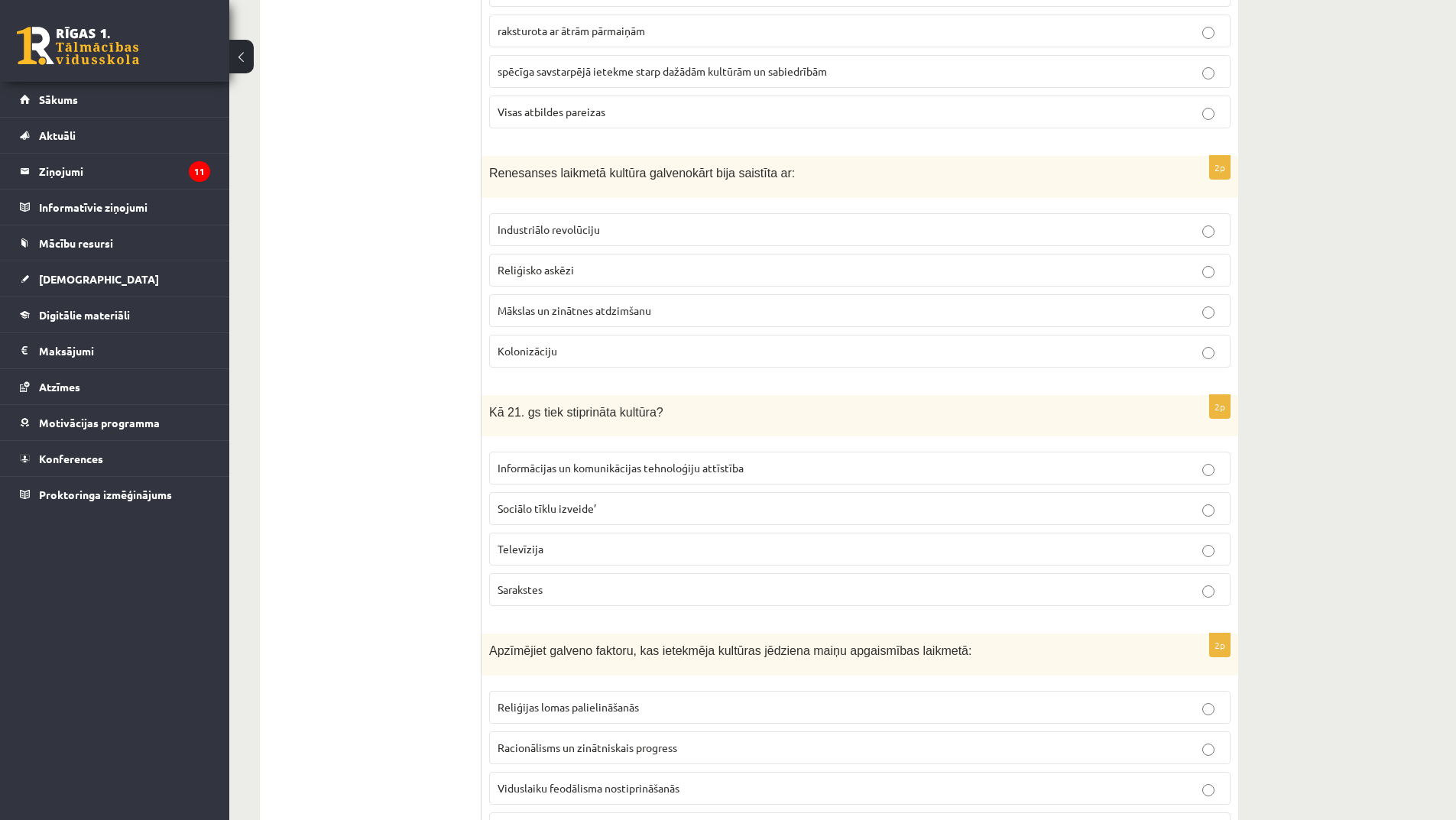
click at [586, 312] on span "Mākslas un zinātnes atdzimšanu" at bounding box center [574, 310] width 154 height 14
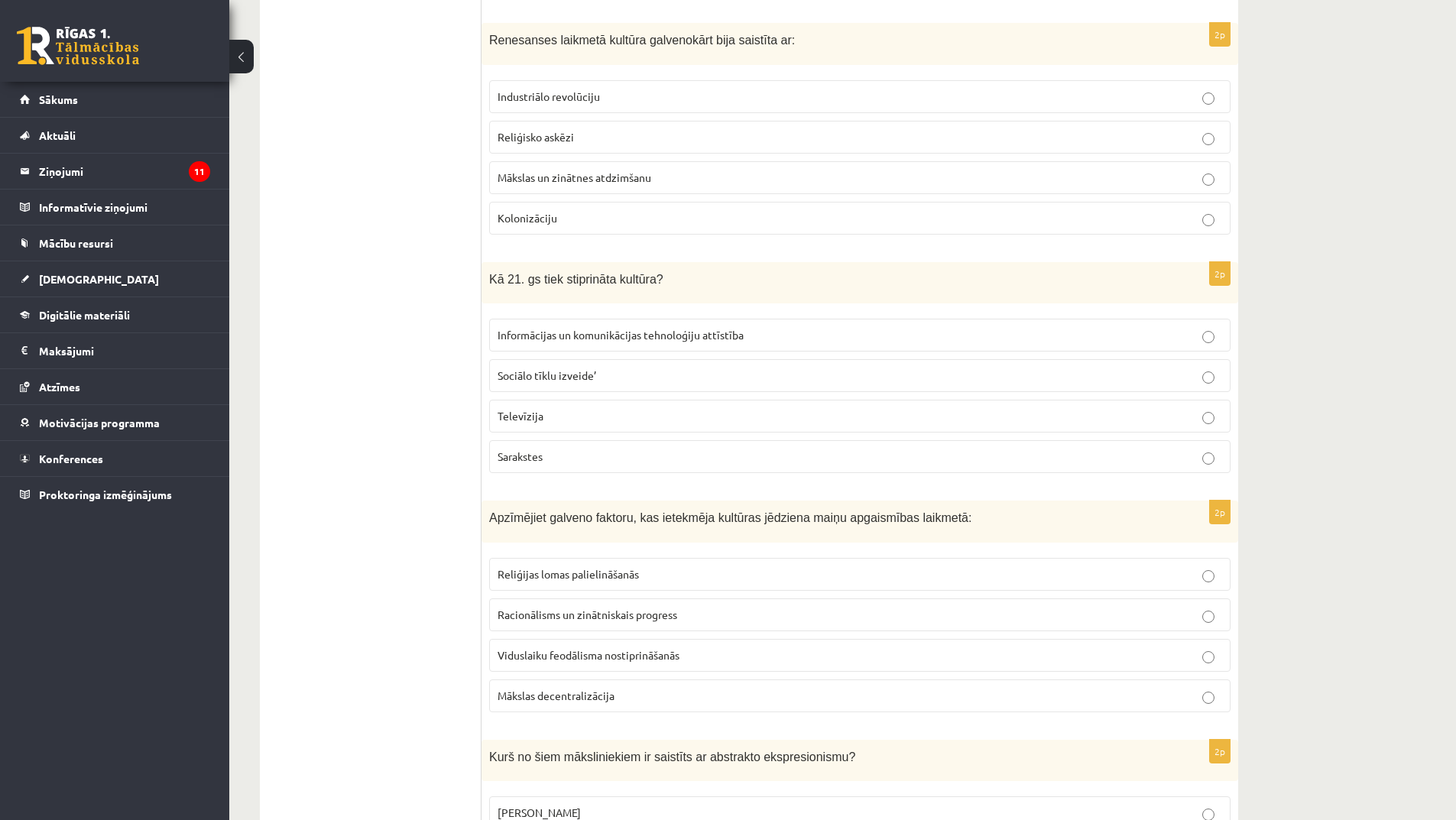
scroll to position [764, 0]
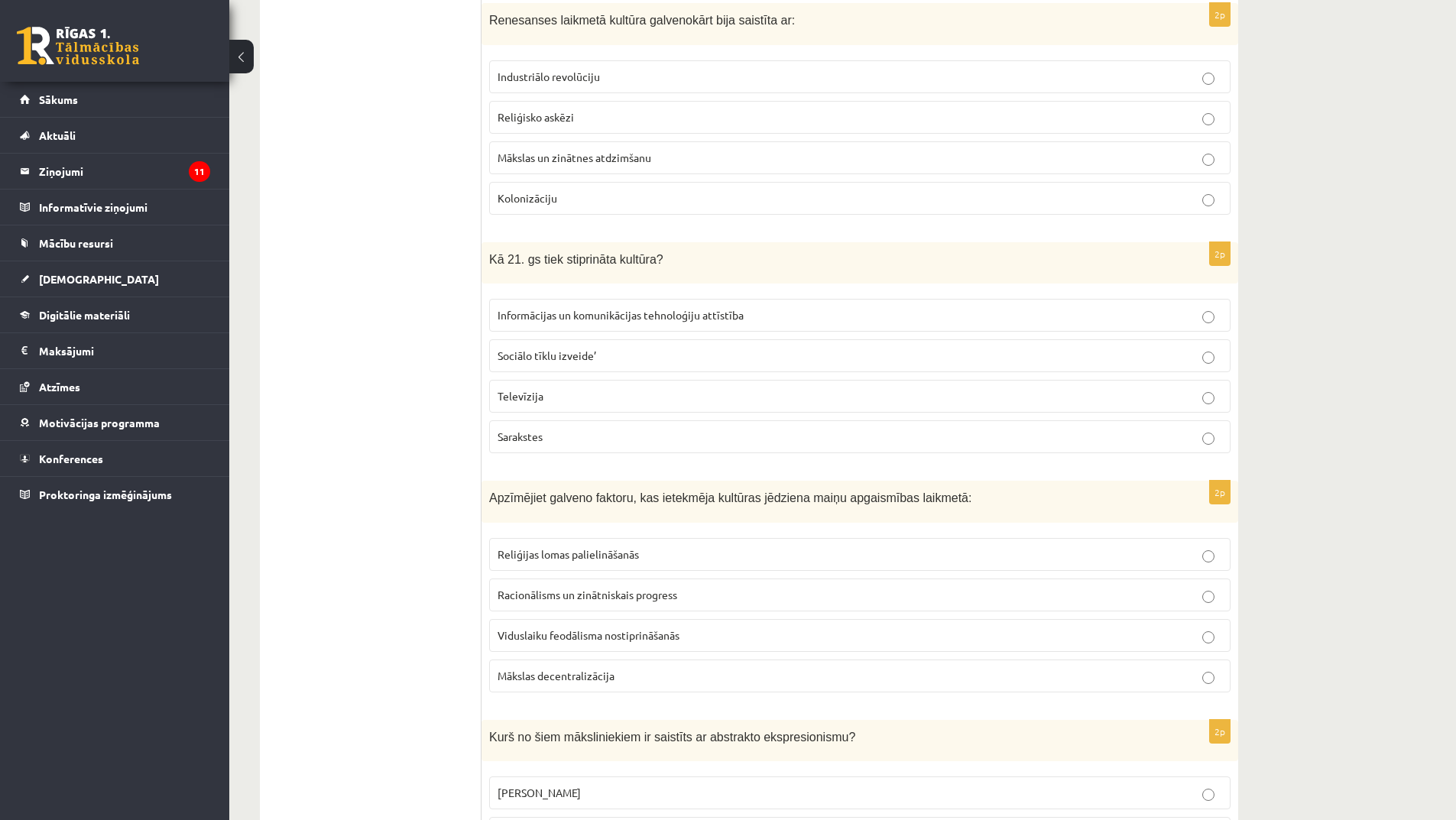
click at [615, 320] on span "Informācijas un komunikācijas tehnoloģiju attīstība" at bounding box center [621, 315] width 246 height 14
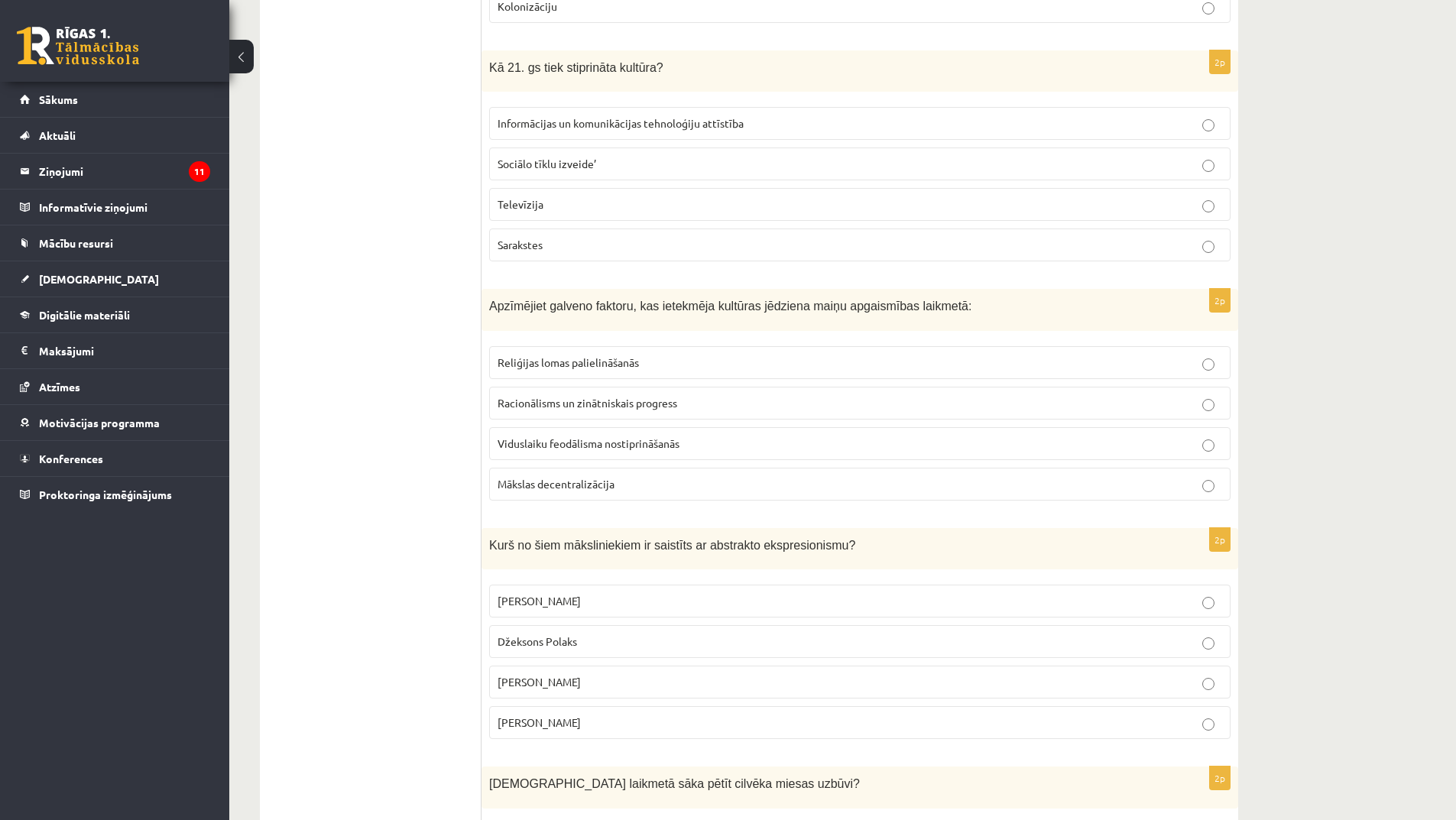
scroll to position [994, 0]
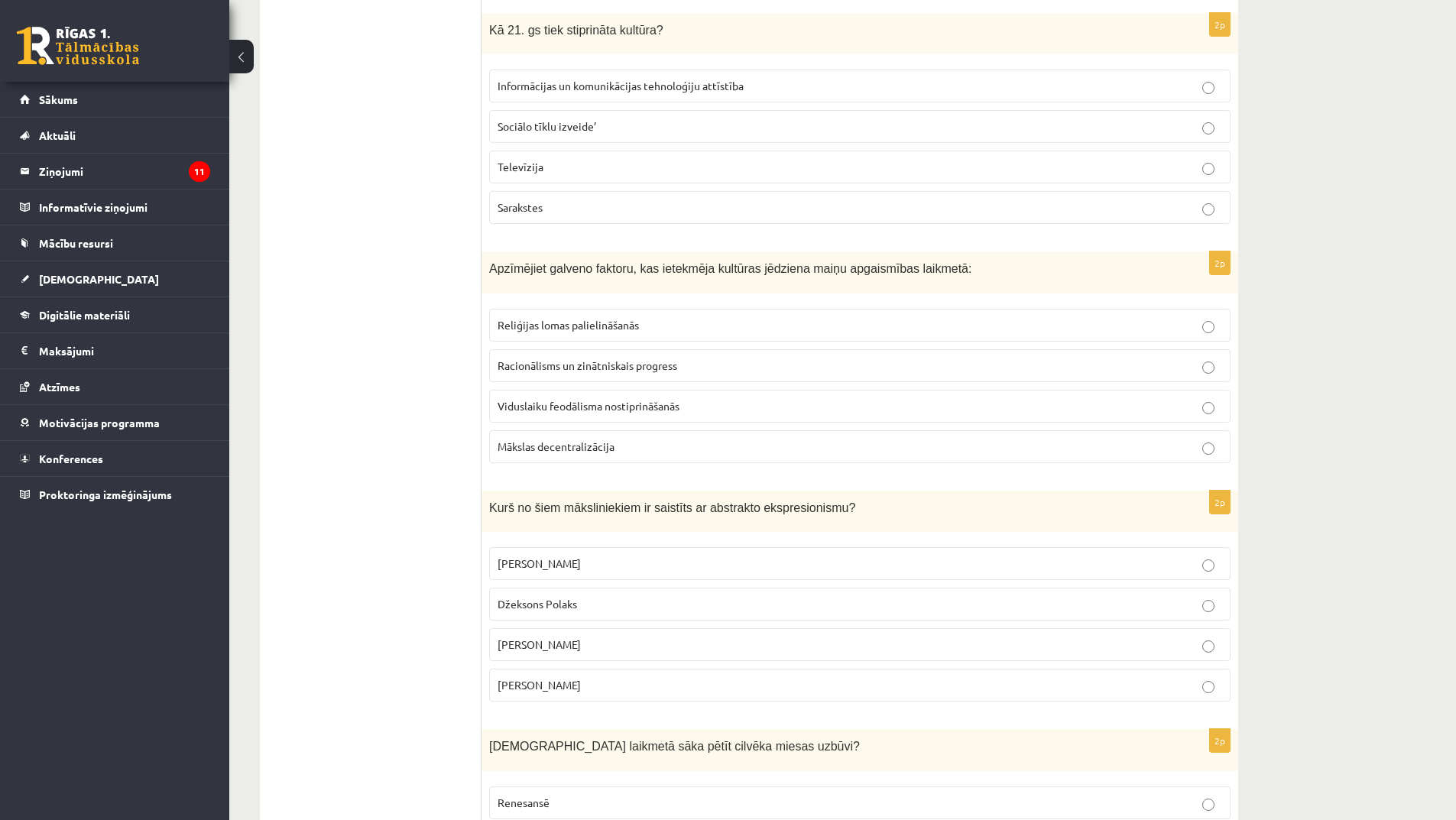
click at [603, 373] on p "Racionālisms un zinātniskais progress" at bounding box center [860, 365] width 725 height 16
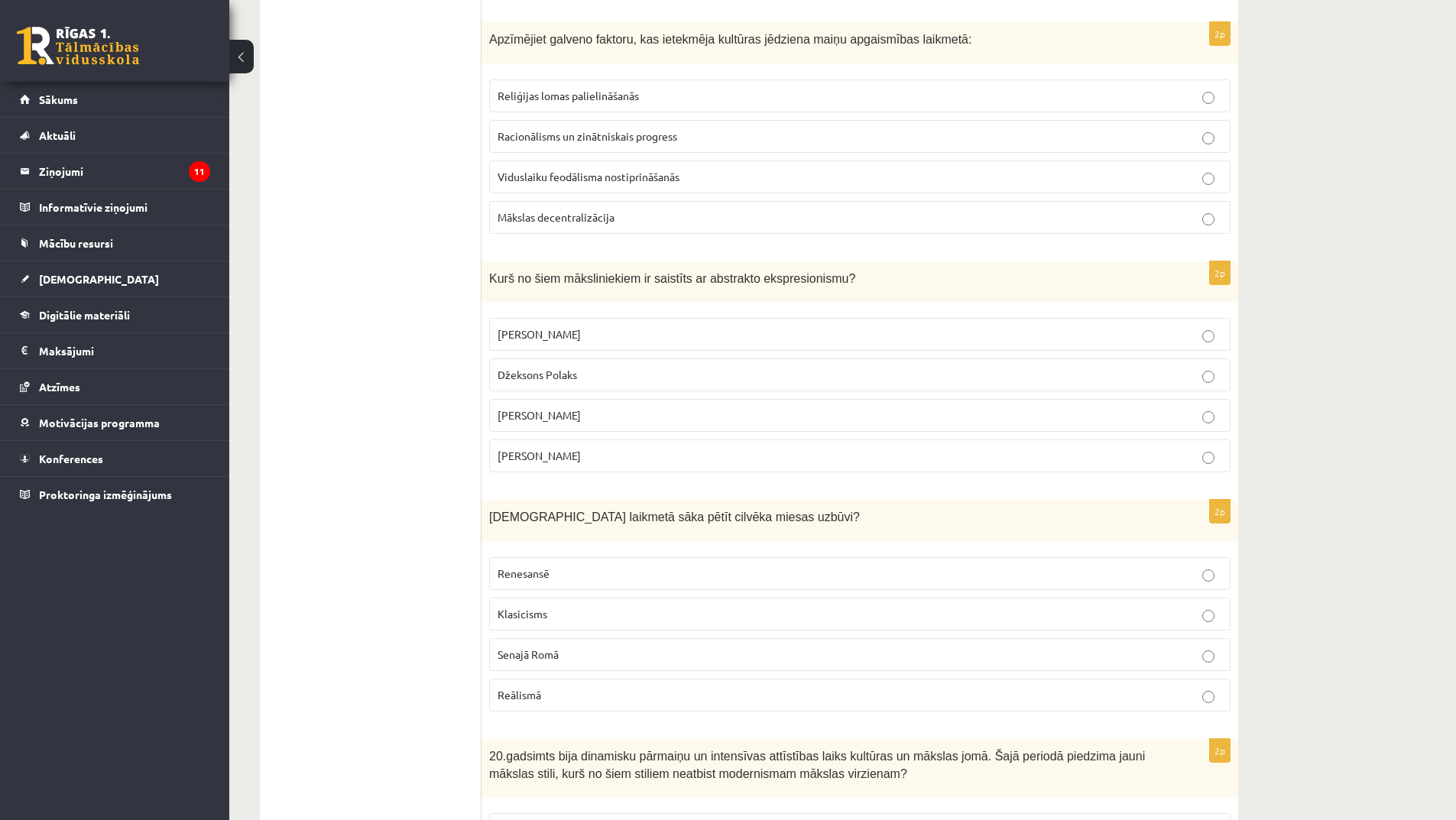
click at [557, 335] on span "Pablo Pikaso" at bounding box center [539, 334] width 83 height 14
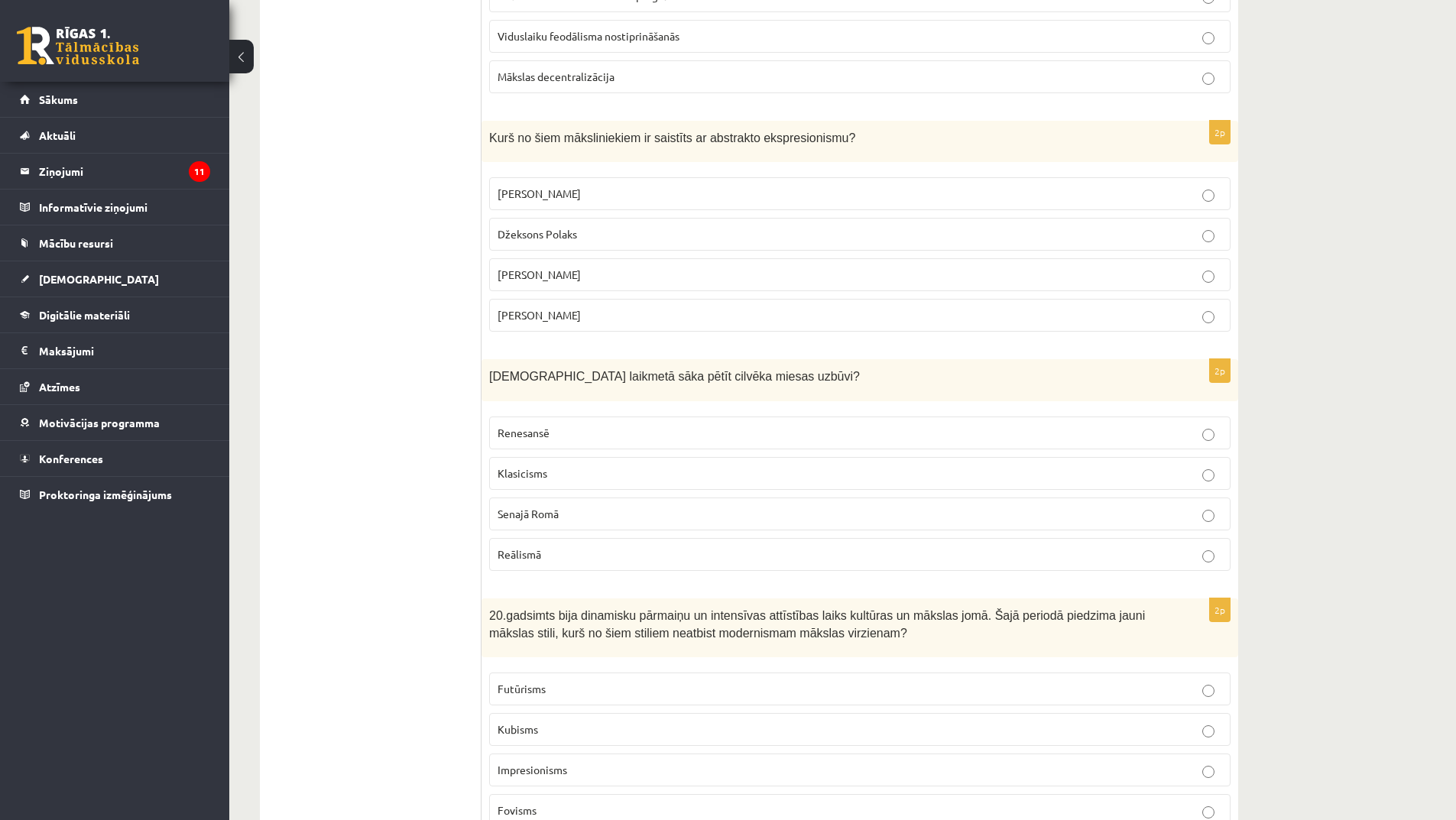
scroll to position [1376, 0]
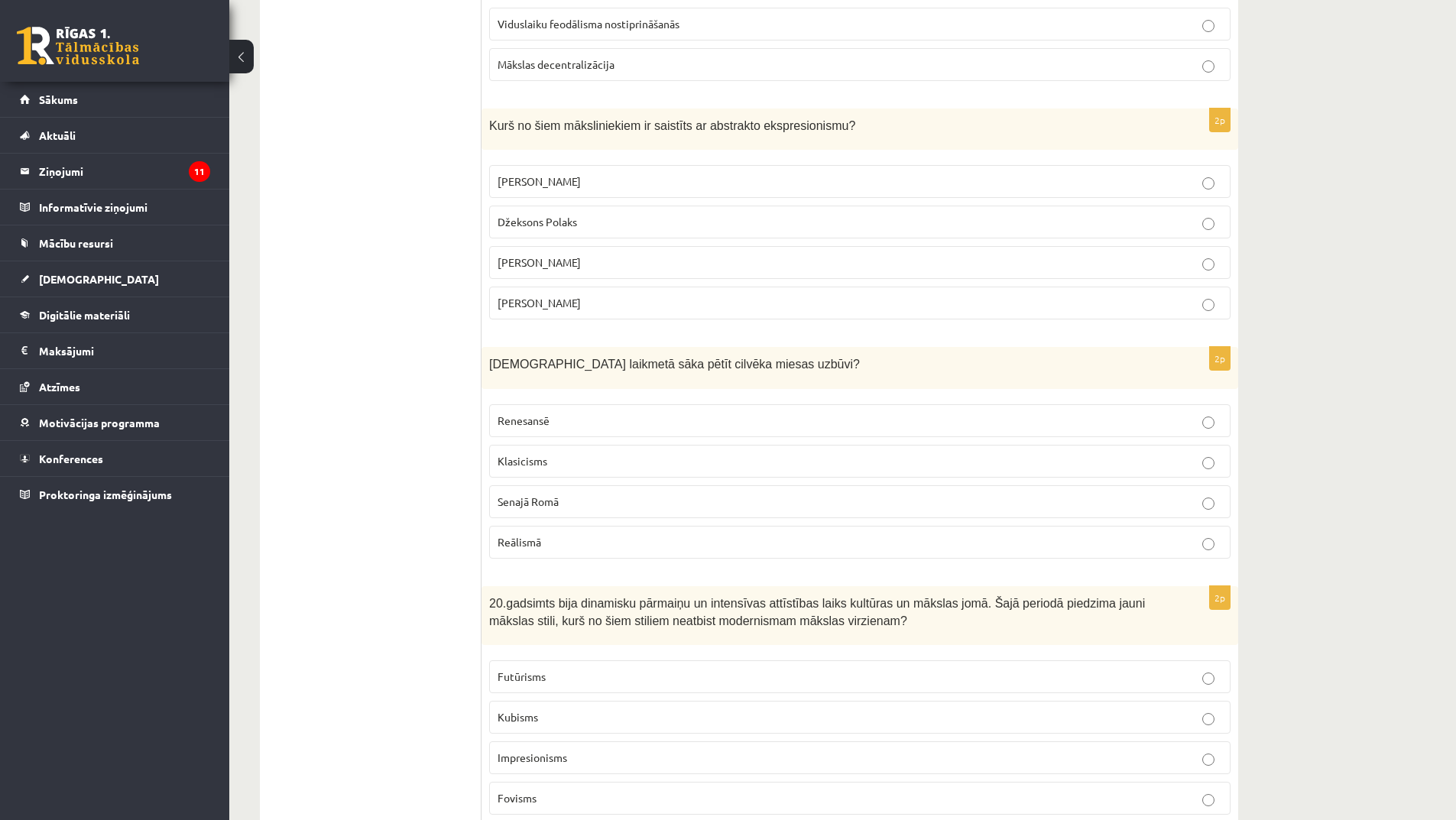
click at [568, 311] on p "Endijs Vorhols" at bounding box center [860, 302] width 725 height 16
click at [570, 182] on p "Pablo Pikaso" at bounding box center [860, 181] width 725 height 16
drag, startPoint x: 573, startPoint y: 296, endPoint x: 575, endPoint y: 308, distance: 12.2
click at [573, 299] on p "Endijs Vorhols" at bounding box center [860, 302] width 725 height 16
click at [604, 422] on p "Renesansē" at bounding box center [860, 420] width 725 height 16
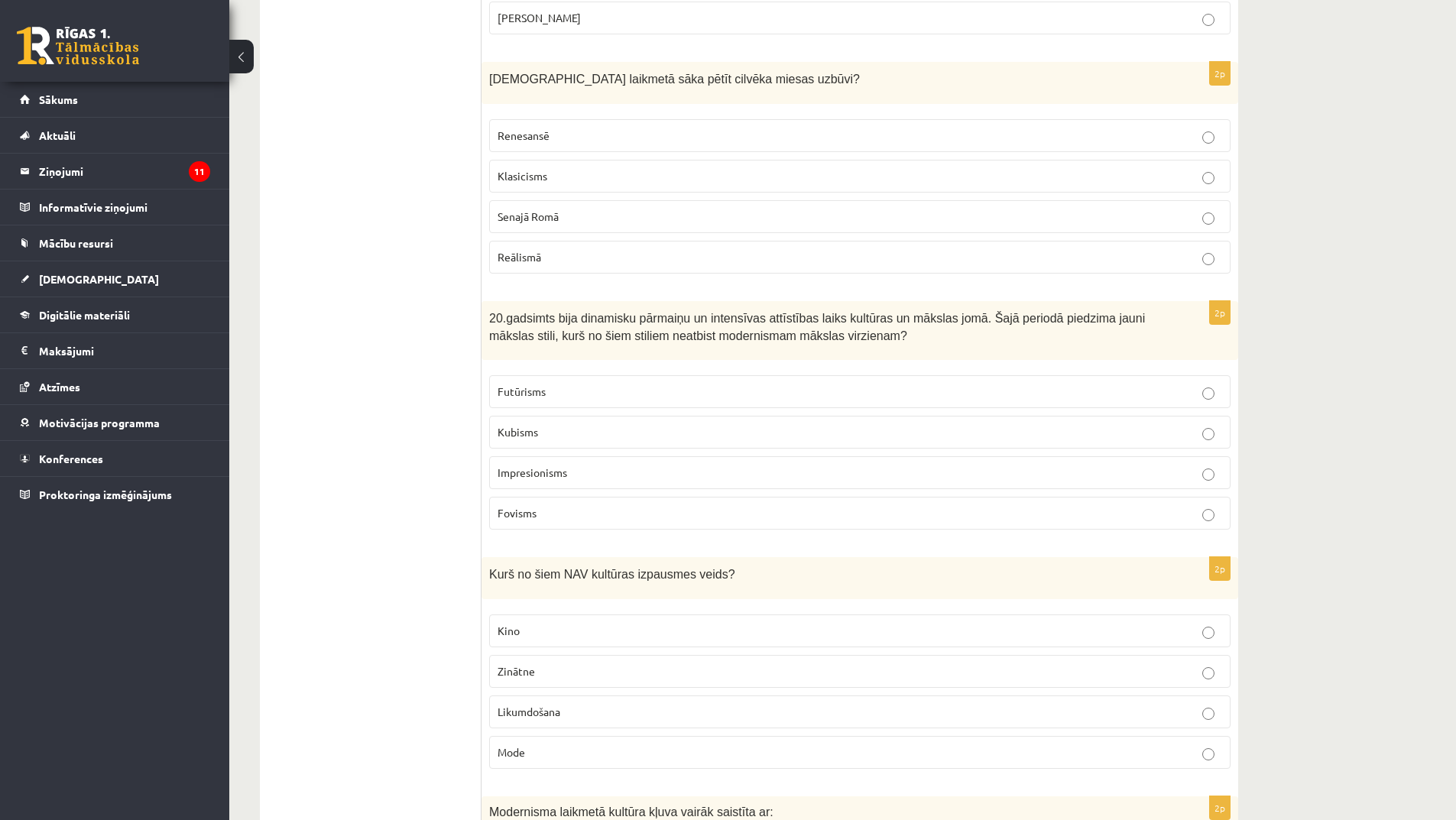
scroll to position [1682, 0]
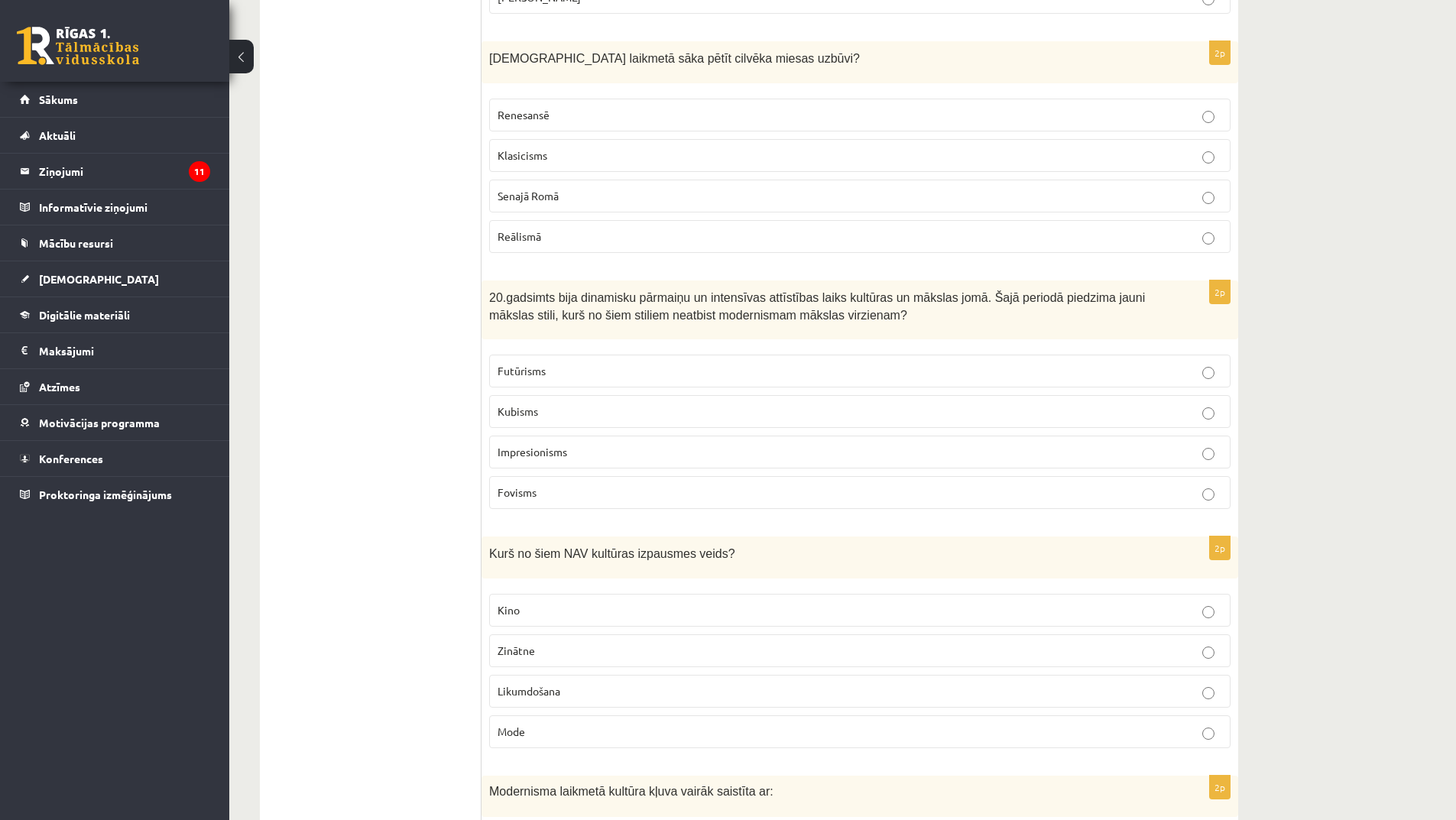
click at [529, 374] on span "Futūrisms" at bounding box center [521, 371] width 48 height 14
click at [583, 368] on p "Futūrisms" at bounding box center [860, 371] width 725 height 16
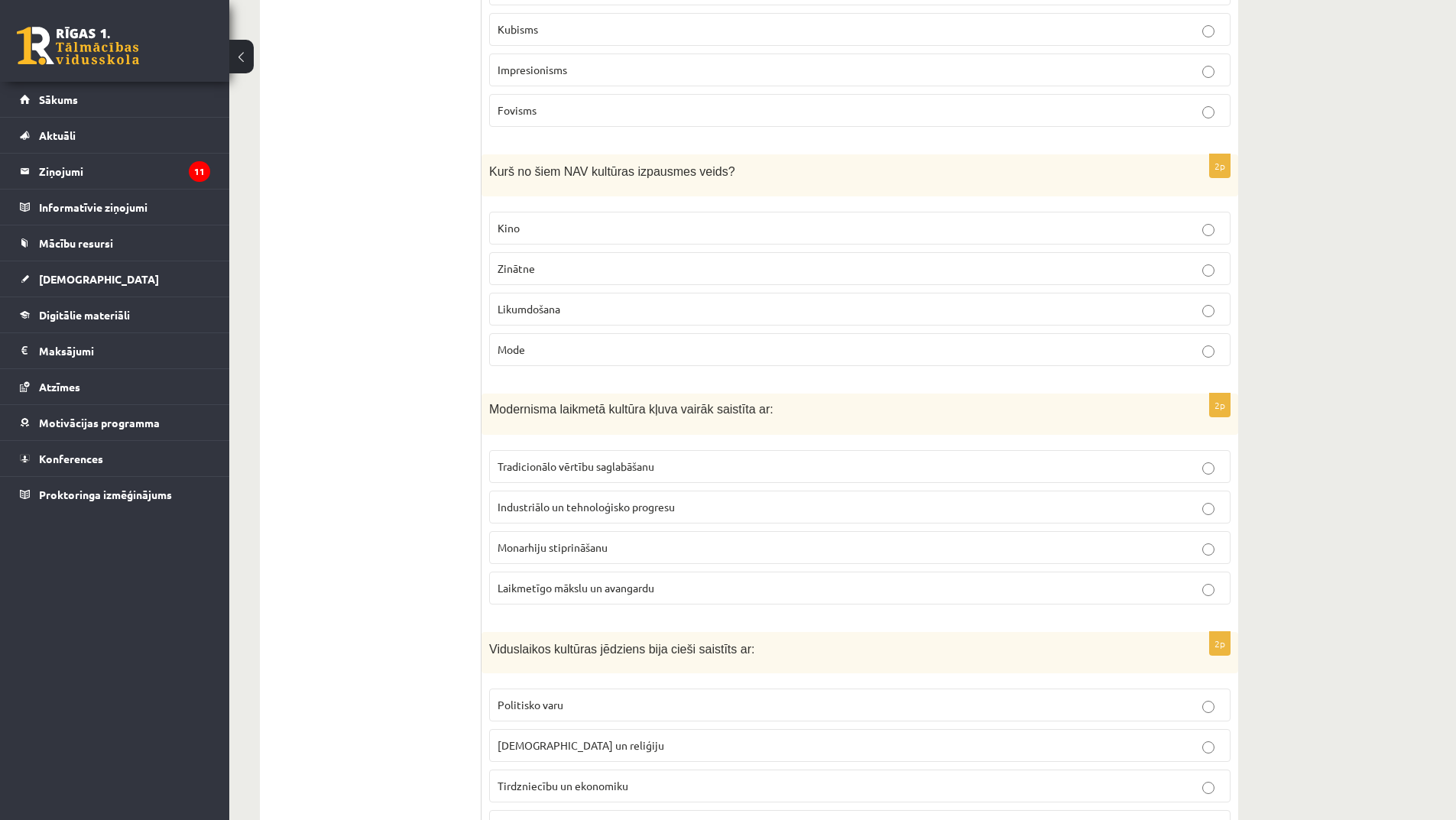
scroll to position [1834, 0]
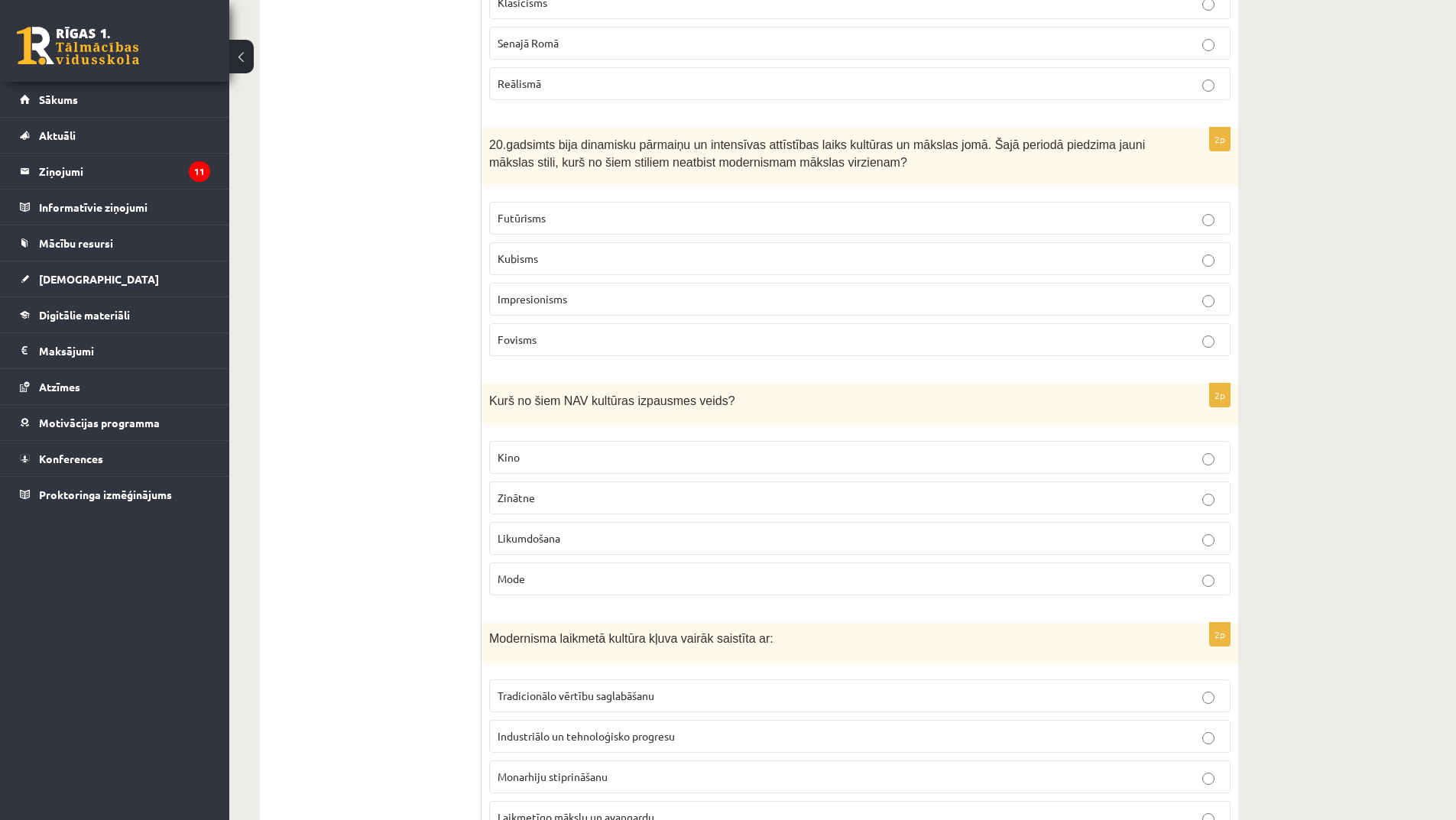
click at [563, 534] on p "Likumdošana" at bounding box center [860, 538] width 725 height 16
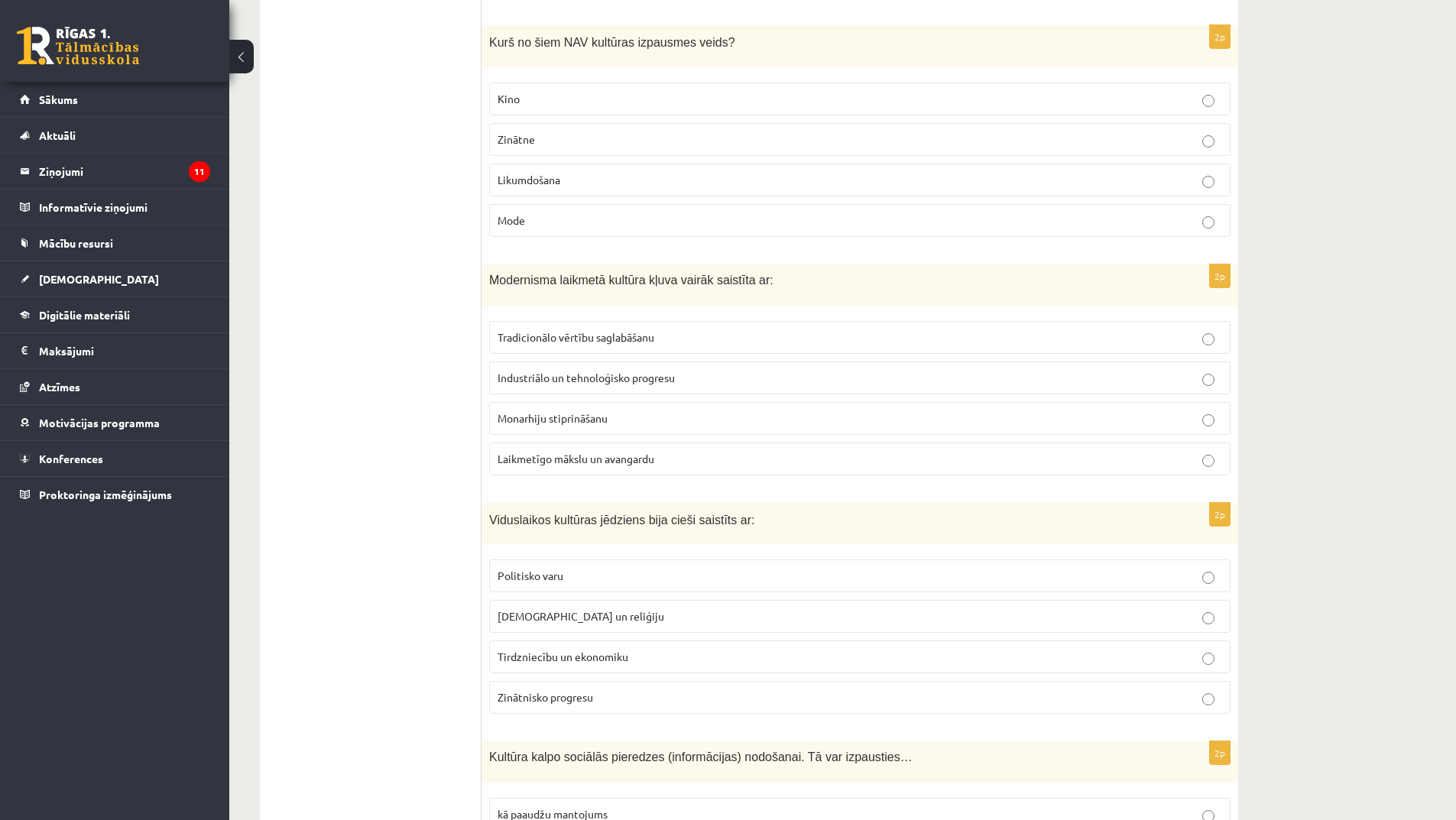
scroll to position [2217, 0]
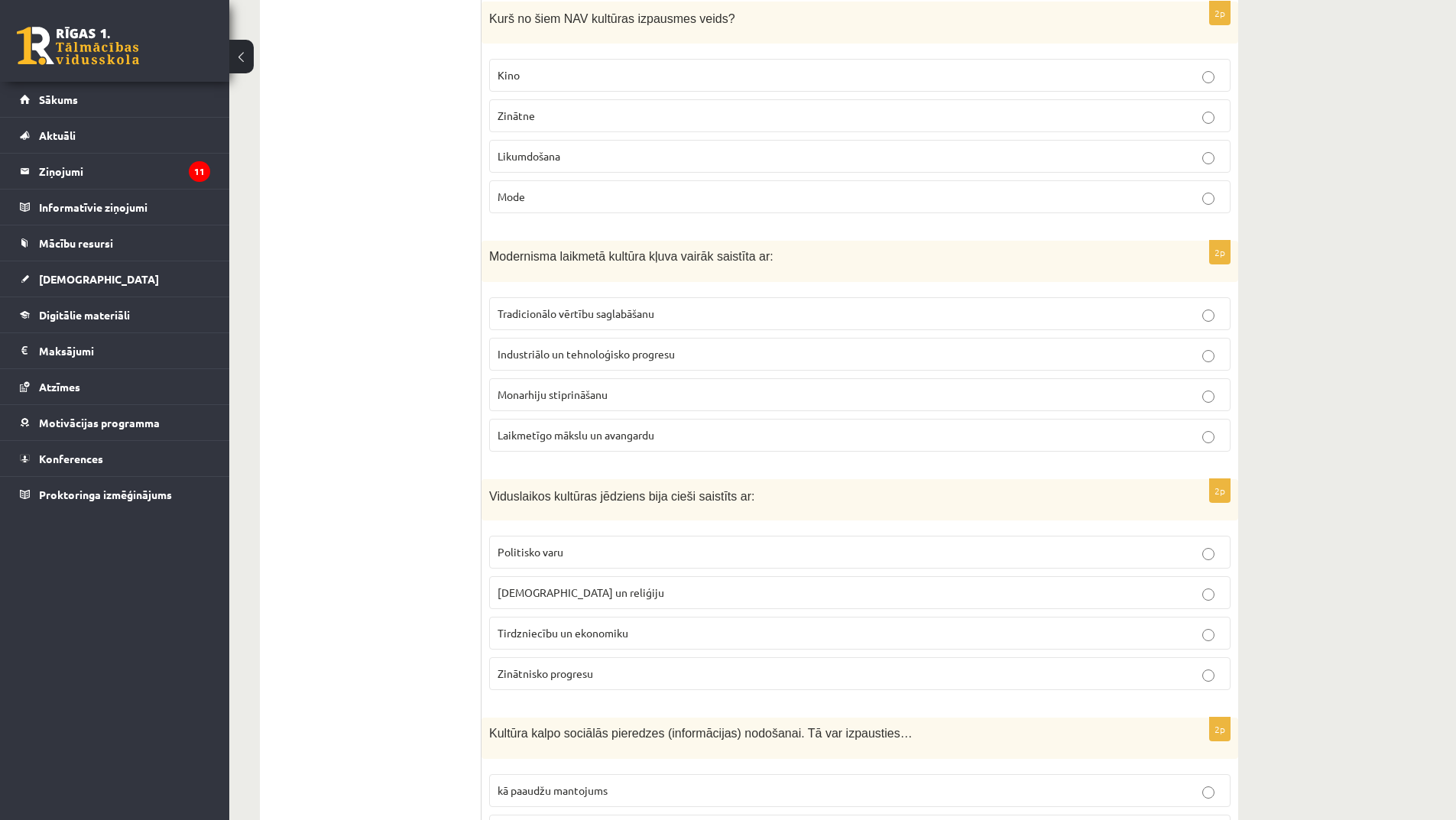
click at [612, 438] on span "Laikmetīgo mākslu un avangardu" at bounding box center [576, 435] width 157 height 14
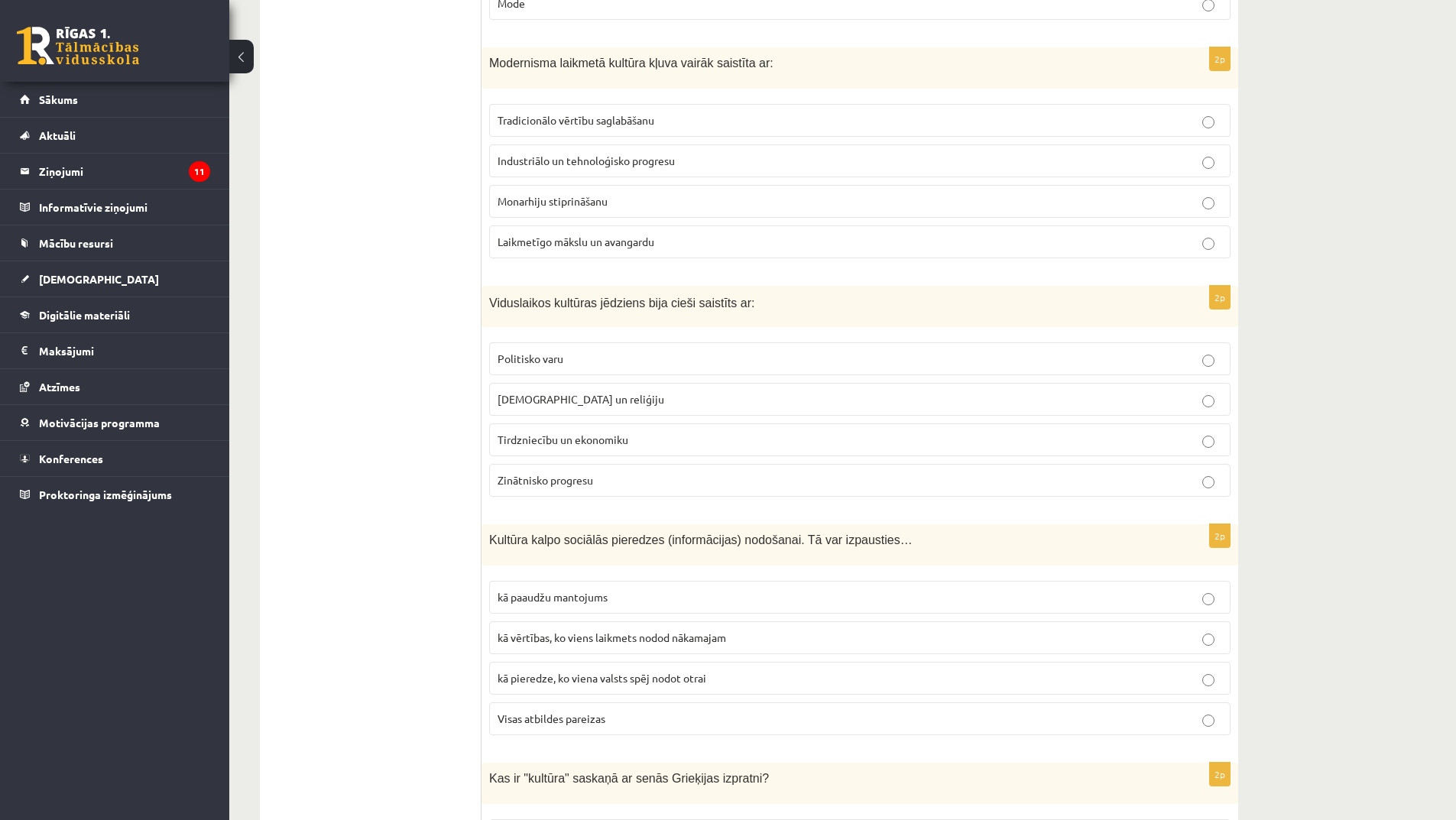
scroll to position [2446, 0]
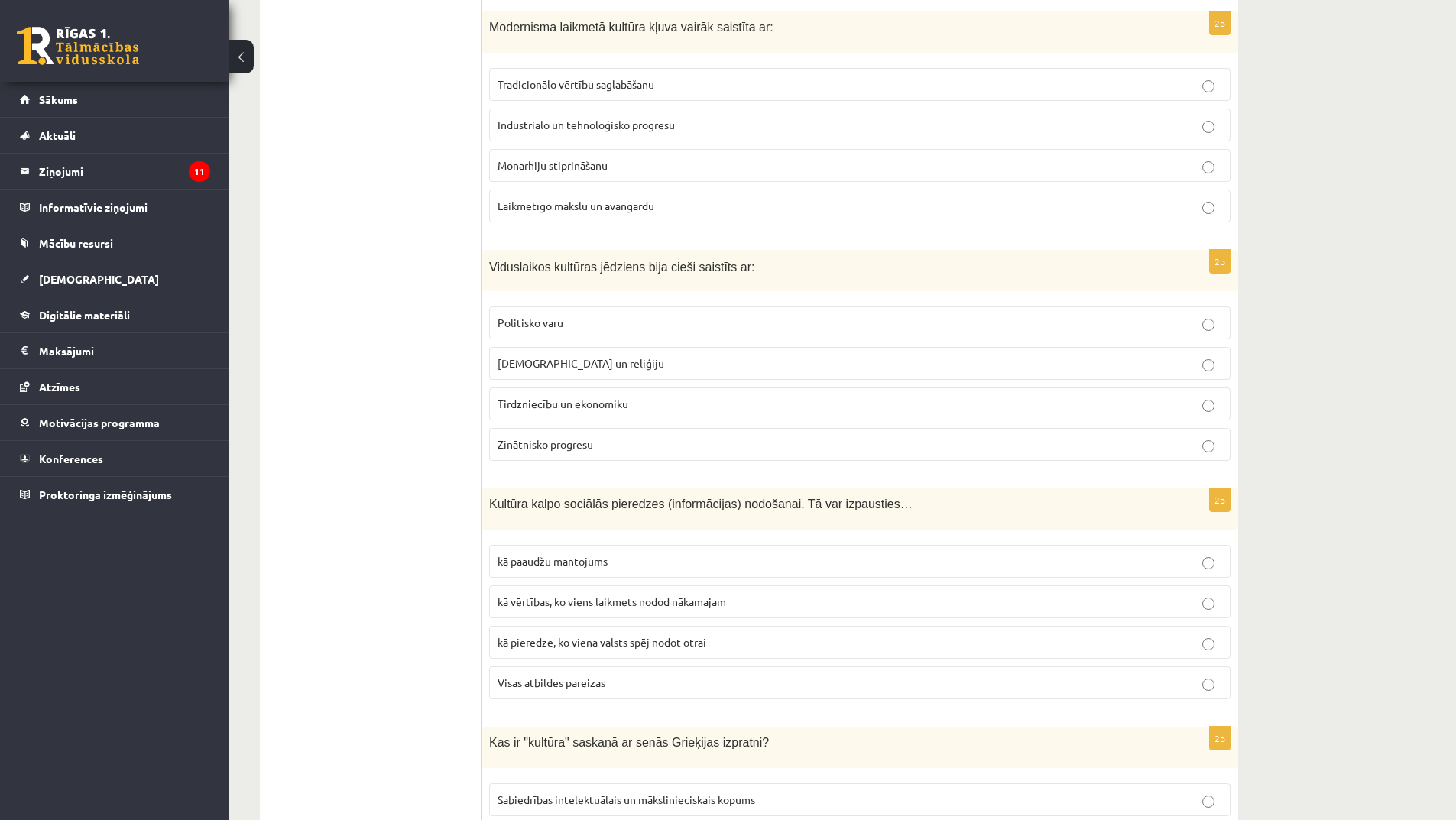
click at [621, 365] on p "Baznīcu un reliģiju" at bounding box center [860, 363] width 725 height 16
click at [579, 406] on span "Tirdzniecību un ekonomiku" at bounding box center [563, 403] width 131 height 14
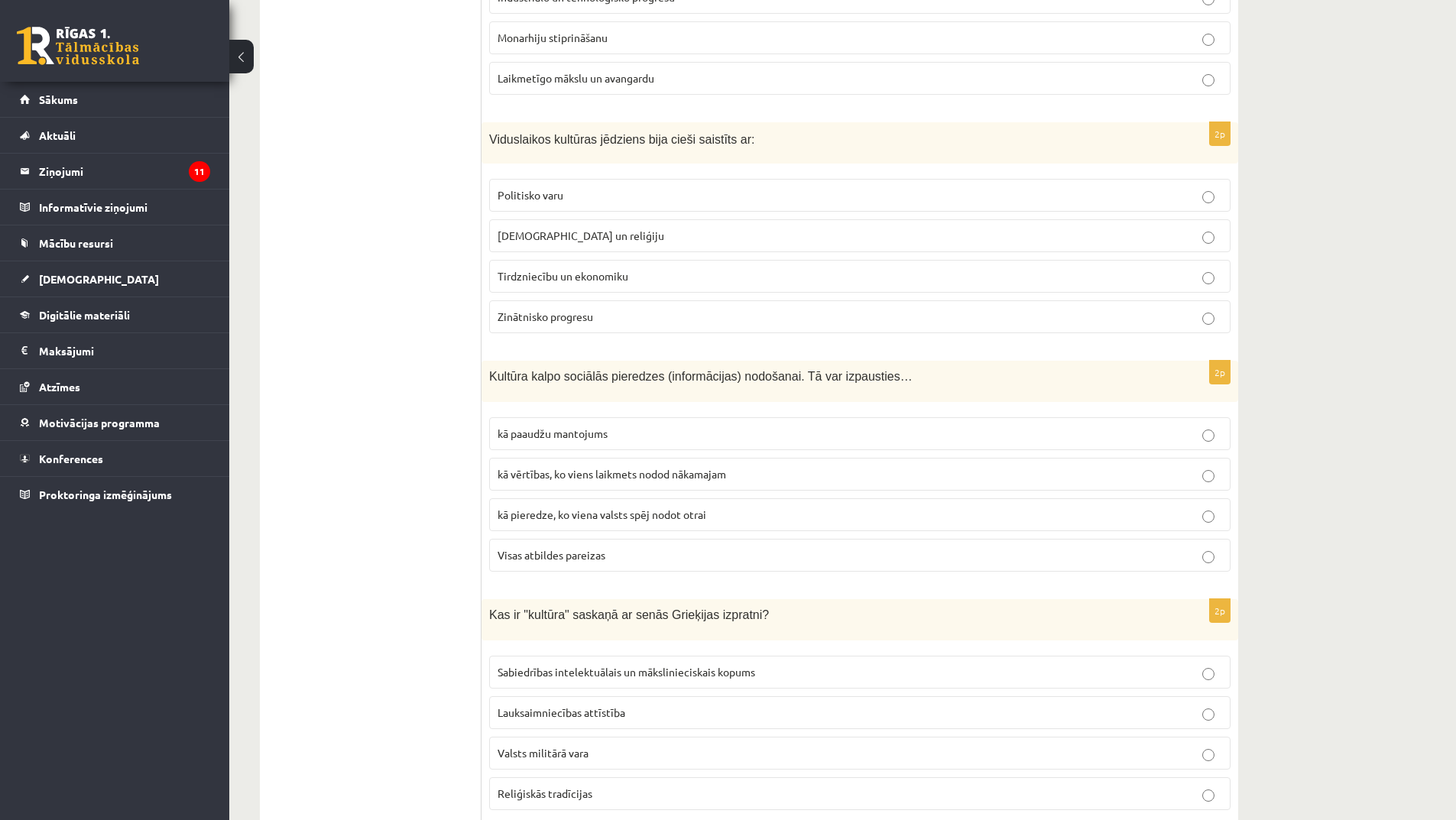
scroll to position [2599, 0]
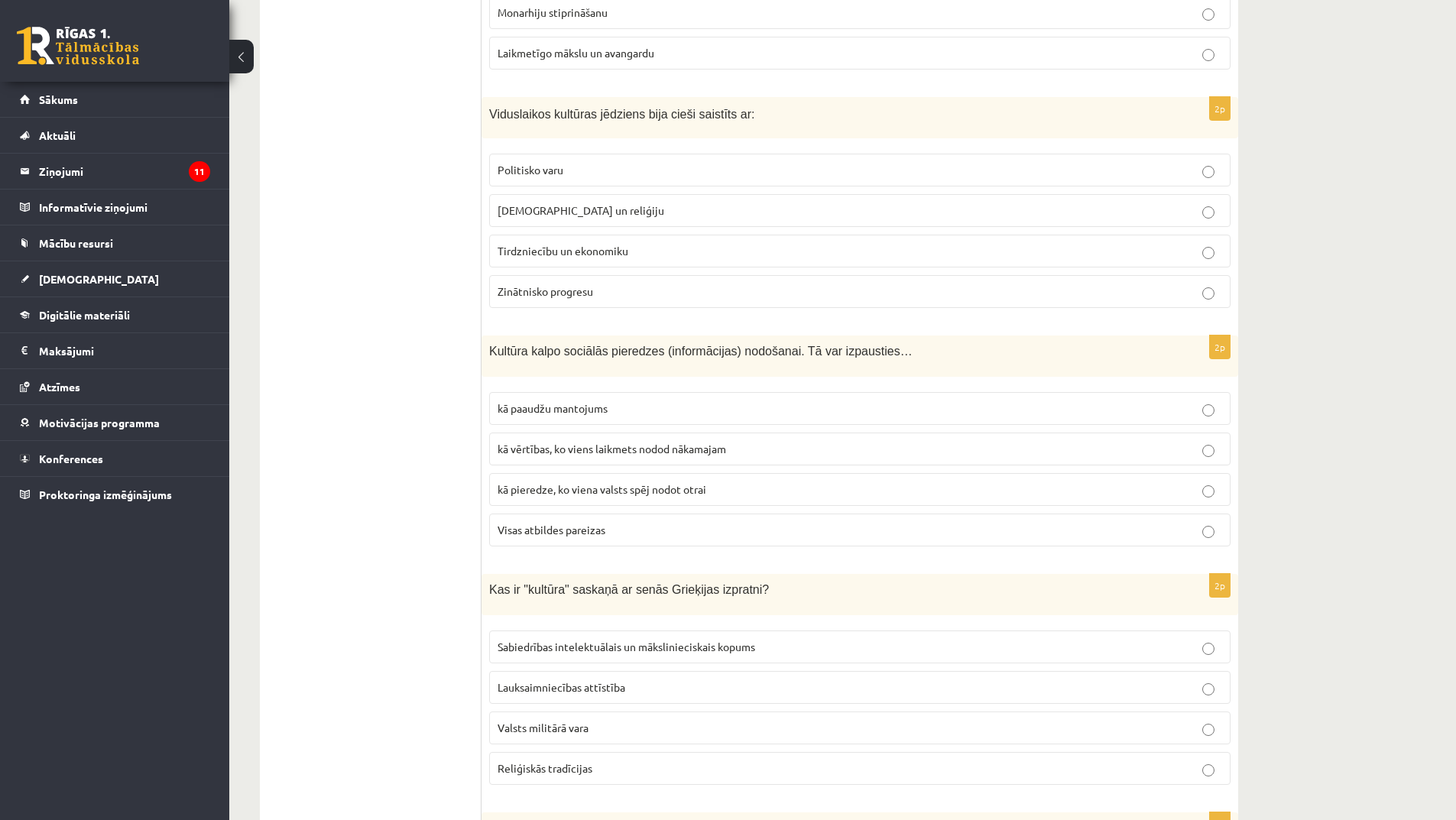
click at [658, 214] on p "Baznīcu un reliģiju" at bounding box center [860, 211] width 725 height 16
click at [626, 416] on p "kā paaudžu mantojums" at bounding box center [860, 408] width 725 height 16
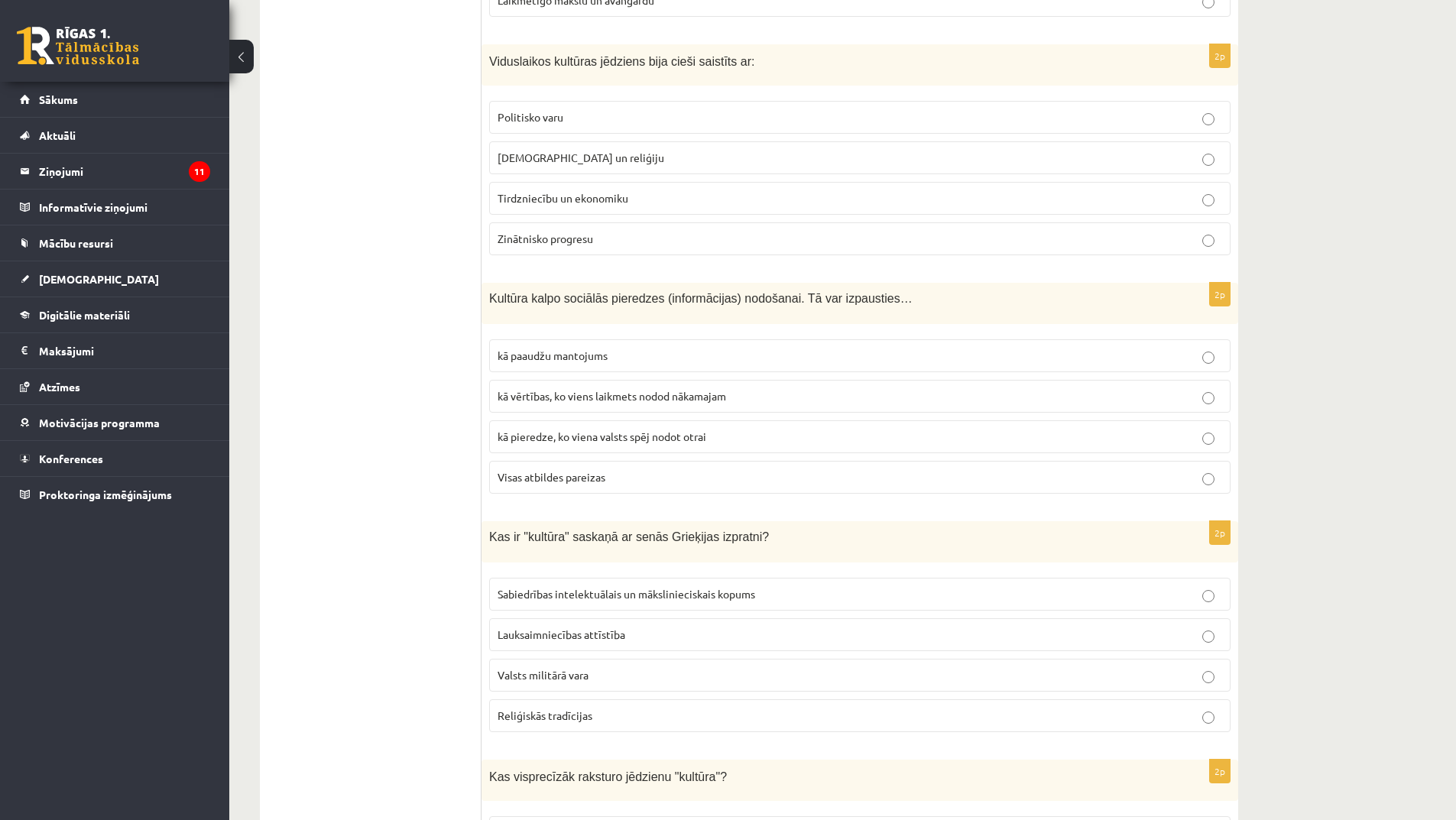
scroll to position [2752, 0]
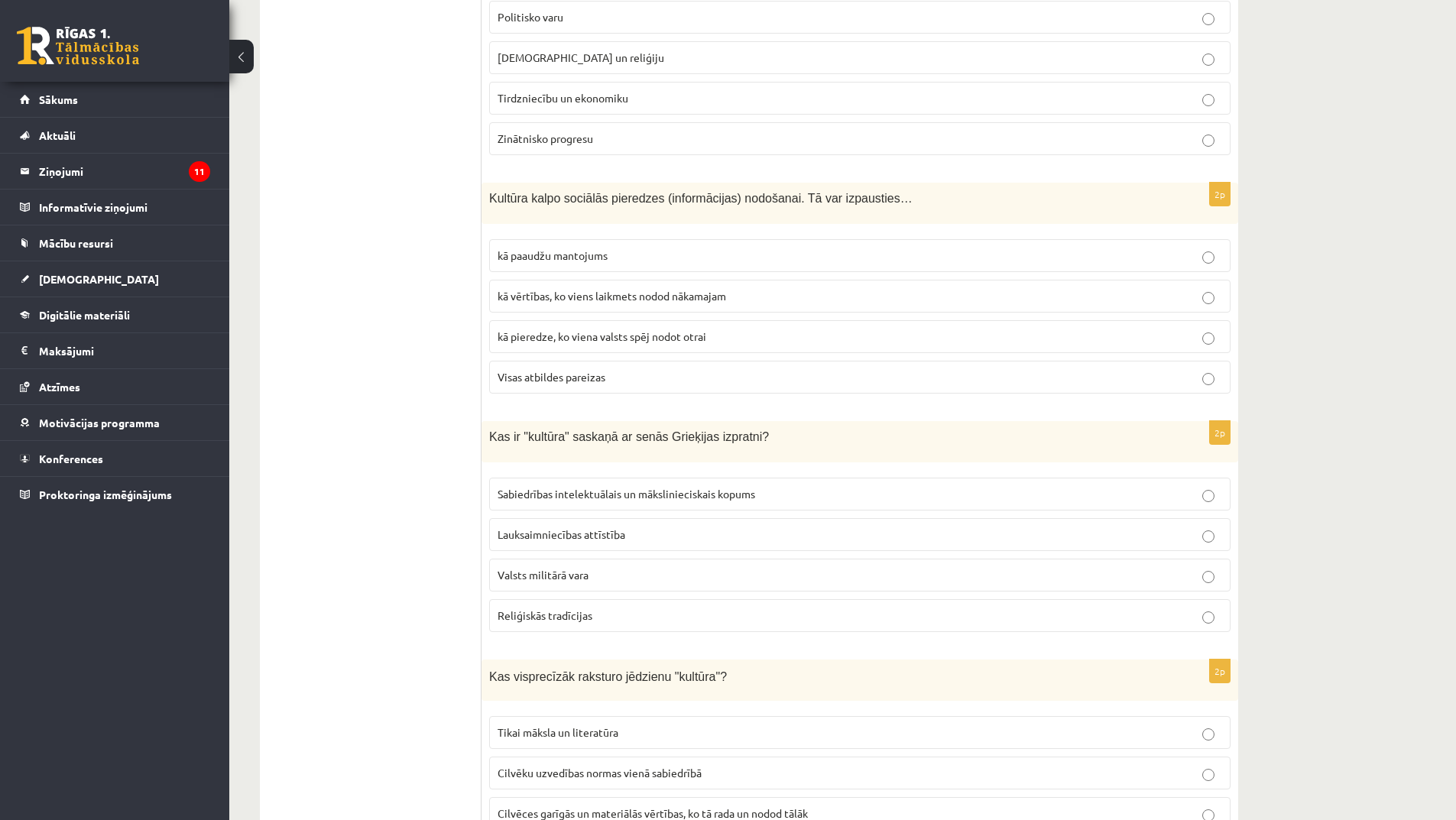
click at [589, 377] on span "Visas atbildes pareizas" at bounding box center [551, 377] width 108 height 14
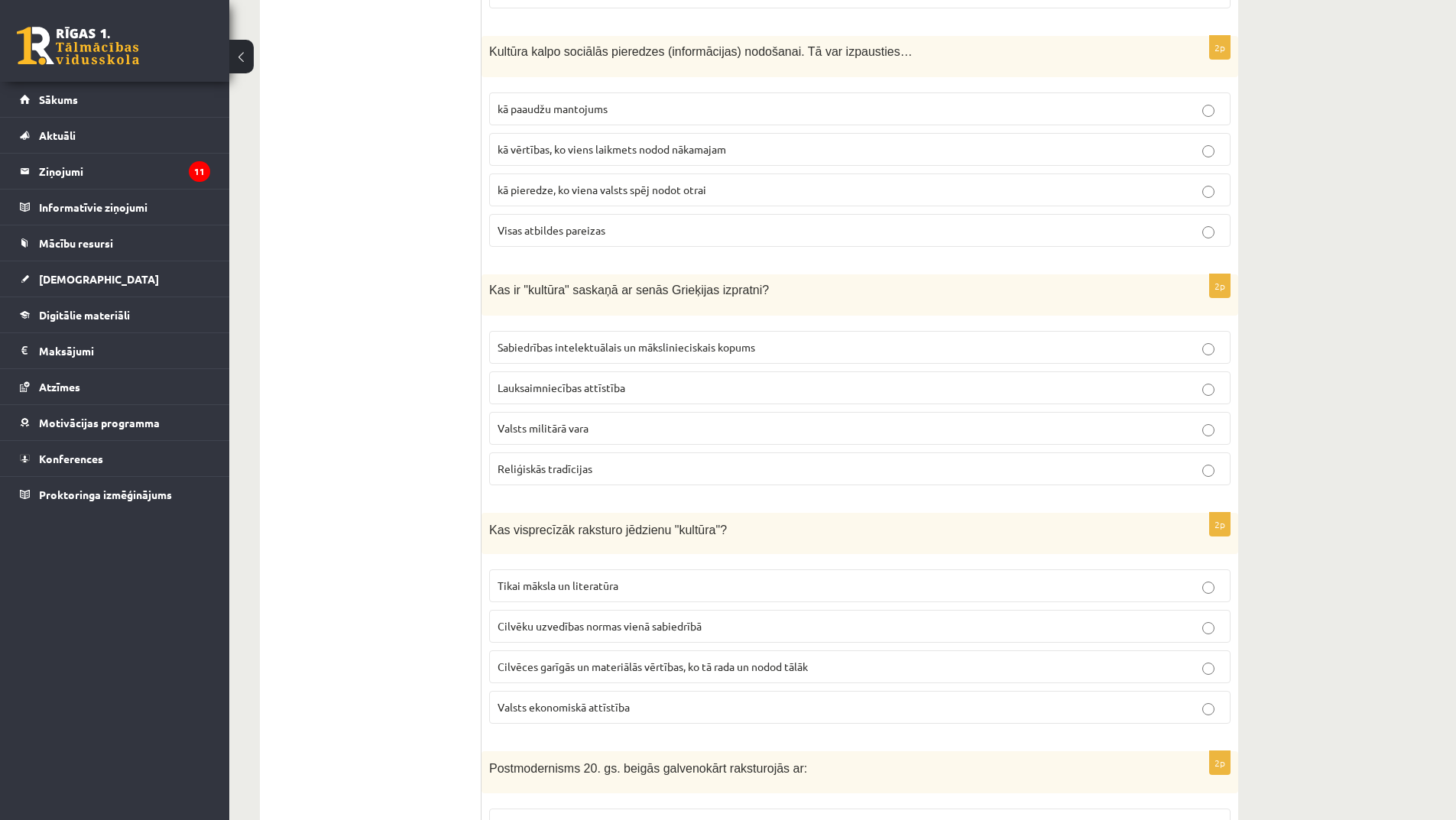
scroll to position [2905, 0]
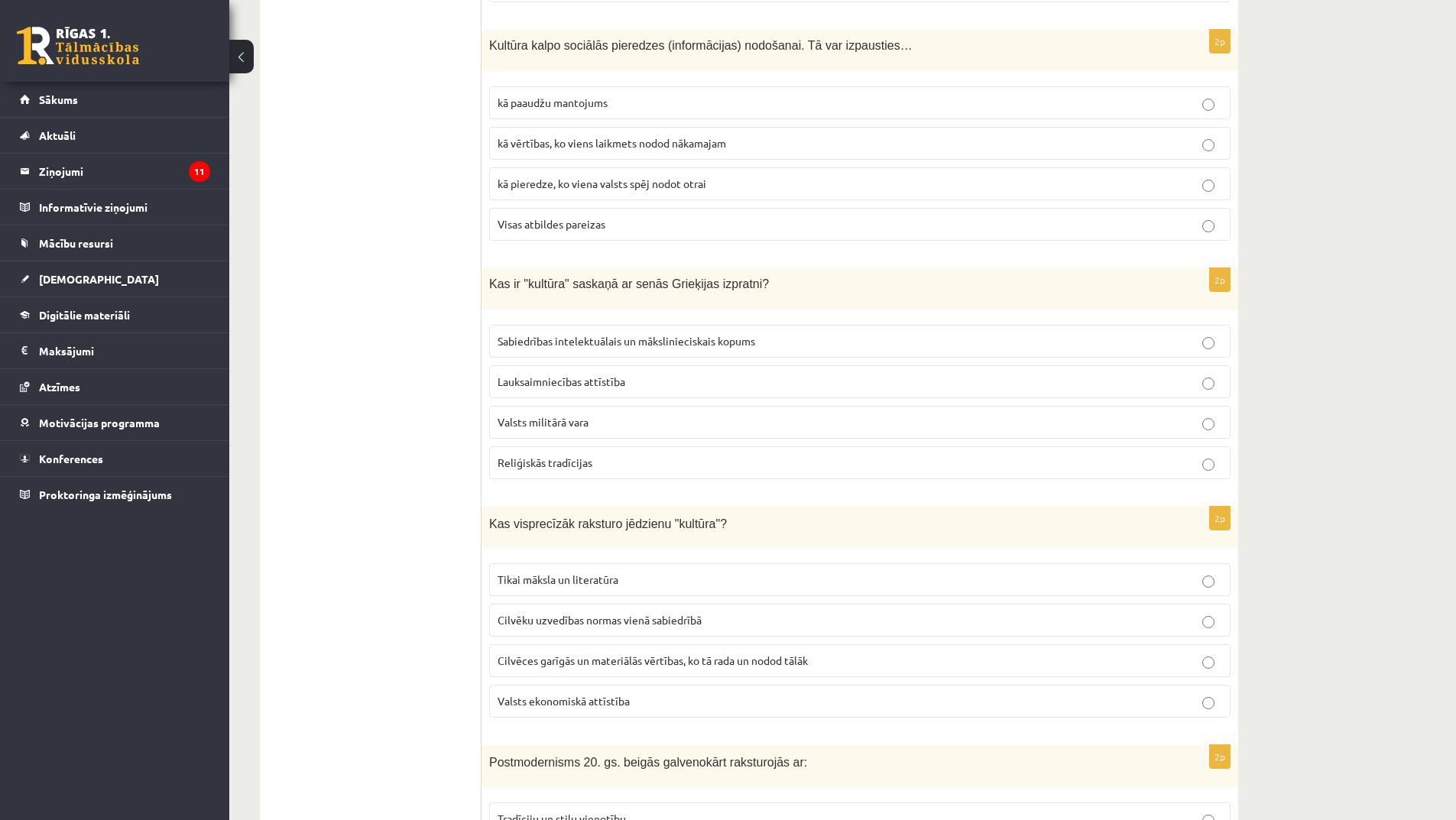
click at [636, 345] on span "Sabiedrības intelektuālais un mākslinieciskais kopums" at bounding box center [626, 341] width 257 height 14
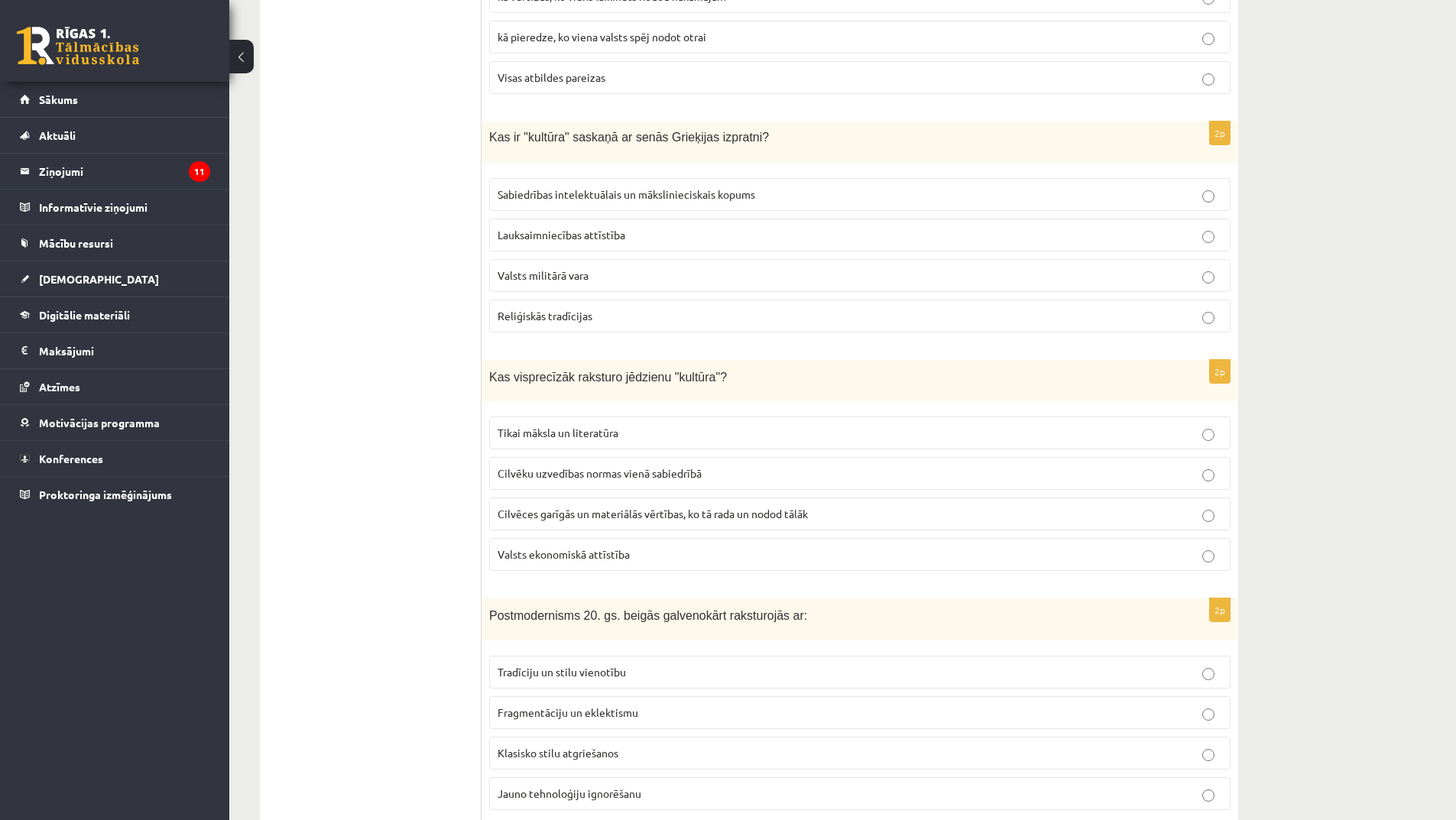
scroll to position [3058, 0]
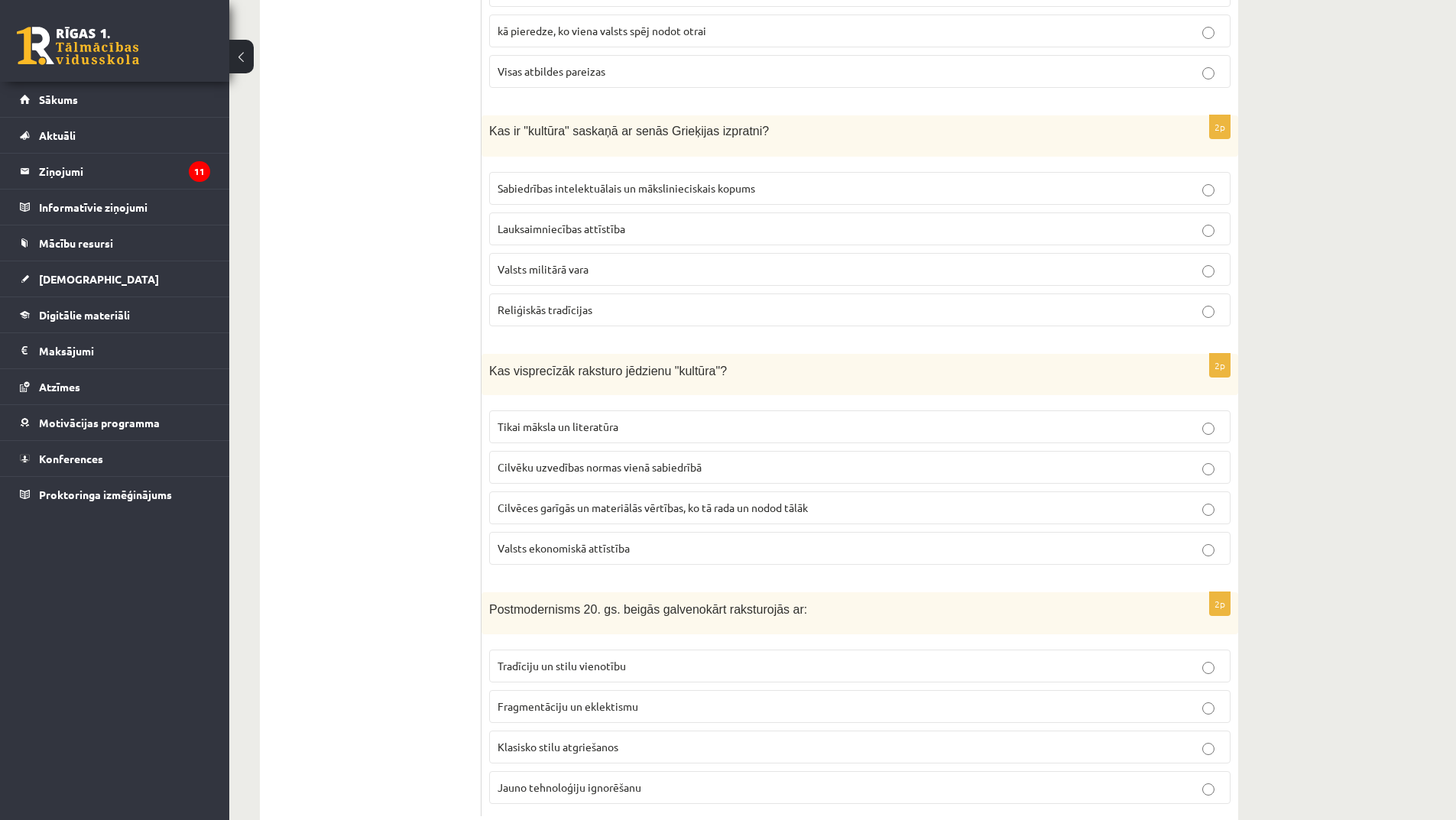
click at [602, 513] on span "Cilvēces garīgās un materiālās vērtības, ko tā rada un nodod tālāk" at bounding box center [652, 508] width 310 height 14
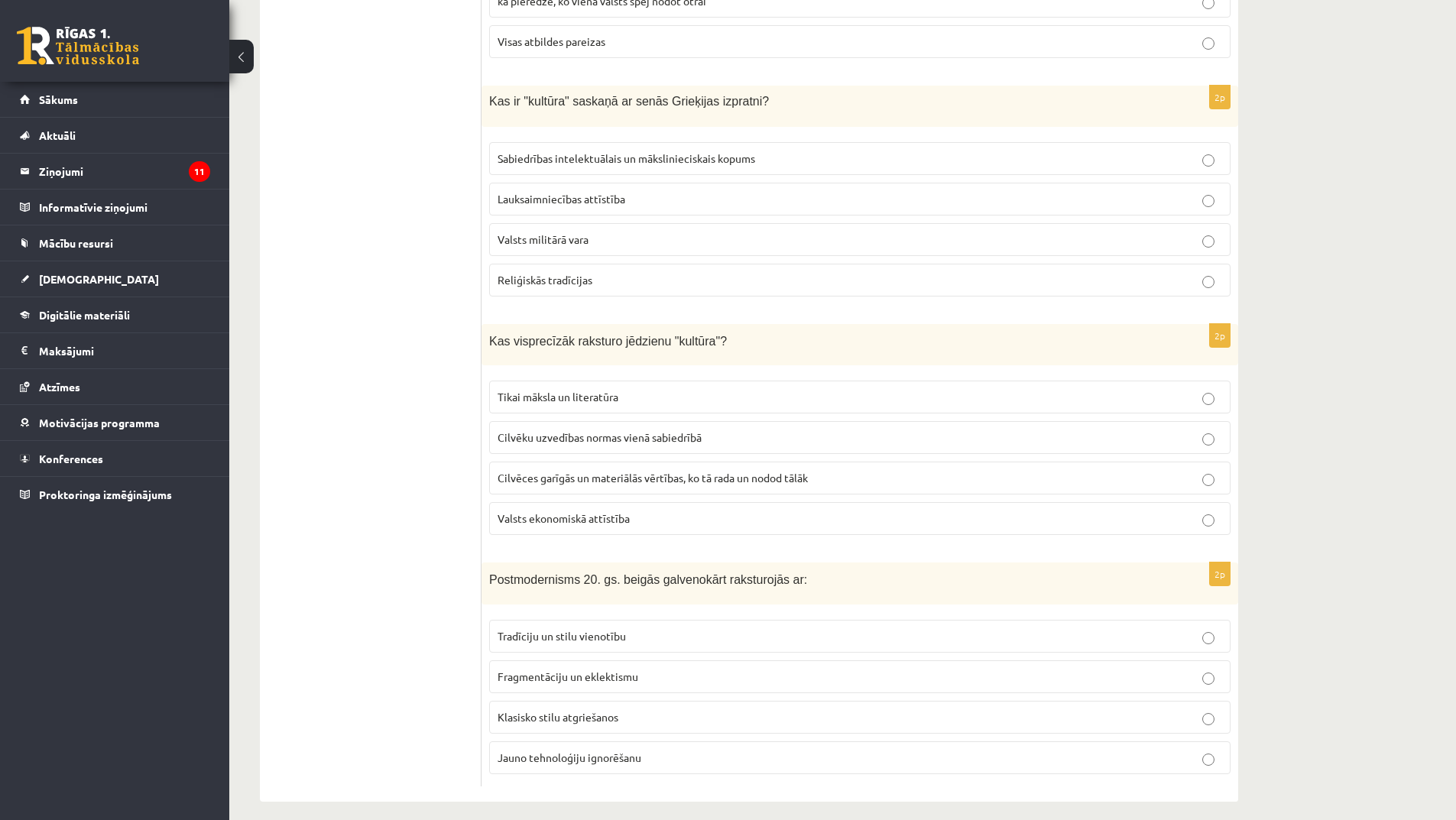
scroll to position [3101, 0]
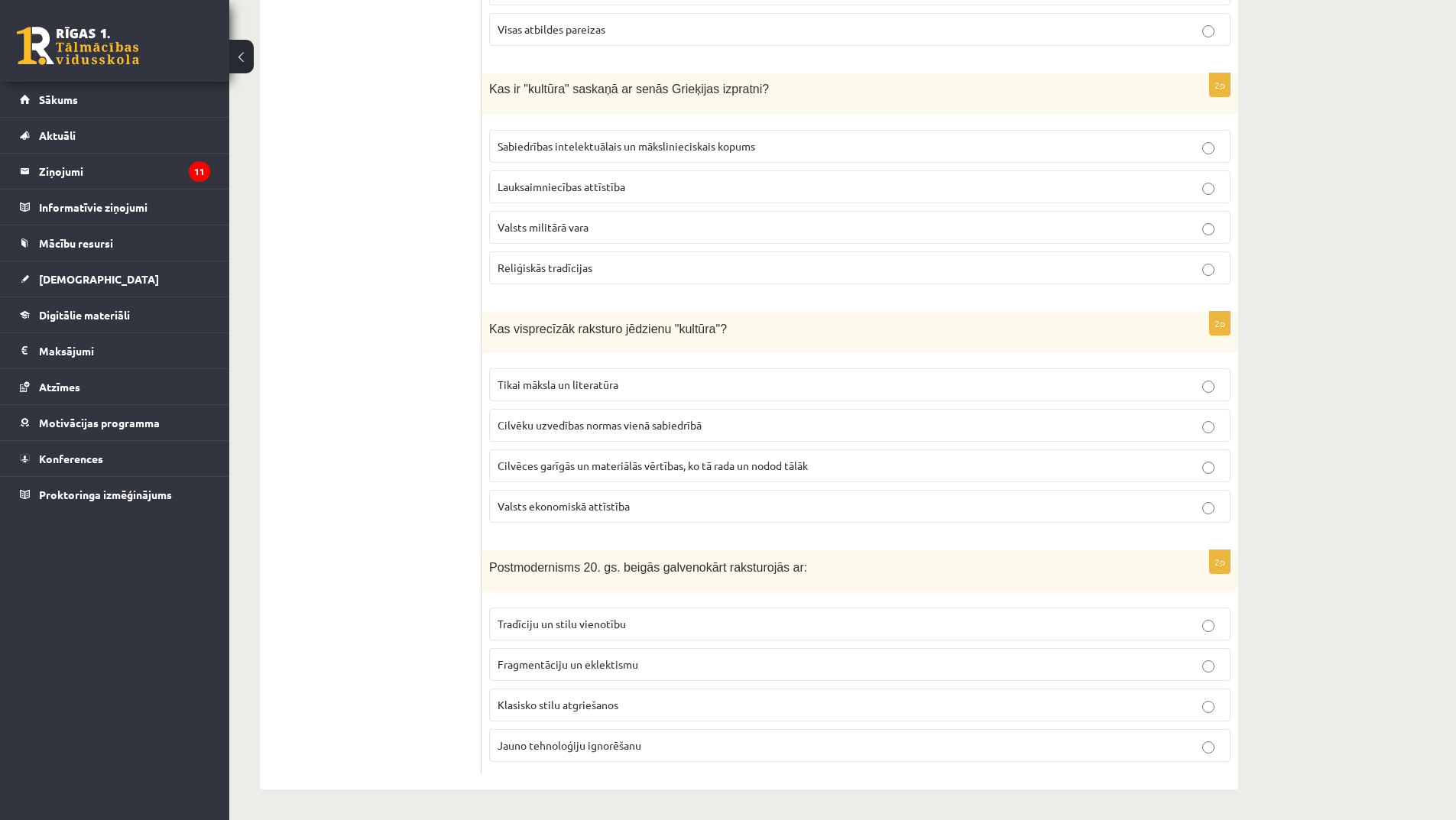
click at [607, 622] on span "Tradīciju un stilu vienotību" at bounding box center [562, 624] width 129 height 14
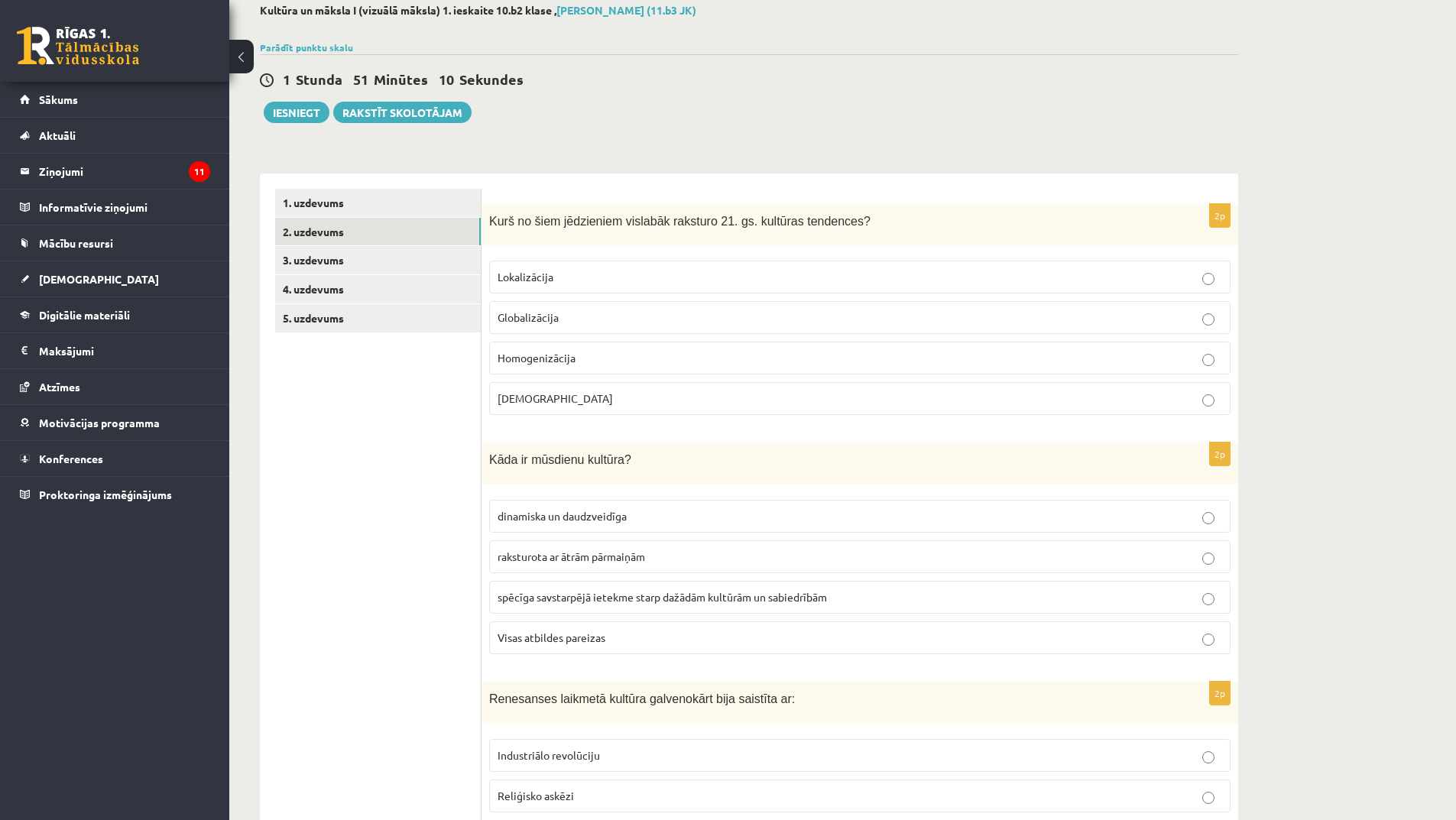
scroll to position [0, 0]
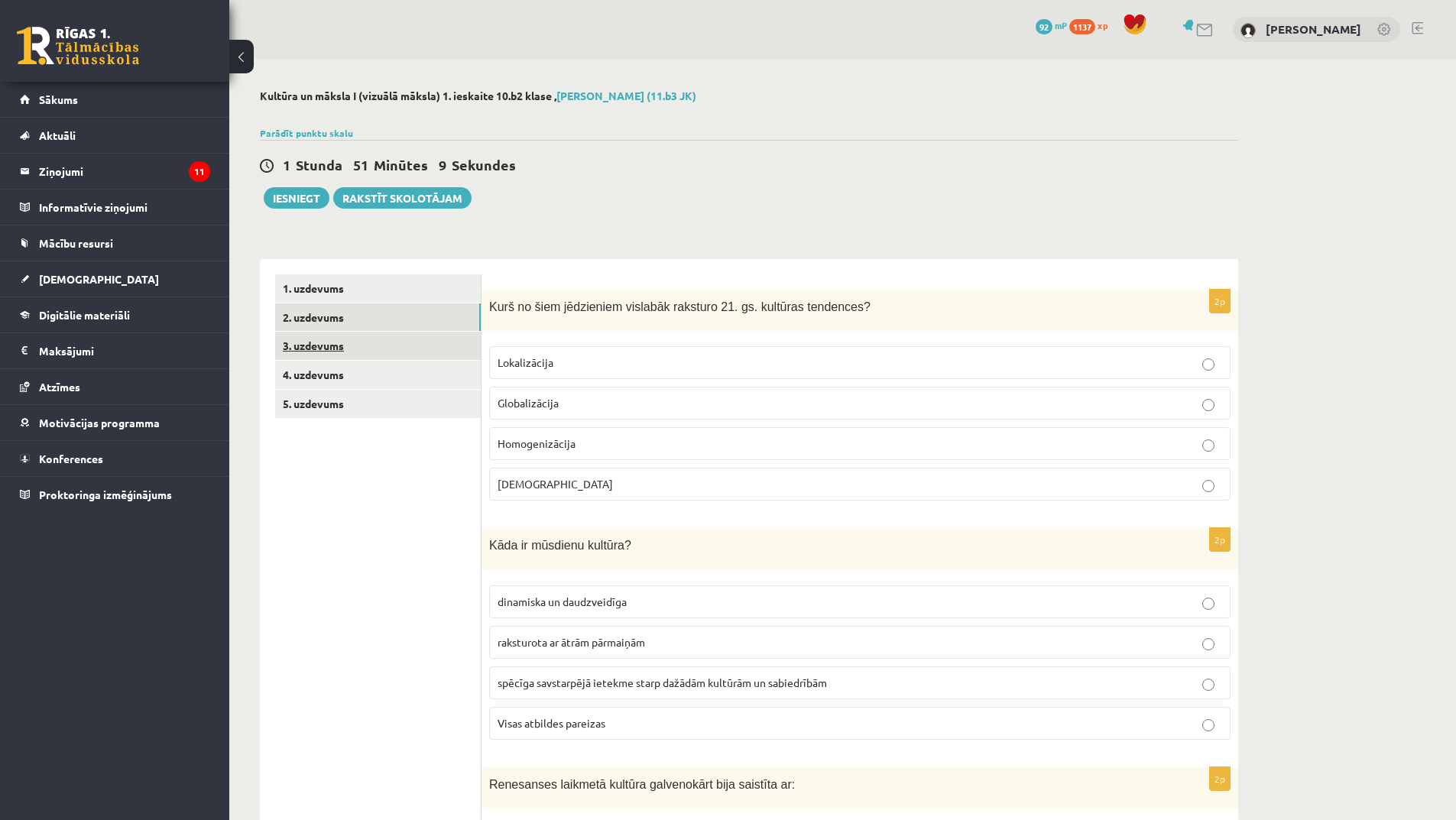
click at [354, 353] on link "3. uzdevums" at bounding box center [377, 345] width 206 height 28
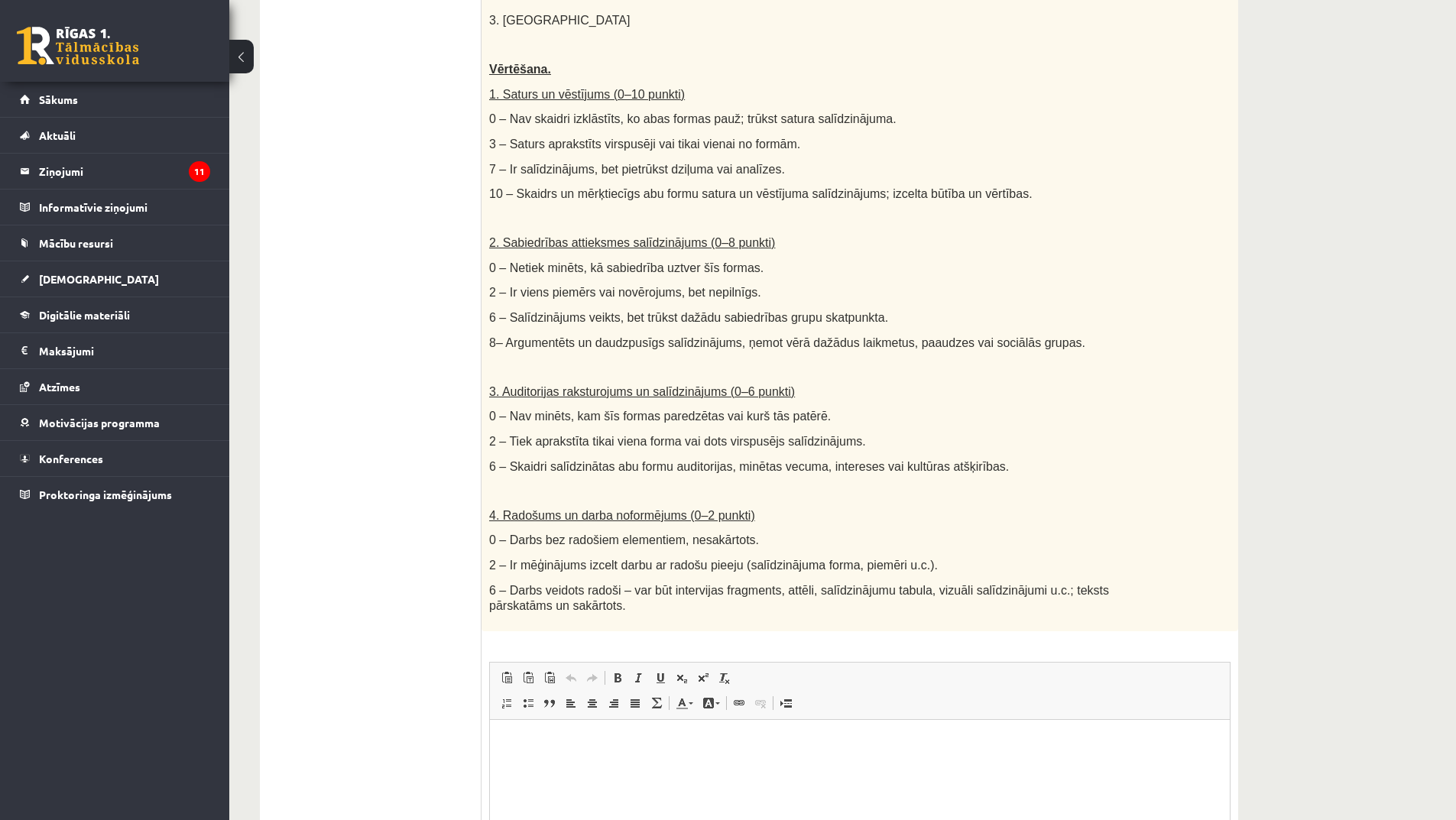
scroll to position [632, 0]
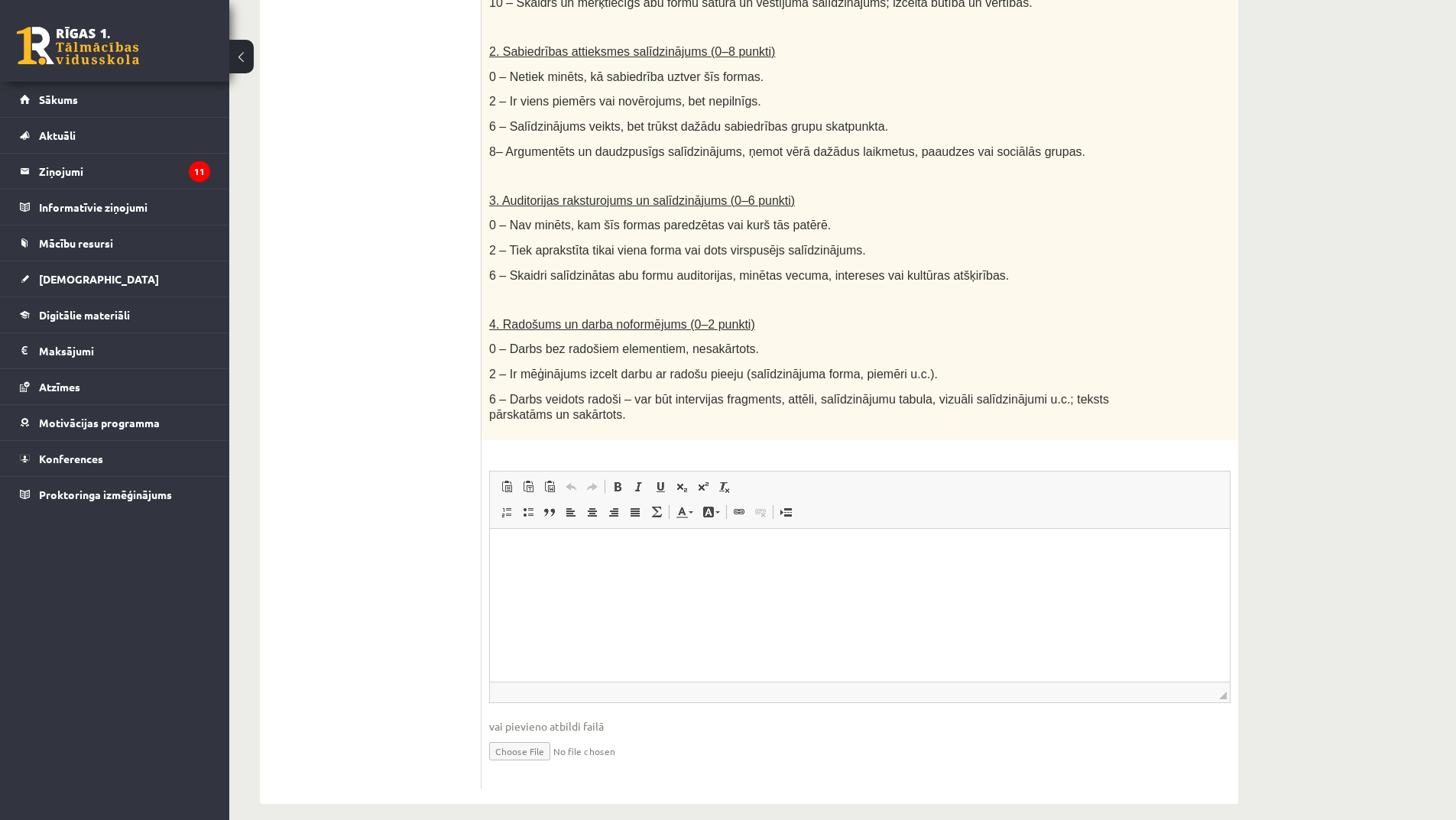
click at [563, 547] on p "Bagātinātā teksta redaktors, wiswyg-editor-user-answer-47024754769300" at bounding box center [860, 551] width 710 height 16
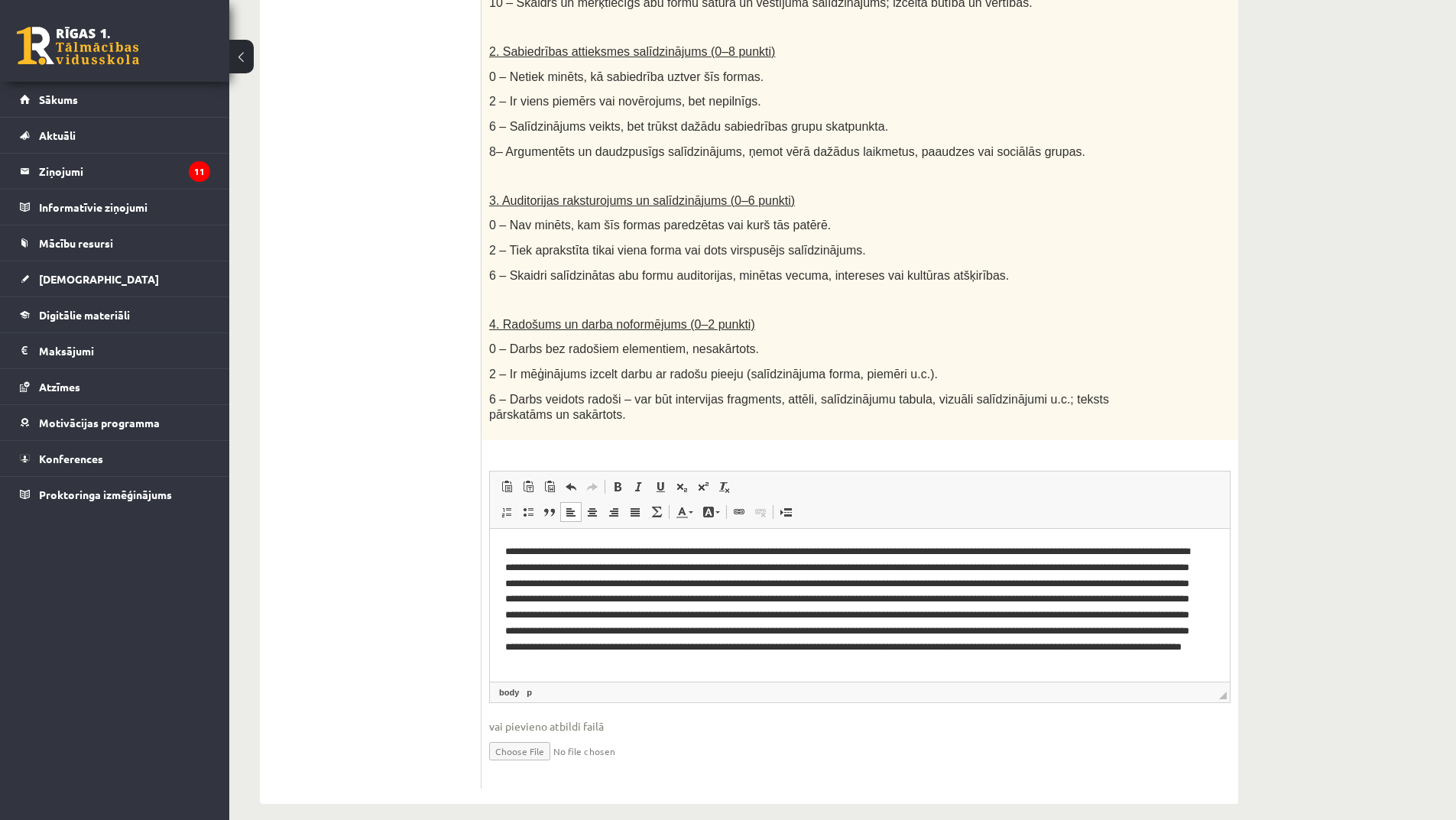
scroll to position [3, 0]
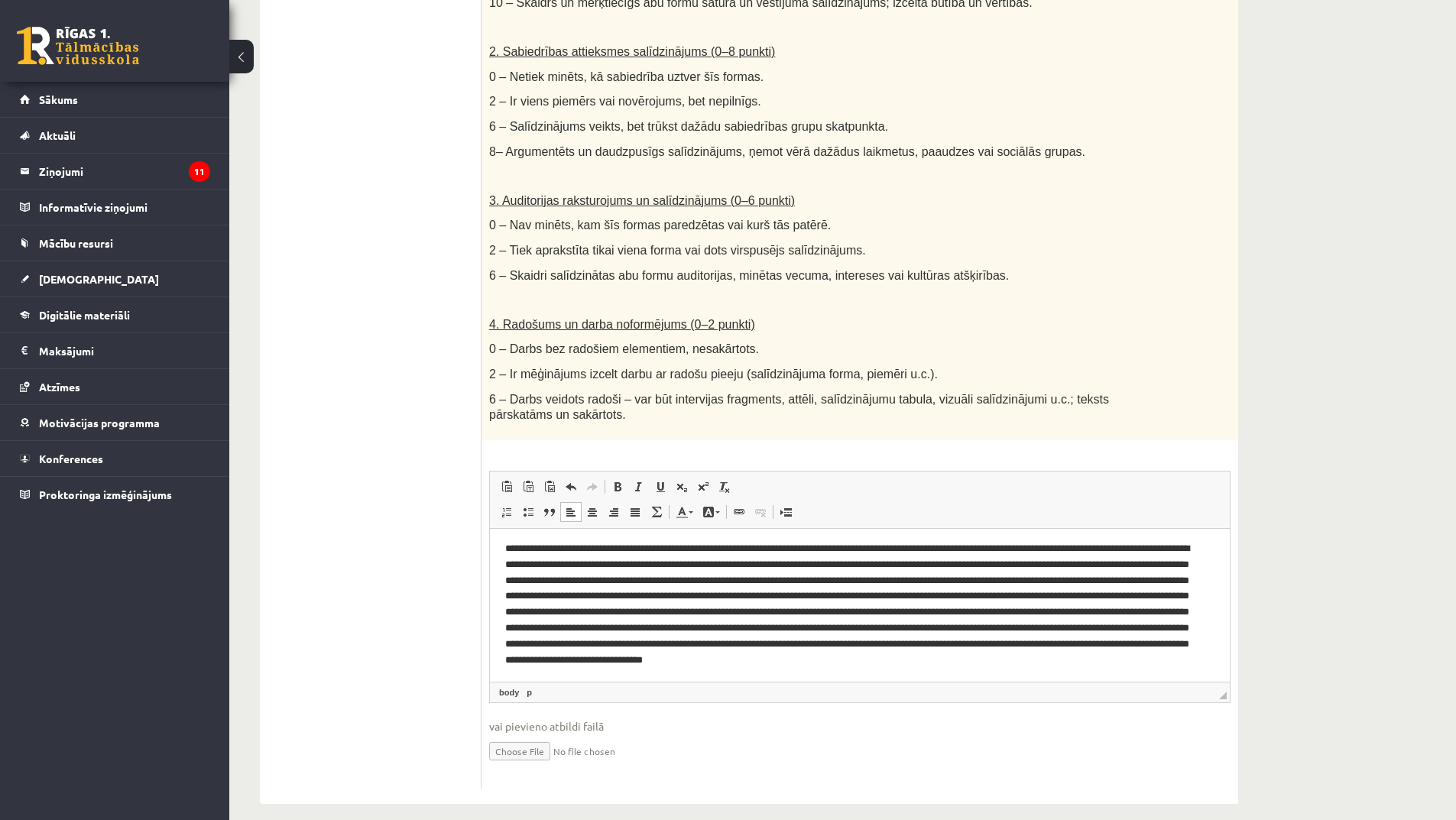
click at [1144, 665] on p "Bagātinātā teksta redaktors, wiswyg-editor-user-answer-47024754769300" at bounding box center [854, 612] width 698 height 143
click at [1197, 665] on p "Bagātinātā teksta redaktors, wiswyg-editor-user-answer-47024754769300" at bounding box center [854, 612] width 698 height 143
click at [740, 676] on p "Bagātinātā teksta redaktors, wiswyg-editor-user-answer-47024754769300" at bounding box center [854, 612] width 698 height 143
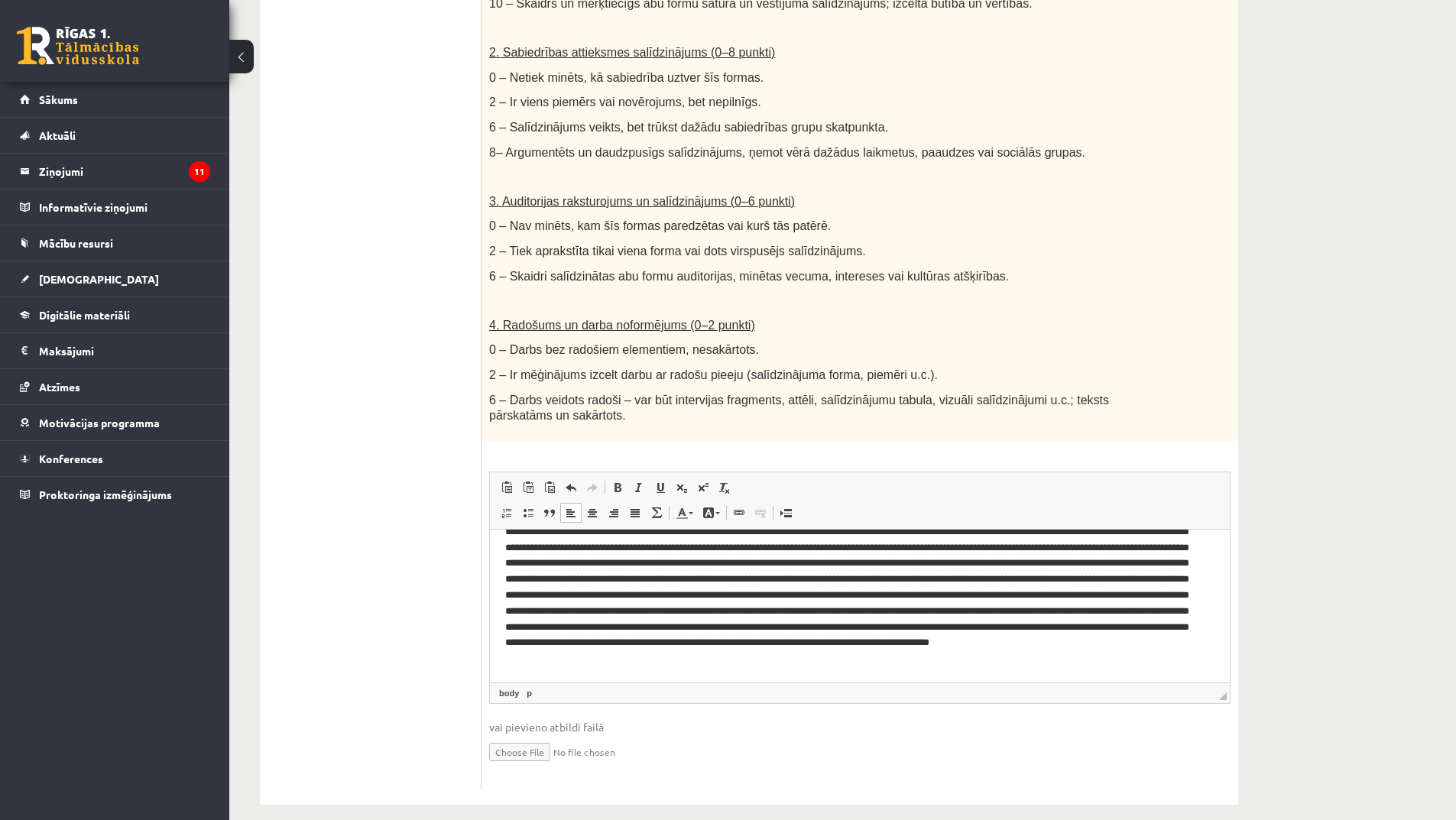
scroll to position [632, 0]
click at [508, 737] on input "file" at bounding box center [860, 750] width 741 height 31
click at [527, 740] on input "file" at bounding box center [860, 750] width 741 height 31
type input "**********"
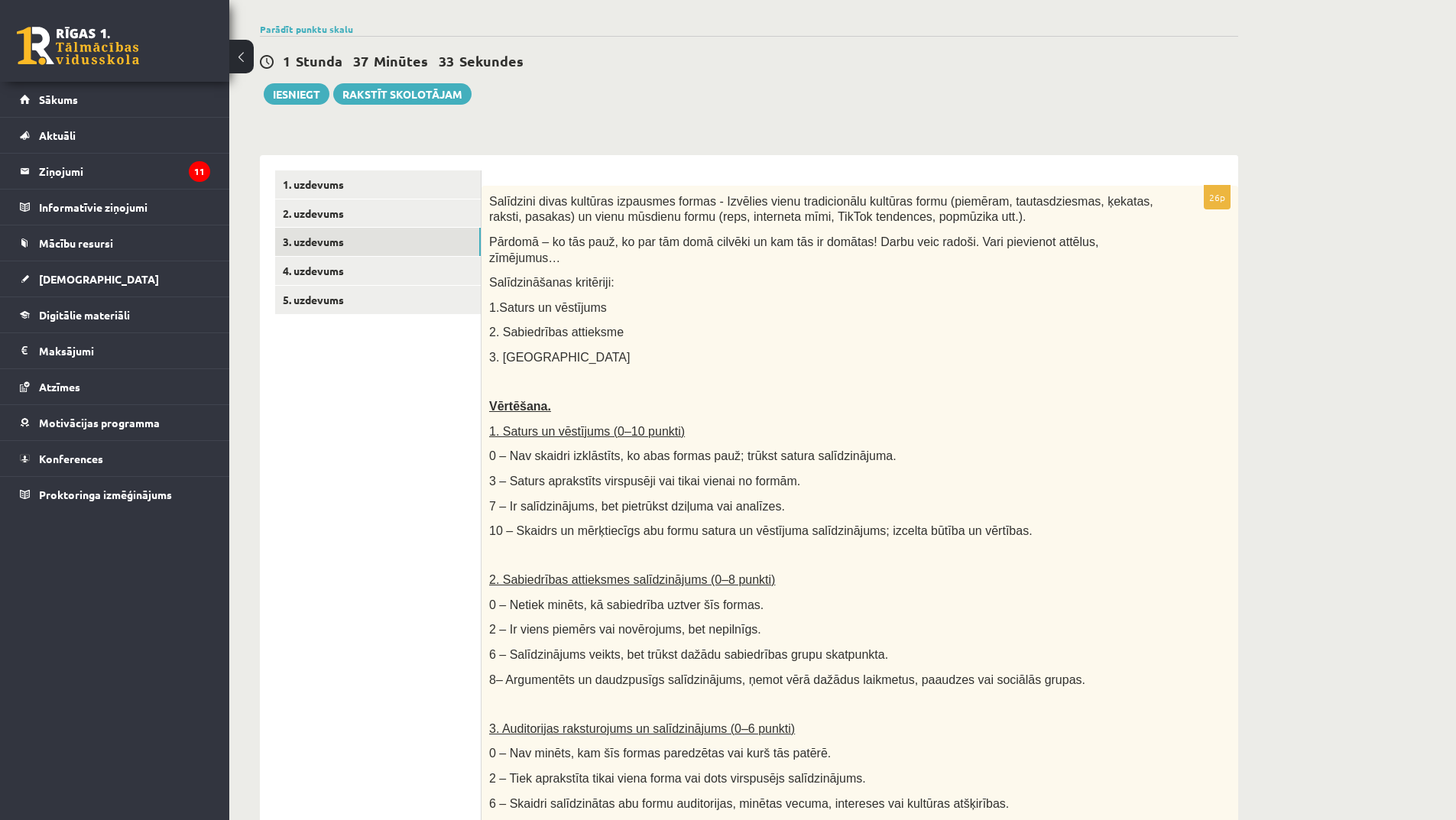
scroll to position [0, 0]
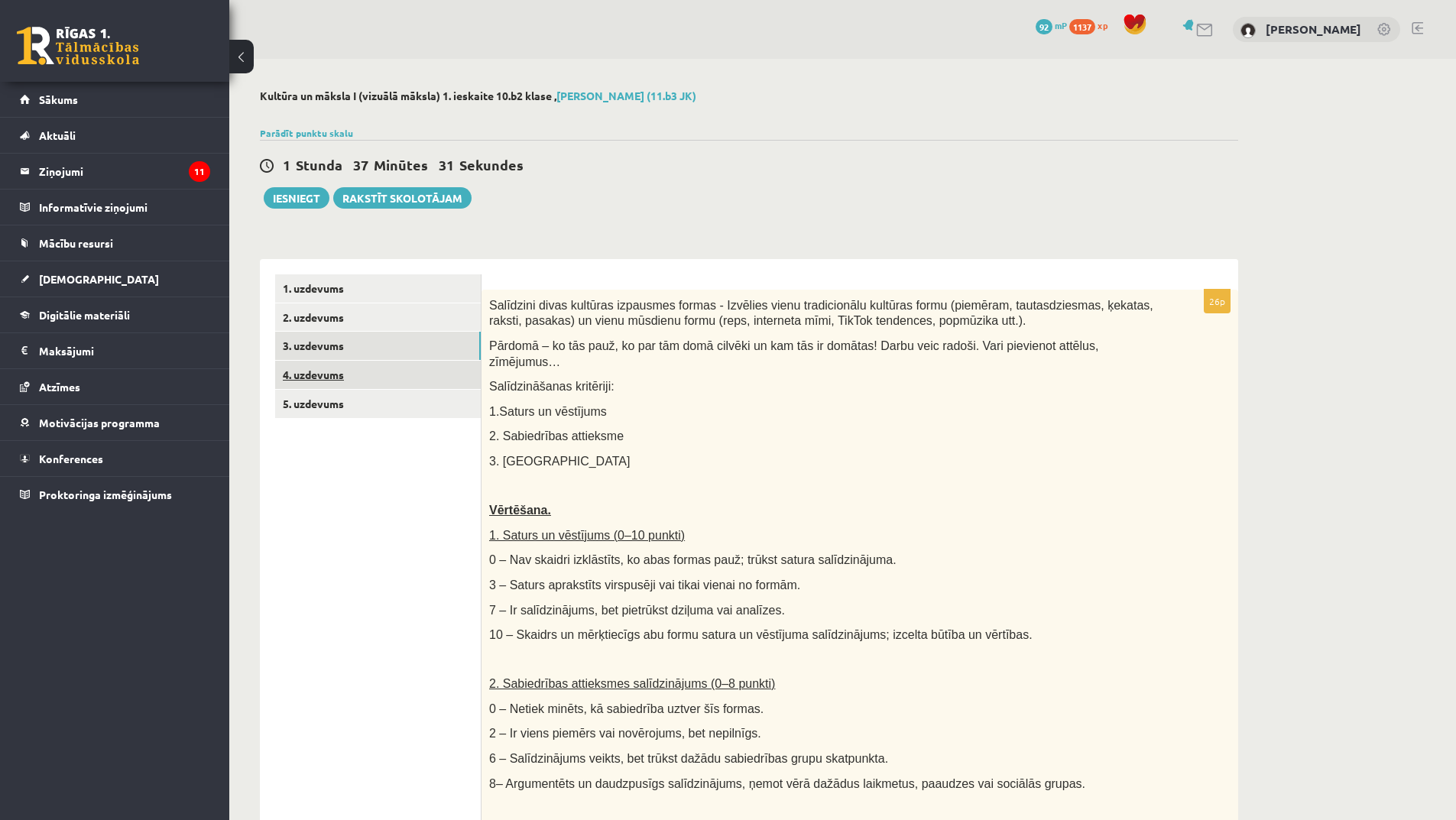
click at [321, 377] on link "4. uzdevums" at bounding box center [377, 374] width 206 height 28
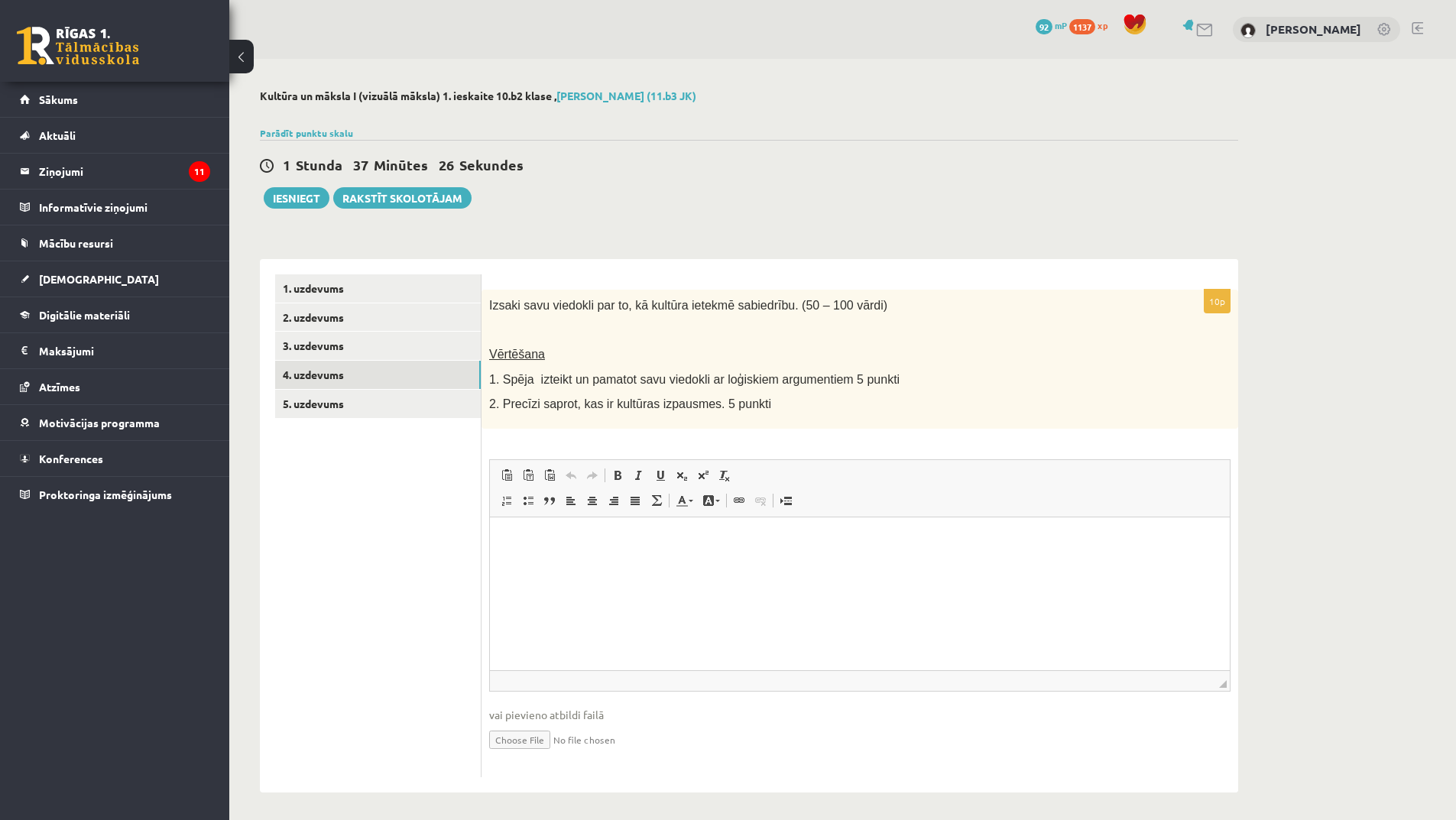
click at [585, 556] on html at bounding box center [860, 540] width 740 height 47
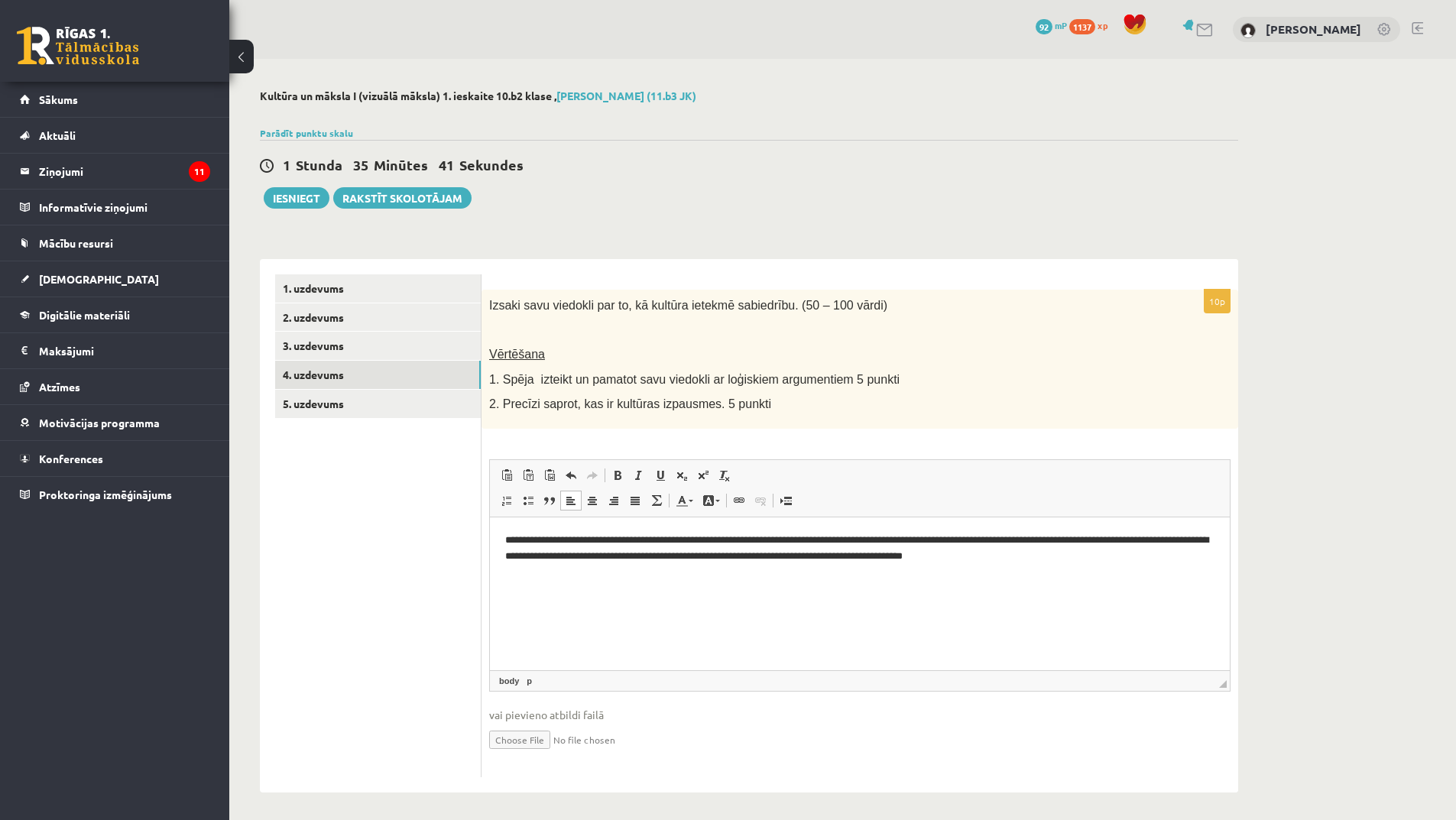
click at [910, 544] on p "**********" at bounding box center [860, 548] width 710 height 32
click at [761, 560] on p "**********" at bounding box center [860, 548] width 710 height 32
click at [919, 556] on p "**********" at bounding box center [860, 548] width 710 height 32
click at [1086, 560] on p "**********" at bounding box center [860, 548] width 710 height 32
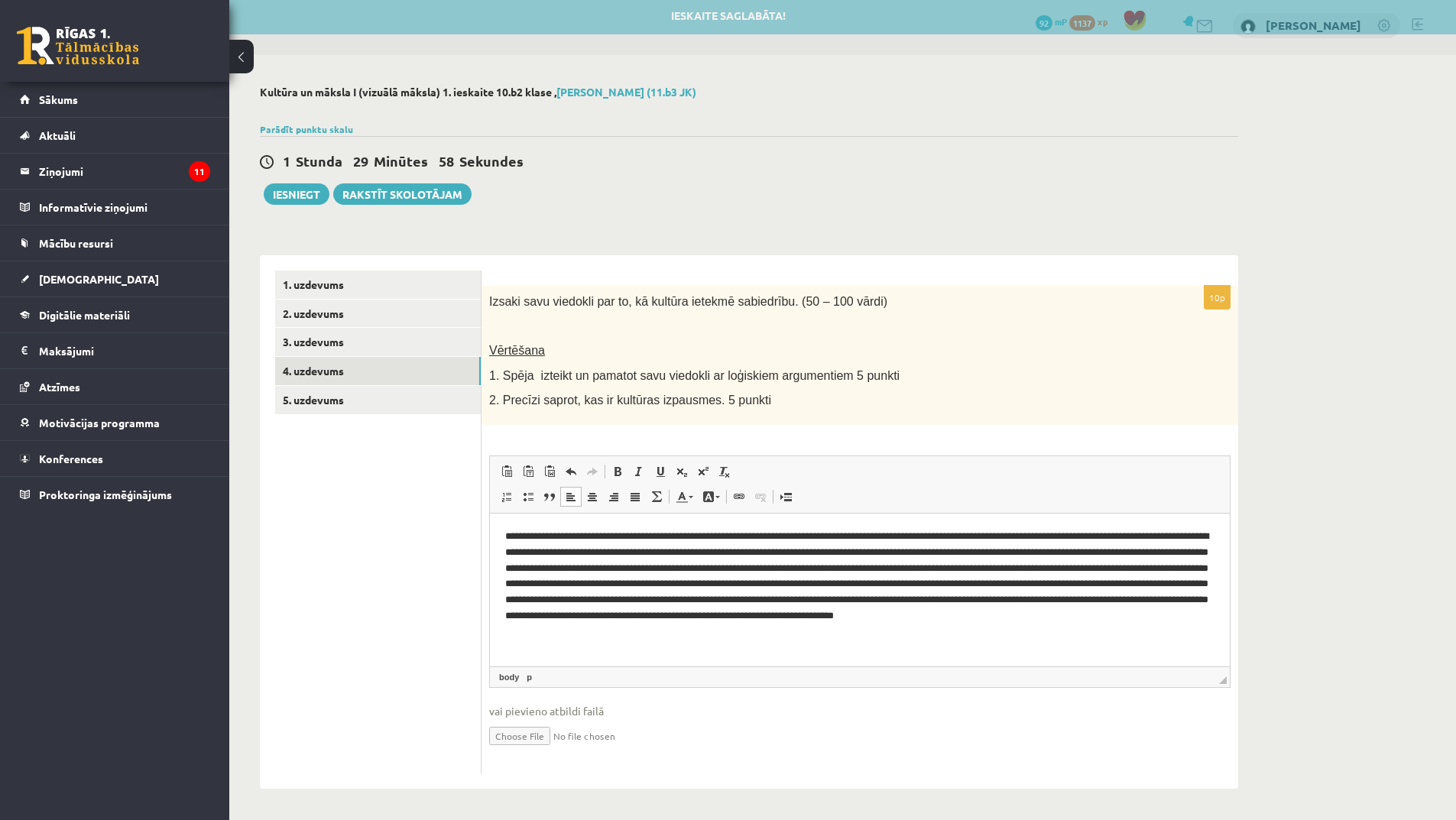
scroll to position [5, 0]
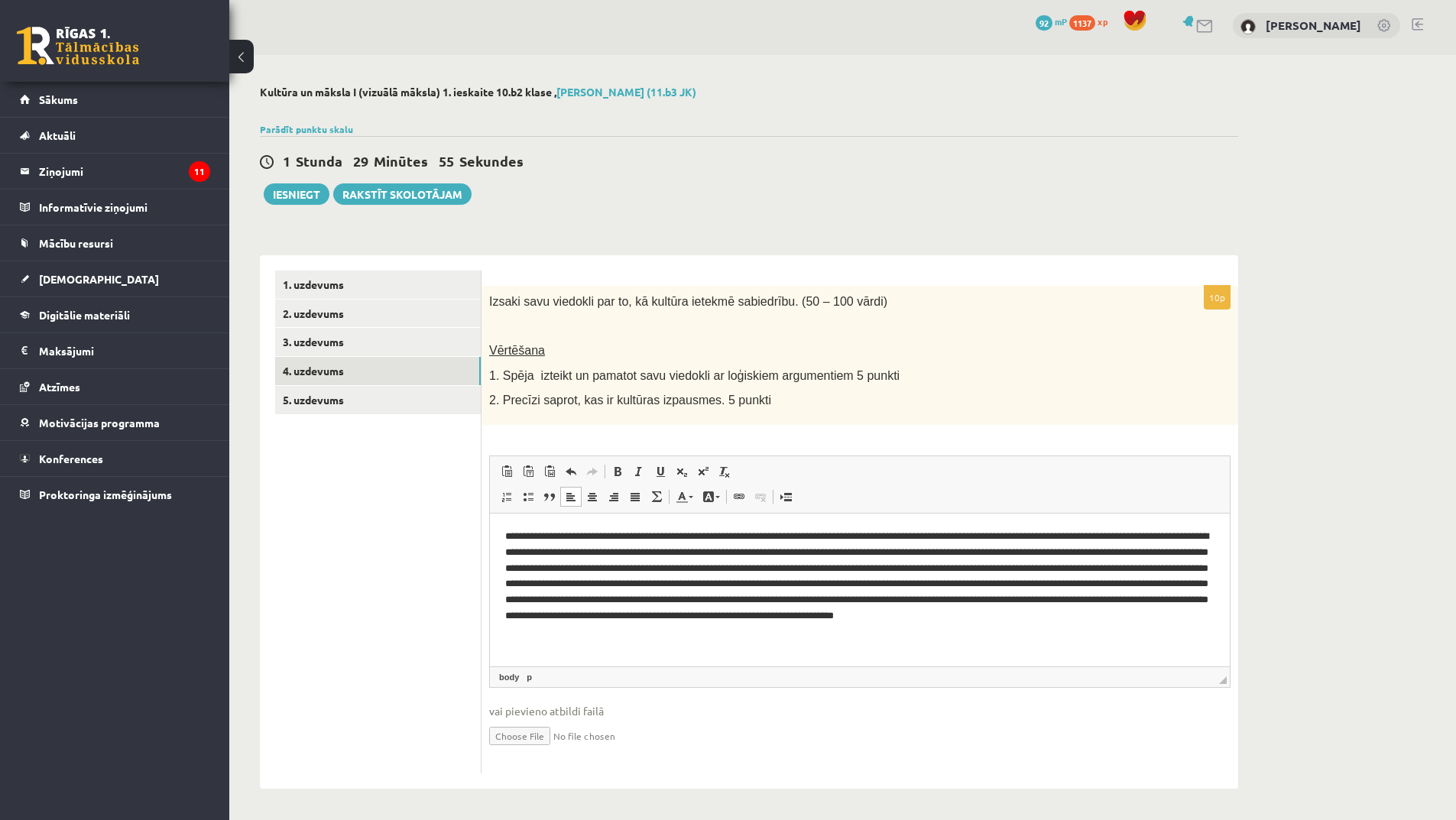
click at [630, 634] on p "**********" at bounding box center [860, 584] width 710 height 112
click at [319, 402] on link "5. uzdevums" at bounding box center [377, 400] width 206 height 28
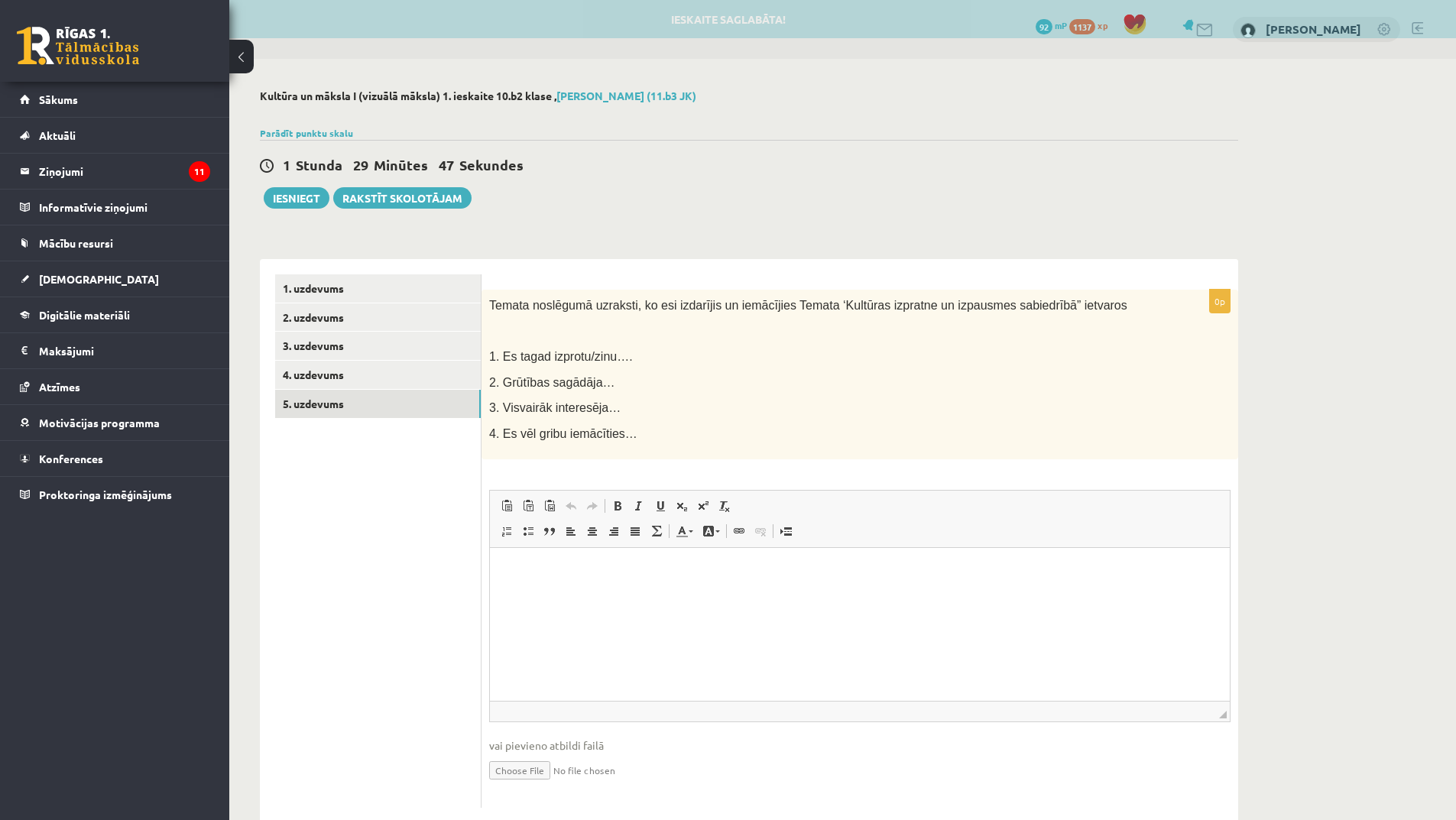
scroll to position [0, 0]
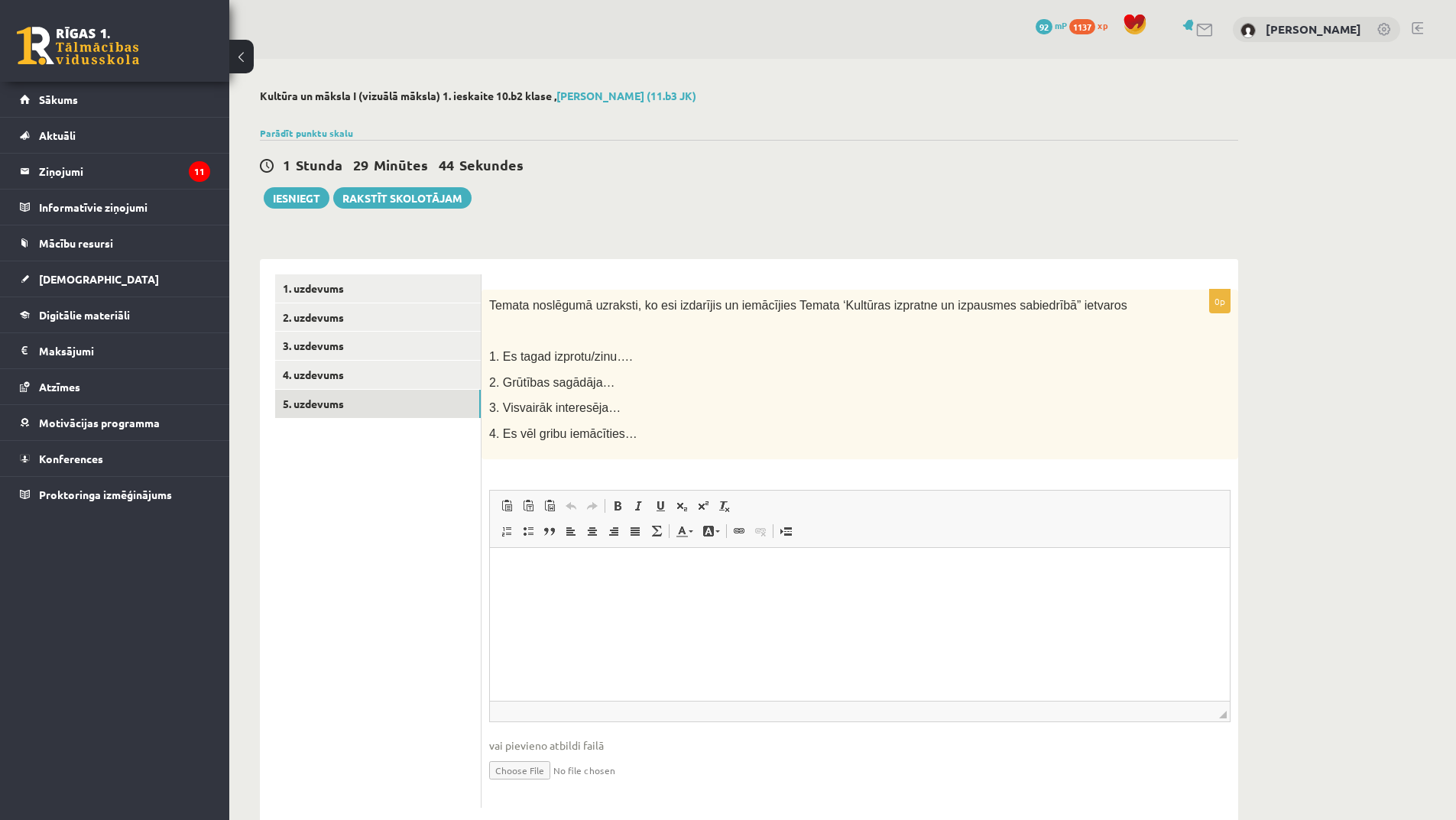
click at [632, 586] on html at bounding box center [860, 571] width 740 height 47
click at [501, 568] on html "**********" at bounding box center [860, 584] width 740 height 72
click at [647, 577] on p "**********" at bounding box center [860, 571] width 710 height 16
click at [676, 603] on p "Bagātinātā teksta redaktors, wiswyg-editor-user-answer-47024861281840" at bounding box center [860, 597] width 710 height 16
click at [656, 571] on p "**********" at bounding box center [860, 571] width 710 height 16
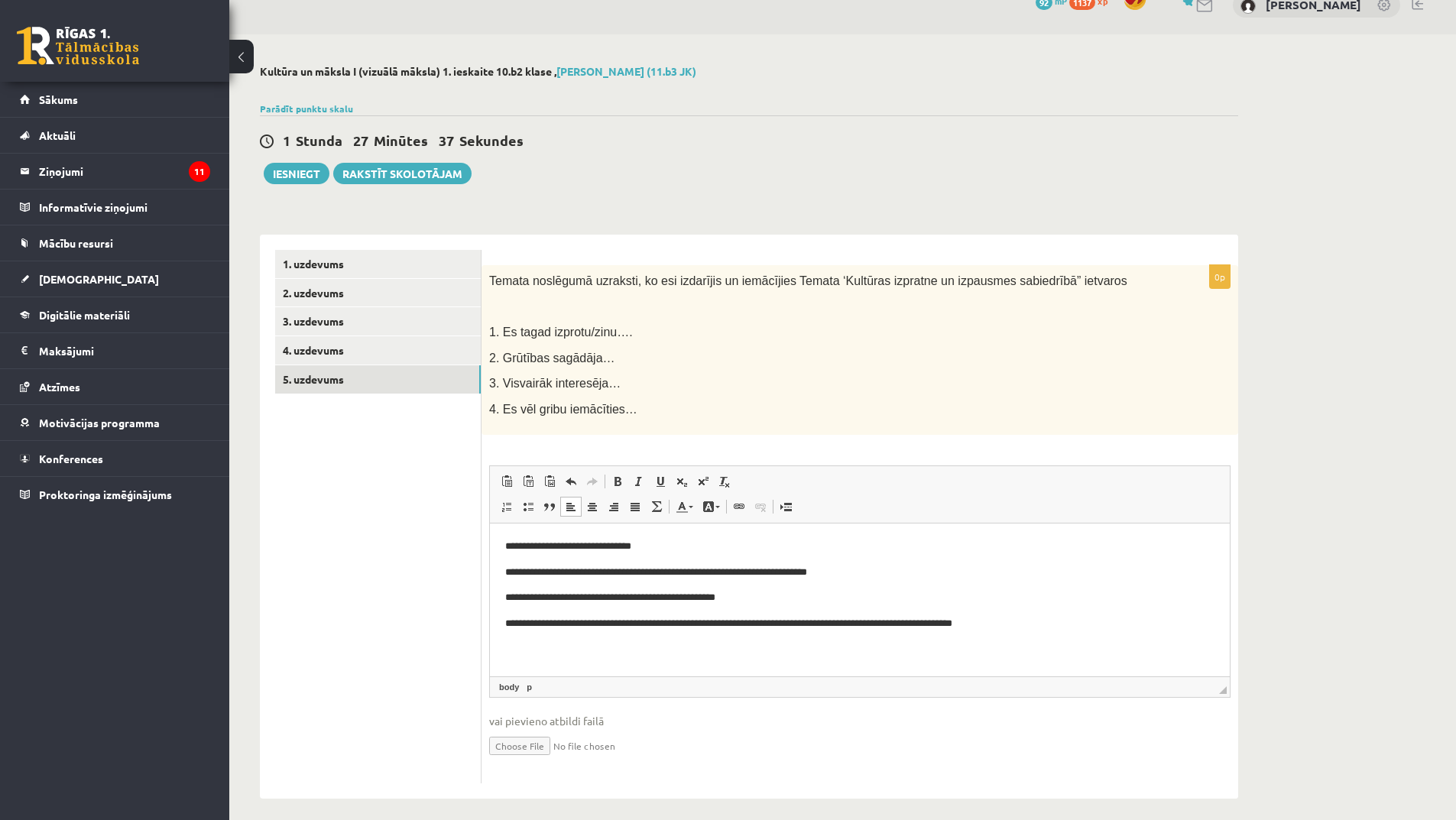
scroll to position [35, 0]
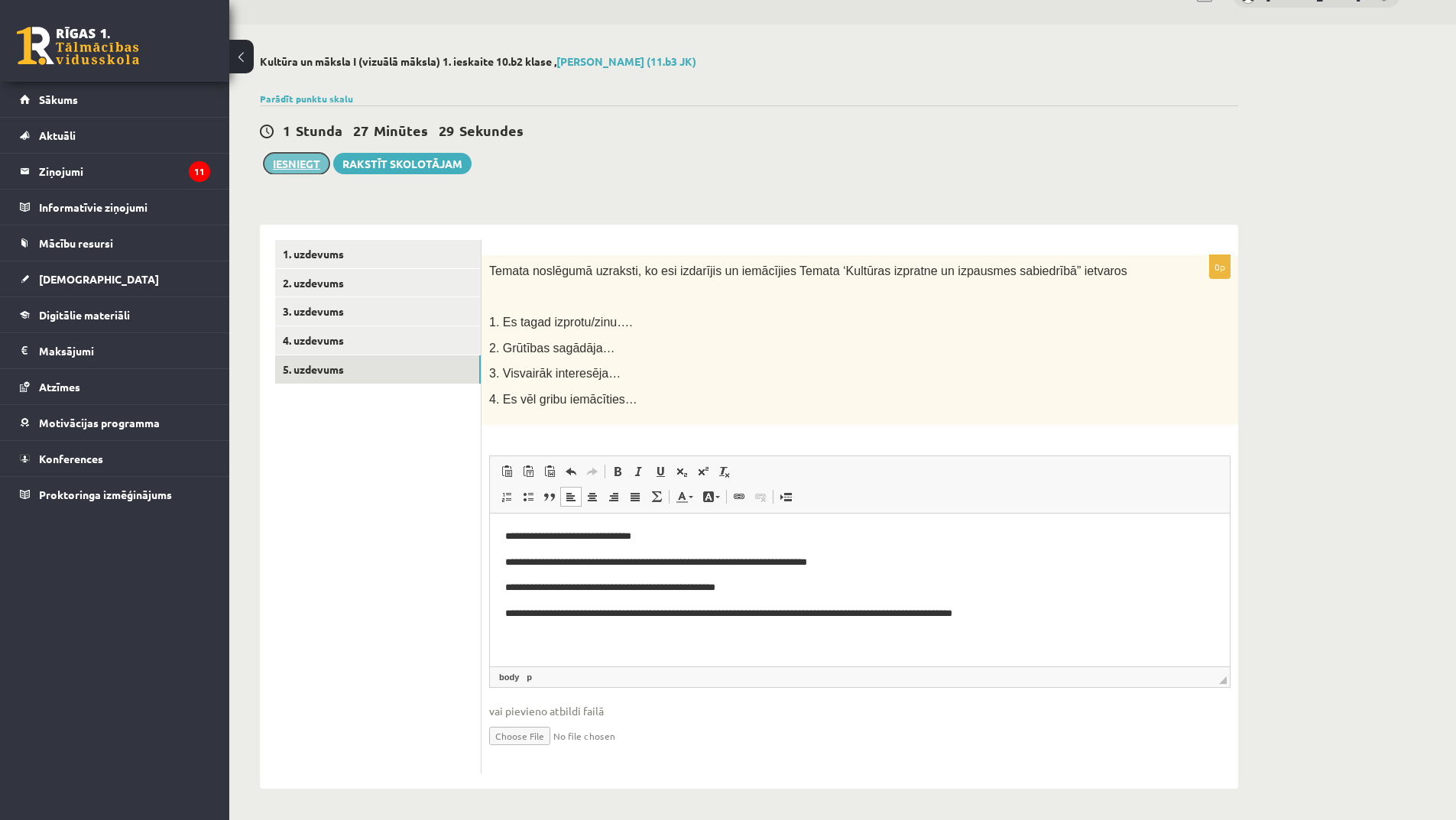
click at [300, 157] on button "Iesniegt" at bounding box center [296, 164] width 66 height 21
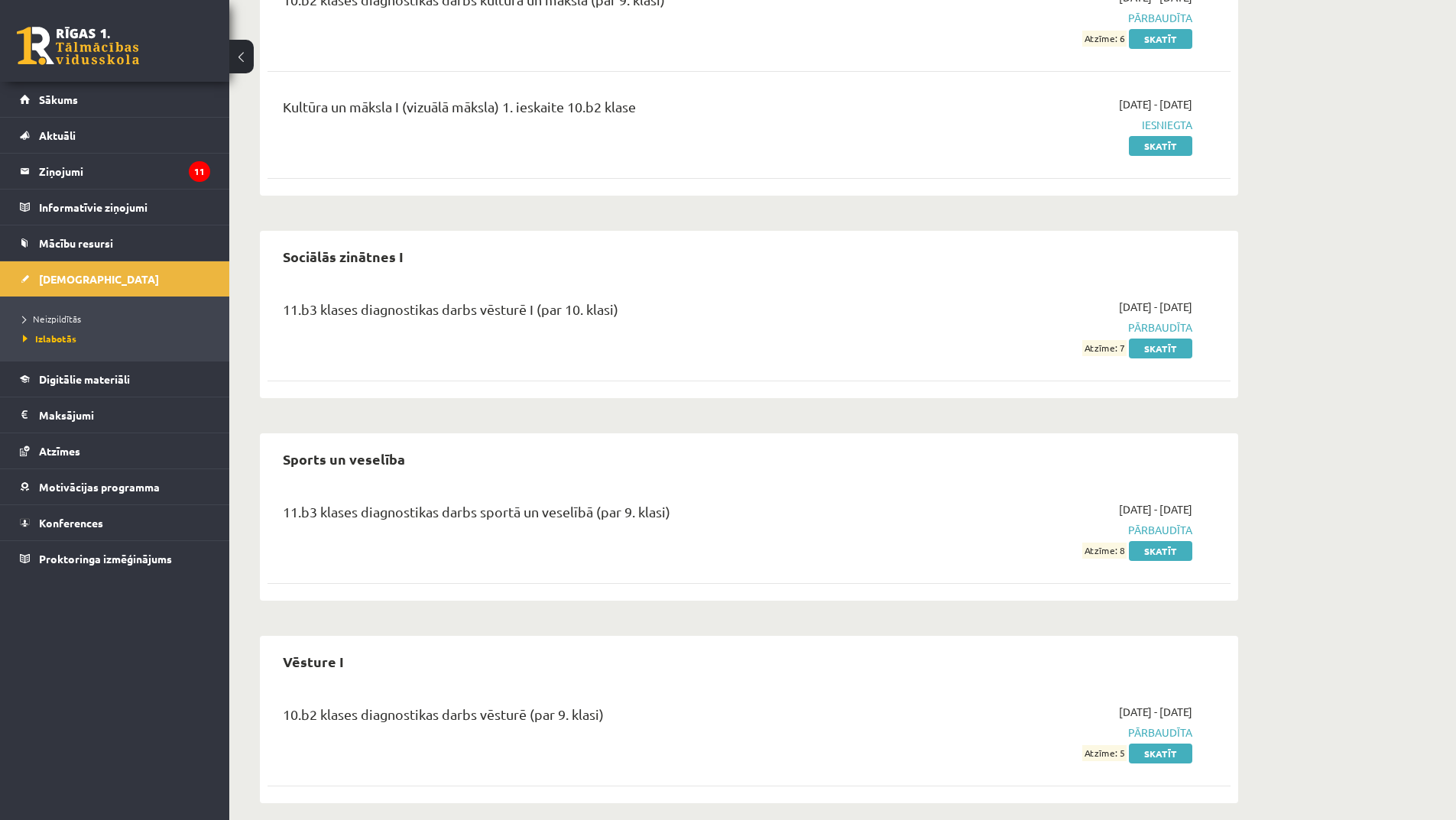
scroll to position [461, 0]
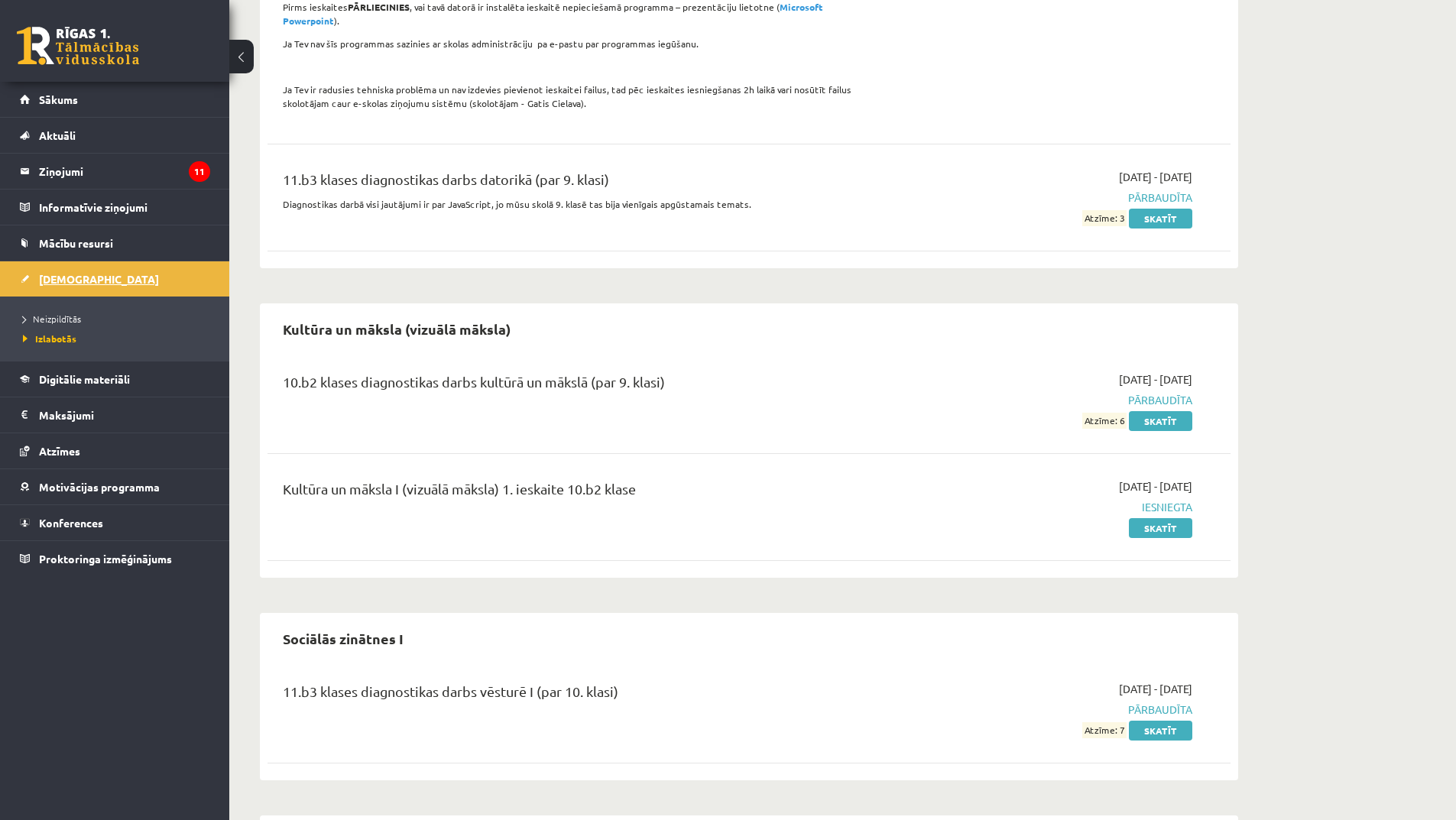
click at [76, 290] on link "[DEMOGRAPHIC_DATA]" at bounding box center [115, 279] width 191 height 35
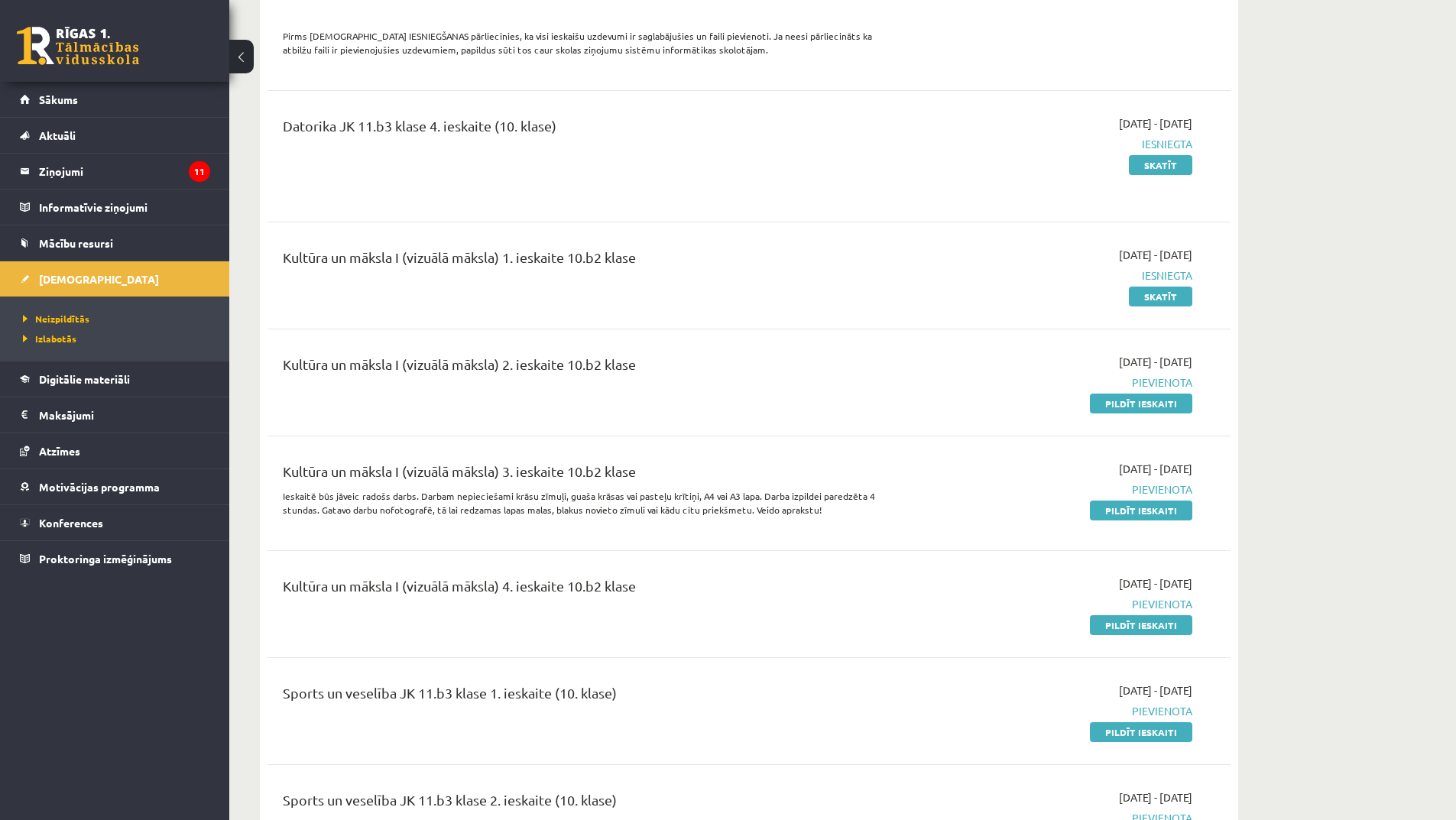
scroll to position [1760, 0]
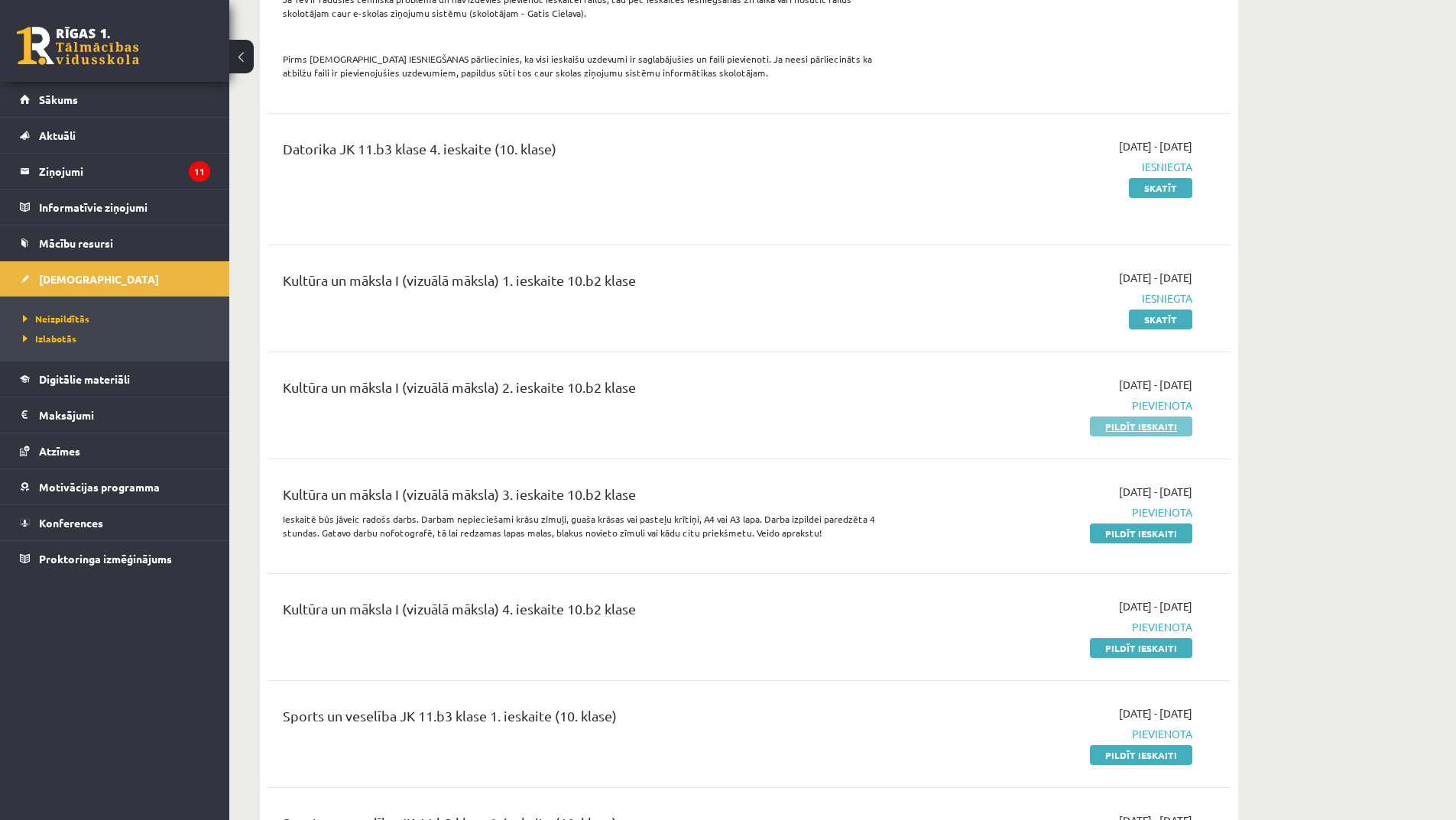
click at [1123, 417] on link "Pildīt ieskaiti" at bounding box center [1141, 426] width 103 height 20
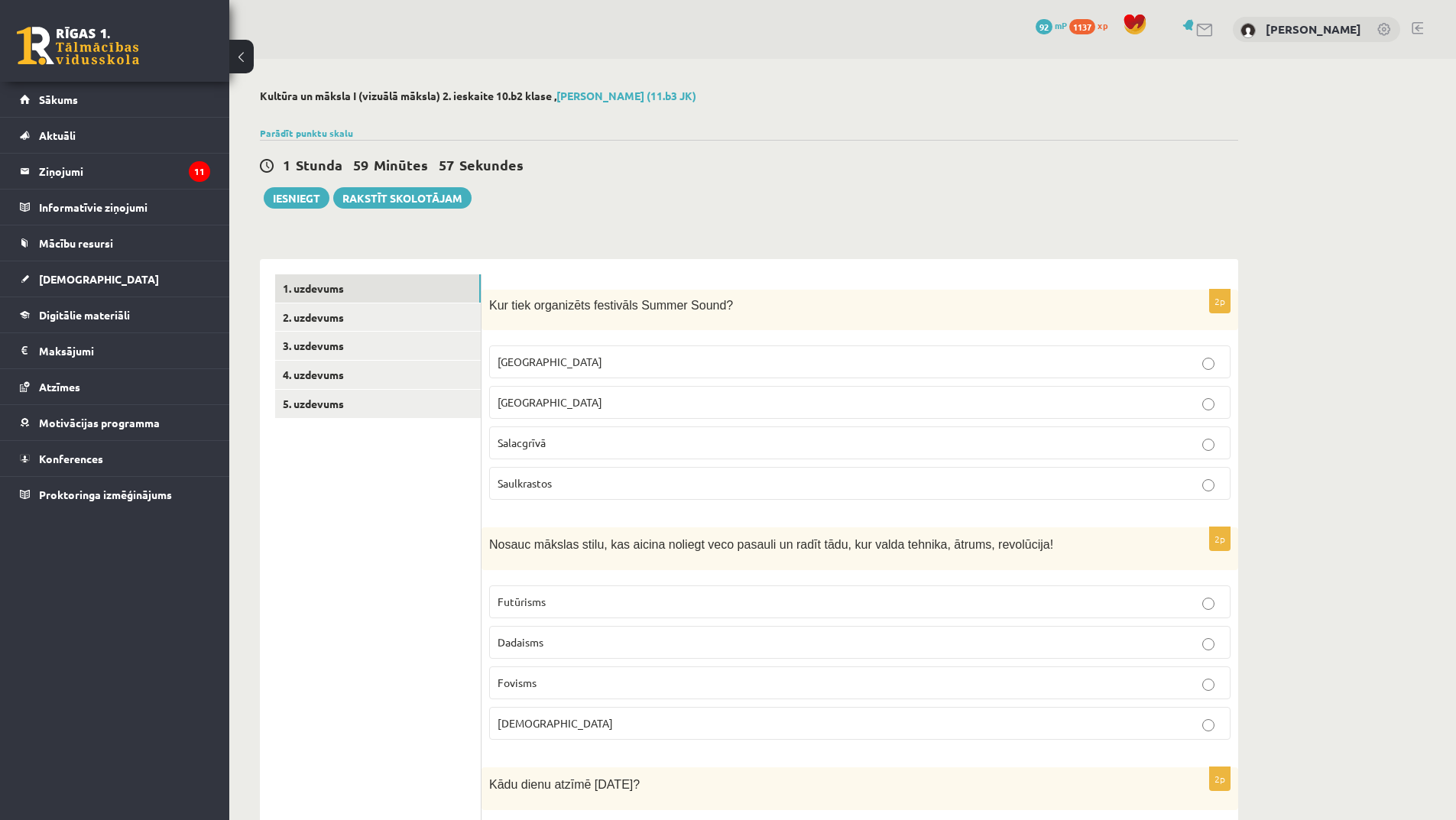
click at [599, 414] on label "[GEOGRAPHIC_DATA]" at bounding box center [860, 402] width 741 height 33
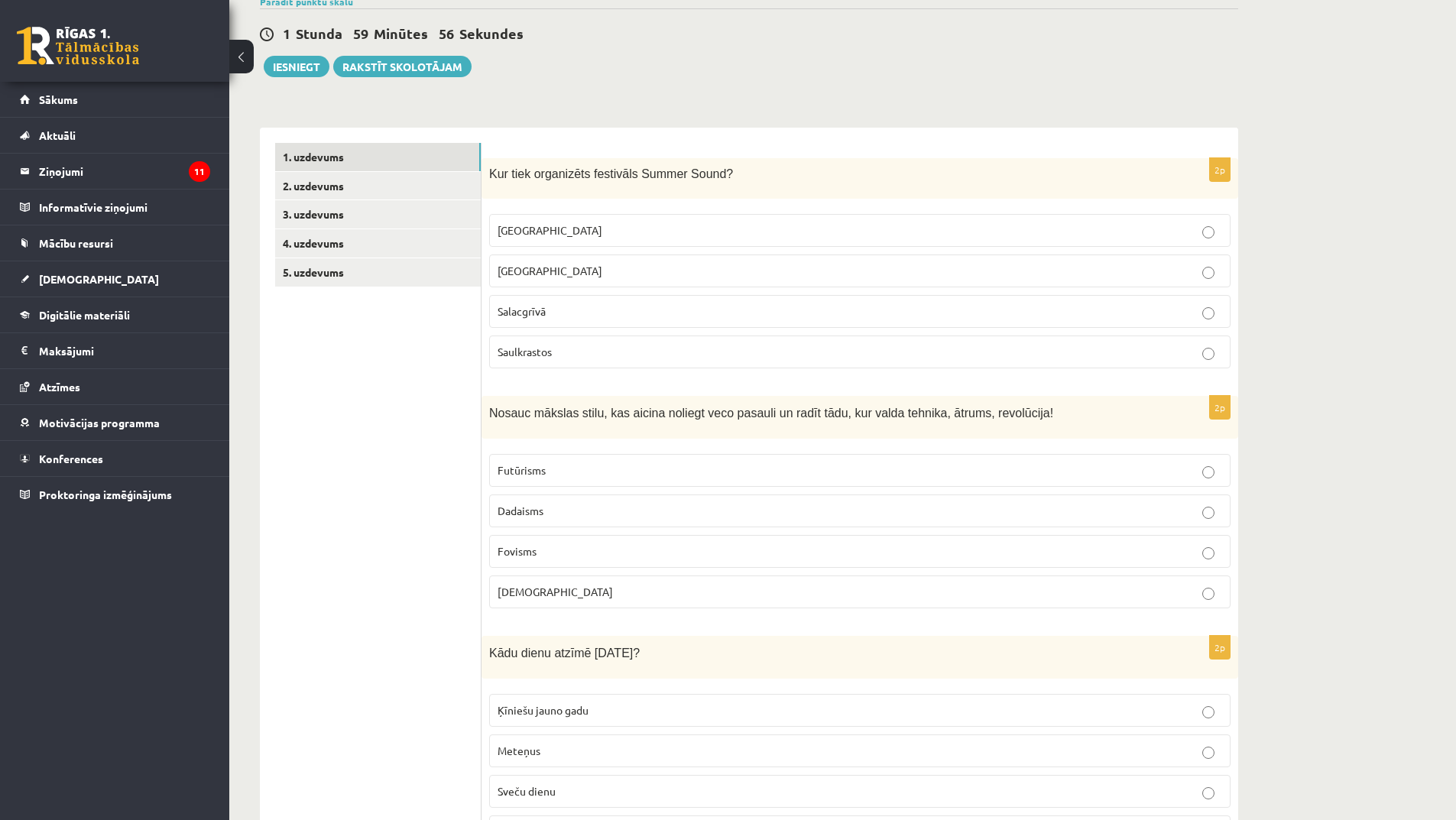
scroll to position [230, 0]
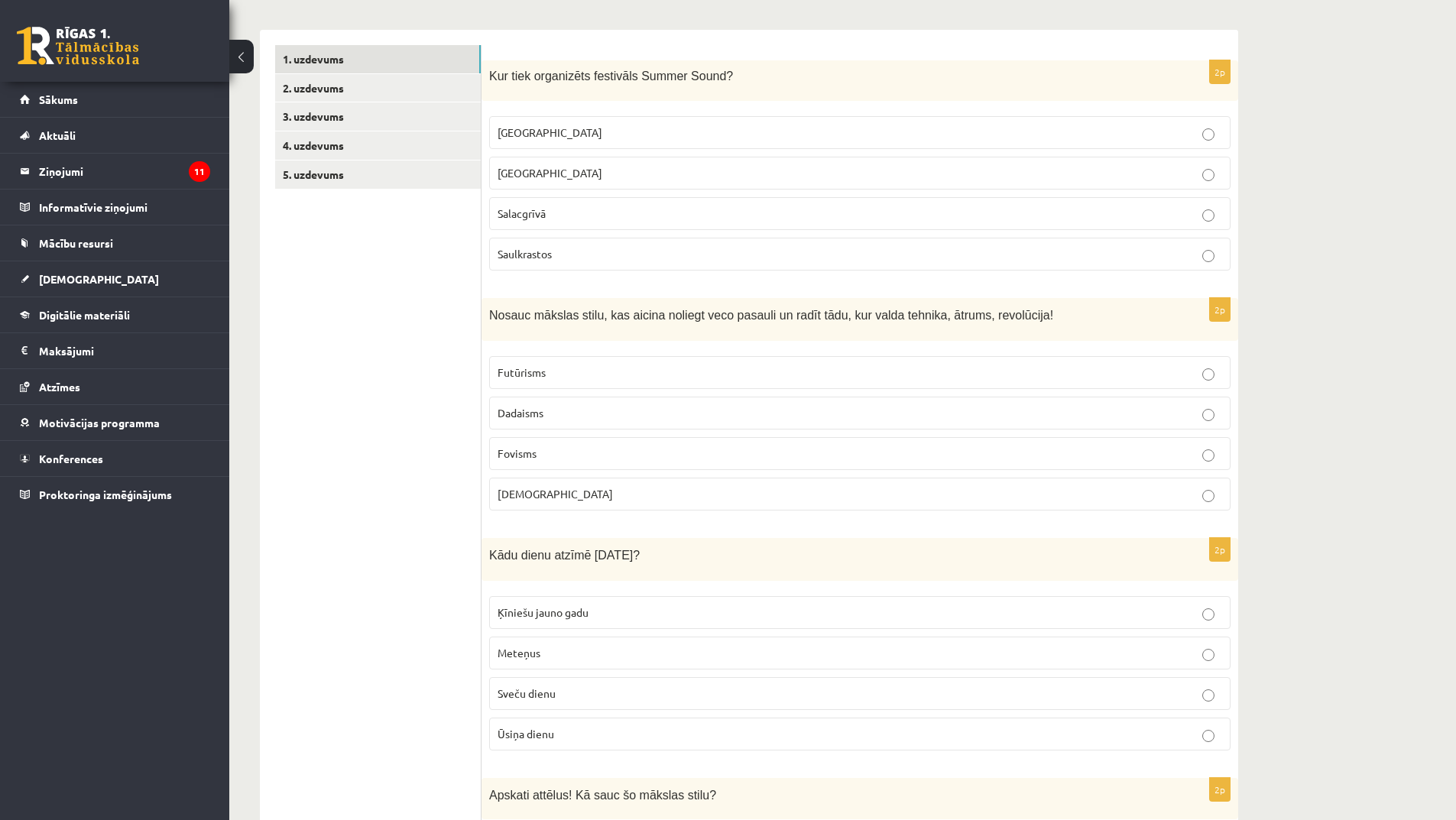
click at [664, 376] on p "Futūrisms" at bounding box center [860, 372] width 725 height 16
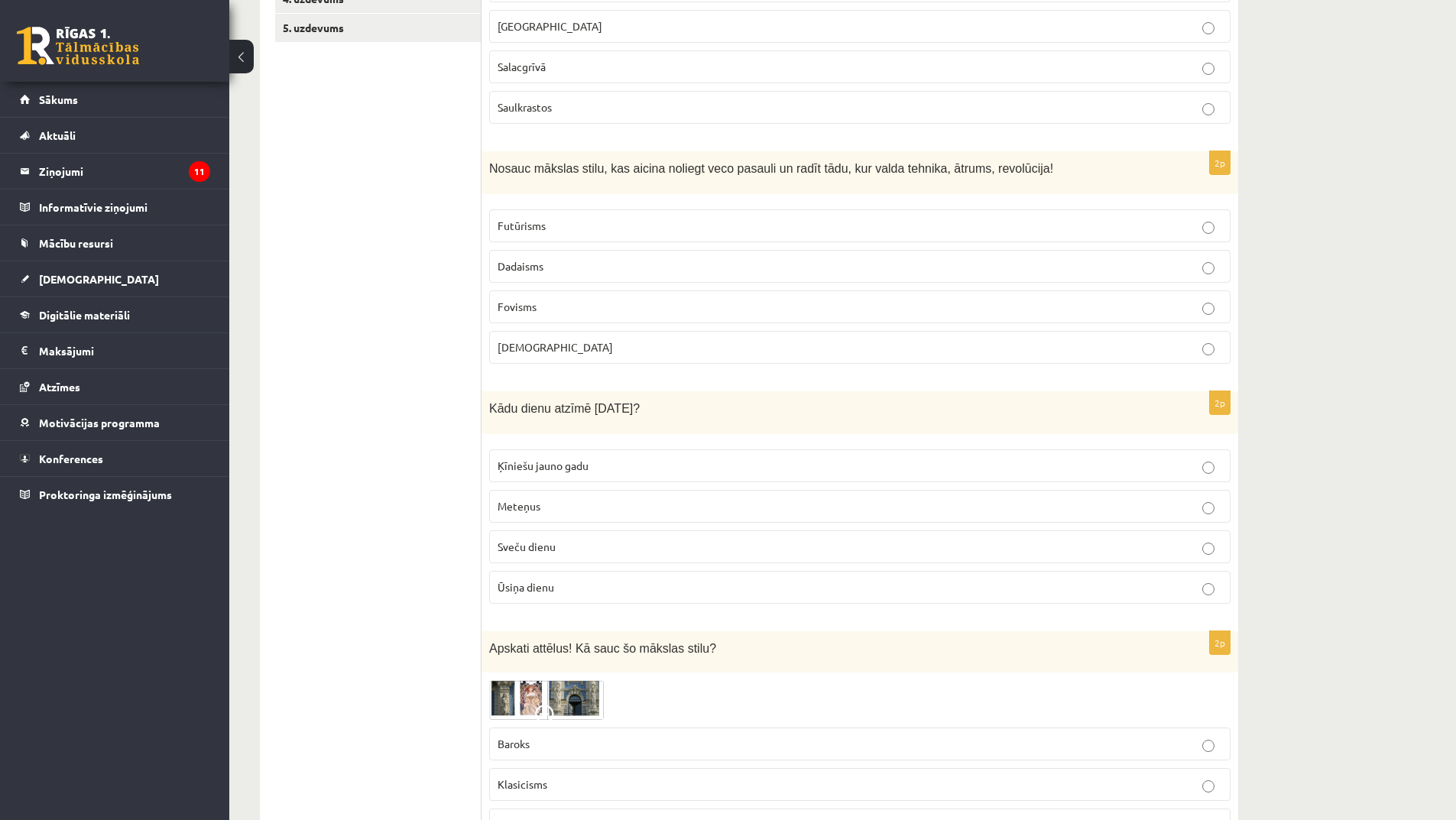
scroll to position [535, 0]
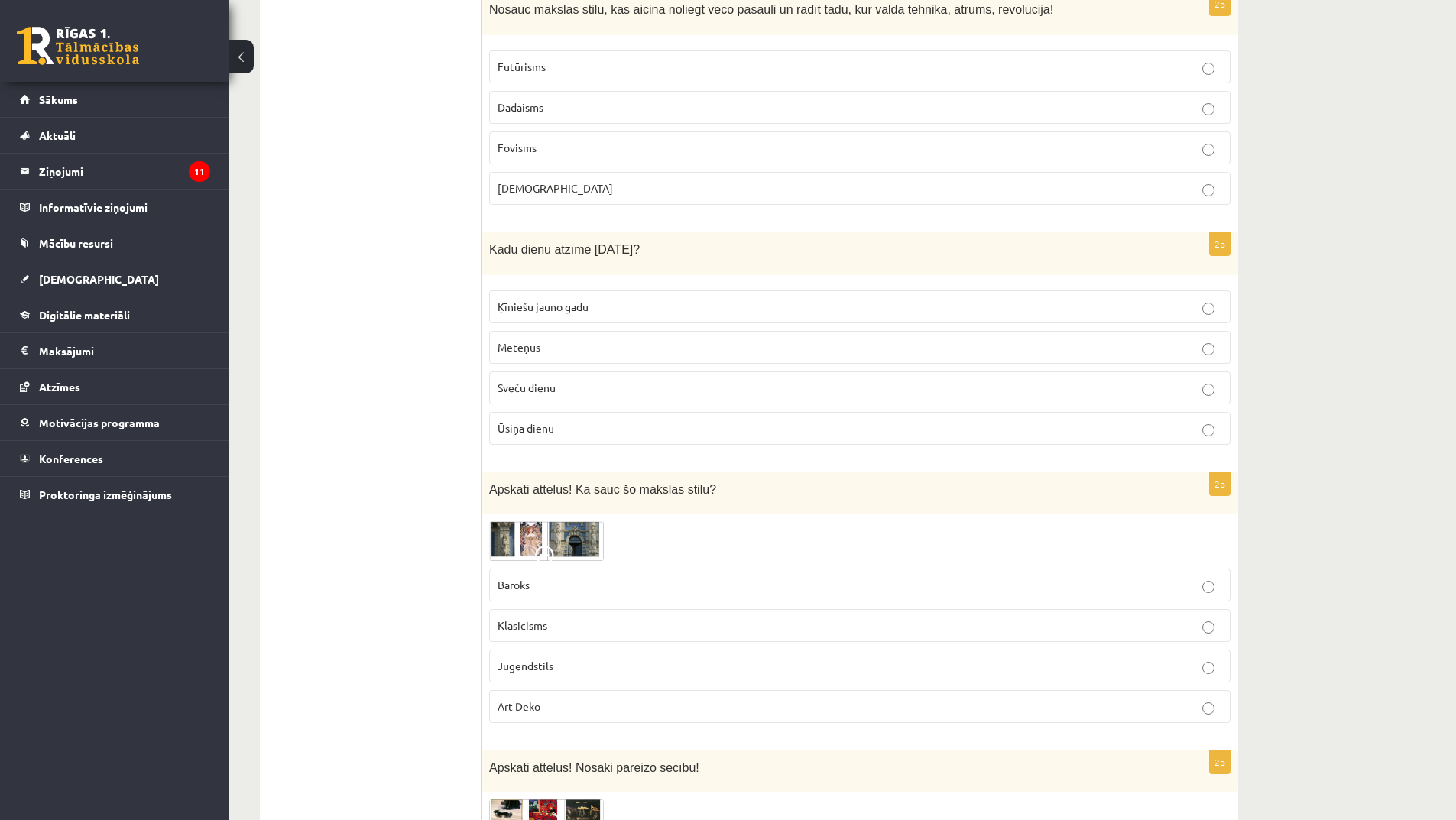
click at [602, 344] on p "Meteņus" at bounding box center [860, 347] width 725 height 16
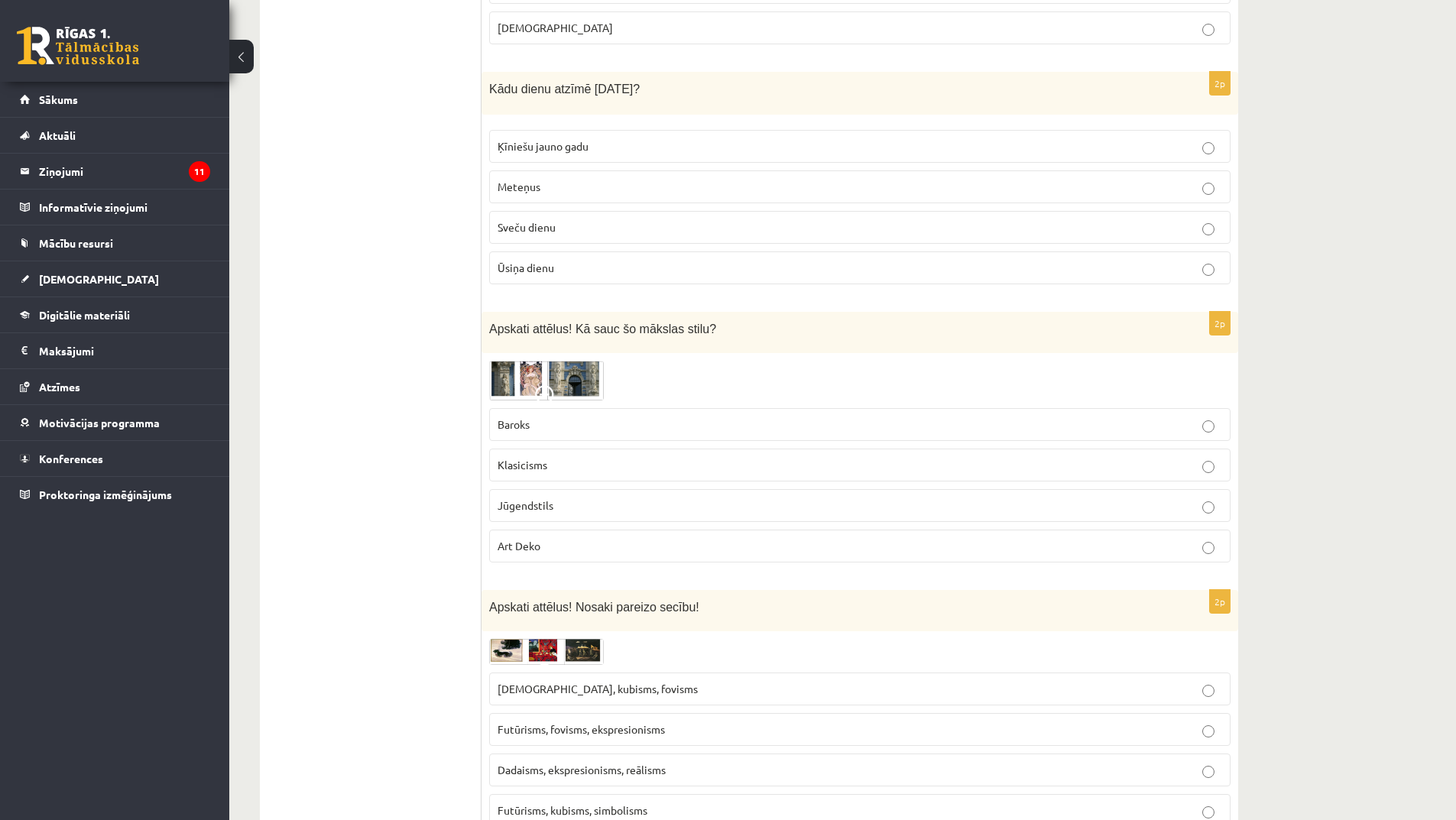
scroll to position [764, 0]
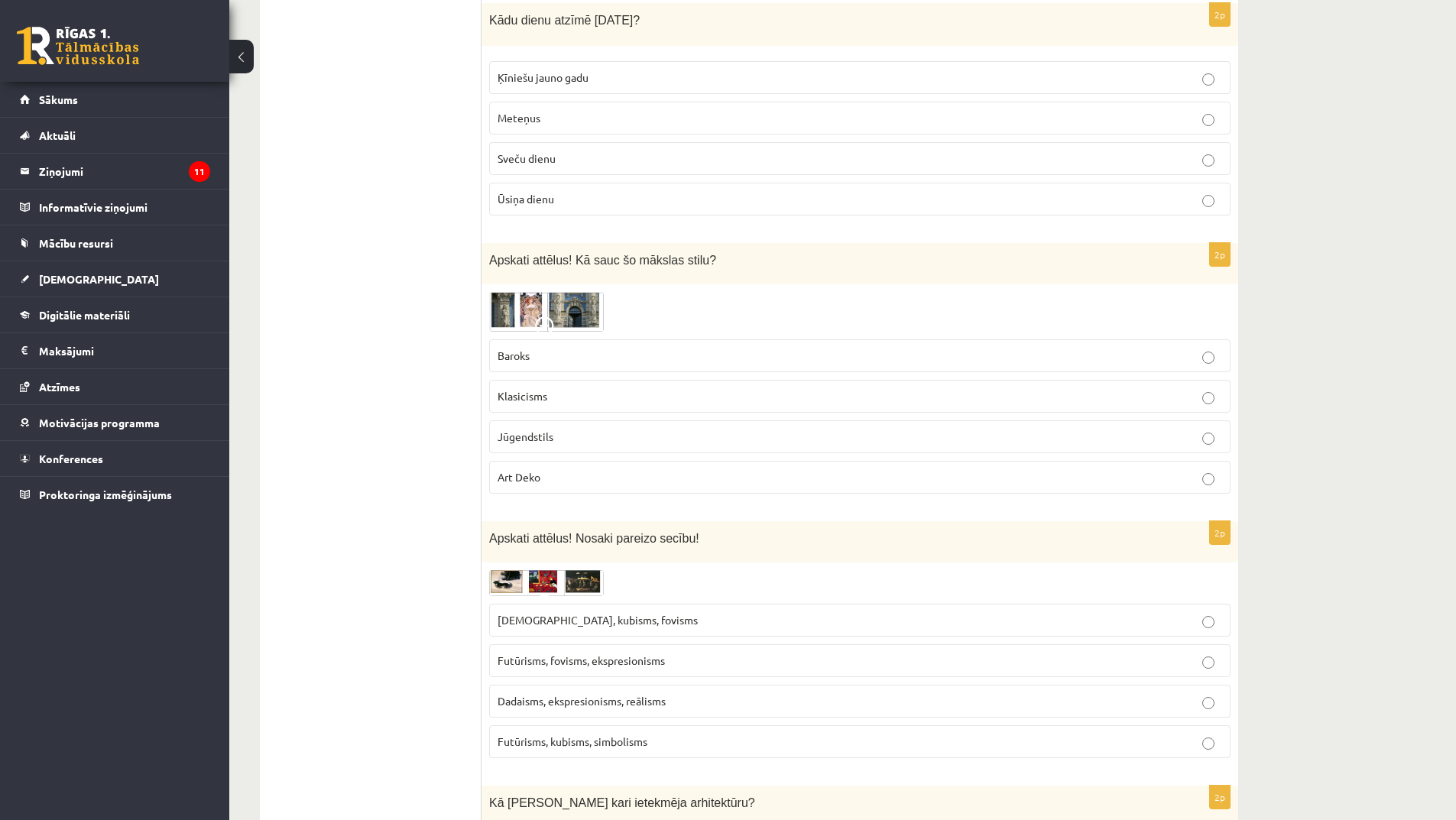
click at [552, 320] on span at bounding box center [547, 328] width 24 height 25
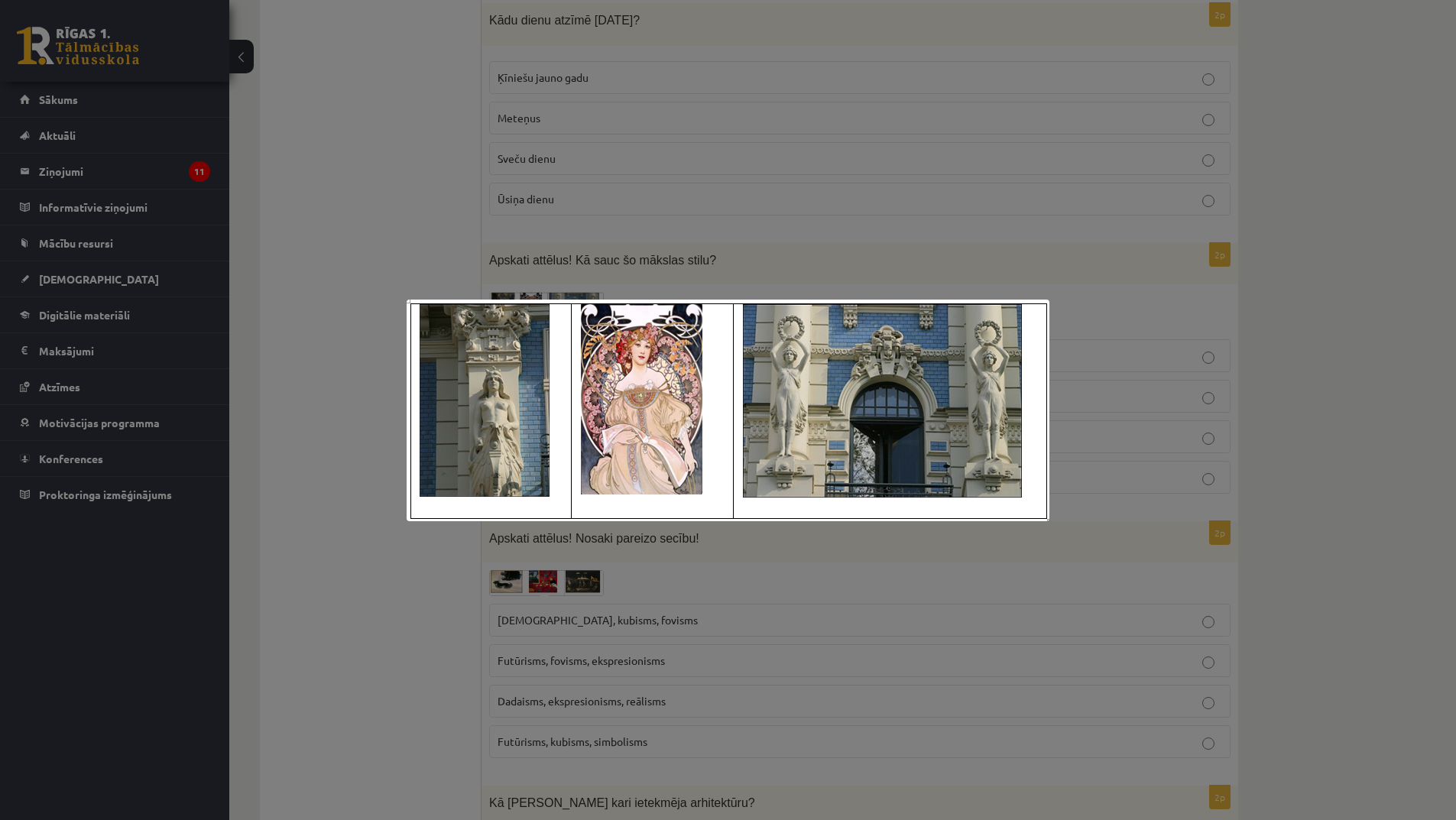
drag, startPoint x: 939, startPoint y: 563, endPoint x: 756, endPoint y: 541, distance: 184.3
click at [936, 561] on div at bounding box center [728, 410] width 1456 height 820
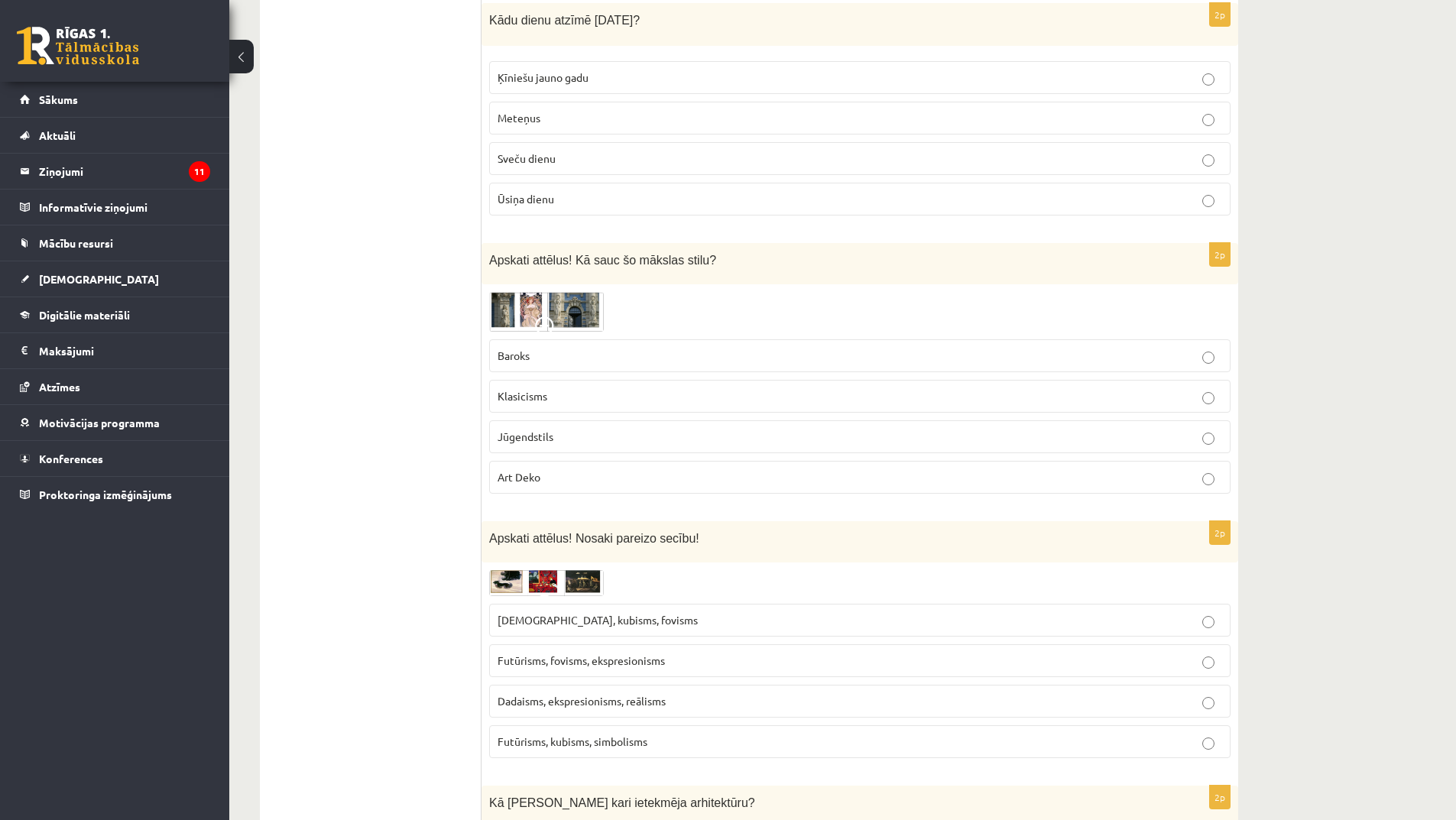
click at [548, 436] on span "Jūgendstils" at bounding box center [525, 436] width 56 height 14
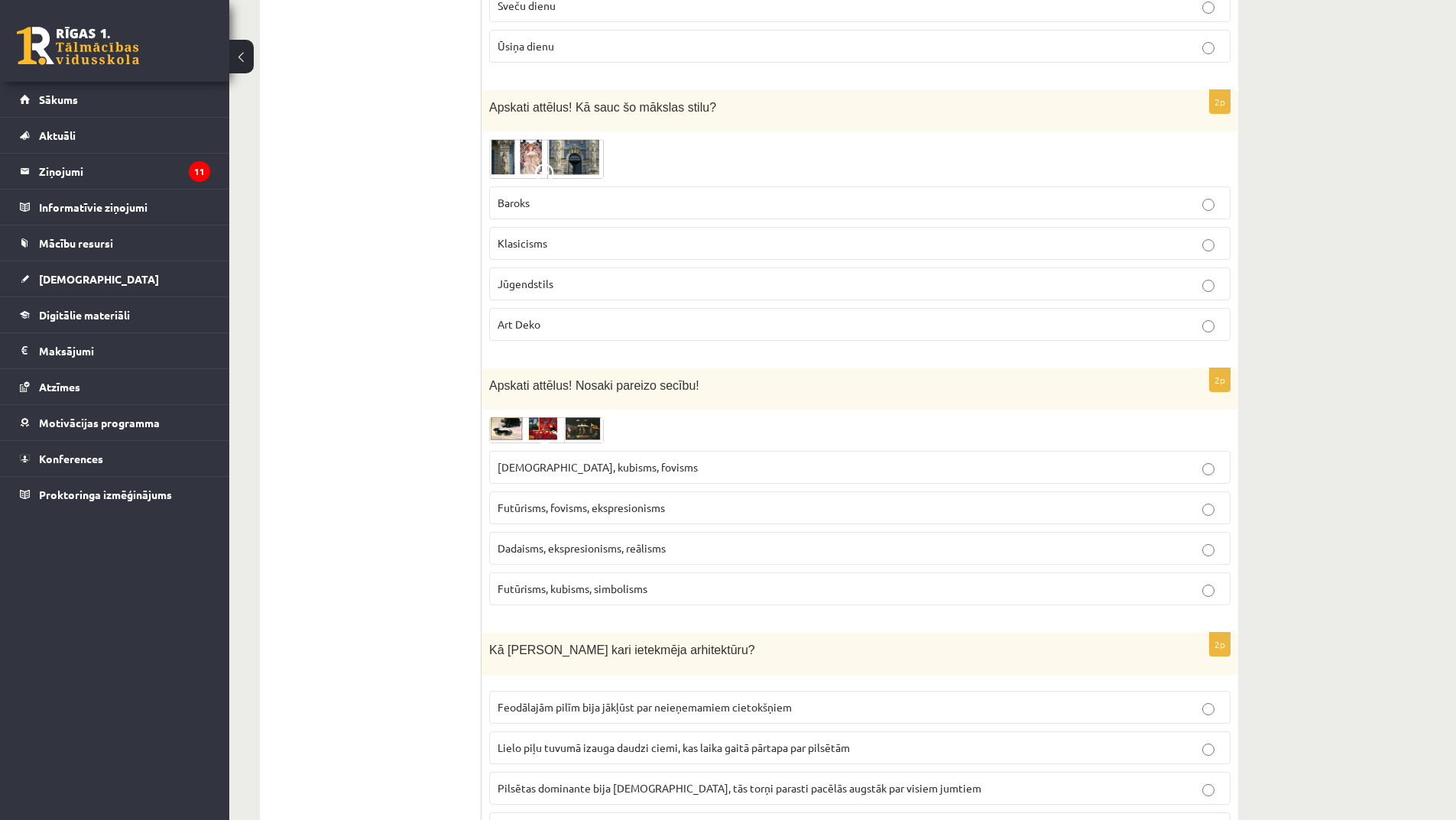
click at [558, 412] on div "2p Apskati attēlus! Nosaki pareizo secību! [DEMOGRAPHIC_DATA], kubisms, fovisms…" at bounding box center [860, 492] width 756 height 249
click at [562, 442] on img at bounding box center [547, 430] width 115 height 26
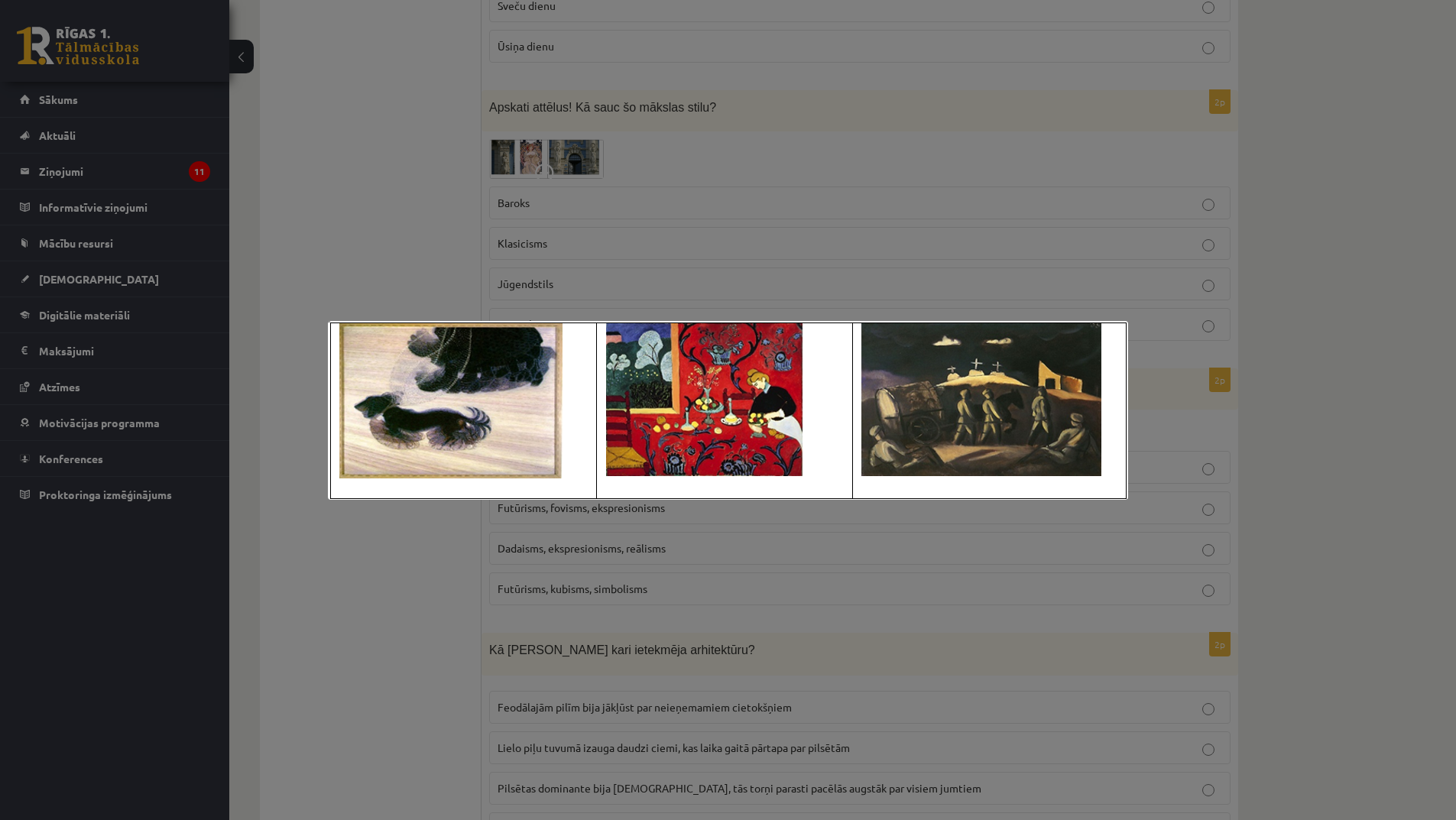
click at [759, 581] on div at bounding box center [728, 410] width 1456 height 820
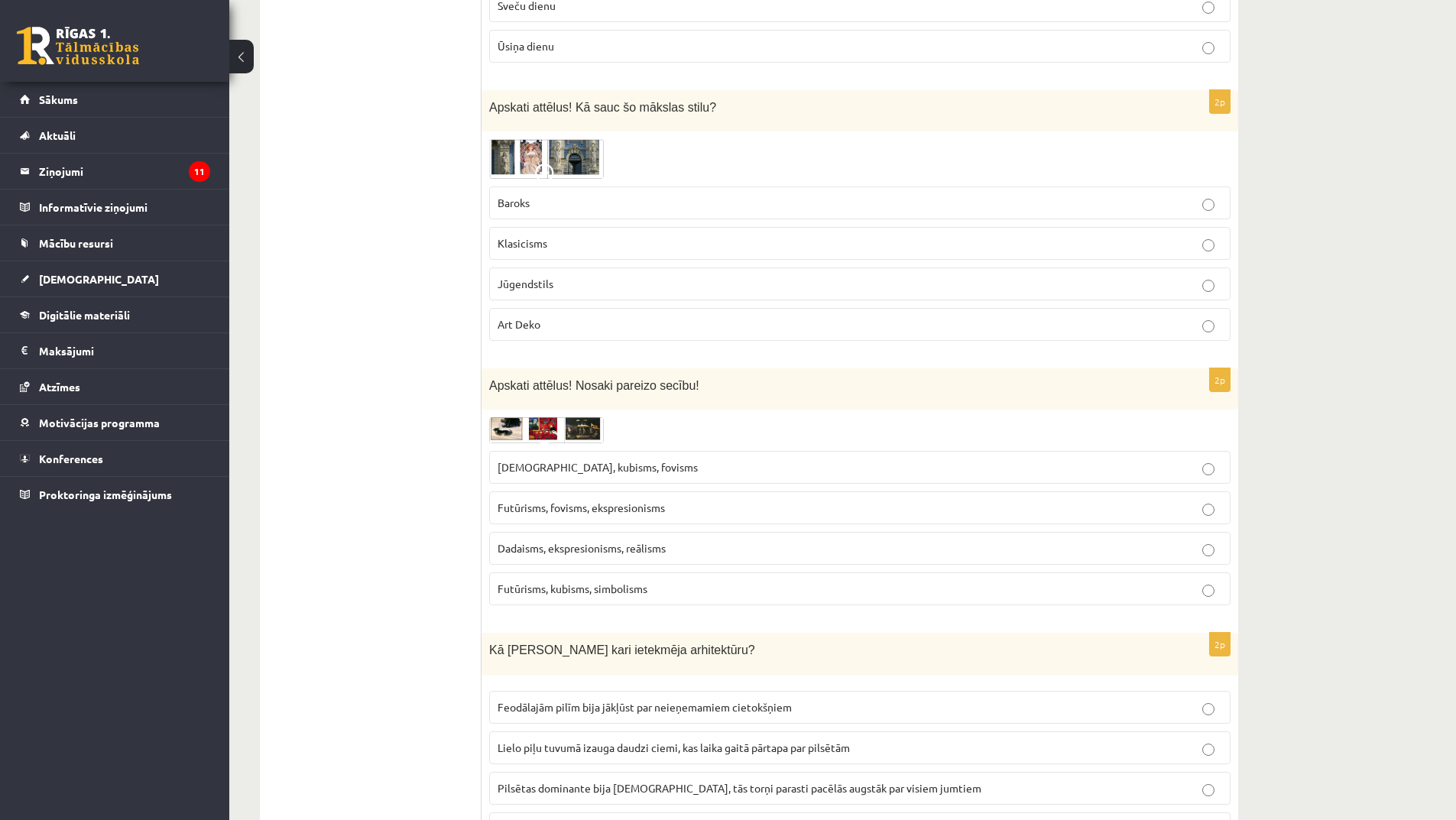
click at [559, 430] on img at bounding box center [547, 430] width 115 height 26
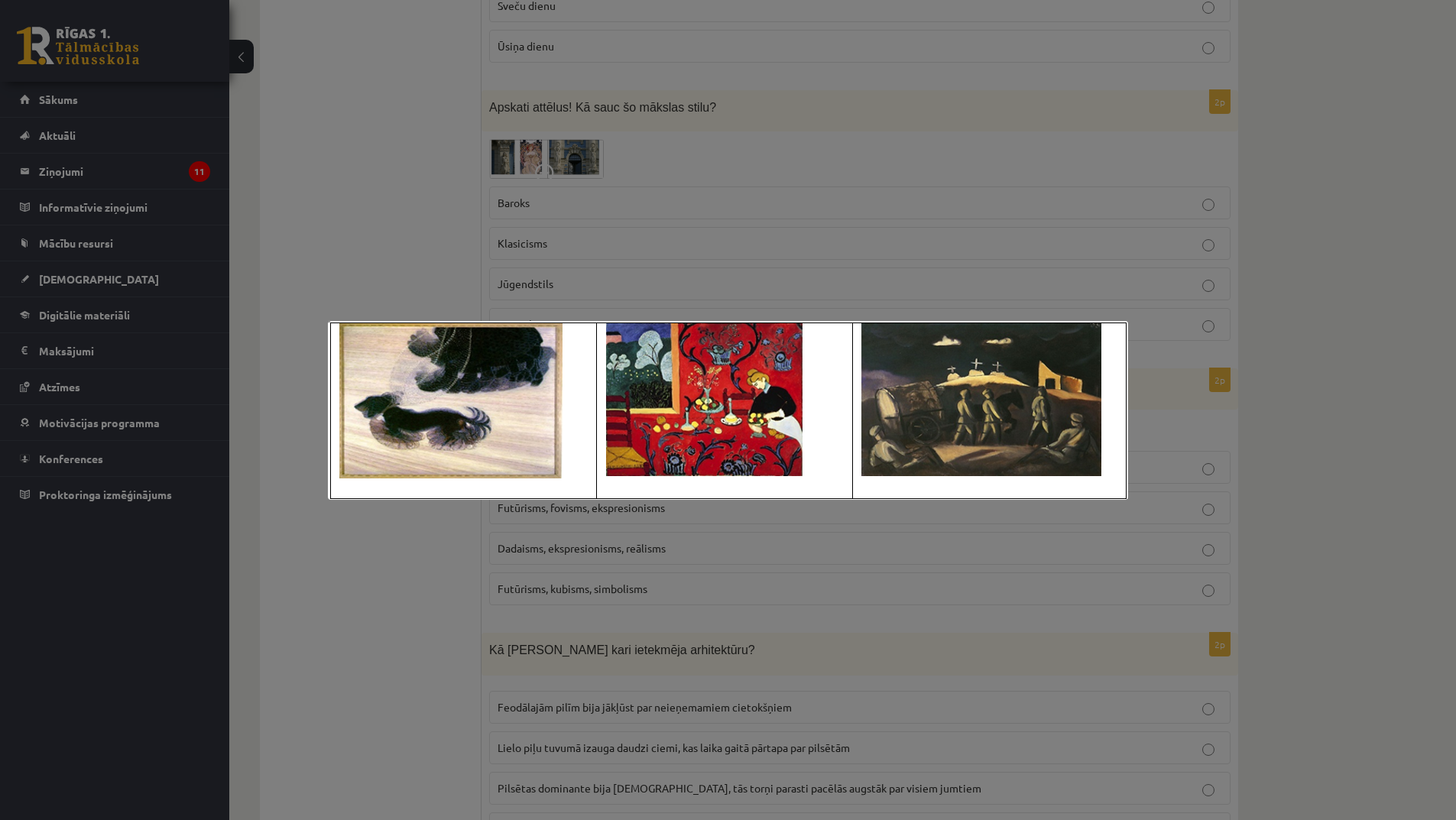
click at [601, 564] on div at bounding box center [728, 410] width 1456 height 820
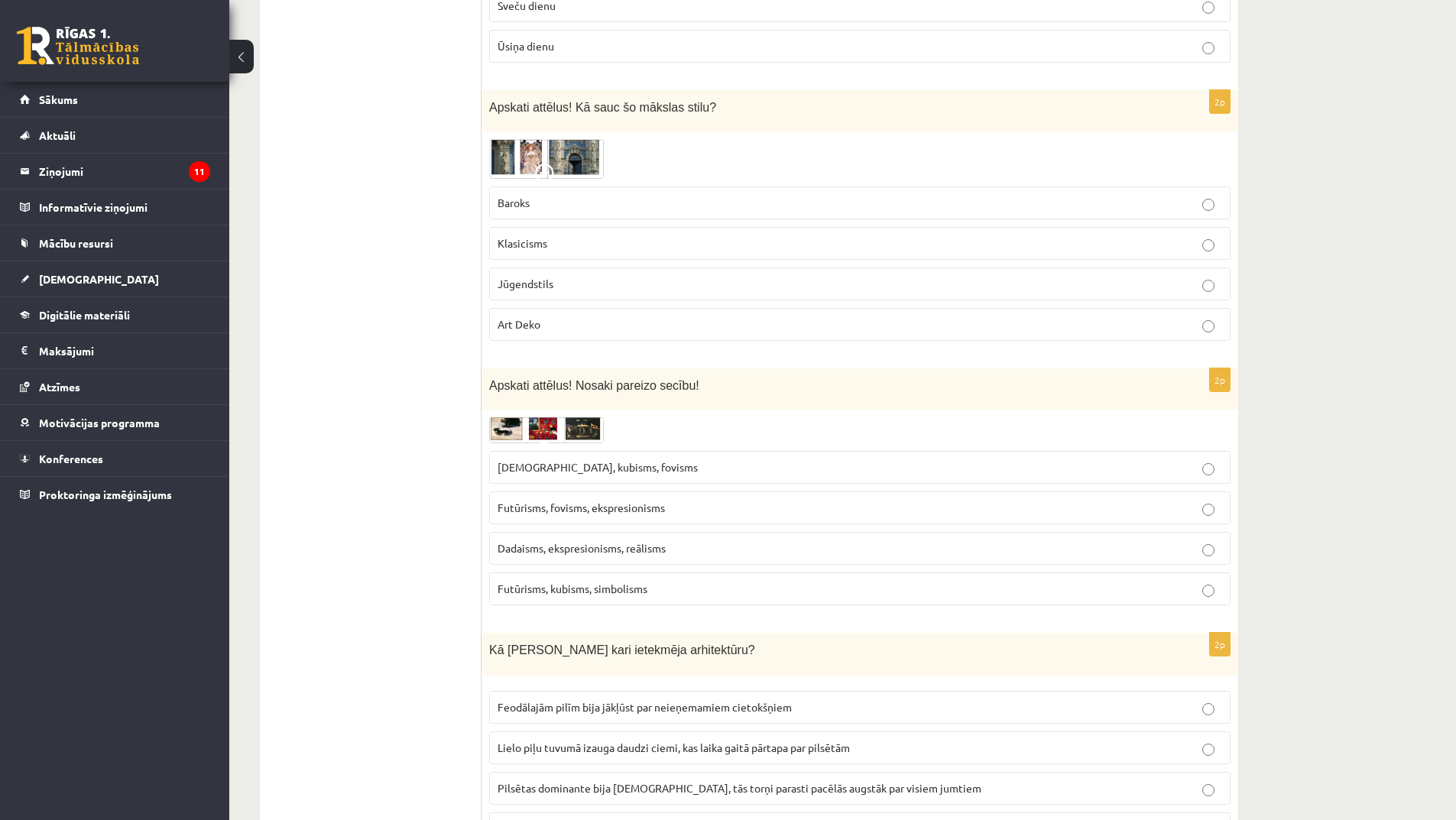
click at [579, 428] on img at bounding box center [547, 430] width 115 height 26
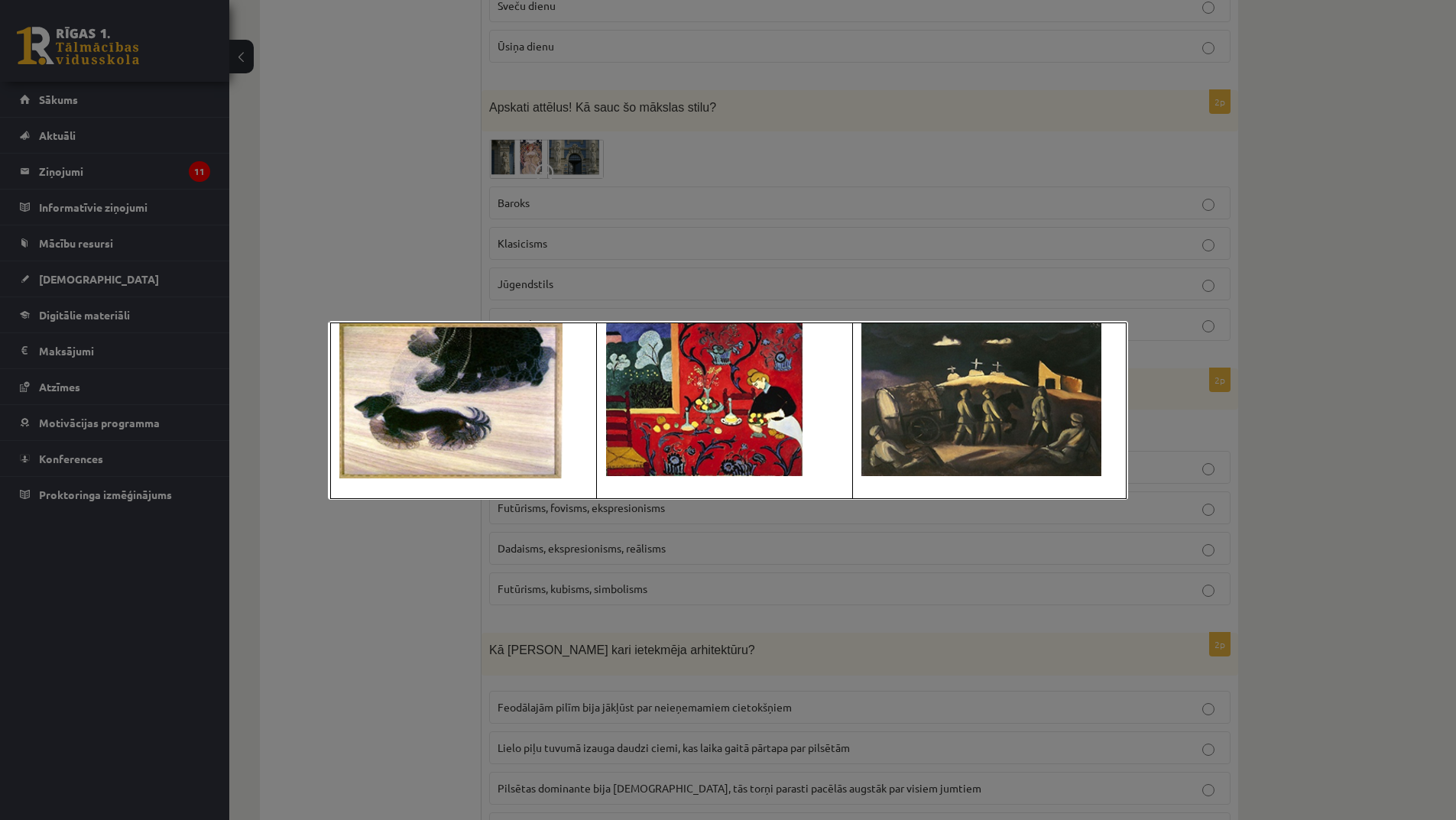
click at [641, 586] on div at bounding box center [728, 410] width 1456 height 820
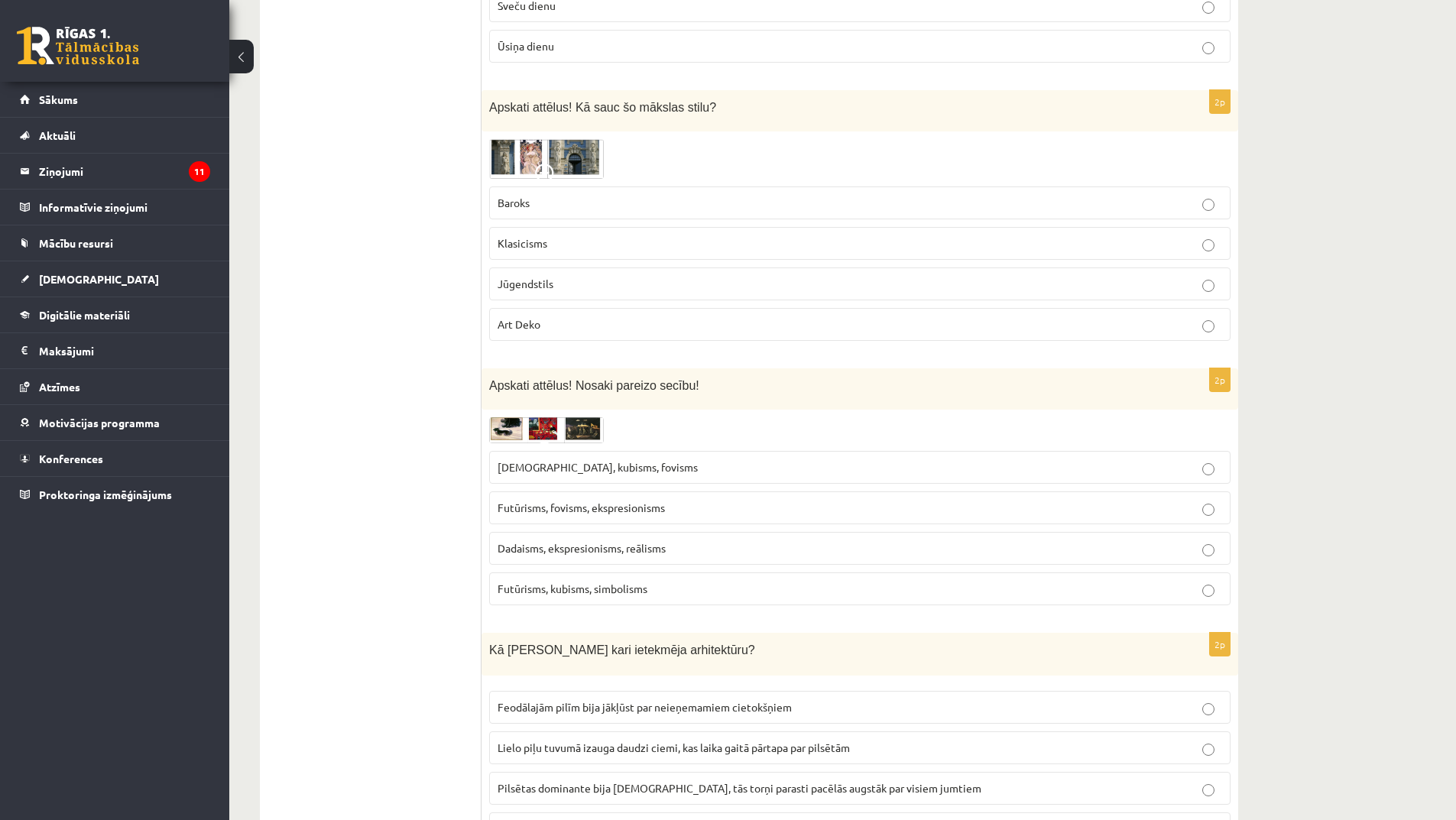
click at [624, 545] on span "Dadaisms, ekspresionisms, reālisms" at bounding box center [582, 548] width 168 height 14
click at [579, 437] on img at bounding box center [547, 430] width 115 height 26
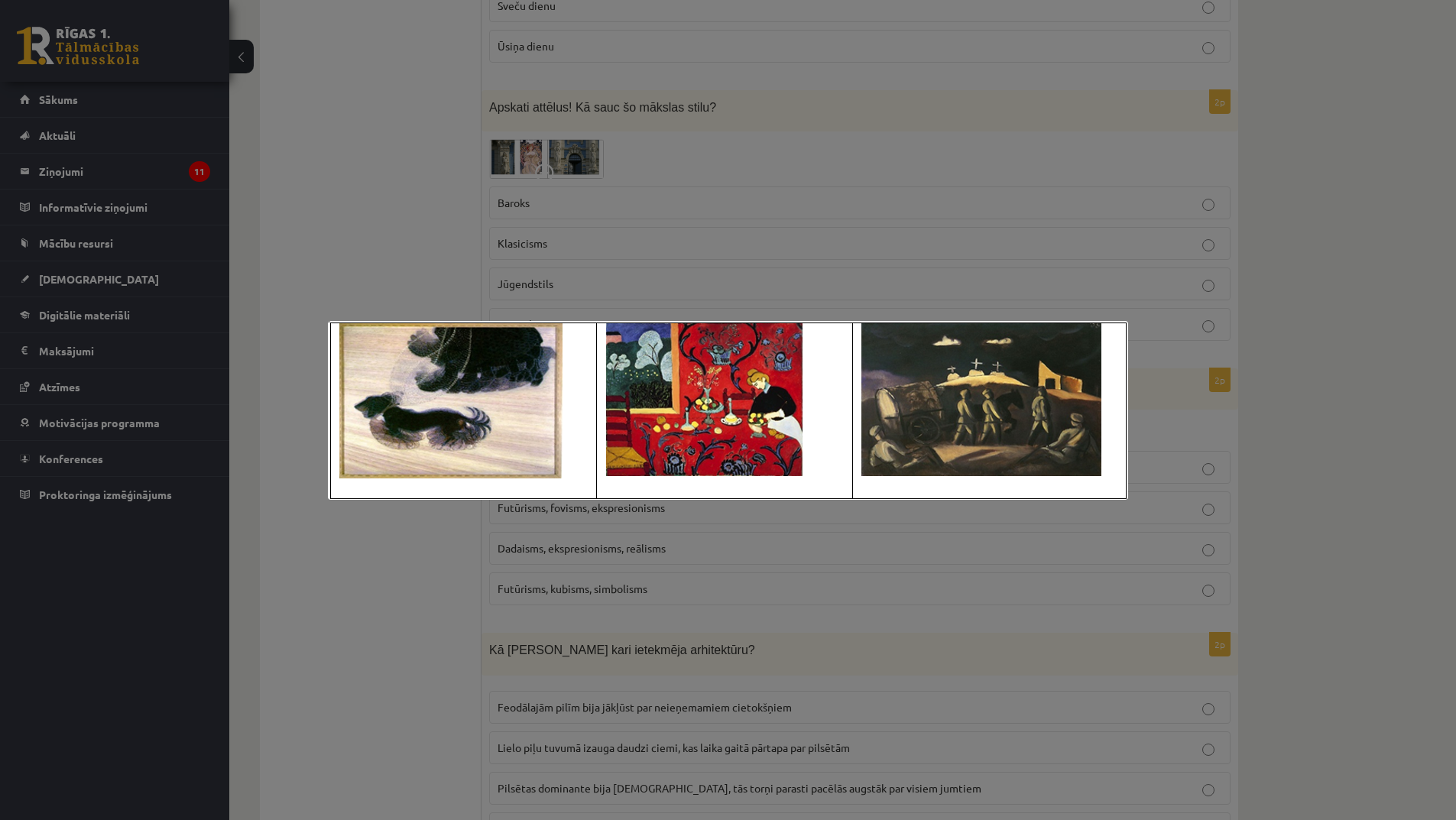
click at [704, 588] on div at bounding box center [728, 410] width 1456 height 820
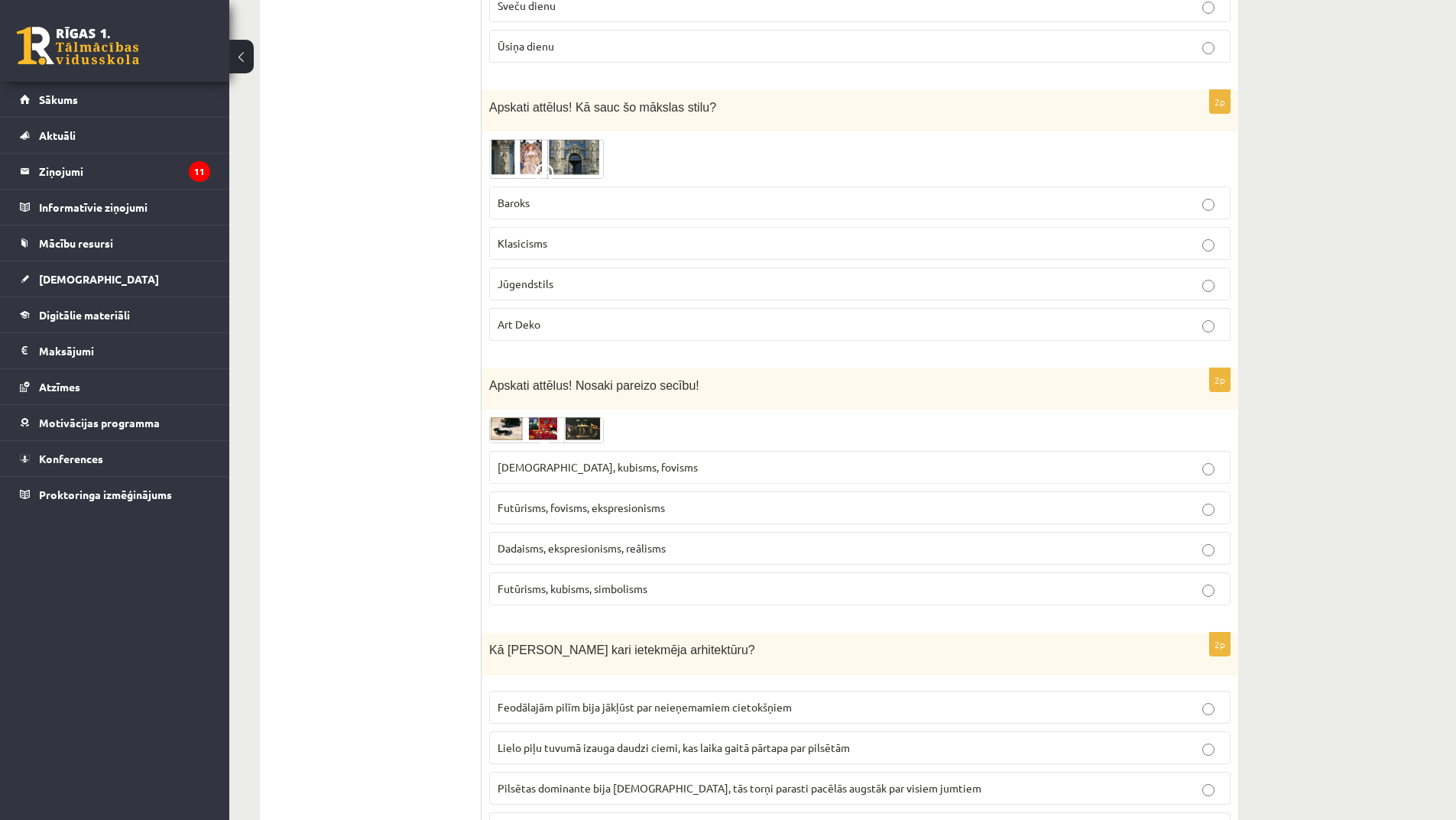
click at [644, 587] on span "Futūrisms, kubisms, simbolisms" at bounding box center [573, 589] width 150 height 14
click at [540, 427] on img at bounding box center [547, 430] width 115 height 26
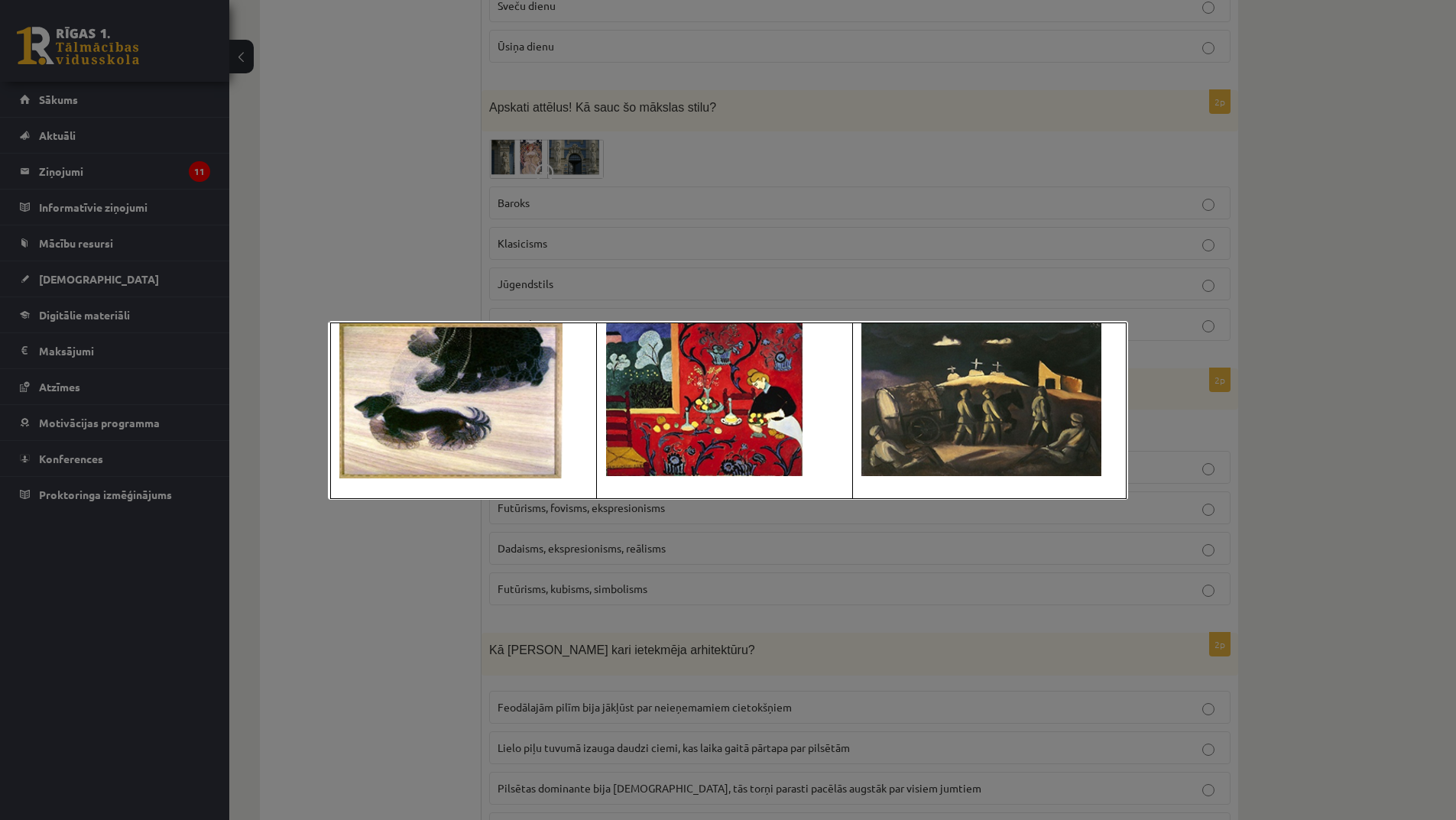
click at [637, 552] on div at bounding box center [728, 410] width 1456 height 820
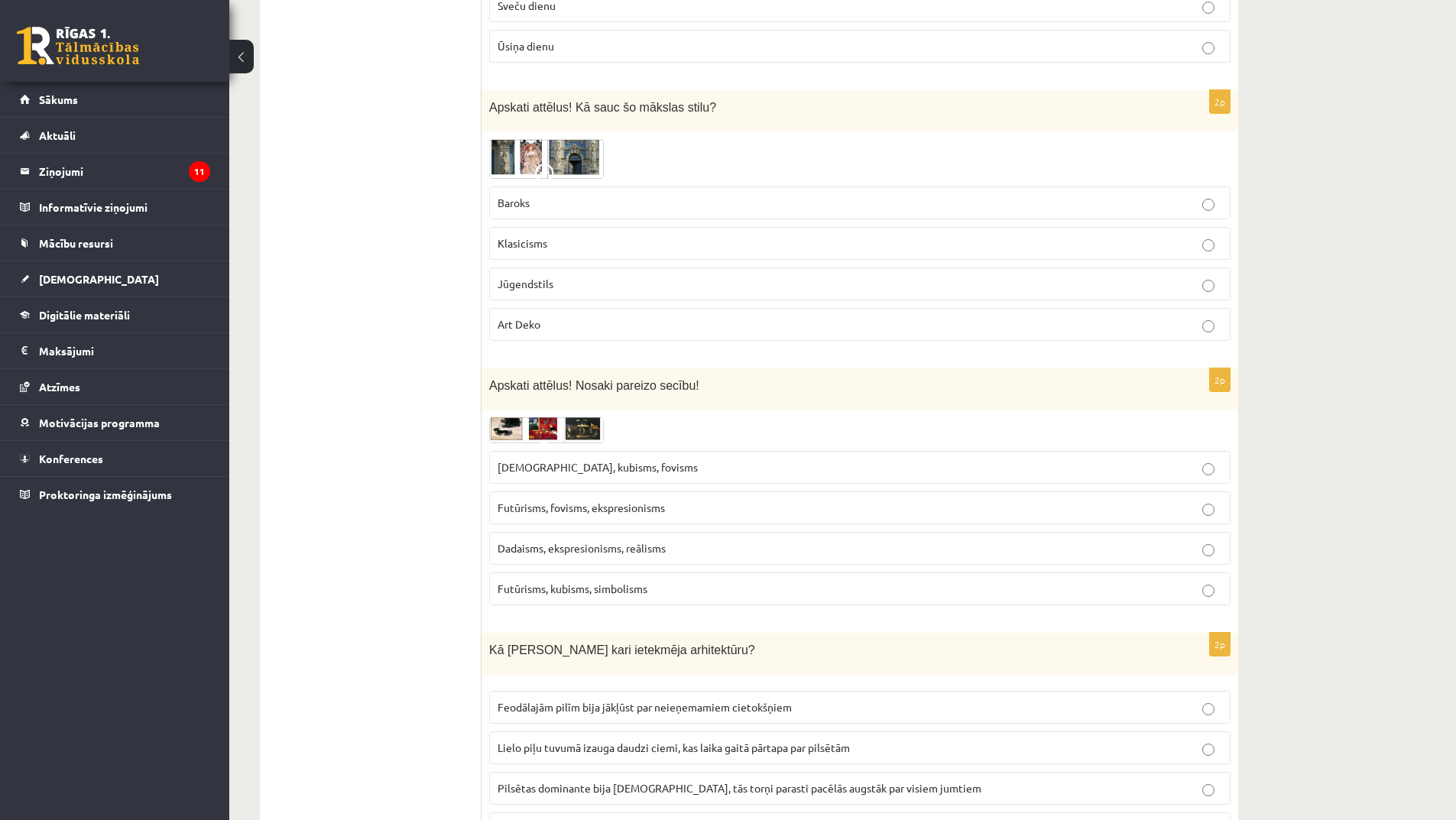
click at [622, 514] on span "Futūrisms, fovisms, ekspresionisms" at bounding box center [581, 508] width 168 height 14
click at [583, 546] on span "Dadaisms, ekspresionisms, reālisms" at bounding box center [582, 548] width 168 height 14
click at [598, 597] on p "Futūrisms, kubisms, simbolisms" at bounding box center [860, 589] width 725 height 16
click at [593, 544] on span "Dadaisms, ekspresionisms, reālisms" at bounding box center [582, 548] width 168 height 14
click at [538, 423] on img at bounding box center [547, 430] width 115 height 26
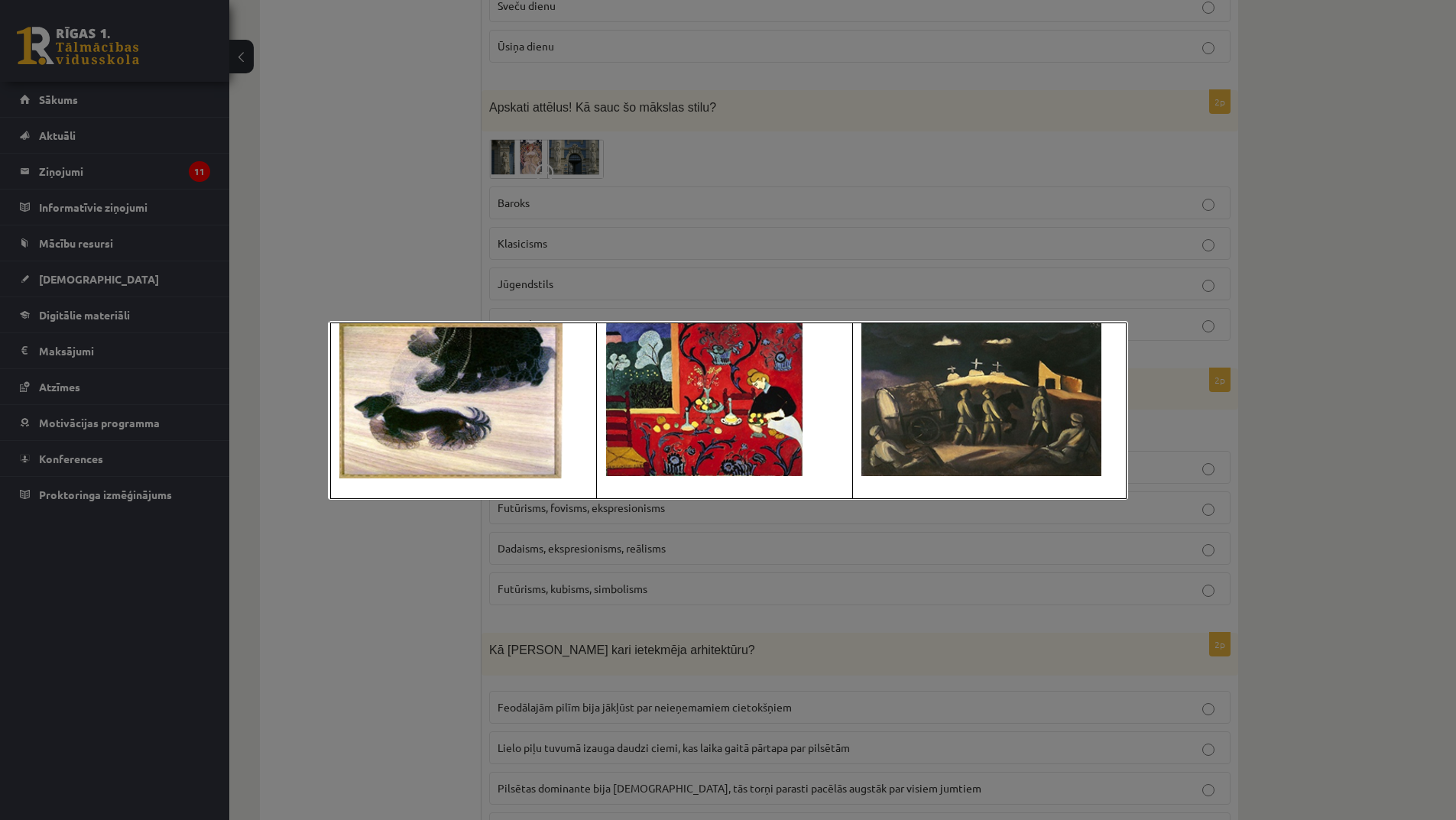
click at [576, 525] on div at bounding box center [728, 410] width 1456 height 820
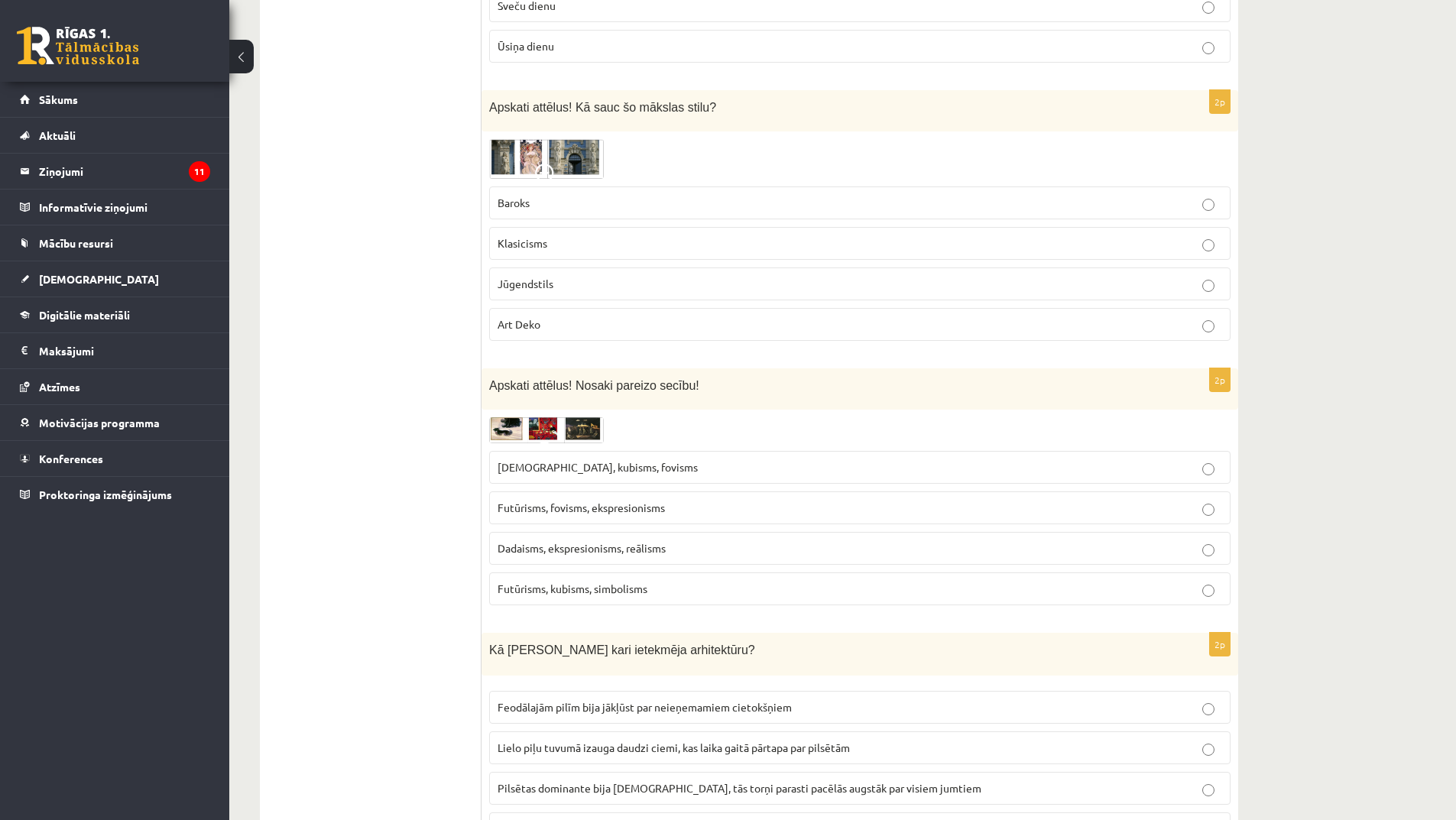
click at [582, 508] on span "Futūrisms, fovisms, ekspresionisms" at bounding box center [581, 508] width 168 height 14
click at [559, 433] on img at bounding box center [547, 430] width 115 height 26
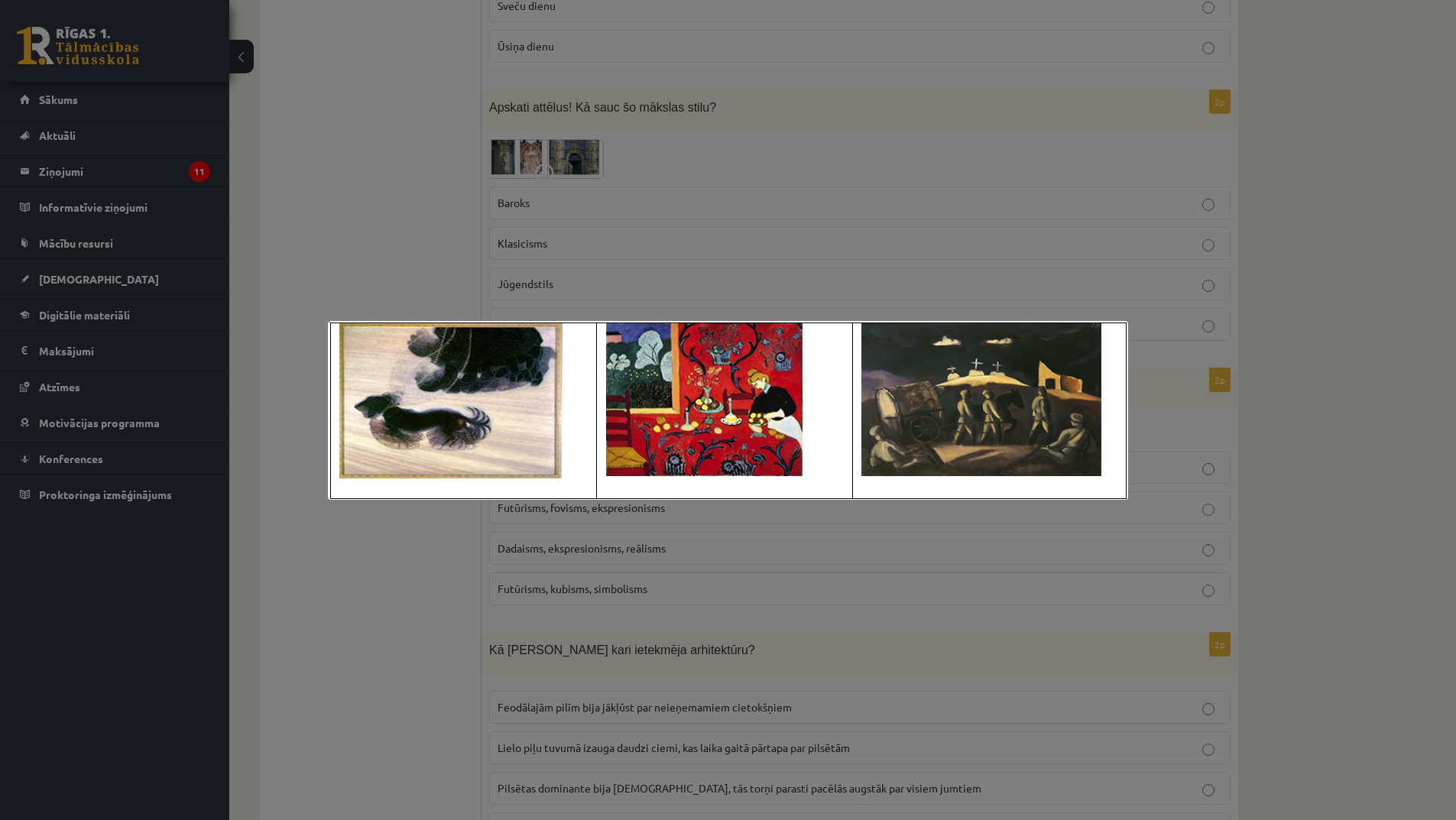
click at [591, 531] on div at bounding box center [728, 410] width 1456 height 820
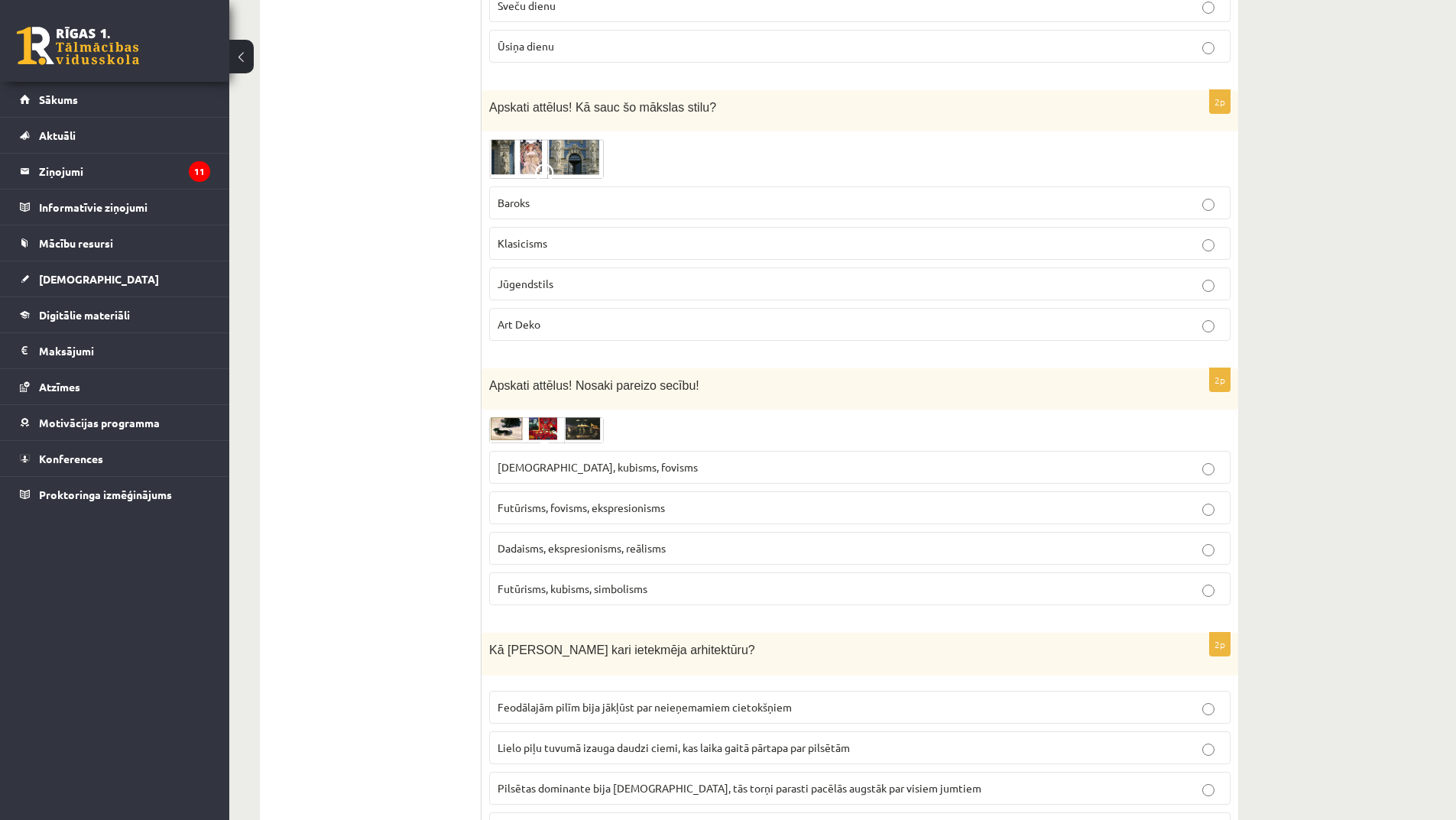
click at [537, 426] on img at bounding box center [547, 430] width 115 height 26
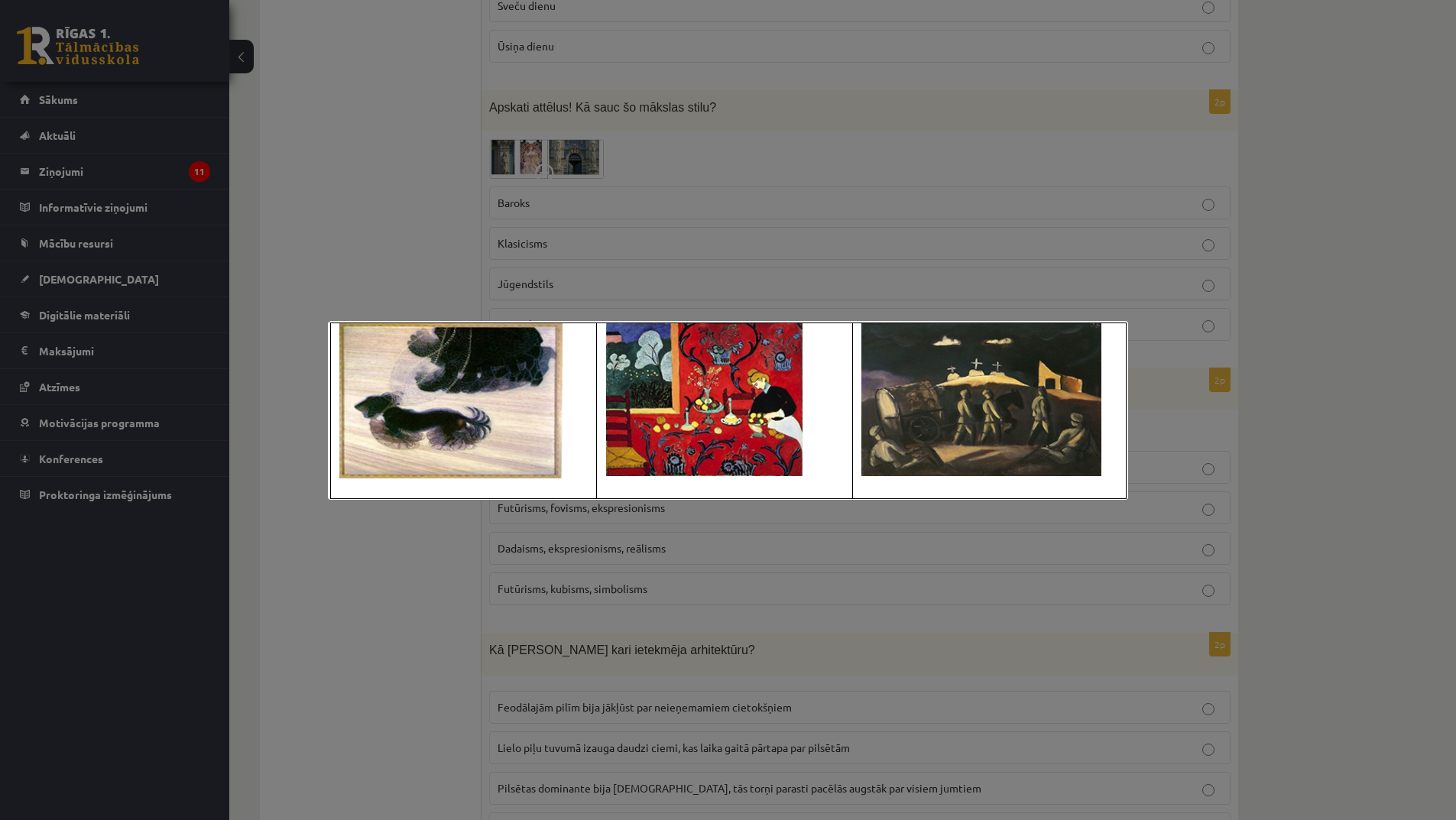
click at [568, 533] on div at bounding box center [728, 410] width 1456 height 820
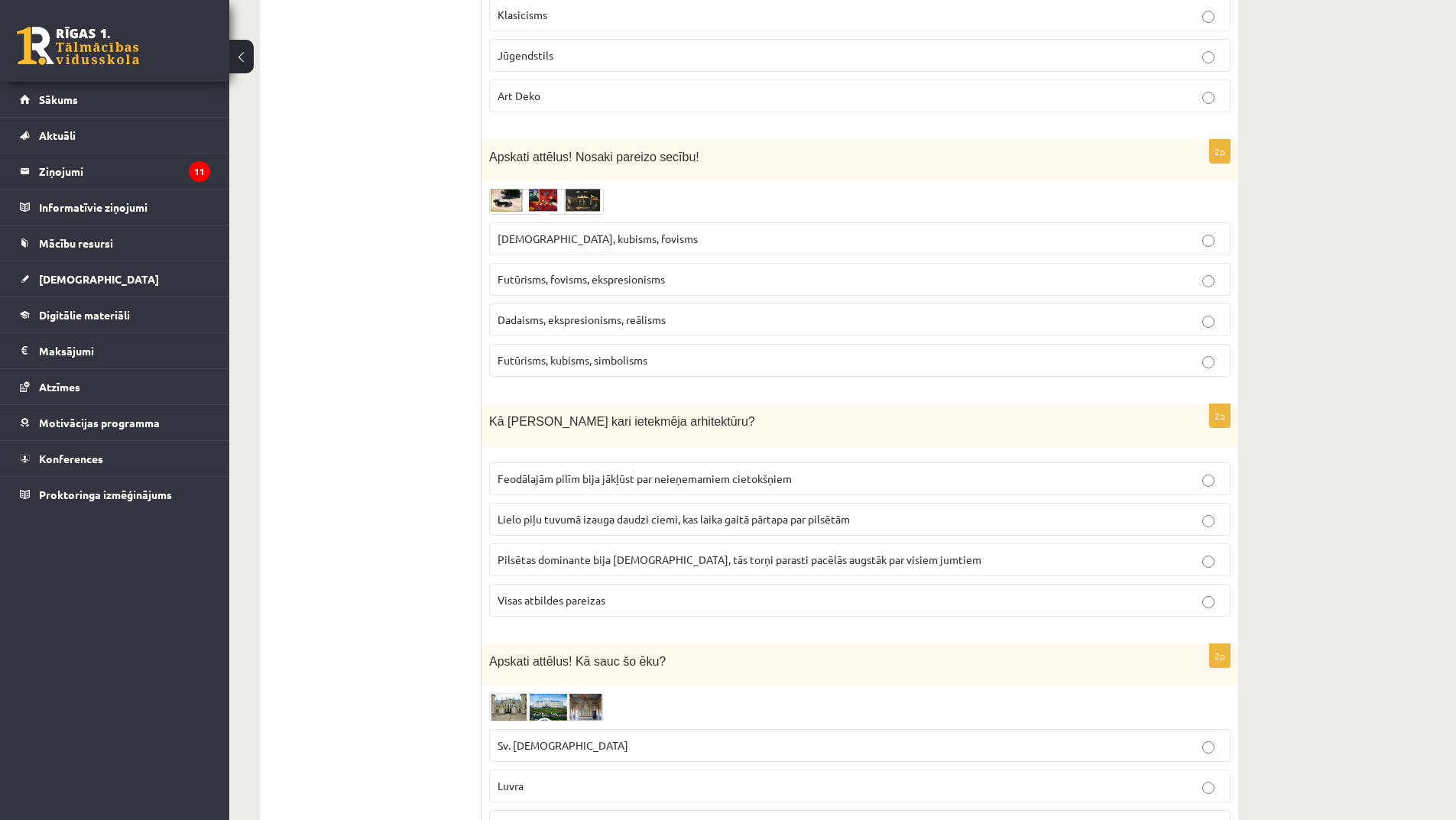
scroll to position [1147, 0]
click at [694, 475] on span "Feodālajām pilīm bija jākļūst par neieņemamiem cietokšņiem" at bounding box center [645, 478] width 294 height 14
click at [575, 603] on span "Visas atbildes pareizas" at bounding box center [551, 599] width 108 height 14
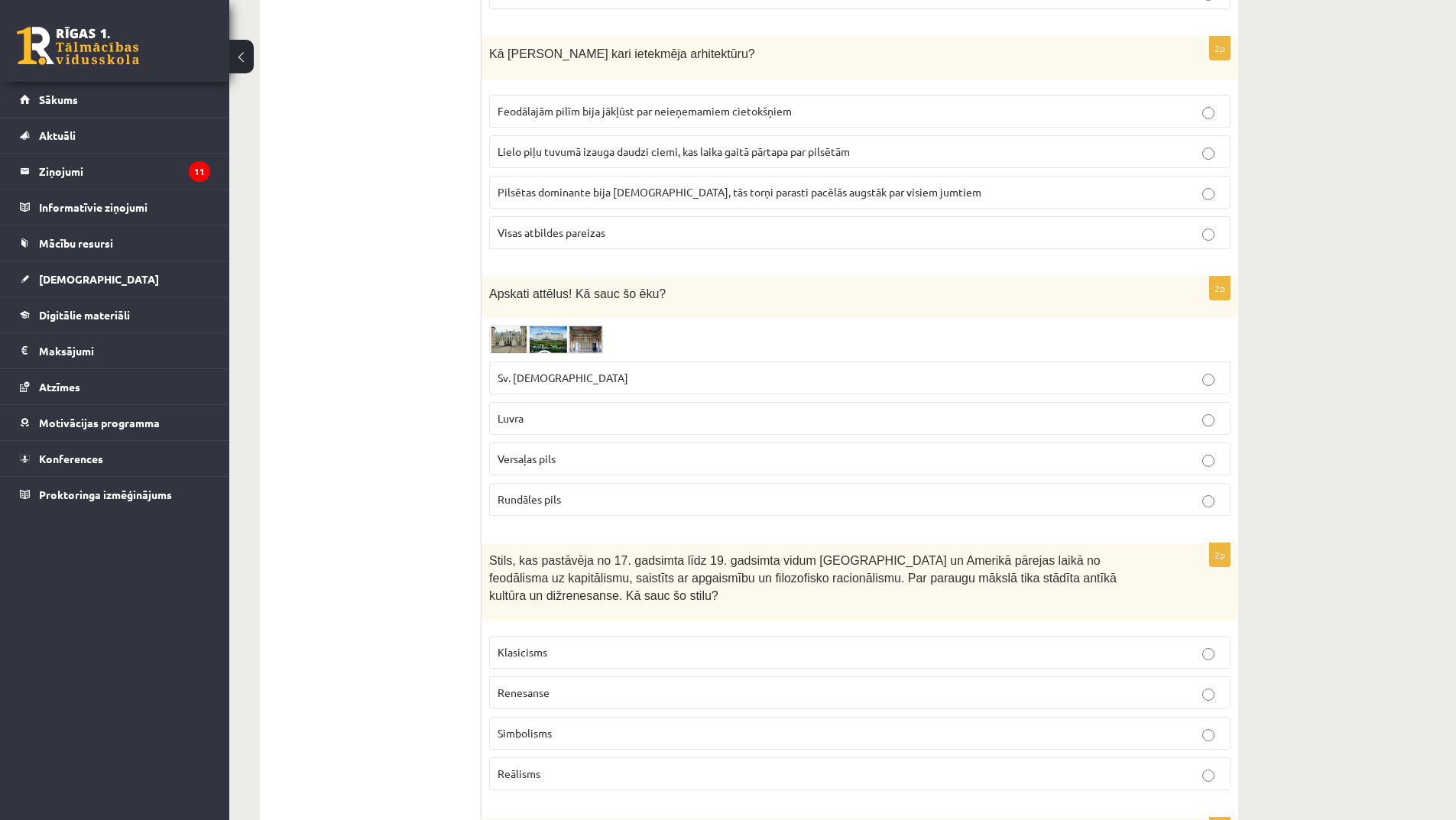
scroll to position [1529, 0]
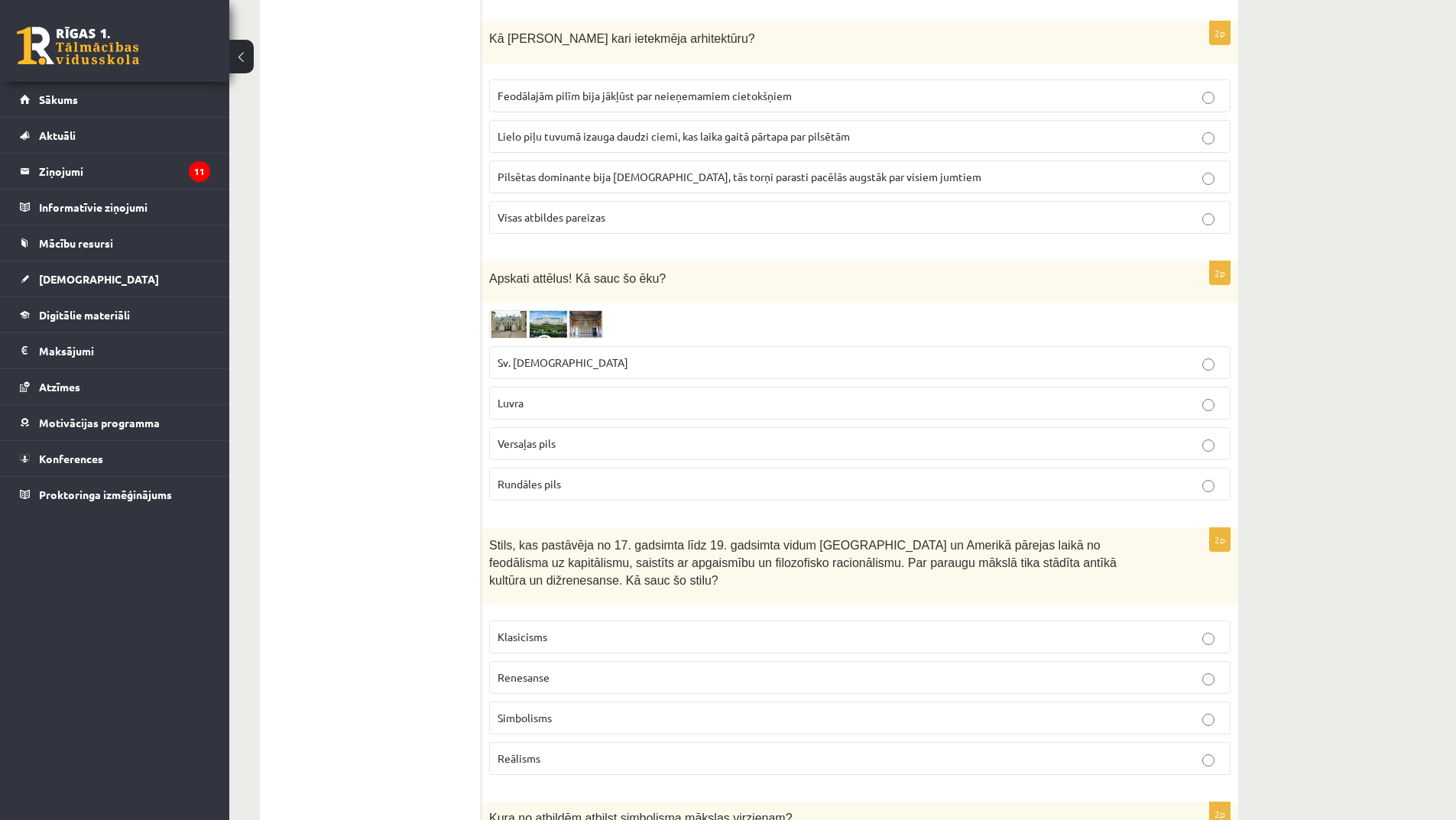
click at [578, 320] on img at bounding box center [547, 324] width 115 height 28
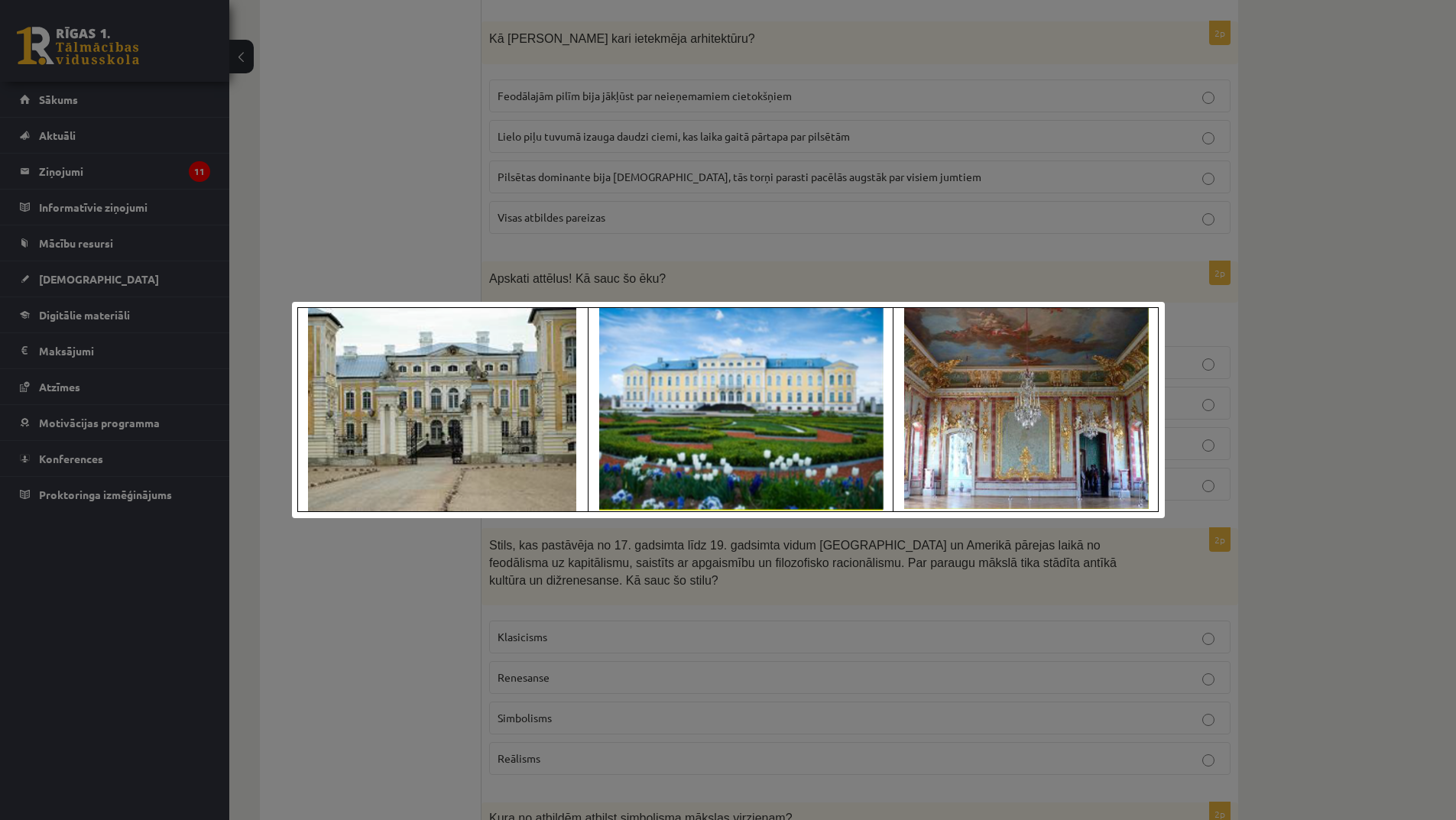
click at [725, 589] on div at bounding box center [728, 410] width 1456 height 820
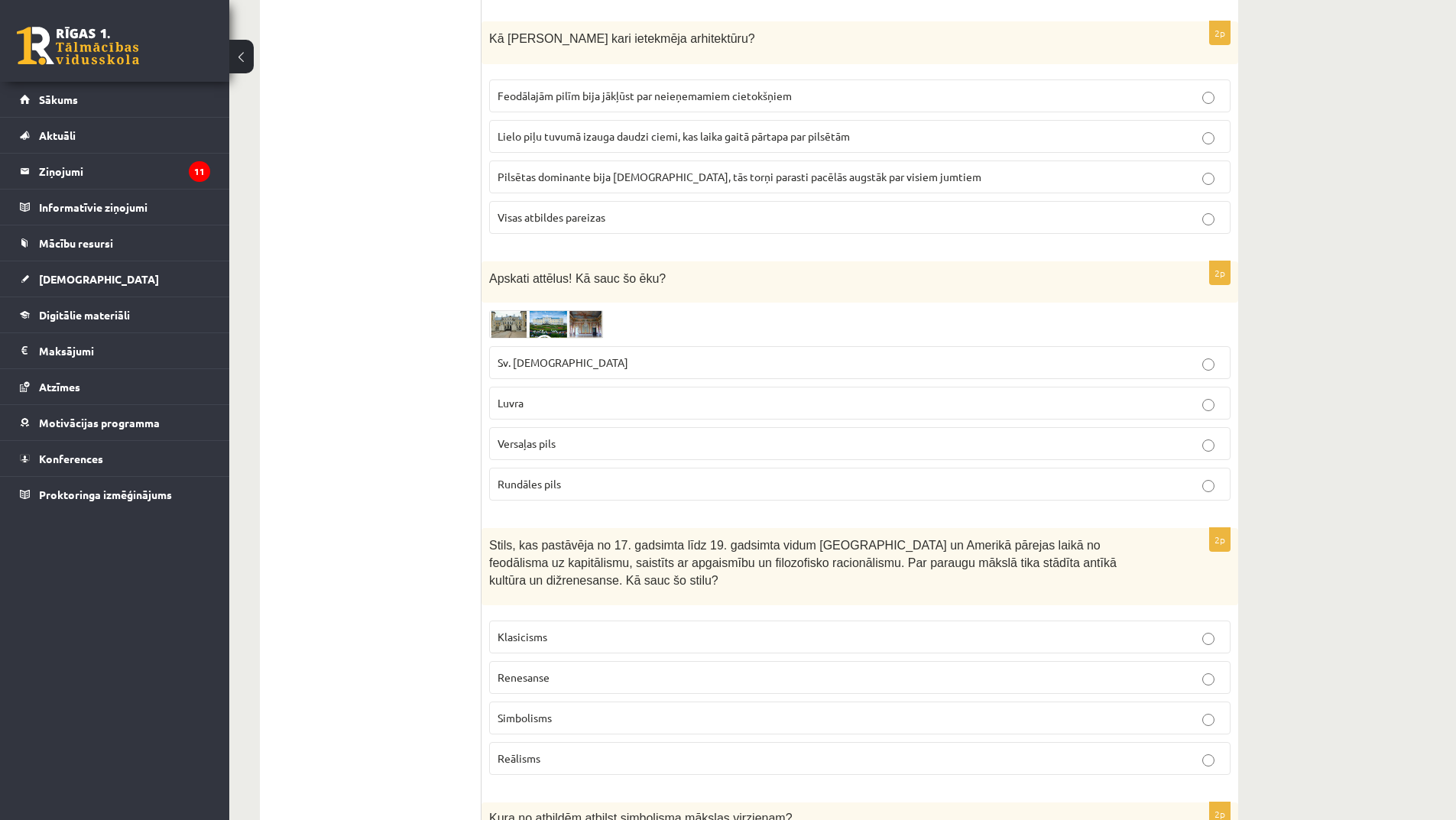
click at [570, 485] on p "Rundāles pils" at bounding box center [860, 484] width 725 height 16
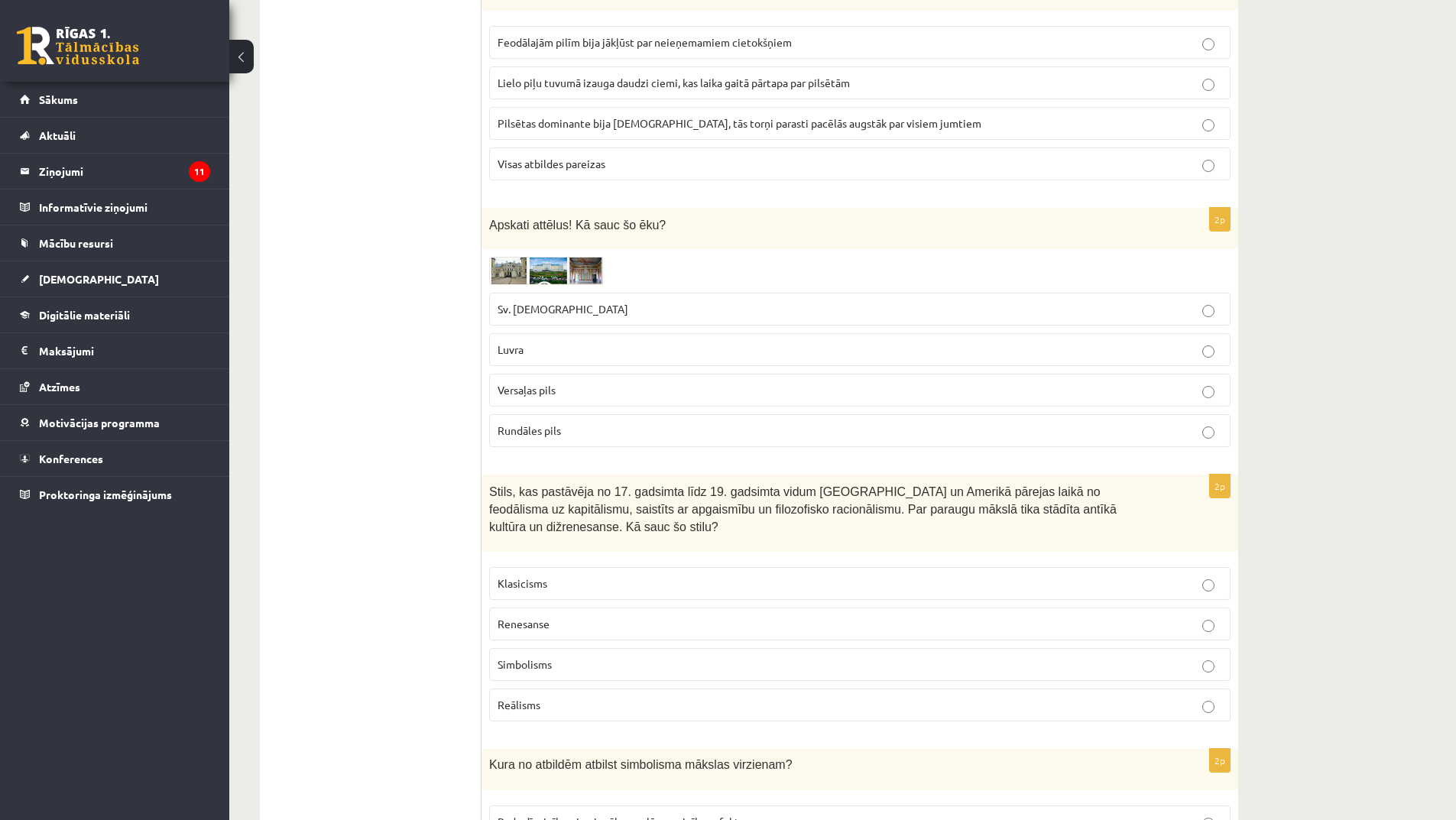
scroll to position [1682, 0]
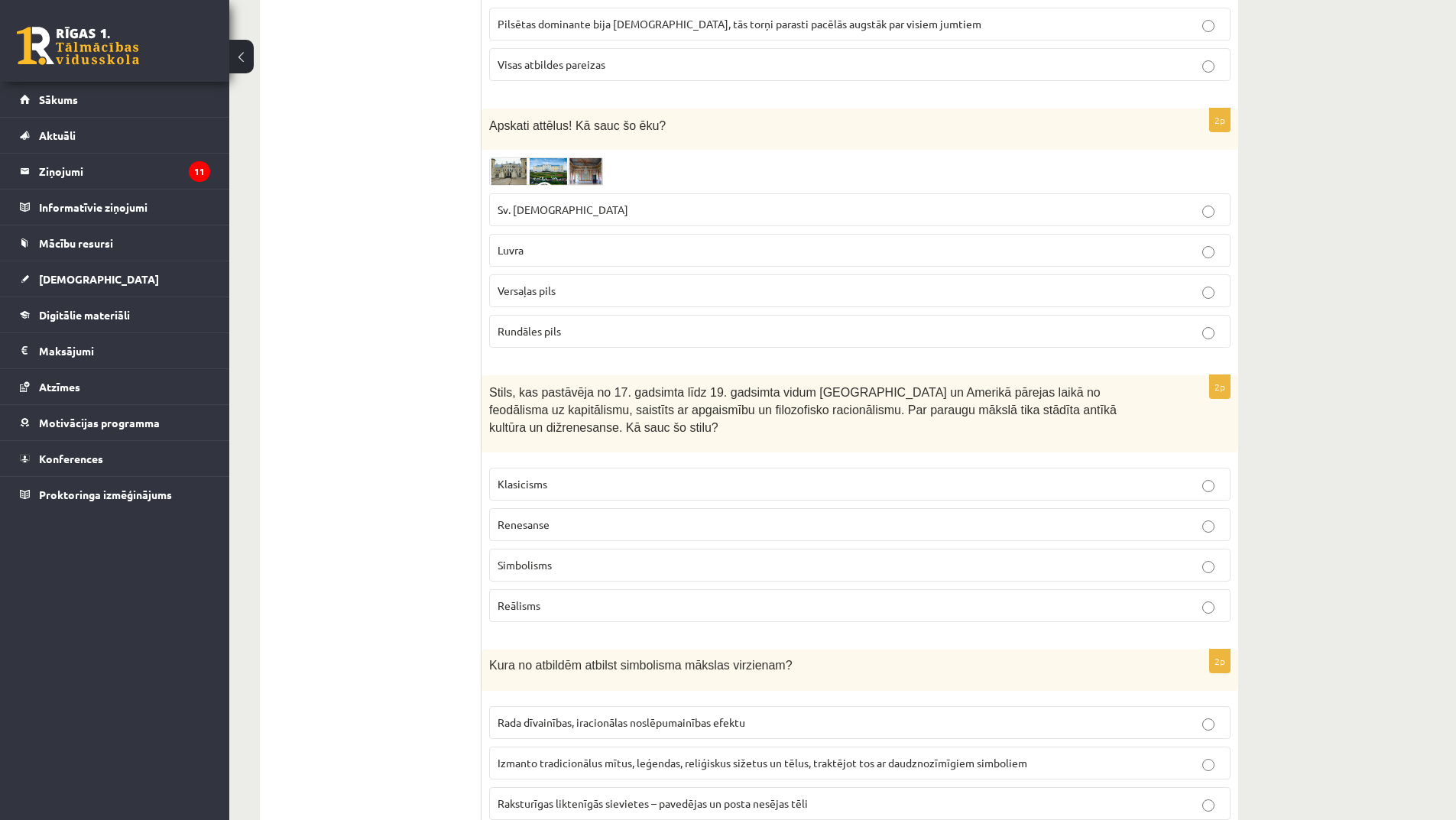
click at [569, 598] on p "Reālisms" at bounding box center [860, 606] width 725 height 16
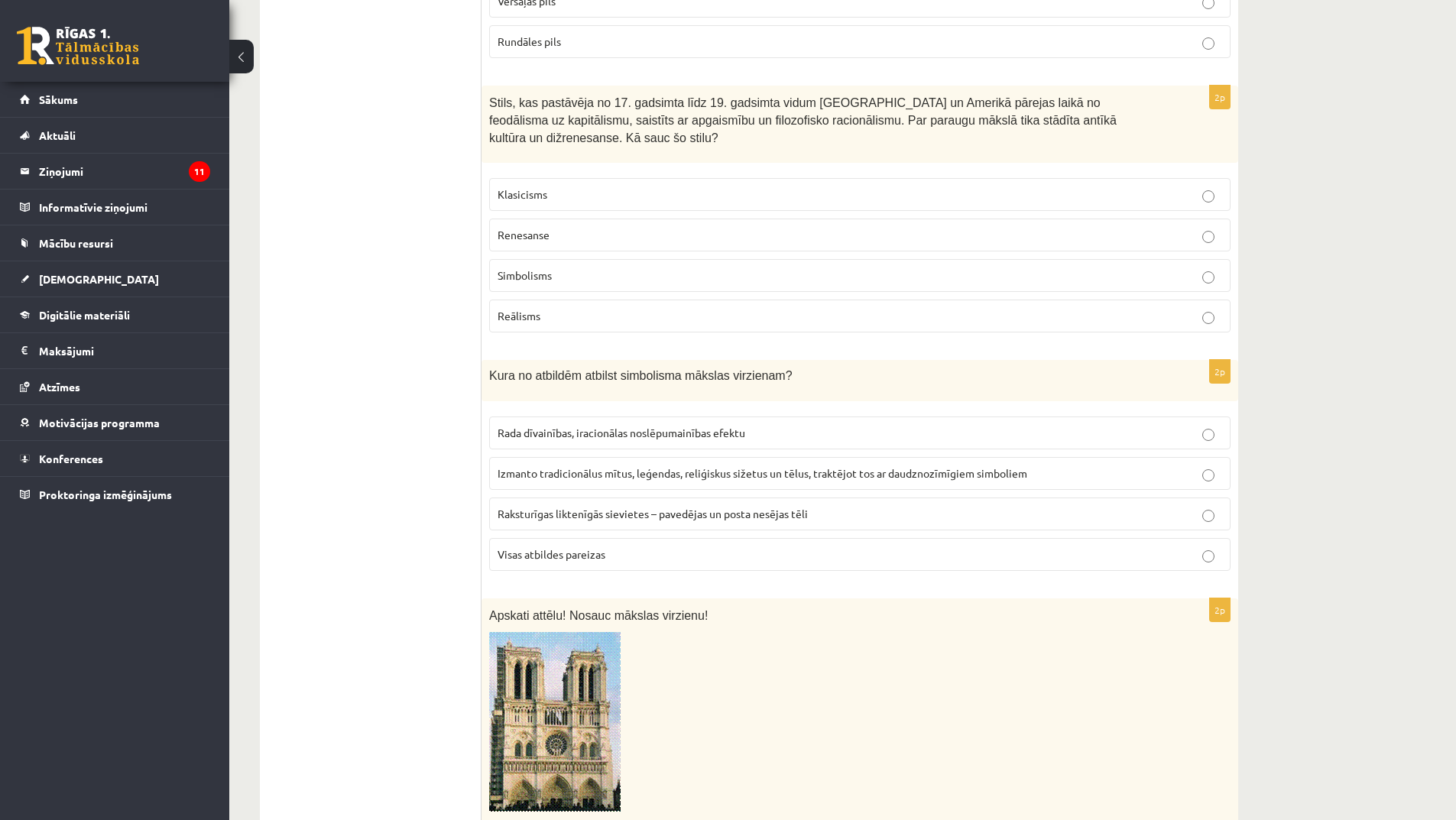
scroll to position [2064, 0]
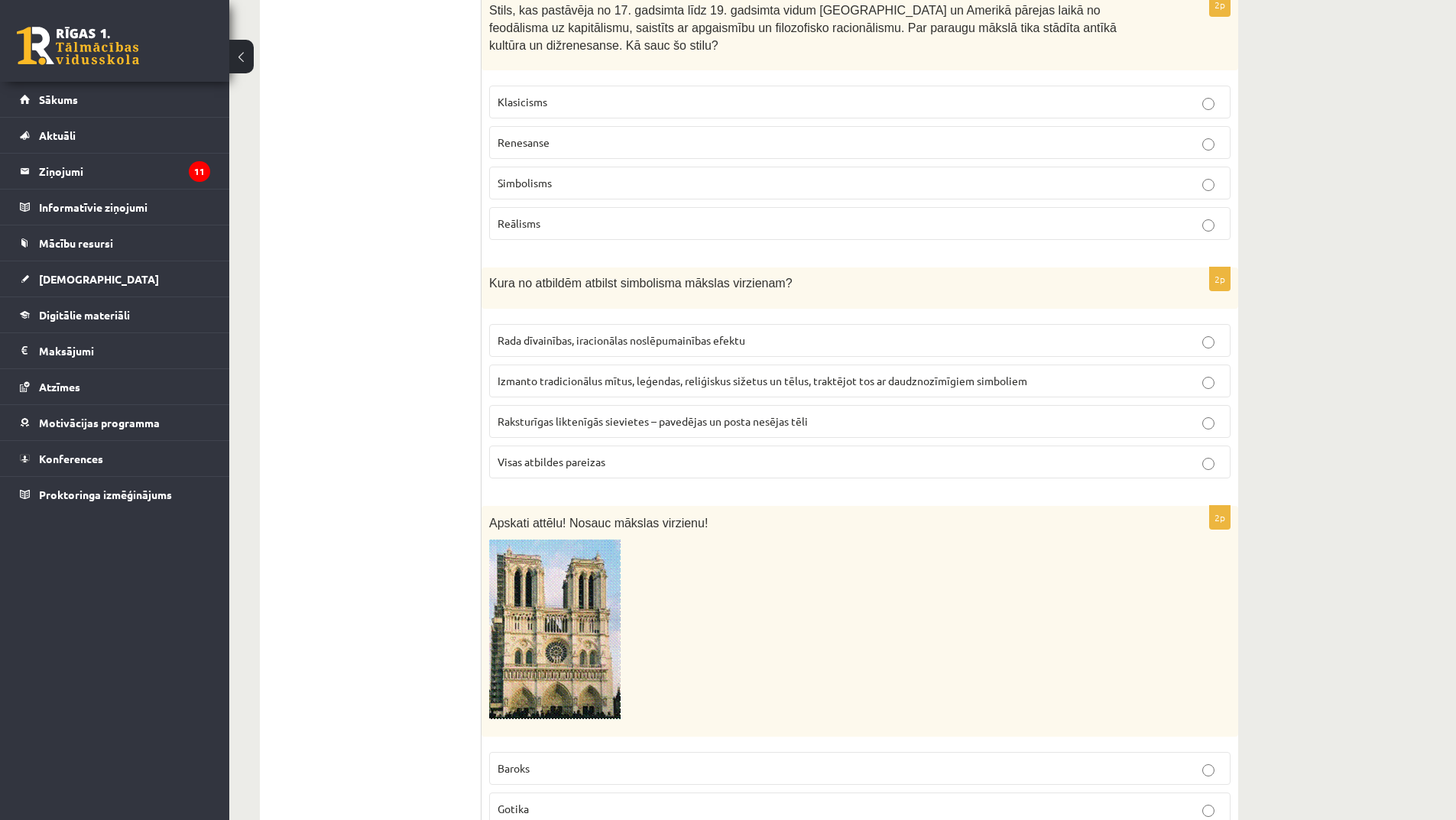
click at [596, 374] on span "Izmanto tradicionālus mītus, leģendas, reliģiskus sižetus un tēlus, traktējot t…" at bounding box center [762, 381] width 530 height 14
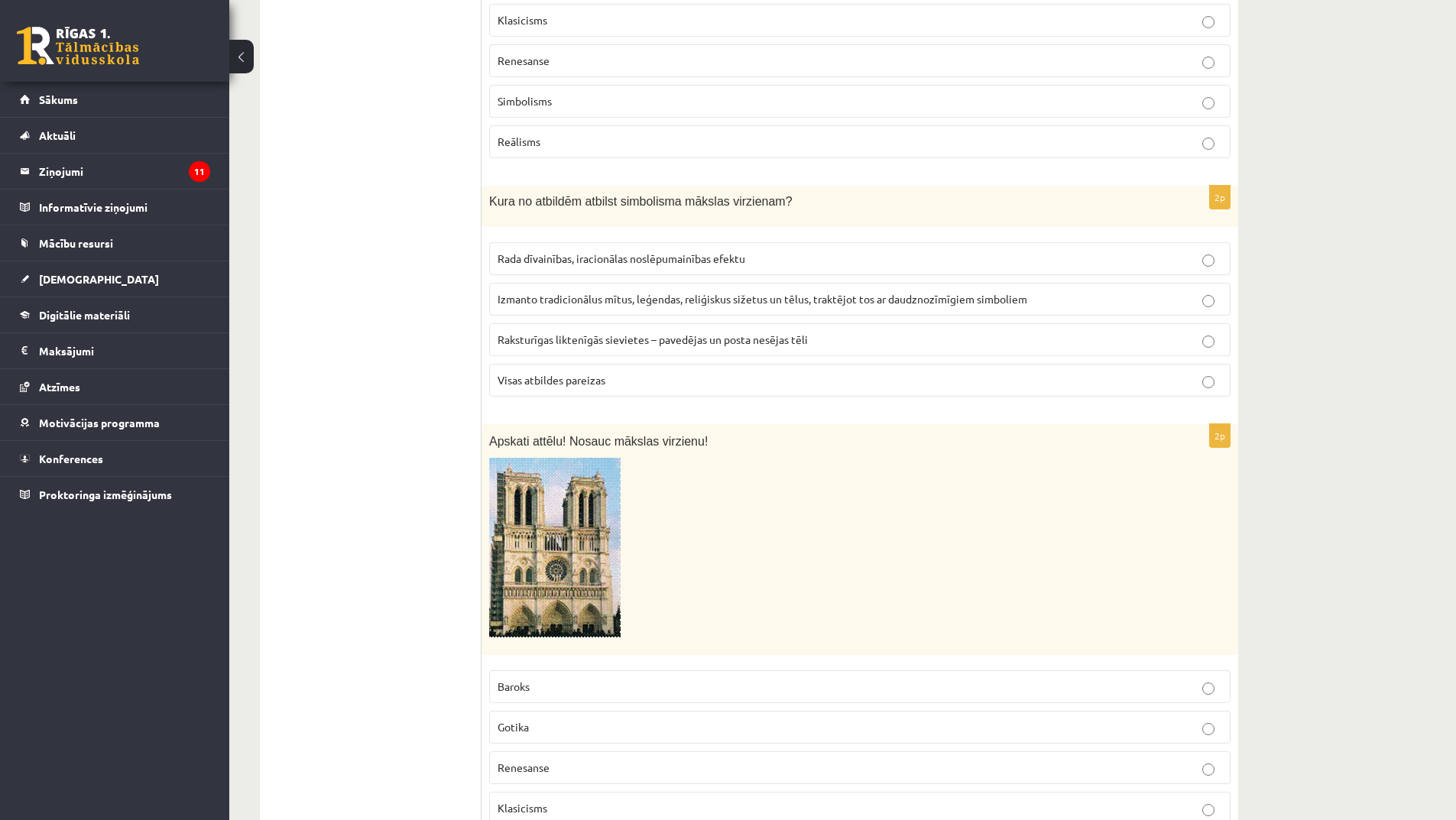
scroll to position [2293, 0]
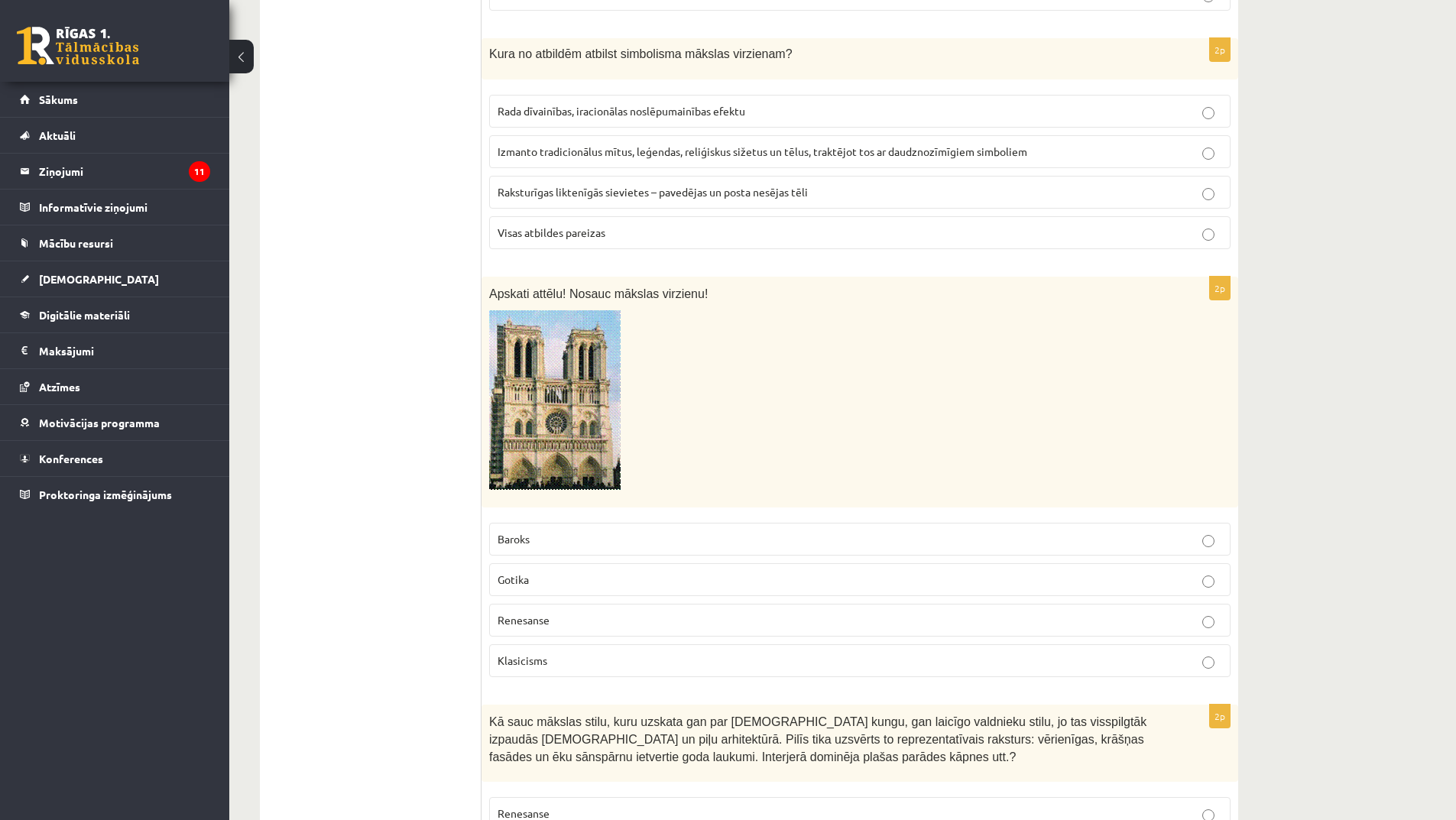
click at [583, 572] on p "Gotika" at bounding box center [860, 580] width 725 height 16
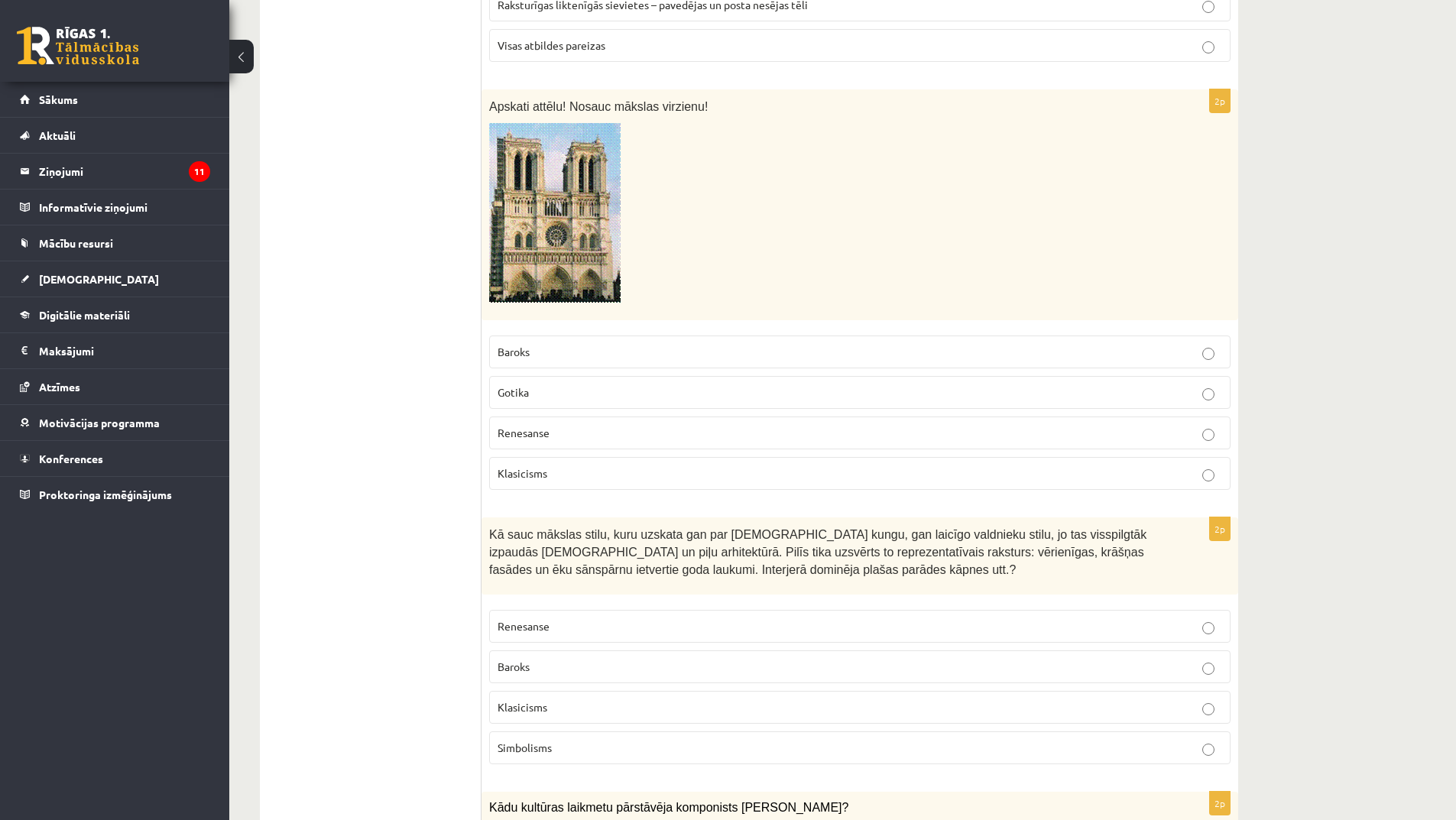
scroll to position [2523, 0]
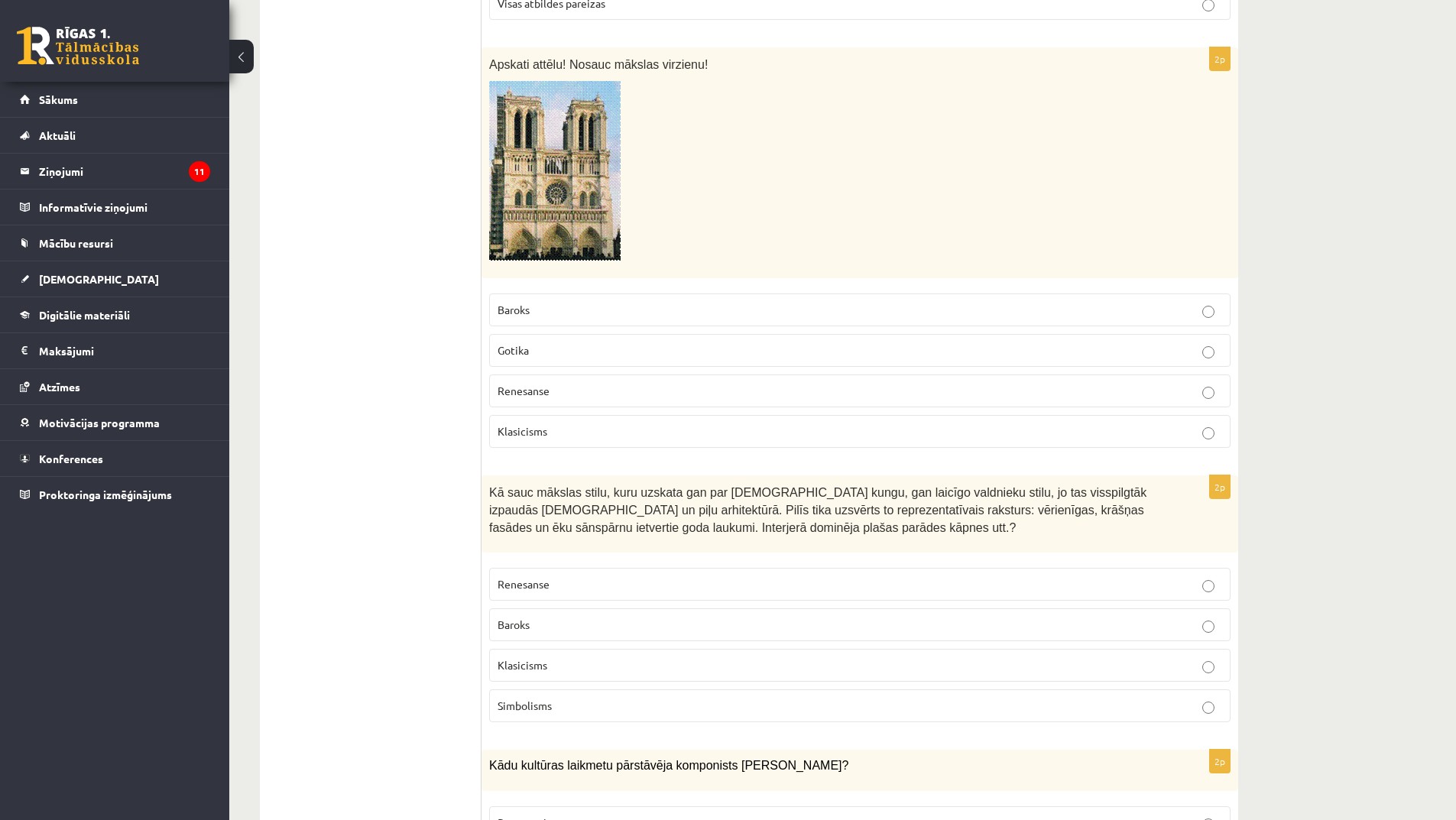
click at [554, 617] on p "Baroks" at bounding box center [860, 625] width 725 height 16
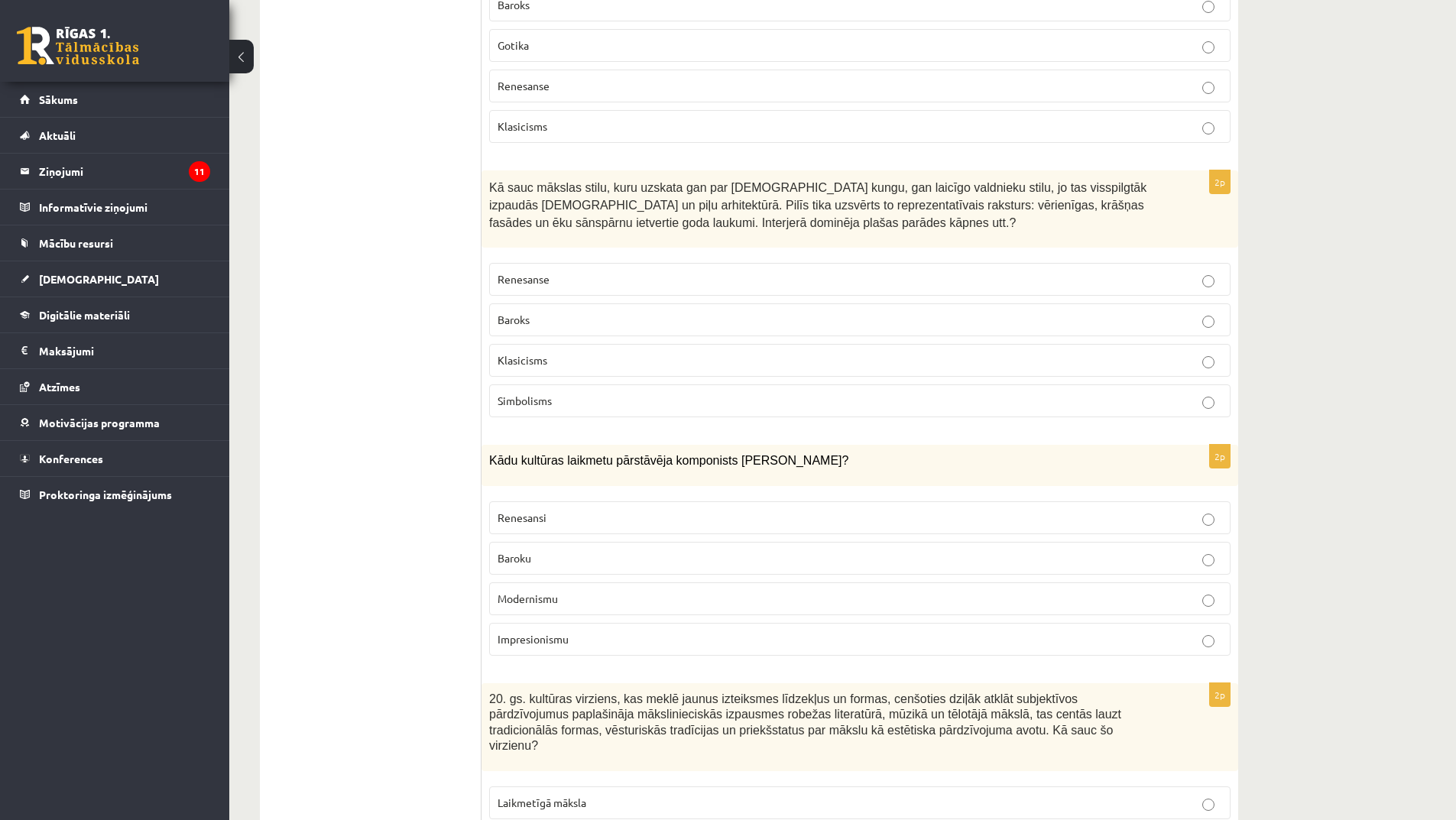
scroll to position [2828, 0]
click at [596, 509] on p "Renesansi" at bounding box center [860, 517] width 725 height 16
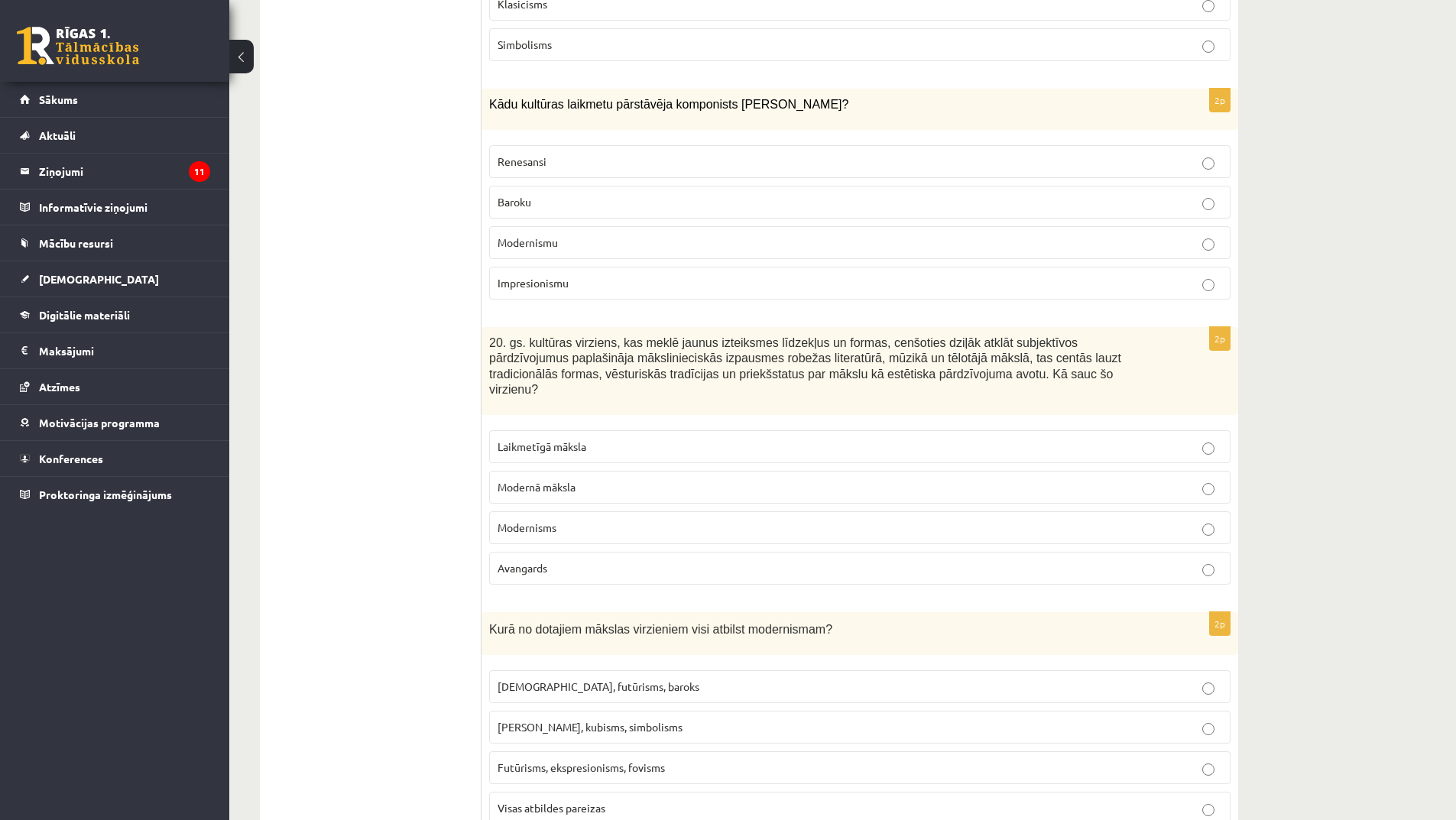
scroll to position [3211, 0]
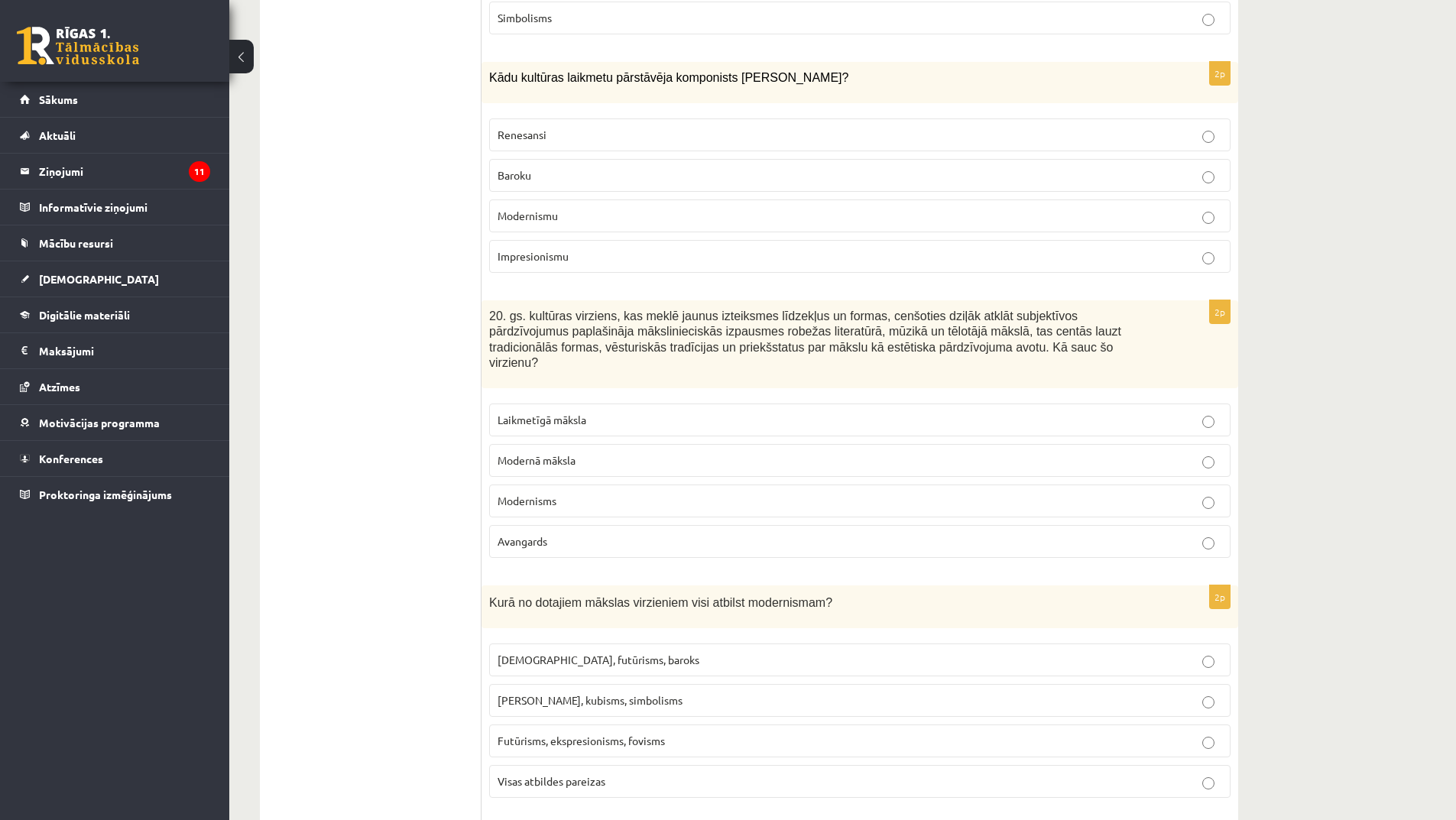
click at [555, 413] on span "Laikmetīgā māksla" at bounding box center [542, 420] width 89 height 14
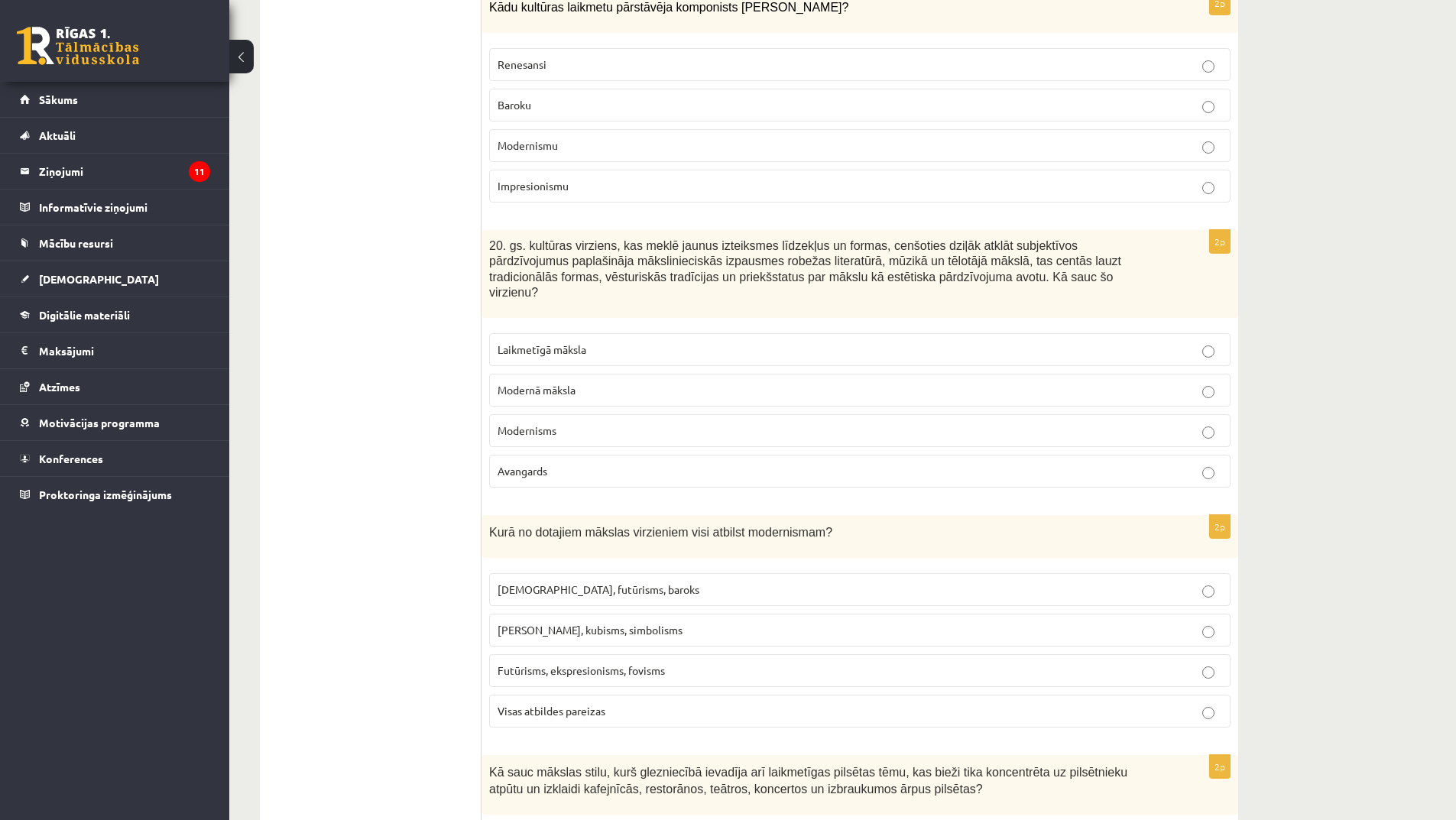
scroll to position [3363, 0]
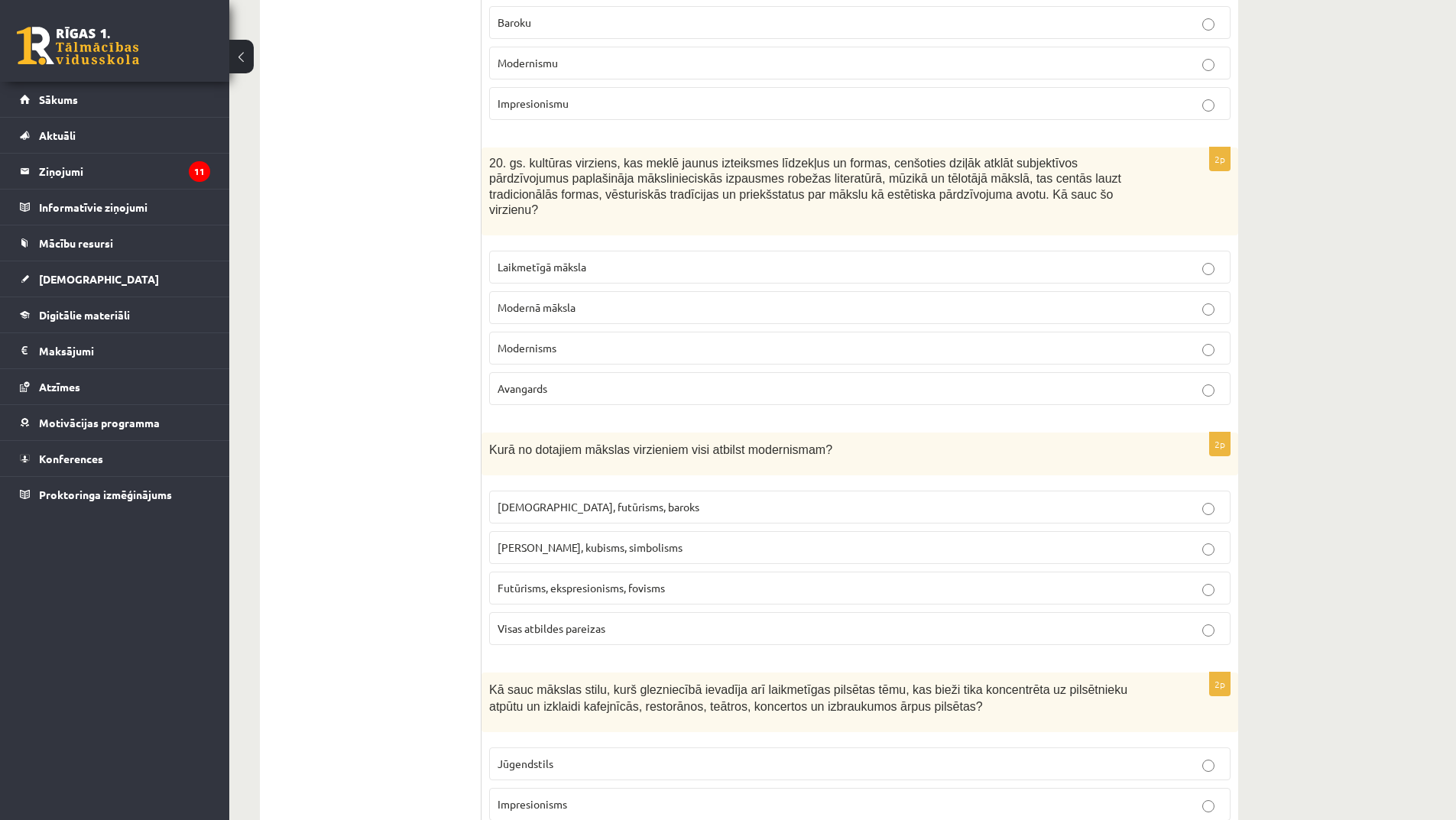
click at [615, 581] on span "Futūrisms, ekspresionisms, fovisms" at bounding box center [581, 588] width 168 height 14
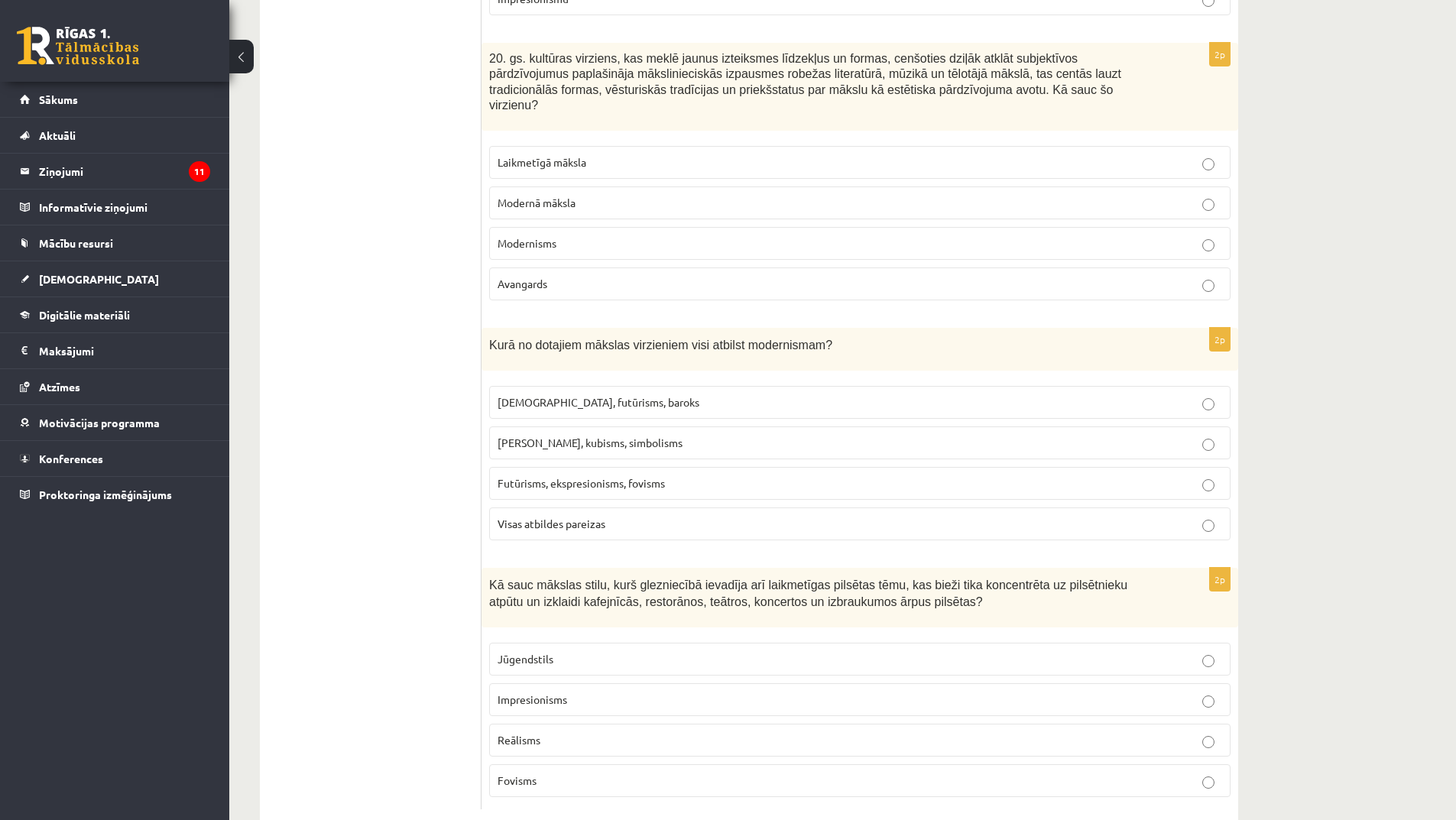
scroll to position [3471, 0]
click at [562, 689] on p "Impresionisms" at bounding box center [860, 697] width 725 height 16
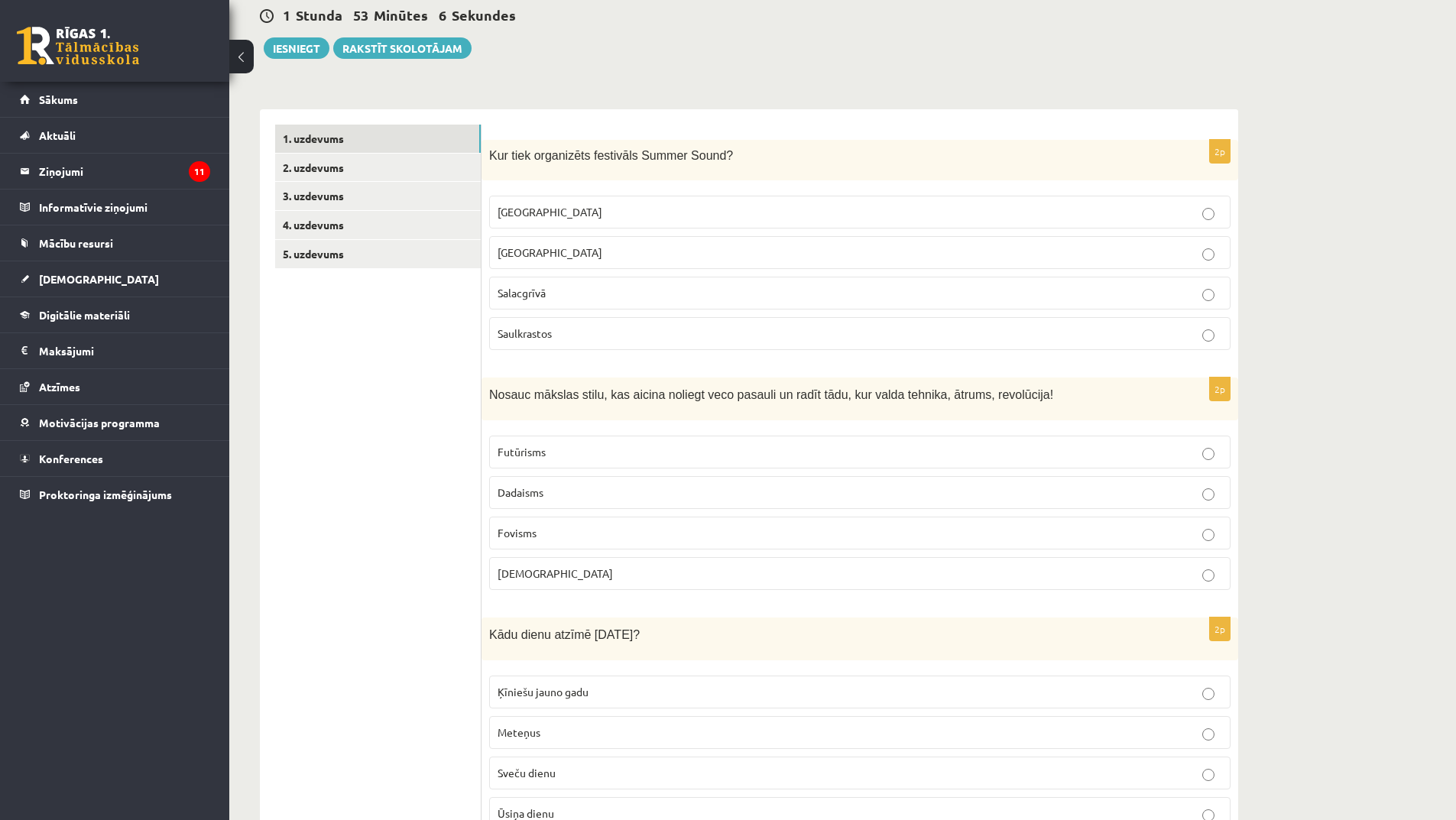
scroll to position [0, 0]
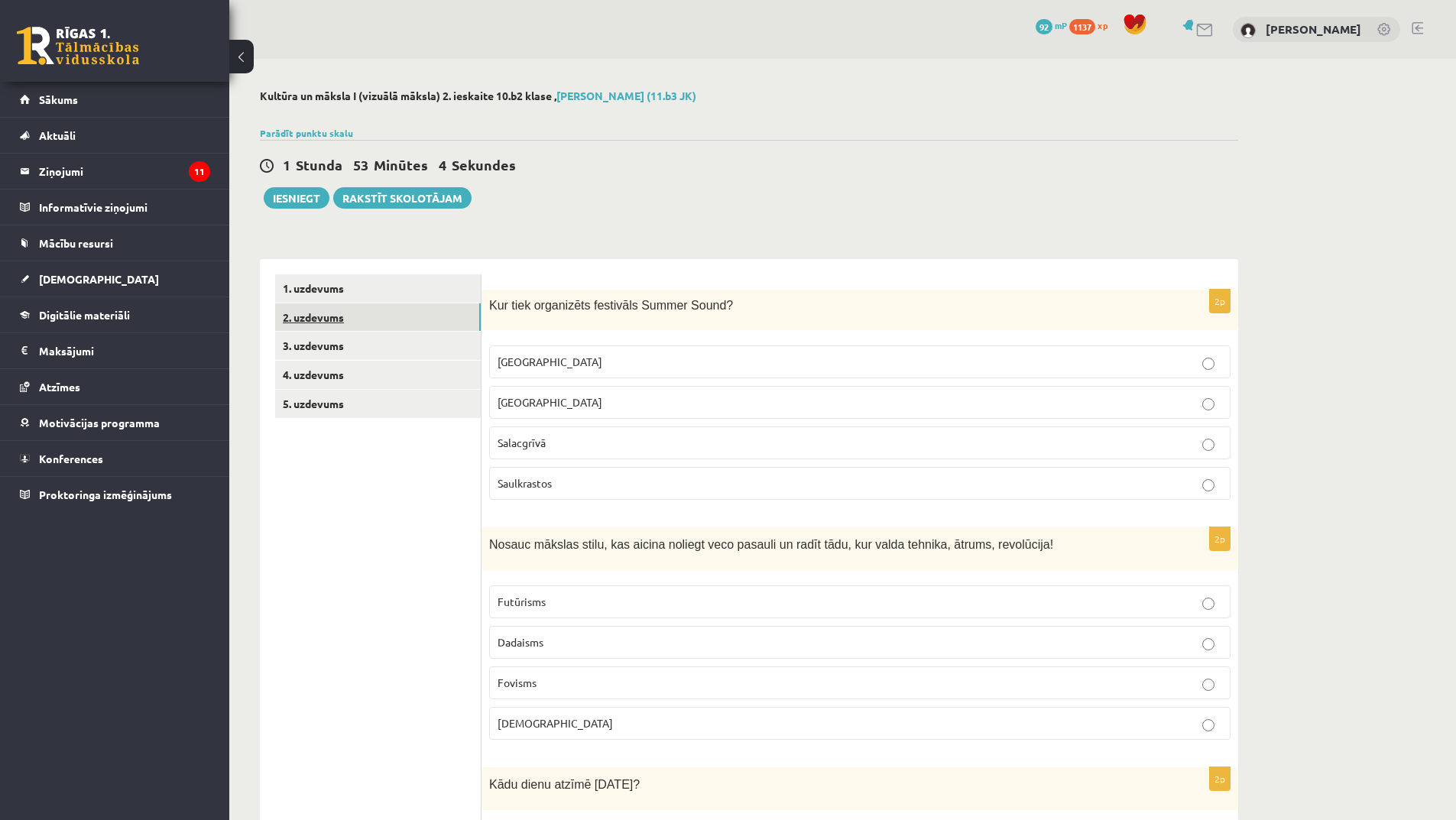
click at [336, 319] on link "2. uzdevums" at bounding box center [377, 317] width 206 height 28
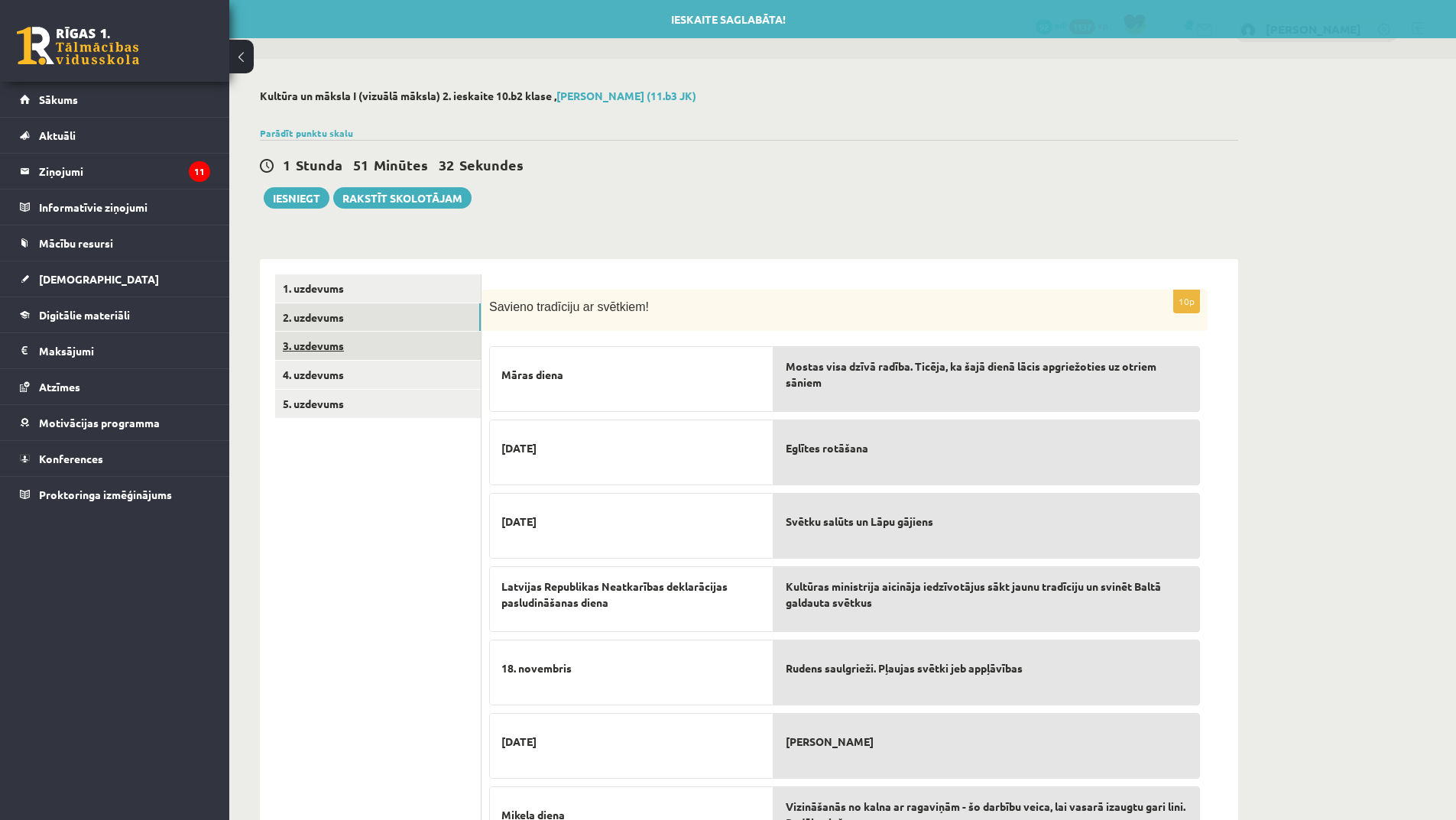
click at [375, 346] on link "3. uzdevums" at bounding box center [377, 345] width 206 height 28
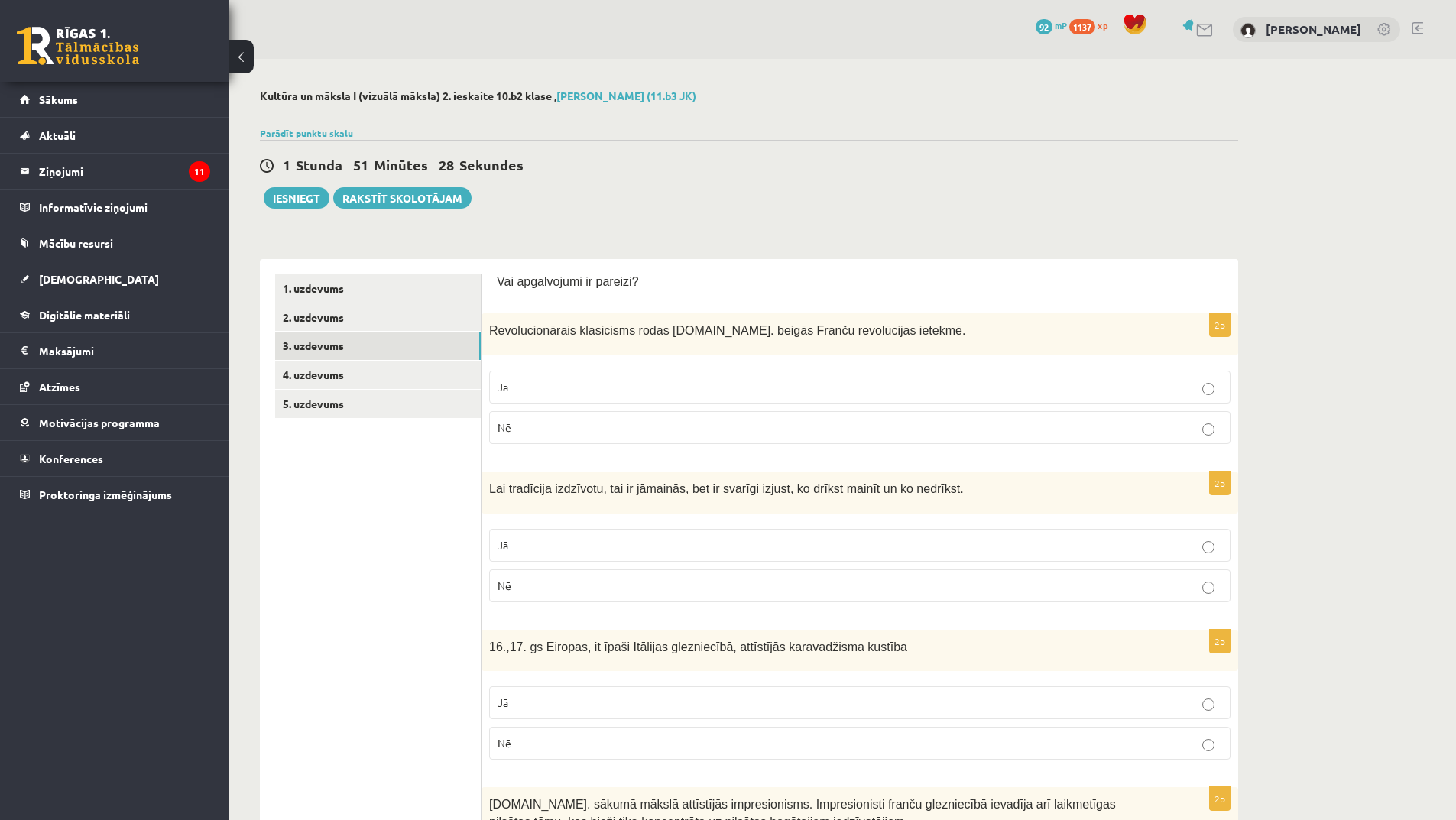
click at [639, 383] on p "Jā" at bounding box center [860, 387] width 725 height 16
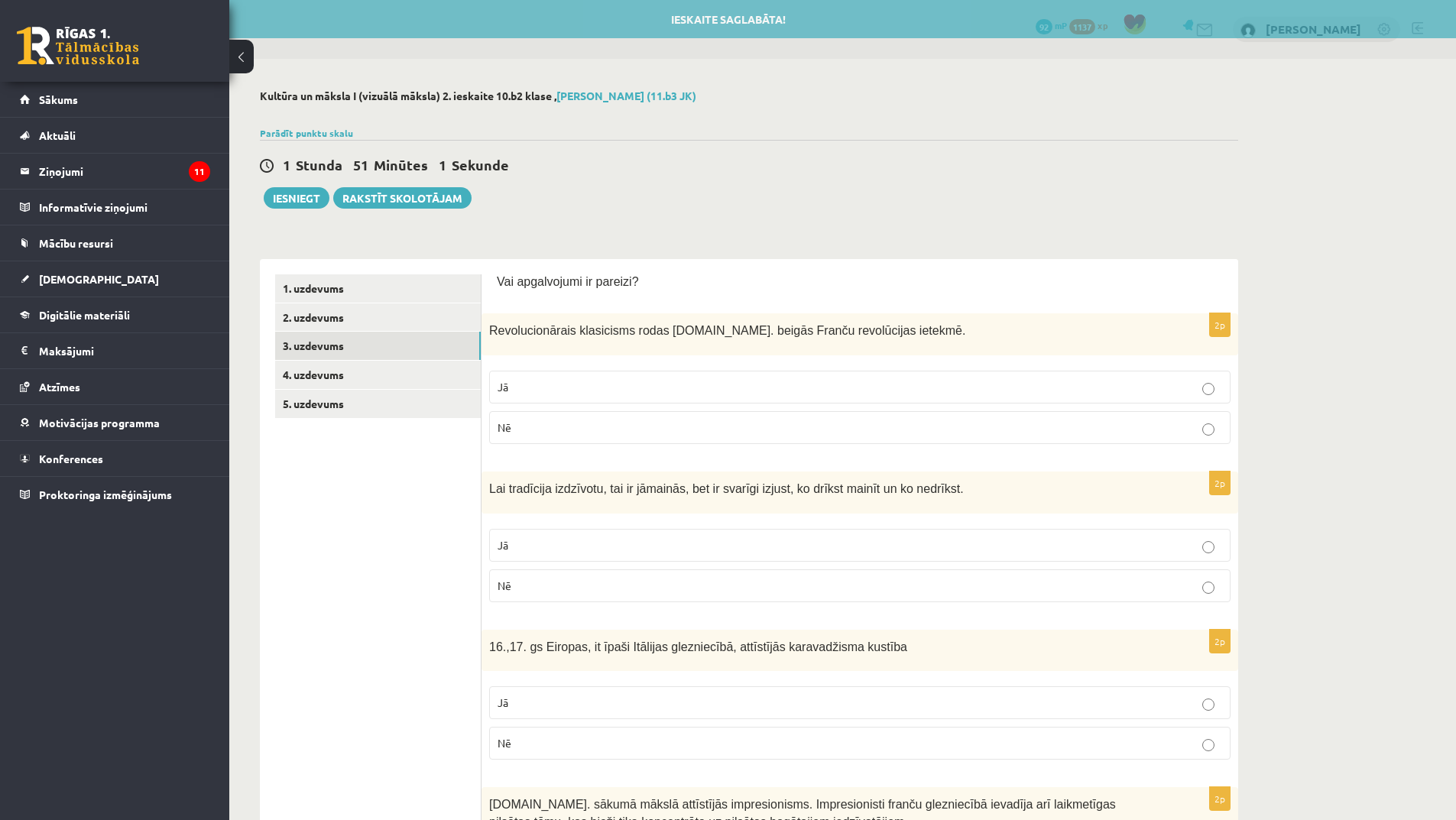
click at [637, 544] on p "Jā" at bounding box center [860, 545] width 725 height 16
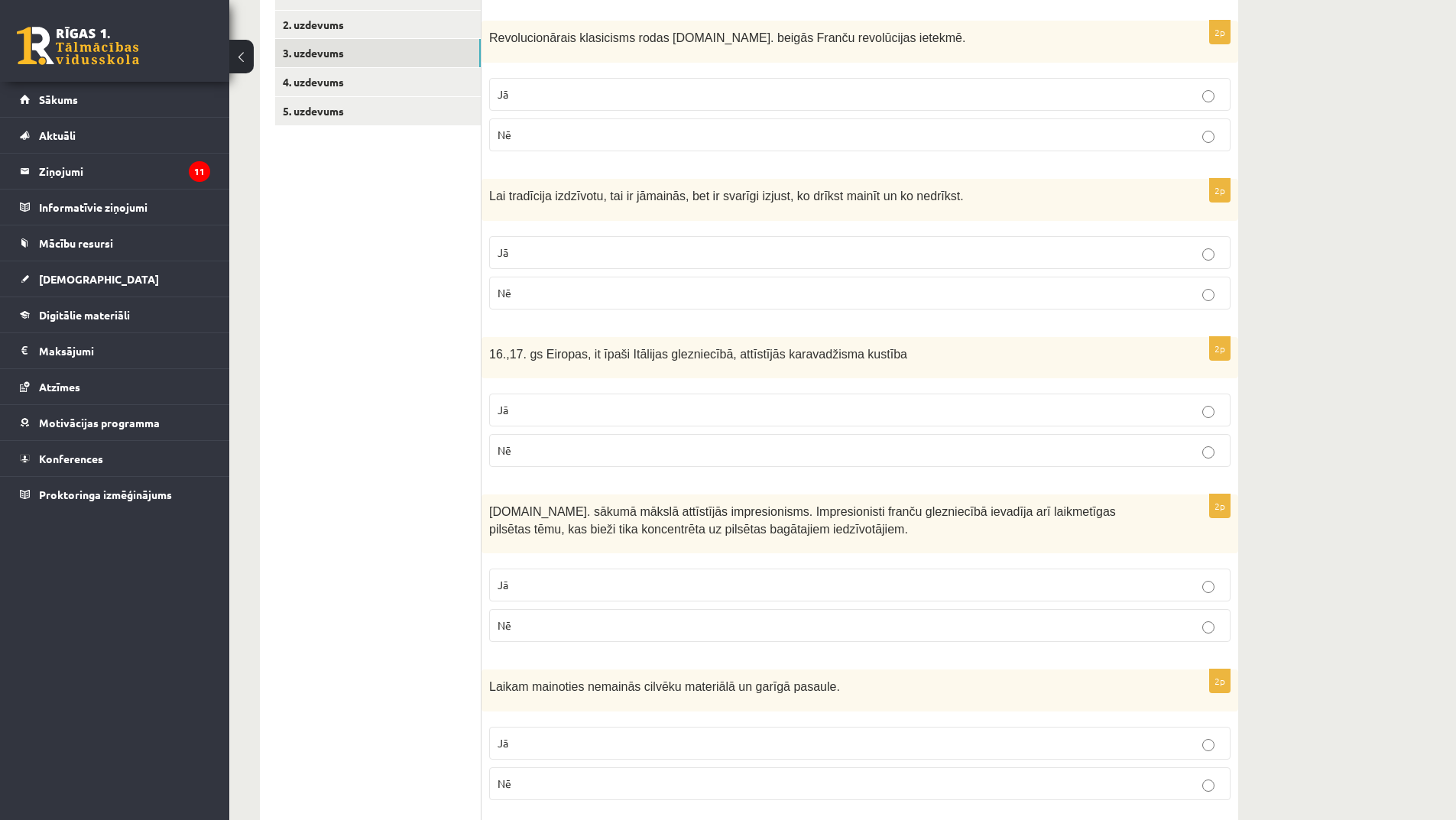
scroll to position [305, 0]
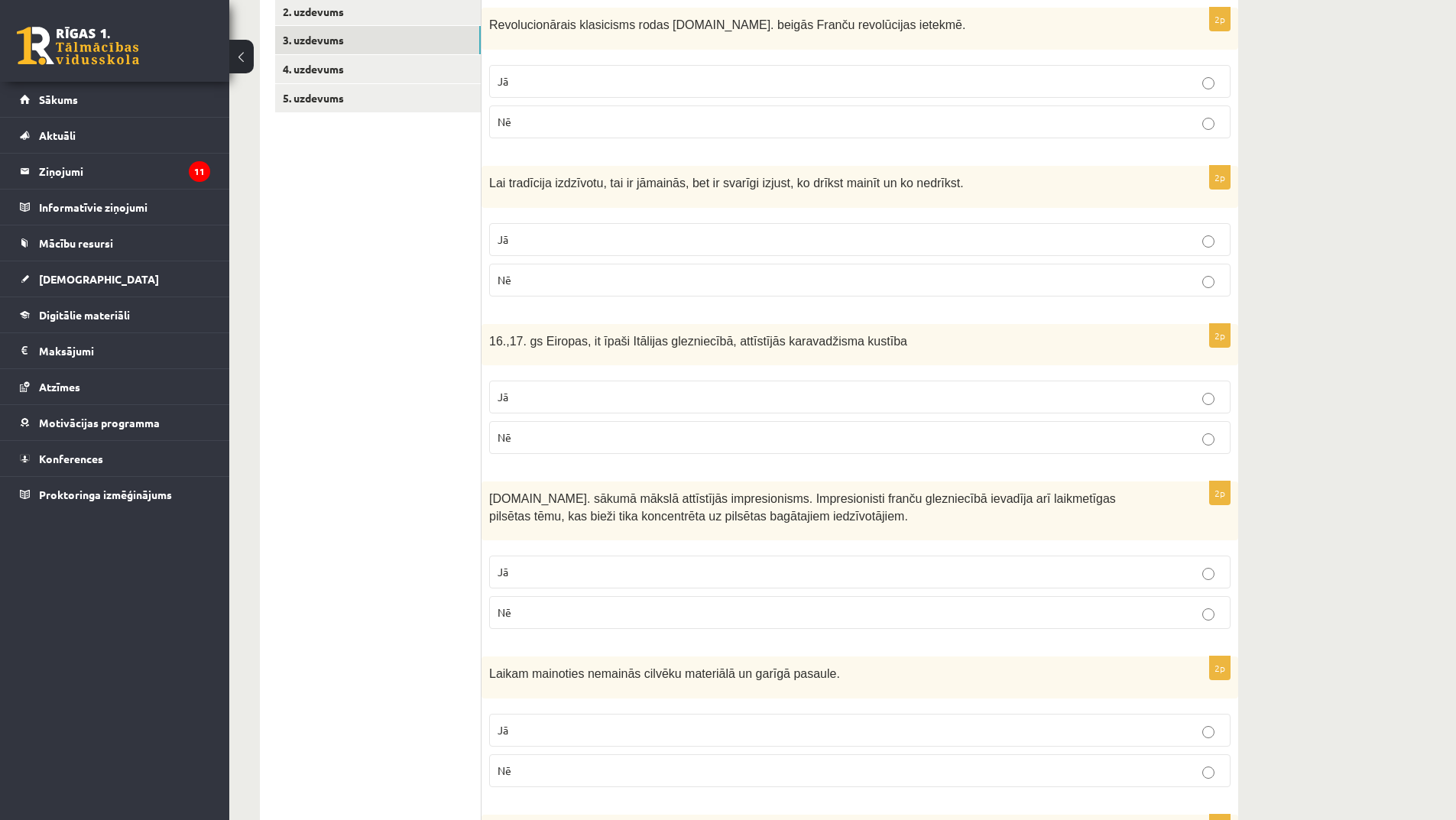
click at [571, 439] on p "Nē" at bounding box center [860, 437] width 725 height 16
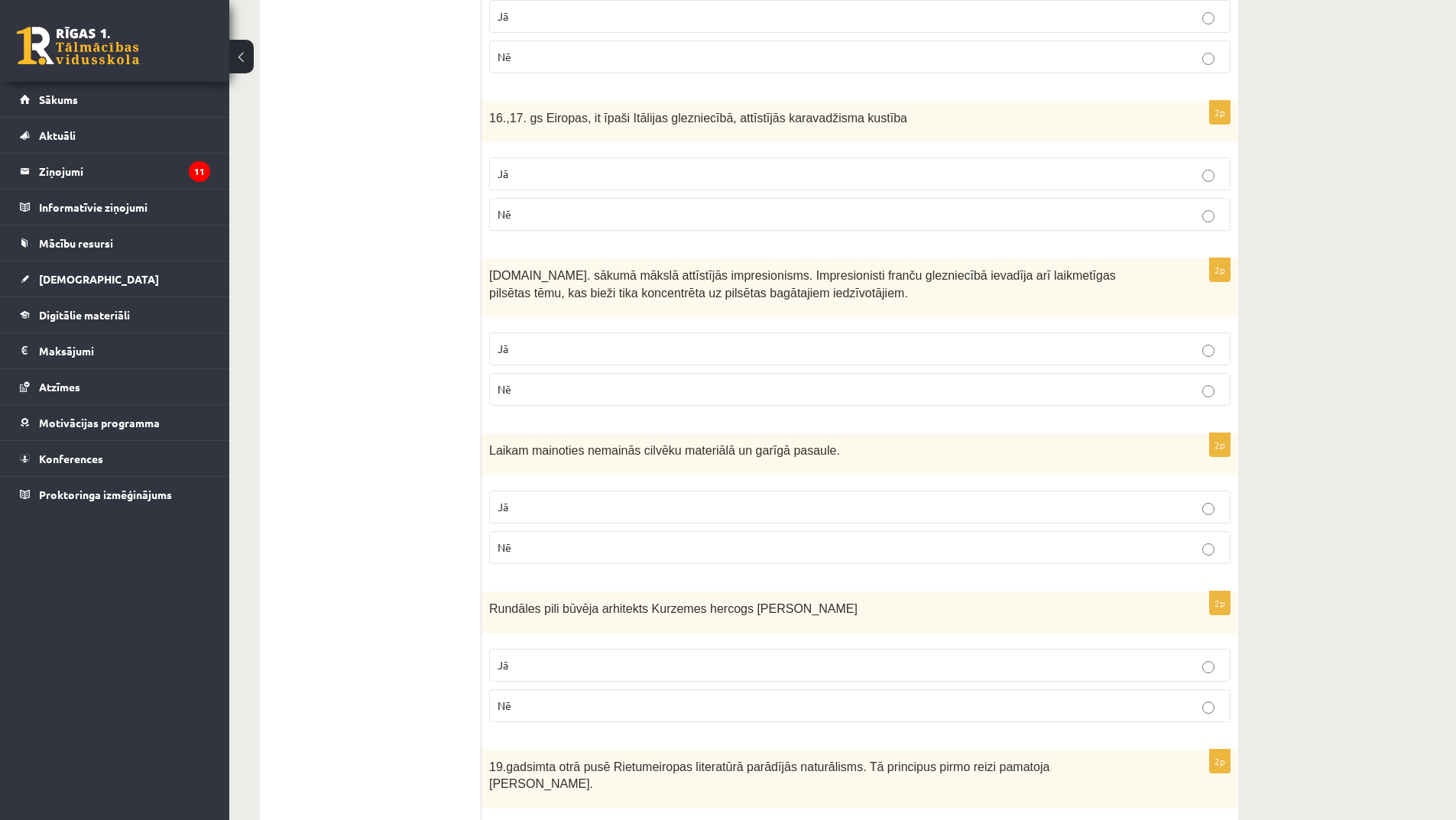
scroll to position [535, 0]
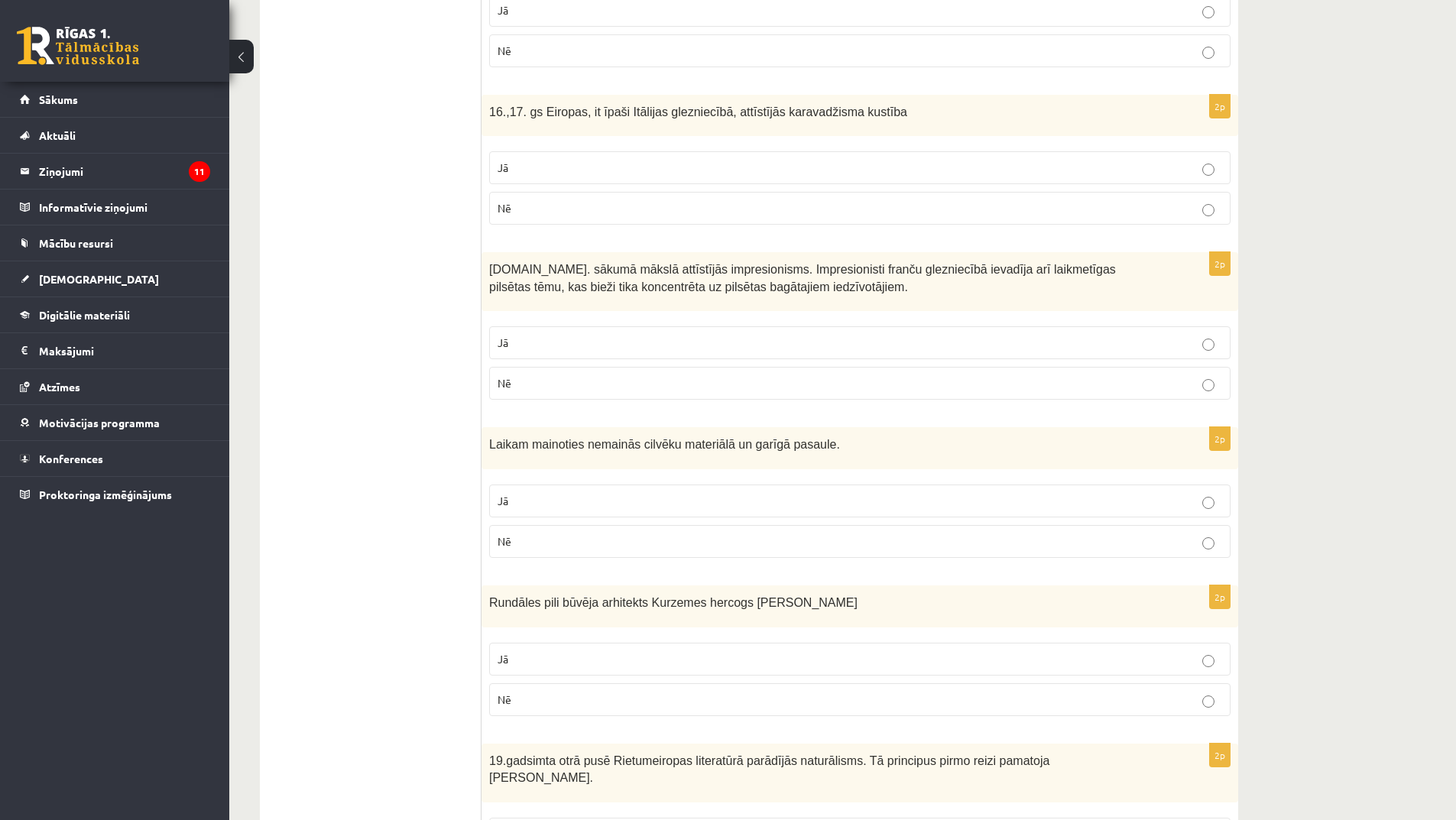
click at [587, 345] on p "Jā" at bounding box center [860, 342] width 725 height 16
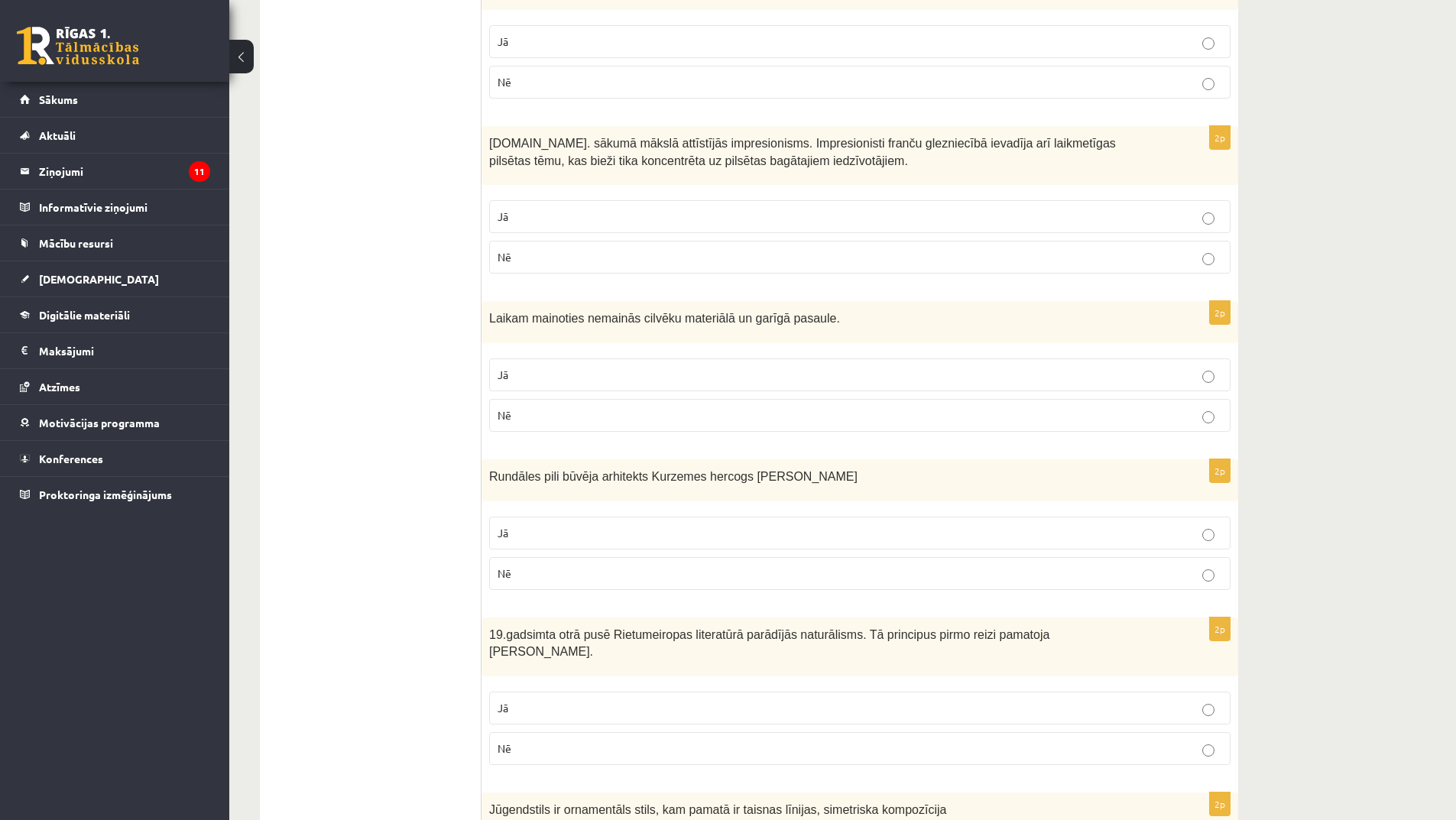
scroll to position [688, 0]
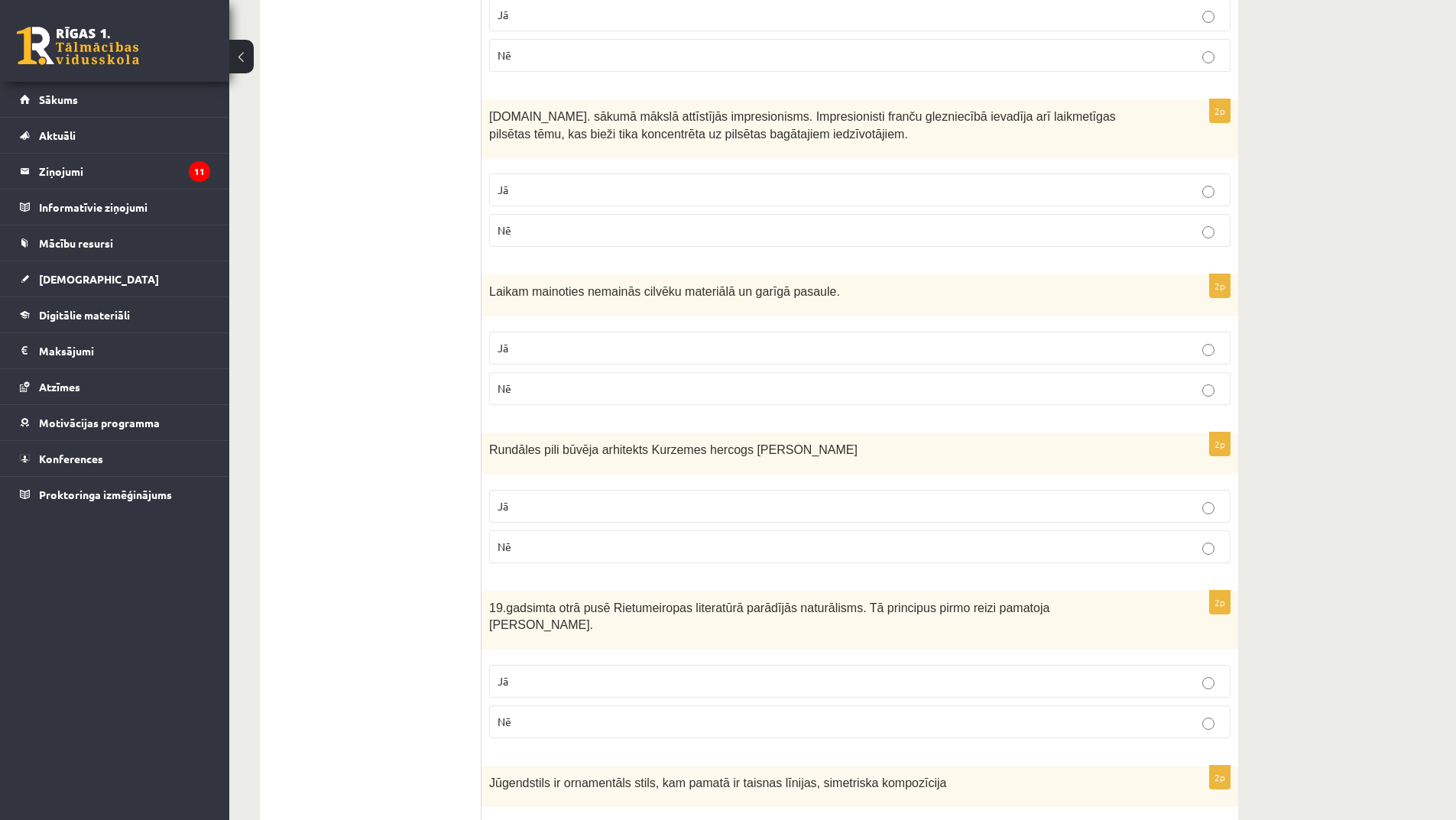
click at [596, 384] on p "Nē" at bounding box center [860, 388] width 725 height 16
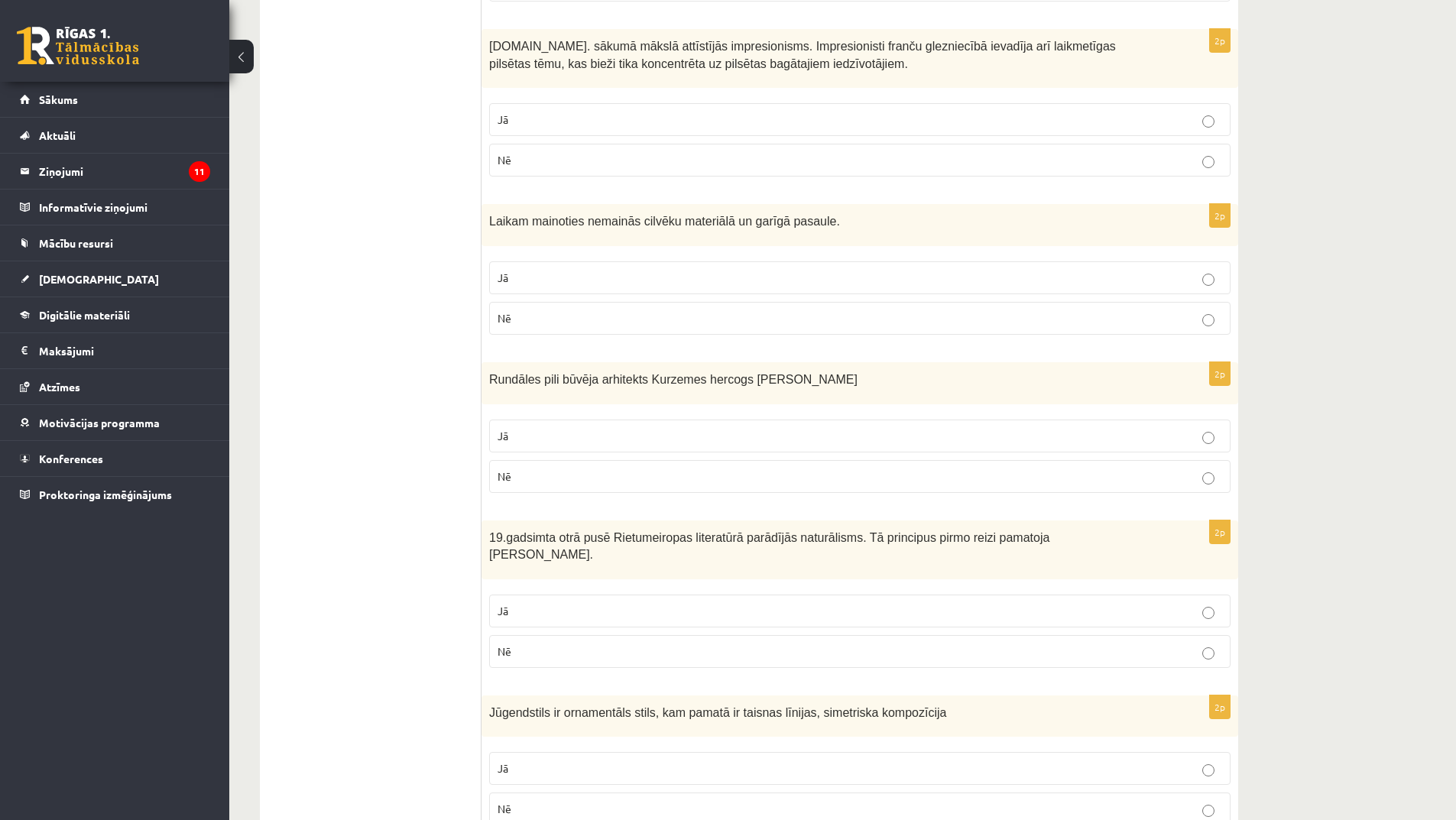
scroll to position [841, 0]
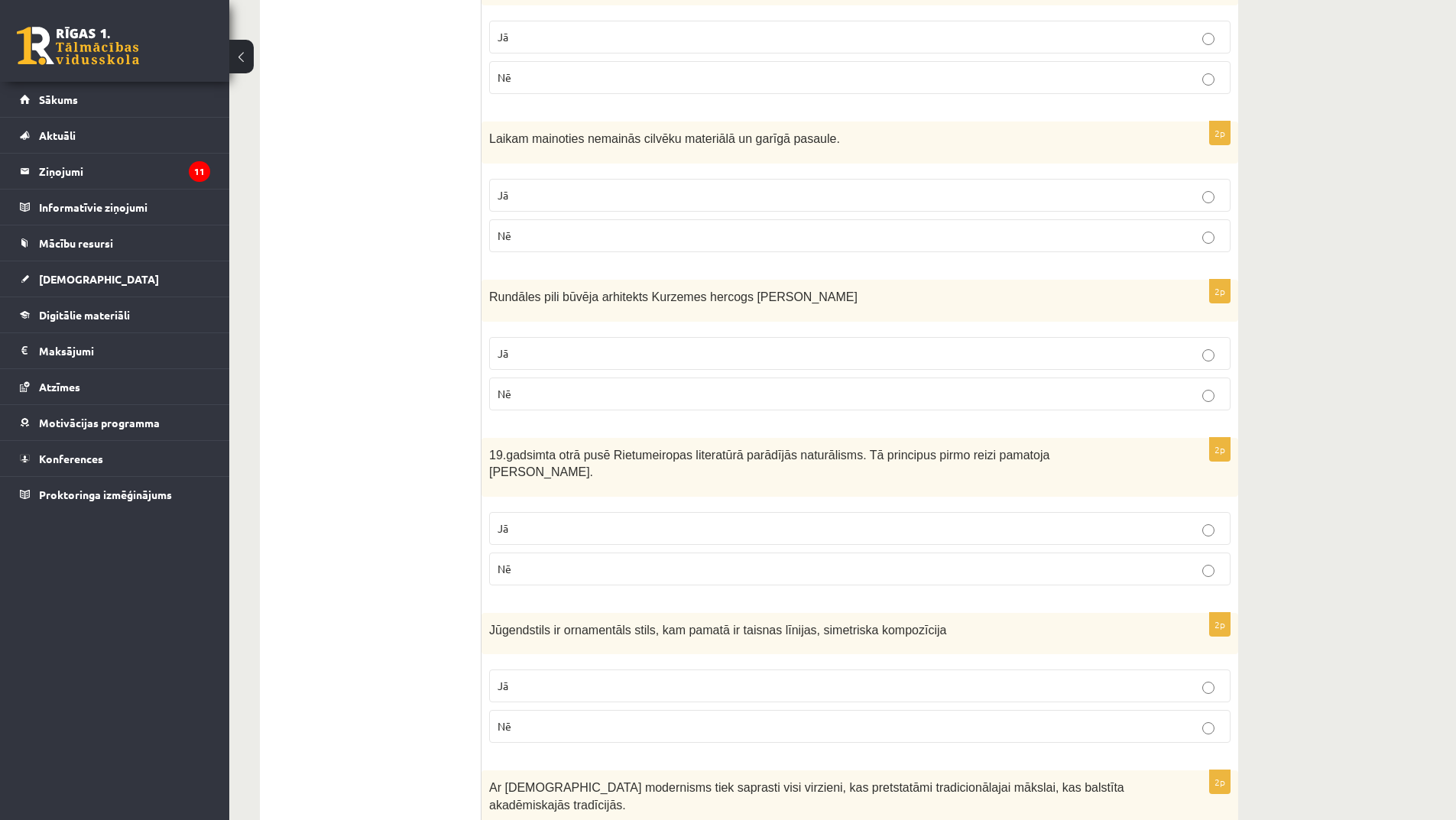
click at [613, 350] on p "Jā" at bounding box center [860, 353] width 725 height 16
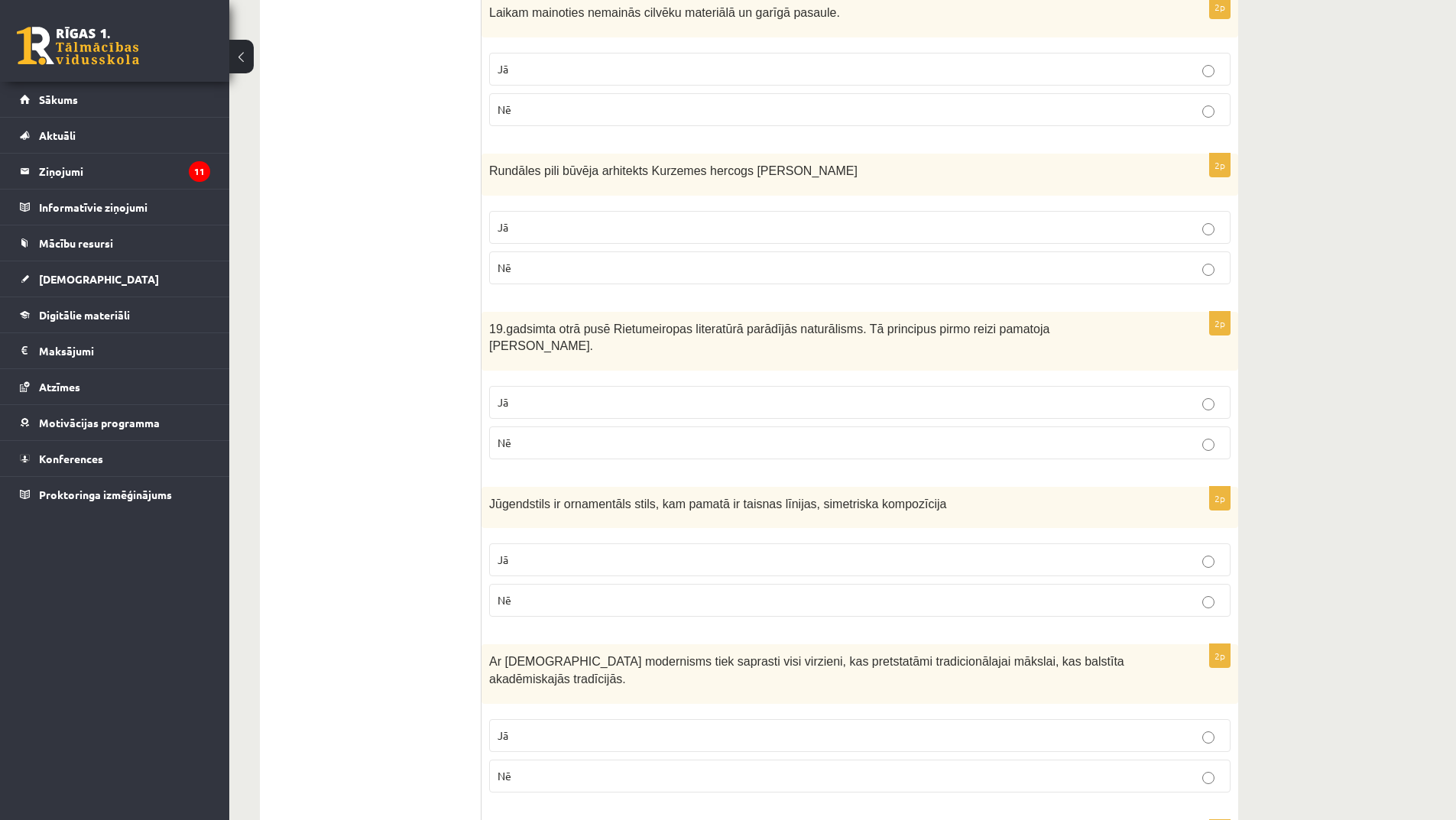
scroll to position [994, 0]
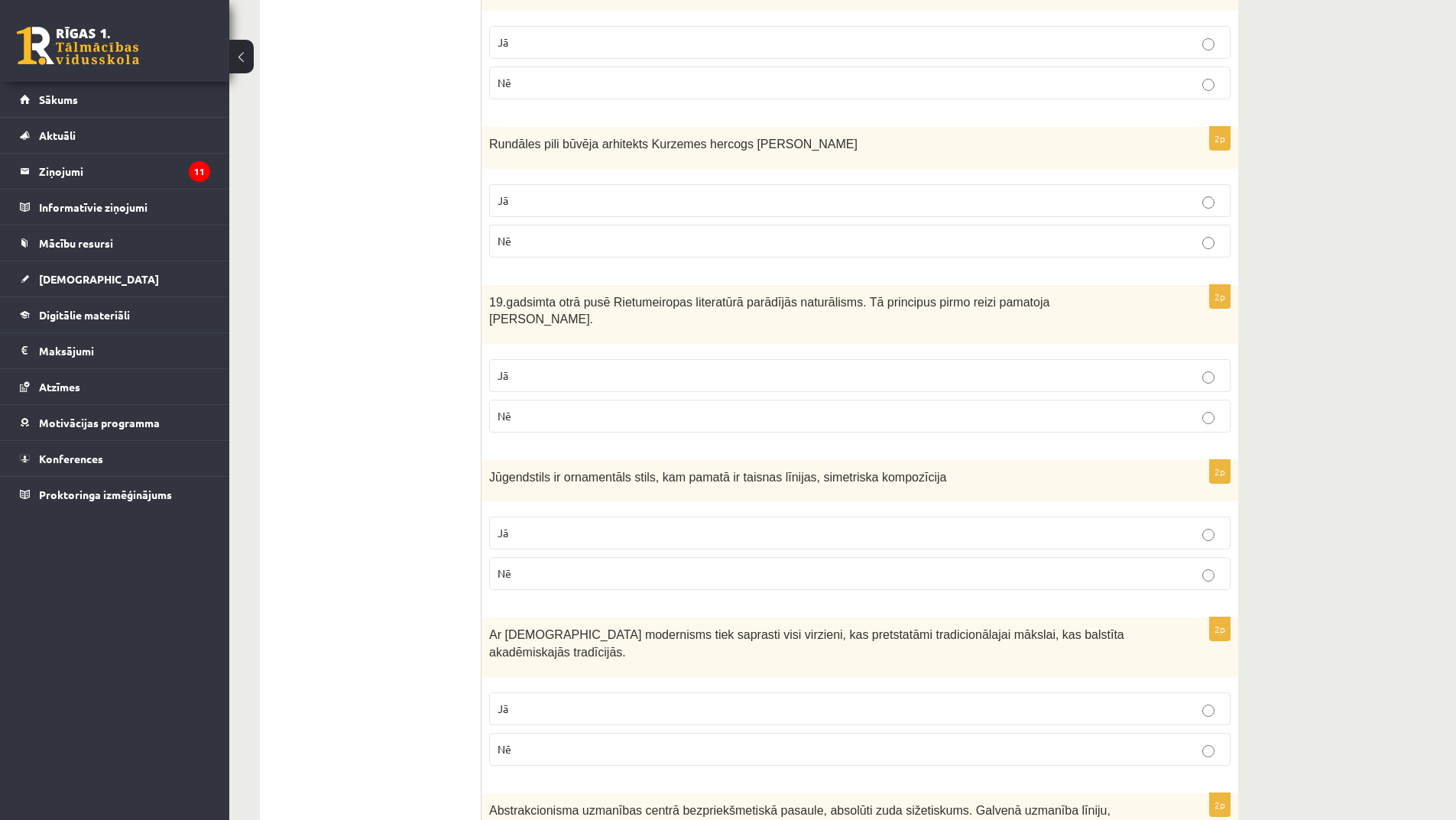
click at [586, 368] on p "Jā" at bounding box center [860, 375] width 725 height 16
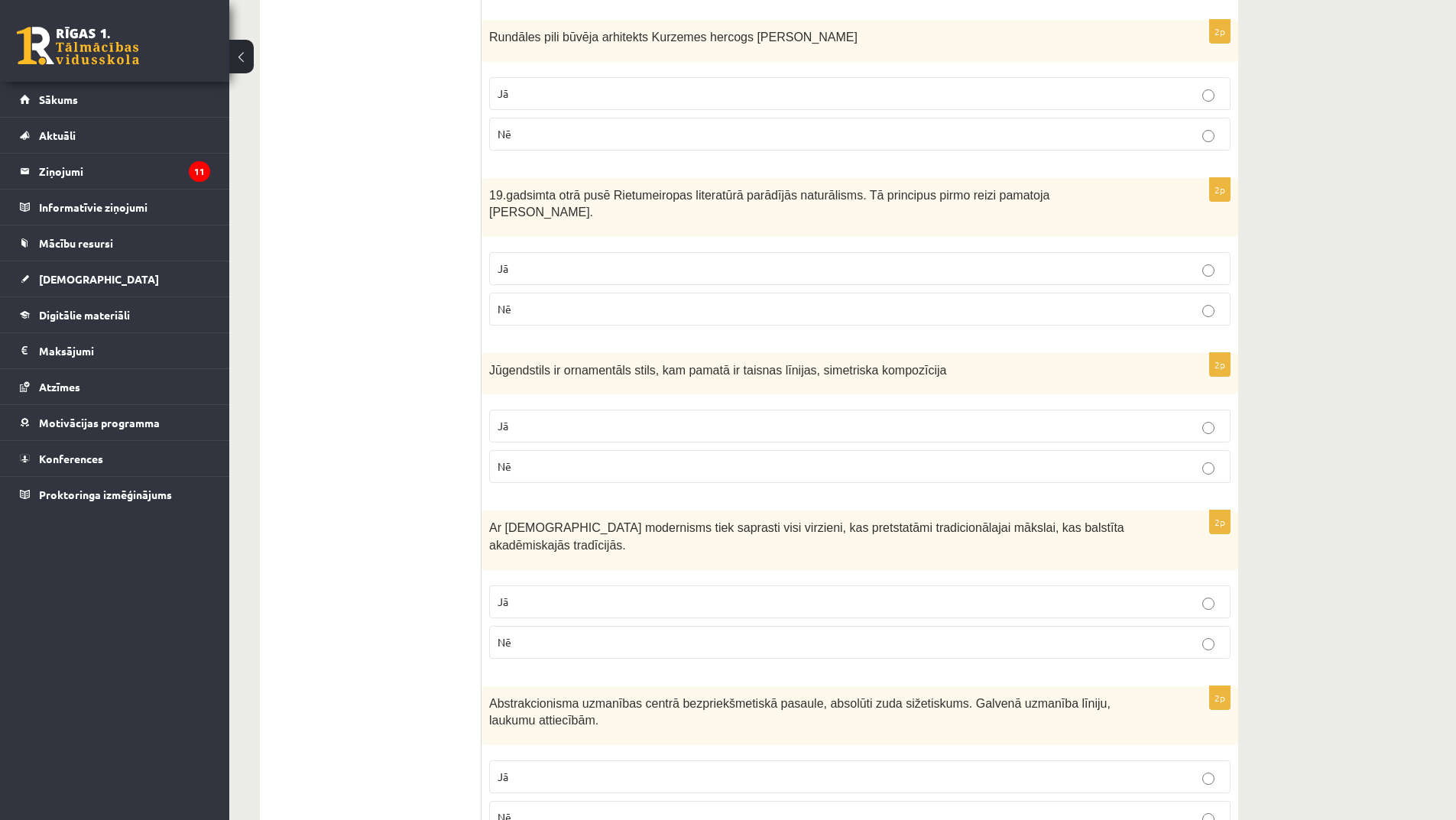
scroll to position [1223, 0]
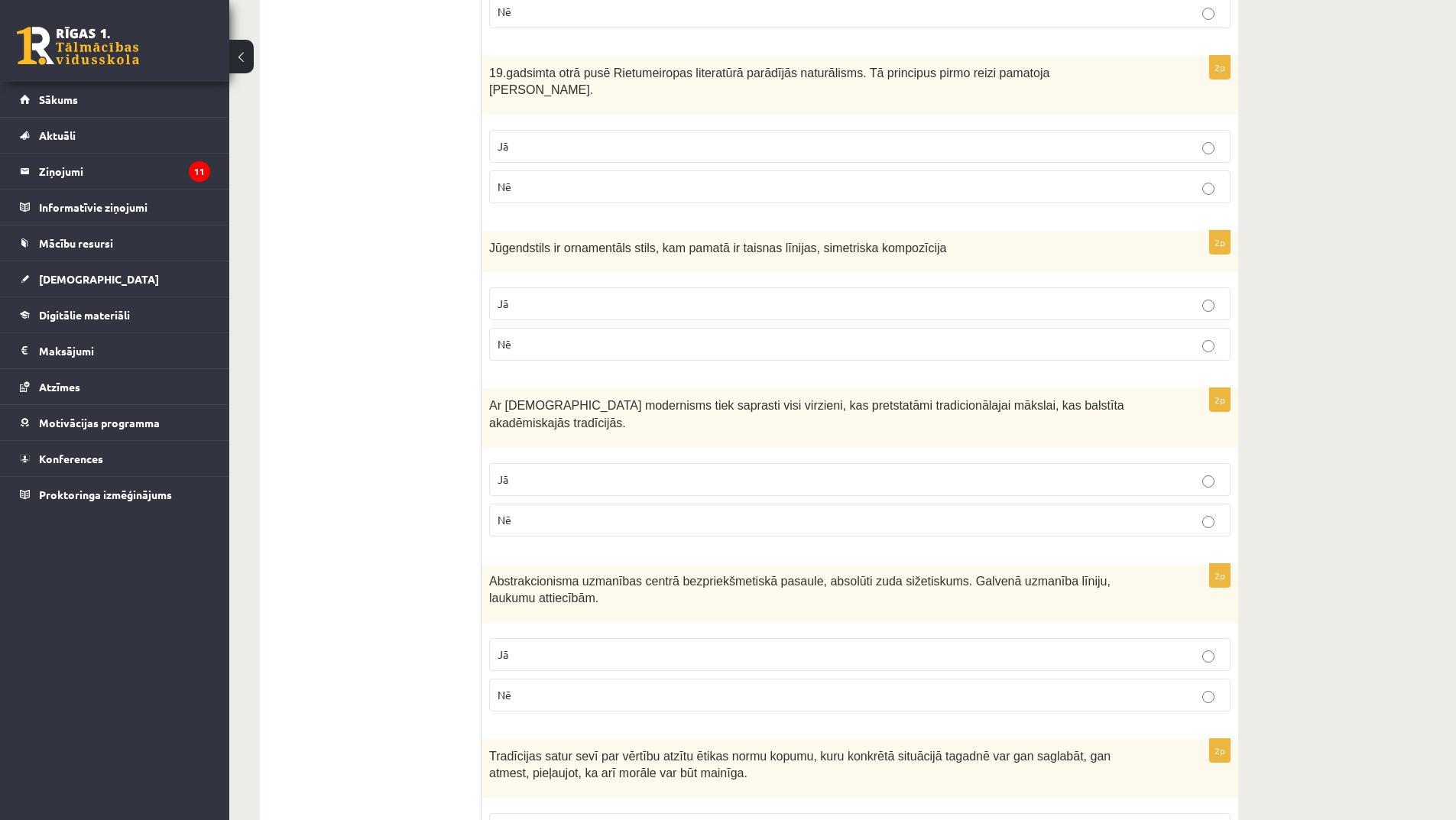
click at [700, 336] on p "Nē" at bounding box center [860, 344] width 725 height 16
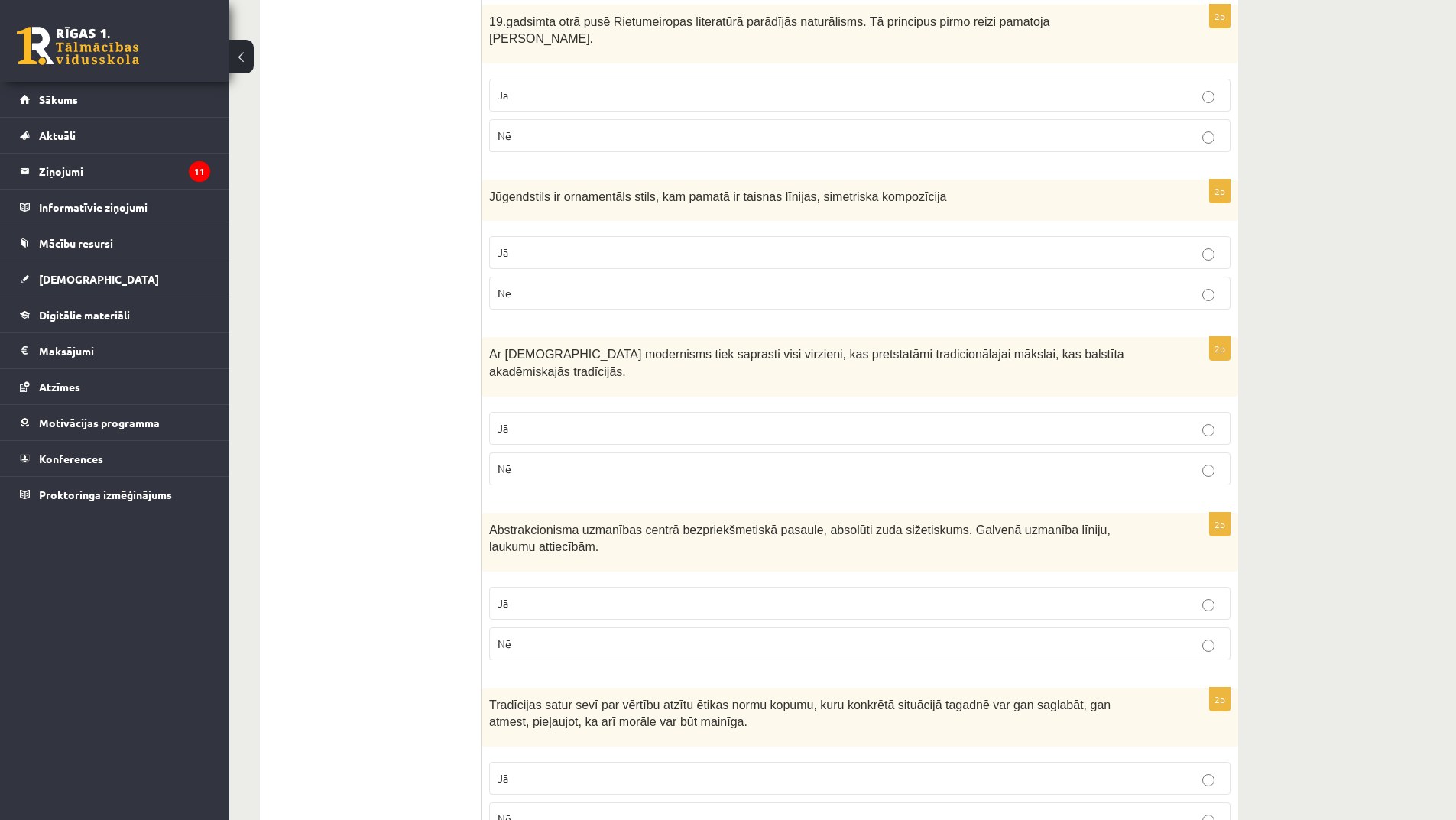
scroll to position [1299, 0]
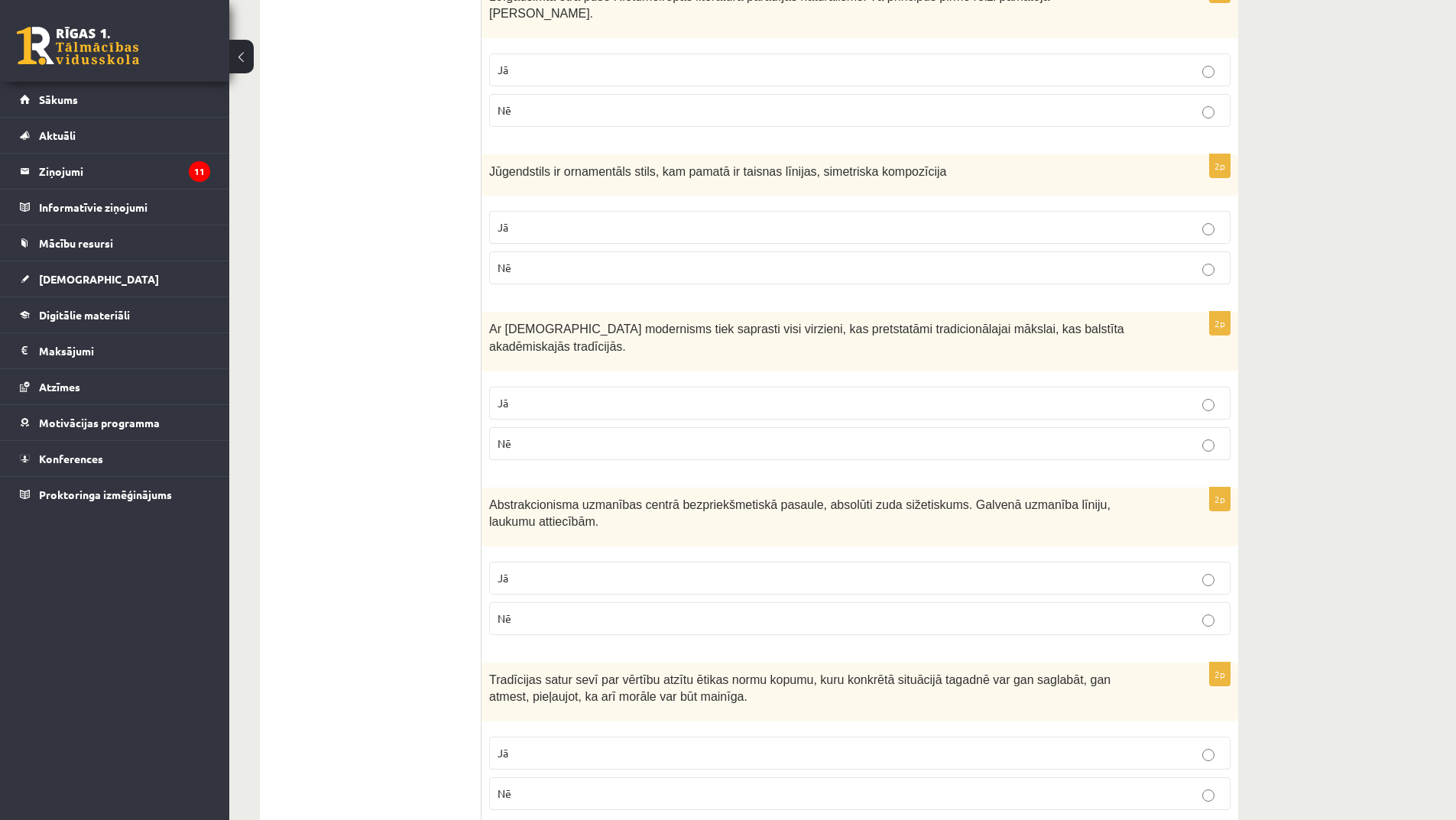
click at [713, 395] on p "Jā" at bounding box center [860, 403] width 725 height 16
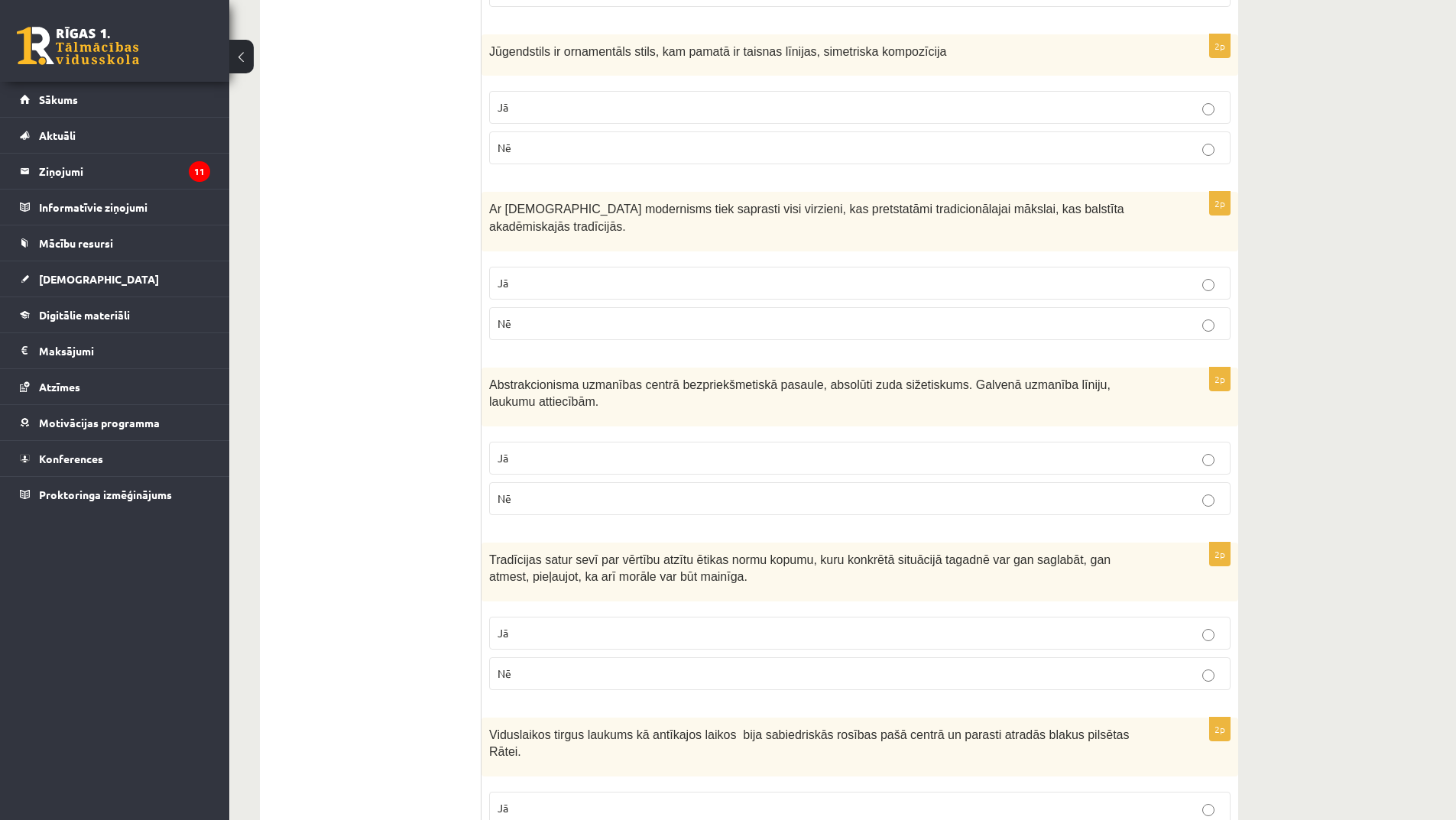
scroll to position [1529, 0]
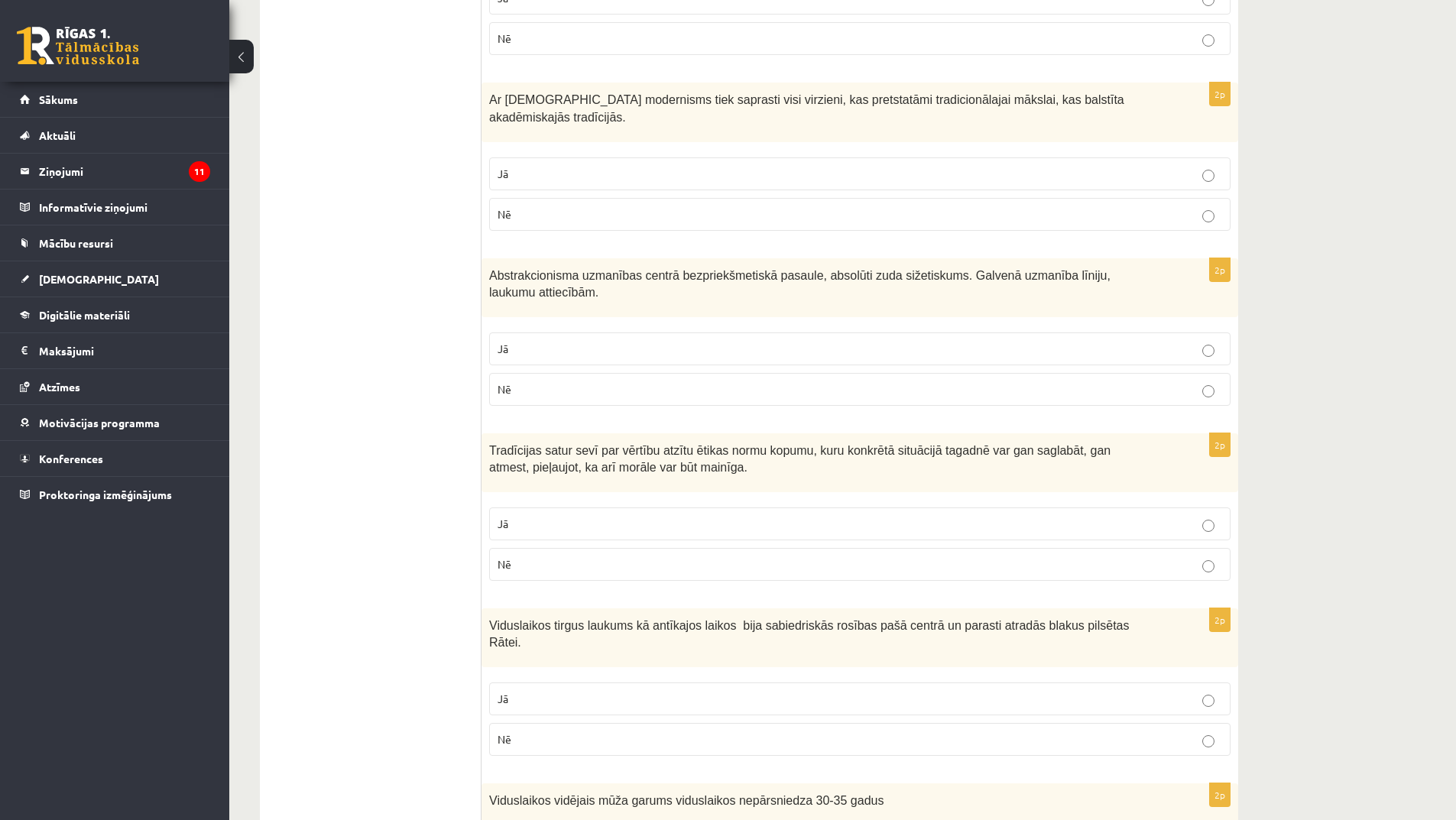
click at [711, 341] on p "Jā" at bounding box center [860, 348] width 725 height 16
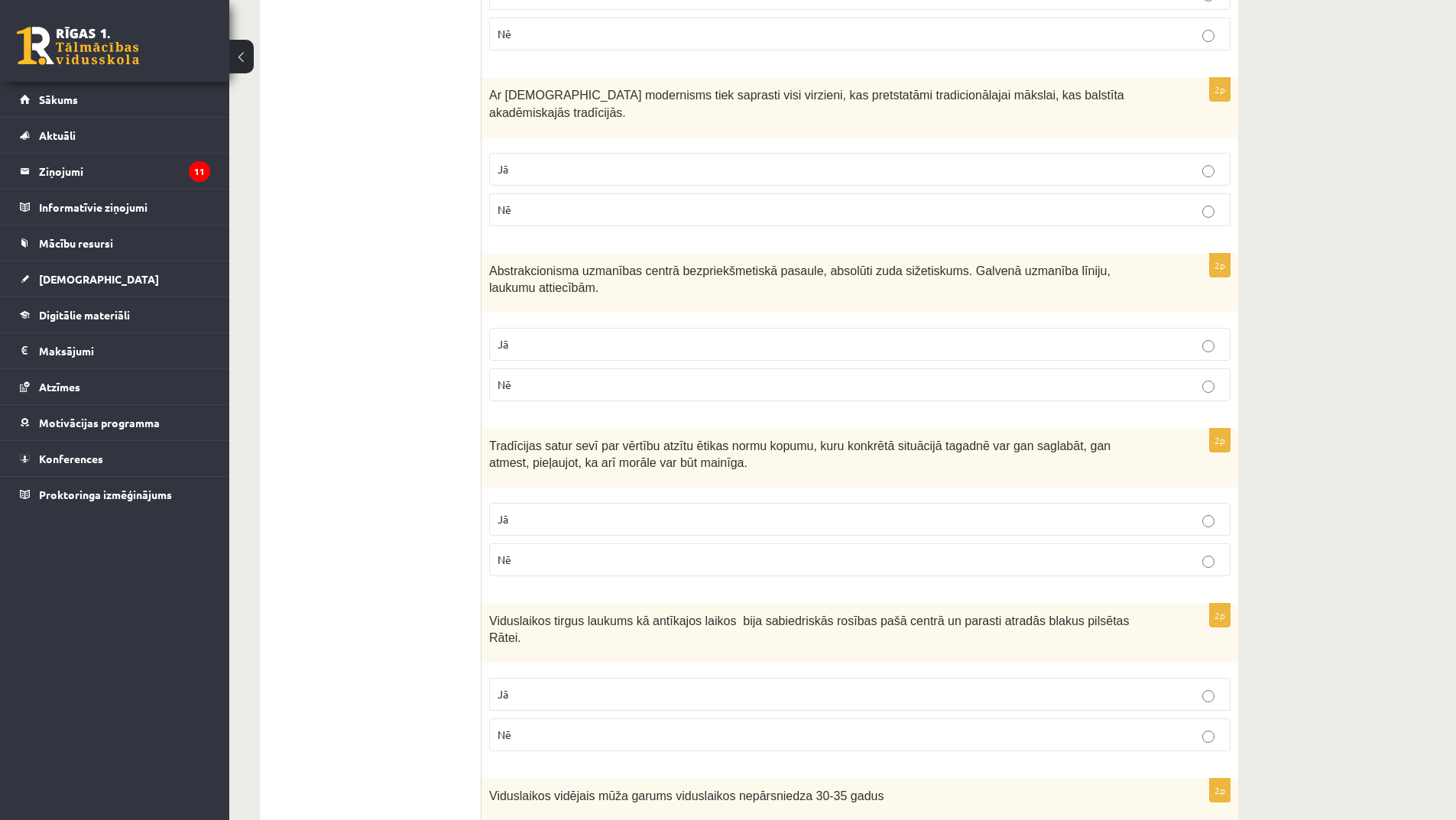
scroll to position [1682, 0]
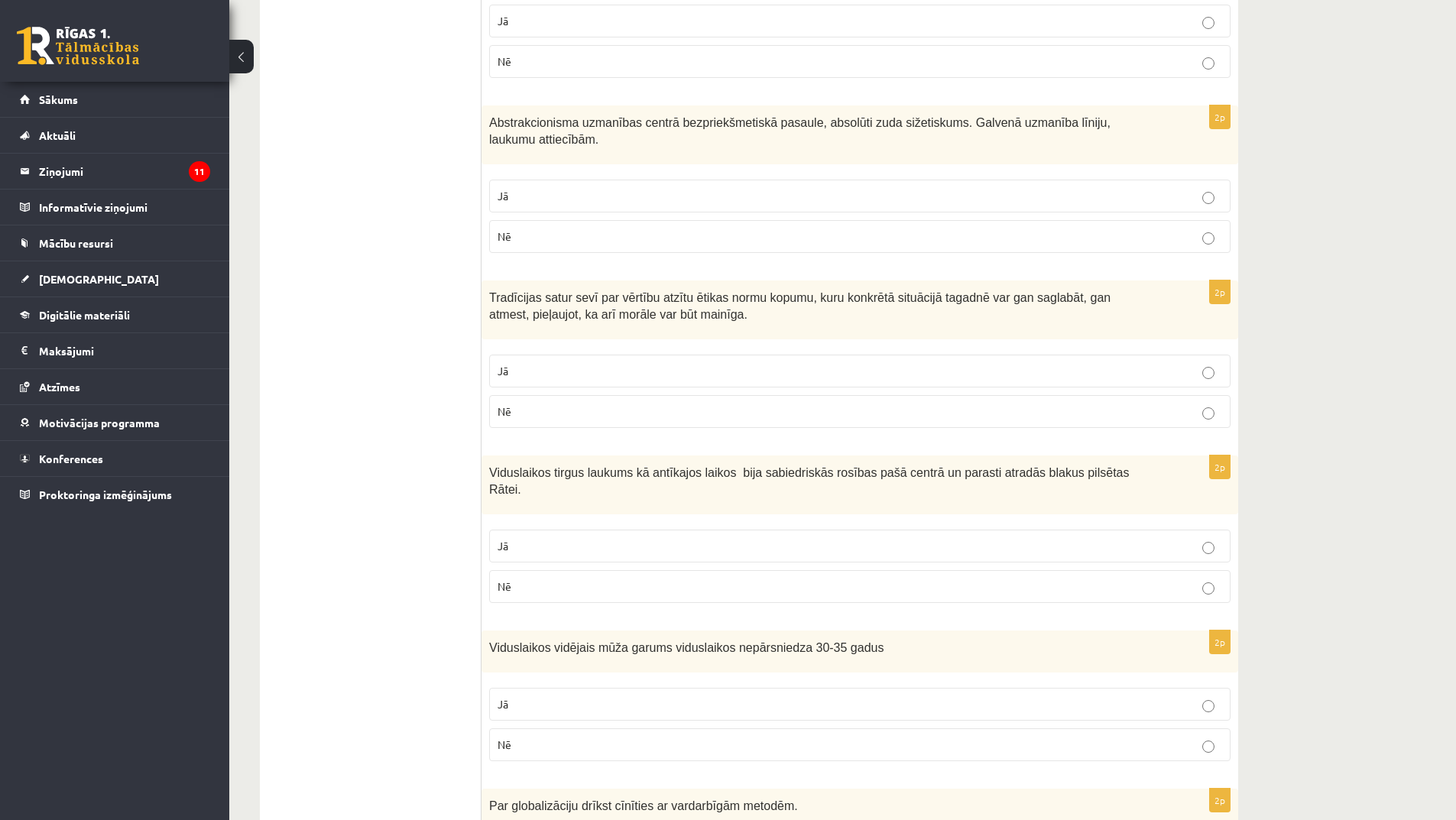
click at [618, 354] on label "Jā" at bounding box center [860, 371] width 741 height 33
click at [608, 395] on label "Nē" at bounding box center [860, 411] width 741 height 33
click at [660, 363] on p "Jā" at bounding box center [860, 371] width 725 height 16
click at [697, 538] on p "Jā" at bounding box center [860, 546] width 725 height 16
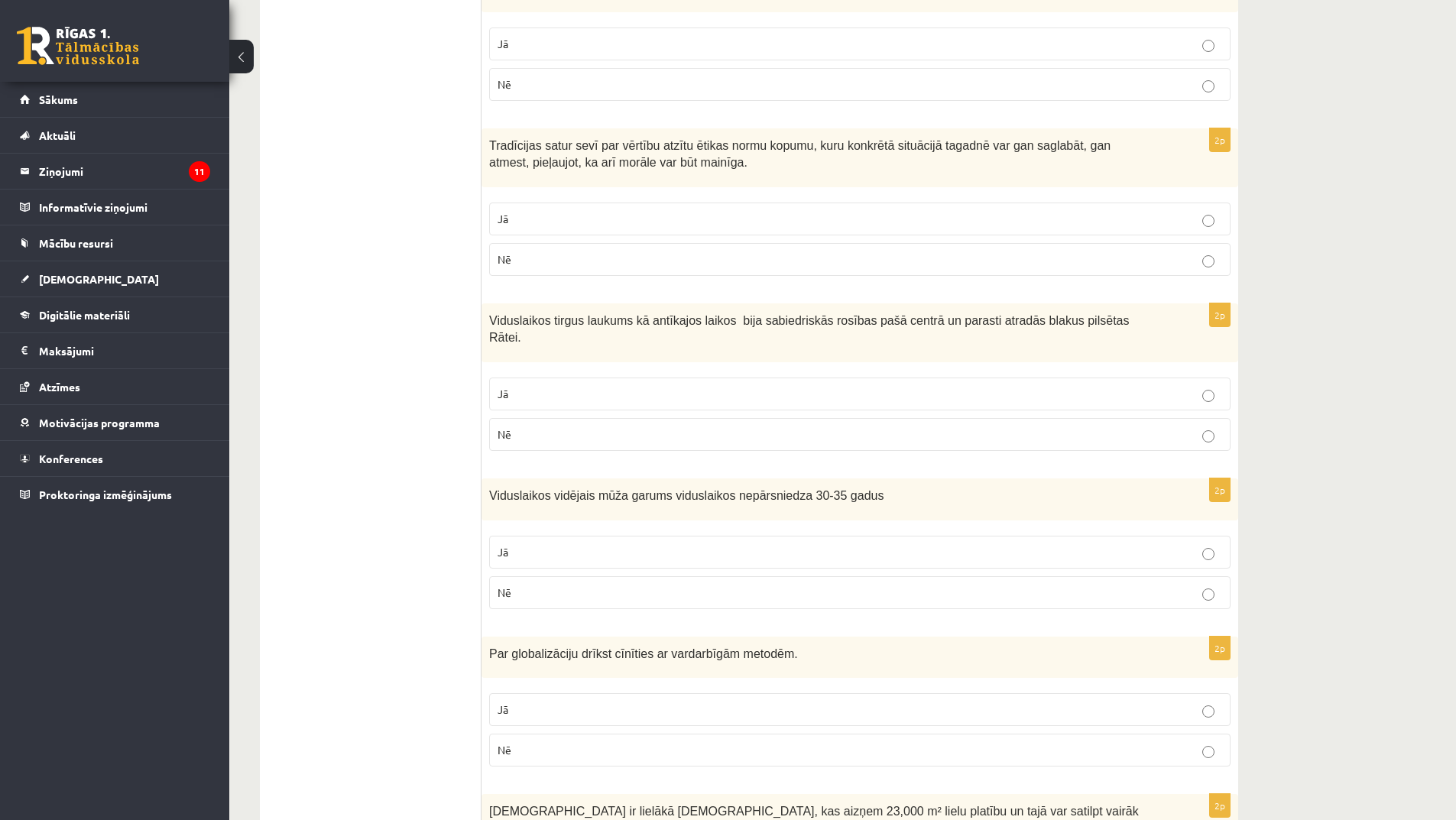
scroll to position [1834, 0]
click at [638, 544] on p "Jā" at bounding box center [860, 551] width 725 height 16
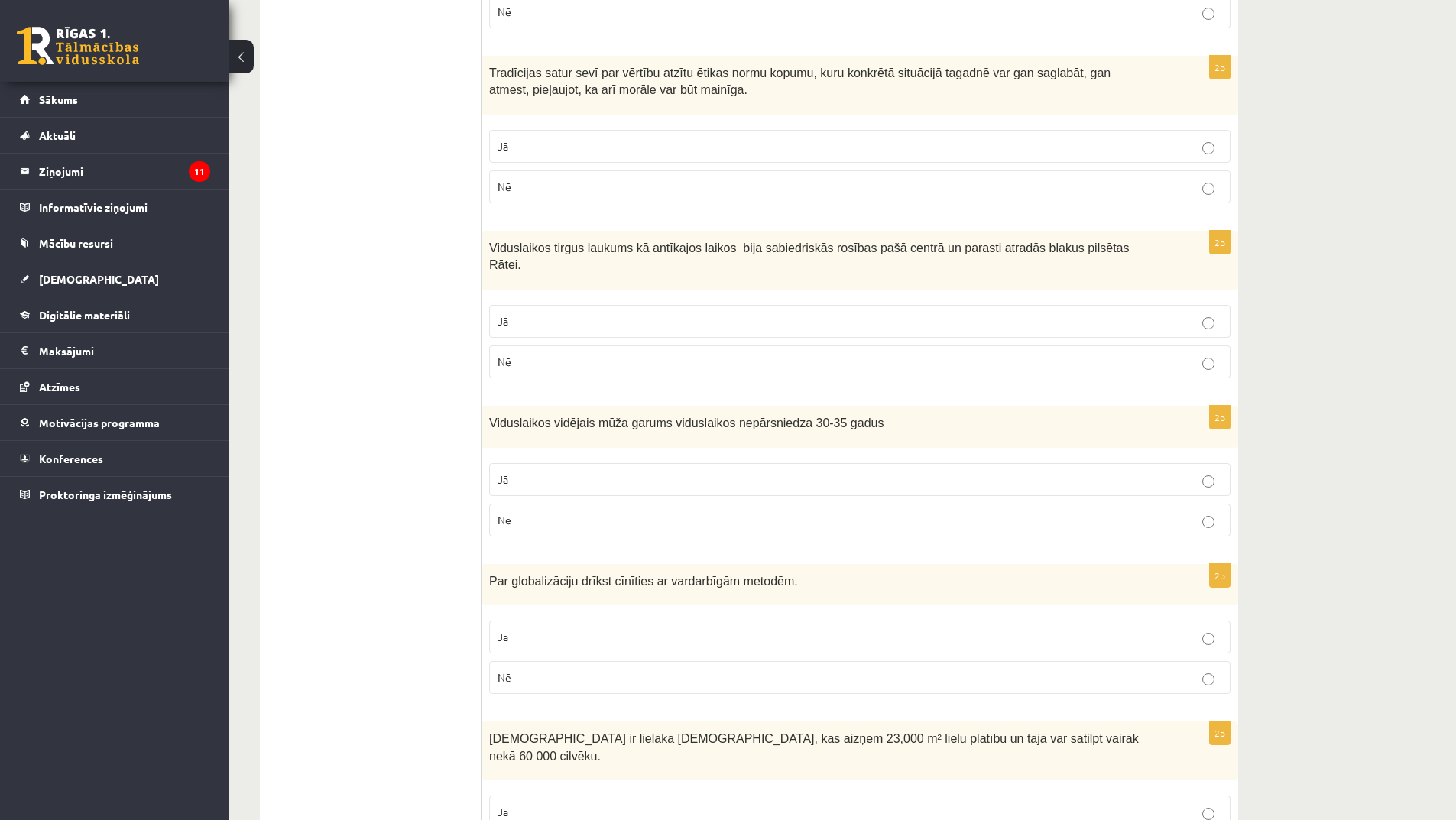
scroll to position [1988, 0]
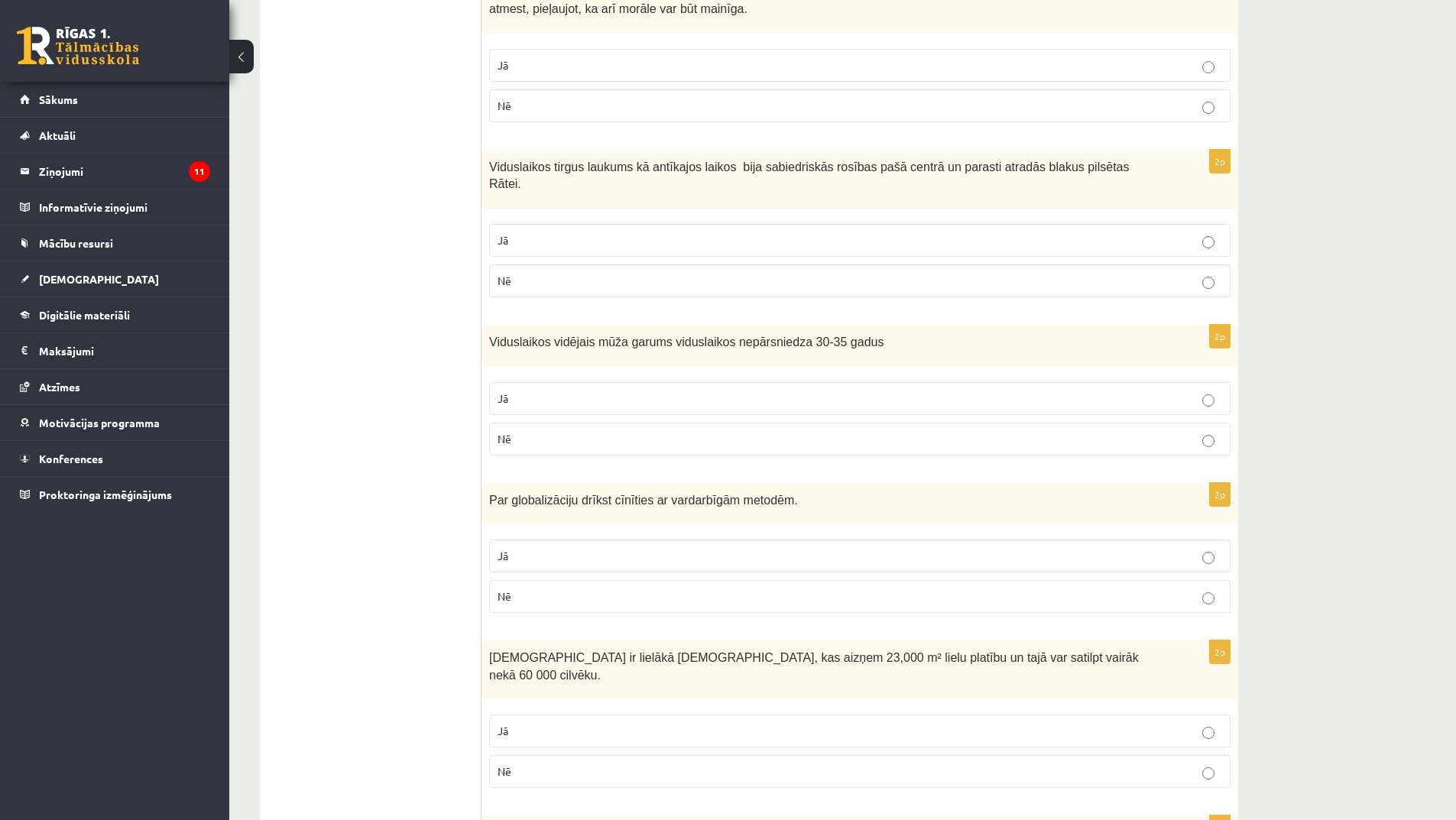
click at [596, 548] on p "Jā" at bounding box center [860, 556] width 725 height 16
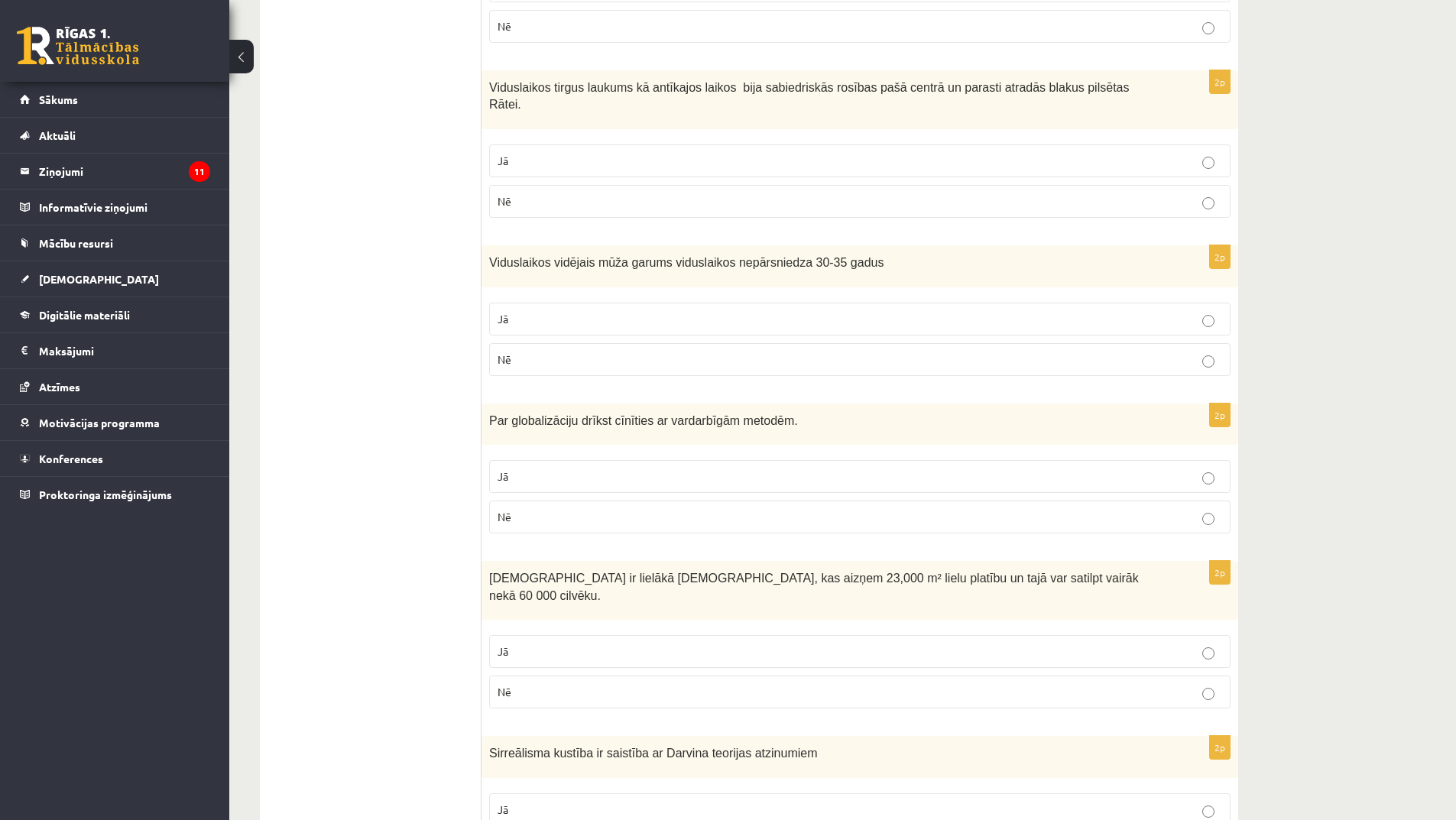
scroll to position [2141, 0]
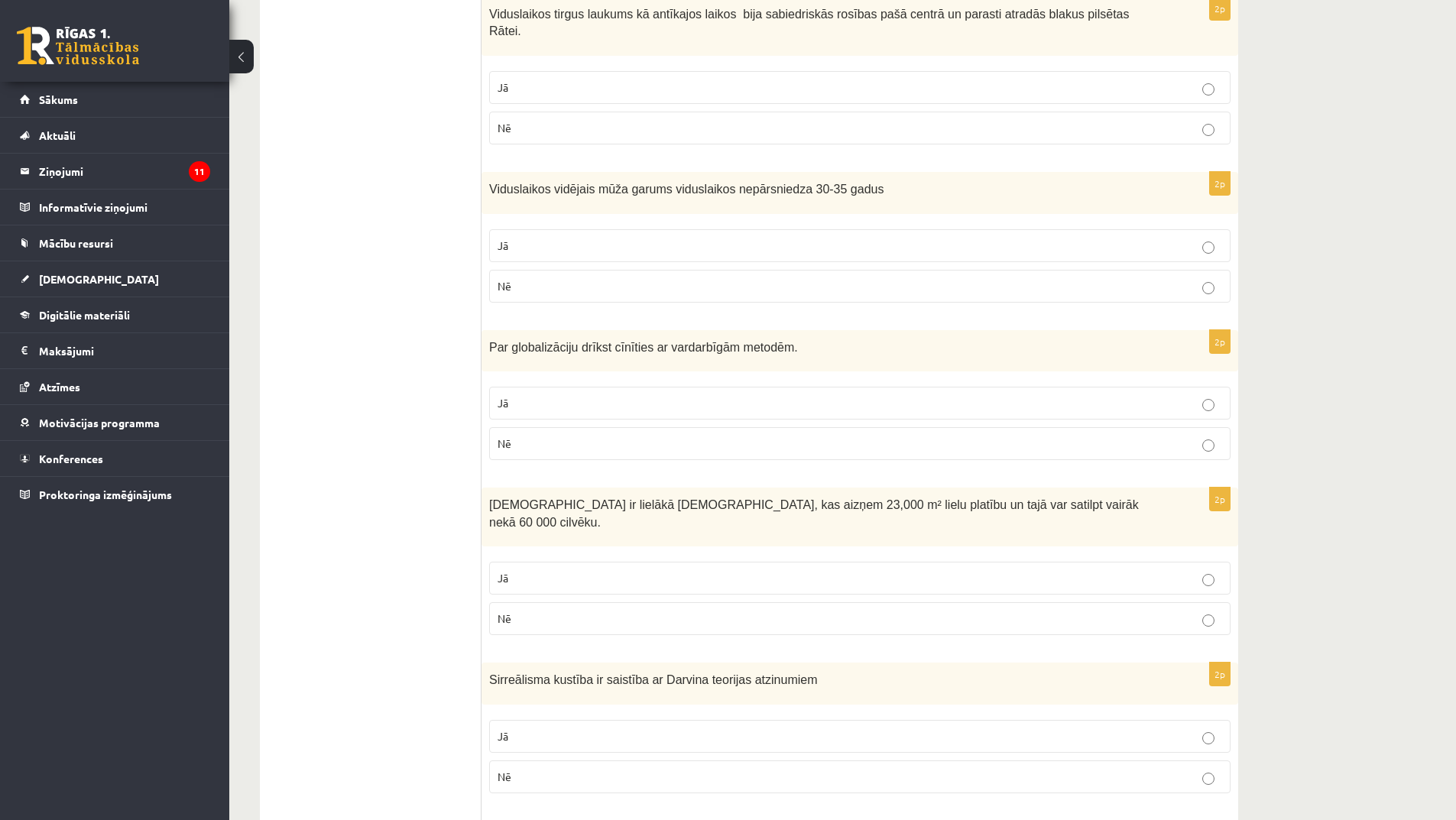
click at [777, 436] on p "Nē" at bounding box center [860, 443] width 725 height 16
click at [743, 562] on label "Jā" at bounding box center [860, 578] width 741 height 33
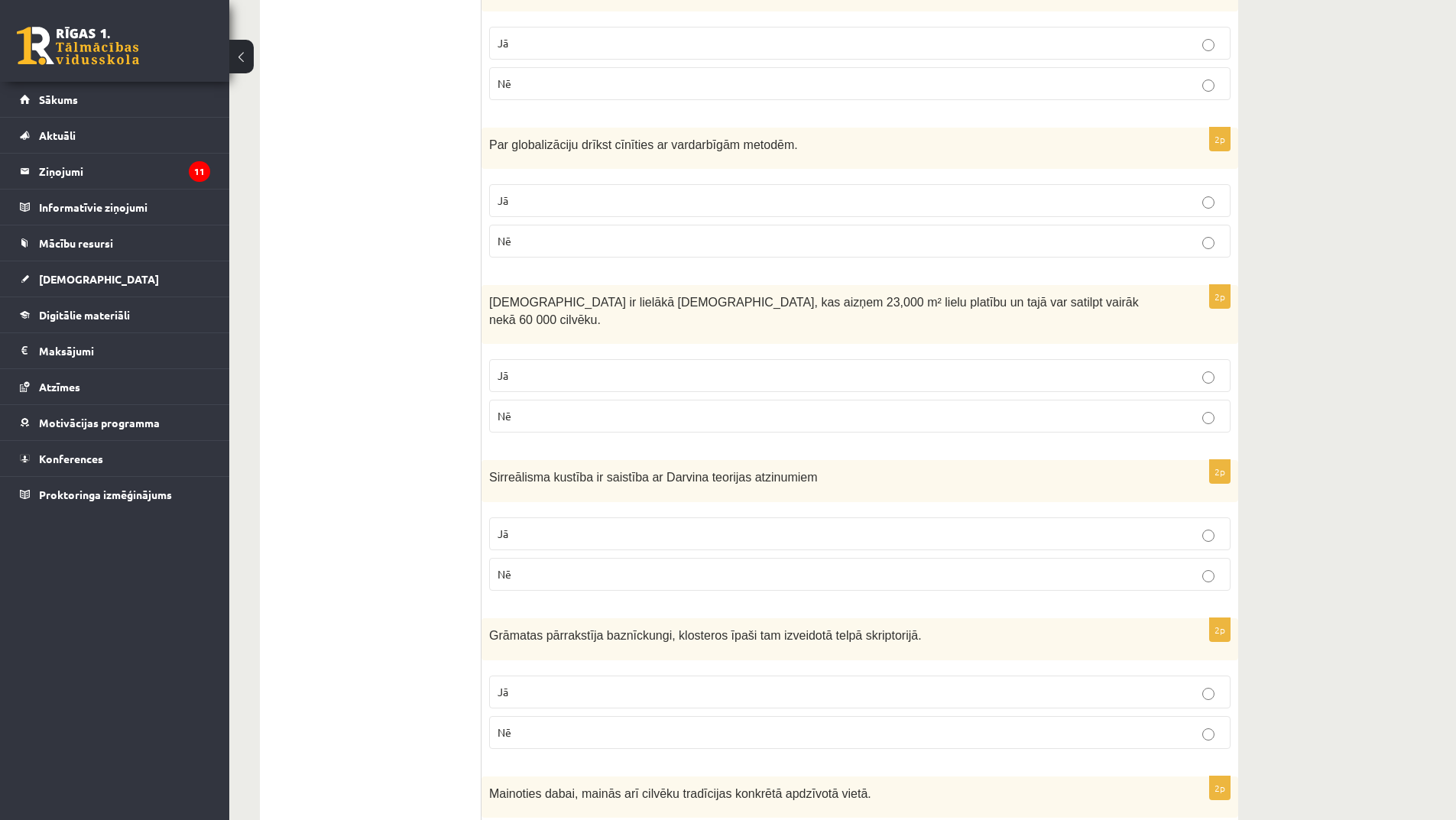
scroll to position [2370, 0]
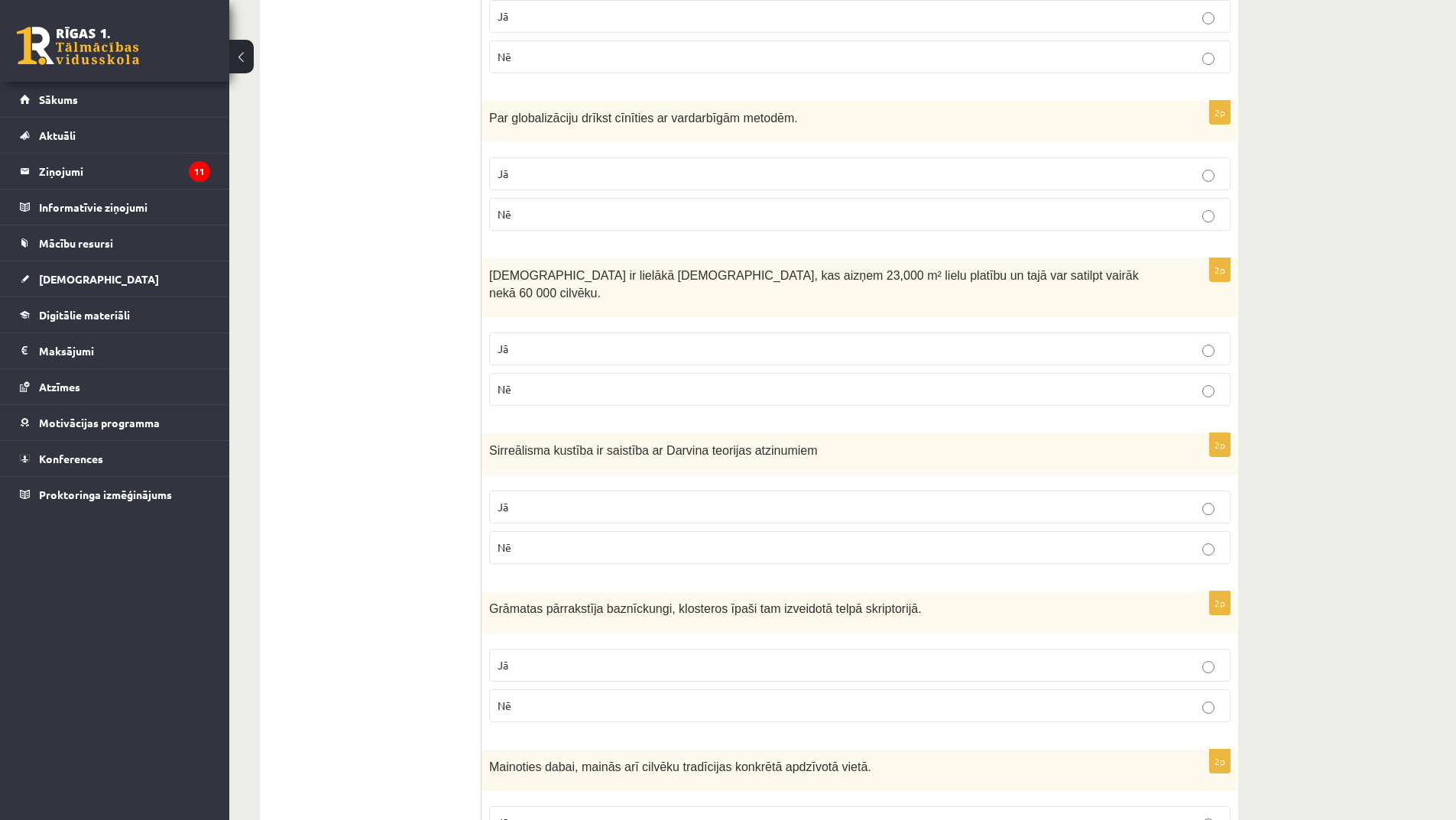
click at [660, 499] on p "Jā" at bounding box center [860, 507] width 725 height 16
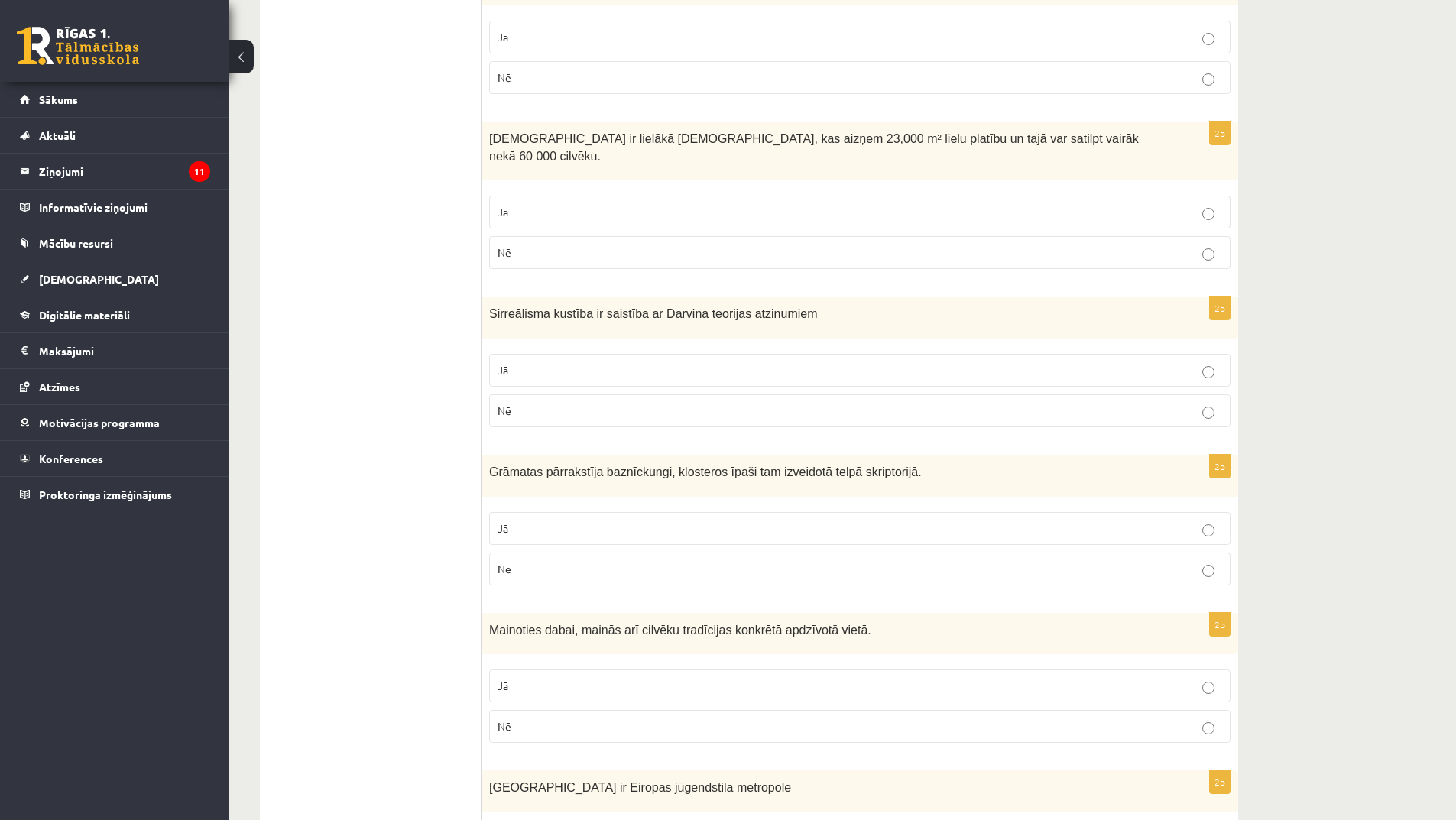
scroll to position [2599, 0]
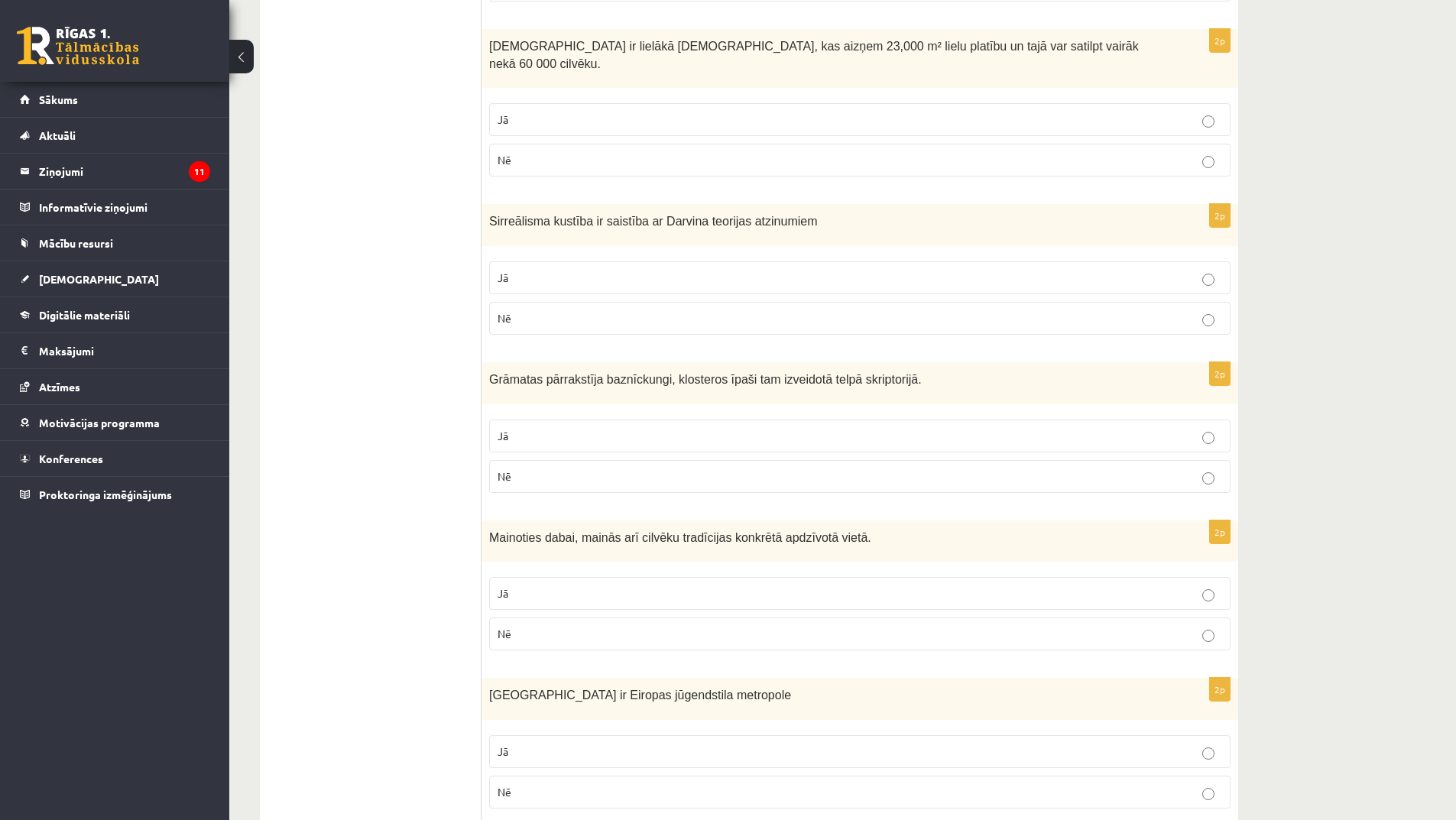
click at [612, 428] on p "Jā" at bounding box center [860, 436] width 725 height 16
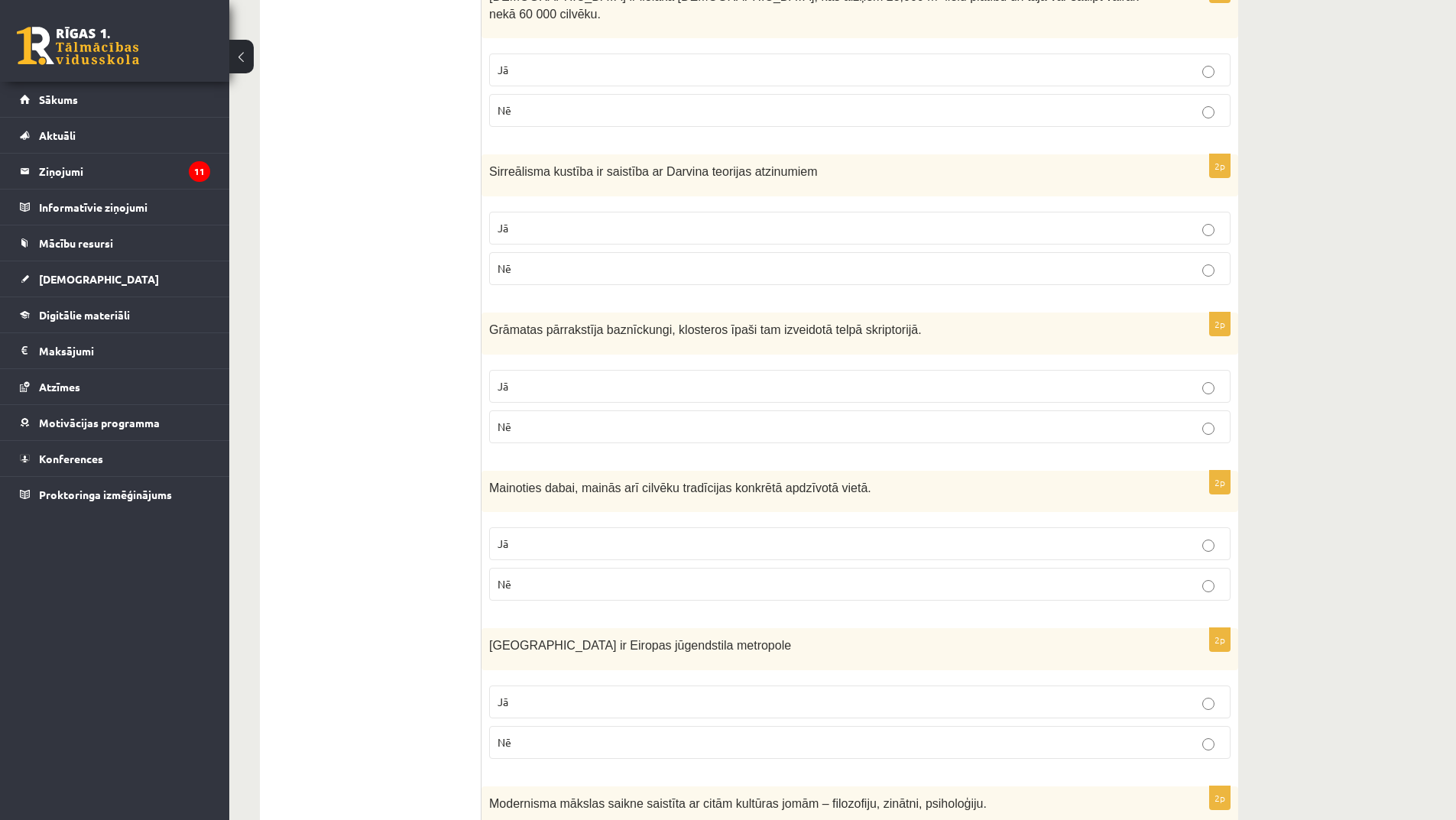
scroll to position [2676, 0]
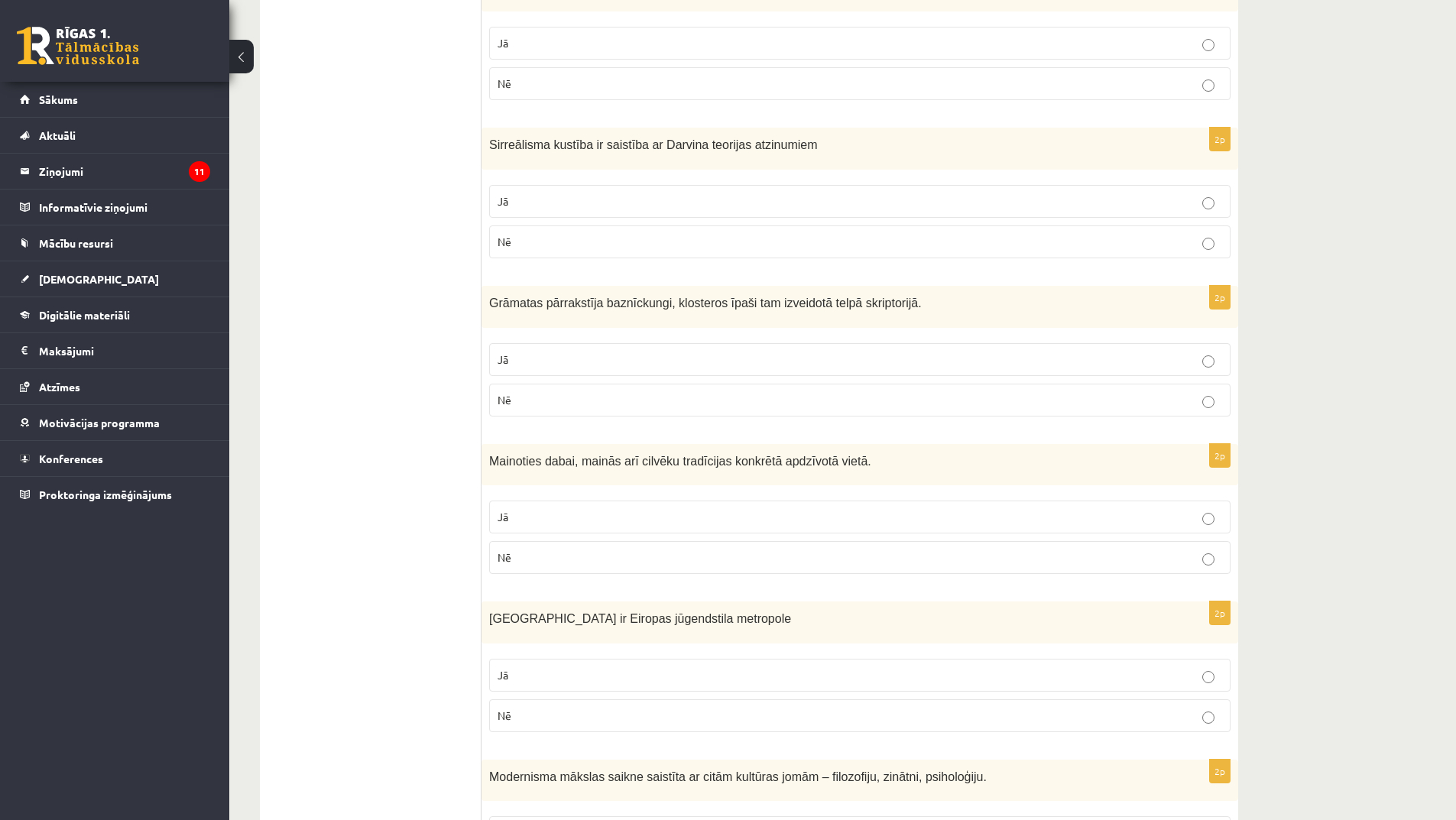
click at [612, 509] on p "Jā" at bounding box center [860, 517] width 725 height 16
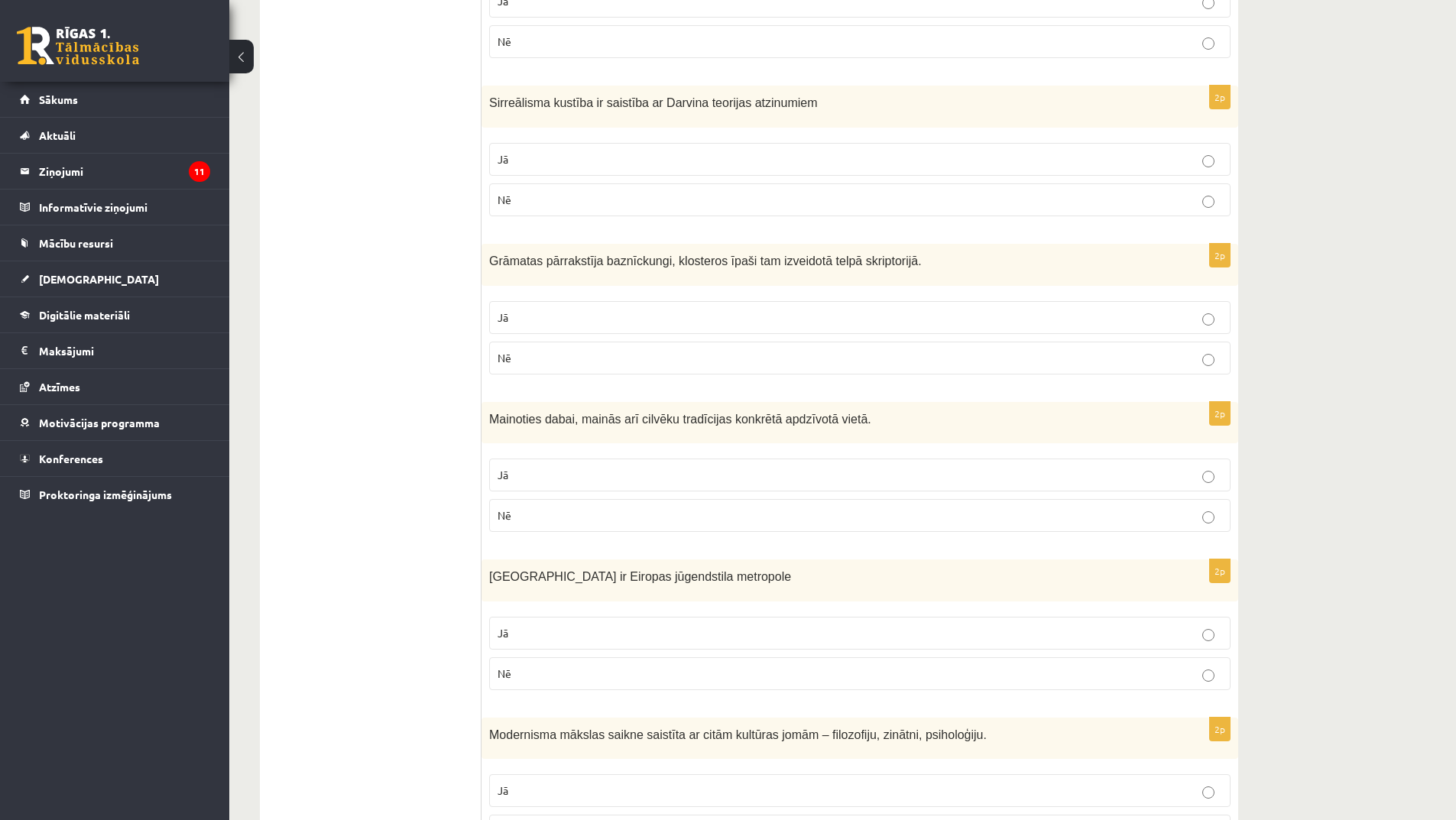
click at [565, 658] on label "Nē" at bounding box center [860, 674] width 741 height 33
click at [583, 626] on p "Jā" at bounding box center [860, 633] width 725 height 16
click at [606, 782] on p "Jā" at bounding box center [860, 790] width 725 height 16
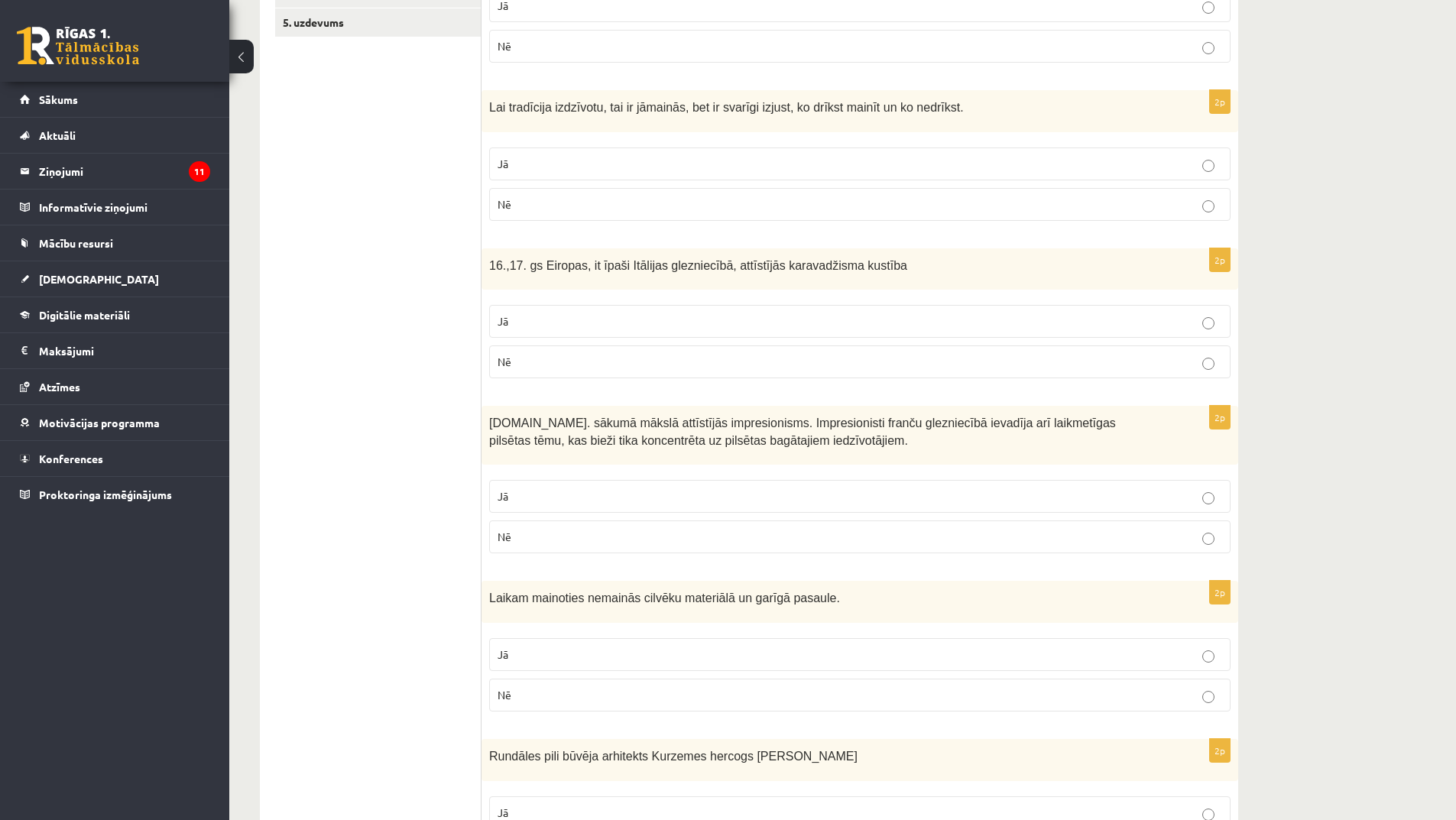
scroll to position [382, 0]
click at [641, 313] on p "Jā" at bounding box center [860, 320] width 725 height 16
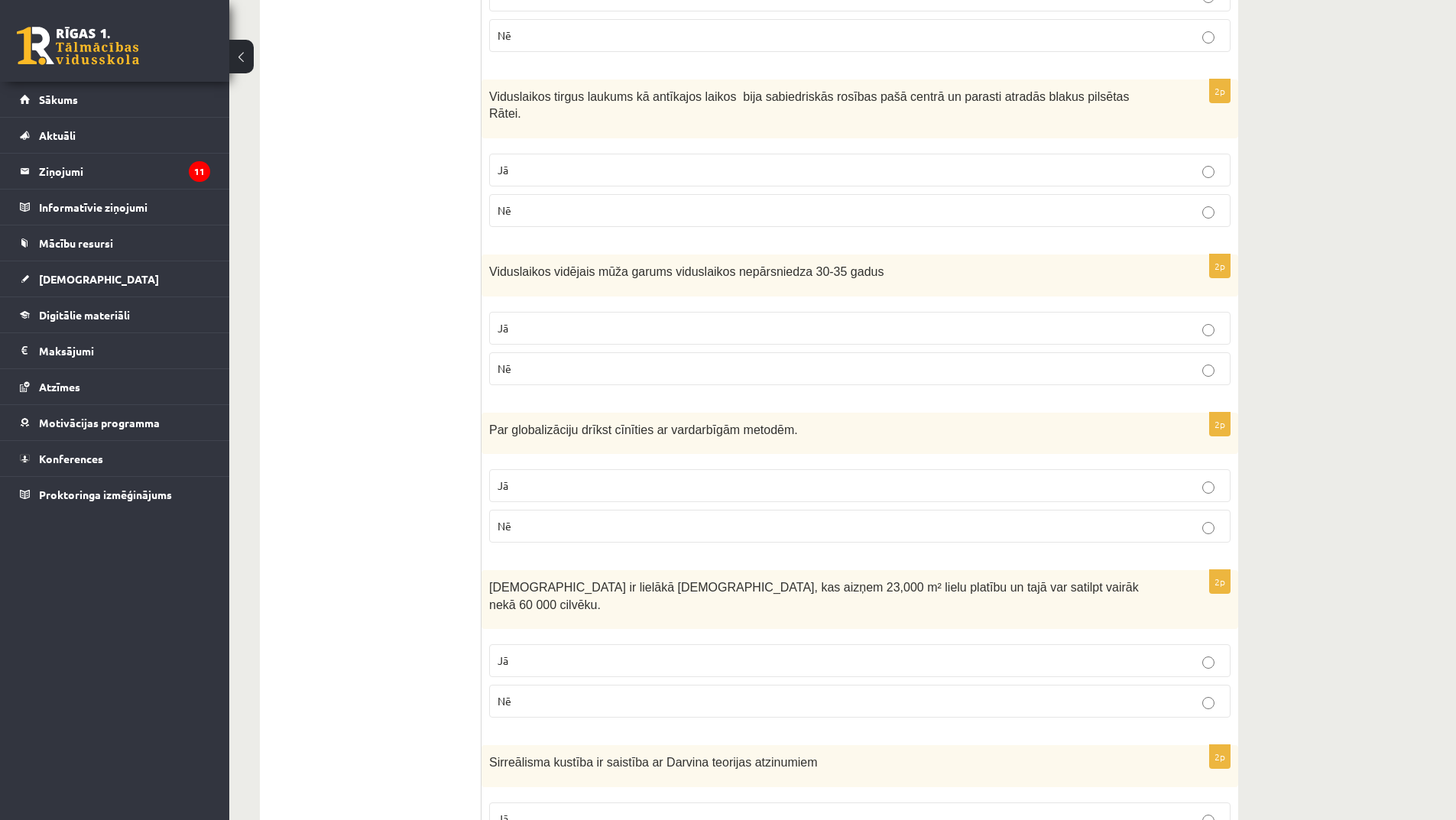
scroll to position [2064, 0]
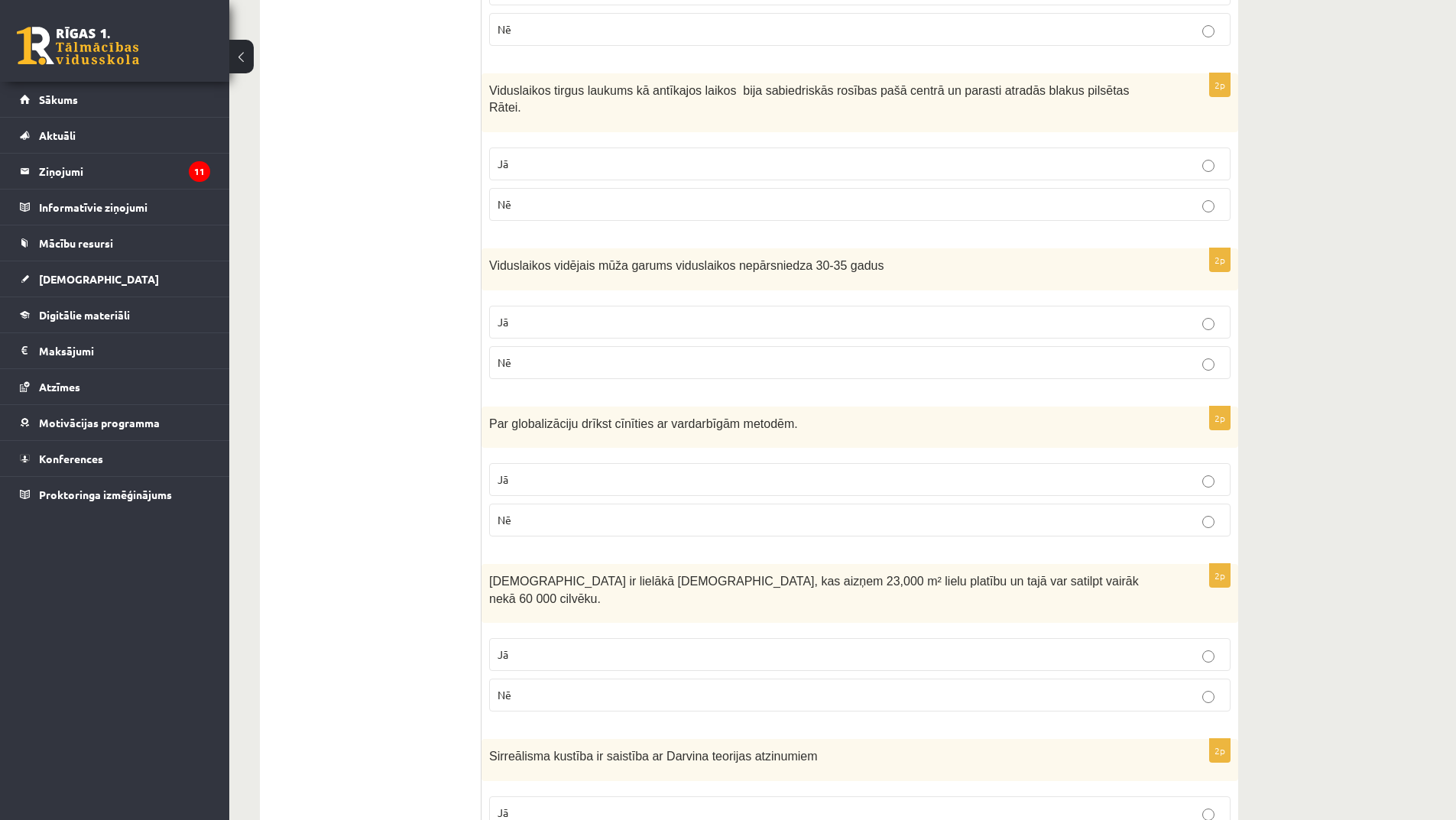
click at [654, 472] on p "Jā" at bounding box center [860, 479] width 725 height 16
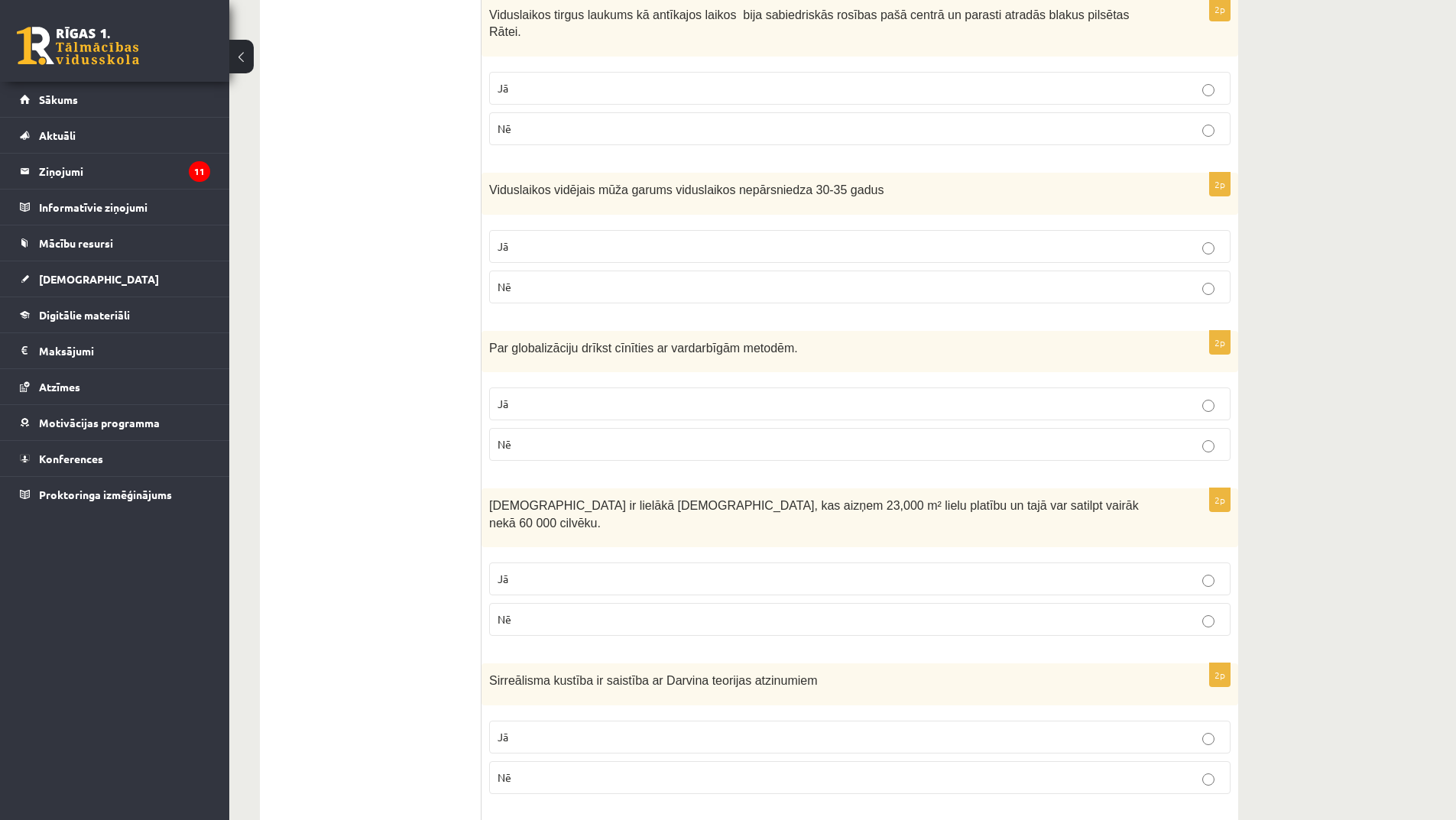
scroll to position [2141, 0]
click at [675, 436] on p "Nē" at bounding box center [860, 443] width 725 height 16
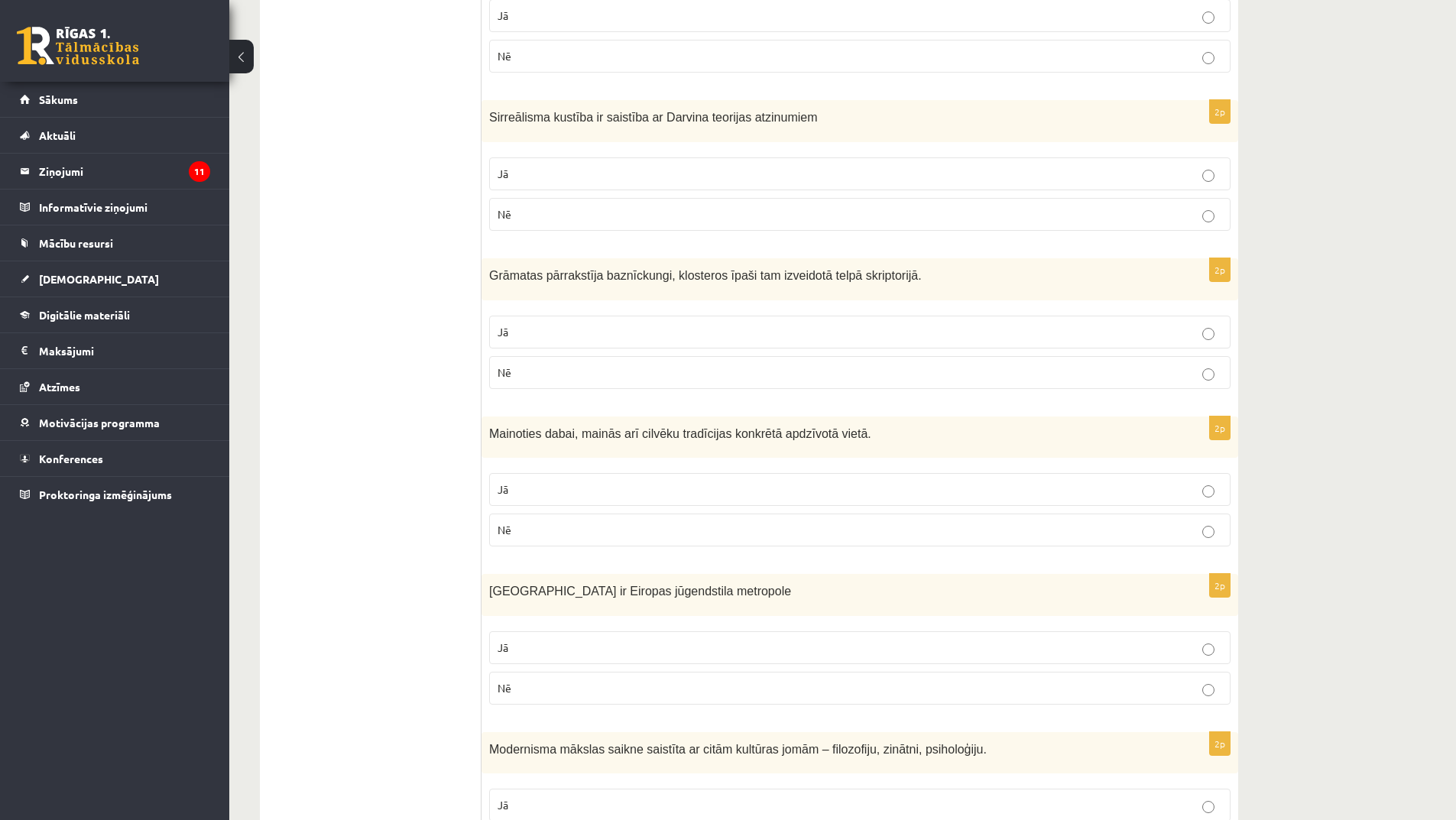
scroll to position [2718, 0]
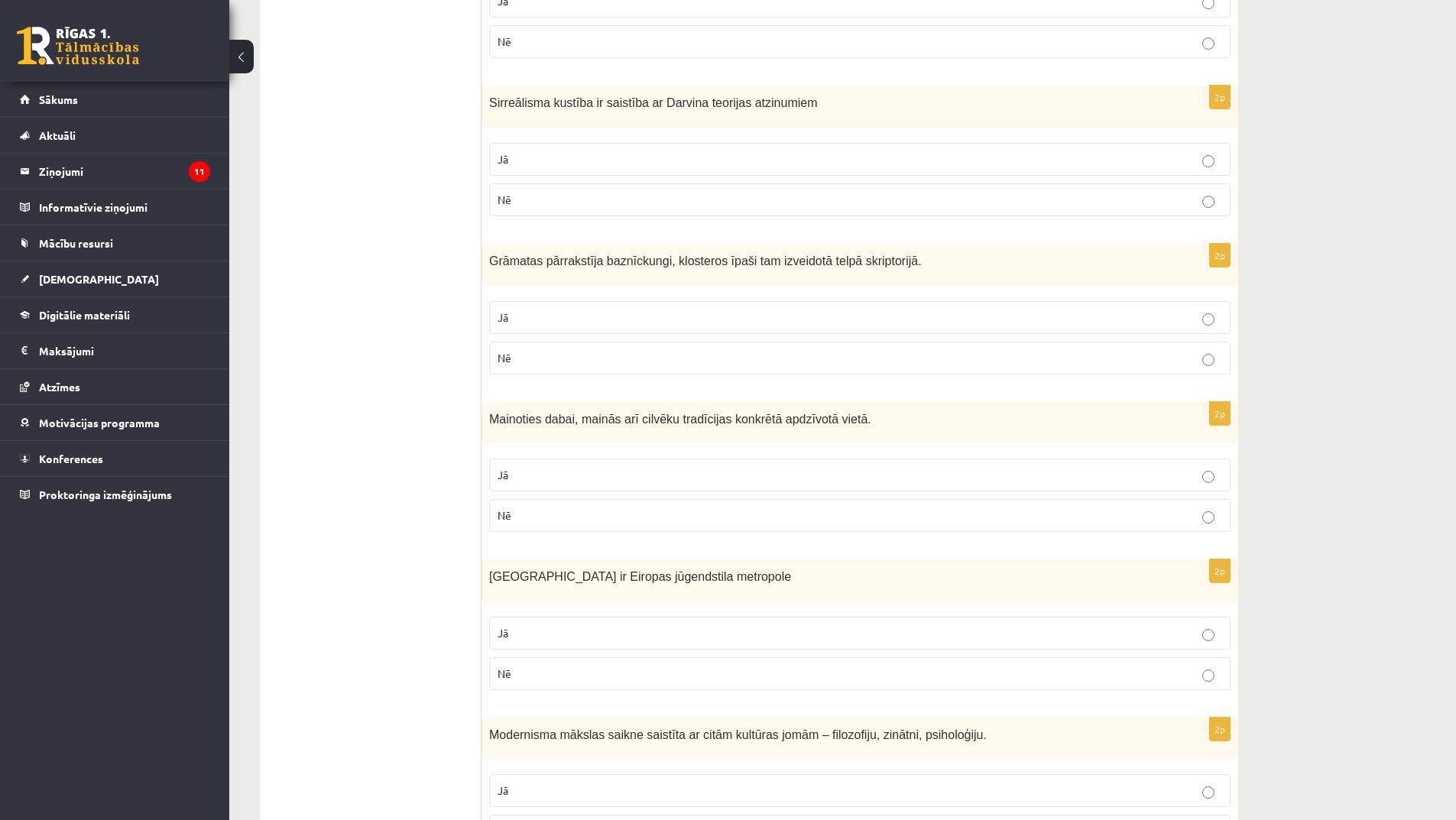
click at [565, 658] on label "Nē" at bounding box center [860, 674] width 741 height 33
click at [594, 626] on p "Jā" at bounding box center [860, 633] width 725 height 16
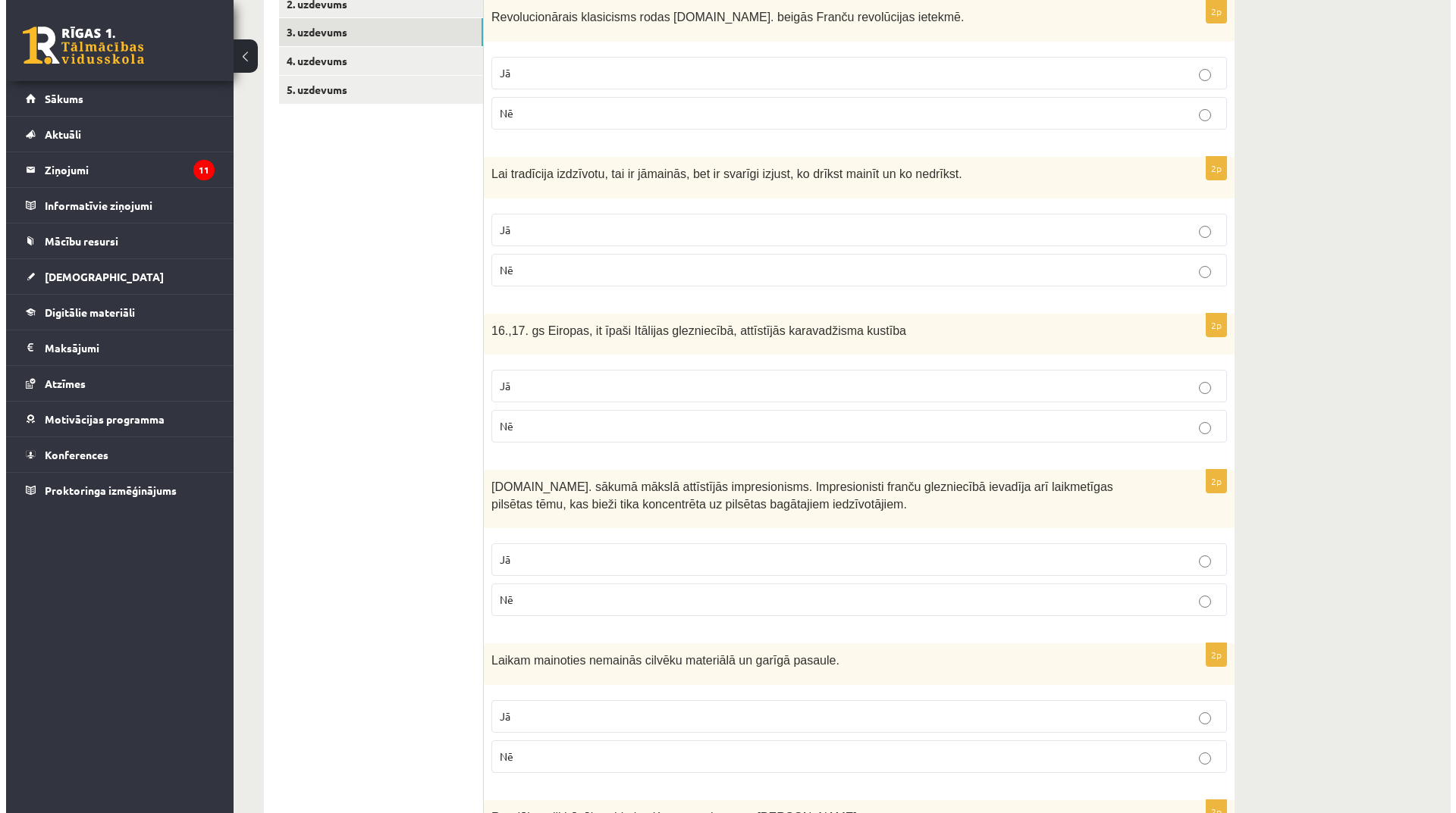
scroll to position [0, 0]
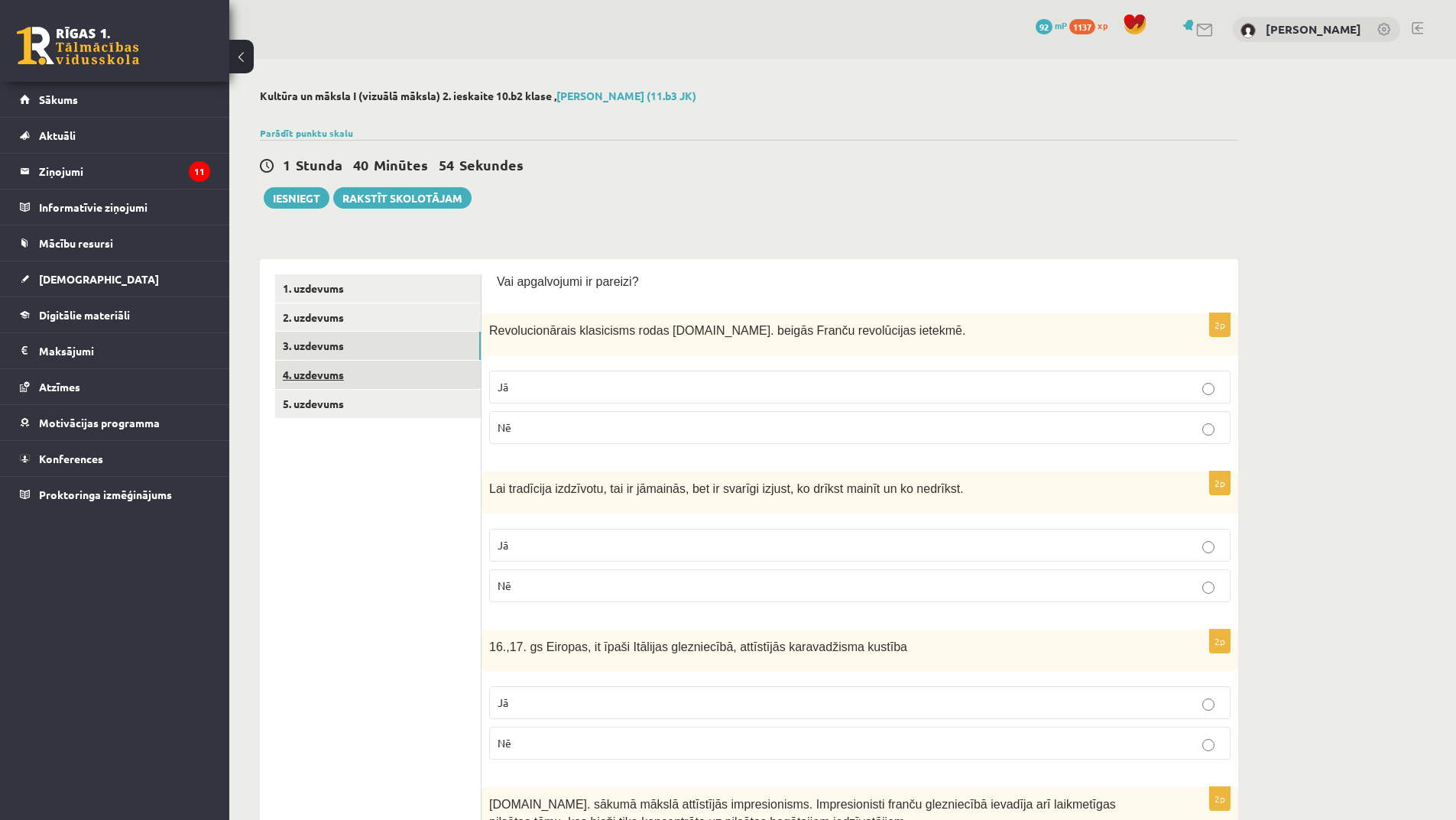
click at [330, 374] on link "4. uzdevums" at bounding box center [377, 374] width 206 height 28
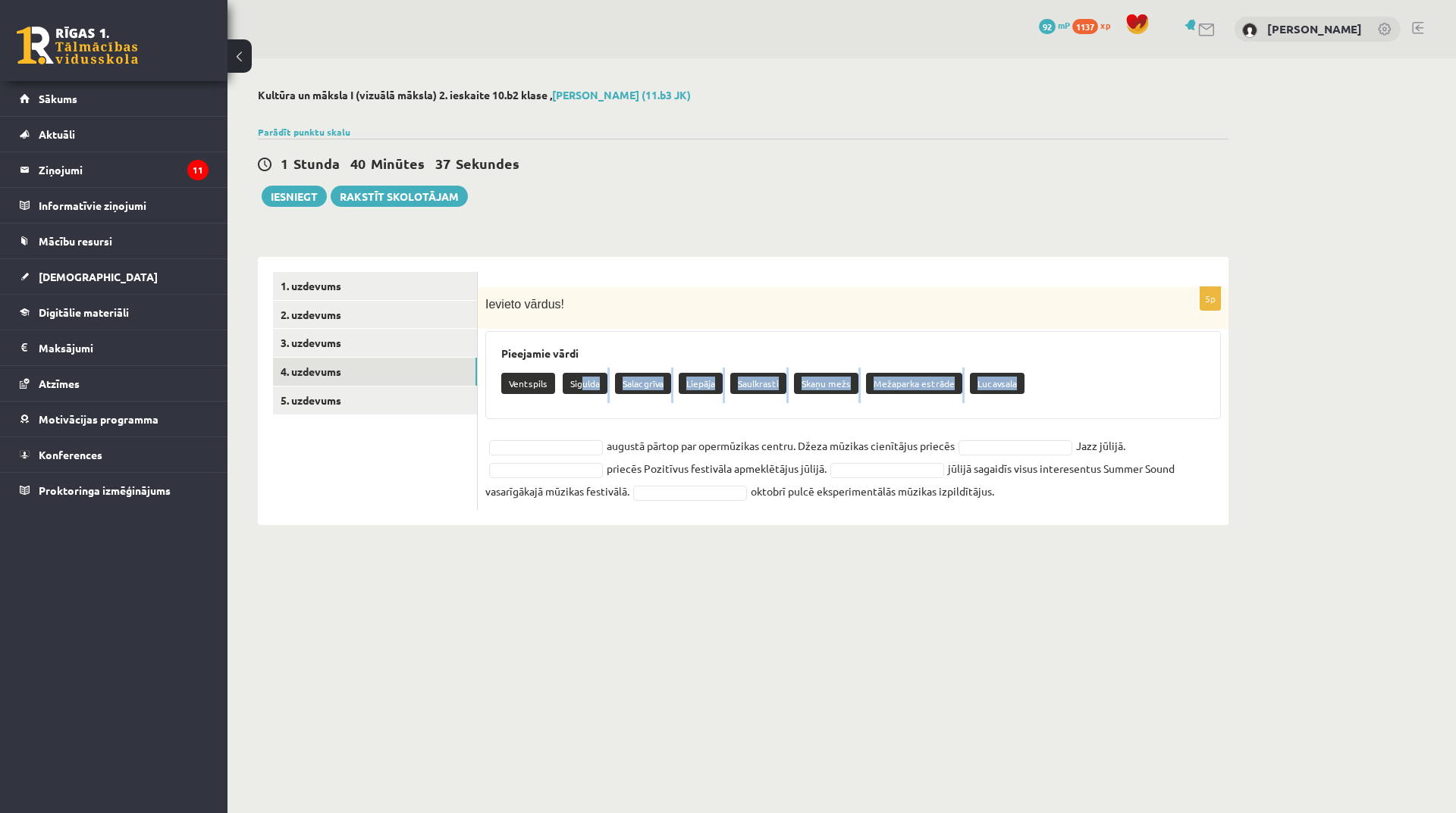
drag, startPoint x: 584, startPoint y: 380, endPoint x: 586, endPoint y: 422, distance: 42.0
click at [586, 422] on div "5p Ievieto vārdus! Pieejamie vārdi Ventspils Sigulda Salacgrīva Liepāja Saulkra…" at bounding box center [853, 399] width 750 height 223
click at [585, 387] on p "Sigulda" at bounding box center [585, 383] width 45 height 21
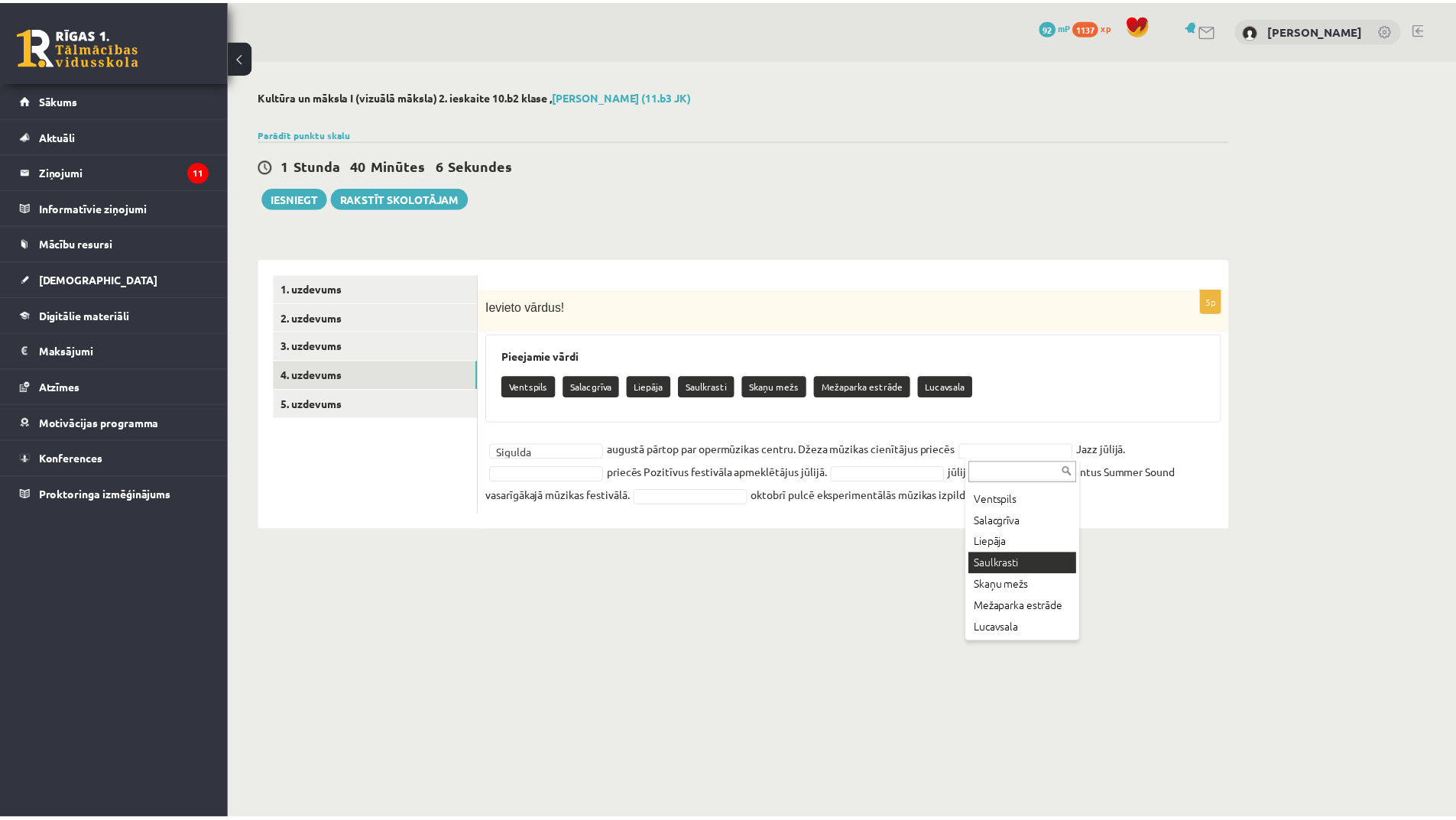
scroll to position [34, 0]
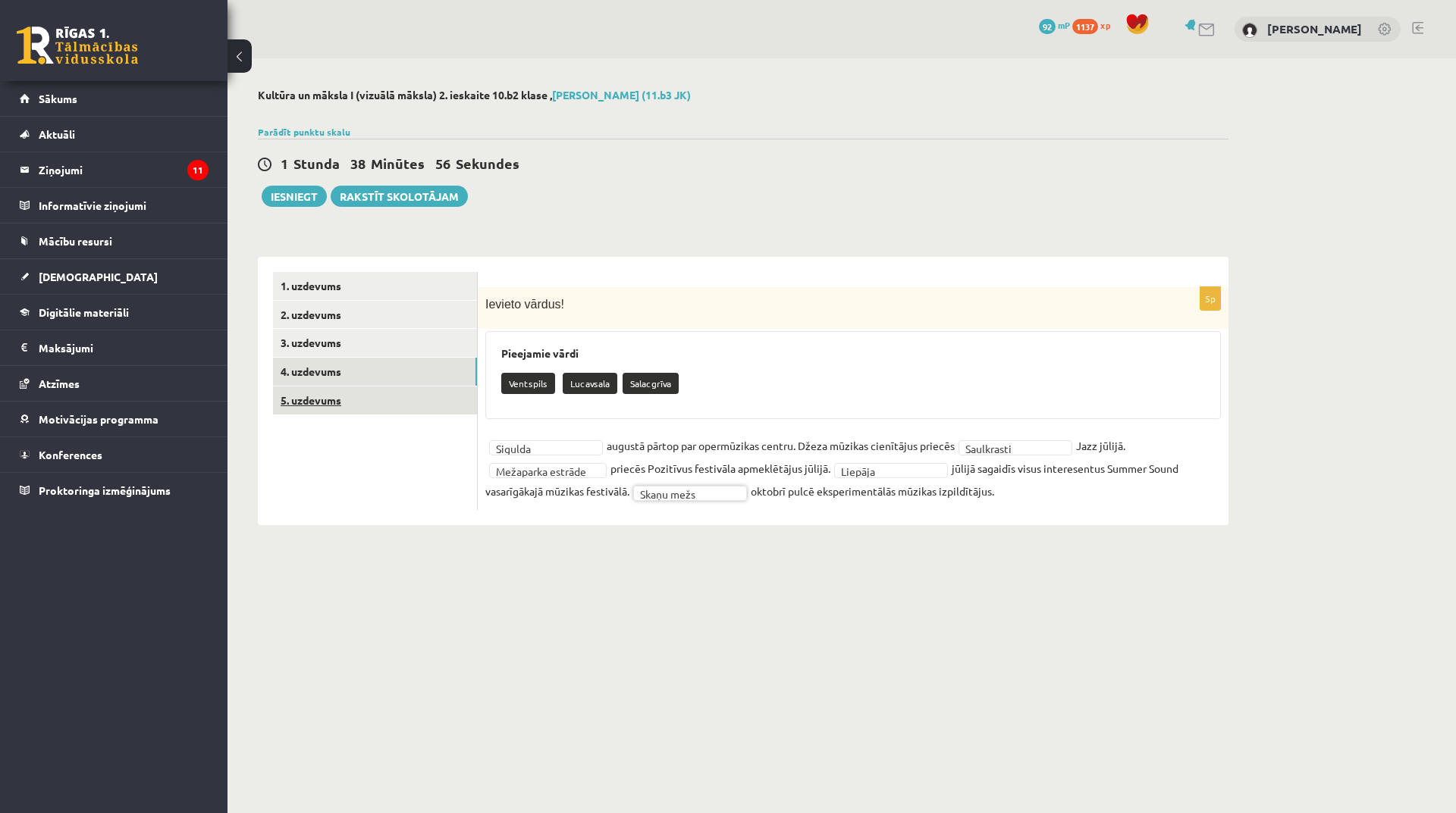
click at [330, 392] on link "5. uzdevums" at bounding box center [374, 400] width 204 height 28
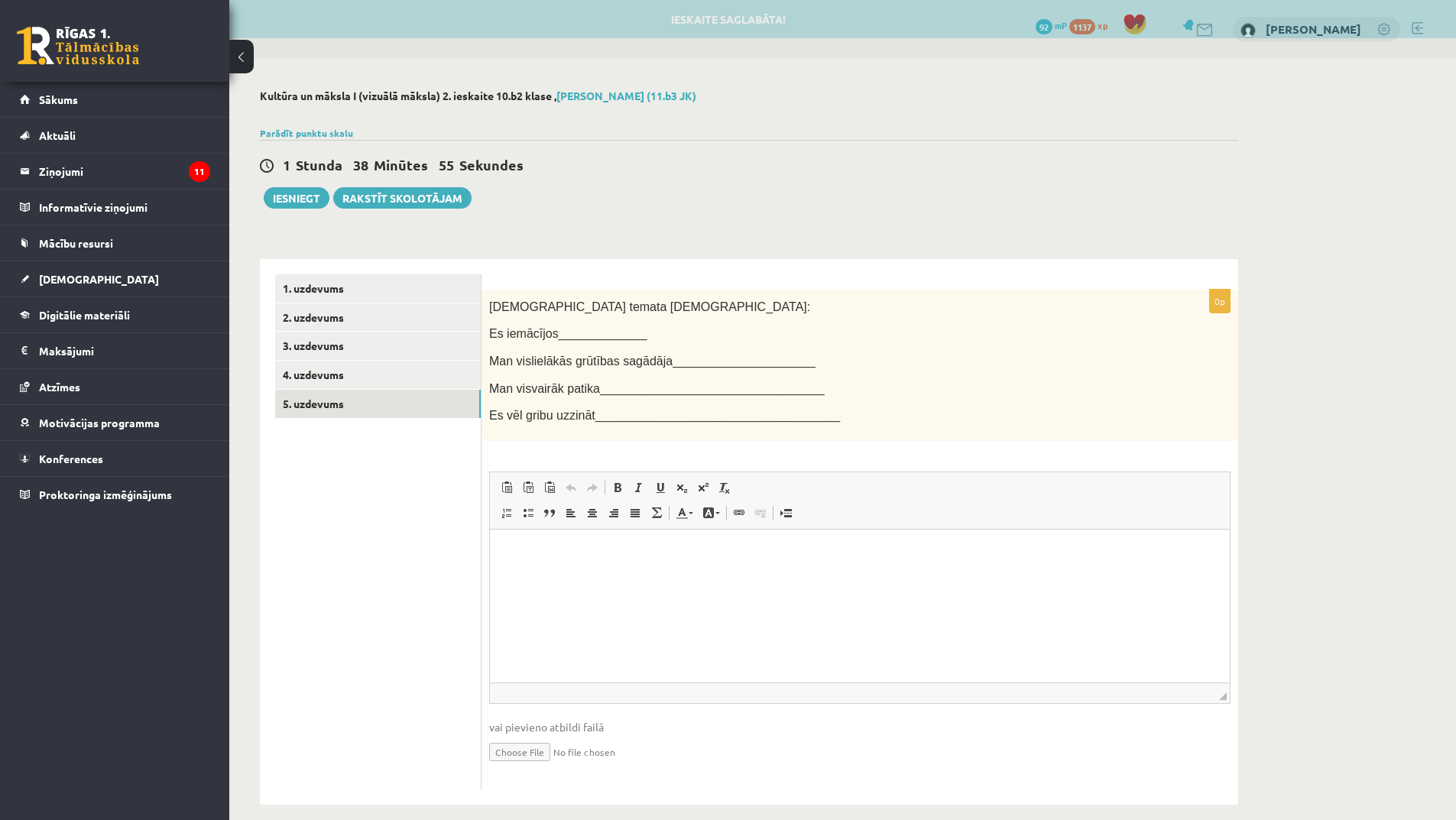
scroll to position [0, 0]
click at [570, 332] on span "Es iemācījos_____________" at bounding box center [568, 333] width 158 height 13
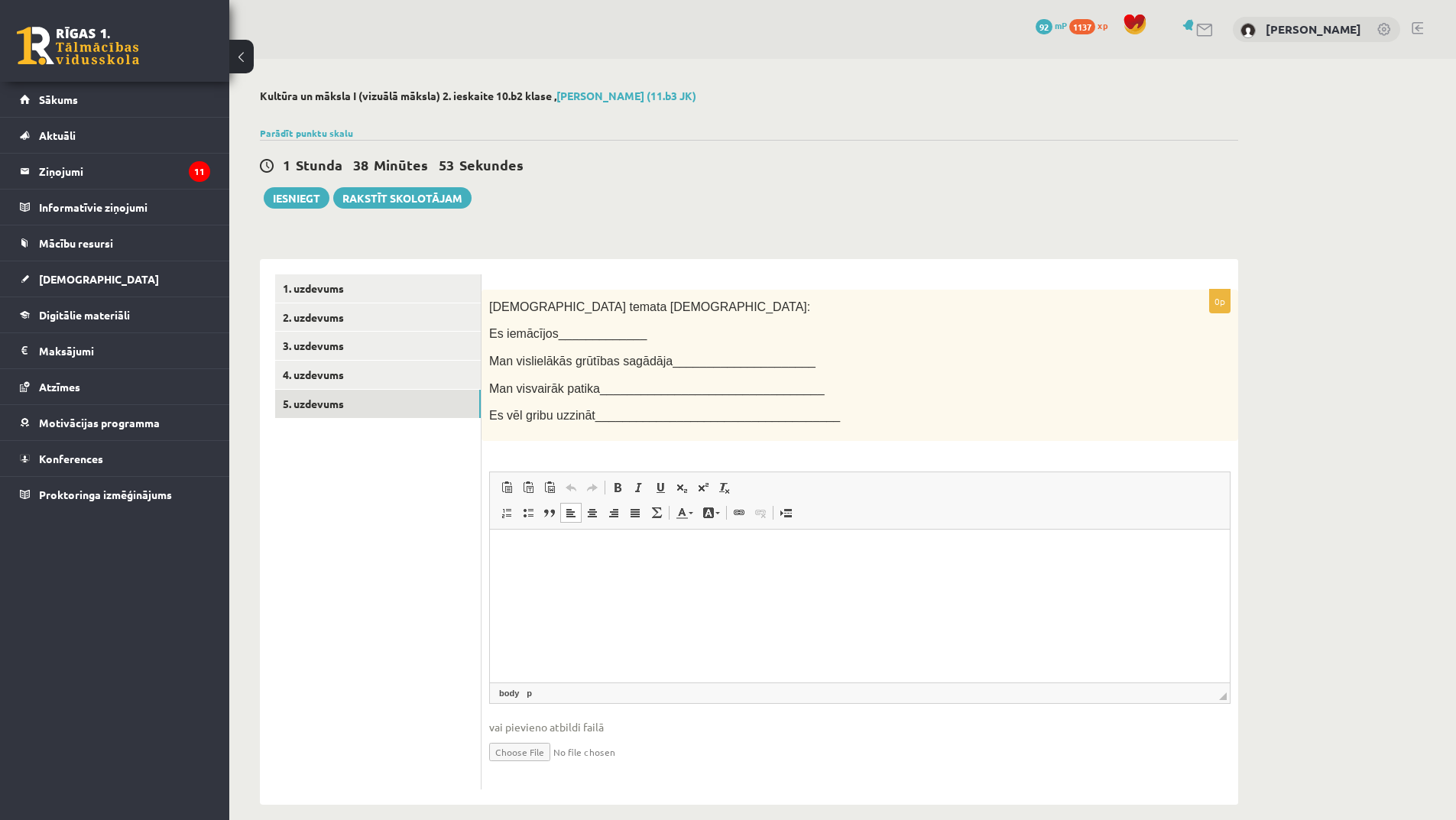
click at [589, 547] on p "Bagātinātā teksta redaktors, wiswyg-editor-user-answer-47024930749500" at bounding box center [860, 552] width 710 height 16
click at [704, 555] on p "**********" at bounding box center [860, 552] width 710 height 16
click at [749, 555] on p "**********" at bounding box center [860, 552] width 710 height 16
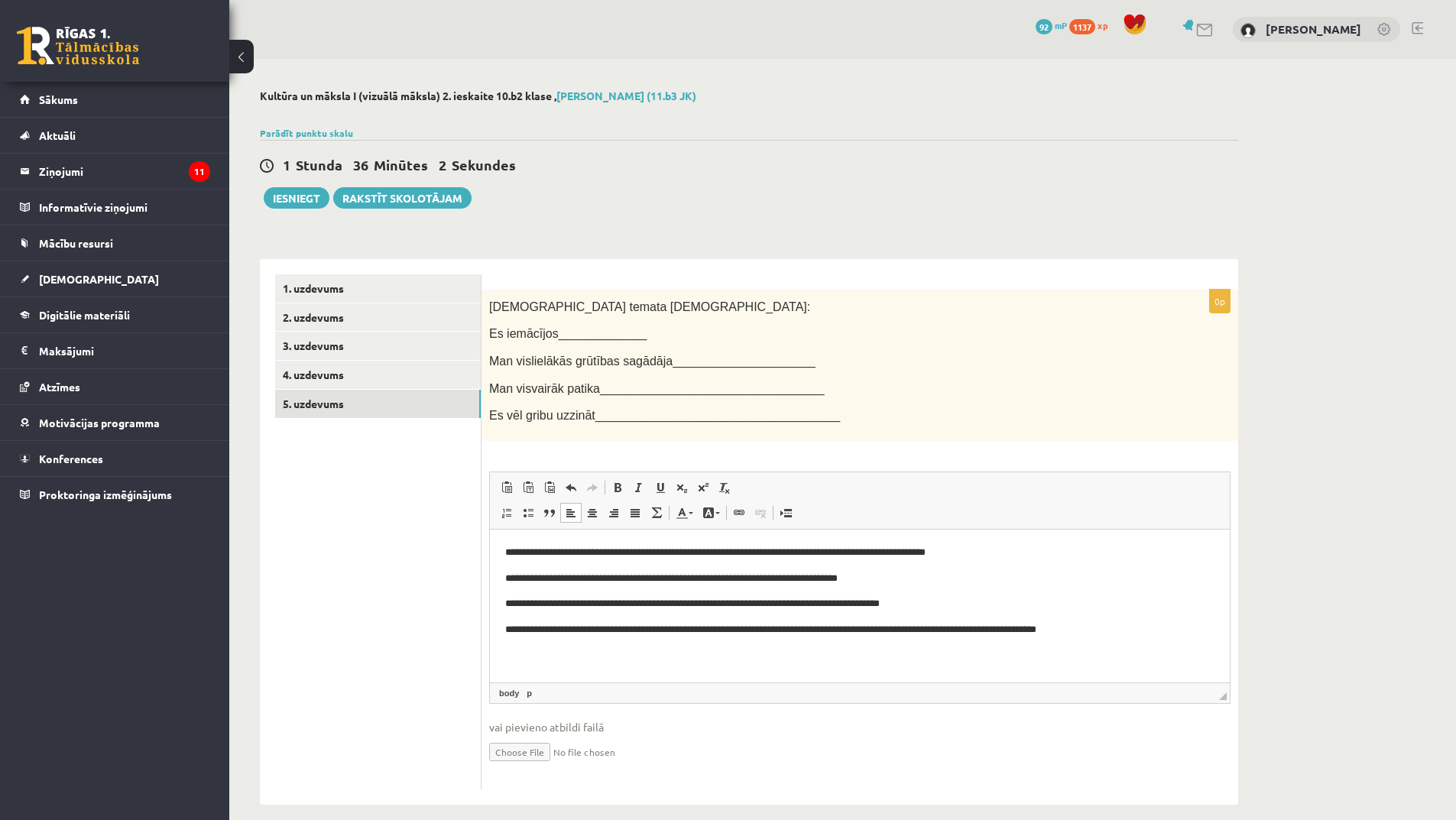
scroll to position [17, 0]
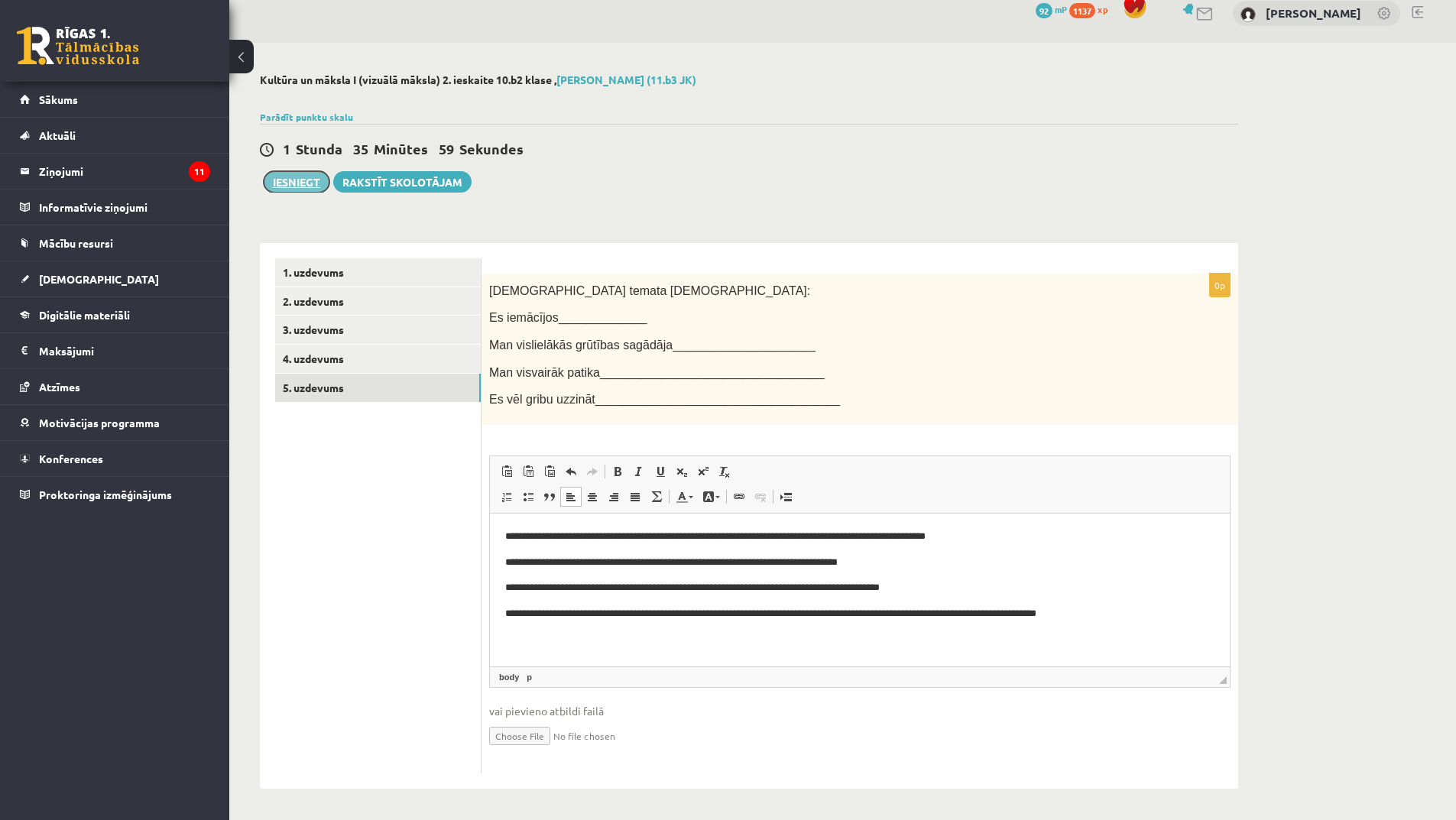
click at [307, 184] on button "Iesniegt" at bounding box center [296, 182] width 66 height 21
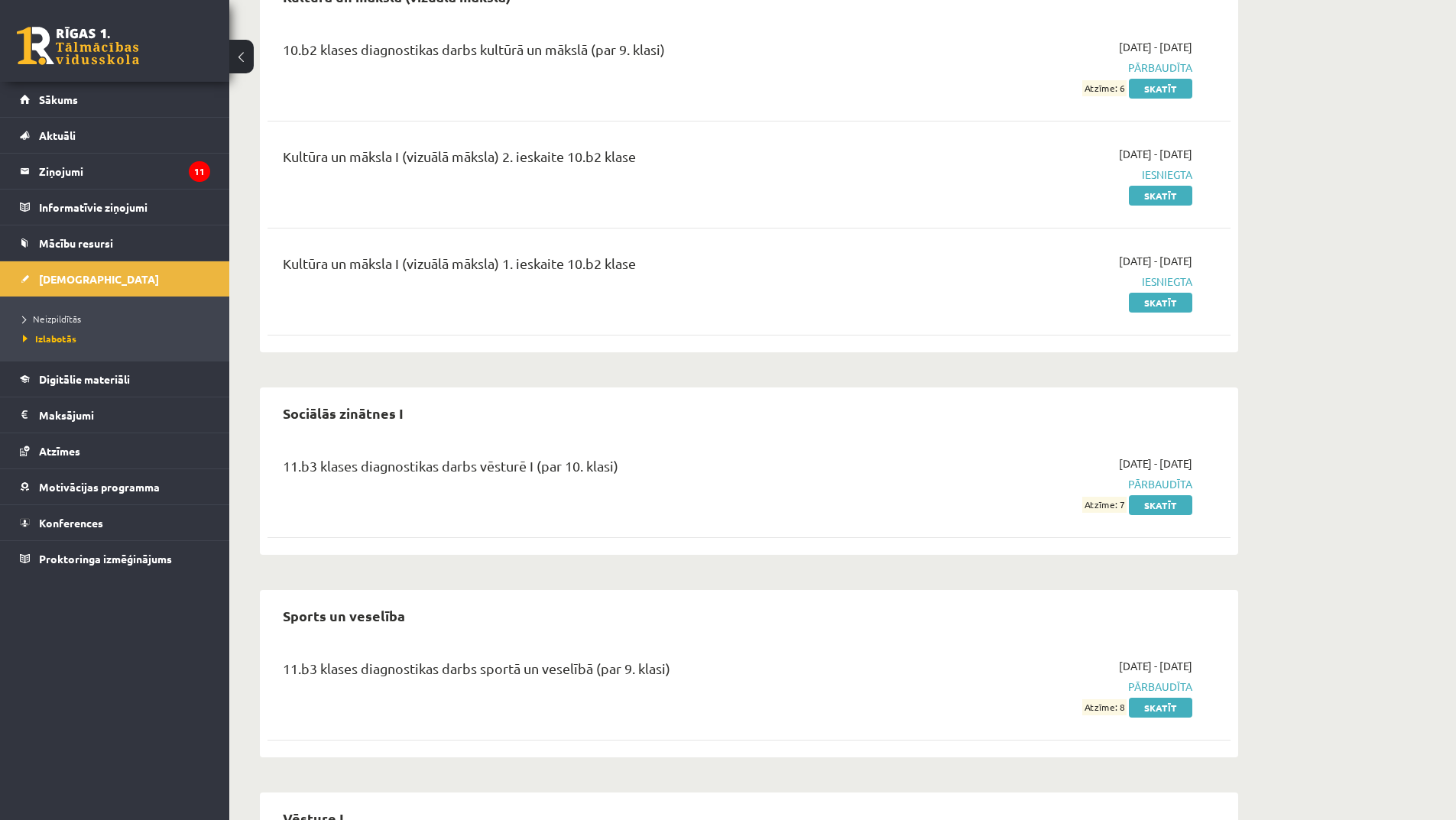
scroll to position [568, 0]
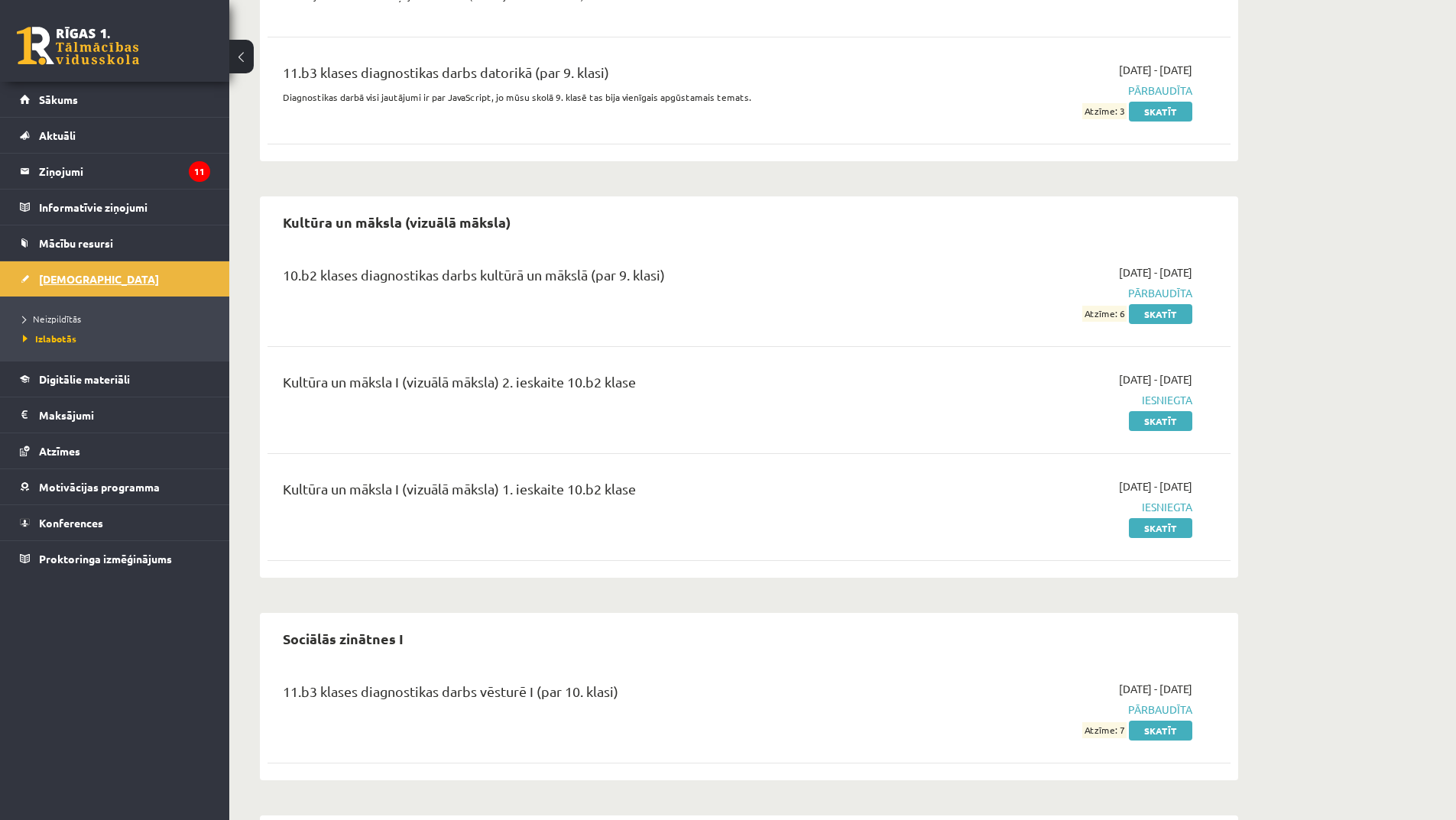
click at [58, 272] on link "[DEMOGRAPHIC_DATA]" at bounding box center [115, 279] width 191 height 35
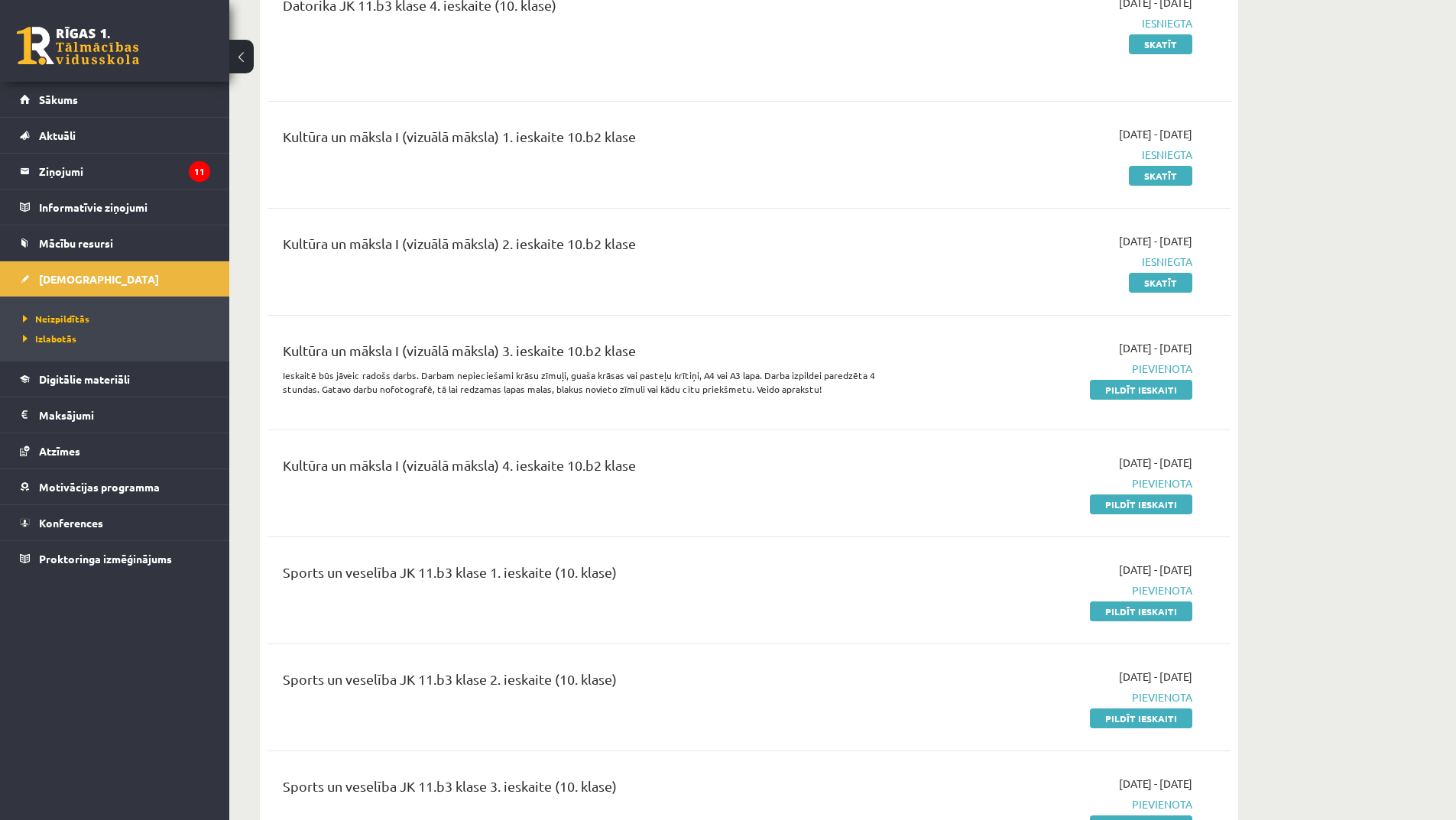
scroll to position [1867, 0]
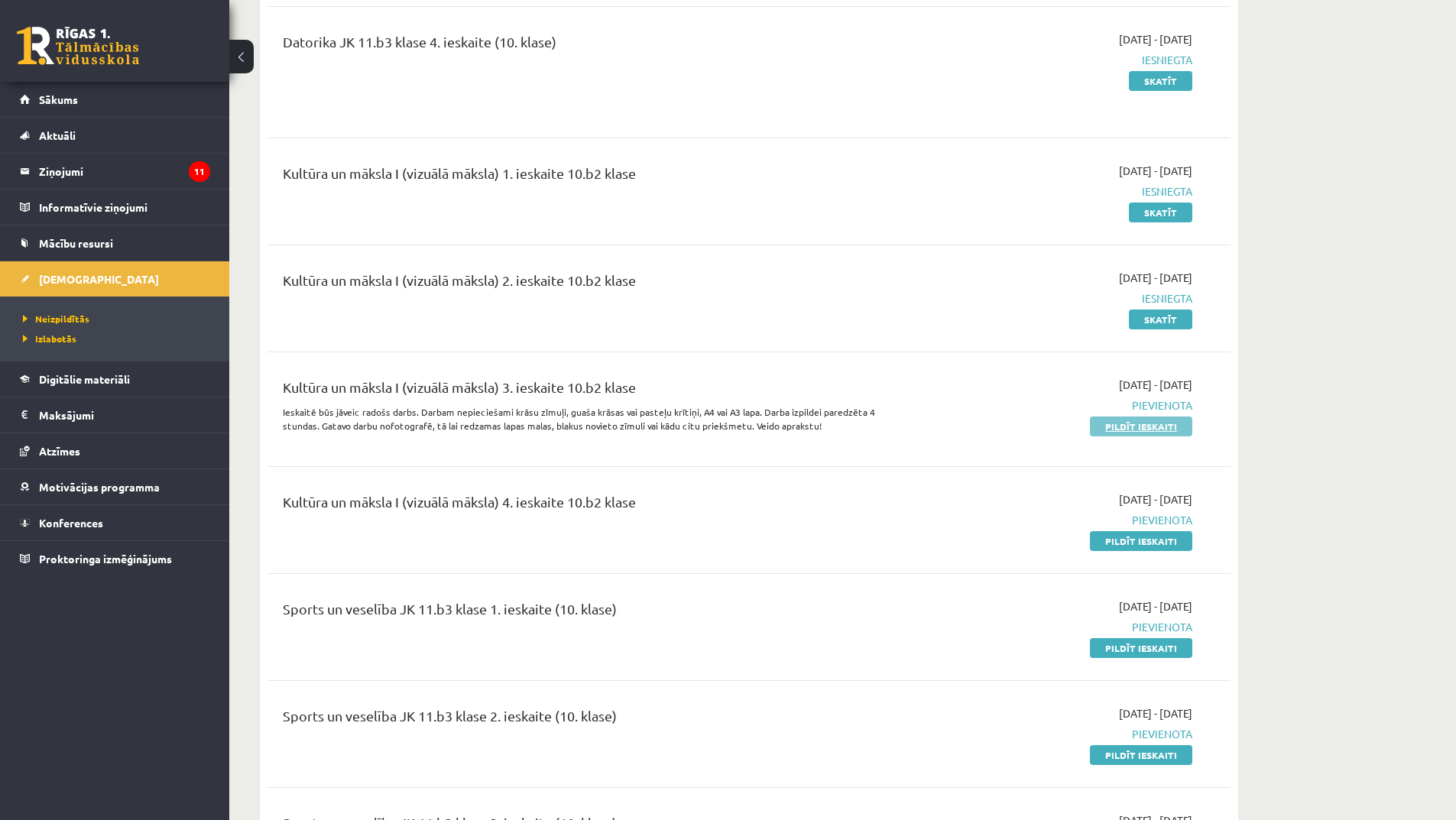
click at [1129, 417] on link "Pildīt ieskaiti" at bounding box center [1141, 426] width 103 height 20
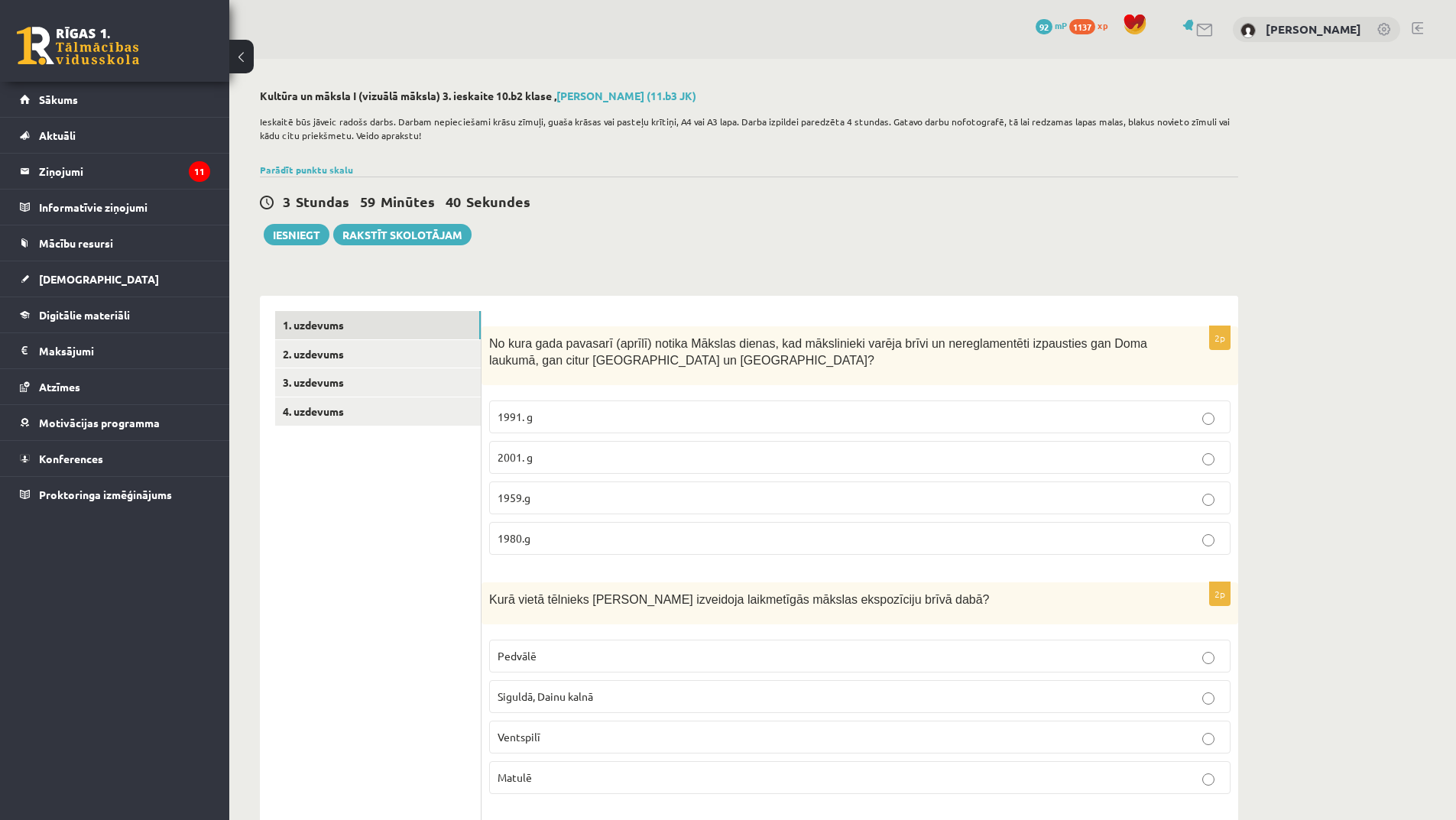
click at [567, 495] on p "1959.g" at bounding box center [860, 498] width 725 height 16
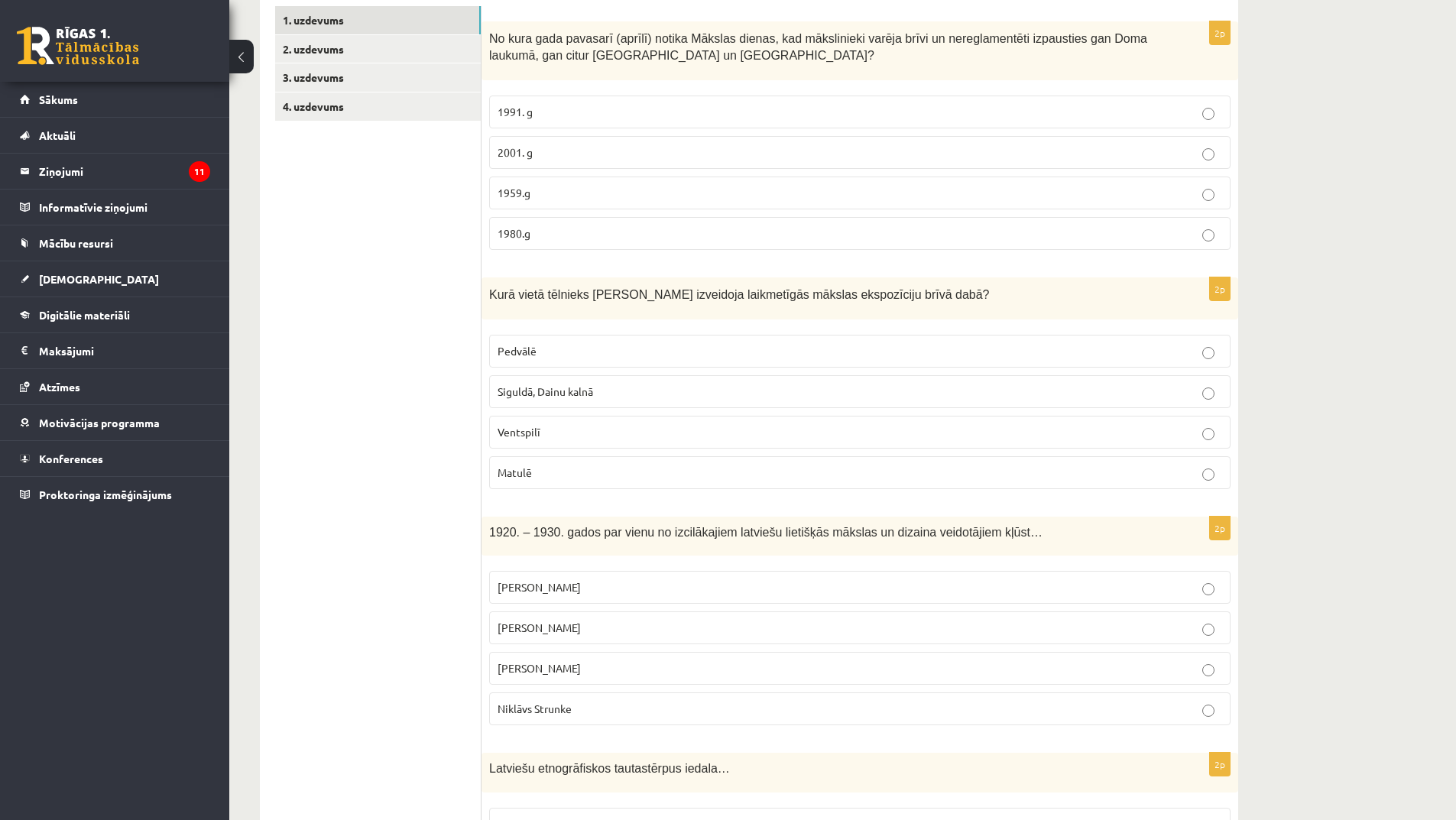
scroll to position [305, 0]
click at [585, 430] on p "Ventspilī" at bounding box center [860, 431] width 725 height 16
click at [596, 347] on p "Pedvālē" at bounding box center [860, 350] width 725 height 16
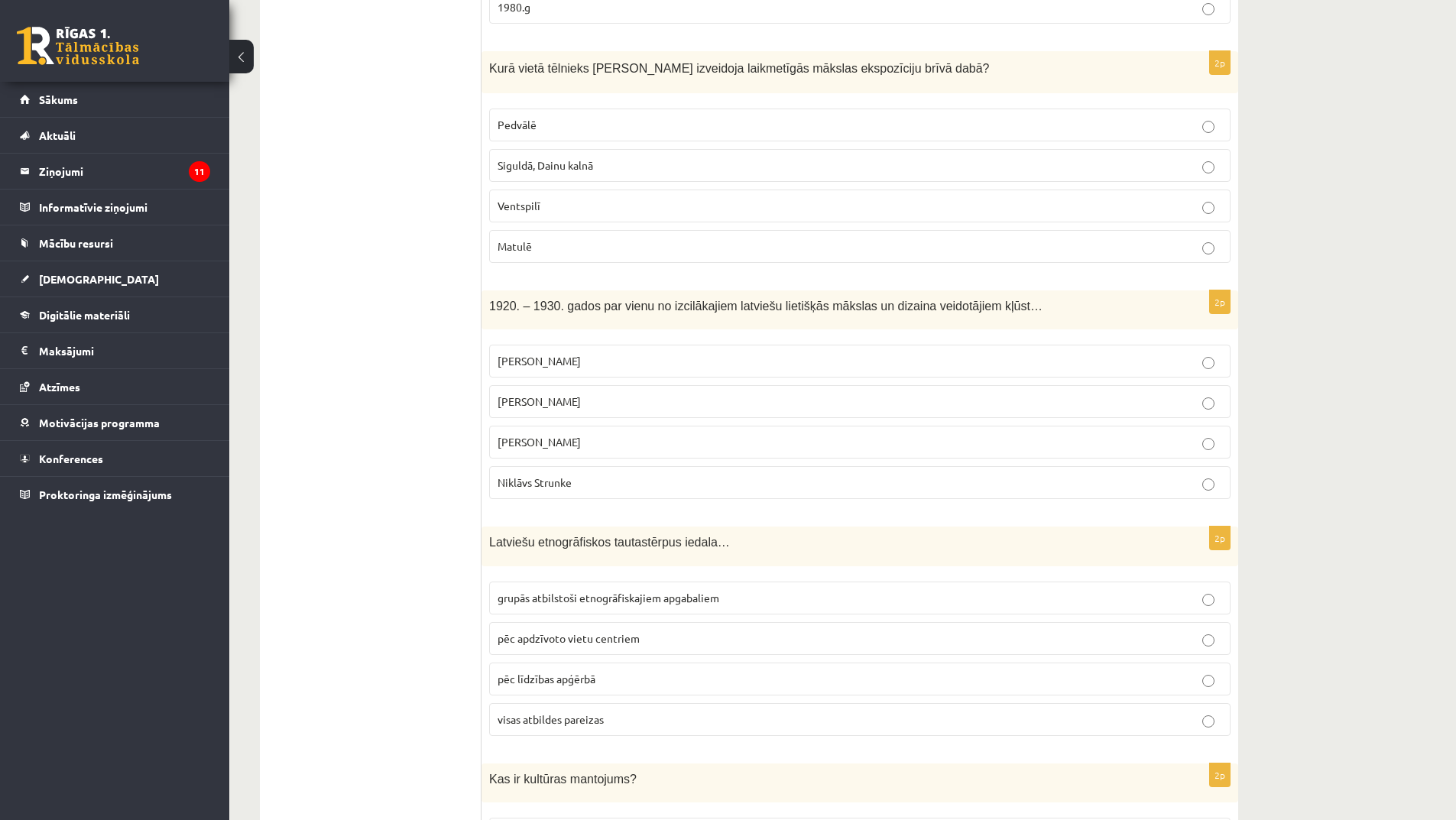
scroll to position [535, 0]
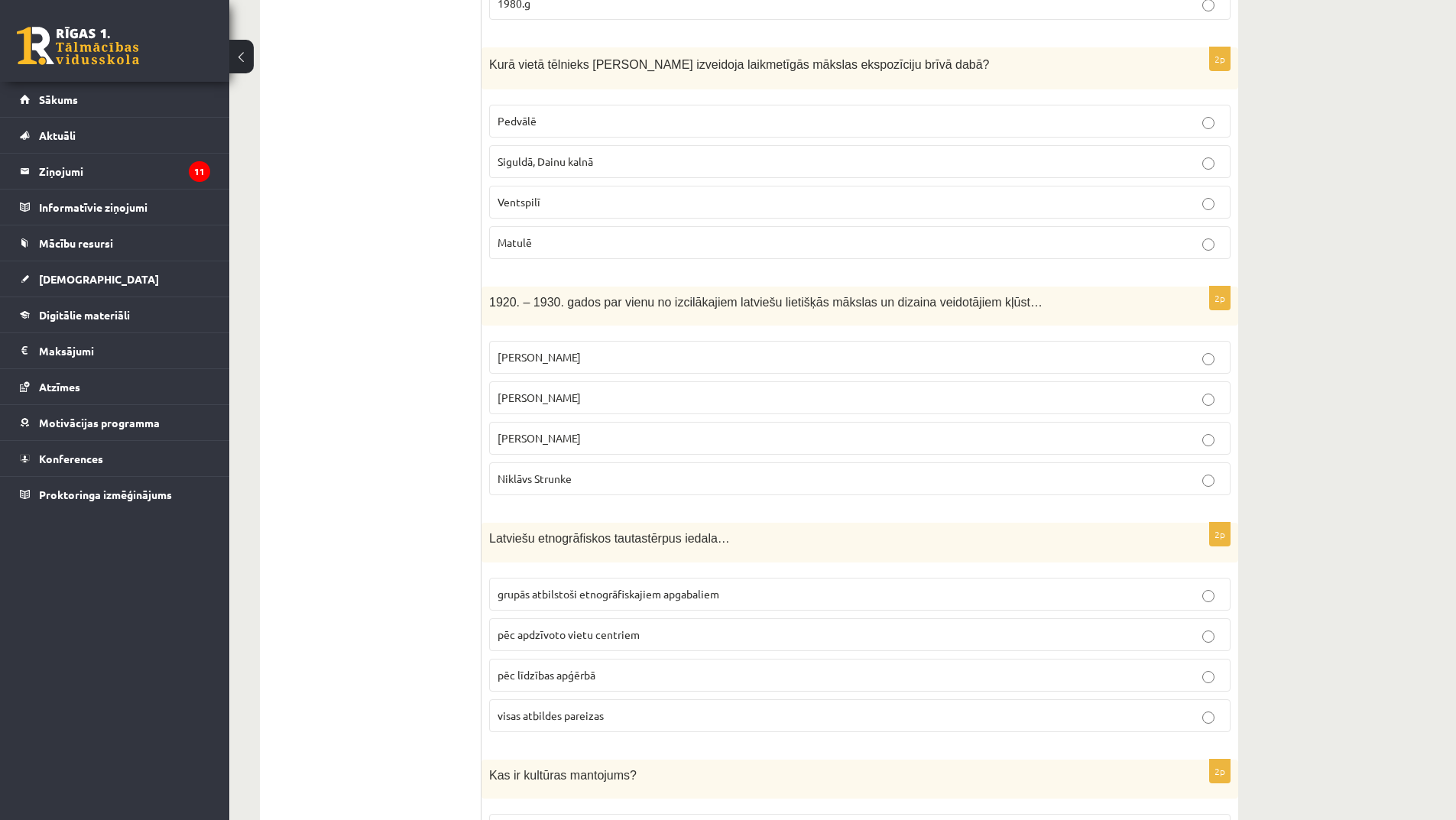
click at [629, 404] on p "[PERSON_NAME]" at bounding box center [860, 397] width 725 height 16
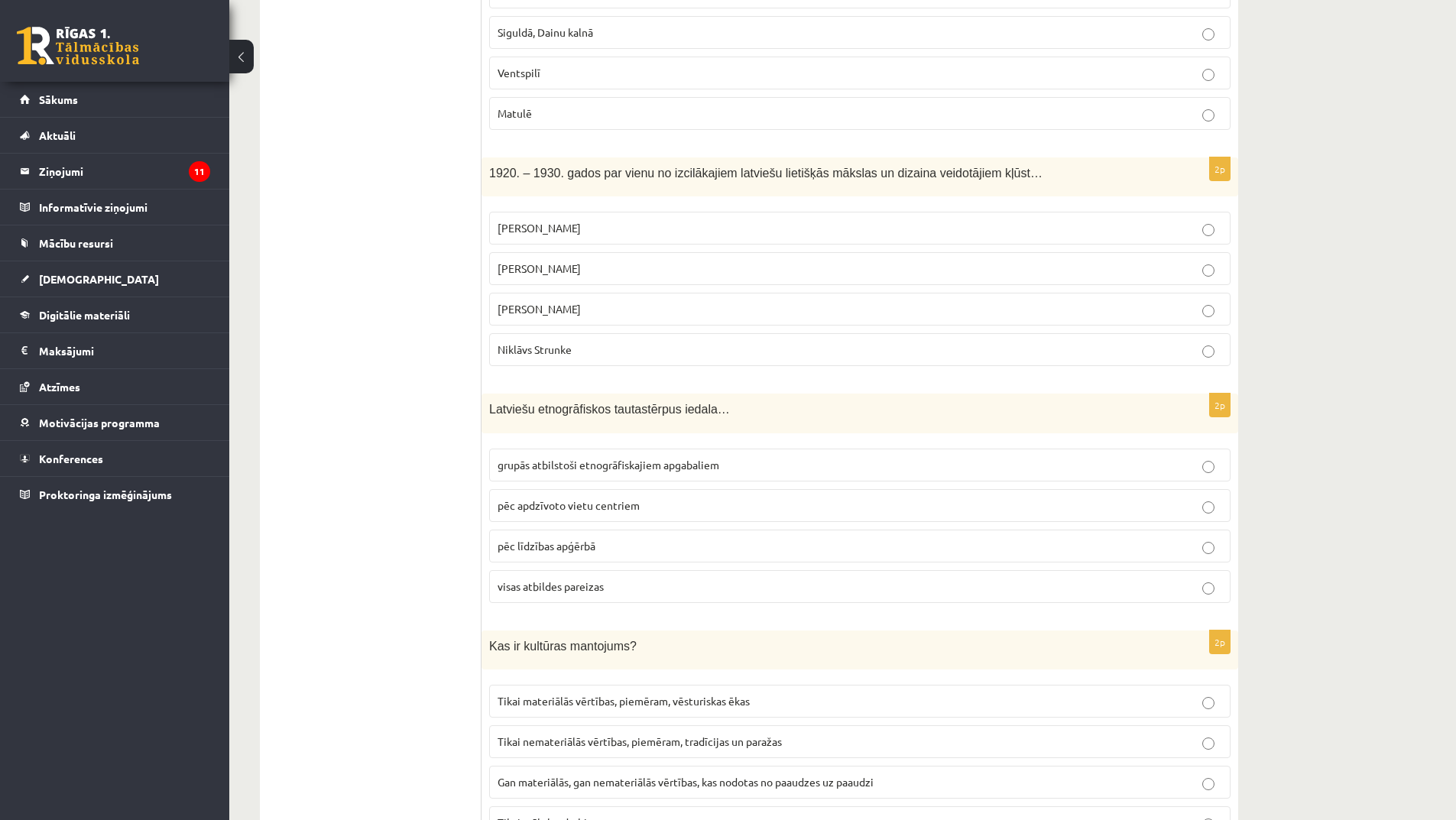
scroll to position [688, 0]
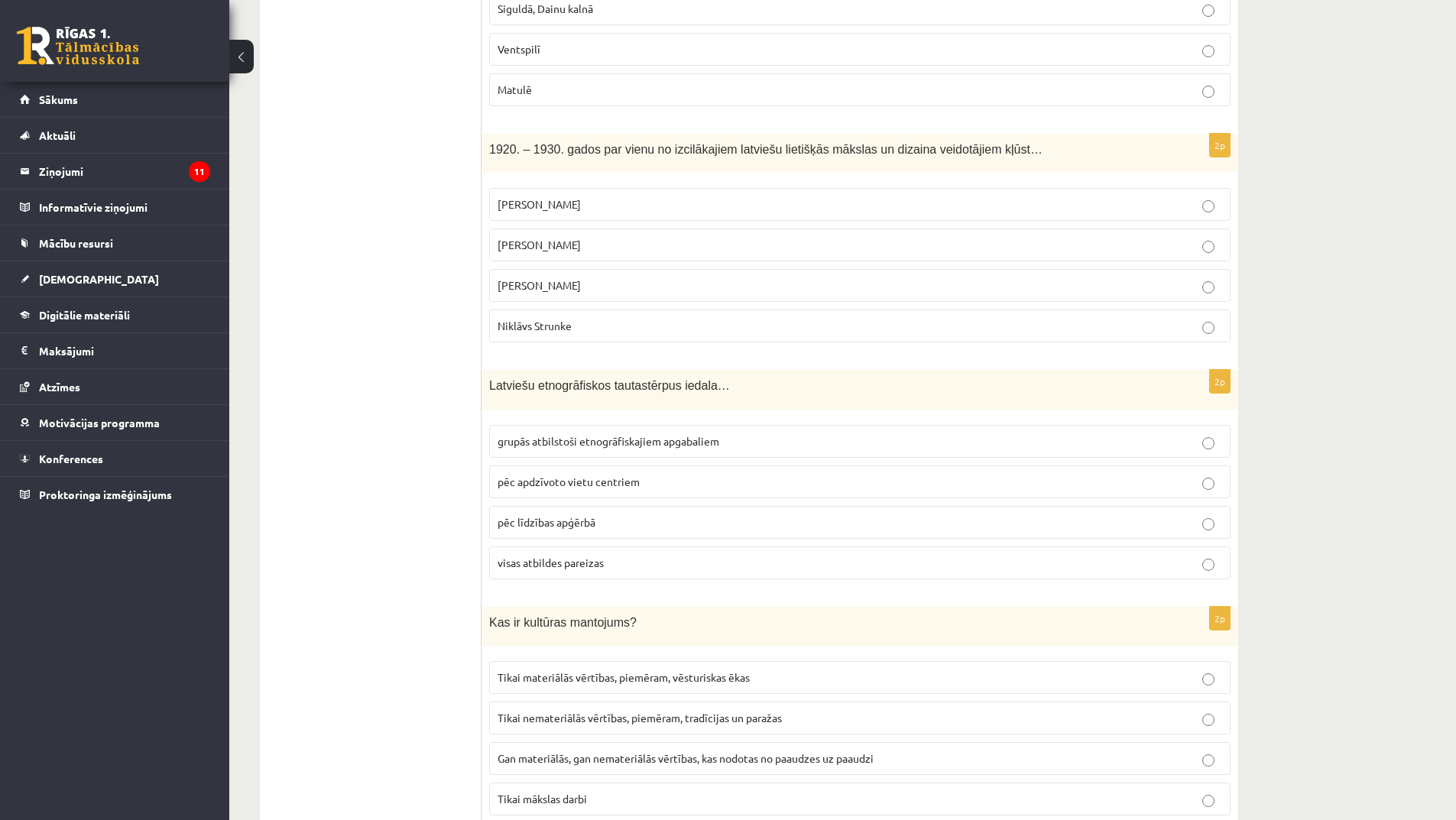
click at [596, 440] on span "grupās atbilstoši etnogrāfiskajiem apgabaliem" at bounding box center [609, 441] width 222 height 14
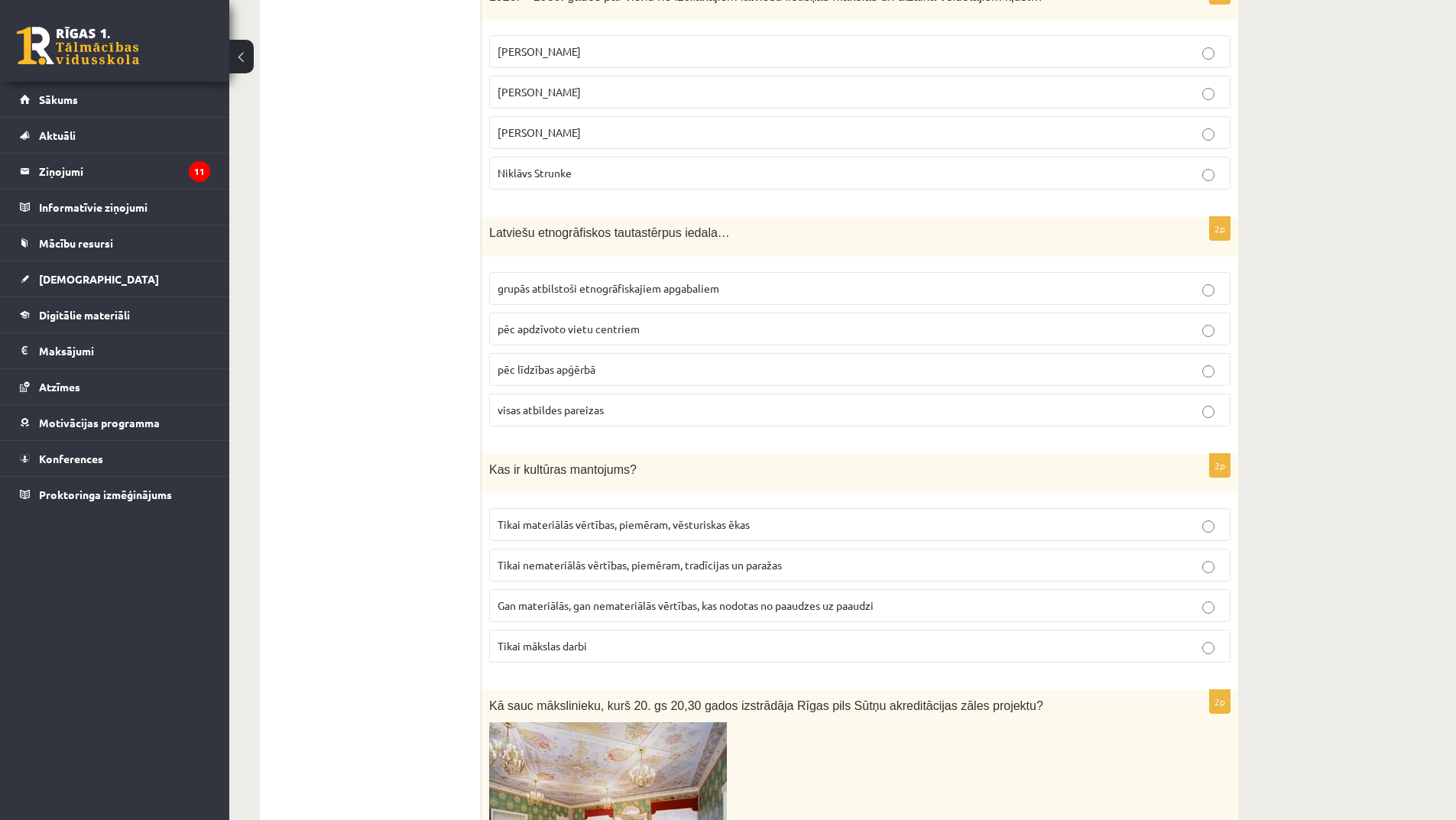
scroll to position [917, 0]
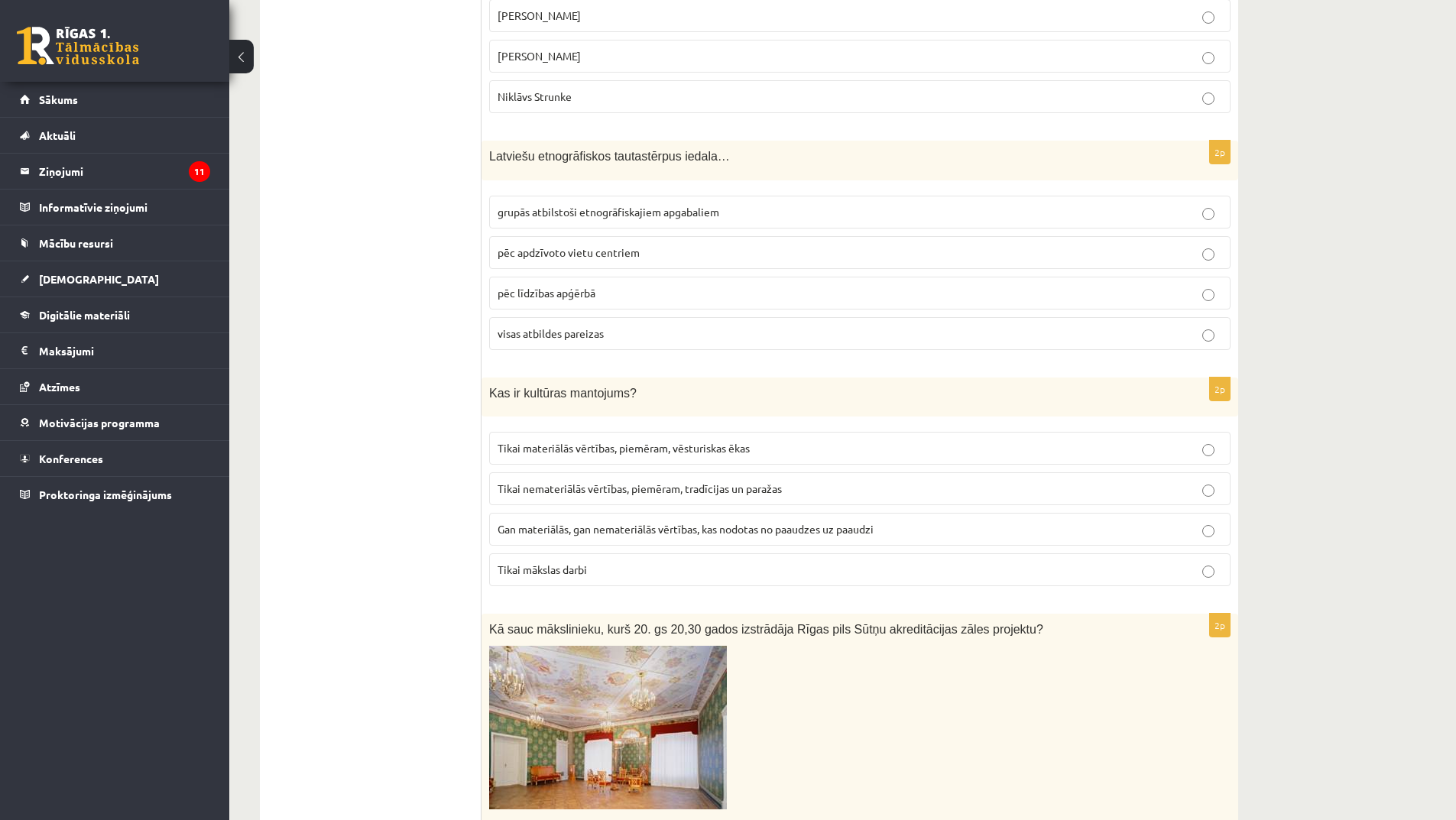
click at [615, 534] on span "Gan materiālās, gan nemateriālās vērtības, kas nodotas no paaudzes uz paaudzi" at bounding box center [685, 529] width 376 height 14
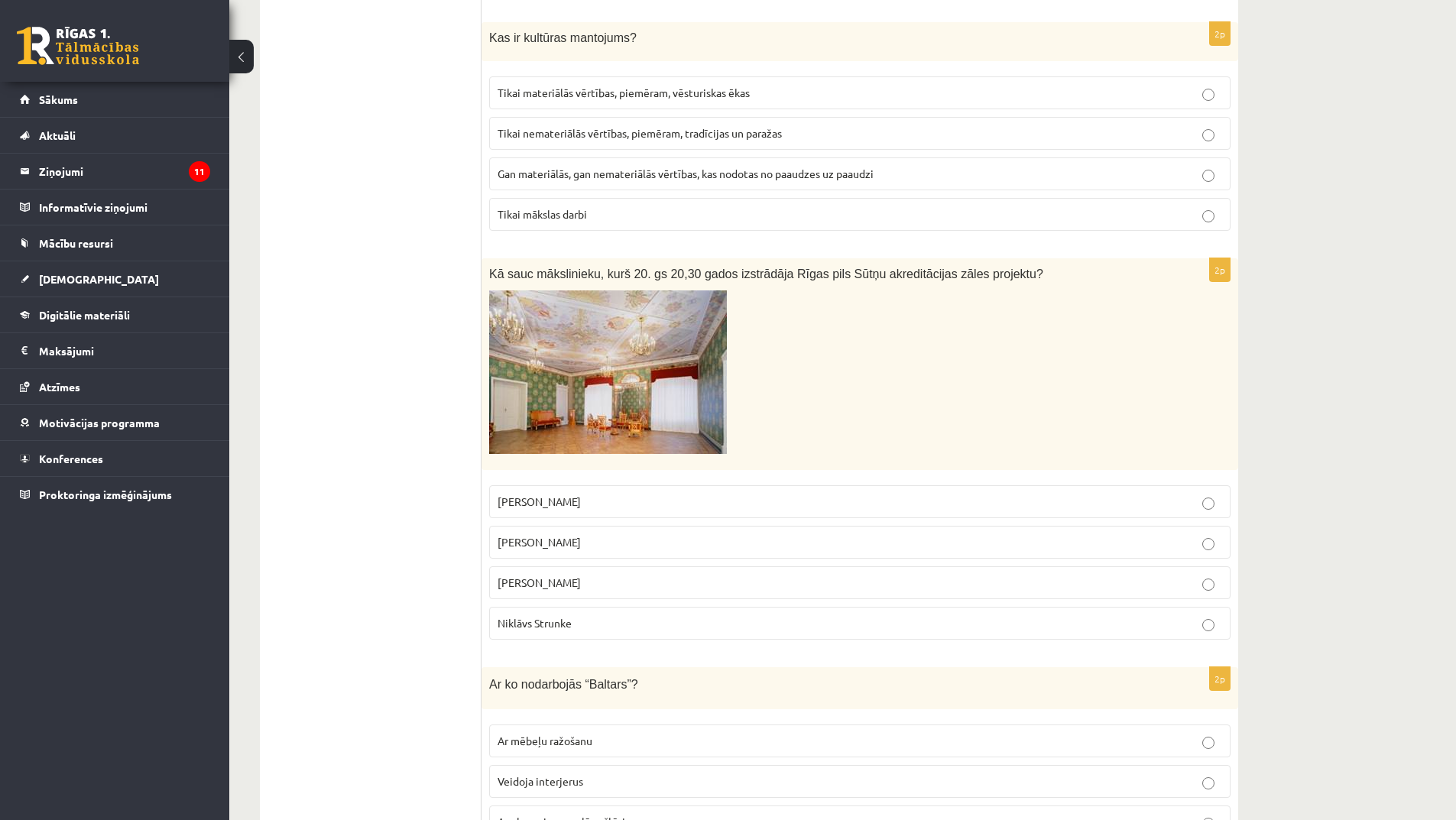
scroll to position [1299, 0]
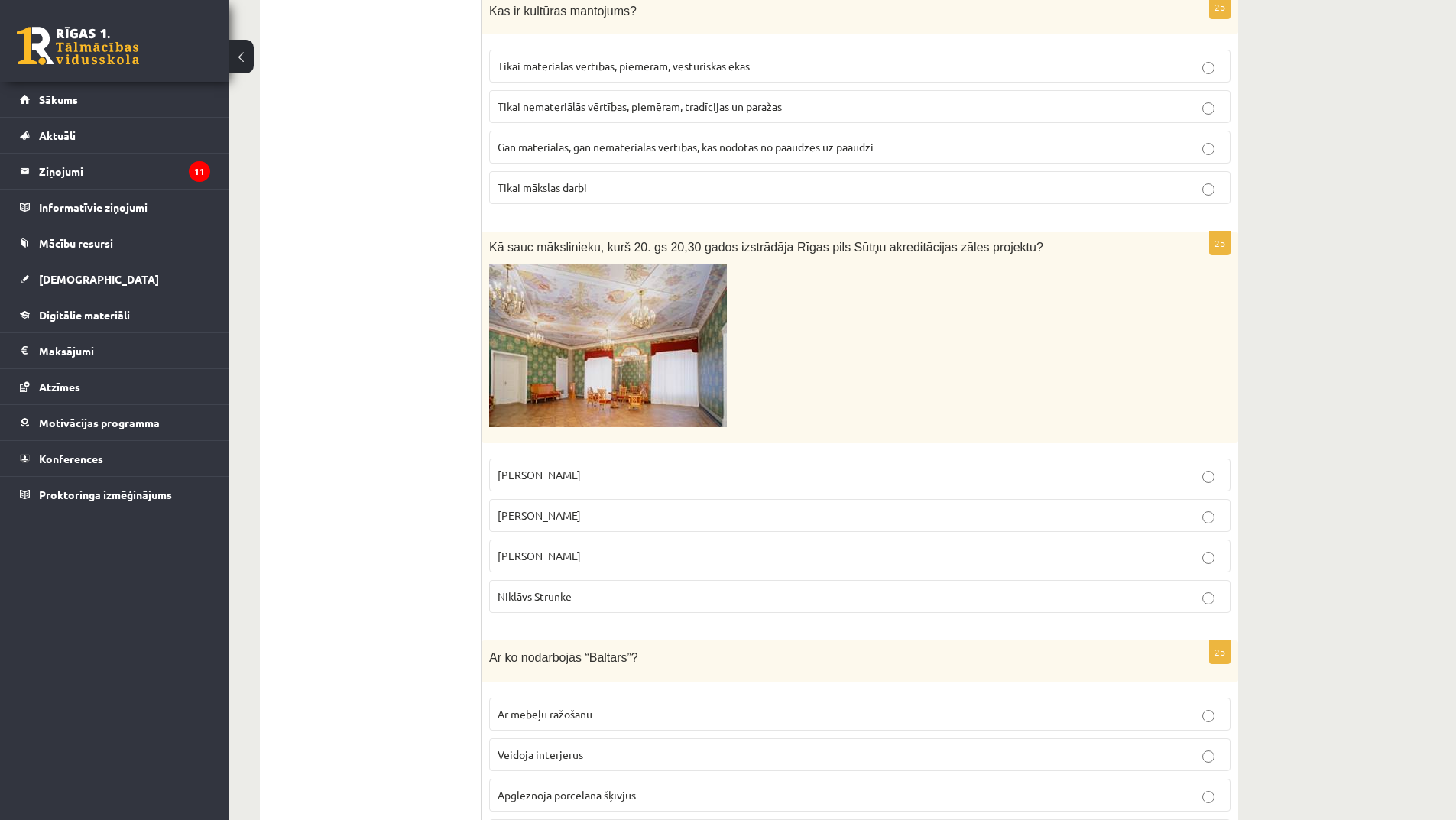
click at [567, 475] on p "[PERSON_NAME]" at bounding box center [860, 475] width 725 height 16
click at [571, 563] on p "[PERSON_NAME]" at bounding box center [860, 556] width 725 height 16
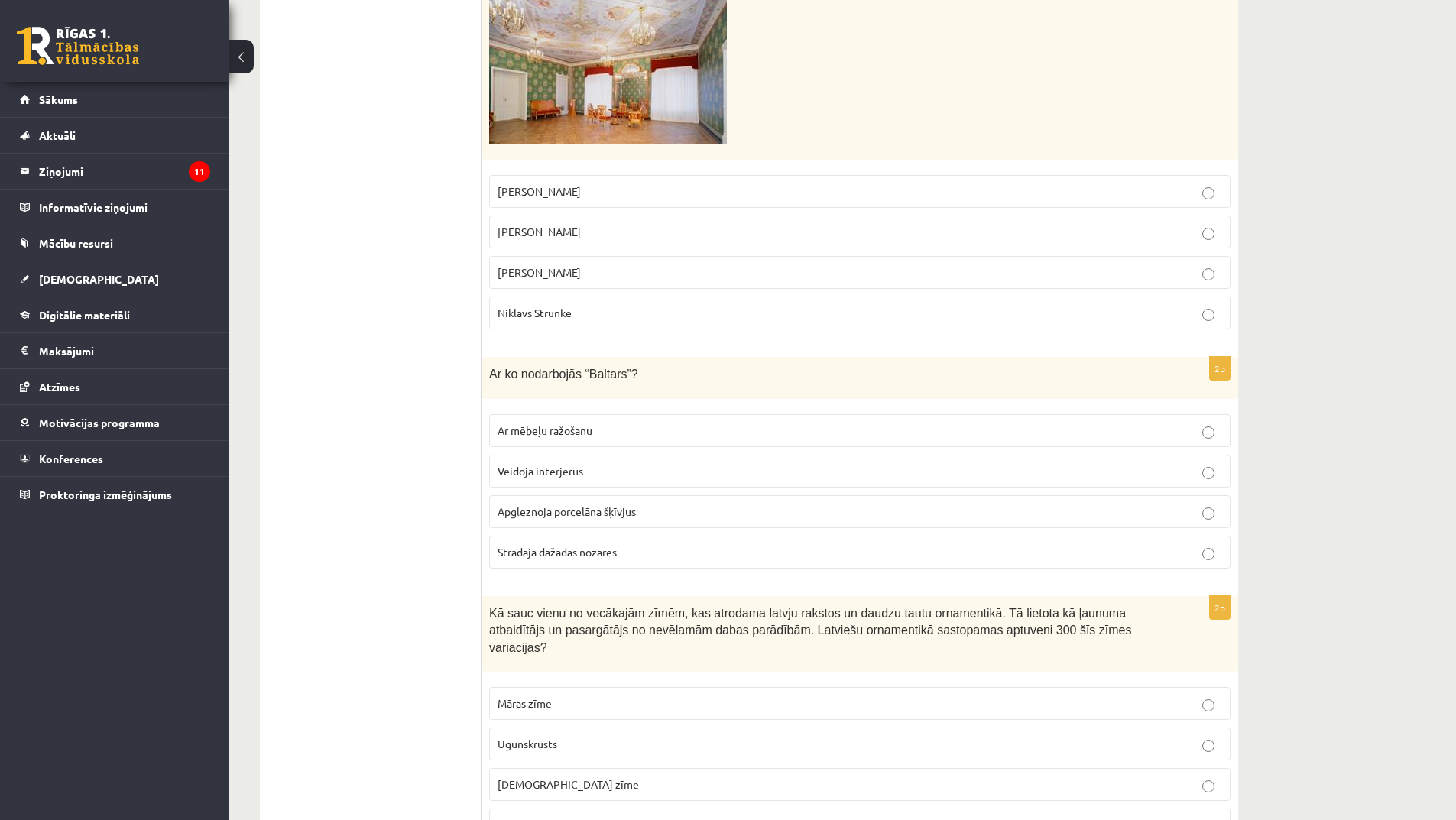
scroll to position [1682, 0]
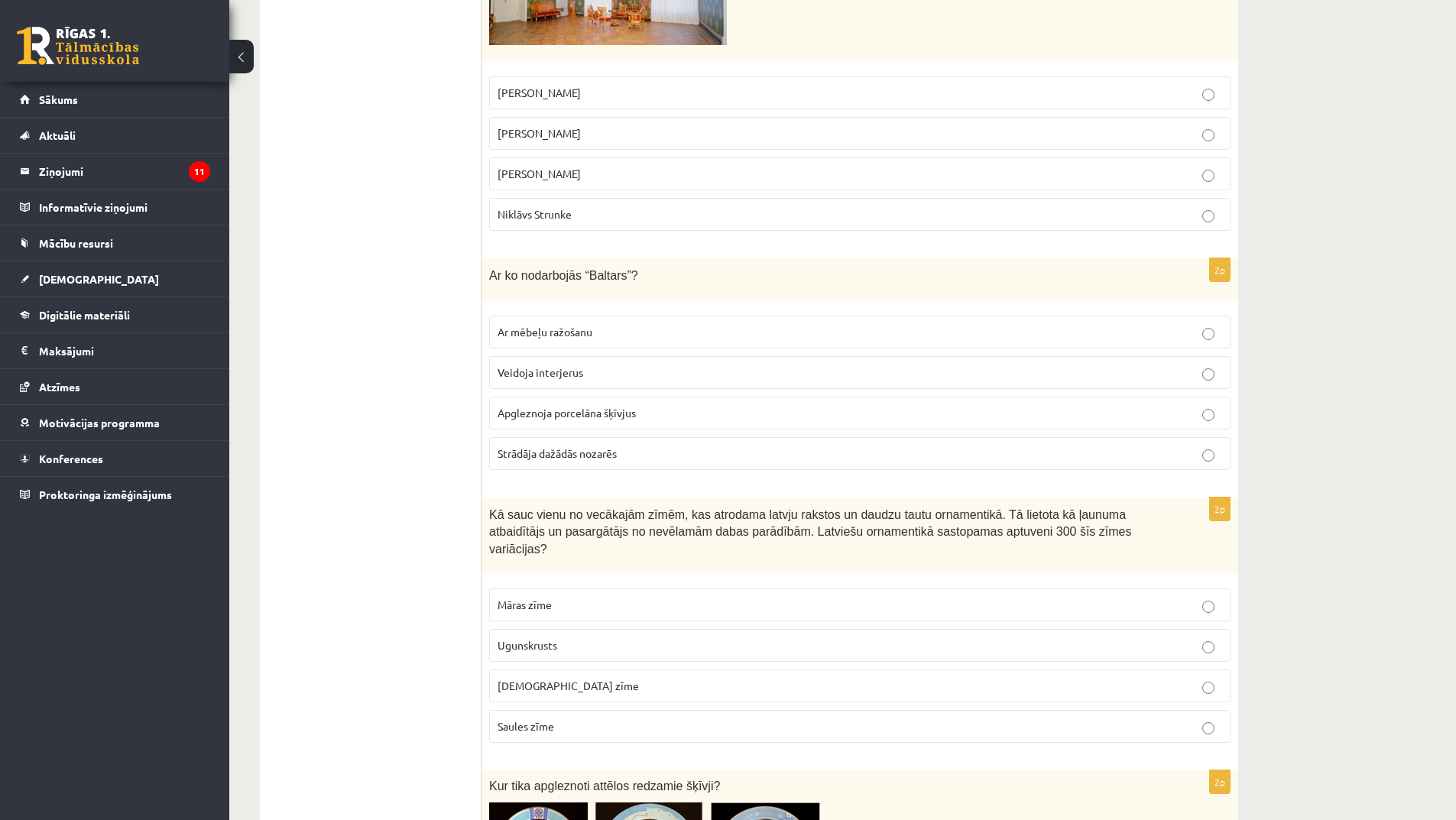
click at [580, 421] on p "Apgleznoja porcelāna šķīvjus" at bounding box center [860, 413] width 725 height 16
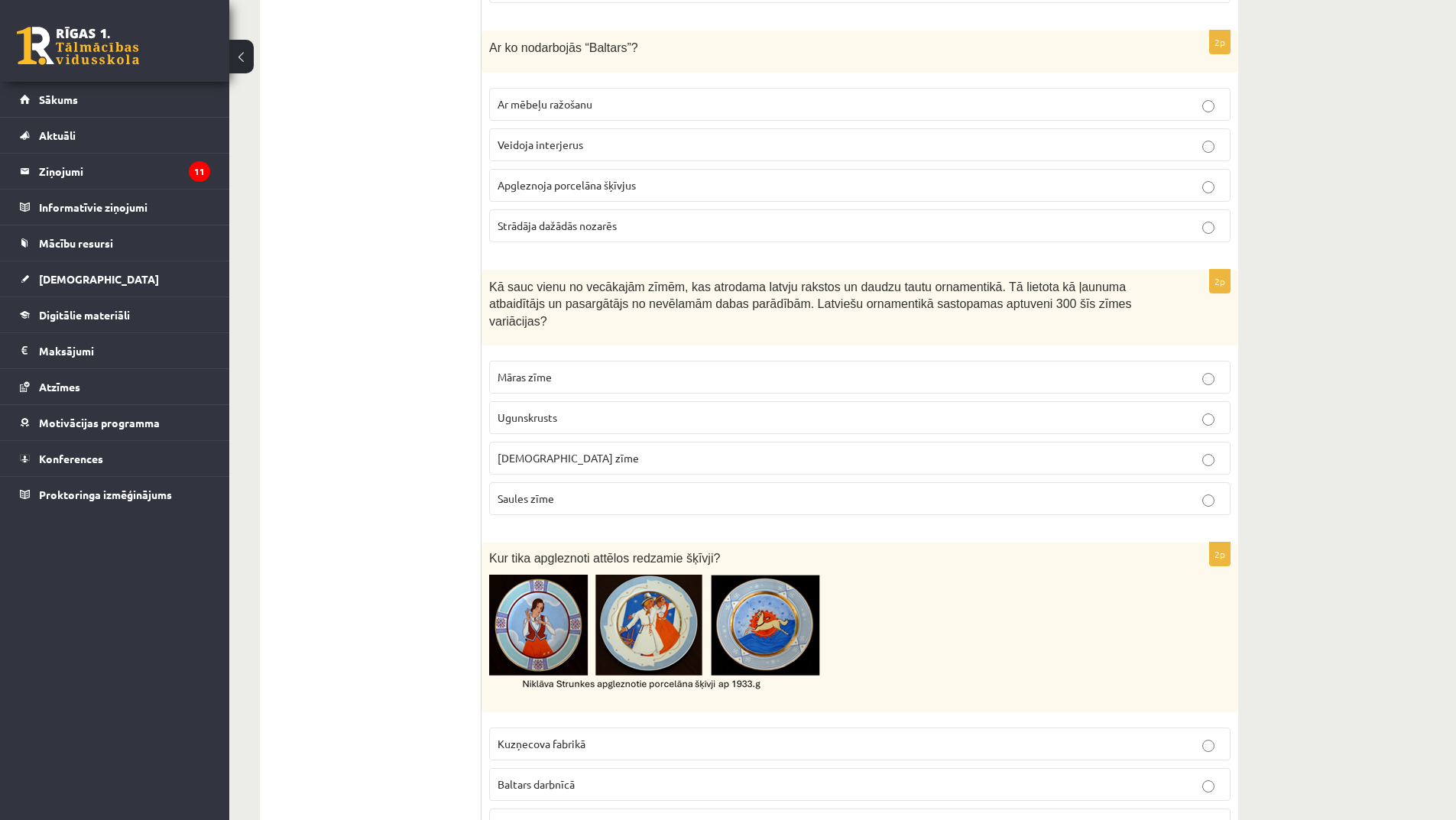
scroll to position [1911, 0]
click at [557, 409] on span "Ugunskrusts" at bounding box center [527, 416] width 60 height 14
click at [576, 368] on p "Māras zīme" at bounding box center [860, 375] width 725 height 16
click at [575, 408] on p "Ugunskrusts" at bounding box center [860, 416] width 725 height 16
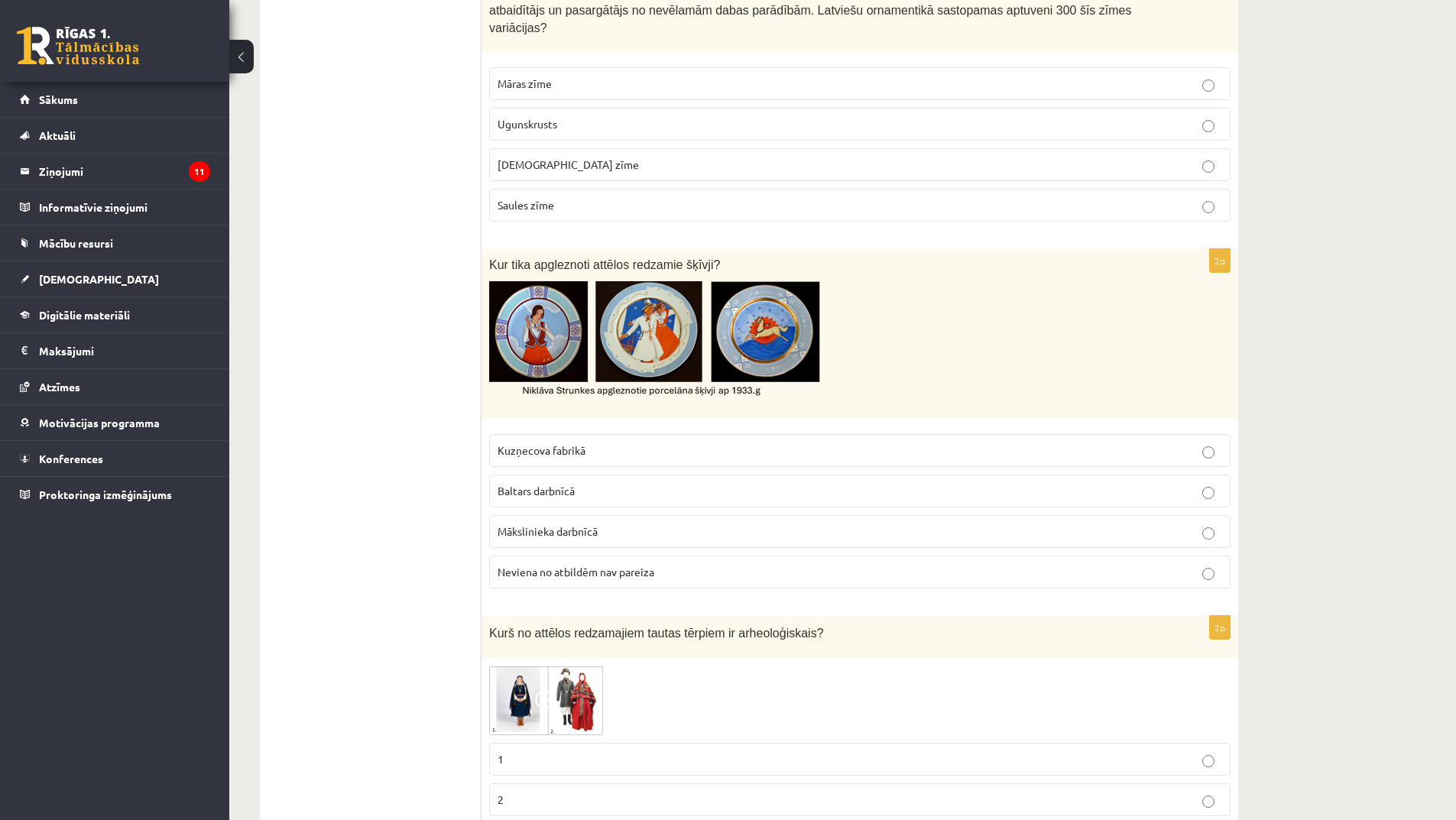
scroll to position [2217, 0]
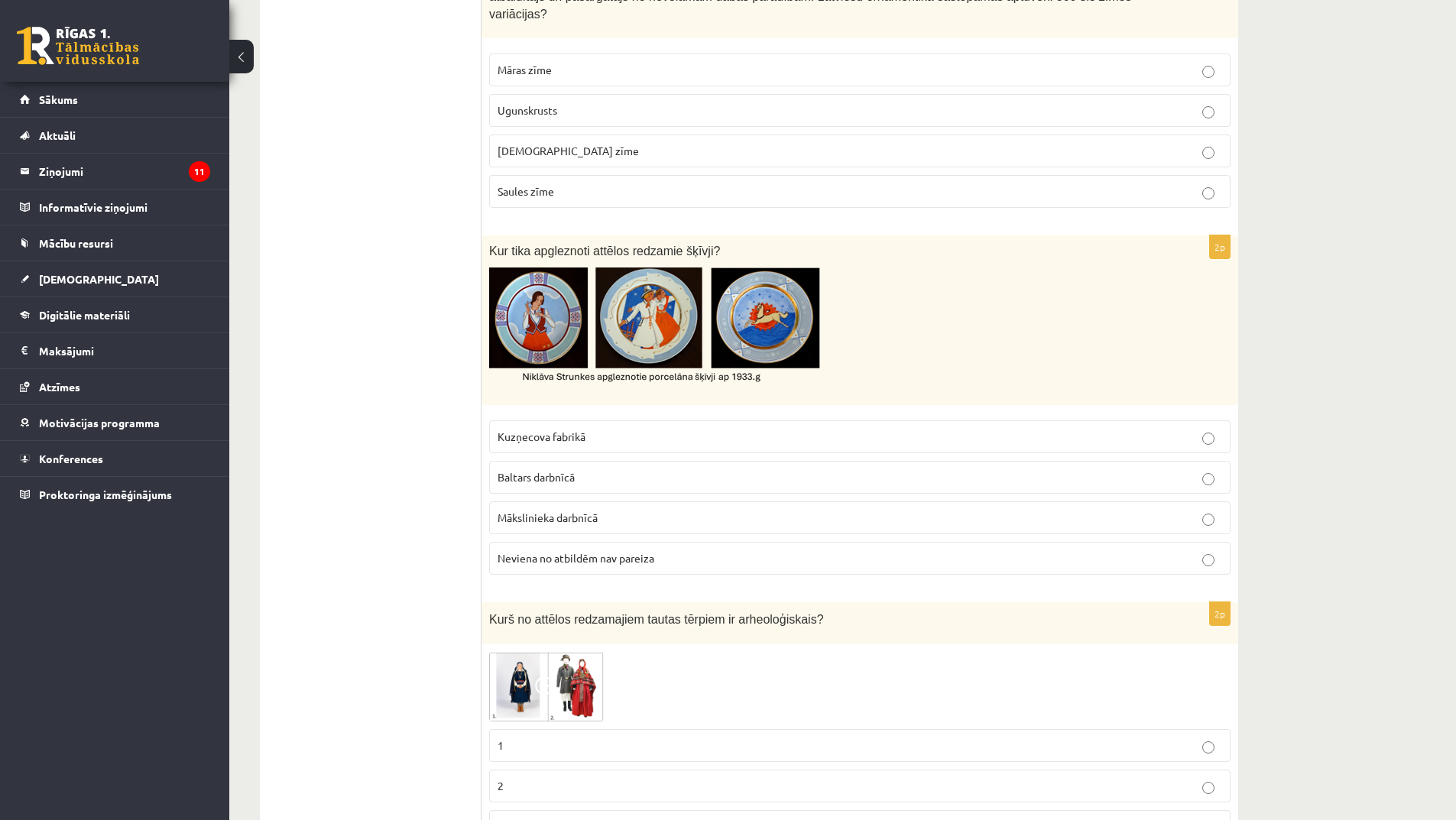
click at [584, 469] on p "Baltars darbnīcā" at bounding box center [860, 477] width 725 height 16
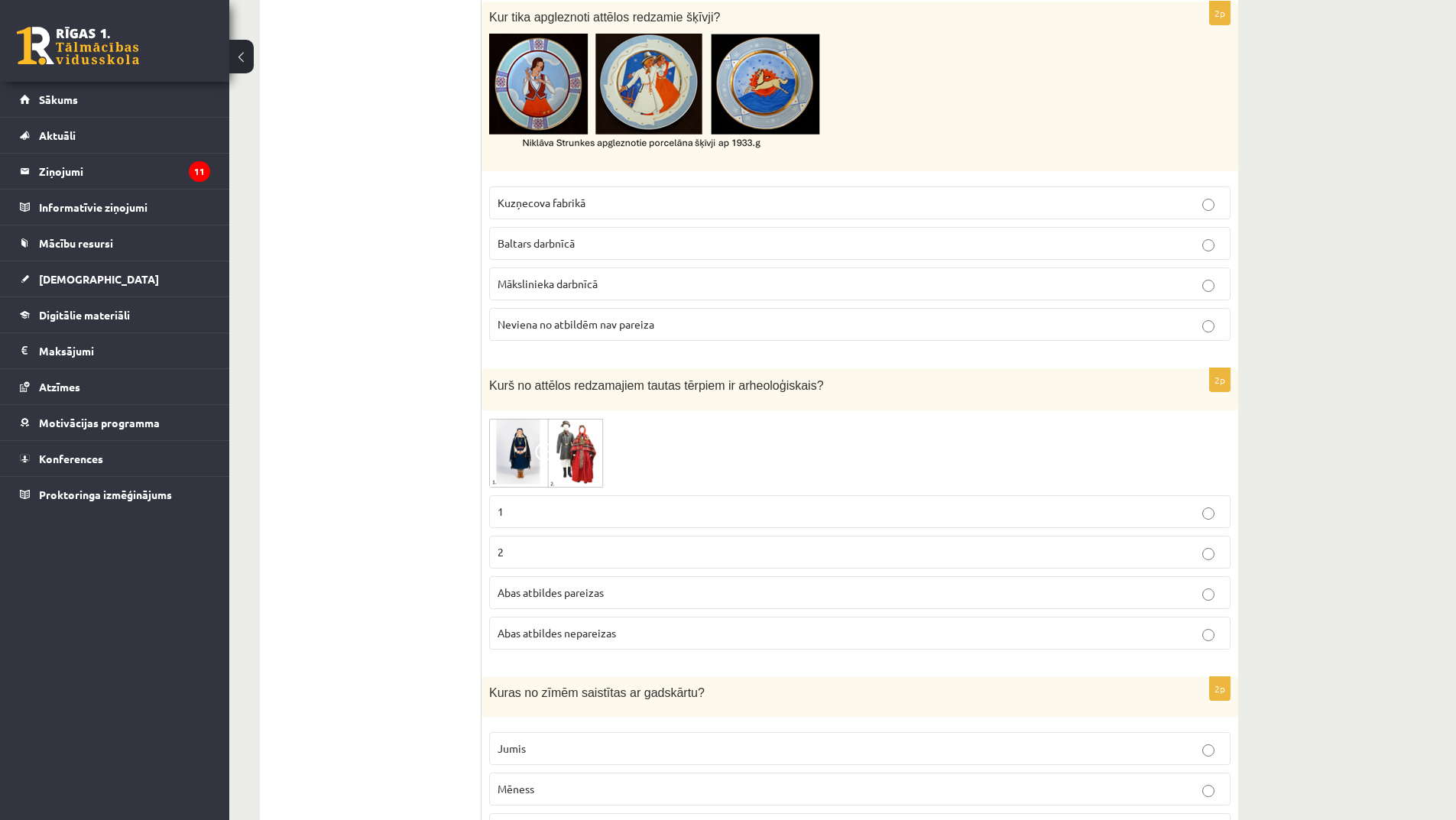
scroll to position [2599, 0]
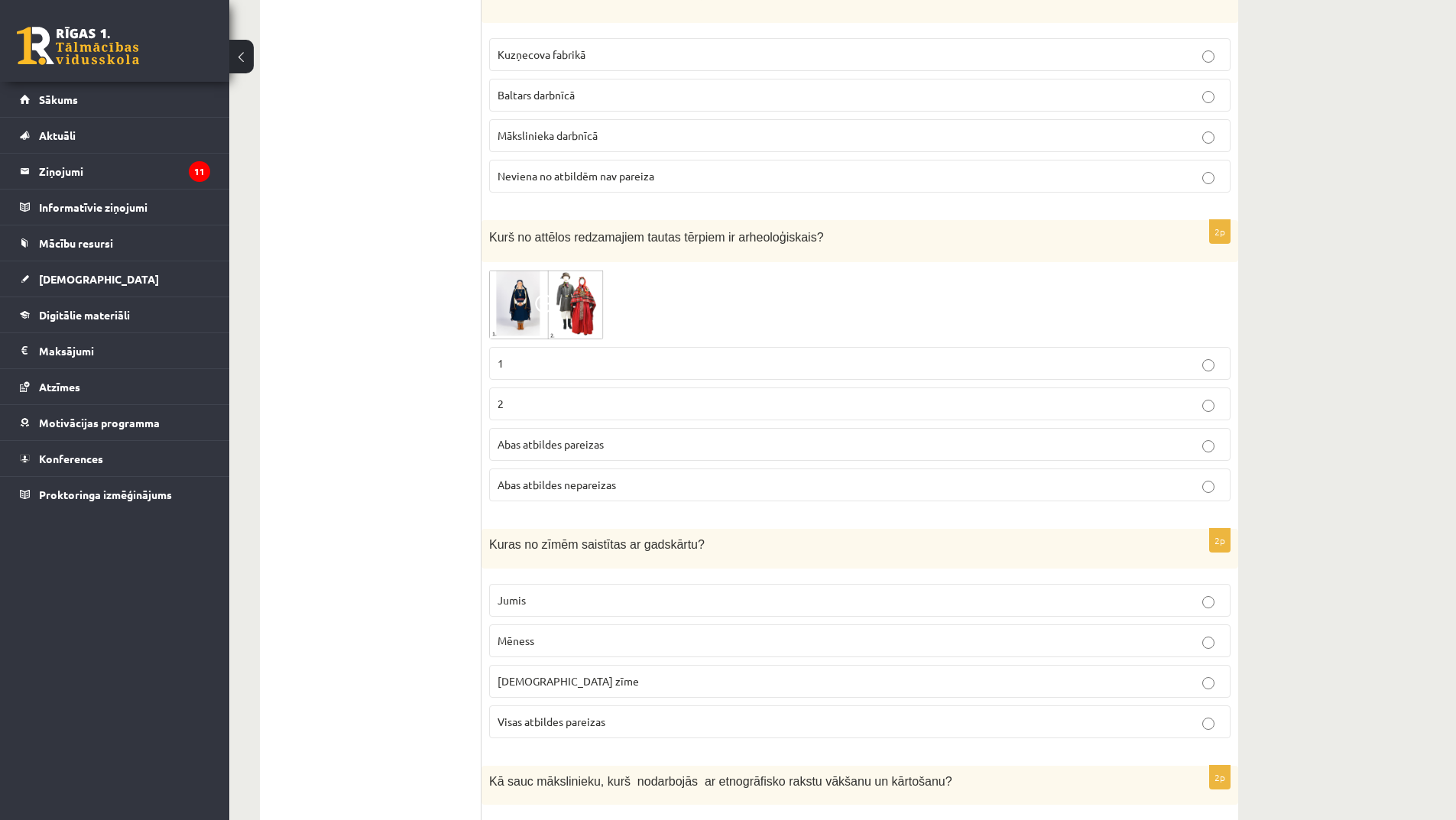
click at [569, 436] on label "Abas atbildes pareizas" at bounding box center [860, 444] width 741 height 33
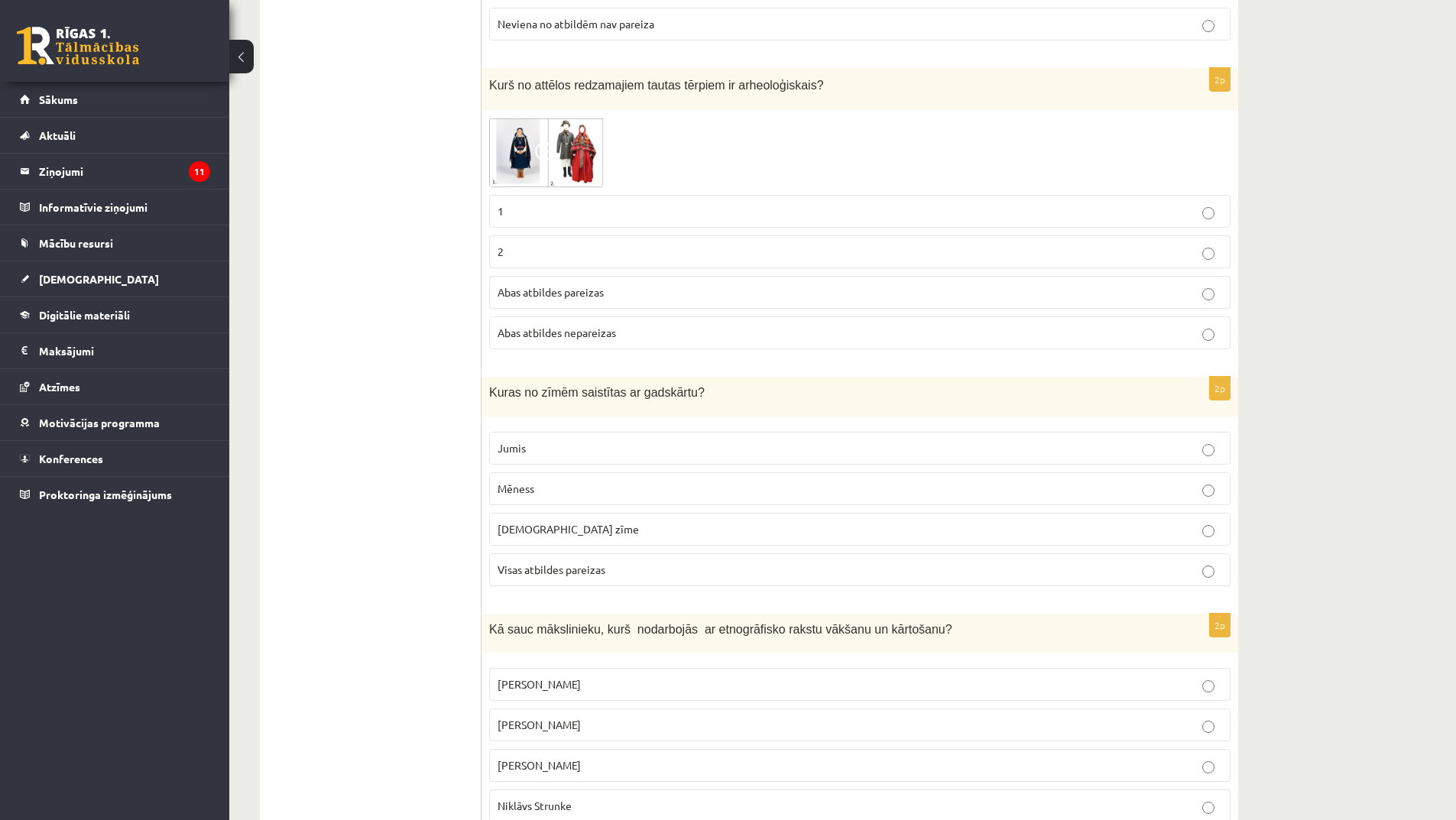
scroll to position [2752, 0]
click at [561, 439] on p "Jumis" at bounding box center [860, 447] width 725 height 16
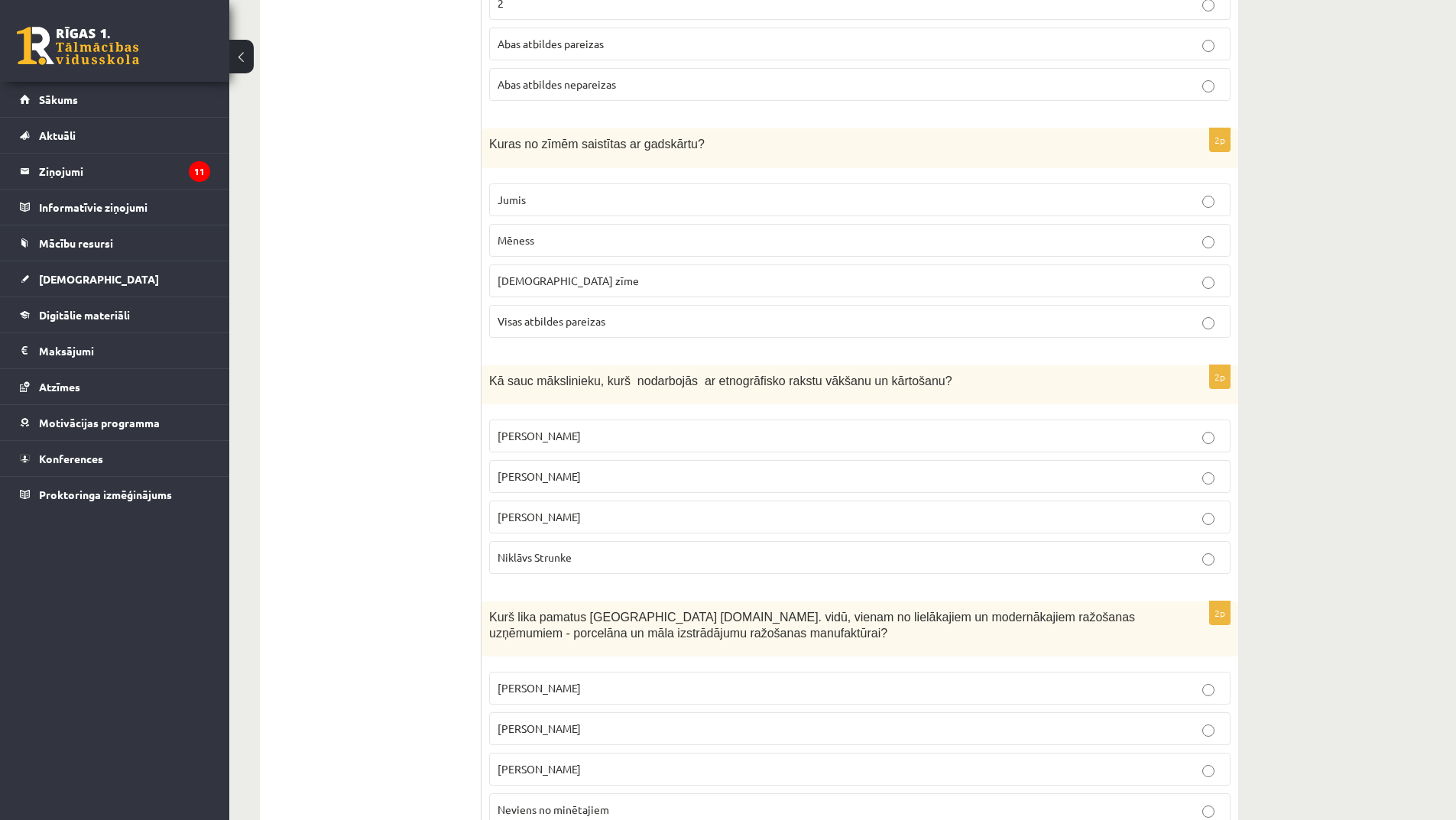
scroll to position [3135, 0]
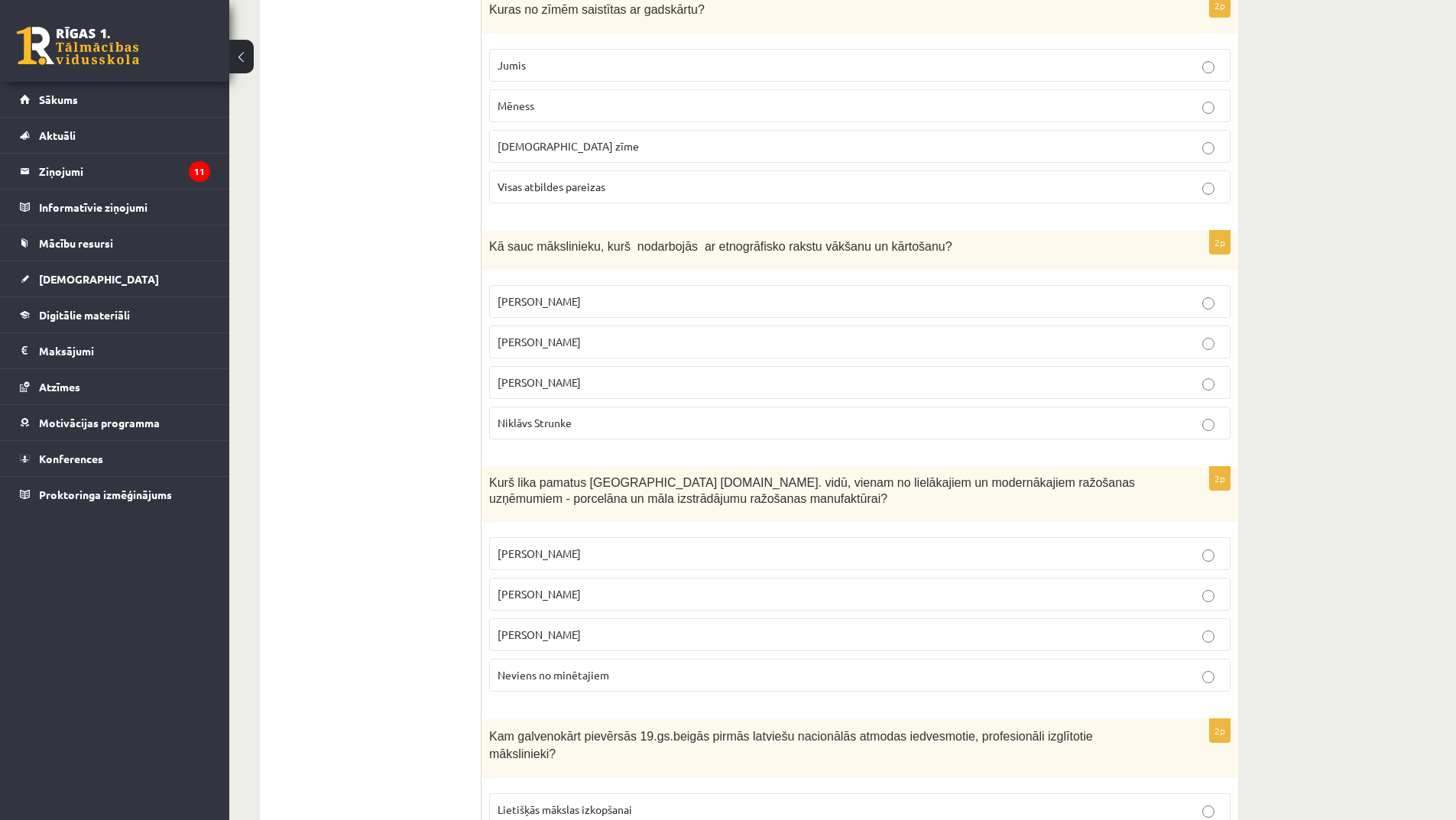
click at [567, 294] on span "Jūlijs Madernieks" at bounding box center [539, 301] width 83 height 14
click at [544, 375] on span "Rihards Zariņš" at bounding box center [539, 382] width 83 height 14
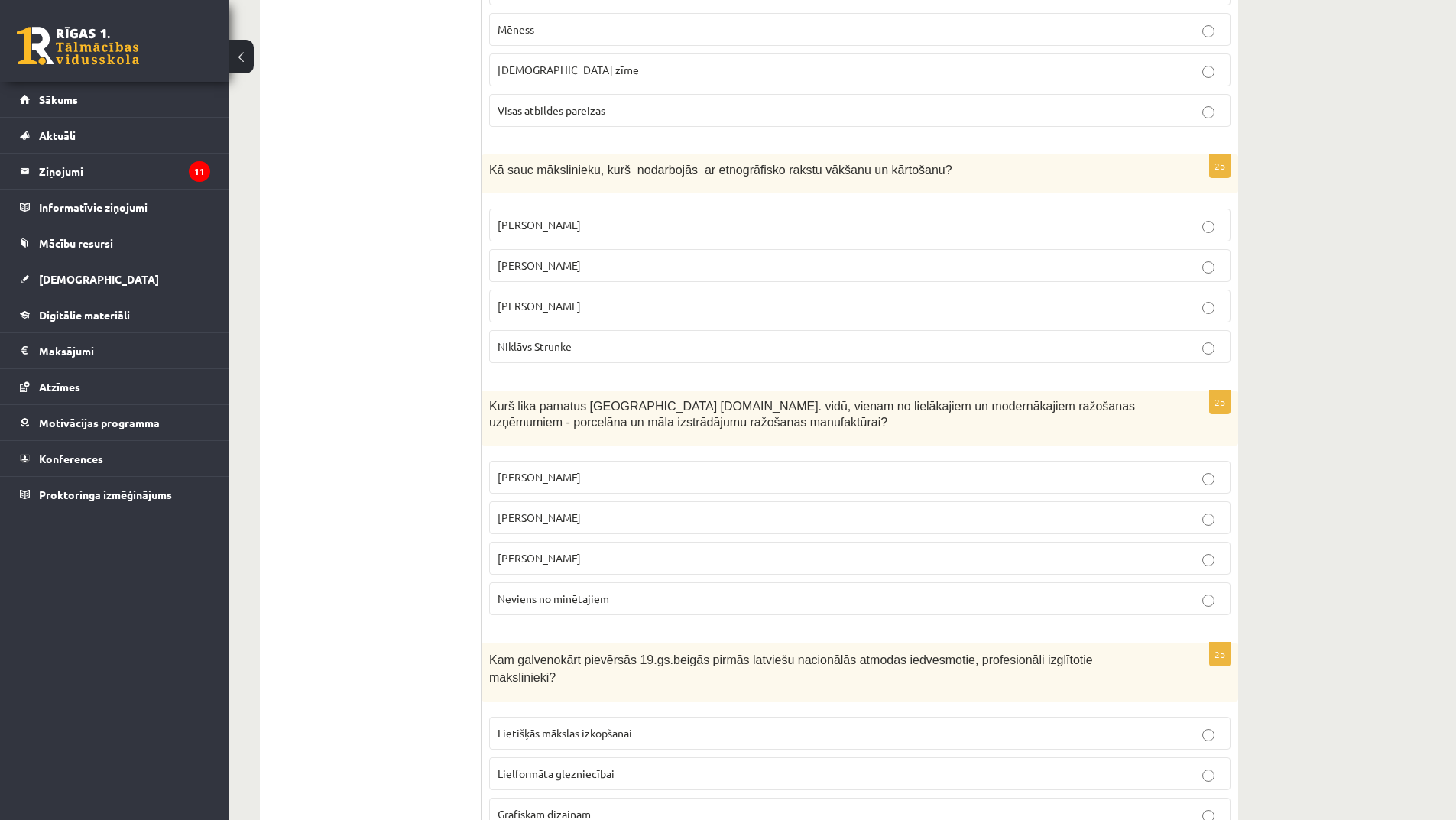
scroll to position [3287, 0]
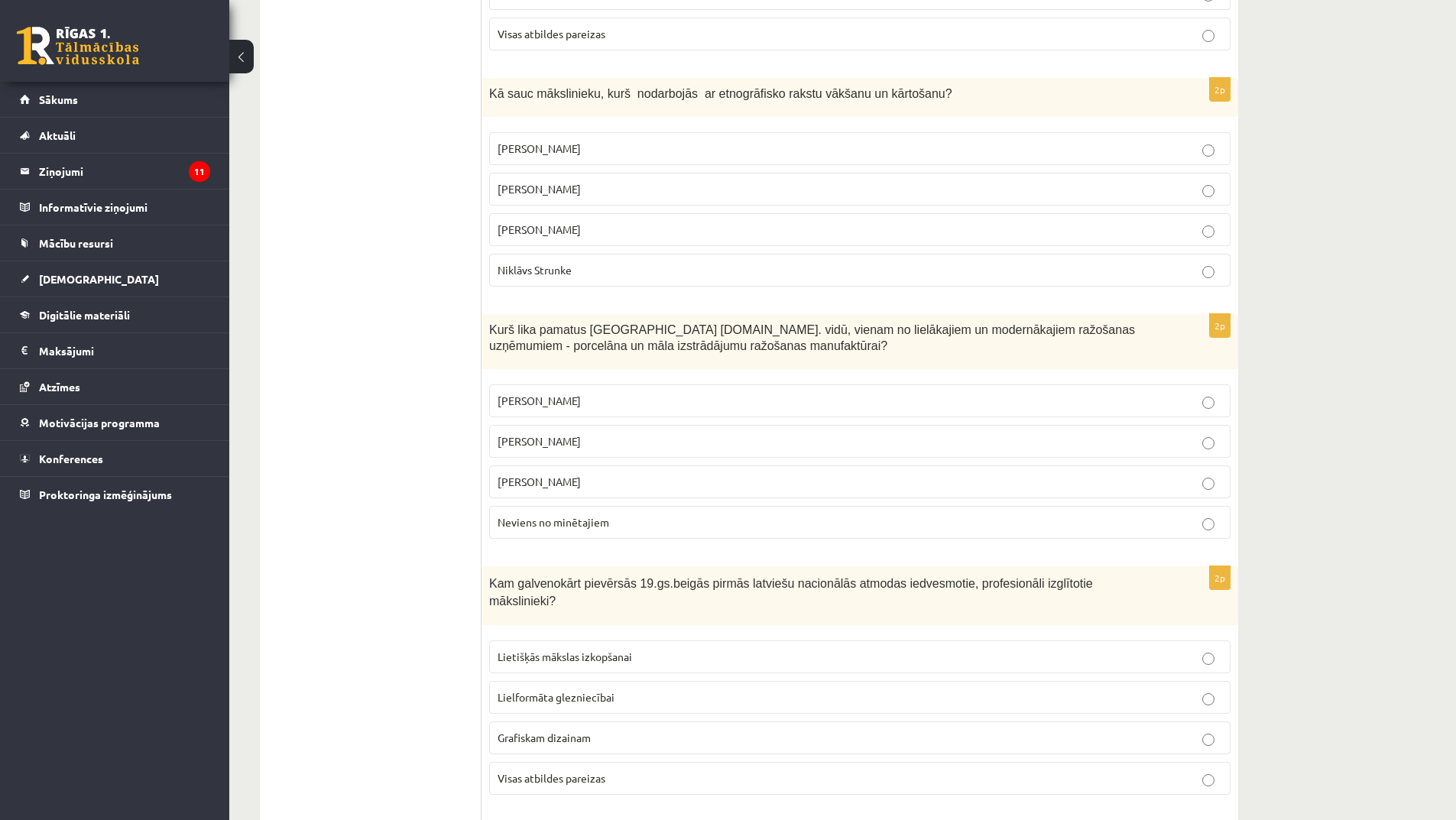
click at [540, 394] on span "Sidors Kuzņecovs" at bounding box center [539, 400] width 83 height 14
click at [563, 142] on span "Jūlijs Madernieks" at bounding box center [539, 149] width 83 height 14
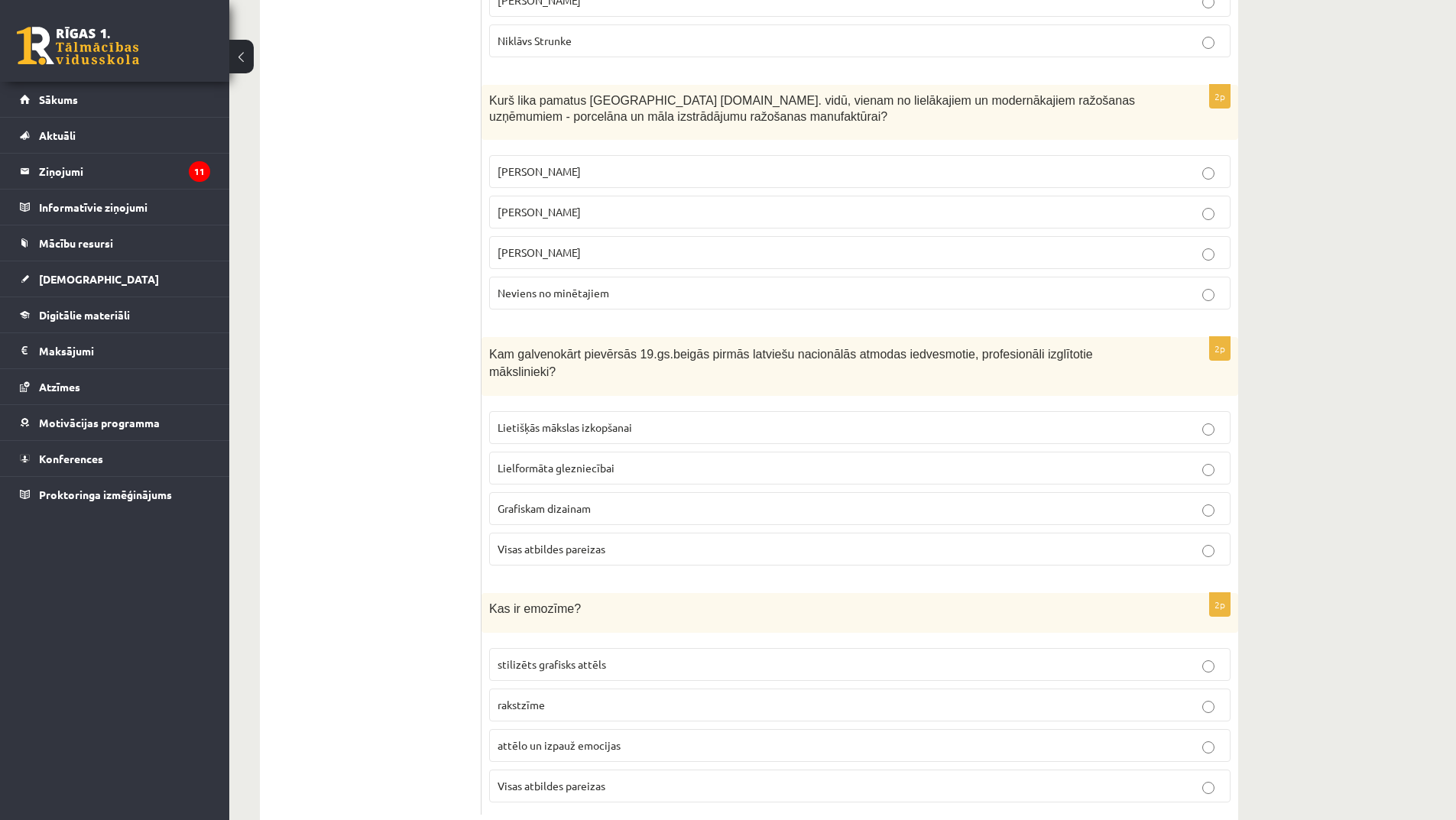
scroll to position [3523, 0]
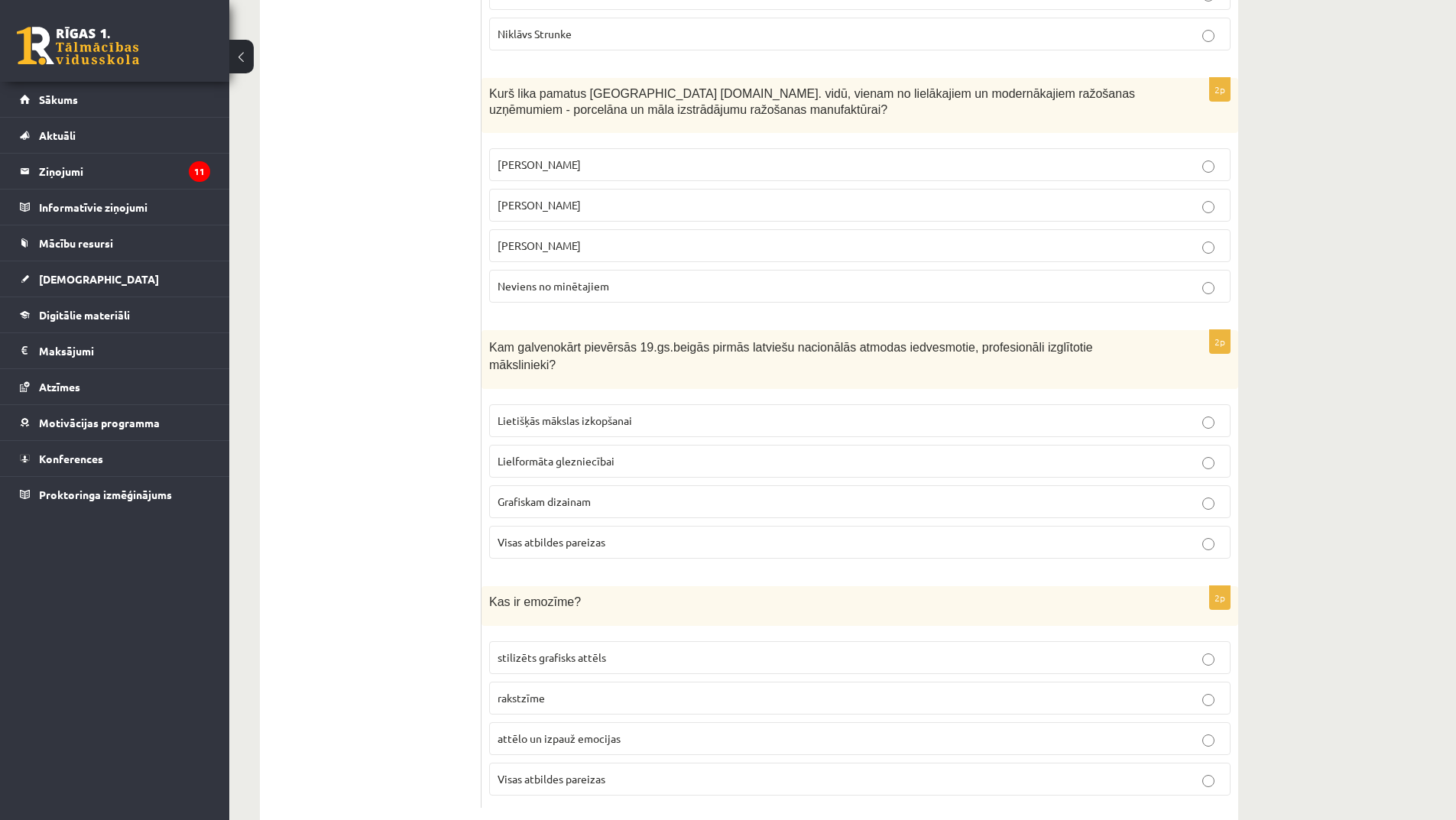
click at [623, 413] on span "Lietišķās mākslas izkopšanai" at bounding box center [565, 420] width 135 height 14
click at [602, 732] on span "attēlo un izpauž emocijas" at bounding box center [559, 739] width 123 height 14
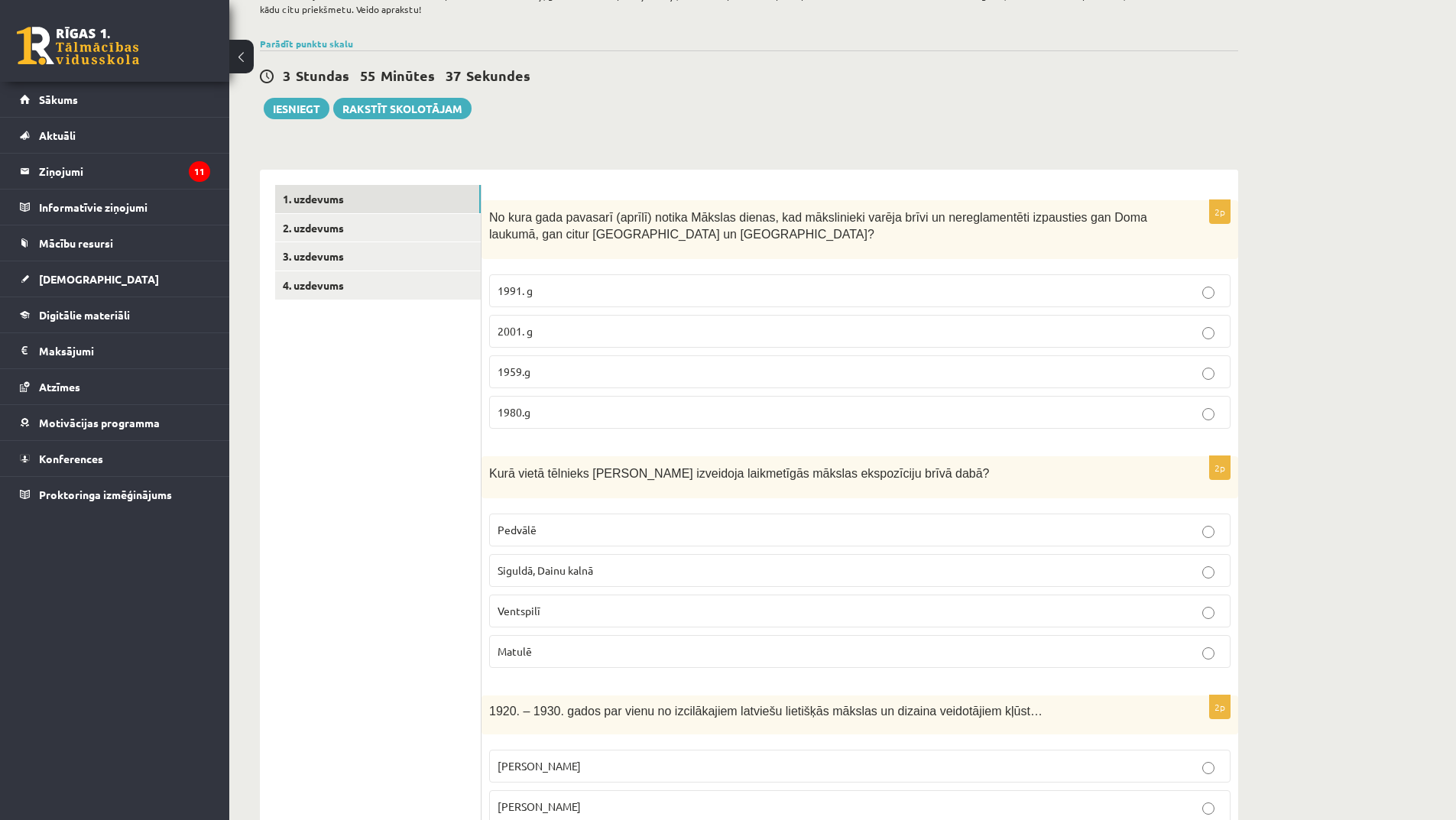
scroll to position [0, 0]
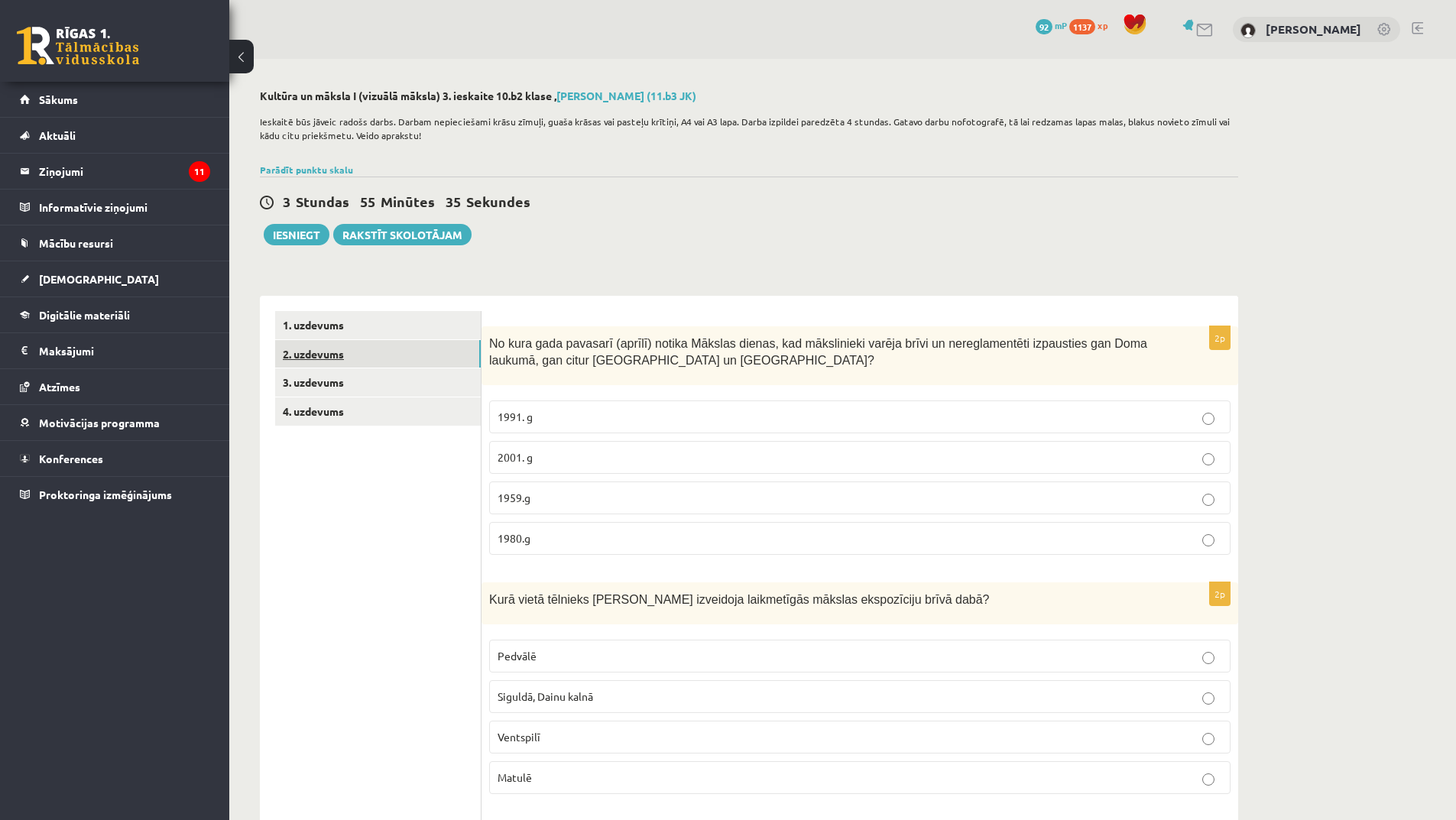
click at [351, 356] on link "2. uzdevums" at bounding box center [377, 354] width 206 height 28
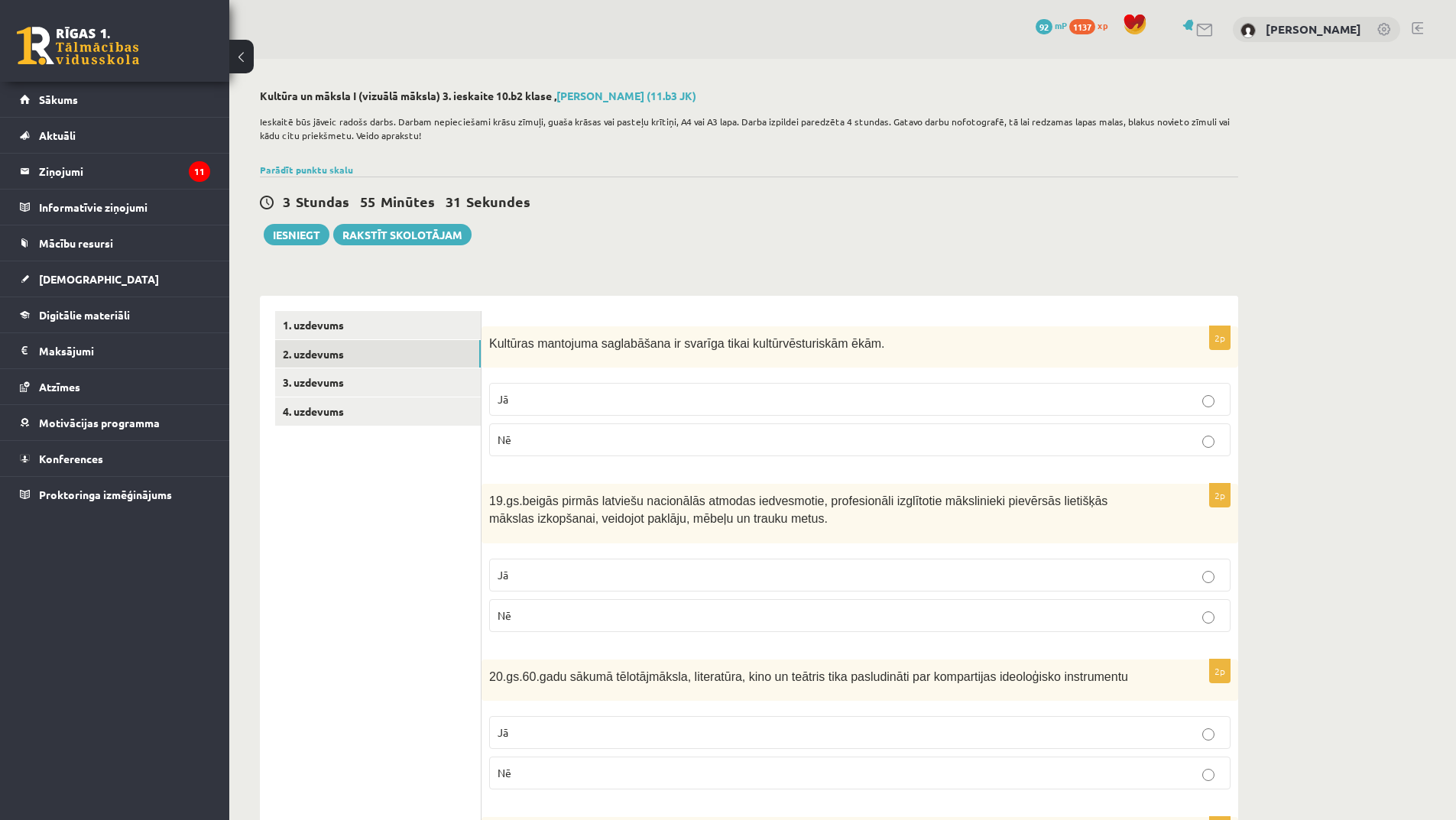
click at [599, 430] on label "Nē" at bounding box center [860, 439] width 741 height 33
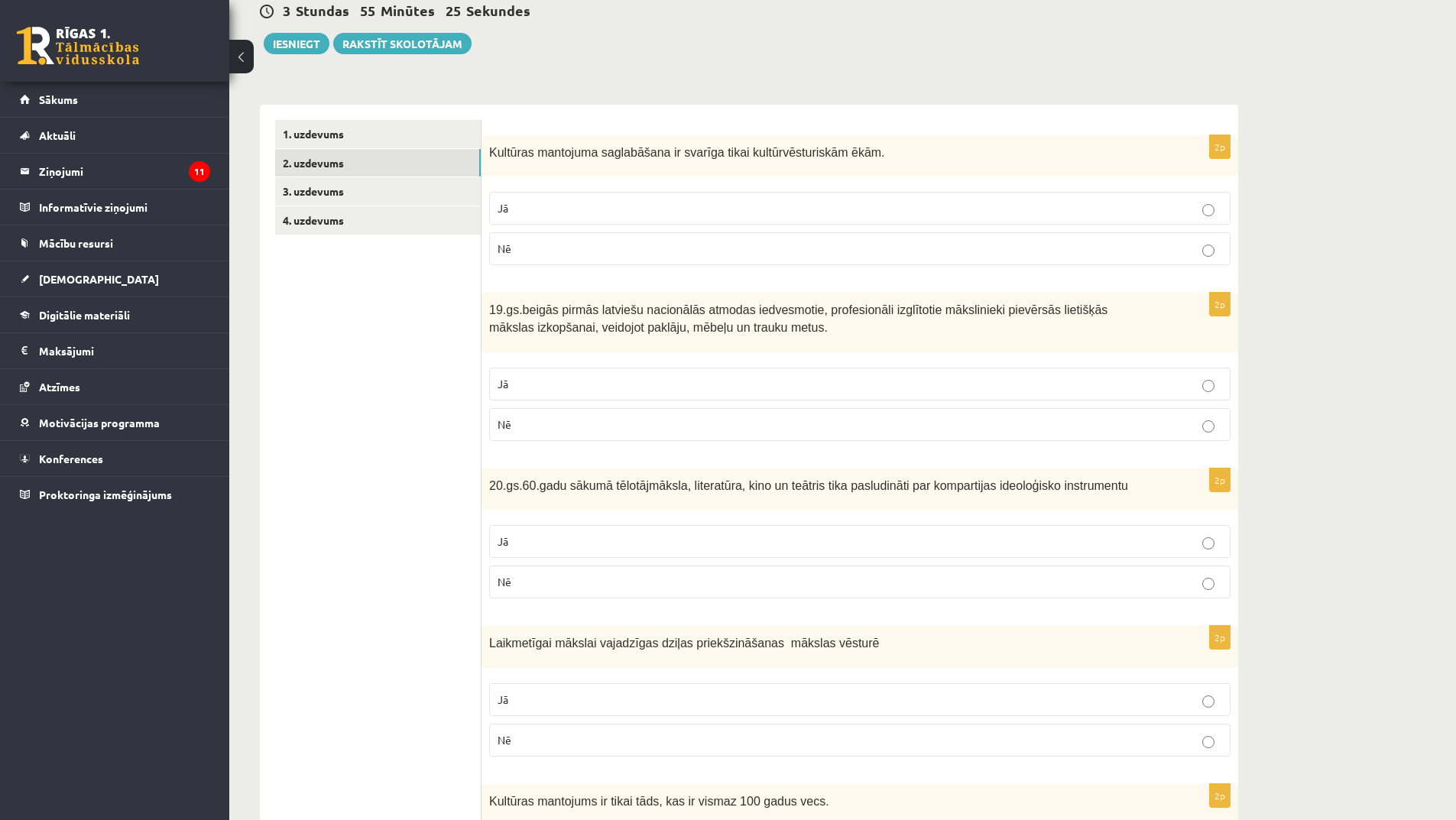
scroll to position [230, 0]
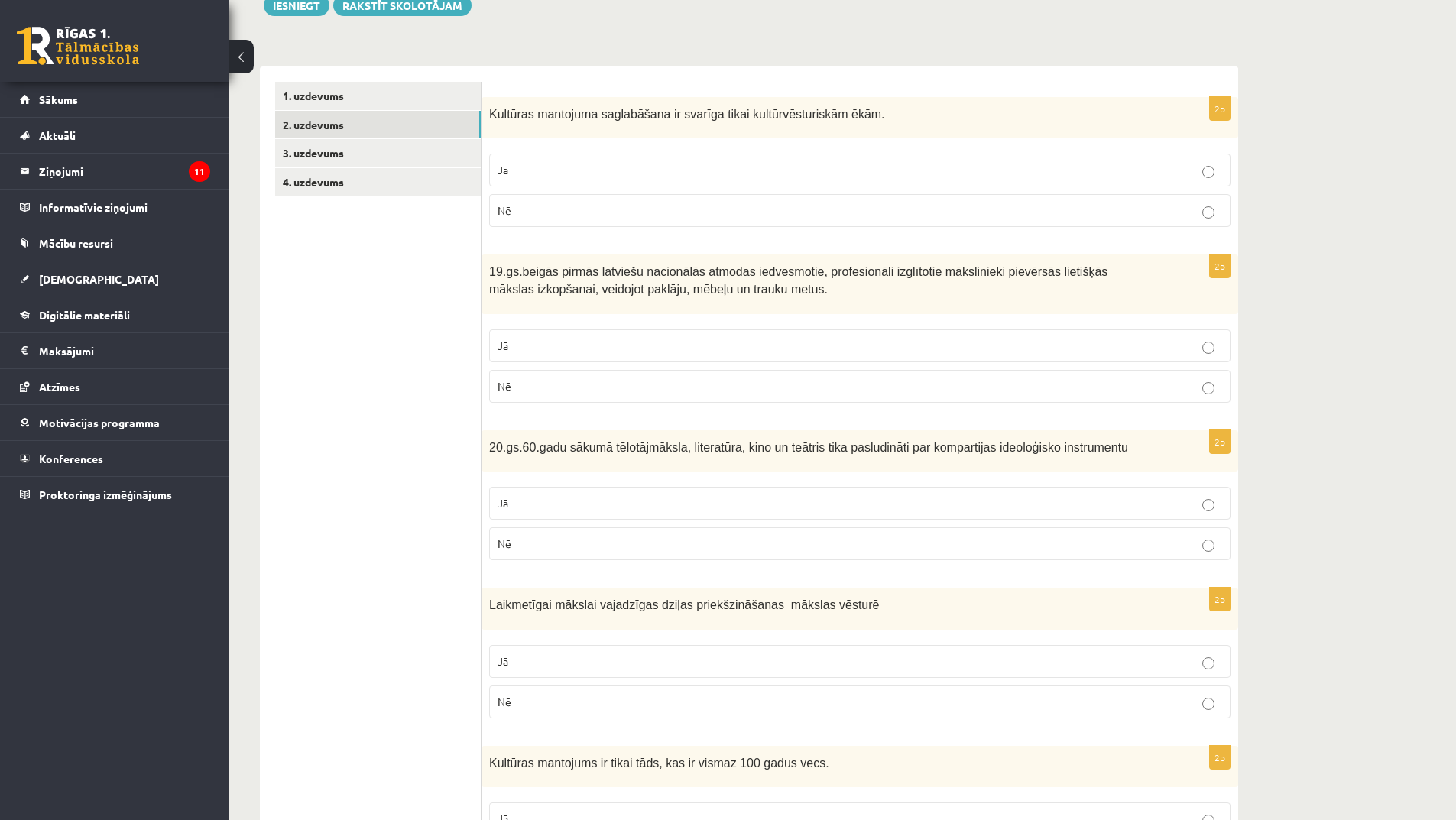
click at [628, 339] on p "Jā" at bounding box center [860, 345] width 725 height 16
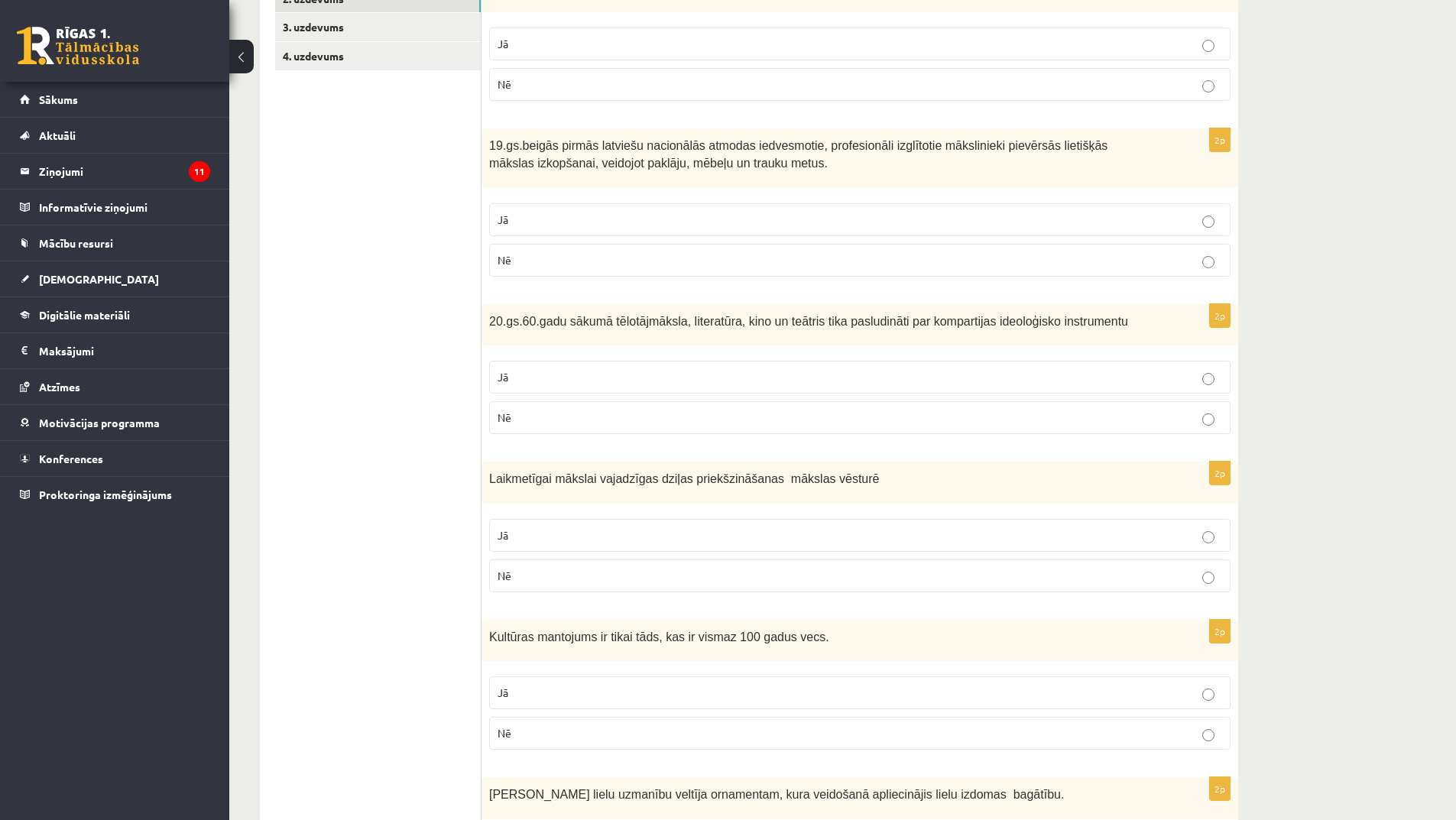
scroll to position [382, 0]
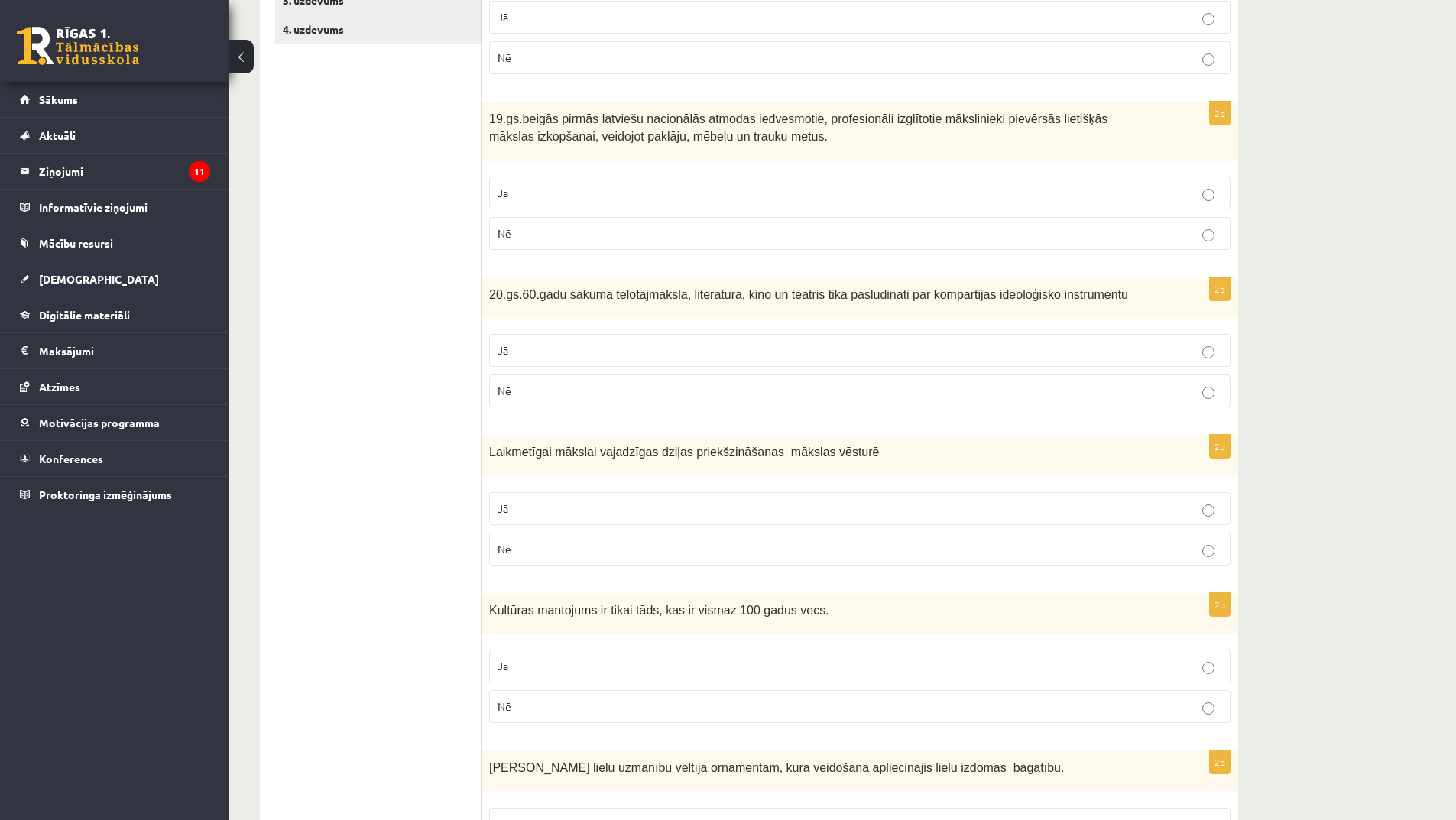
click at [635, 388] on p "Nē" at bounding box center [860, 390] width 725 height 16
click at [660, 351] on p "Jā" at bounding box center [860, 350] width 725 height 16
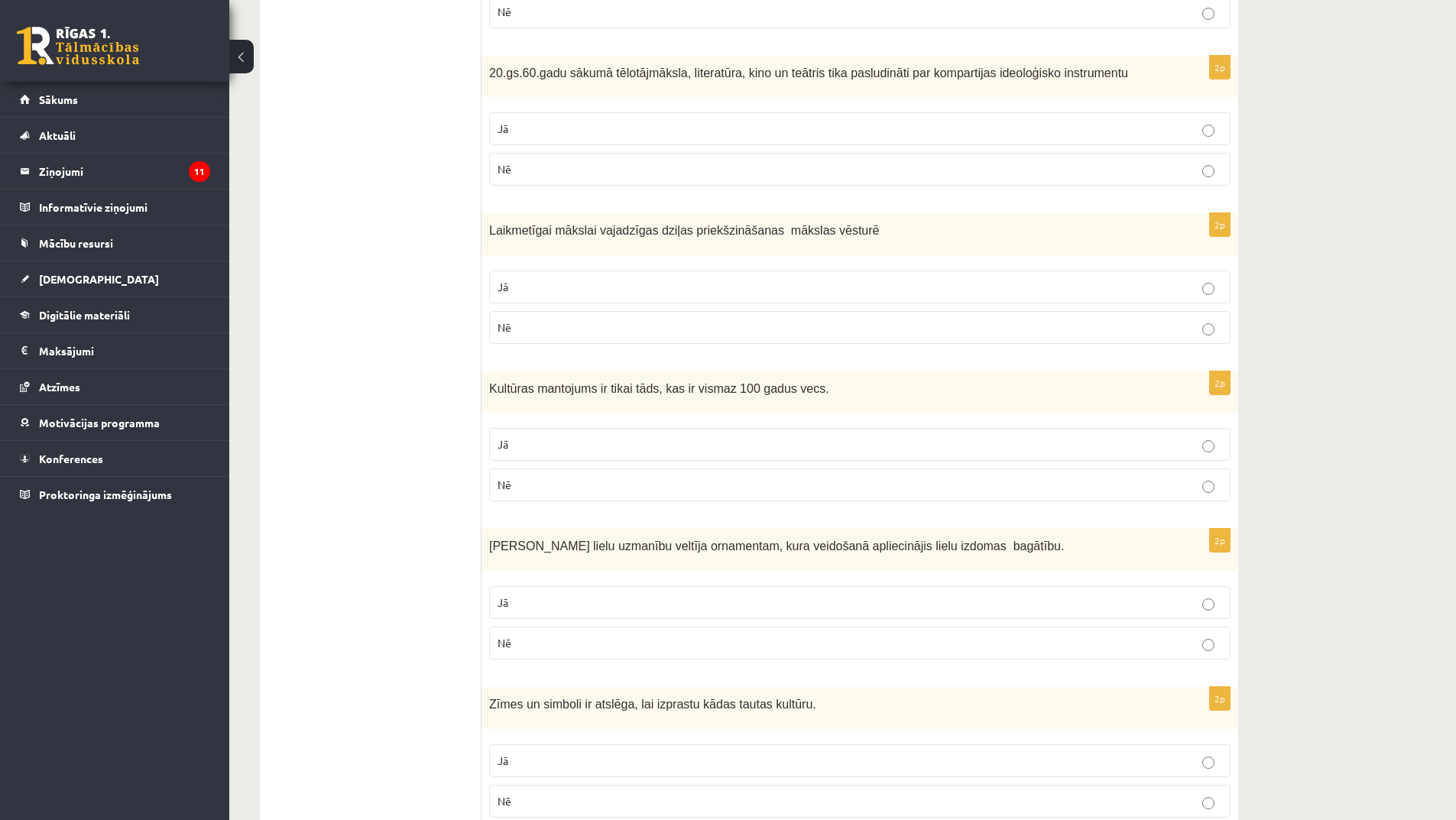
scroll to position [612, 0]
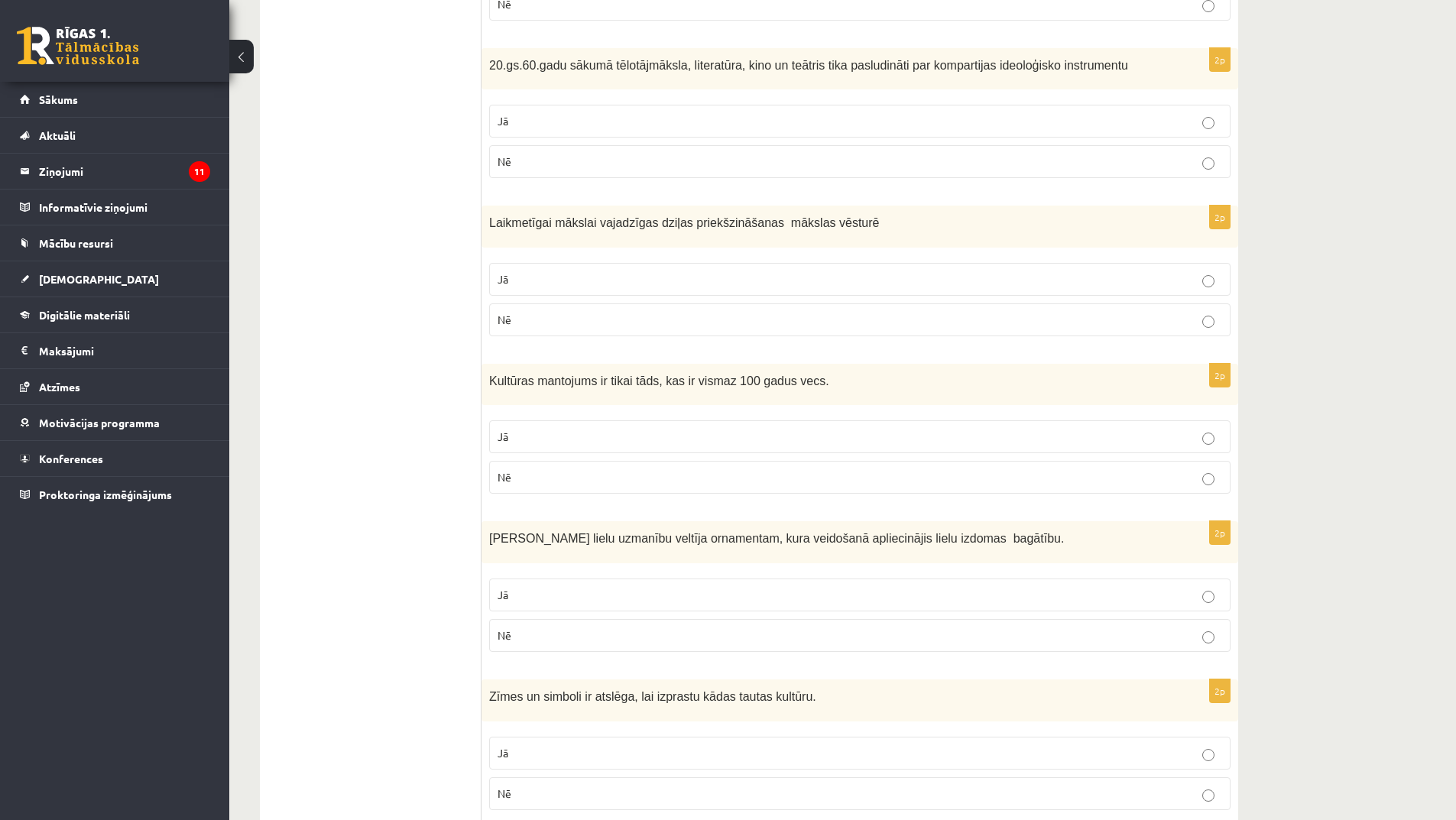
click at [554, 320] on p "Nē" at bounding box center [860, 319] width 725 height 16
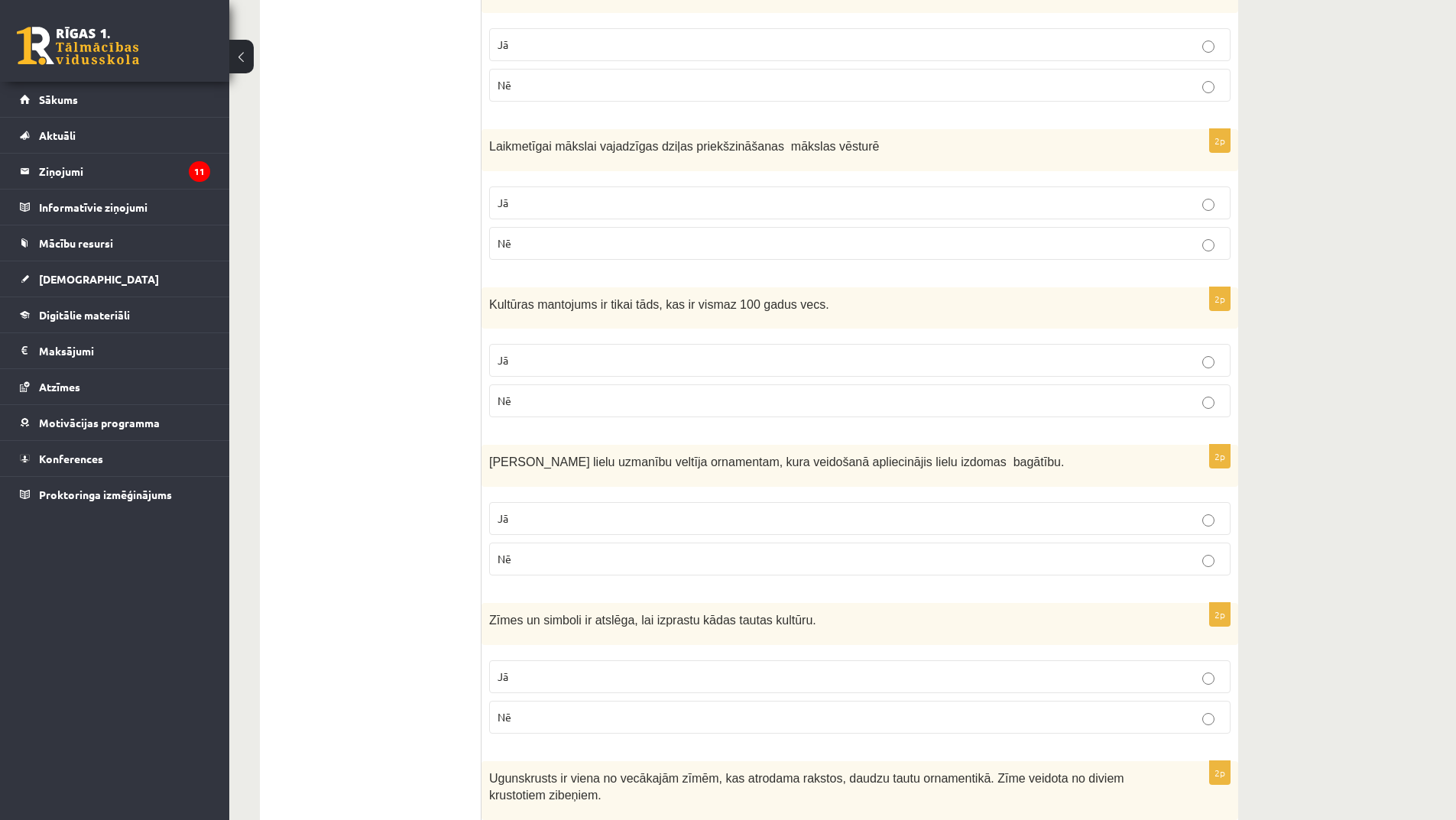
click at [531, 365] on p "Jā" at bounding box center [860, 360] width 725 height 16
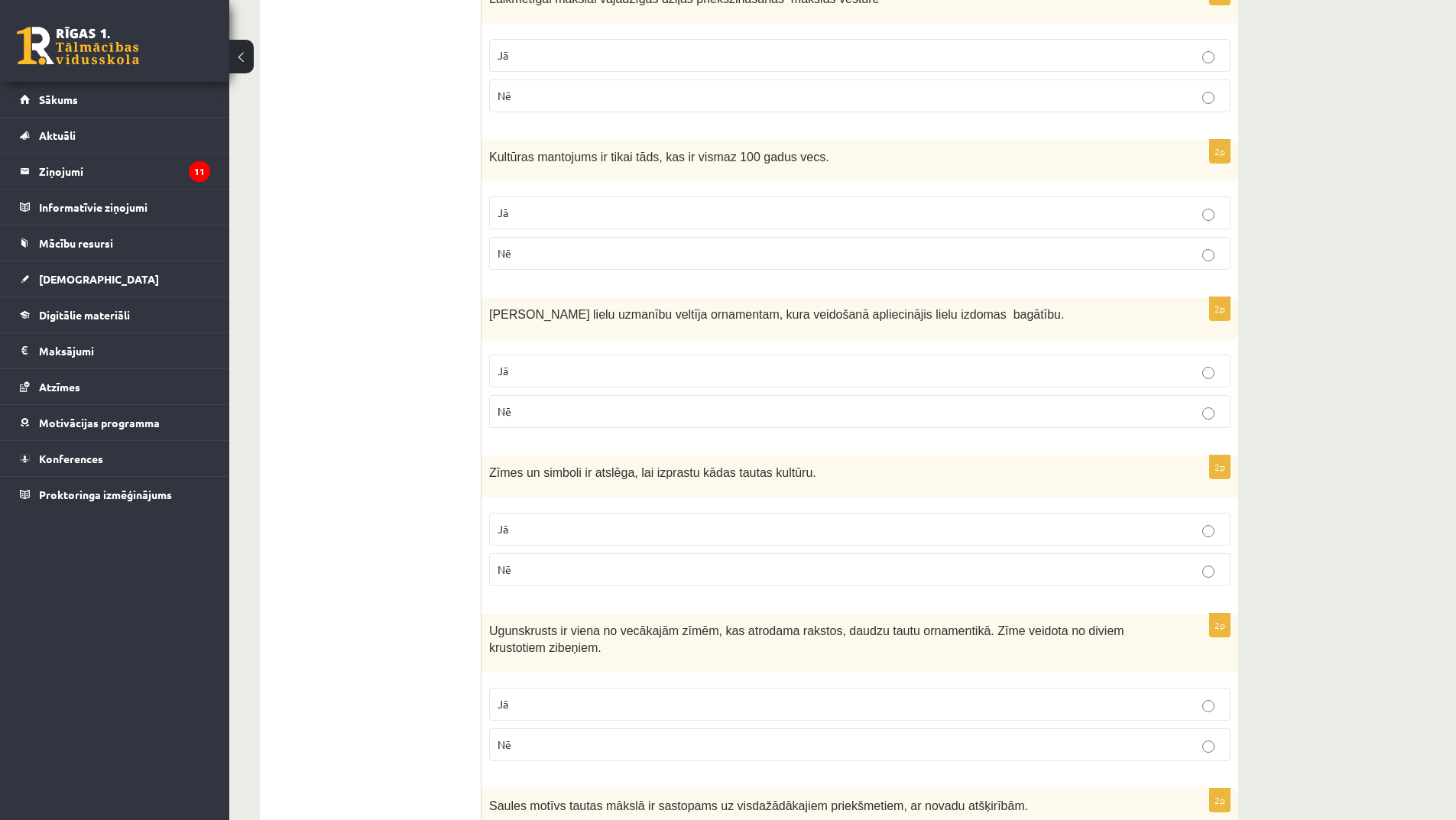
scroll to position [841, 0]
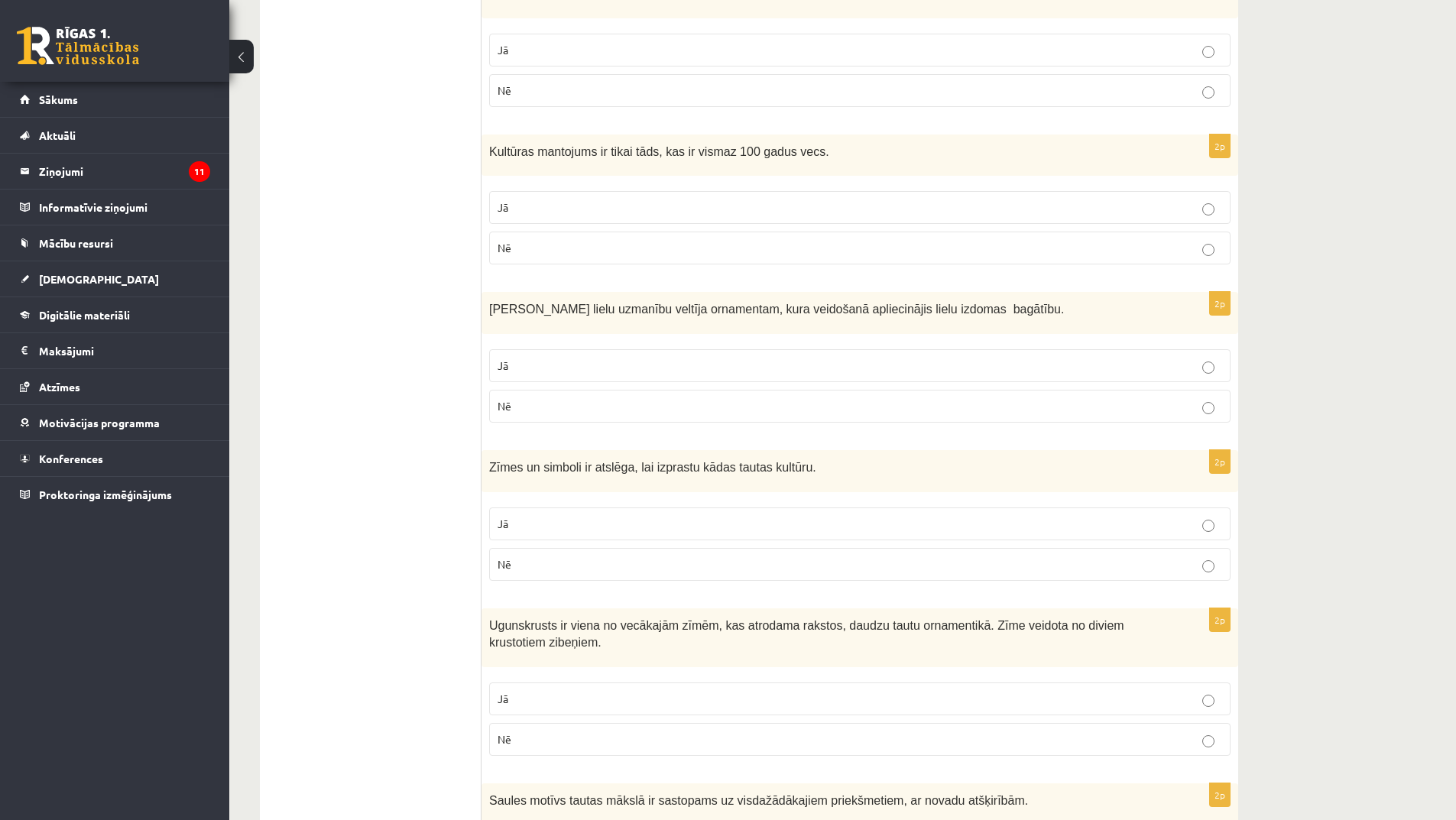
click at [728, 355] on label "Jā" at bounding box center [860, 365] width 741 height 33
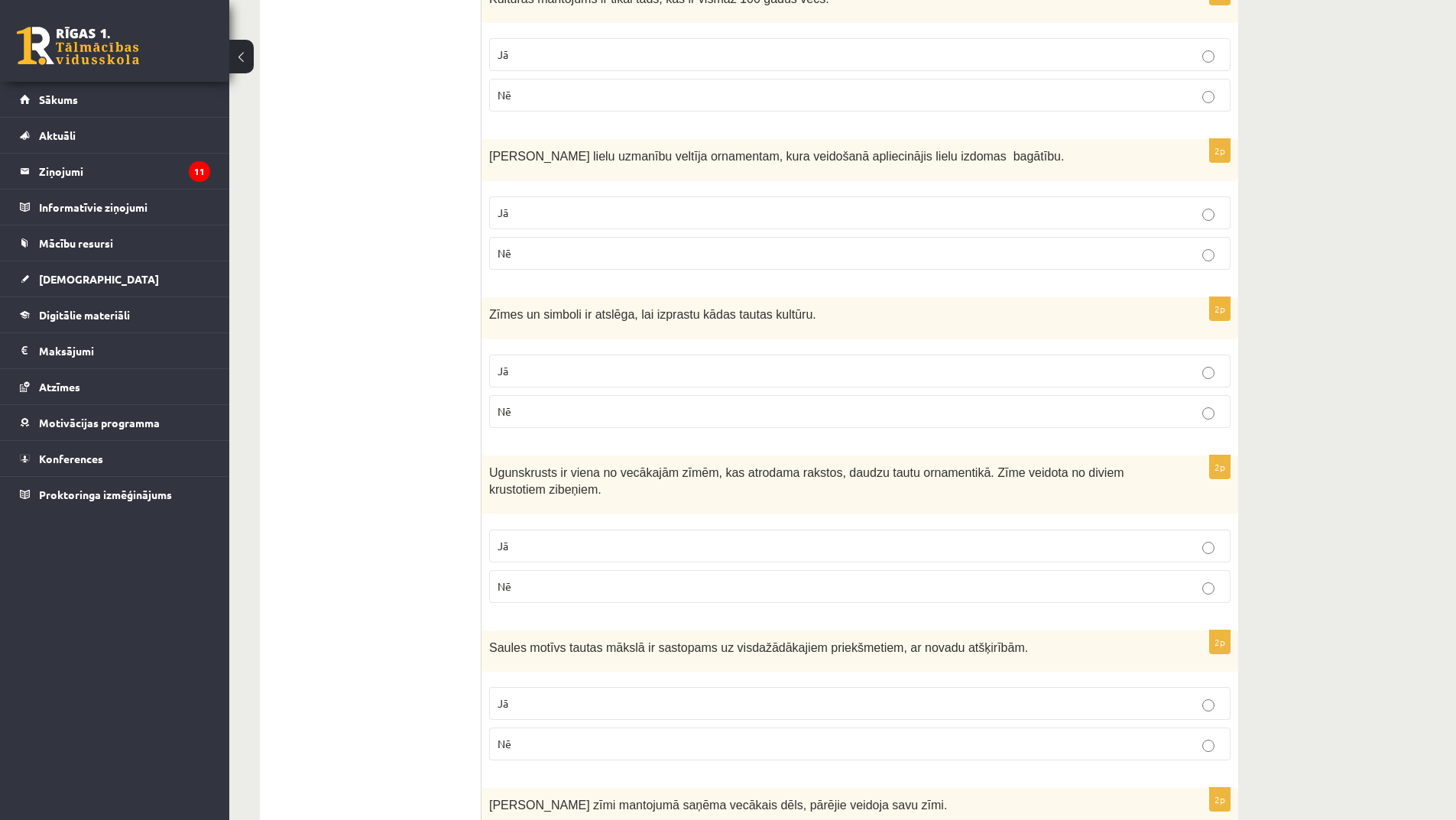
click at [616, 362] on label "Jā" at bounding box center [860, 371] width 741 height 33
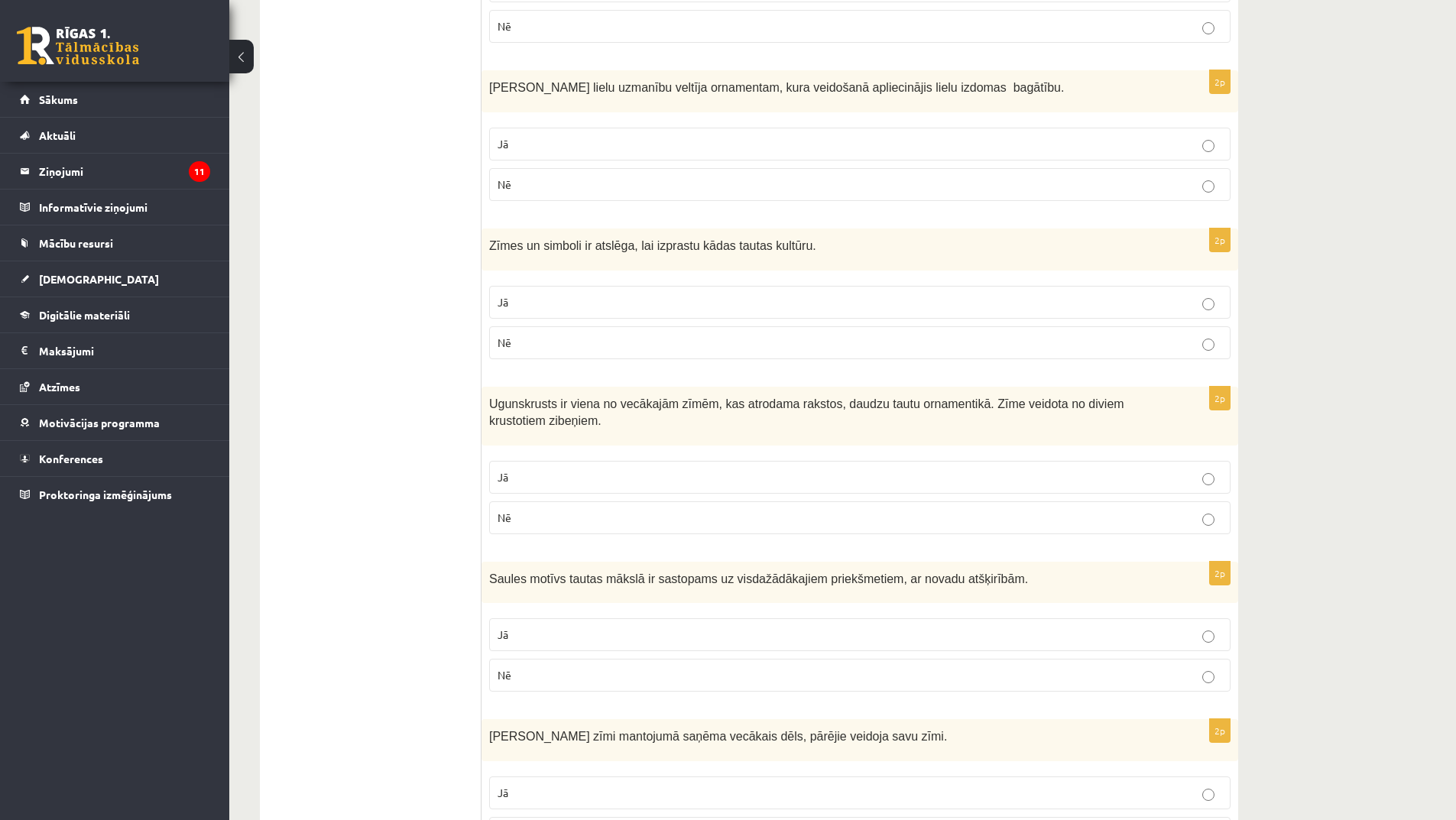
scroll to position [1147, 0]
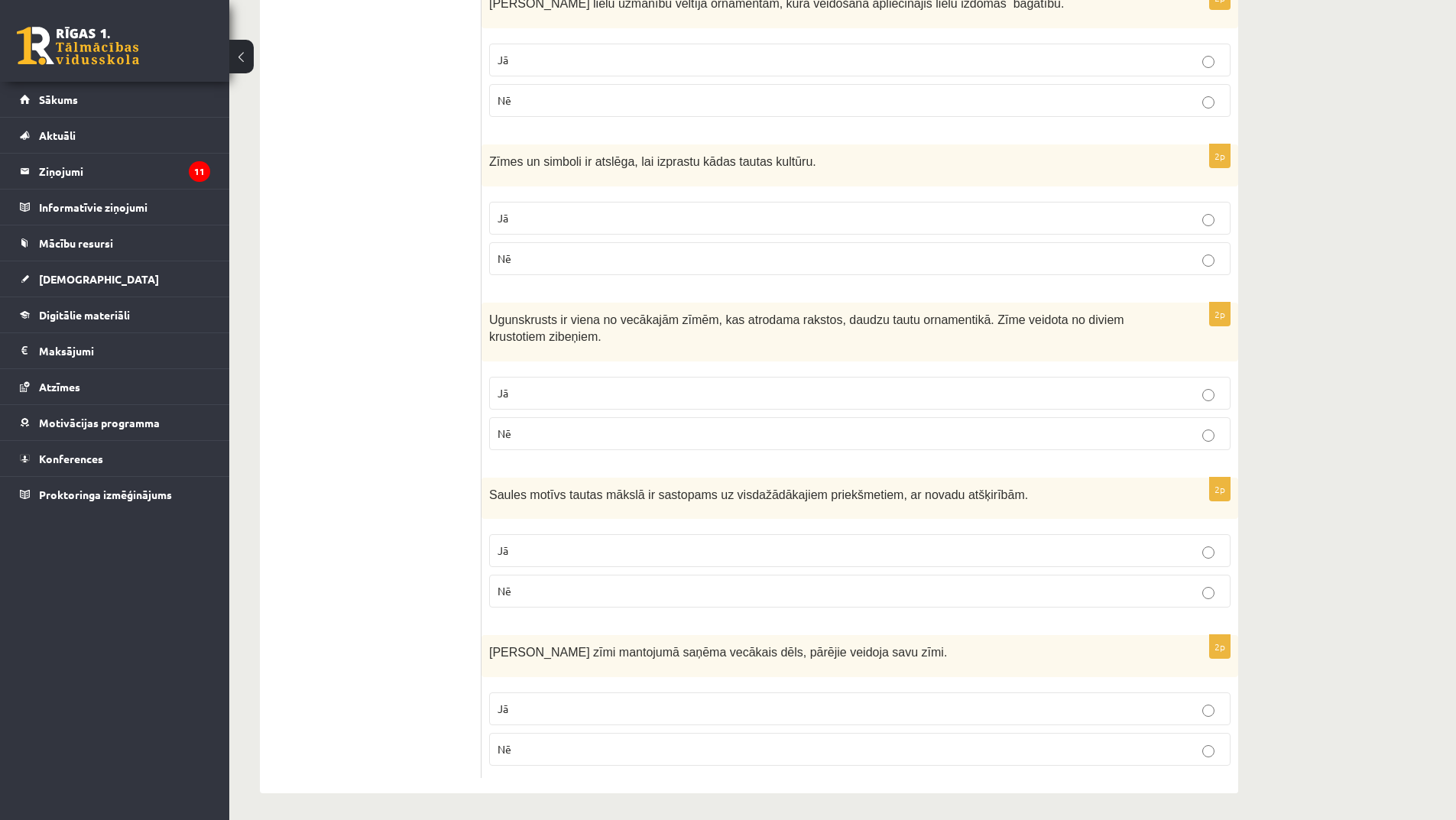
click at [553, 394] on p "Jā" at bounding box center [860, 393] width 725 height 16
click at [572, 436] on p "Nē" at bounding box center [860, 433] width 725 height 16
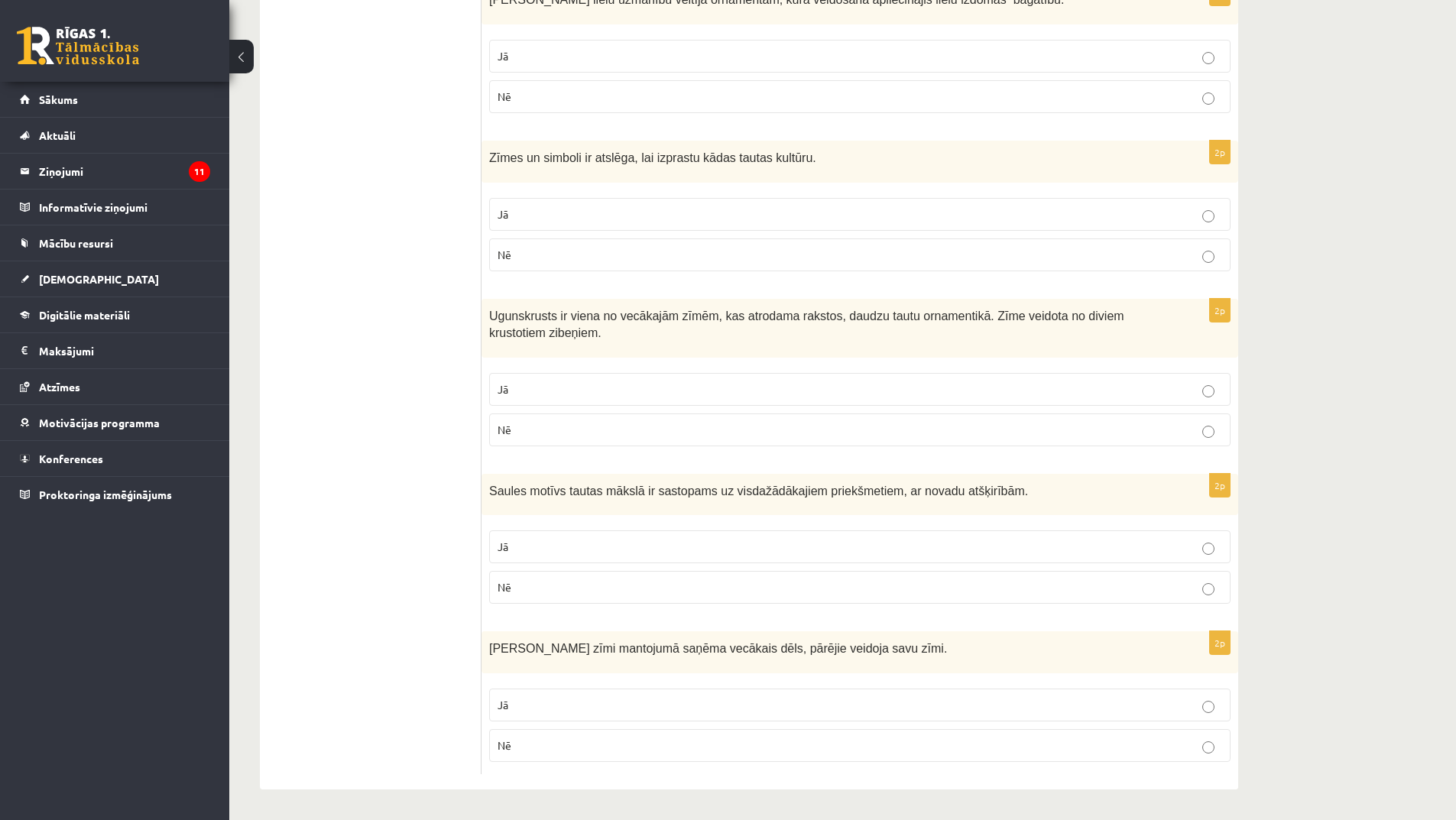
scroll to position [1152, 0]
click at [585, 548] on p "Jā" at bounding box center [860, 547] width 725 height 16
click at [550, 743] on p "Nē" at bounding box center [860, 746] width 725 height 16
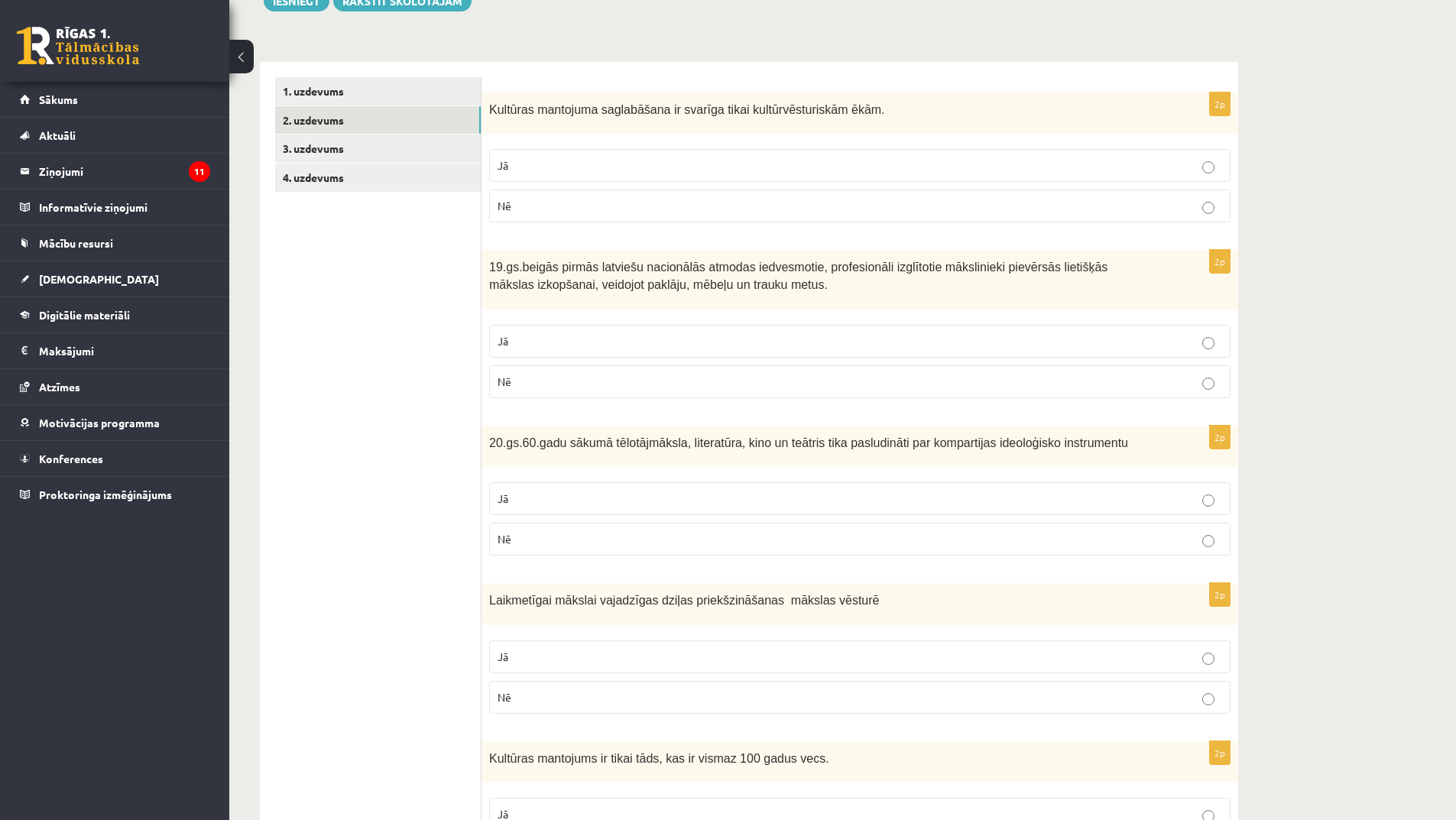
scroll to position [0, 0]
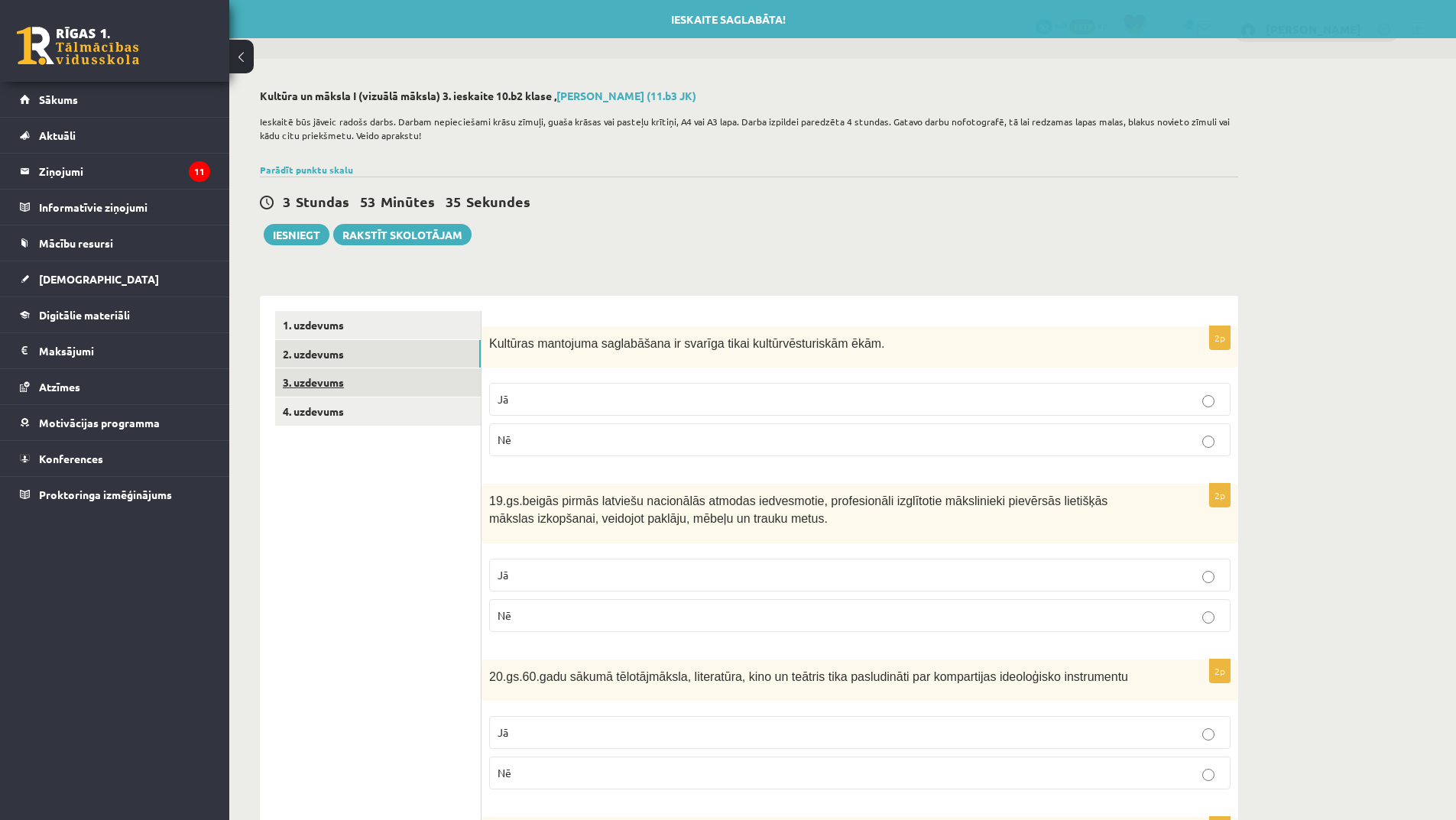
click at [332, 384] on link "3. uzdevums" at bounding box center [377, 382] width 206 height 28
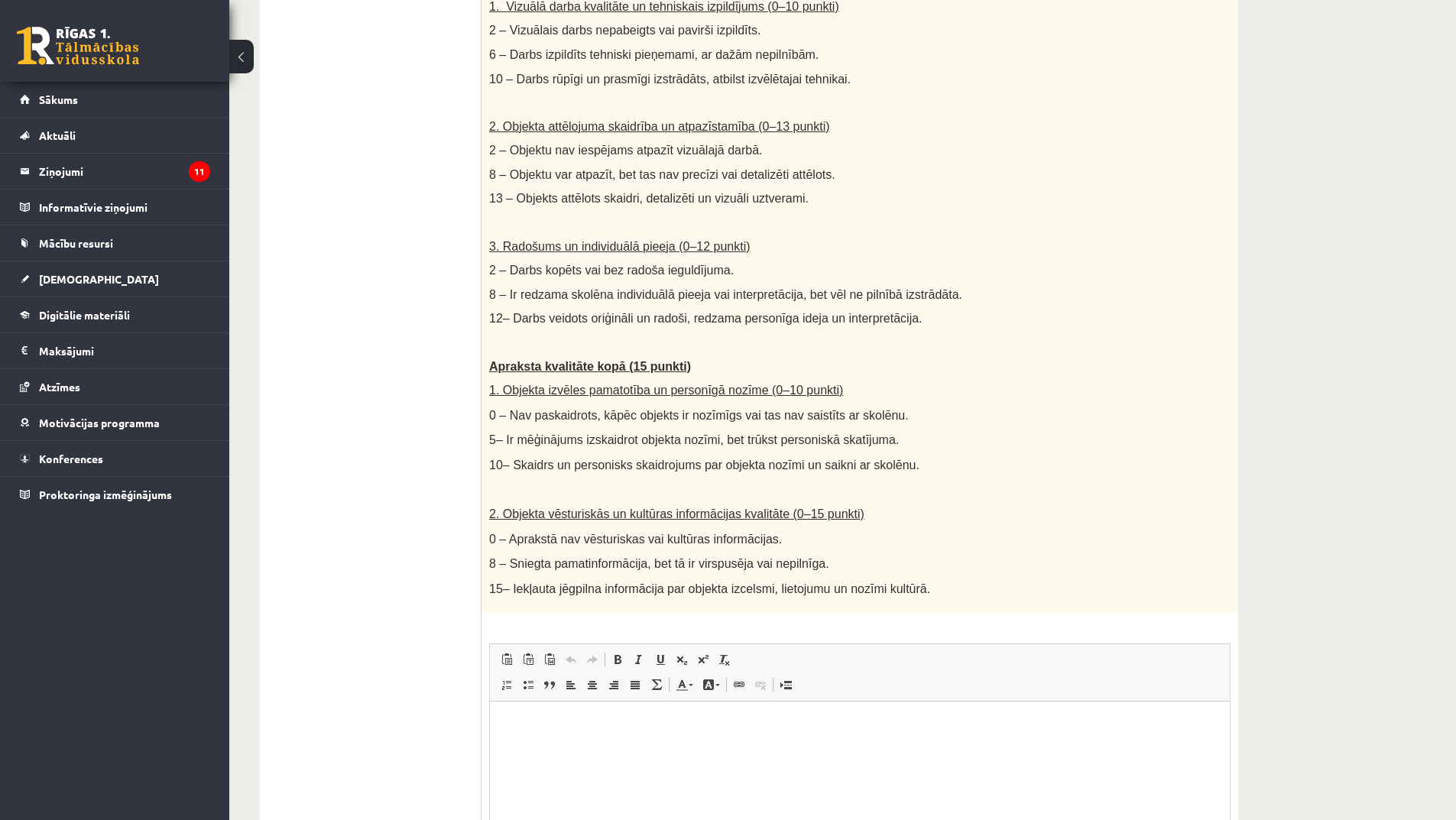
scroll to position [724, 0]
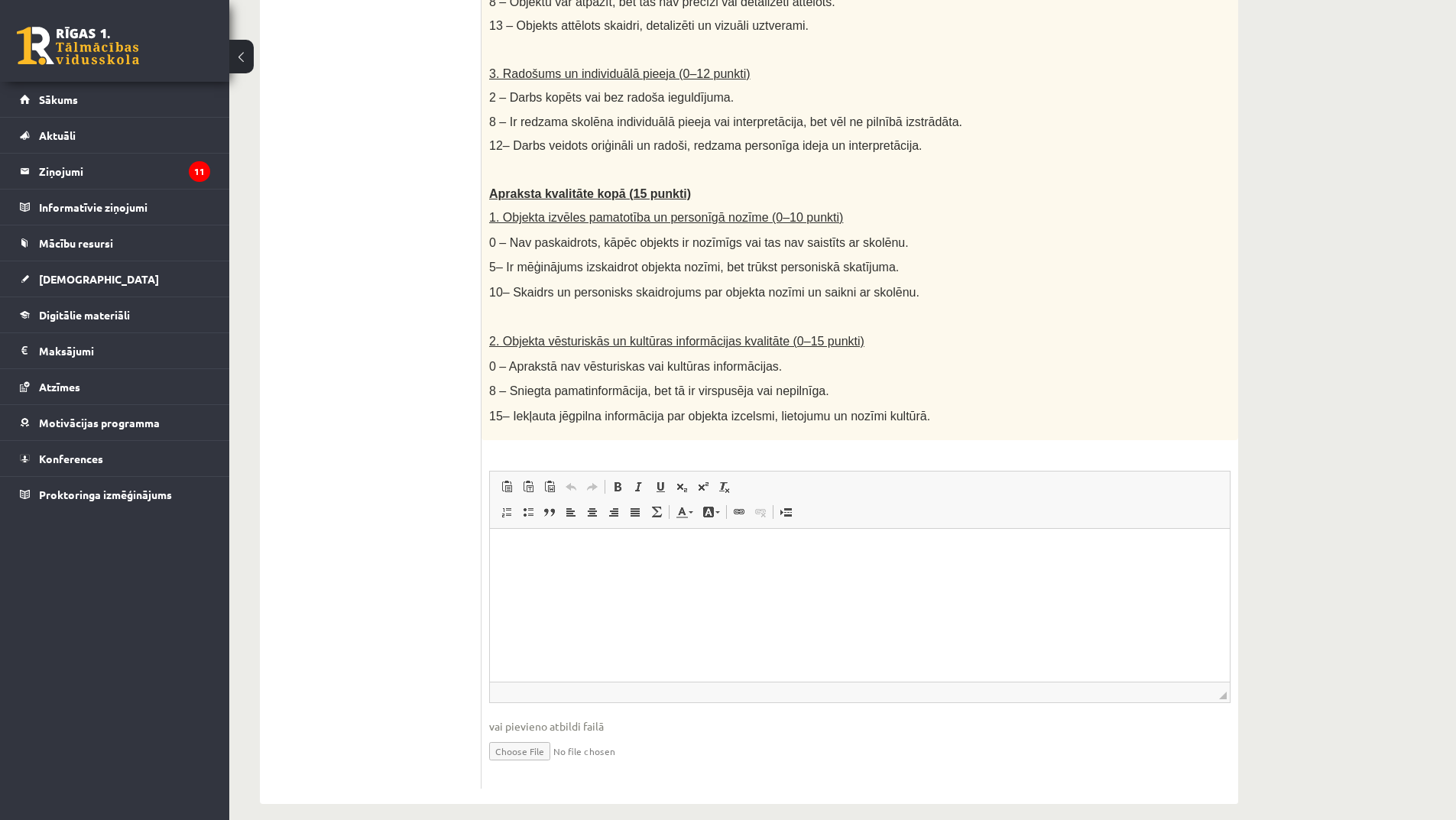
click at [537, 735] on input "file" at bounding box center [860, 750] width 741 height 31
type input "**********"
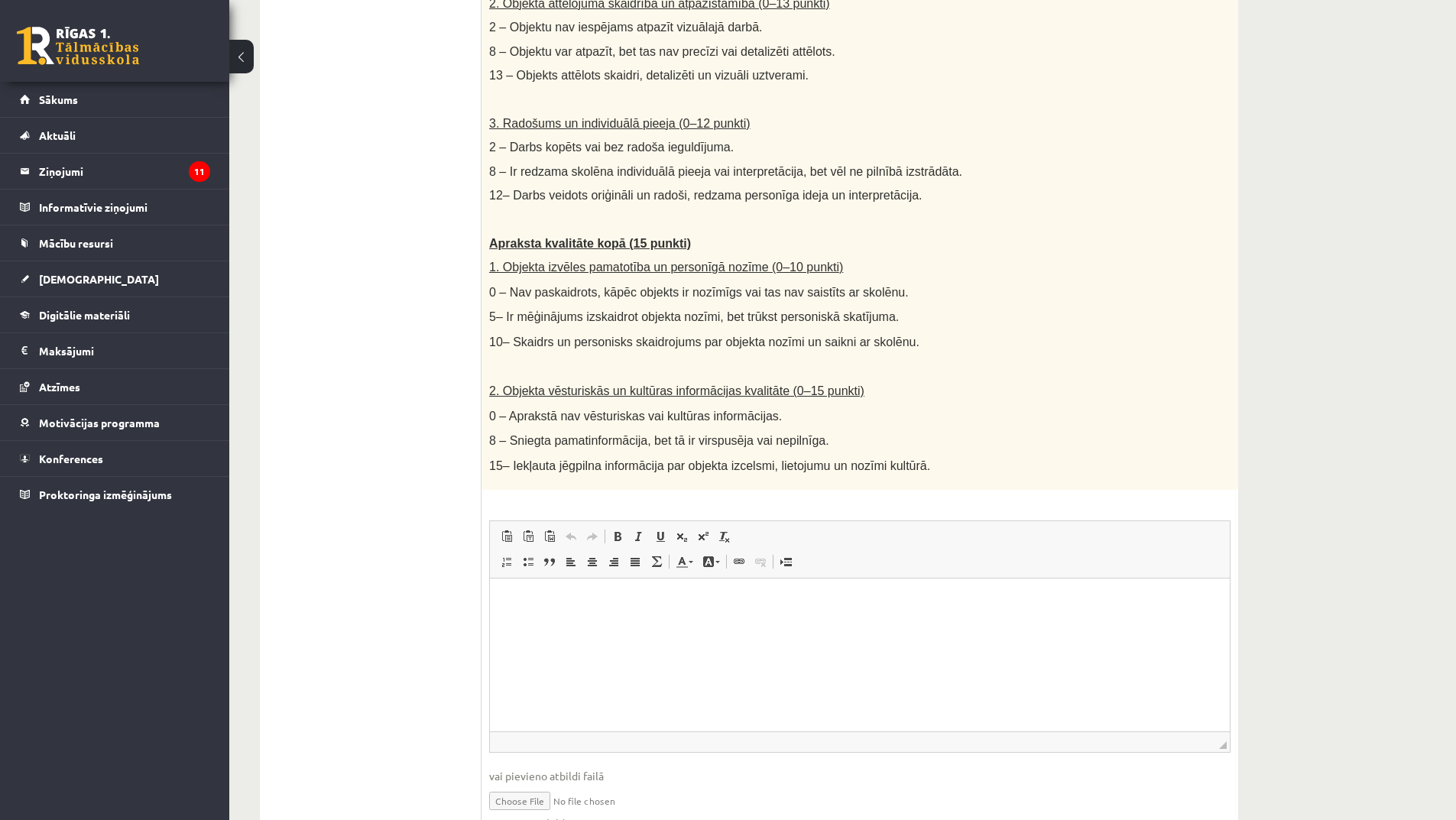
scroll to position [740, 0]
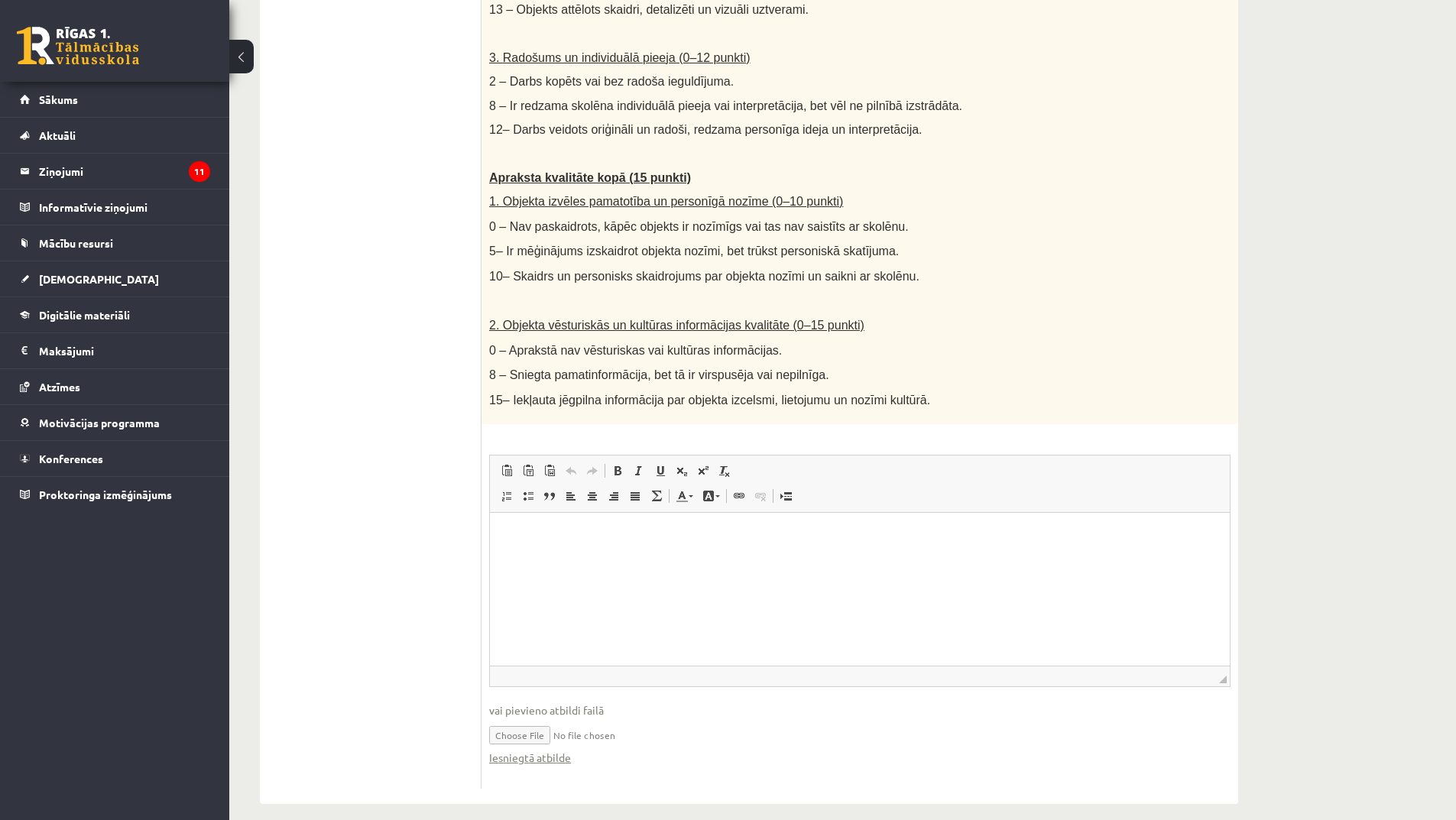
click at [648, 549] on html at bounding box center [860, 535] width 740 height 47
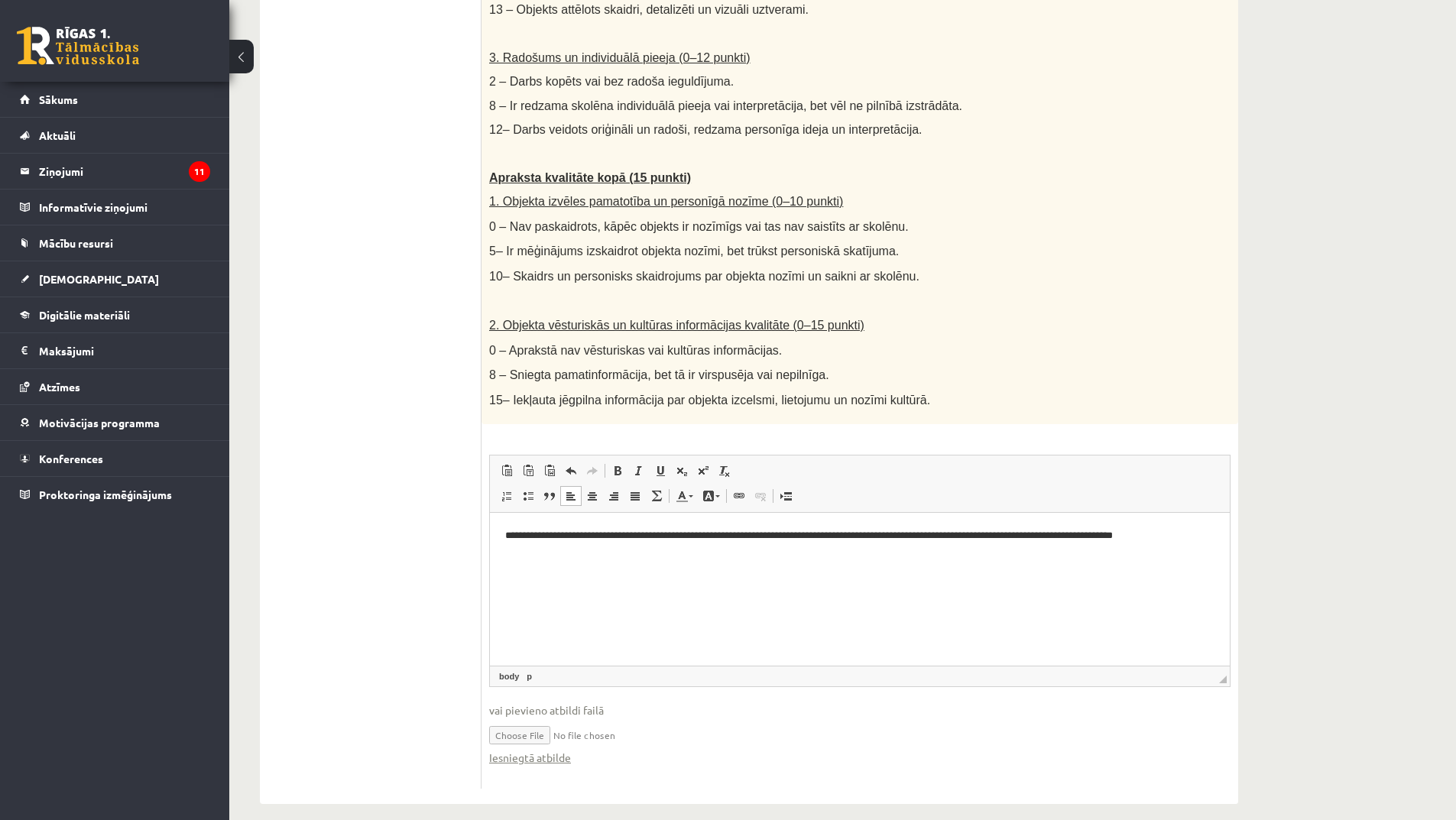
click at [805, 572] on html "**********" at bounding box center [860, 544] width 740 height 63
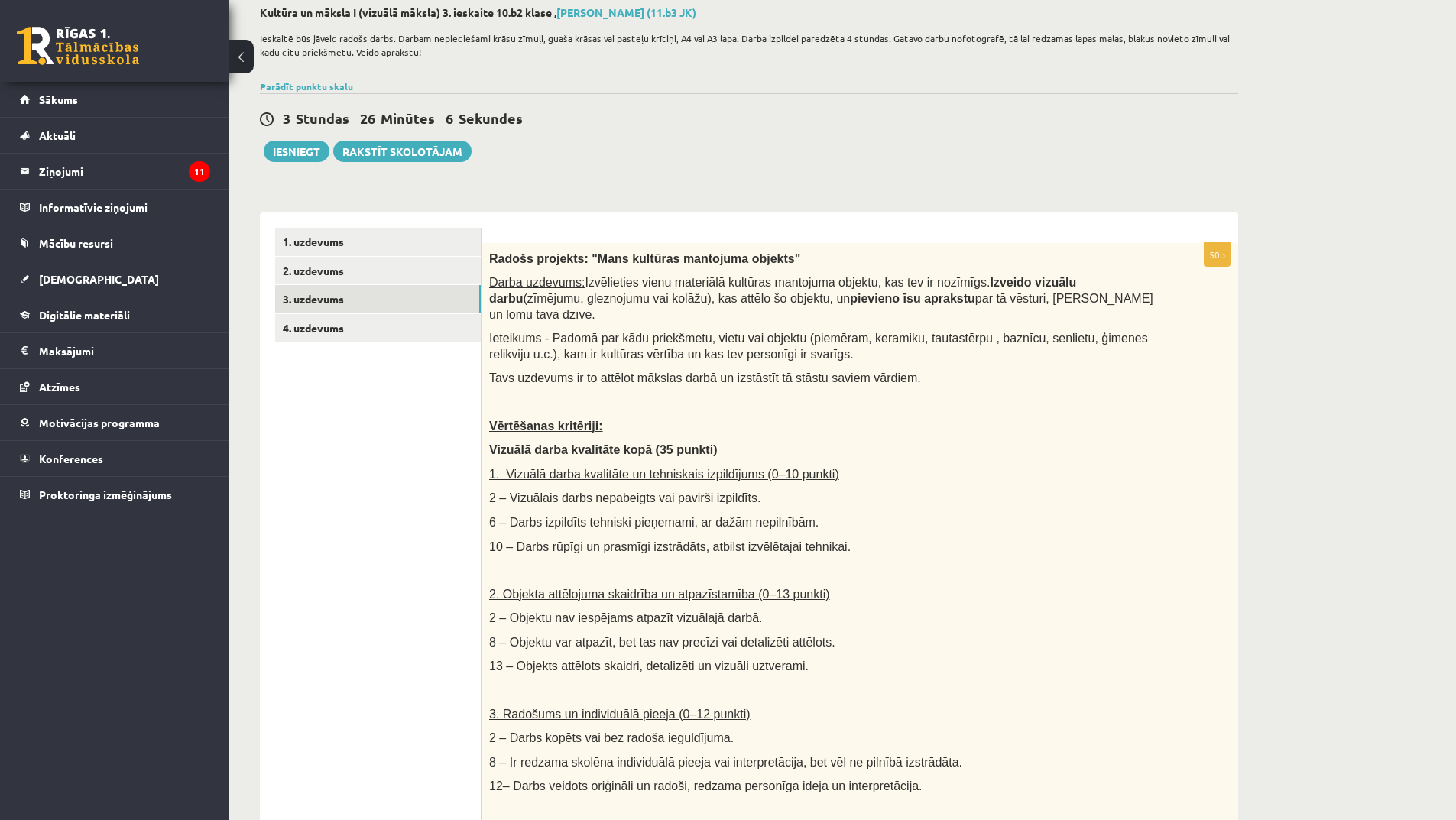
scroll to position [0, 0]
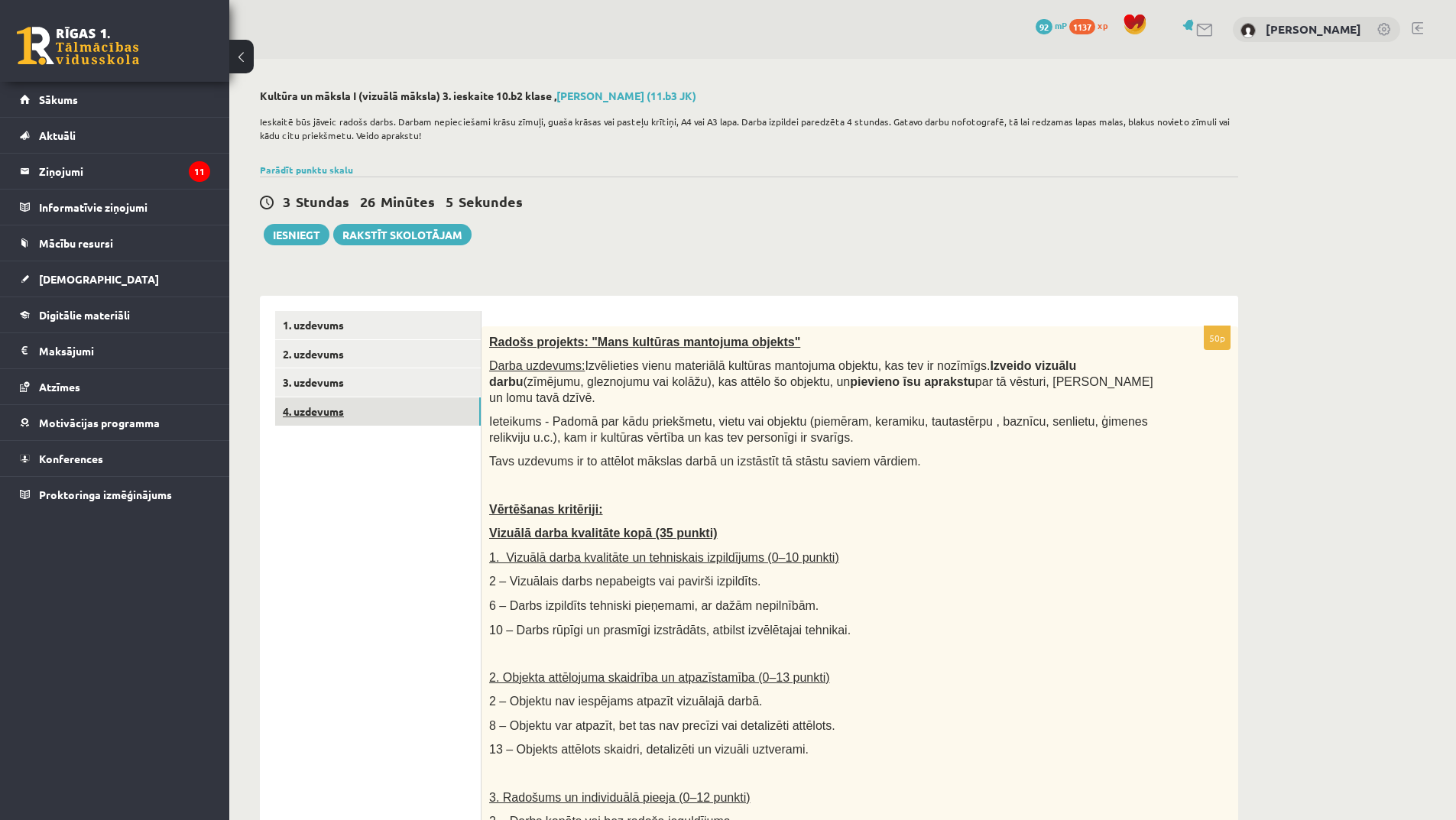
click at [377, 416] on link "4. uzdevums" at bounding box center [377, 411] width 206 height 28
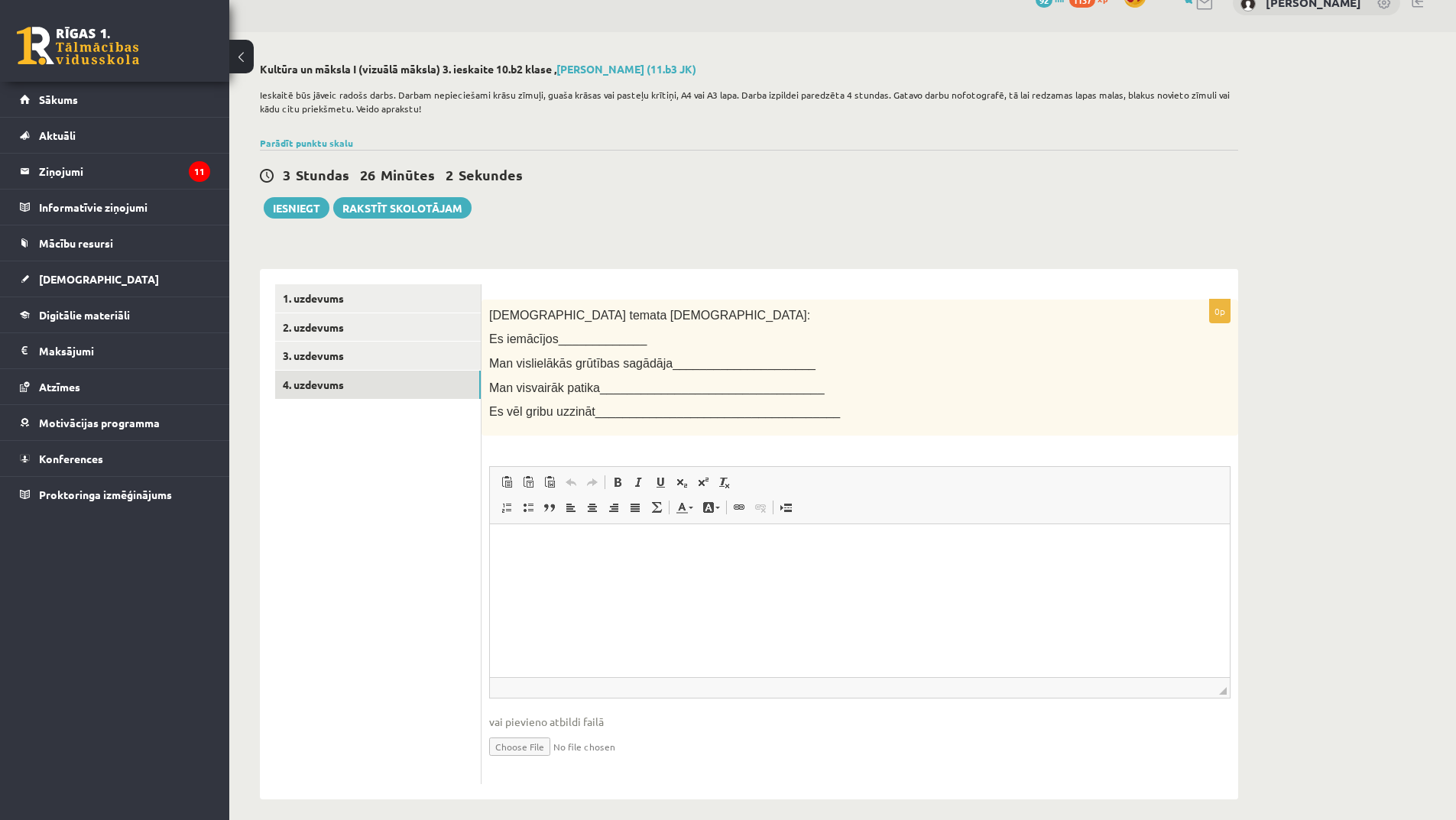
scroll to position [38, 0]
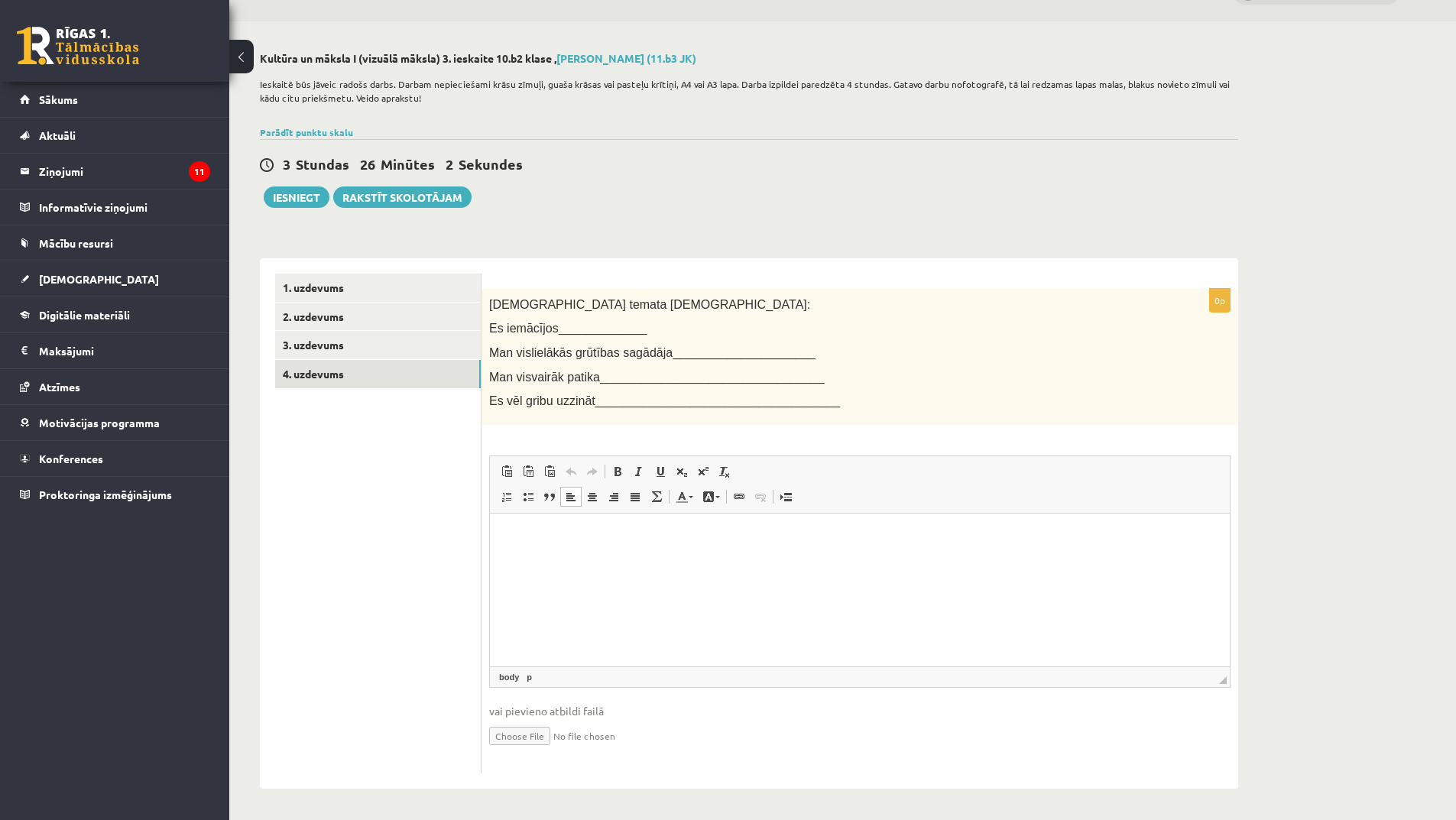
click at [582, 560] on html at bounding box center [860, 536] width 740 height 47
click at [826, 560] on p "**********" at bounding box center [860, 562] width 710 height 16
click at [564, 589] on p "********" at bounding box center [860, 587] width 710 height 16
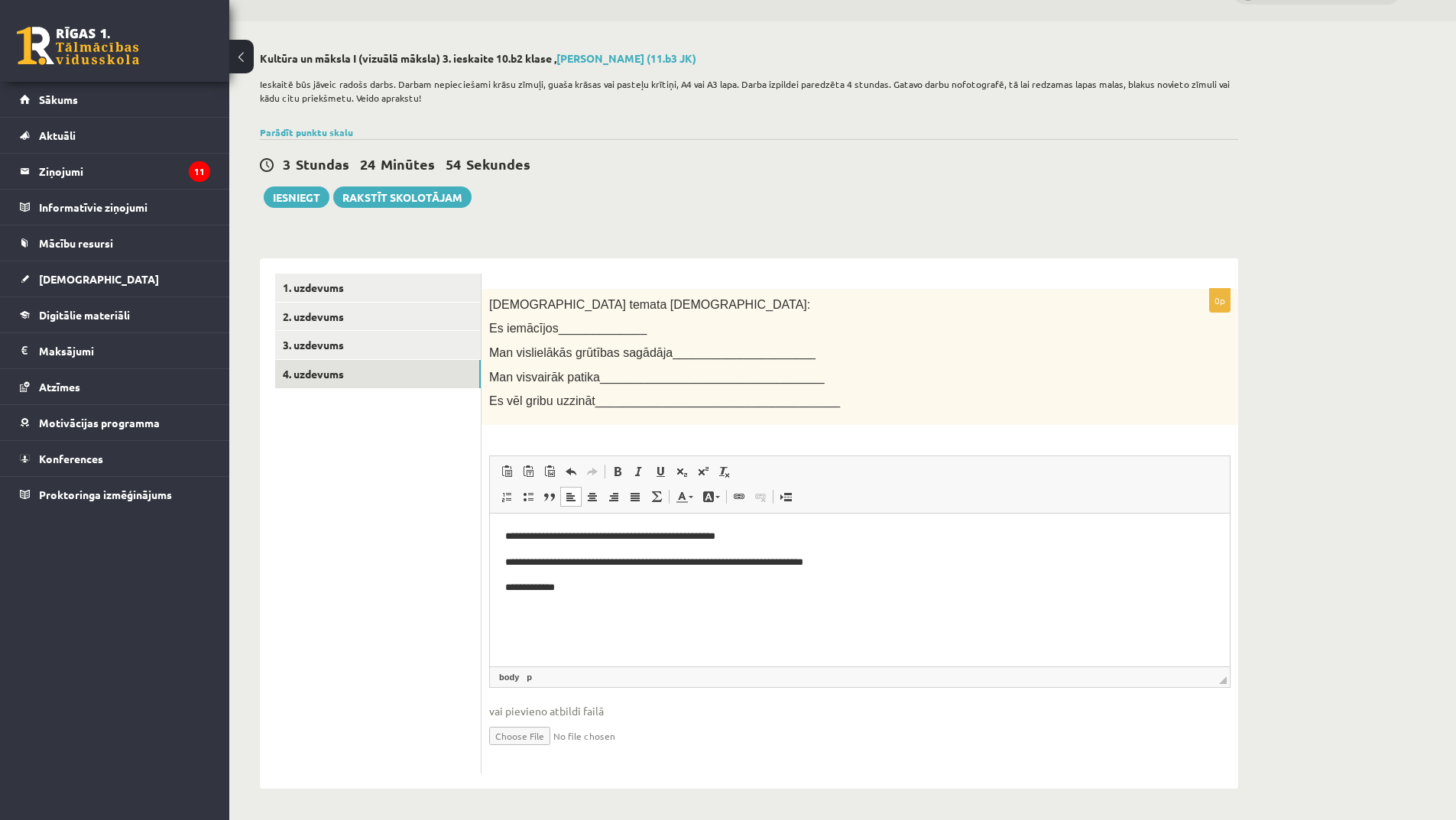
click at [699, 564] on p "**********" at bounding box center [860, 562] width 710 height 16
click at [826, 564] on p "**********" at bounding box center [860, 562] width 710 height 16
click at [756, 564] on p "**********" at bounding box center [860, 562] width 710 height 16
click at [751, 566] on p "**********" at bounding box center [860, 562] width 710 height 16
click at [752, 565] on p "**********" at bounding box center [860, 562] width 710 height 16
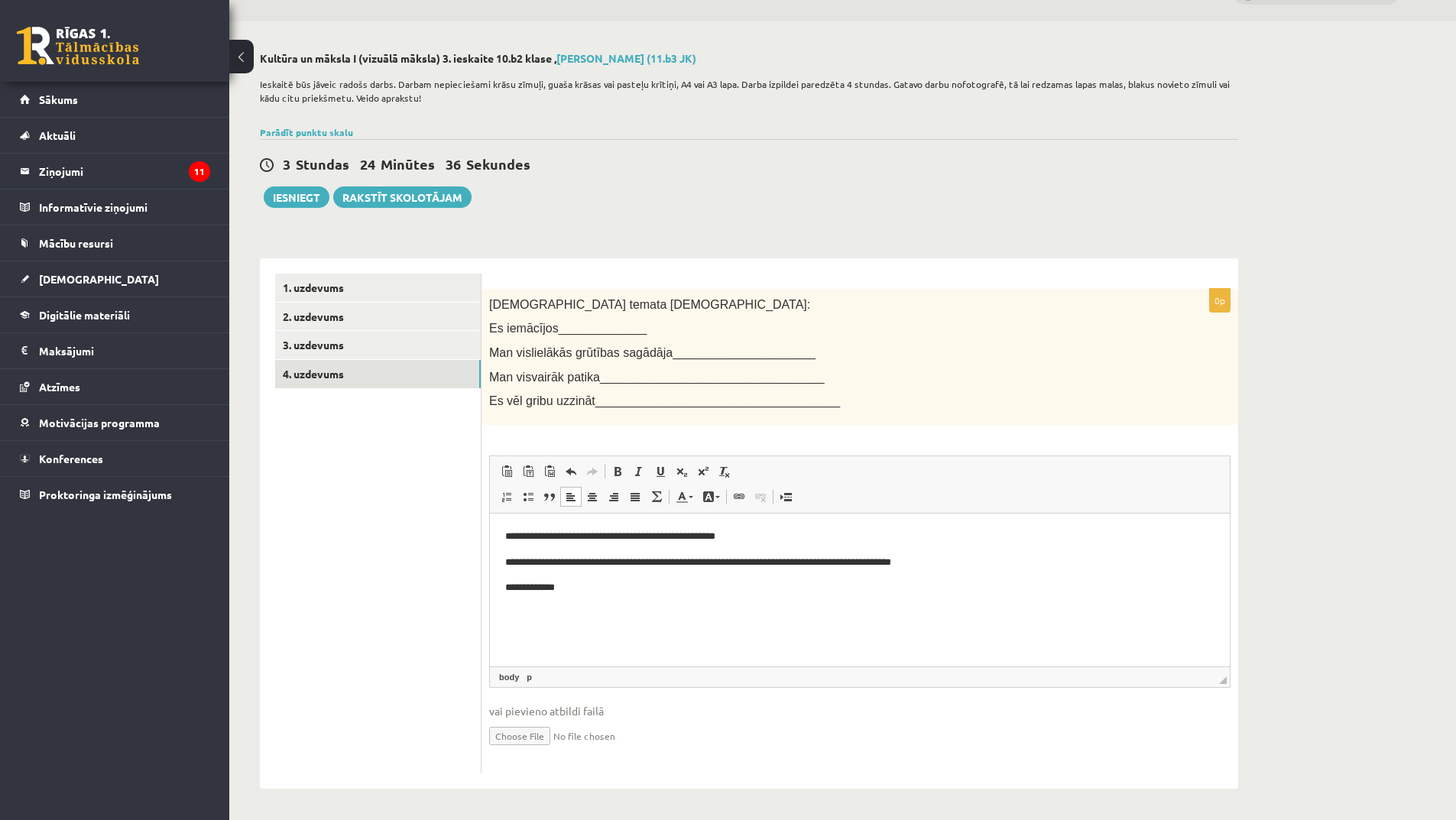
click at [549, 564] on p "**********" at bounding box center [860, 562] width 710 height 16
click at [557, 561] on p "**********" at bounding box center [860, 562] width 710 height 16
click at [590, 566] on p "**********" at bounding box center [860, 562] width 710 height 16
click at [594, 564] on p "**********" at bounding box center [860, 562] width 710 height 16
click at [577, 540] on p "**********" at bounding box center [860, 536] width 710 height 16
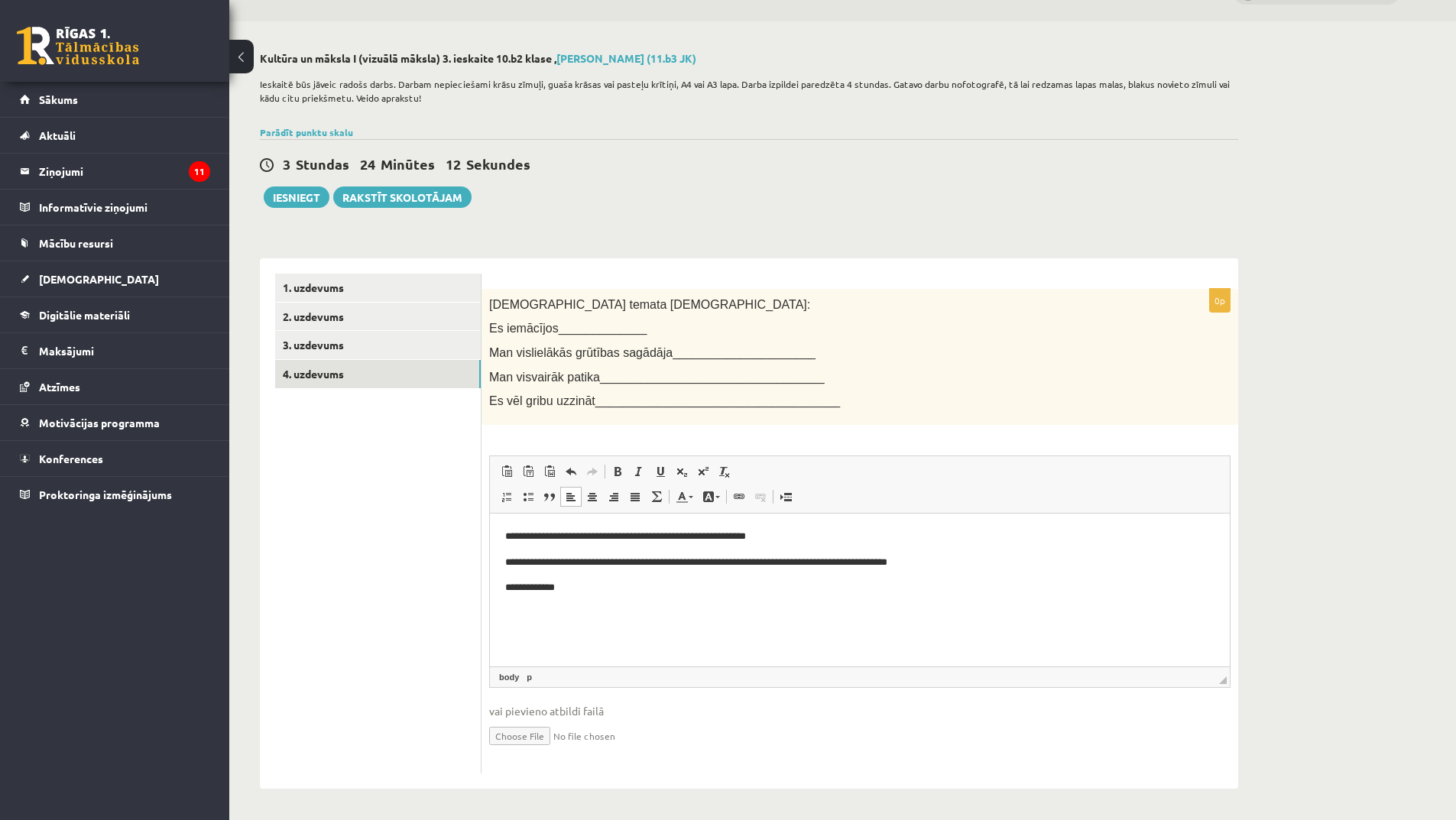
click at [753, 541] on p "**********" at bounding box center [860, 536] width 710 height 16
click at [754, 541] on p "**********" at bounding box center [860, 536] width 710 height 16
click at [754, 540] on p "**********" at bounding box center [860, 536] width 710 height 16
click at [625, 585] on p "**********" at bounding box center [860, 587] width 710 height 16
click at [675, 590] on p "**********" at bounding box center [860, 587] width 710 height 16
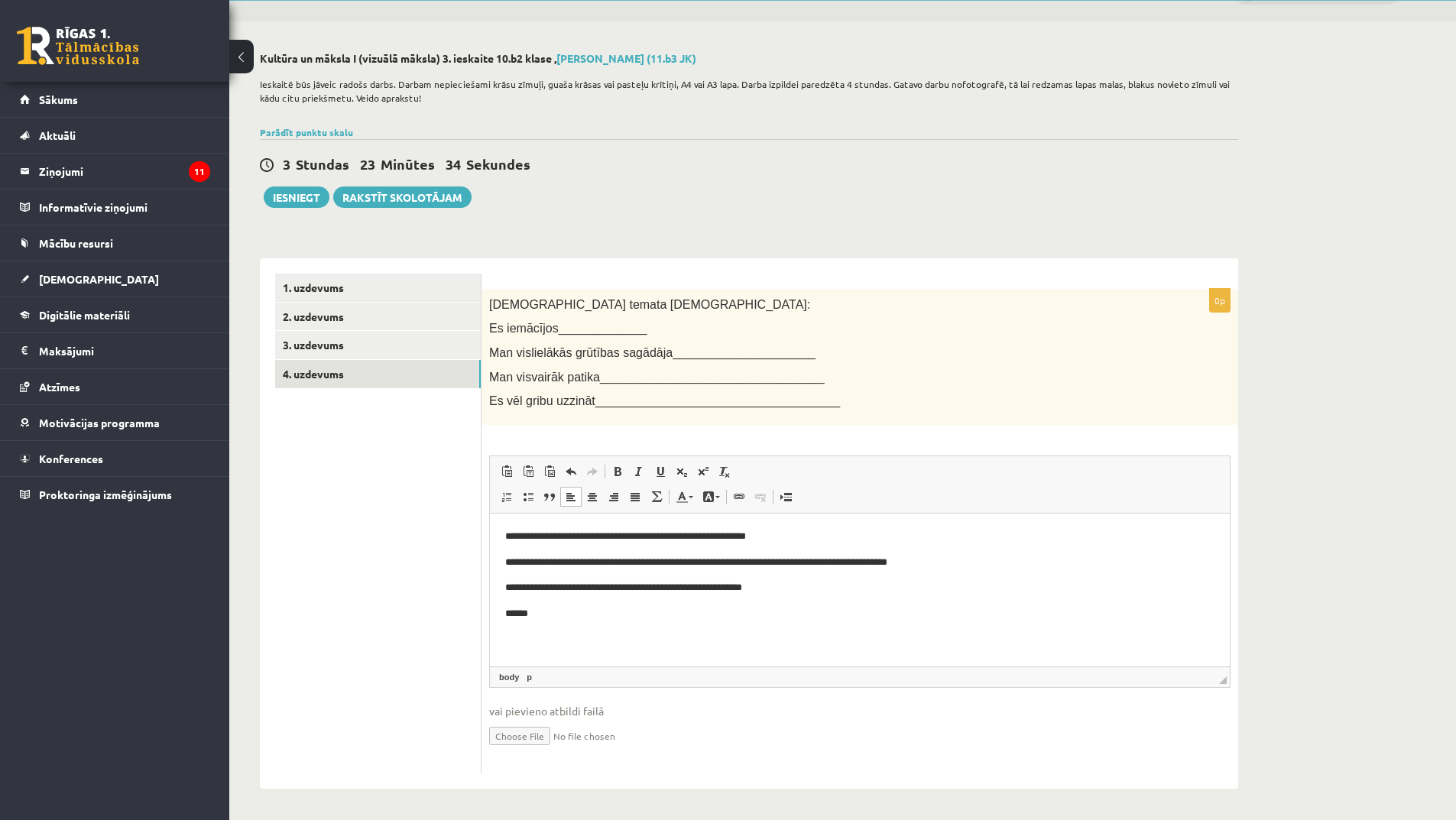
click at [681, 593] on p "**********" at bounding box center [860, 587] width 710 height 16
click at [700, 584] on p "**********" at bounding box center [860, 587] width 710 height 16
click at [631, 590] on p "**********" at bounding box center [860, 587] width 710 height 16
click at [656, 588] on p "**********" at bounding box center [860, 587] width 710 height 16
click at [653, 593] on p "**********" at bounding box center [860, 587] width 710 height 16
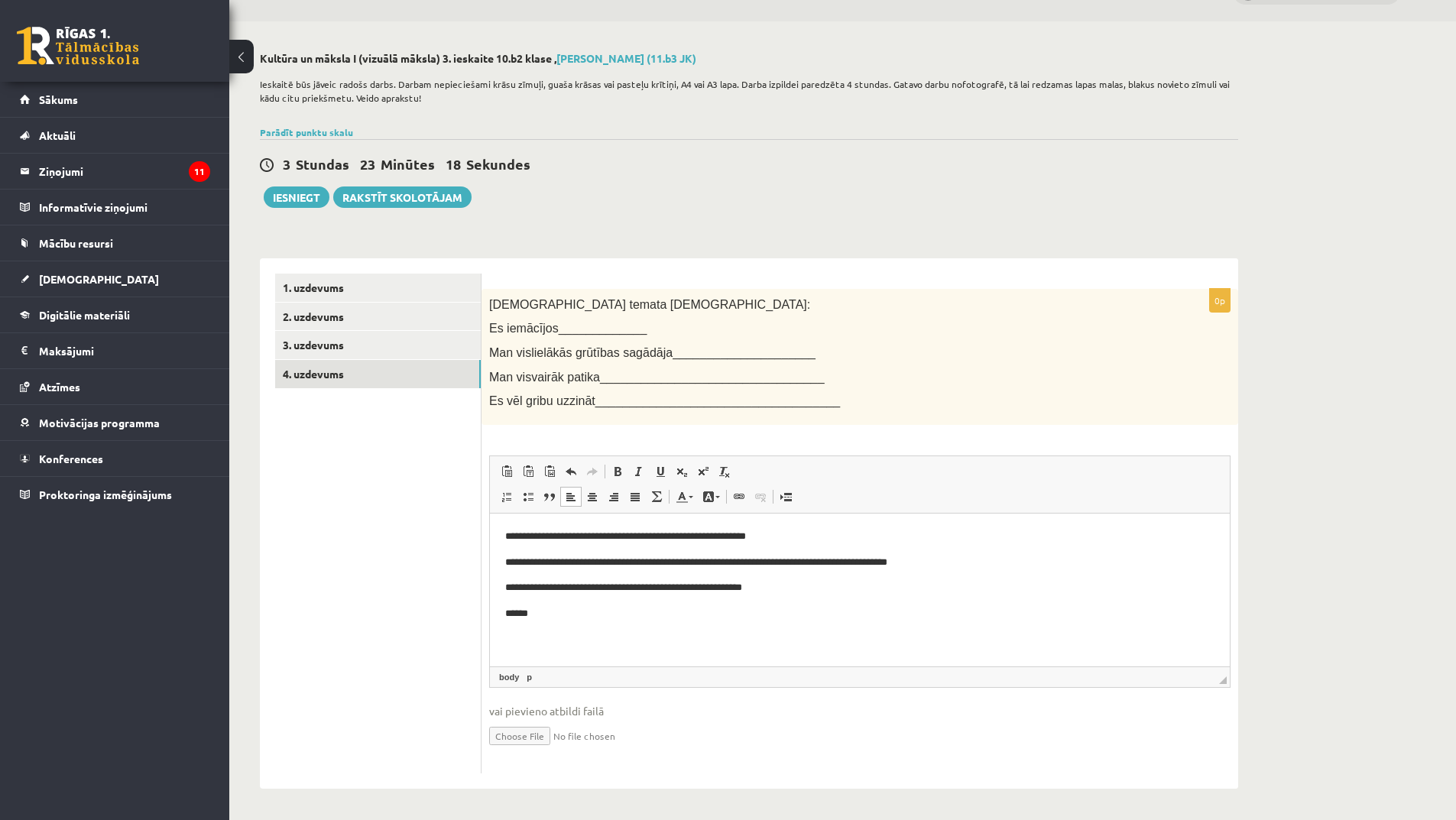
click at [783, 593] on p "**********" at bounding box center [860, 587] width 710 height 16
click at [560, 615] on p "******" at bounding box center [860, 613] width 710 height 16
click at [305, 199] on button "Iesniegt" at bounding box center [296, 198] width 66 height 21
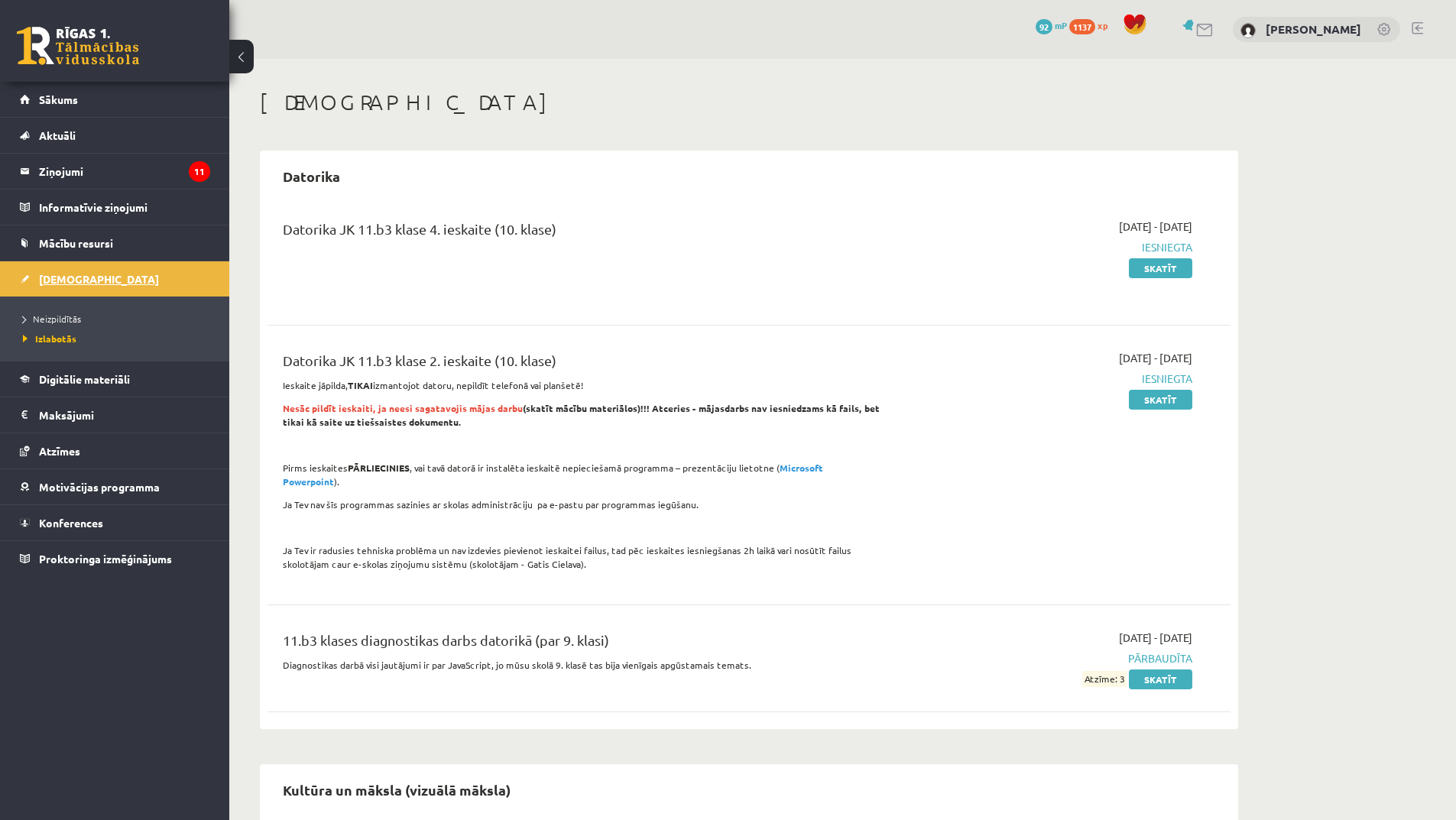
click at [100, 279] on link "[DEMOGRAPHIC_DATA]" at bounding box center [115, 279] width 191 height 35
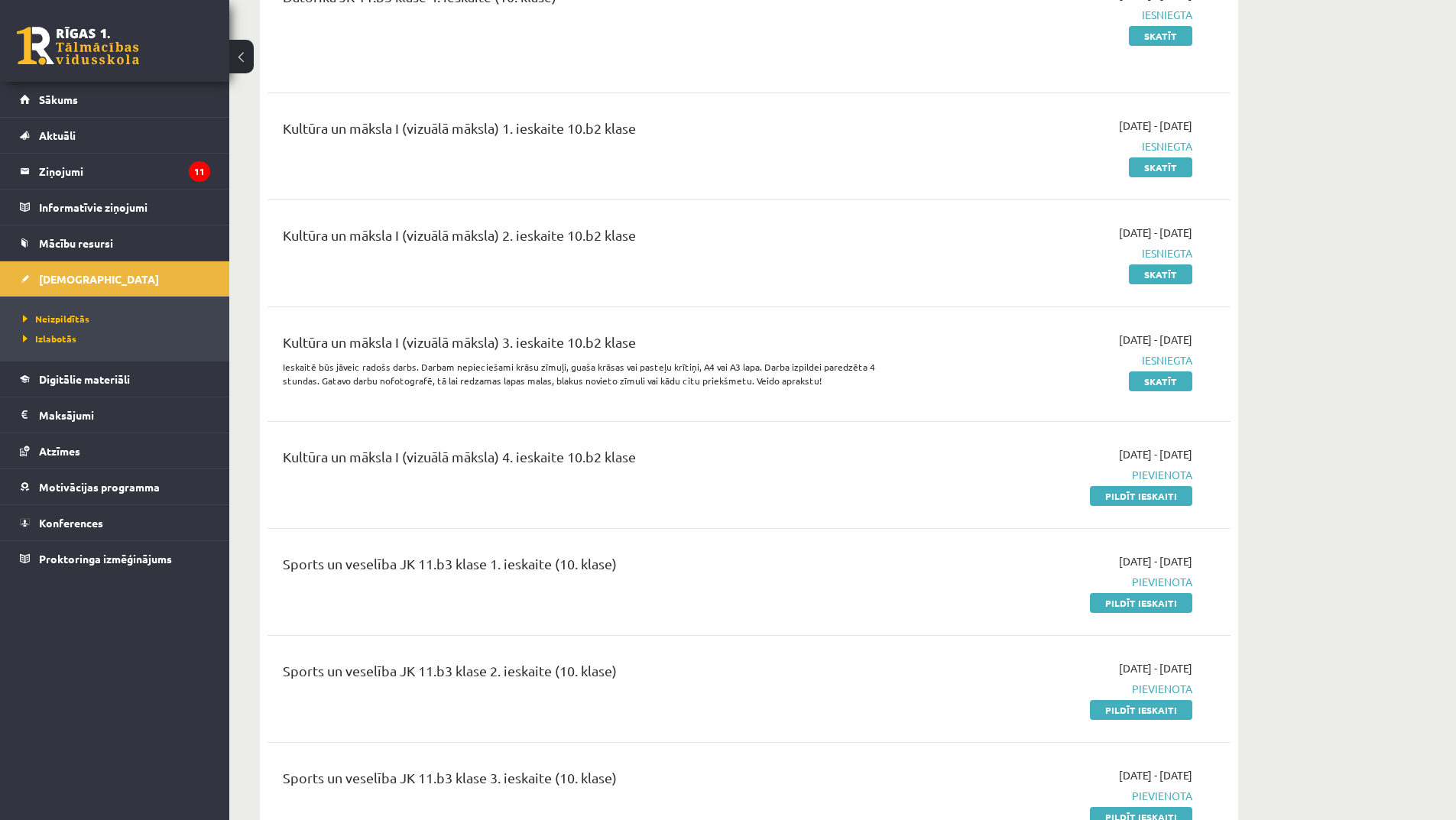
scroll to position [1911, 0]
click at [1115, 491] on link "Pildīt ieskaiti" at bounding box center [1141, 498] width 103 height 20
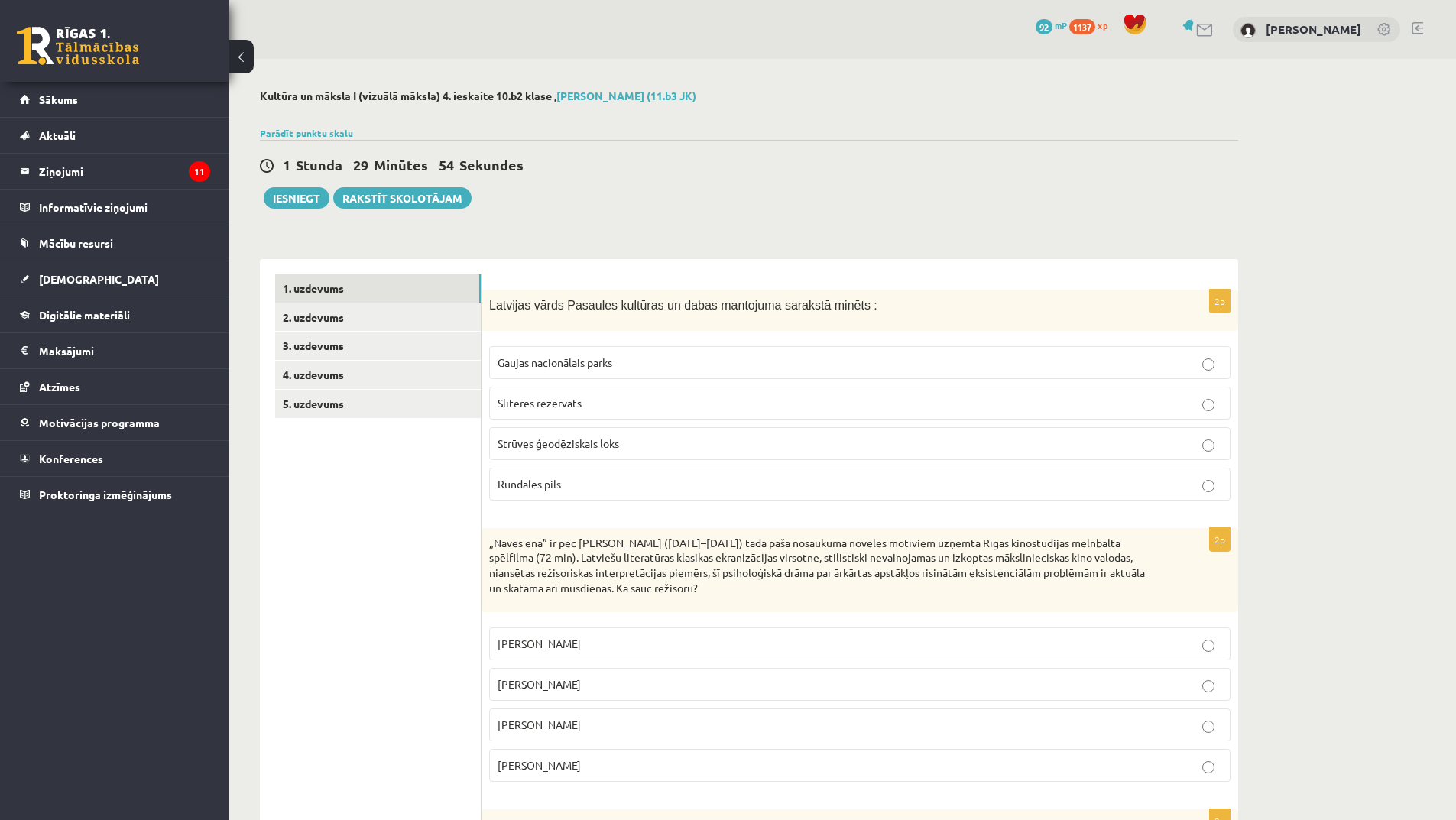
click at [628, 362] on p "Gaujas nacionālais parks" at bounding box center [860, 362] width 725 height 16
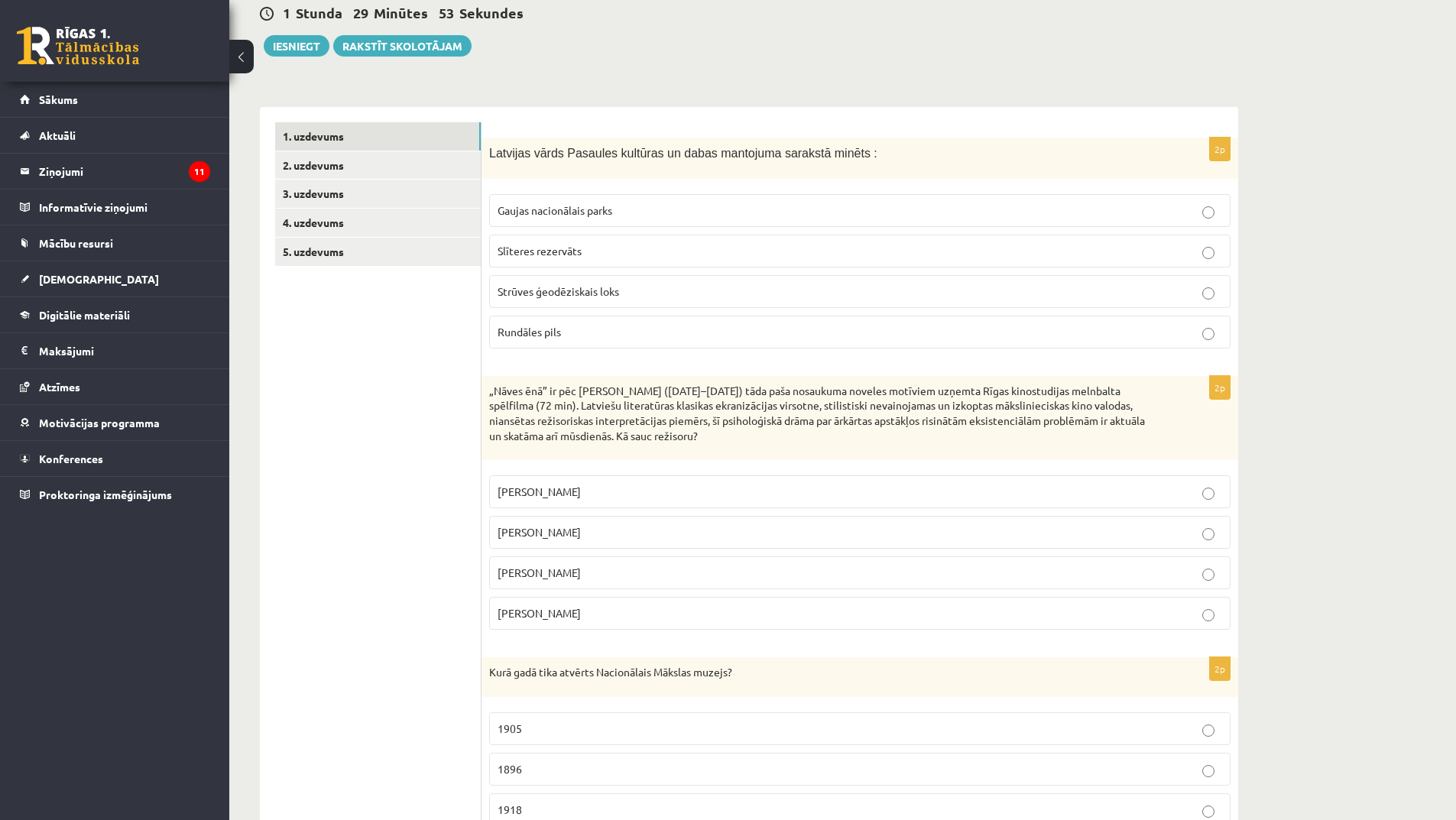
scroll to position [153, 0]
click at [582, 575] on p "[PERSON_NAME]" at bounding box center [860, 572] width 725 height 16
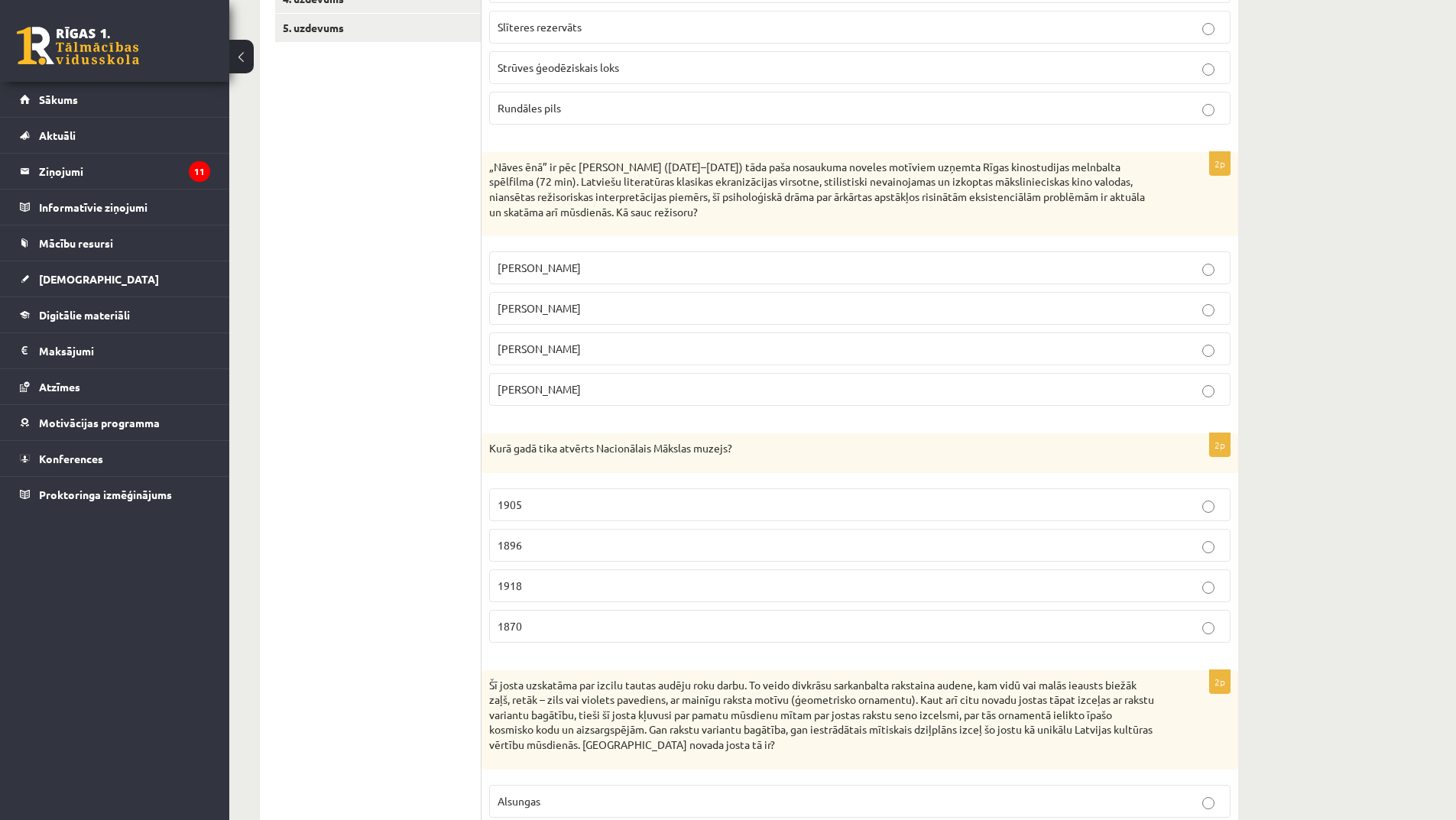
scroll to position [382, 0]
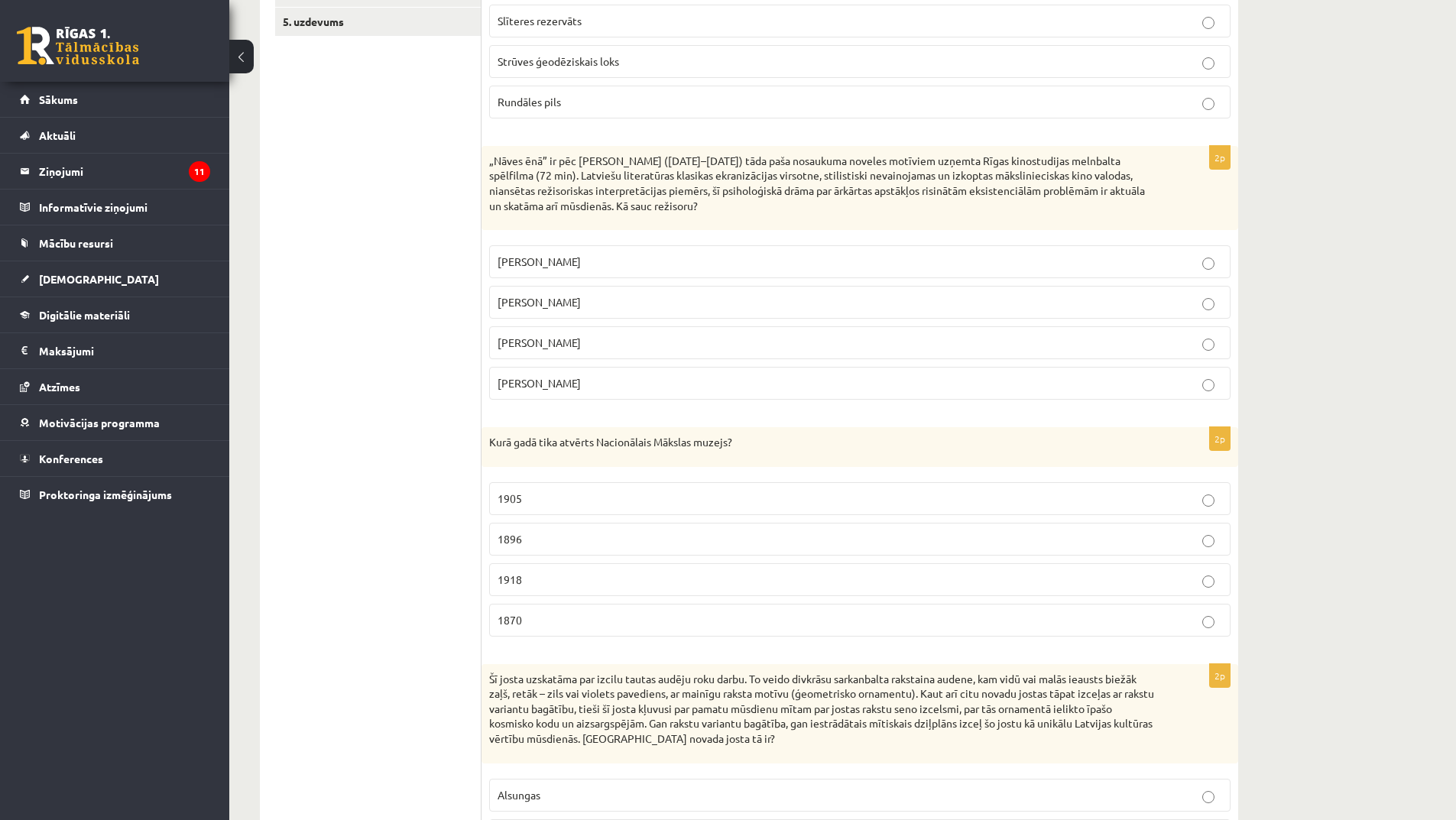
click at [545, 538] on p "1896" at bounding box center [860, 539] width 725 height 16
click at [543, 583] on p "1918" at bounding box center [860, 580] width 725 height 16
click at [590, 495] on p "1905" at bounding box center [860, 498] width 725 height 16
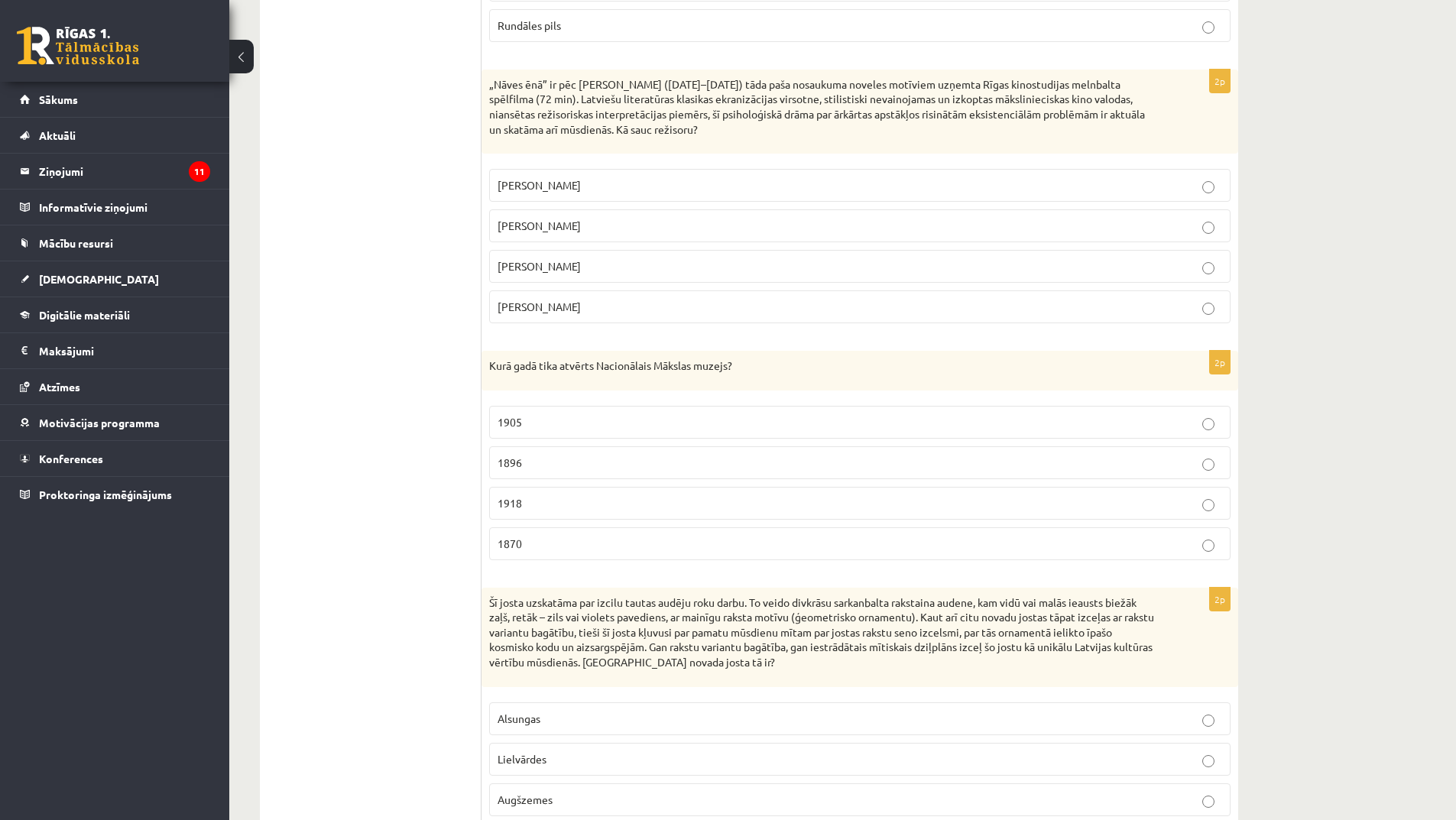
scroll to position [612, 0]
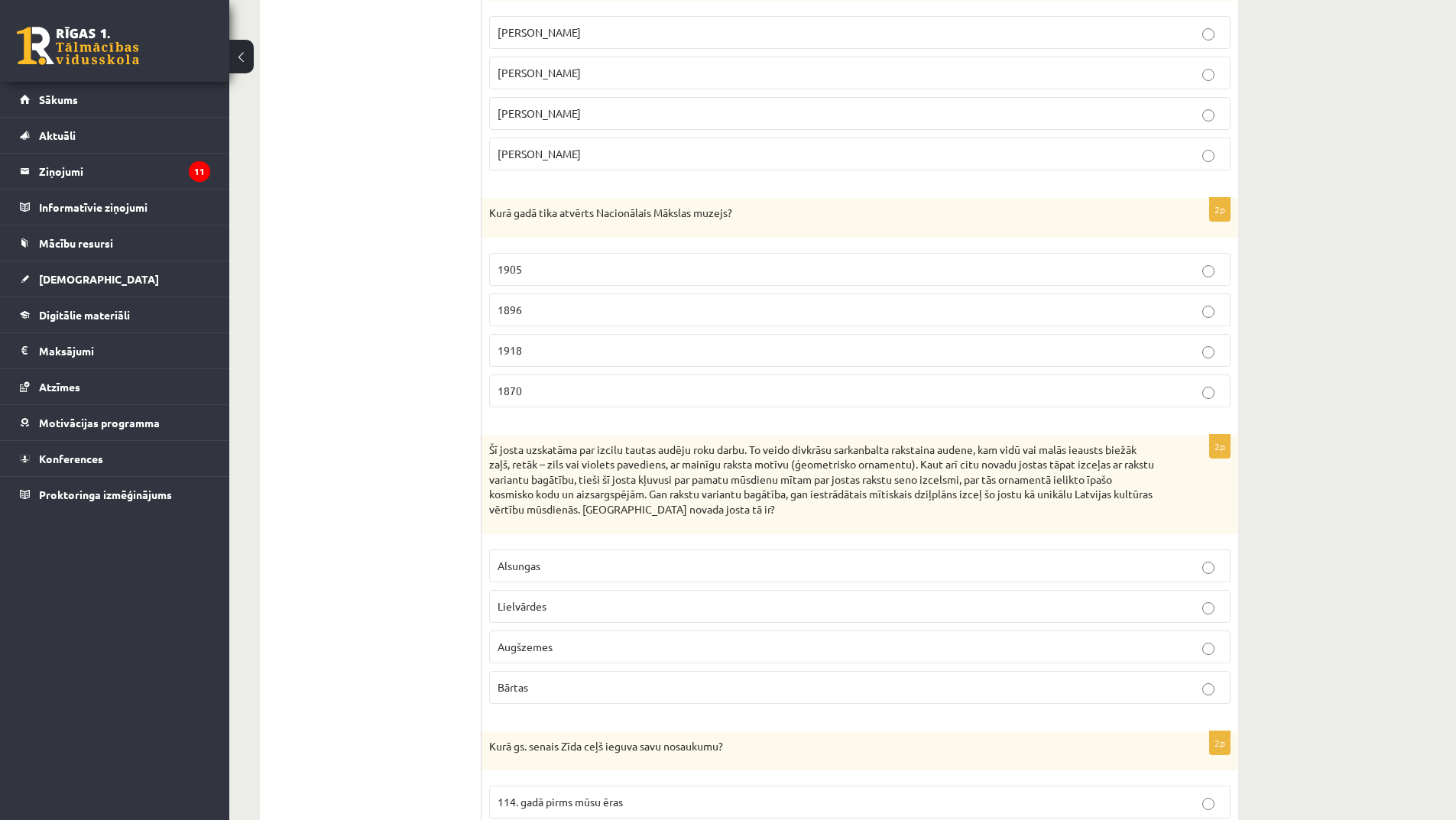
click at [561, 354] on p "1918" at bounding box center [860, 350] width 725 height 16
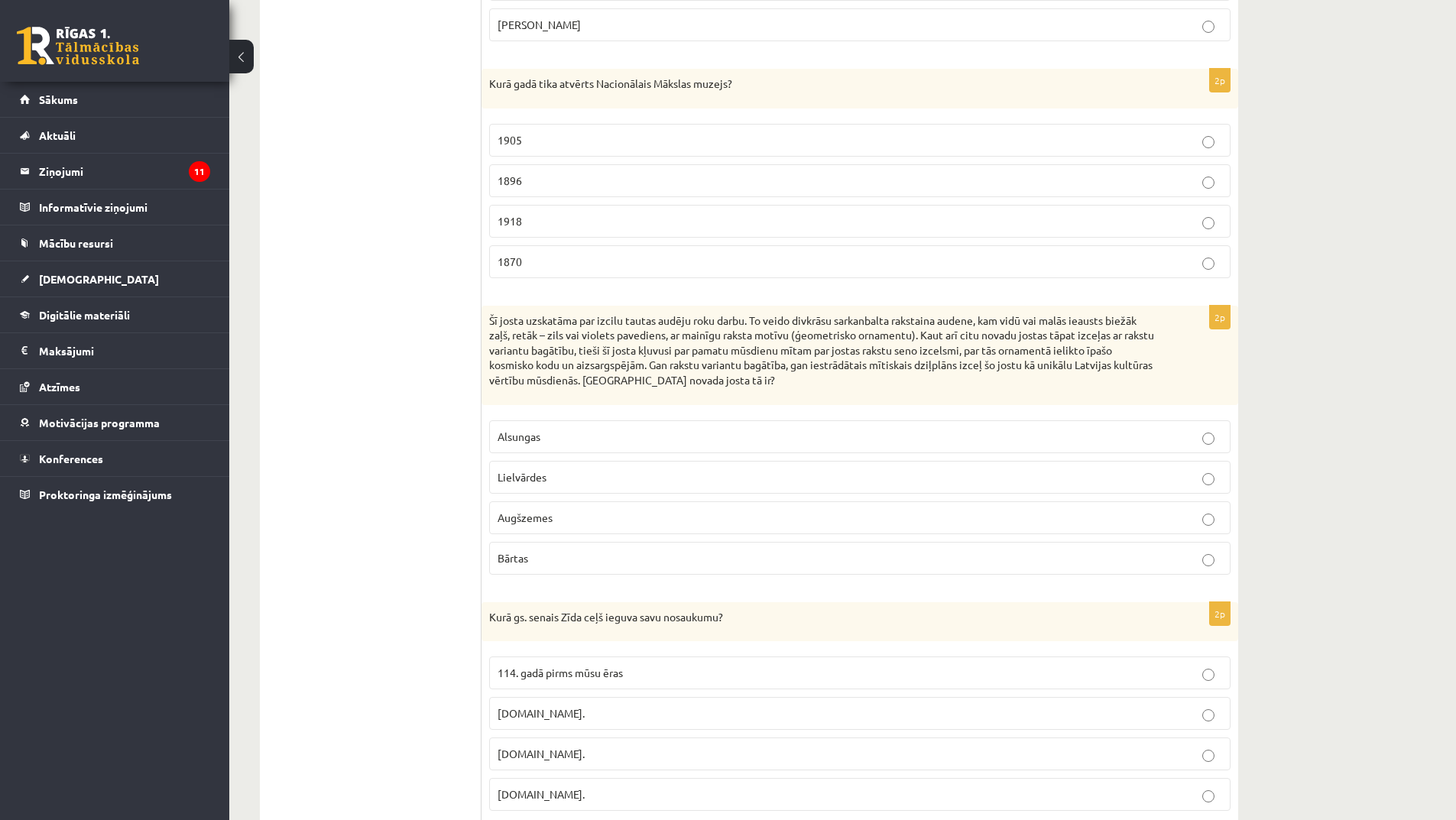
scroll to position [764, 0]
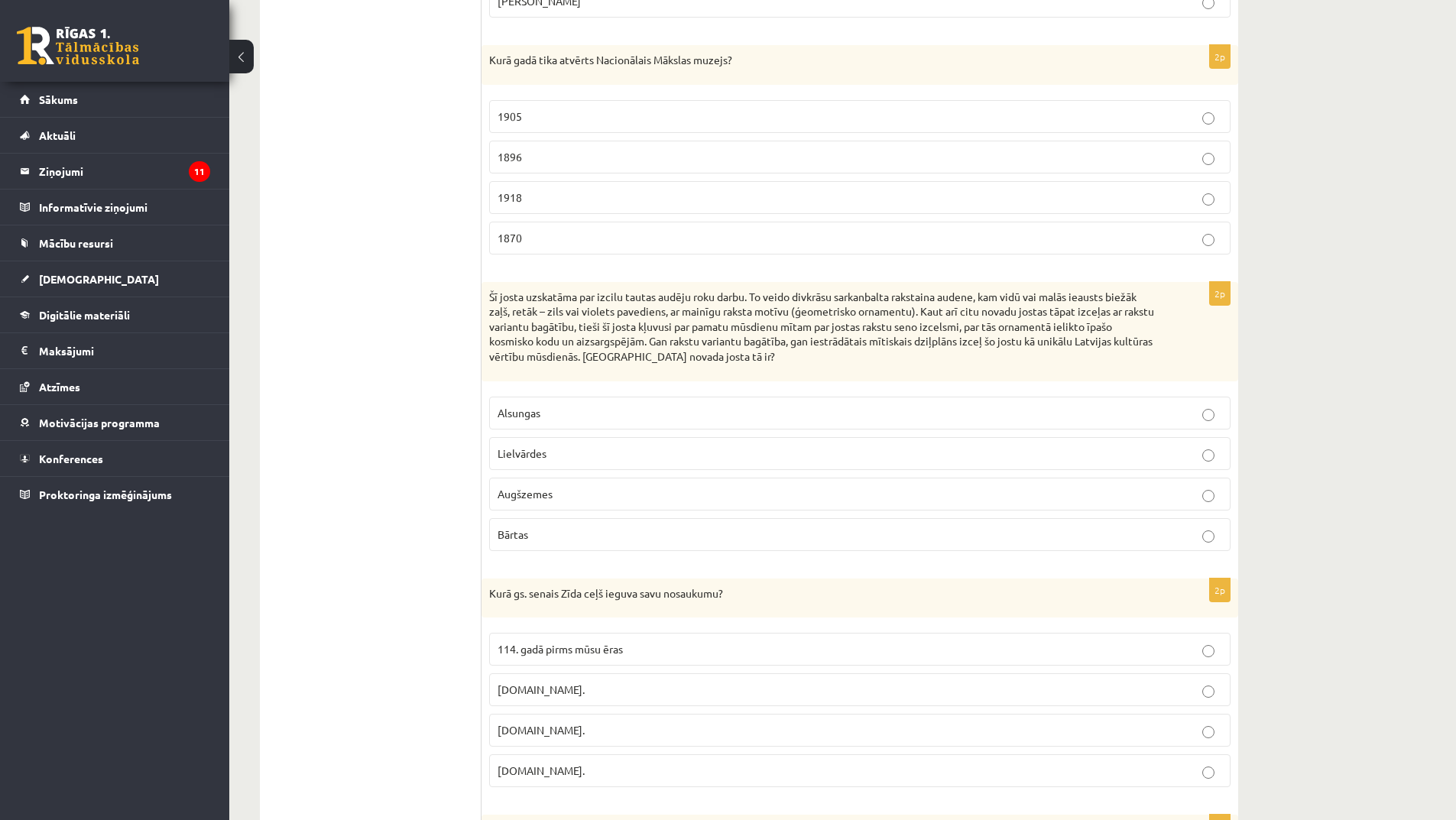
click at [581, 451] on p "Lielvārdes" at bounding box center [860, 453] width 725 height 16
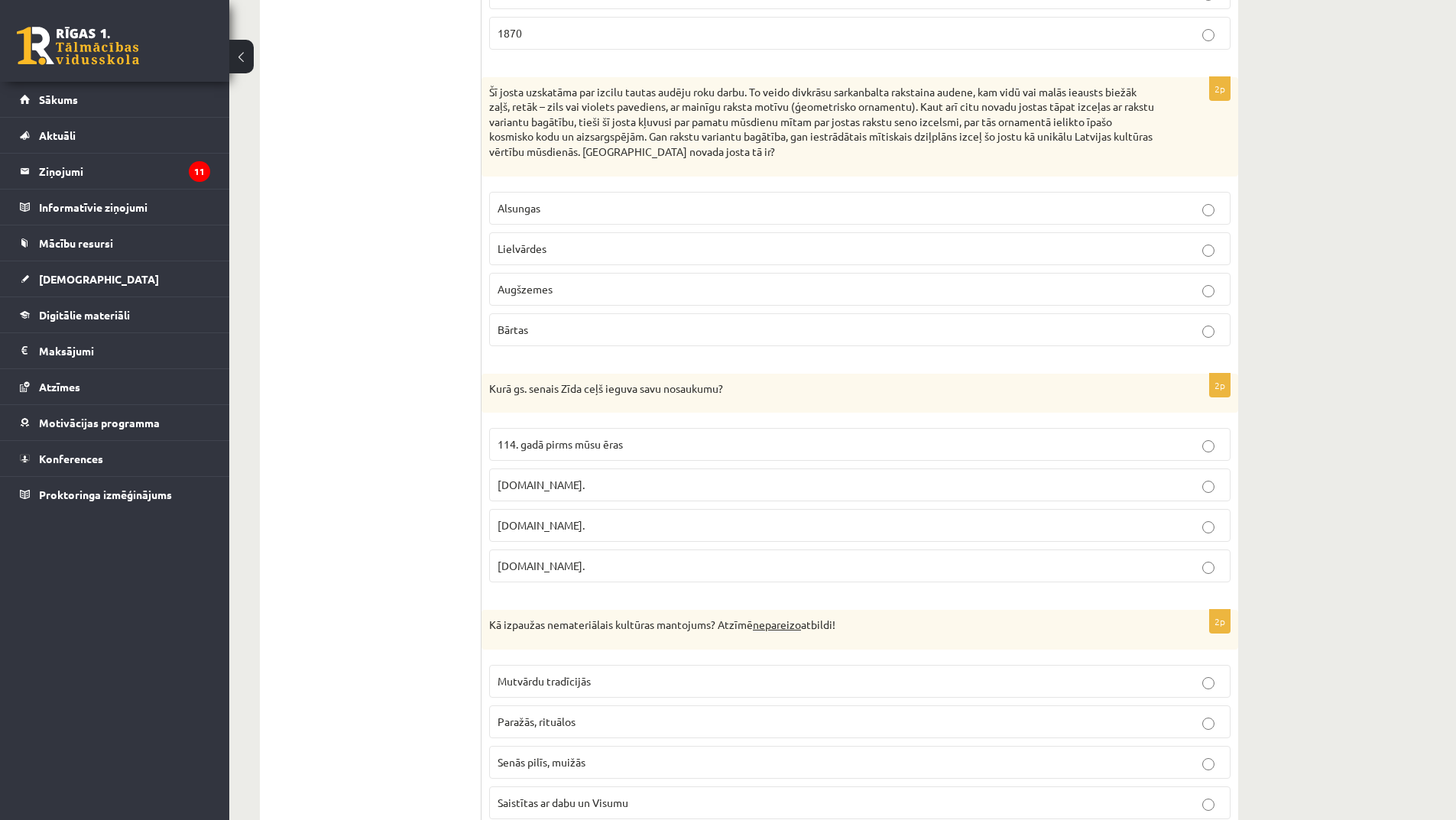
scroll to position [994, 0]
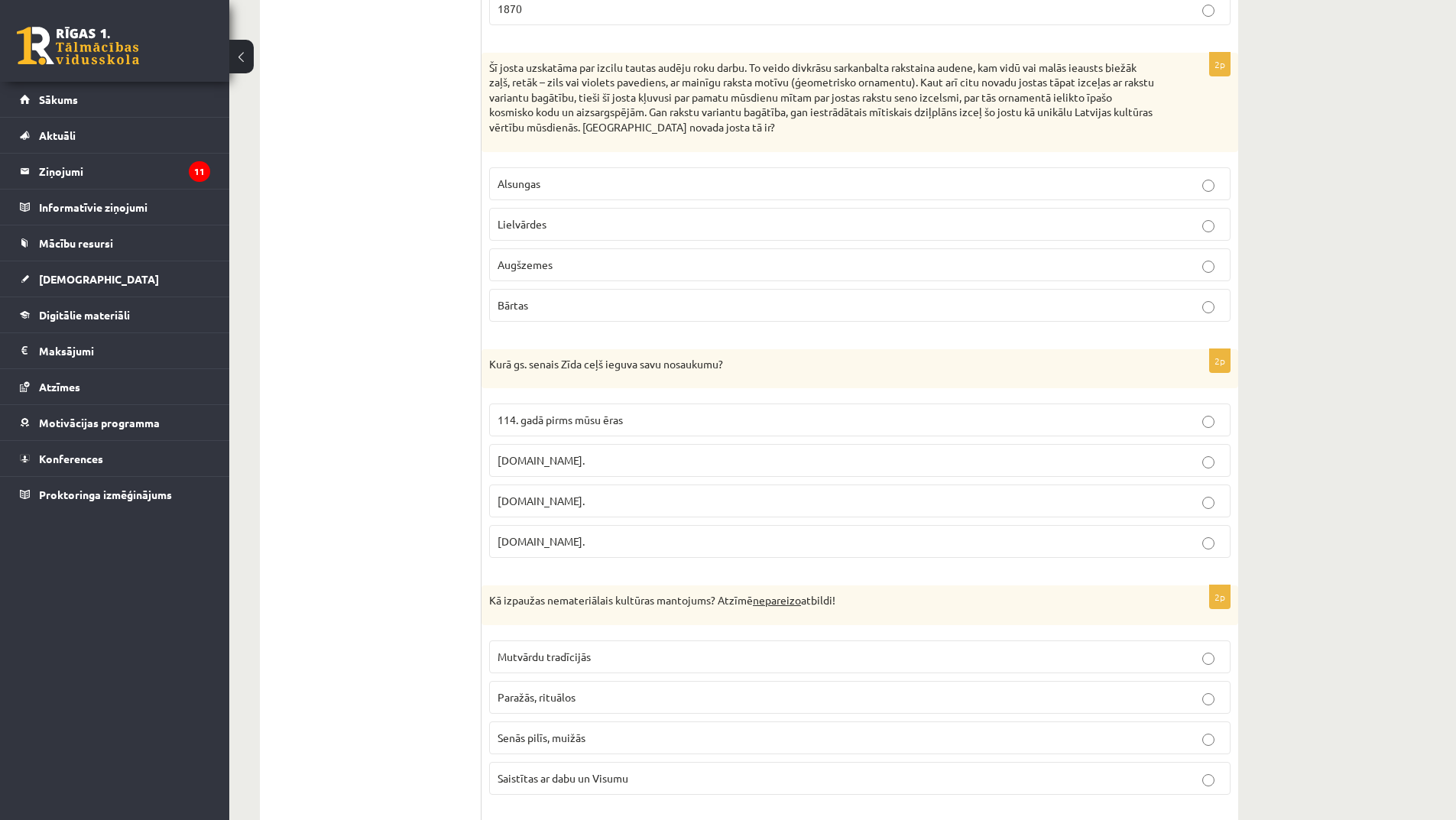
click at [546, 462] on p "[DOMAIN_NAME]." at bounding box center [860, 460] width 725 height 16
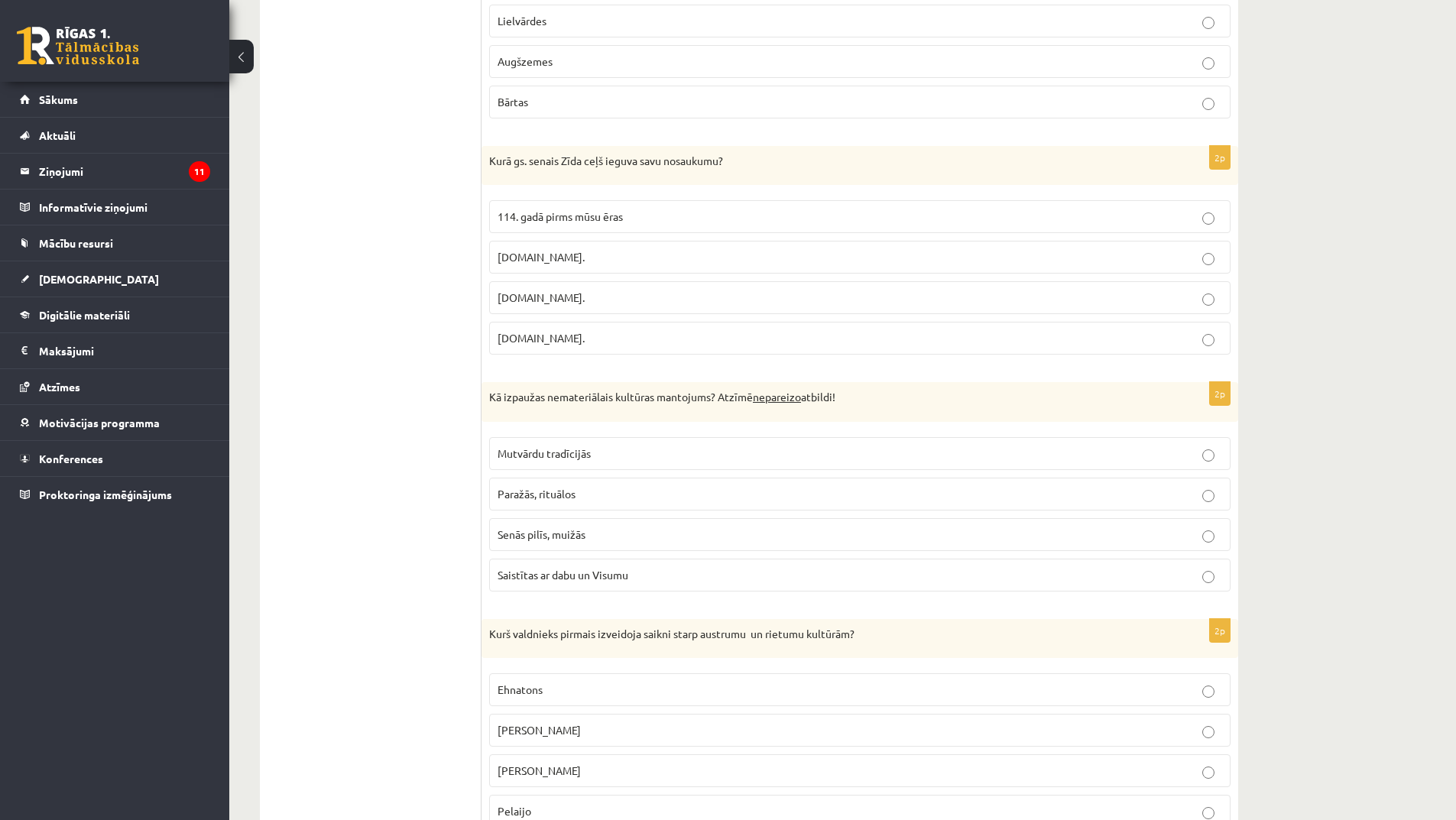
scroll to position [1223, 0]
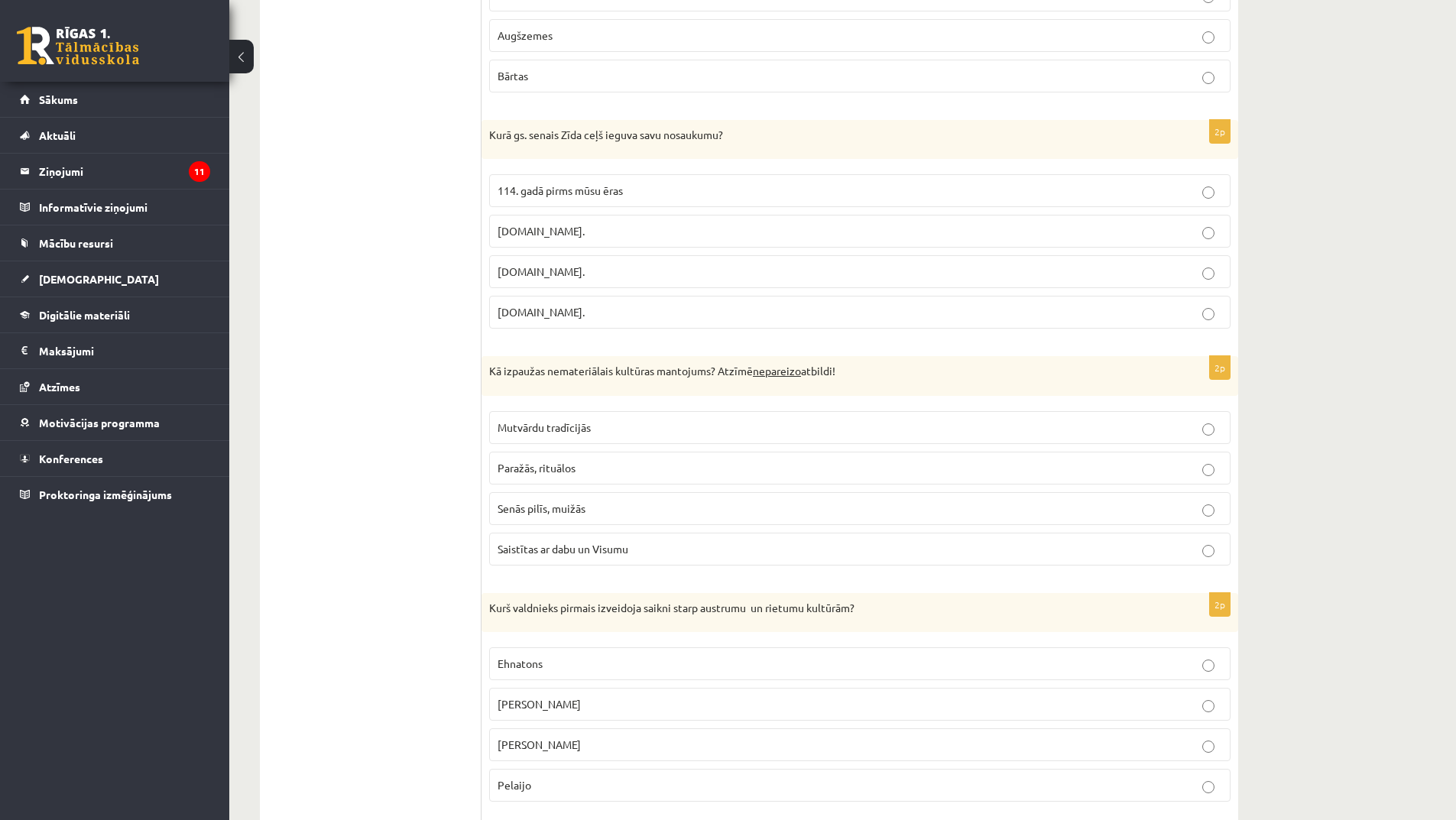
click at [564, 473] on span "Paražās, rituālos" at bounding box center [537, 468] width 78 height 14
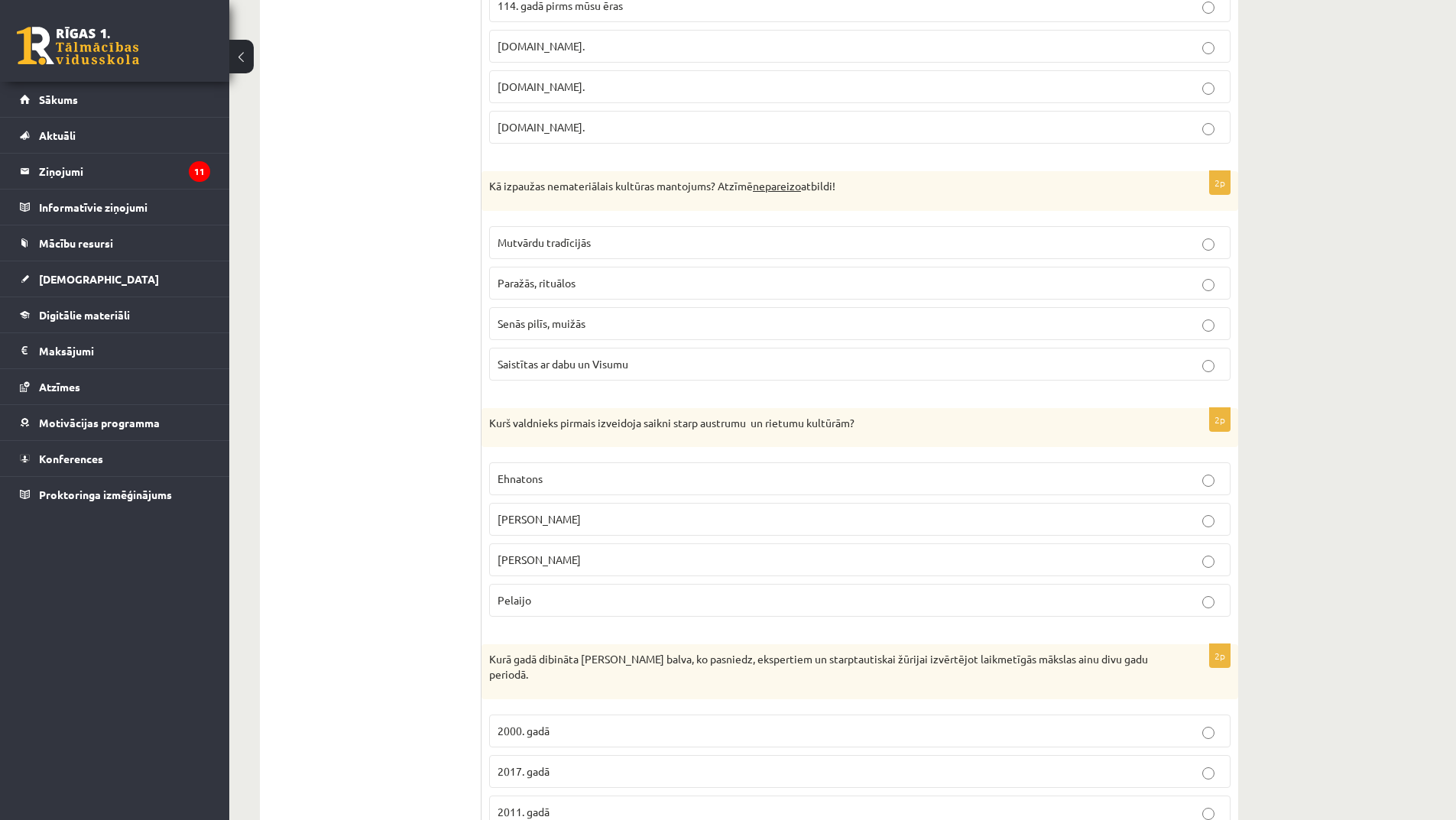
scroll to position [1452, 0]
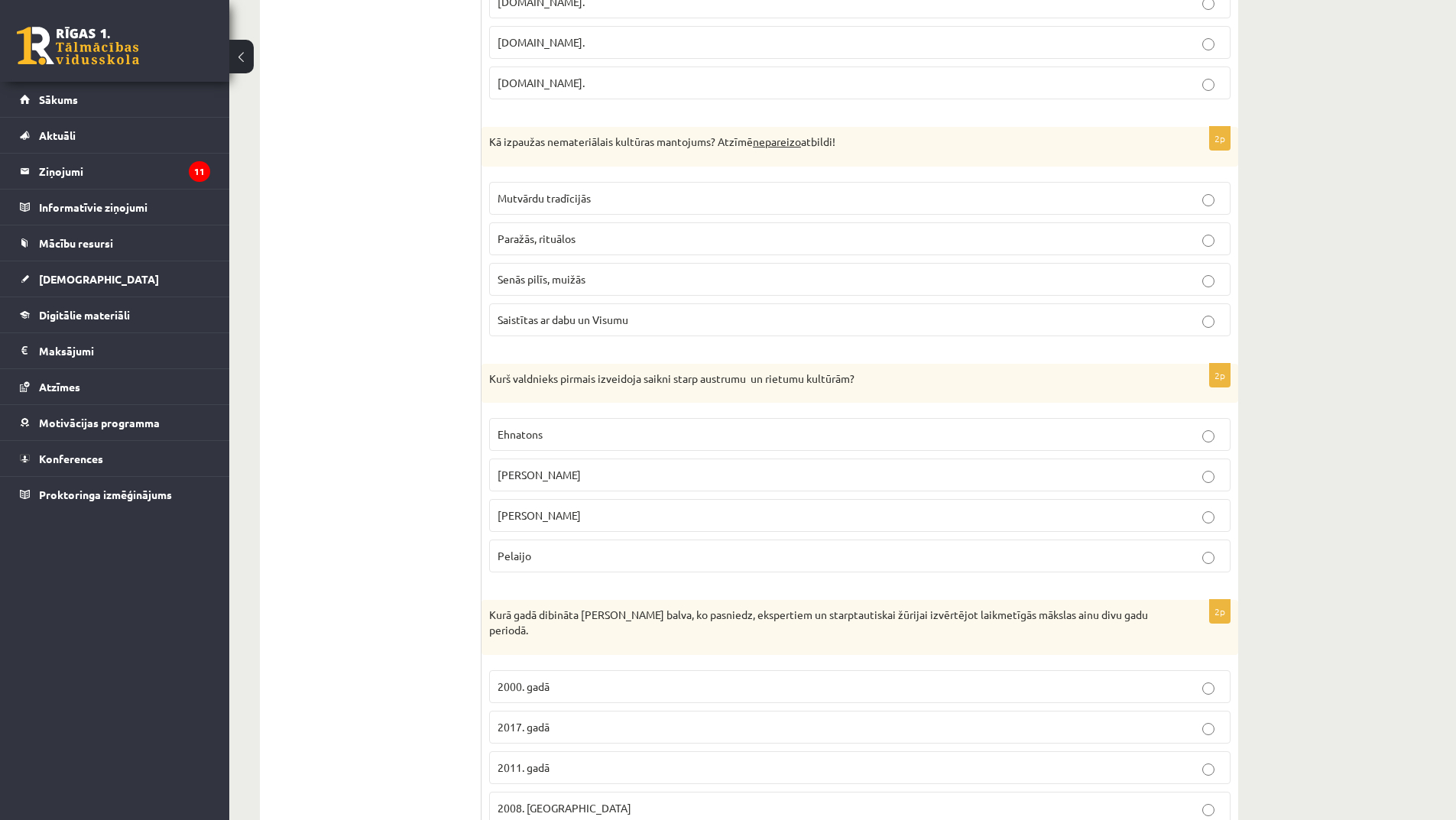
click at [586, 478] on p "[PERSON_NAME]" at bounding box center [860, 475] width 725 height 16
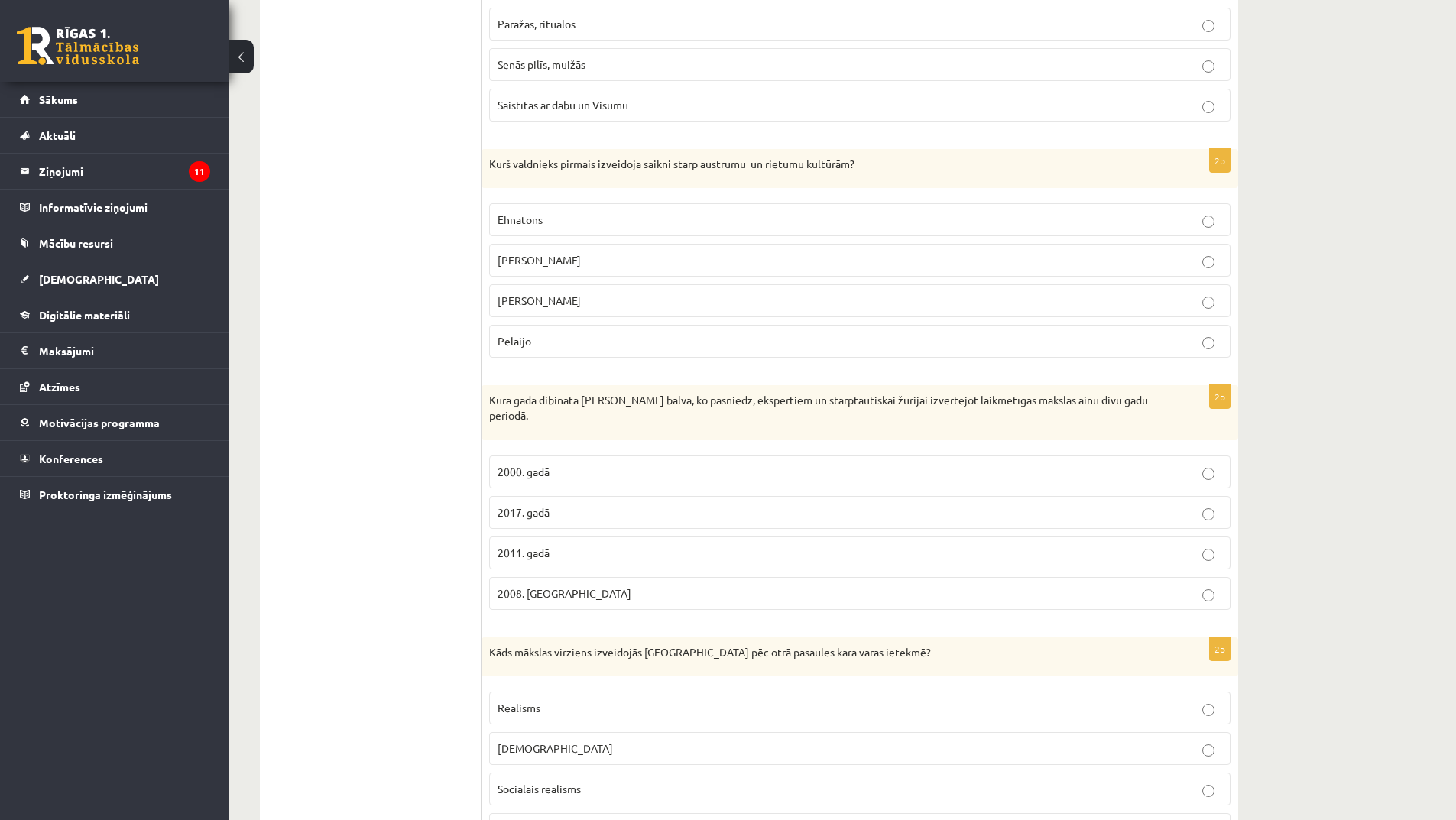
scroll to position [1758, 0]
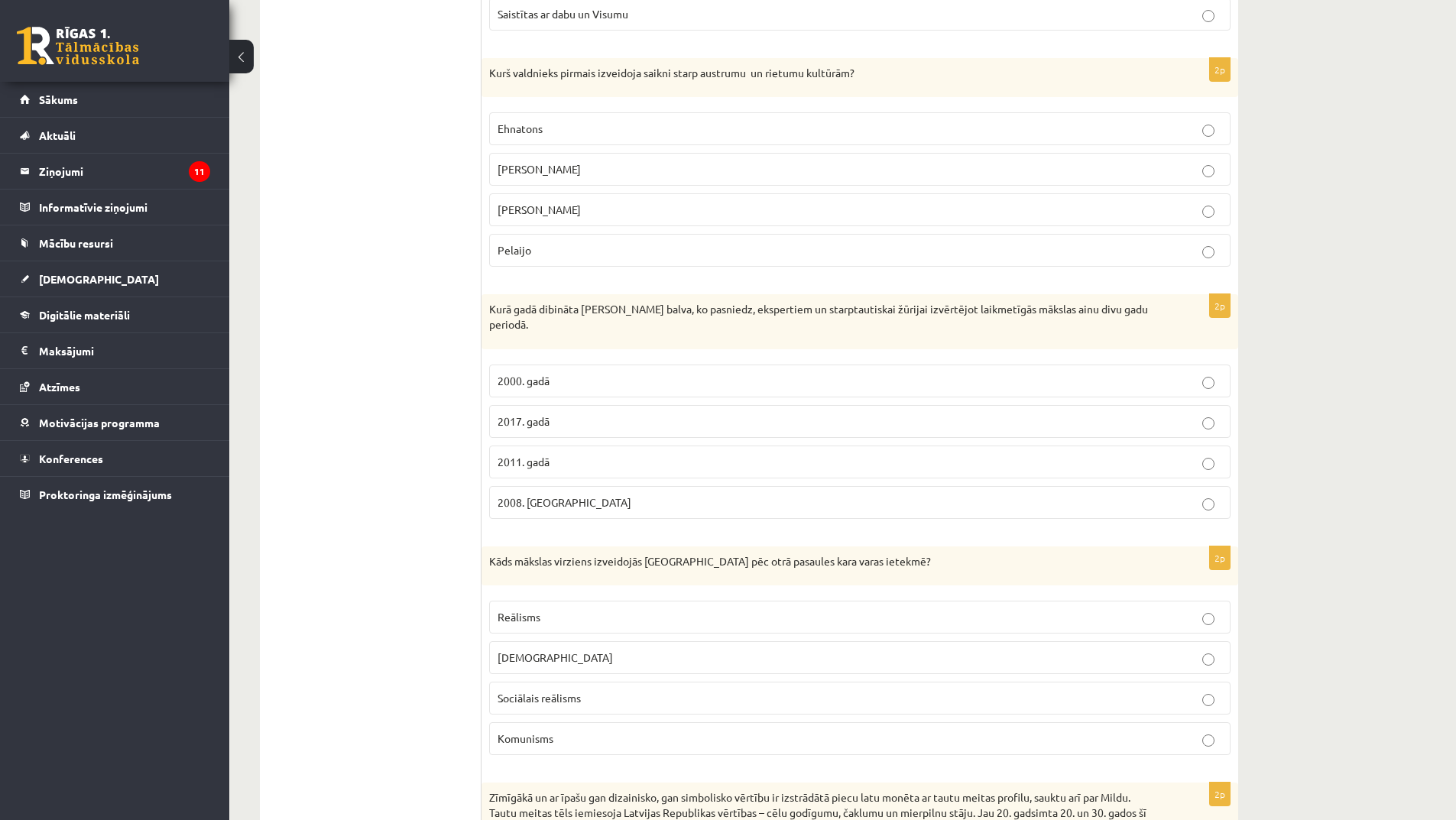
click at [566, 413] on p "2017. gadā" at bounding box center [860, 421] width 725 height 16
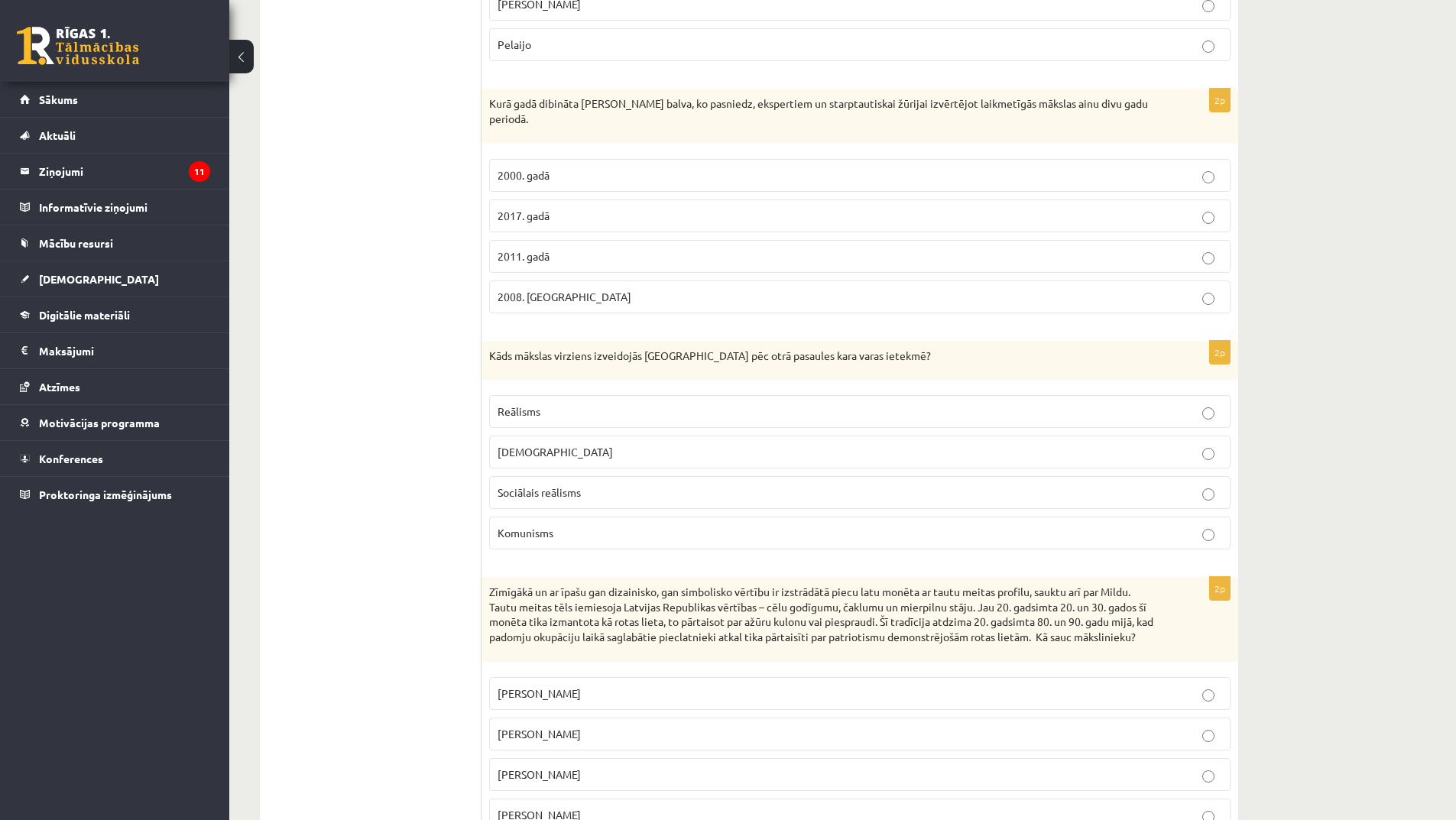
scroll to position [1988, 0]
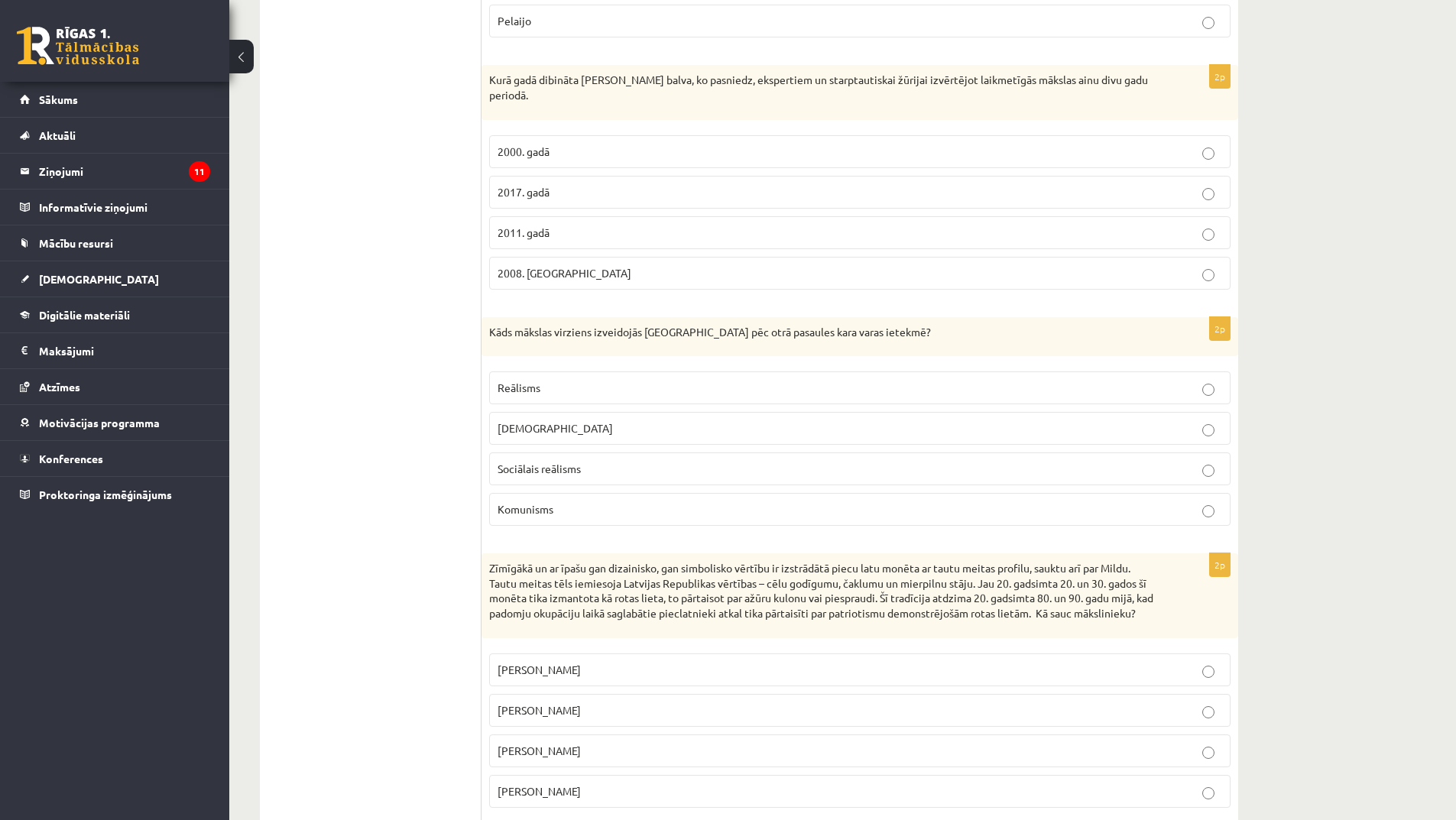
click at [568, 380] on p "Reālisms" at bounding box center [860, 387] width 725 height 16
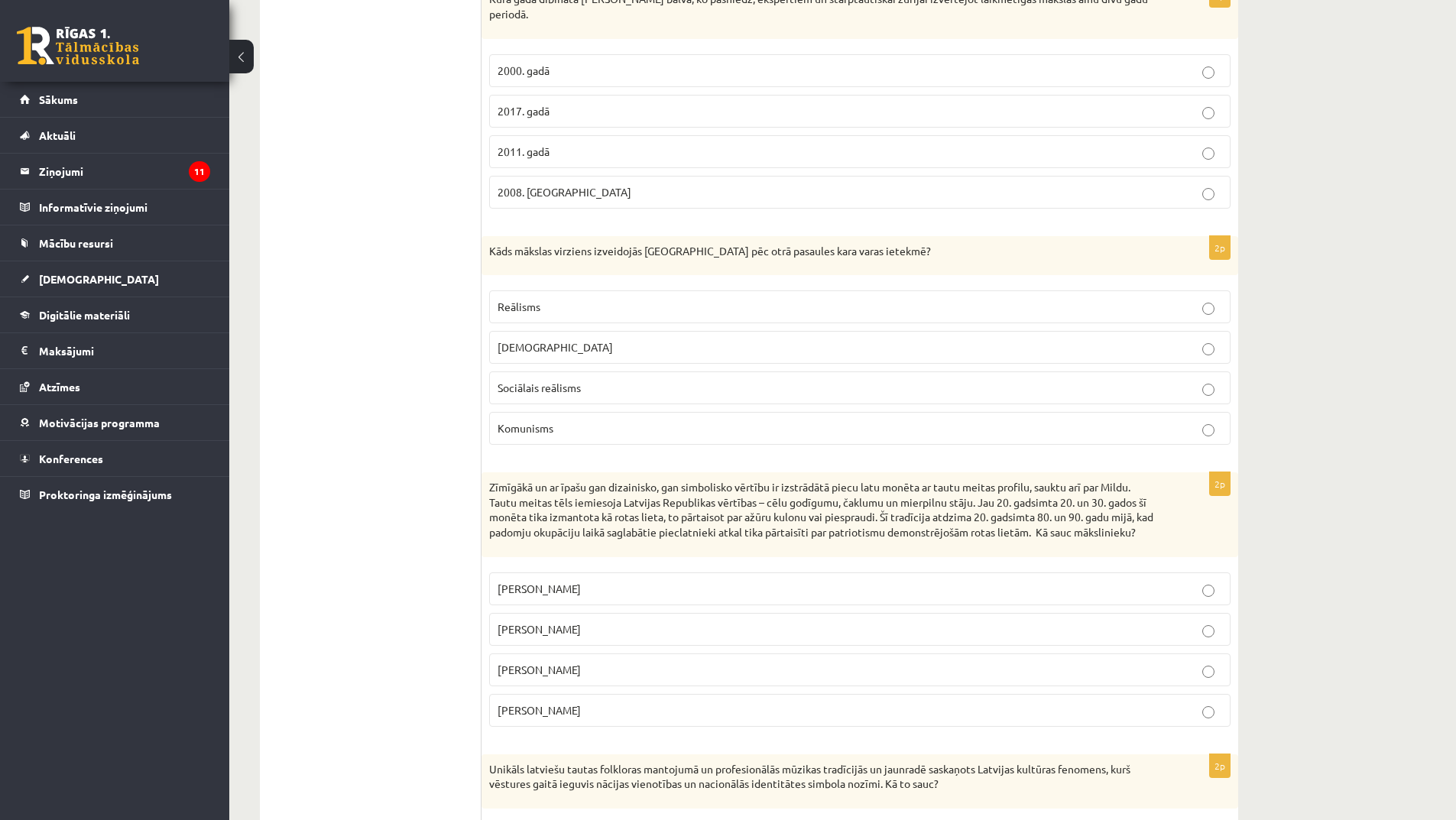
scroll to position [2217, 0]
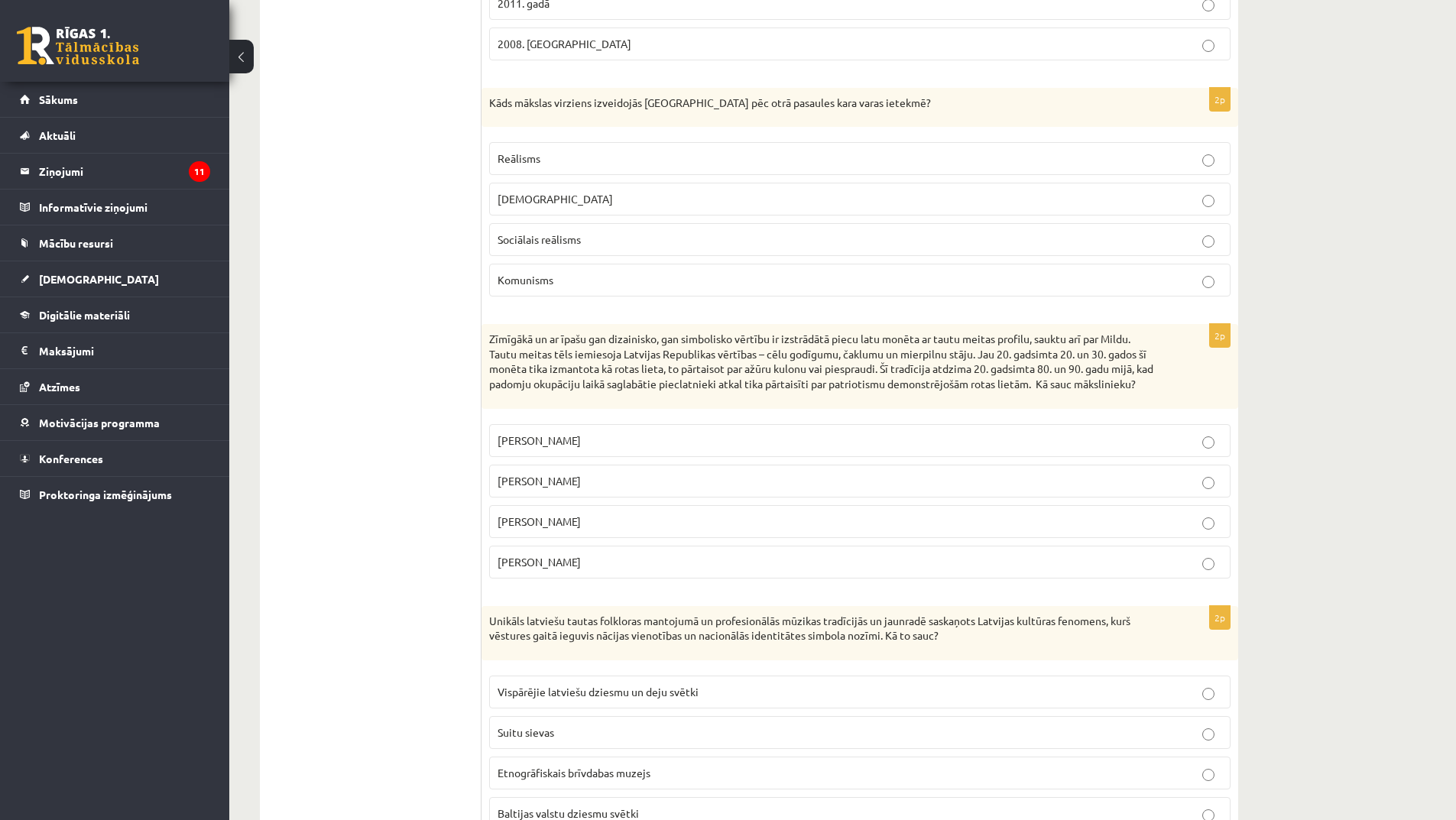
click at [557, 491] on label "[PERSON_NAME]" at bounding box center [860, 481] width 741 height 33
click at [621, 481] on p "[PERSON_NAME]" at bounding box center [860, 481] width 725 height 16
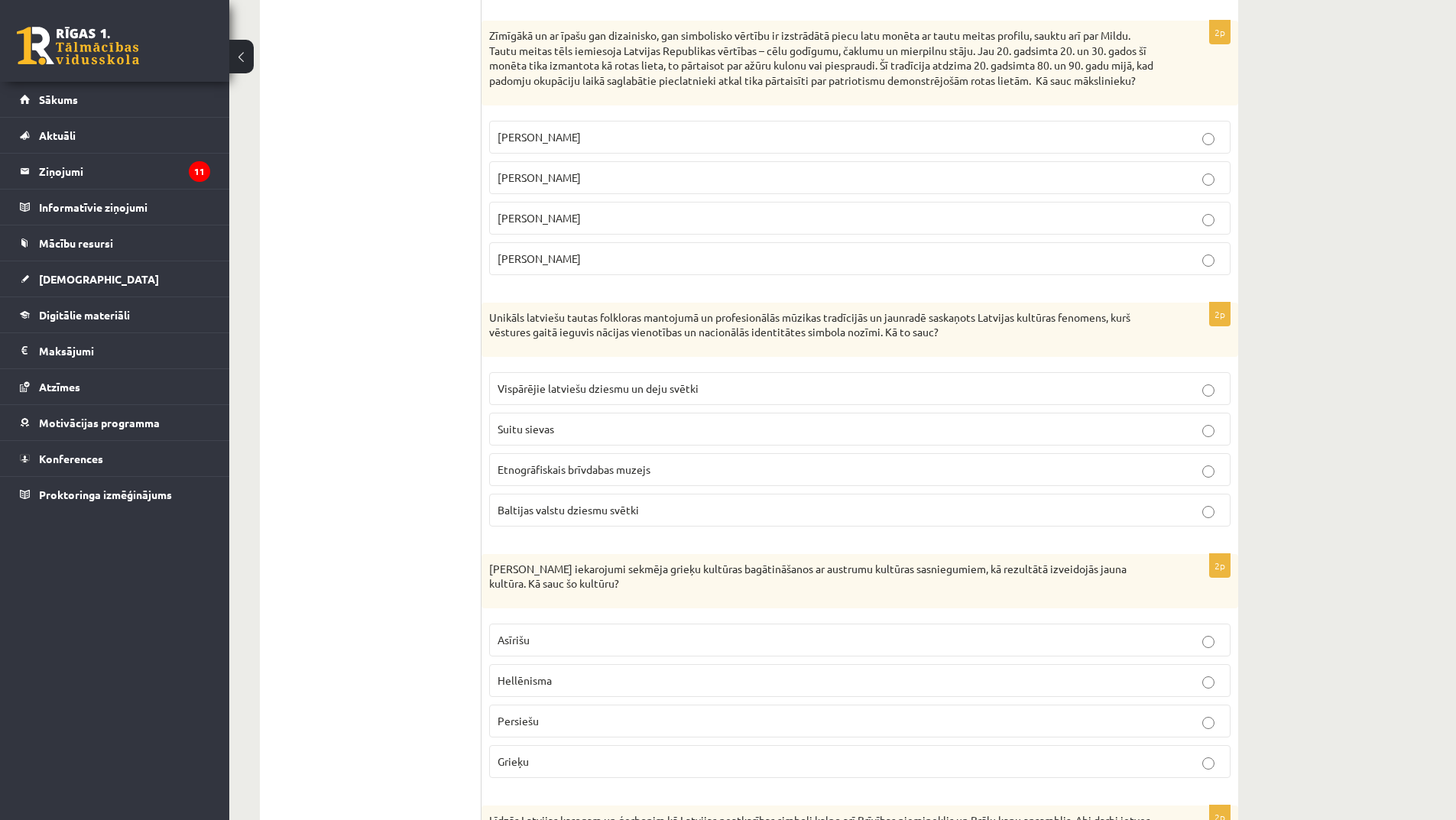
scroll to position [2599, 0]
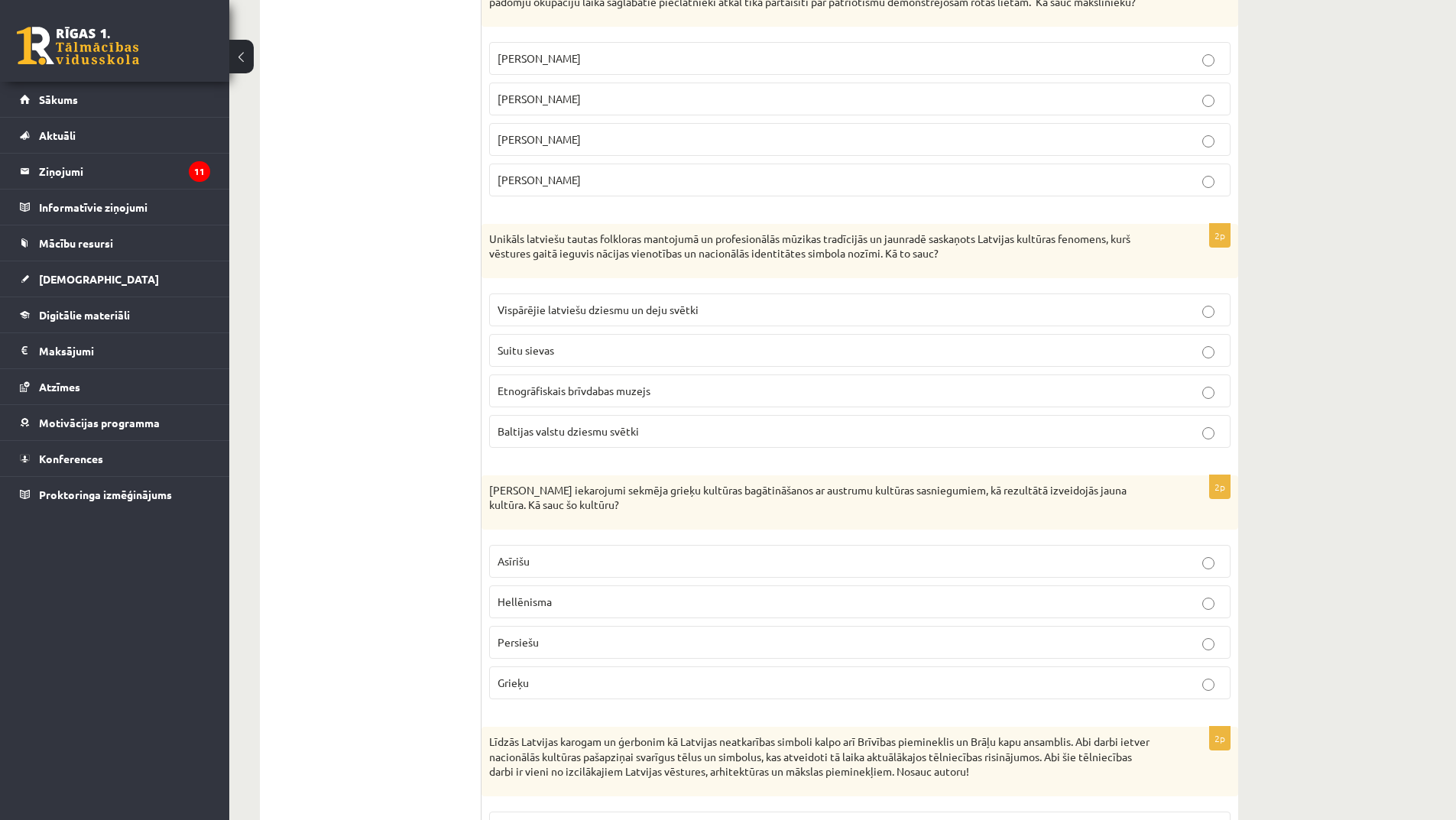
click at [681, 313] on span "Vispārējie latviešu dziesmu un deju svētki" at bounding box center [598, 309] width 201 height 14
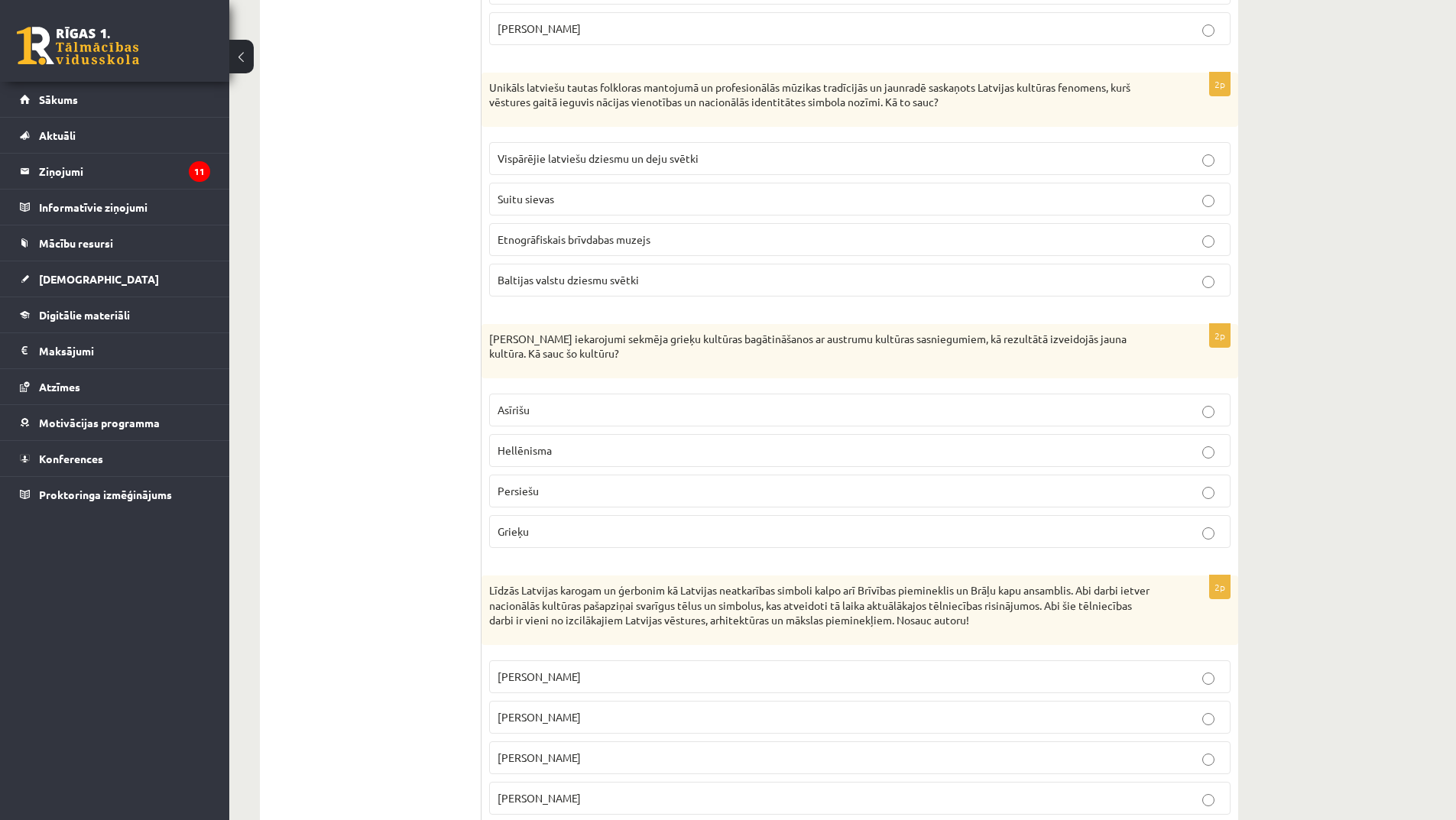
scroll to position [2752, 0]
click at [558, 496] on p "Persiešu" at bounding box center [860, 489] width 725 height 16
click at [561, 453] on p "Hellēnisma" at bounding box center [860, 449] width 725 height 16
click at [570, 489] on p "Persiešu" at bounding box center [860, 489] width 725 height 16
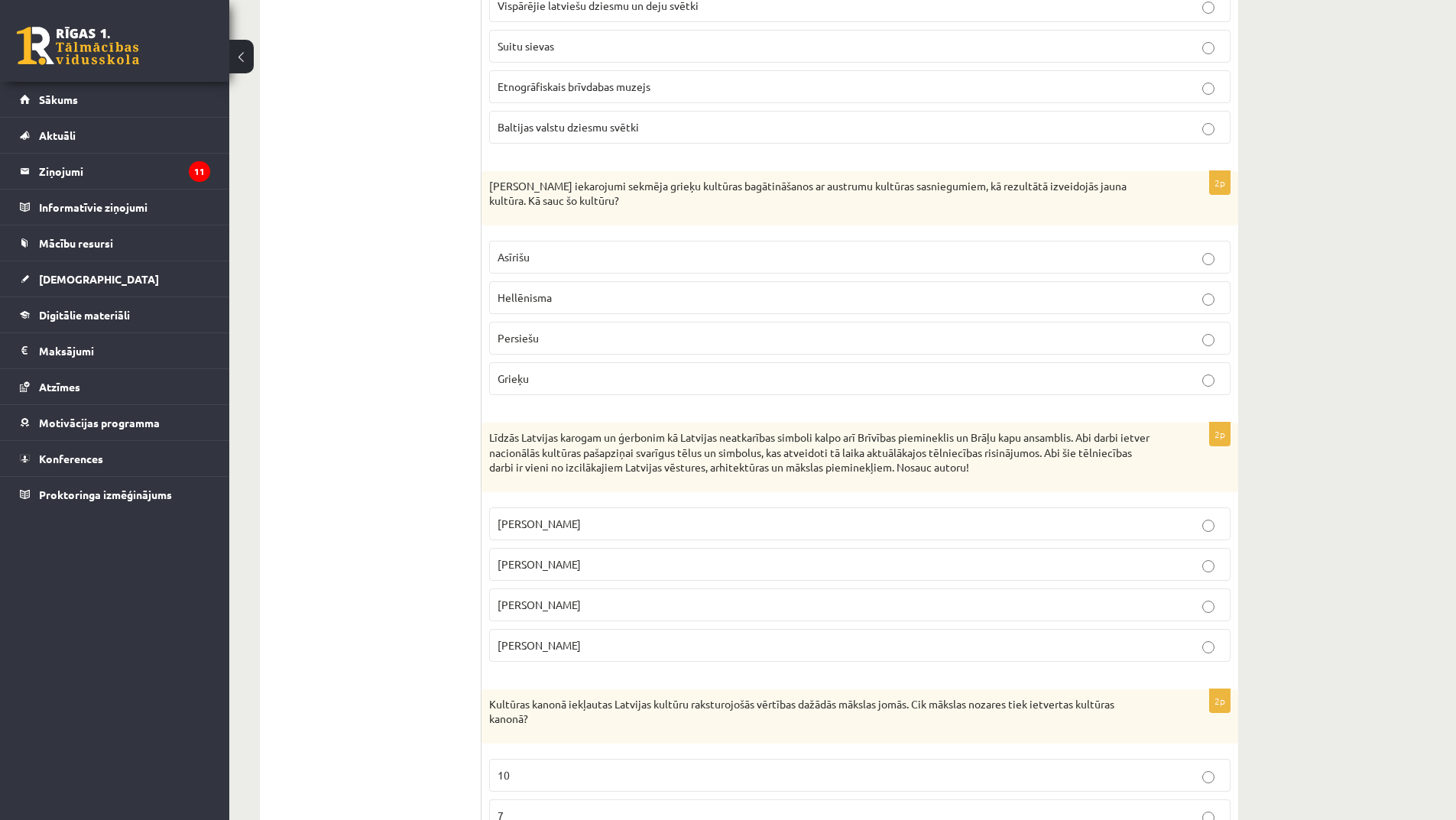
scroll to position [2905, 0]
click at [612, 563] on p "[PERSON_NAME]" at bounding box center [860, 563] width 725 height 16
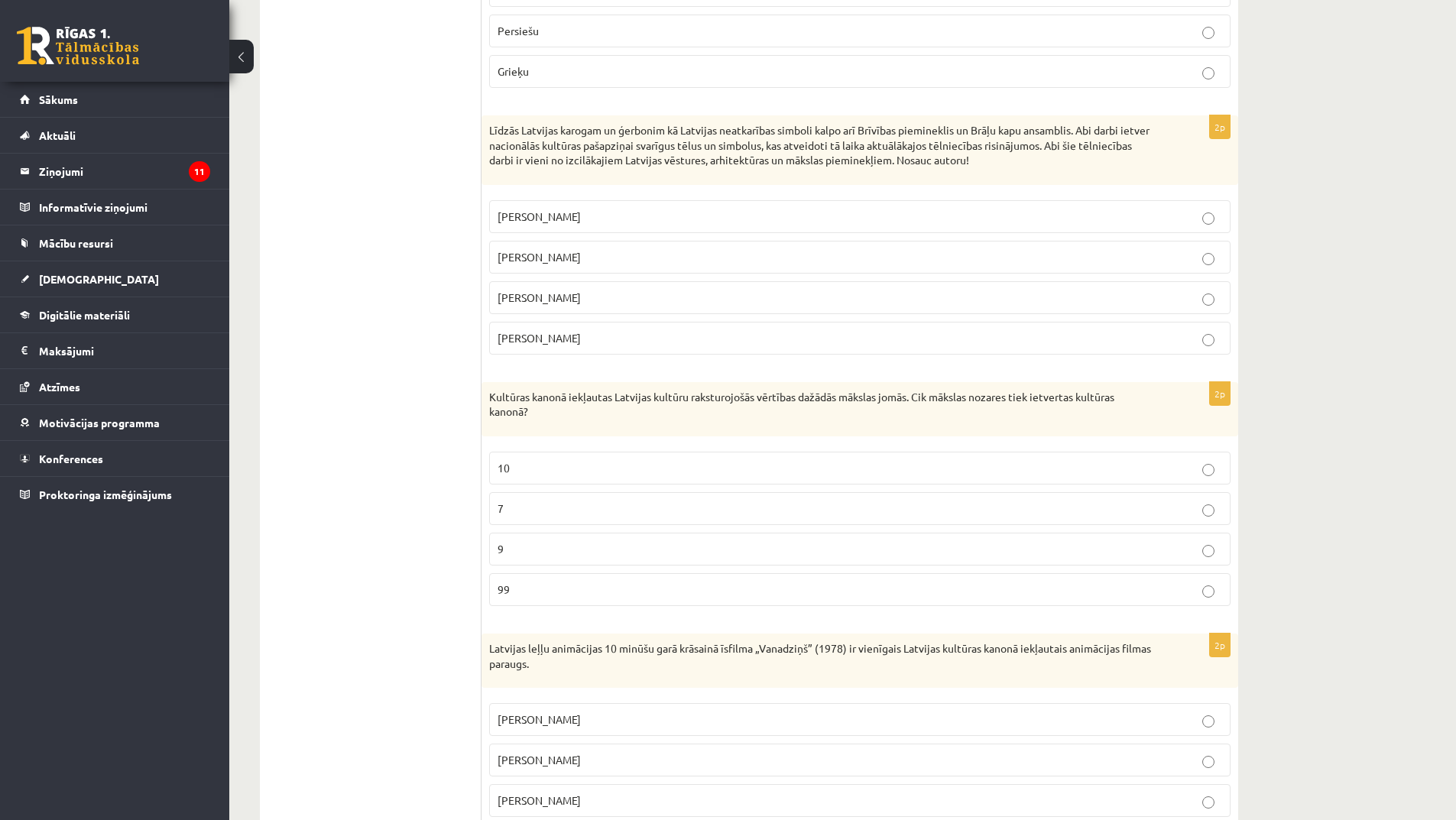
scroll to position [3287, 0]
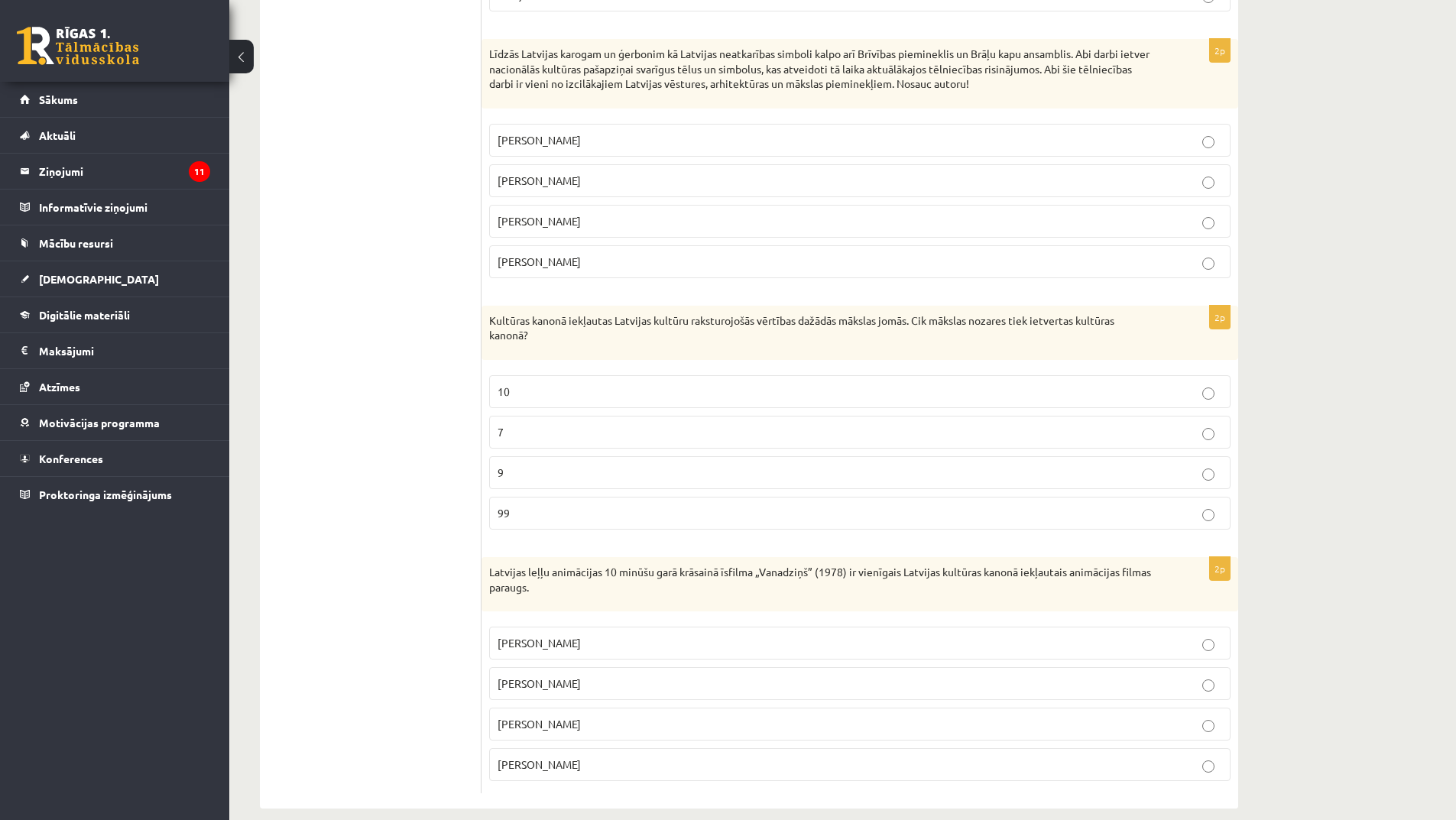
click at [532, 472] on p "9" at bounding box center [860, 472] width 725 height 16
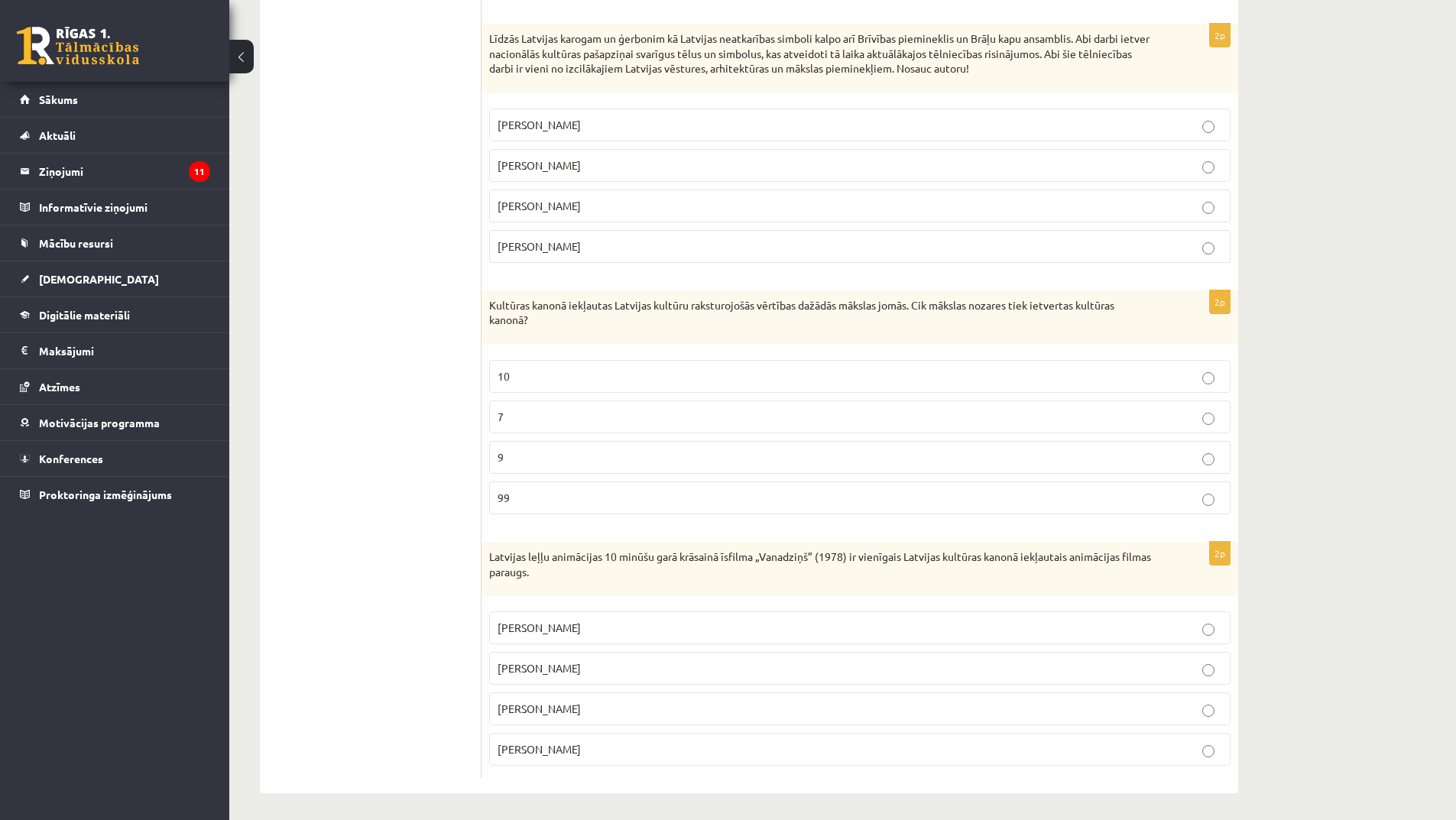
scroll to position [3307, 0]
click at [580, 658] on p "[PERSON_NAME]" at bounding box center [860, 665] width 725 height 16
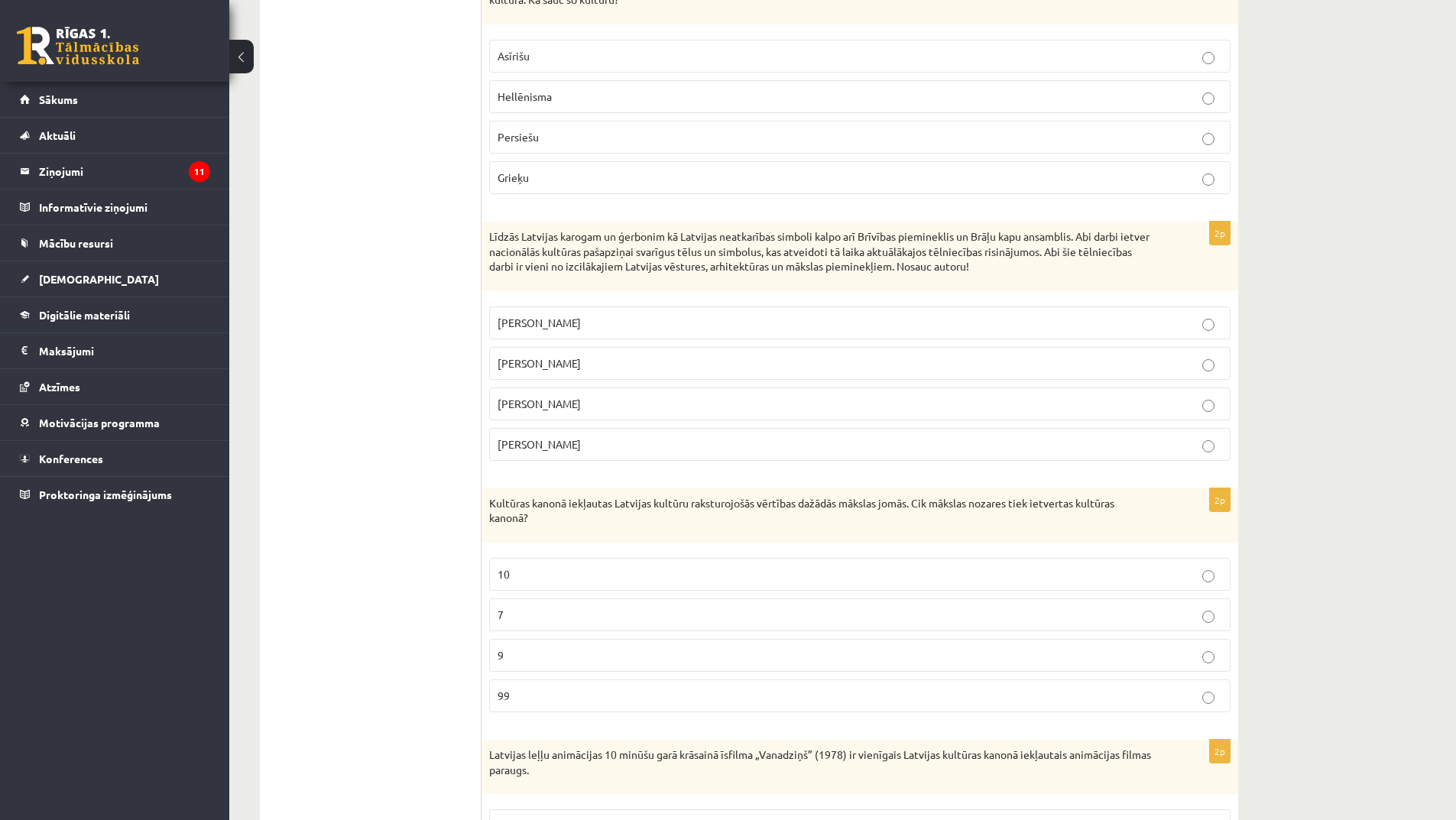
scroll to position [3230, 0]
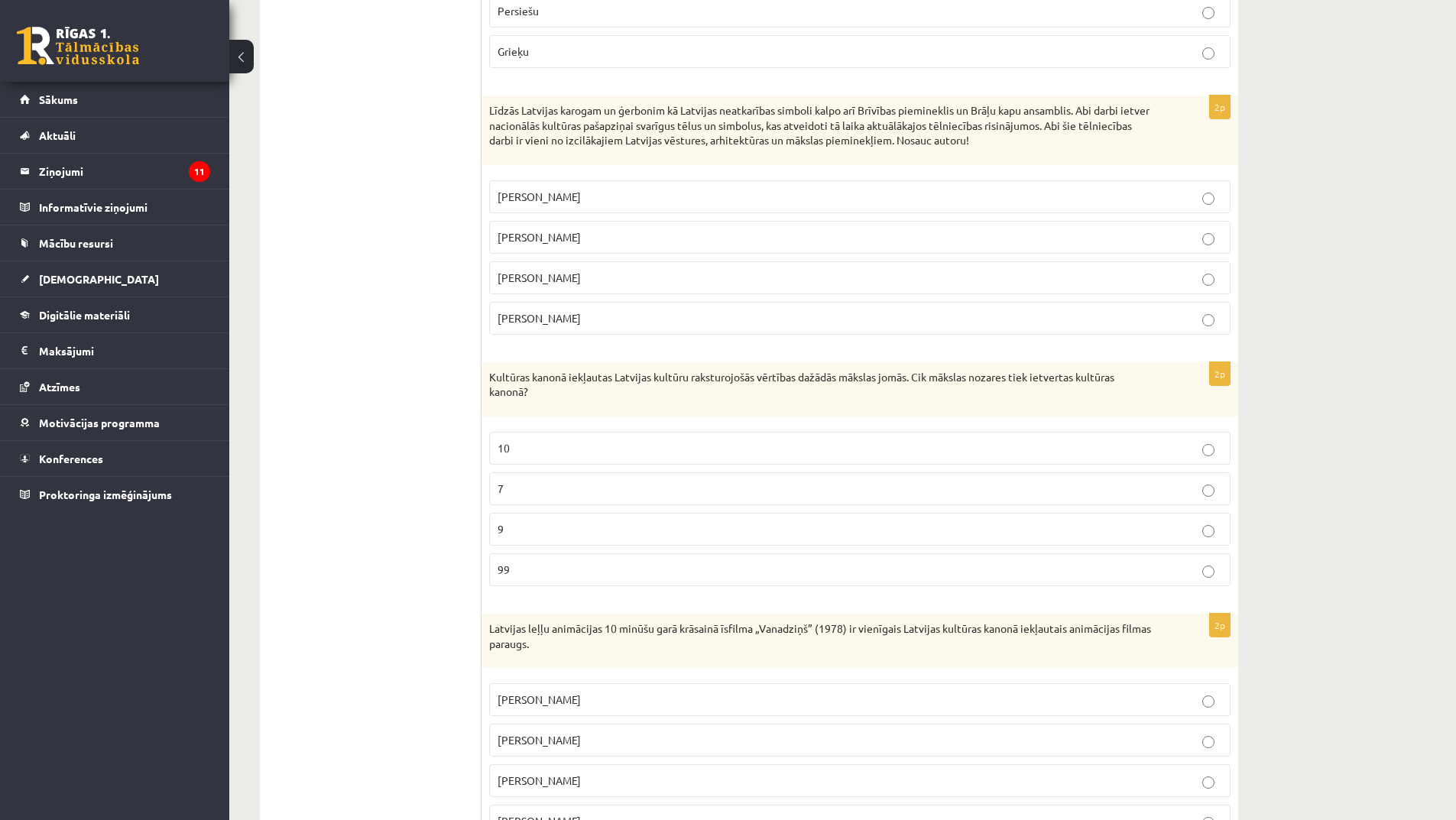
click at [602, 452] on p "10" at bounding box center [860, 448] width 725 height 16
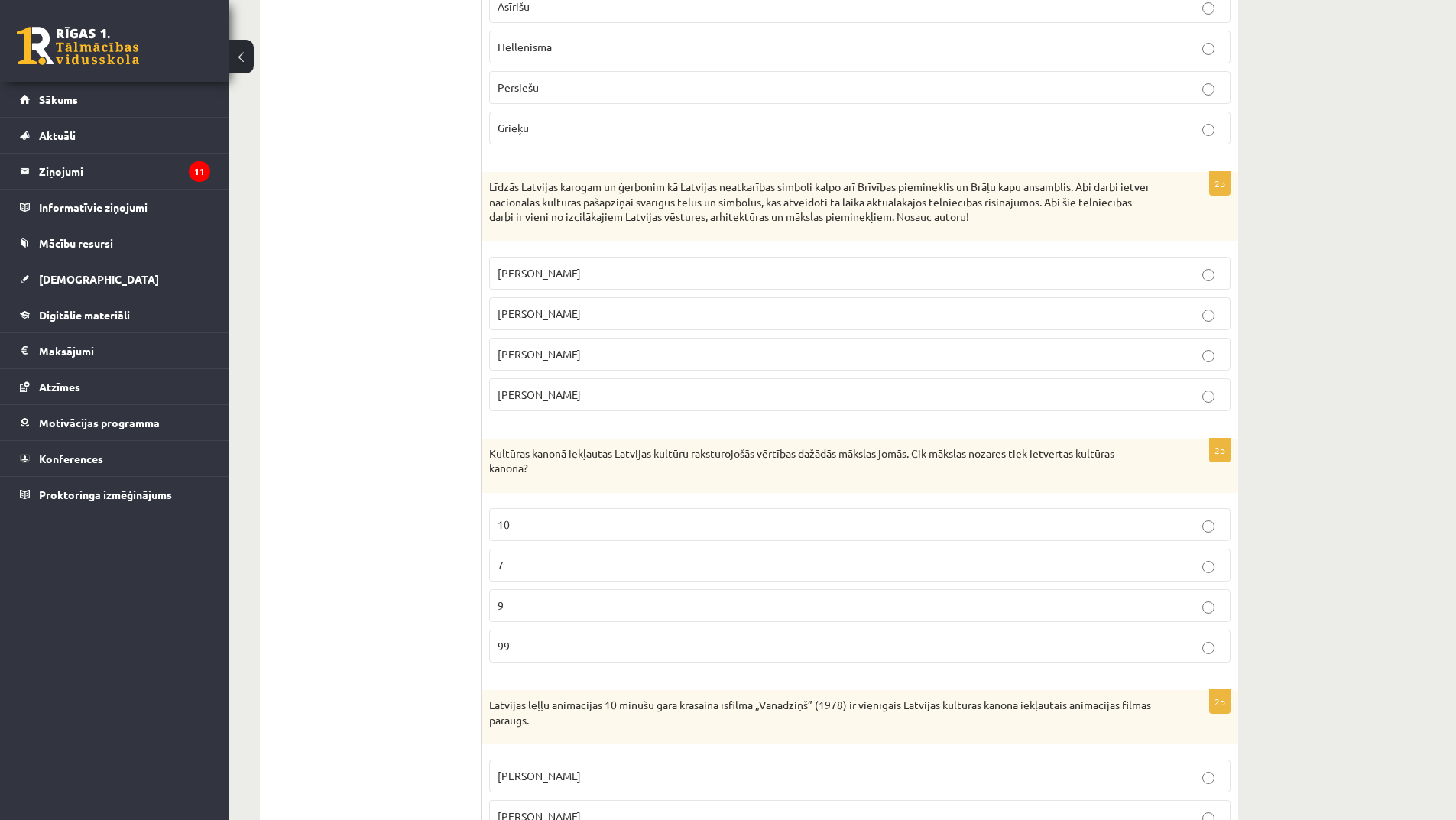
scroll to position [3307, 0]
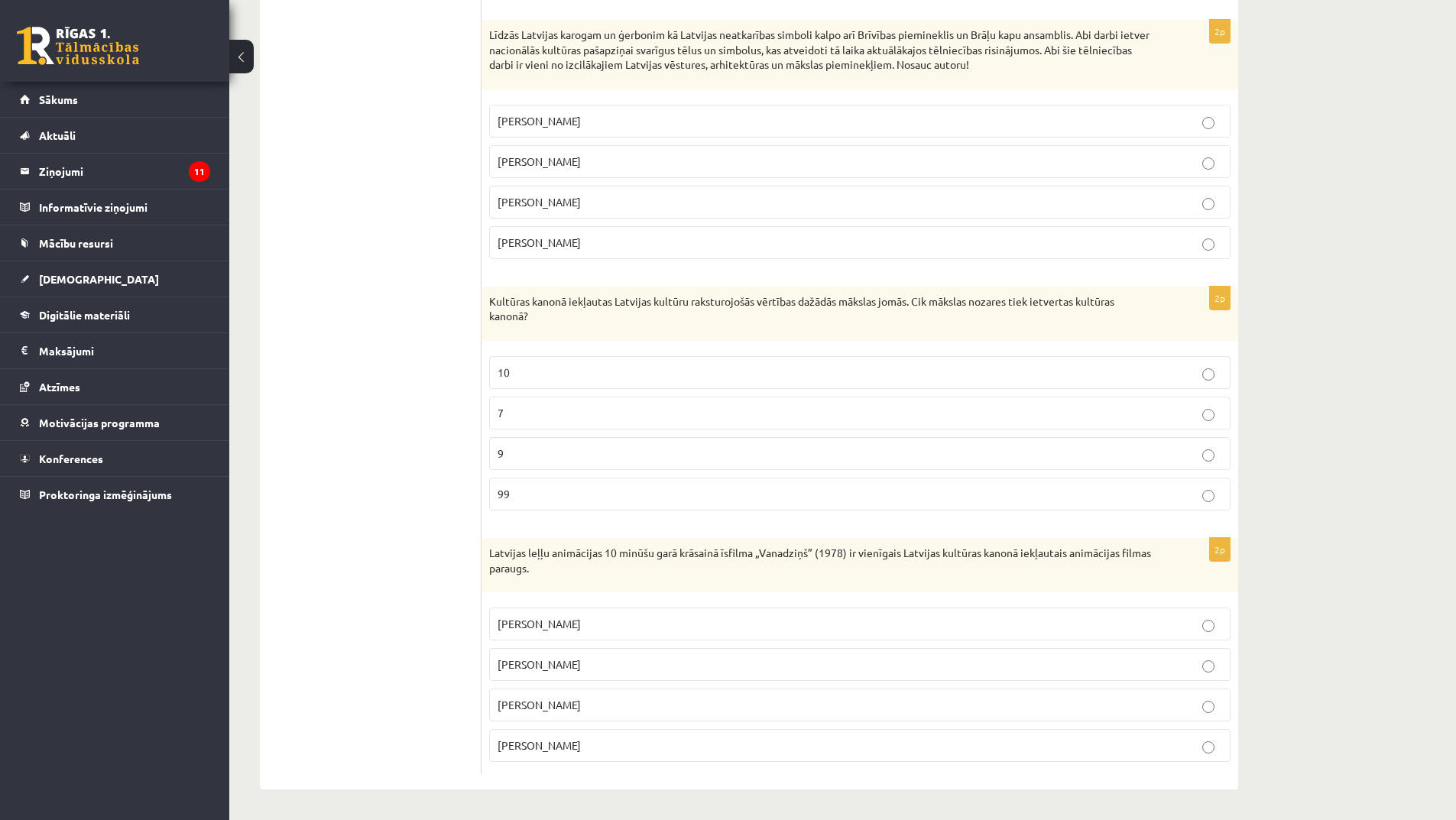
click at [578, 742] on span "[PERSON_NAME]" at bounding box center [539, 746] width 83 height 14
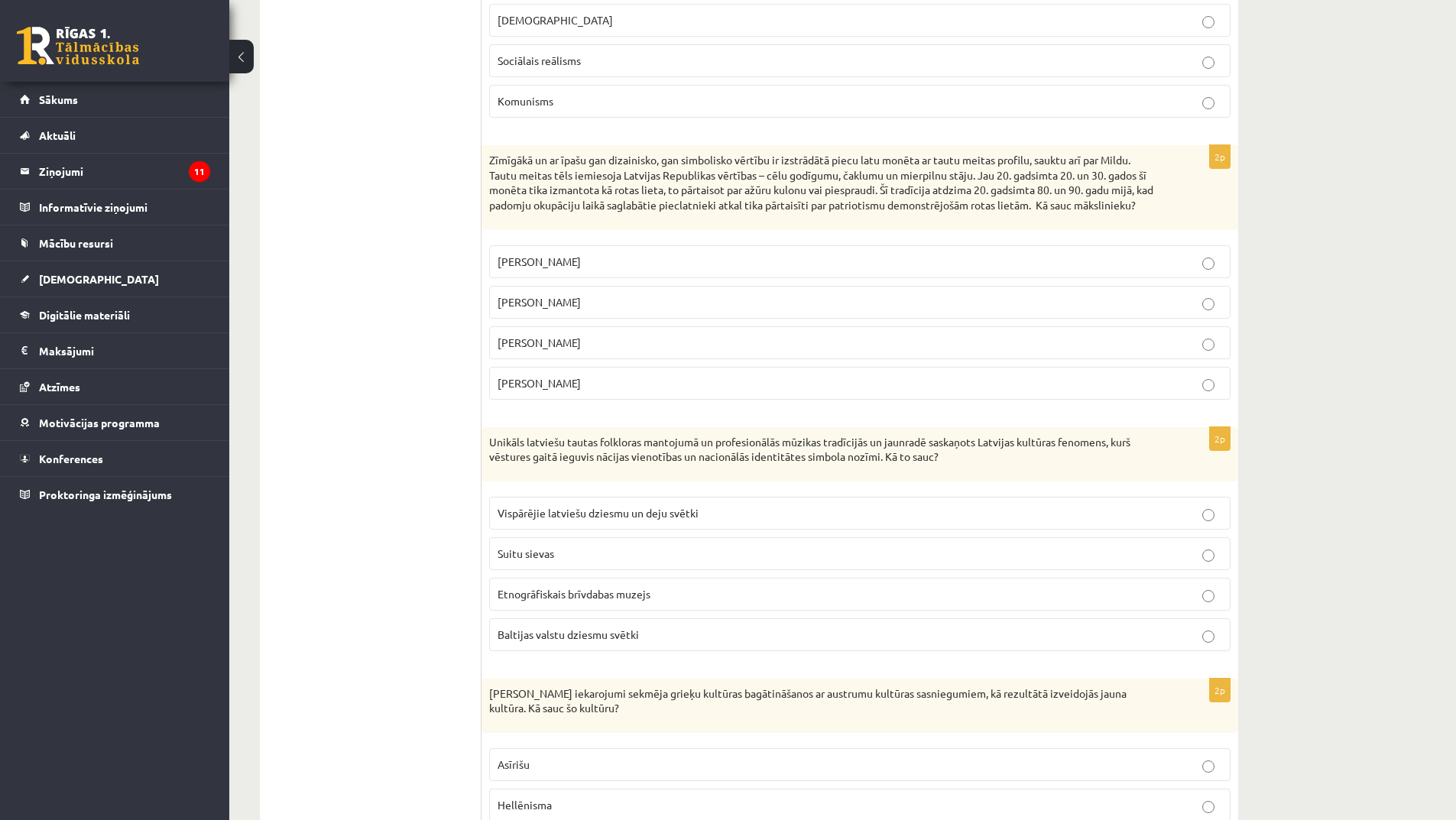
scroll to position [2390, 0]
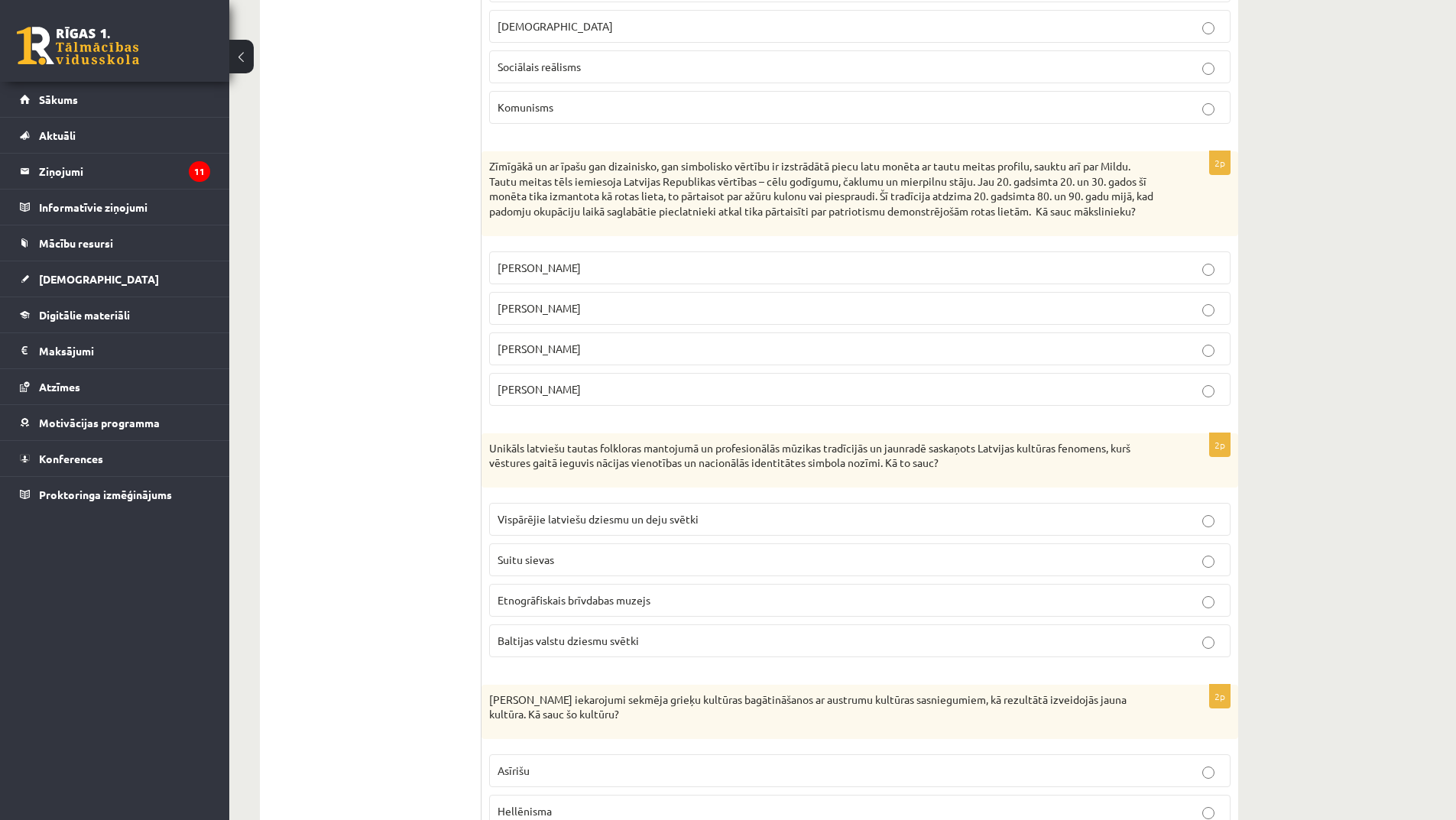
click at [601, 358] on label "[PERSON_NAME]" at bounding box center [860, 348] width 741 height 33
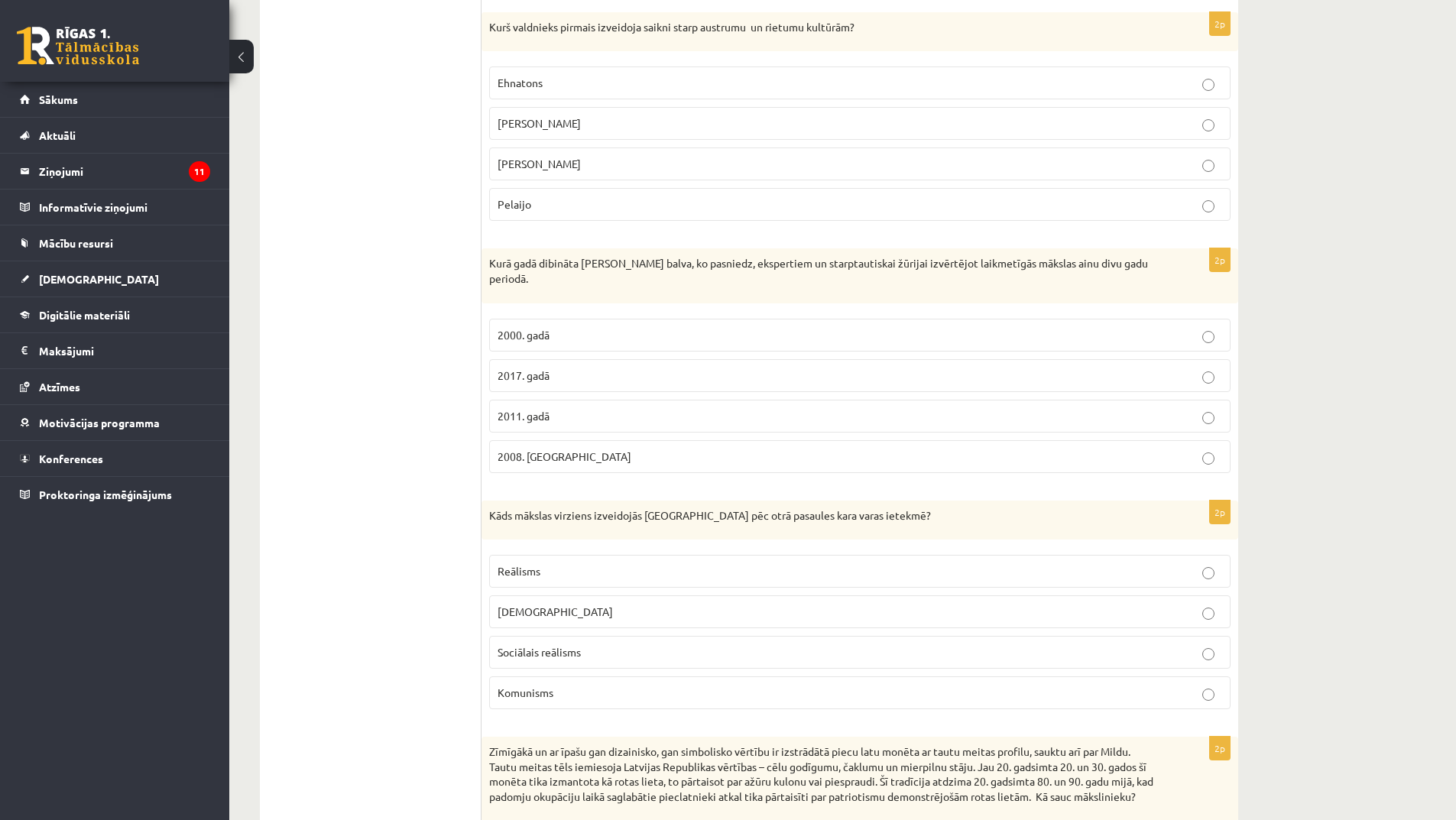
scroll to position [1778, 0]
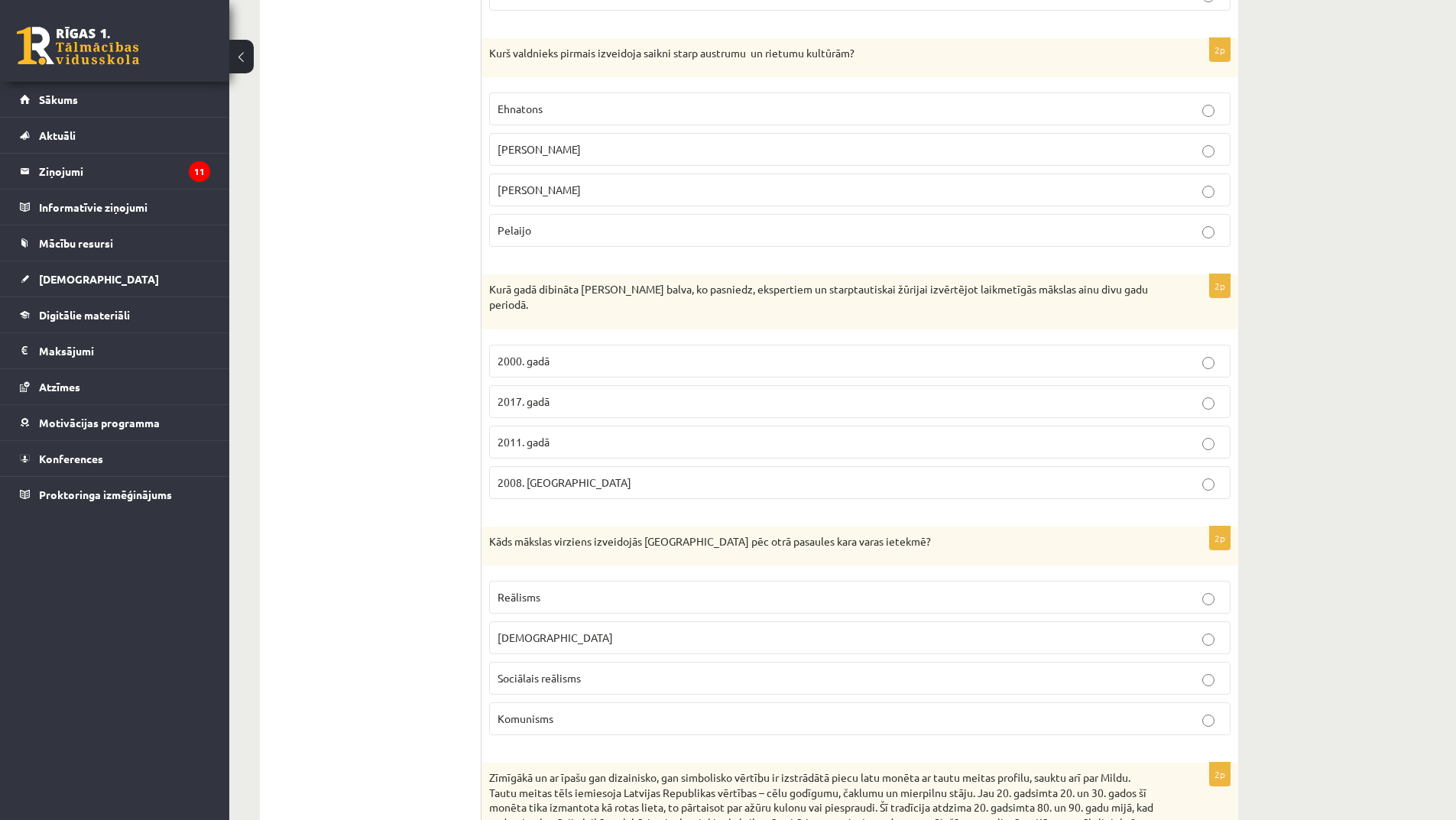
click at [714, 475] on p "2008. [GEOGRAPHIC_DATA]" at bounding box center [860, 482] width 725 height 16
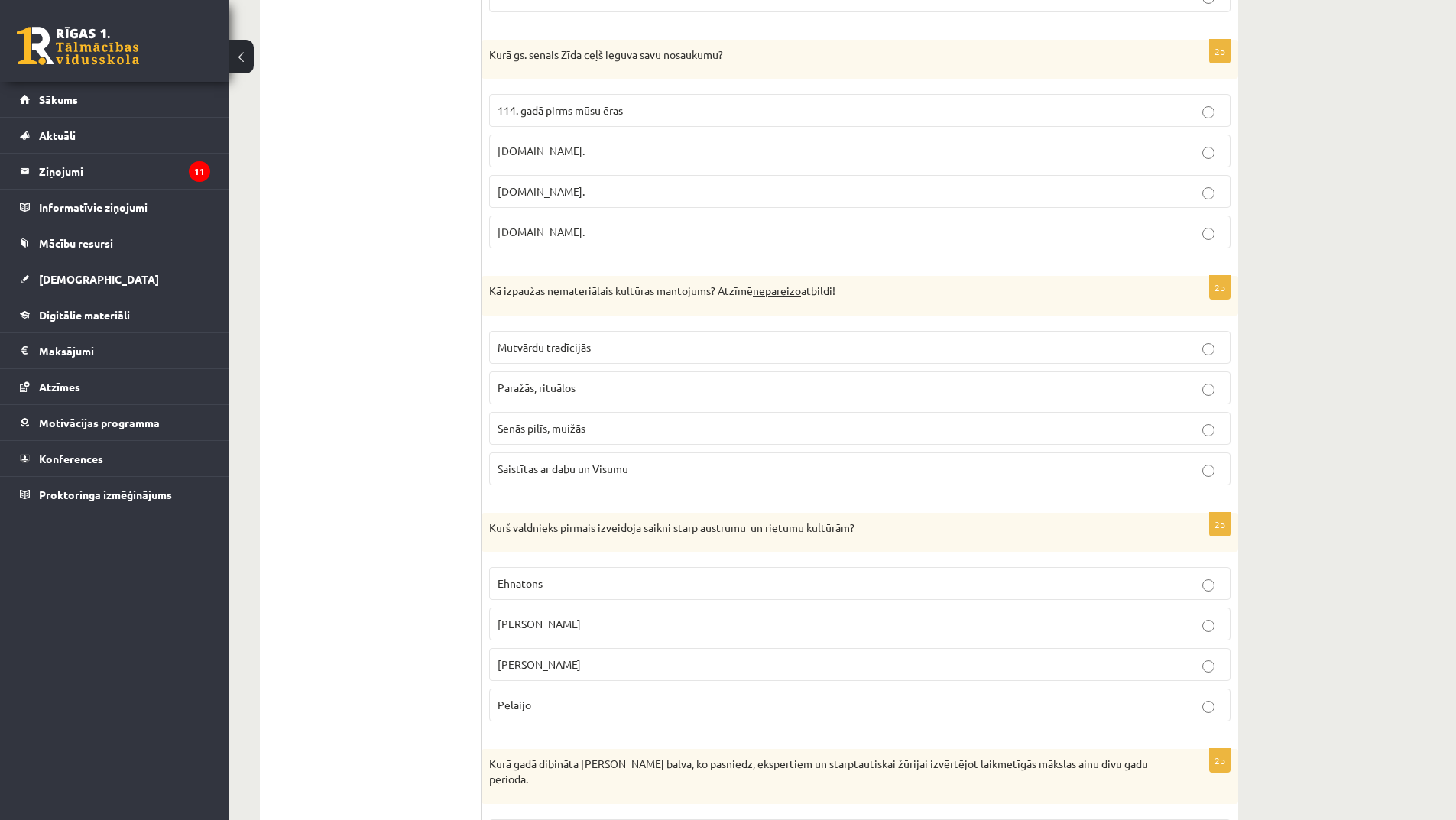
scroll to position [1319, 0]
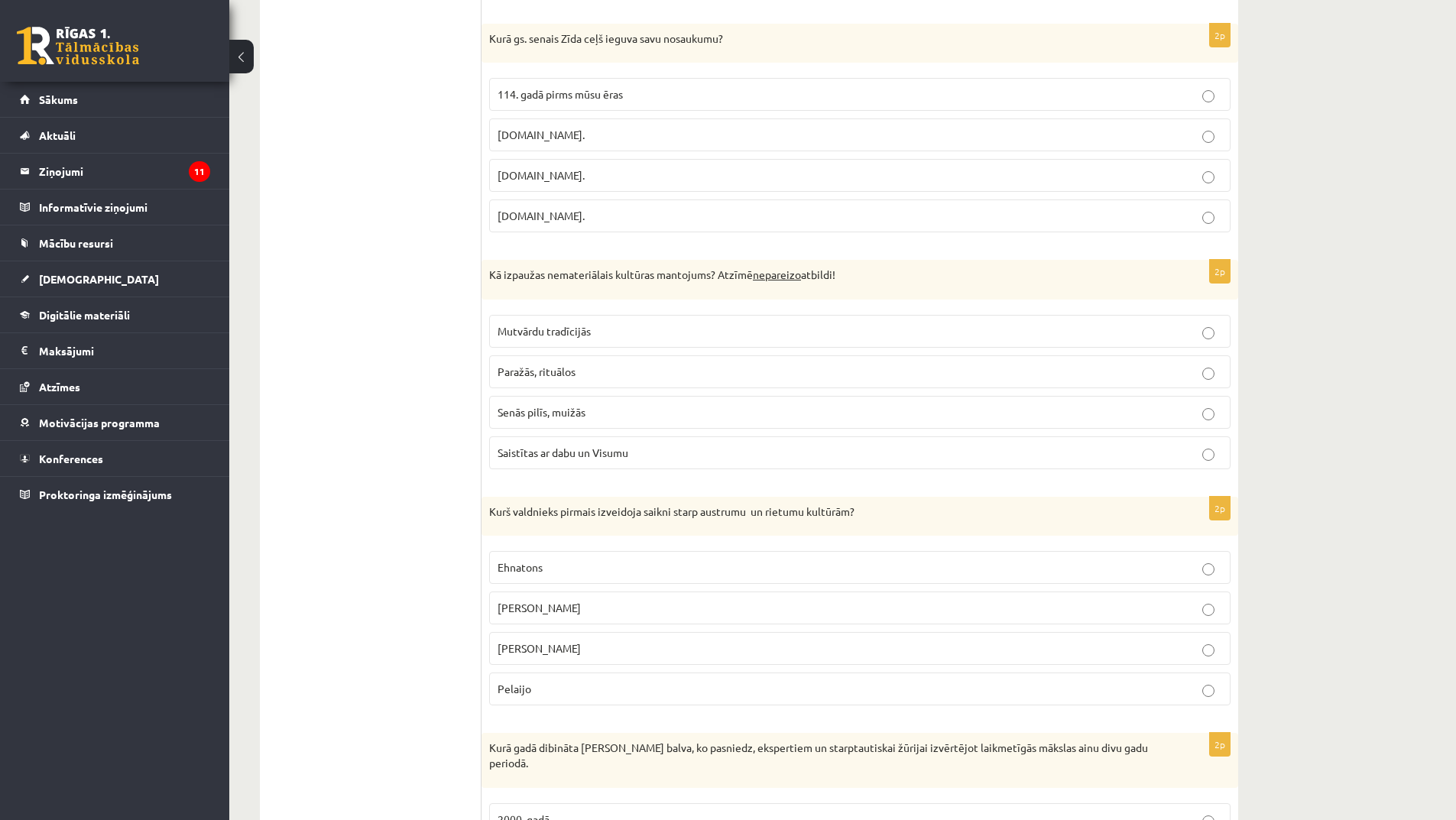
click at [602, 413] on p "Senās pilīs, muižās" at bounding box center [860, 412] width 725 height 16
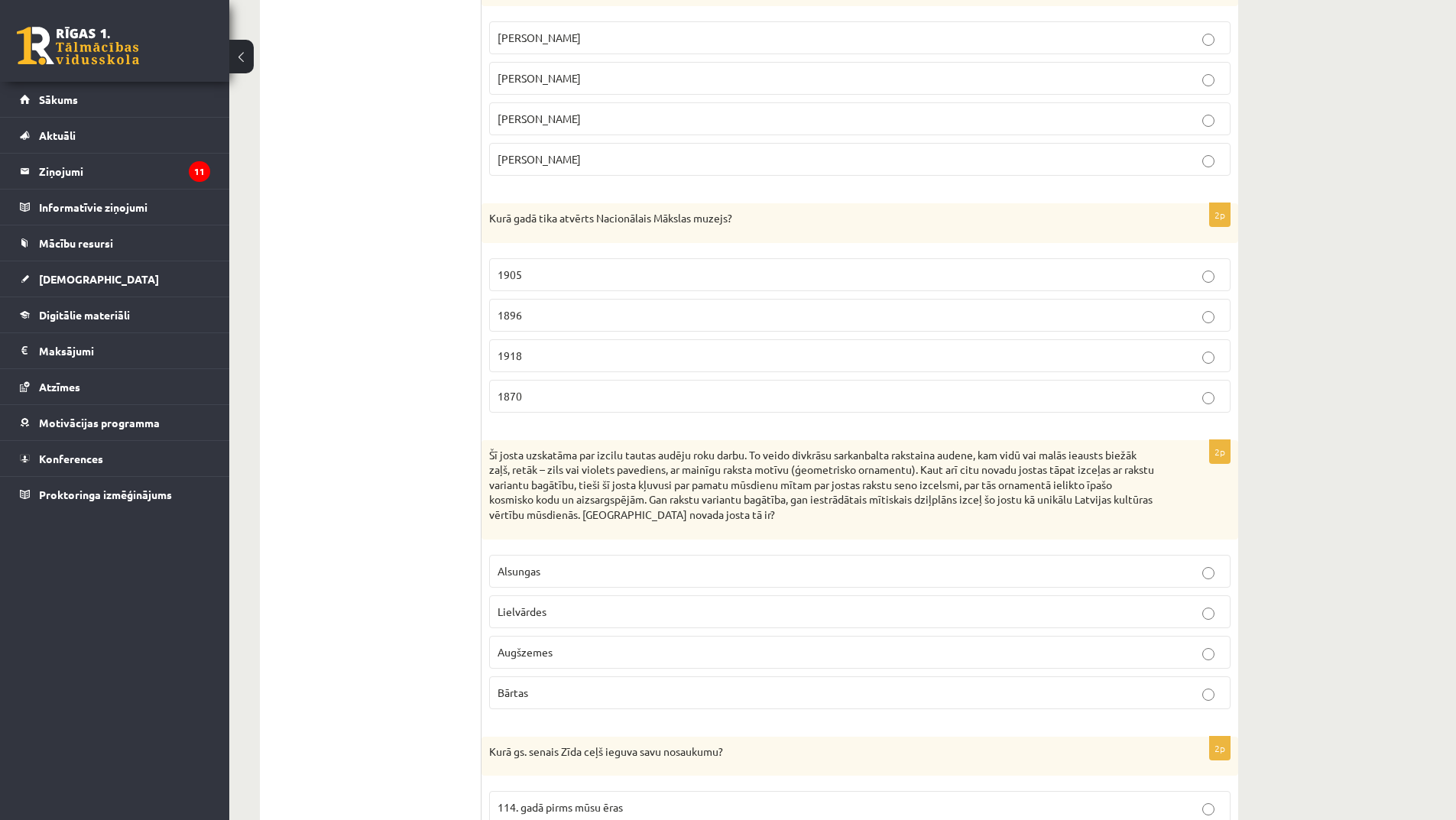
scroll to position [708, 0]
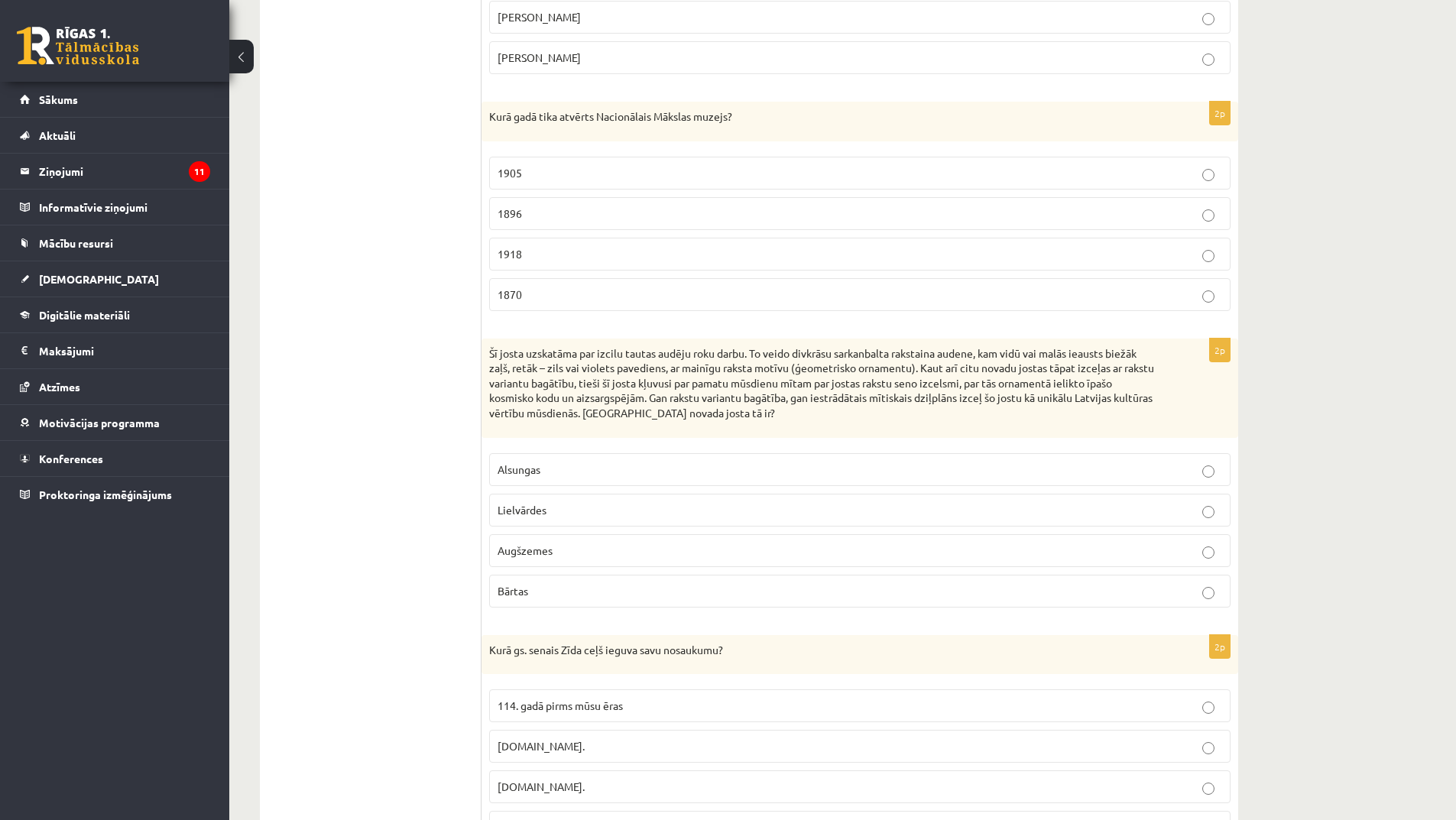
click at [596, 255] on p "1918" at bounding box center [860, 254] width 725 height 16
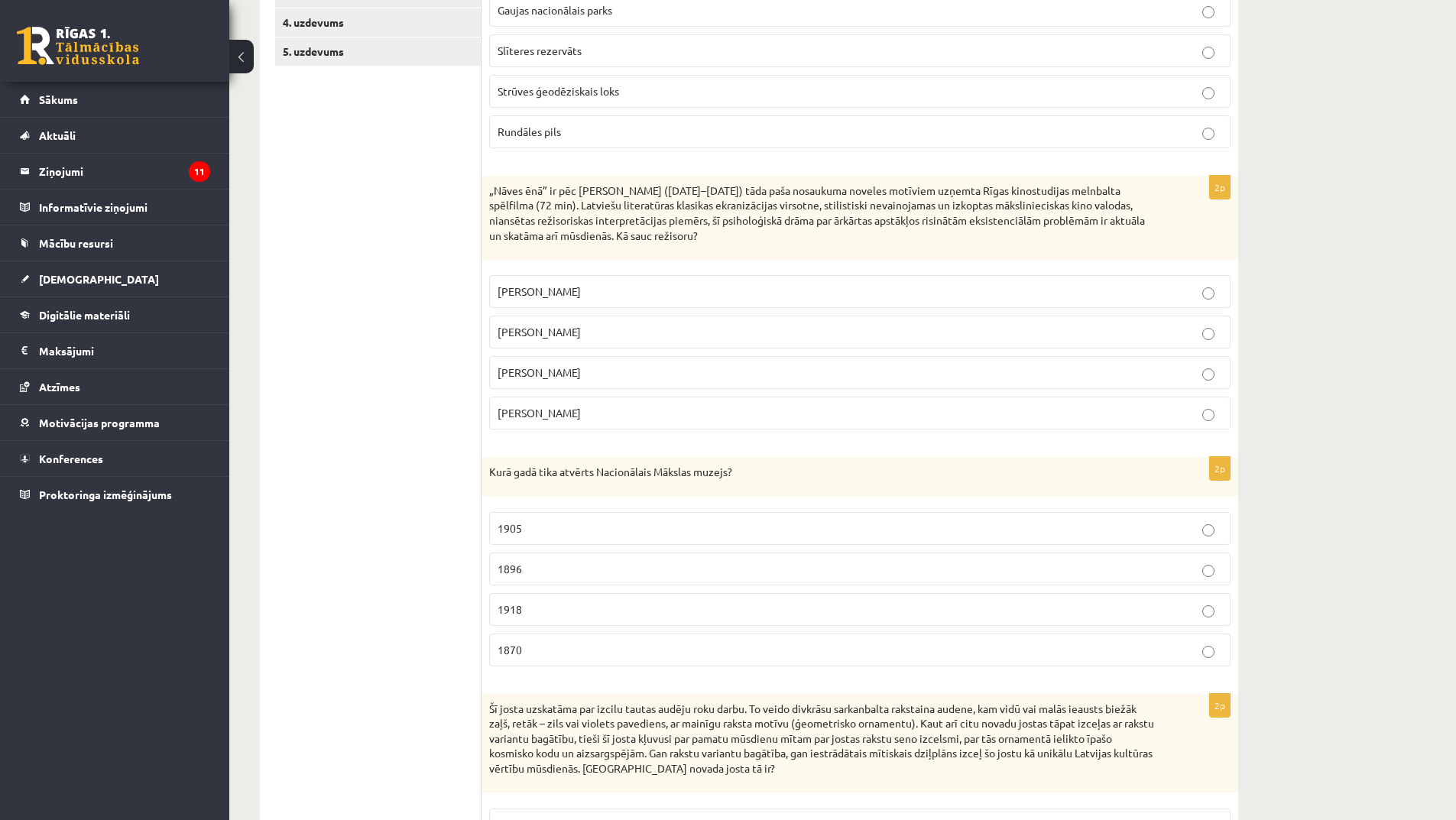
scroll to position [325, 0]
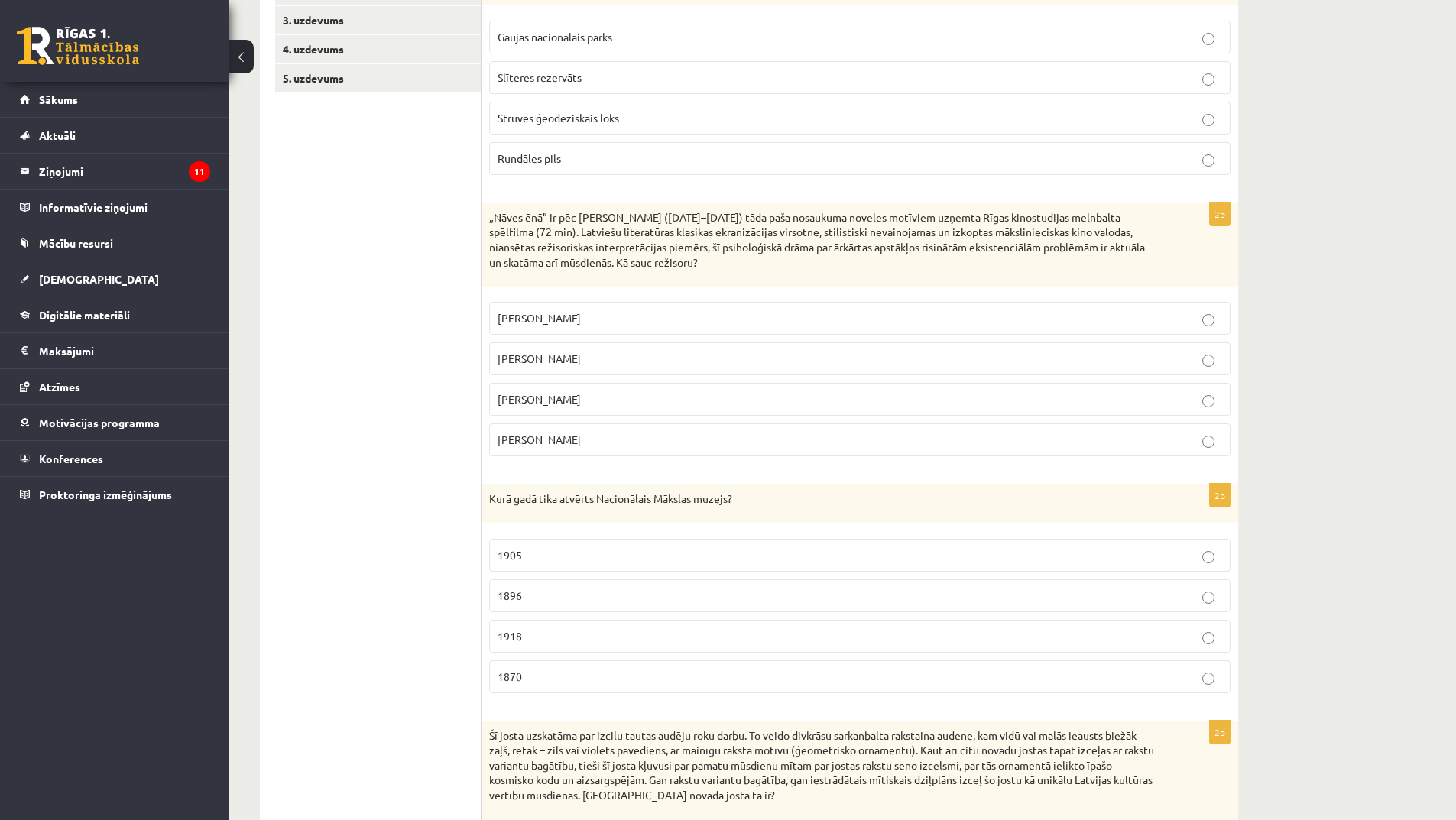
click at [569, 322] on span "[PERSON_NAME]" at bounding box center [539, 318] width 83 height 14
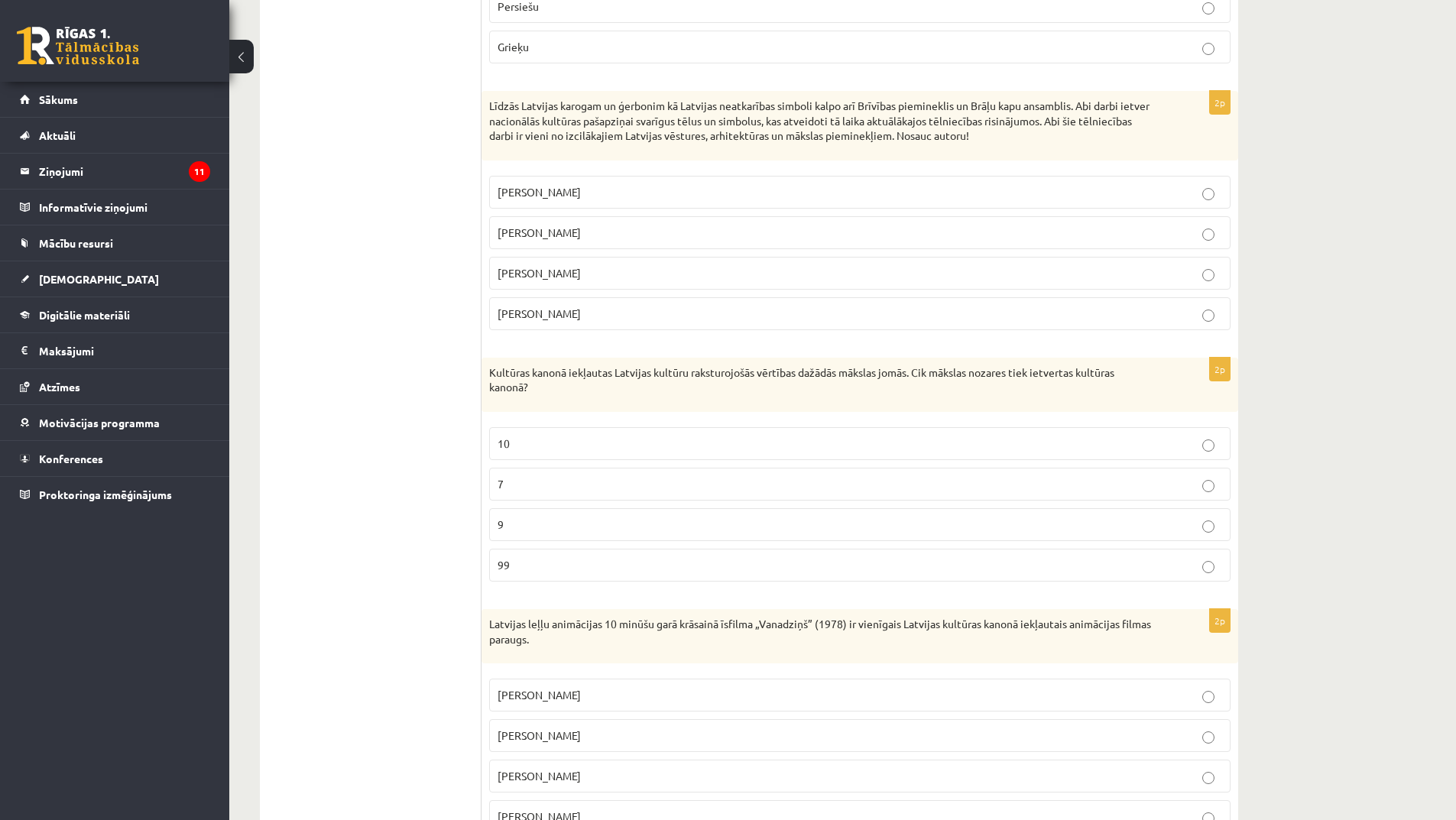
scroll to position [3307, 0]
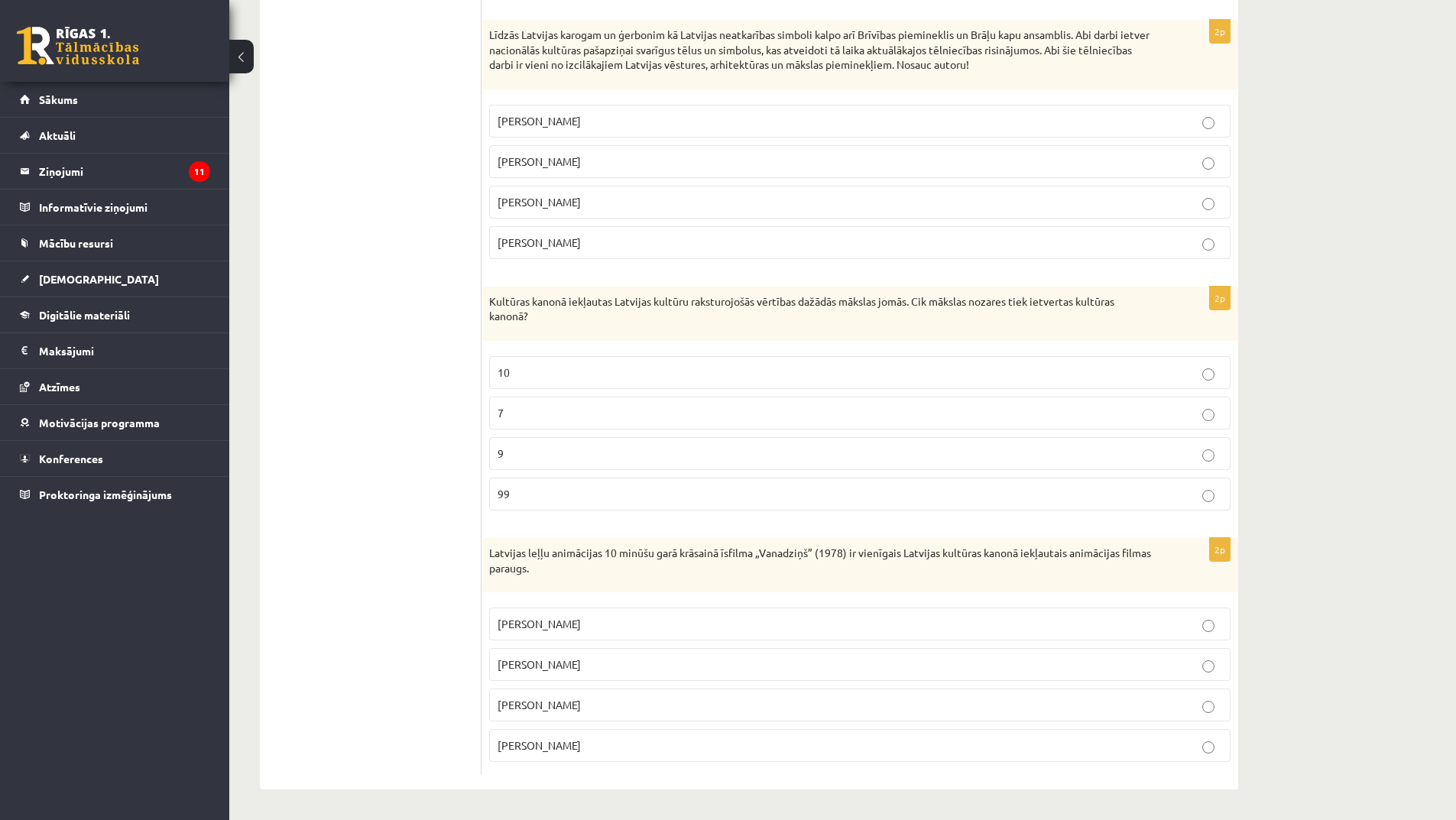
click at [570, 667] on p "[PERSON_NAME]" at bounding box center [860, 665] width 725 height 16
click at [554, 413] on p "7" at bounding box center [860, 413] width 725 height 16
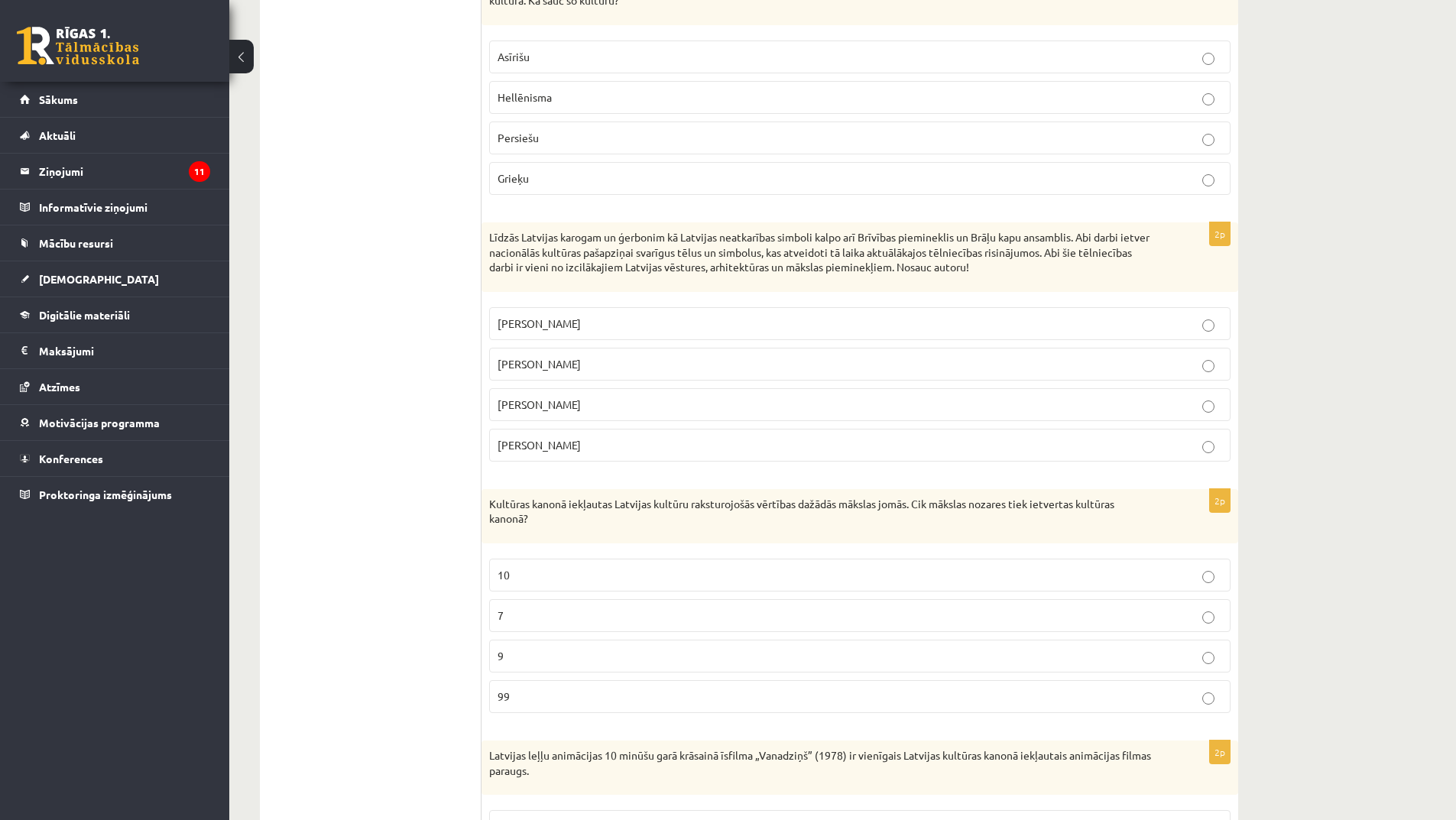
scroll to position [3078, 0]
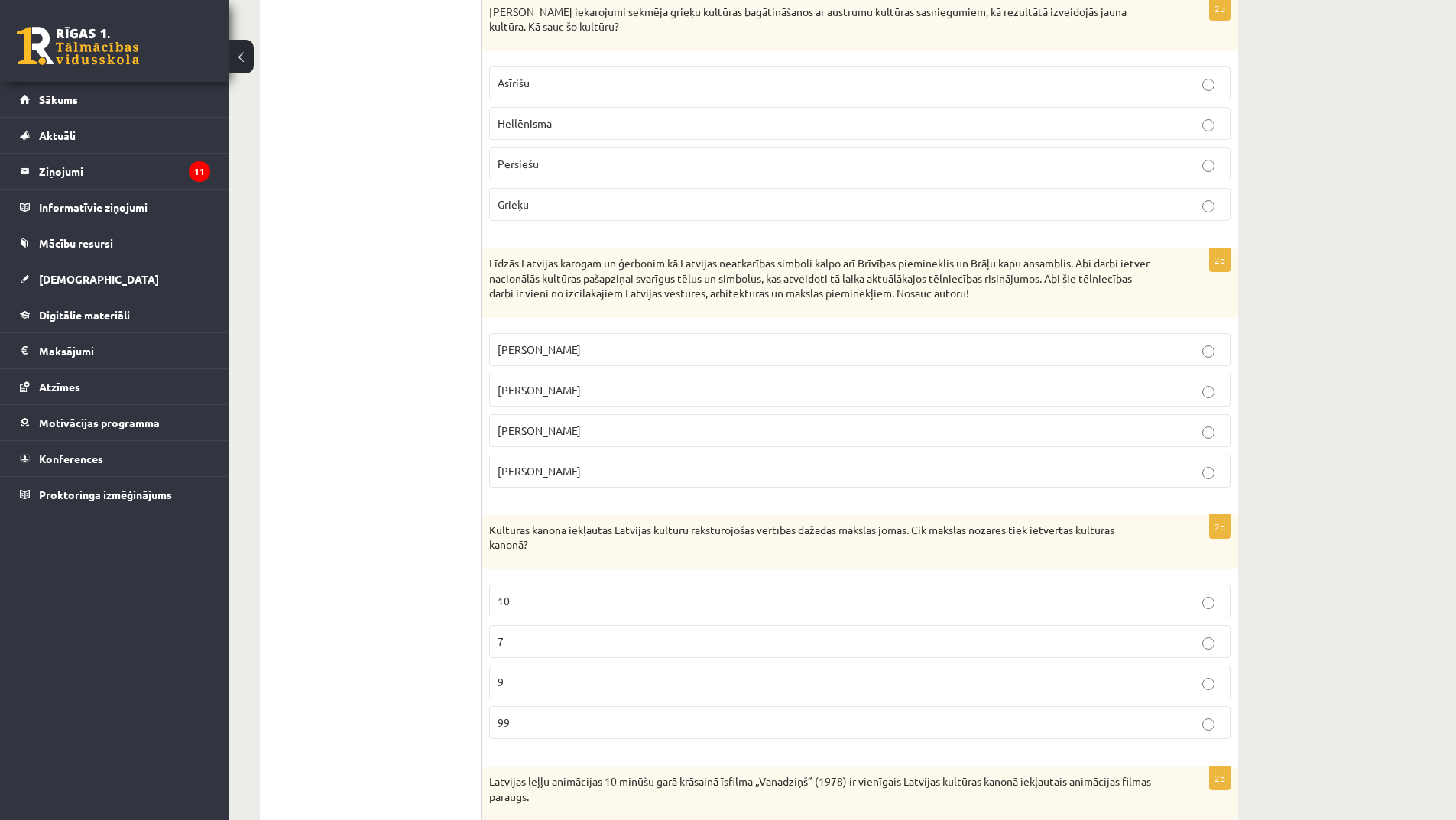
click at [561, 351] on p "[PERSON_NAME]" at bounding box center [860, 349] width 725 height 16
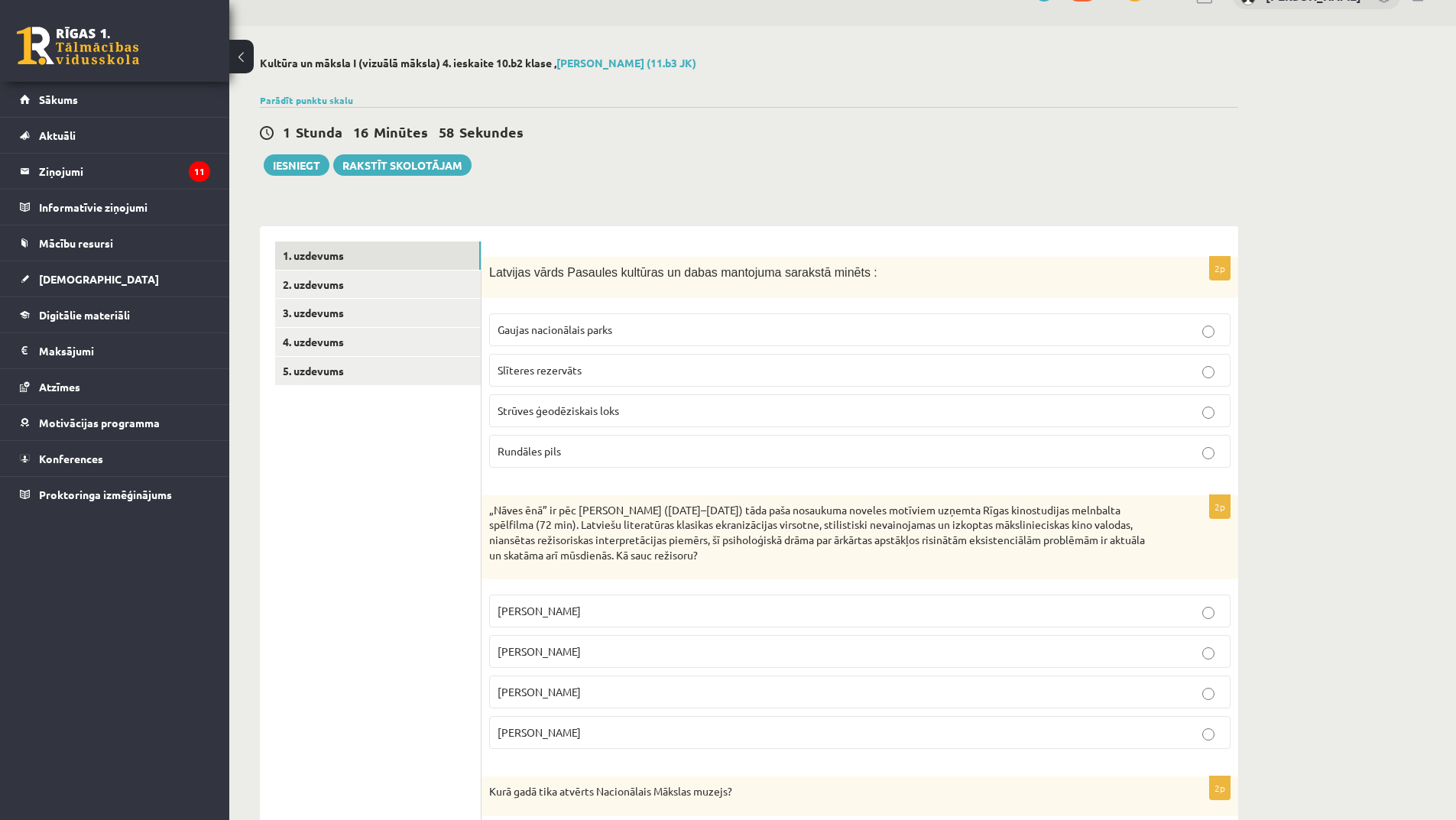
scroll to position [0, 0]
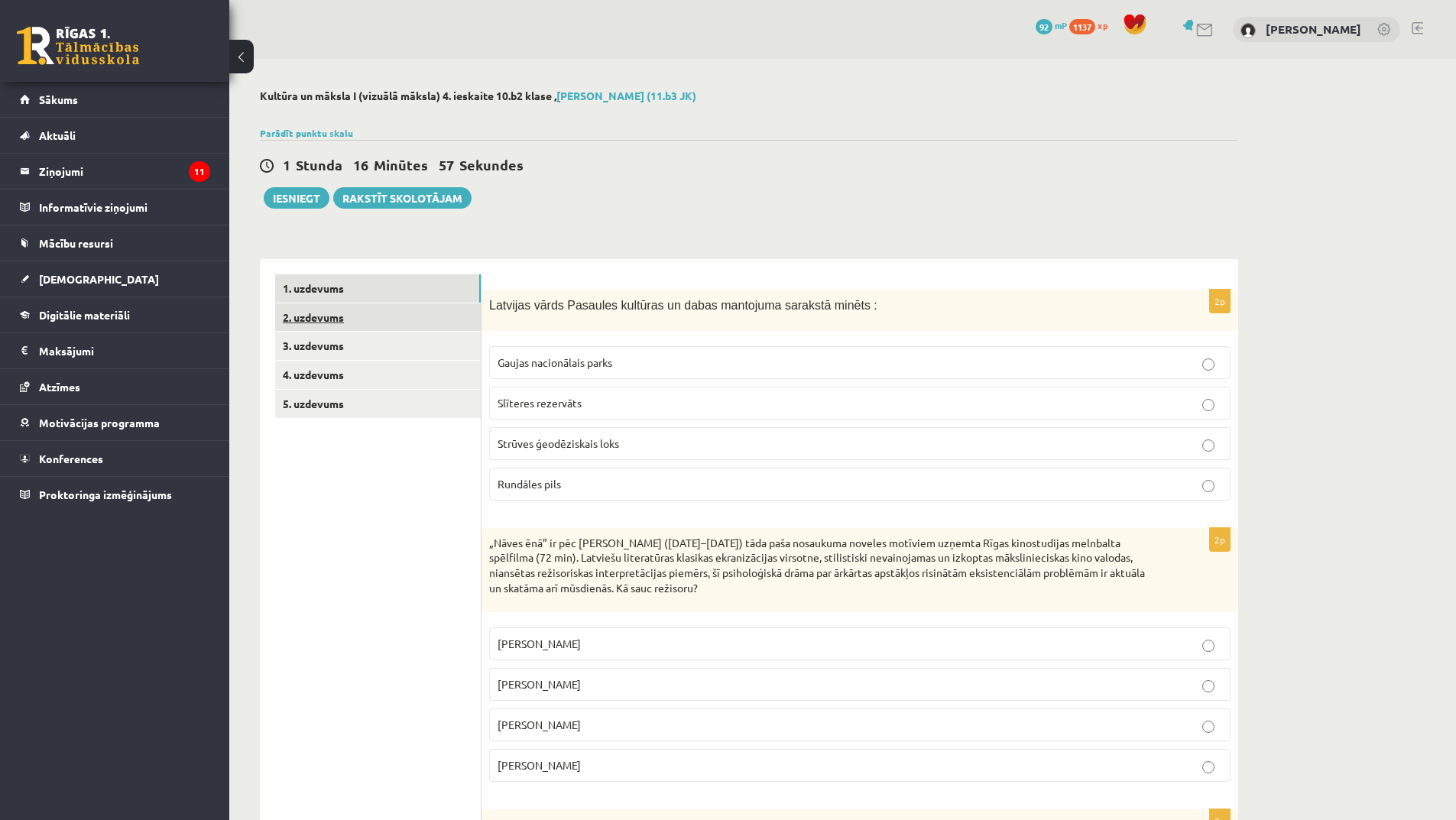
click at [353, 320] on link "2. uzdevums" at bounding box center [377, 317] width 206 height 28
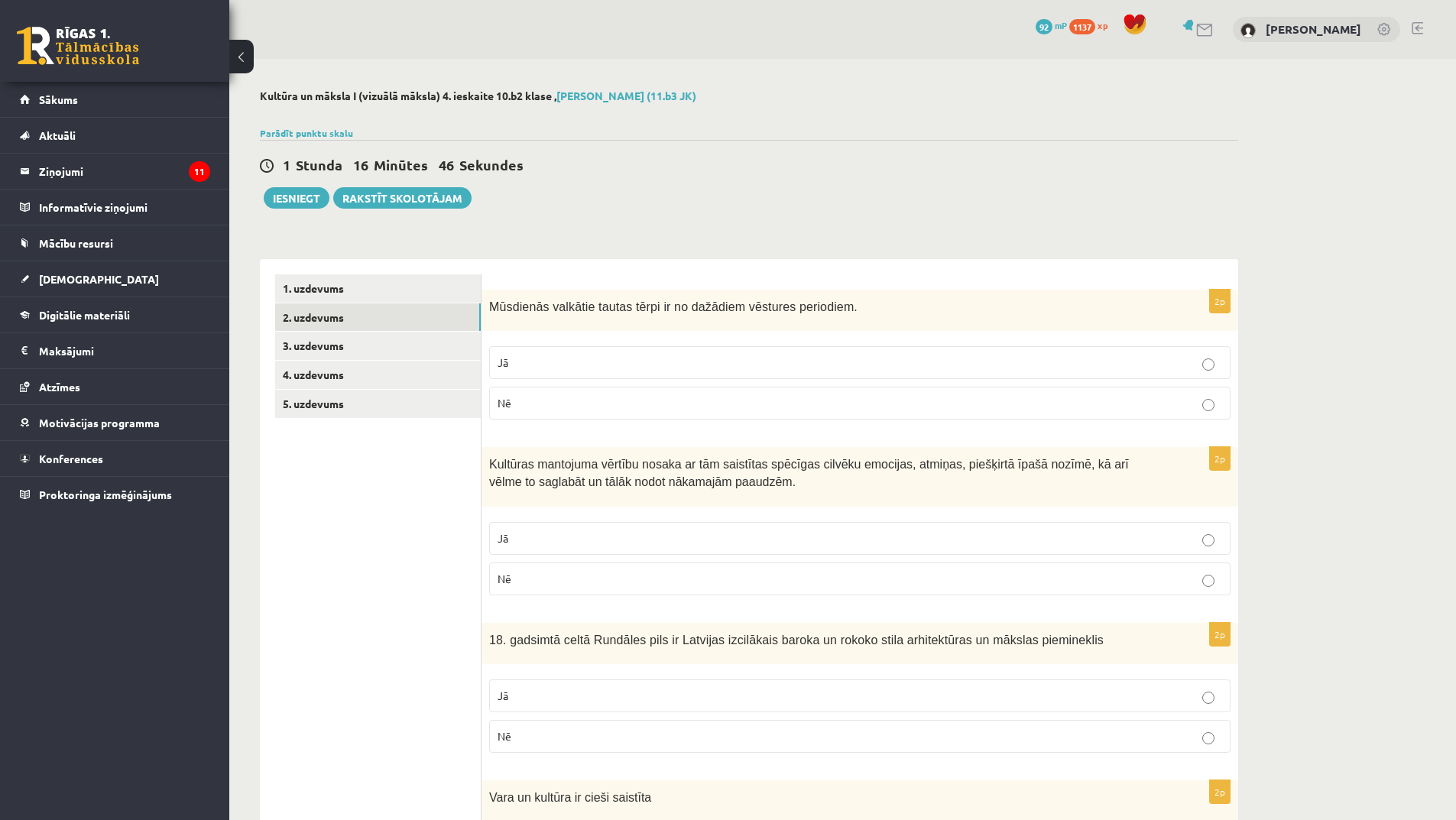
click at [615, 364] on p "Jā" at bounding box center [860, 362] width 725 height 16
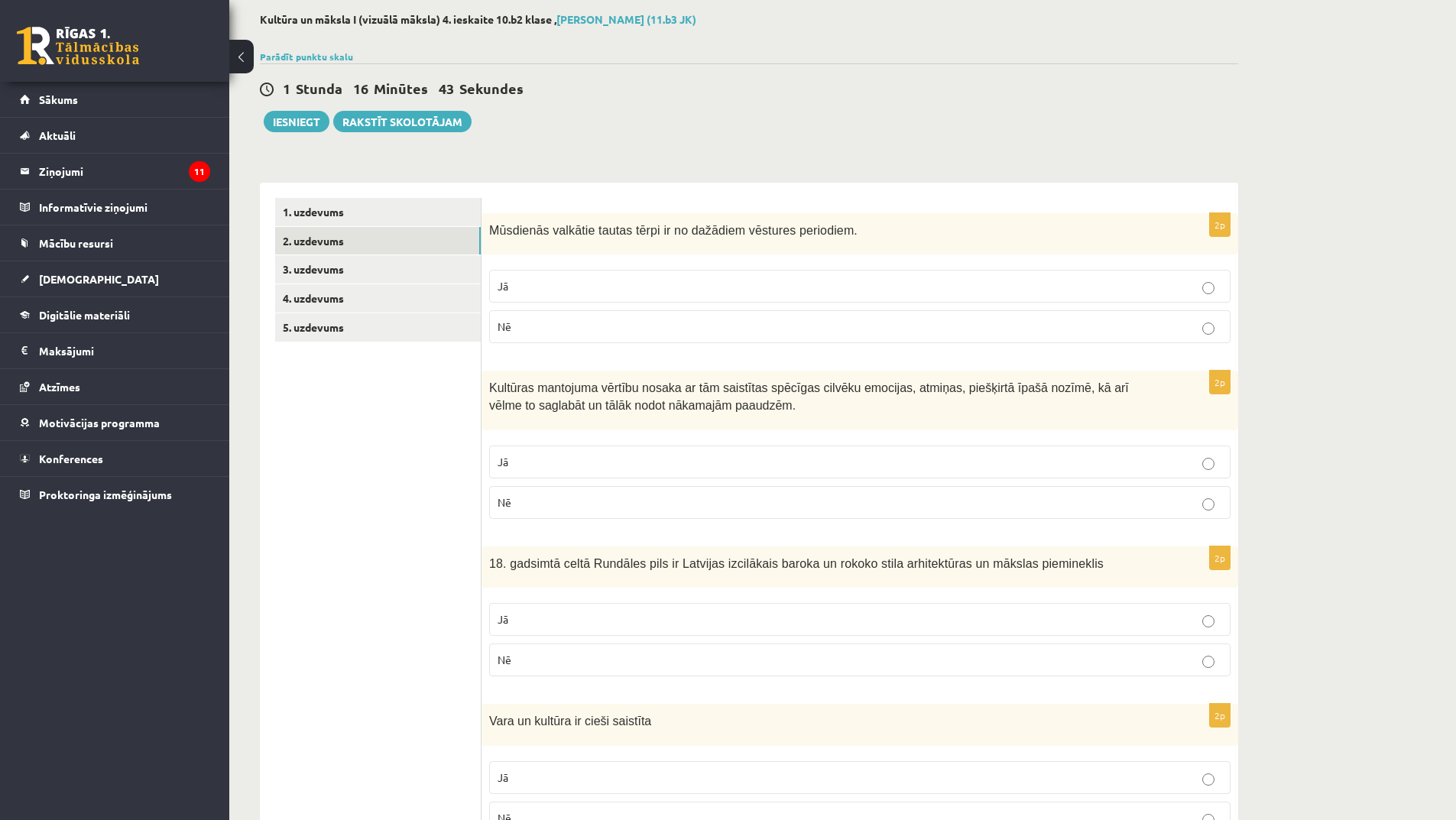
click at [589, 333] on p "Nē" at bounding box center [860, 326] width 725 height 16
click at [736, 285] on p "Jā" at bounding box center [860, 286] width 725 height 16
click at [649, 326] on p "Nē" at bounding box center [860, 326] width 725 height 16
click at [564, 462] on p "Jā" at bounding box center [860, 462] width 725 height 16
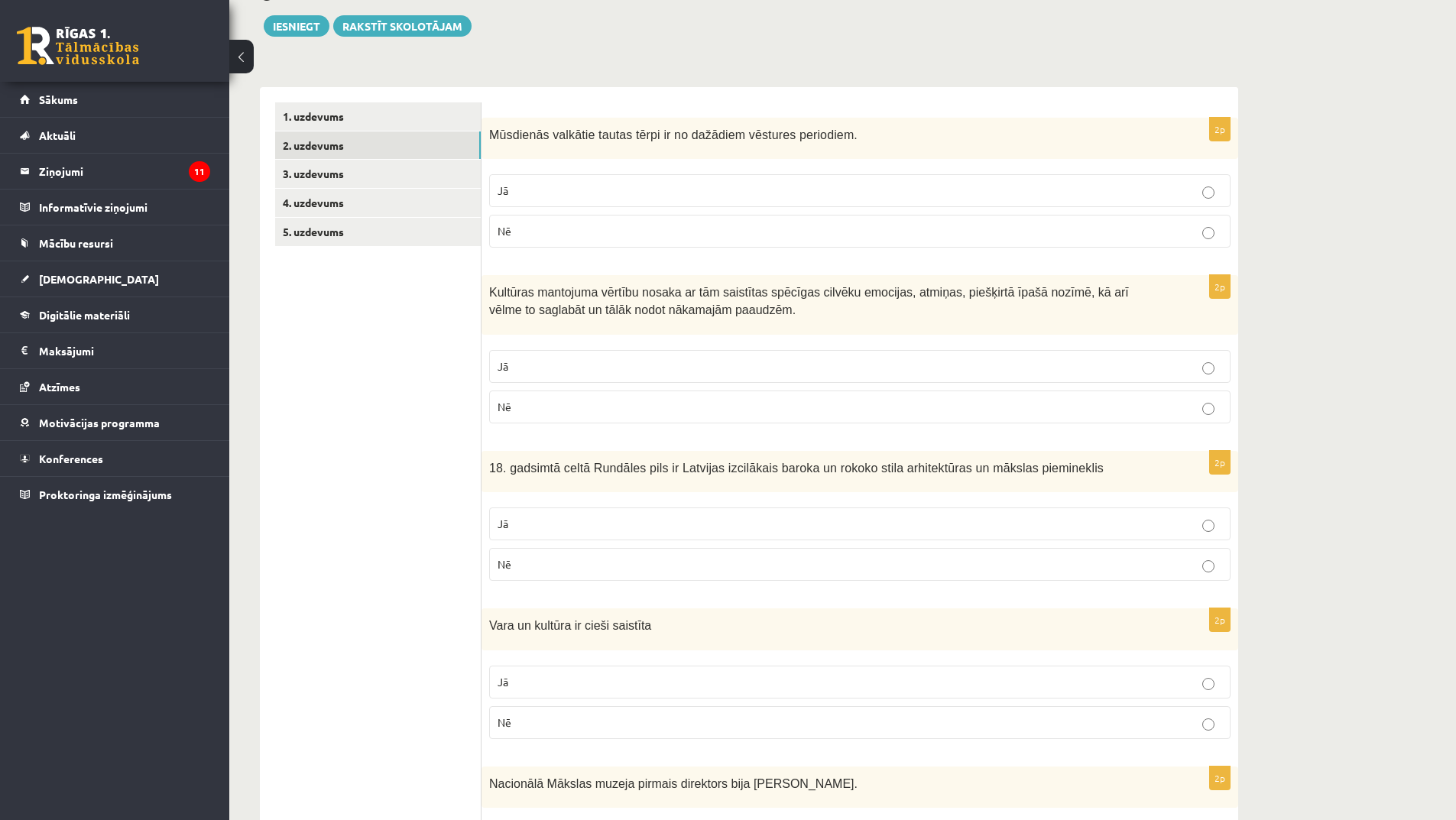
scroll to position [305, 0]
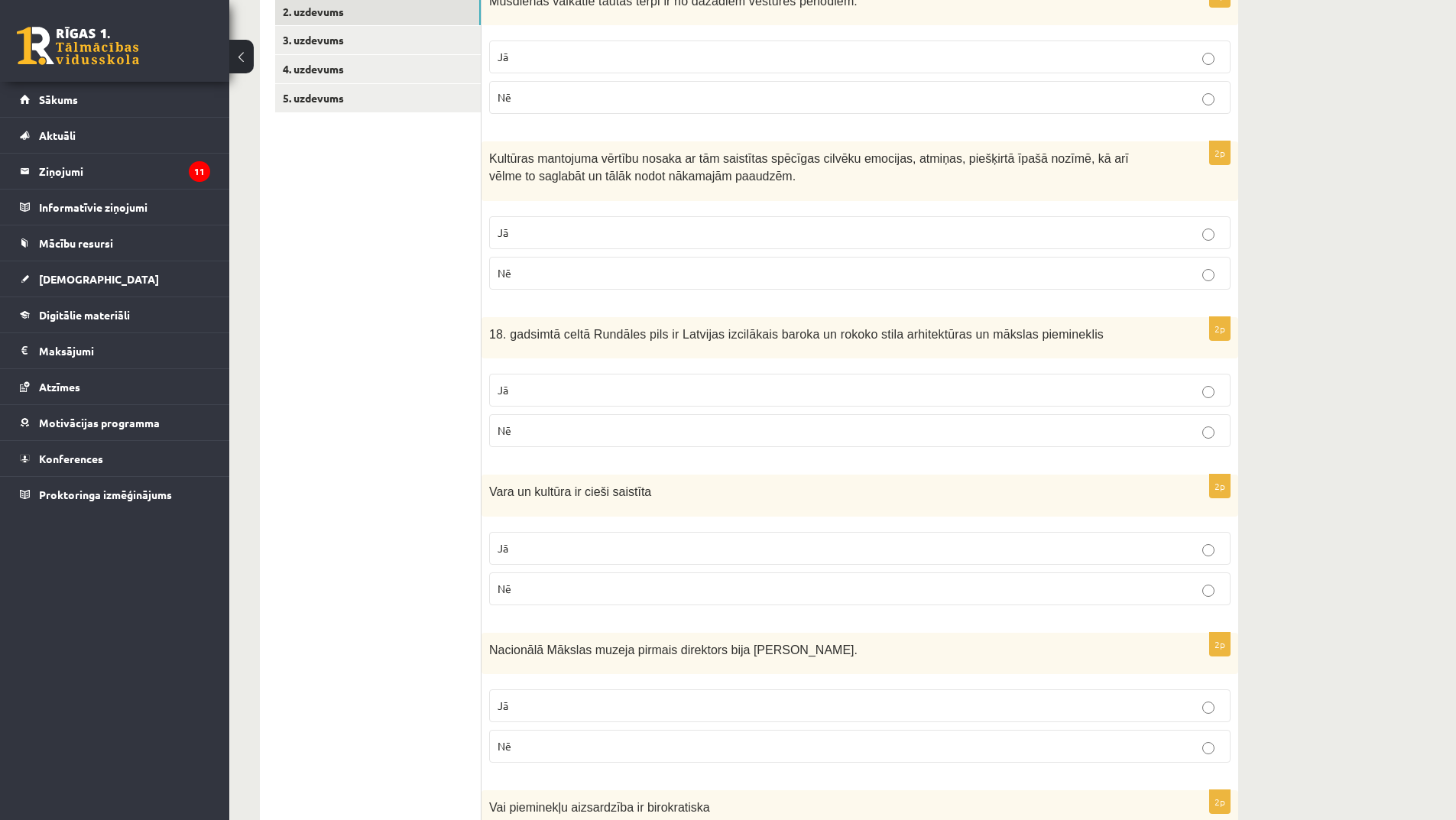
click at [620, 382] on label "Jā" at bounding box center [860, 390] width 741 height 33
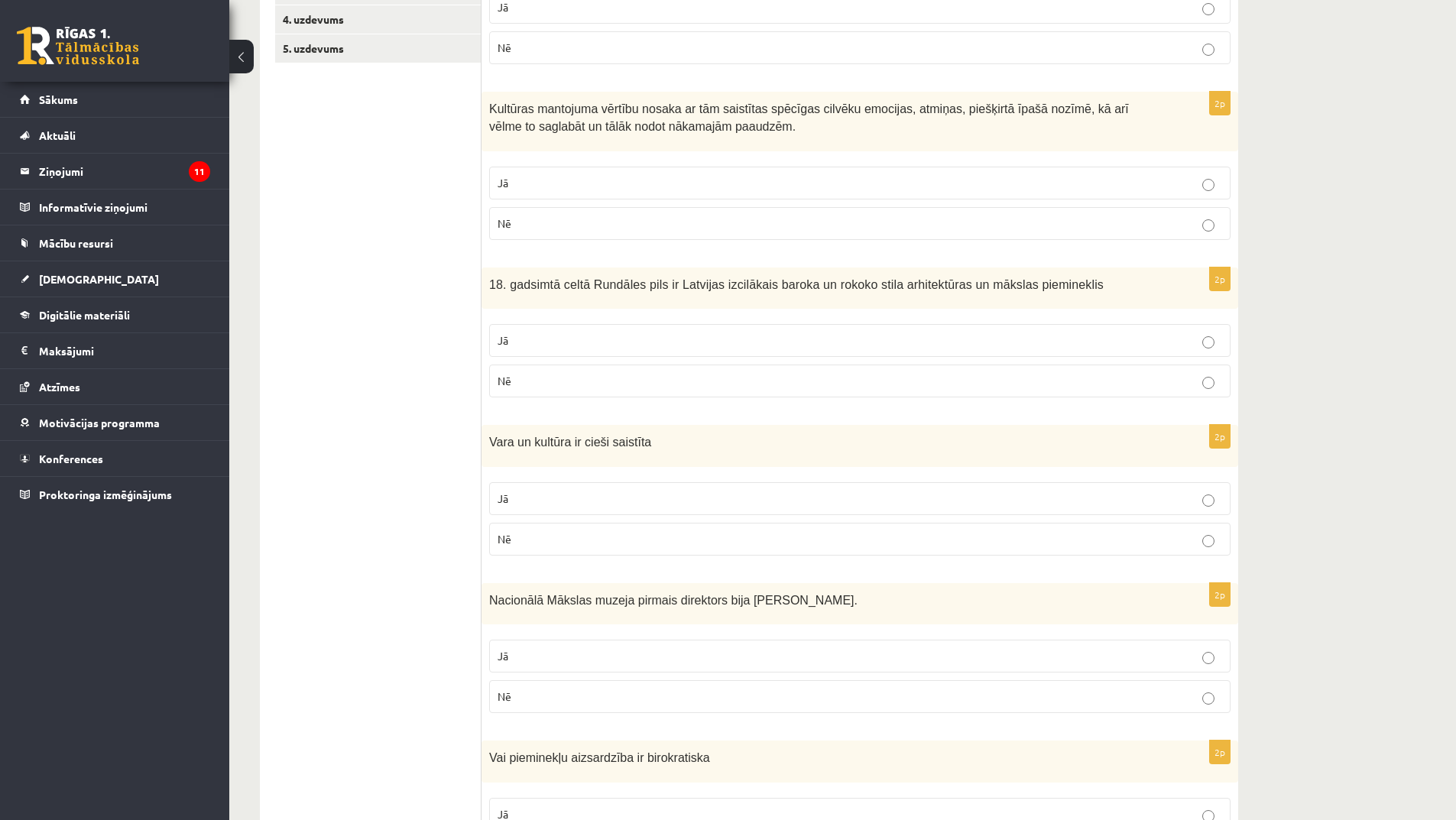
scroll to position [382, 0]
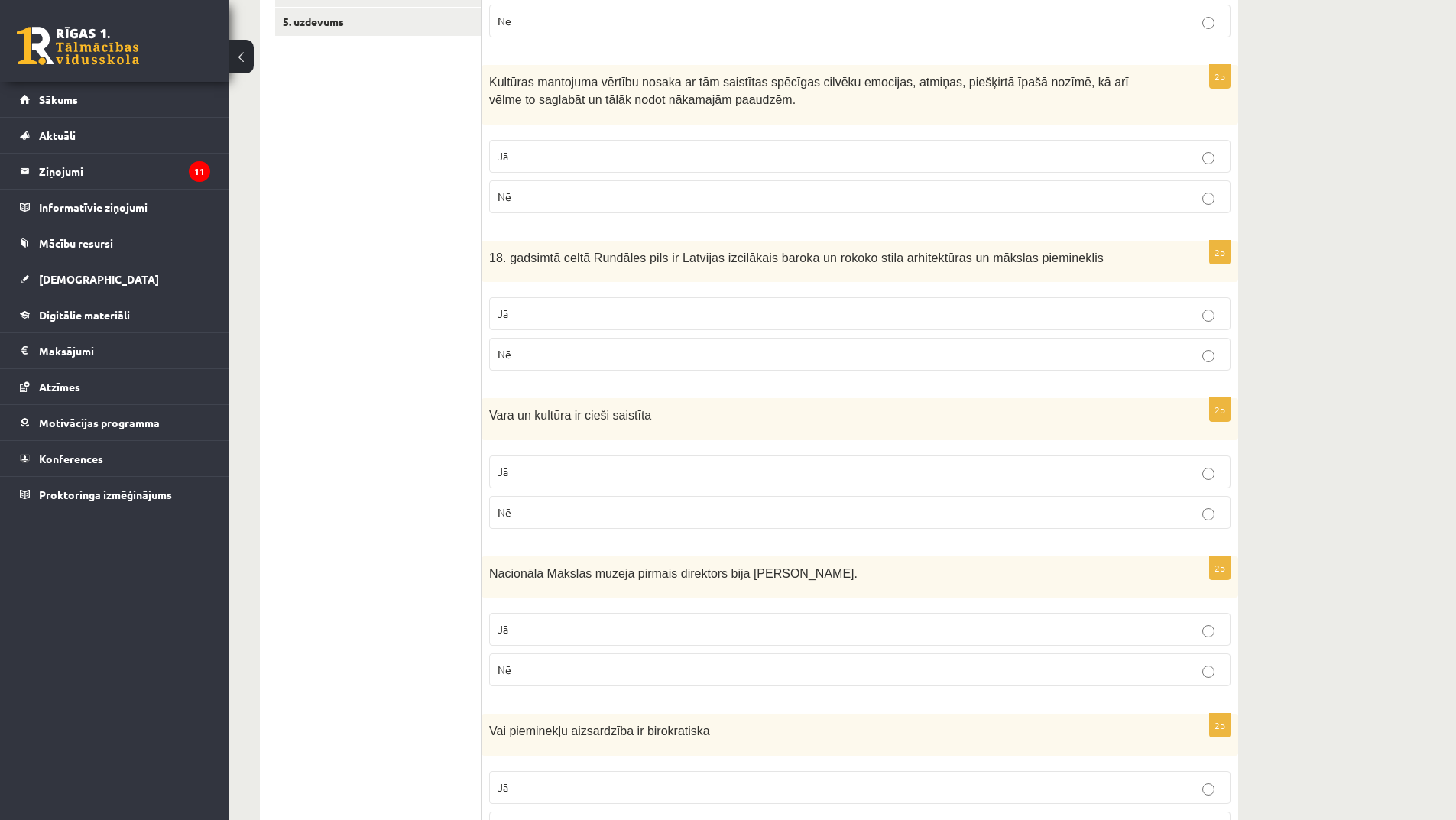
click at [562, 466] on p "Jā" at bounding box center [860, 472] width 725 height 16
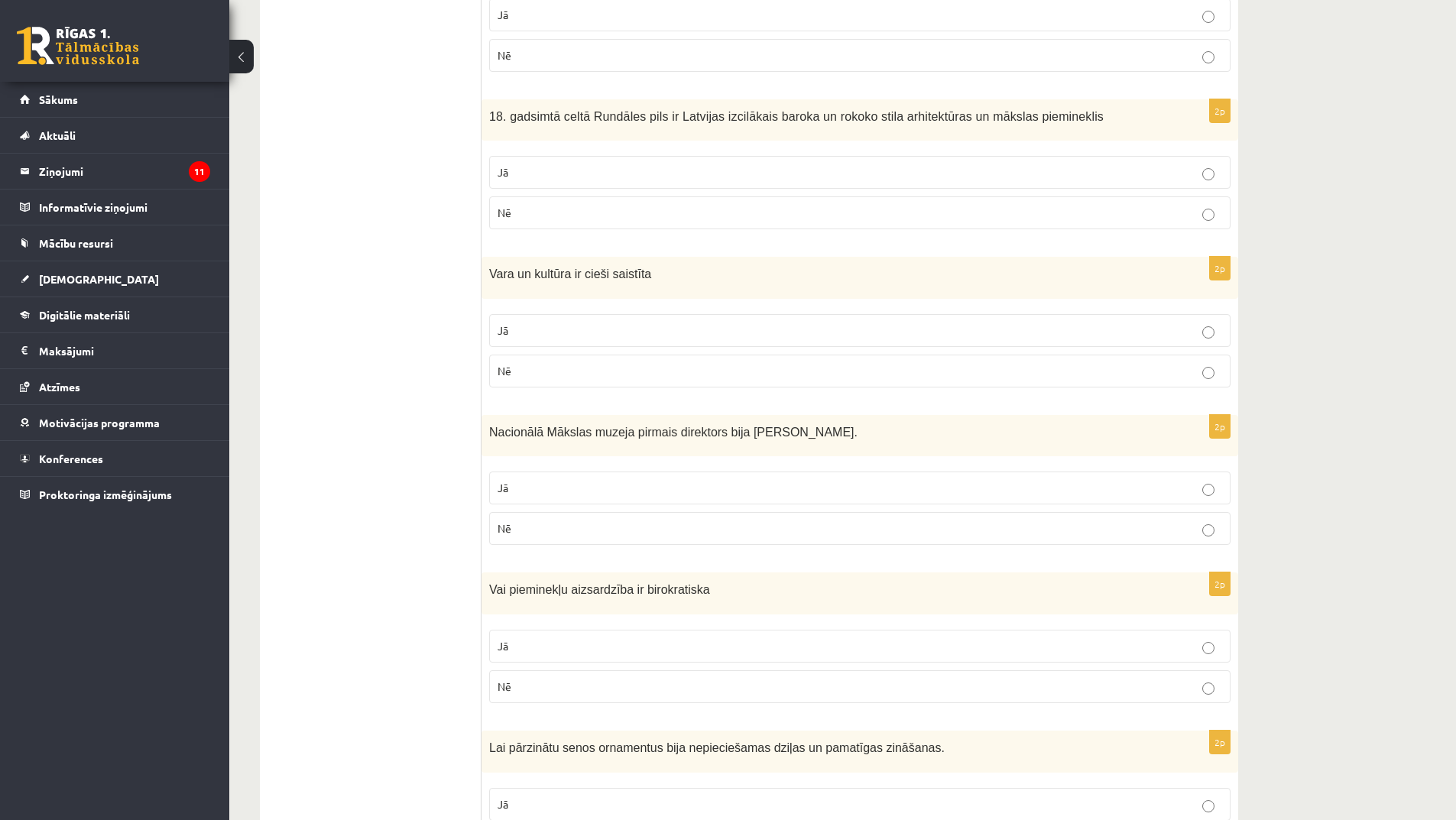
scroll to position [535, 0]
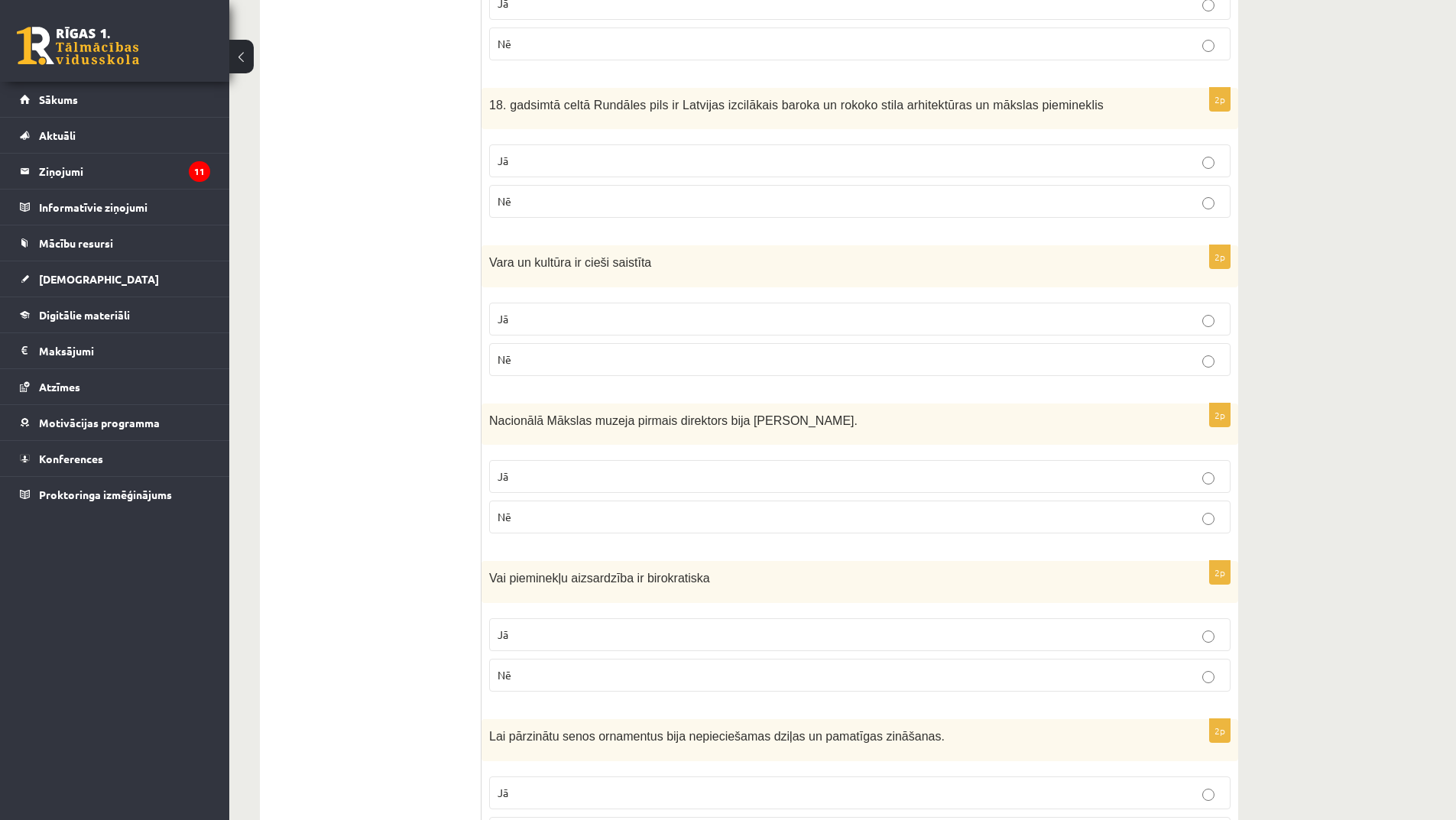
click at [549, 525] on p "Nē" at bounding box center [860, 517] width 725 height 16
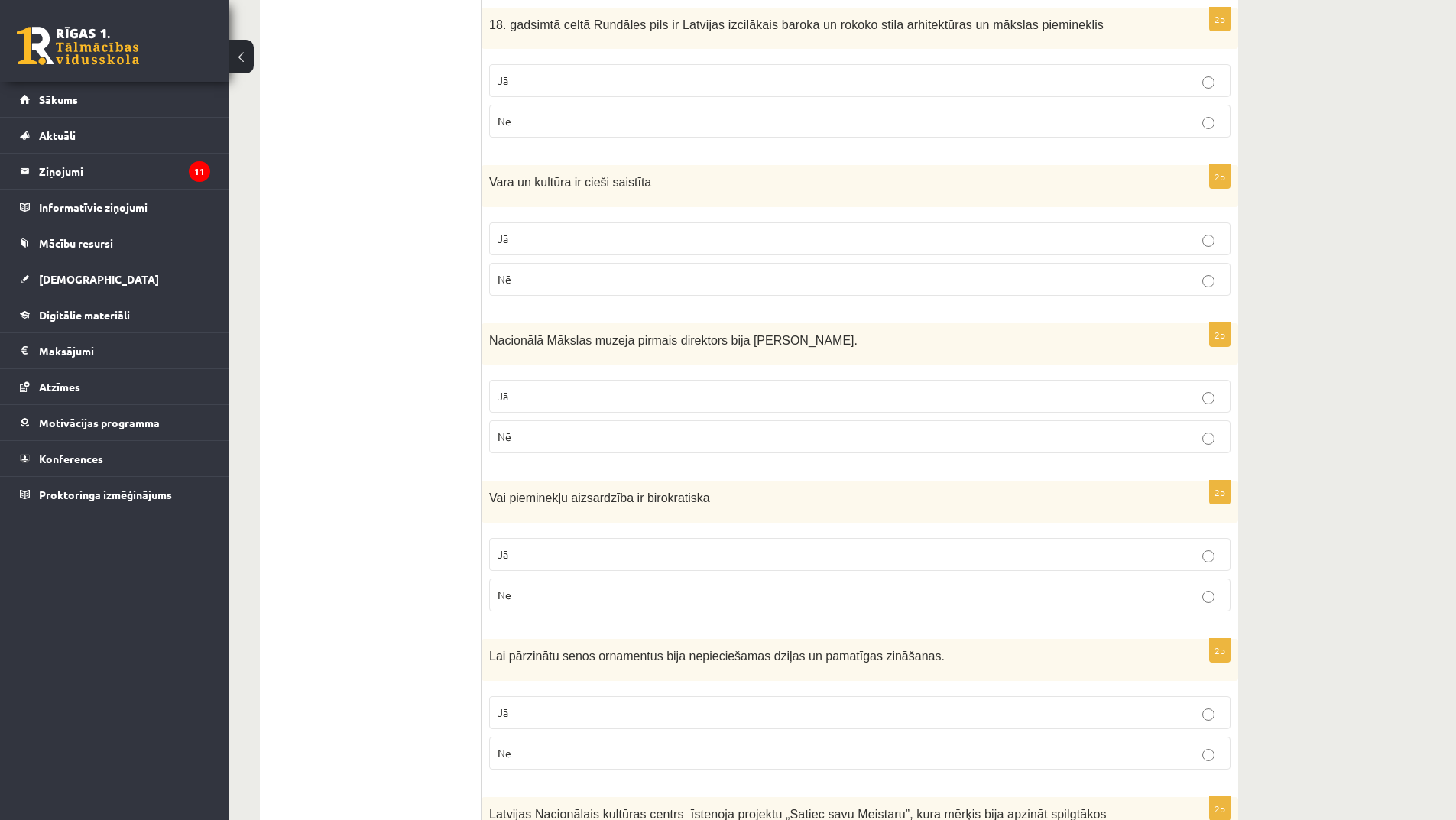
scroll to position [688, 0]
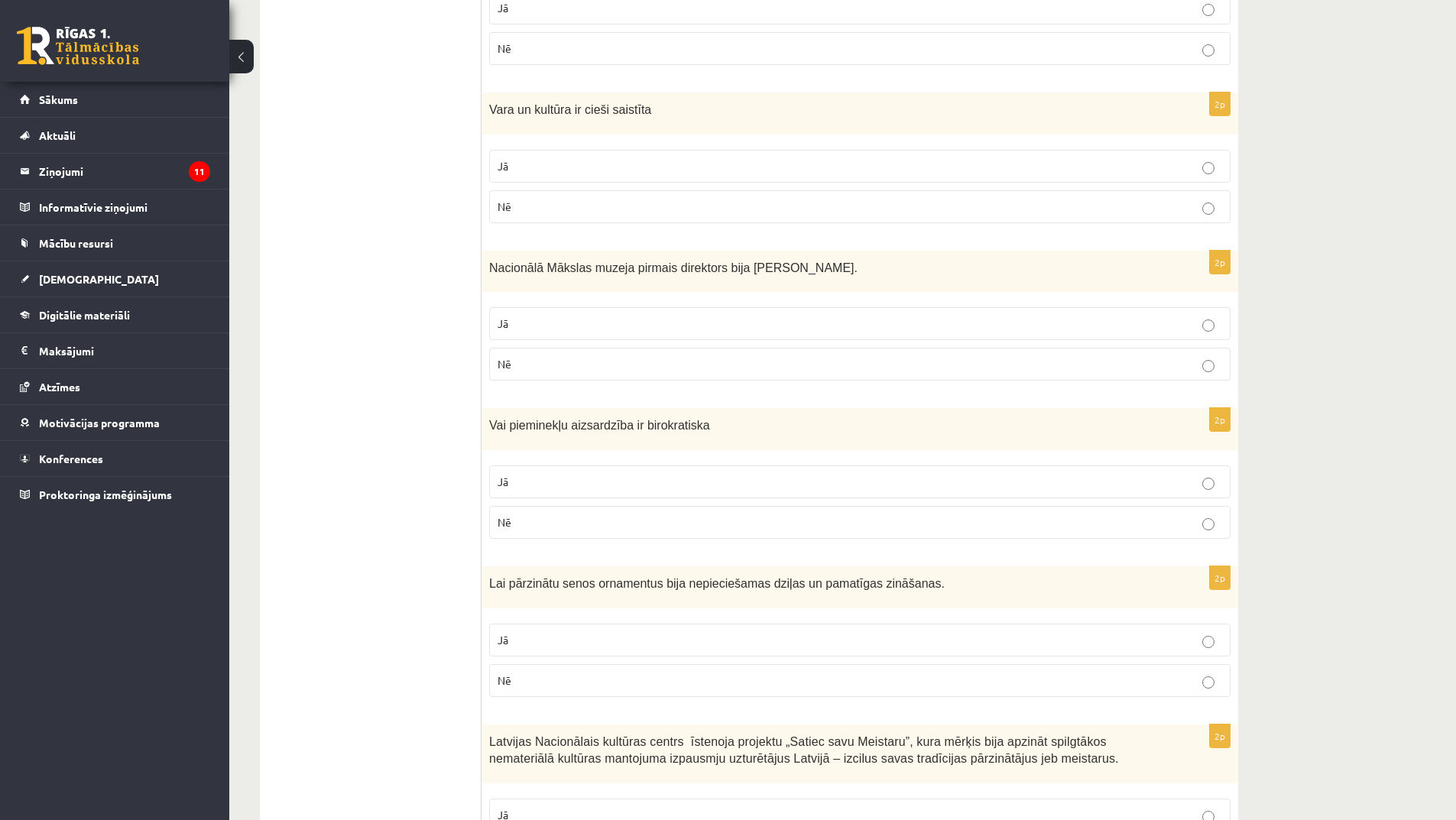
click at [548, 515] on p "Nē" at bounding box center [860, 522] width 725 height 16
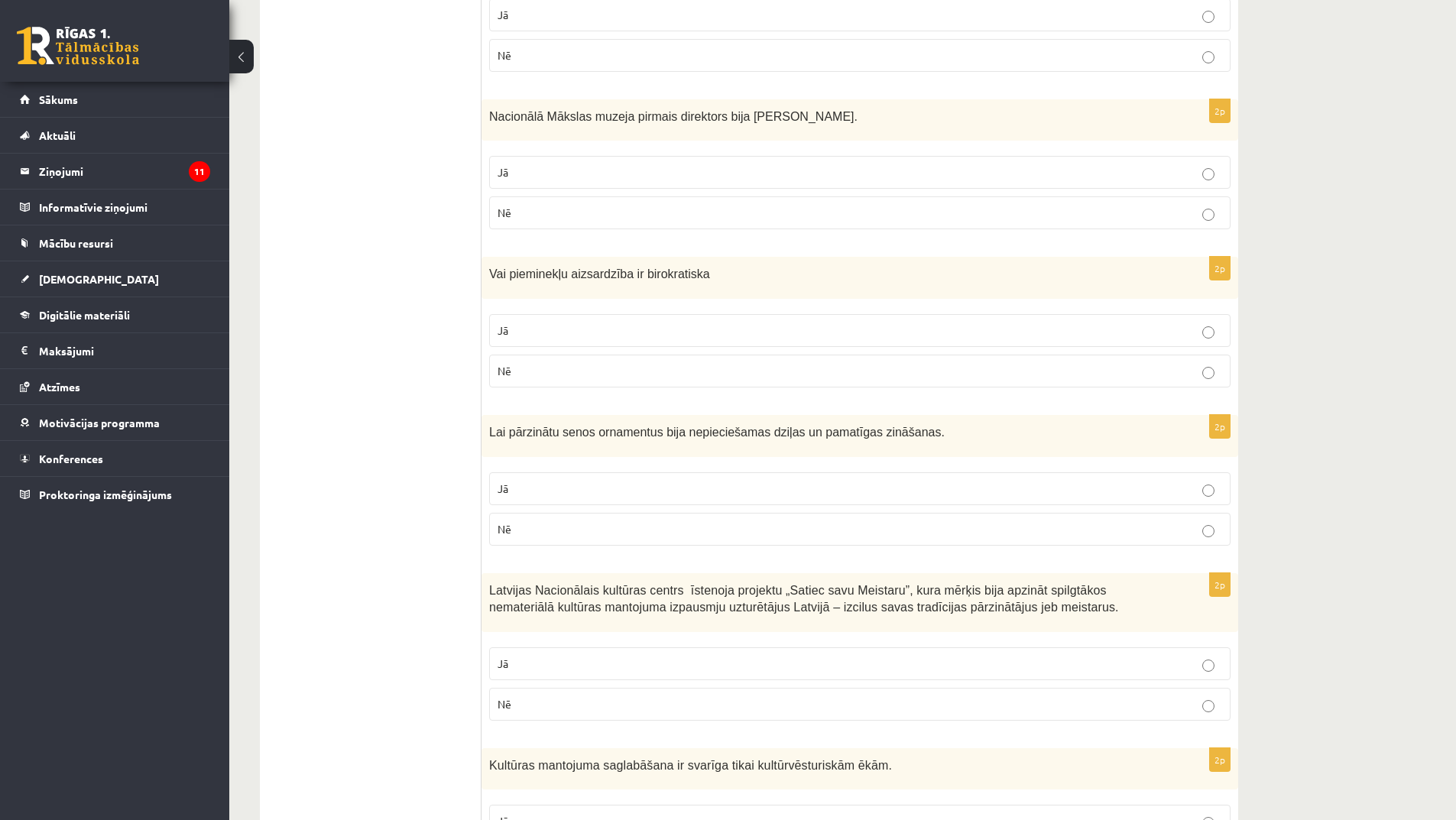
scroll to position [841, 0]
click at [566, 534] on p "Nē" at bounding box center [860, 528] width 725 height 16
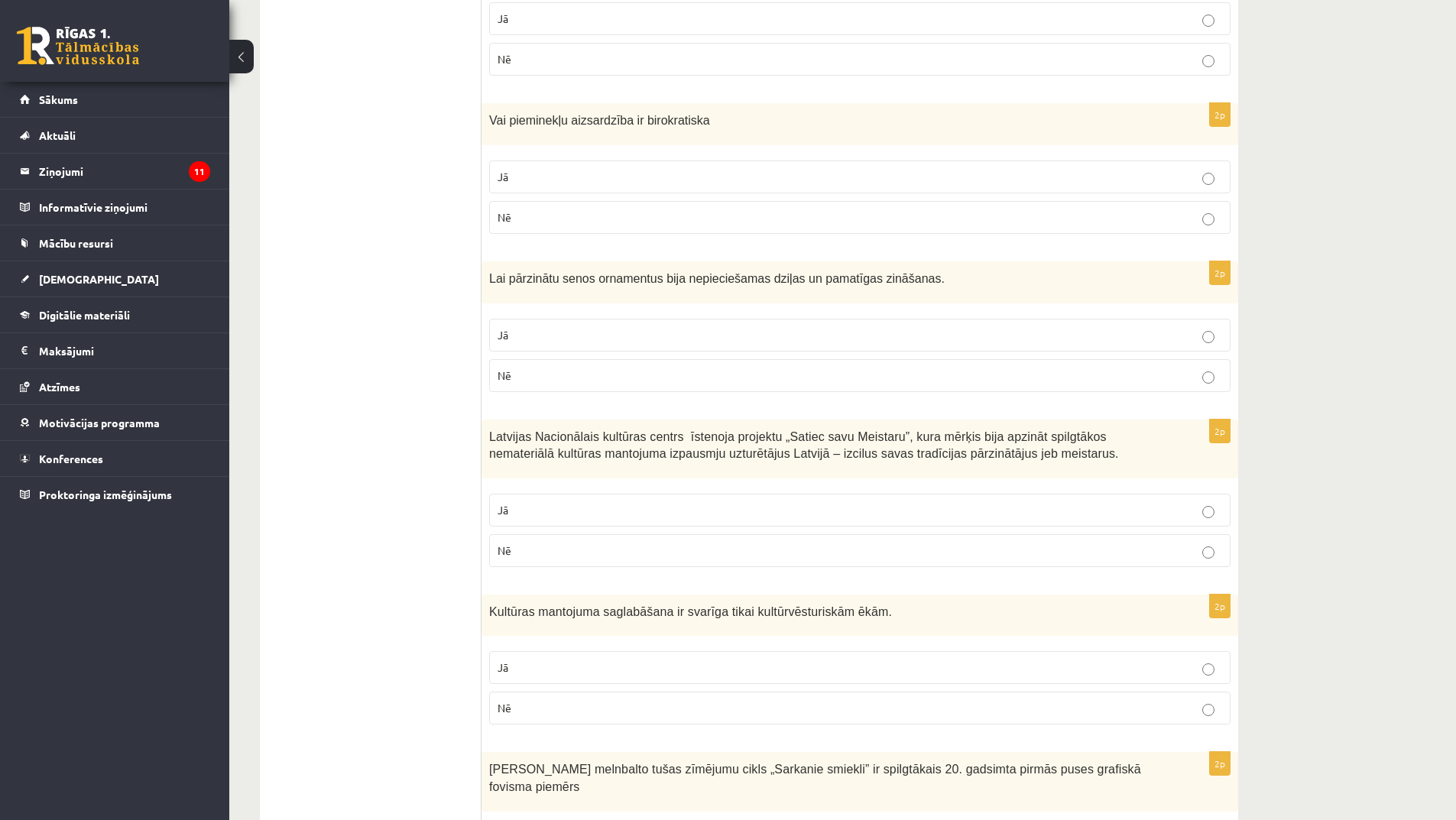
scroll to position [994, 0]
click at [588, 335] on p "Jā" at bounding box center [860, 334] width 725 height 16
click at [648, 502] on p "Jā" at bounding box center [860, 509] width 725 height 16
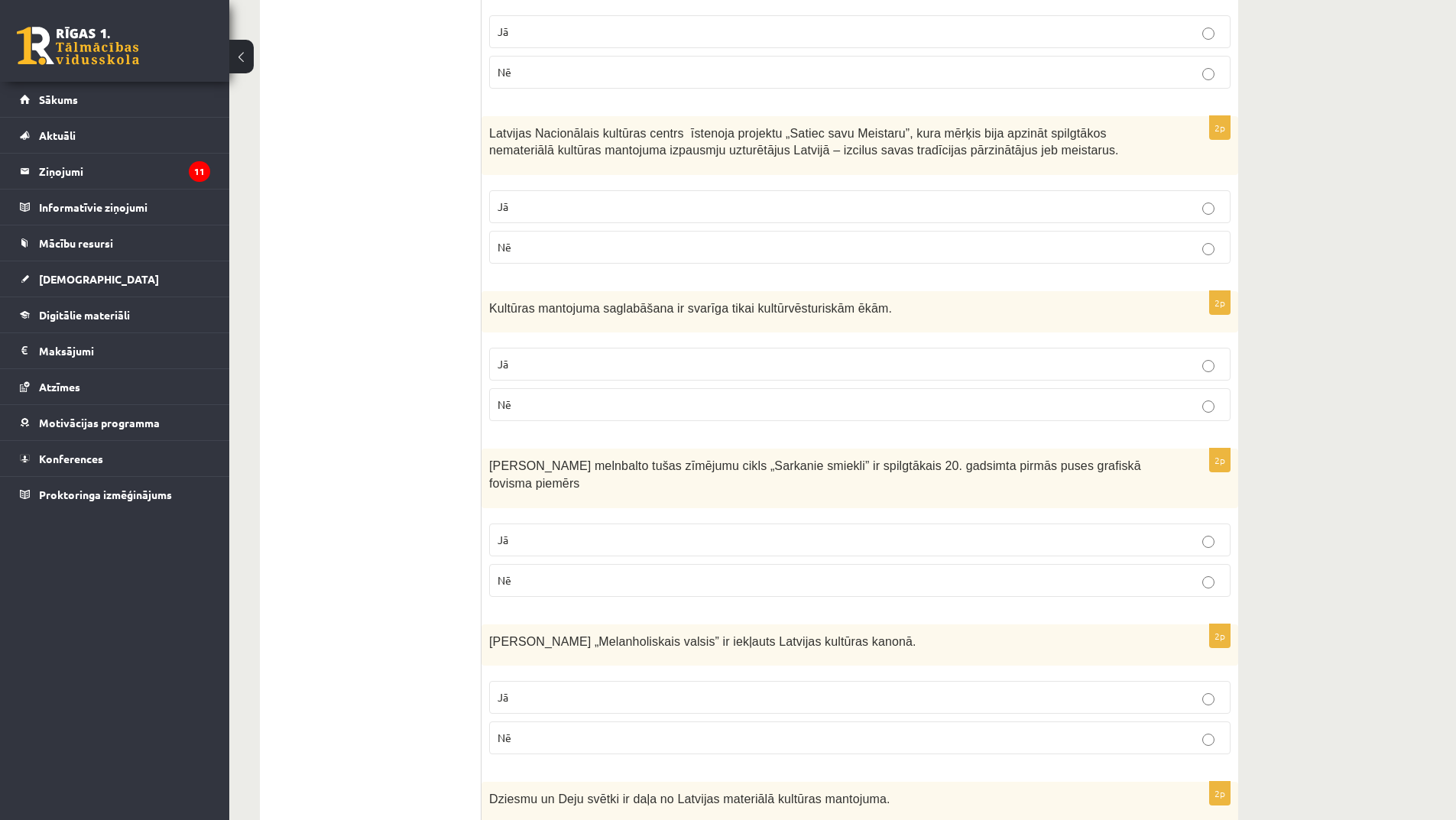
scroll to position [1299, 0]
click at [596, 396] on p "Nē" at bounding box center [860, 401] width 725 height 16
click at [599, 570] on p "Nē" at bounding box center [860, 577] width 725 height 16
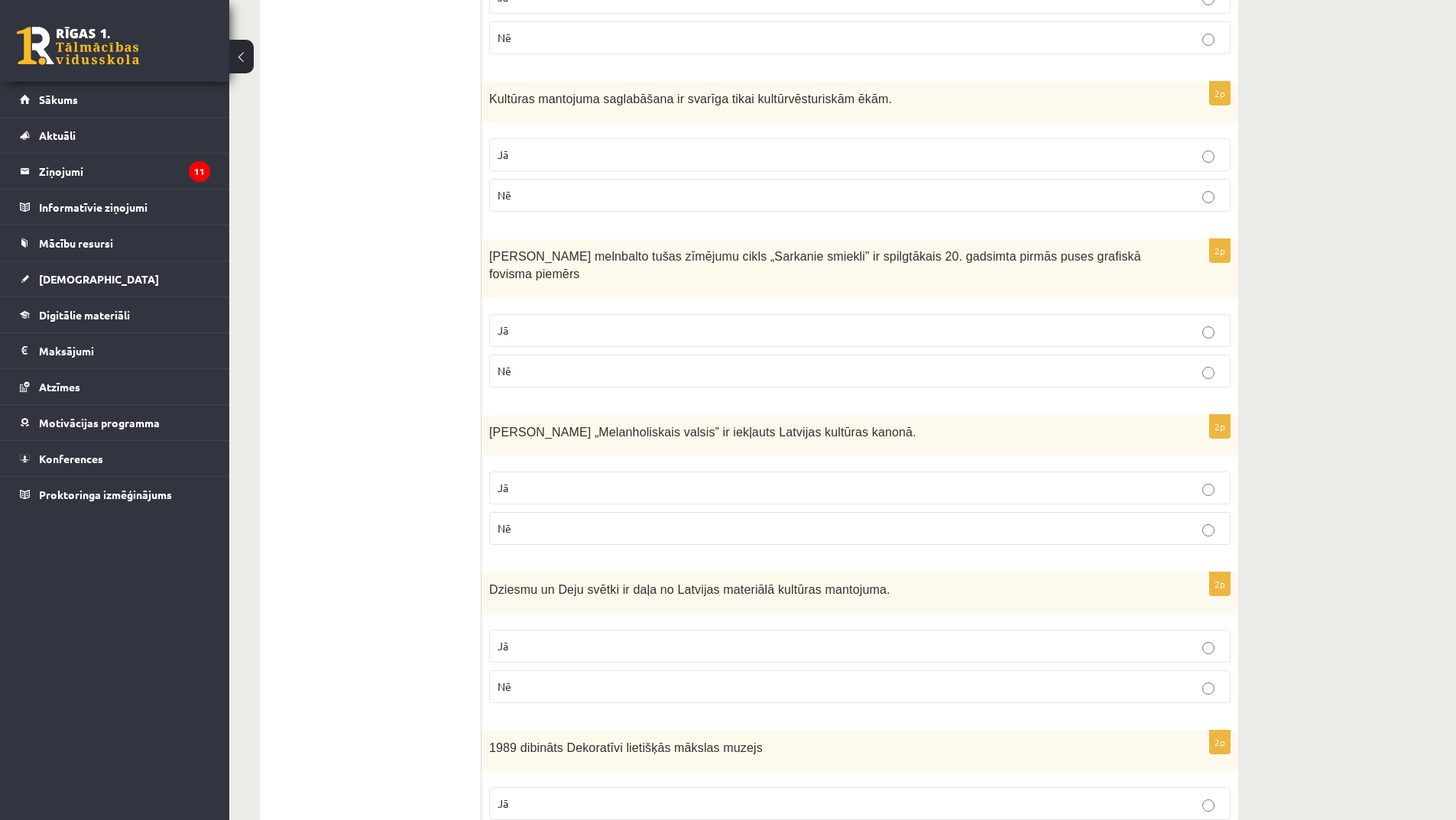
scroll to position [1529, 0]
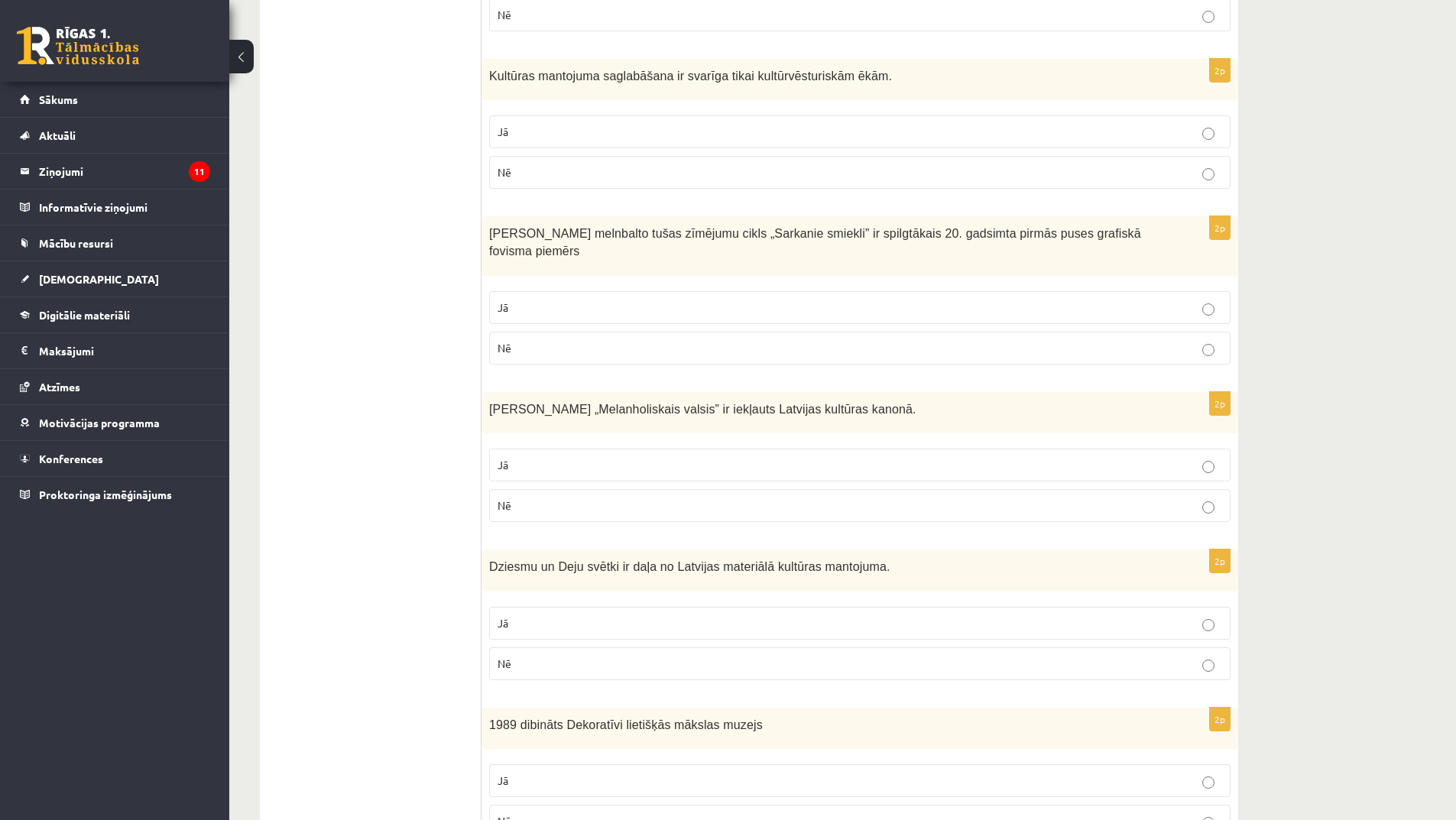
click at [569, 457] on p "Jā" at bounding box center [860, 465] width 725 height 16
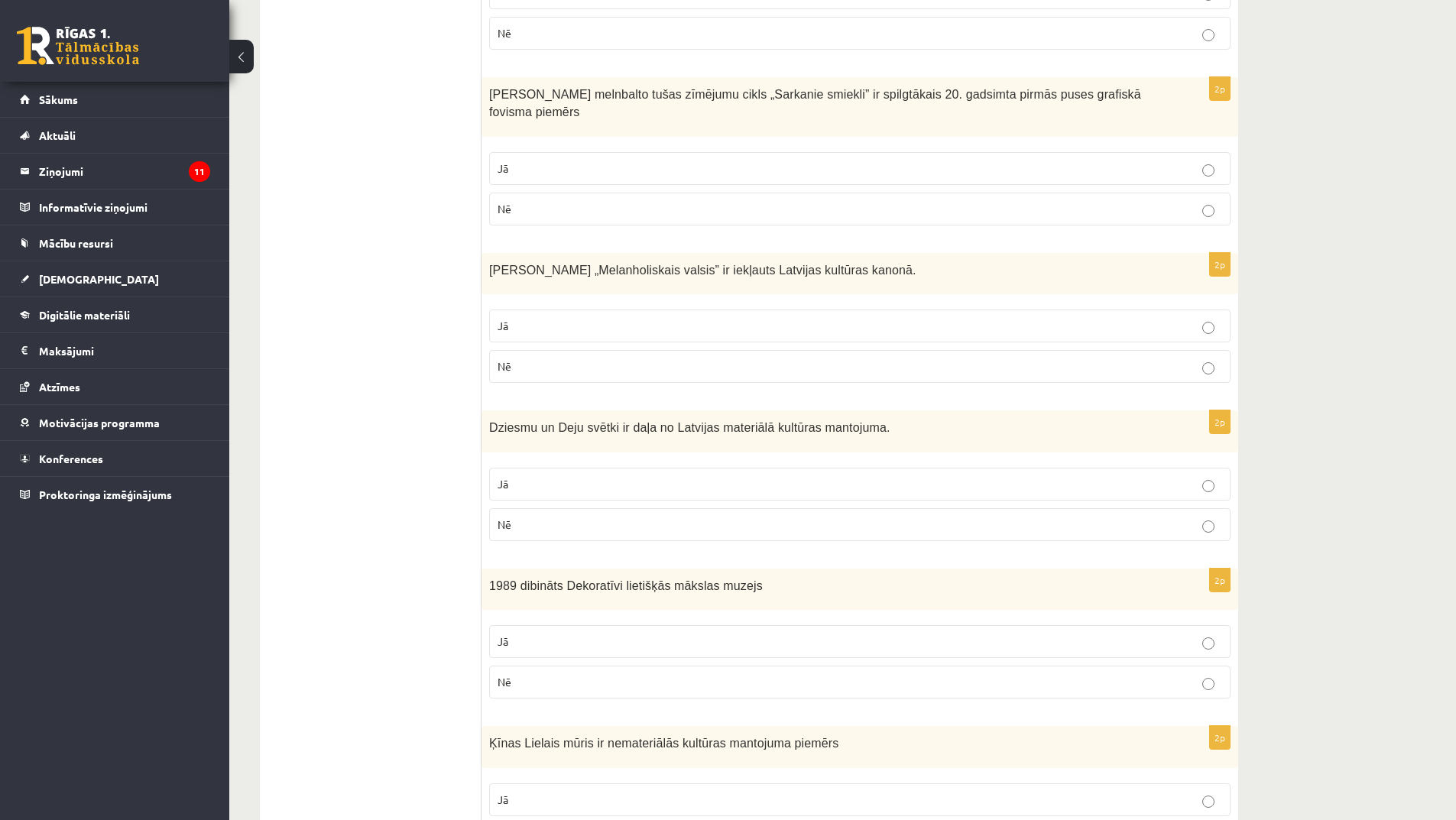
scroll to position [1682, 0]
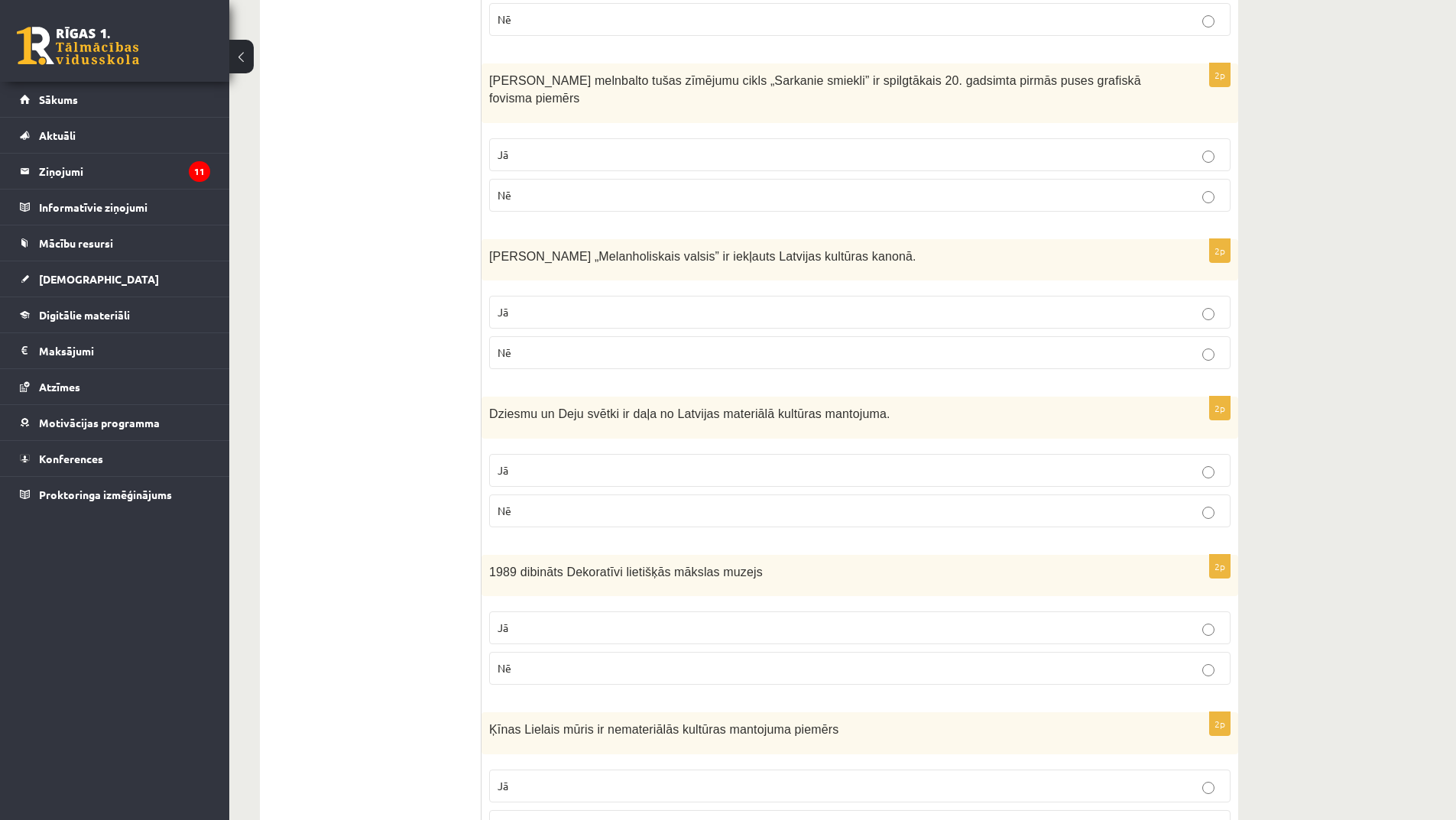
click at [569, 454] on label "Jā" at bounding box center [860, 470] width 741 height 33
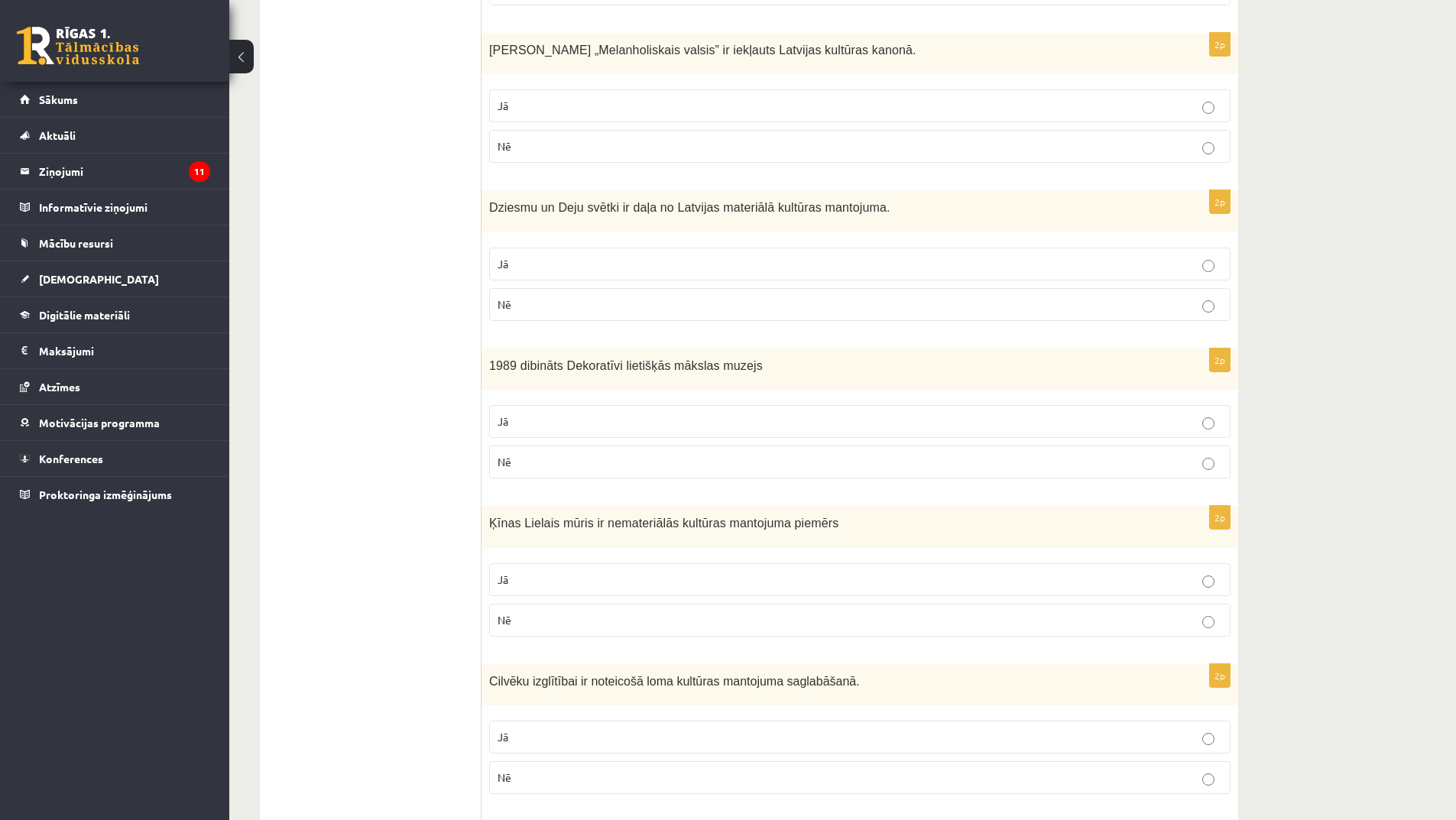
scroll to position [1911, 0]
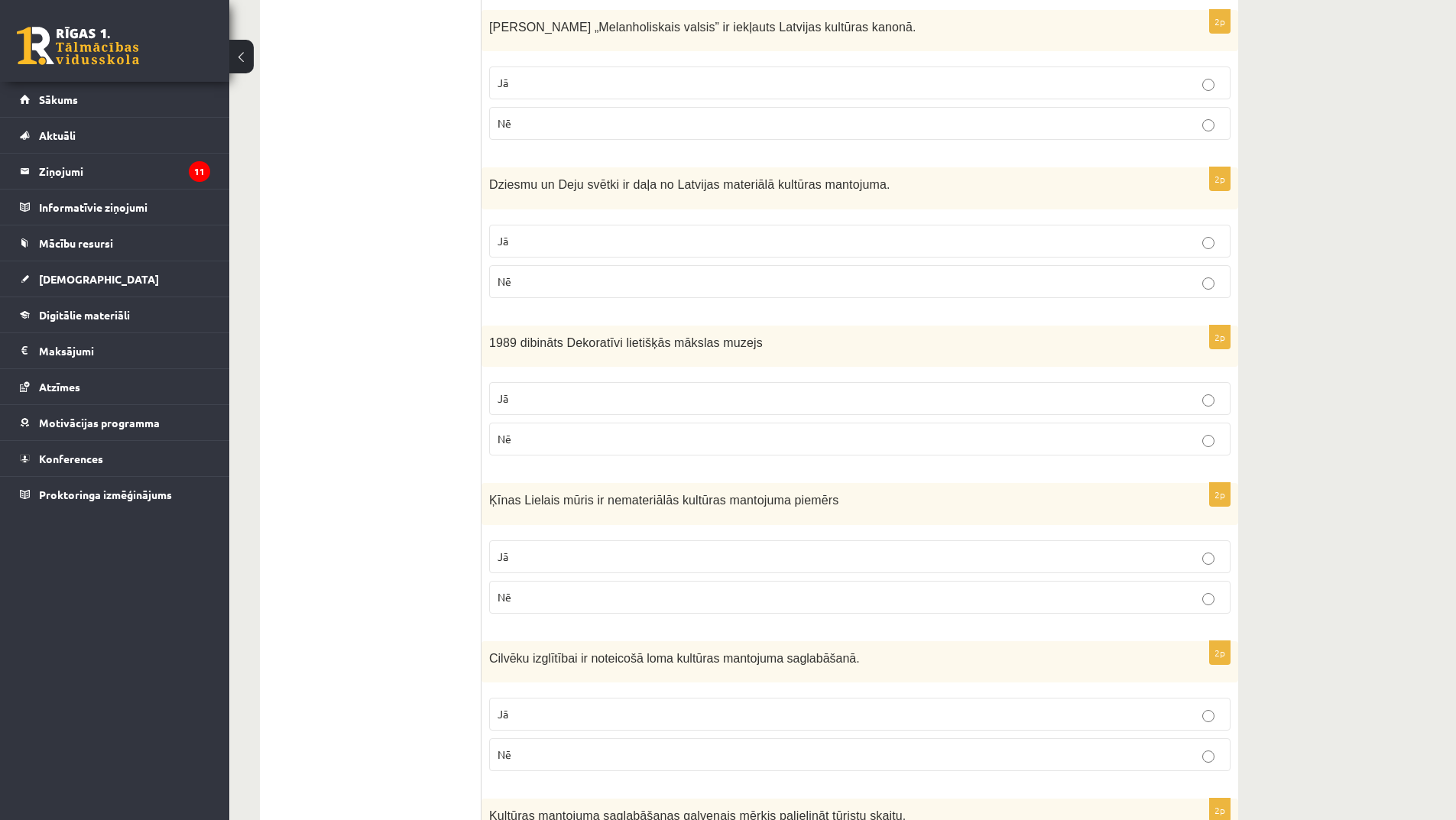
click at [551, 390] on p "Jā" at bounding box center [860, 398] width 725 height 16
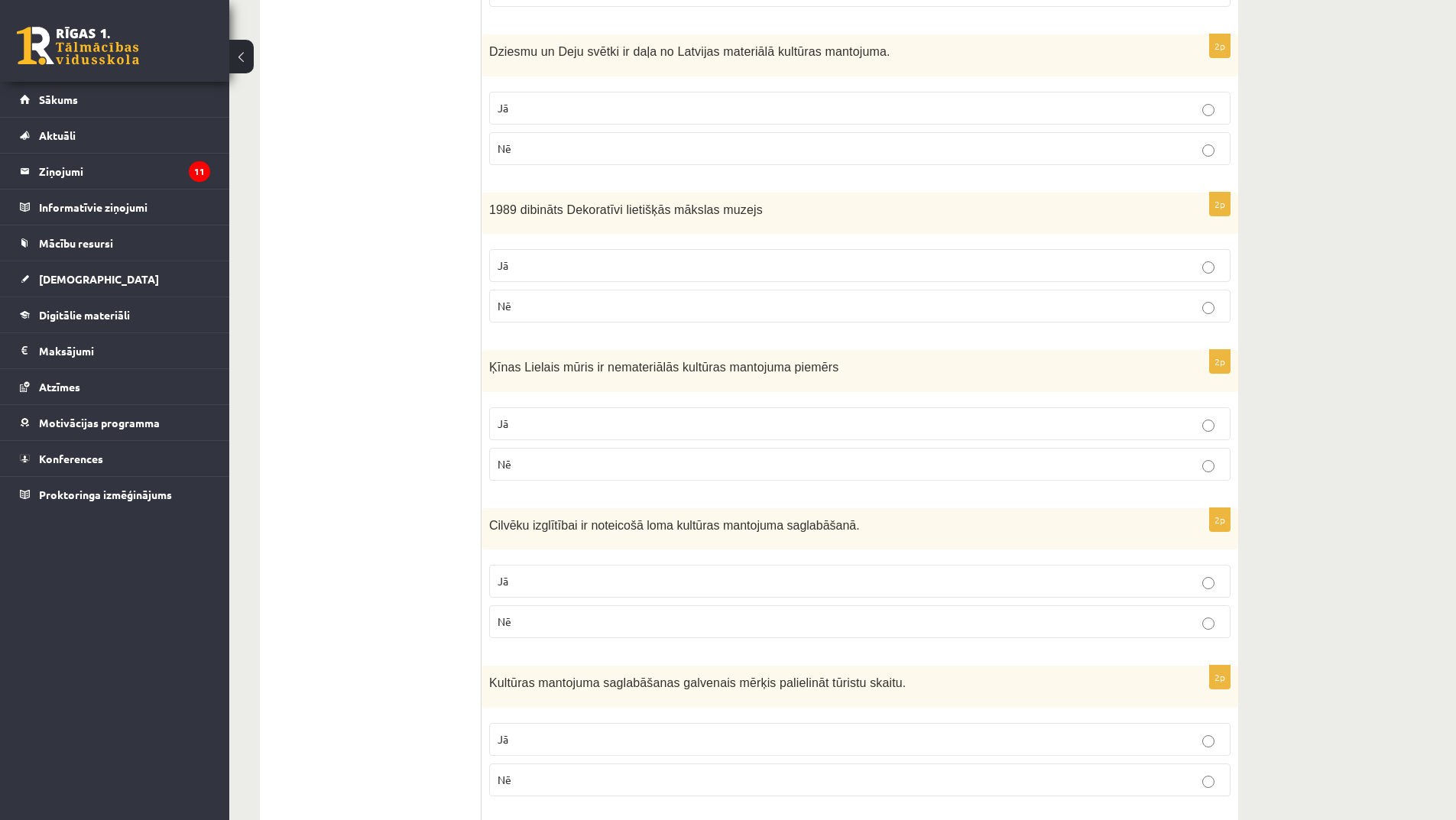
scroll to position [2064, 0]
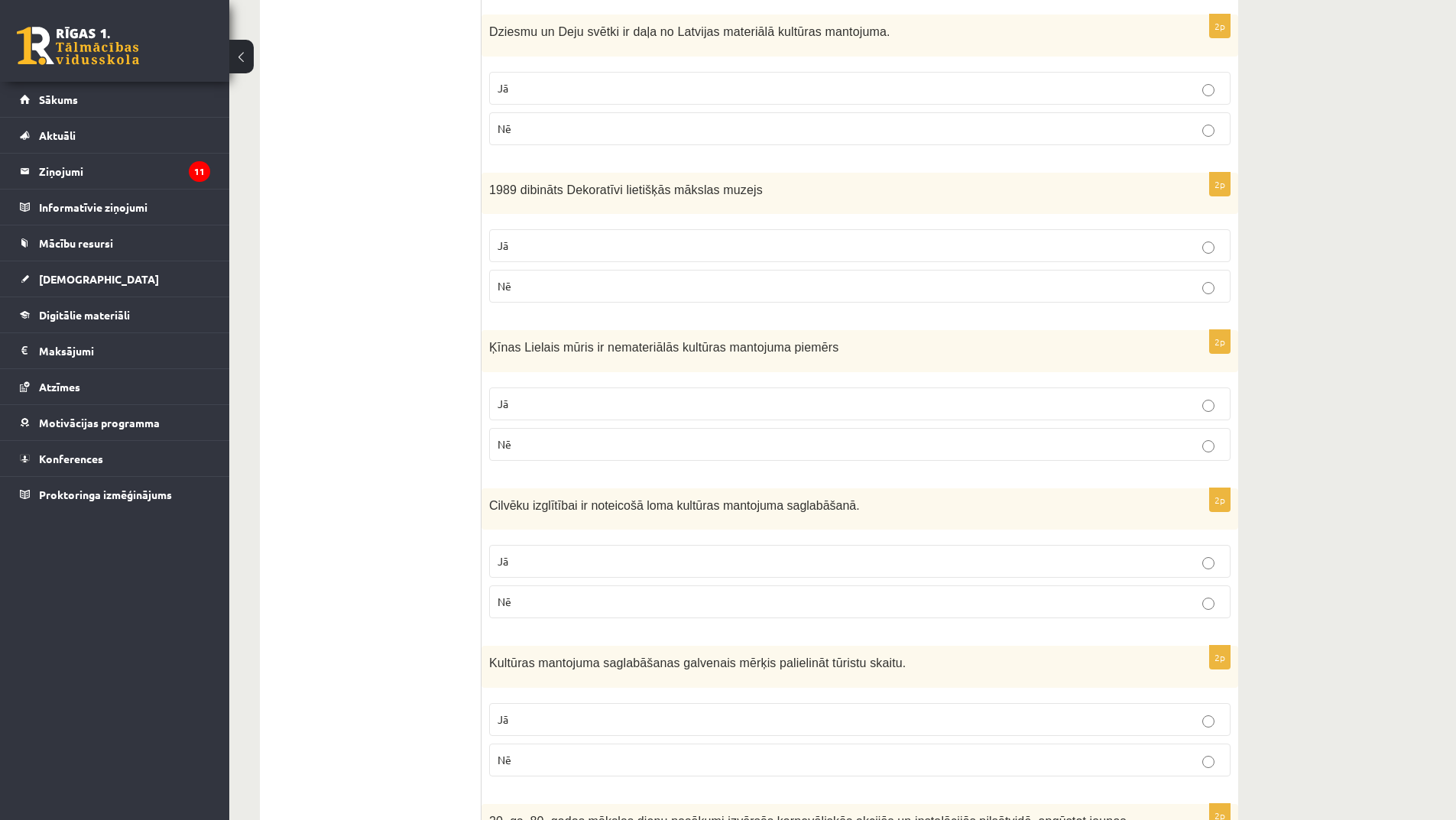
click at [628, 436] on p "Nē" at bounding box center [860, 444] width 725 height 16
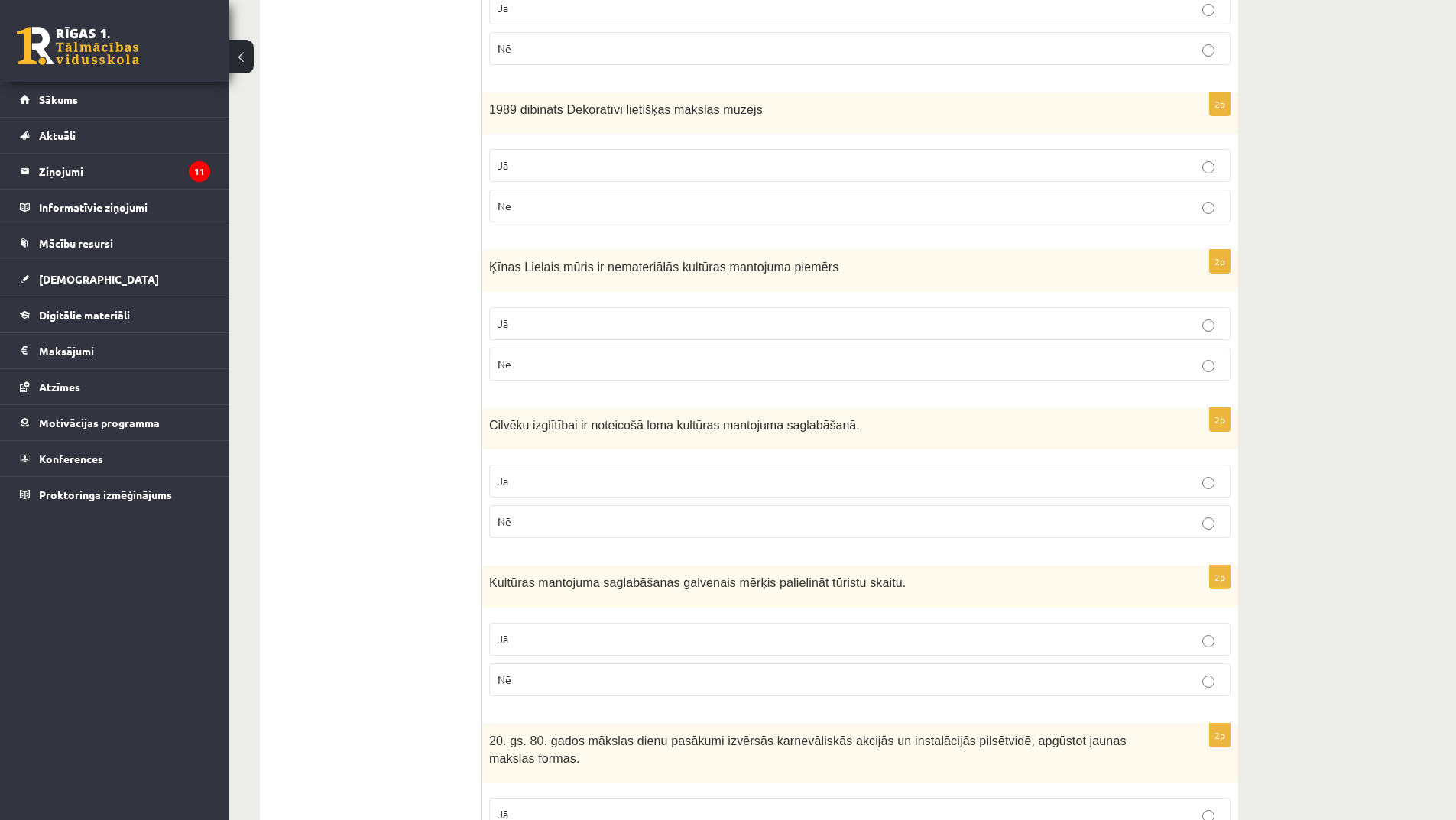
scroll to position [2293, 0]
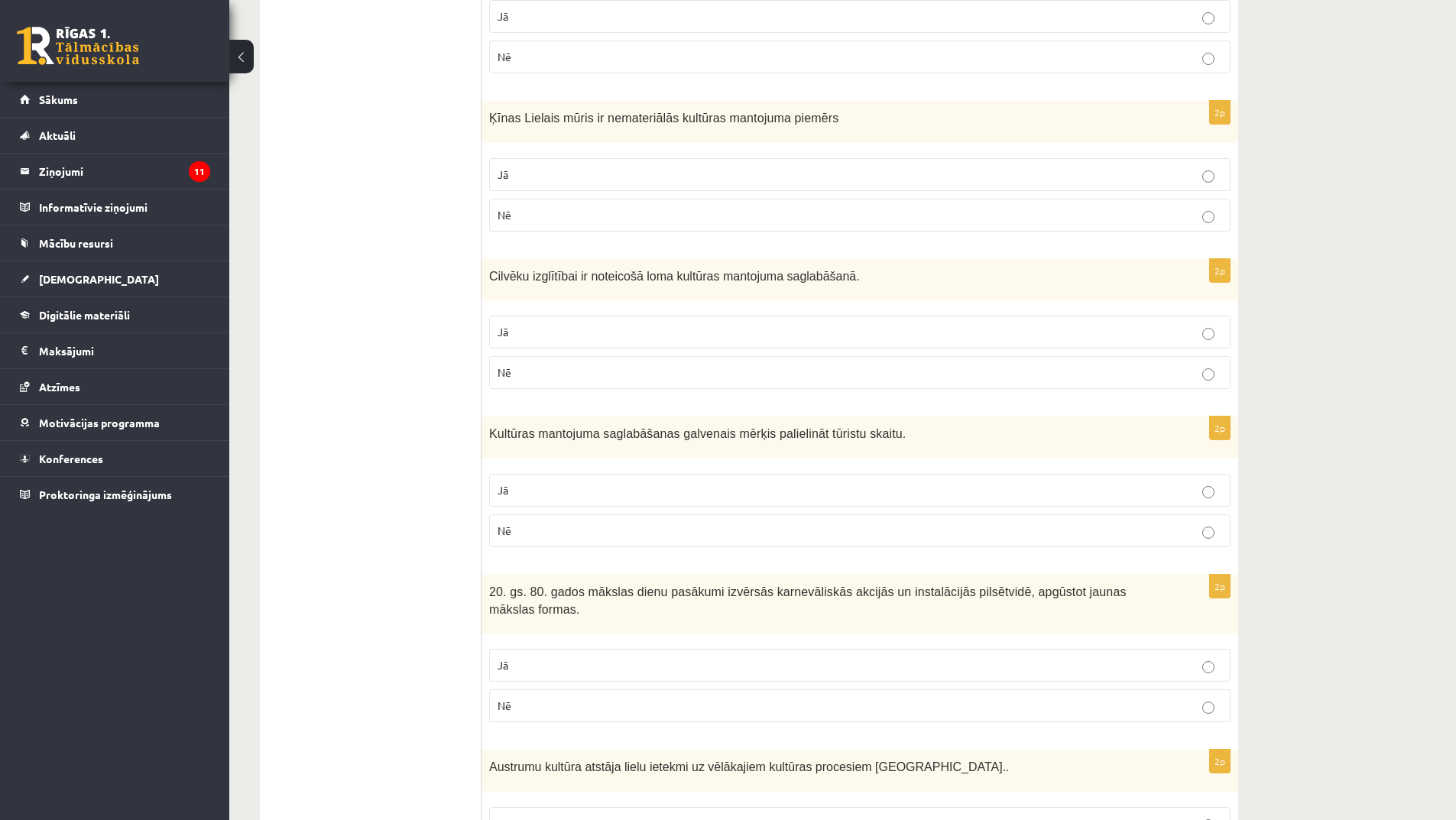
click at [572, 364] on p "Nē" at bounding box center [860, 372] width 725 height 16
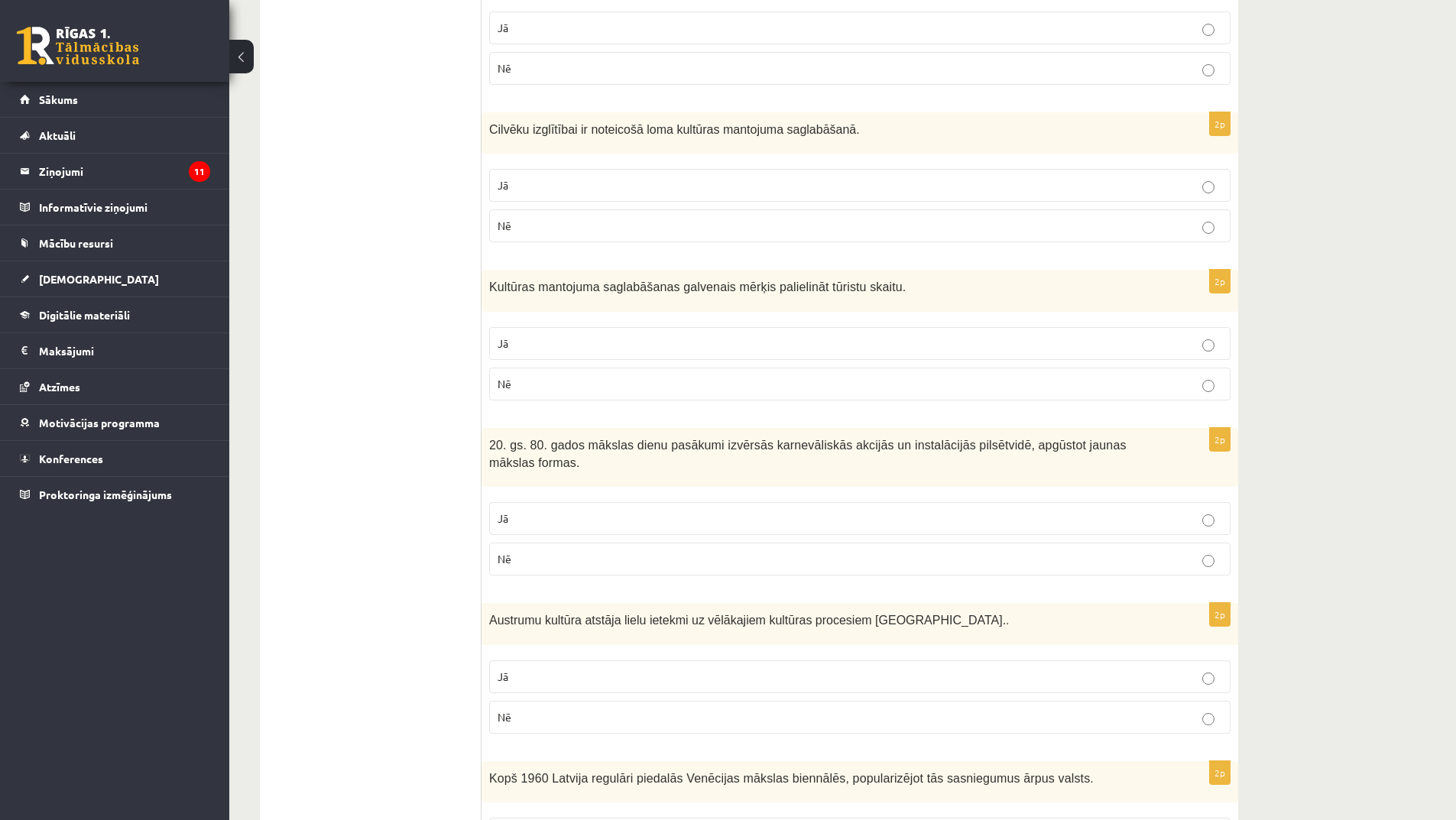
scroll to position [2446, 0]
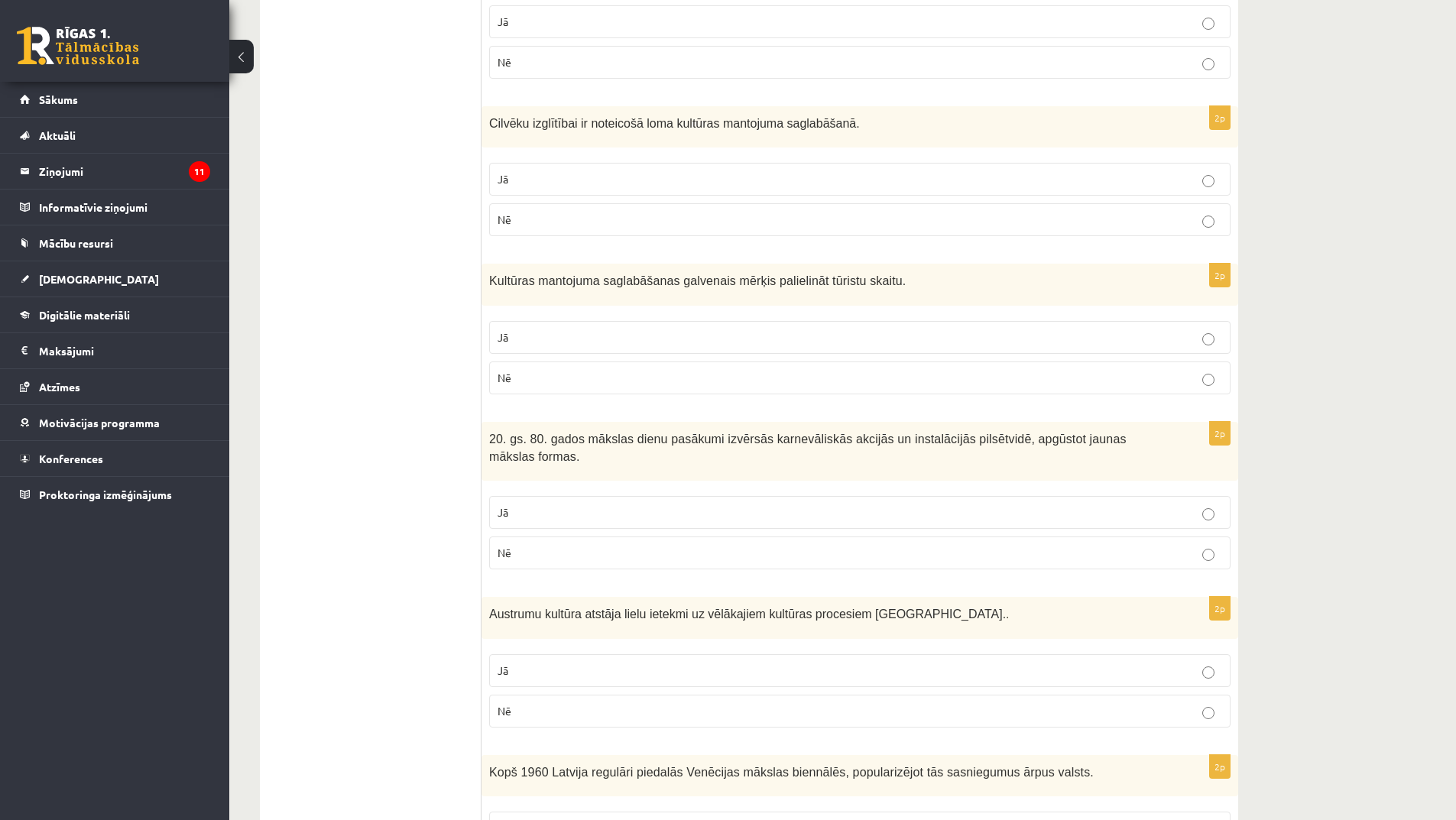
click at [577, 370] on p "Nē" at bounding box center [860, 377] width 725 height 16
click at [635, 505] on p "Jā" at bounding box center [860, 512] width 725 height 16
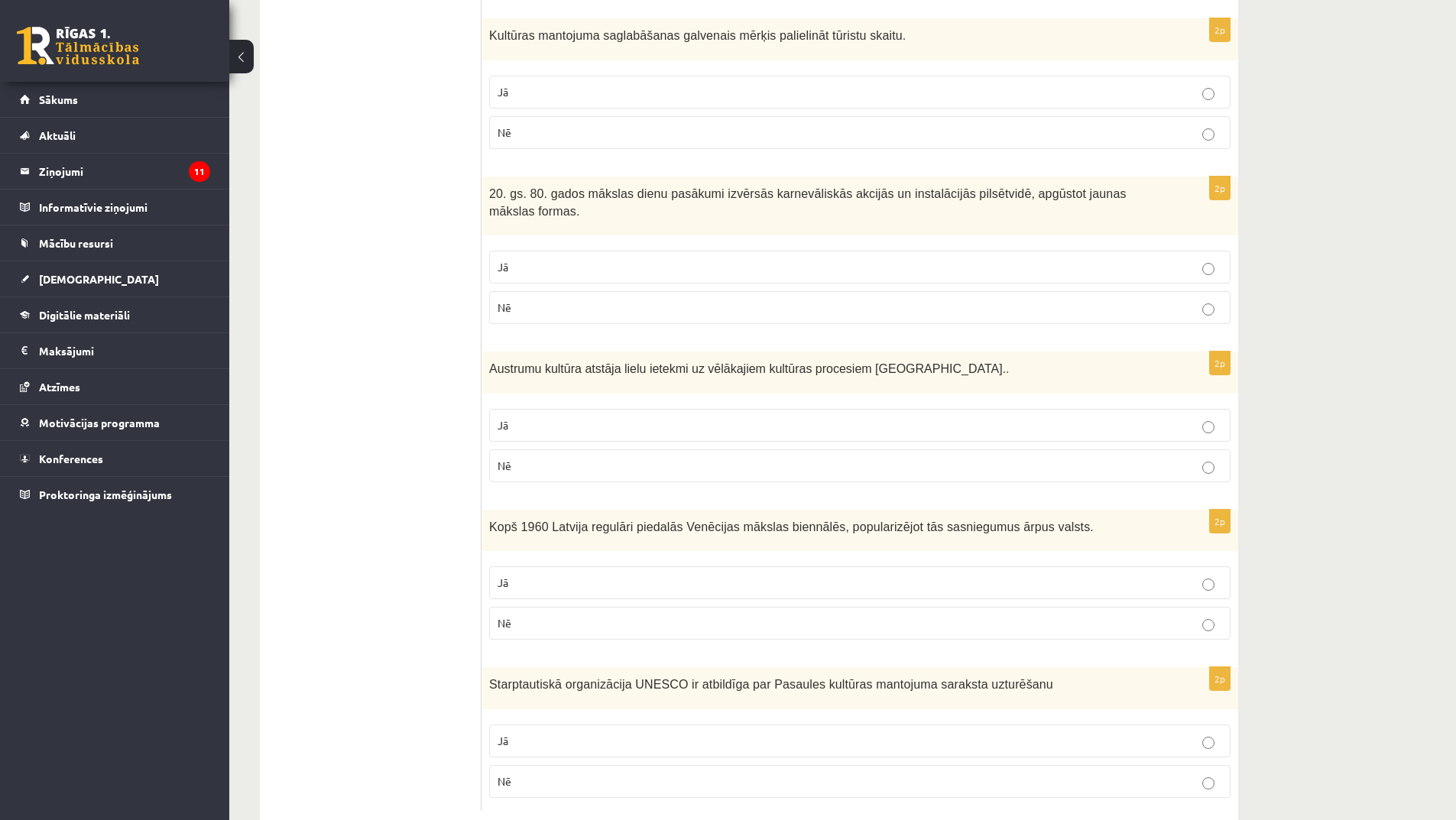
scroll to position [2694, 0]
click at [597, 415] on p "Jā" at bounding box center [860, 423] width 725 height 16
click at [597, 447] on label "Nē" at bounding box center [860, 463] width 741 height 33
click at [613, 613] on p "Nē" at bounding box center [860, 621] width 725 height 16
click at [616, 573] on p "Jā" at bounding box center [860, 580] width 725 height 16
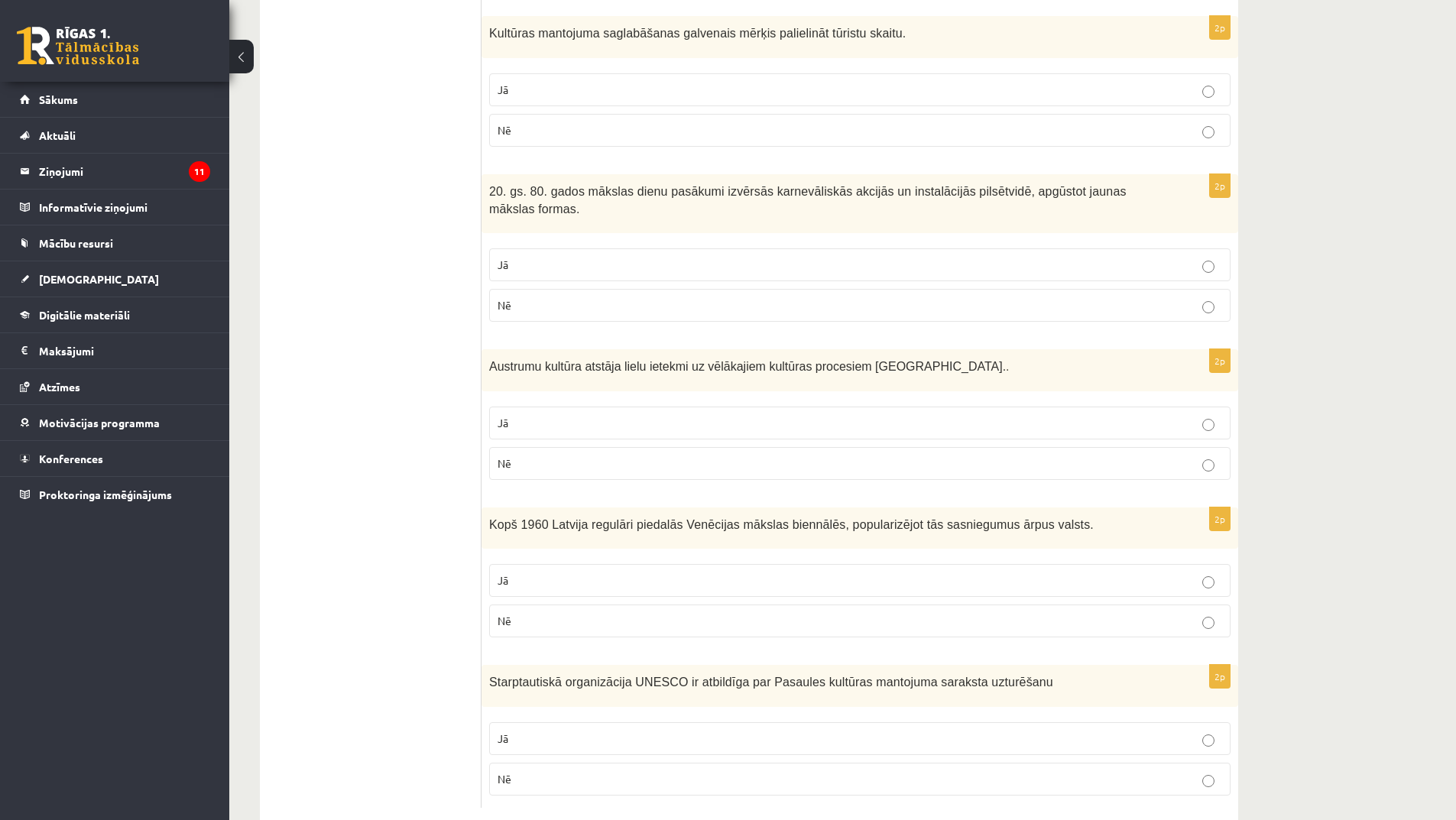
click at [605, 731] on p "Jā" at bounding box center [860, 739] width 725 height 16
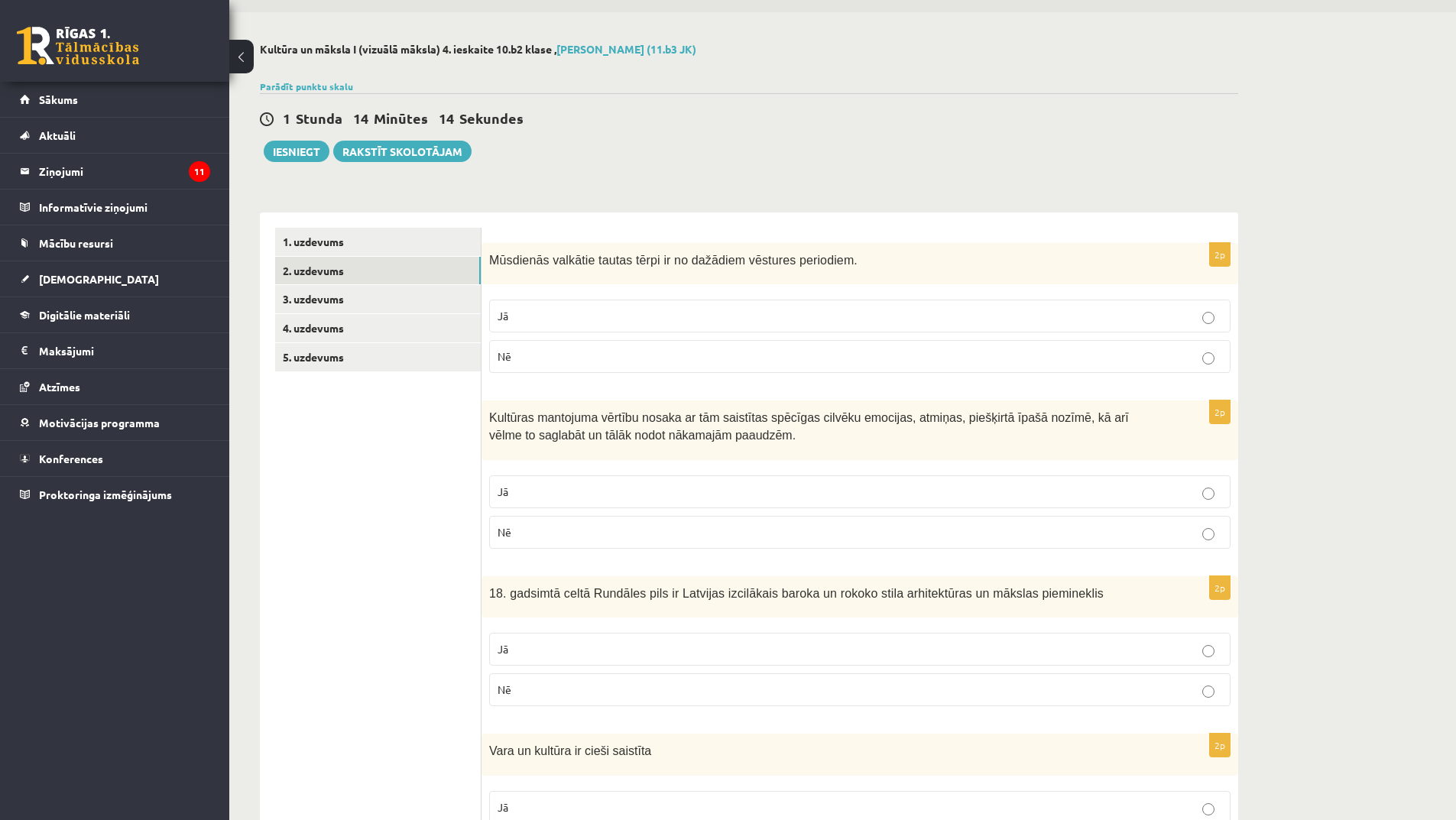
scroll to position [0, 0]
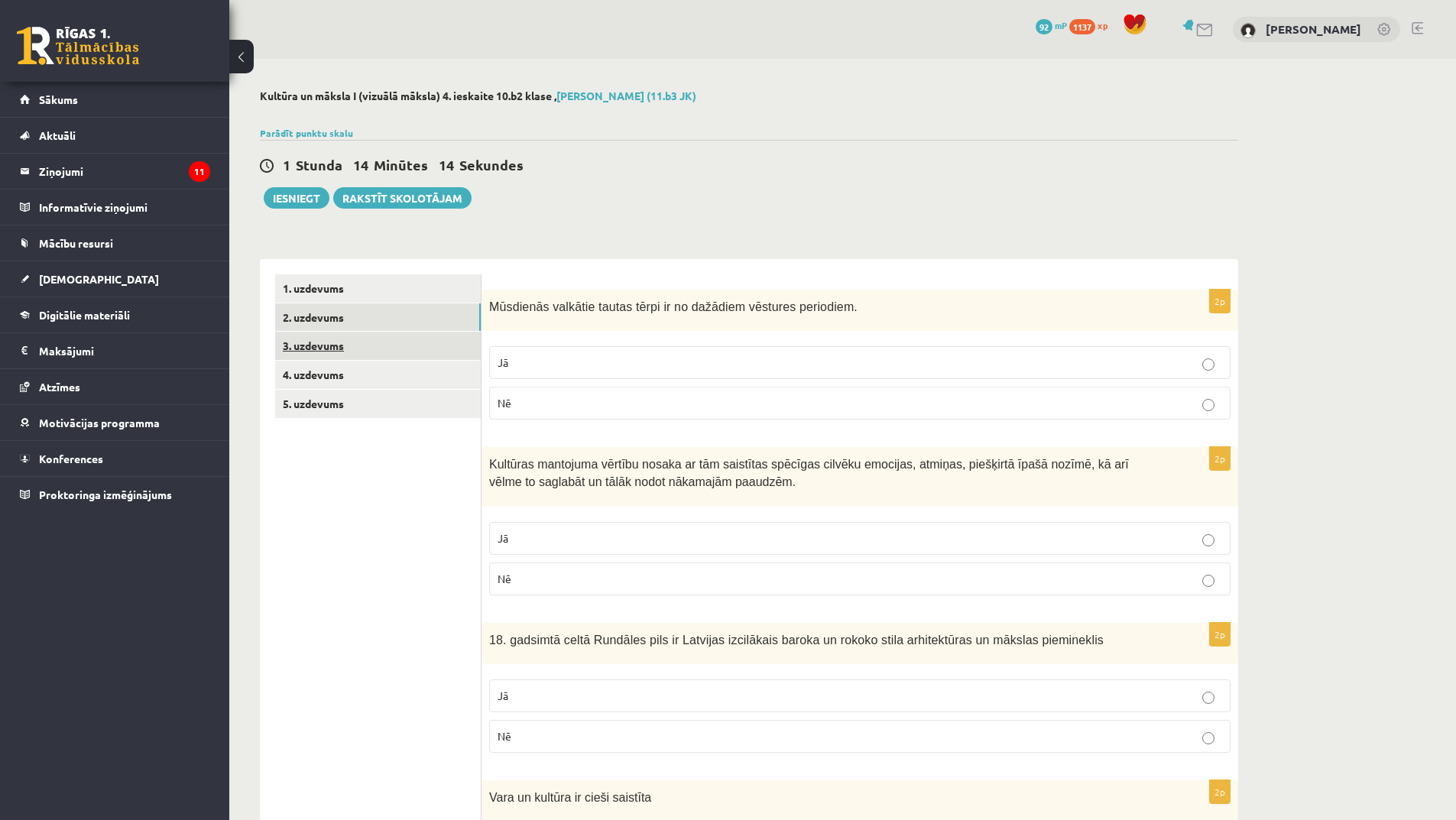
click at [367, 352] on link "3. uzdevums" at bounding box center [377, 345] width 206 height 28
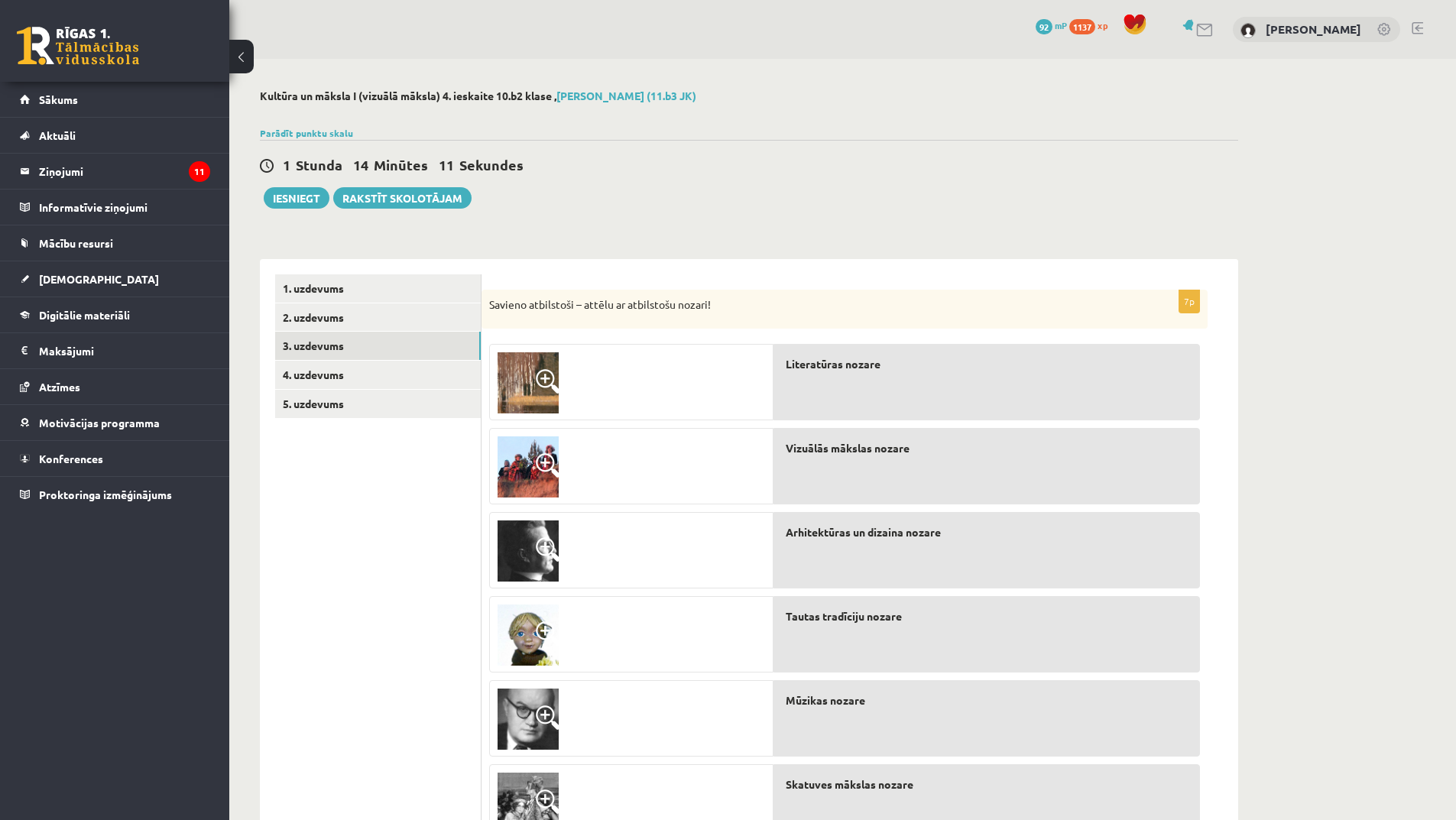
click at [531, 378] on img at bounding box center [528, 383] width 61 height 61
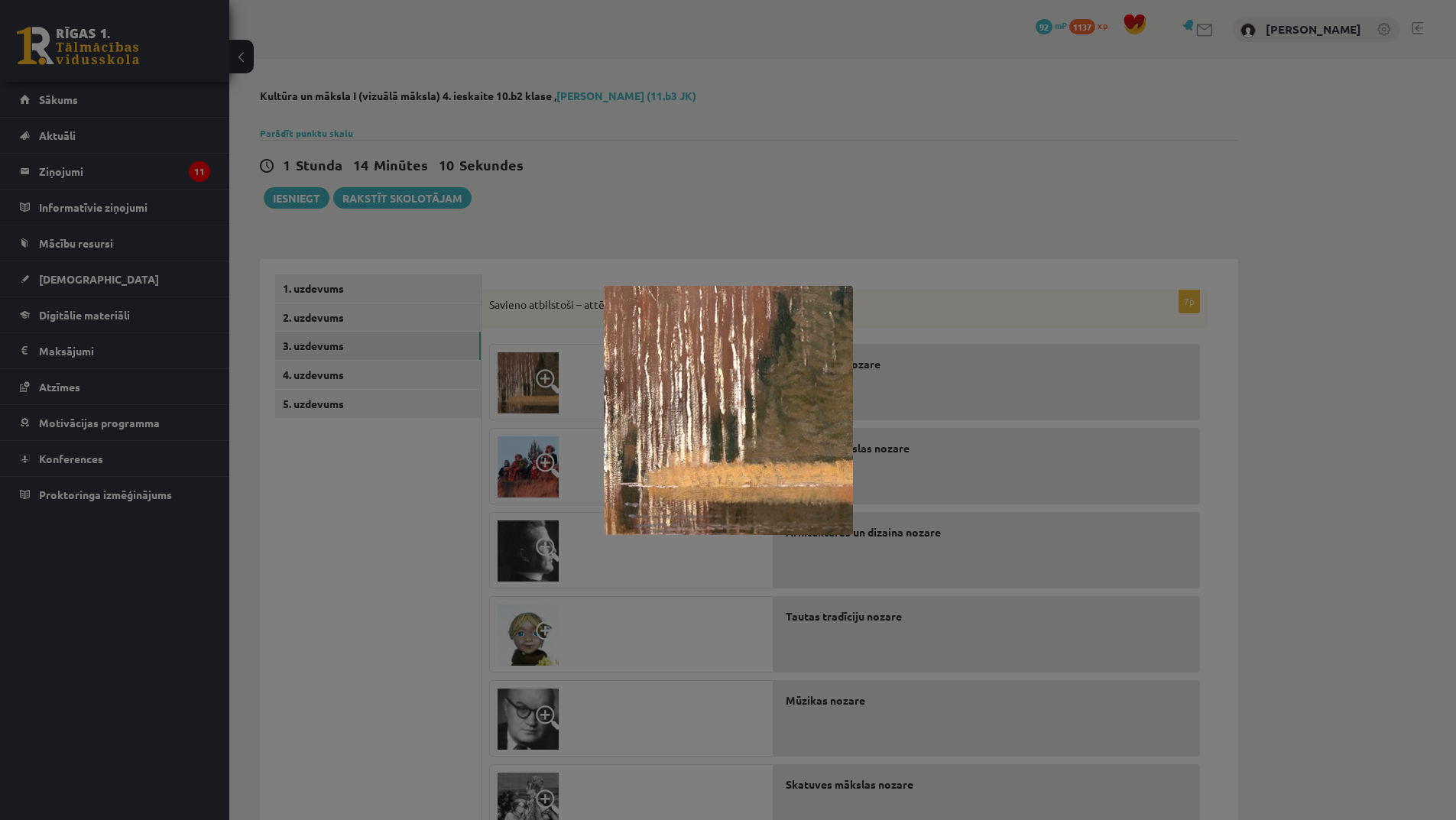
click at [674, 602] on div at bounding box center [728, 410] width 1456 height 820
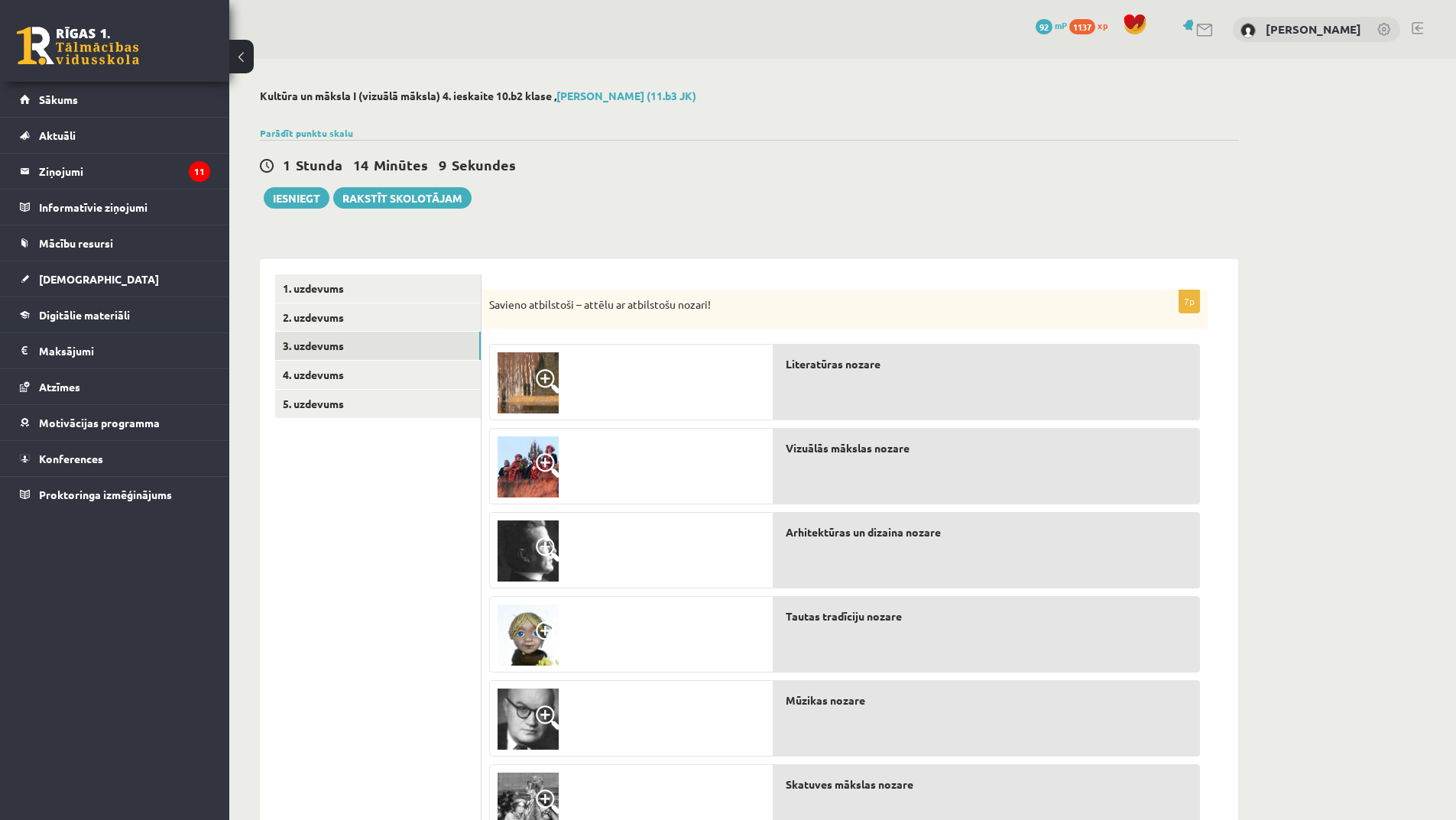
click at [545, 450] on img at bounding box center [528, 467] width 61 height 61
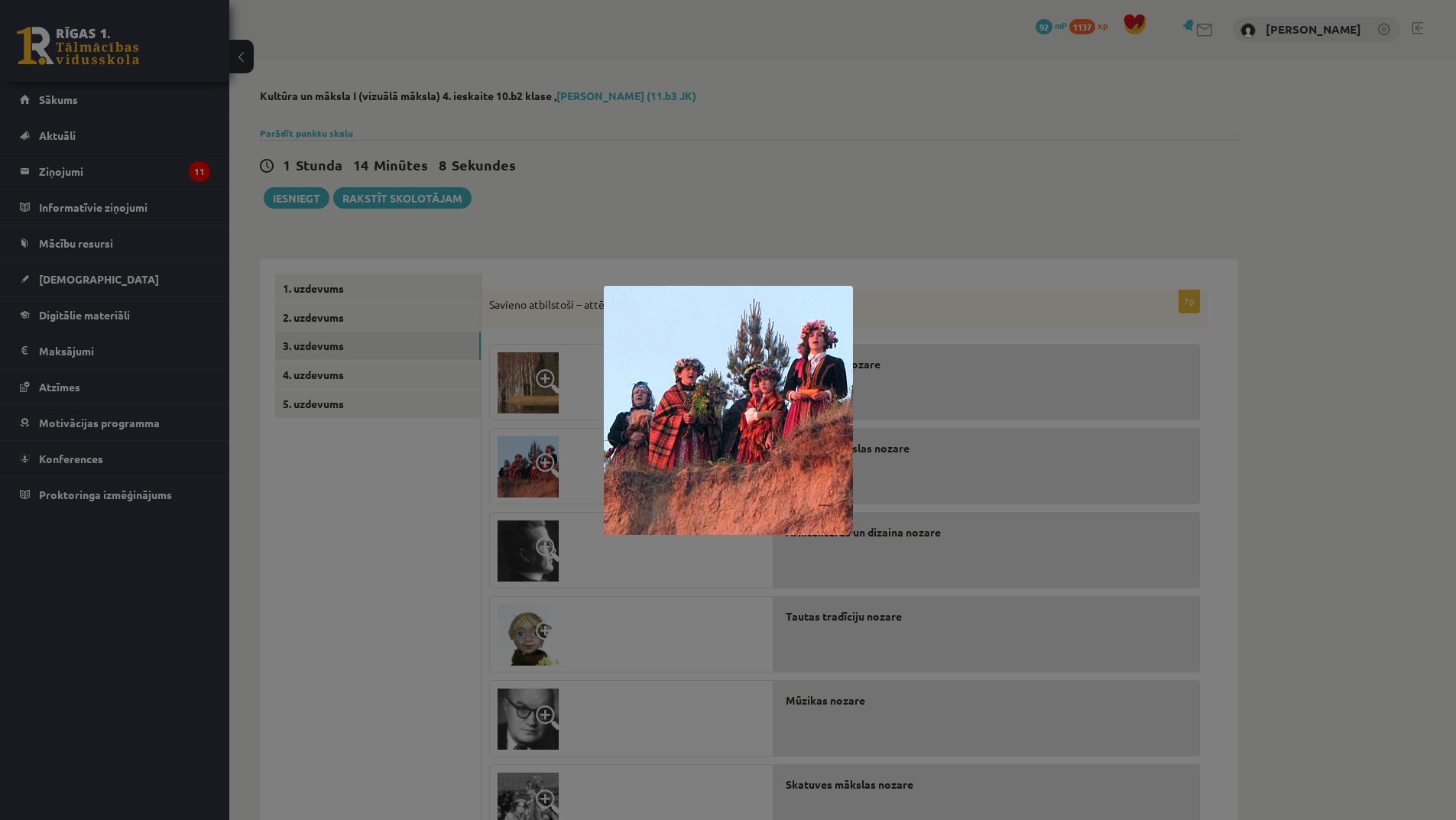
click at [668, 608] on div at bounding box center [728, 410] width 1456 height 820
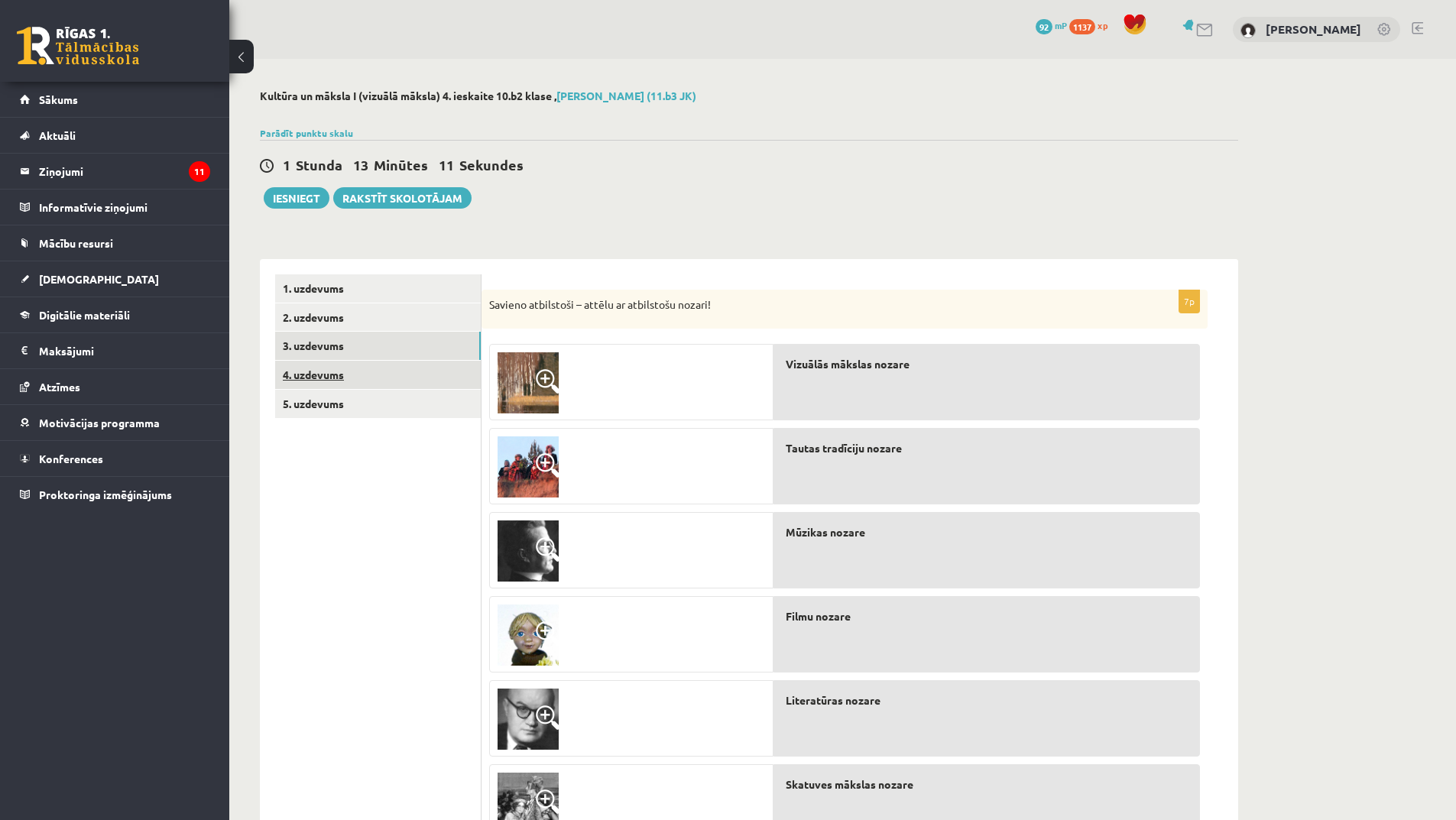
click at [349, 376] on link "4. uzdevums" at bounding box center [377, 374] width 206 height 28
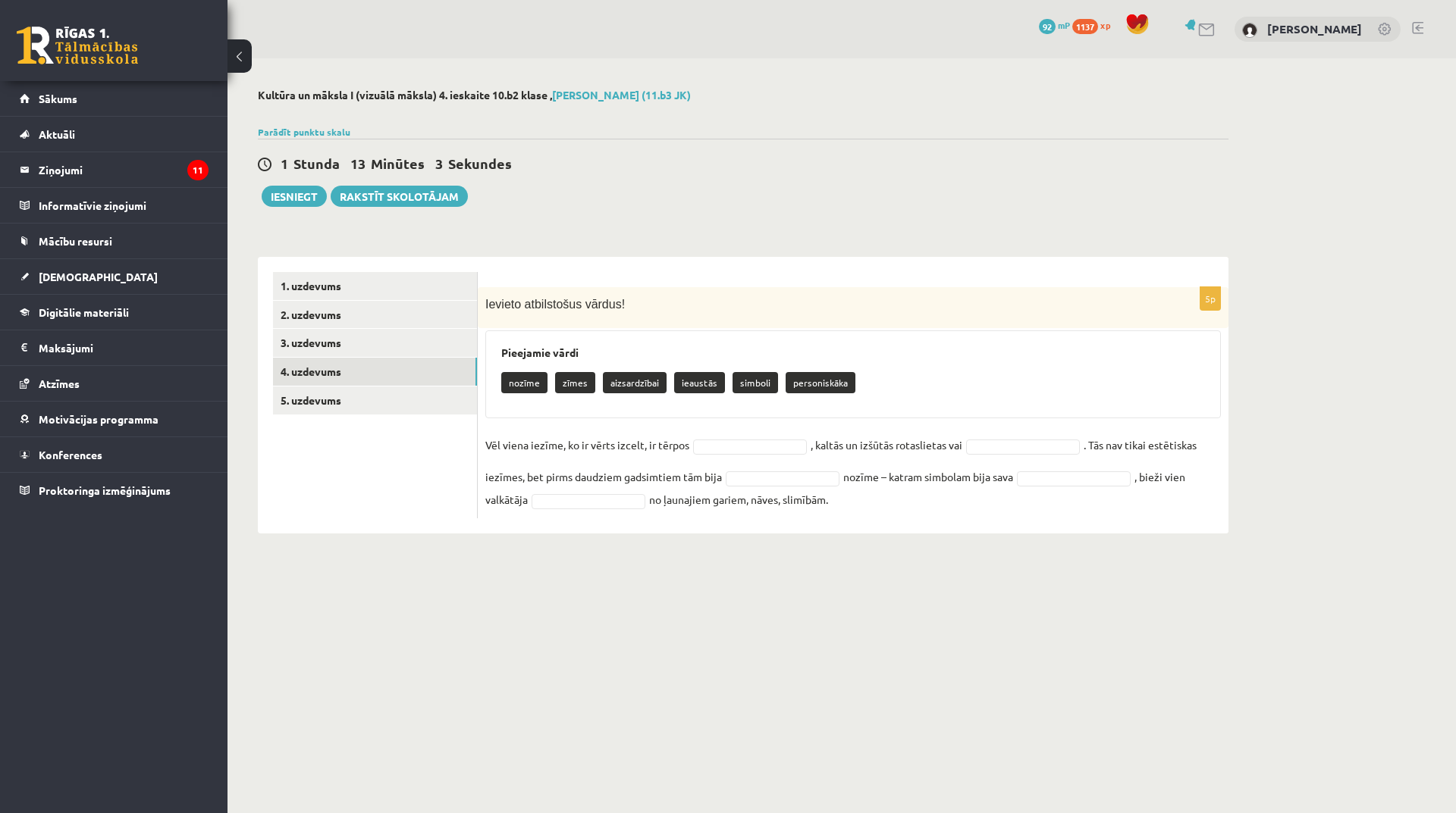
click at [690, 384] on p "ieaustās" at bounding box center [700, 383] width 51 height 21
drag, startPoint x: 697, startPoint y: 382, endPoint x: 719, endPoint y: 427, distance: 50.1
click at [700, 405] on div "Pieejamie vārdi nozīme zīmes aizsardzībai ieaustās simboli personiskāka" at bounding box center [853, 374] width 735 height 88
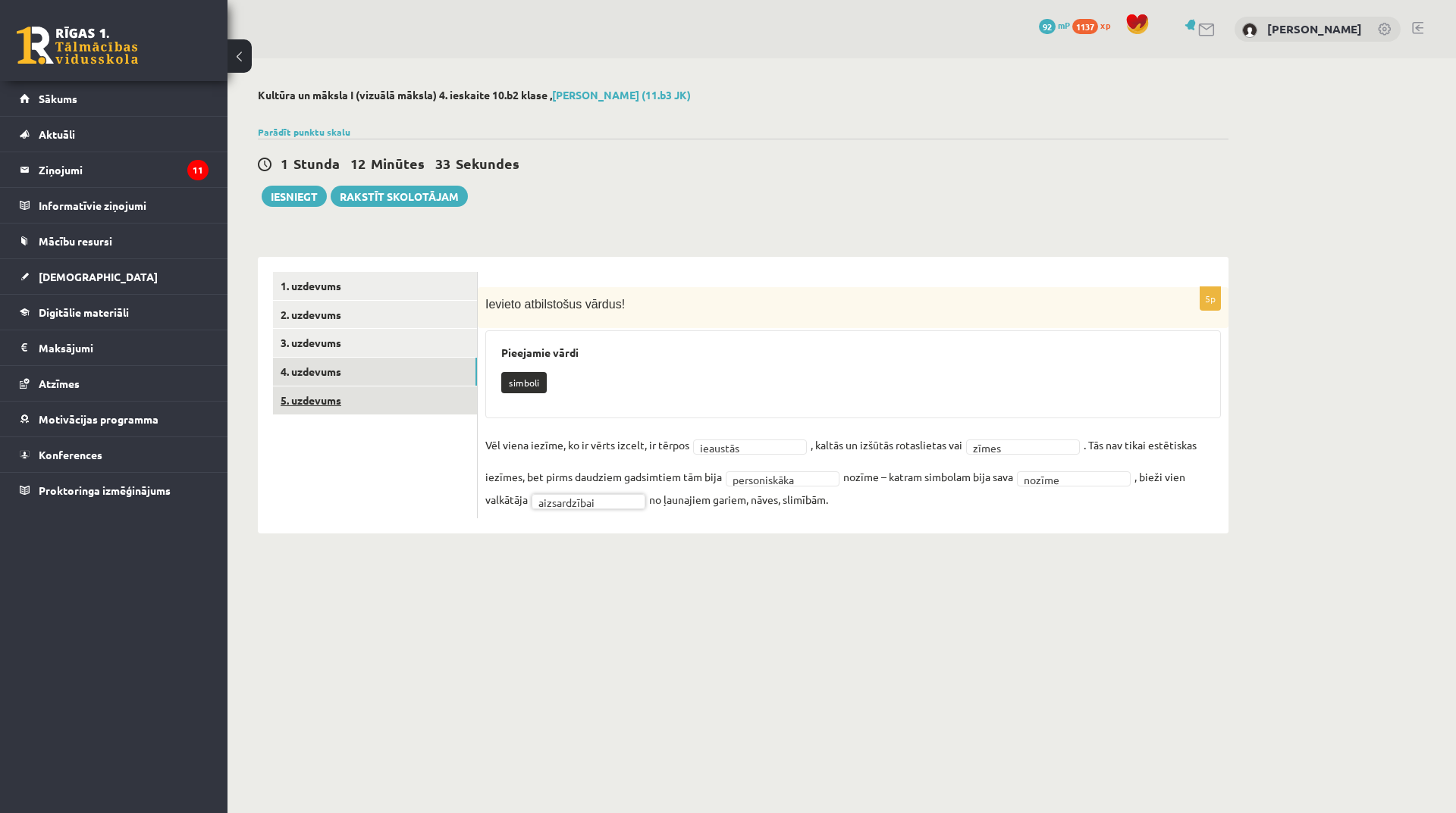
click at [312, 408] on link "5. uzdevums" at bounding box center [374, 400] width 204 height 28
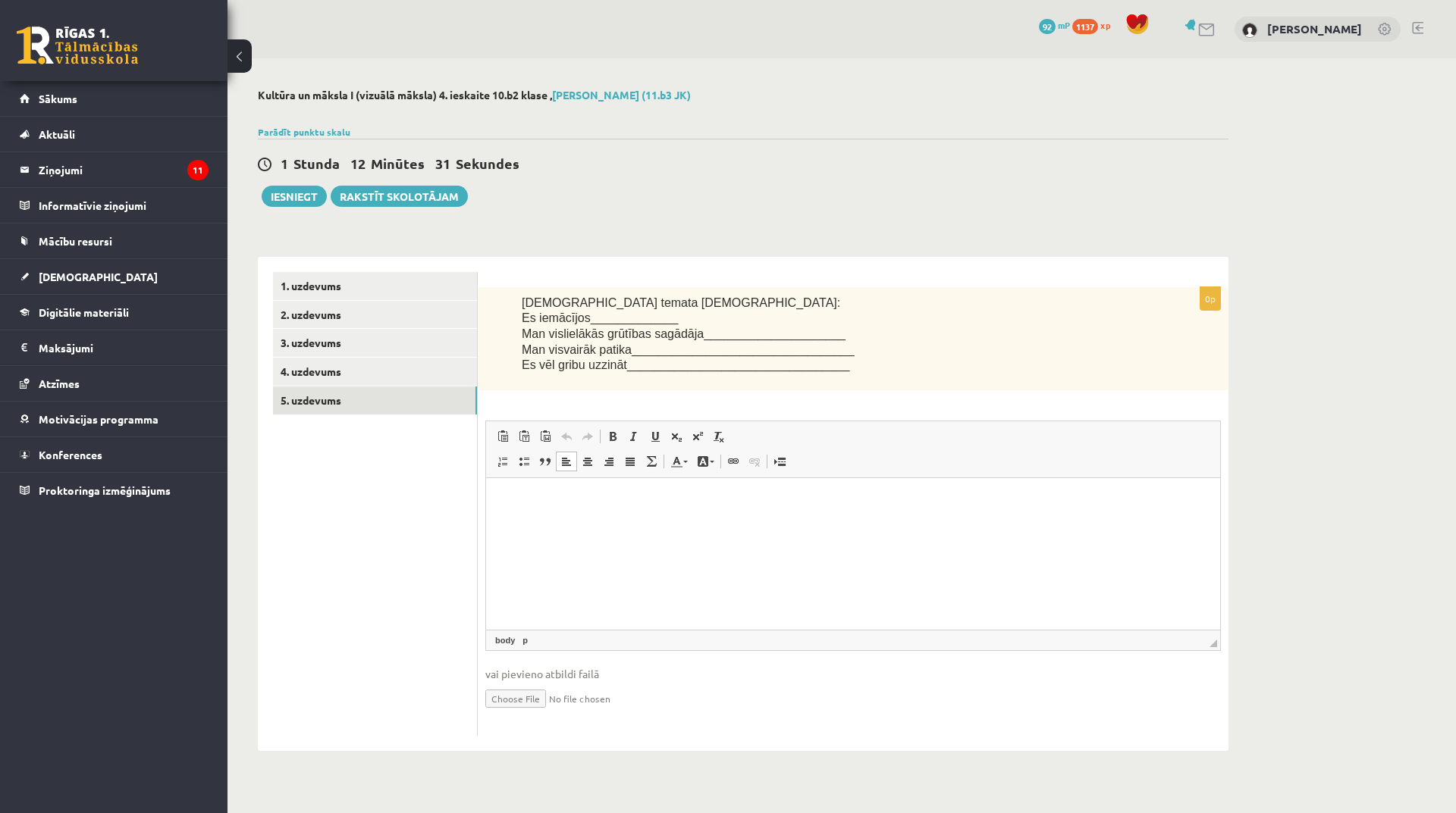
click at [614, 503] on p "Bagātinātā teksta redaktors, wiswyg-editor-user-answer-47024981489120" at bounding box center [853, 501] width 704 height 16
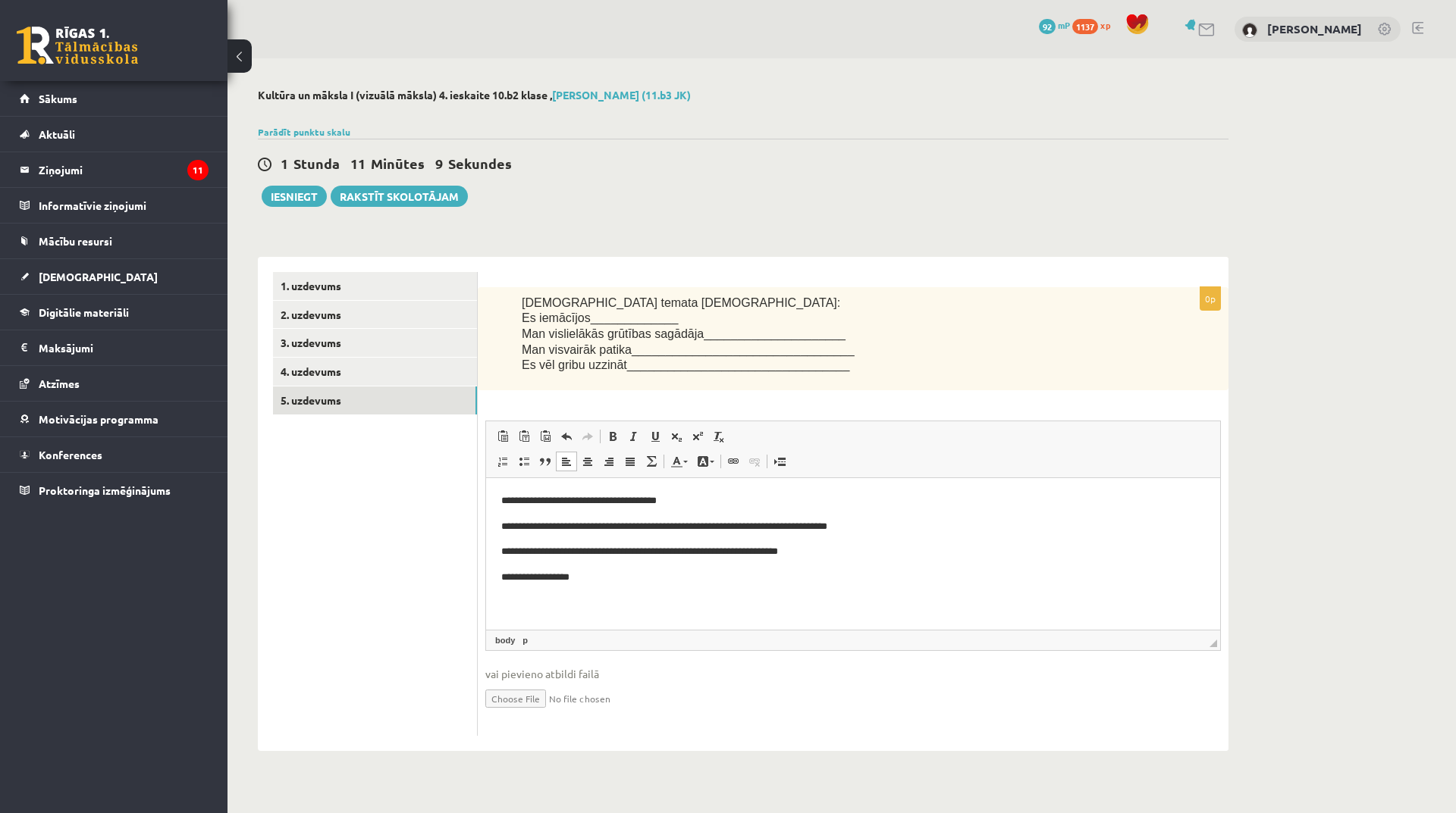
click at [555, 576] on p "**********" at bounding box center [853, 578] width 704 height 16
click at [594, 579] on p "**********" at bounding box center [853, 578] width 704 height 16
click at [311, 202] on button "Iesniegt" at bounding box center [294, 197] width 65 height 21
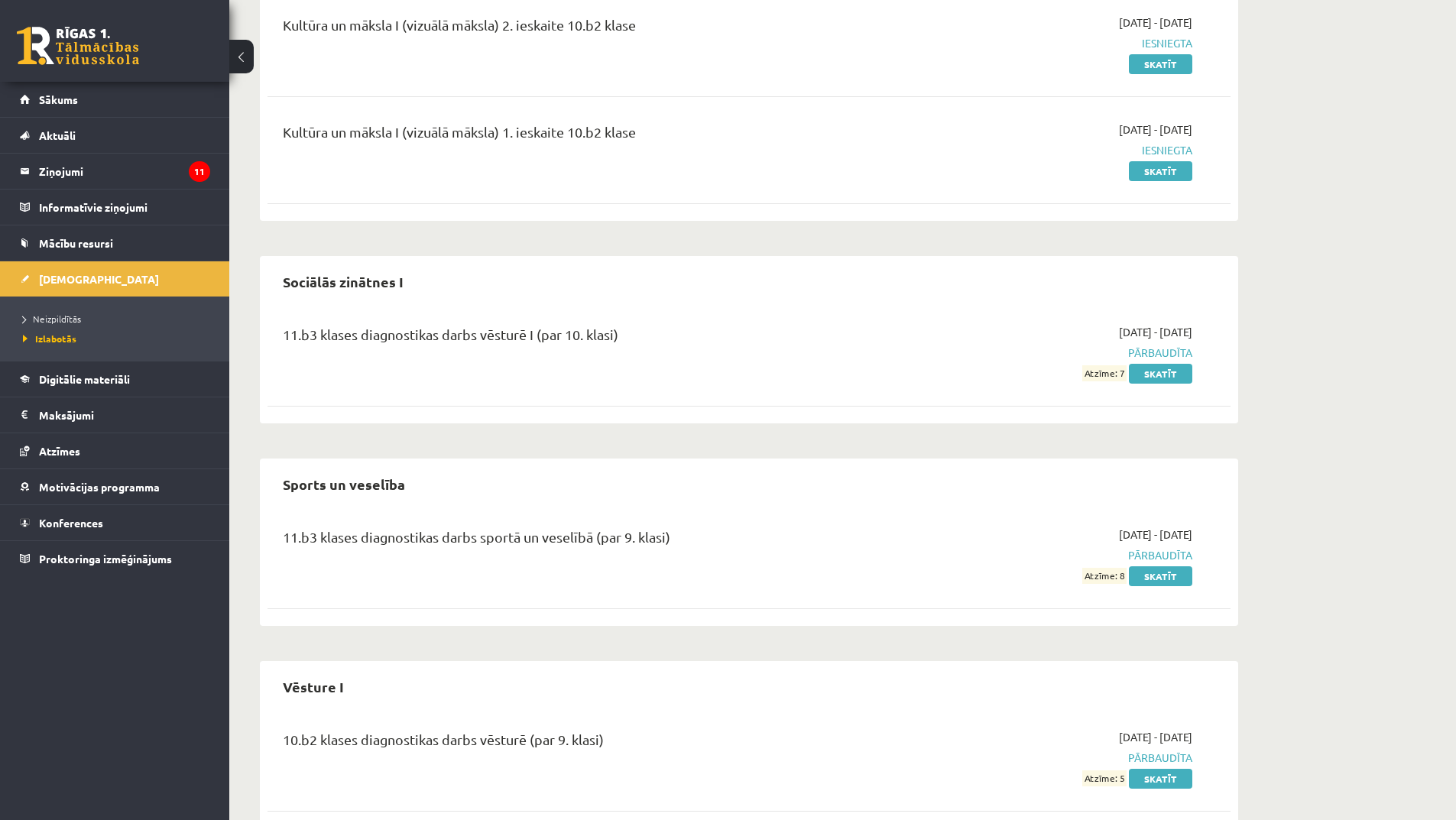
scroll to position [1172, 0]
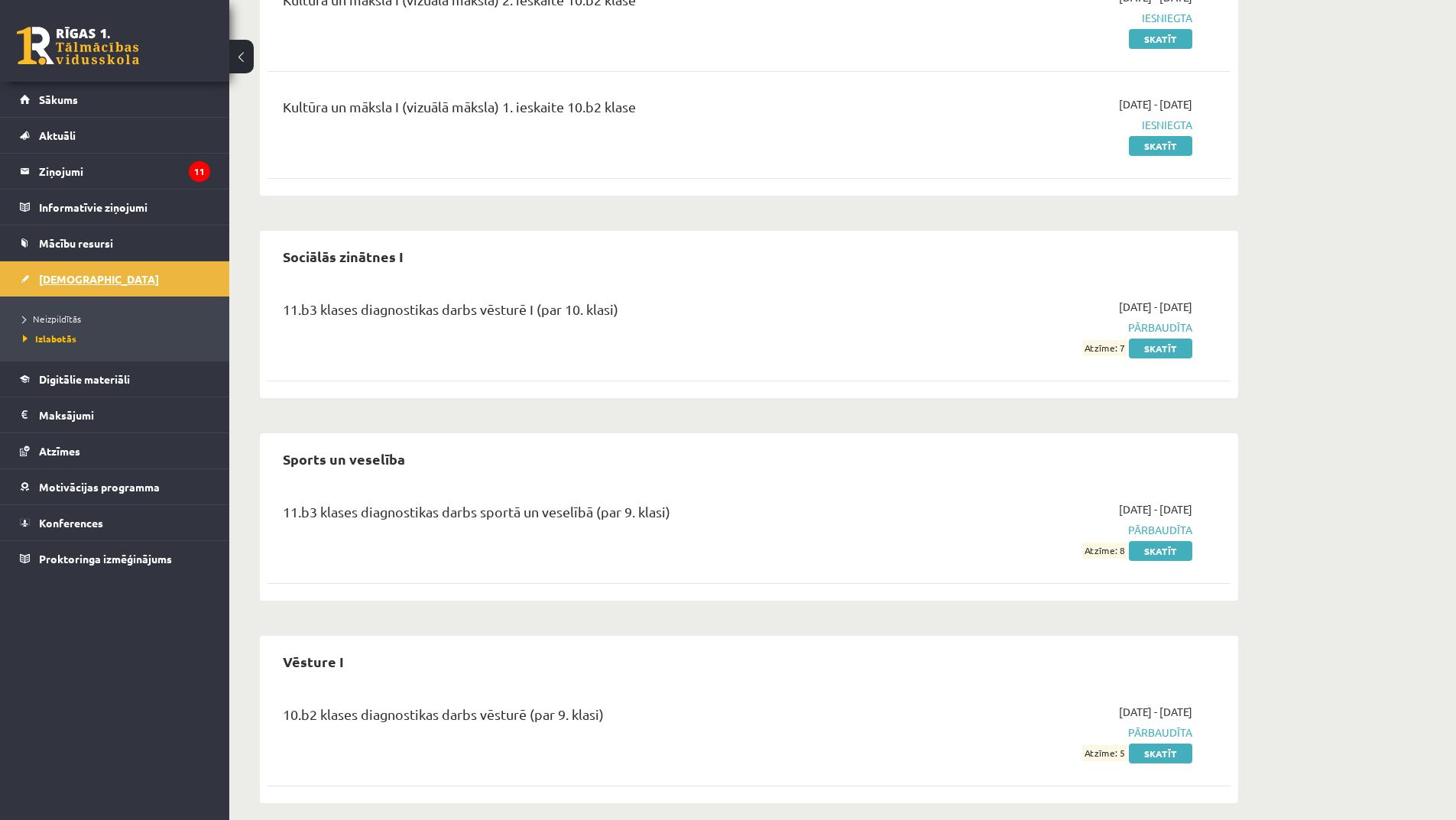
click at [111, 281] on link "[DEMOGRAPHIC_DATA]" at bounding box center [115, 279] width 191 height 35
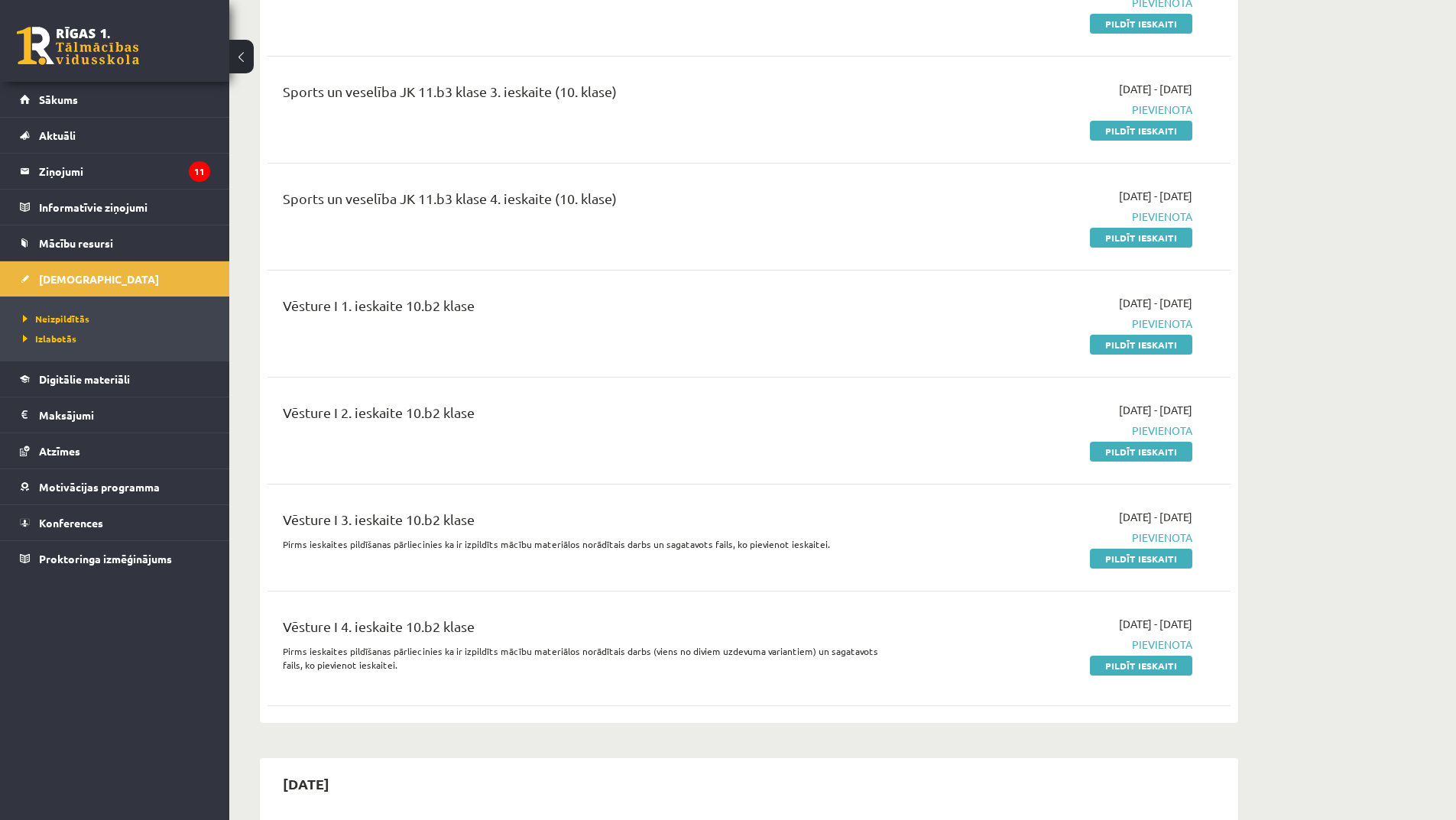
scroll to position [2701, 0]
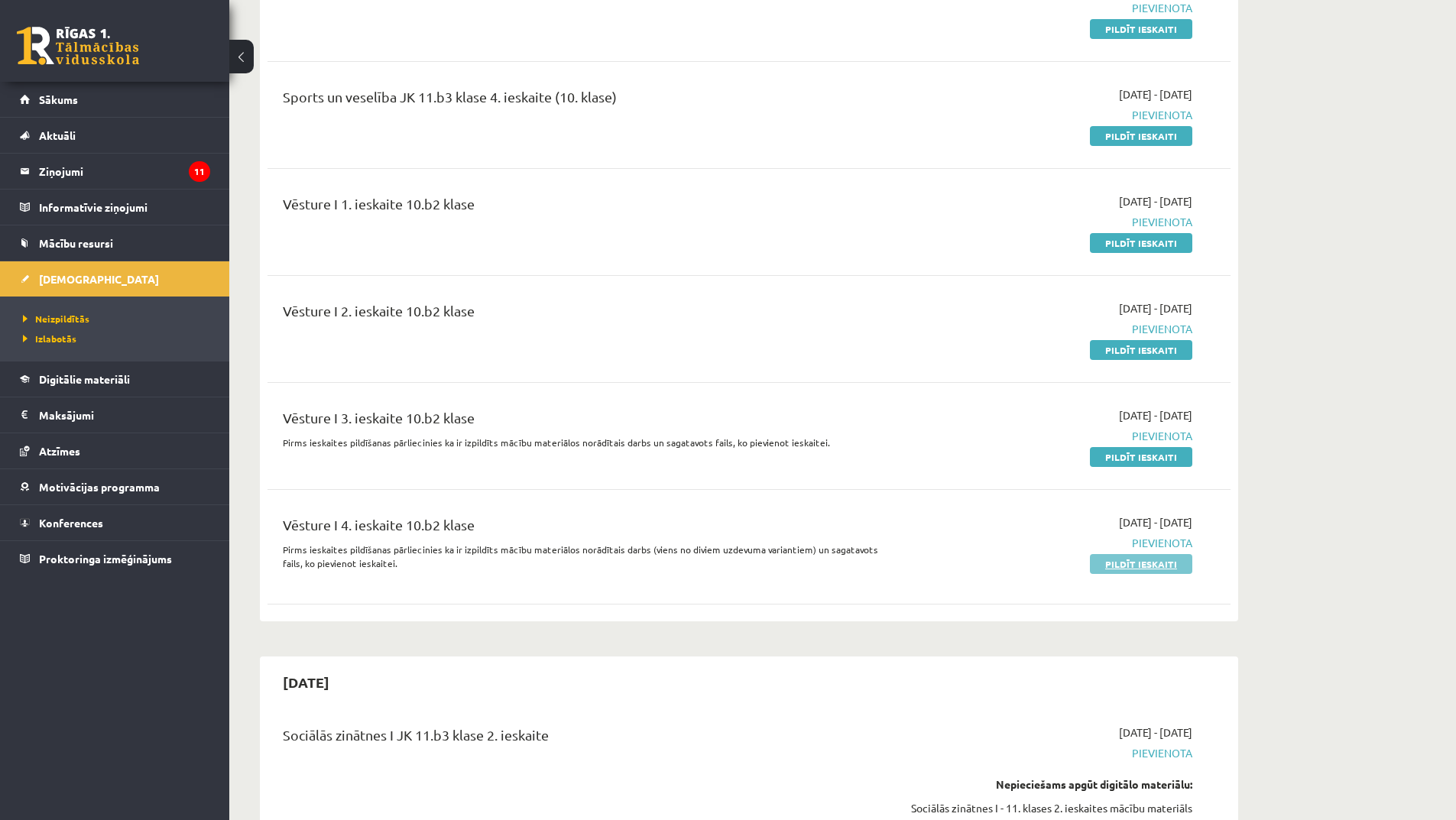
click at [1138, 558] on link "Pildīt ieskaiti" at bounding box center [1141, 564] width 103 height 20
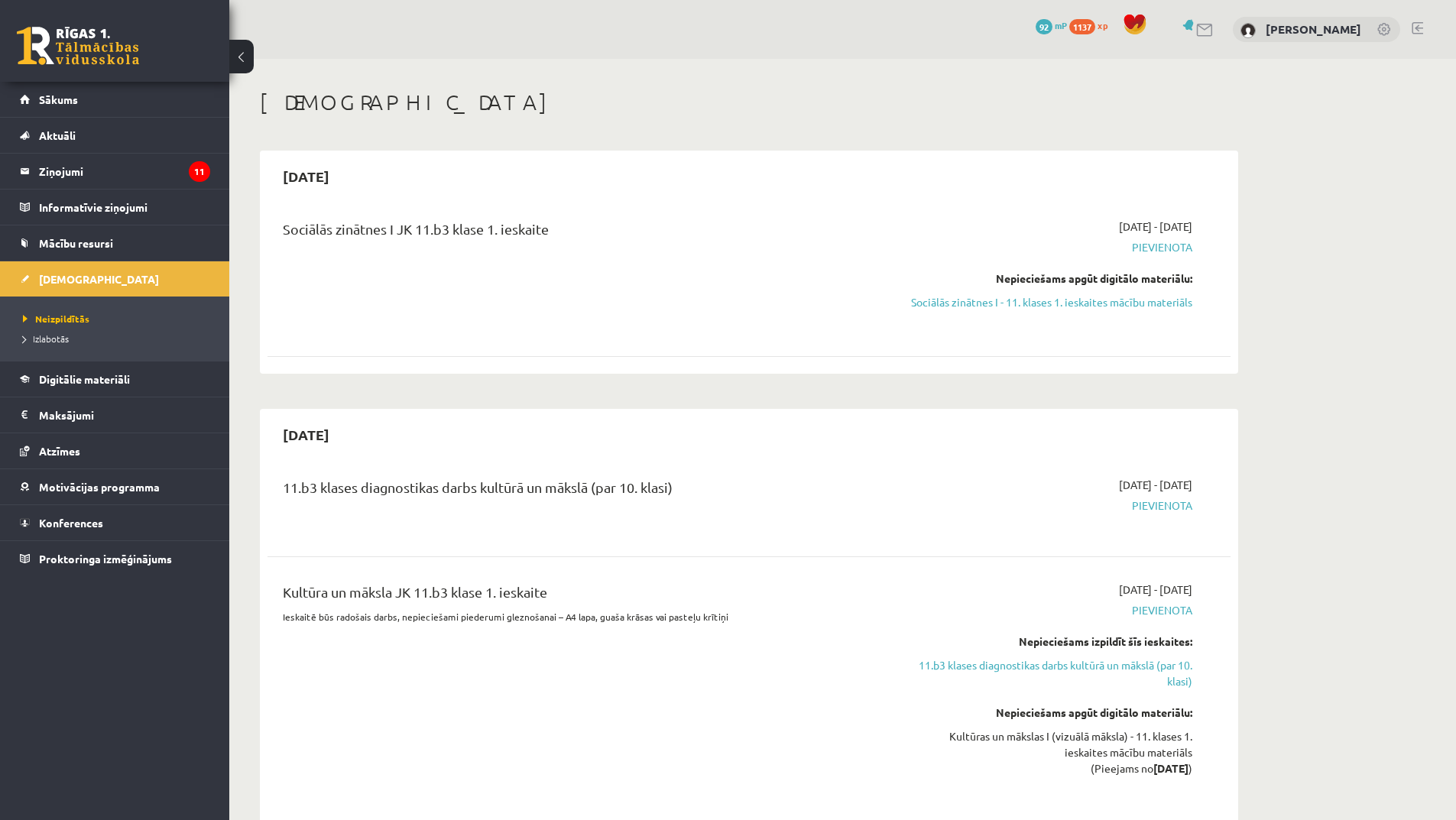
scroll to position [2701, 0]
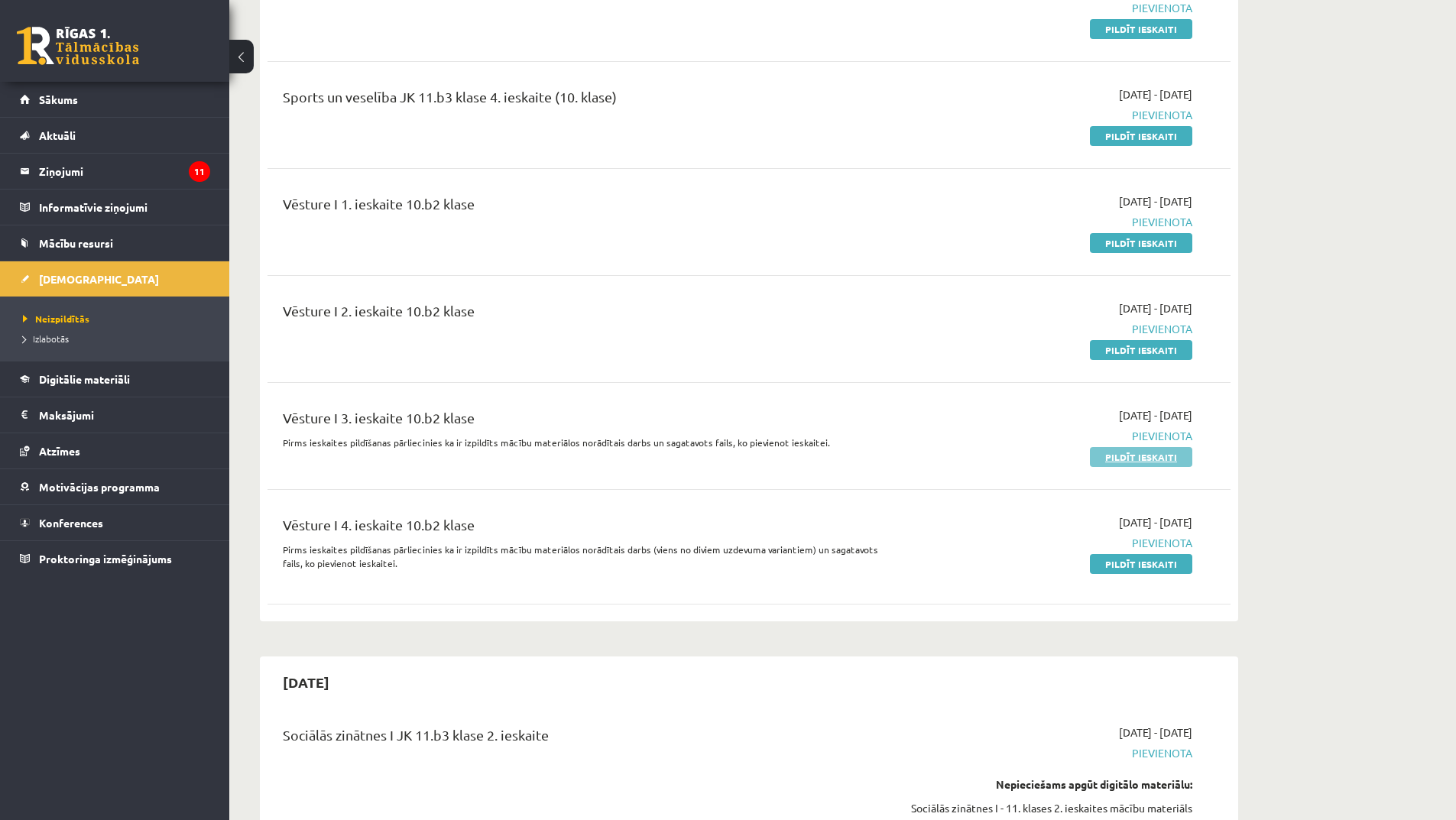
click at [1115, 447] on link "Pildīt ieskaiti" at bounding box center [1141, 457] width 103 height 20
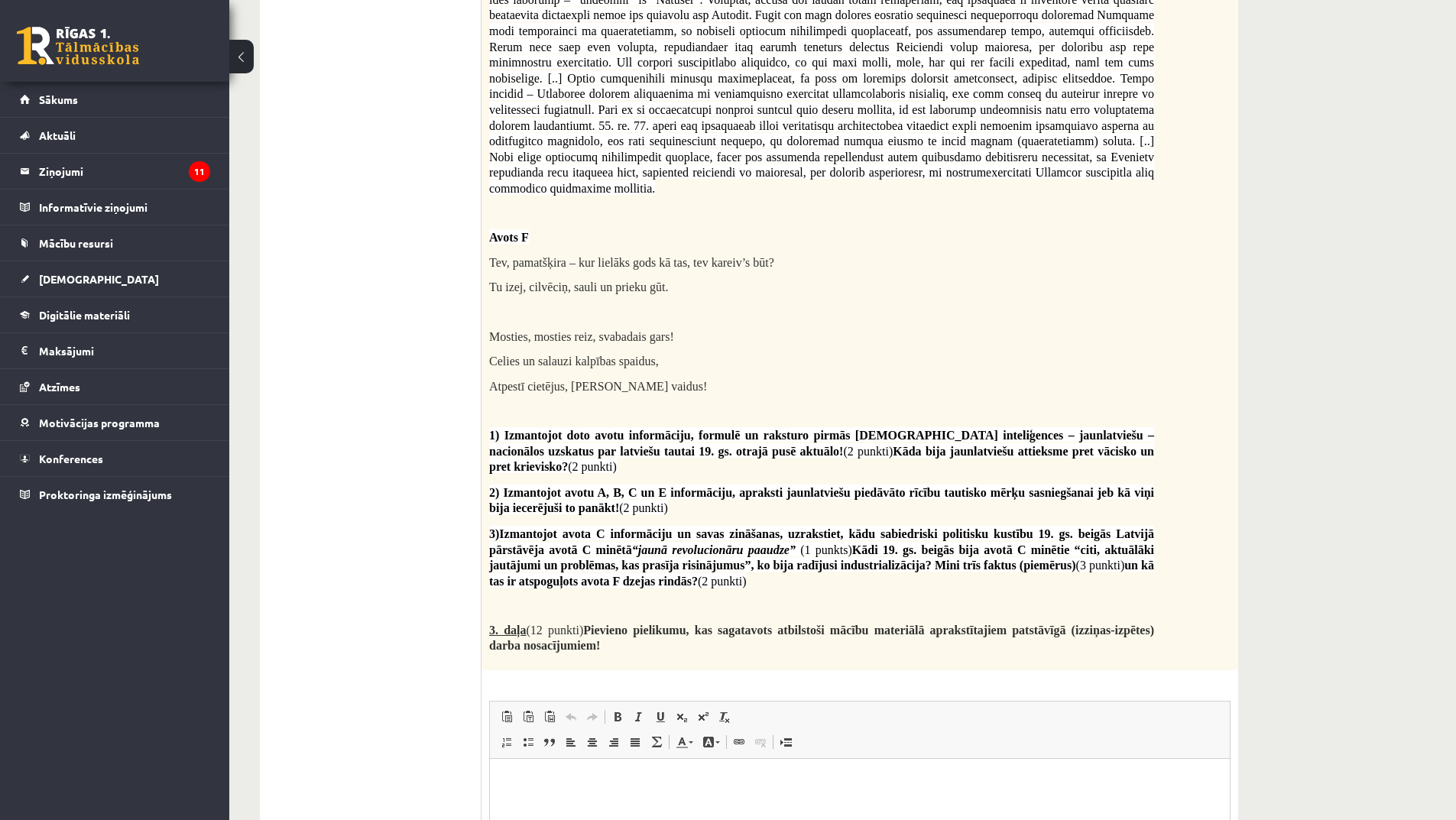
scroll to position [3037, 0]
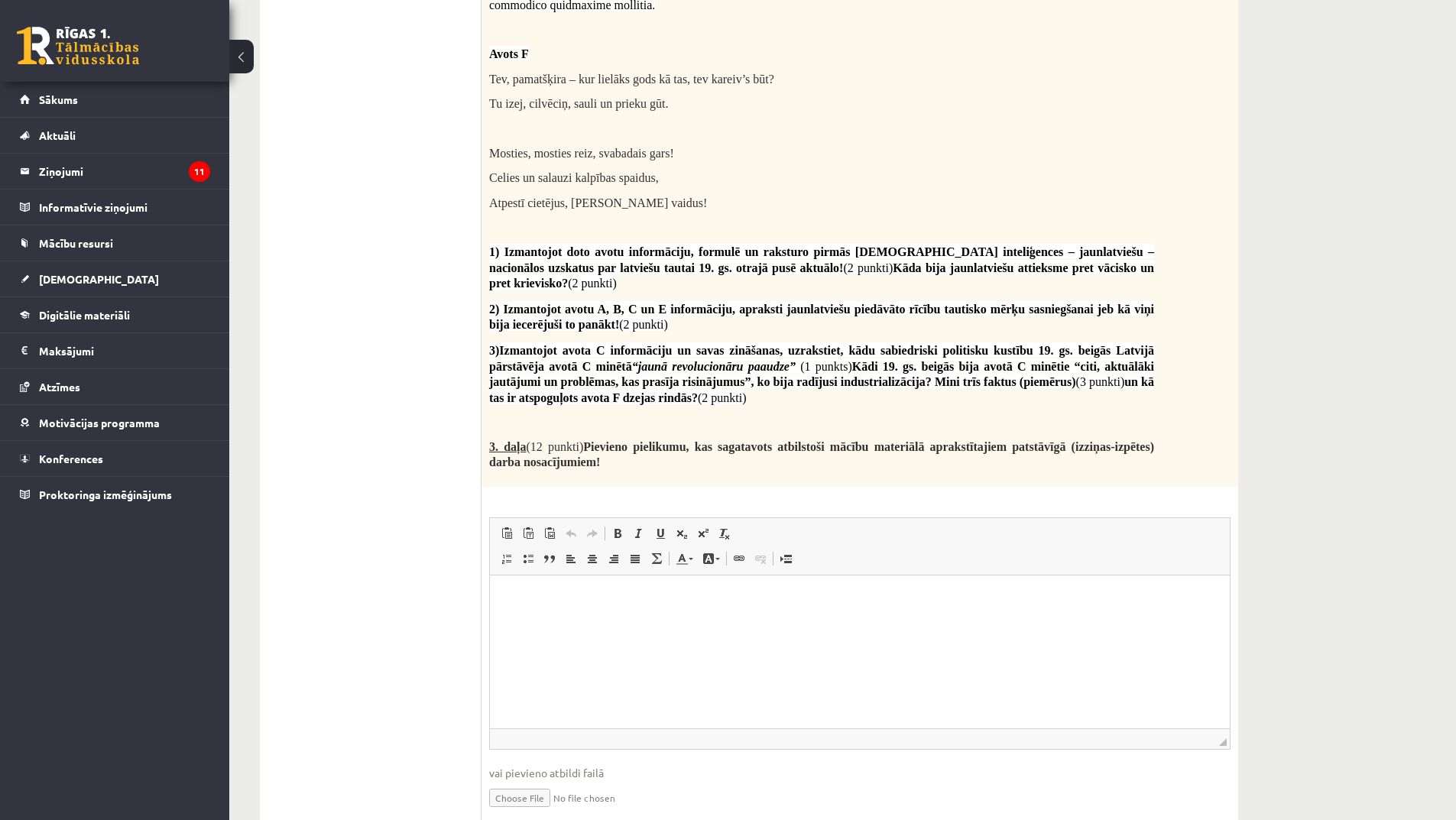
click at [571, 622] on html at bounding box center [860, 599] width 740 height 47
click at [641, 602] on p "**********" at bounding box center [860, 599] width 710 height 16
click at [592, 599] on p "**********" at bounding box center [860, 599] width 710 height 16
click at [695, 613] on html "**********" at bounding box center [860, 599] width 740 height 47
click at [871, 608] on html "**********" at bounding box center [860, 599] width 740 height 47
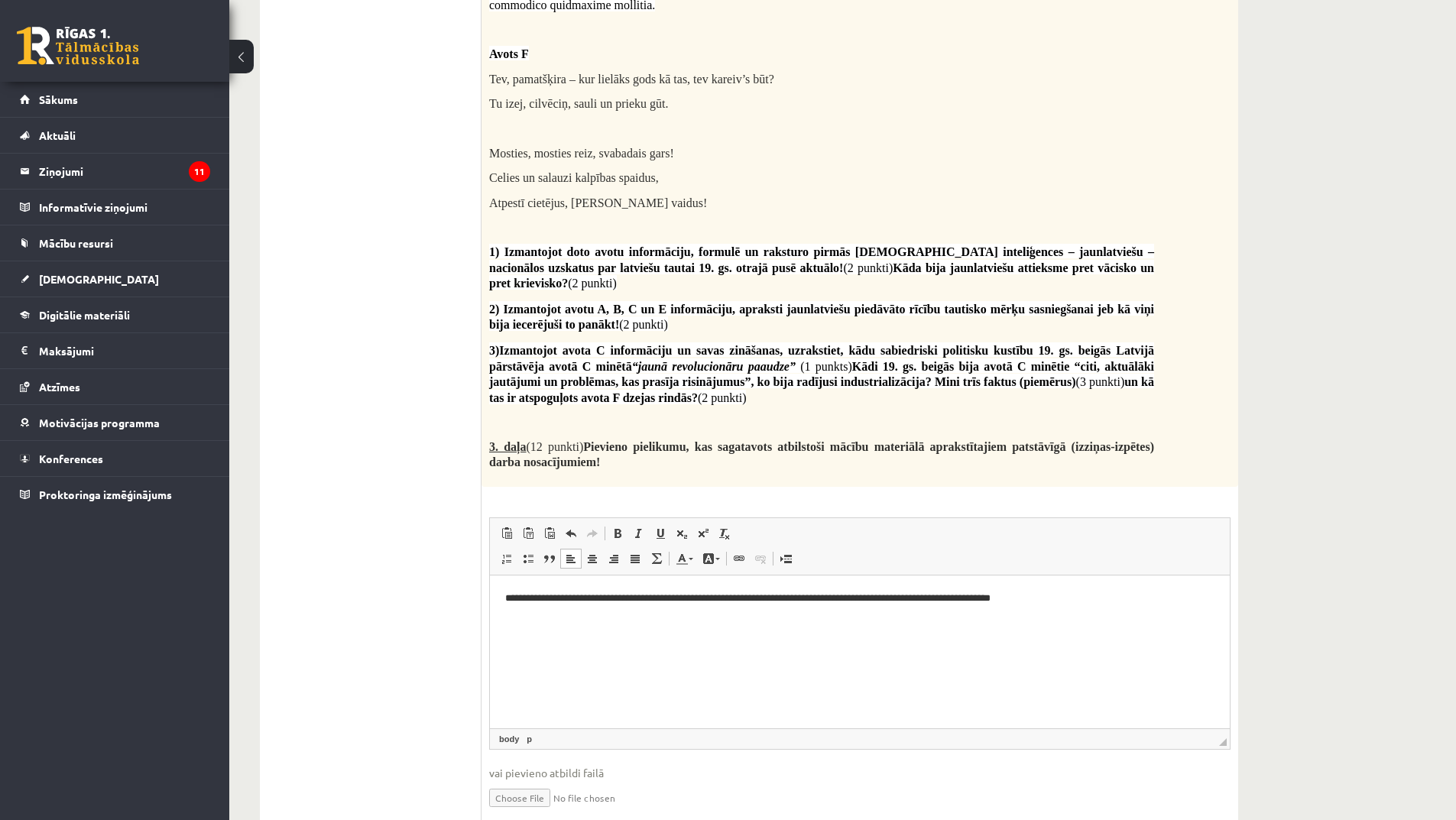
click at [1059, 602] on p "**********" at bounding box center [860, 599] width 710 height 16
click at [796, 600] on p "**********" at bounding box center [860, 607] width 710 height 32
click at [913, 603] on p "**********" at bounding box center [860, 607] width 710 height 32
click at [1052, 603] on p "**********" at bounding box center [860, 607] width 710 height 32
click at [850, 602] on p "**********" at bounding box center [860, 599] width 710 height 16
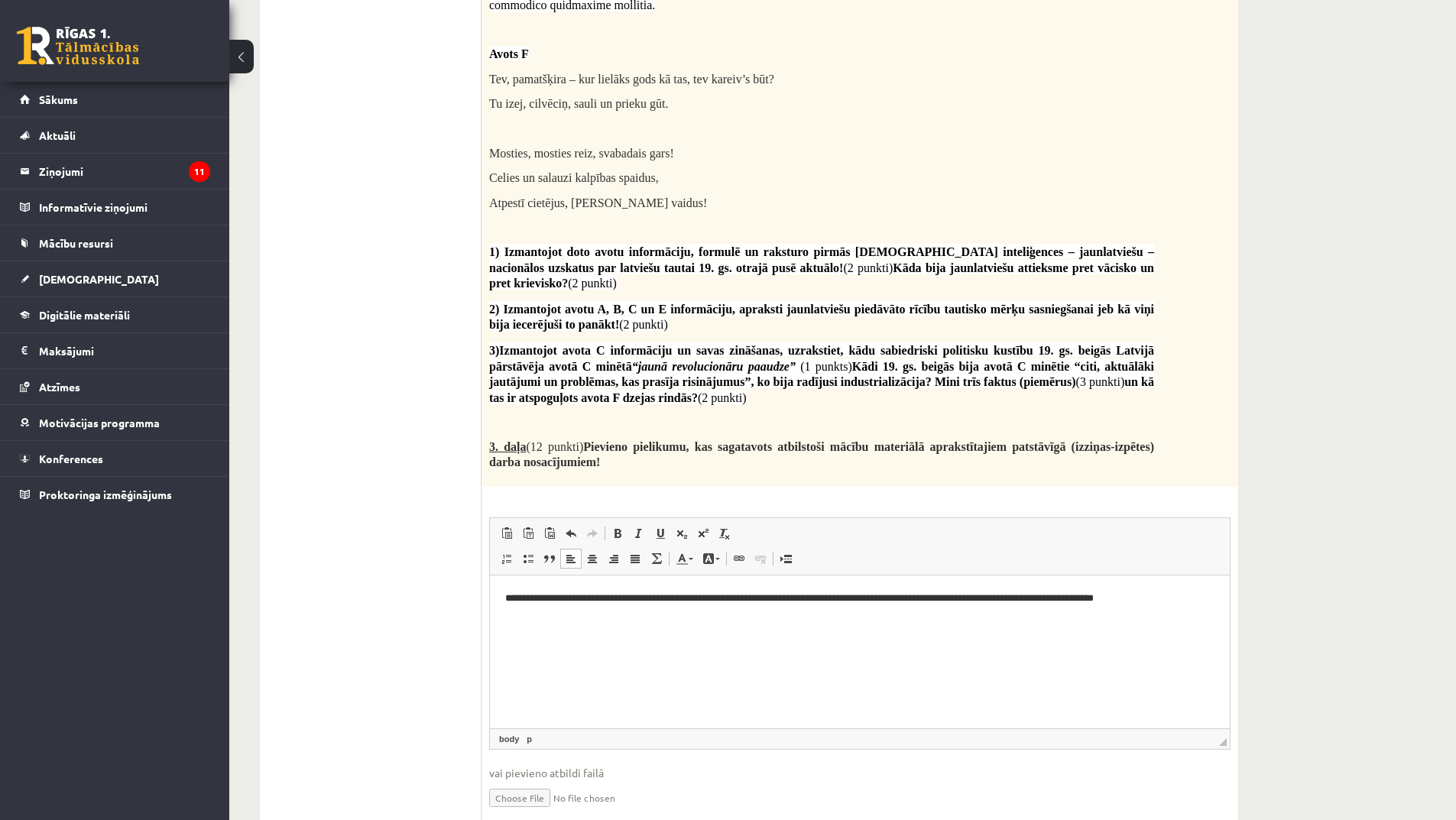
click at [892, 603] on p "**********" at bounding box center [860, 599] width 710 height 16
click at [1015, 606] on p "**********" at bounding box center [860, 599] width 710 height 16
click at [1018, 601] on p "**********" at bounding box center [860, 599] width 710 height 16
click at [1023, 602] on p "**********" at bounding box center [860, 599] width 710 height 16
click at [1035, 601] on p "**********" at bounding box center [860, 599] width 710 height 16
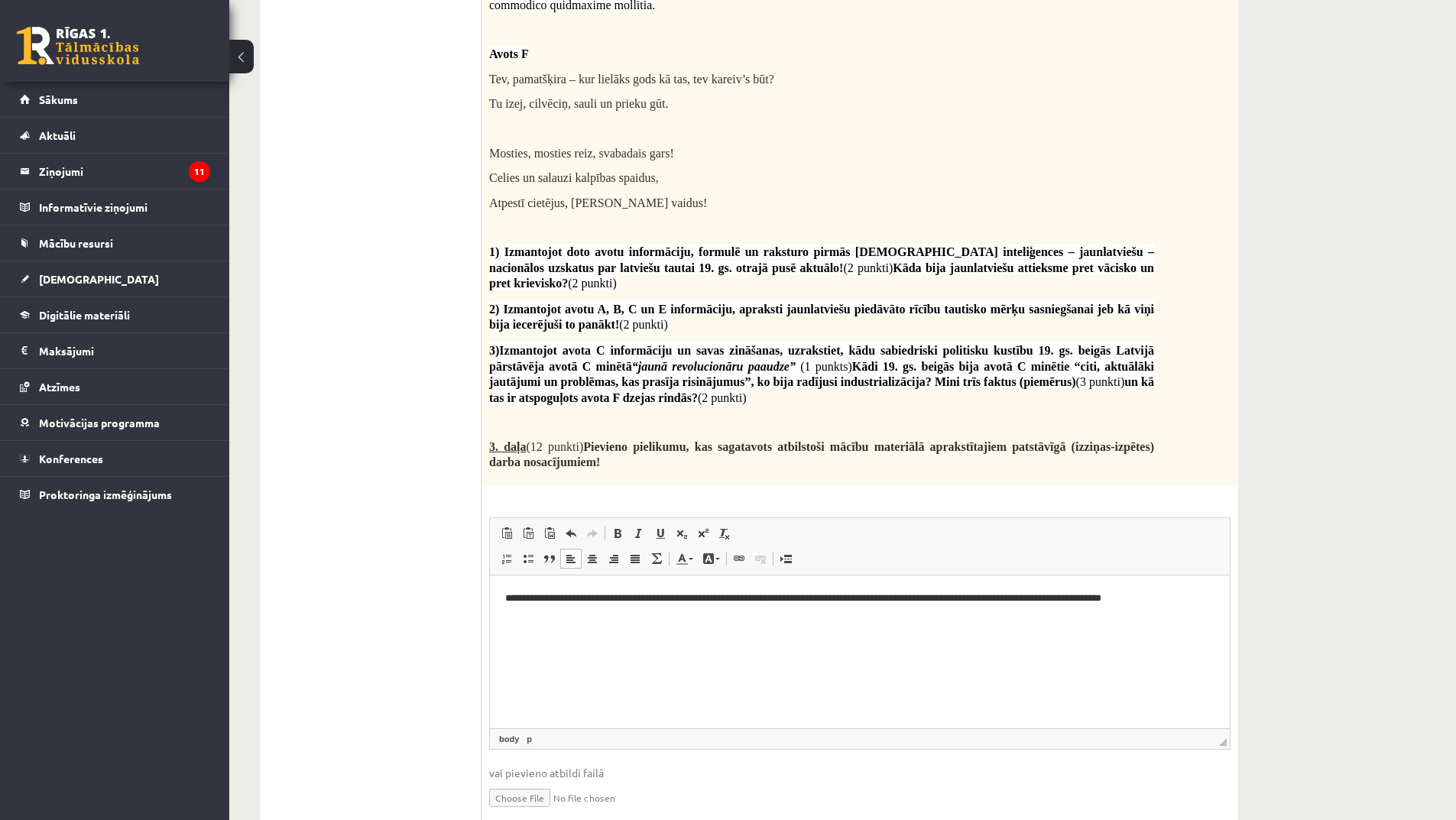
click at [1061, 593] on p "**********" at bounding box center [860, 599] width 710 height 16
click at [1110, 599] on p "**********" at bounding box center [860, 599] width 710 height 16
click at [1164, 600] on p "**********" at bounding box center [860, 599] width 710 height 16
click at [1185, 603] on p "**********" at bounding box center [860, 599] width 710 height 16
click at [547, 627] on p "**" at bounding box center [860, 625] width 710 height 16
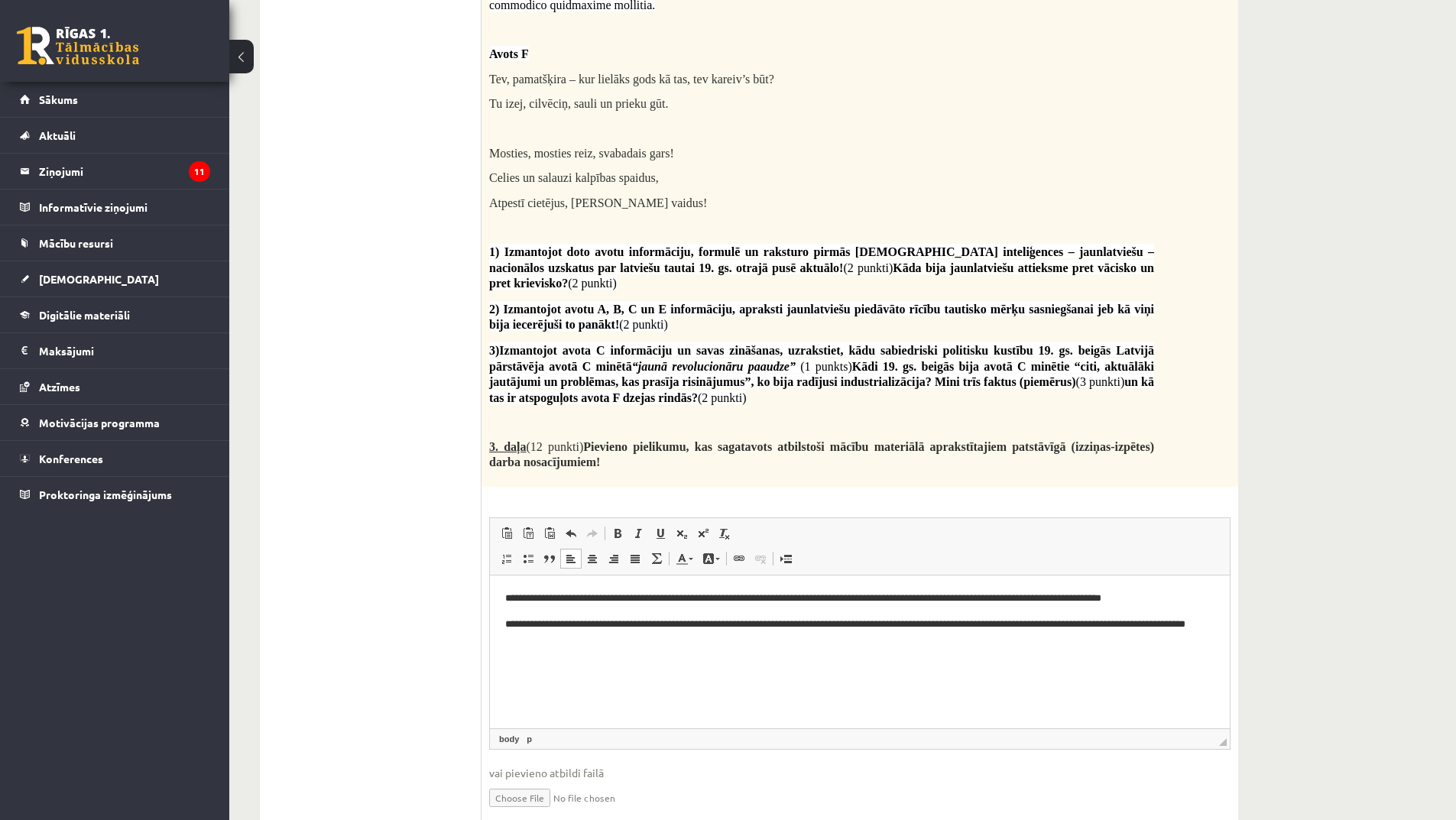
click at [1014, 626] on p "**********" at bounding box center [860, 633] width 710 height 32
click at [1053, 628] on p "**********" at bounding box center [860, 633] width 710 height 32
click at [1056, 627] on p "**********" at bounding box center [860, 633] width 710 height 32
click at [1056, 627] on p "**********" at bounding box center [860, 633] width 710 height 32
click at [1053, 622] on p "**********" at bounding box center [860, 633] width 710 height 32
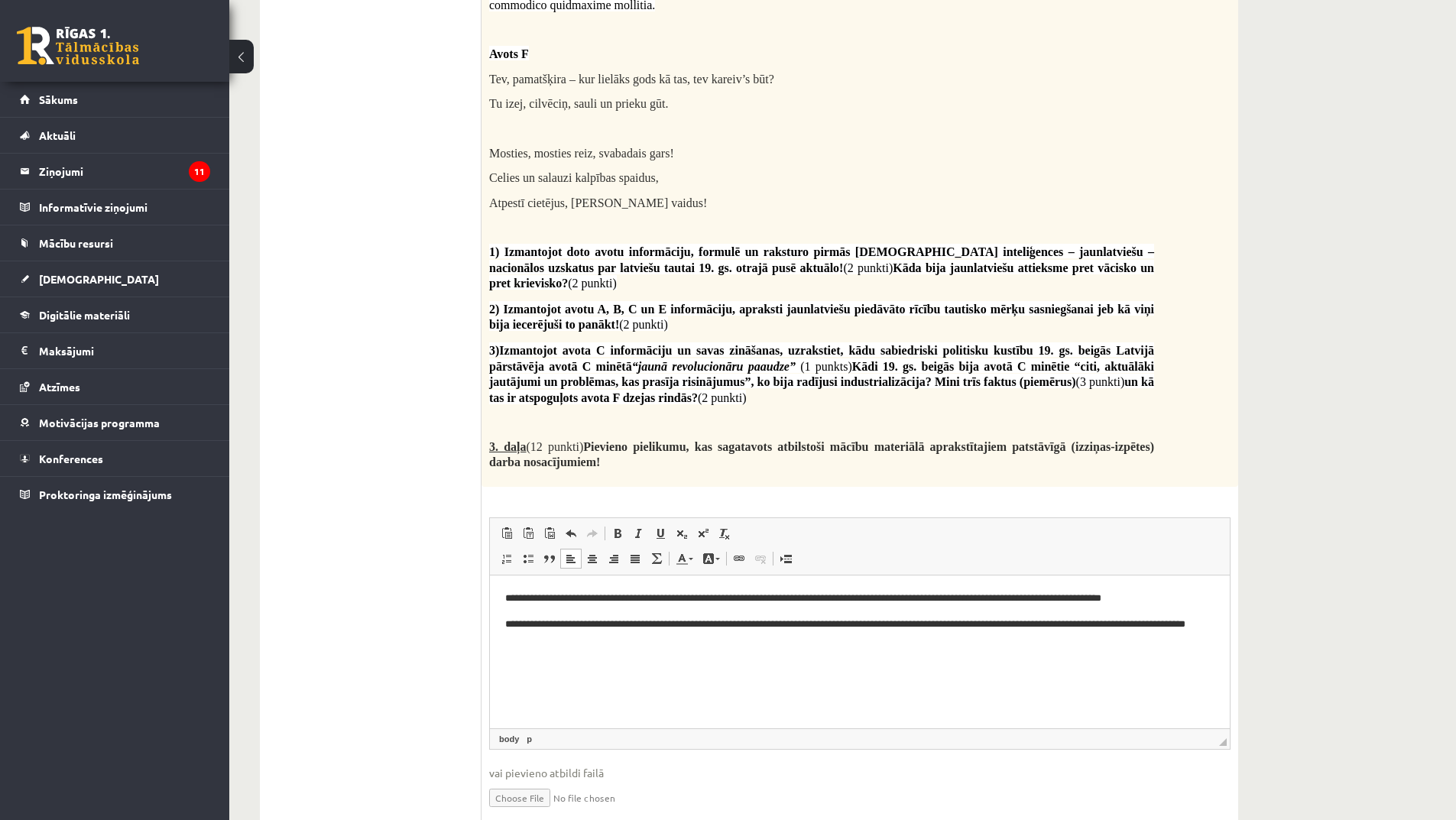
click at [1059, 626] on p "**********" at bounding box center [860, 633] width 710 height 32
click at [1054, 625] on p "**********" at bounding box center [860, 633] width 710 height 32
click at [1132, 624] on p "**********" at bounding box center [860, 633] width 710 height 32
click at [1185, 627] on p "**********" at bounding box center [860, 633] width 710 height 32
click at [575, 639] on p "**********" at bounding box center [860, 633] width 710 height 32
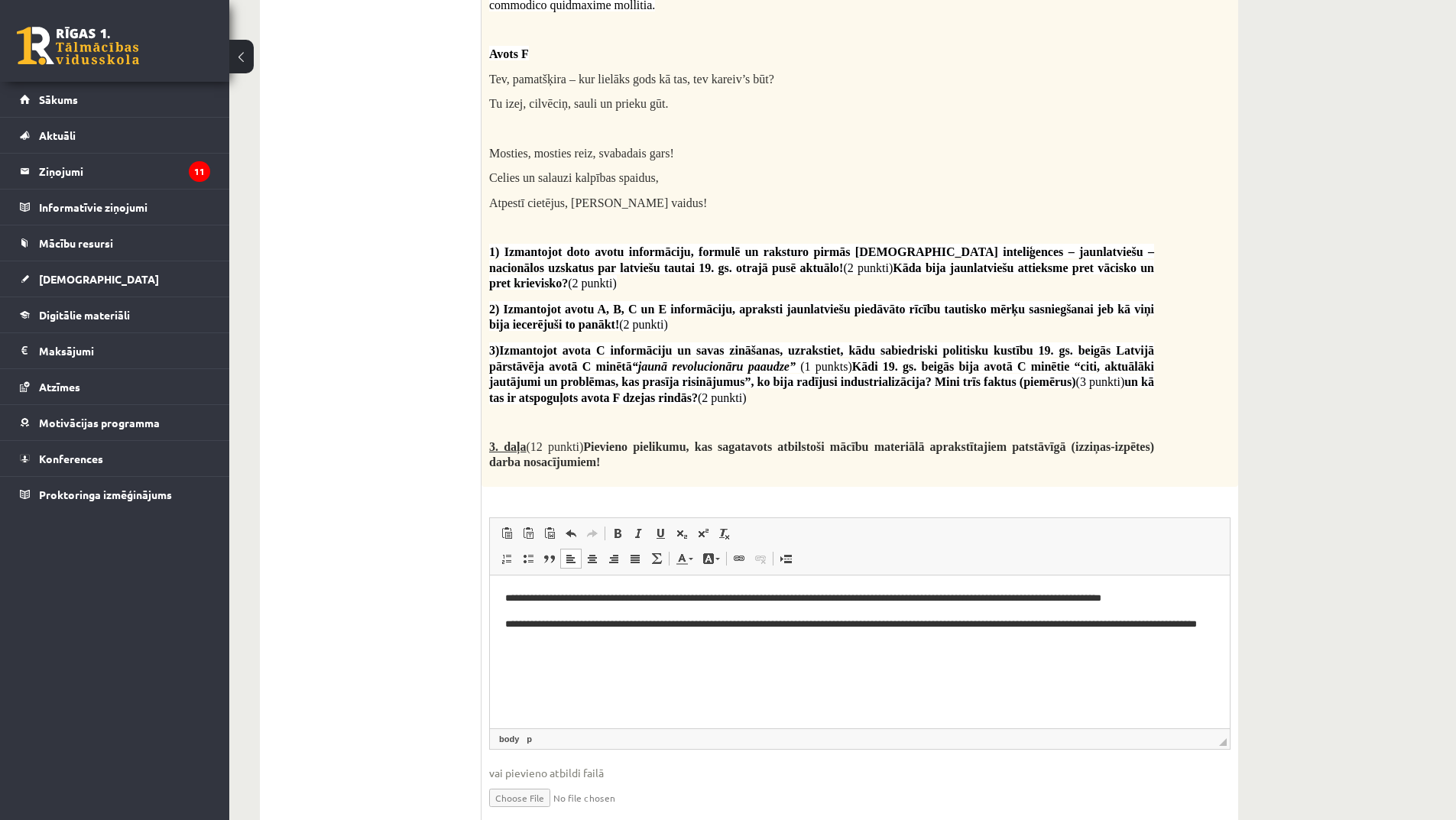
click at [598, 642] on p "**********" at bounding box center [860, 633] width 710 height 32
click at [708, 660] on p "Bagātinātā teksta redaktors, wiswyg-editor-user-answer-47024909281780" at bounding box center [860, 666] width 710 height 16
click at [609, 645] on p "**********" at bounding box center [860, 633] width 710 height 32
click at [602, 644] on p "**********" at bounding box center [860, 633] width 710 height 32
click at [703, 638] on p "**********" at bounding box center [860, 633] width 710 height 32
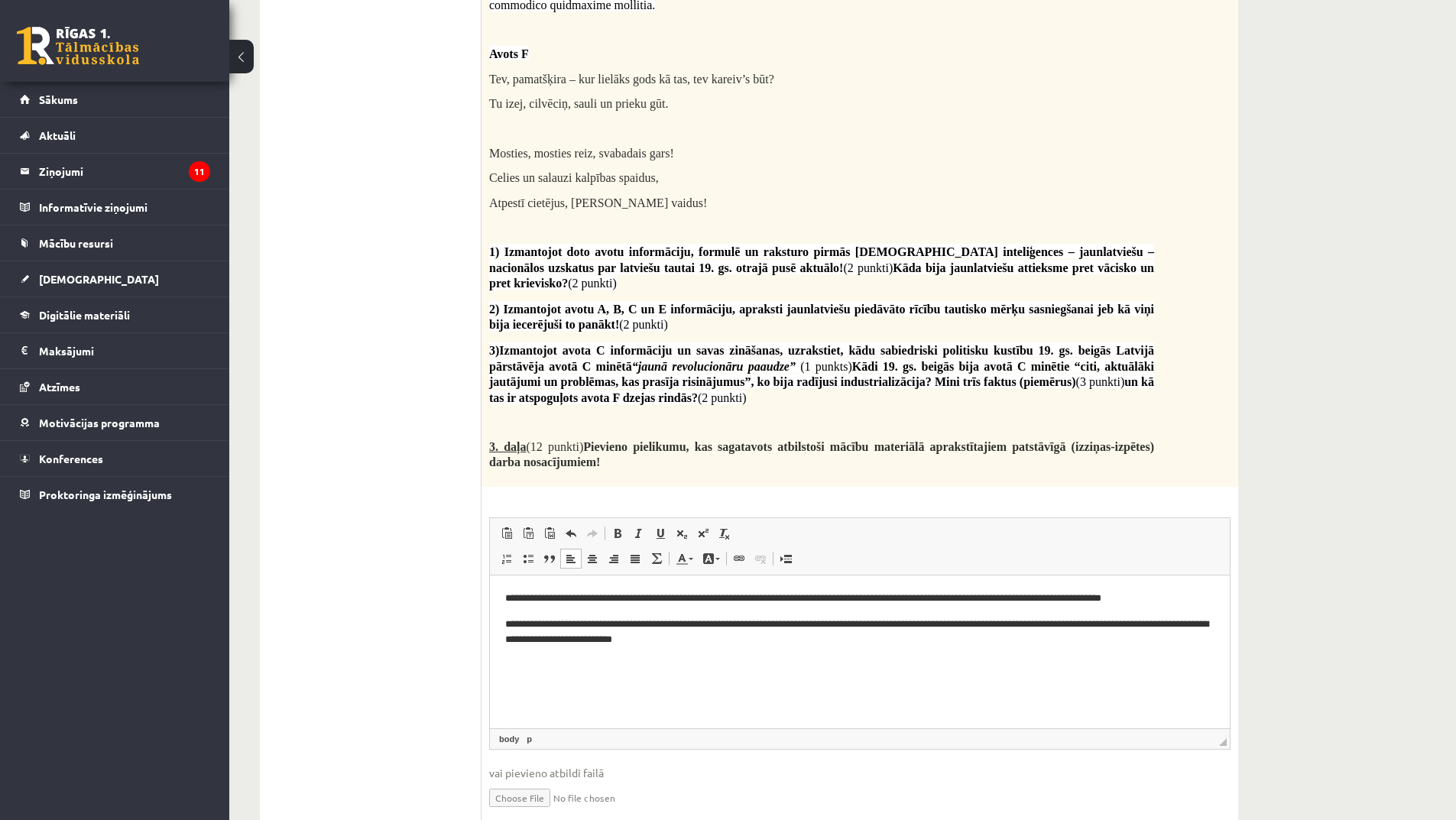
click at [756, 650] on body "**********" at bounding box center [860, 632] width 710 height 83
click at [759, 646] on p "**********" at bounding box center [860, 633] width 710 height 32
click at [534, 671] on p "**" at bounding box center [860, 666] width 710 height 16
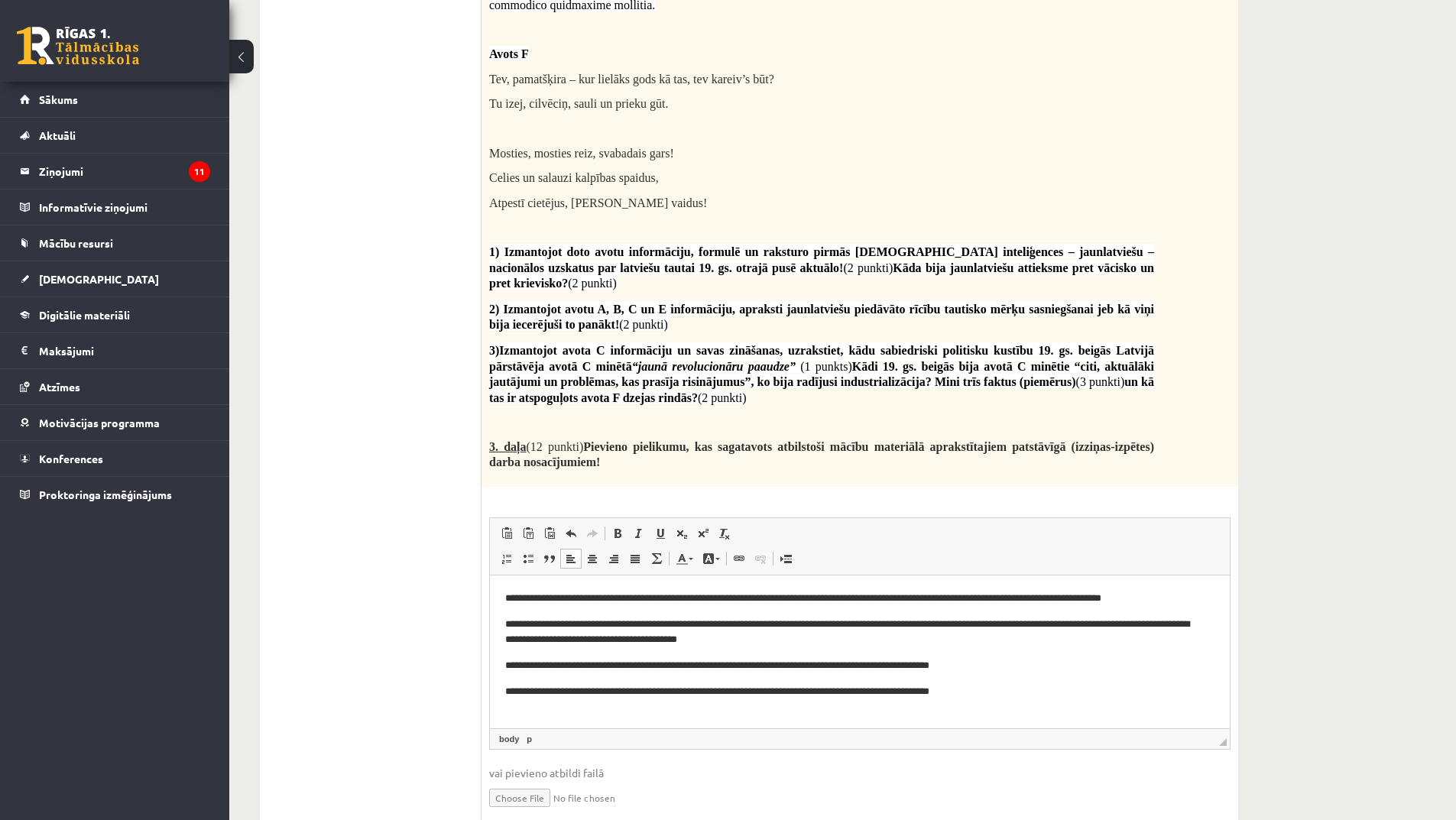
click at [710, 691] on p "**********" at bounding box center [854, 692] width 698 height 16
click at [713, 693] on p "**********" at bounding box center [854, 692] width 698 height 16
click at [622, 667] on p "**********" at bounding box center [854, 666] width 698 height 16
click at [712, 694] on p "**********" at bounding box center [854, 692] width 698 height 16
click at [894, 691] on p "**********" at bounding box center [854, 692] width 698 height 16
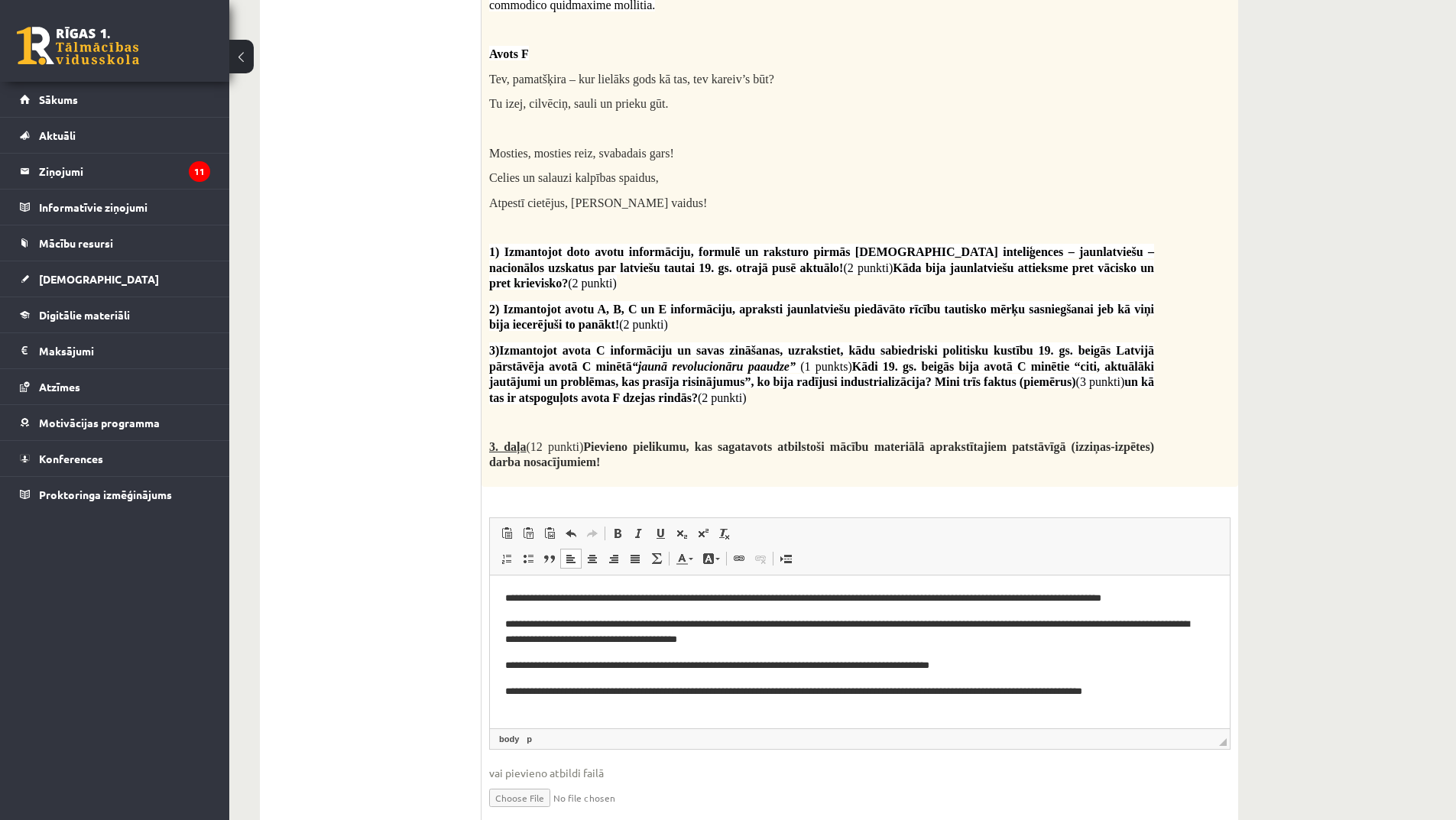
click at [894, 694] on p "**********" at bounding box center [854, 692] width 698 height 16
click at [683, 711] on p "**********" at bounding box center [854, 701] width 698 height 32
click at [1035, 691] on p "**********" at bounding box center [854, 692] width 698 height 16
click at [766, 705] on p "**********" at bounding box center [854, 701] width 698 height 32
click at [759, 694] on p "**********" at bounding box center [854, 701] width 698 height 32
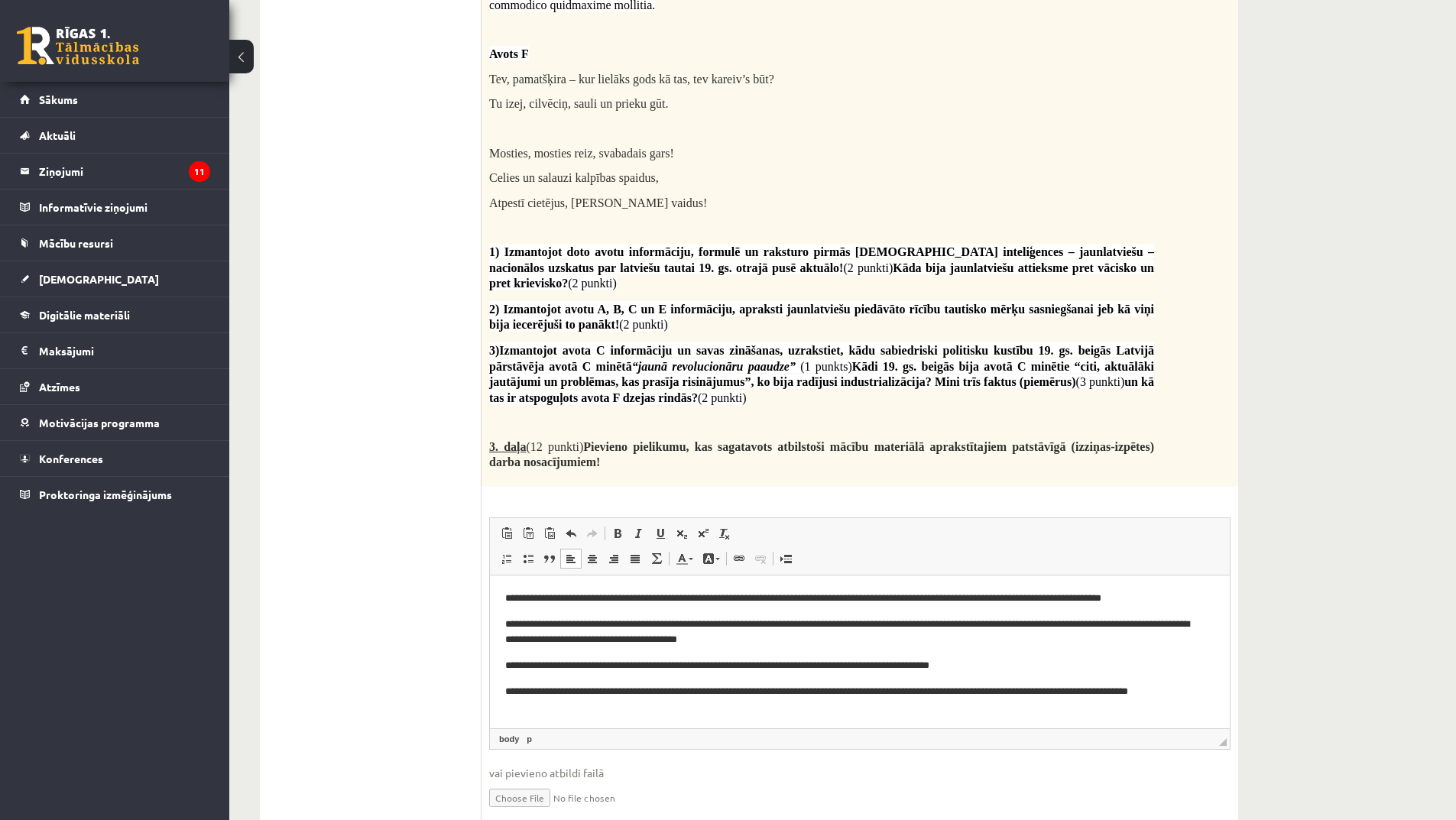
click at [717, 697] on p "**********" at bounding box center [854, 701] width 698 height 32
click at [713, 695] on p "**********" at bounding box center [854, 701] width 698 height 32
click at [1089, 691] on p "**********" at bounding box center [854, 701] width 698 height 32
click at [654, 710] on p "**********" at bounding box center [854, 701] width 698 height 32
click at [696, 713] on p "**********" at bounding box center [854, 701] width 698 height 32
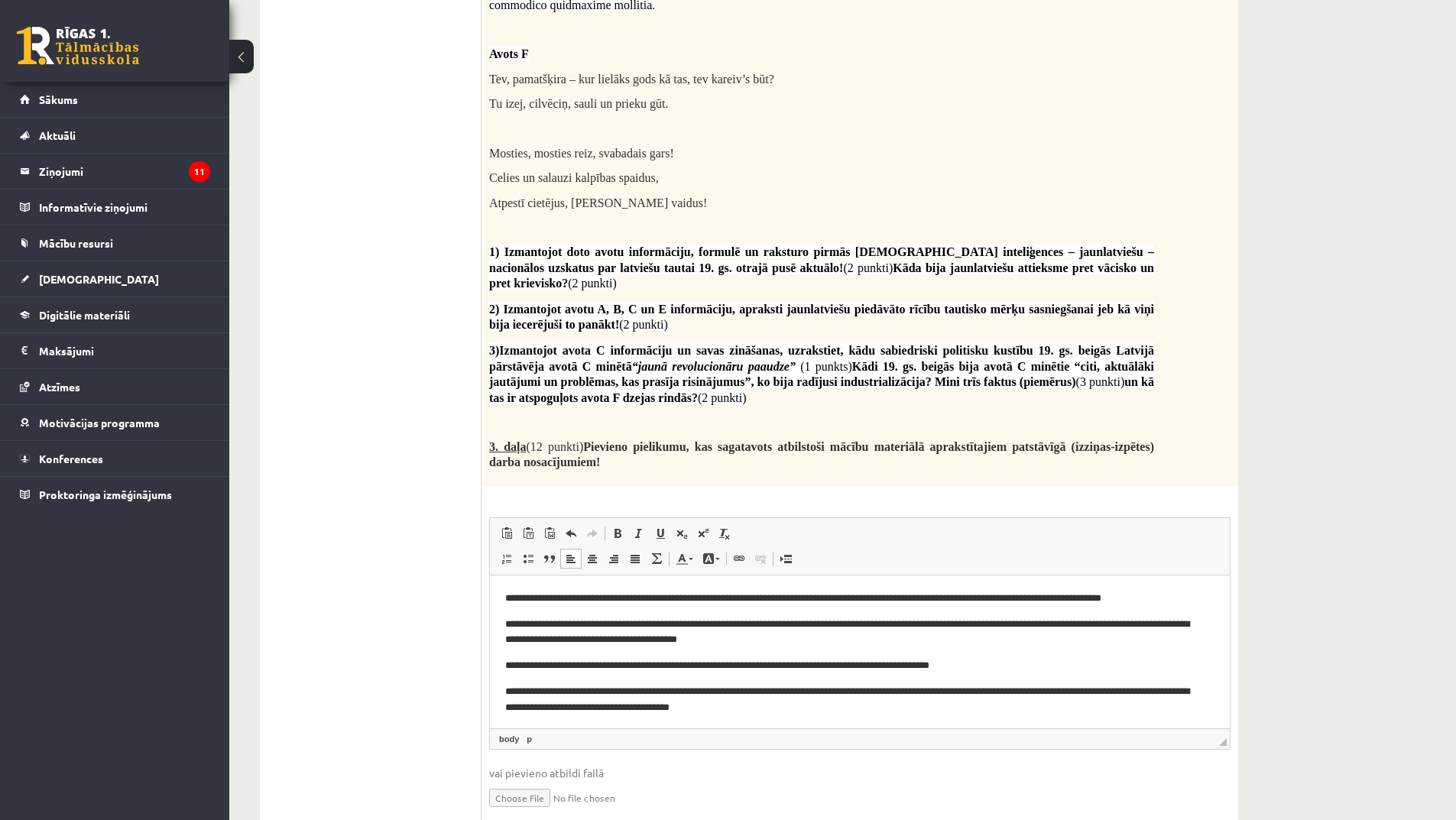
click at [700, 713] on p "**********" at bounding box center [854, 701] width 698 height 32
click at [739, 708] on p "**********" at bounding box center [854, 701] width 698 height 32
click at [818, 708] on p "**********" at bounding box center [854, 701] width 698 height 32
click at [831, 708] on p "**********" at bounding box center [854, 701] width 698 height 32
click at [898, 708] on p "**********" at bounding box center [854, 701] width 698 height 32
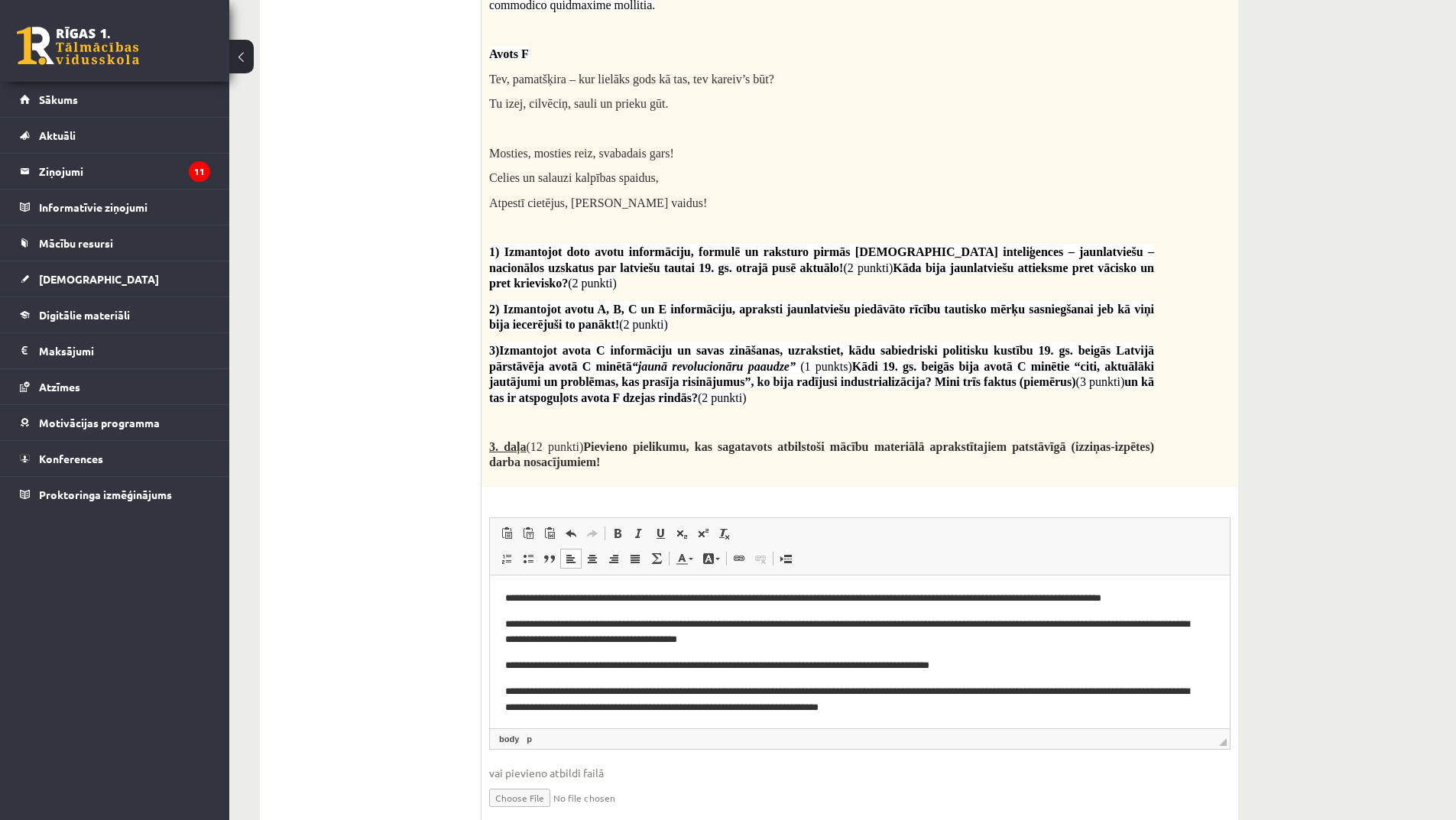
click at [1009, 712] on p "**********" at bounding box center [854, 701] width 698 height 32
click at [1094, 696] on p "**********" at bounding box center [854, 701] width 698 height 32
click at [1157, 710] on p "**********" at bounding box center [854, 701] width 698 height 32
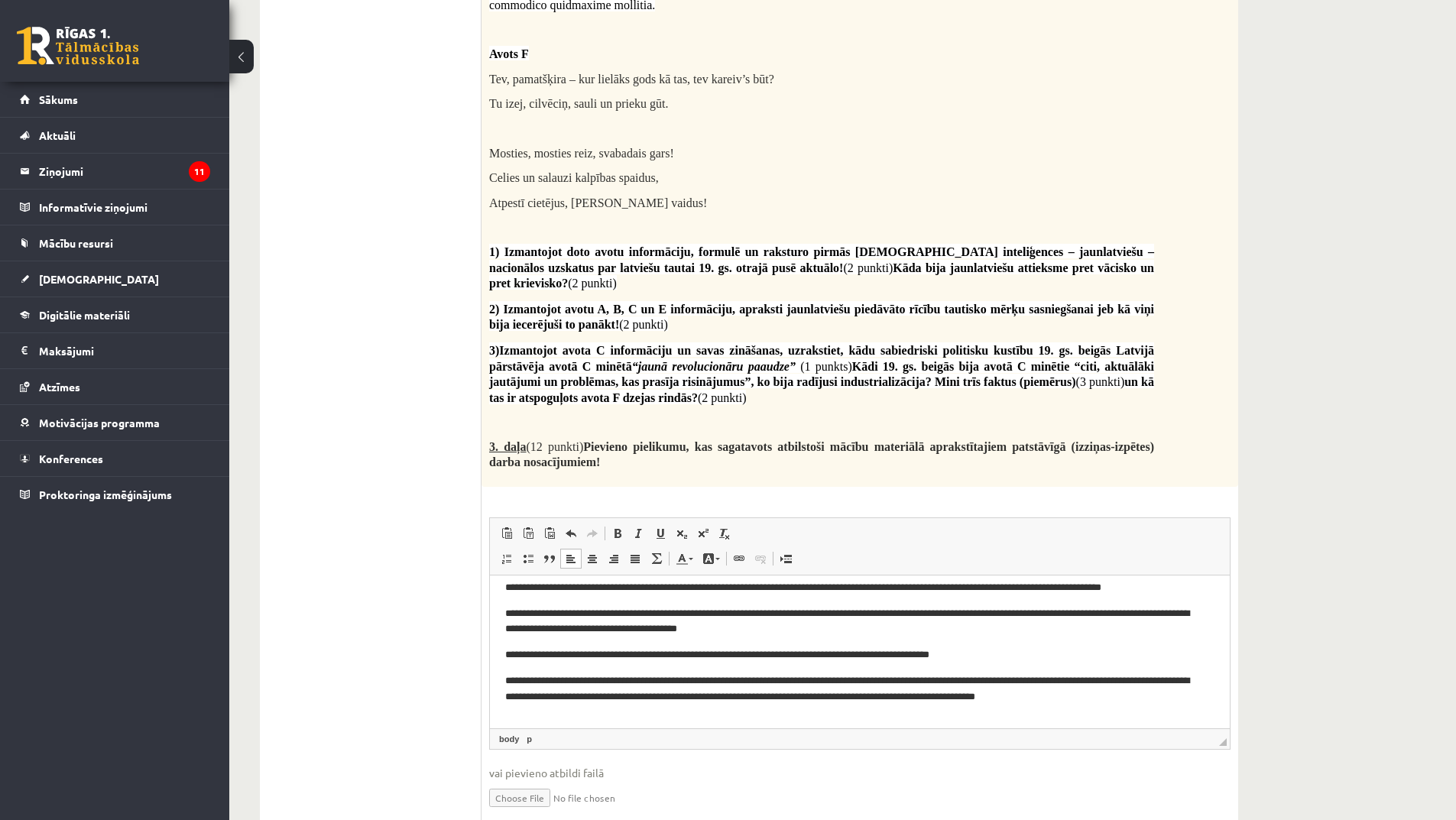
scroll to position [37, 0]
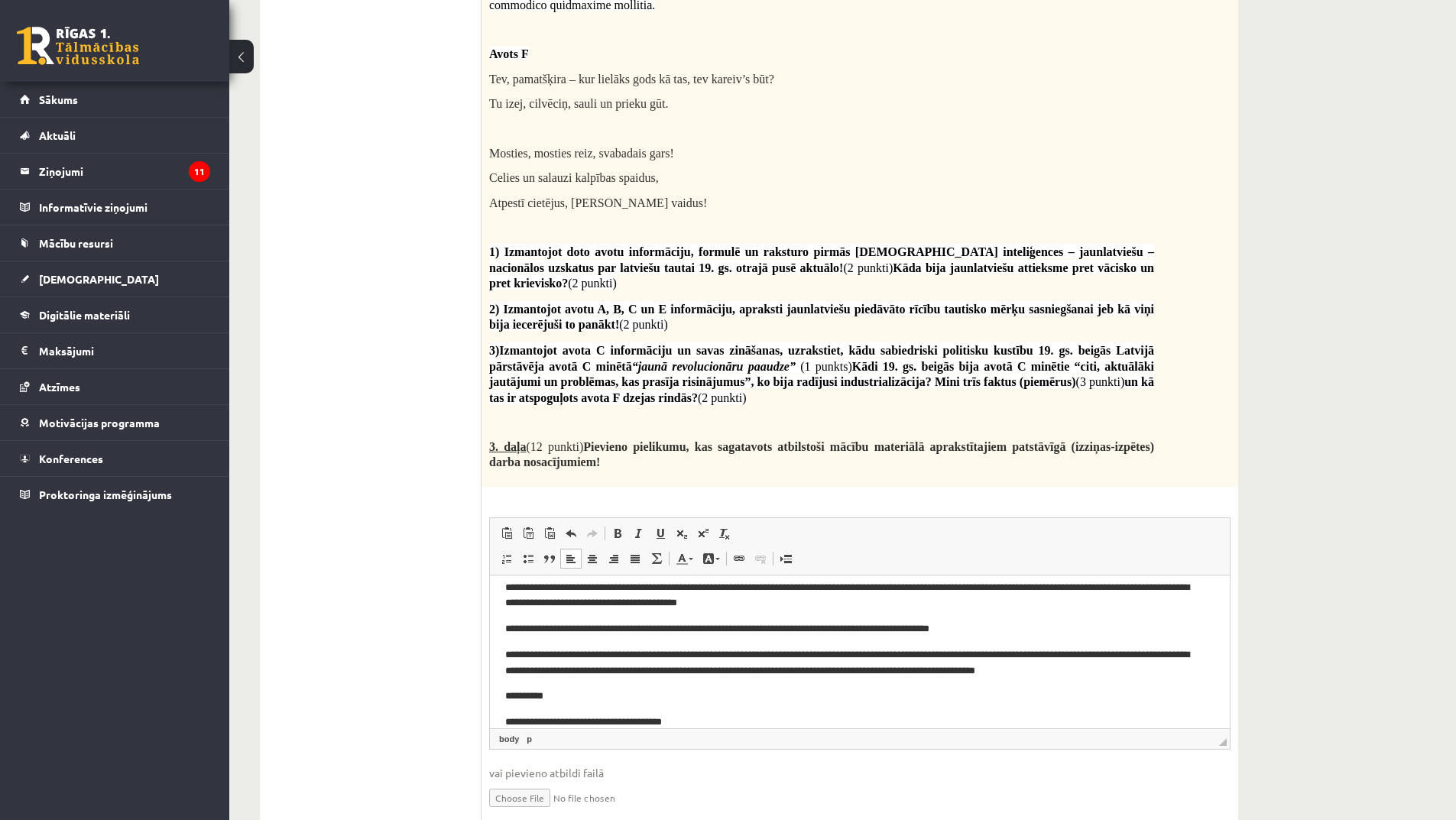
click at [631, 724] on p "**********" at bounding box center [854, 723] width 698 height 16
drag, startPoint x: 687, startPoint y: 720, endPoint x: 1187, endPoint y: 1244, distance: 724.3
click at [687, 720] on p "**********" at bounding box center [854, 723] width 698 height 16
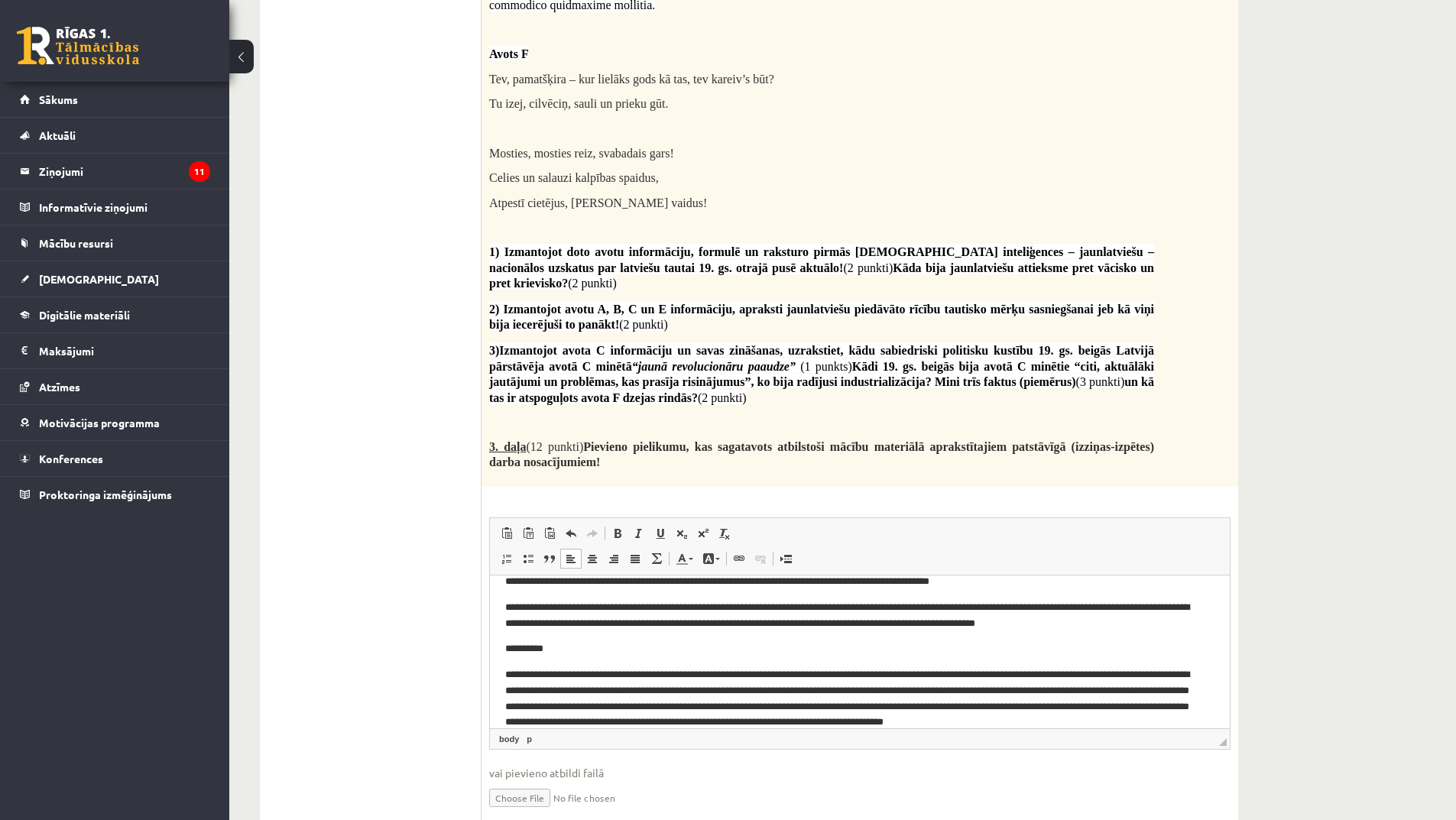
scroll to position [100, 0]
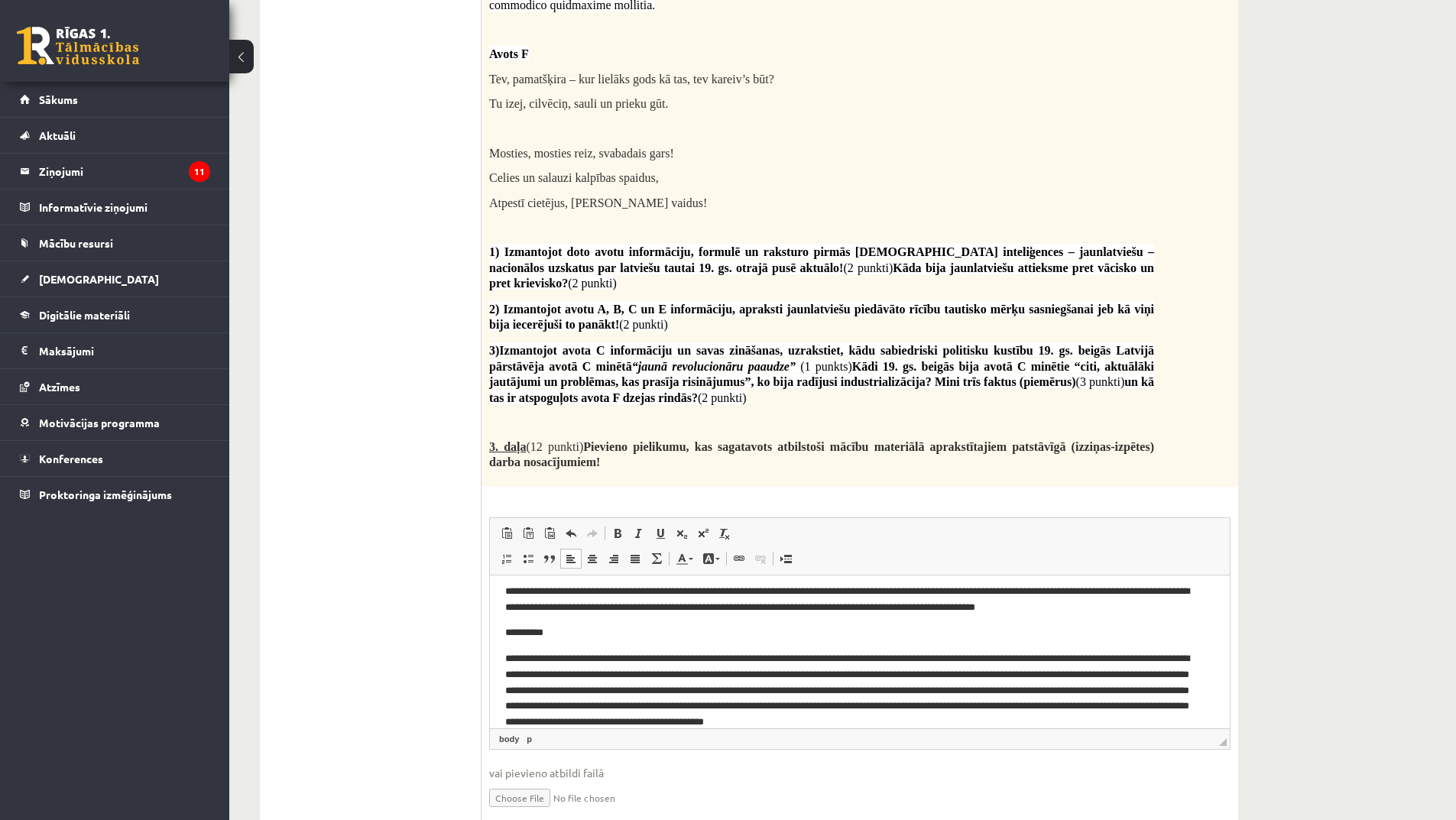
drag, startPoint x: 1082, startPoint y: 721, endPoint x: 1573, endPoint y: 1253, distance: 724.0
click at [1082, 721] on p "**********" at bounding box center [854, 691] width 698 height 80
click at [1075, 722] on p "**********" at bounding box center [854, 691] width 698 height 80
click at [1102, 720] on p "**********" at bounding box center [854, 691] width 698 height 80
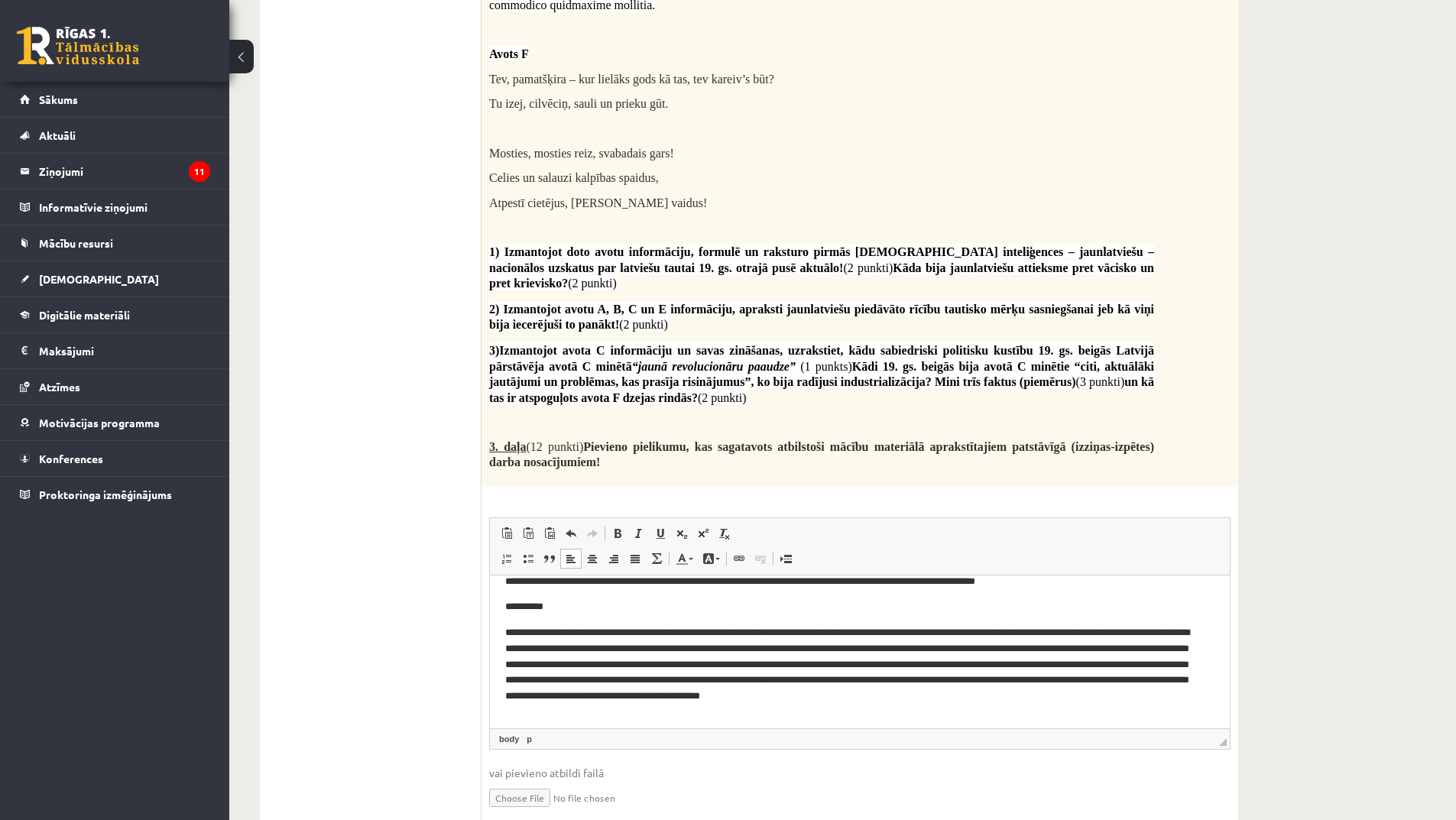
click at [509, 608] on p "**********" at bounding box center [854, 607] width 698 height 16
click at [515, 611] on p "**********" at bounding box center [854, 607] width 698 height 16
click at [522, 608] on p "**********" at bounding box center [854, 607] width 698 height 16
click at [1128, 707] on body "**********" at bounding box center [860, 610] width 710 height 292
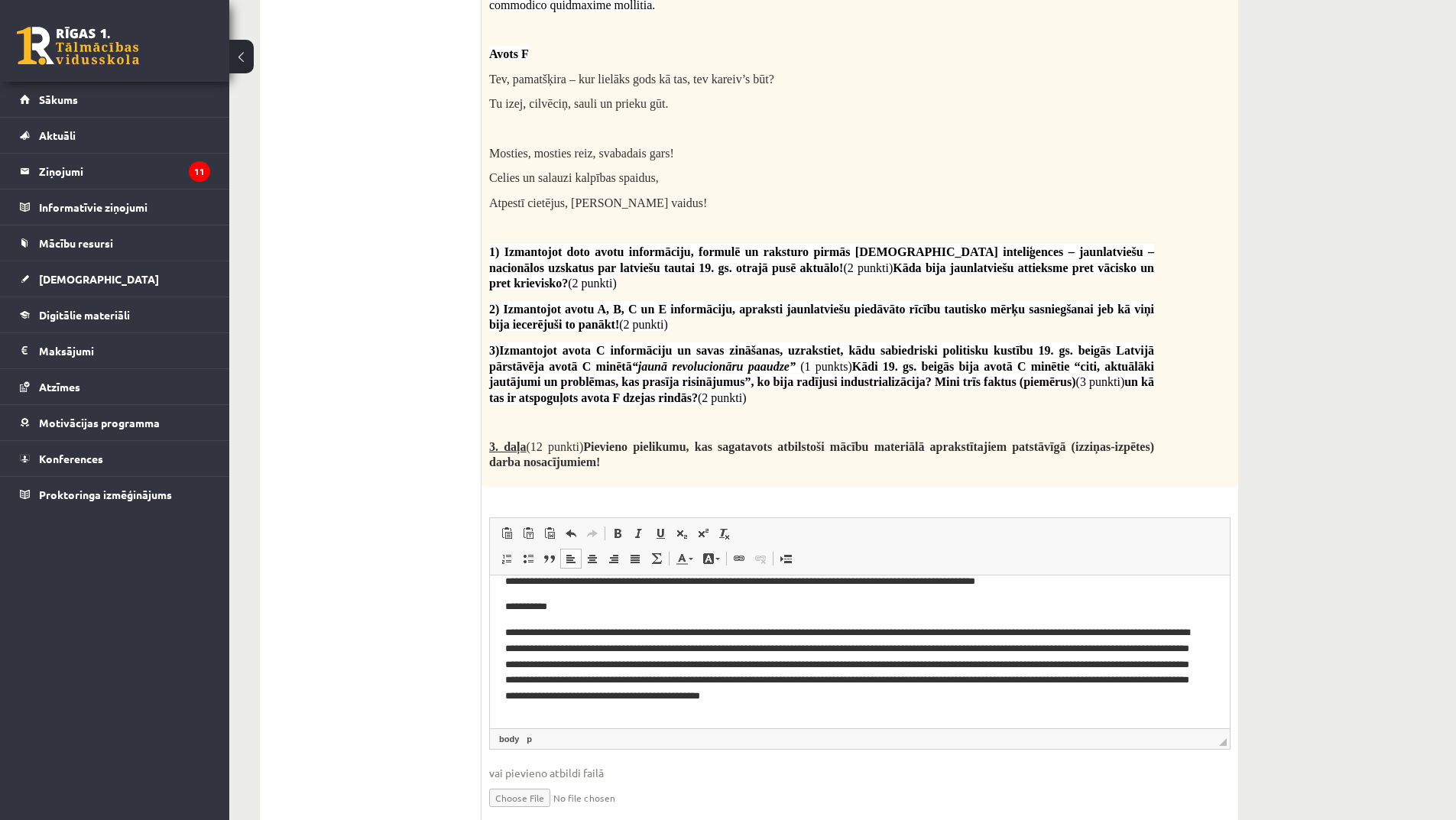
click at [1111, 704] on p "**********" at bounding box center [854, 665] width 698 height 80
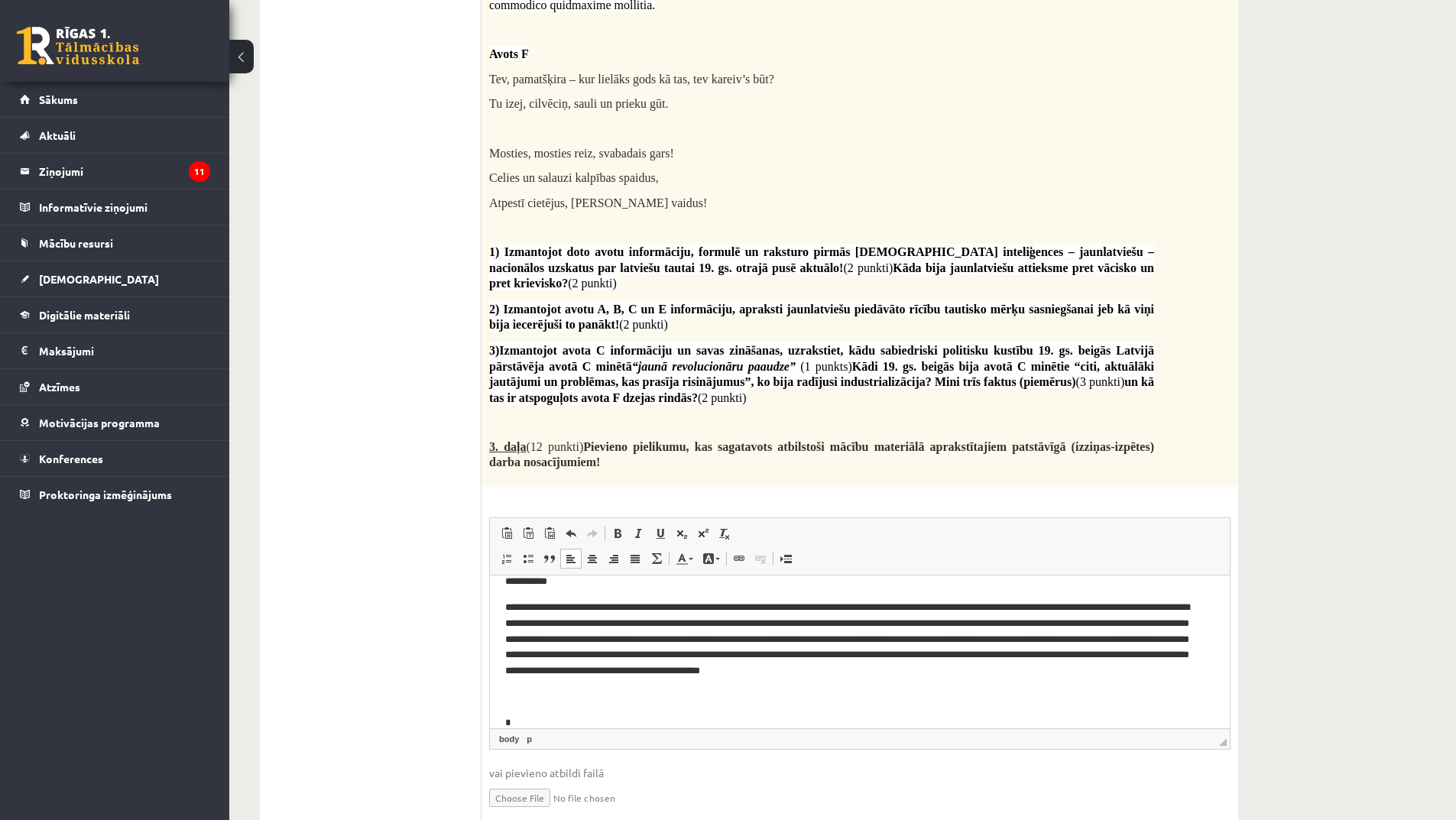
scroll to position [152, 0]
click at [503, 722] on html "**********" at bounding box center [860, 610] width 740 height 374
click at [531, 693] on p "**" at bounding box center [854, 697] width 698 height 16
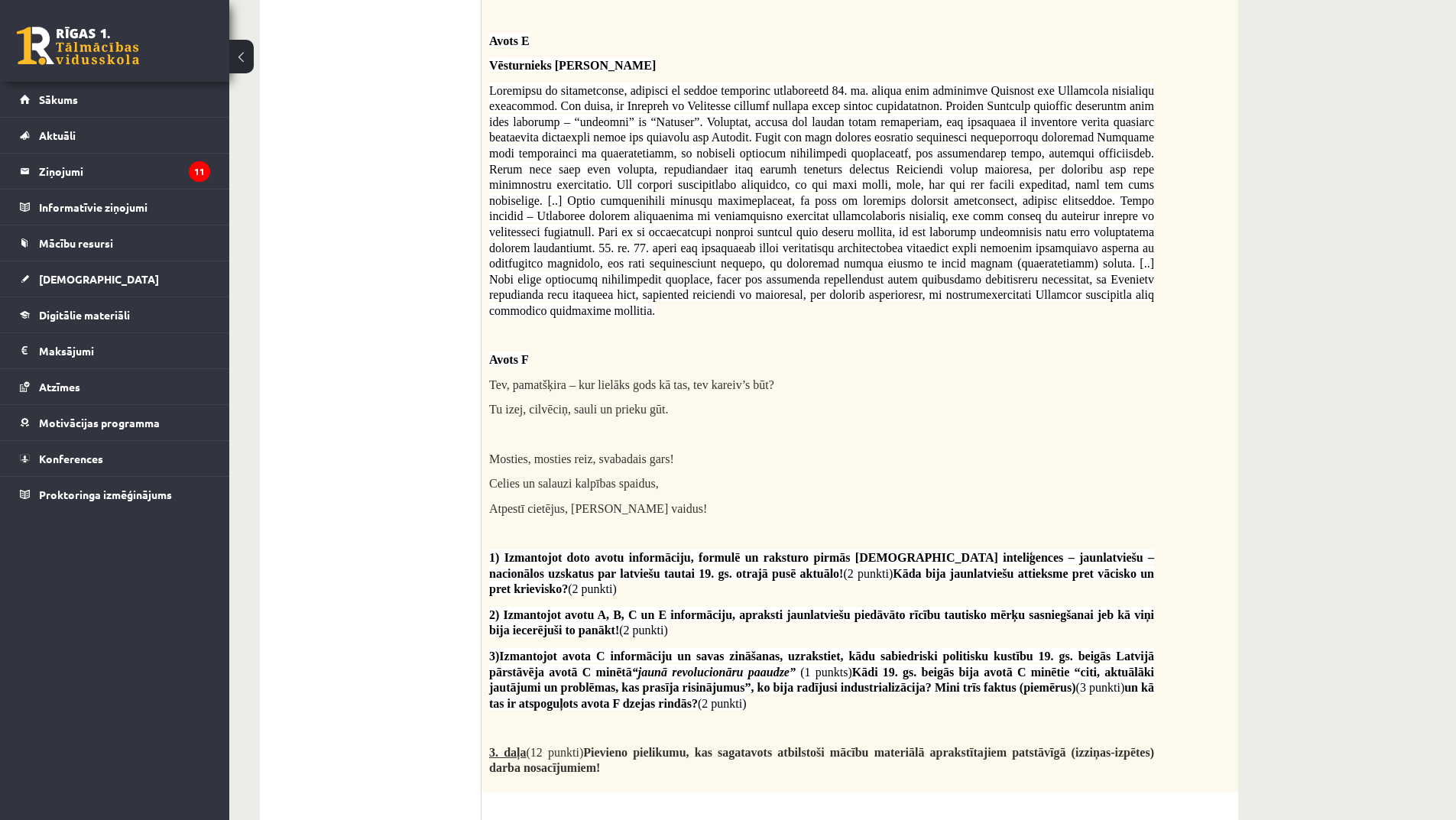
scroll to position [3037, 0]
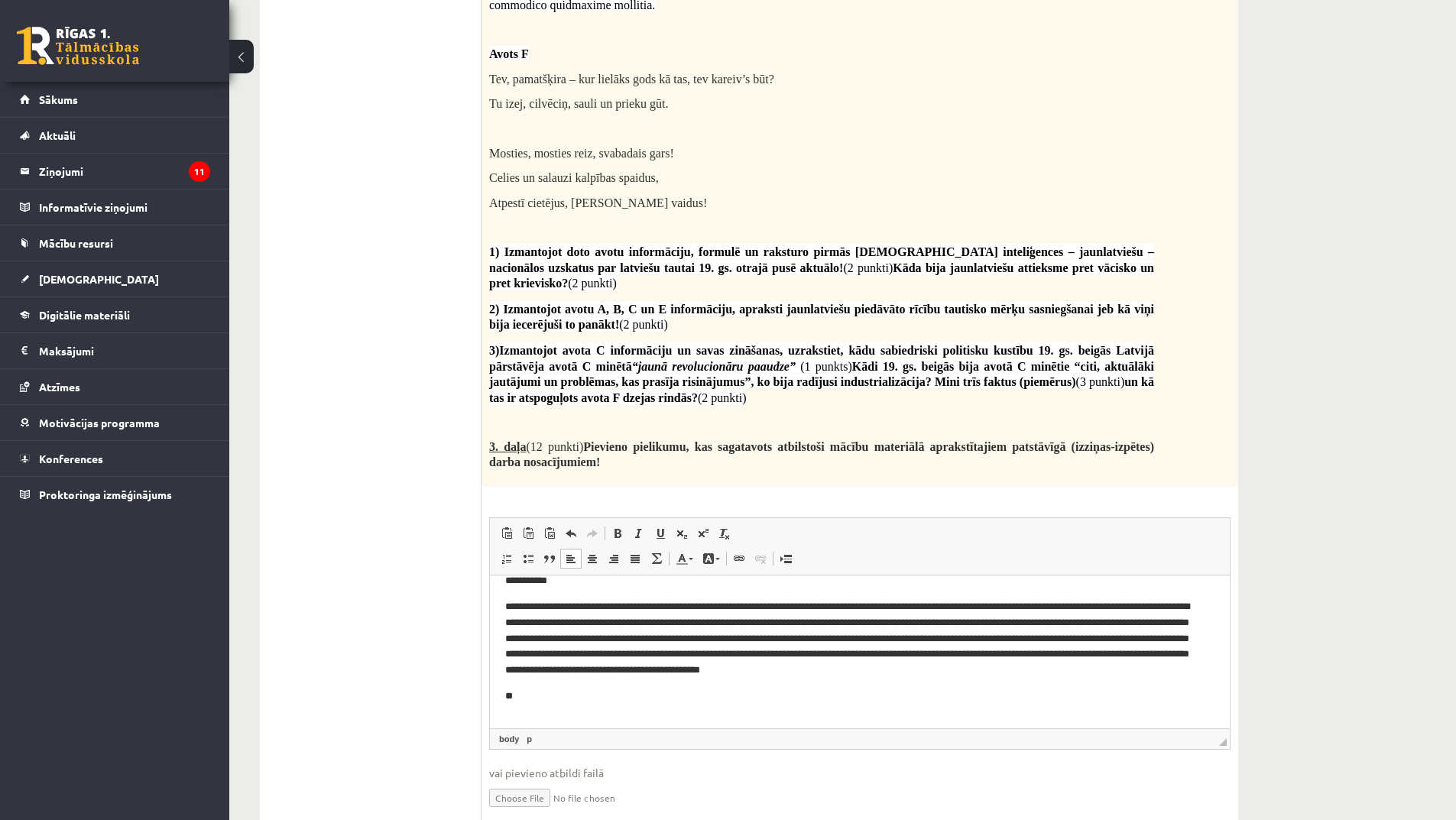
click at [540, 696] on p "**" at bounding box center [854, 697] width 698 height 16
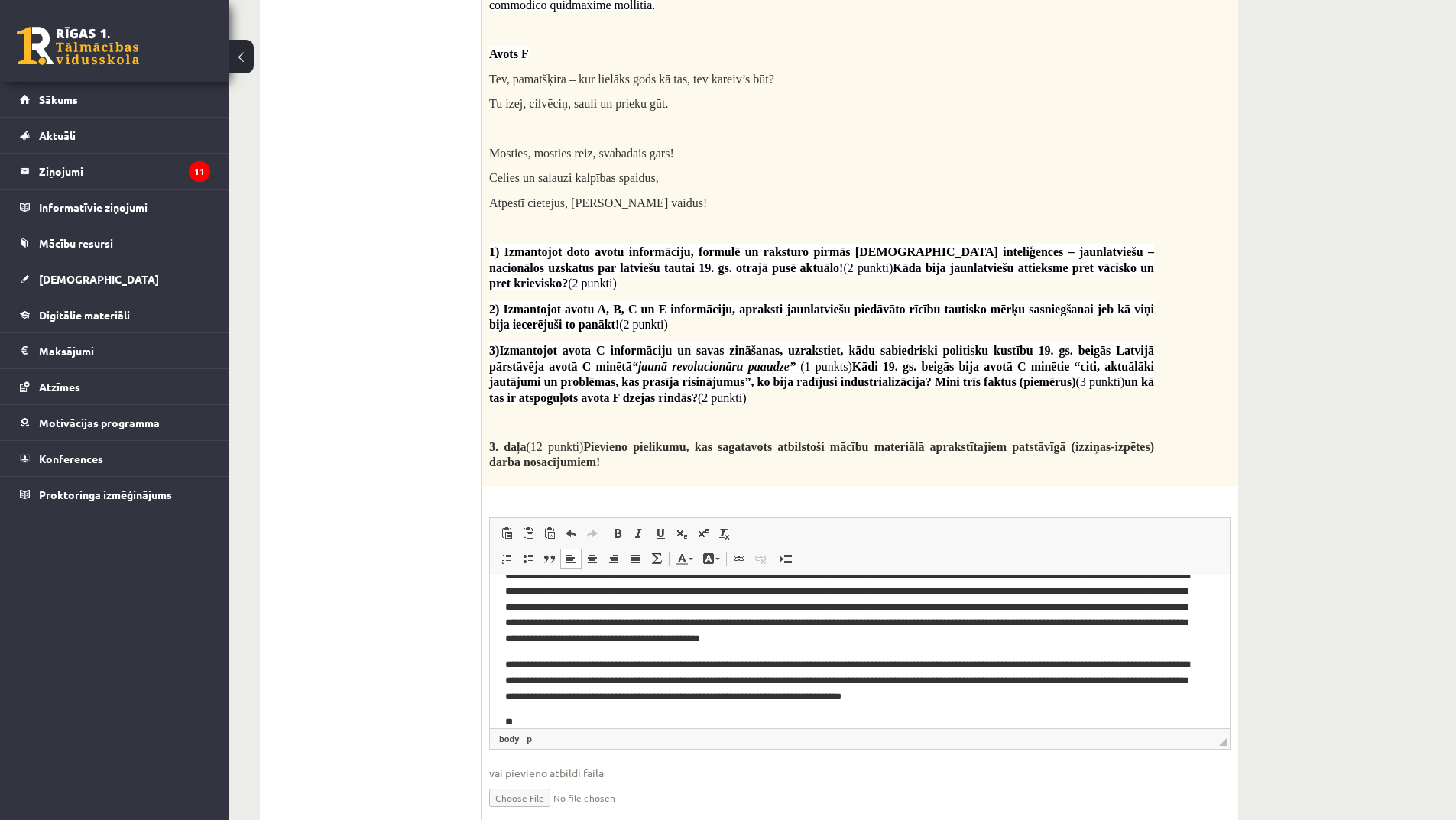
click at [1024, 699] on p "**********" at bounding box center [854, 681] width 698 height 47
click at [854, 665] on p "**********" at bounding box center [854, 681] width 698 height 47
click at [859, 665] on p "**********" at bounding box center [854, 681] width 698 height 47
click at [1017, 663] on p "**********" at bounding box center [854, 689] width 698 height 64
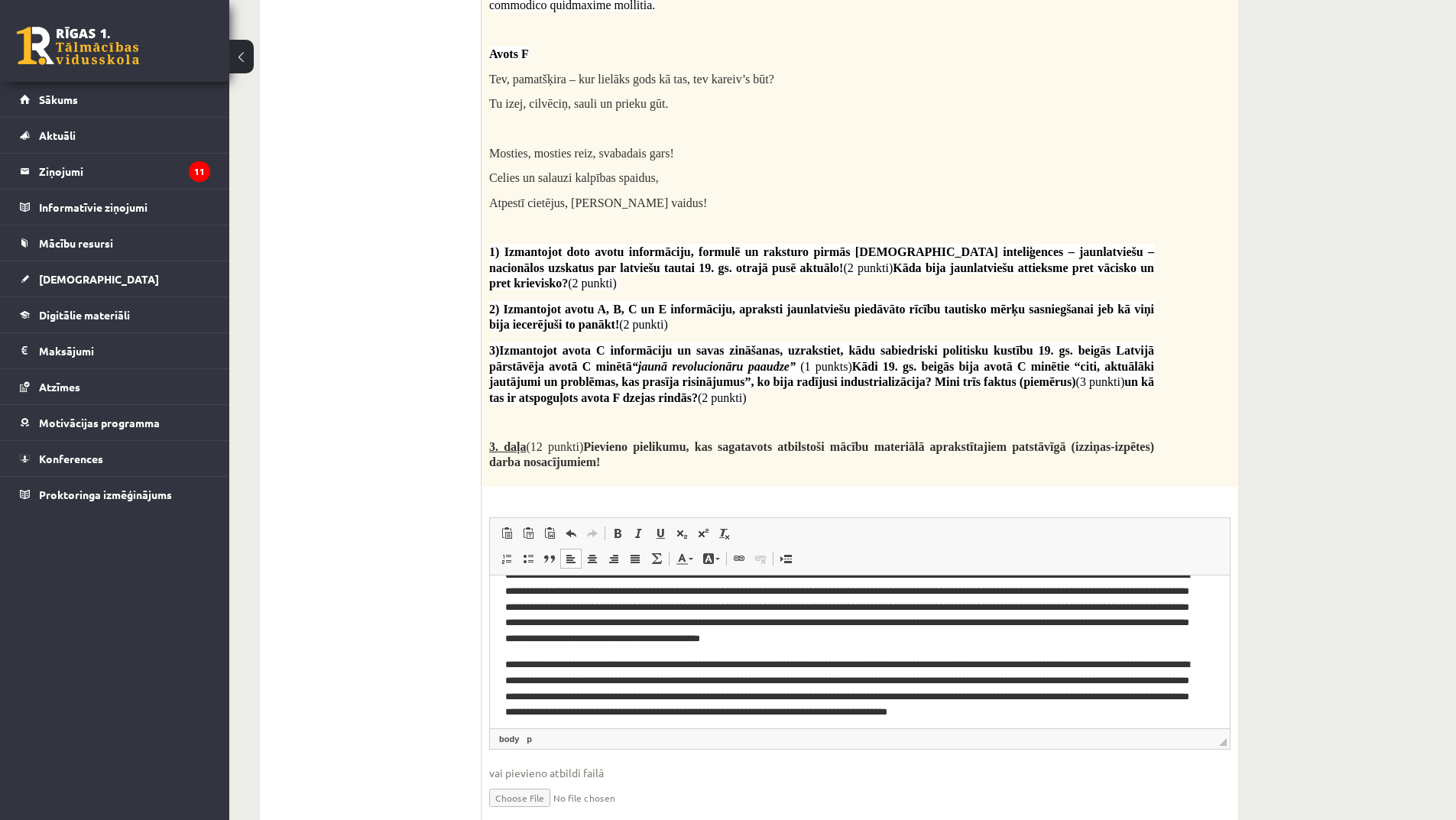
click at [1179, 717] on p "**********" at bounding box center [854, 689] width 698 height 64
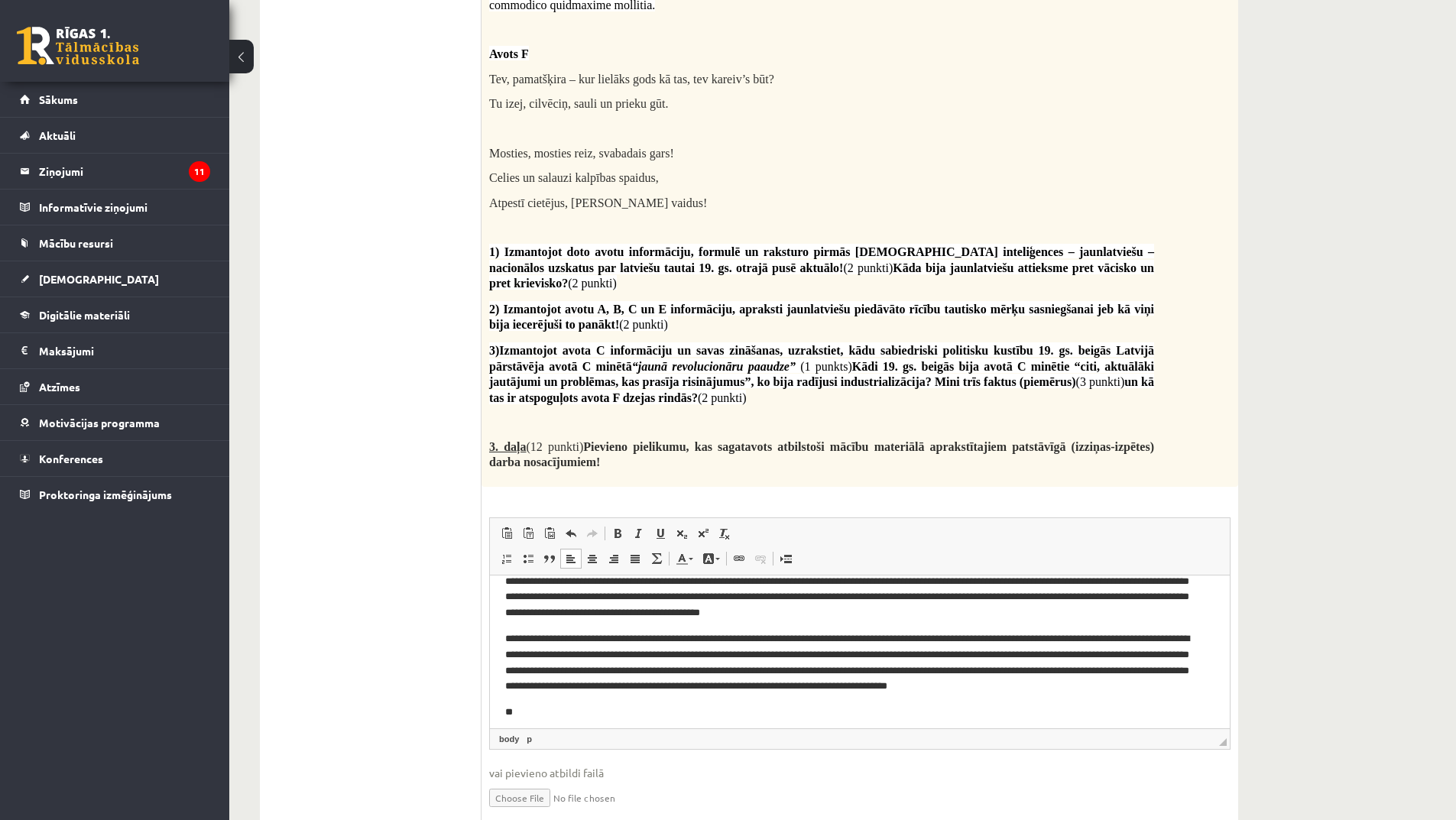
click at [527, 714] on p "**" at bounding box center [854, 713] width 698 height 16
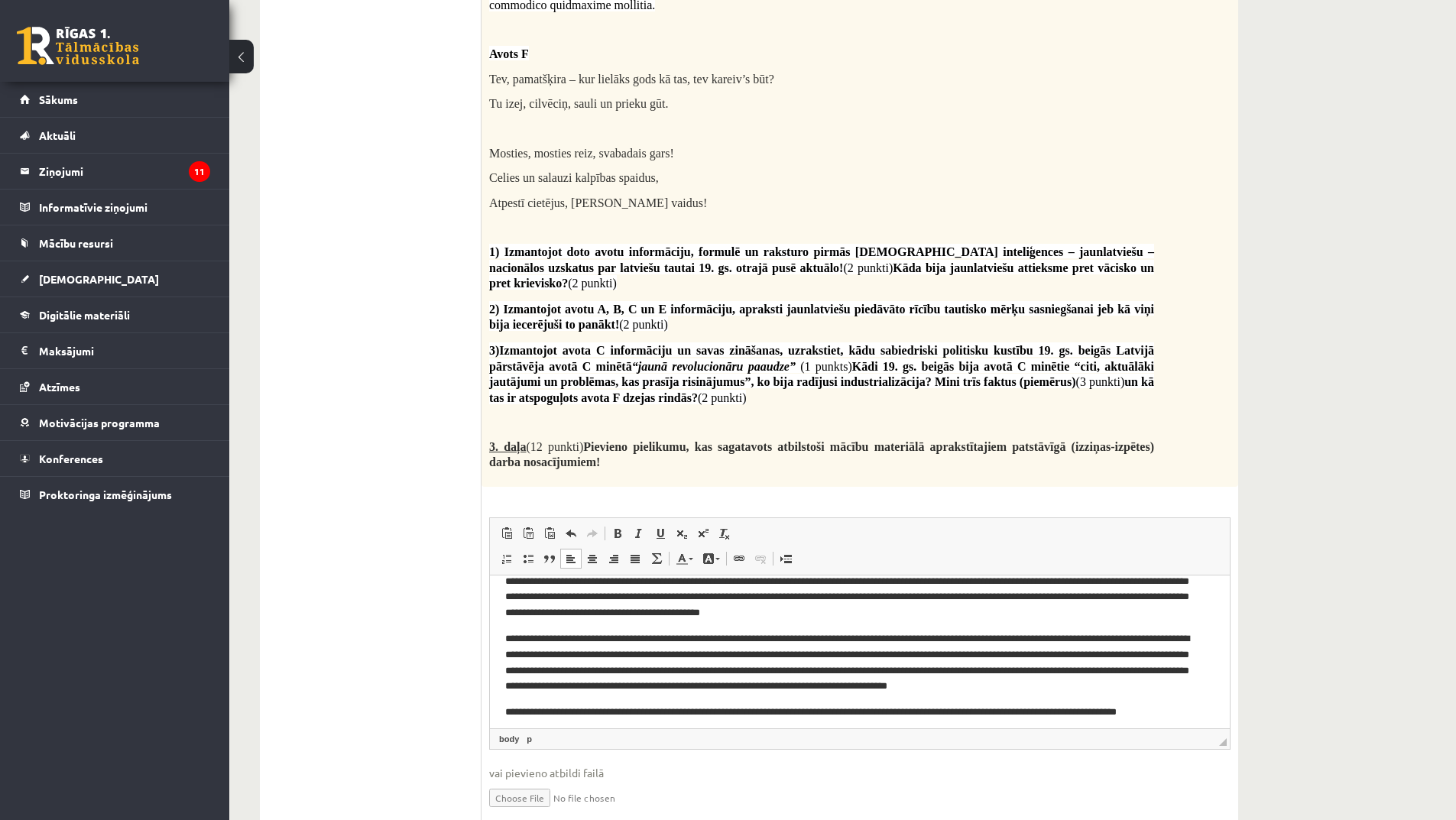
scroll to position [216, 0]
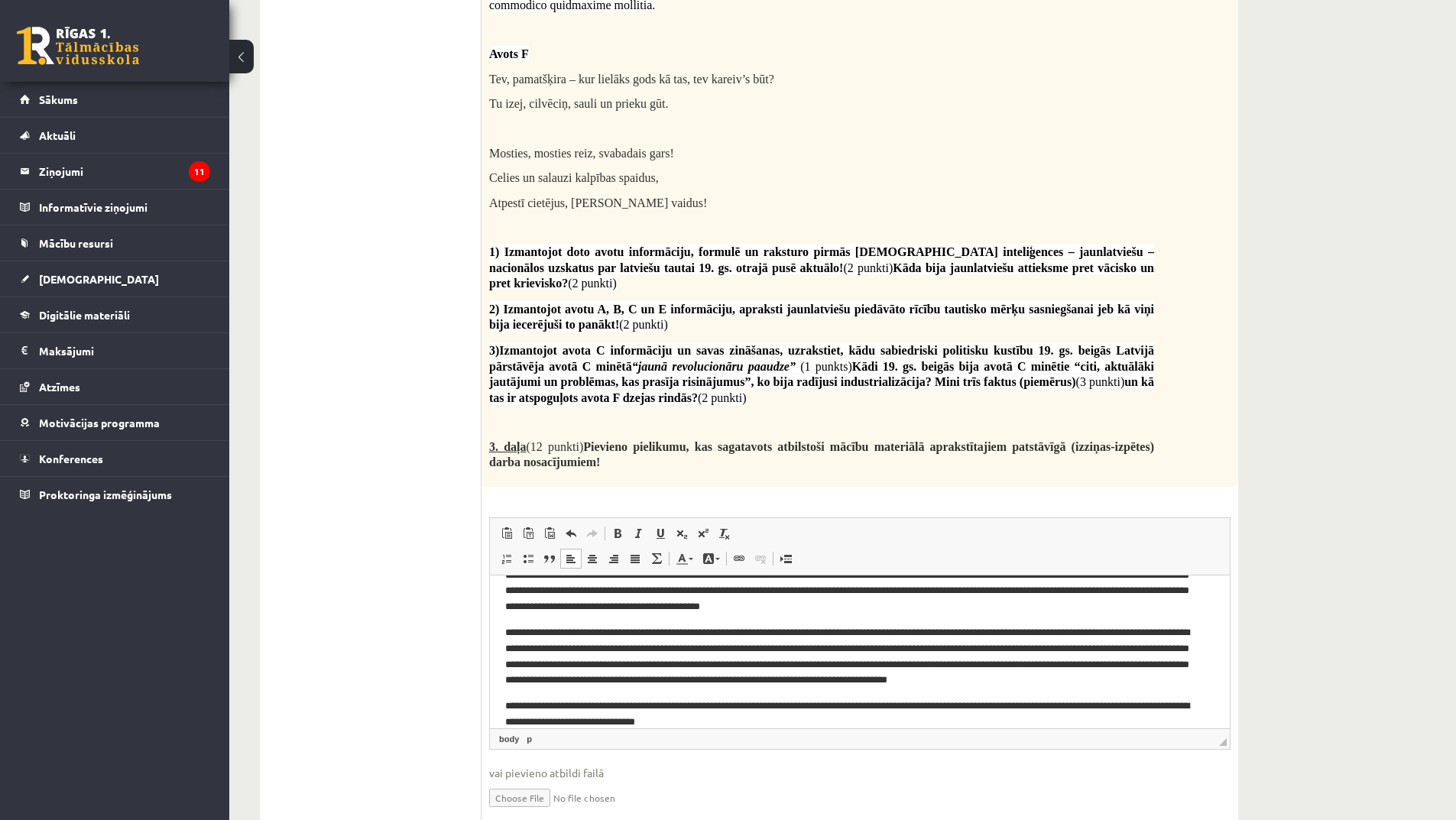
click at [669, 706] on p "**********" at bounding box center [854, 715] width 698 height 32
click at [773, 726] on p "**********" at bounding box center [854, 715] width 698 height 32
click at [780, 727] on p "**********" at bounding box center [854, 715] width 698 height 32
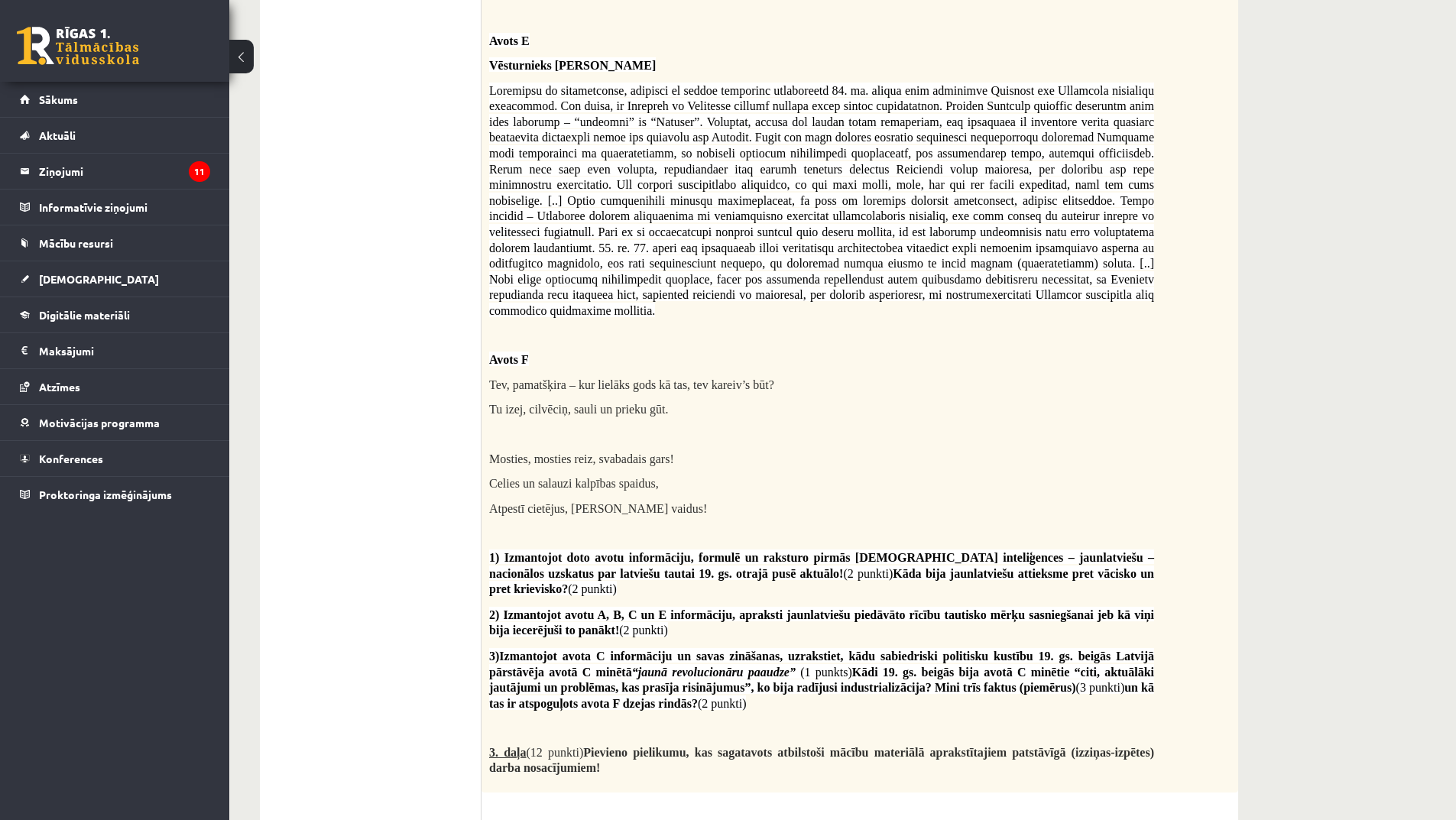
scroll to position [3037, 0]
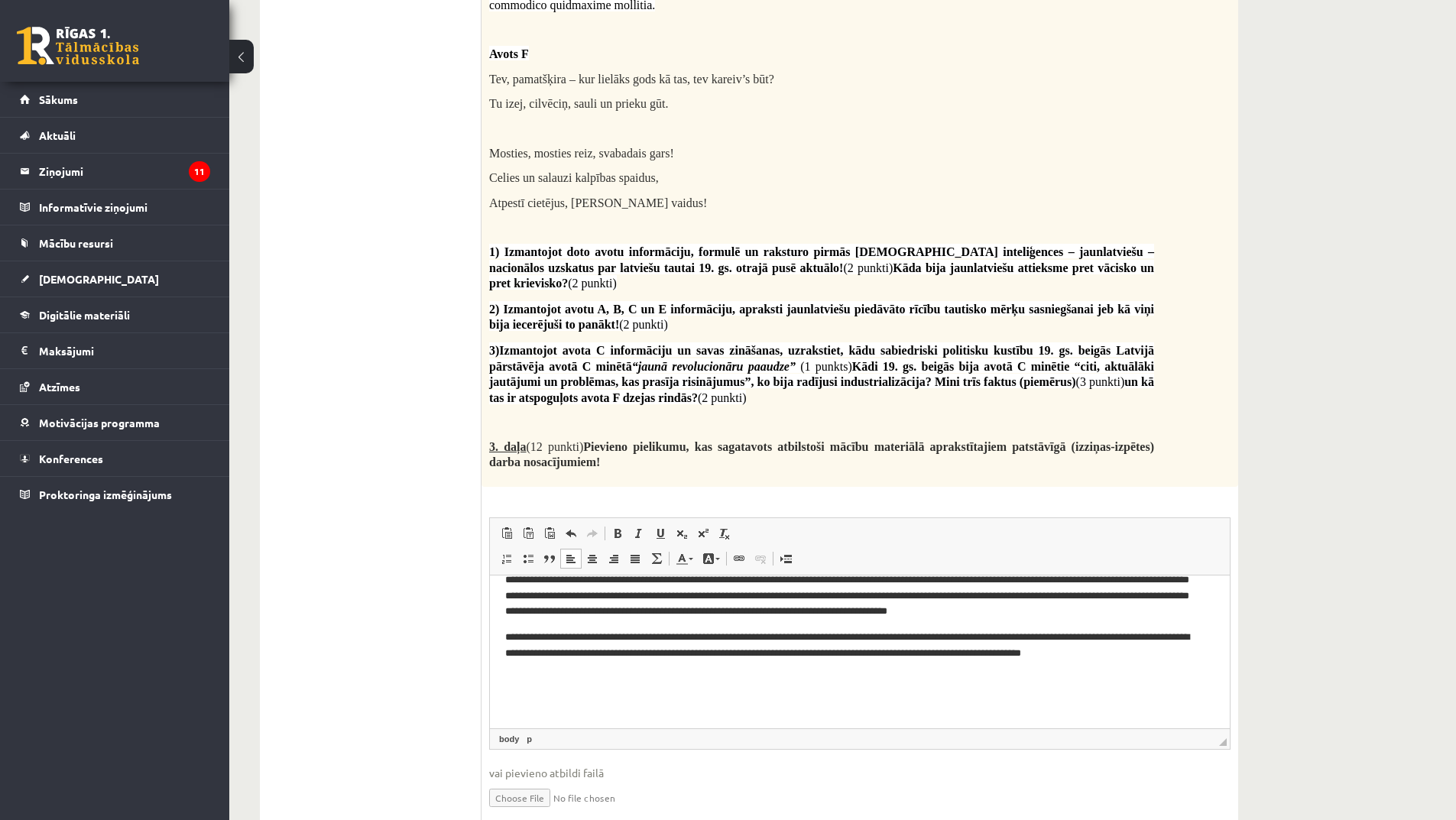
click at [1186, 661] on p "**********" at bounding box center [854, 646] width 698 height 32
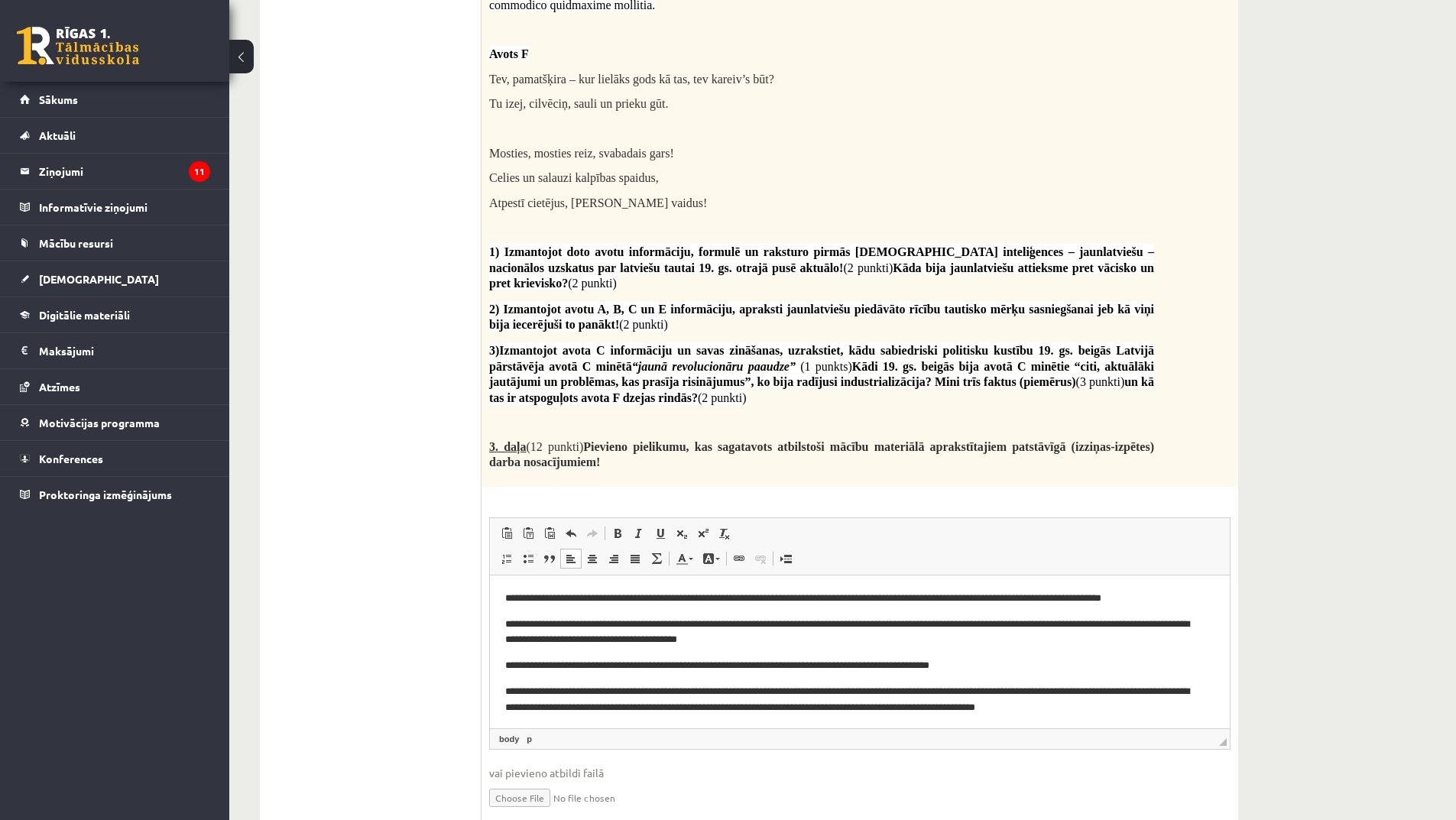
click at [1149, 712] on p "**********" at bounding box center [854, 701] width 698 height 32
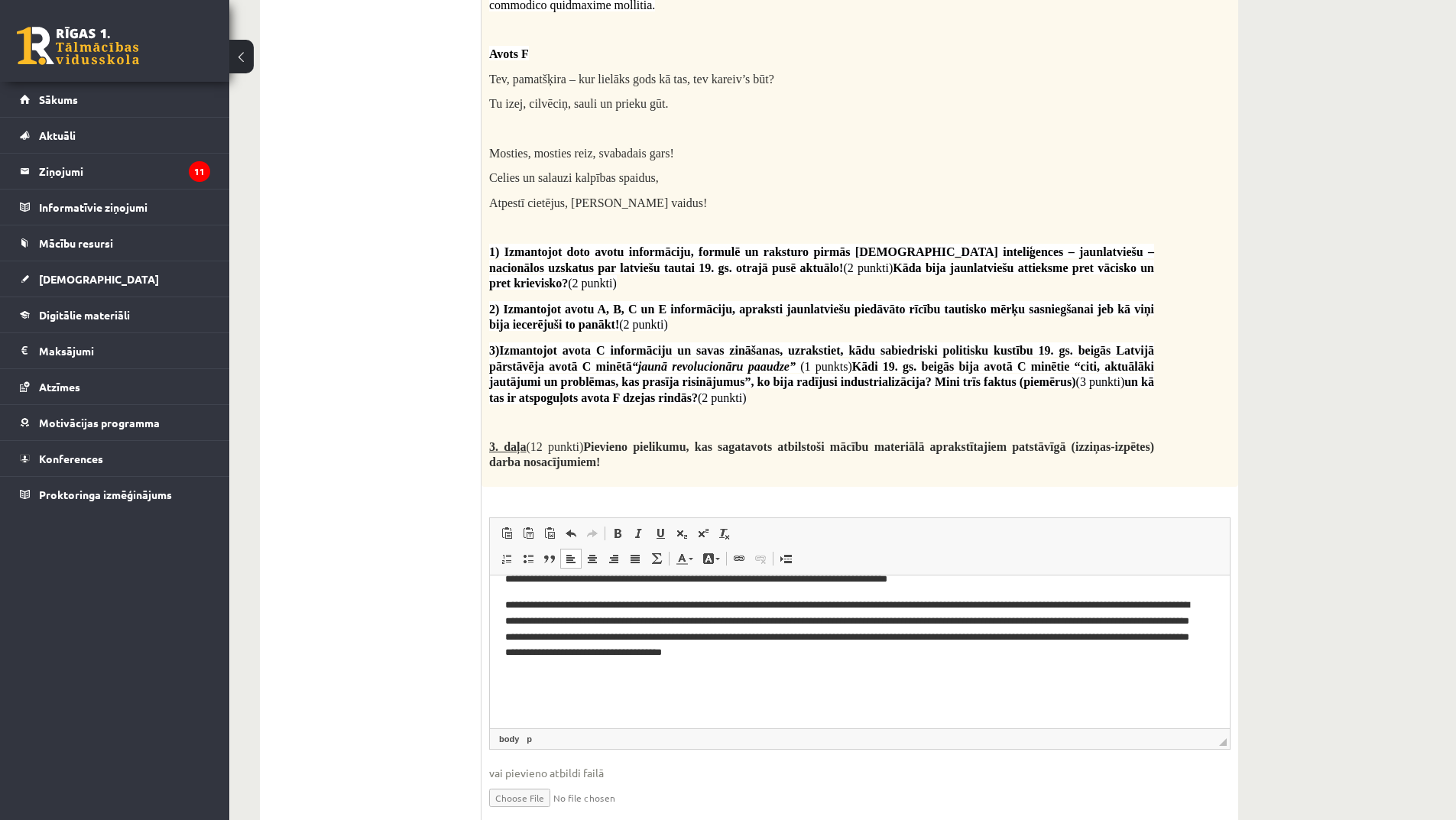
scroll to position [317, 0]
click at [962, 661] on p "**********" at bounding box center [854, 629] width 698 height 64
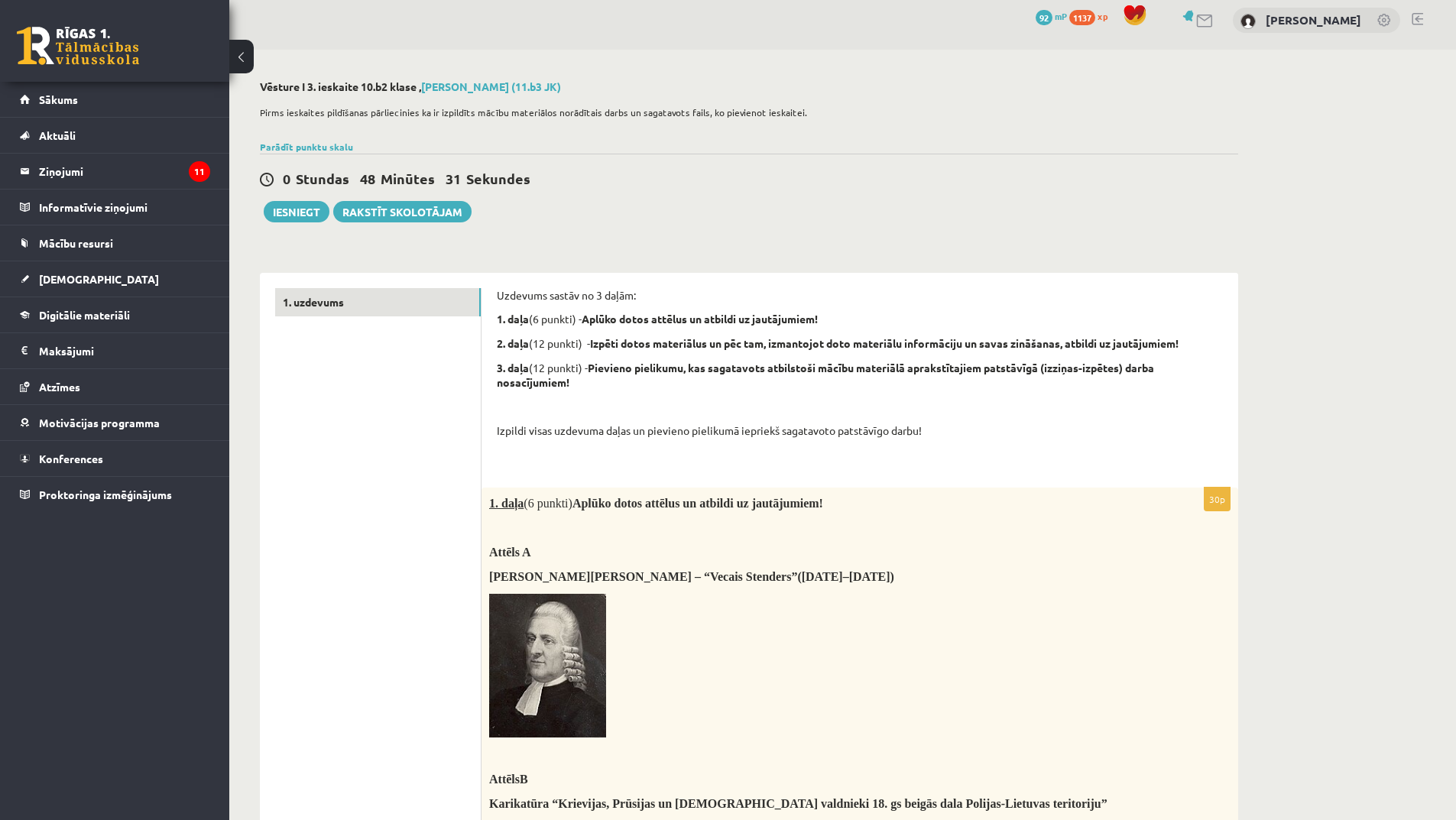
scroll to position [0, 0]
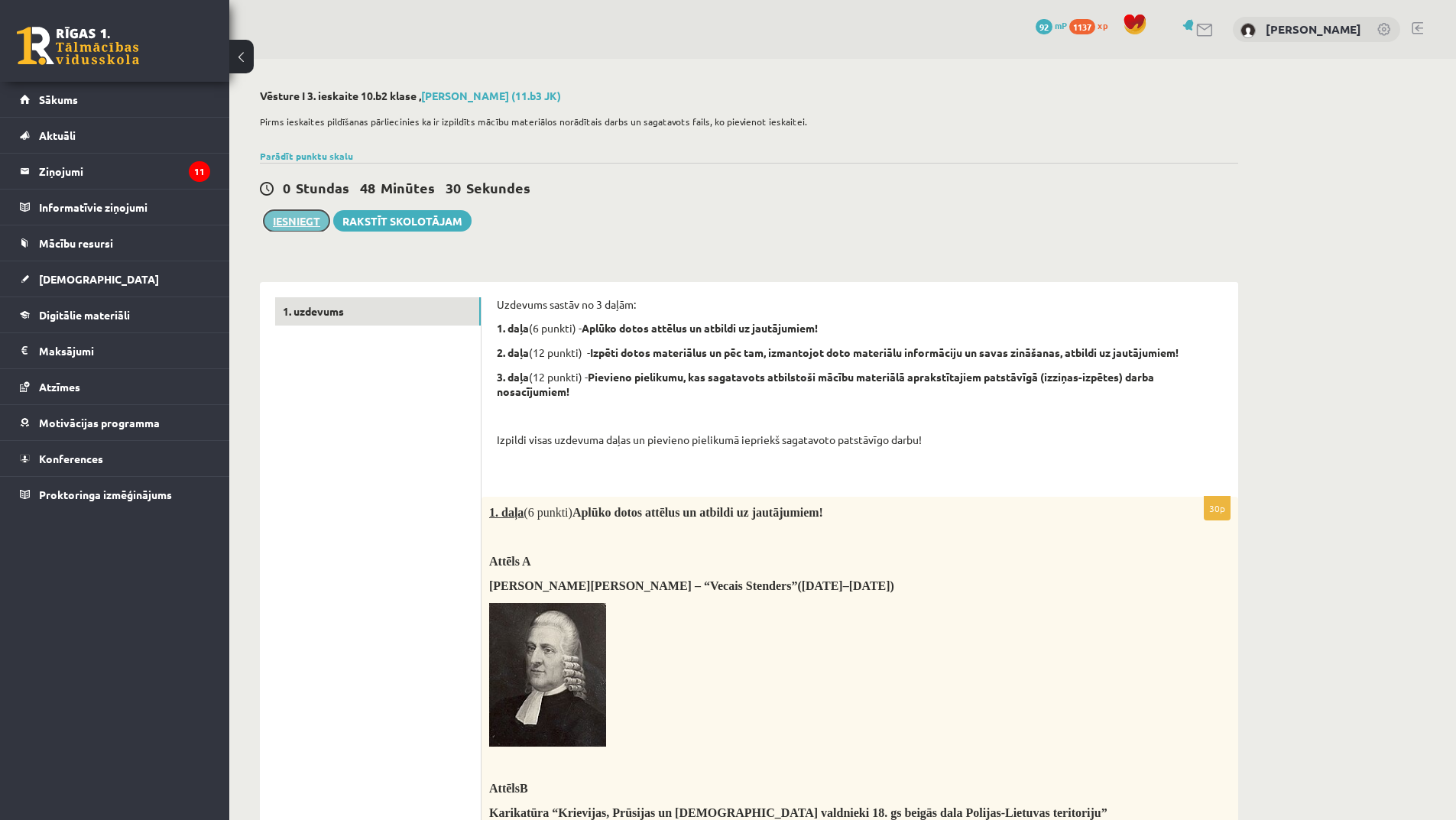
click at [309, 215] on button "Iesniegt" at bounding box center [296, 221] width 66 height 21
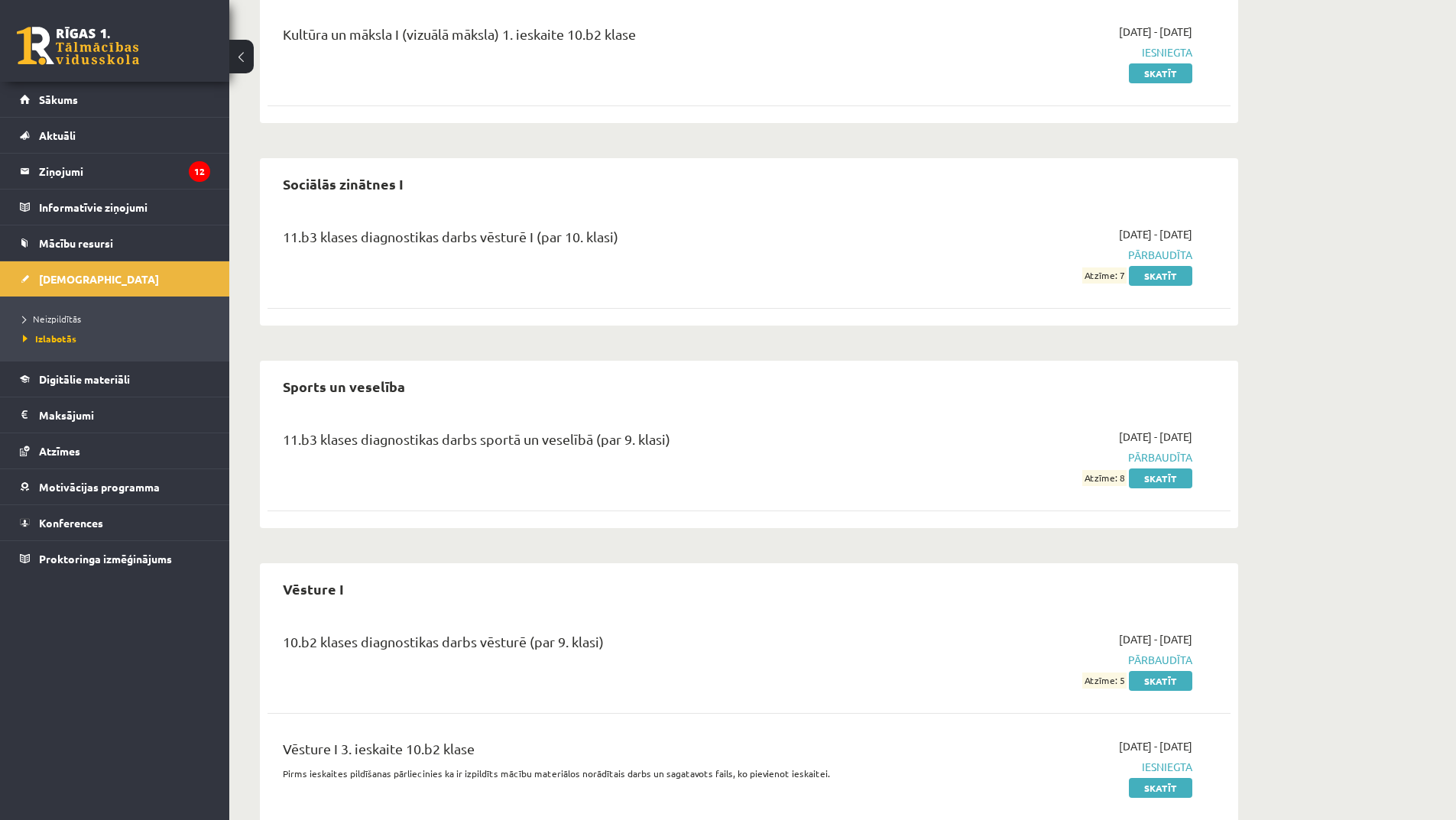
scroll to position [1279, 0]
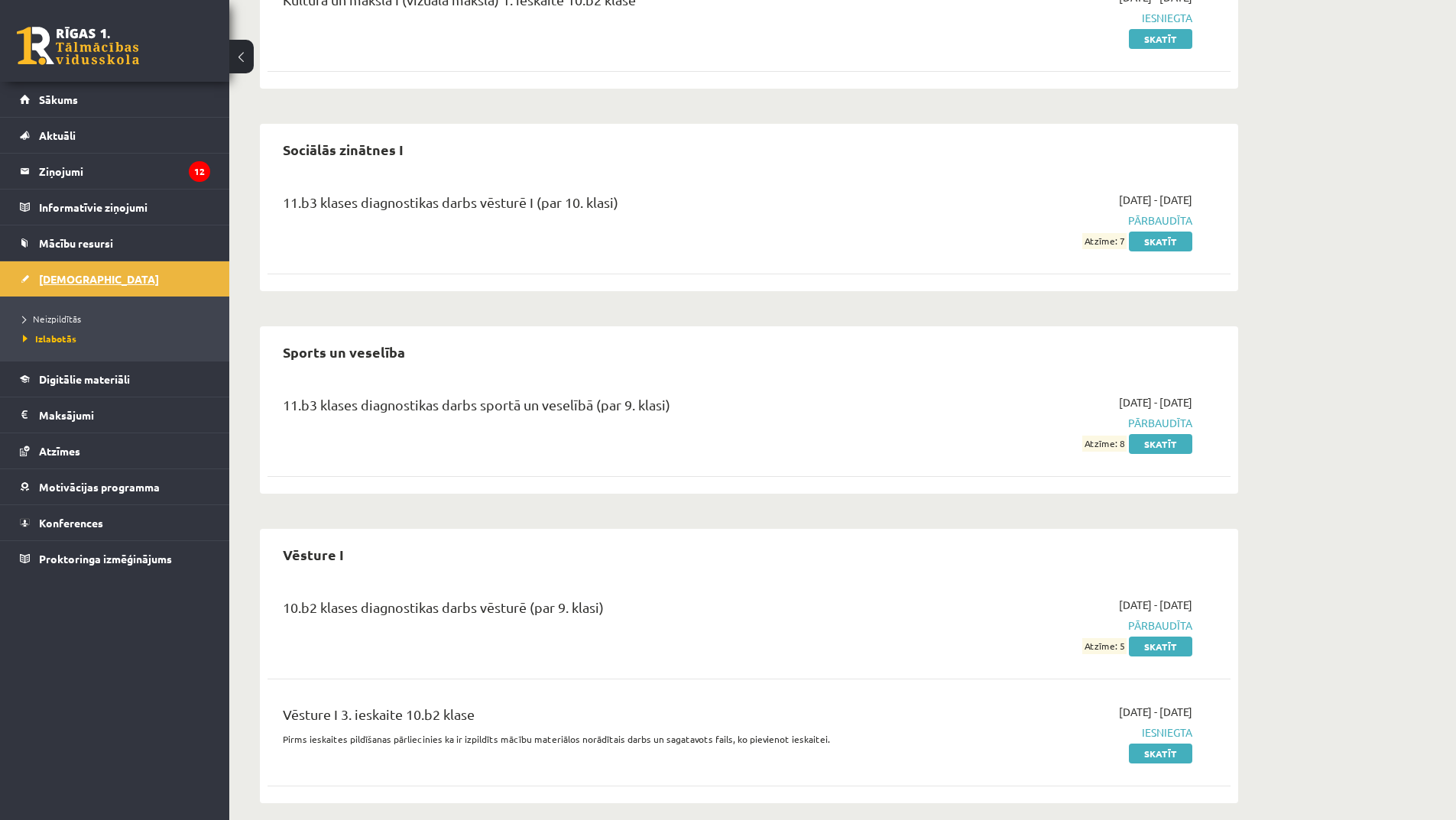
click at [44, 286] on link "[DEMOGRAPHIC_DATA]" at bounding box center [115, 279] width 191 height 35
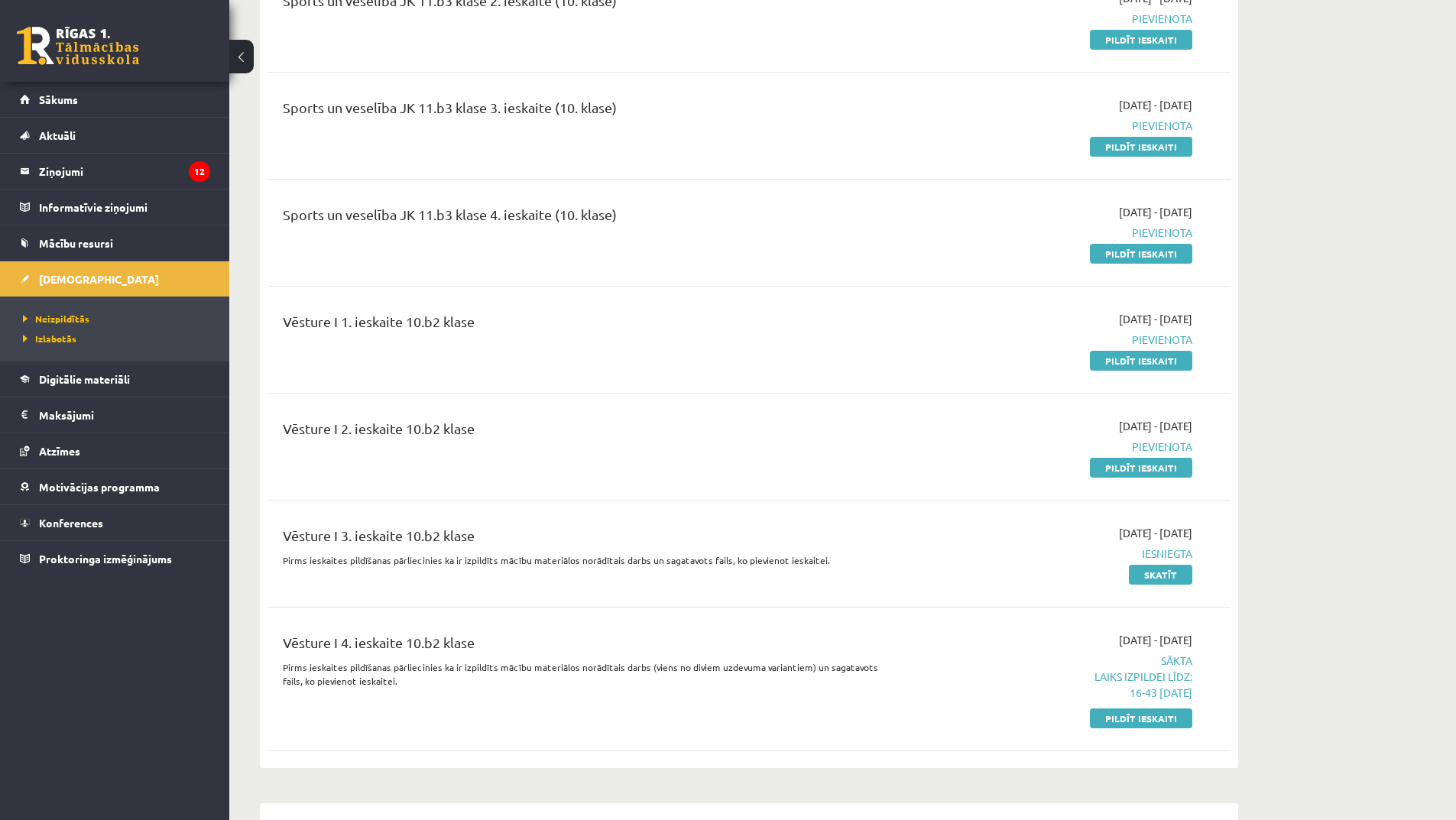
scroll to position [2579, 0]
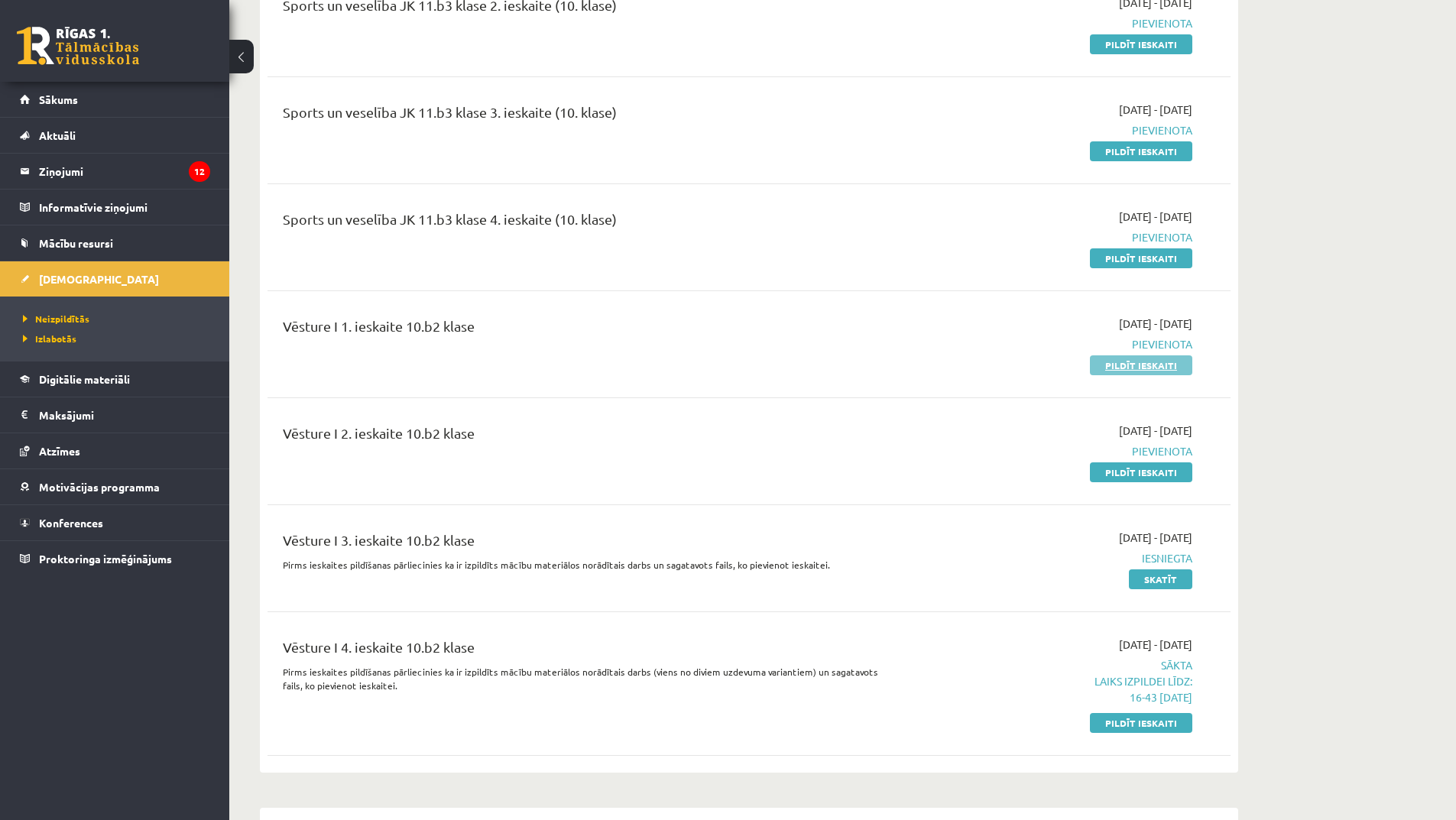
click at [1102, 355] on link "Pildīt ieskaiti" at bounding box center [1141, 365] width 103 height 20
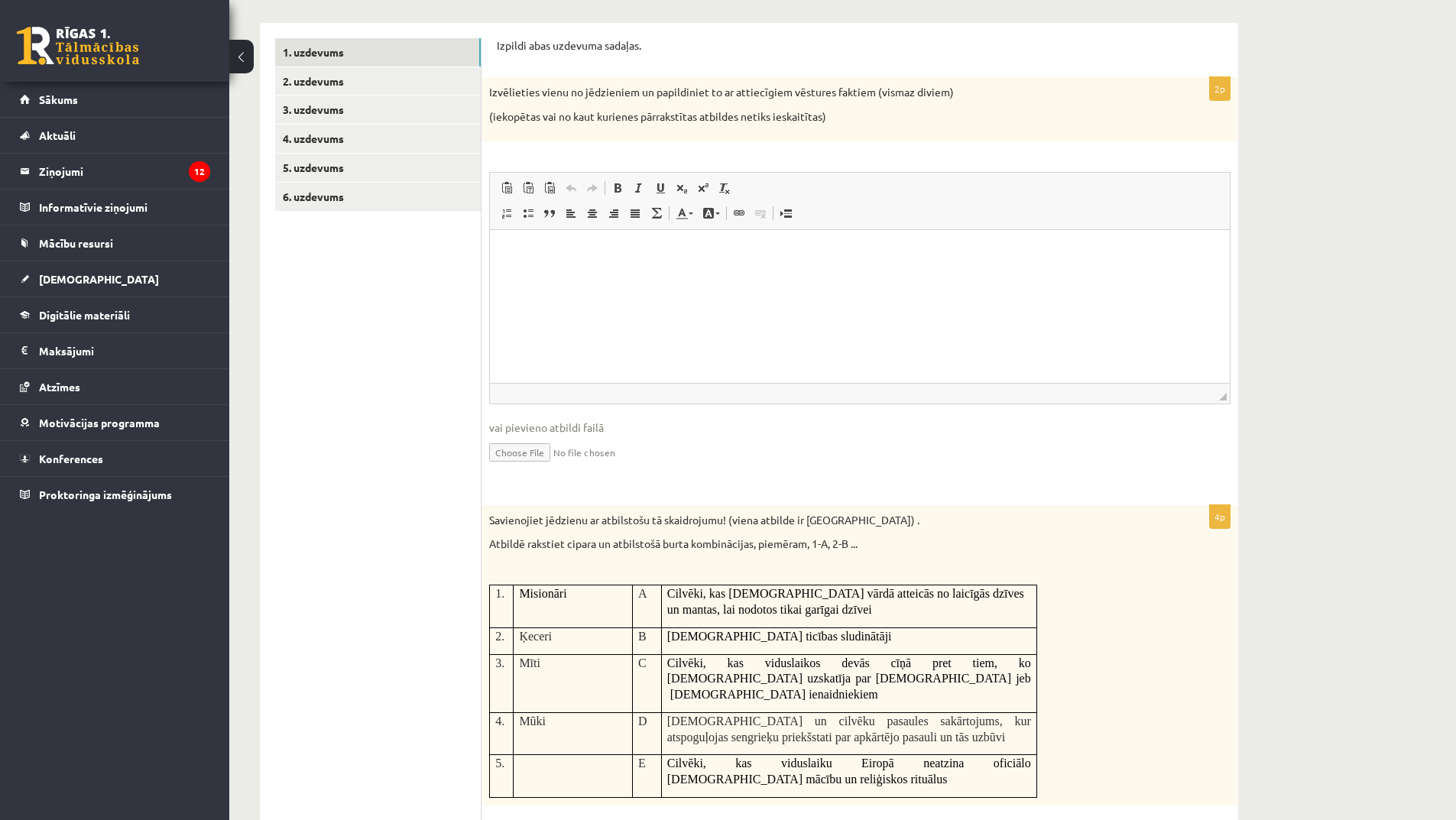
scroll to position [382, 0]
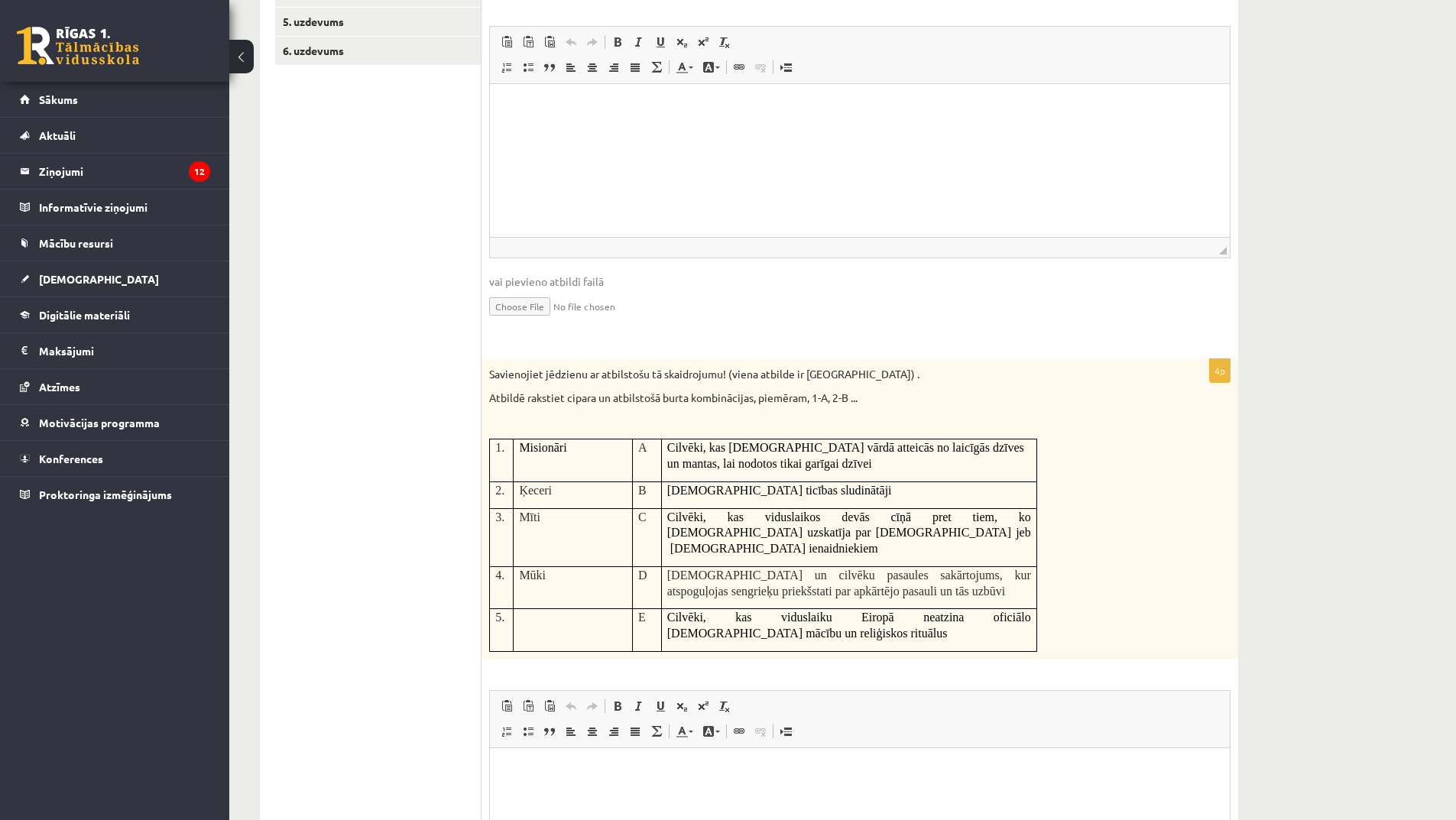
click at [686, 463] on span "Cilvēki, kas [DEMOGRAPHIC_DATA] vārdā atteicās no laicīgās dzīves un mantas, la…" at bounding box center [846, 456] width 357 height 29
click at [572, 504] on td "Ķeceri" at bounding box center [573, 495] width 119 height 27
click at [591, 473] on td "Misionāri" at bounding box center [573, 461] width 119 height 43
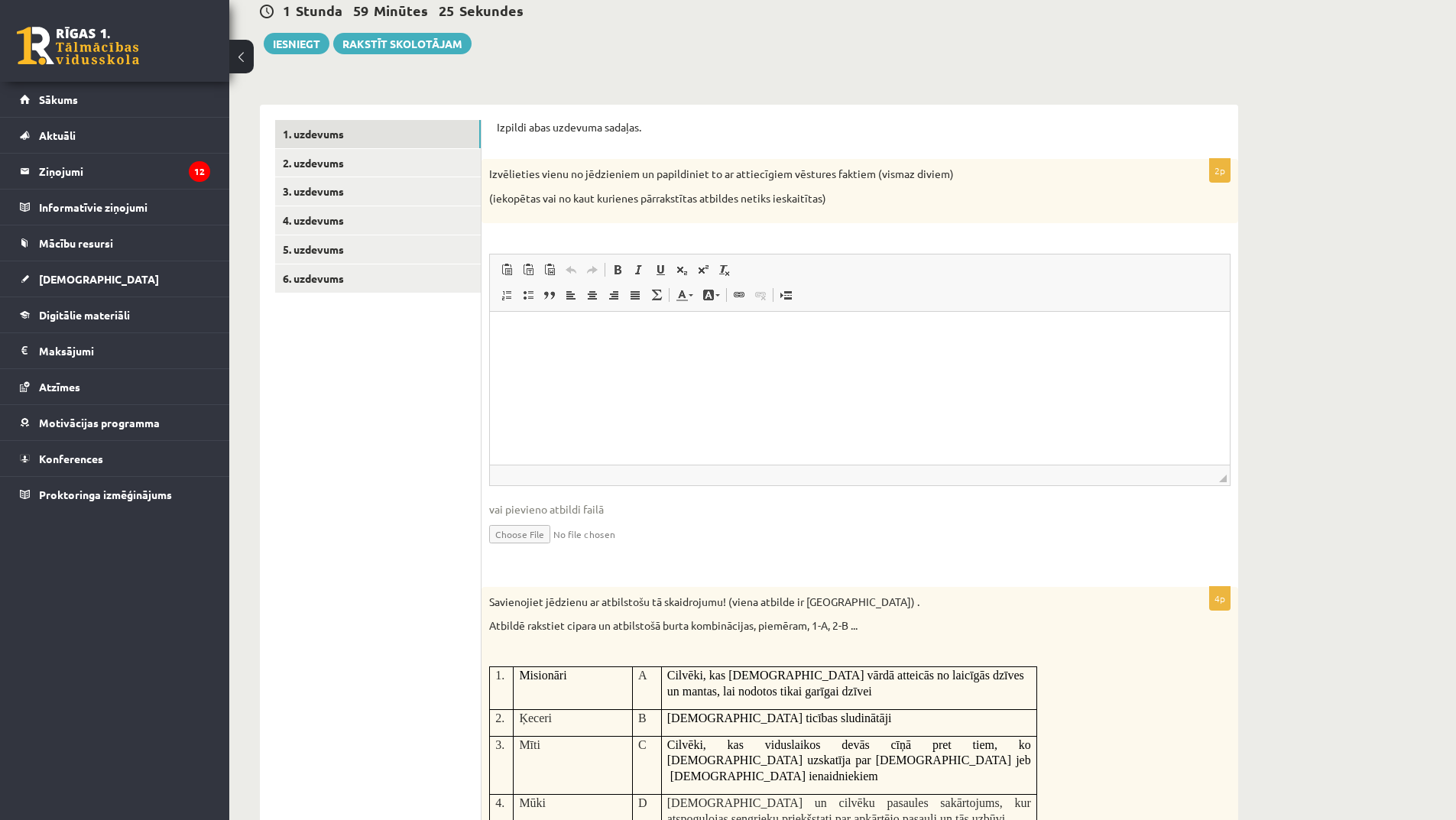
scroll to position [153, 0]
click at [589, 359] on html at bounding box center [860, 335] width 740 height 47
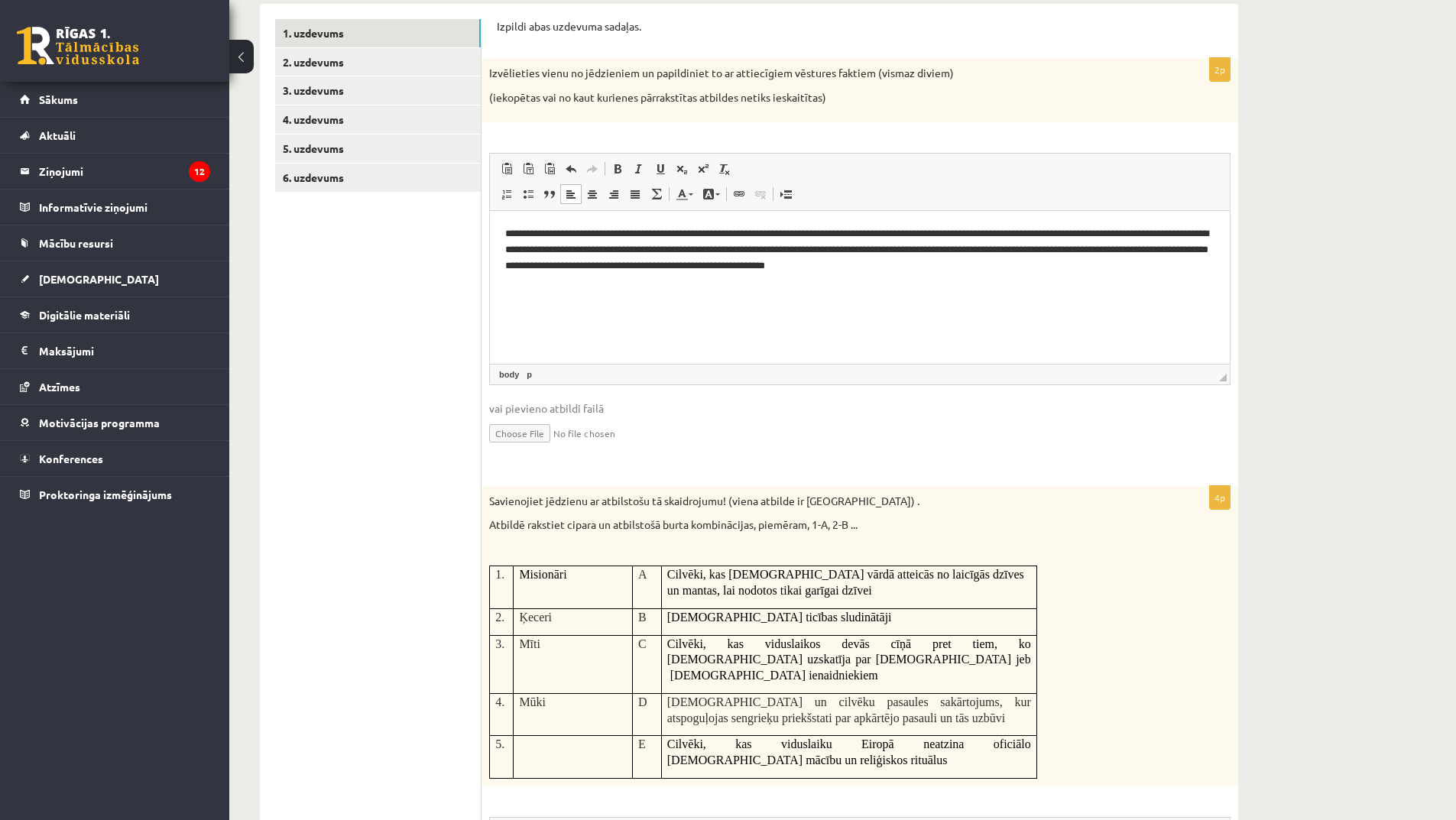
scroll to position [459, 0]
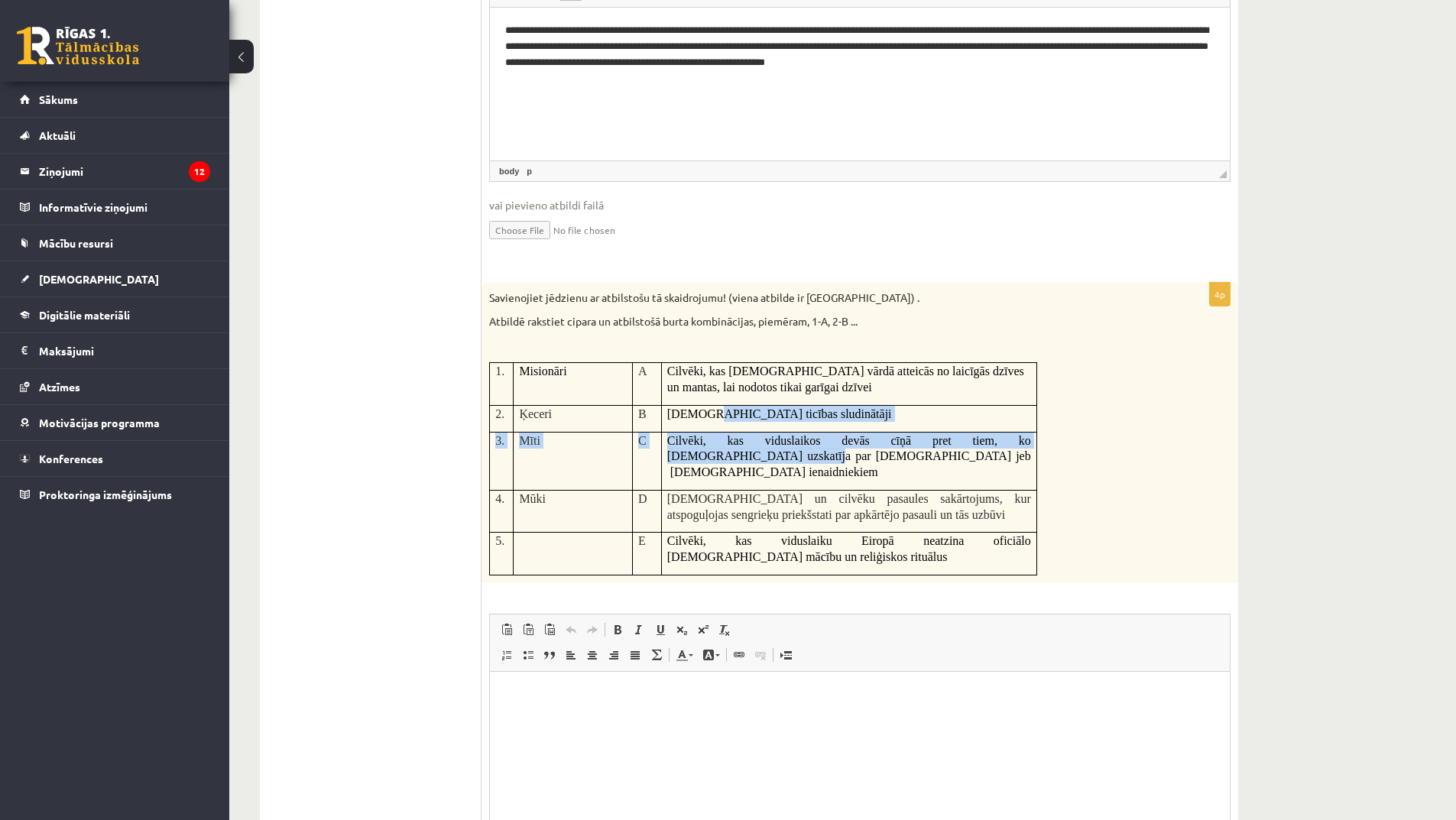
drag, startPoint x: 713, startPoint y: 459, endPoint x: 700, endPoint y: 423, distance: 38.3
click at [700, 423] on tbody "1. Misionāri A Cilvēki, kas [DEMOGRAPHIC_DATA] ticības vārdā atteicās no laicīg…" at bounding box center [763, 469] width 547 height 213
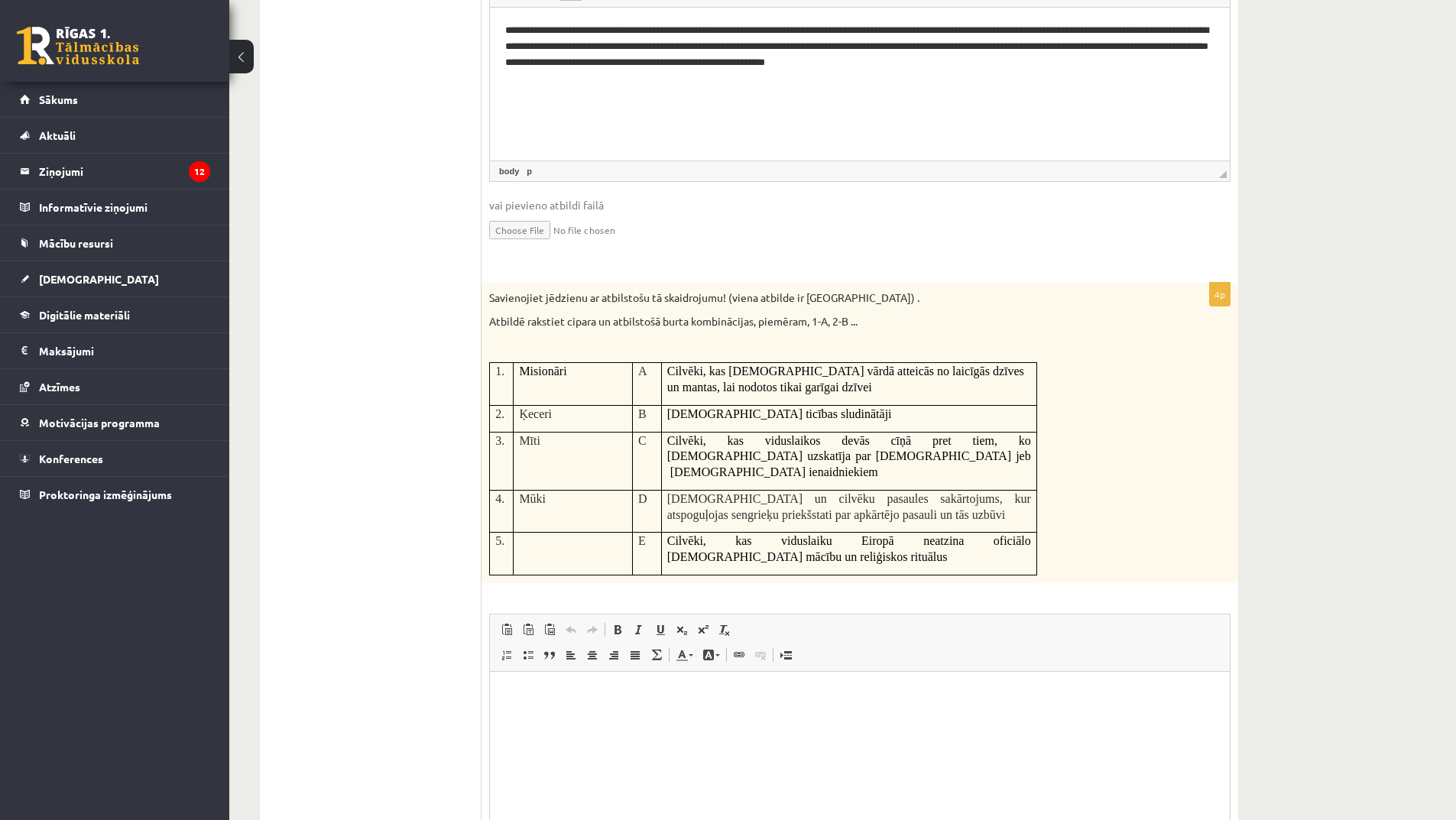
click at [658, 413] on td "B" at bounding box center [647, 418] width 29 height 27
click at [648, 439] on p "C" at bounding box center [647, 440] width 17 height 16
click at [642, 417] on span "B" at bounding box center [642, 413] width 8 height 13
click at [586, 446] on p "Mīti" at bounding box center [573, 440] width 107 height 16
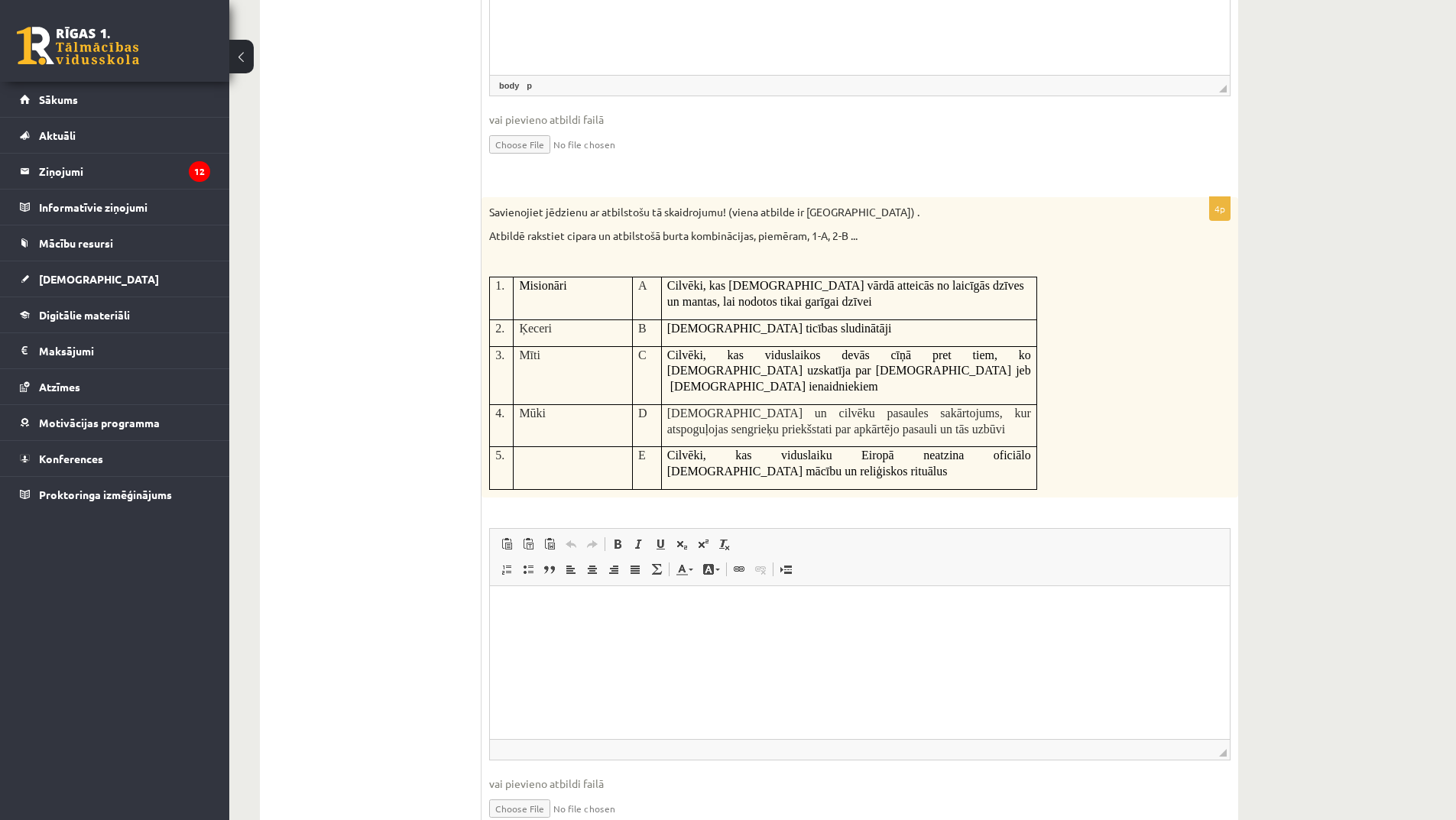
scroll to position [602, 0]
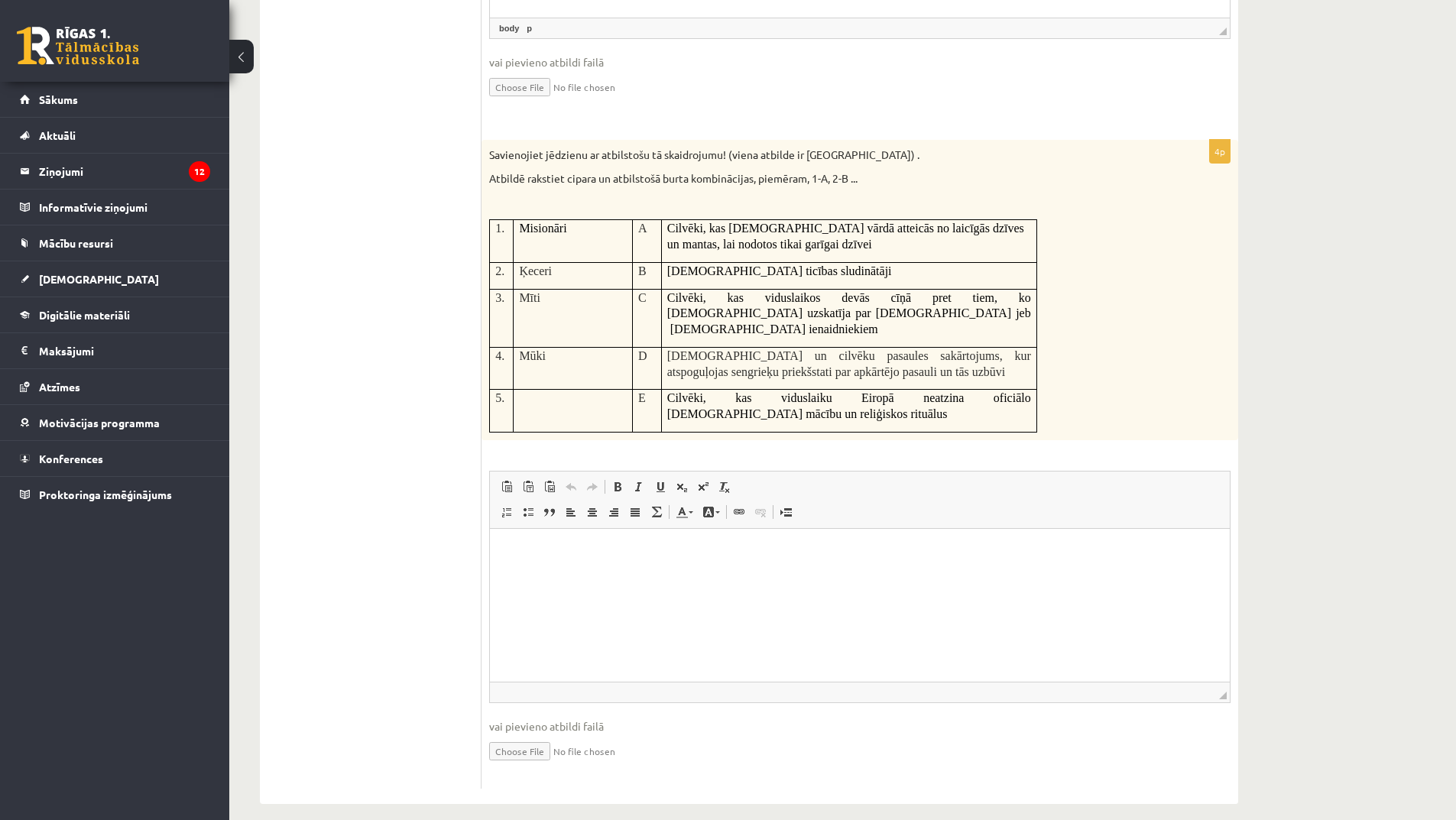
click at [599, 575] on html at bounding box center [860, 551] width 740 height 47
click at [569, 570] on html at bounding box center [860, 551] width 740 height 47
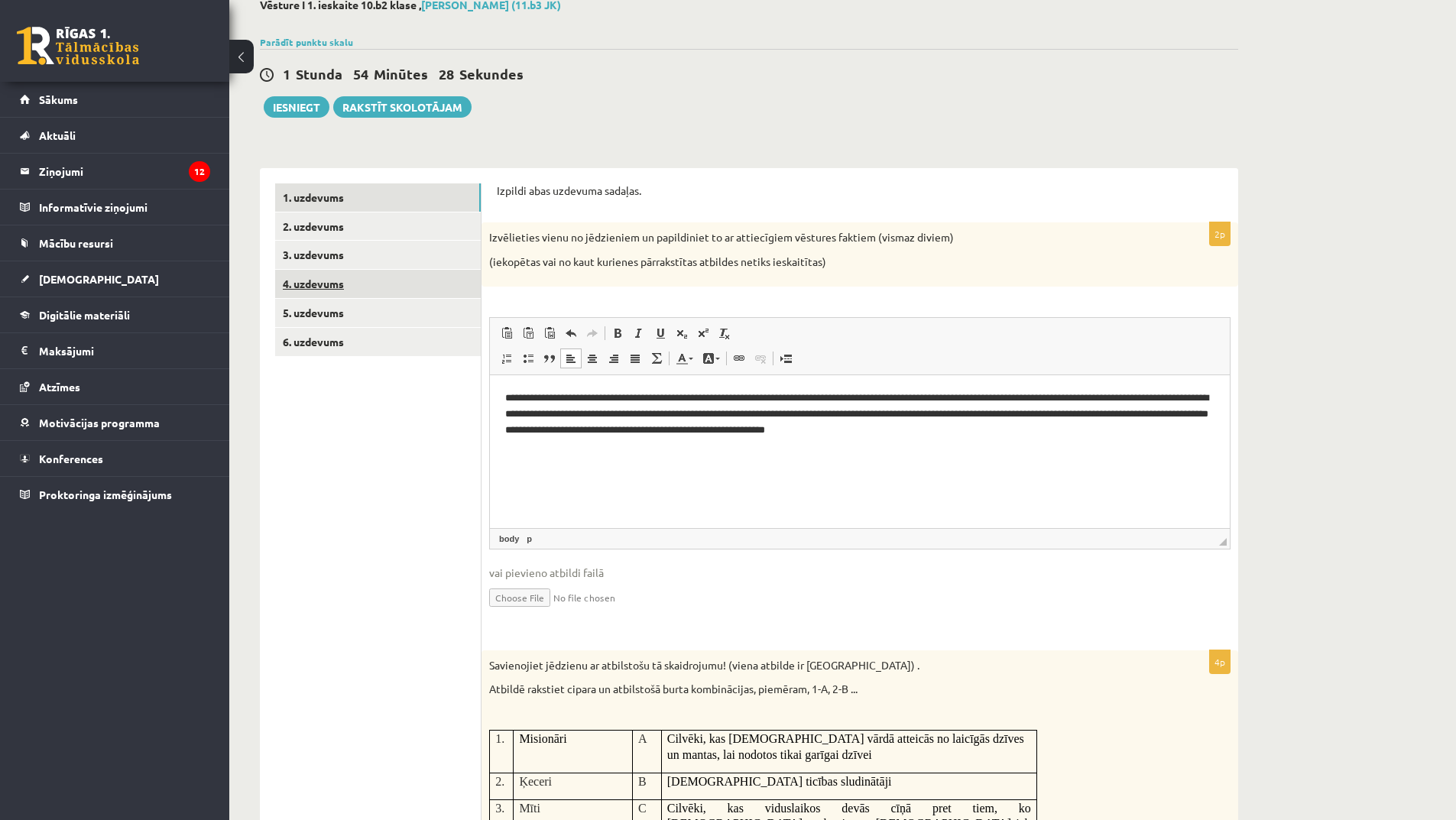
scroll to position [0, 0]
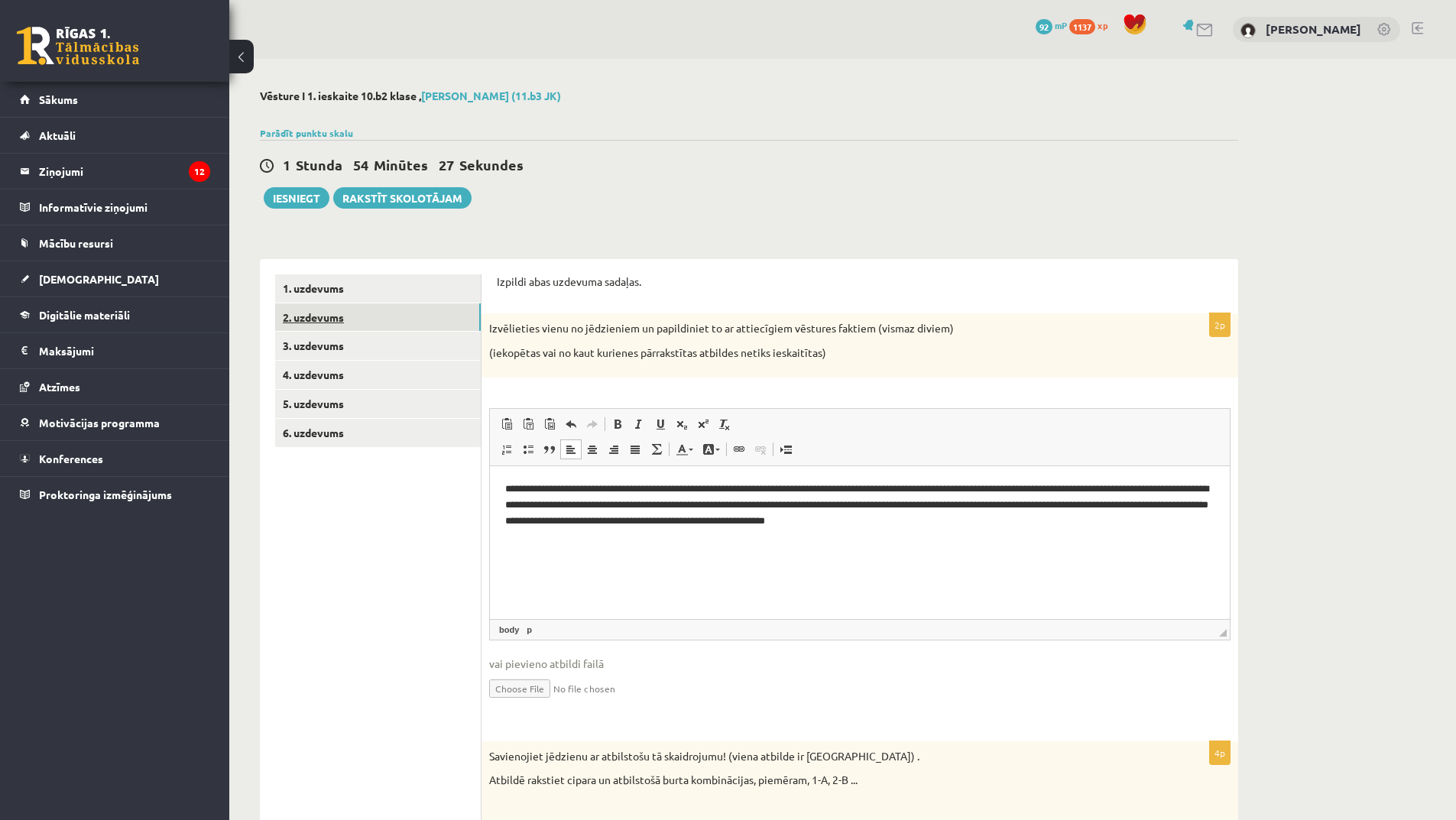
click at [337, 325] on link "2. uzdevums" at bounding box center [377, 317] width 206 height 28
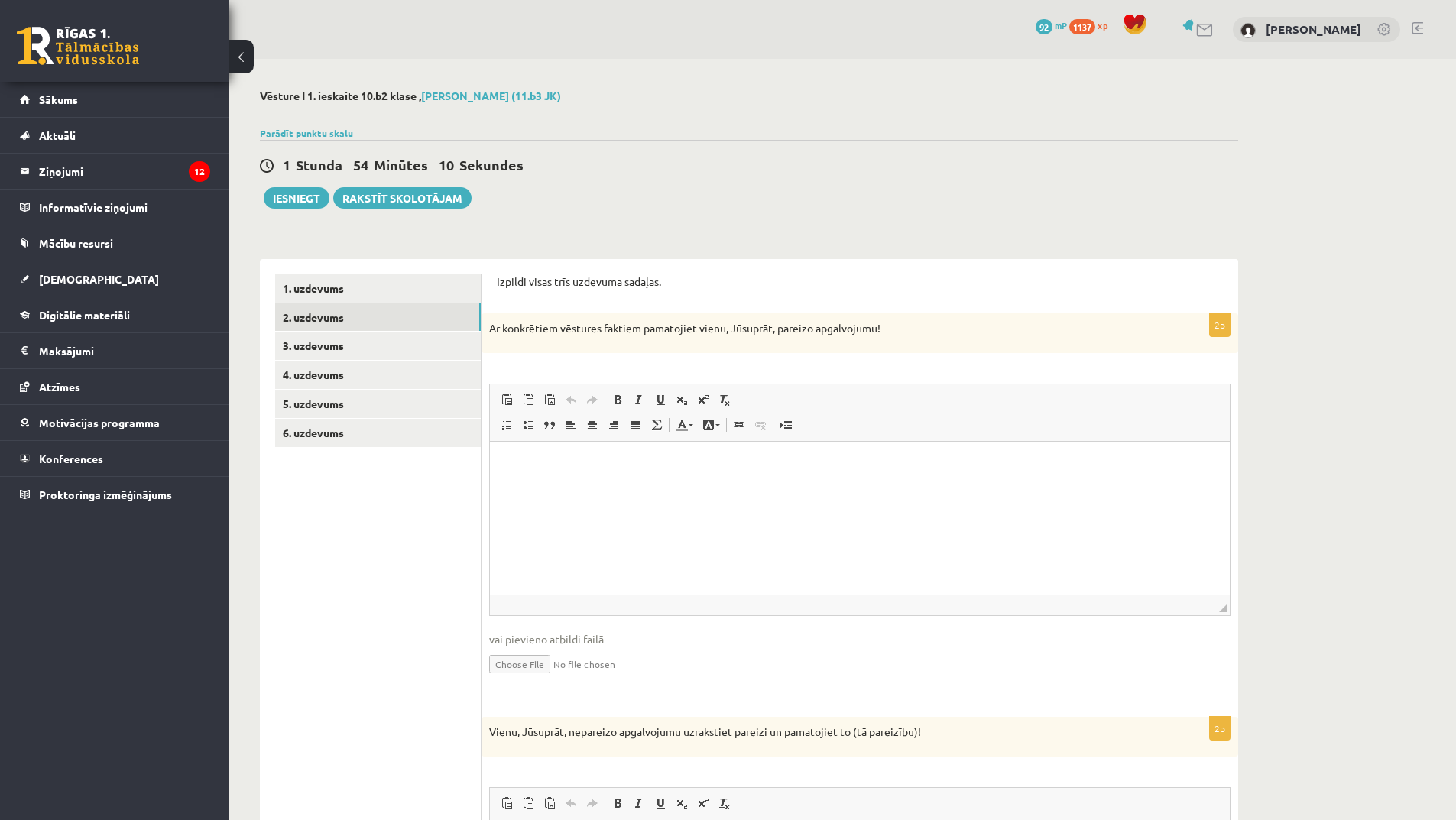
click at [568, 488] on html at bounding box center [860, 464] width 740 height 47
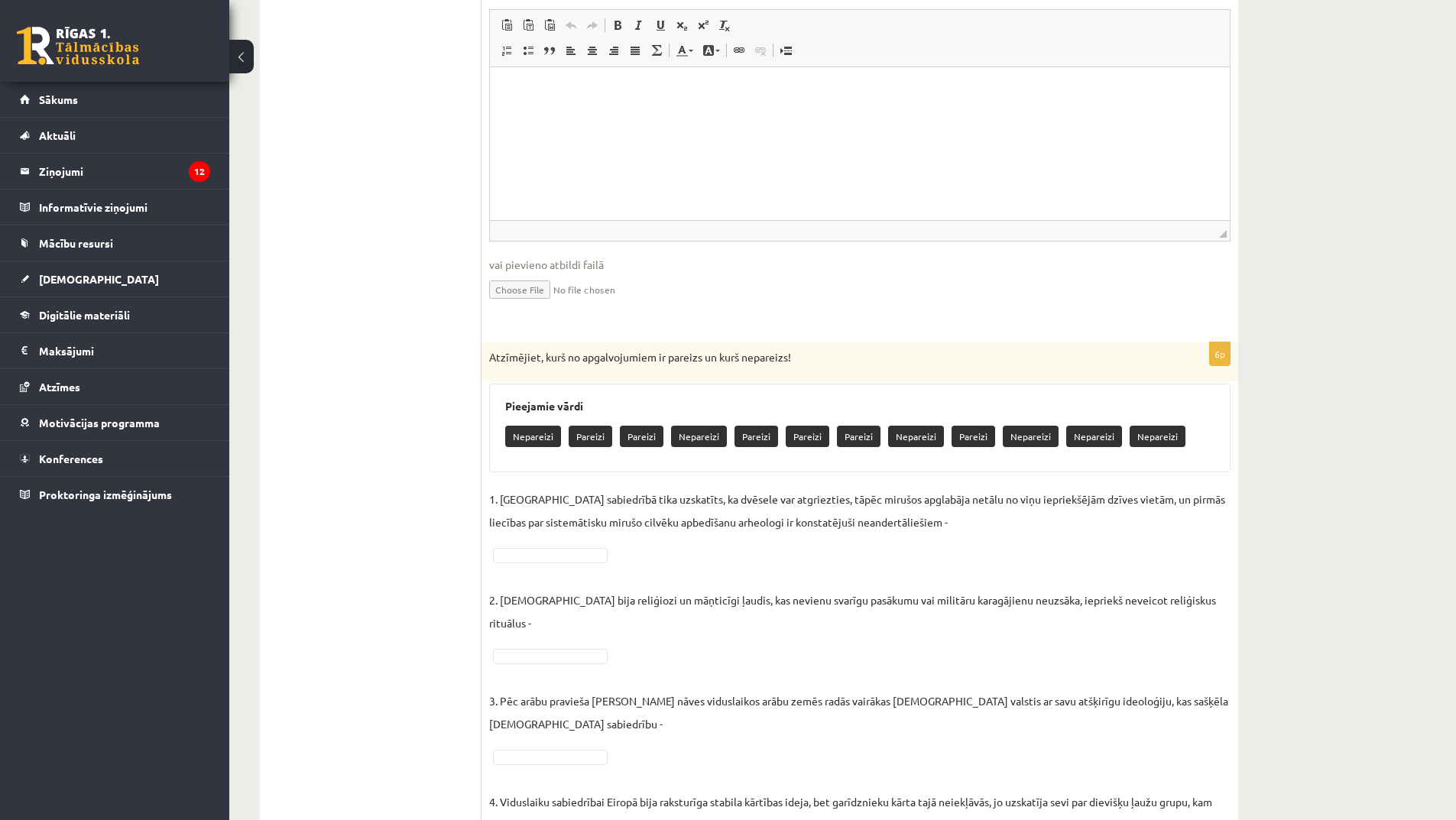
scroll to position [917, 0]
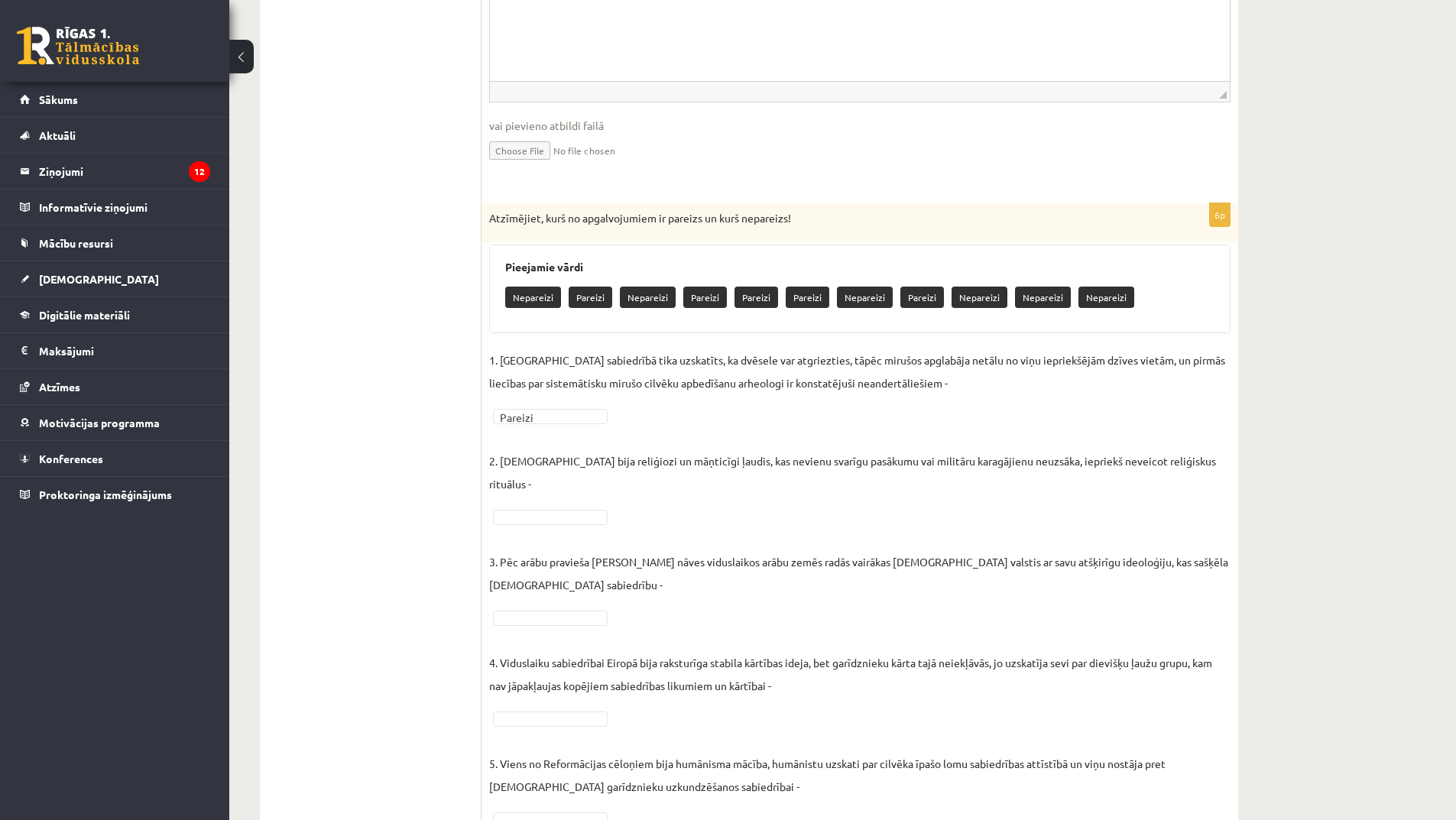
click at [537, 484] on fieldset "1. [GEOGRAPHIC_DATA] sabiedrībā tika uzskatīts, ka dvēsele var atgriezties, tāp…" at bounding box center [860, 639] width 741 height 583
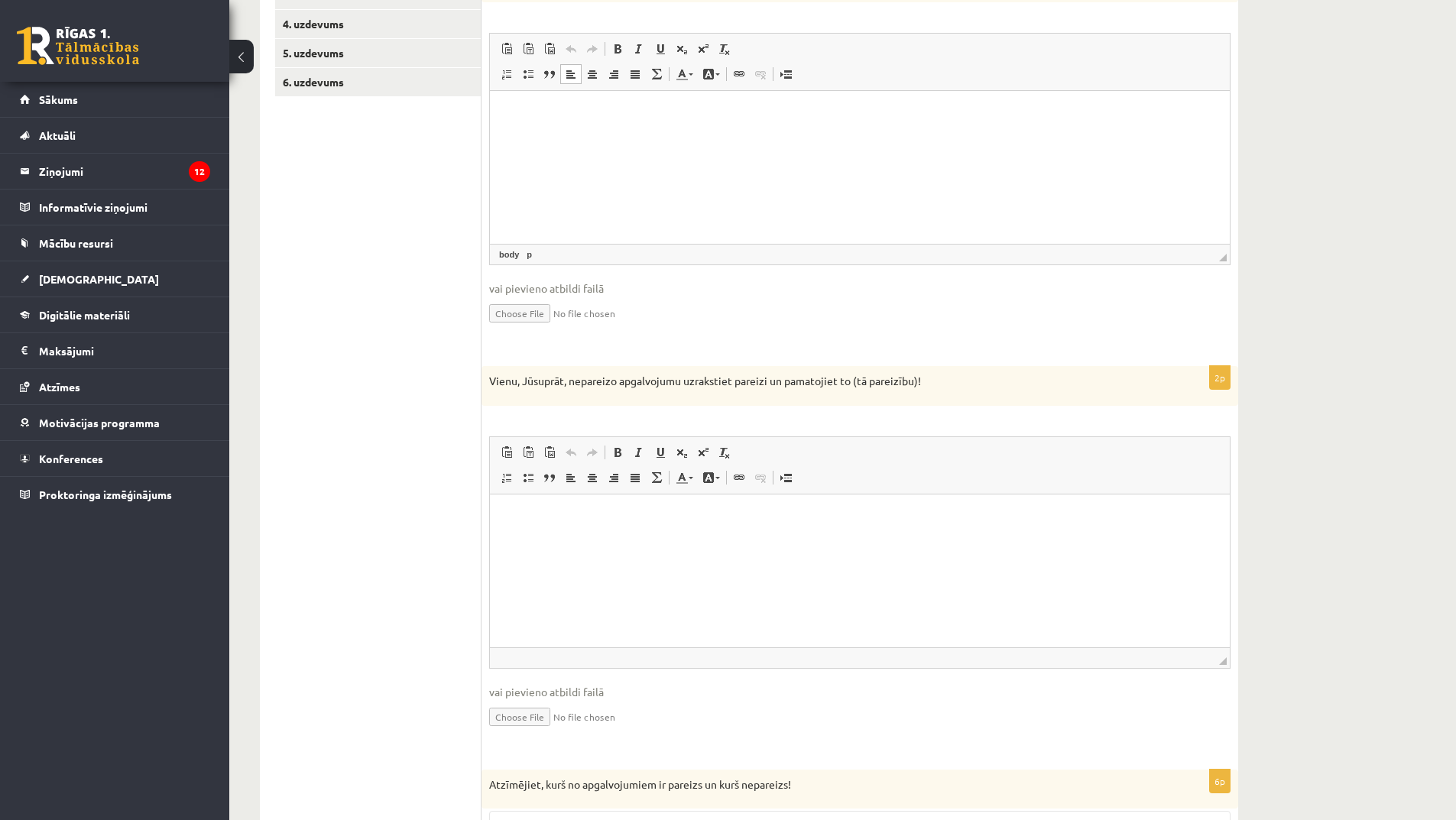
scroll to position [349, 0]
click at [586, 542] on html at bounding box center [860, 518] width 740 height 47
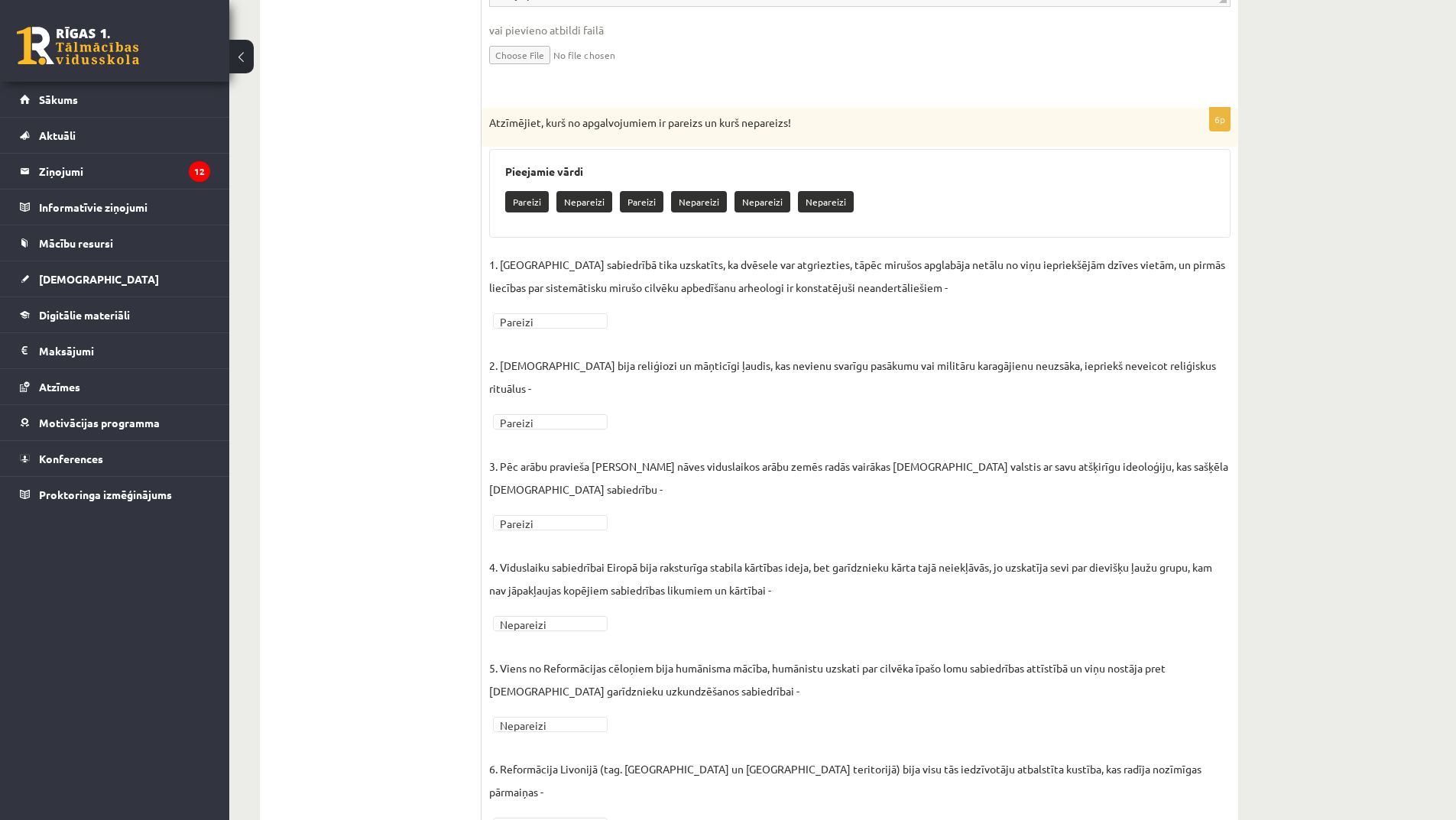
scroll to position [1037, 0]
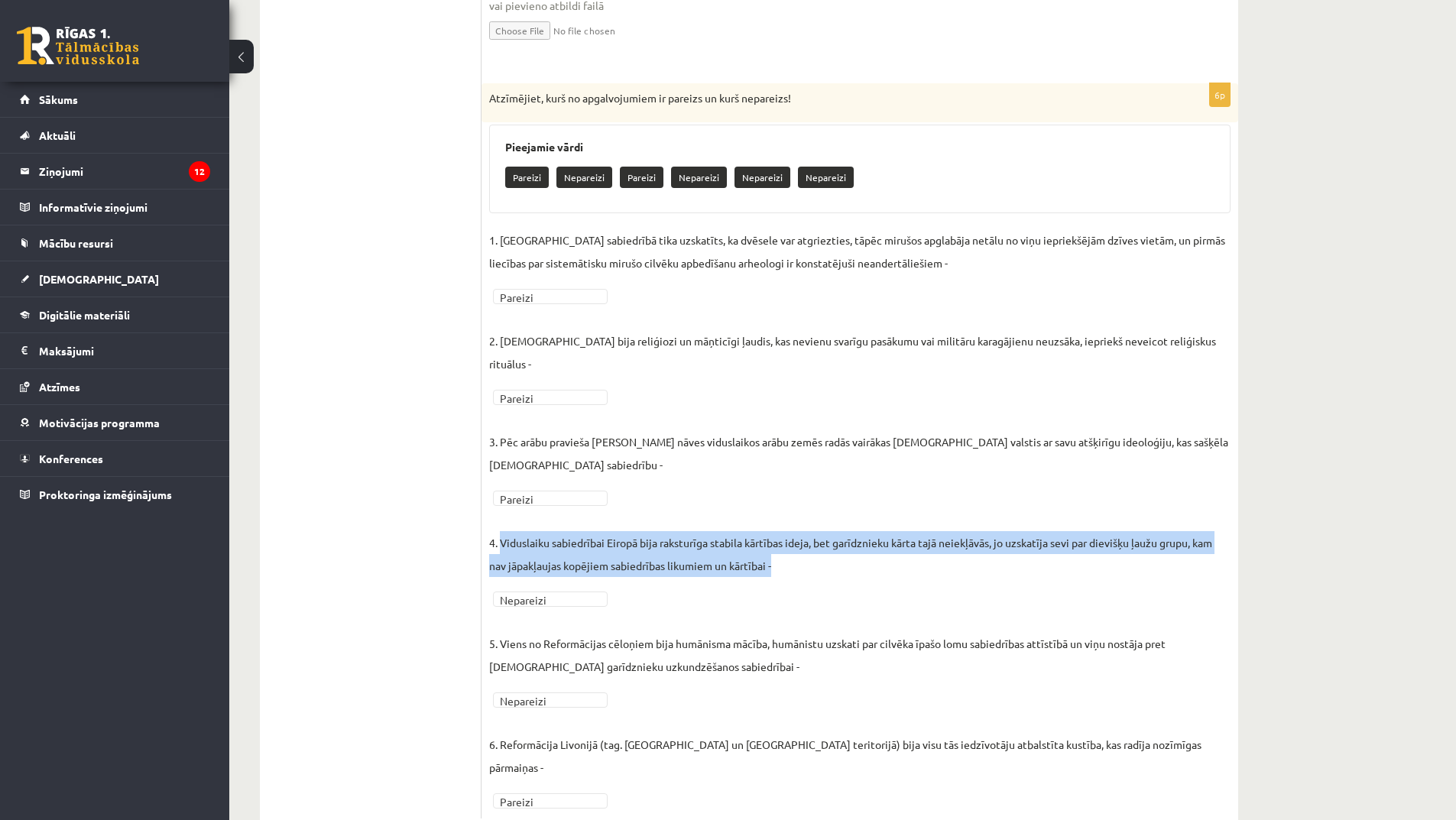
drag, startPoint x: 501, startPoint y: 521, endPoint x: 796, endPoint y: 548, distance: 296.2
click at [796, 548] on p "4. Viduslaiku sabiedrībai Eiropā bija raksturīga stabila kārtības ideja, bet ga…" at bounding box center [860, 543] width 741 height 69
copy p "Viduslaiku sabiedrībai Eiropā bija raksturīga stabila kārtības ideja, bet garīd…"
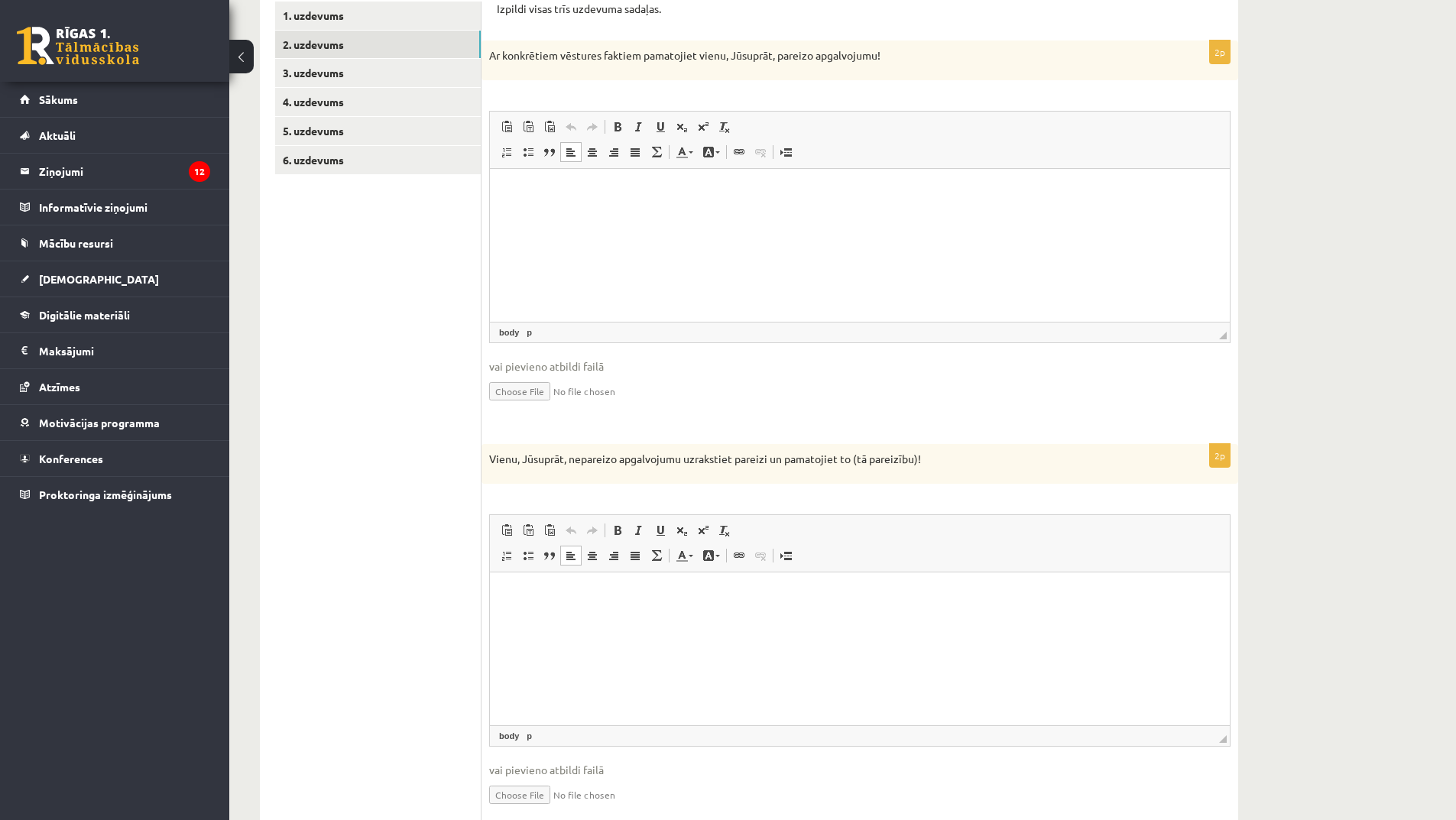
scroll to position [349, 0]
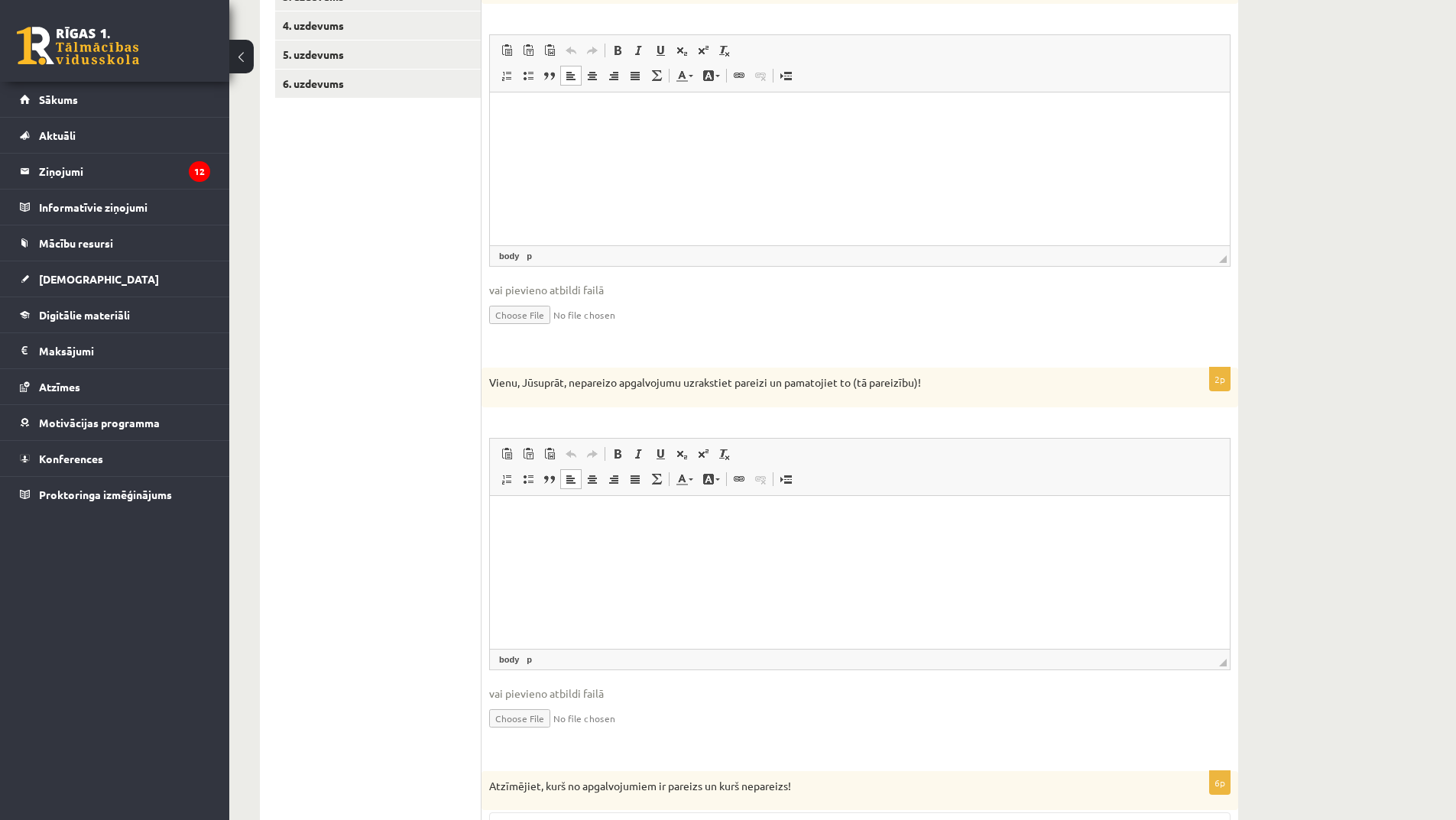
click at [581, 542] on html at bounding box center [860, 518] width 740 height 47
drag, startPoint x: 547, startPoint y: 535, endPoint x: 527, endPoint y: 537, distance: 20.1
click at [525, 537] on html at bounding box center [860, 518] width 740 height 47
click at [520, 518] on p "Bagātinātā teksta redaktors, wiswyg-editor-user-answer-47024861481540" at bounding box center [860, 518] width 710 height 16
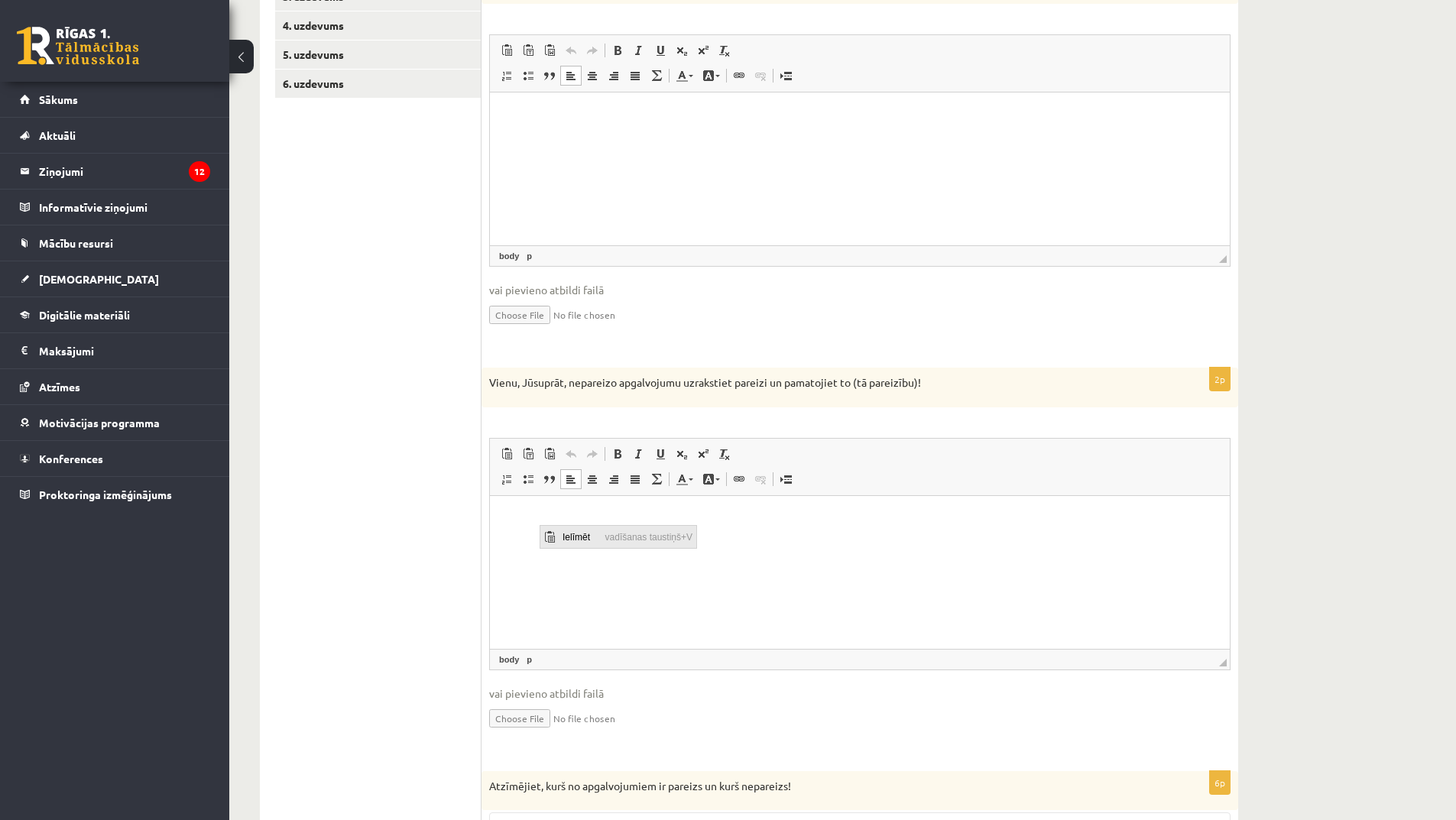
click at [572, 544] on span "Ielīmēt" at bounding box center [580, 536] width 43 height 22
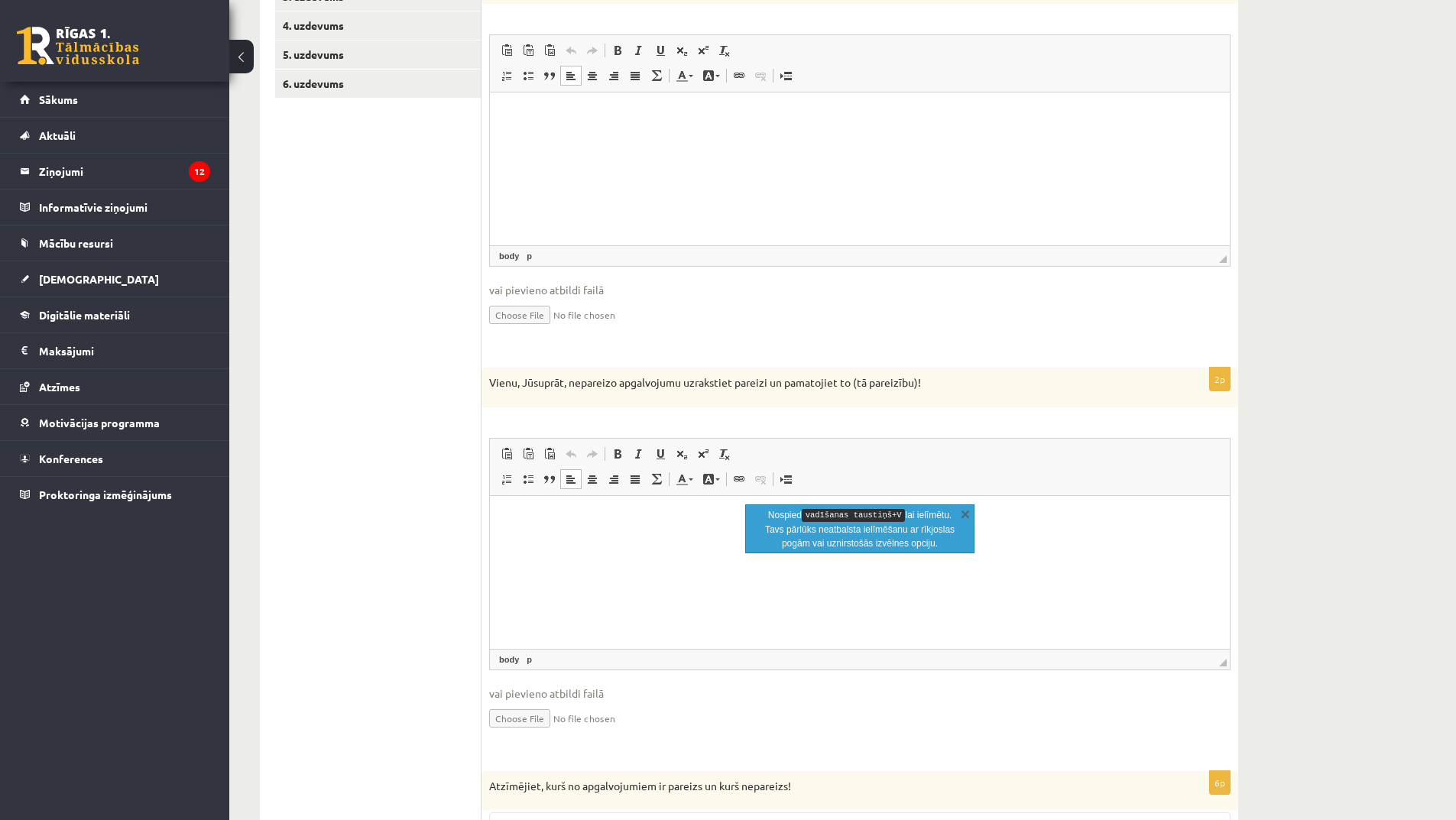
drag, startPoint x: 582, startPoint y: 539, endPoint x: 523, endPoint y: 518, distance: 62.6
click at [523, 518] on p "Bagātinātā teksta redaktors, wiswyg-editor-user-answer-47024861481540" at bounding box center [860, 518] width 710 height 16
click at [555, 525] on p "Bagātinātā teksta redaktors, wiswyg-editor-user-answer-47024861481540" at bounding box center [860, 518] width 710 height 16
click at [563, 521] on p "Bagātinātā teksta redaktors, wiswyg-editor-user-answer-47024861481540" at bounding box center [860, 518] width 710 height 16
click at [606, 542] on html "**********" at bounding box center [860, 518] width 740 height 47
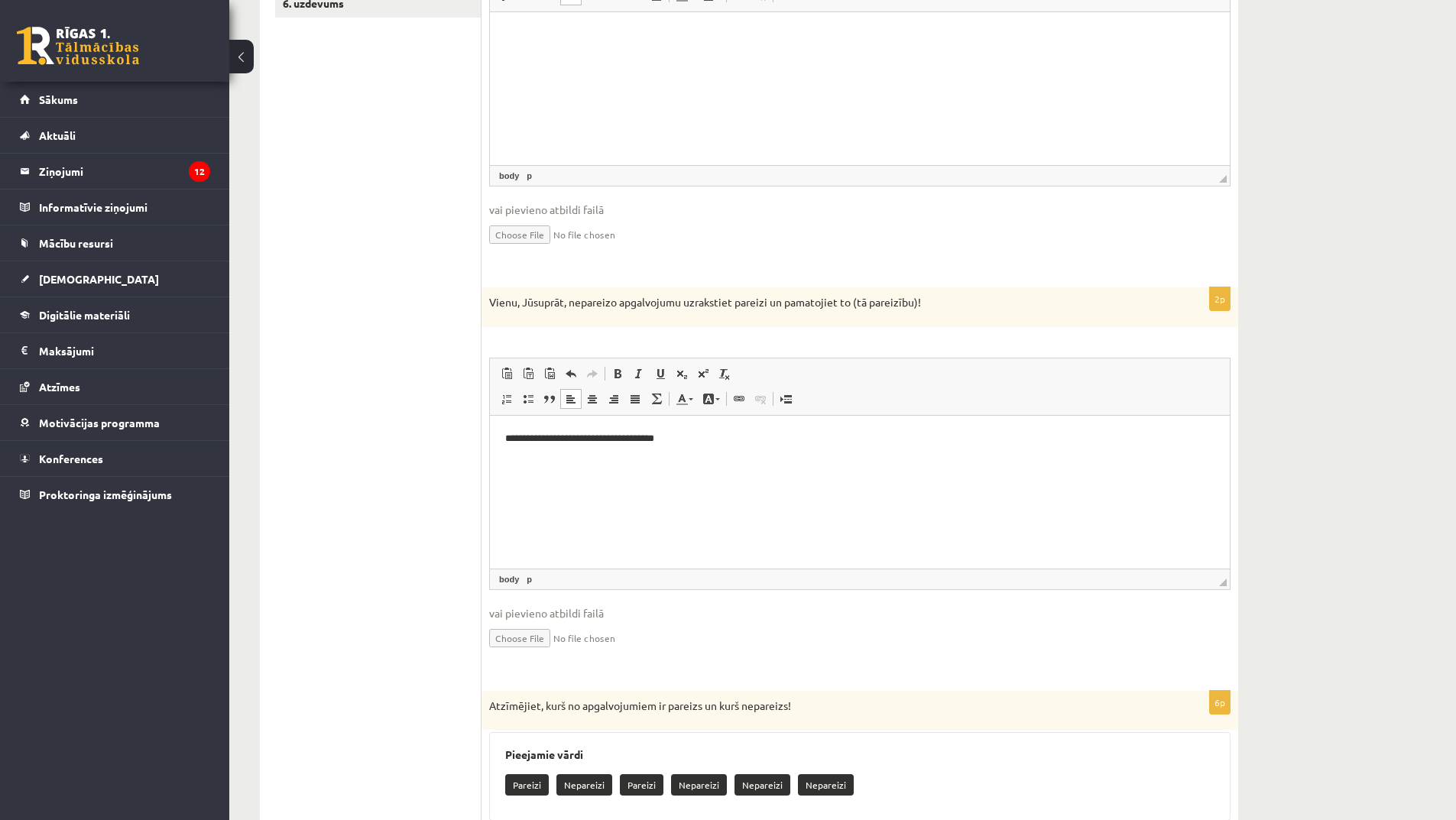
scroll to position [426, 0]
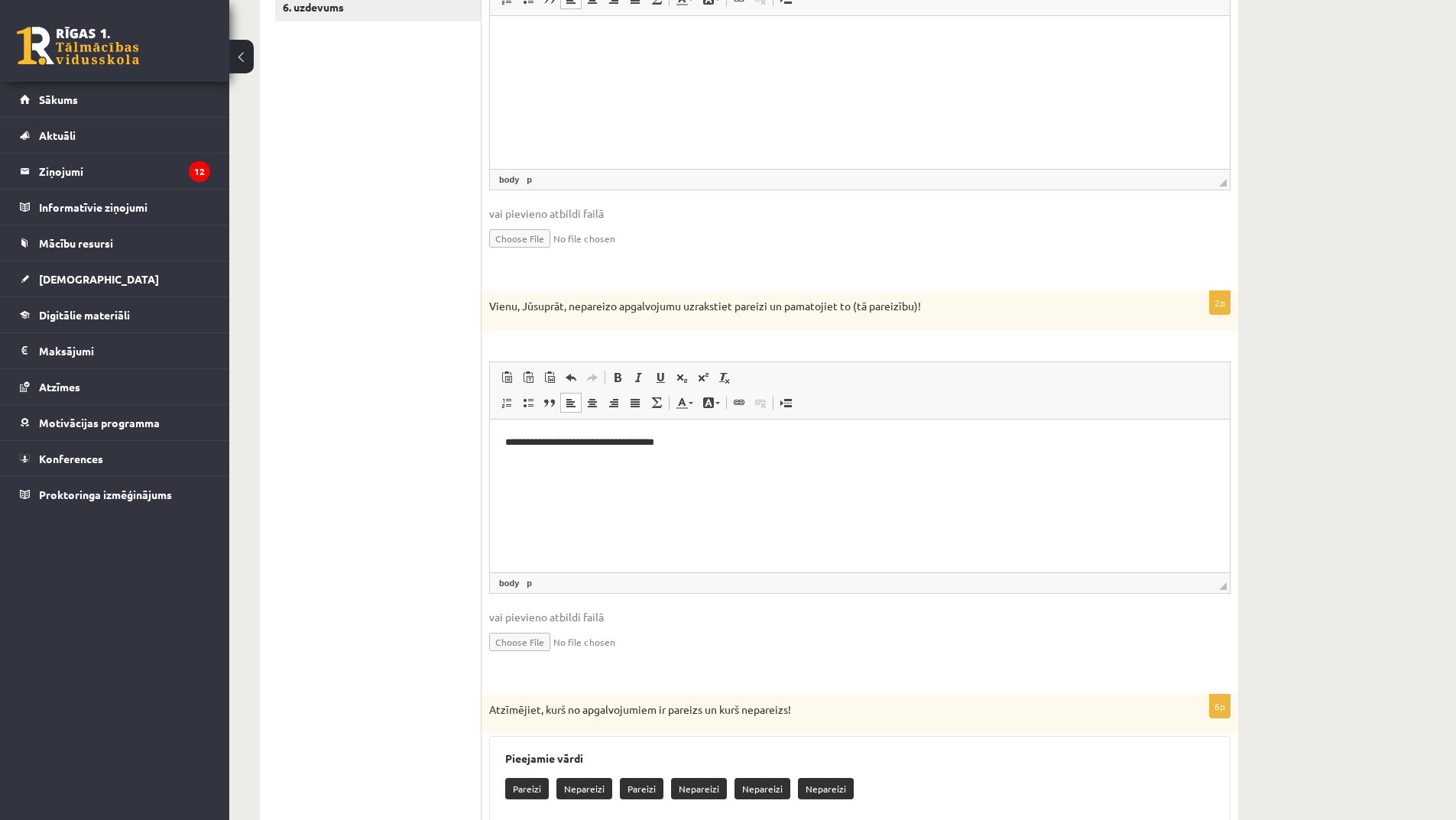
click at [507, 447] on p "**********" at bounding box center [860, 442] width 710 height 16
click at [681, 466] on p "**********" at bounding box center [860, 468] width 710 height 16
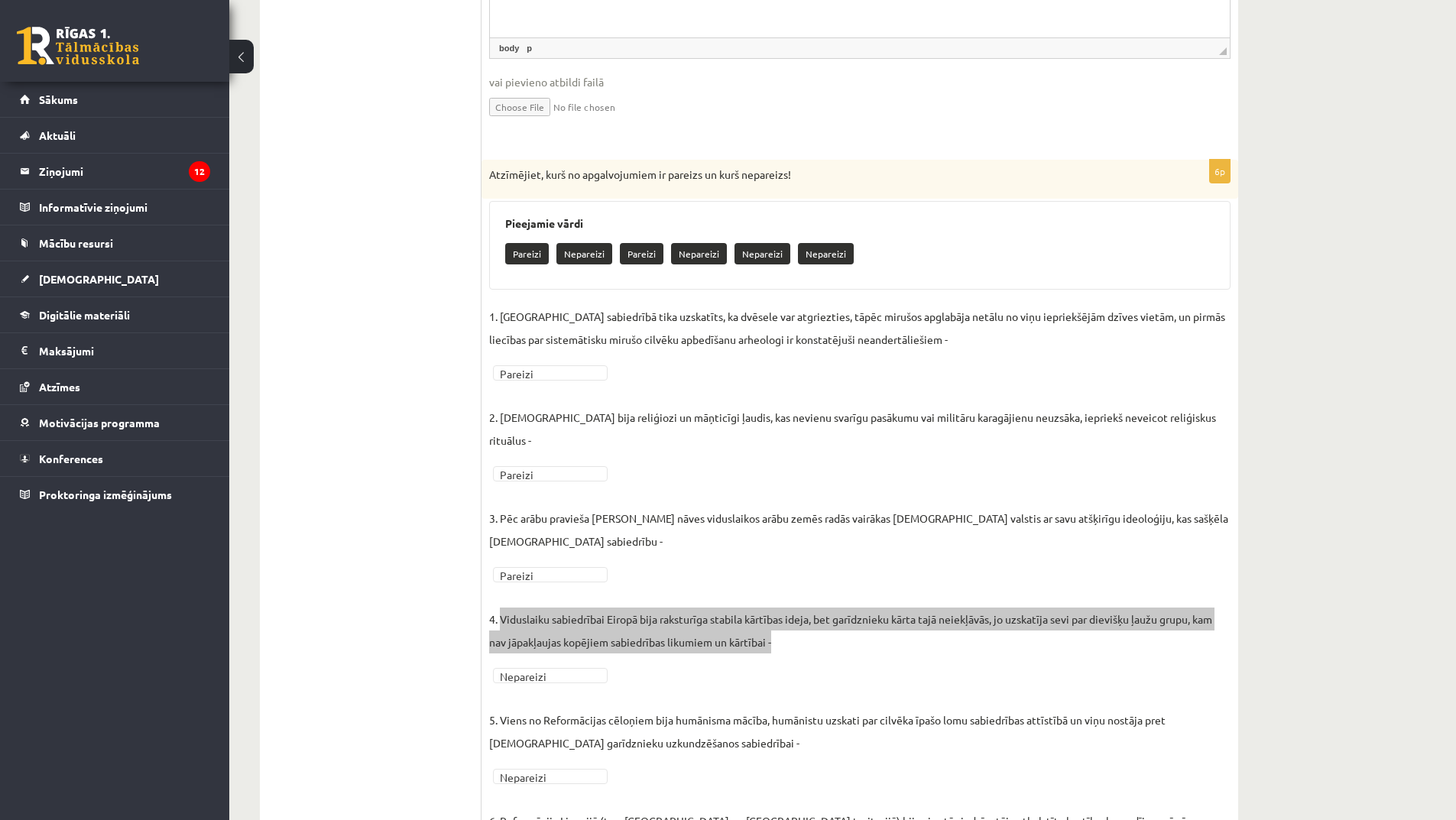
scroll to position [1037, 0]
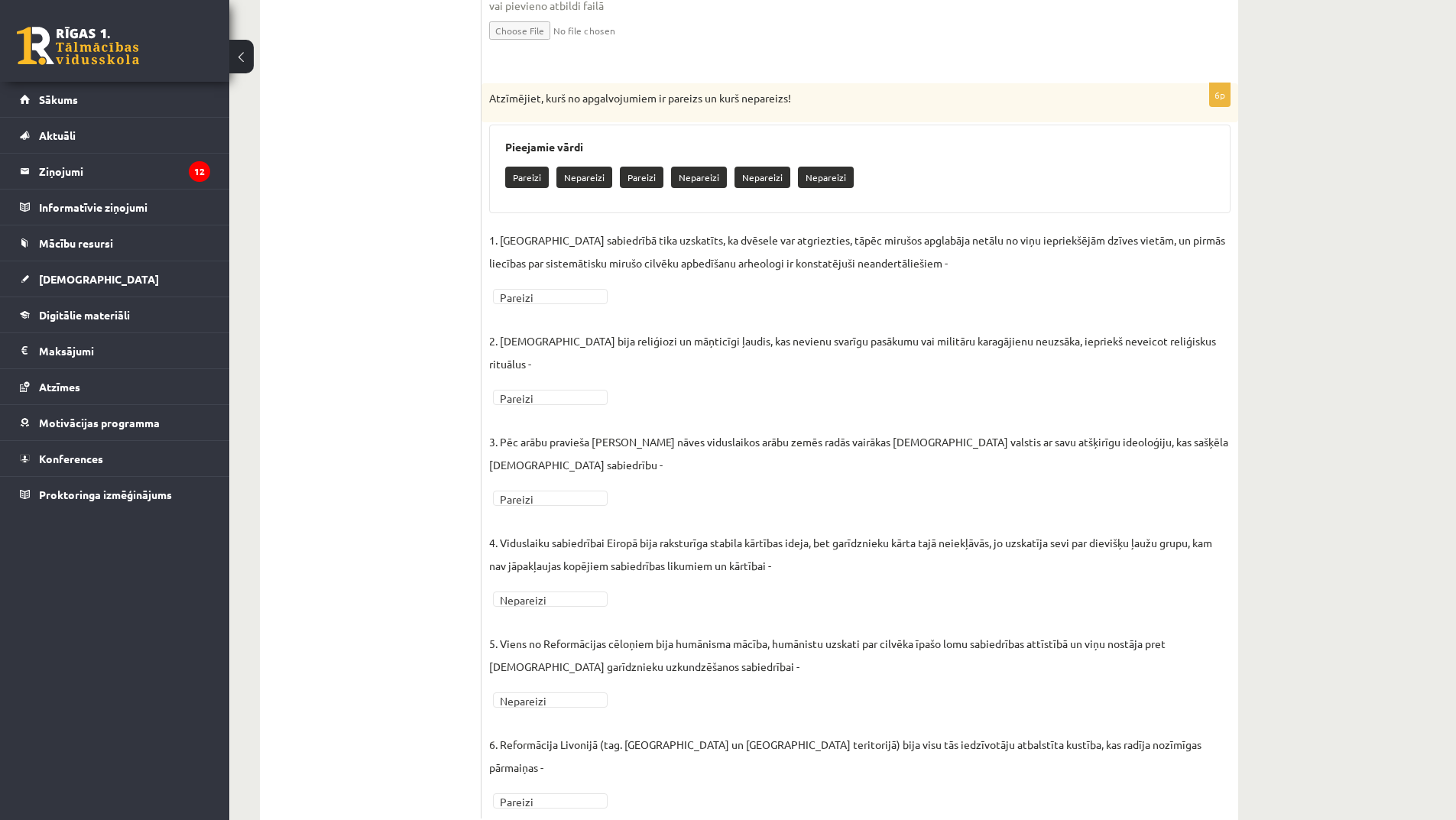
click at [617, 462] on fieldset "1. [GEOGRAPHIC_DATA] sabiedrībā tika uzskatīts, ka dvēsele var atgriezties, tāp…" at bounding box center [860, 520] width 741 height 583
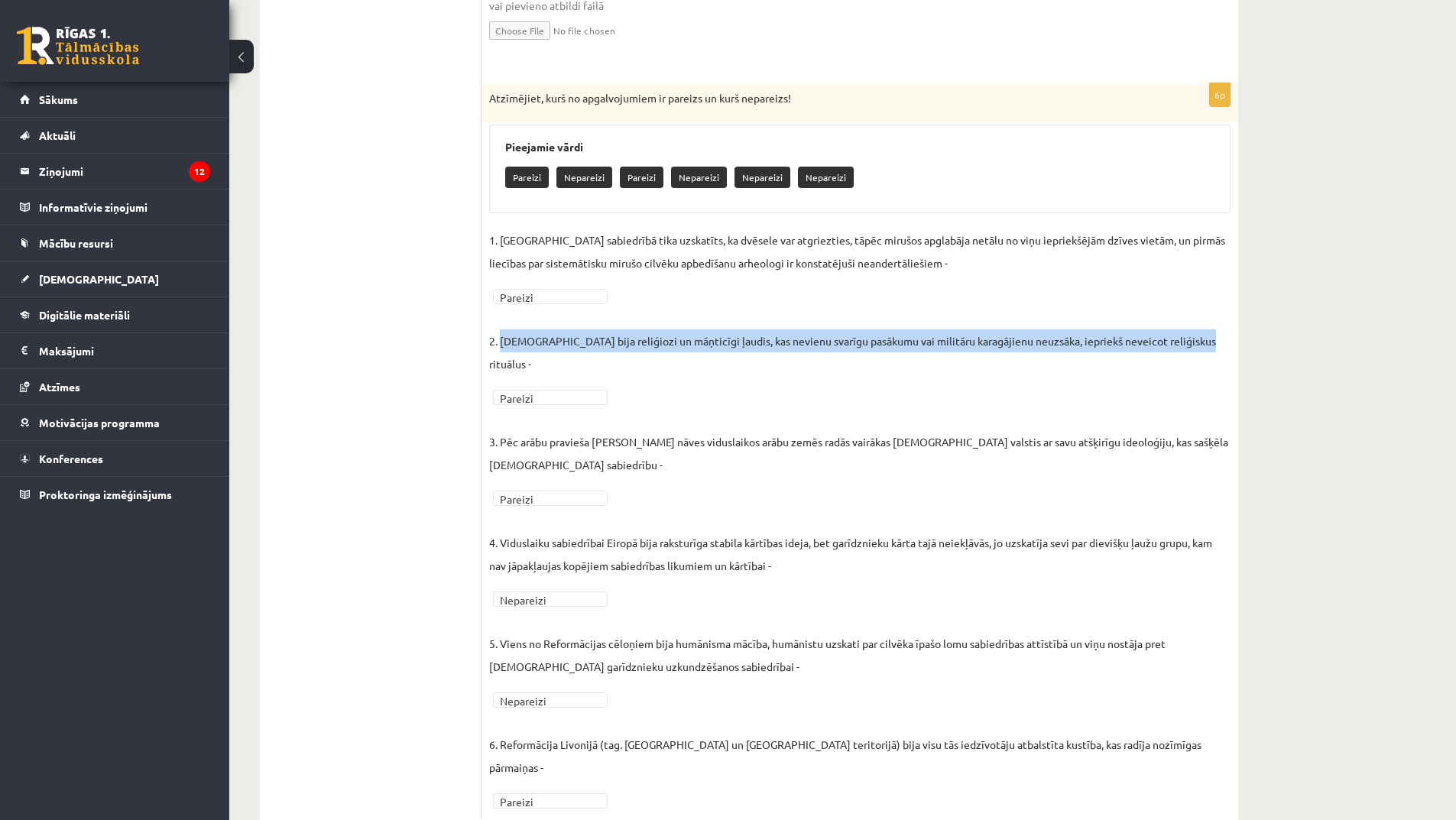
drag, startPoint x: 501, startPoint y: 341, endPoint x: 1193, endPoint y: 353, distance: 692.1
click at [1193, 353] on fieldset "1. [GEOGRAPHIC_DATA] sabiedrībā tika uzskatīts, ka dvēsele var atgriezties, tāp…" at bounding box center [860, 520] width 741 height 583
copy p "[PERSON_NAME] bija reliģiozi un māņticīgi ļaudis, kas nevienu svarīgu pasākumu …"
click at [906, 361] on fieldset "1. [GEOGRAPHIC_DATA] sabiedrībā tika uzskatīts, ka dvēsele var atgriezties, tāp…" at bounding box center [860, 520] width 741 height 583
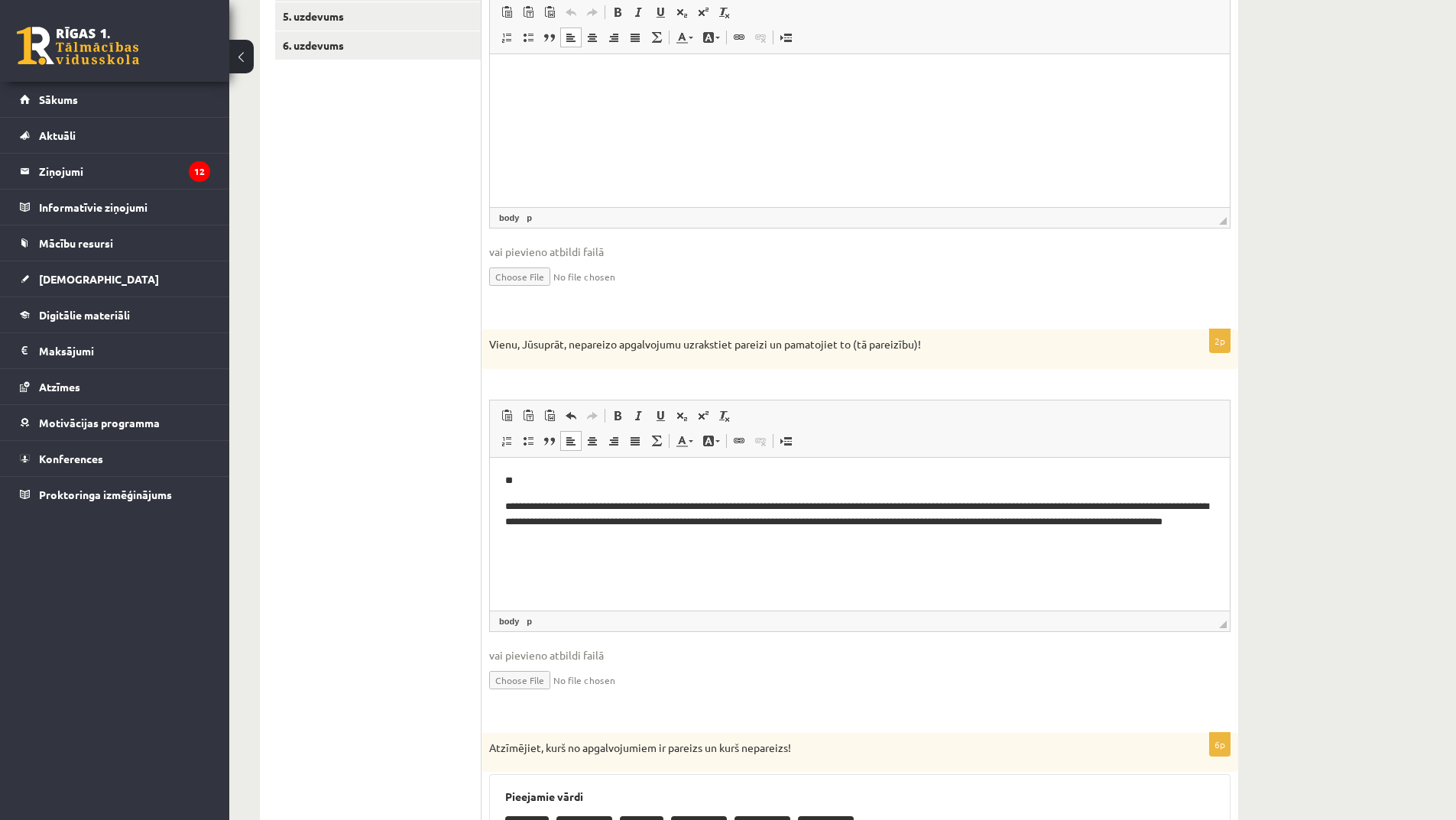
scroll to position [273, 0]
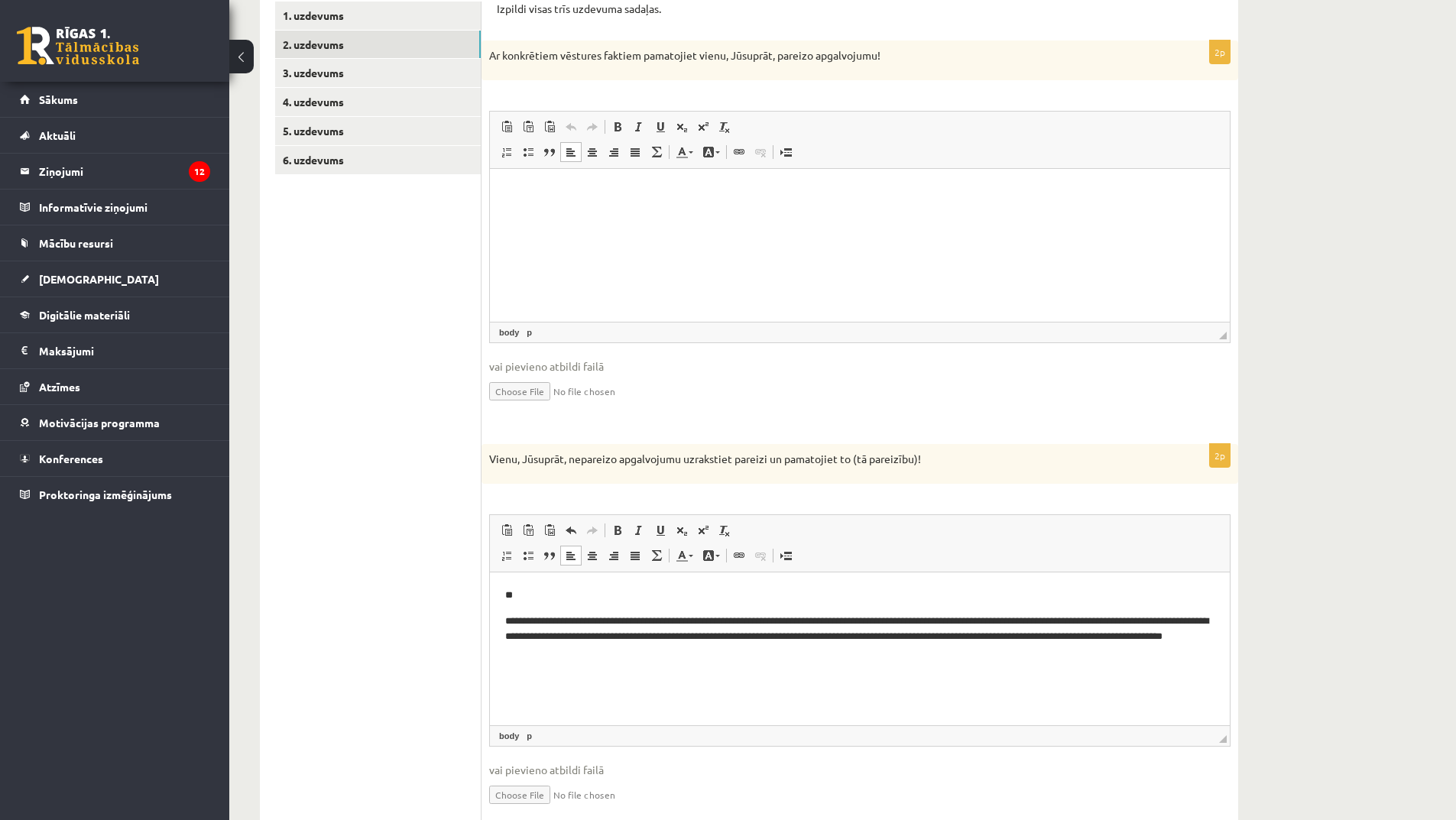
click at [564, 215] on html at bounding box center [860, 191] width 740 height 47
drag, startPoint x: 564, startPoint y: 237, endPoint x: 528, endPoint y: 232, distance: 36.3
click at [528, 215] on html at bounding box center [860, 191] width 740 height 47
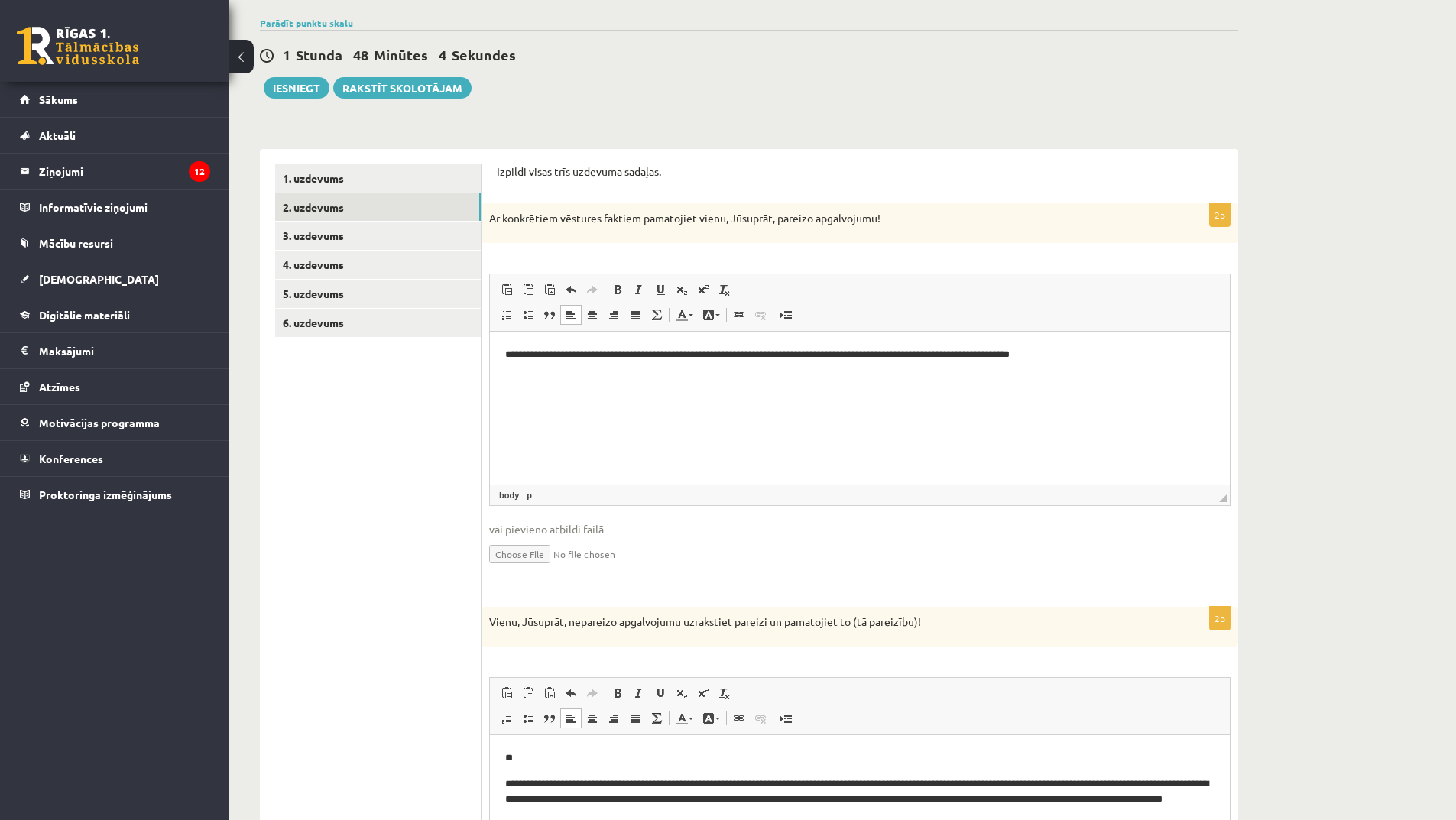
scroll to position [0, 0]
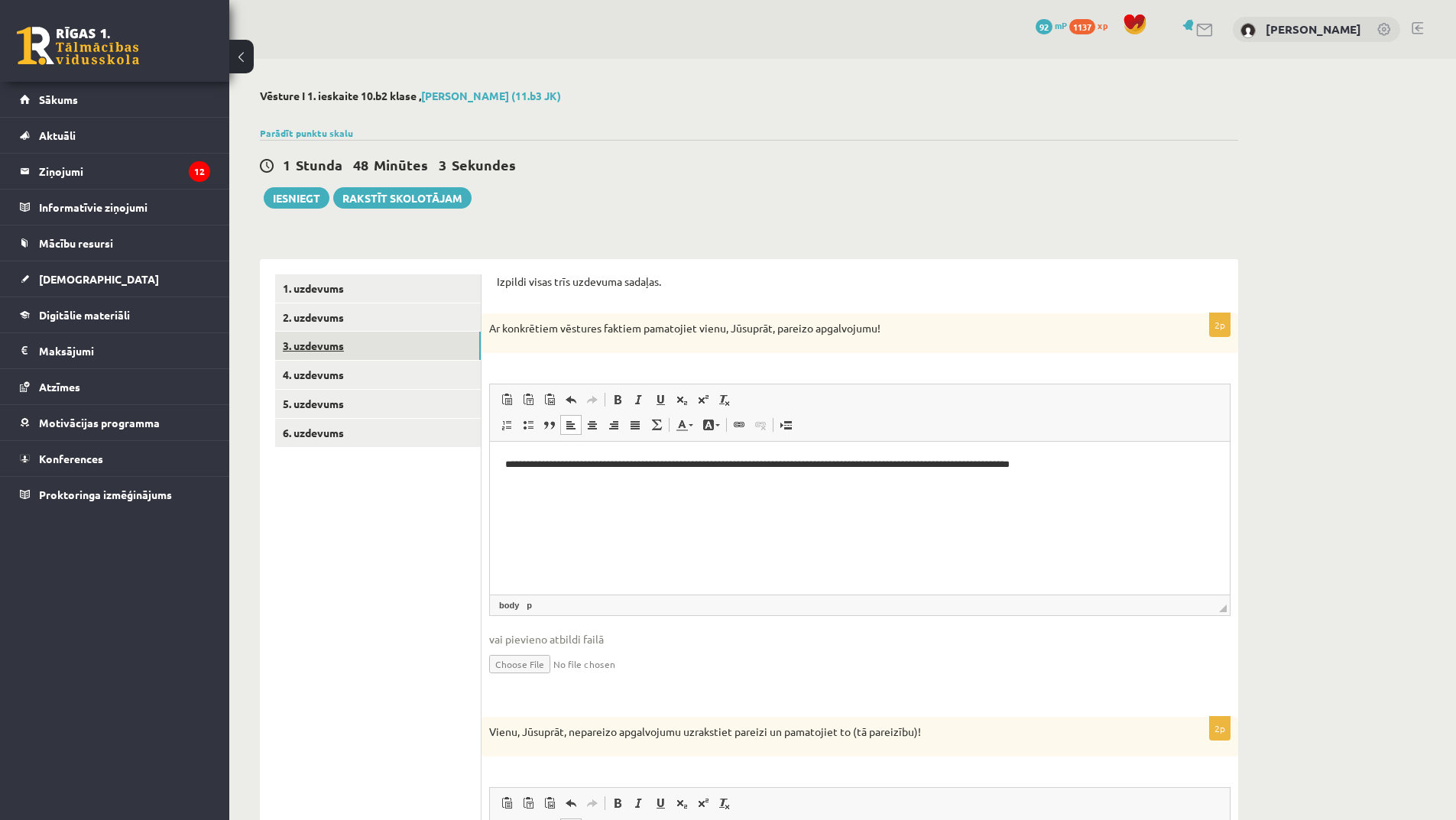
click at [327, 335] on link "3. uzdevums" at bounding box center [377, 345] width 206 height 28
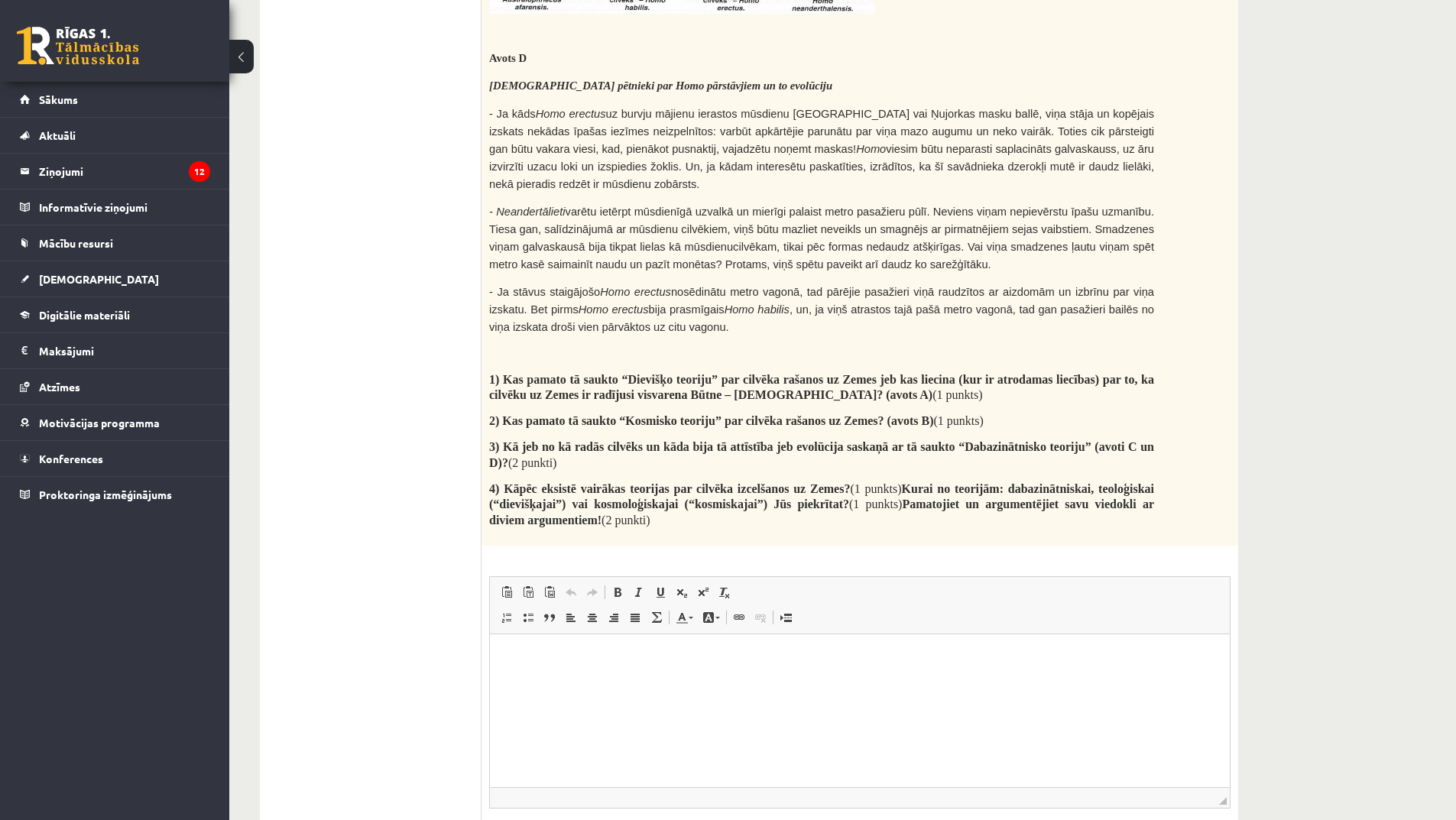
scroll to position [1529, 0]
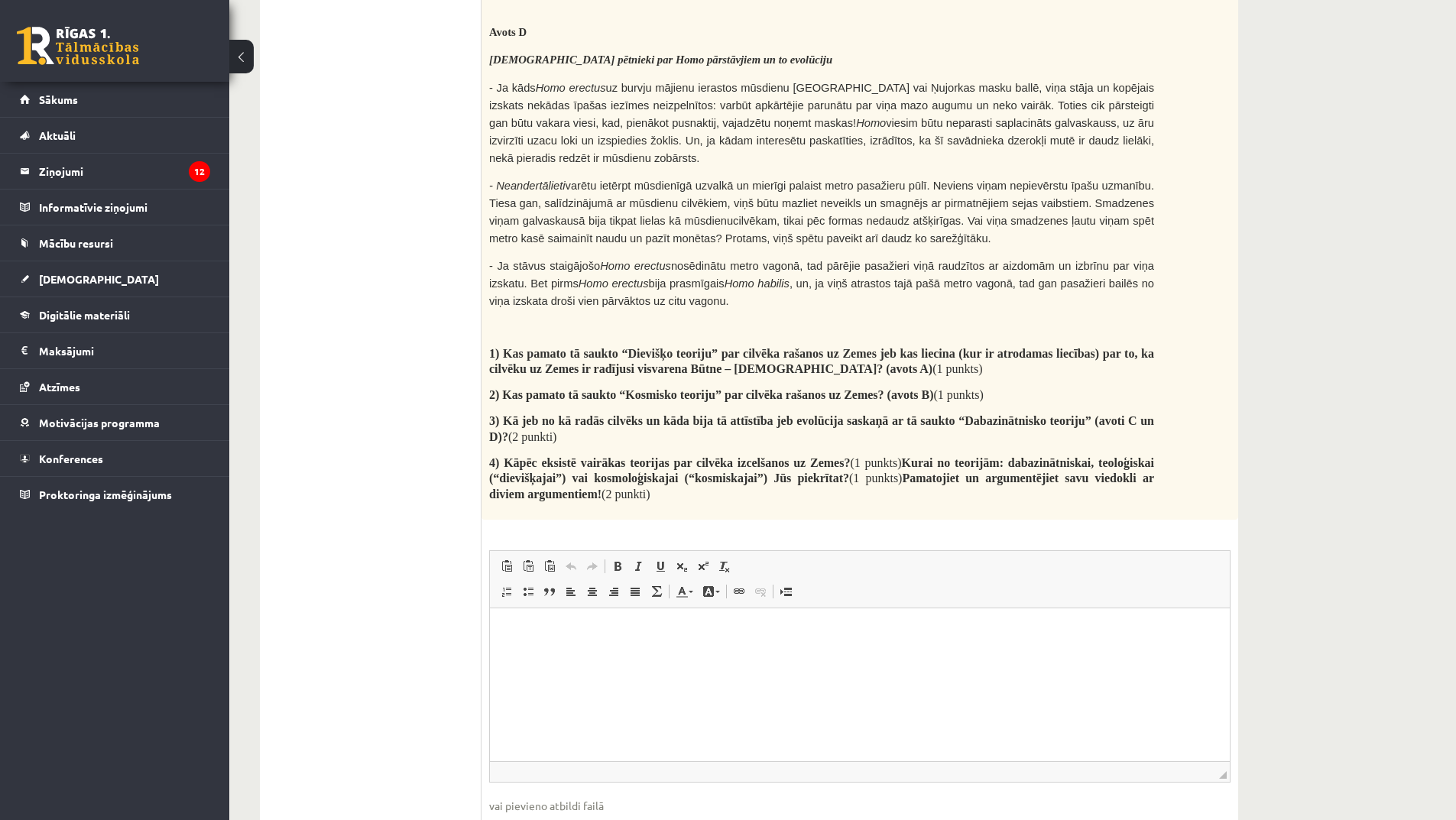
click at [543, 655] on html at bounding box center [860, 631] width 740 height 47
click at [558, 636] on p "**" at bounding box center [860, 631] width 710 height 16
click at [651, 631] on p "**********" at bounding box center [860, 631] width 710 height 16
click at [745, 630] on p "**********" at bounding box center [860, 631] width 710 height 16
click at [661, 676] on p "**********" at bounding box center [860, 673] width 710 height 16
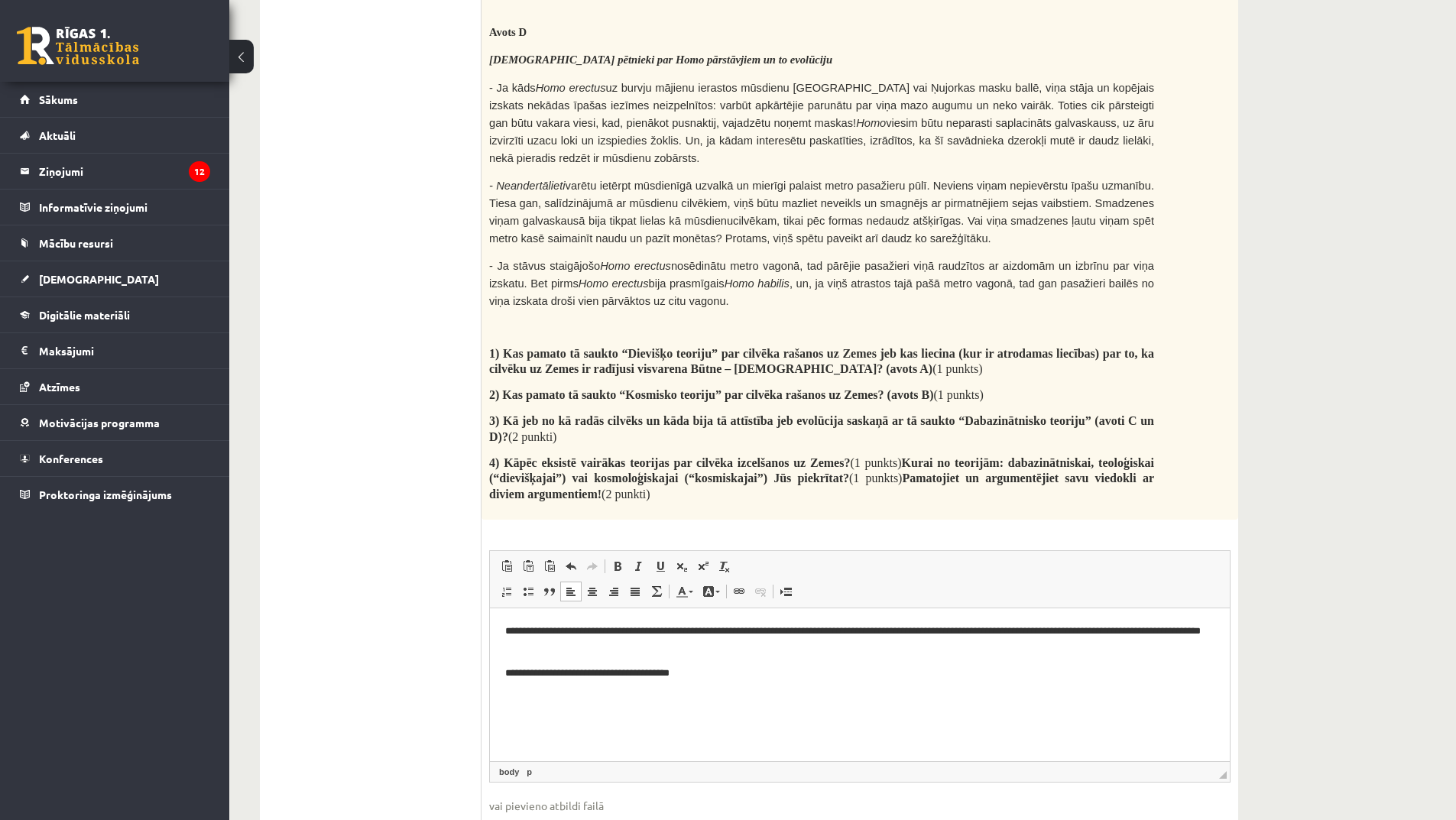
click at [701, 678] on p "**********" at bounding box center [860, 673] width 710 height 16
click at [828, 677] on p "**********" at bounding box center [860, 673] width 710 height 16
click at [979, 677] on p "**********" at bounding box center [860, 673] width 710 height 16
click at [978, 677] on p "**********" at bounding box center [860, 673] width 710 height 16
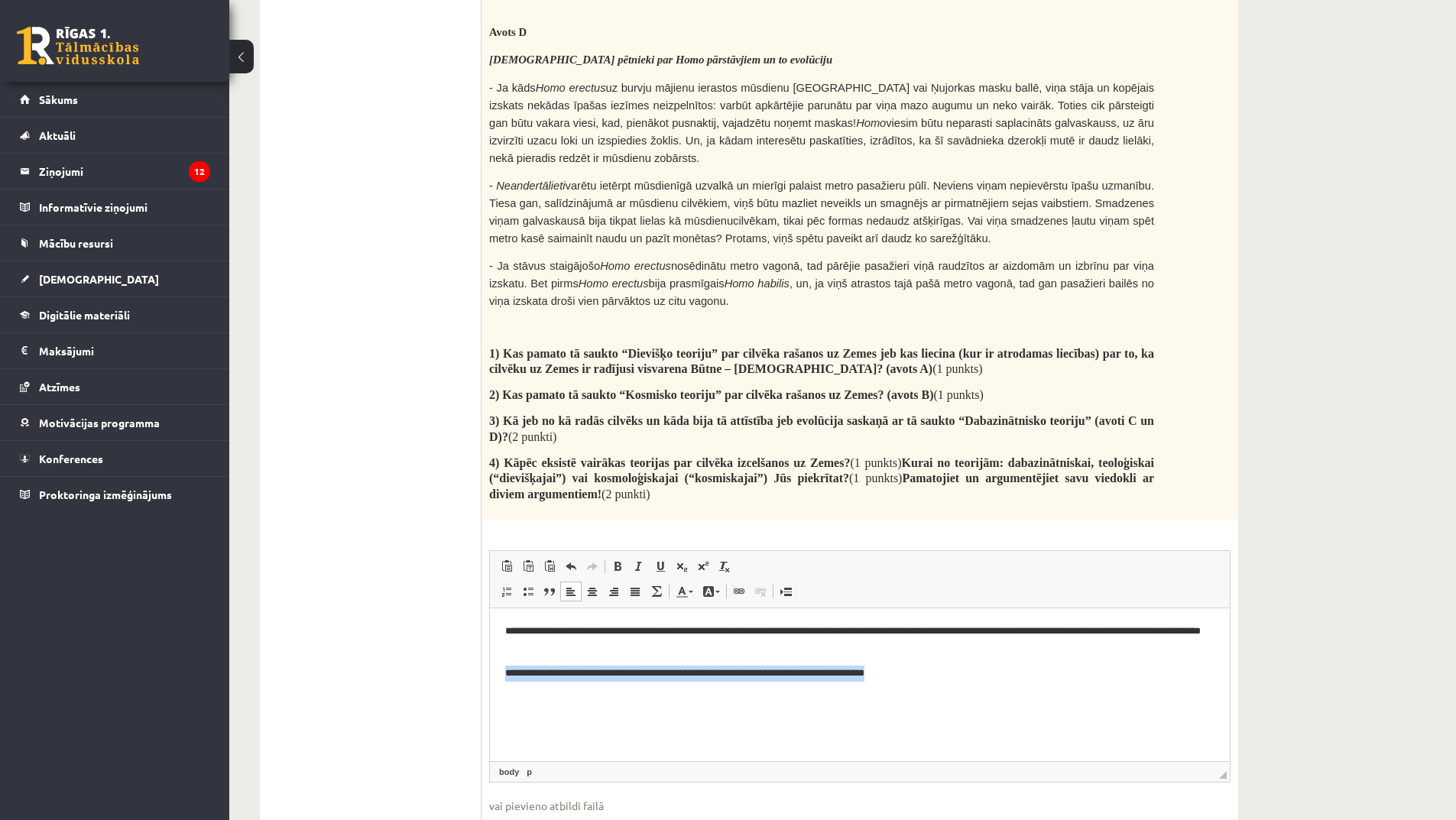
click at [978, 677] on p "**********" at bounding box center [860, 673] width 710 height 16
click at [931, 674] on p "**********" at bounding box center [860, 673] width 710 height 16
click at [572, 635] on p "**********" at bounding box center [860, 639] width 710 height 32
click at [583, 632] on p "**********" at bounding box center [860, 639] width 710 height 32
click at [671, 684] on html "**********" at bounding box center [860, 652] width 740 height 88
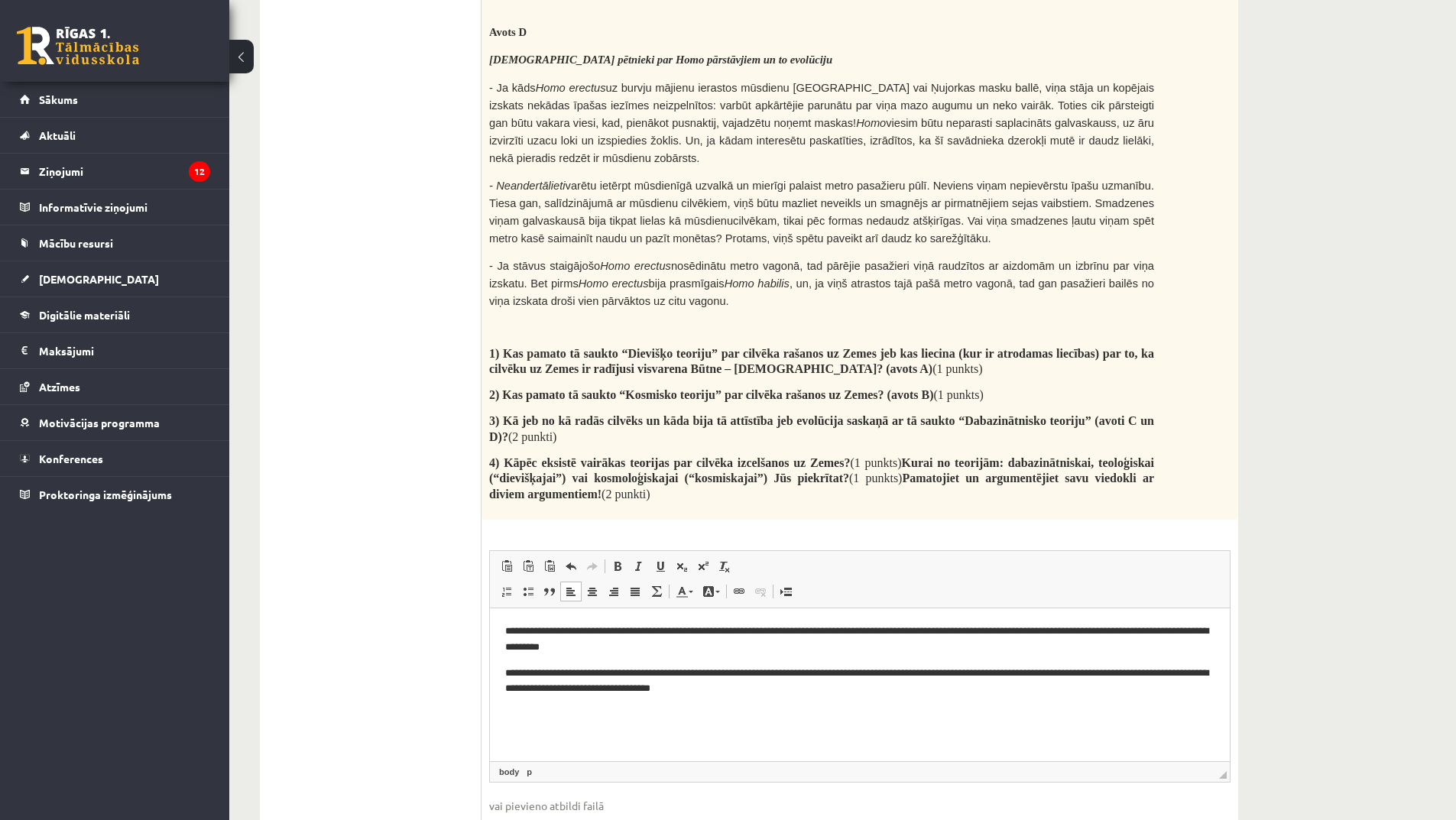
click at [909, 675] on p "**********" at bounding box center [860, 681] width 710 height 32
click at [974, 673] on p "**********" at bounding box center [860, 681] width 710 height 32
click at [997, 673] on p "**********" at bounding box center [860, 681] width 710 height 32
click at [969, 672] on p "**********" at bounding box center [860, 681] width 710 height 32
click at [1001, 671] on p "**********" at bounding box center [860, 681] width 710 height 32
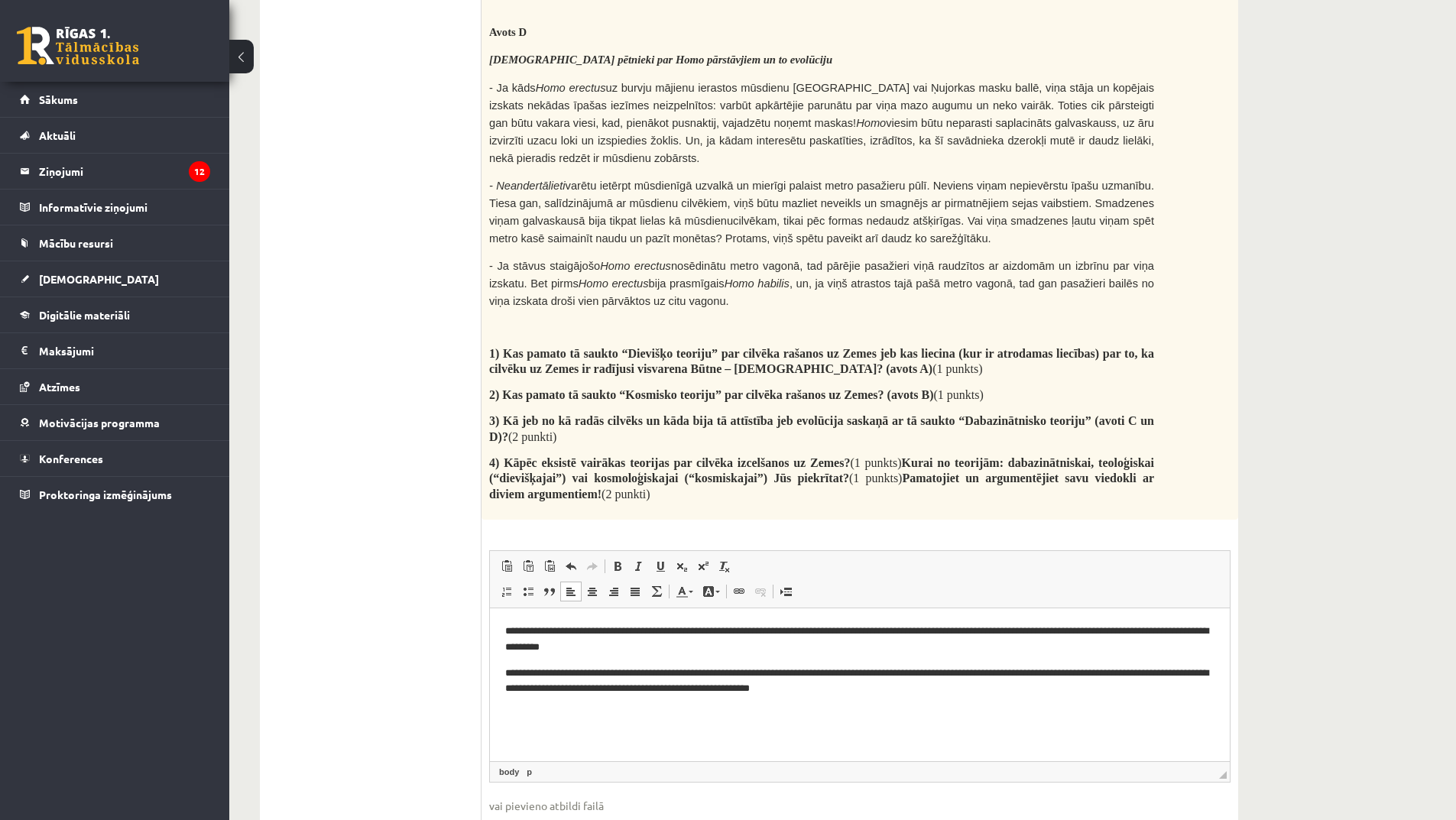
click at [1093, 673] on p "**********" at bounding box center [860, 681] width 710 height 32
click at [1095, 676] on p "**********" at bounding box center [860, 681] width 710 height 32
click at [783, 695] on p "**********" at bounding box center [860, 681] width 710 height 32
click at [839, 688] on p "**********" at bounding box center [860, 681] width 710 height 32
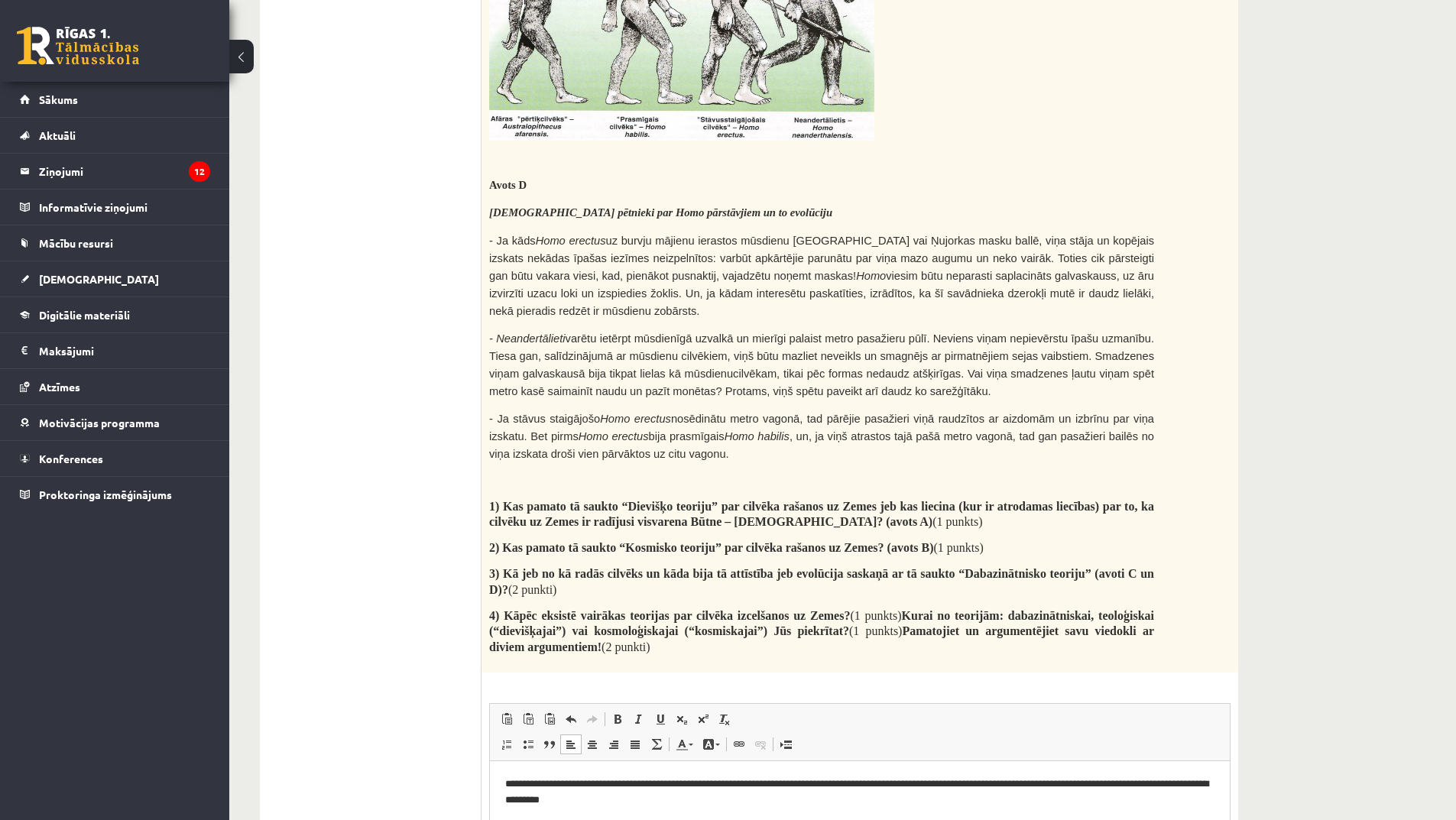
scroll to position [1538, 0]
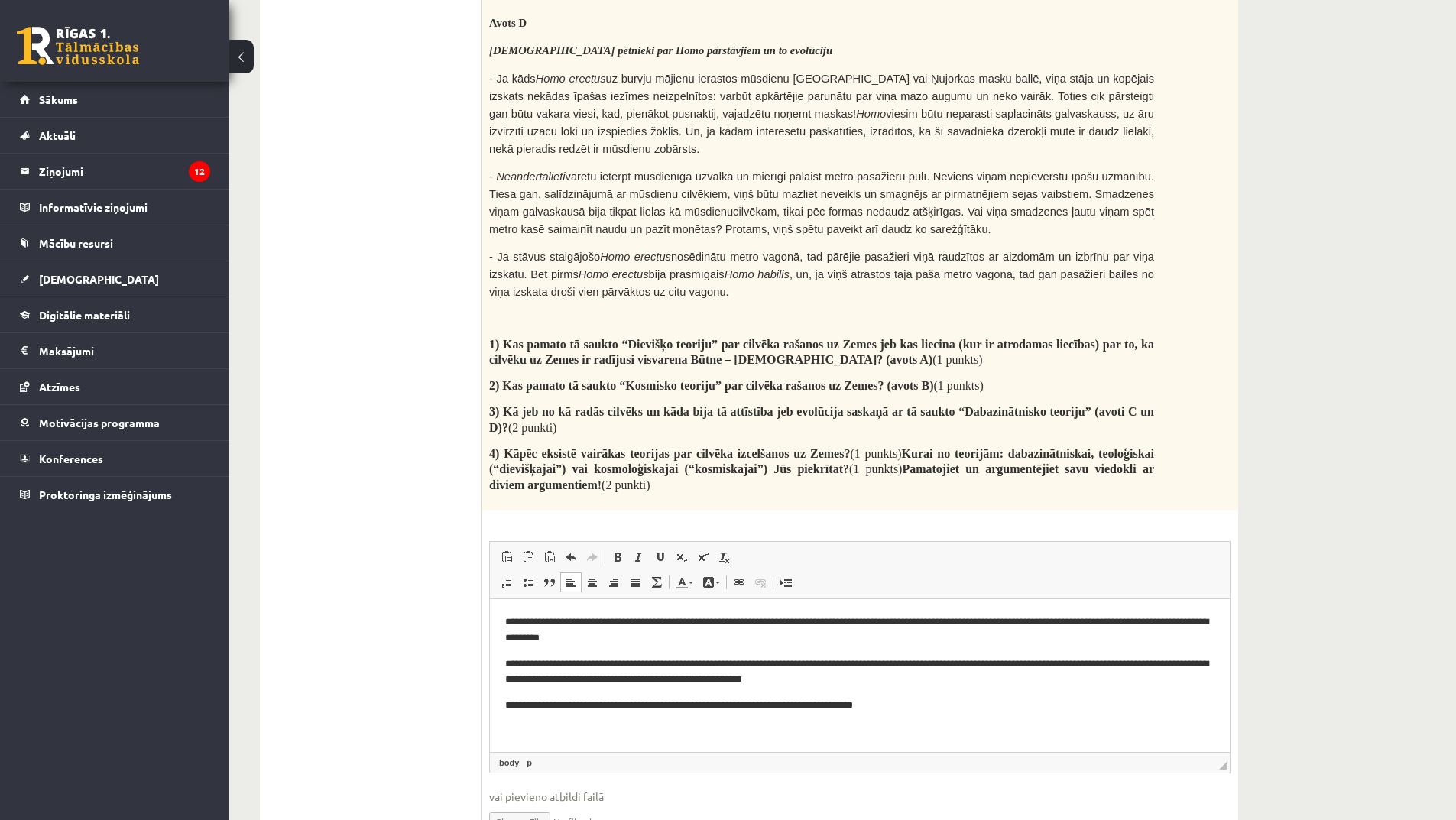
click at [837, 706] on p "**********" at bounding box center [860, 705] width 710 height 16
click at [894, 707] on p "**********" at bounding box center [860, 705] width 710 height 16
click at [910, 706] on p "**********" at bounding box center [860, 705] width 710 height 16
click at [834, 707] on p "**********" at bounding box center [860, 705] width 710 height 16
click at [837, 707] on p "**********" at bounding box center [860, 705] width 710 height 16
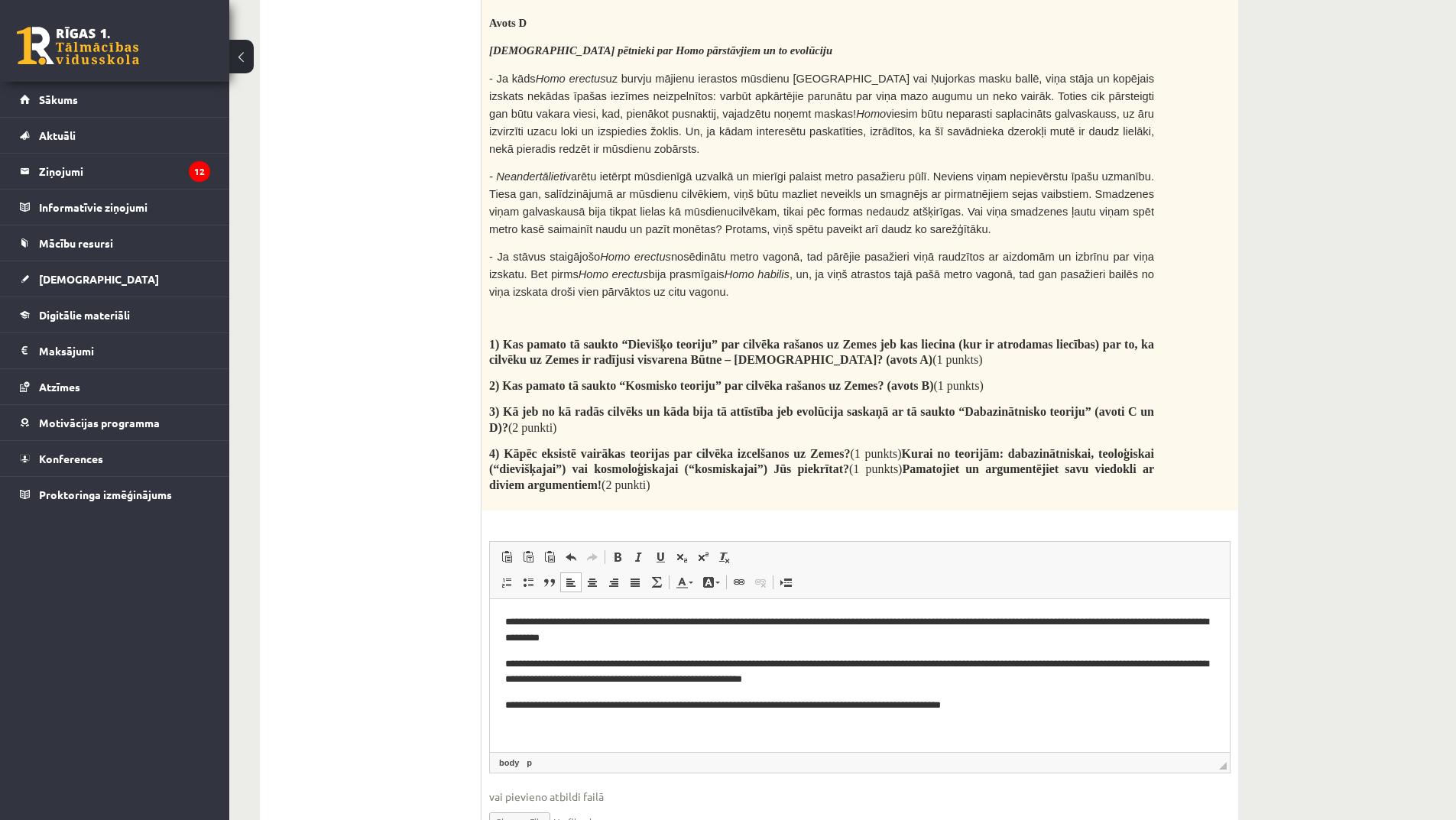
click at [802, 707] on p "**********" at bounding box center [860, 705] width 710 height 16
click at [1023, 708] on p "**********" at bounding box center [860, 705] width 710 height 16
click at [984, 706] on p "**********" at bounding box center [860, 705] width 710 height 16
click at [988, 711] on p "**********" at bounding box center [860, 705] width 710 height 16
click at [952, 701] on p "**********" at bounding box center [860, 705] width 710 height 16
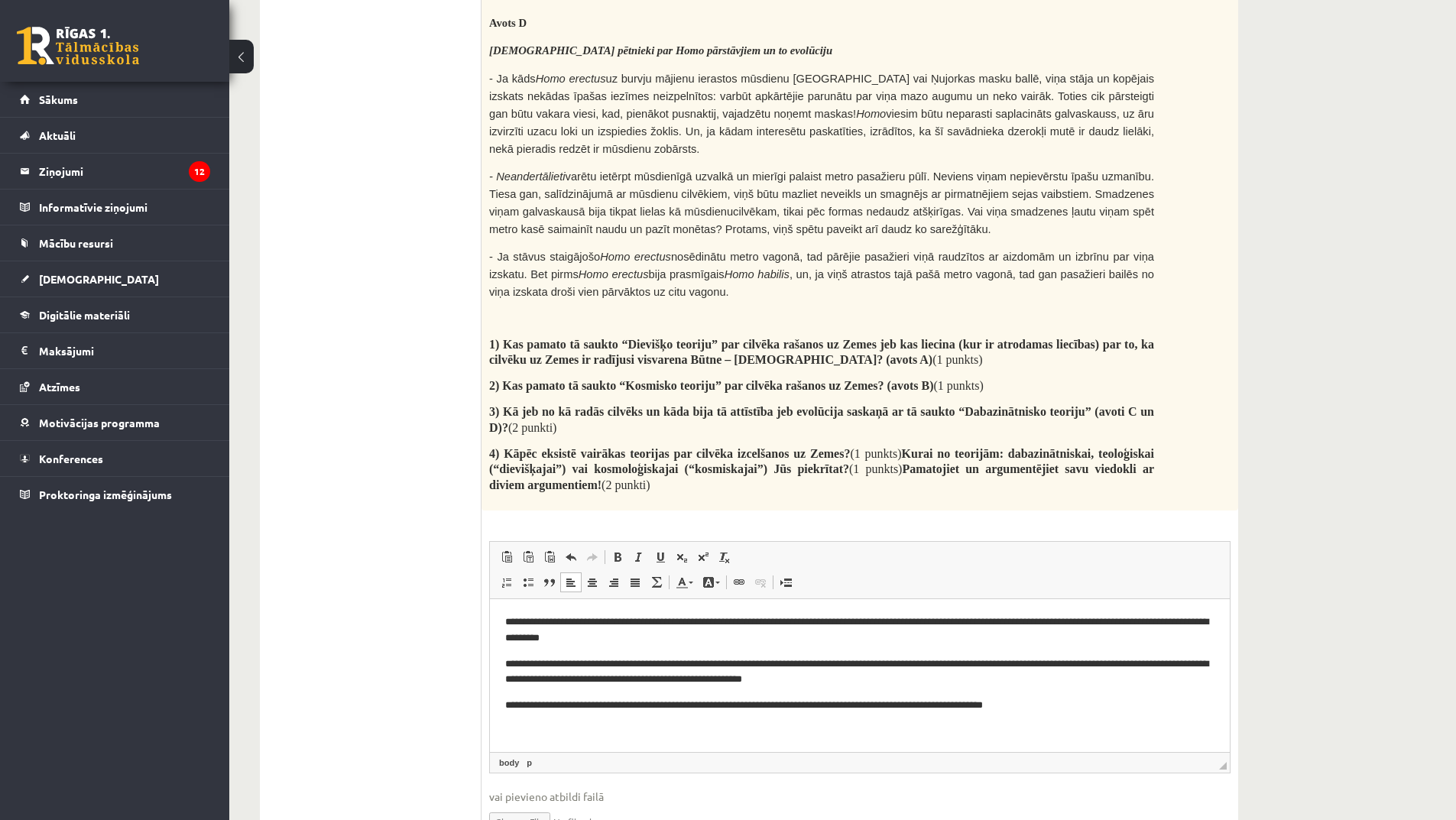
click at [1063, 706] on p "**********" at bounding box center [860, 705] width 710 height 16
click at [726, 702] on p "**********" at bounding box center [854, 705] width 698 height 16
click at [813, 705] on p "**********" at bounding box center [854, 705] width 698 height 16
click at [842, 704] on p "**********" at bounding box center [854, 705] width 698 height 16
click at [845, 704] on p "**********" at bounding box center [854, 705] width 698 height 16
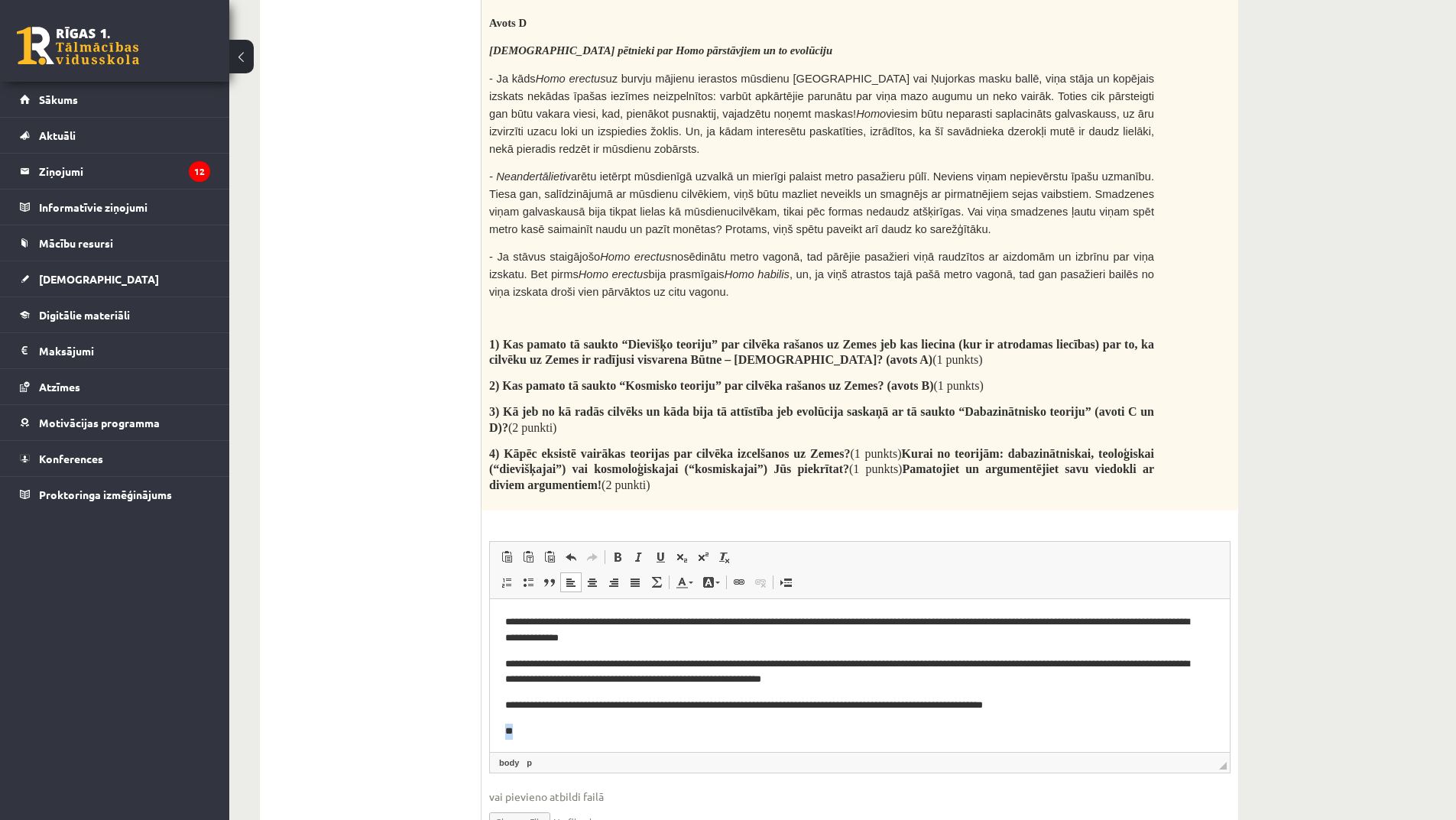
drag, startPoint x: 1061, startPoint y: 698, endPoint x: 900, endPoint y: 718, distance: 162.2
click at [900, 718] on body "**********" at bounding box center [860, 676] width 710 height 125
click at [849, 705] on p "**********" at bounding box center [854, 705] width 698 height 16
drag, startPoint x: 1062, startPoint y: 703, endPoint x: 821, endPoint y: 707, distance: 241.0
click at [821, 707] on p "**********" at bounding box center [854, 705] width 698 height 16
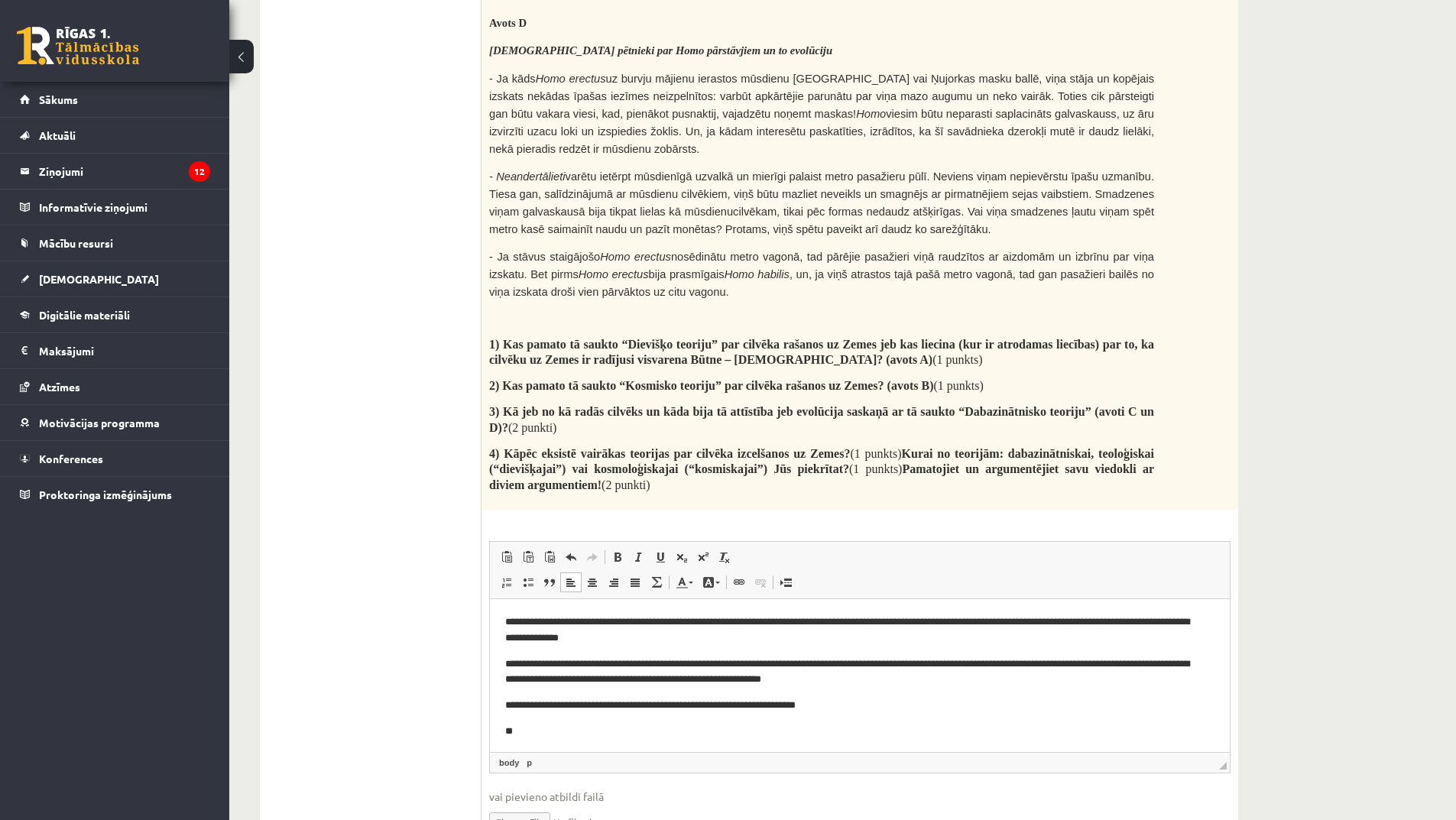
click at [698, 708] on p "**********" at bounding box center [854, 705] width 698 height 16
click at [723, 710] on p "**********" at bounding box center [854, 705] width 698 height 16
click at [697, 713] on p "**********" at bounding box center [854, 705] width 698 height 16
click at [694, 713] on p "**********" at bounding box center [854, 705] width 698 height 16
click at [695, 711] on p "**********" at bounding box center [854, 705] width 698 height 16
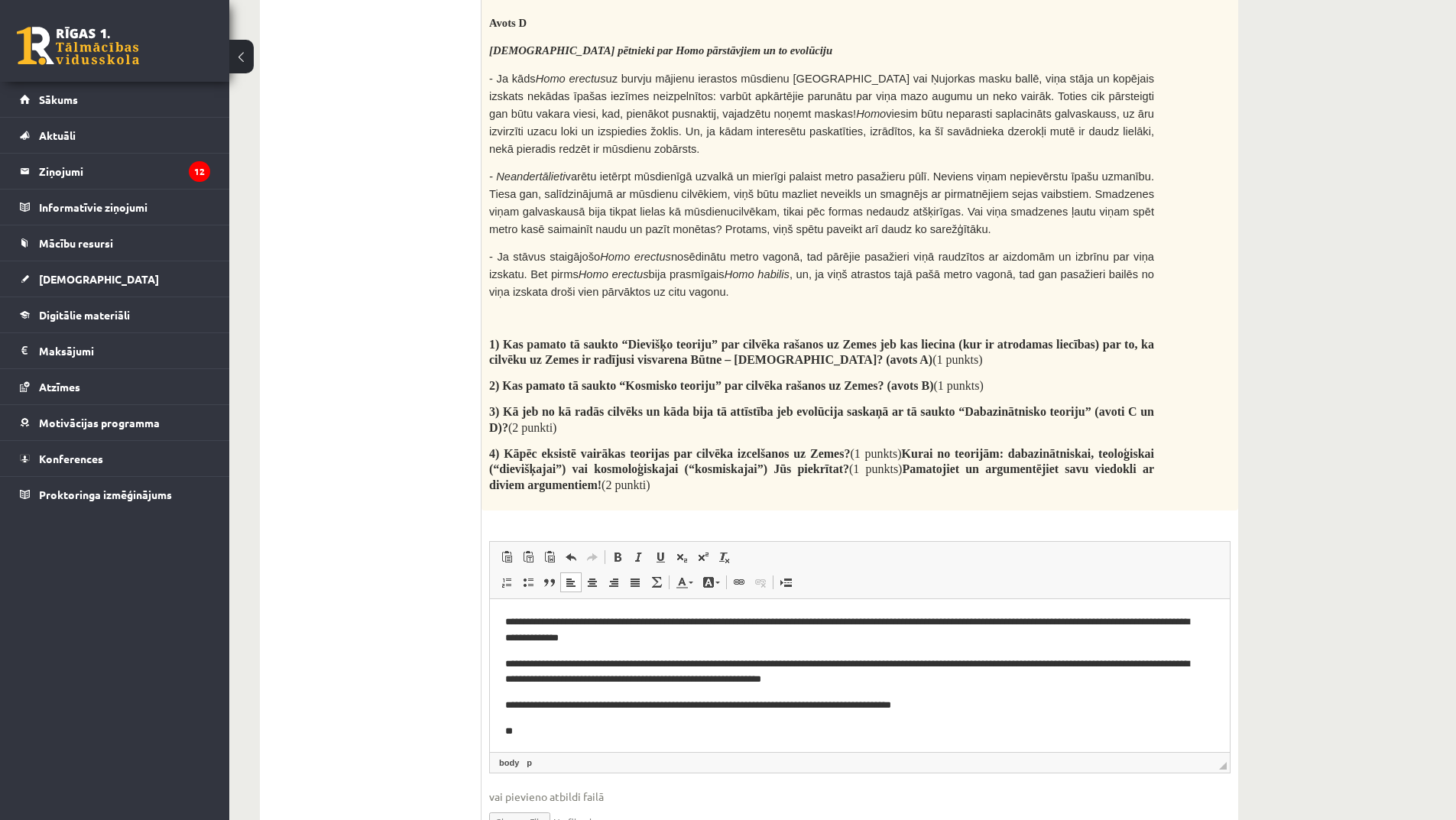
click at [826, 707] on p "**********" at bounding box center [854, 705] width 698 height 16
click at [819, 707] on p "**********" at bounding box center [854, 705] width 698 height 16
click at [893, 698] on p "**********" at bounding box center [854, 705] width 698 height 16
click at [902, 711] on p "**********" at bounding box center [854, 705] width 698 height 16
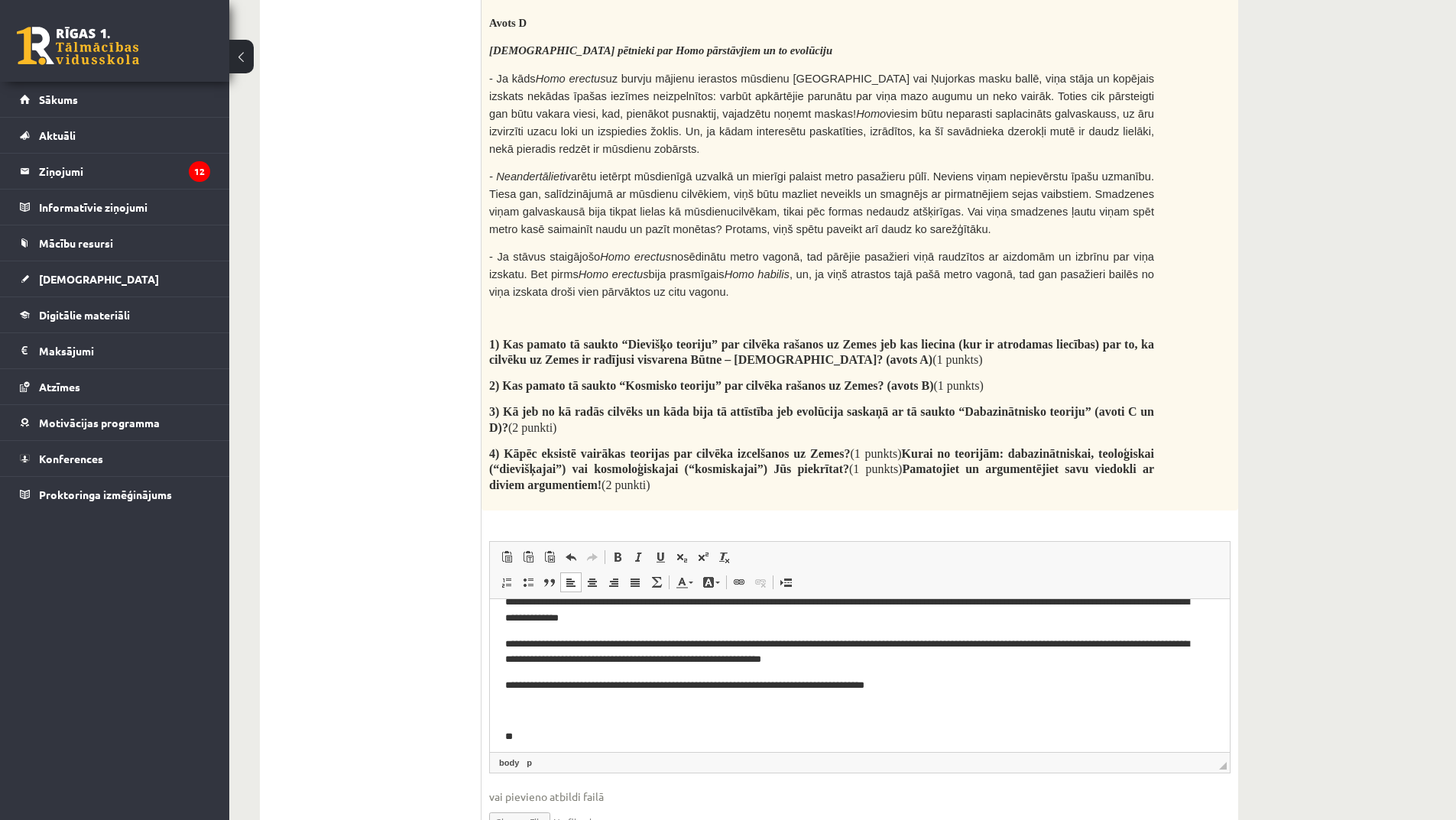
scroll to position [29, 0]
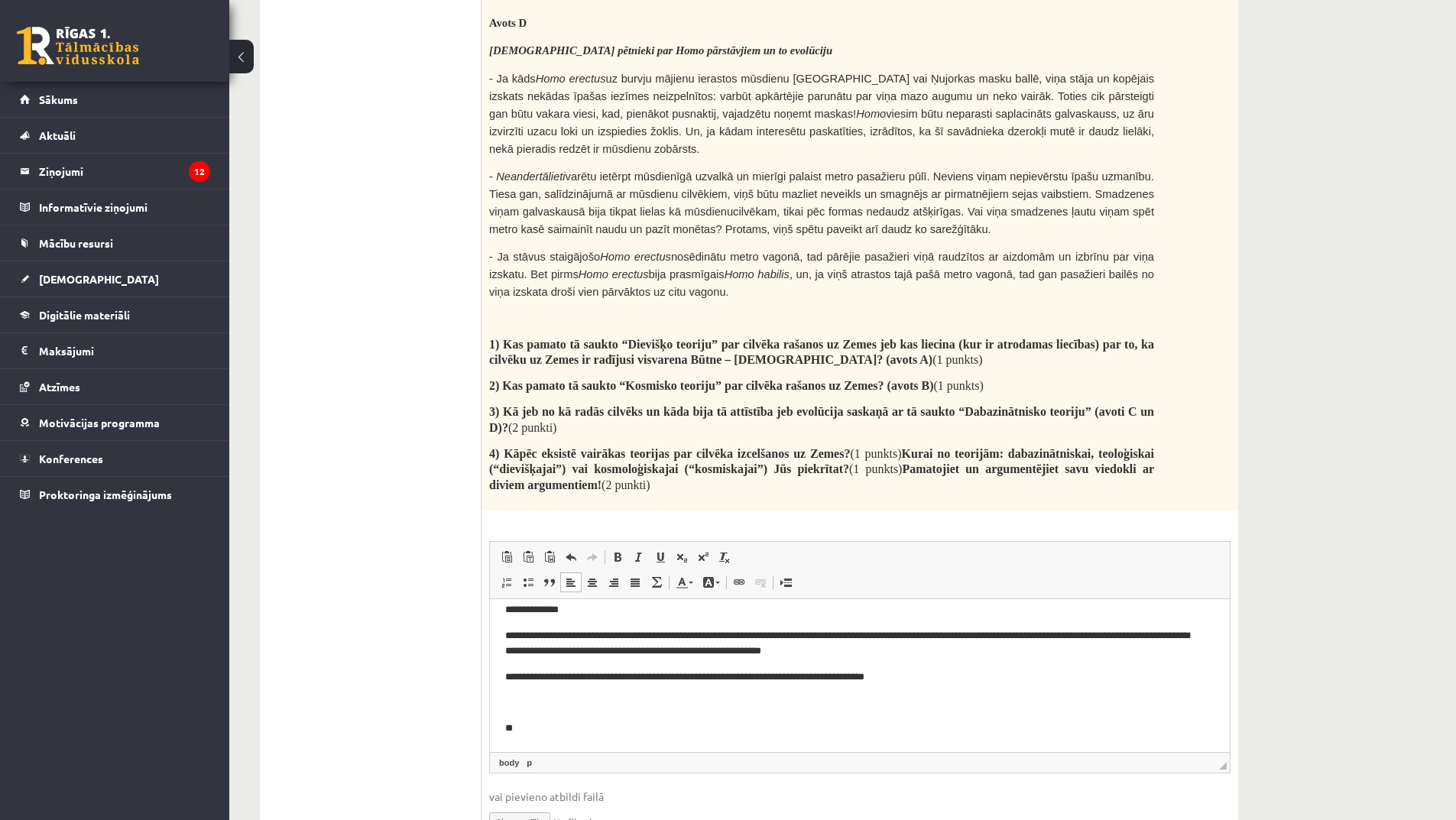
click at [502, 726] on html "**********" at bounding box center [860, 661] width 740 height 181
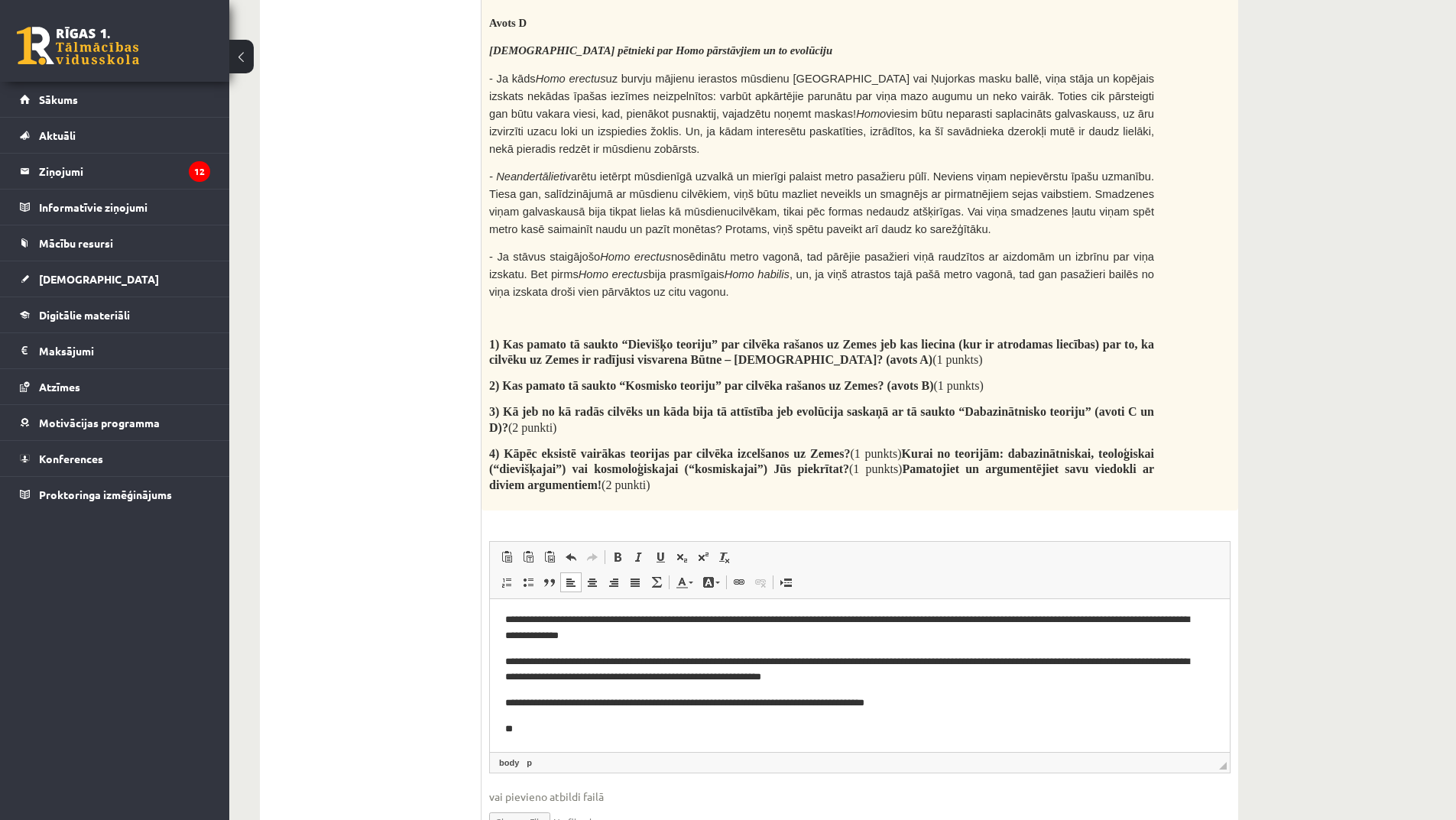
scroll to position [3, 0]
click at [564, 734] on p "**" at bounding box center [854, 729] width 698 height 16
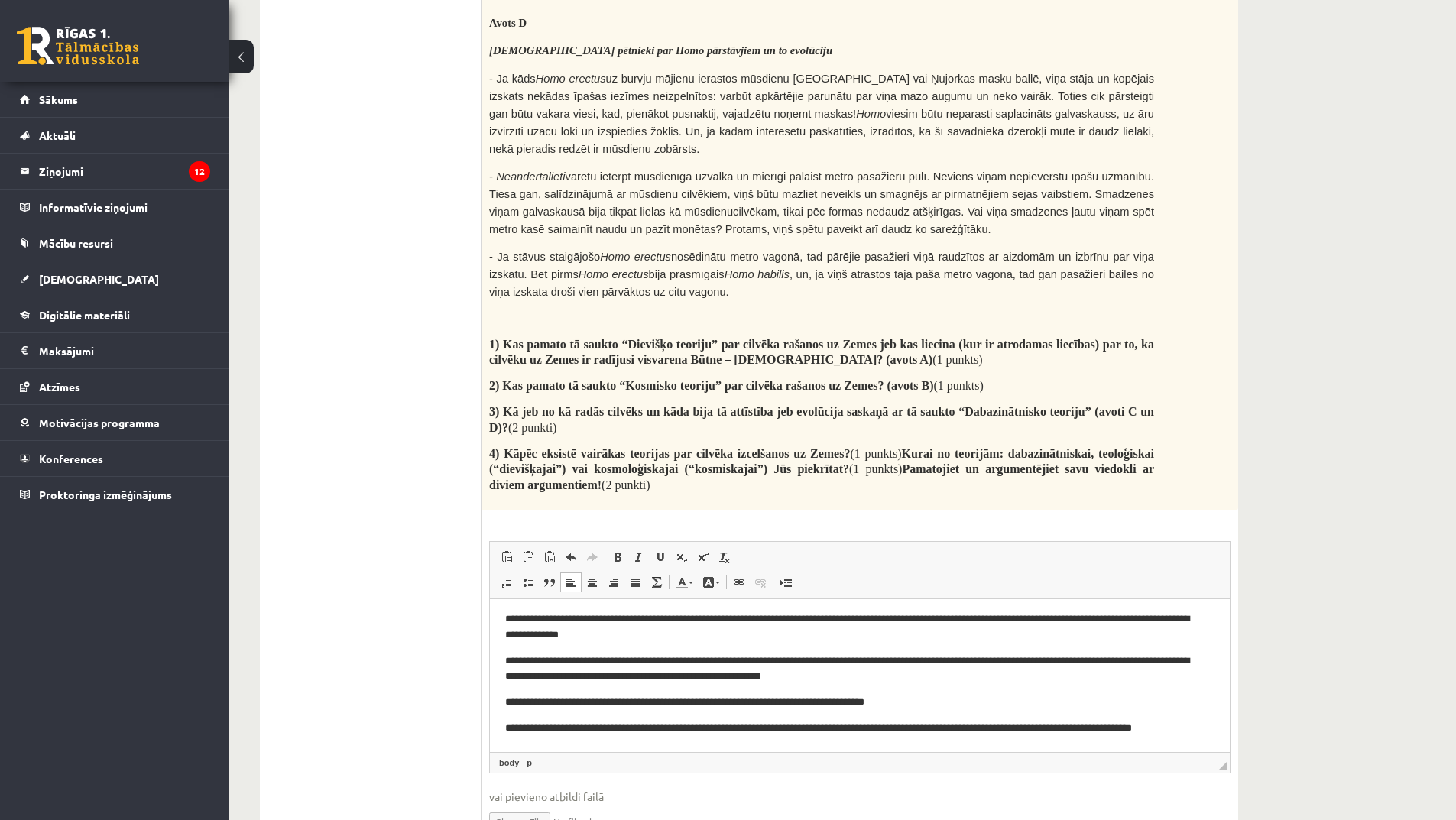
scroll to position [19, 0]
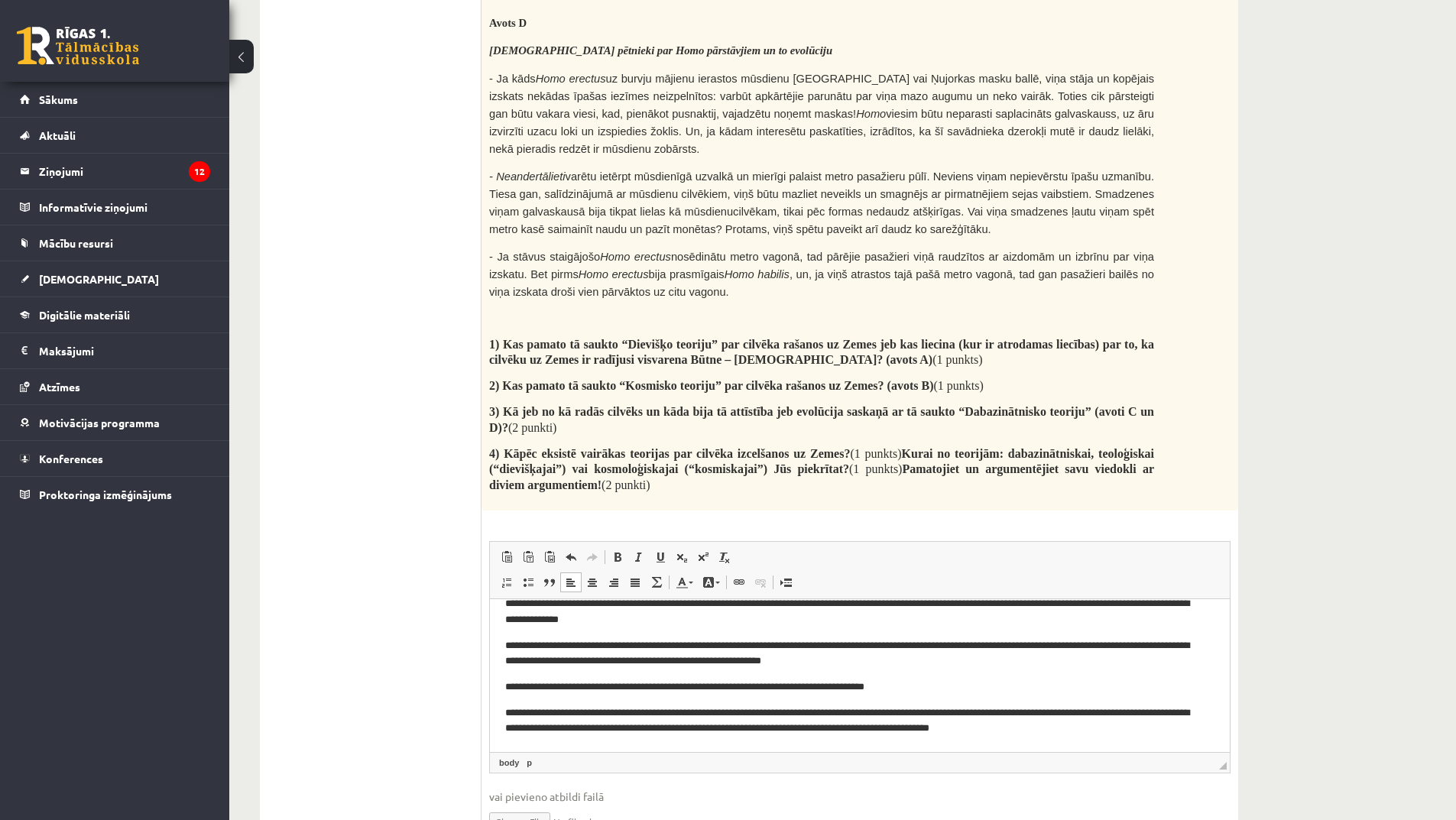
click at [984, 732] on p "**********" at bounding box center [854, 721] width 698 height 32
click at [976, 730] on p "**********" at bounding box center [854, 721] width 698 height 32
click at [965, 729] on p "**********" at bounding box center [854, 721] width 698 height 32
click at [1087, 722] on p "**********" at bounding box center [854, 721] width 698 height 32
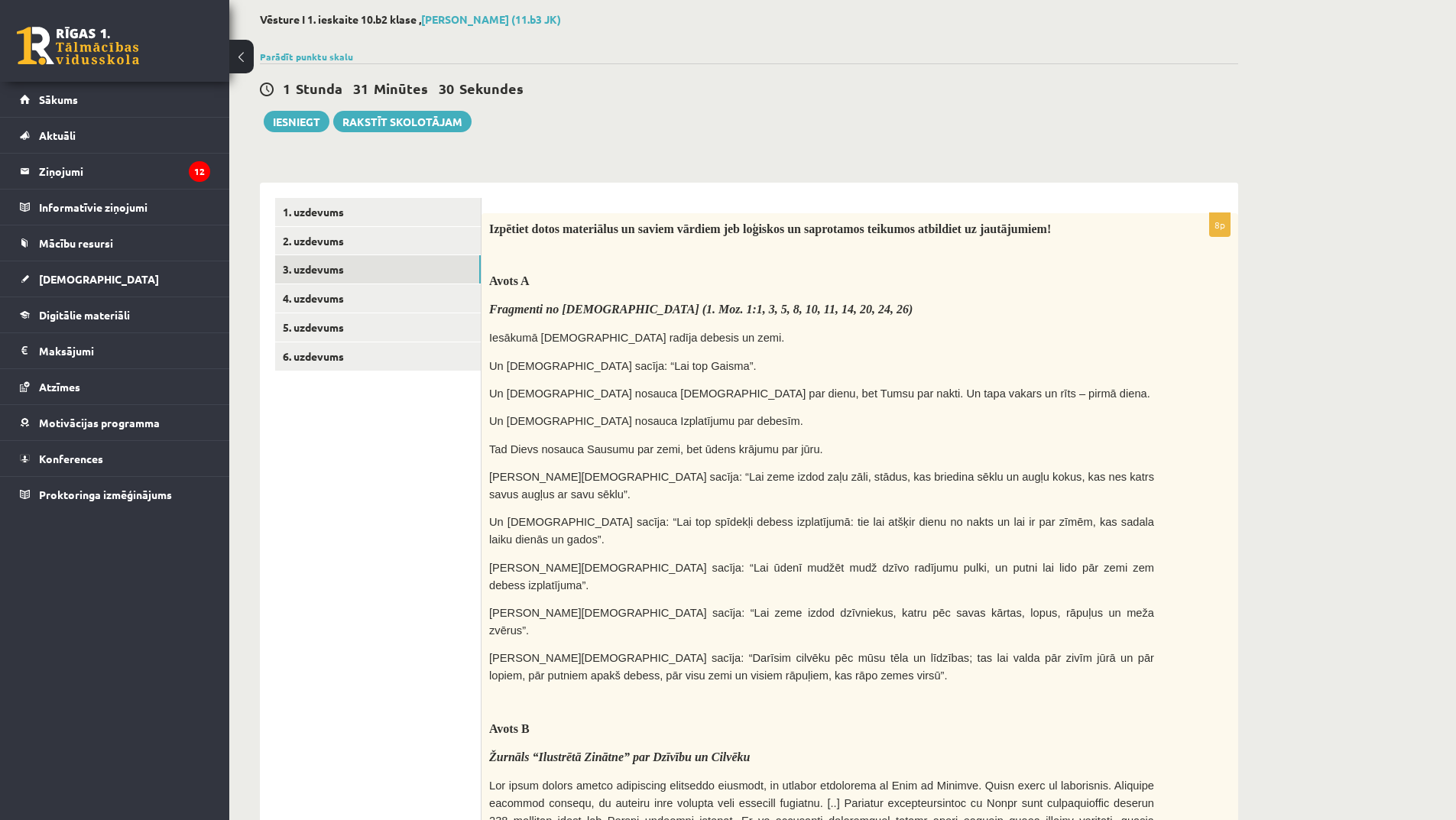
scroll to position [0, 0]
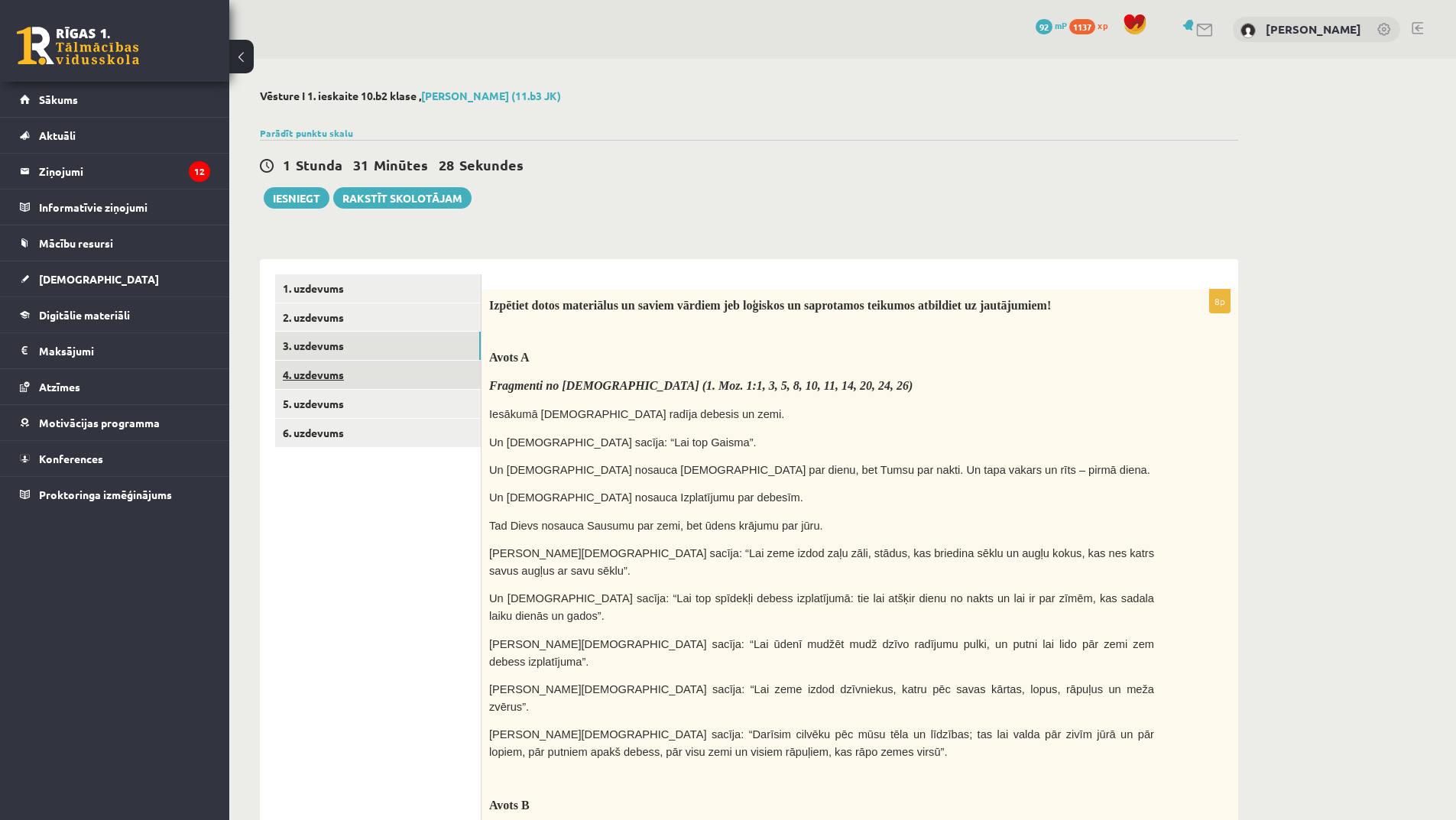
click at [344, 384] on link "4. uzdevums" at bounding box center [377, 374] width 206 height 28
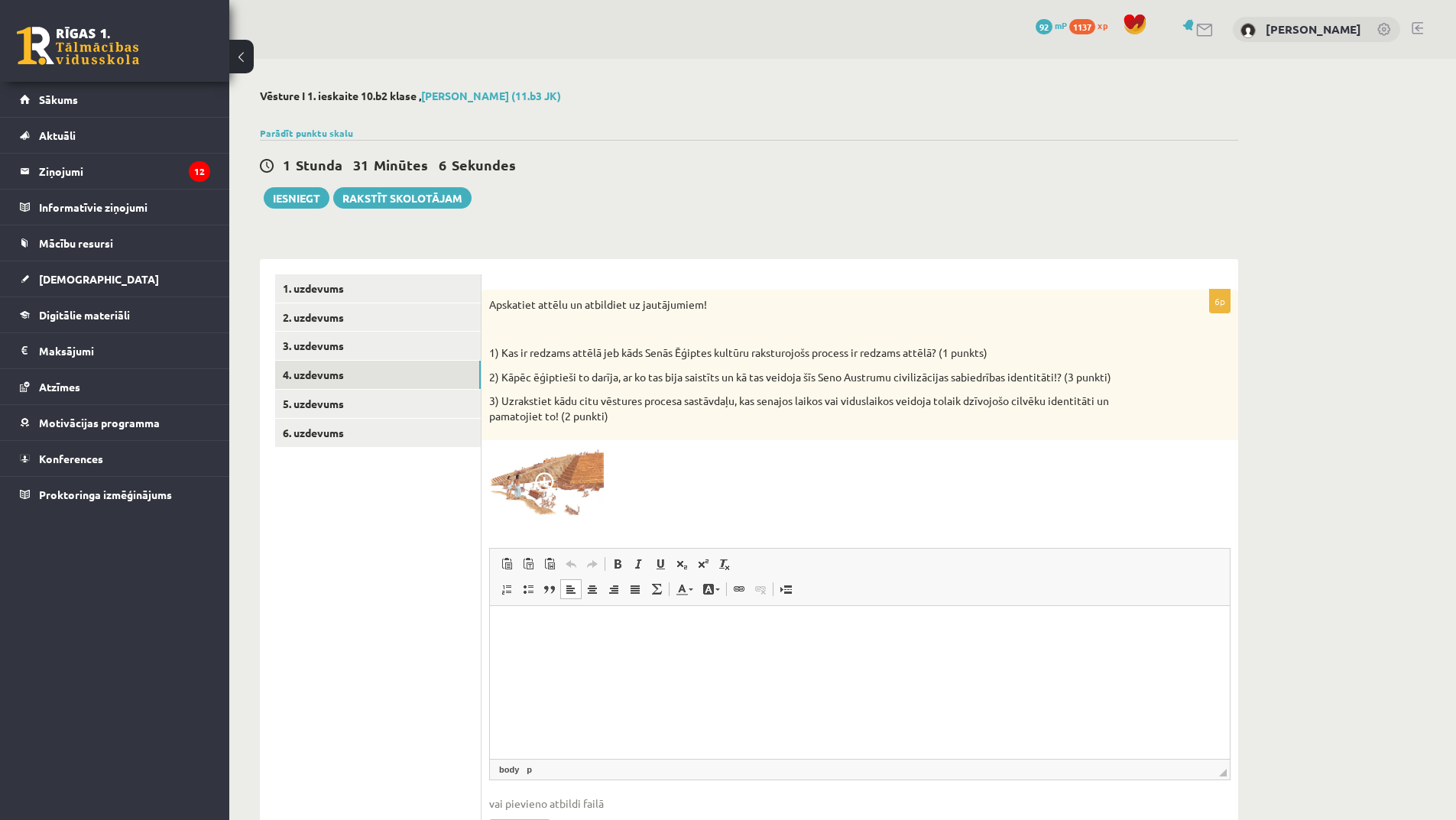
click at [601, 628] on p "Bagātinātā teksta redaktors, wiswyg-editor-user-answer-47025103299300" at bounding box center [860, 629] width 710 height 16
click at [530, 658] on p "**********" at bounding box center [860, 655] width 710 height 16
click at [566, 655] on p "**********" at bounding box center [860, 655] width 710 height 16
click at [909, 658] on p "**********" at bounding box center [860, 655] width 710 height 16
click at [1017, 662] on p "**********" at bounding box center [860, 655] width 710 height 16
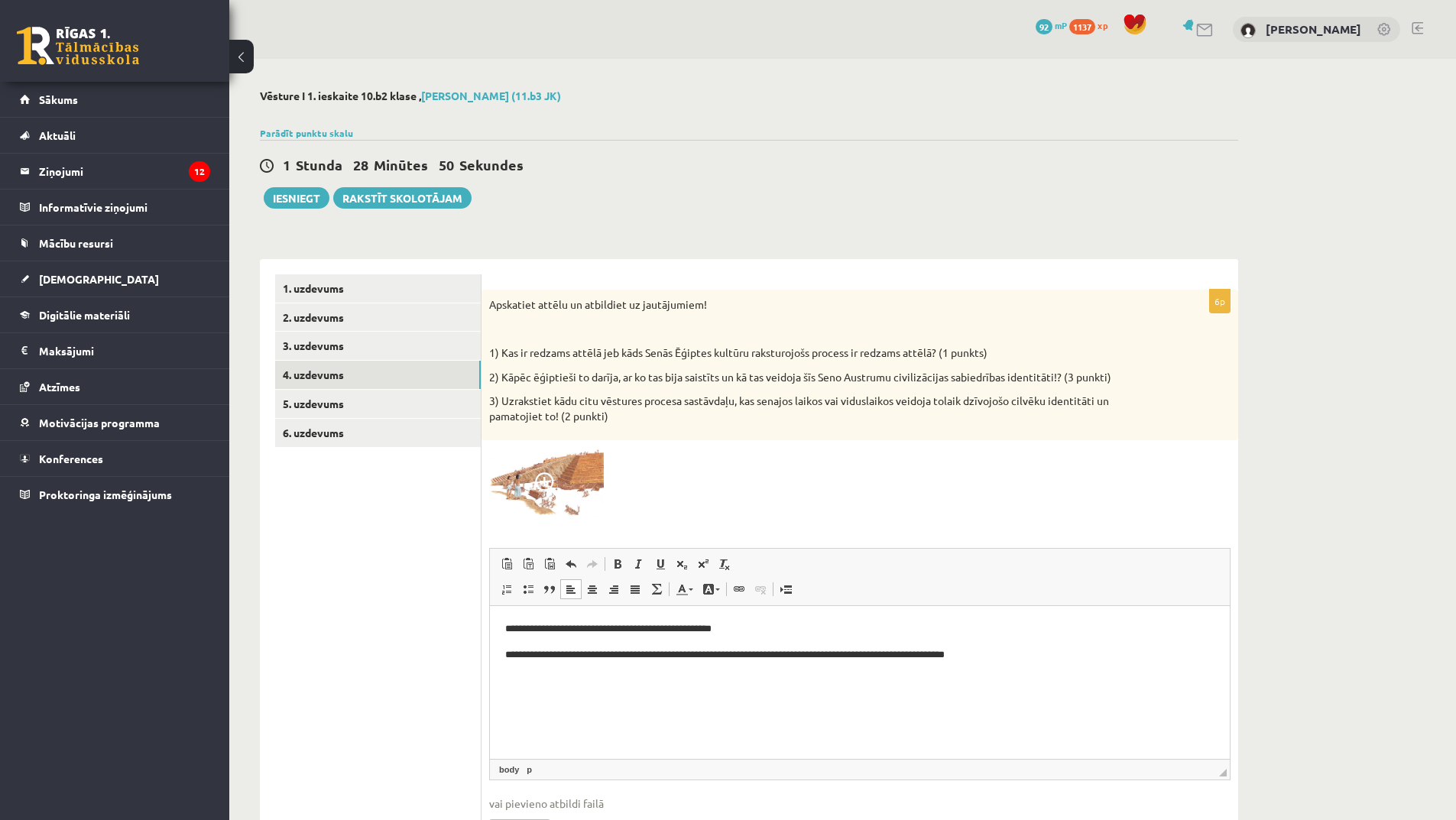
click at [1037, 653] on p "**********" at bounding box center [860, 655] width 710 height 16
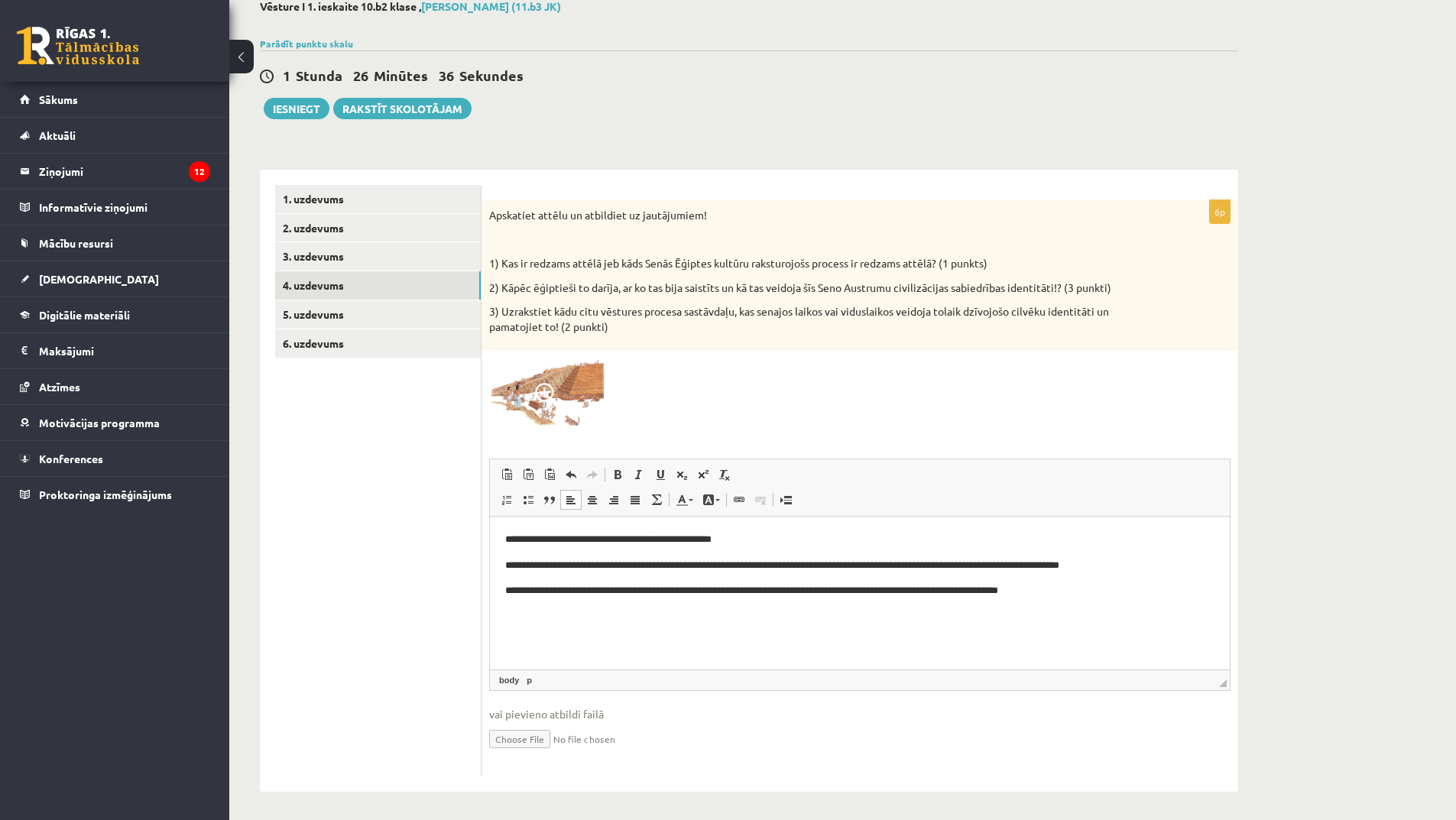
scroll to position [93, 0]
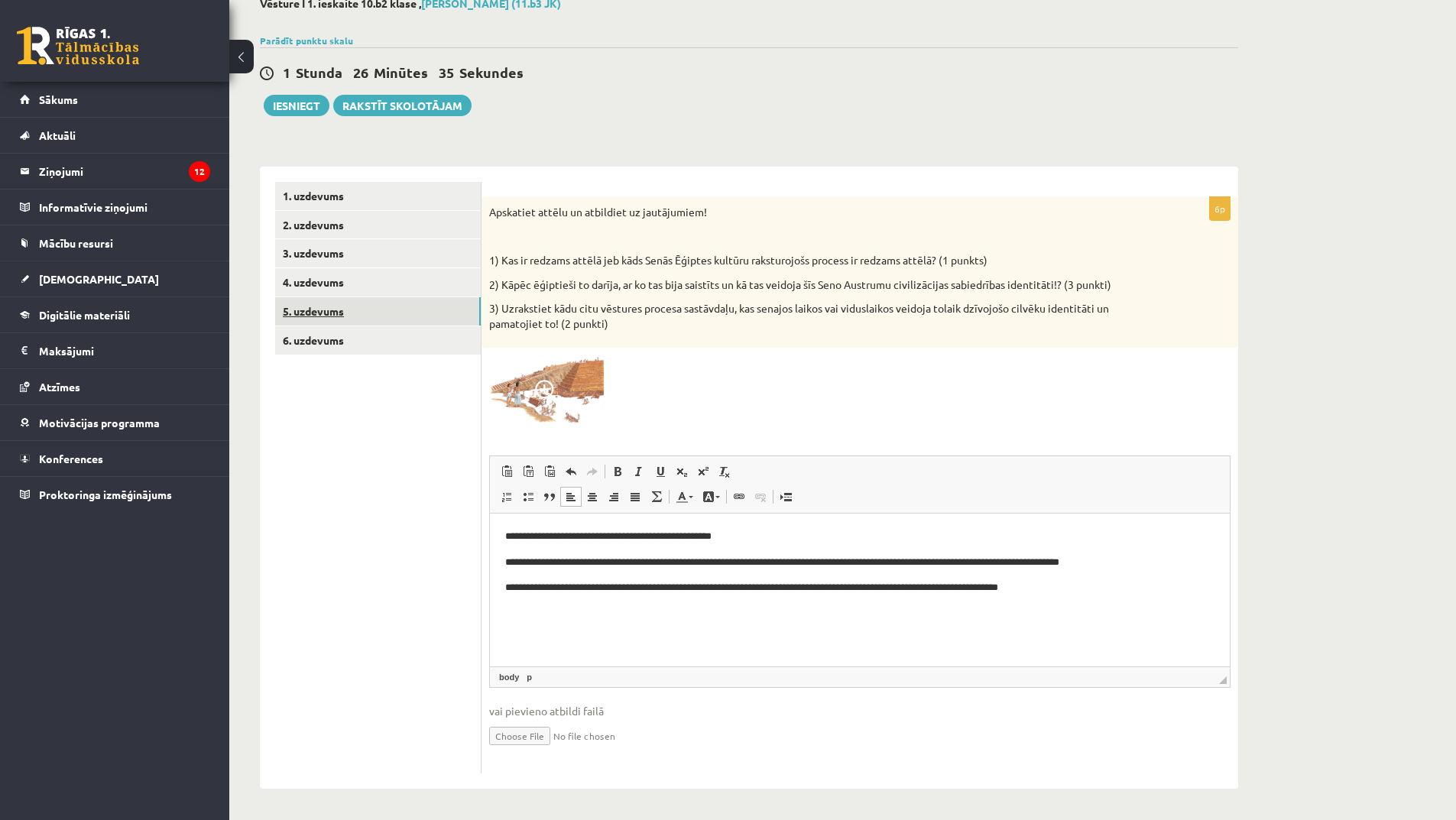
click at [332, 307] on link "5. uzdevums" at bounding box center [377, 311] width 206 height 28
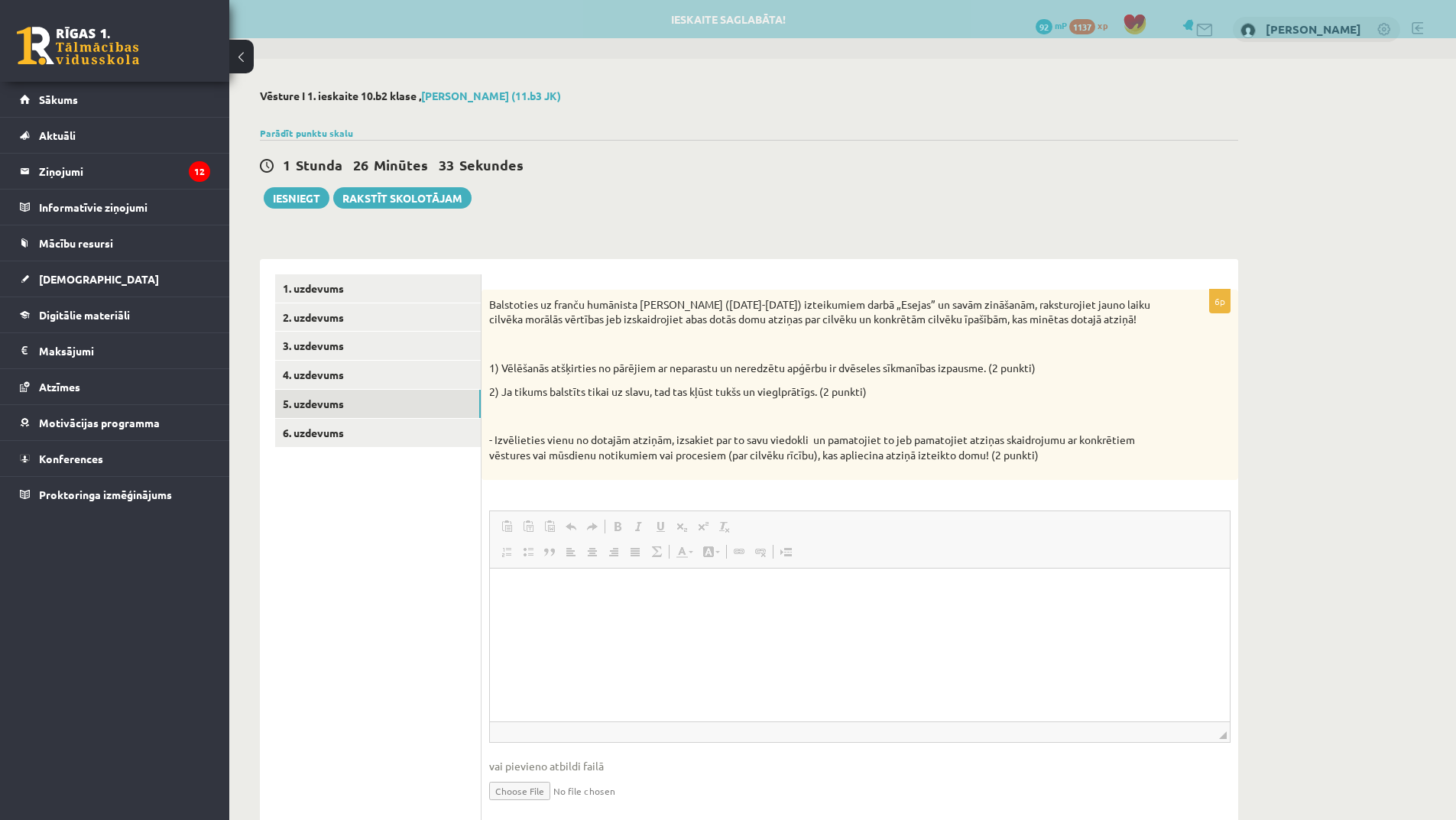
scroll to position [0, 0]
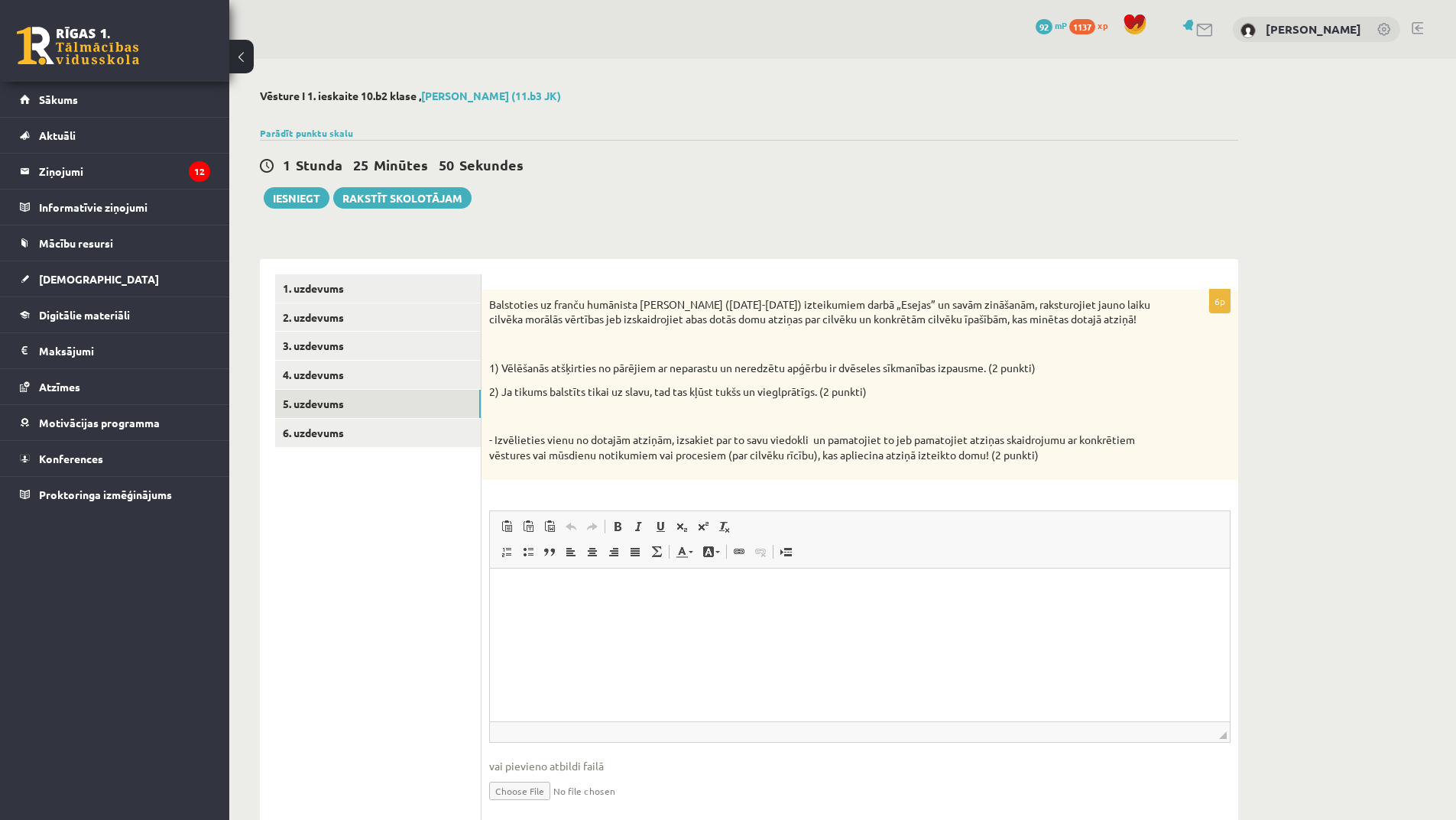
click at [550, 597] on p "Bagātinātā teksta redaktors, wiswyg-editor-user-answer-47024778285140" at bounding box center [860, 591] width 710 height 16
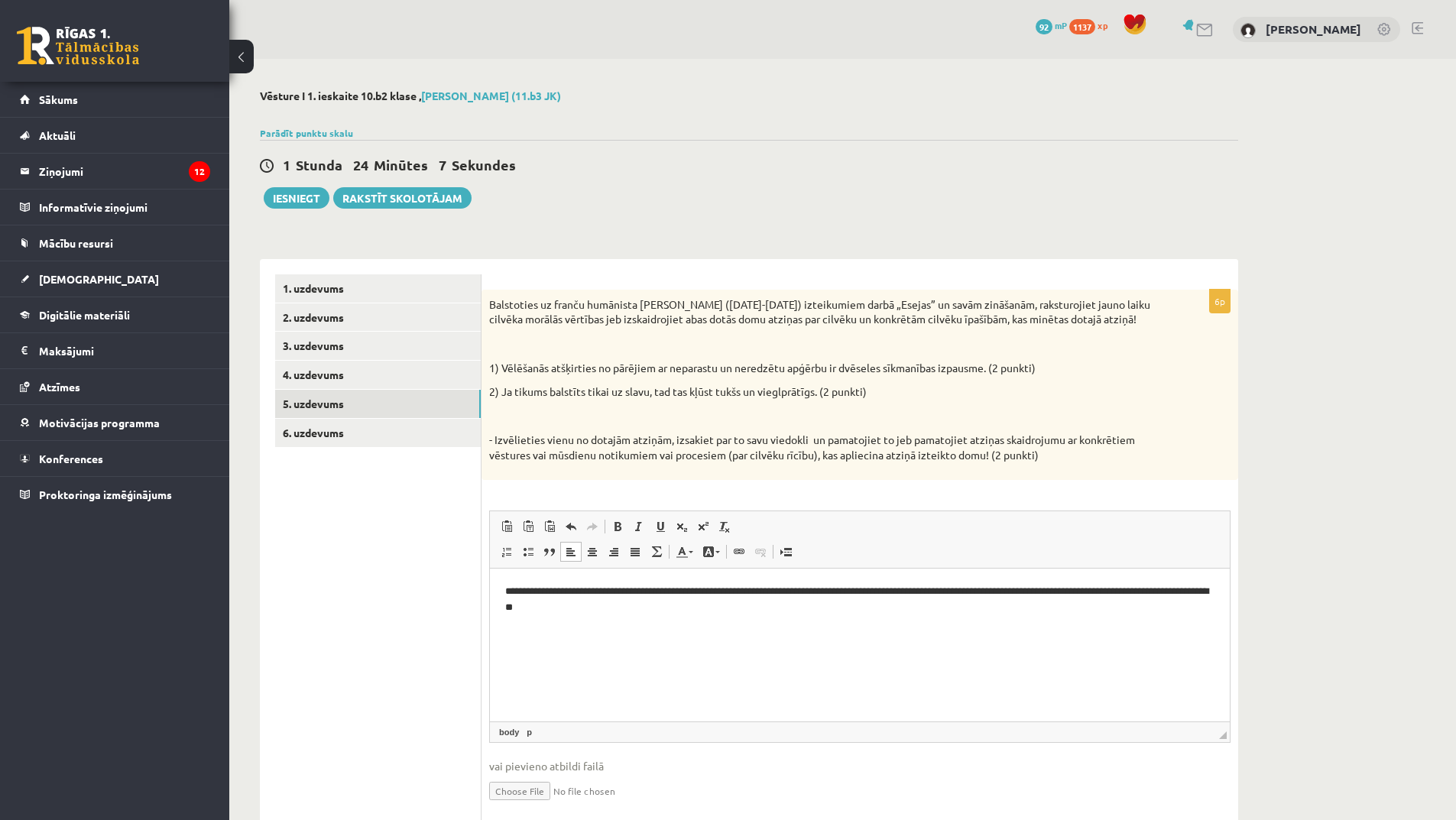
click at [1183, 595] on p "**********" at bounding box center [860, 599] width 710 height 32
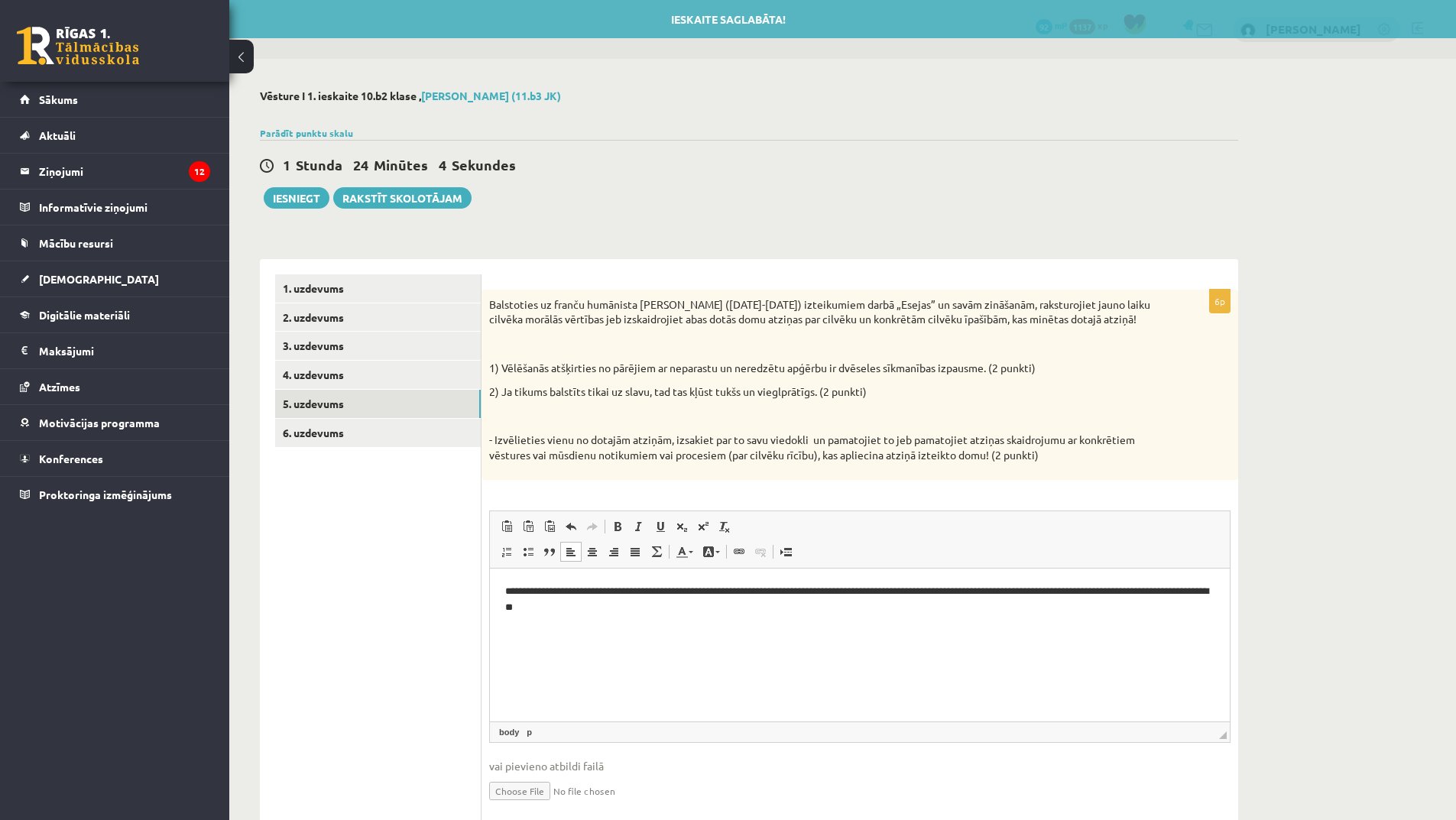
click at [631, 631] on html "**********" at bounding box center [860, 599] width 740 height 63
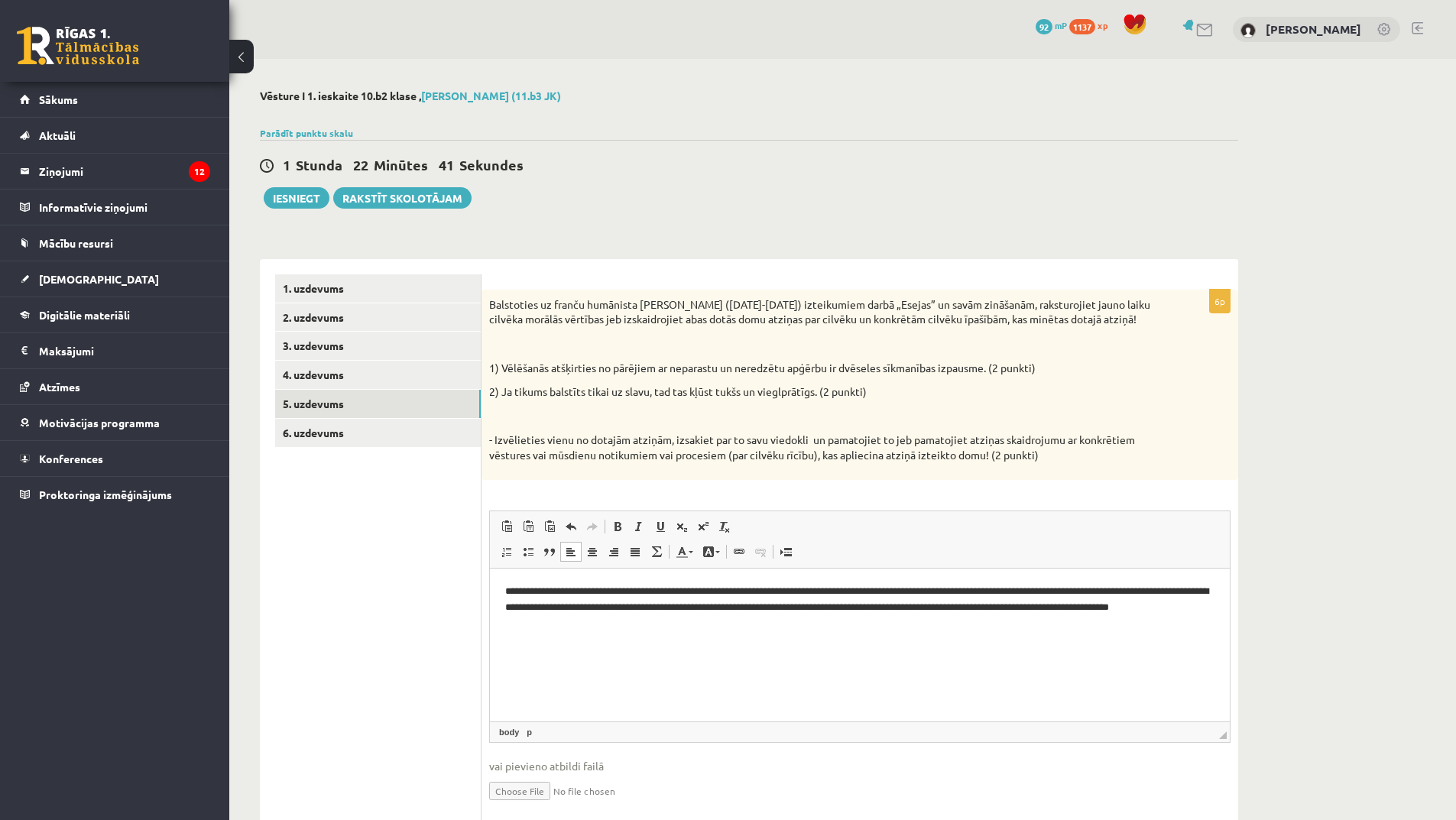
click at [794, 612] on p "**********" at bounding box center [860, 607] width 710 height 47
click at [792, 612] on p "**********" at bounding box center [860, 607] width 710 height 47
click at [887, 610] on p "**********" at bounding box center [860, 607] width 710 height 47
click at [913, 619] on p "**********" at bounding box center [860, 607] width 710 height 47
click at [956, 610] on p "**********" at bounding box center [860, 607] width 710 height 47
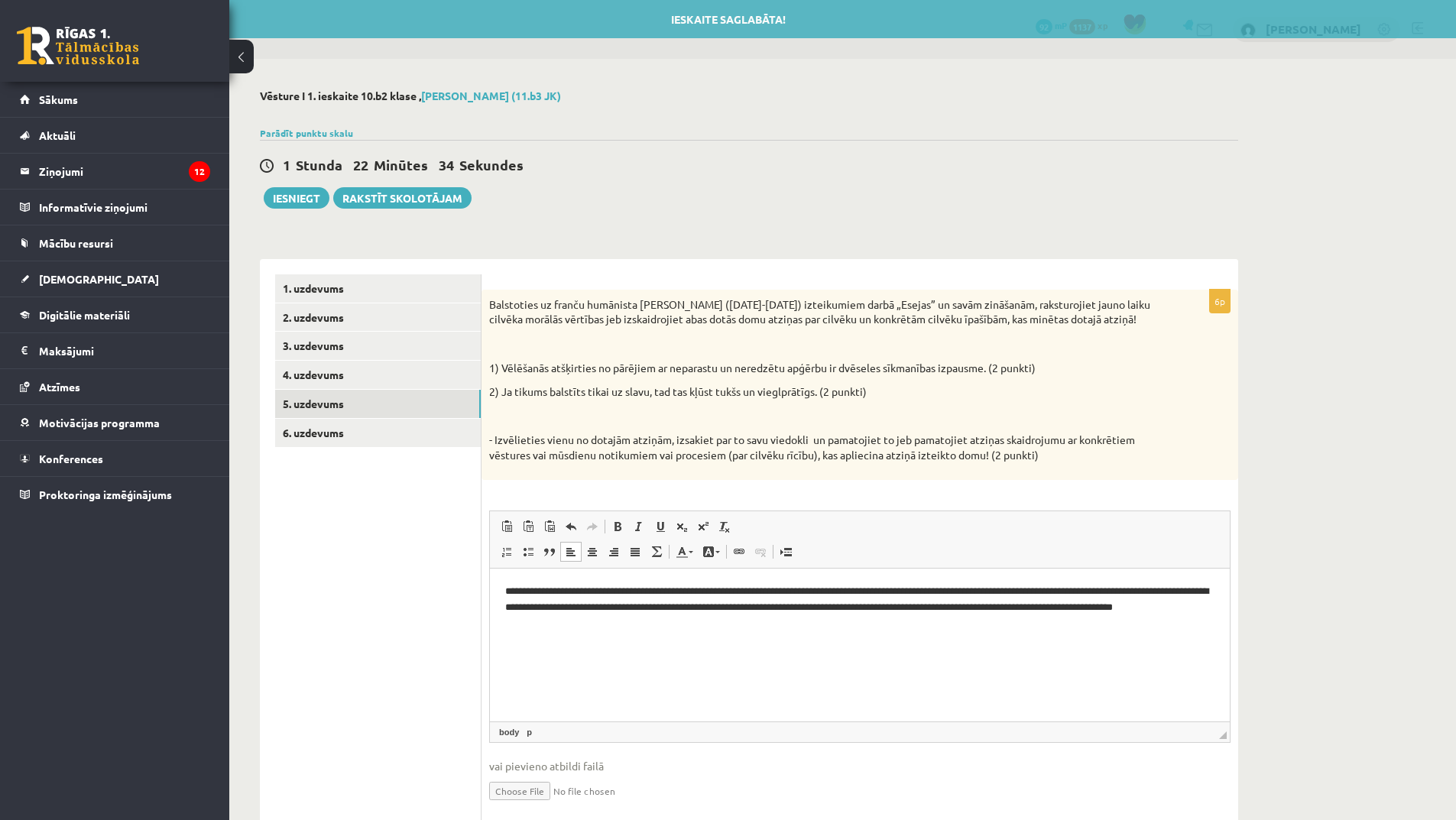
click at [973, 612] on p "**********" at bounding box center [860, 607] width 710 height 47
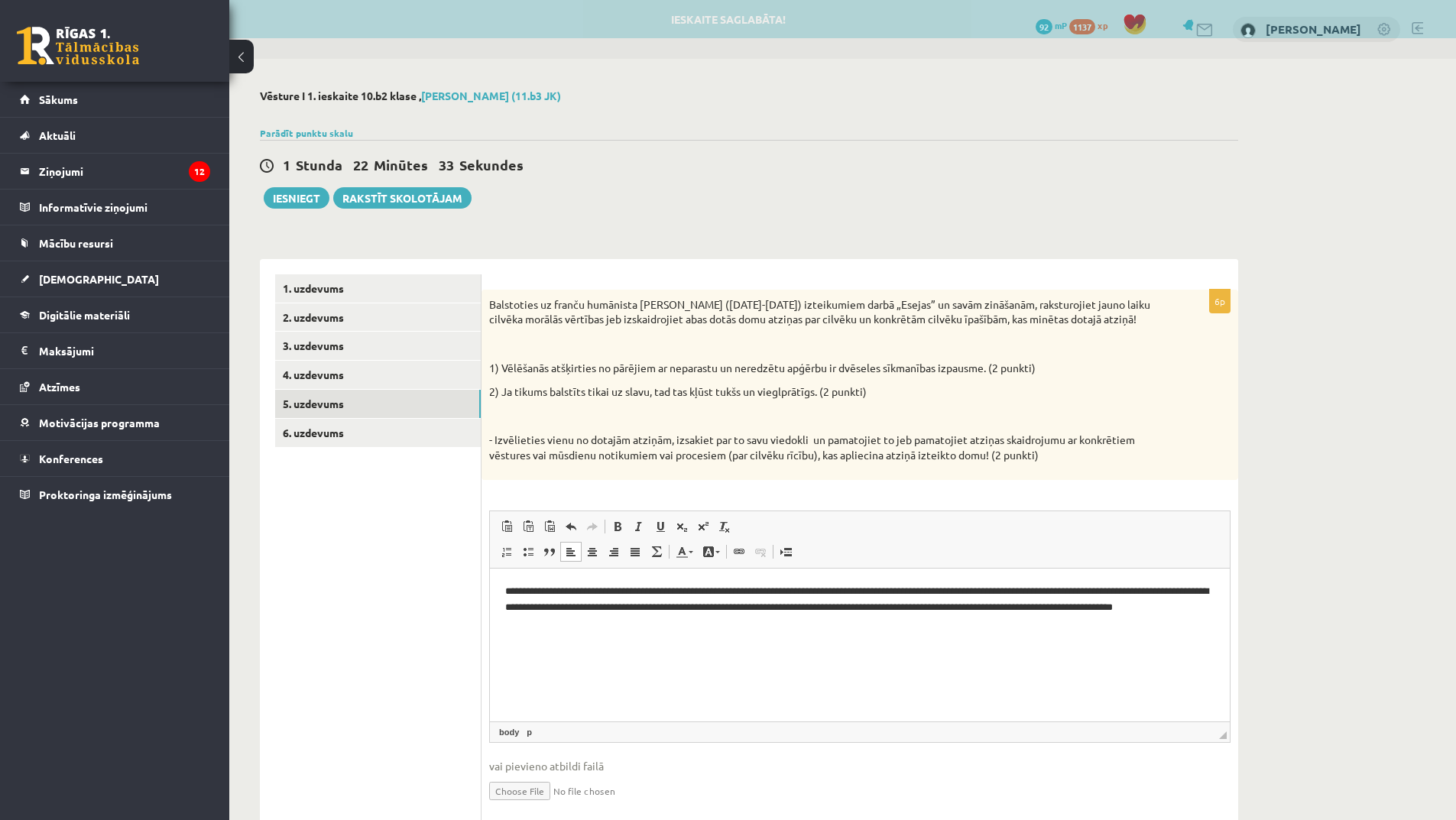
click at [1009, 612] on p "**********" at bounding box center [860, 607] width 710 height 47
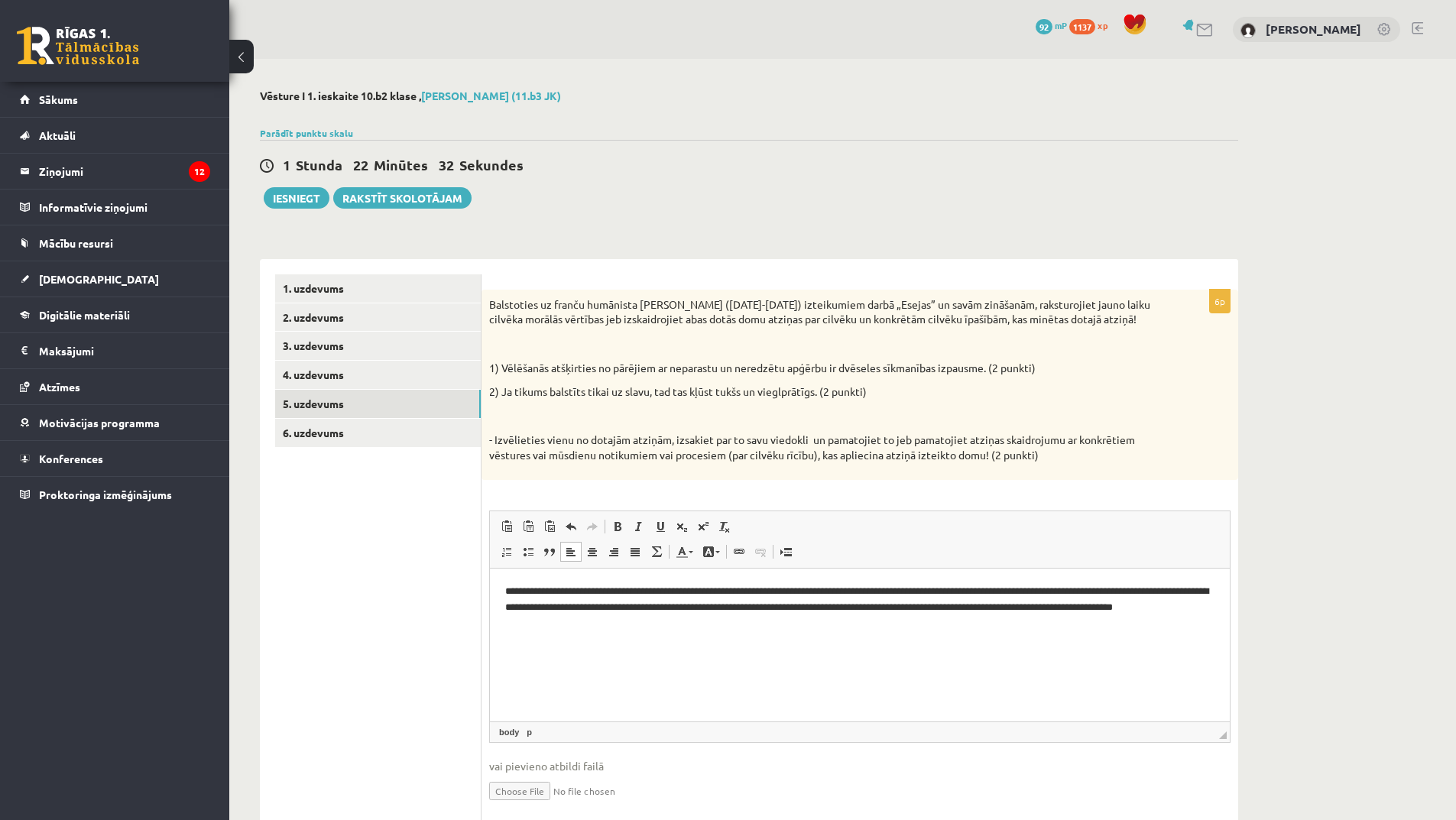
click at [1069, 609] on p "**********" at bounding box center [860, 607] width 710 height 47
click at [1086, 605] on p "**********" at bounding box center [860, 607] width 710 height 47
click at [675, 626] on p "**********" at bounding box center [860, 607] width 710 height 47
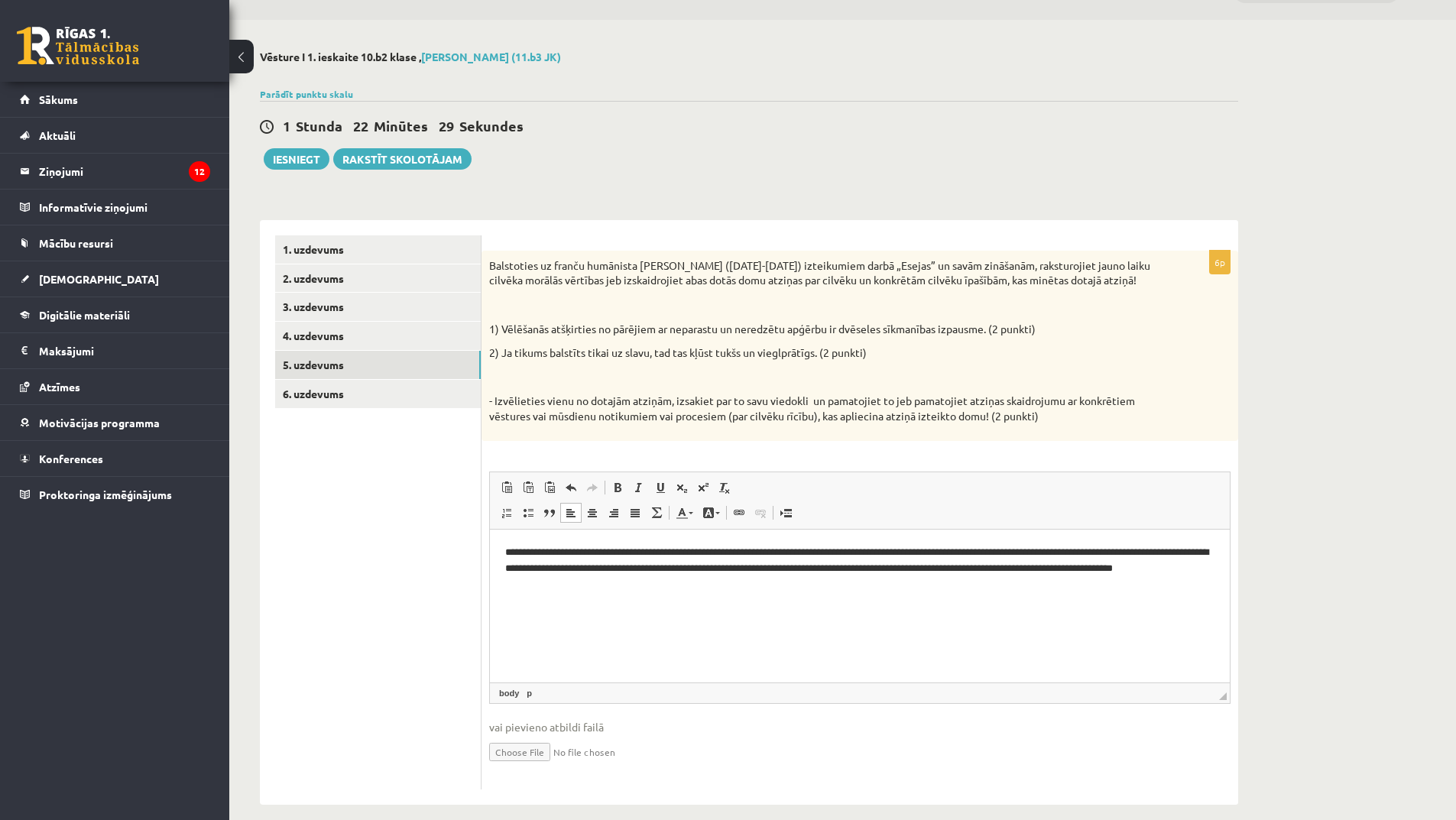
scroll to position [56, 0]
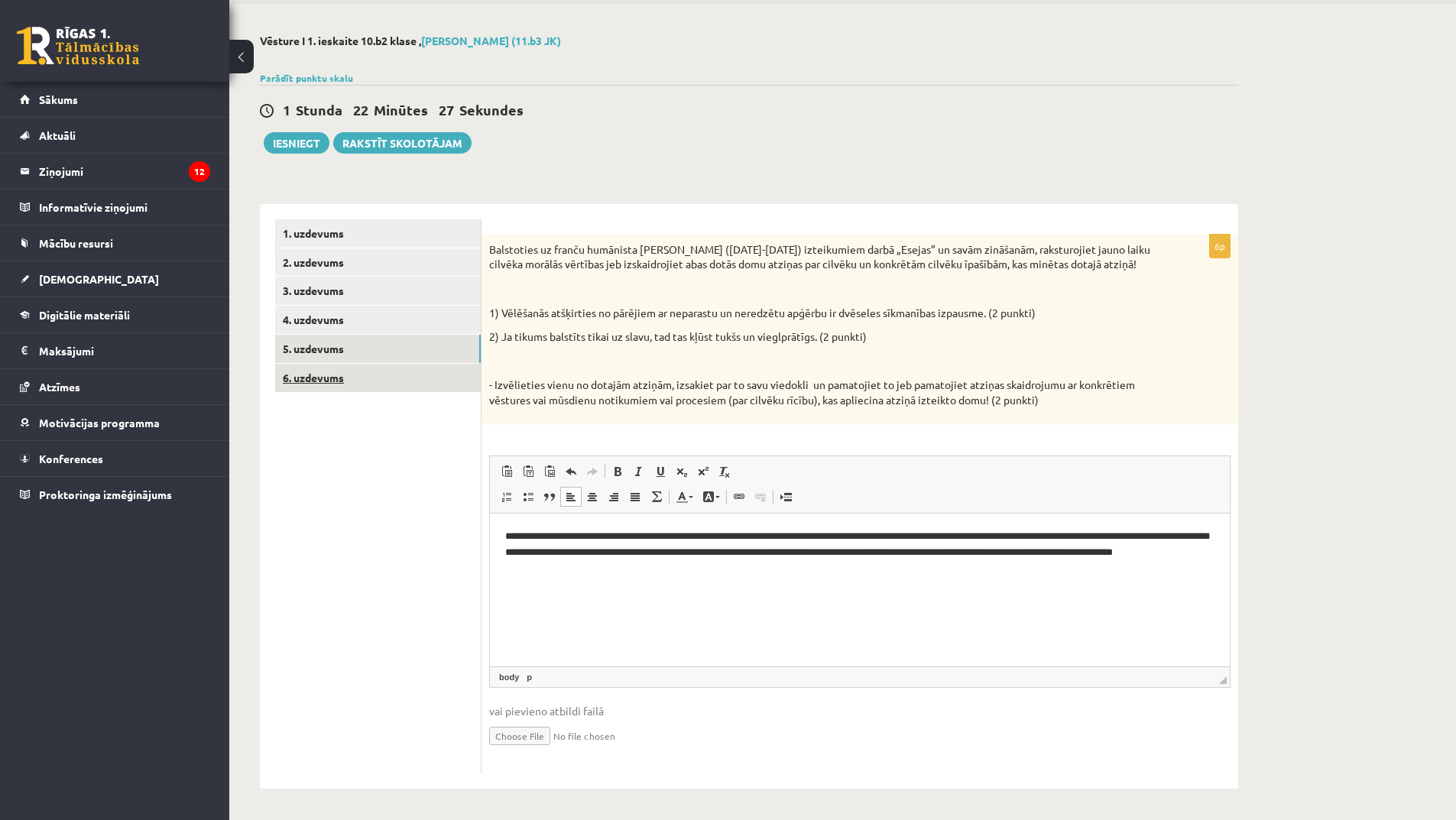
click at [390, 387] on link "6. uzdevums" at bounding box center [377, 377] width 206 height 28
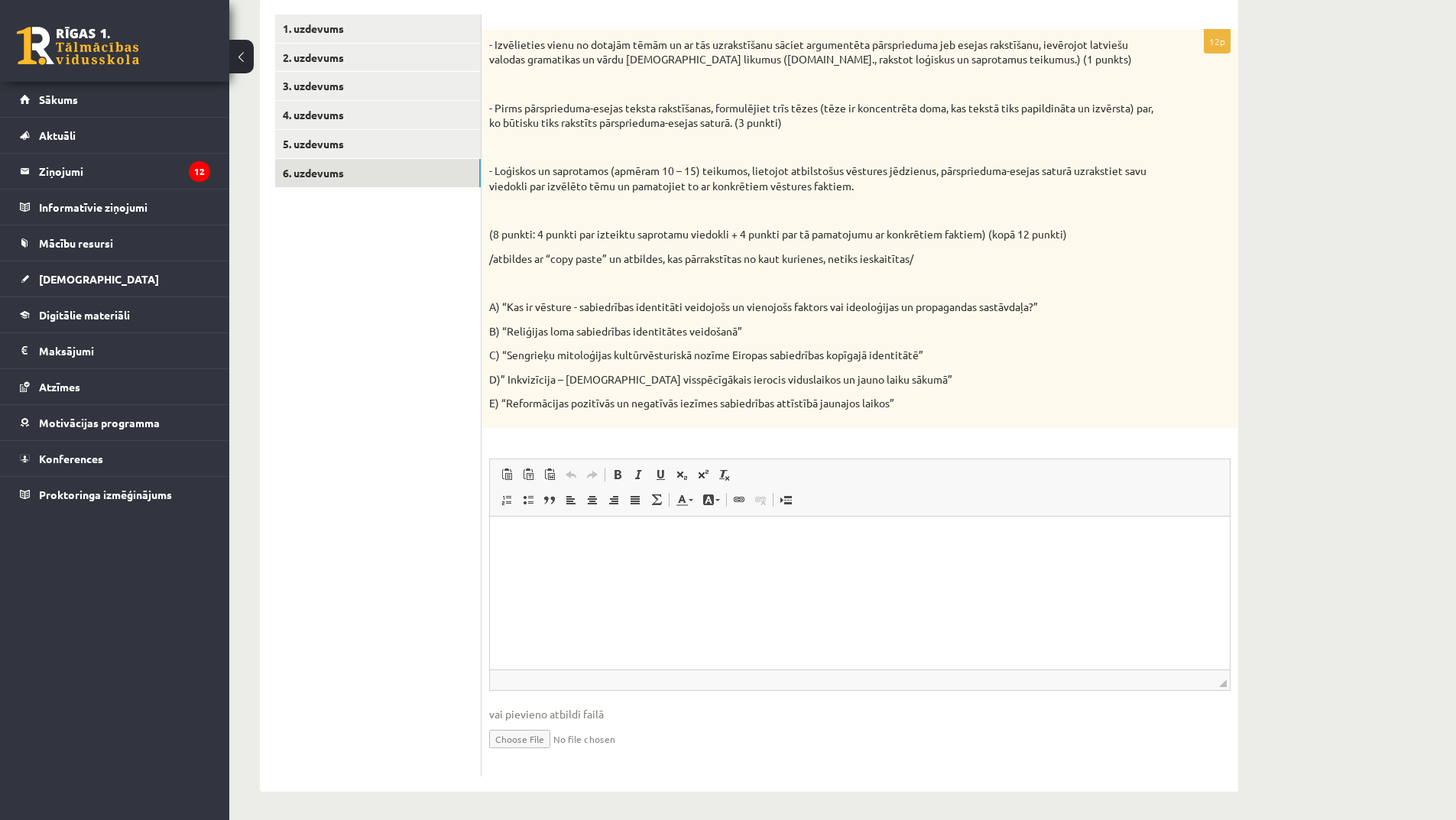
scroll to position [263, 0]
click at [564, 557] on html at bounding box center [860, 536] width 740 height 47
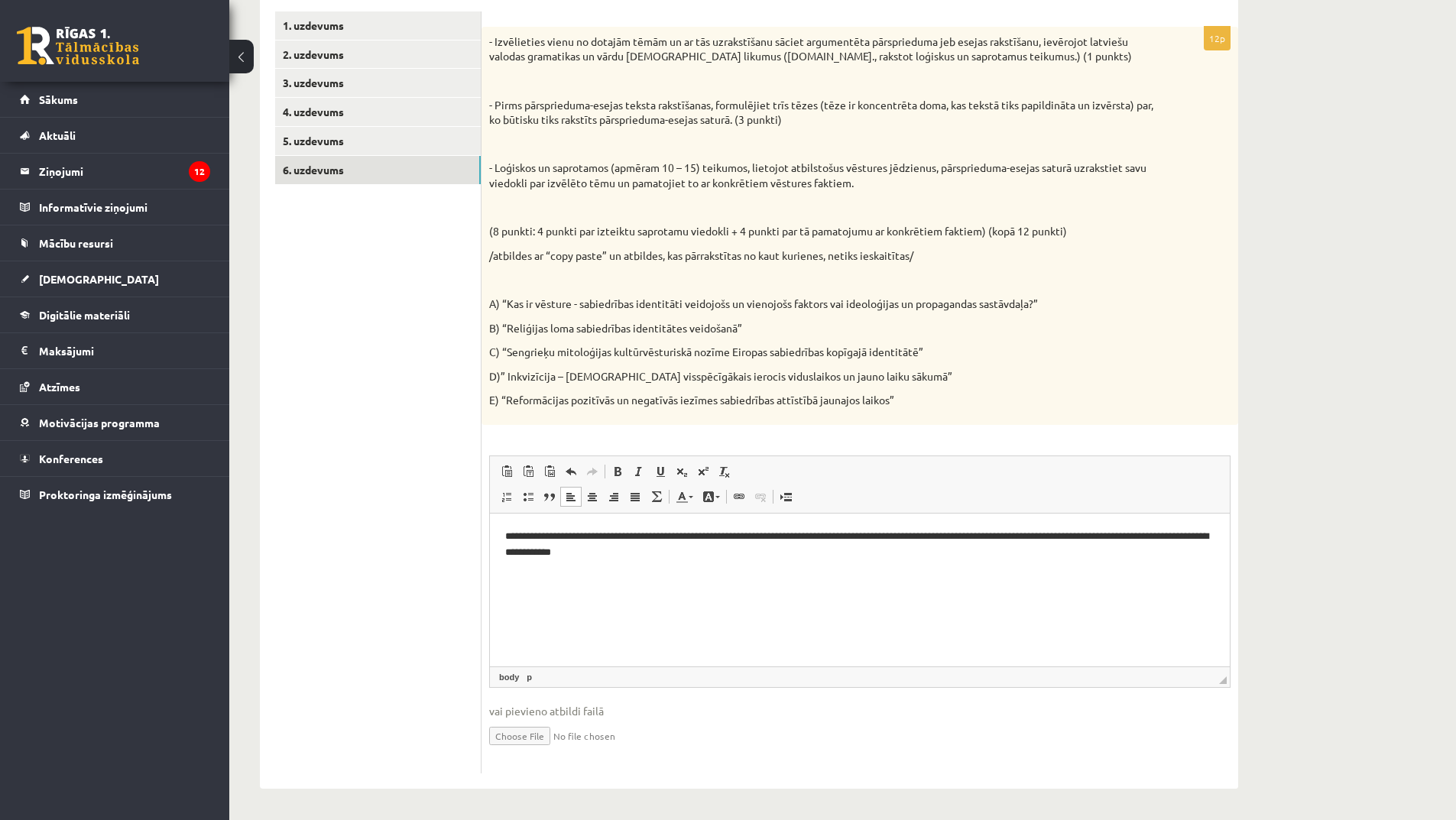
click at [623, 550] on p "**********" at bounding box center [860, 544] width 710 height 32
click at [664, 547] on p "**********" at bounding box center [860, 544] width 710 height 32
click at [689, 568] on html "**********" at bounding box center [860, 544] width 740 height 63
click at [897, 555] on p "**********" at bounding box center [860, 544] width 710 height 32
click at [900, 556] on p "**********" at bounding box center [860, 544] width 710 height 32
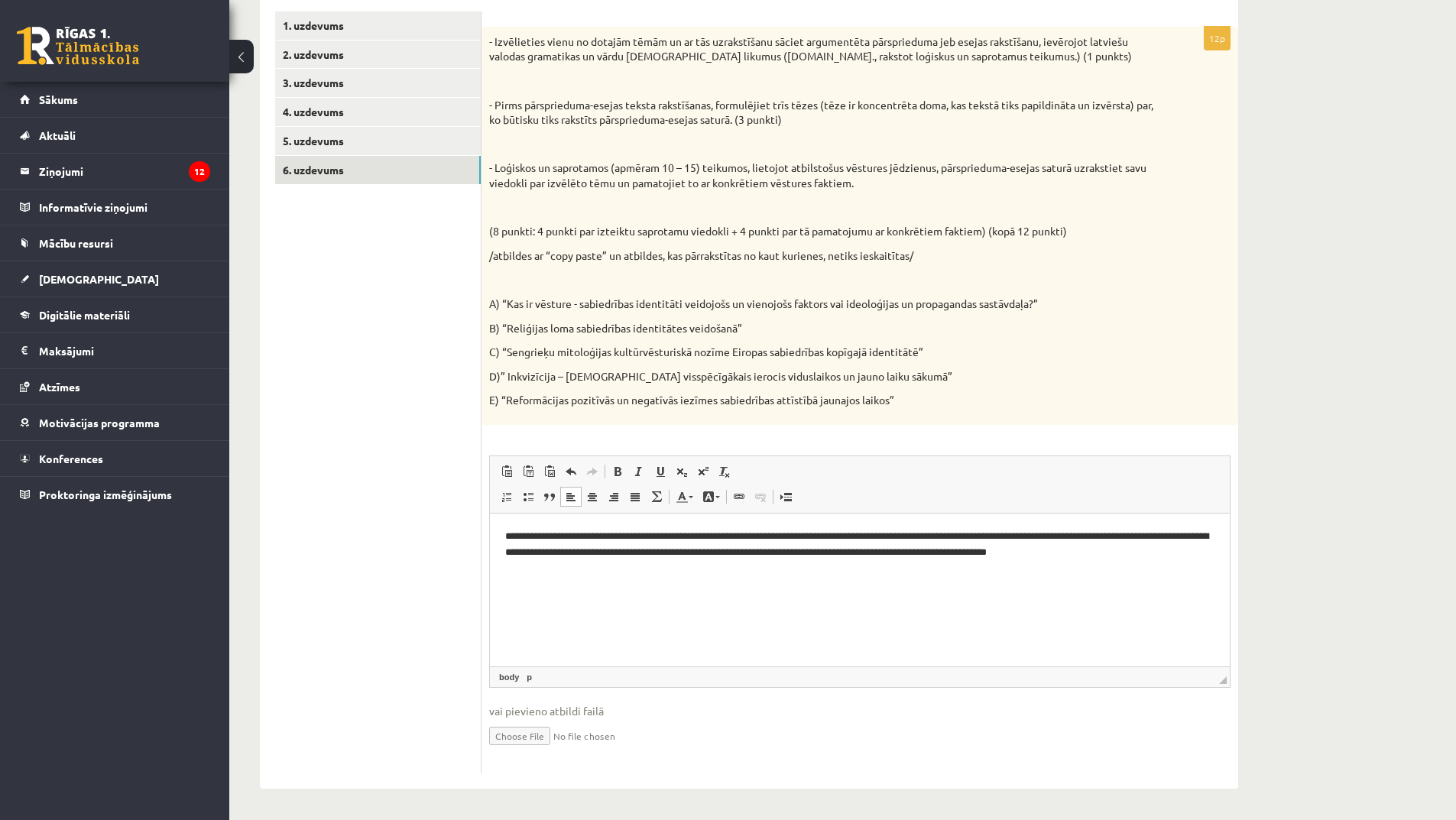
click at [944, 557] on p "**********" at bounding box center [860, 544] width 710 height 32
click at [900, 551] on p "**********" at bounding box center [860, 544] width 710 height 32
click at [597, 564] on p "**********" at bounding box center [860, 552] width 710 height 47
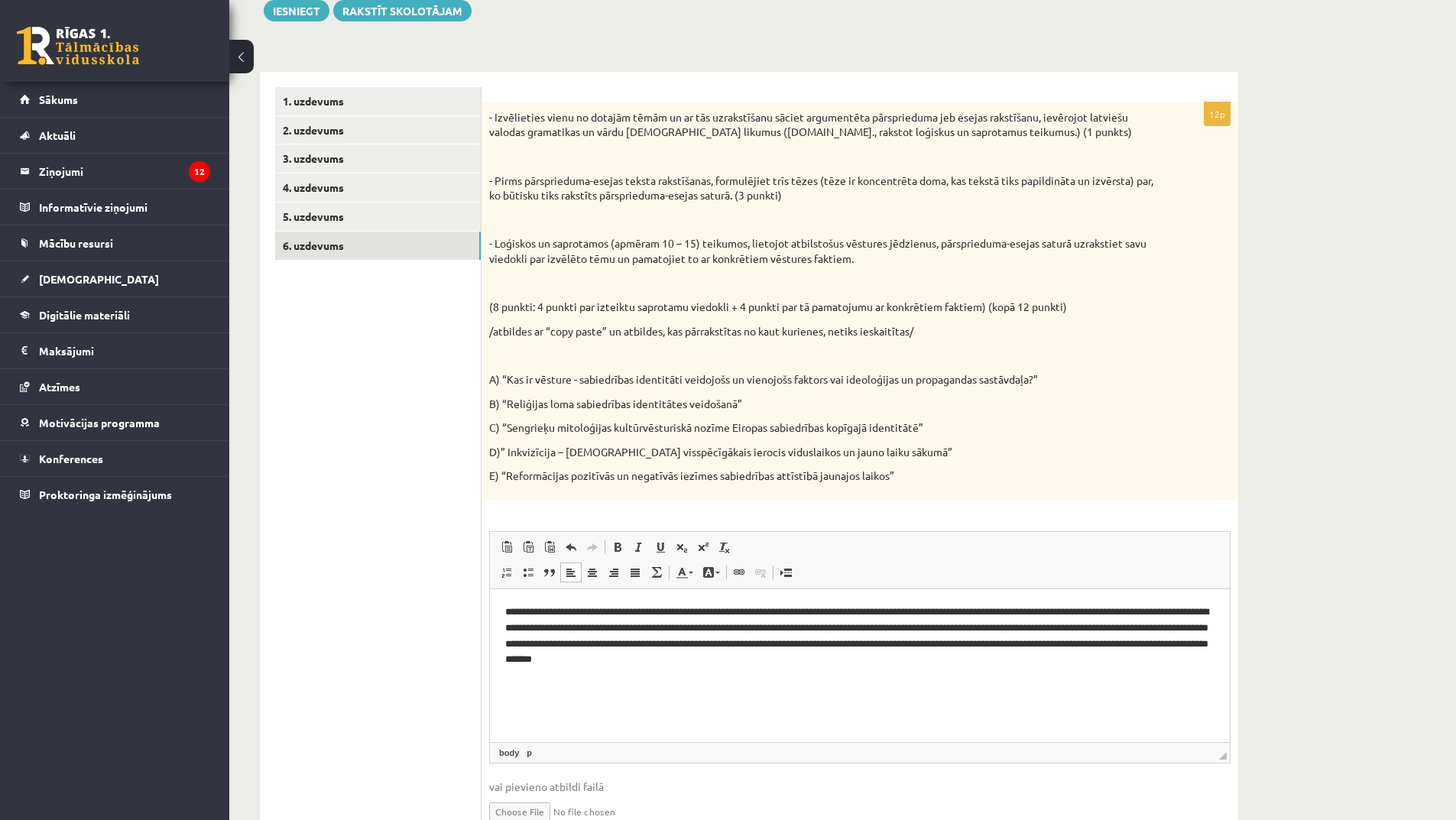
click at [873, 683] on html "**********" at bounding box center [860, 635] width 740 height 94
click at [1157, 667] on p "**********" at bounding box center [860, 635] width 710 height 64
click at [1166, 664] on p "**********" at bounding box center [860, 635] width 710 height 64
click at [945, 658] on p "**********" at bounding box center [860, 635] width 710 height 64
click at [942, 657] on p "**********" at bounding box center [860, 635] width 710 height 64
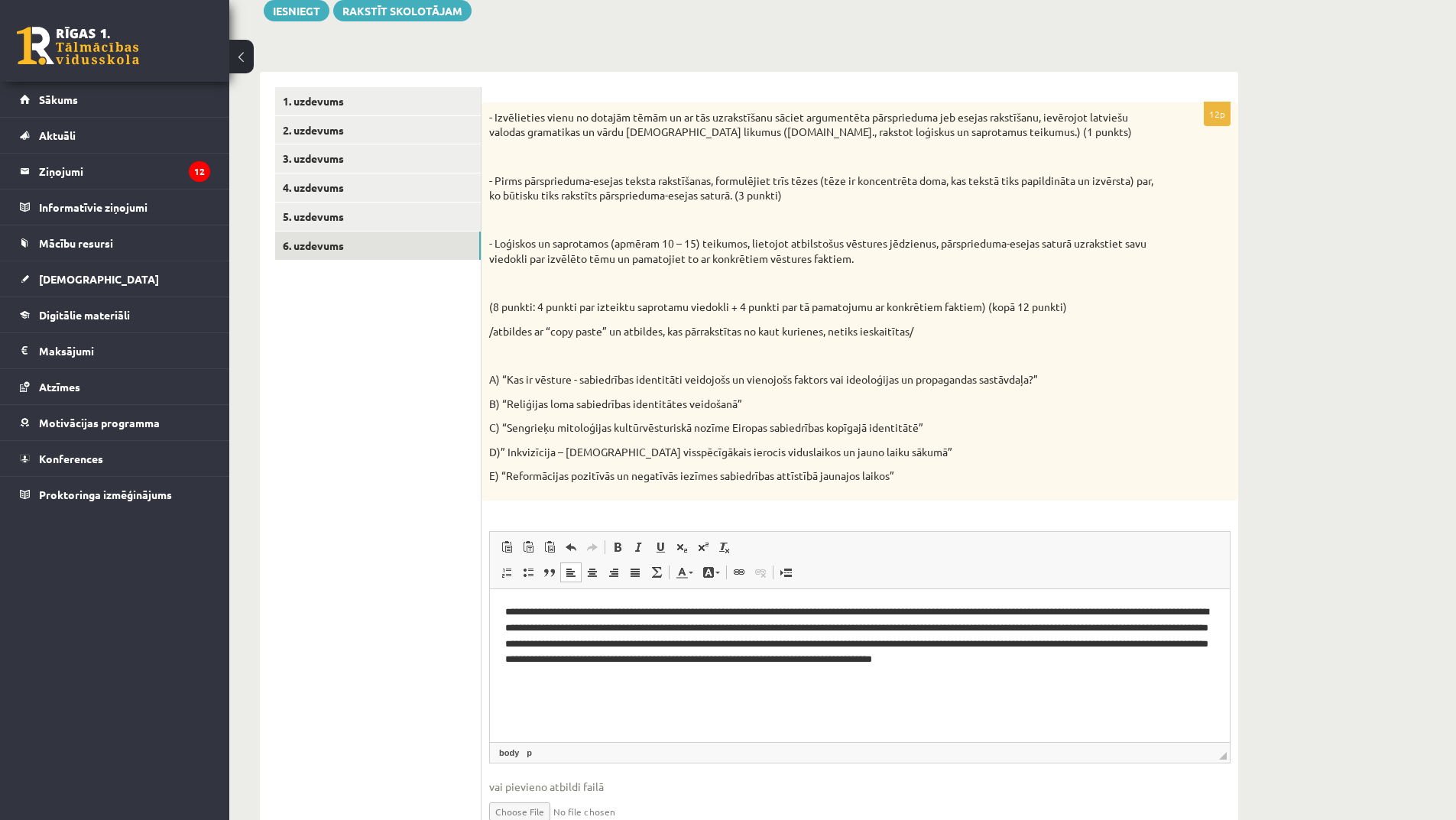
click at [1095, 663] on p "**********" at bounding box center [860, 644] width 710 height 80
click at [1151, 662] on p "**********" at bounding box center [860, 644] width 710 height 80
click at [1216, 663] on html "**********" at bounding box center [860, 635] width 740 height 94
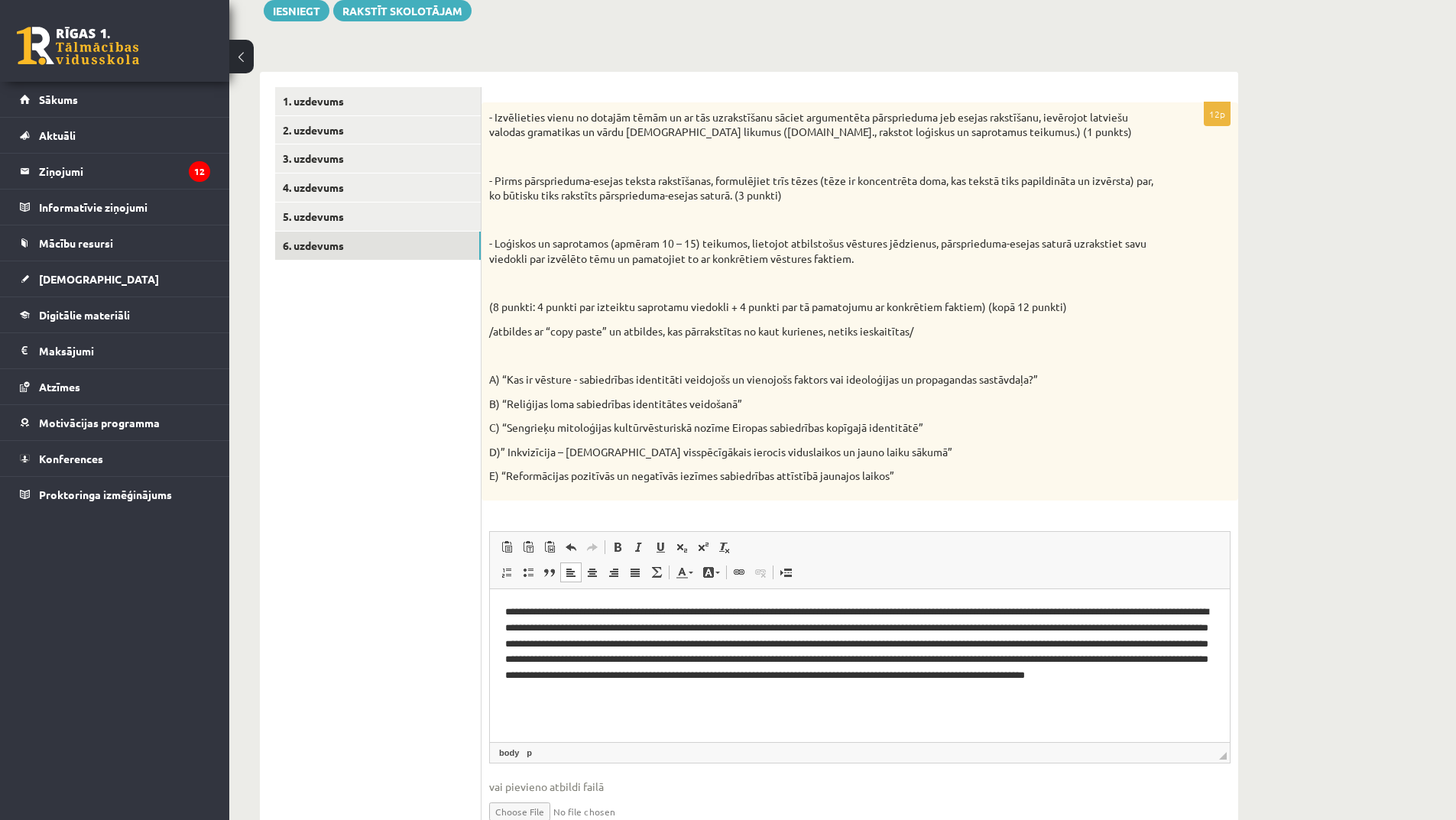
click at [852, 704] on html "**********" at bounding box center [860, 652] width 740 height 126
click at [1214, 694] on p "Bagātinātā teksta redaktors, wiswyg-editor-user-answer-47025030038640" at bounding box center [860, 660] width 710 height 112
click at [900, 721] on html at bounding box center [860, 660] width 740 height 142
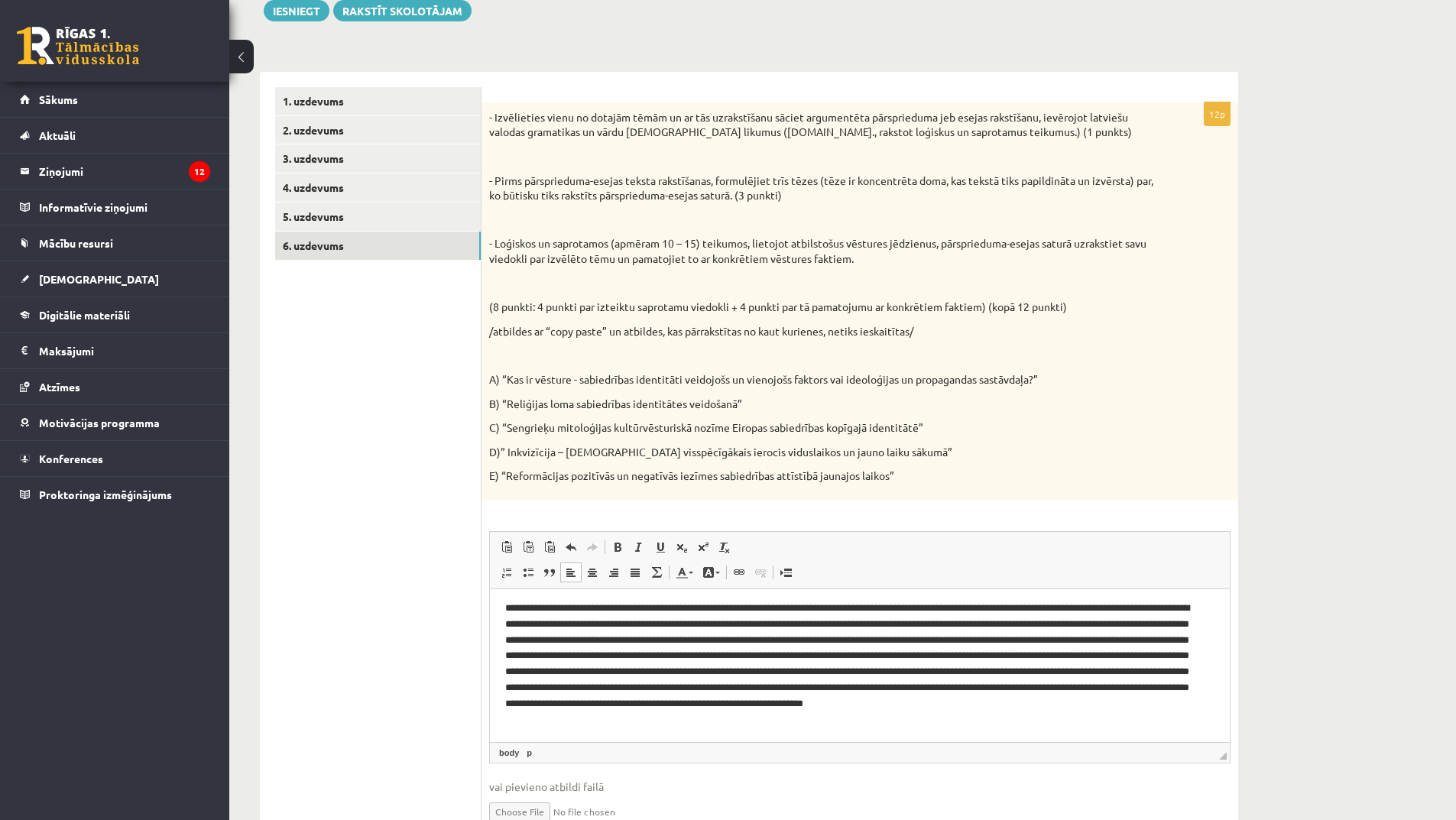
scroll to position [5, 0]
click at [830, 723] on p "Bagātinātā teksta redaktors, wiswyg-editor-user-answer-47025030038640" at bounding box center [854, 663] width 698 height 127
click at [835, 723] on p "Bagātinātā teksta redaktors, wiswyg-editor-user-answer-47025030038640" at bounding box center [854, 663] width 698 height 127
click at [848, 722] on p "Bagātinātā teksta redaktors, wiswyg-editor-user-answer-47025030038640" at bounding box center [854, 663] width 698 height 127
click at [1154, 704] on p "Bagātinātā teksta redaktors, wiswyg-editor-user-answer-47025030038640" at bounding box center [854, 663] width 698 height 127
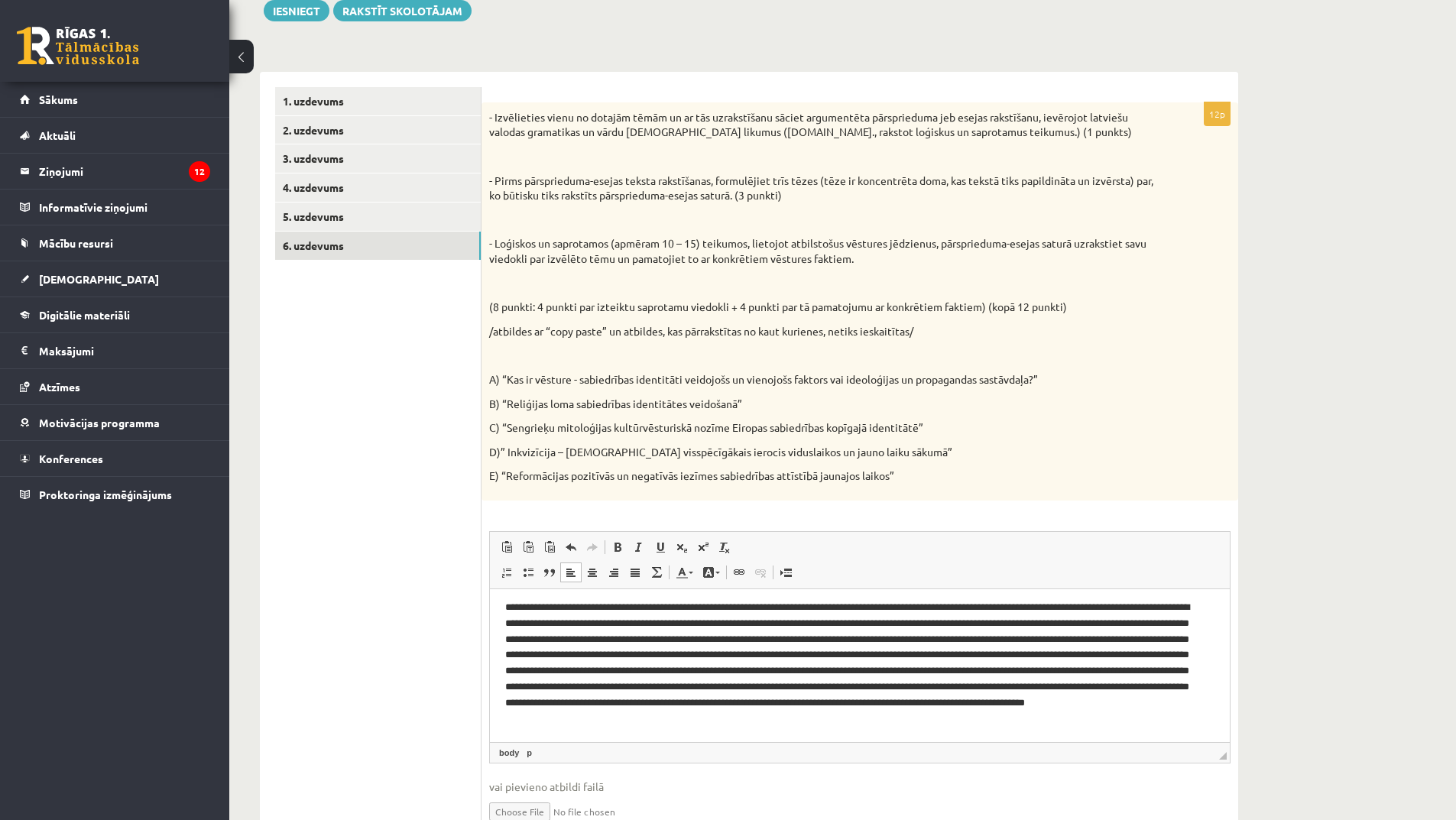
click at [1187, 707] on p "Bagātinātā teksta redaktors, wiswyg-editor-user-answer-47025030038640" at bounding box center [854, 663] width 698 height 127
click at [1082, 721] on p "Bagātinātā teksta redaktors, wiswyg-editor-user-answer-47025030038640" at bounding box center [854, 663] width 698 height 127
click at [659, 728] on p "Bagātinātā teksta redaktors, wiswyg-editor-user-answer-47025030038640" at bounding box center [854, 671] width 698 height 143
click at [668, 733] on p "Bagātinātā teksta redaktors, wiswyg-editor-user-answer-47025030038640" at bounding box center [854, 671] width 698 height 143
click at [663, 736] on p "Bagātinātā teksta redaktors, wiswyg-editor-user-answer-47025030038640" at bounding box center [854, 671] width 698 height 143
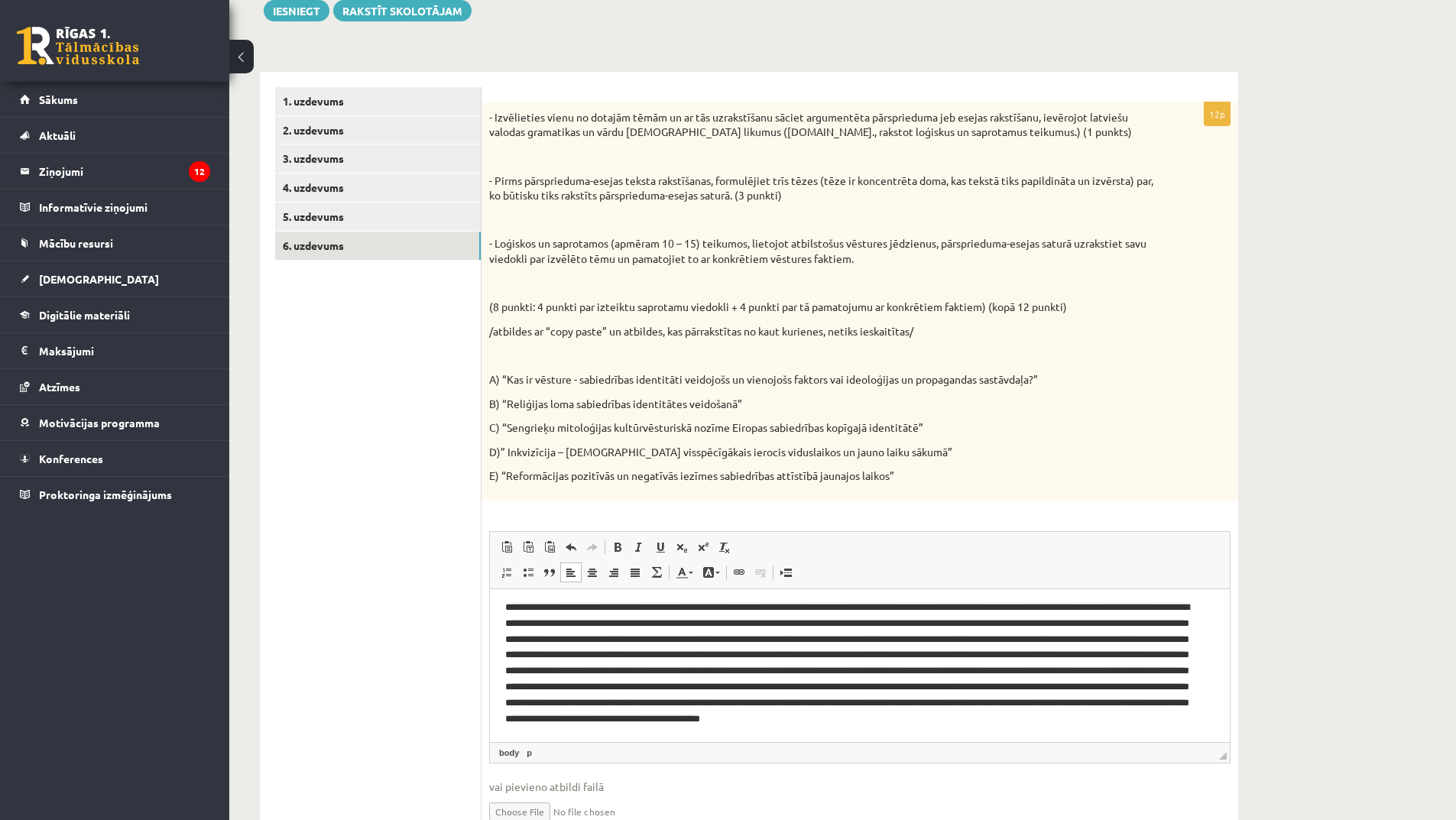
click at [700, 729] on p "Bagātinātā teksta redaktors, wiswyg-editor-user-answer-47025030038640" at bounding box center [854, 671] width 698 height 143
click at [729, 729] on p "Bagātinātā teksta redaktors, wiswyg-editor-user-answer-47025030038640" at bounding box center [854, 671] width 698 height 143
click at [749, 730] on p "Bagātinātā teksta redaktors, wiswyg-editor-user-answer-47025030038640" at bounding box center [854, 671] width 698 height 143
click at [804, 733] on p "Bagātinātā teksta redaktors, wiswyg-editor-user-answer-47025030038640" at bounding box center [854, 671] width 698 height 143
click at [811, 733] on p "Bagātinātā teksta redaktors, wiswyg-editor-user-answer-47025030038640" at bounding box center [854, 671] width 698 height 143
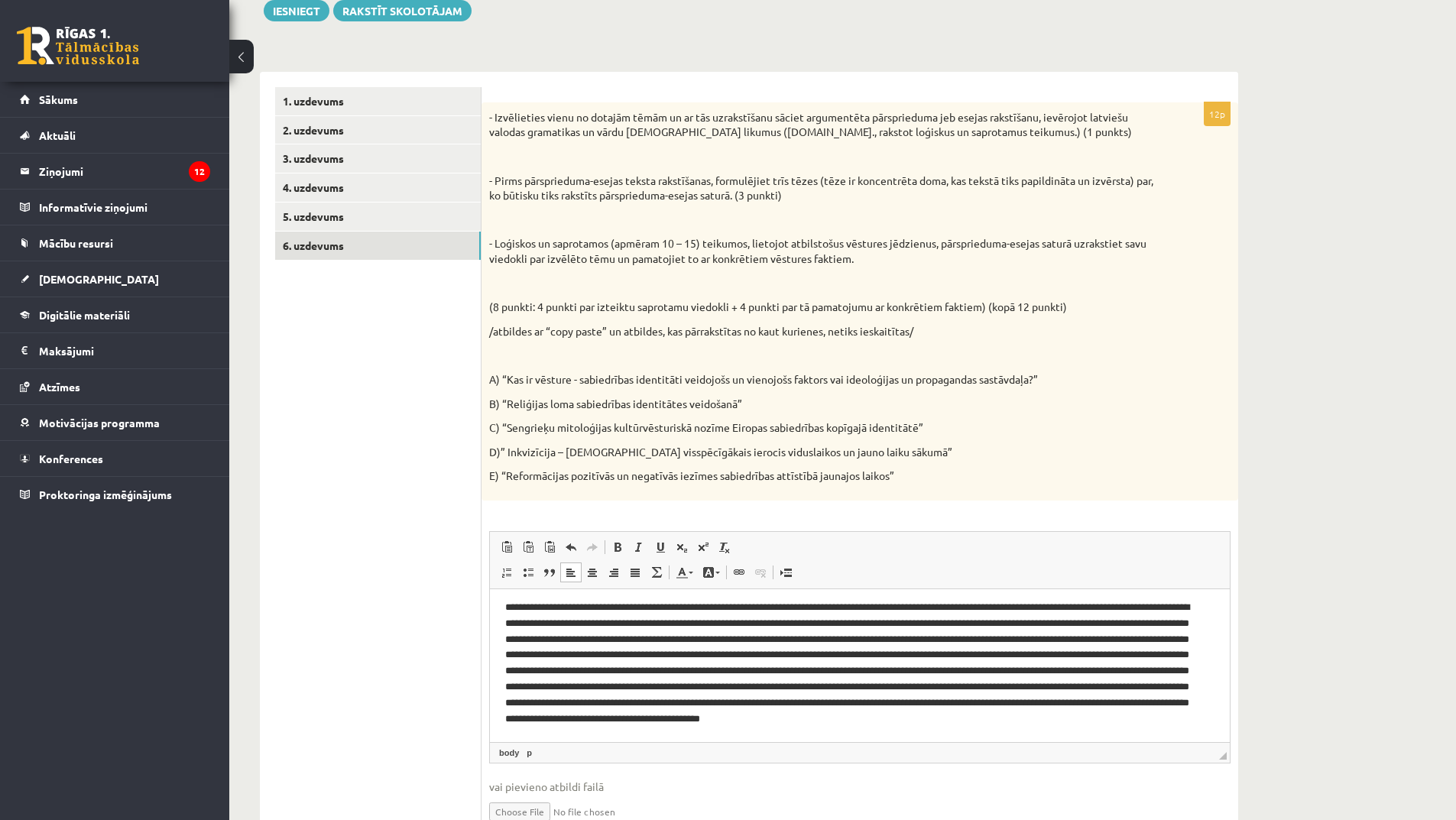
click at [553, 732] on p "Bagātinātā teksta redaktors, wiswyg-editor-user-answer-47025030038640" at bounding box center [854, 671] width 698 height 143
click at [544, 729] on p "Bagātinātā teksta redaktors, wiswyg-editor-user-answer-47025030038640" at bounding box center [854, 671] width 698 height 143
click at [549, 730] on p "Bagātinātā teksta redaktors, wiswyg-editor-user-answer-47025030038640" at bounding box center [854, 671] width 698 height 143
click at [575, 735] on p "Bagātinātā teksta redaktors, wiswyg-editor-user-answer-47025030038640" at bounding box center [854, 671] width 698 height 143
click at [589, 739] on p "Bagātinātā teksta redaktors, wiswyg-editor-user-answer-47025030038640" at bounding box center [854, 671] width 698 height 143
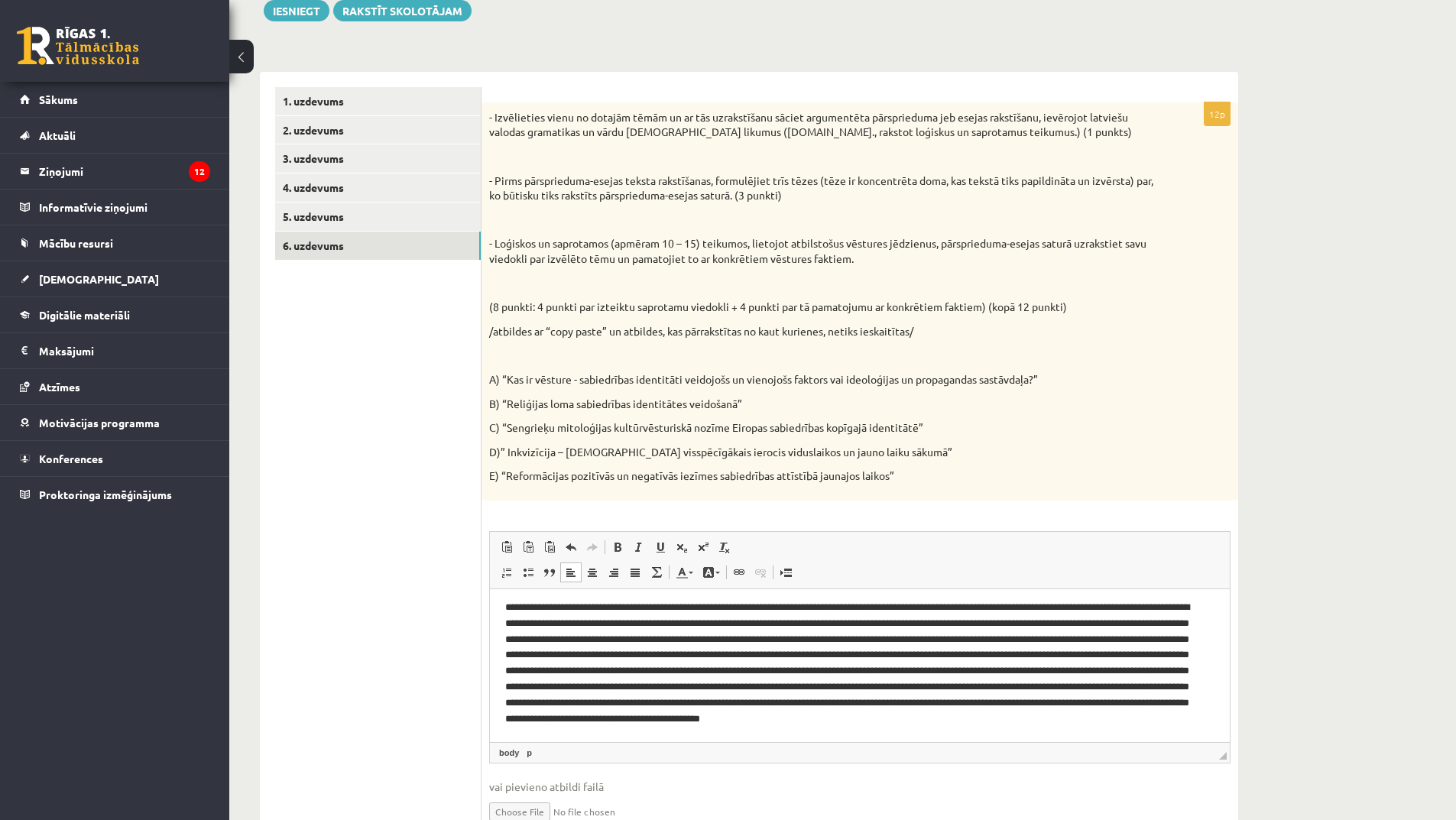
click at [626, 736] on p "Bagātinātā teksta redaktors, wiswyg-editor-user-answer-47025030038640" at bounding box center [854, 671] width 698 height 143
click at [664, 737] on p "Bagātinātā teksta redaktors, wiswyg-editor-user-answer-47025030038640" at bounding box center [854, 671] width 698 height 143
click at [687, 737] on p "Bagātinātā teksta redaktors, wiswyg-editor-user-answer-47025030038640" at bounding box center [854, 671] width 698 height 143
click at [707, 736] on p "Bagātinātā teksta redaktors, wiswyg-editor-user-answer-47025030038640" at bounding box center [854, 671] width 698 height 143
click at [557, 733] on p "Bagātinātā teksta redaktors, wiswyg-editor-user-answer-47025030038640" at bounding box center [854, 671] width 698 height 143
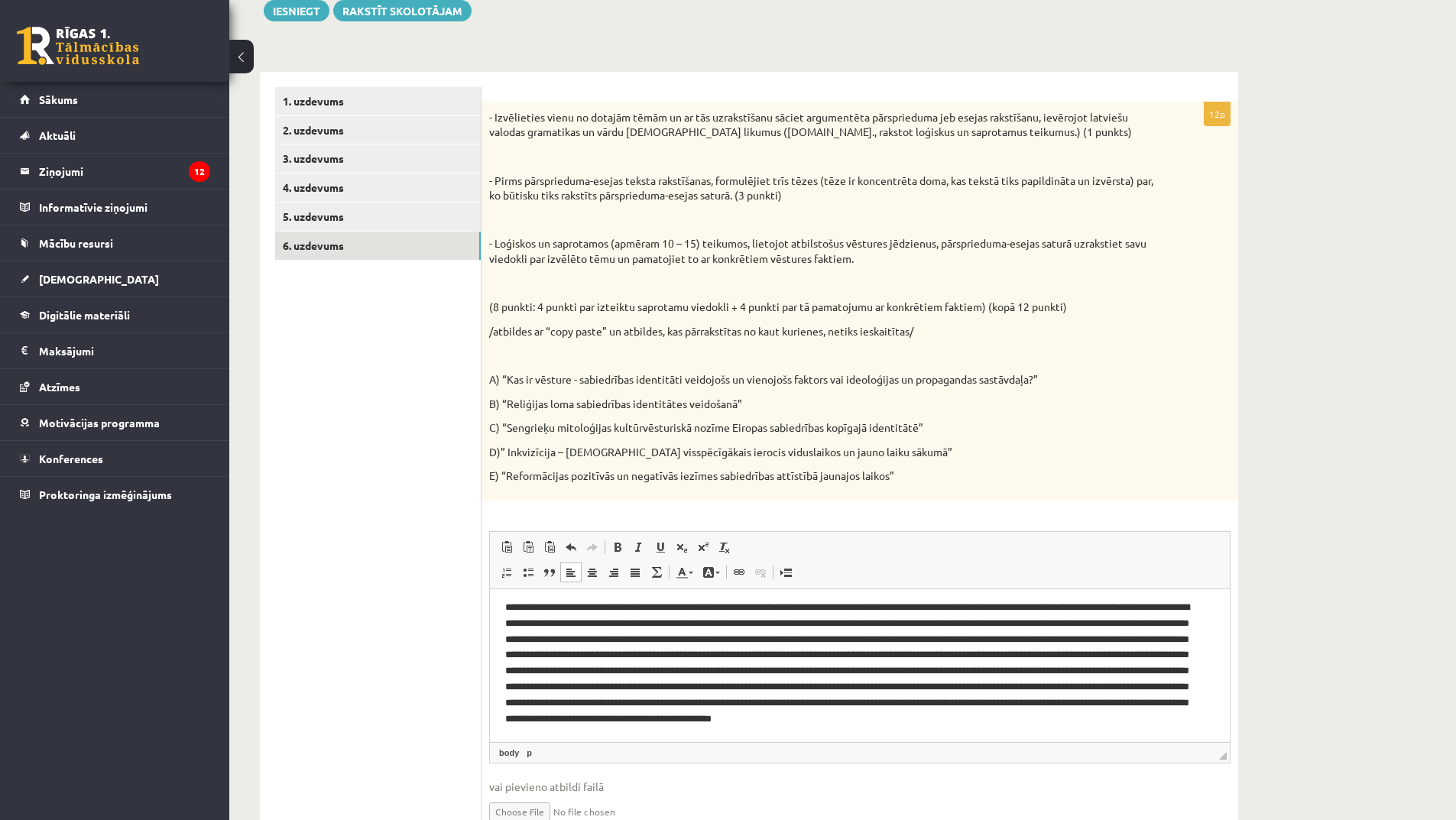
click at [784, 735] on p "Bagātinātā teksta redaktors, wiswyg-editor-user-answer-47025030038640" at bounding box center [854, 671] width 698 height 143
click at [814, 729] on p "Bagātinātā teksta redaktors, wiswyg-editor-user-answer-47025030038640" at bounding box center [854, 671] width 698 height 143
drag, startPoint x: 841, startPoint y: 728, endPoint x: 1309, endPoint y: 1336, distance: 767.3
click at [841, 728] on p "Bagātinātā teksta redaktors, wiswyg-editor-user-answer-47025030038640" at bounding box center [854, 671] width 698 height 143
click at [820, 730] on p "Bagātinātā teksta redaktors, wiswyg-editor-user-answer-47025030038640" at bounding box center [854, 671] width 698 height 143
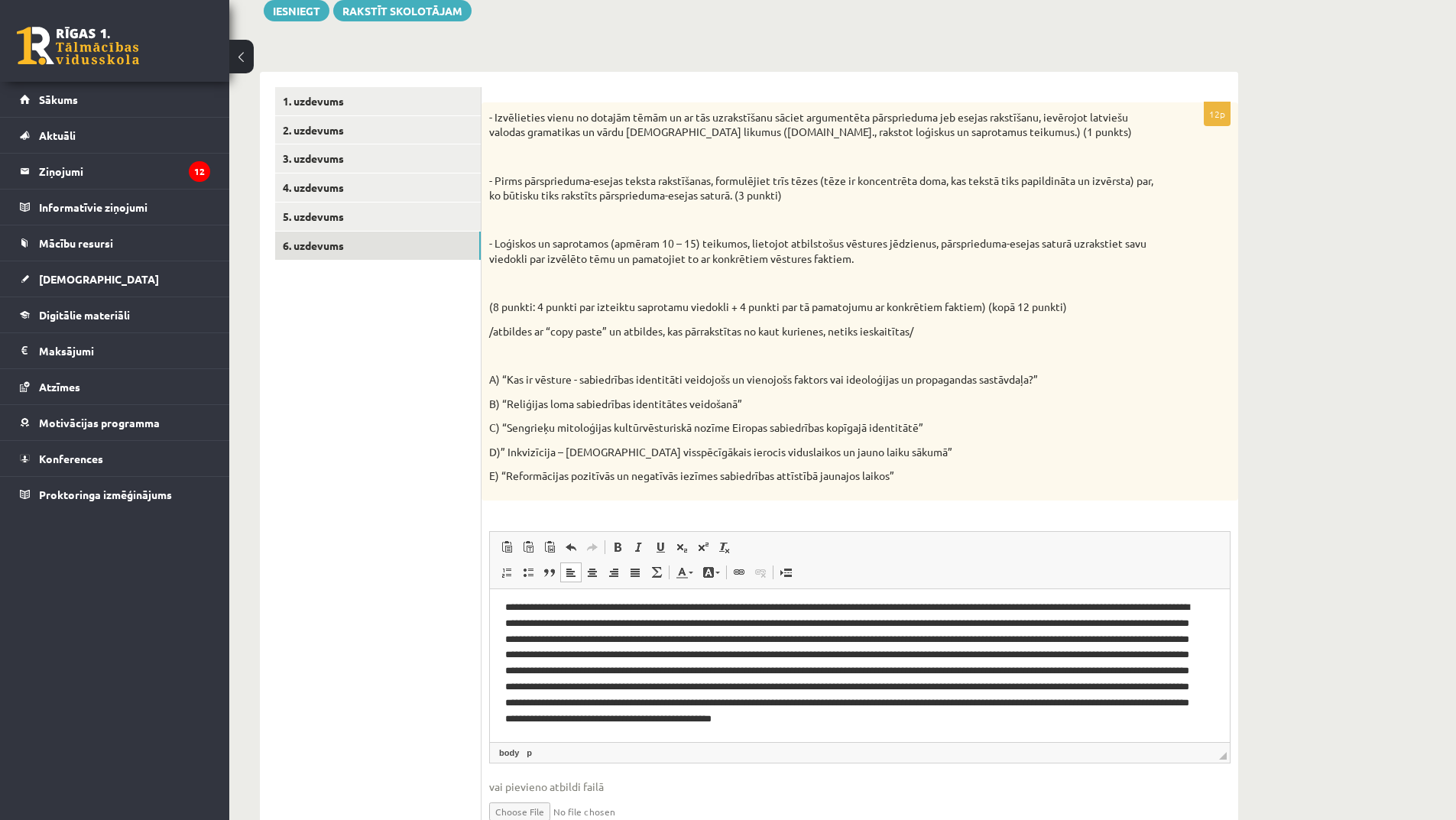
click at [822, 733] on p "Bagātinātā teksta redaktors, wiswyg-editor-user-answer-47025030038640" at bounding box center [854, 671] width 698 height 143
click at [781, 734] on p "Bagātinātā teksta redaktors, wiswyg-editor-user-answer-47025030038640" at bounding box center [854, 671] width 698 height 143
click at [779, 733] on p "Bagātinātā teksta redaktors, wiswyg-editor-user-answer-47025030038640" at bounding box center [854, 671] width 698 height 143
click at [815, 732] on p "Bagātinātā teksta redaktors, wiswyg-editor-user-answer-47025030038640" at bounding box center [854, 671] width 698 height 143
click at [824, 730] on p "Bagātinātā teksta redaktors, wiswyg-editor-user-answer-47025030038640" at bounding box center [854, 671] width 698 height 143
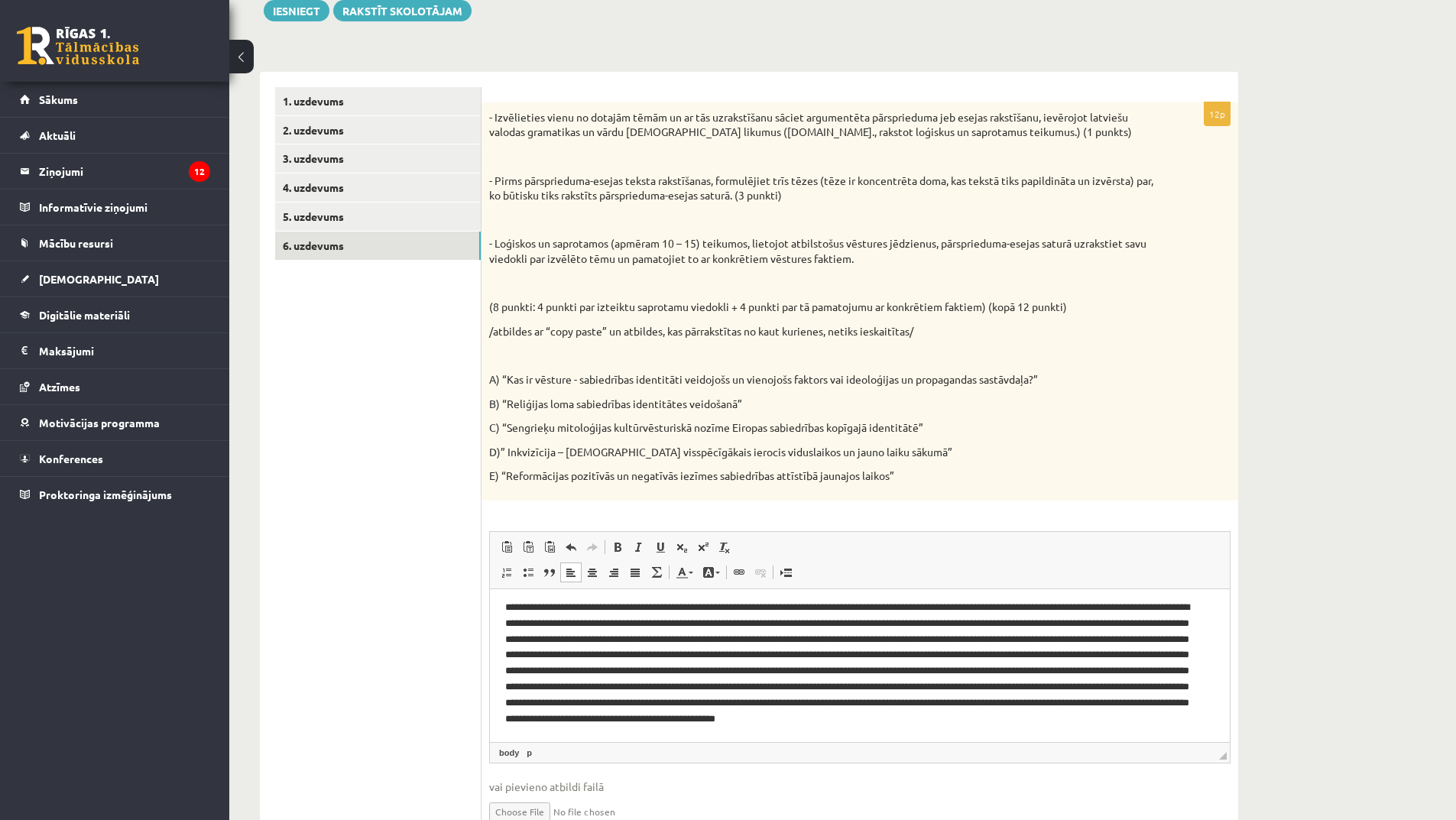
click at [517, 720] on p "Bagātinātā teksta redaktors, wiswyg-editor-user-answer-47025030038640" at bounding box center [854, 671] width 698 height 143
click at [521, 655] on p "Bagātinātā teksta redaktors, wiswyg-editor-user-answer-47025030038640" at bounding box center [854, 671] width 698 height 143
click at [898, 687] on p "Bagātinātā teksta redaktors, wiswyg-editor-user-answer-47025030038640" at bounding box center [854, 671] width 698 height 143
click at [966, 702] on p "Bagātinātā teksta redaktors, wiswyg-editor-user-answer-47025030038640" at bounding box center [854, 671] width 698 height 143
click at [903, 731] on p "Bagātinātā teksta redaktors, wiswyg-editor-user-answer-47025030038640" at bounding box center [854, 671] width 698 height 143
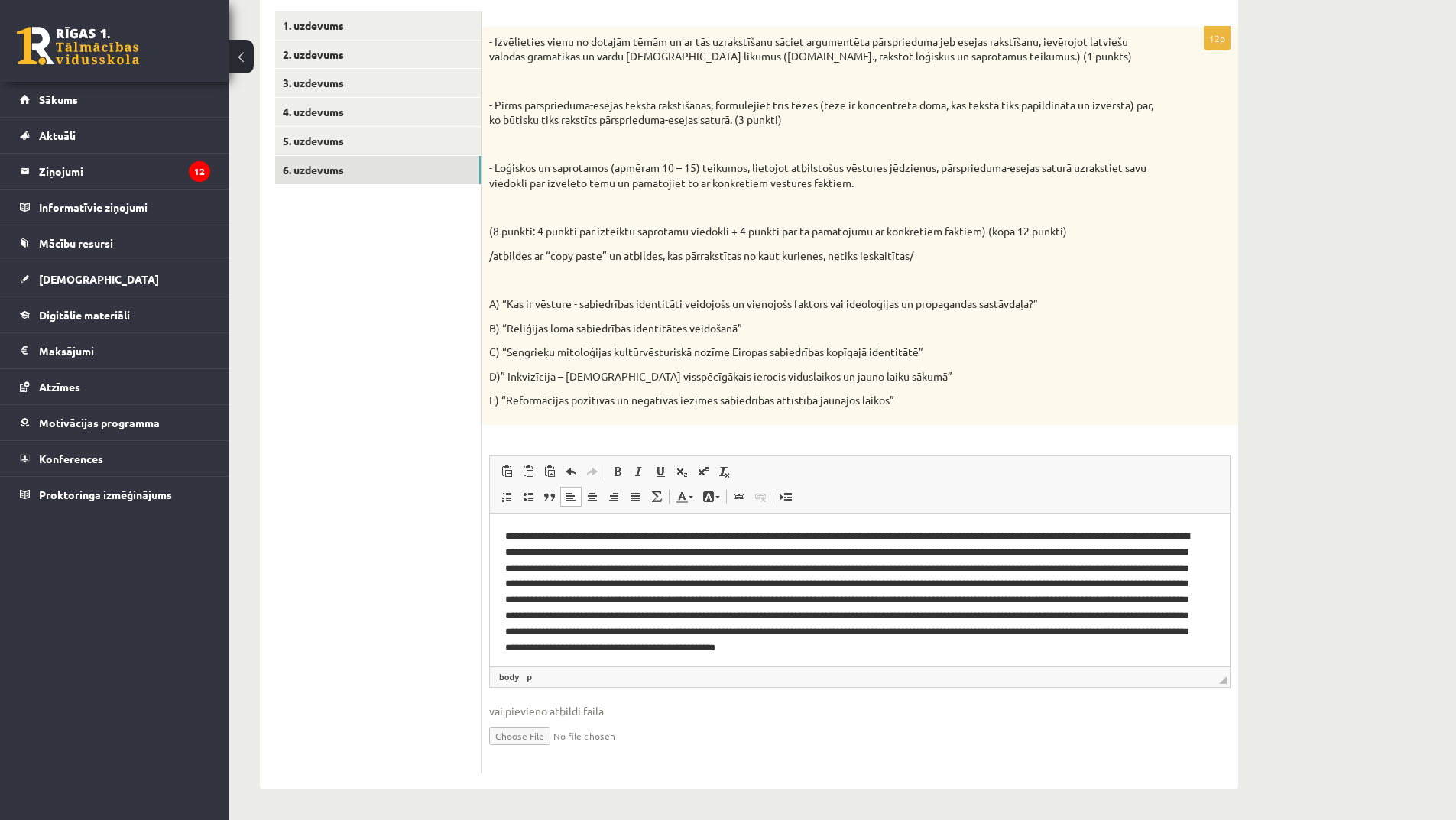
scroll to position [21, 0]
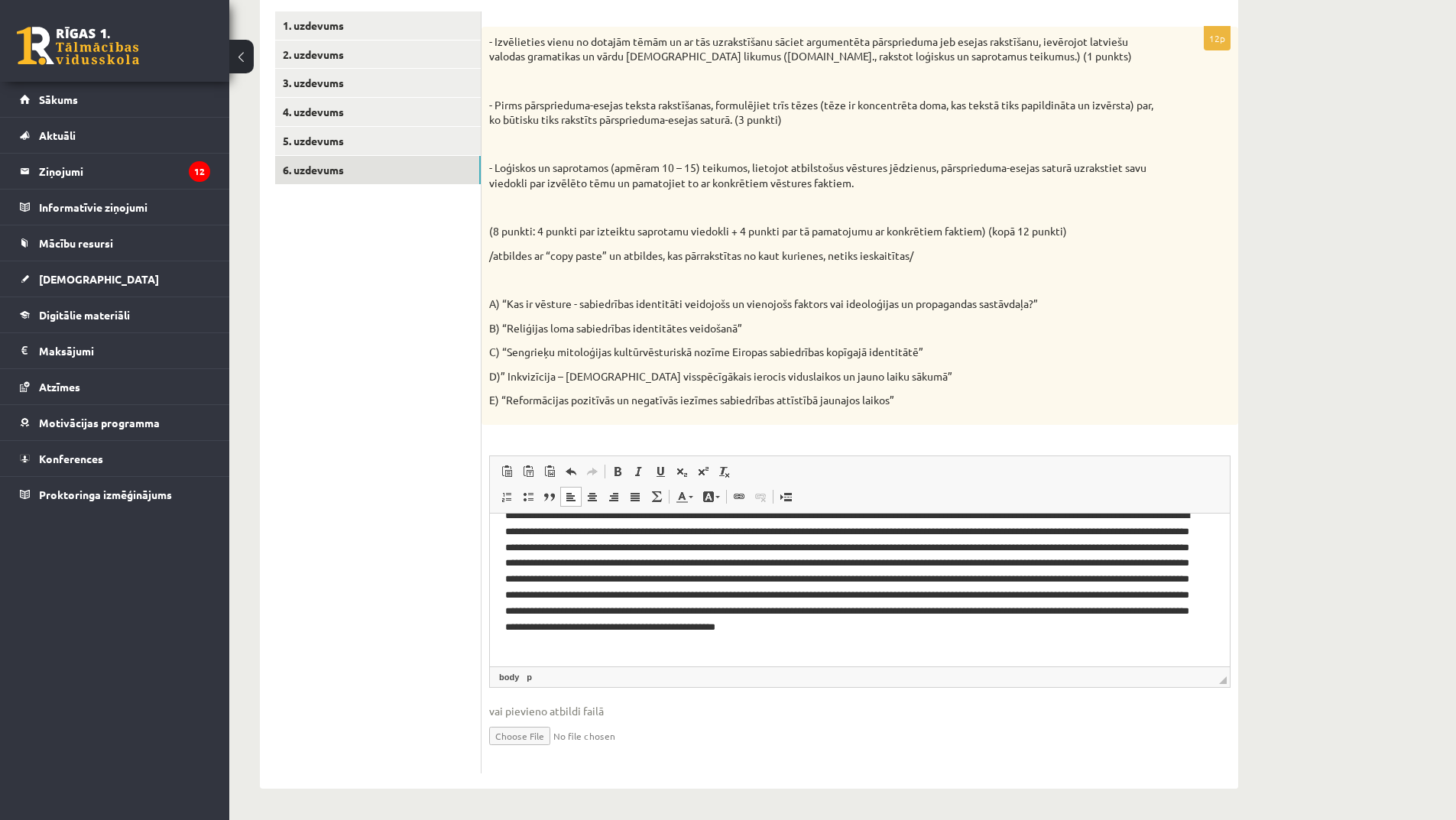
click at [795, 639] on p "Bagātinātā teksta redaktors, wiswyg-editor-user-answer-47025030038640" at bounding box center [854, 579] width 698 height 143
click at [752, 640] on p "Bagātinātā teksta redaktors, wiswyg-editor-user-answer-47025030038640" at bounding box center [854, 579] width 698 height 143
click at [841, 642] on p "Bagātinātā teksta redaktors, wiswyg-editor-user-answer-47025030038640" at bounding box center [854, 579] width 698 height 143
click at [844, 645] on p "Bagātinātā teksta redaktors, wiswyg-editor-user-answer-47025030038640" at bounding box center [854, 579] width 698 height 143
click at [955, 646] on p "Bagātinātā teksta redaktors, wiswyg-editor-user-answer-47025030038640" at bounding box center [854, 587] width 698 height 159
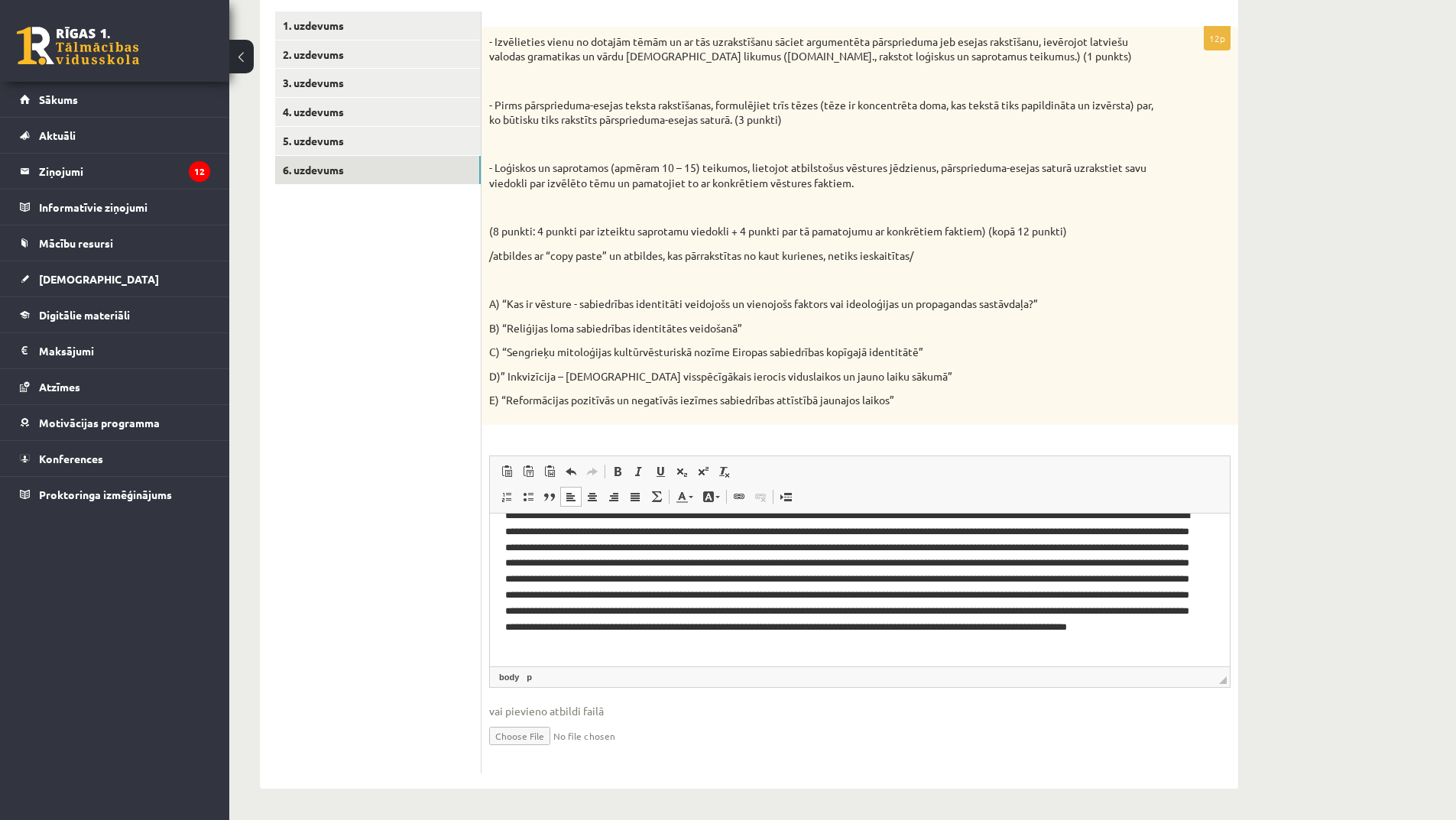
click at [971, 647] on p "Bagātinātā teksta redaktors, wiswyg-editor-user-answer-47025030038640" at bounding box center [854, 587] width 698 height 159
click at [1017, 645] on p "Bagātinātā teksta redaktors, wiswyg-editor-user-answer-47025030038640" at bounding box center [854, 587] width 698 height 159
click at [1041, 646] on p "Bagātinātā teksta redaktors, wiswyg-editor-user-answer-47025030038640" at bounding box center [854, 587] width 698 height 159
click at [611, 658] on p "Bagātinātā teksta redaktors, wiswyg-editor-user-answer-47025030038640" at bounding box center [854, 587] width 698 height 159
click at [1090, 656] on p "Bagātinātā teksta redaktors, wiswyg-editor-user-answer-47025030038640" at bounding box center [854, 587] width 698 height 159
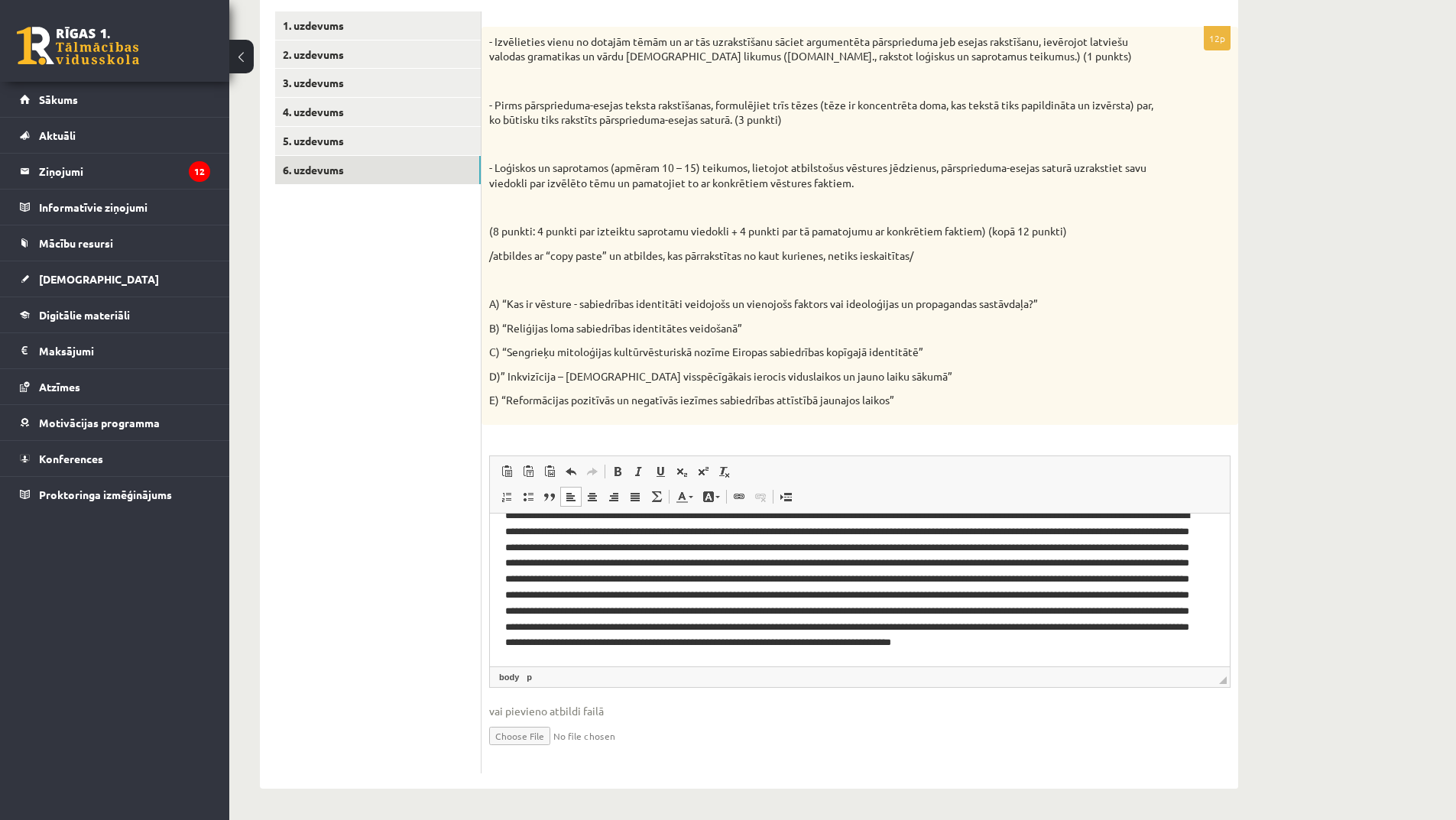
click at [1127, 652] on p "Bagātinātā teksta redaktors, wiswyg-editor-user-answer-47025030038640" at bounding box center [854, 587] width 698 height 159
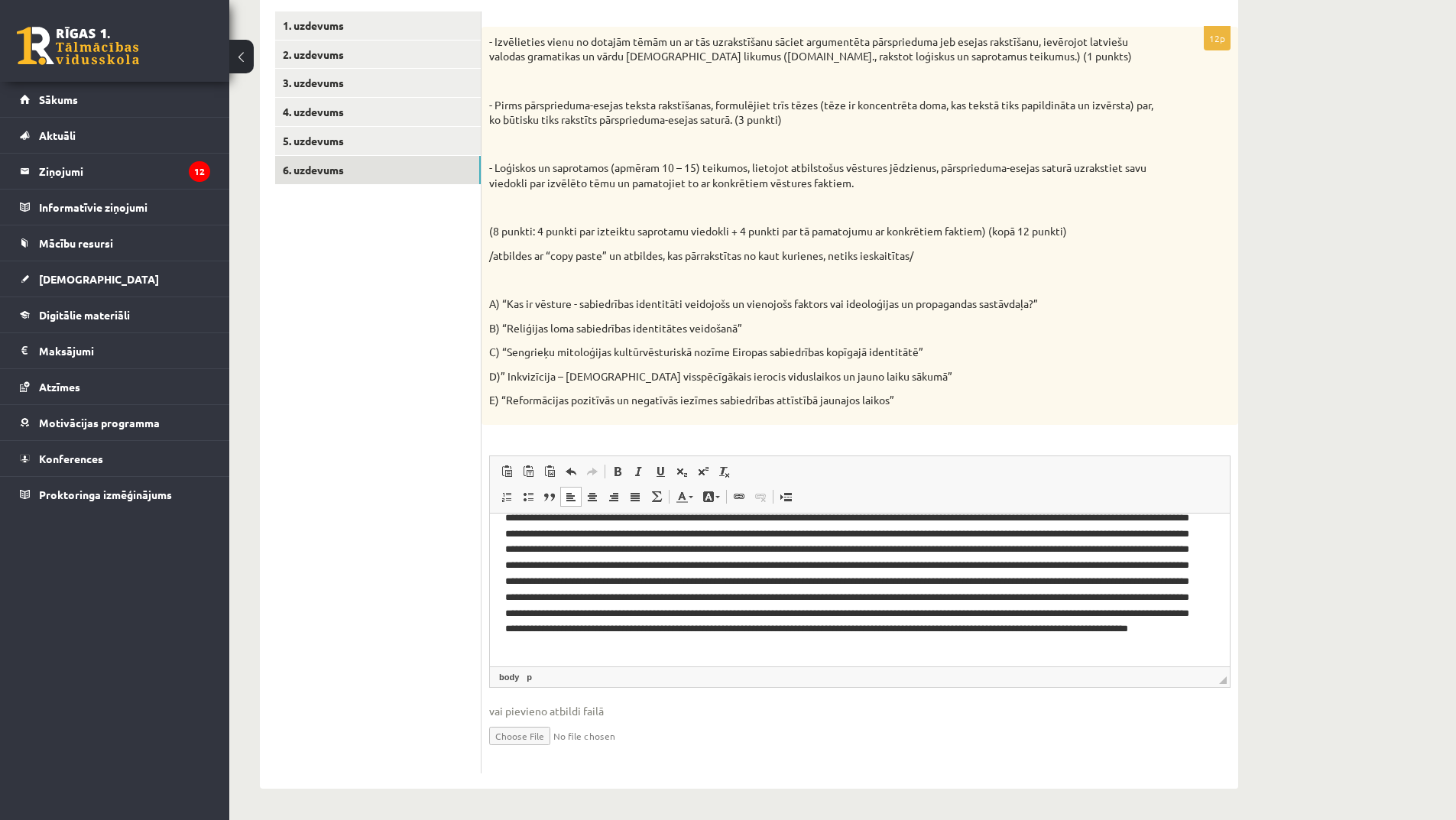
click at [690, 657] on p "Bagātinātā teksta redaktors, wiswyg-editor-user-answer-47025030038640" at bounding box center [854, 581] width 698 height 175
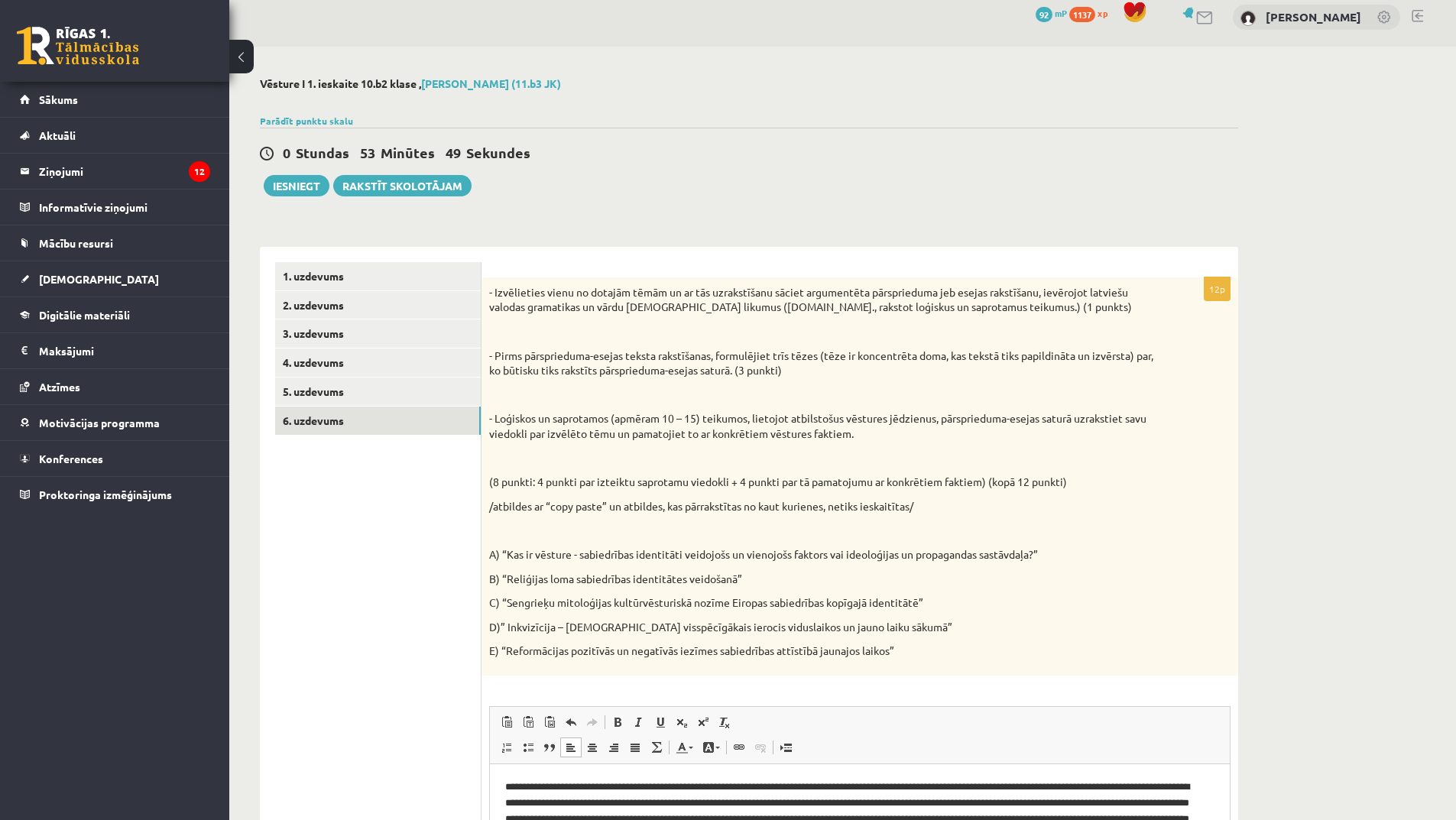
scroll to position [0, 0]
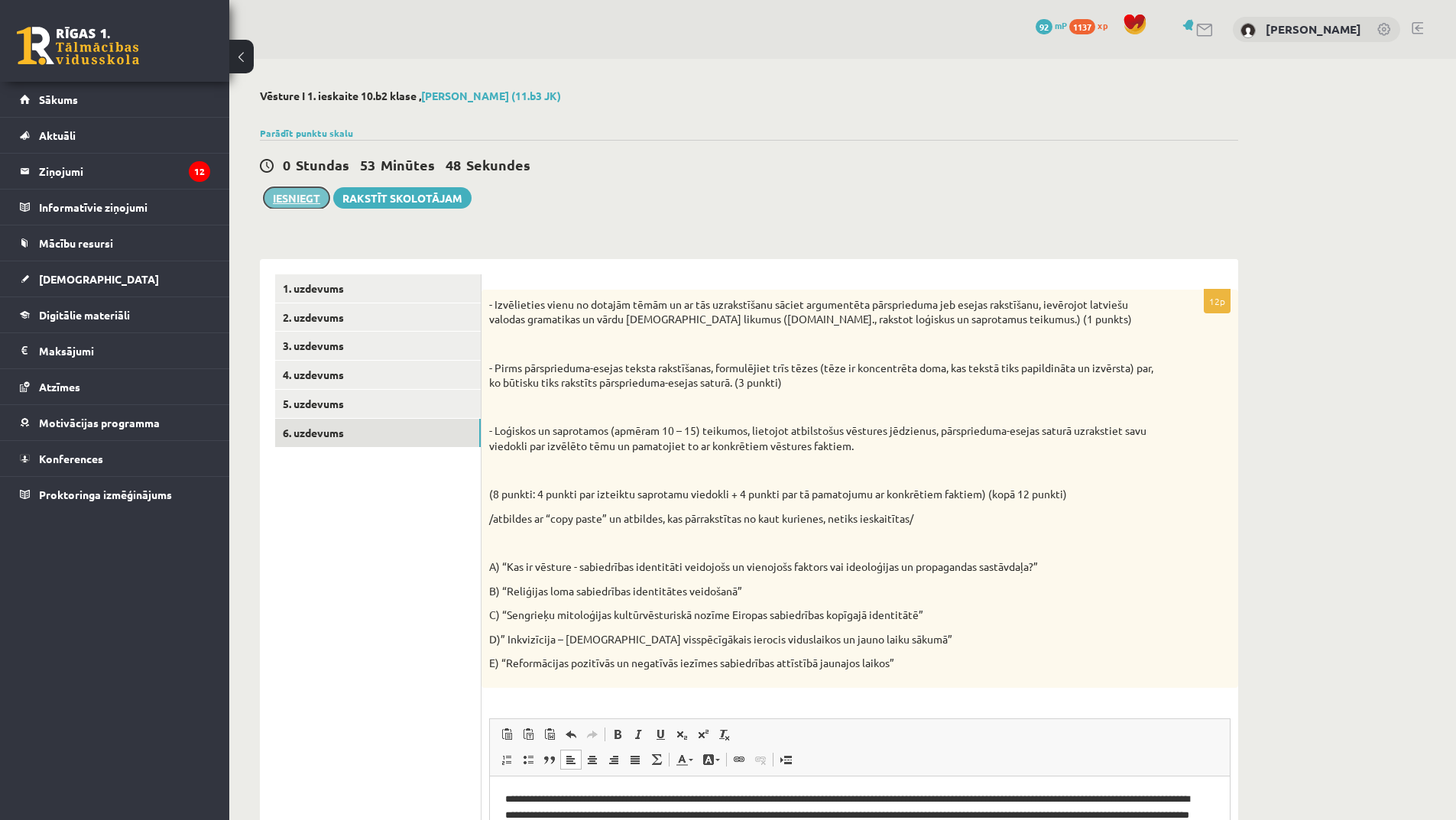
click at [305, 200] on button "Iesniegt" at bounding box center [296, 198] width 66 height 21
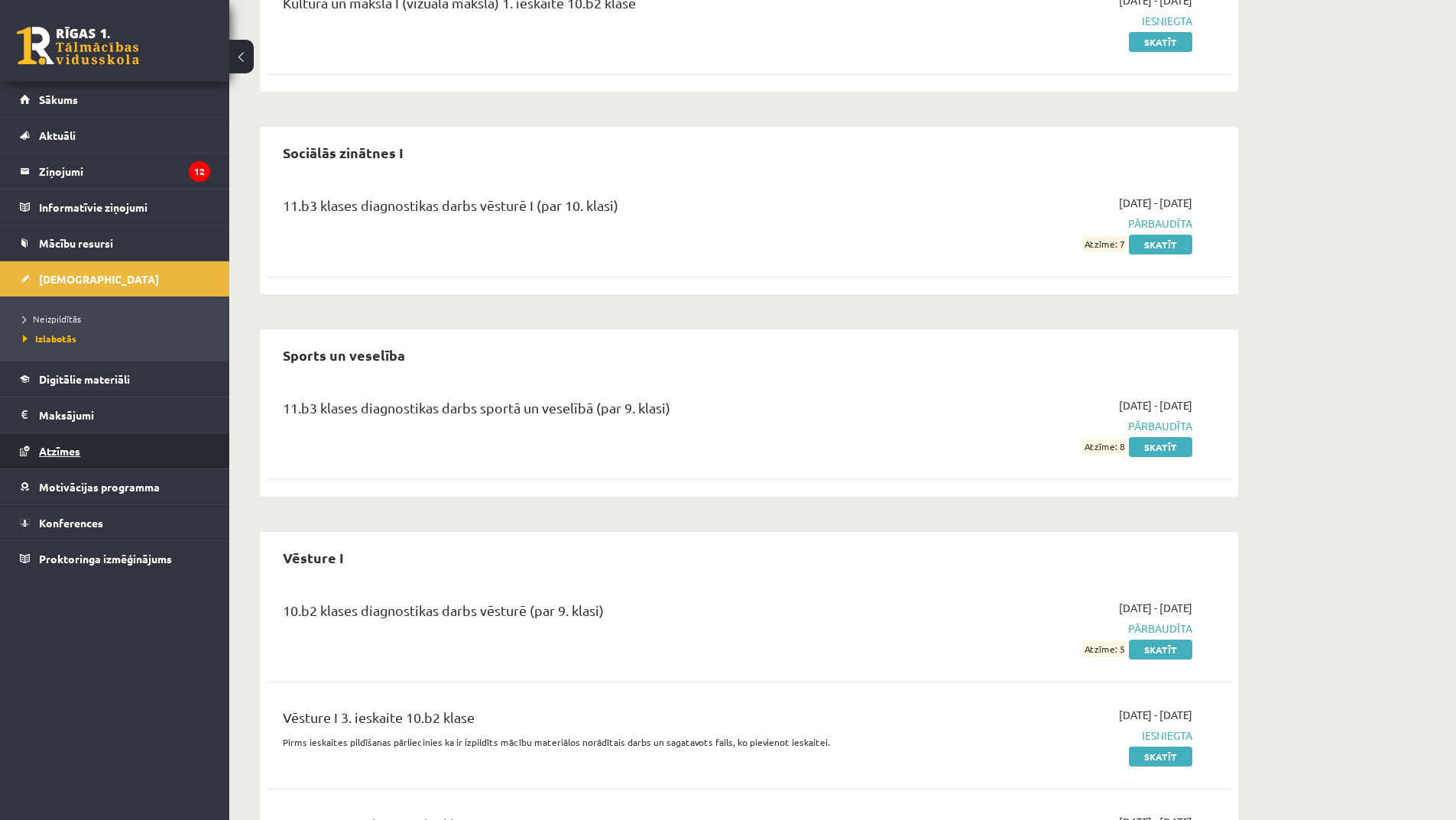
scroll to position [1157, 0]
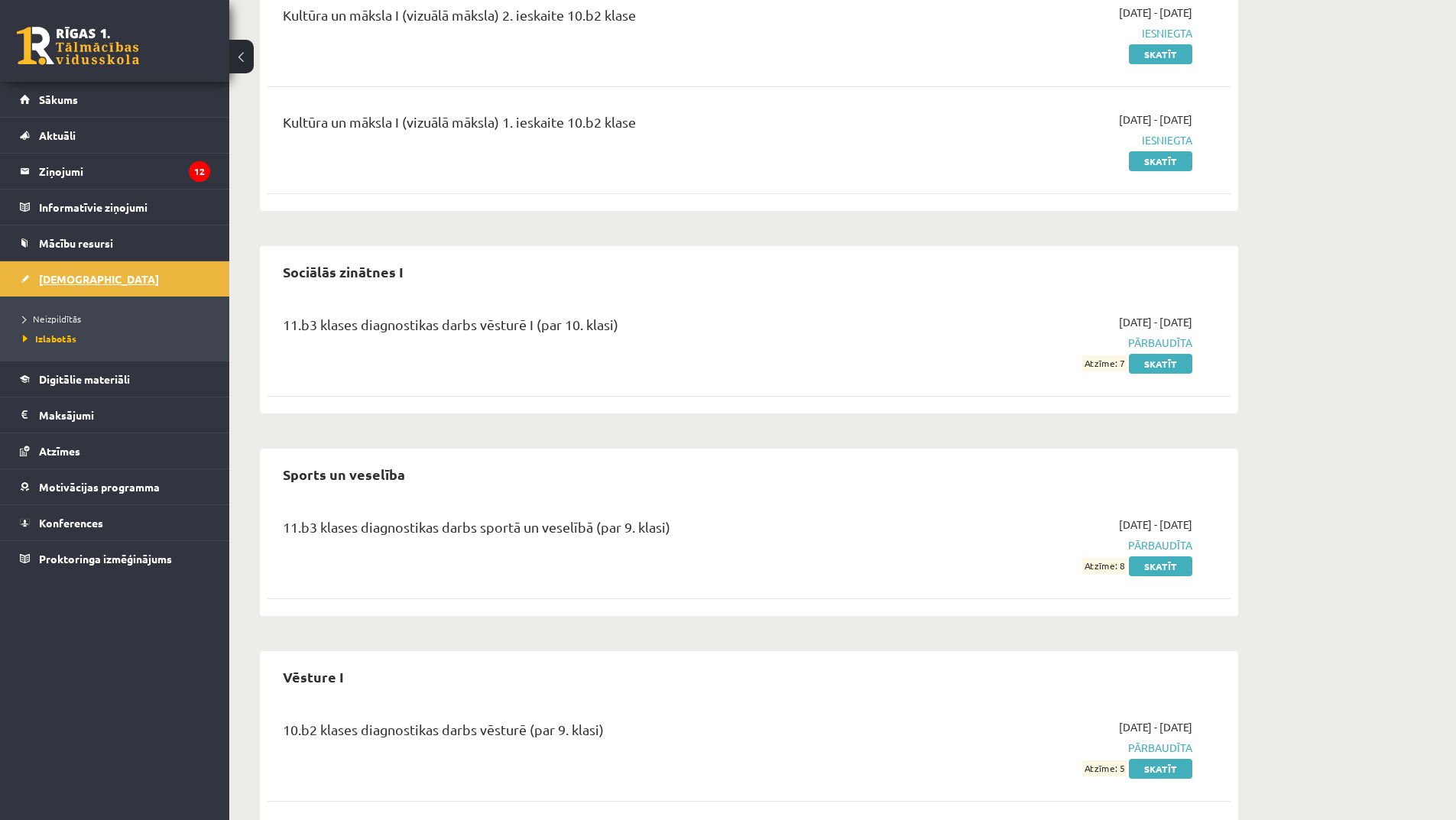
click at [83, 283] on span "[DEMOGRAPHIC_DATA]" at bounding box center [99, 279] width 120 height 14
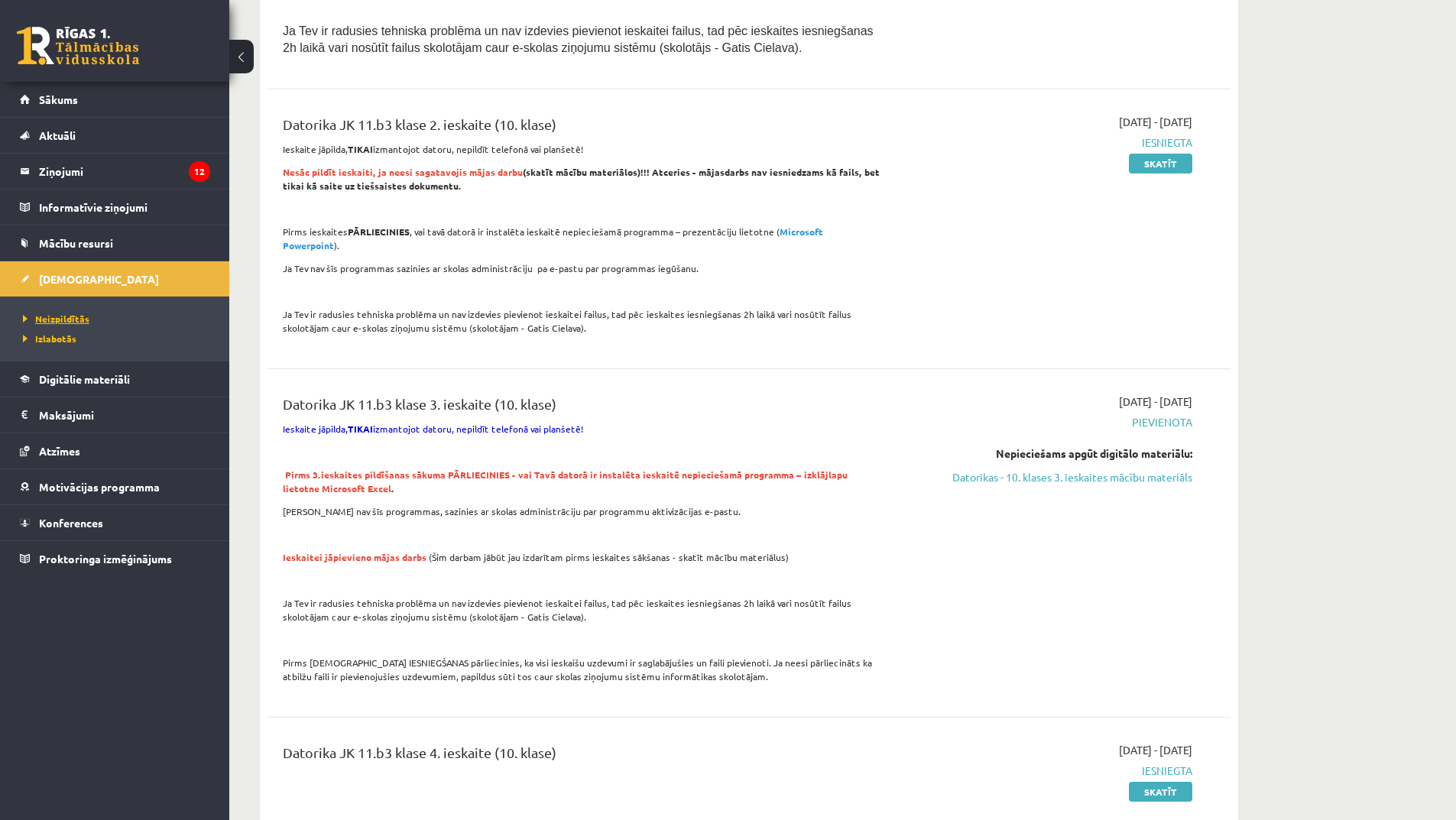
click at [68, 319] on span "Neizpildītās" at bounding box center [56, 319] width 67 height 12
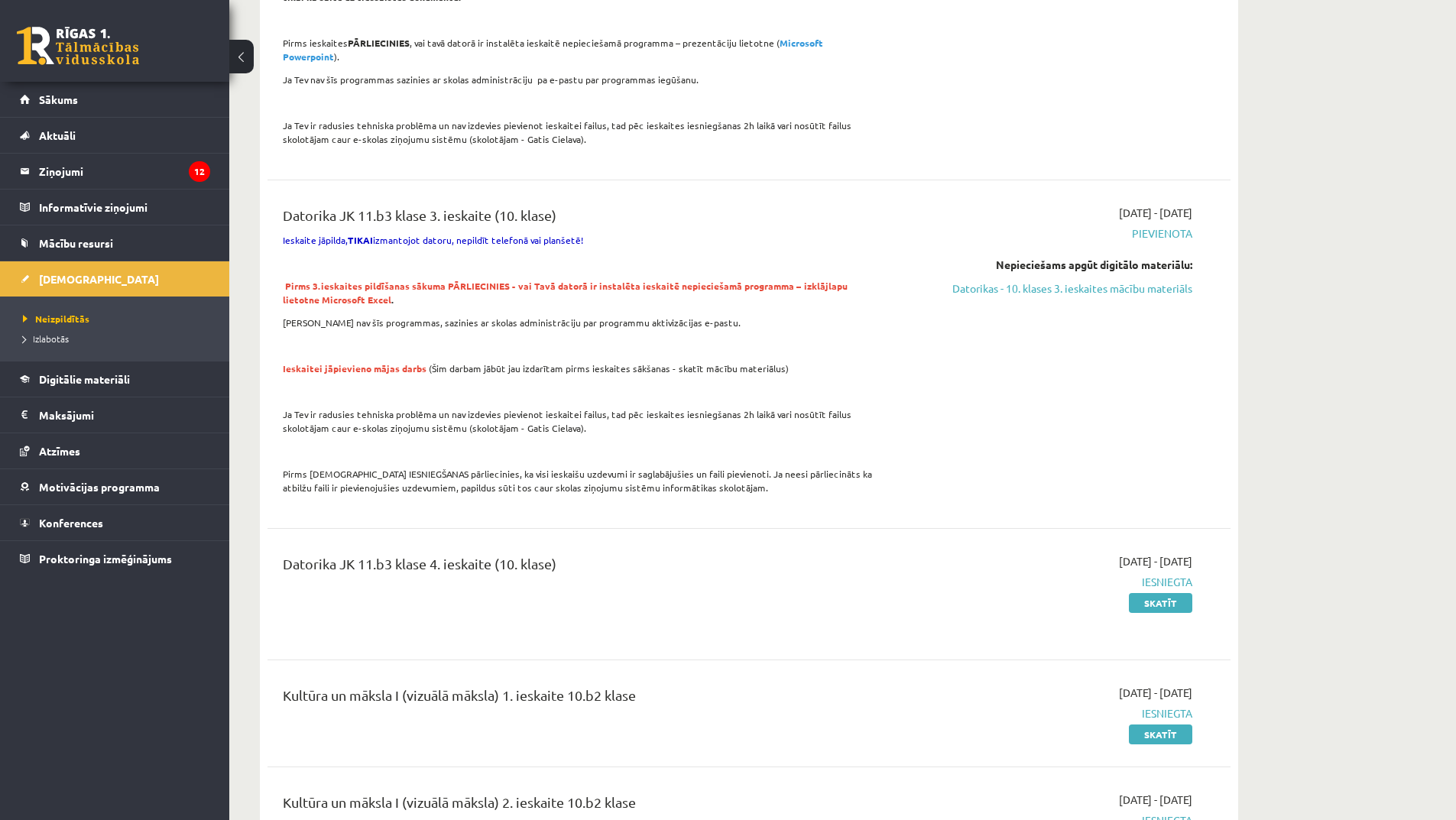
scroll to position [1233, 0]
